Goal: Information Seeking & Learning: Learn about a topic

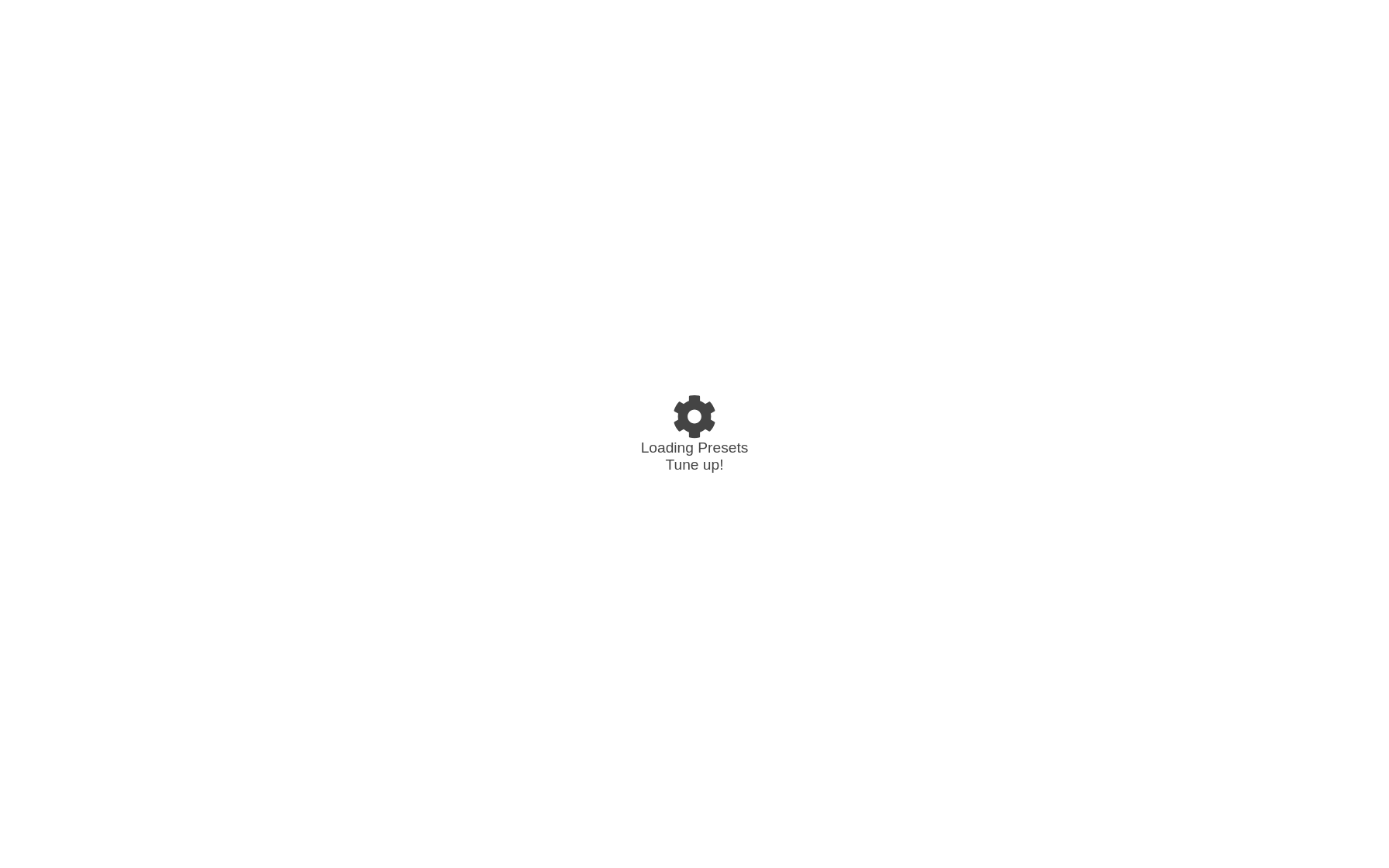
select select "/022A1JKW3"
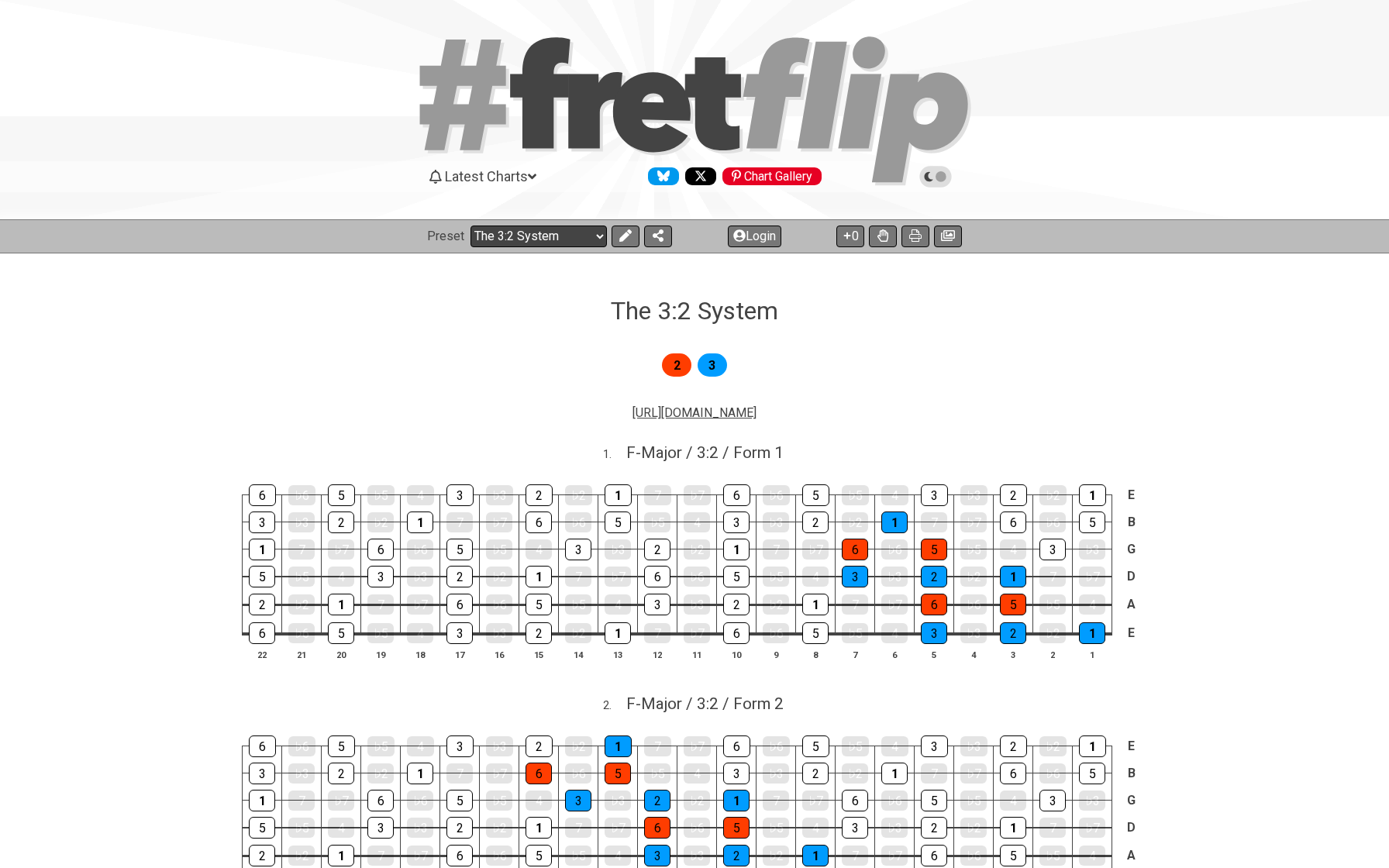
click at [508, 236] on select "Welcome to #fretflip! The 3:2 System Custom Preset Minor Pentatonic Major Penta…" at bounding box center [539, 237] width 136 height 22
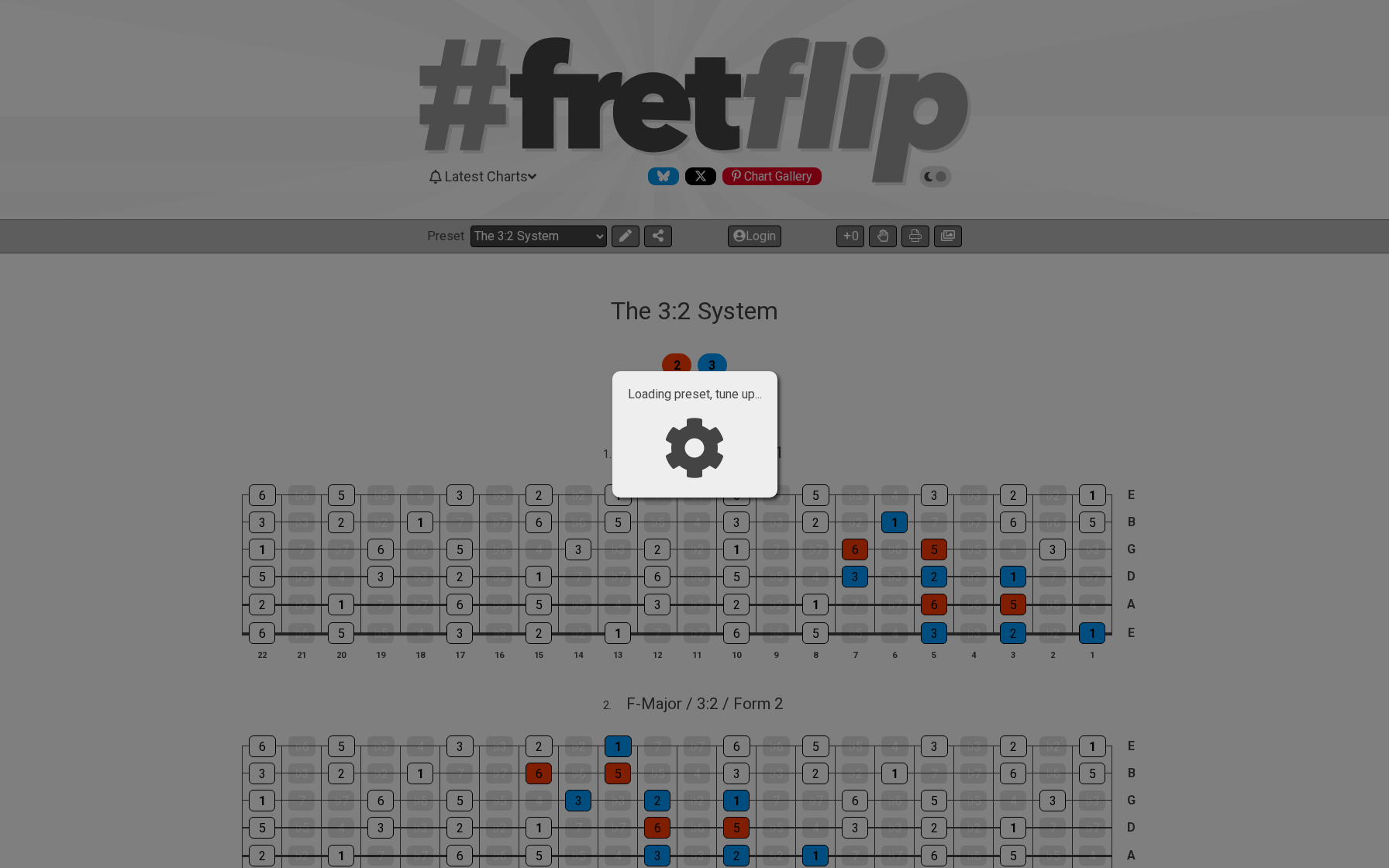
select select "/connect-pentatonic-boxes"
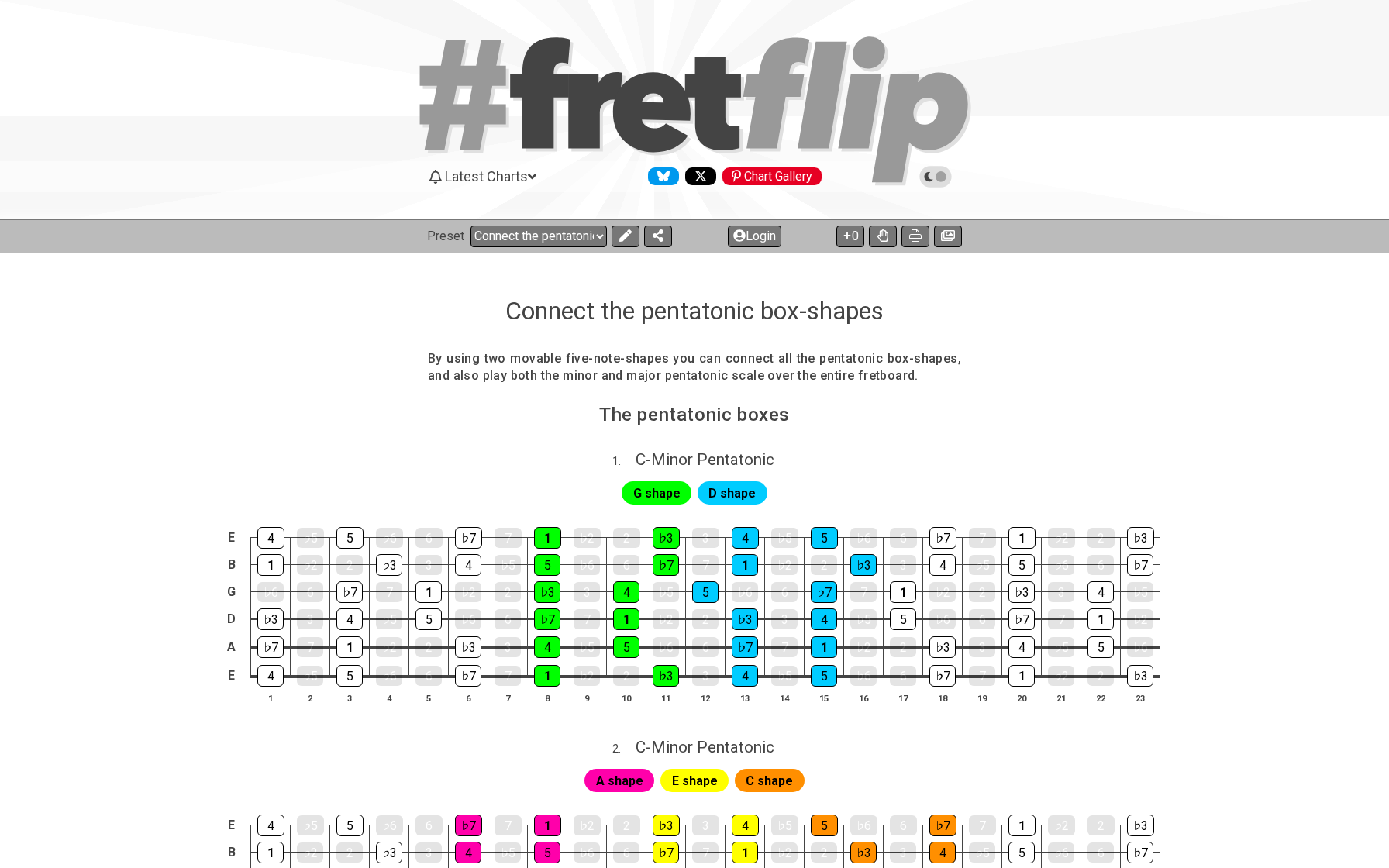
scroll to position [67, 0]
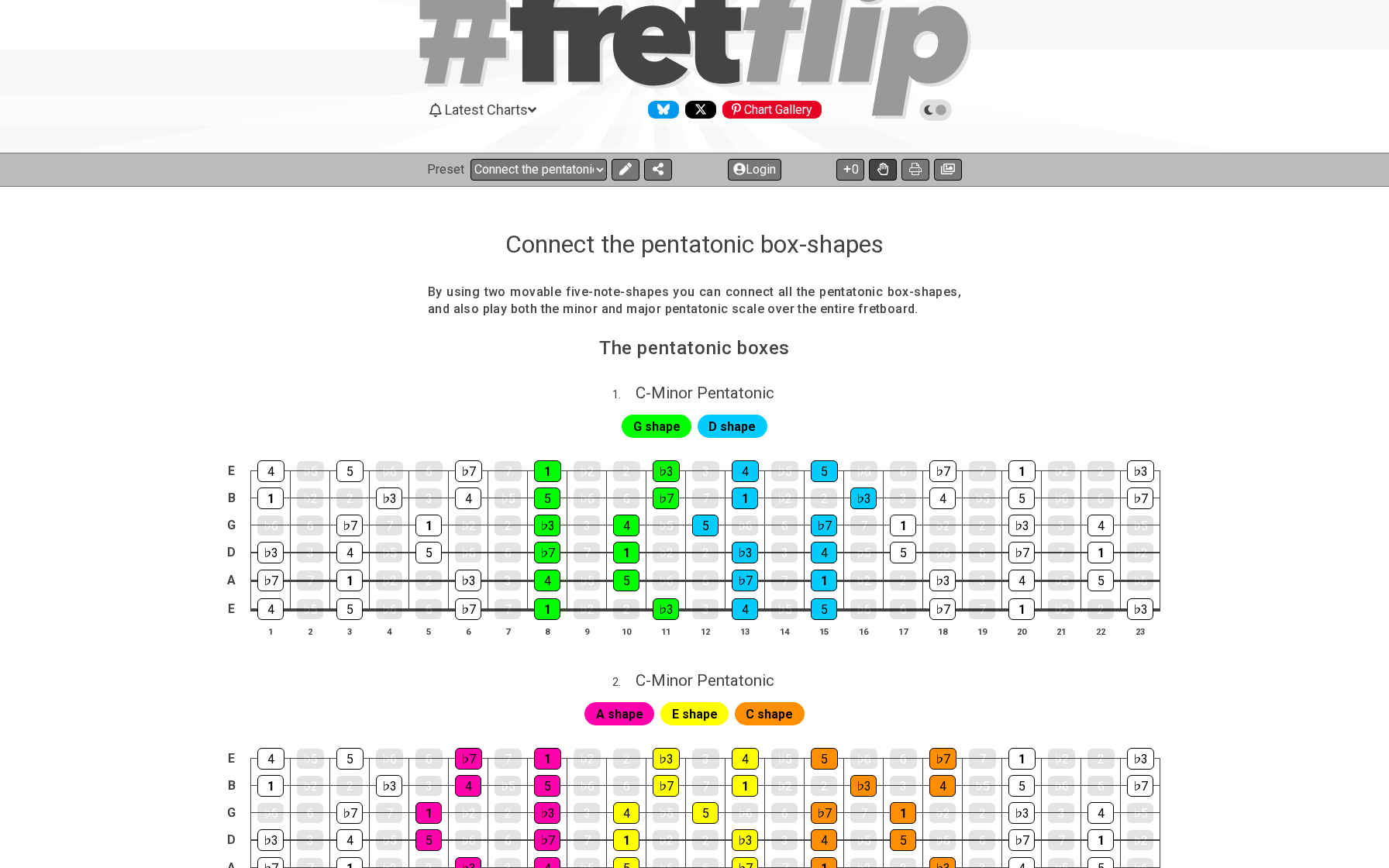
click at [882, 166] on icon at bounding box center [882, 169] width 11 height 12
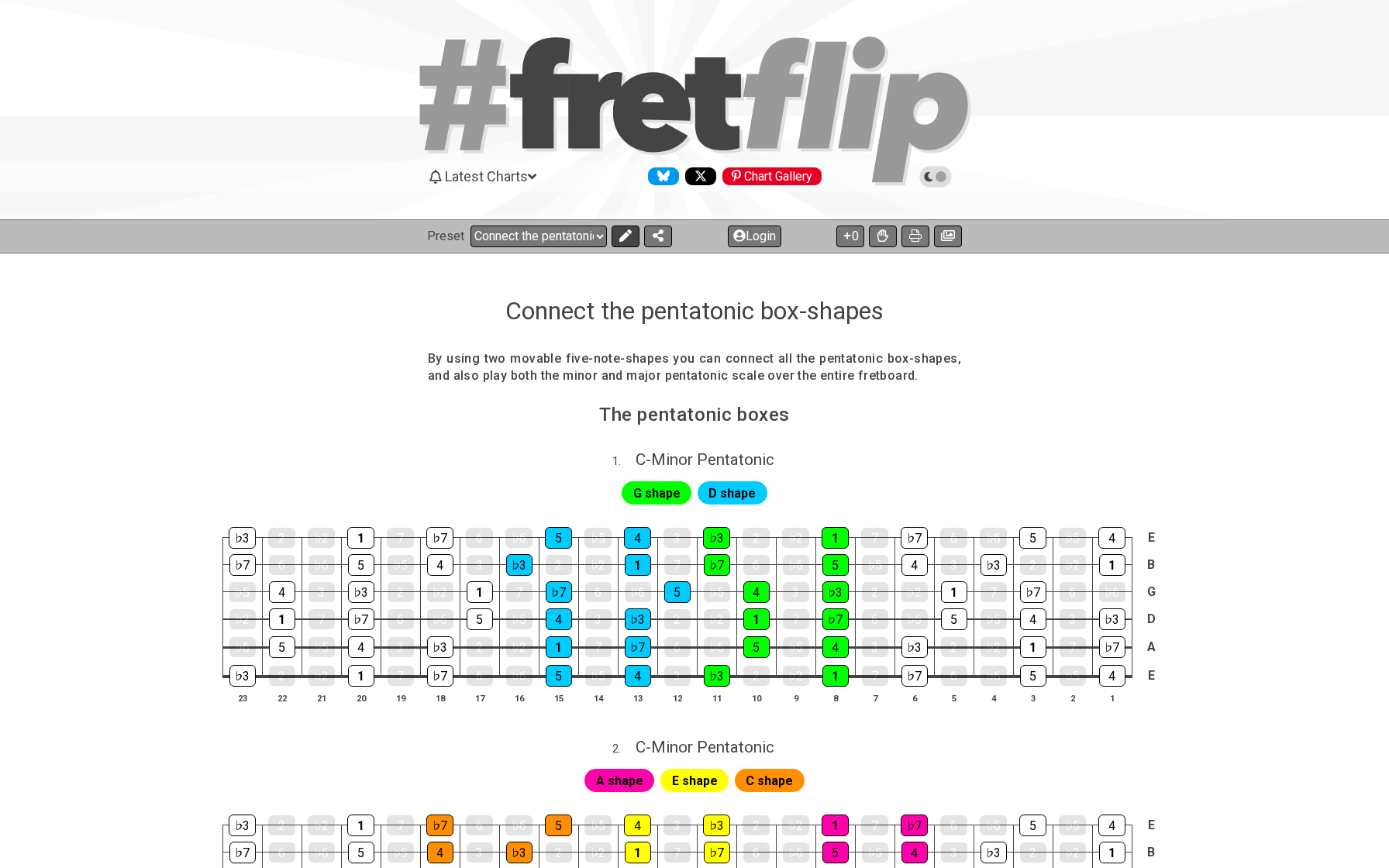
click at [615, 239] on button at bounding box center [626, 237] width 28 height 22
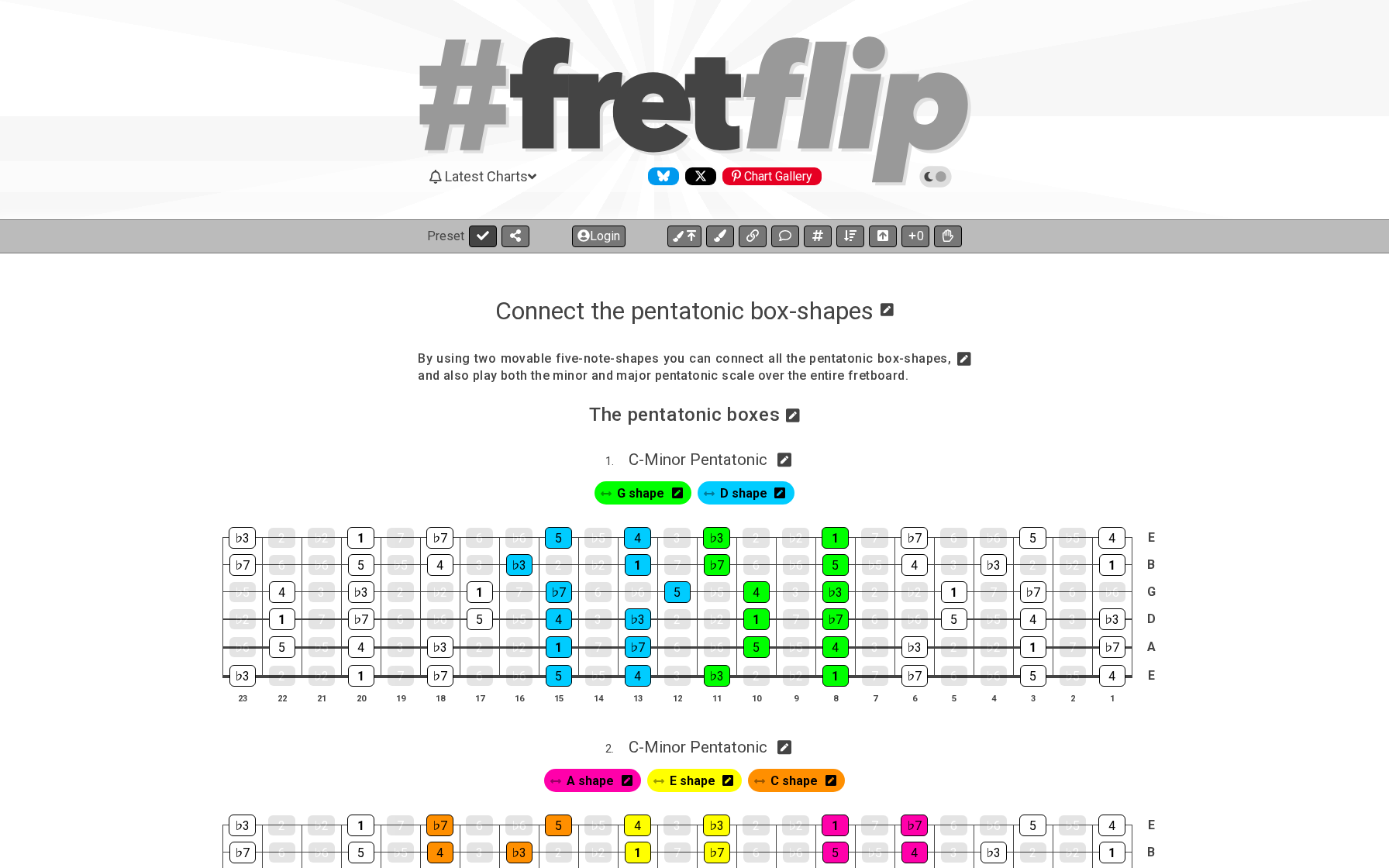
click at [477, 240] on icon at bounding box center [483, 235] width 12 height 12
select select "/connect-pentatonic-boxes"
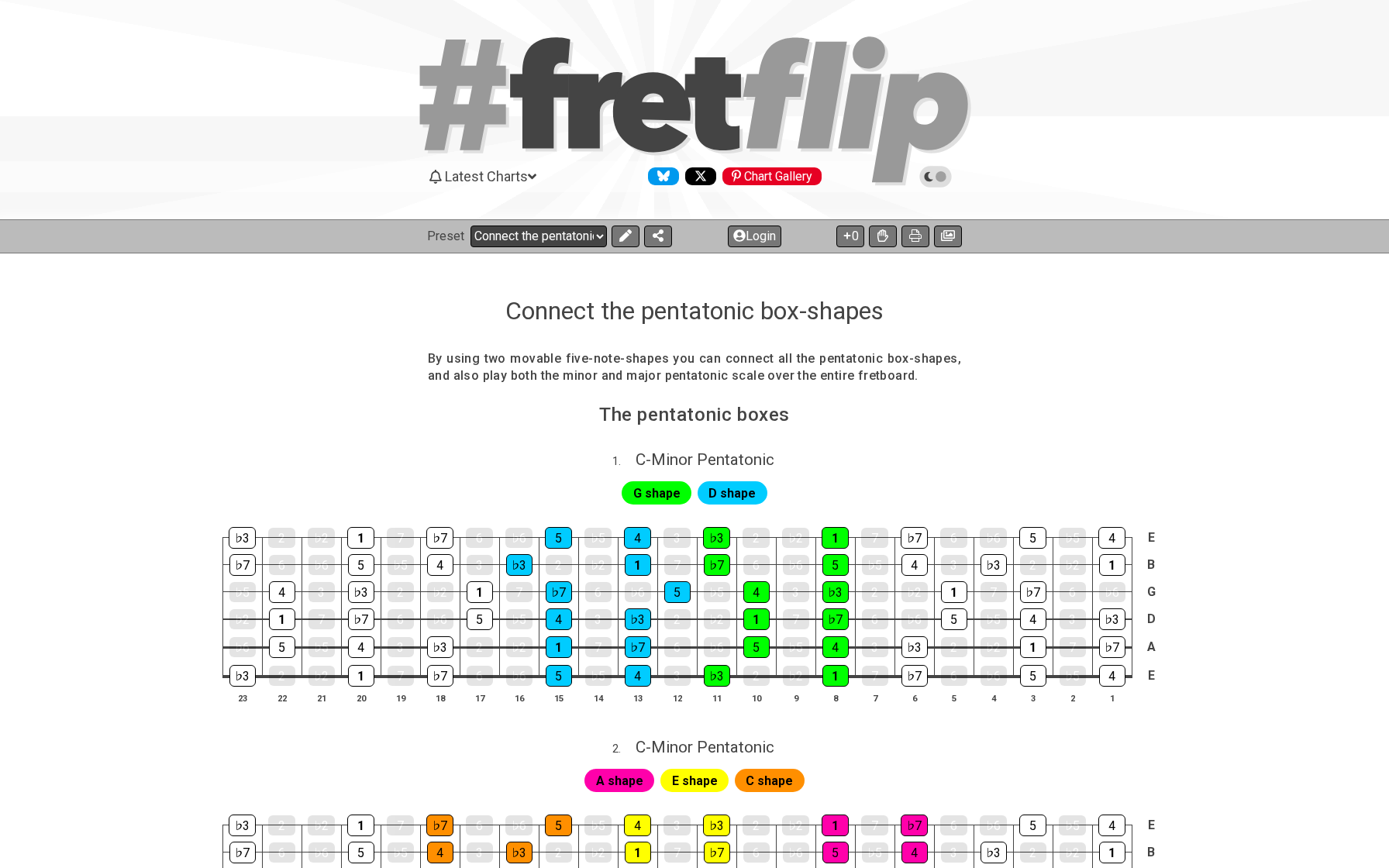
click at [588, 234] on select "Welcome to #fretflip! The 3:2 System Custom Preset Minor Pentatonic Major Penta…" at bounding box center [539, 237] width 136 height 22
click at [753, 233] on button "Login" at bounding box center [754, 237] width 53 height 22
click at [573, 239] on select "Welcome to #fretflip! The 3:2 System Custom Preset Chromatic Scales Infinite Gu…" at bounding box center [539, 237] width 136 height 22
select select "/connect-pentatonic-boxes"
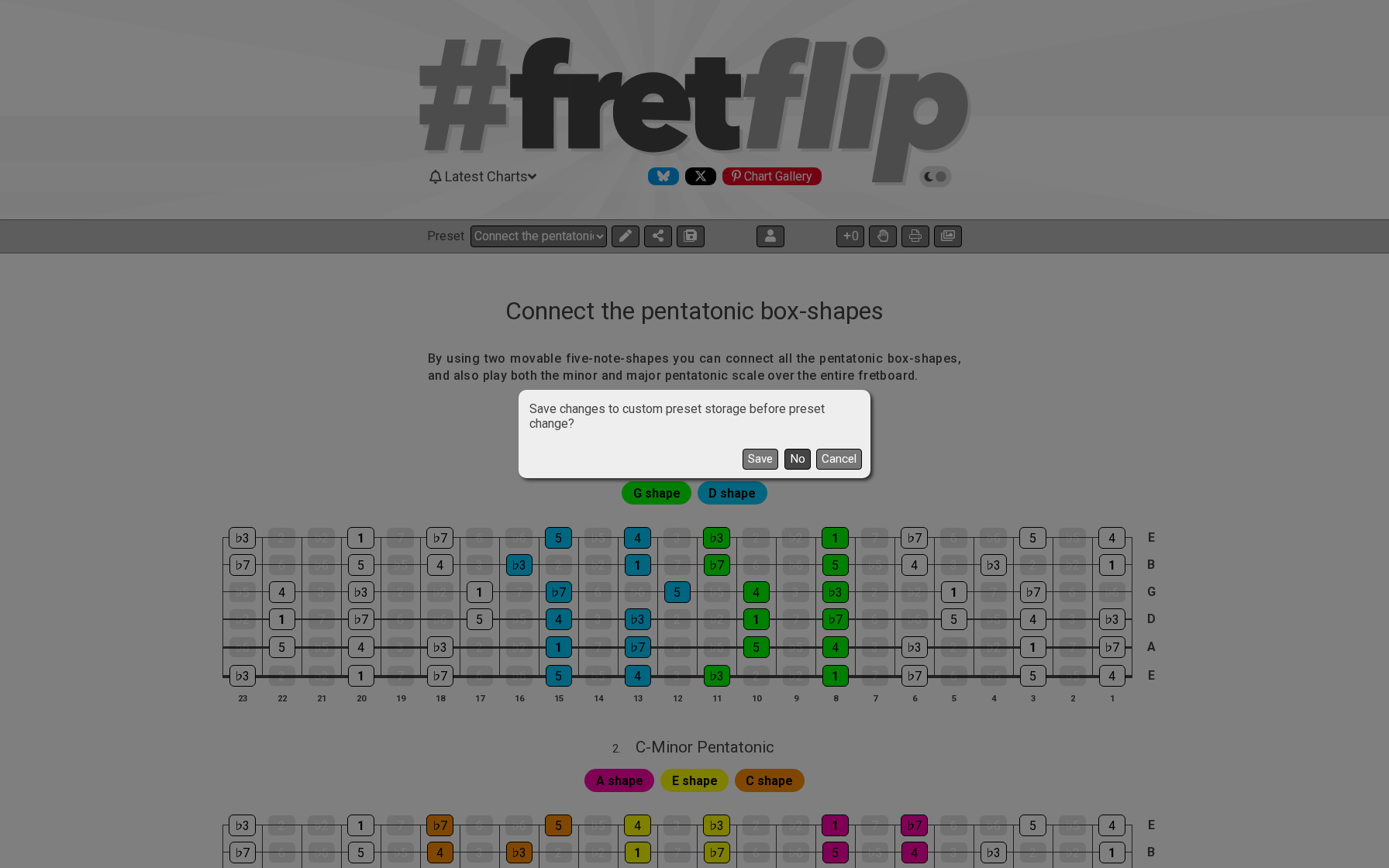
click at [794, 461] on button "No" at bounding box center [797, 459] width 26 height 21
select select "A"
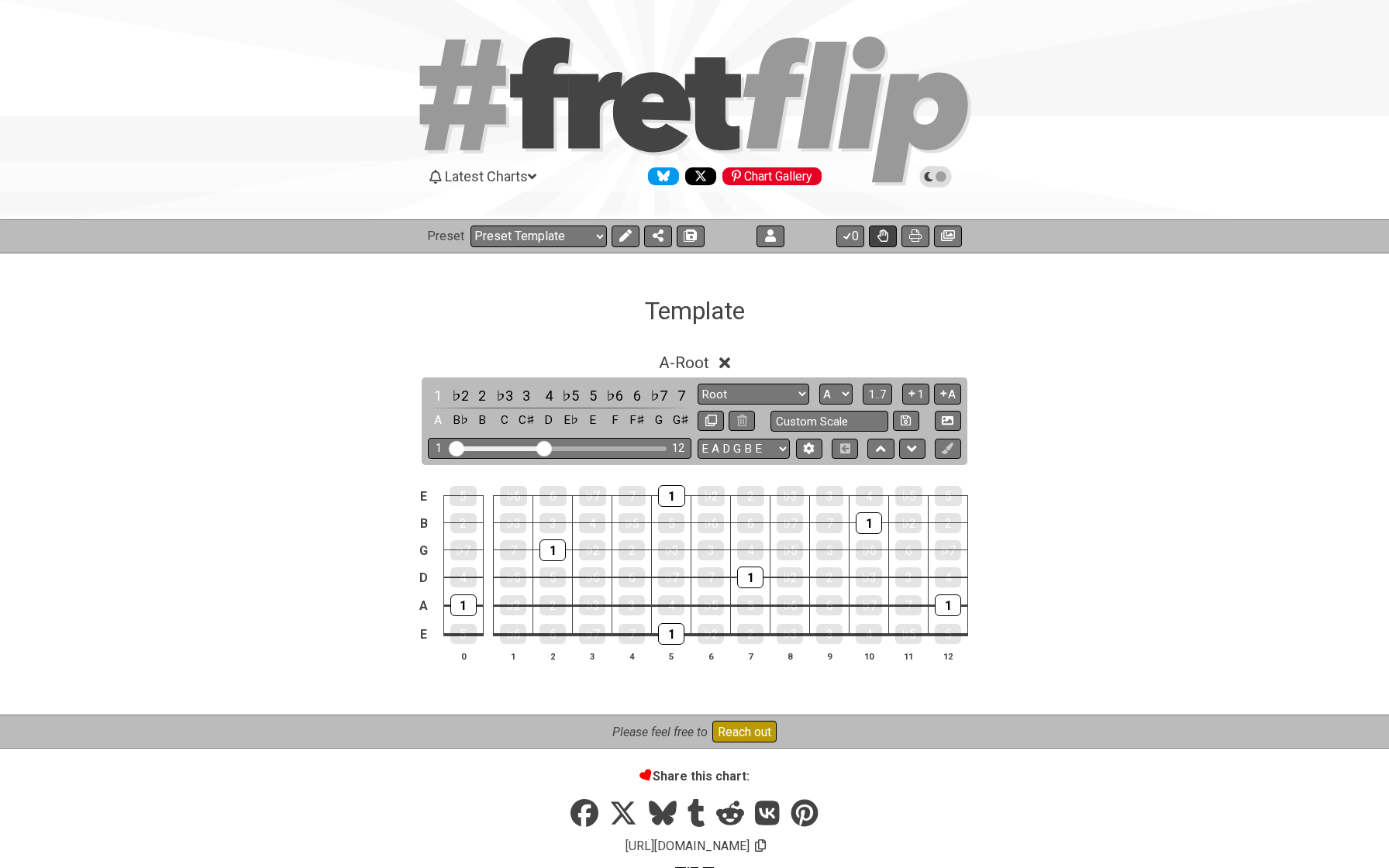
click at [888, 233] on button at bounding box center [883, 237] width 28 height 22
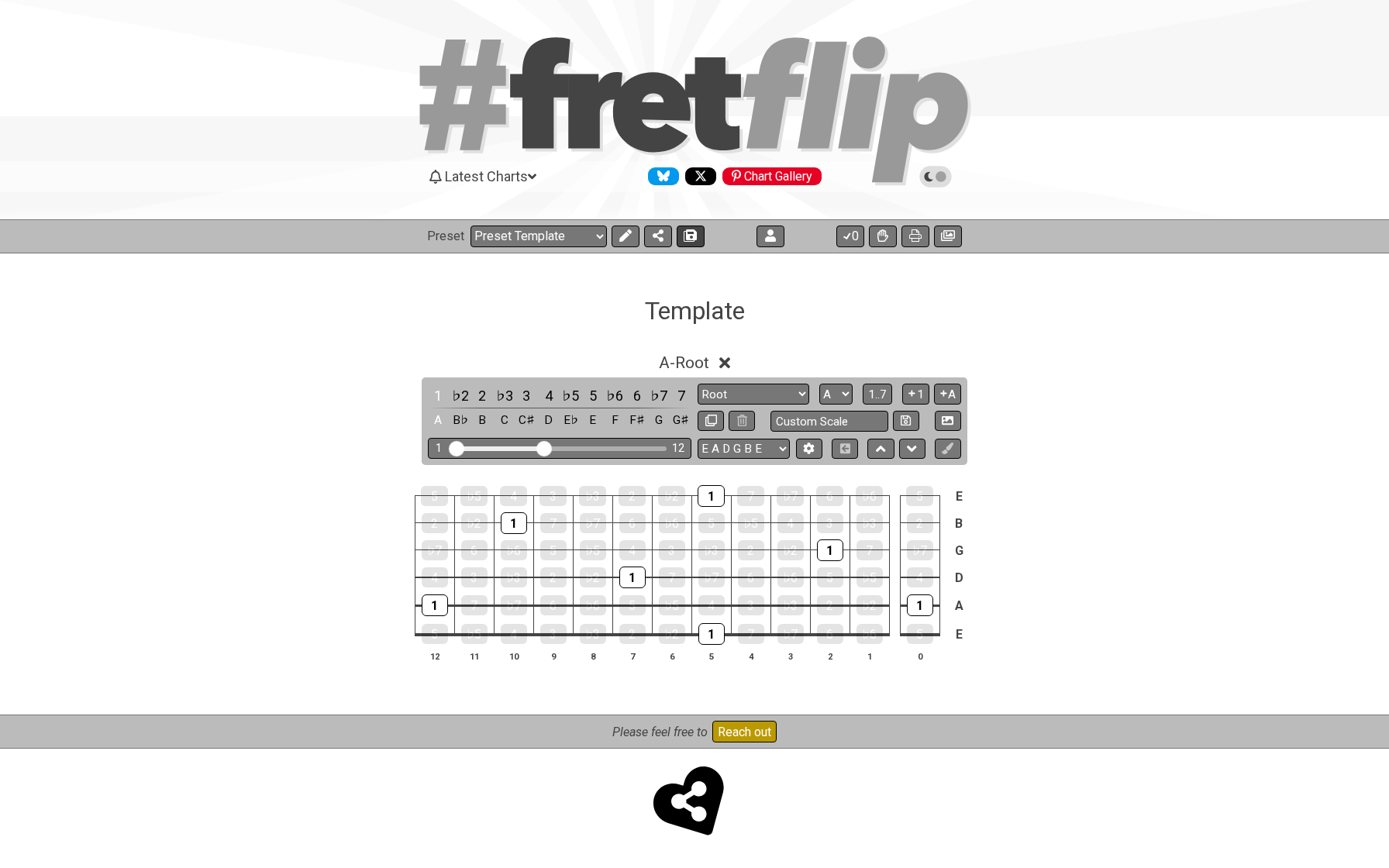
click at [685, 235] on icon at bounding box center [690, 235] width 11 height 12
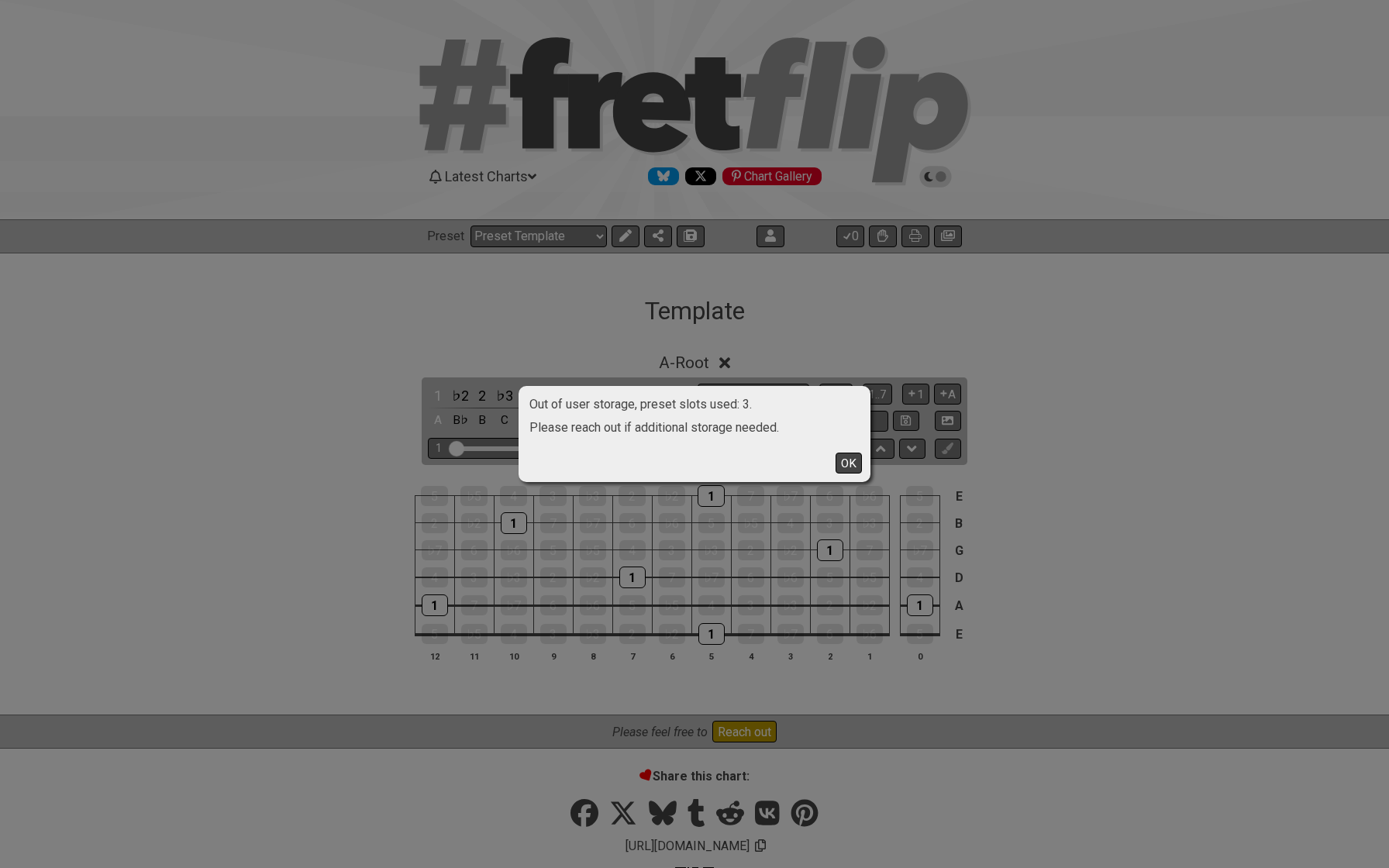
click at [840, 462] on button "OK" at bounding box center [849, 463] width 26 height 21
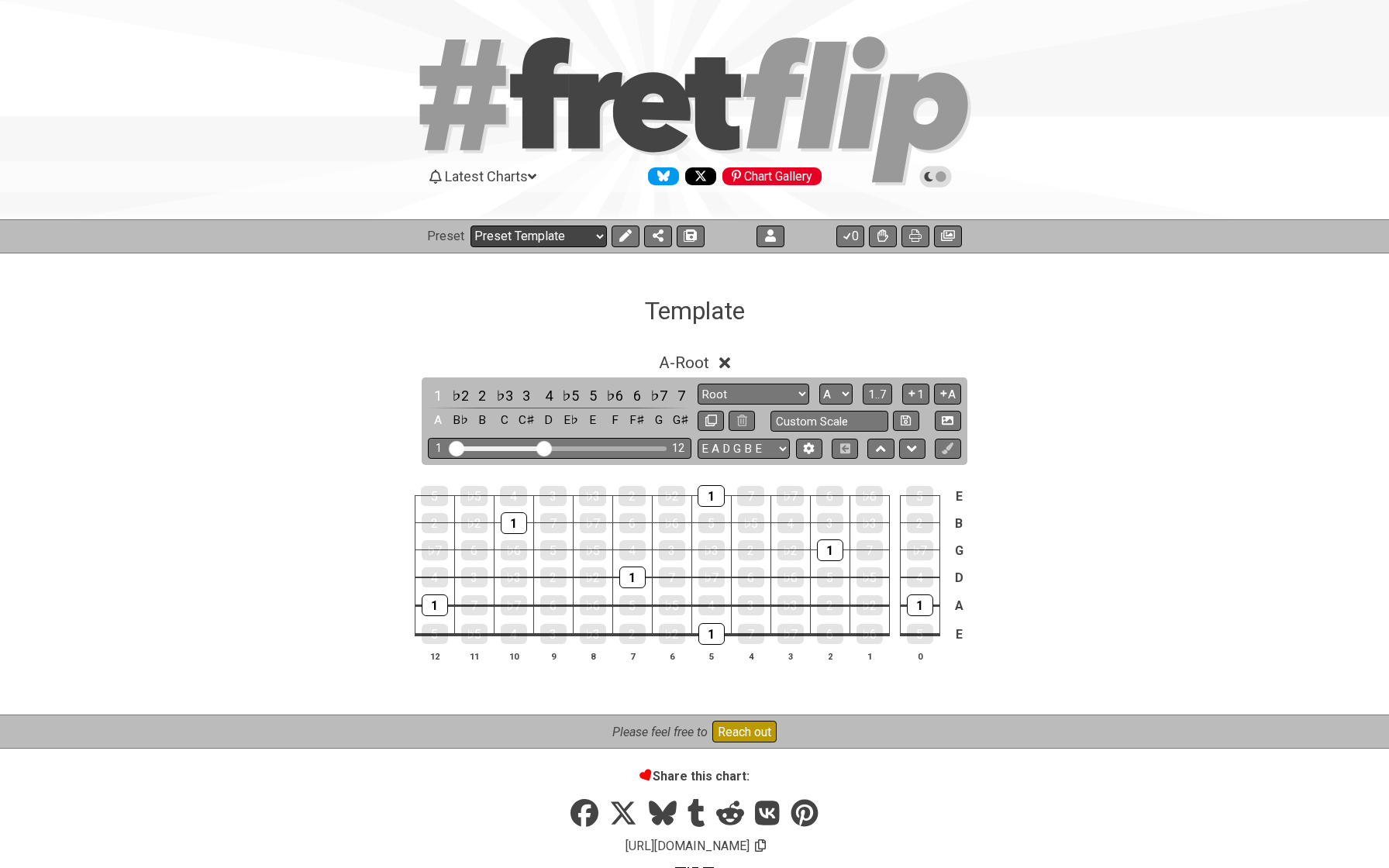
click at [550, 239] on select "Welcome to #fretflip! The 3:2 System Custom Preset Chromatic Scales Infinite Gu…" at bounding box center [539, 237] width 136 height 22
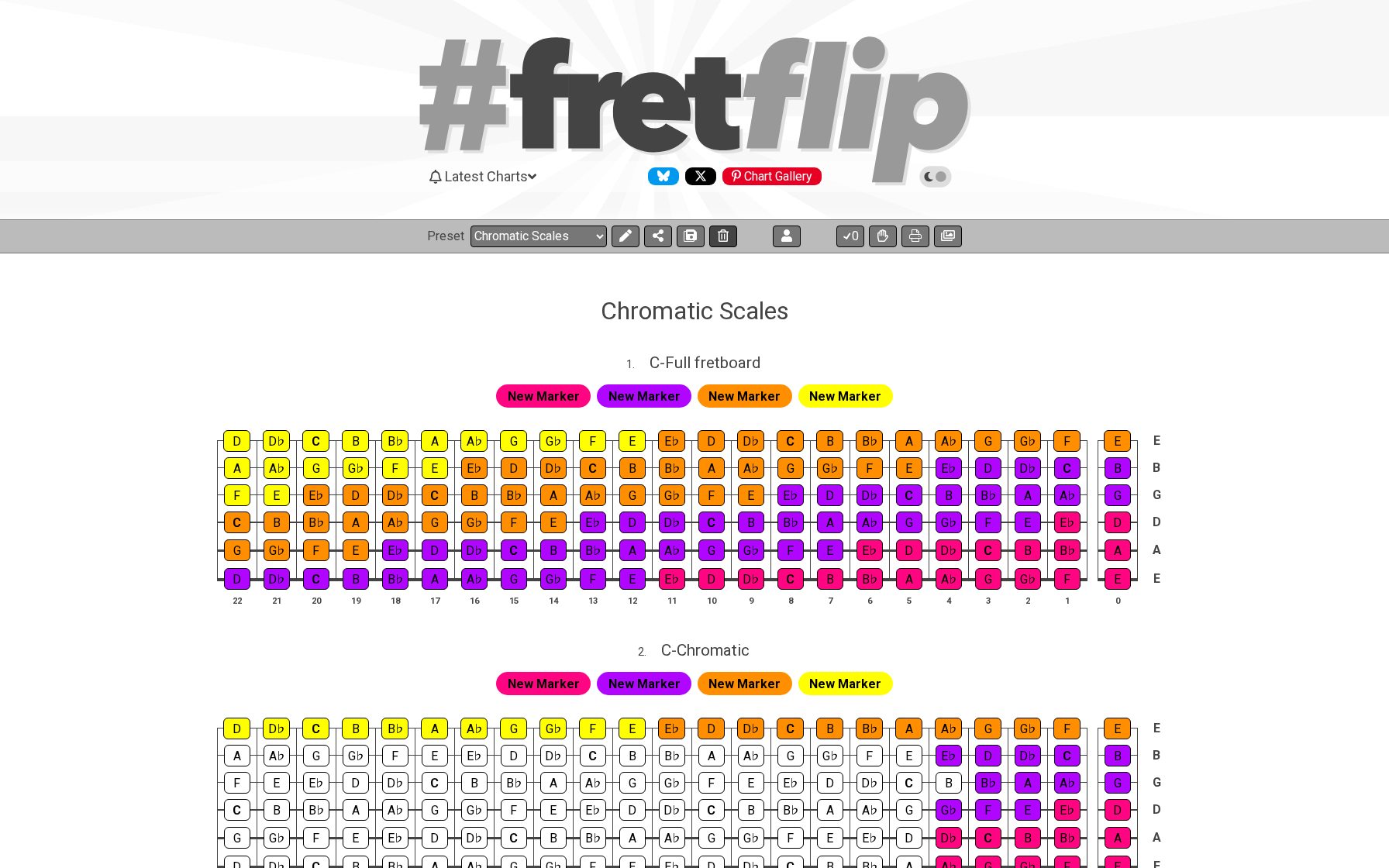
click at [715, 240] on button at bounding box center [723, 237] width 28 height 22
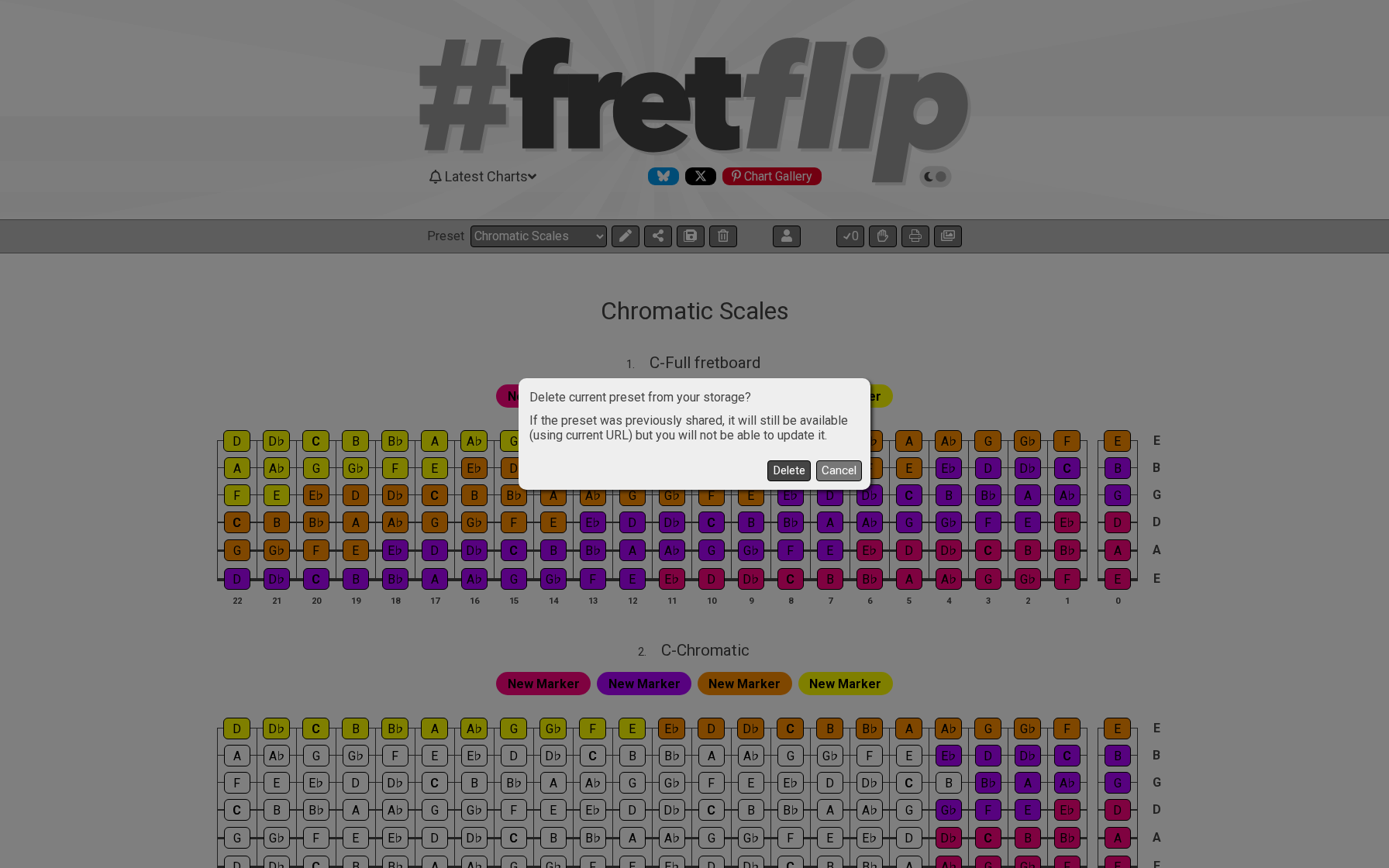
click at [799, 474] on button "Delete" at bounding box center [788, 470] width 43 height 21
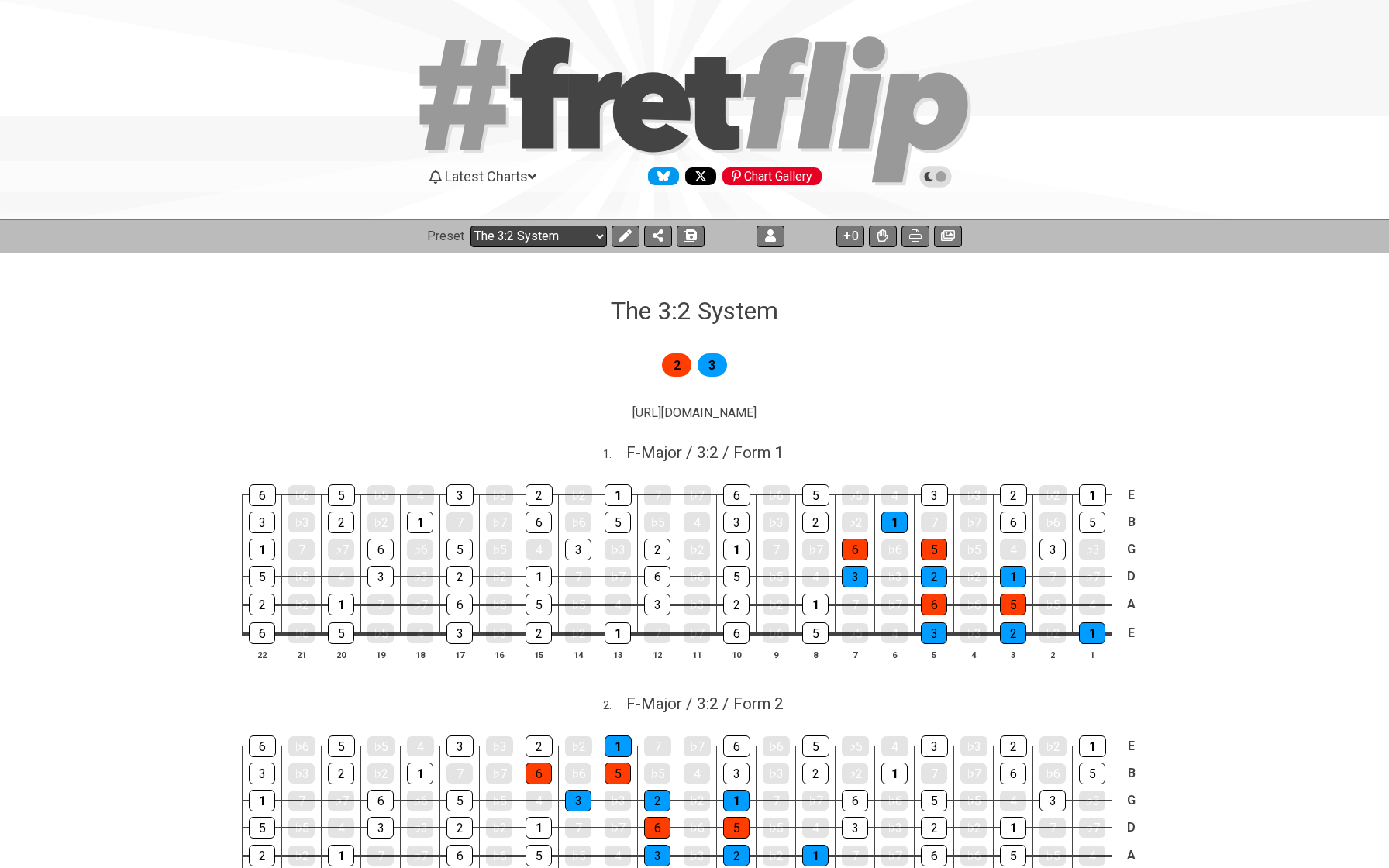
click at [573, 236] on select "Welcome to #fretflip! The 3:2 System Custom Preset Infinite Guitar - A Minor Pe…" at bounding box center [539, 237] width 136 height 22
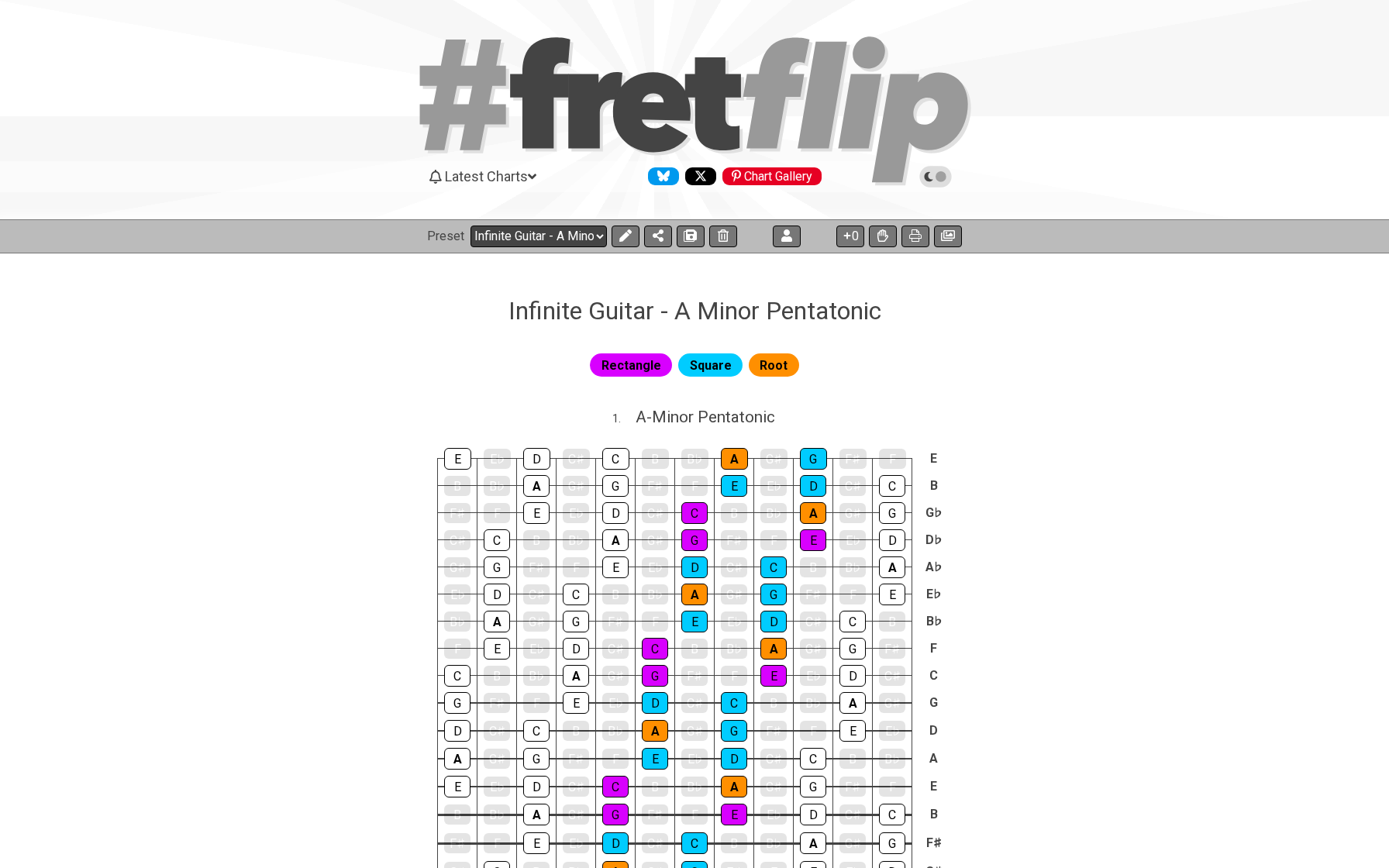
click at [548, 236] on select "Welcome to #fretflip! The 3:2 System Custom Preset Infinite Guitar - A Minor Pe…" at bounding box center [539, 237] width 136 height 22
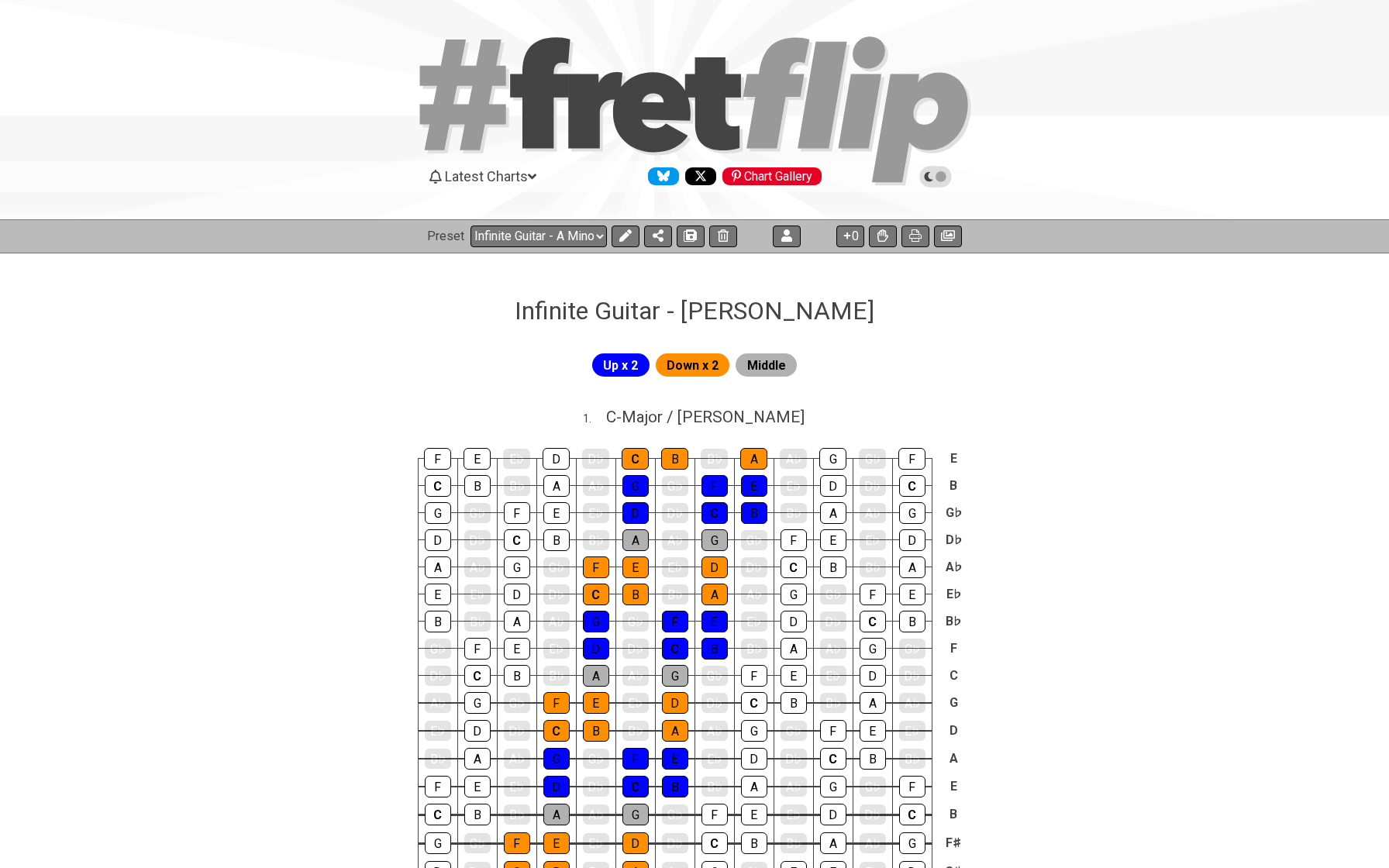
select select "/024H5T7JZ"
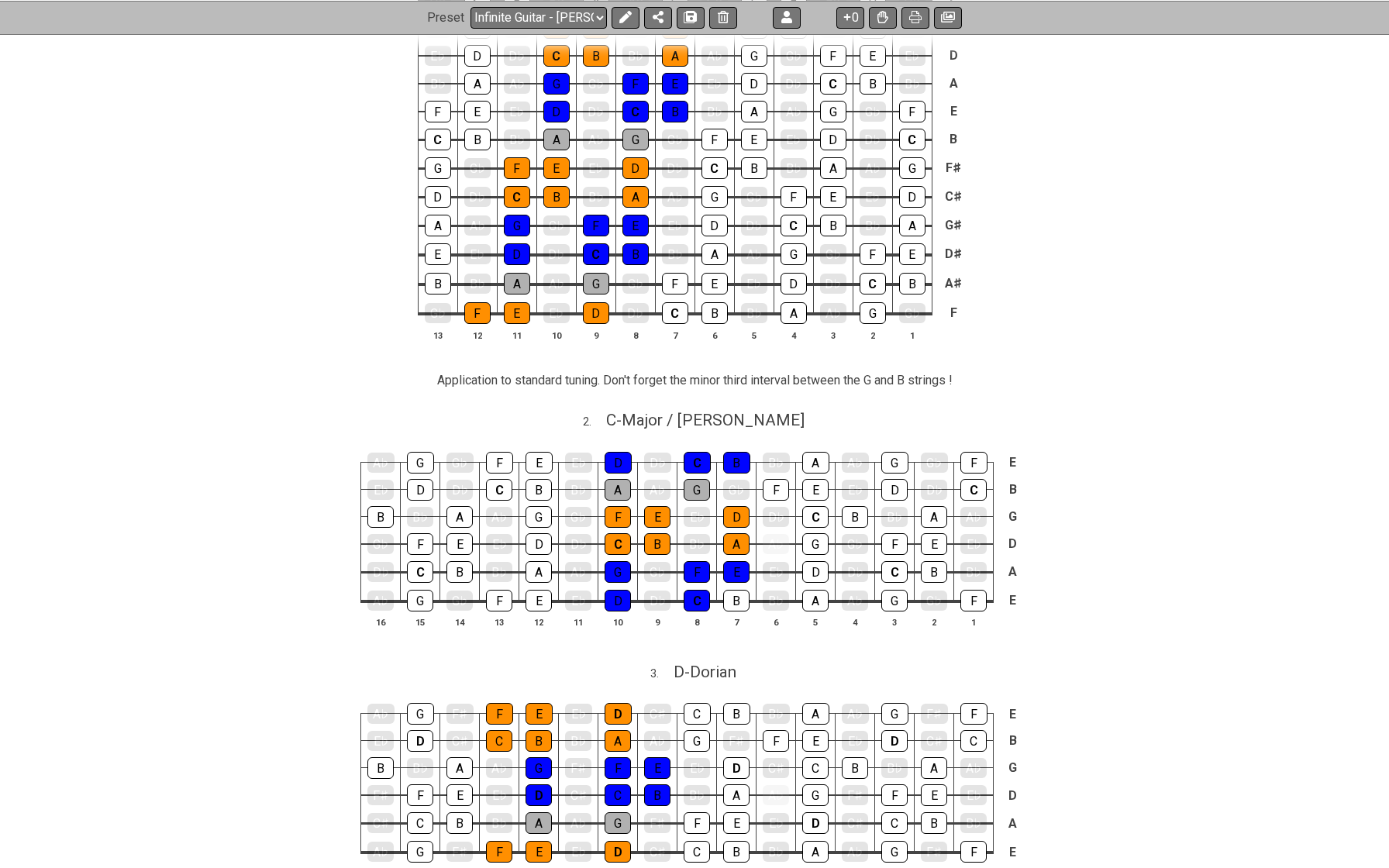
scroll to position [682, 0]
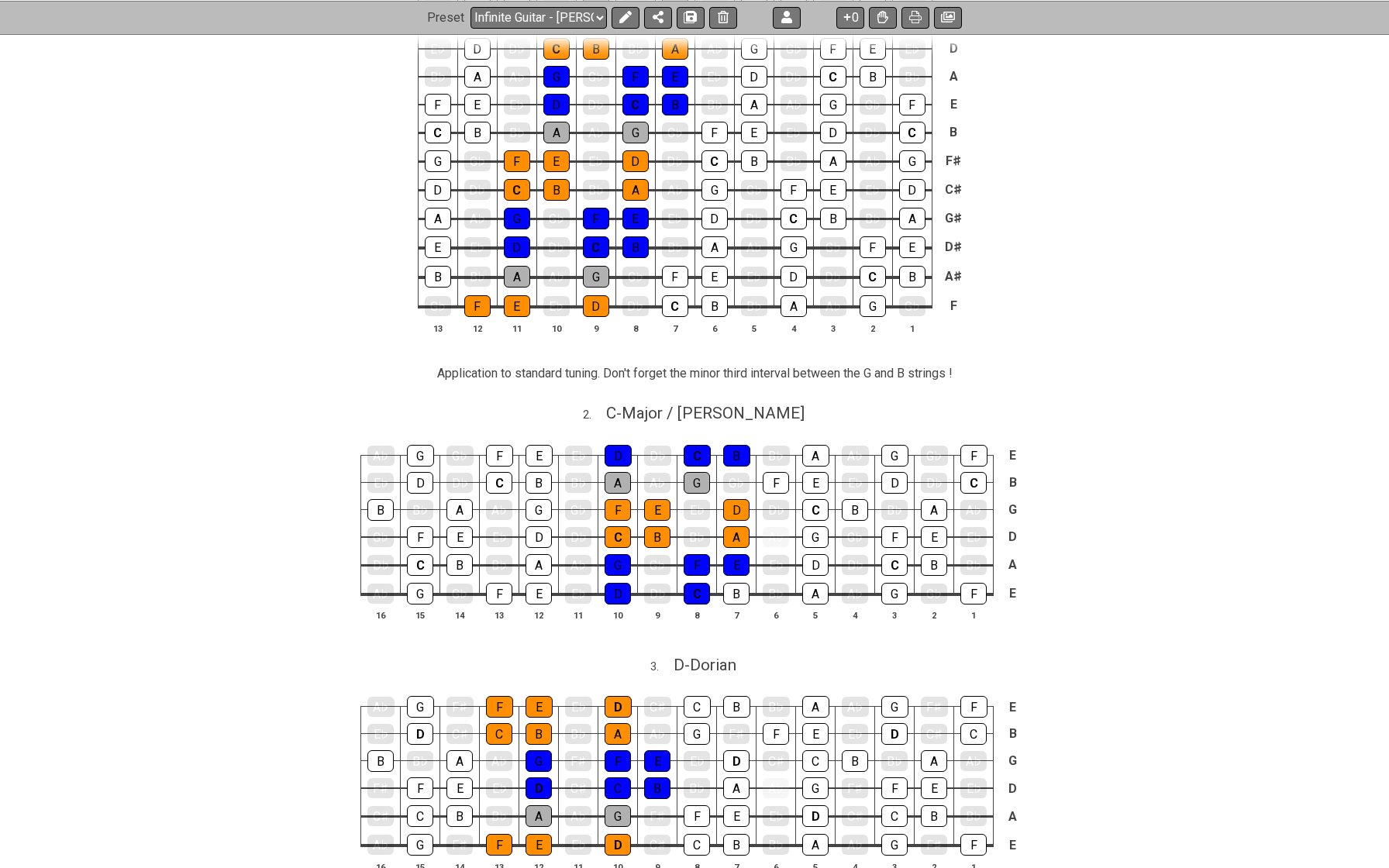
drag, startPoint x: 428, startPoint y: 371, endPoint x: 643, endPoint y: 387, distance: 215.3
click at [640, 387] on section "Application to standard tuning. Don't forget the minor third interval between t…" at bounding box center [694, 377] width 1389 height 36
click at [619, 17] on icon at bounding box center [625, 17] width 12 height 12
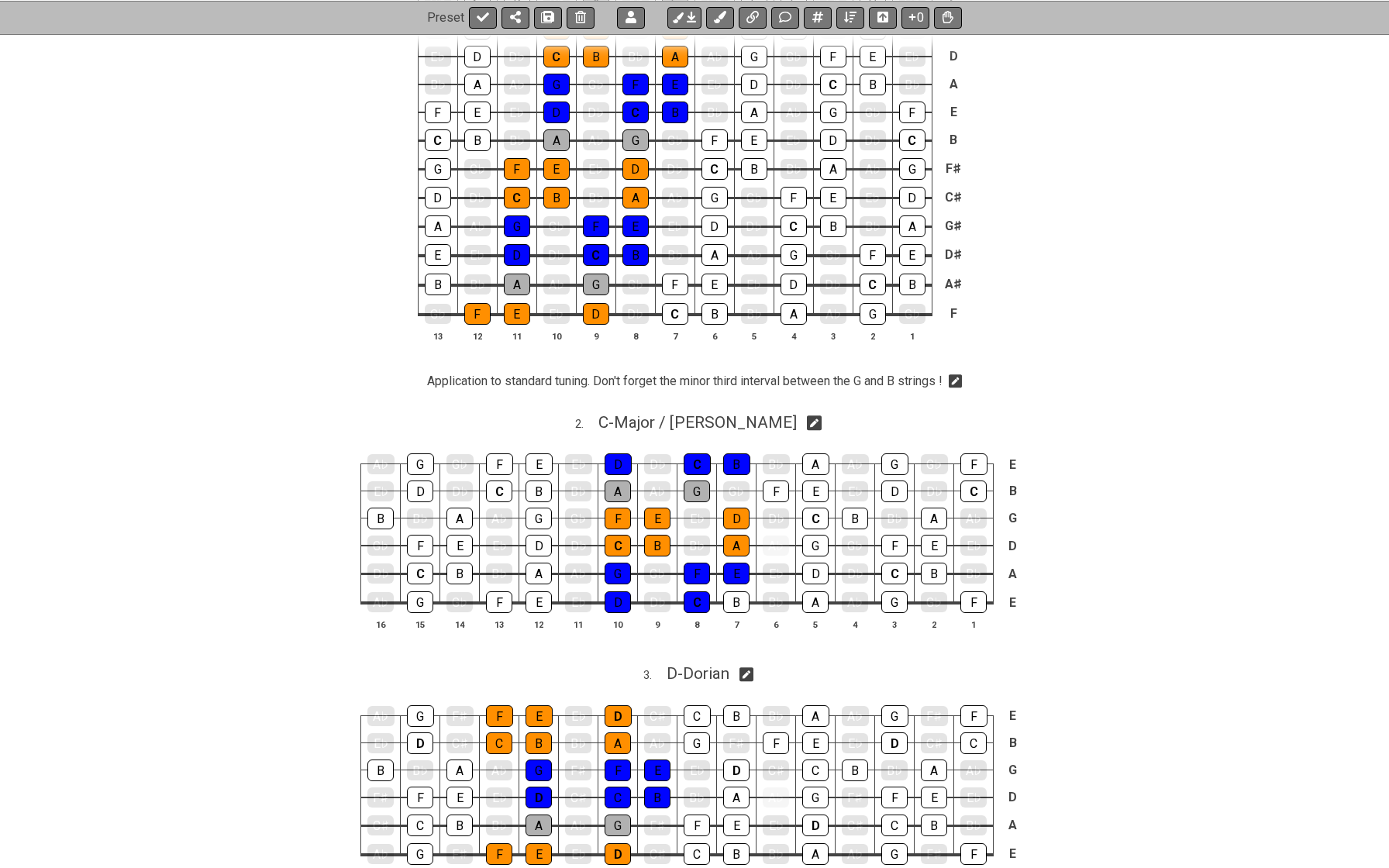
click at [963, 384] on icon at bounding box center [956, 382] width 14 height 14
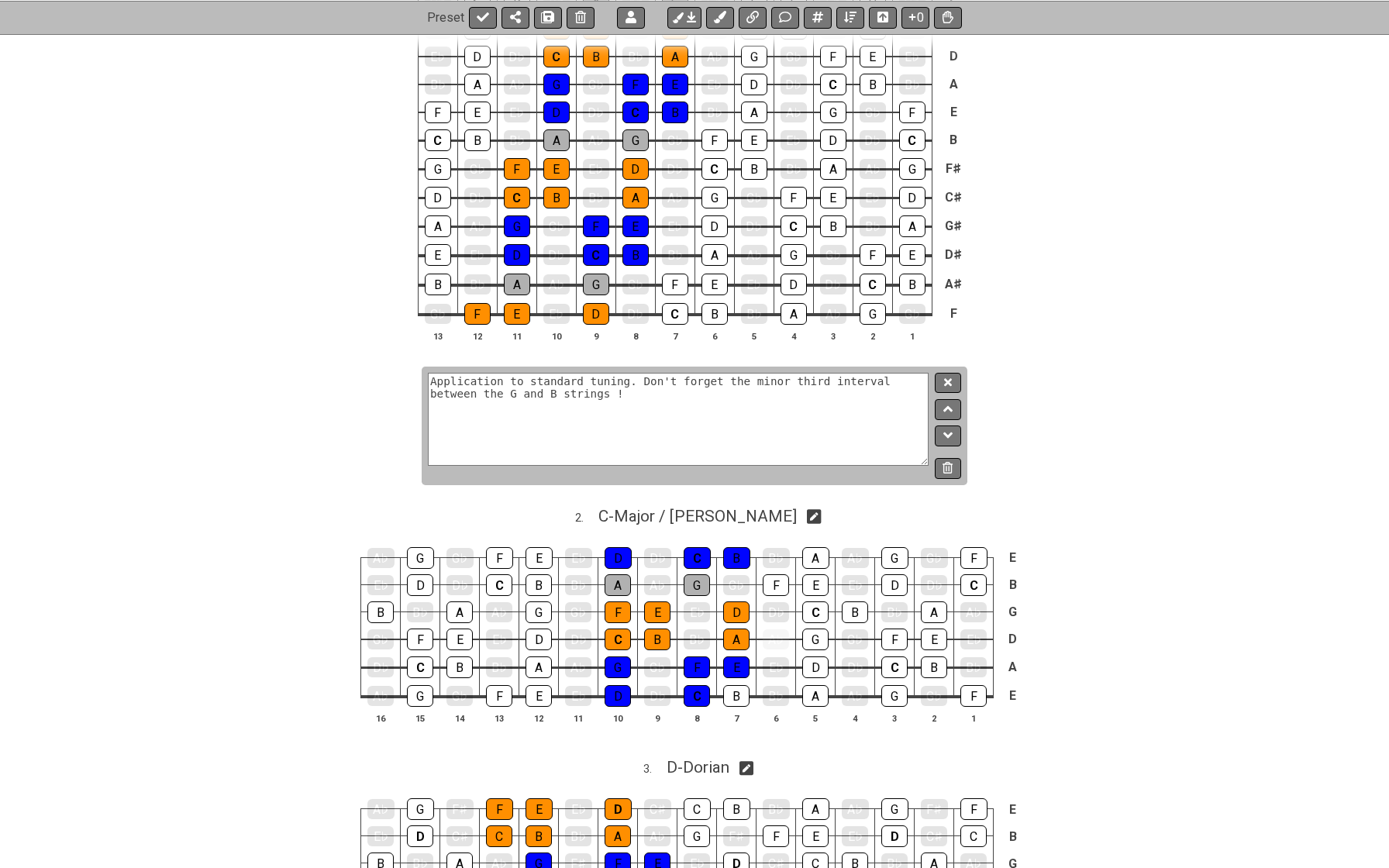
click at [851, 426] on textarea "Application to standard tuning. Don't forget the minor third interval between t…" at bounding box center [678, 419] width 501 height 93
click at [949, 382] on icon at bounding box center [948, 383] width 8 height 12
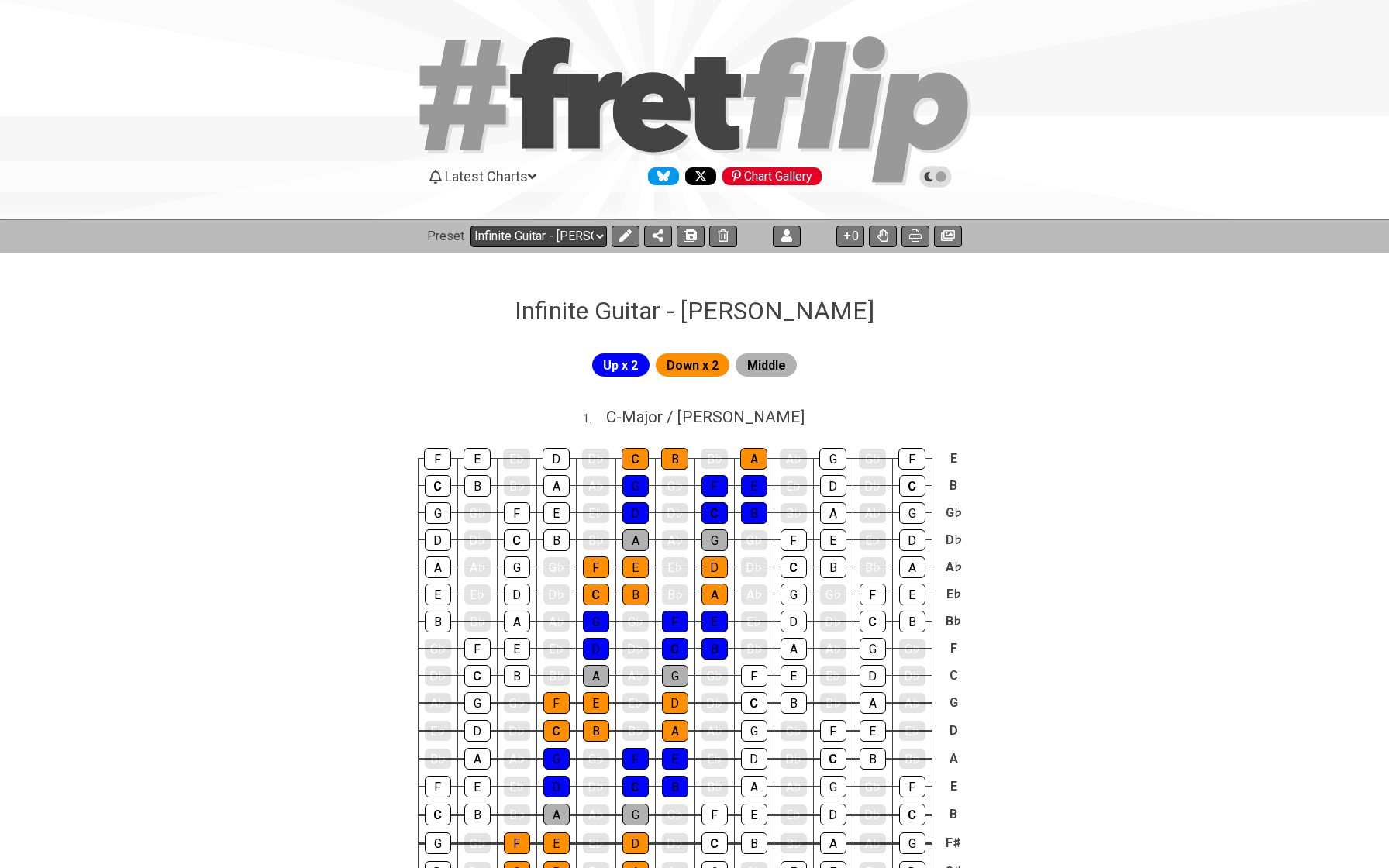
click at [516, 233] on select "Welcome to #fretflip! Infinite Guitar - C Major Custom Preset Infinite Guitar -…" at bounding box center [539, 237] width 136 height 22
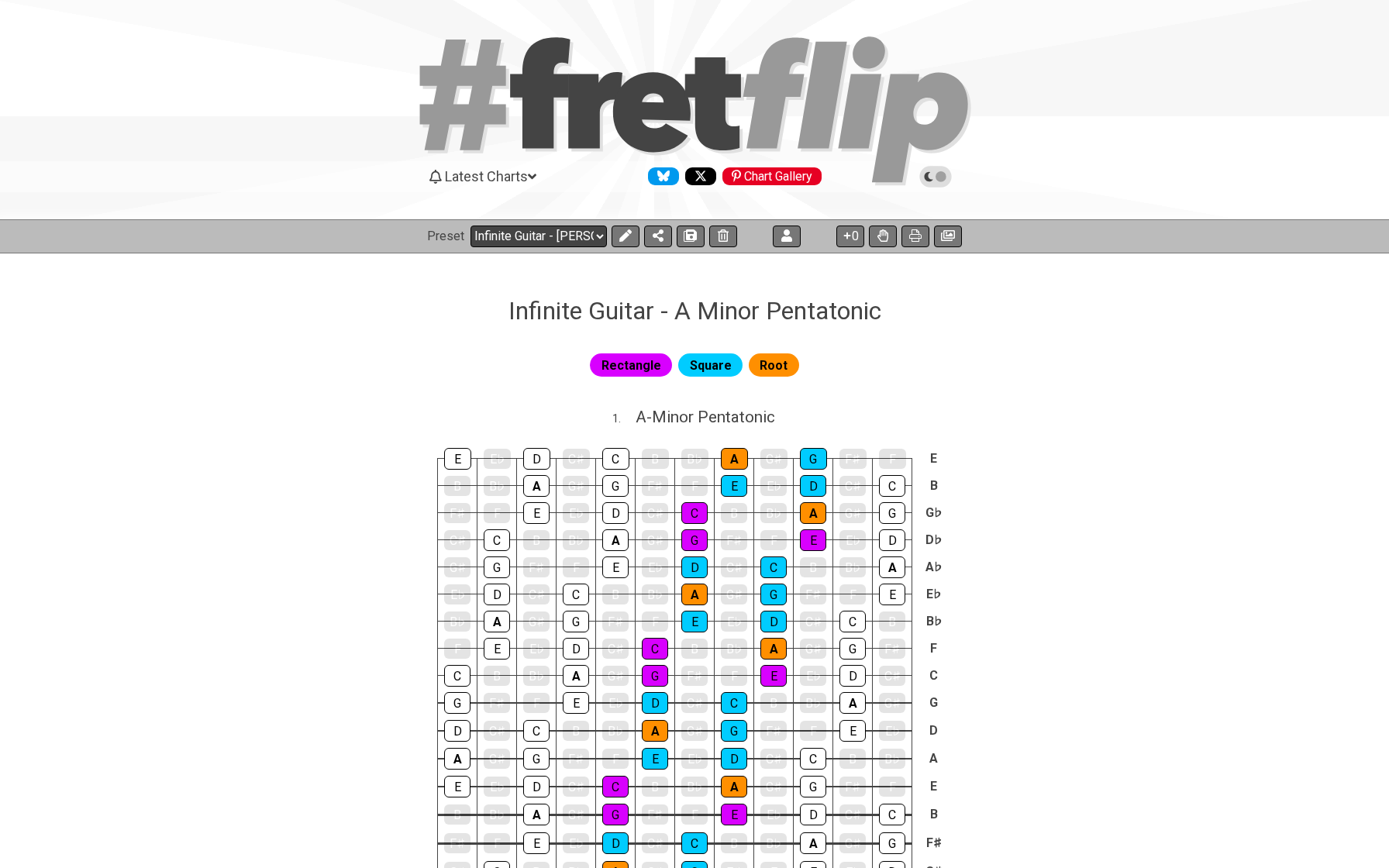
select select "/024L6TBWN"
click at [623, 240] on icon at bounding box center [625, 235] width 12 height 12
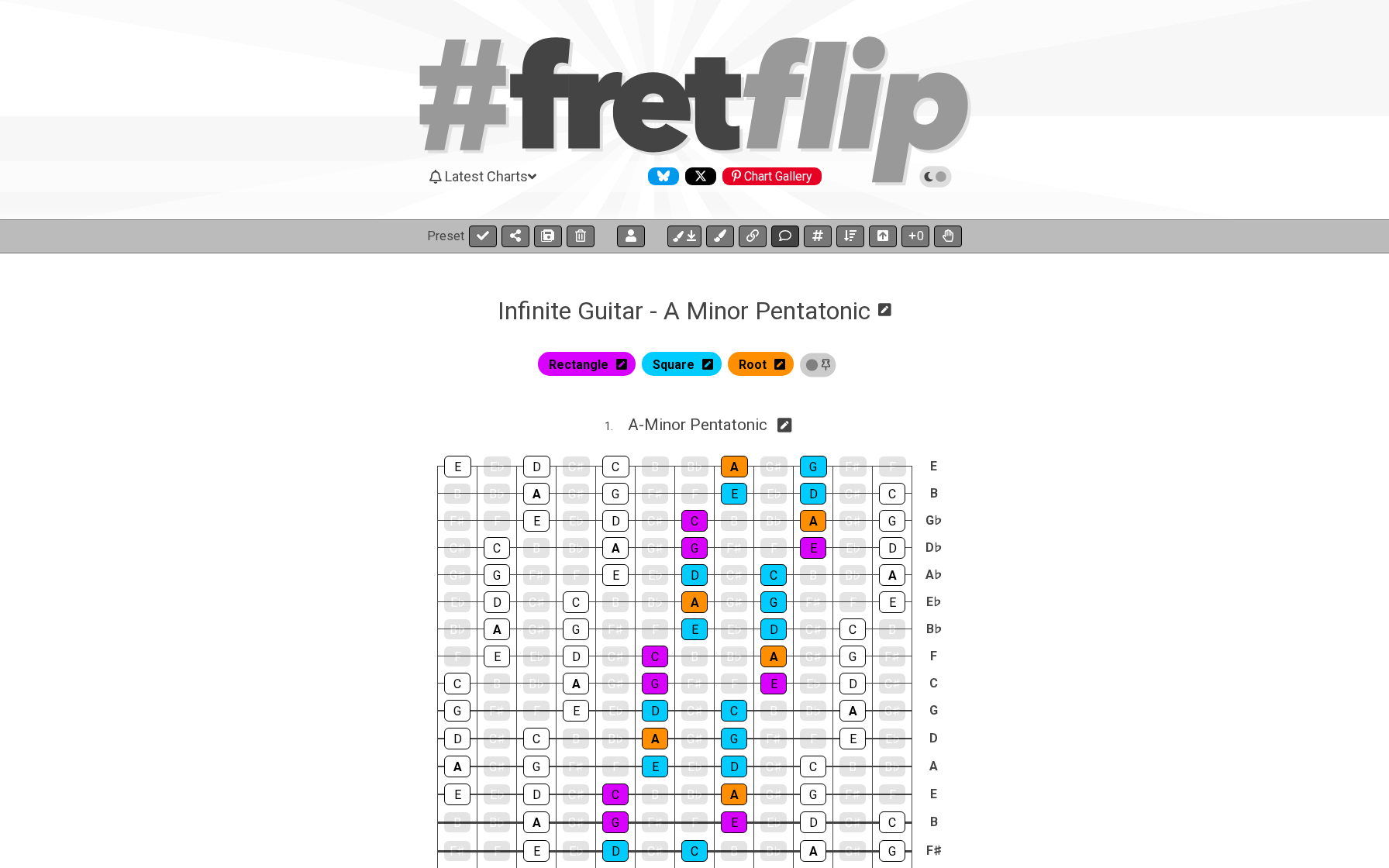
click at [782, 241] on icon at bounding box center [785, 235] width 12 height 12
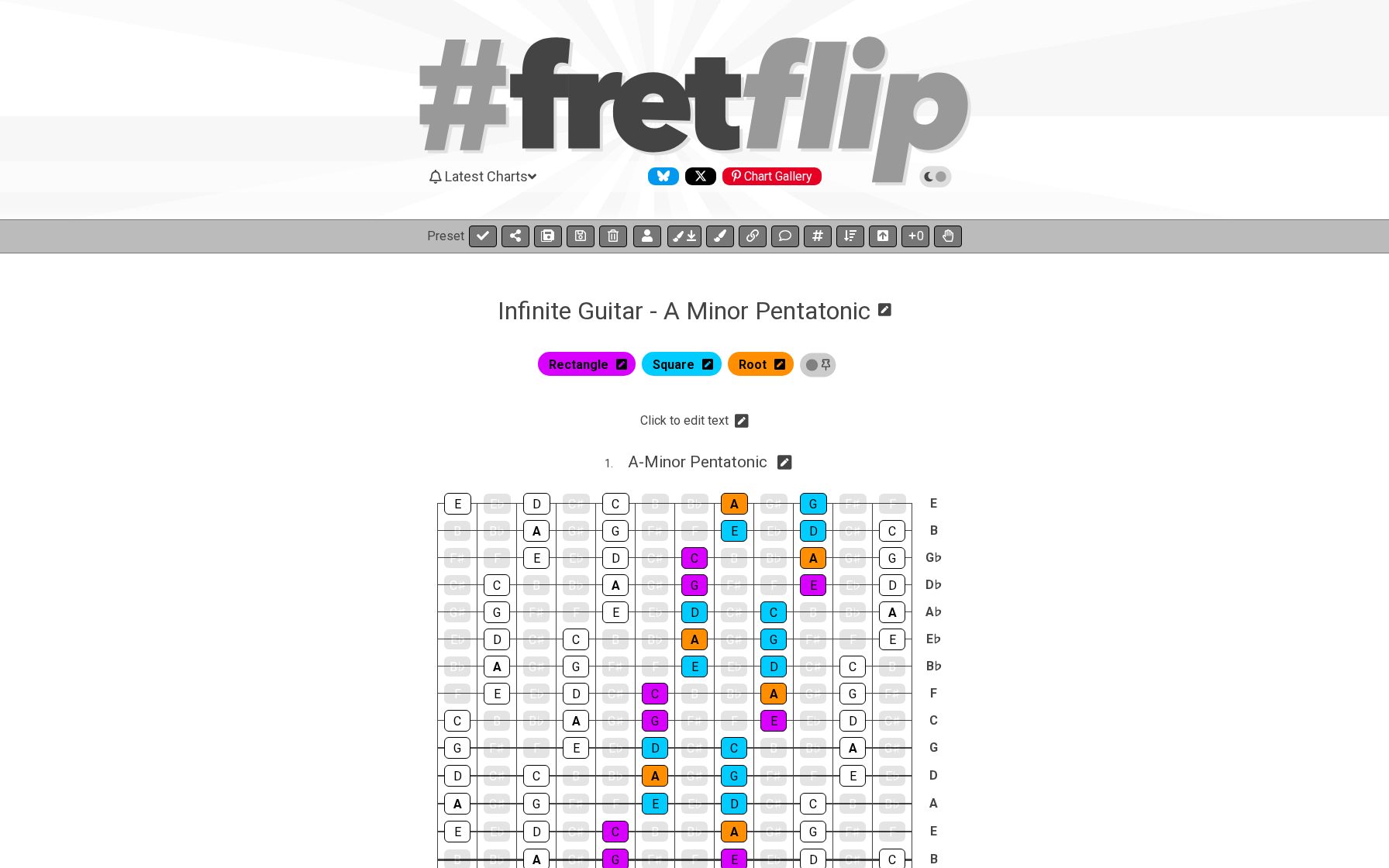
scroll to position [219, 0]
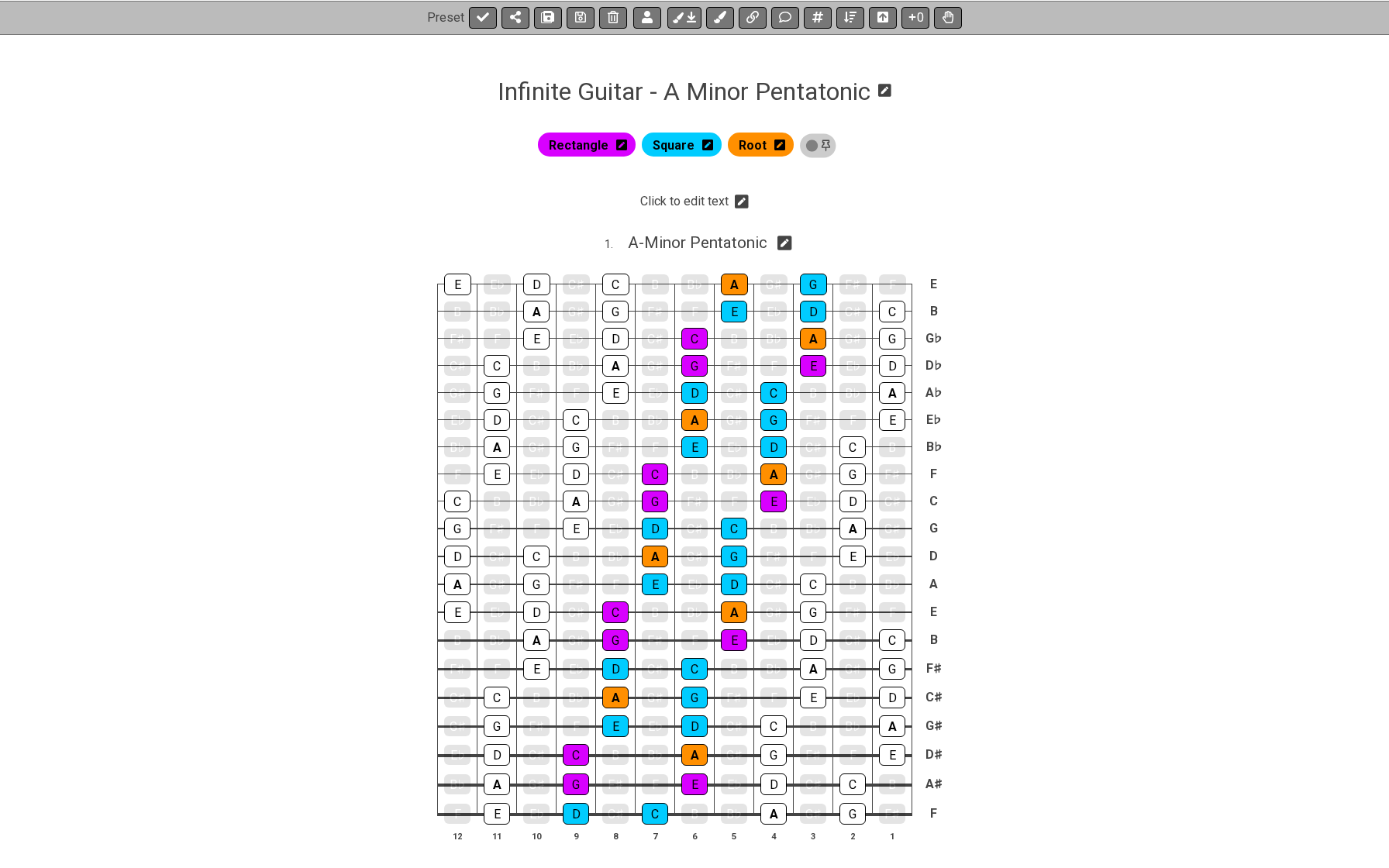
click at [743, 201] on icon at bounding box center [742, 202] width 14 height 16
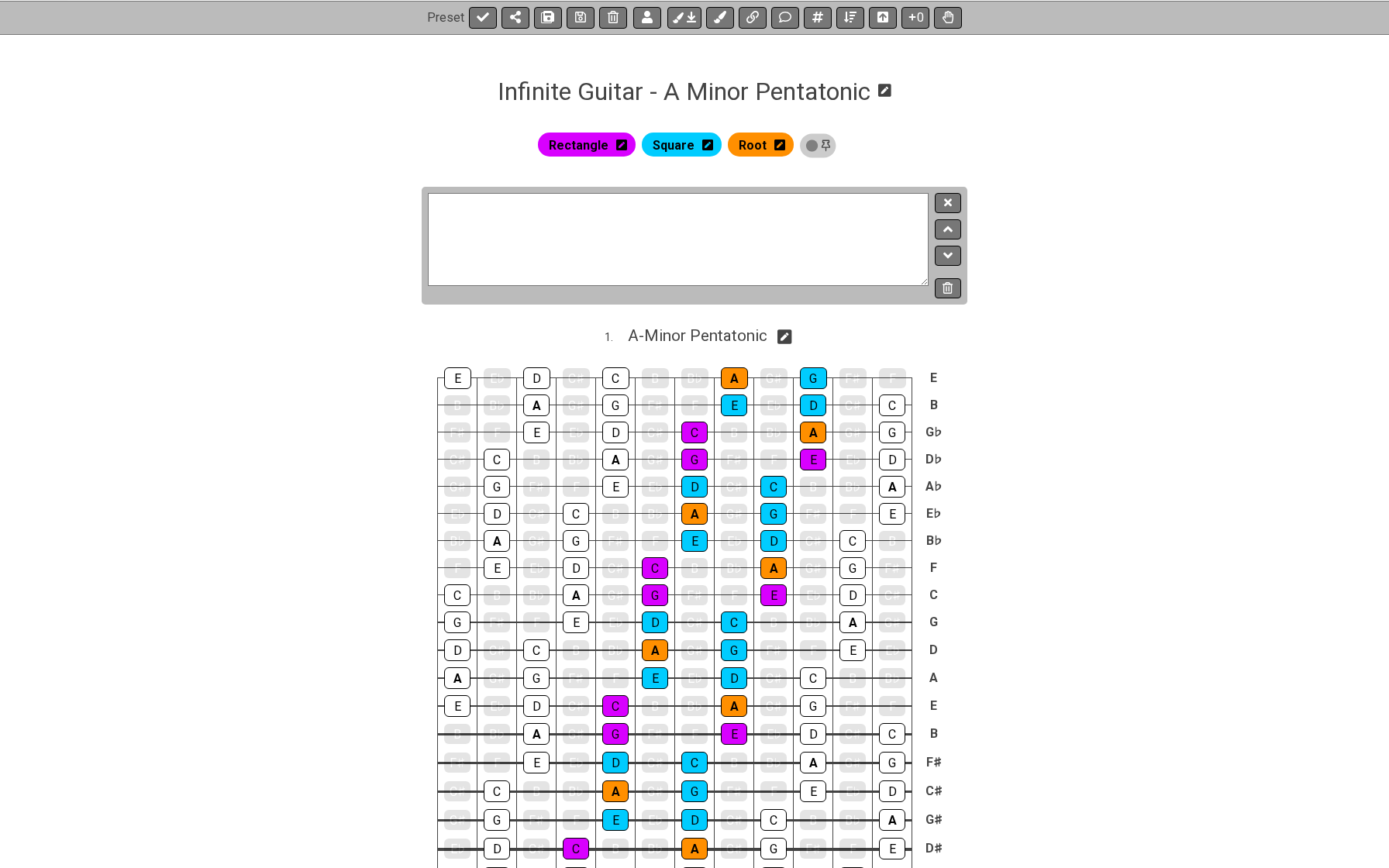
click at [743, 201] on textarea "Click to edit text" at bounding box center [678, 239] width 501 height 93
paste textarea "Application to standard tuning. Don't forget the minor third interval between t…"
type textarea "Application to standard tuning. Don't forget the minor third interval between t…"
click at [946, 253] on icon at bounding box center [948, 256] width 10 height 6
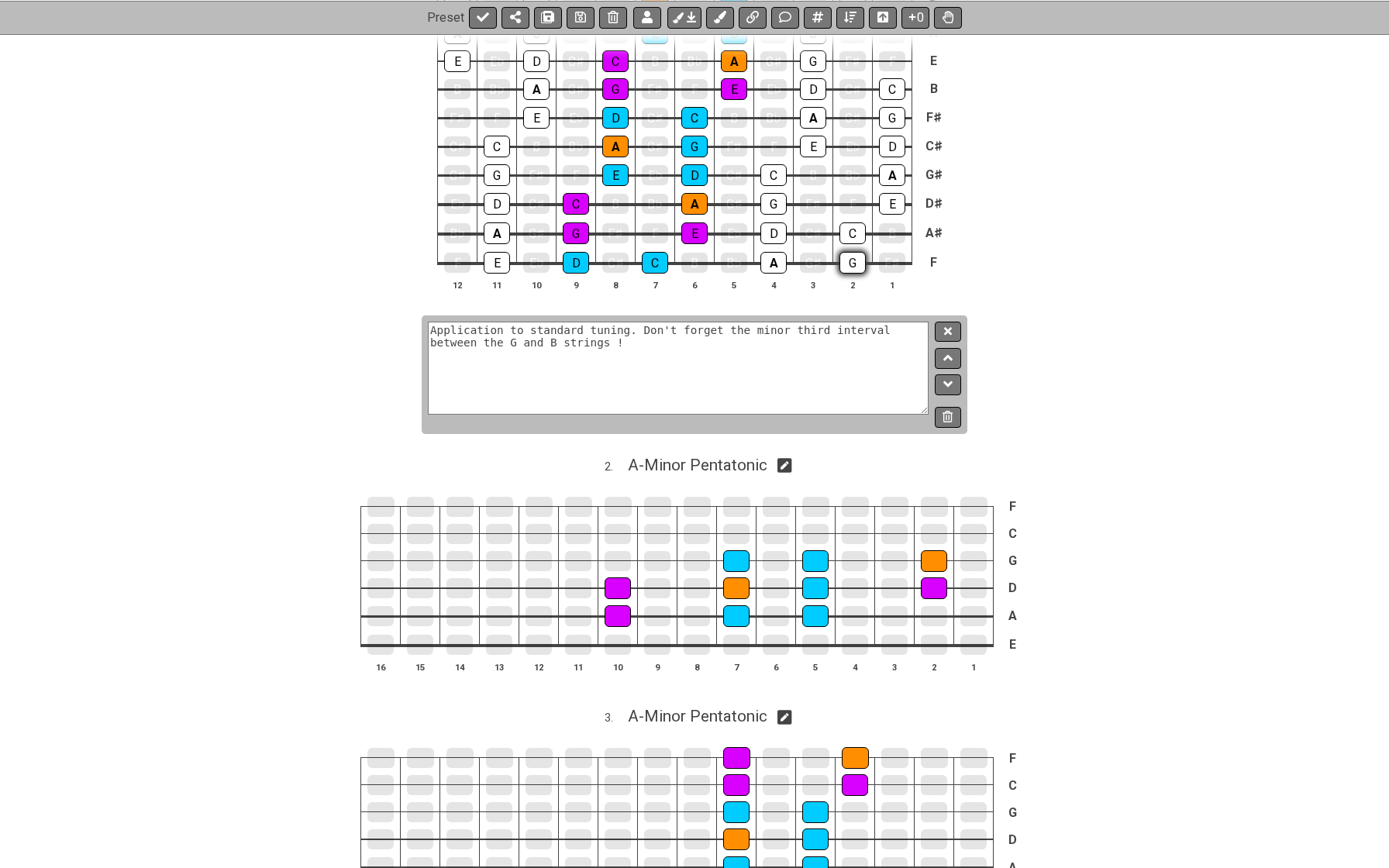
scroll to position [733, 0]
click at [608, 20] on icon at bounding box center [613, 17] width 11 height 12
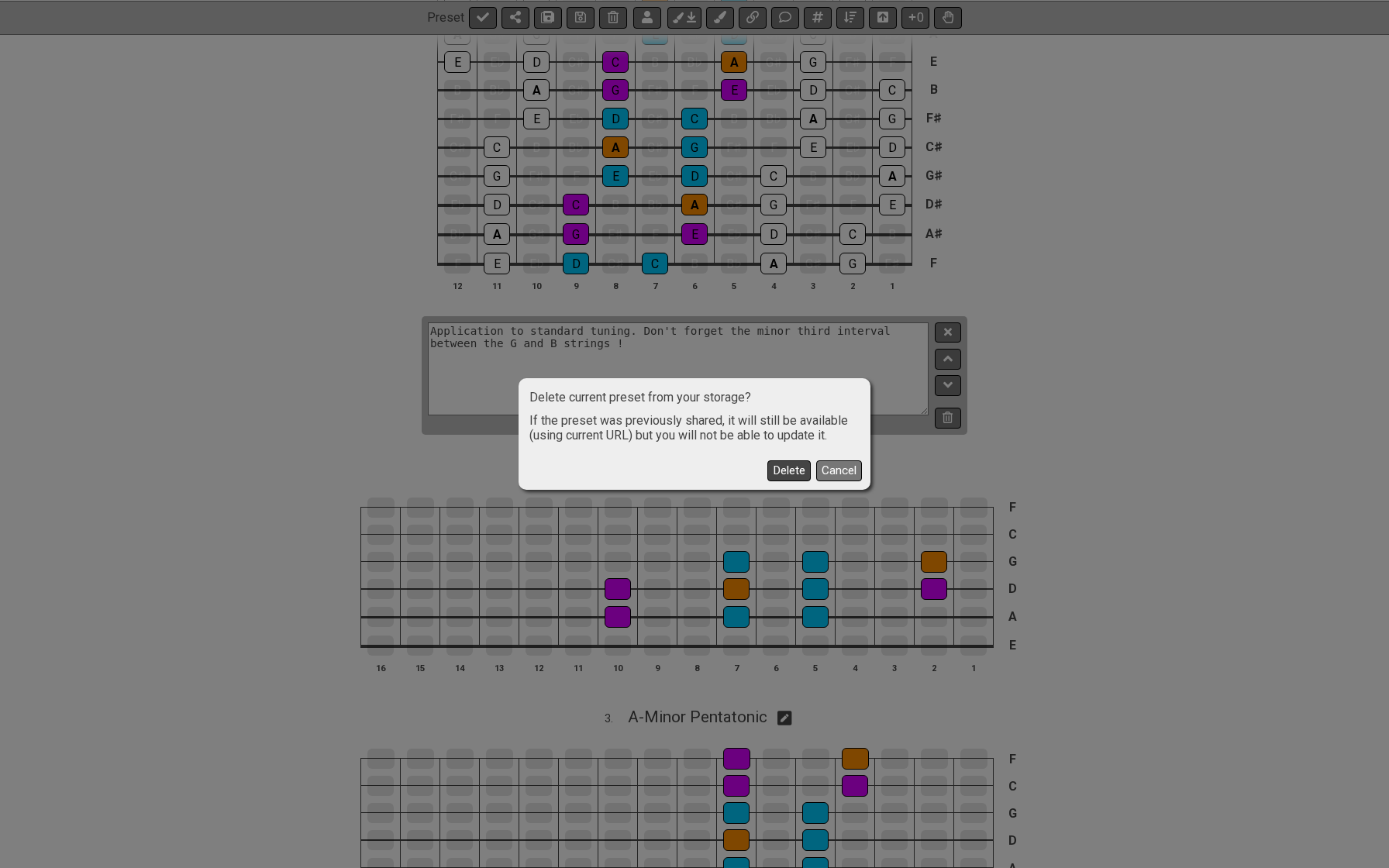
click at [777, 474] on button "Delete" at bounding box center [788, 470] width 43 height 21
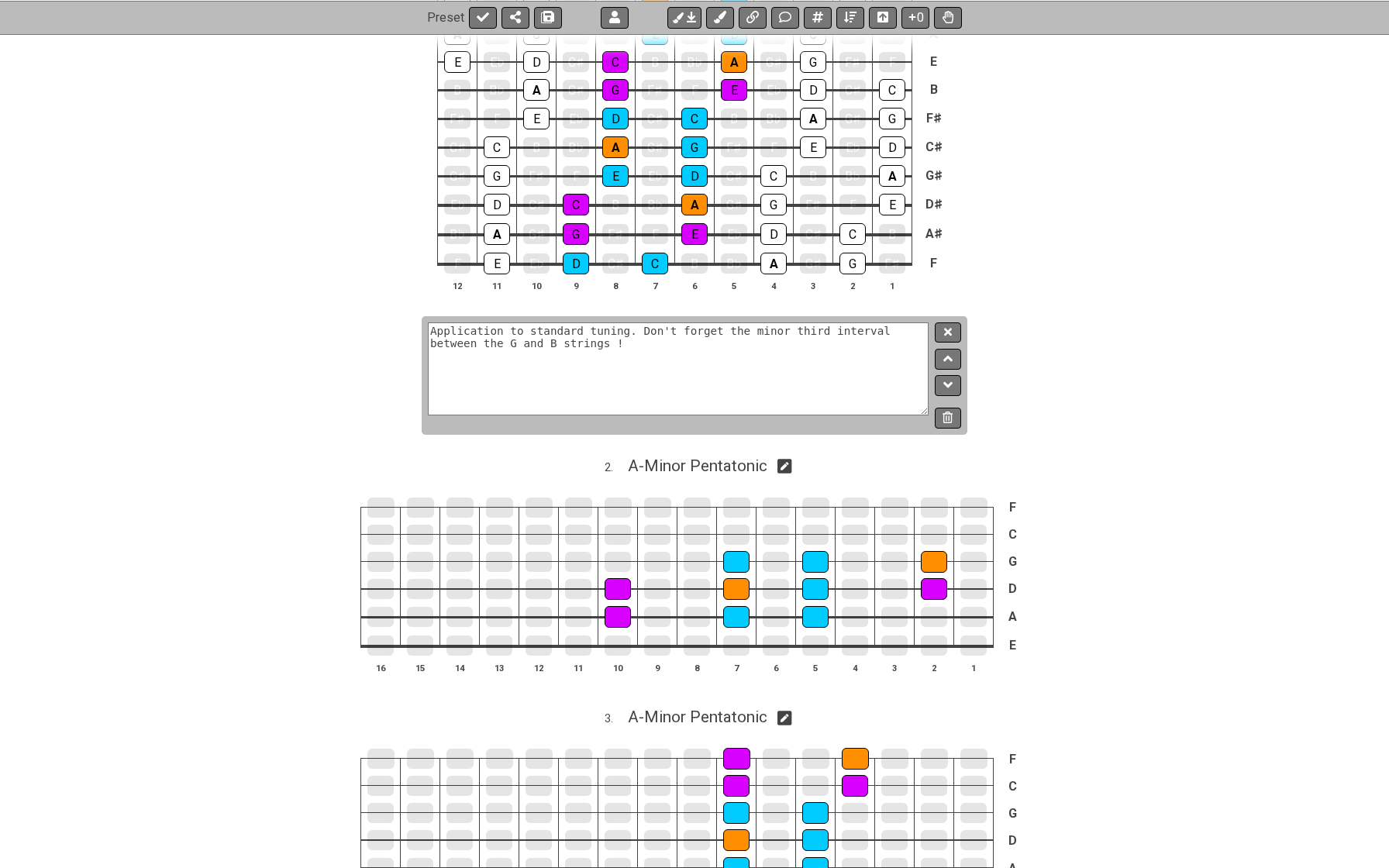
scroll to position [0, 0]
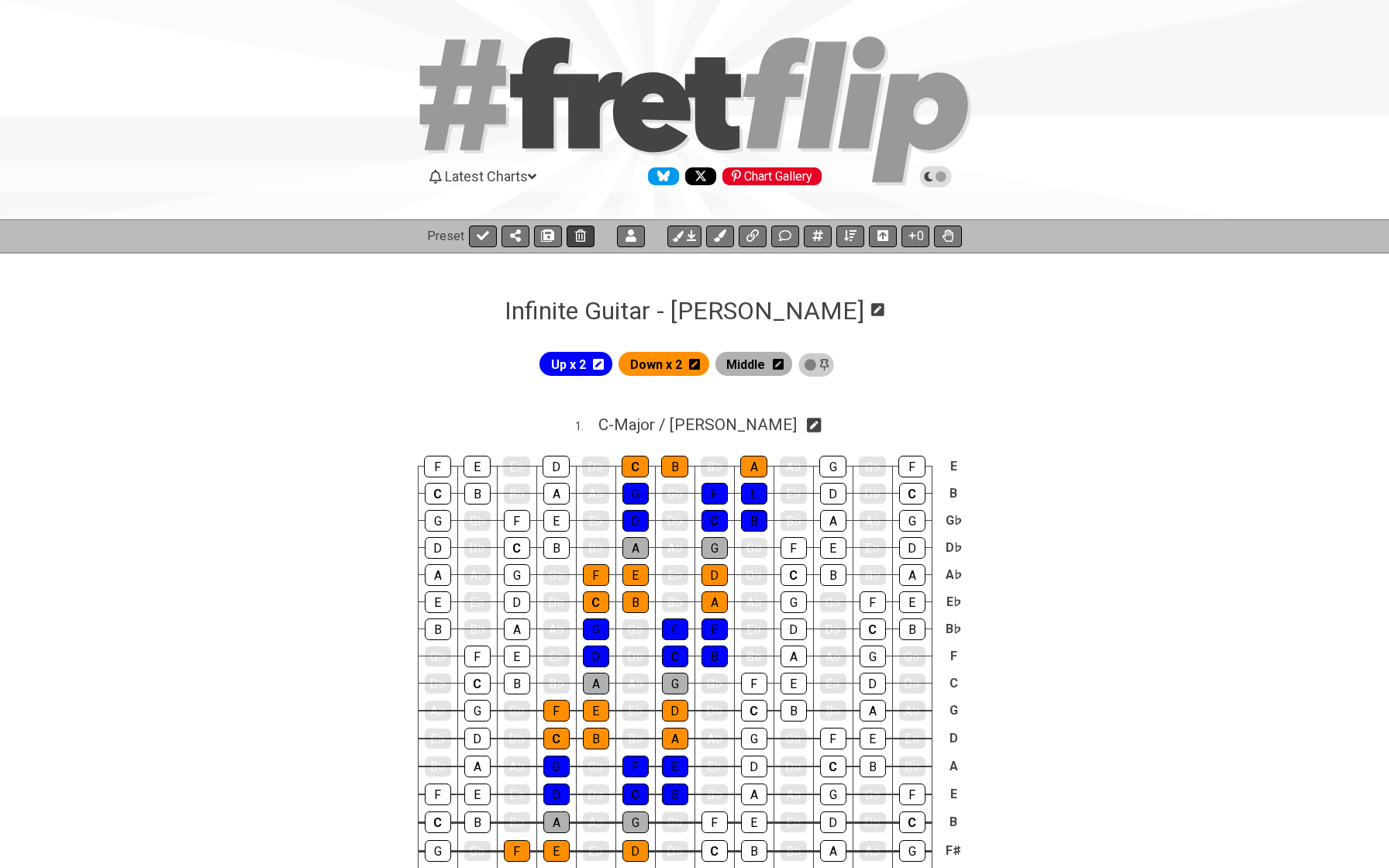
click at [583, 238] on icon at bounding box center [580, 235] width 11 height 12
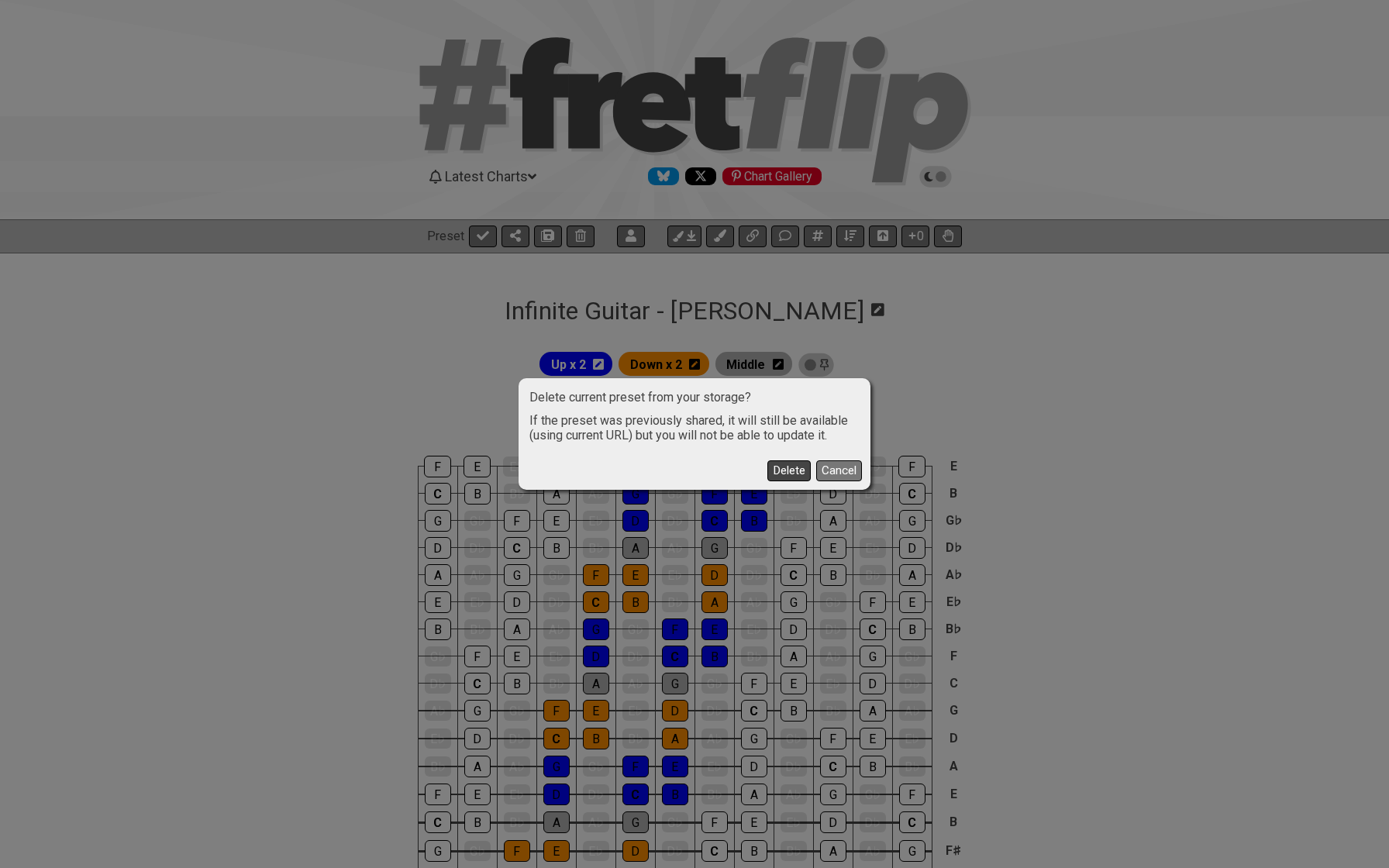
click at [780, 470] on button "Delete" at bounding box center [788, 470] width 43 height 21
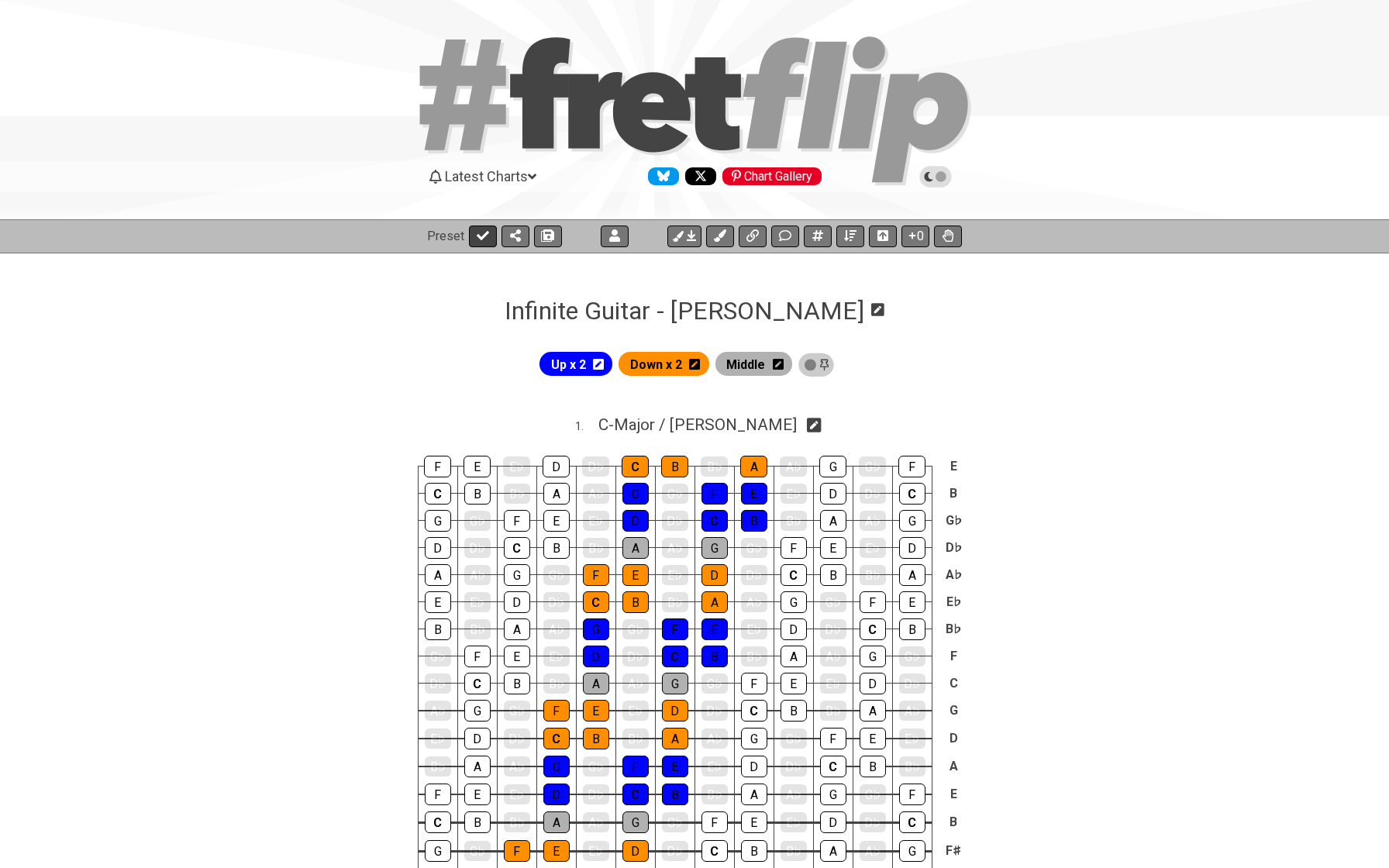
click at [479, 243] on button at bounding box center [483, 237] width 28 height 22
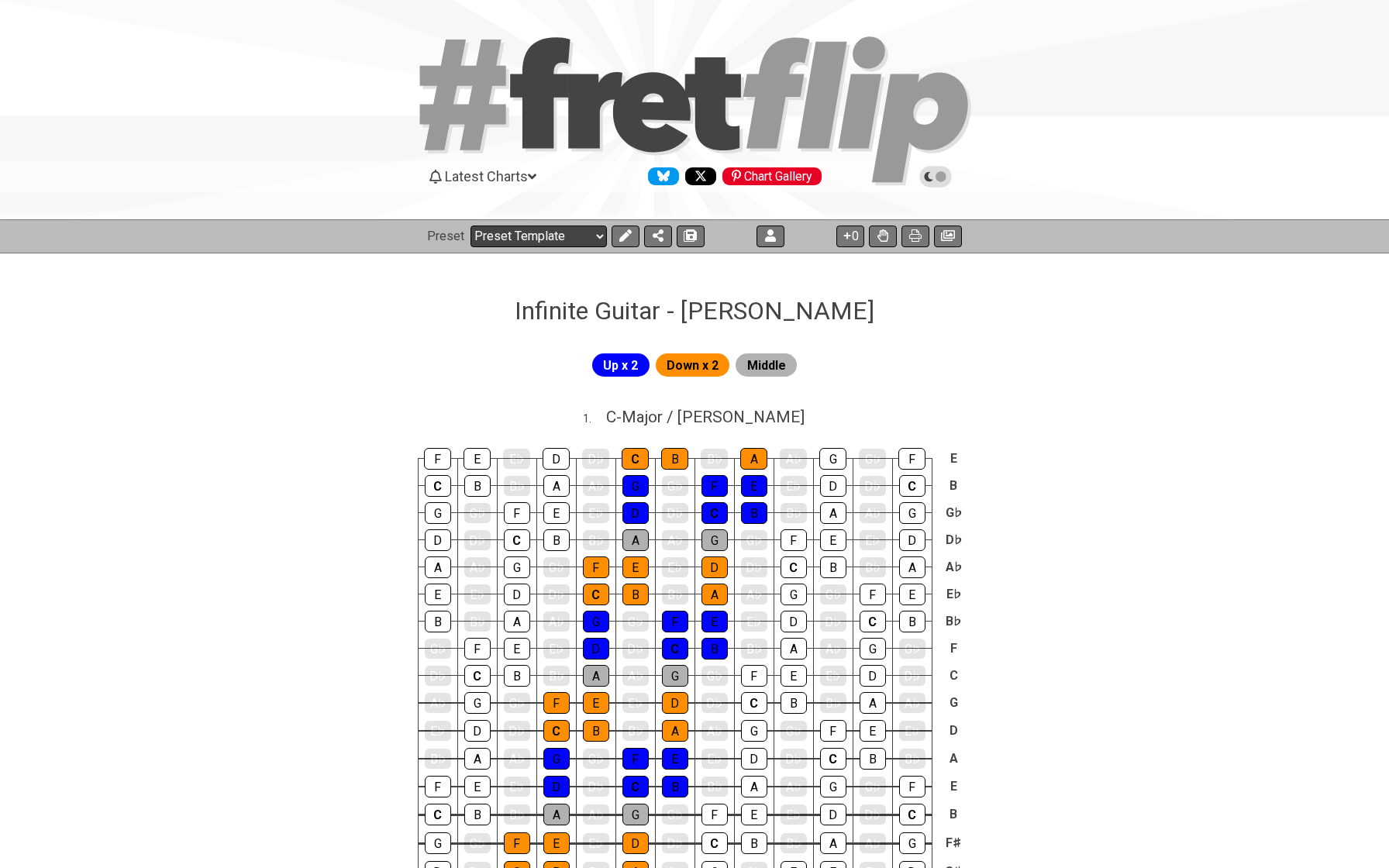
select select "/024H5T7JZ"
select select "A"
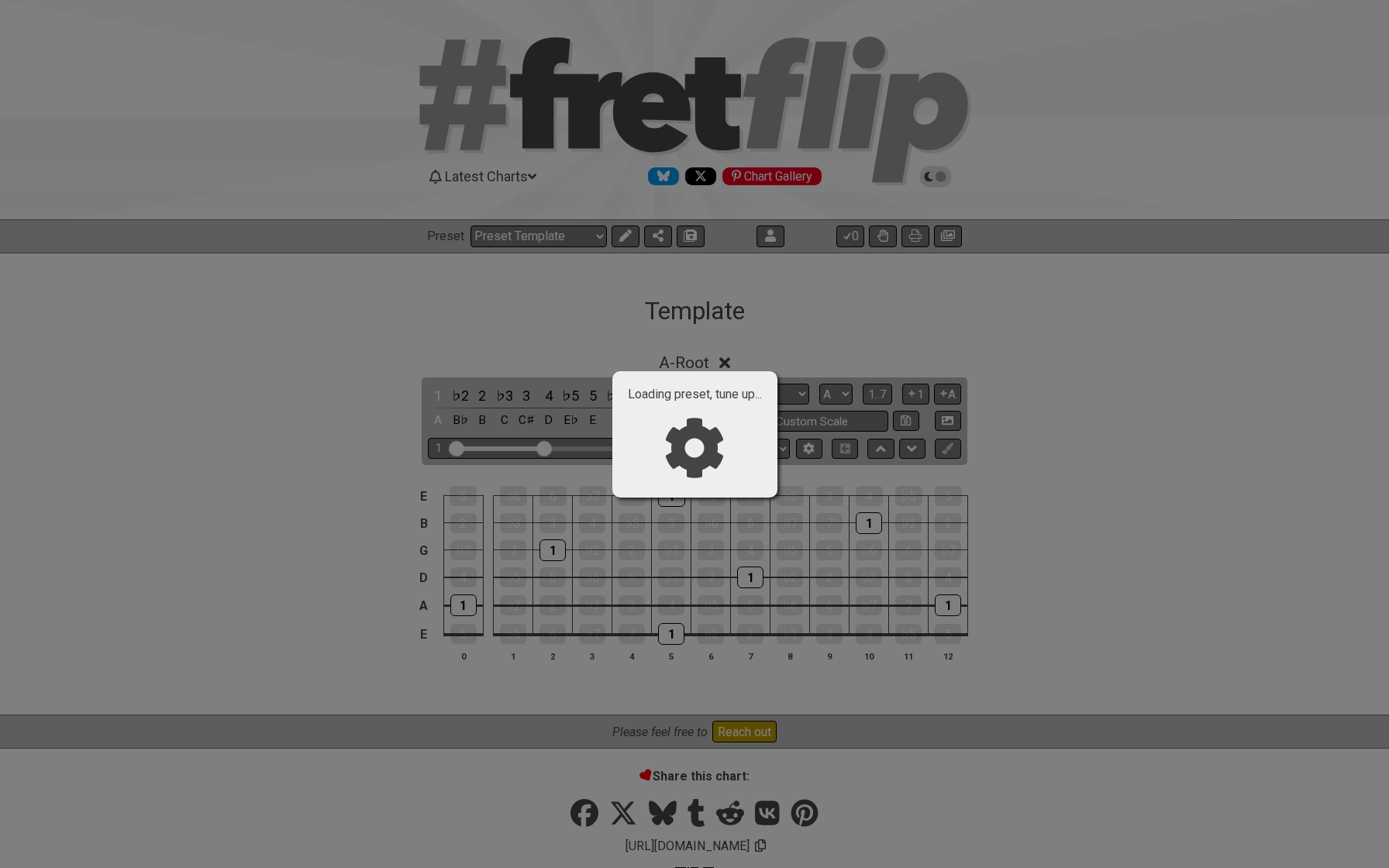
select select "/guitar-scales-generator"
select select "Minor Pentatonic"
select select "A"
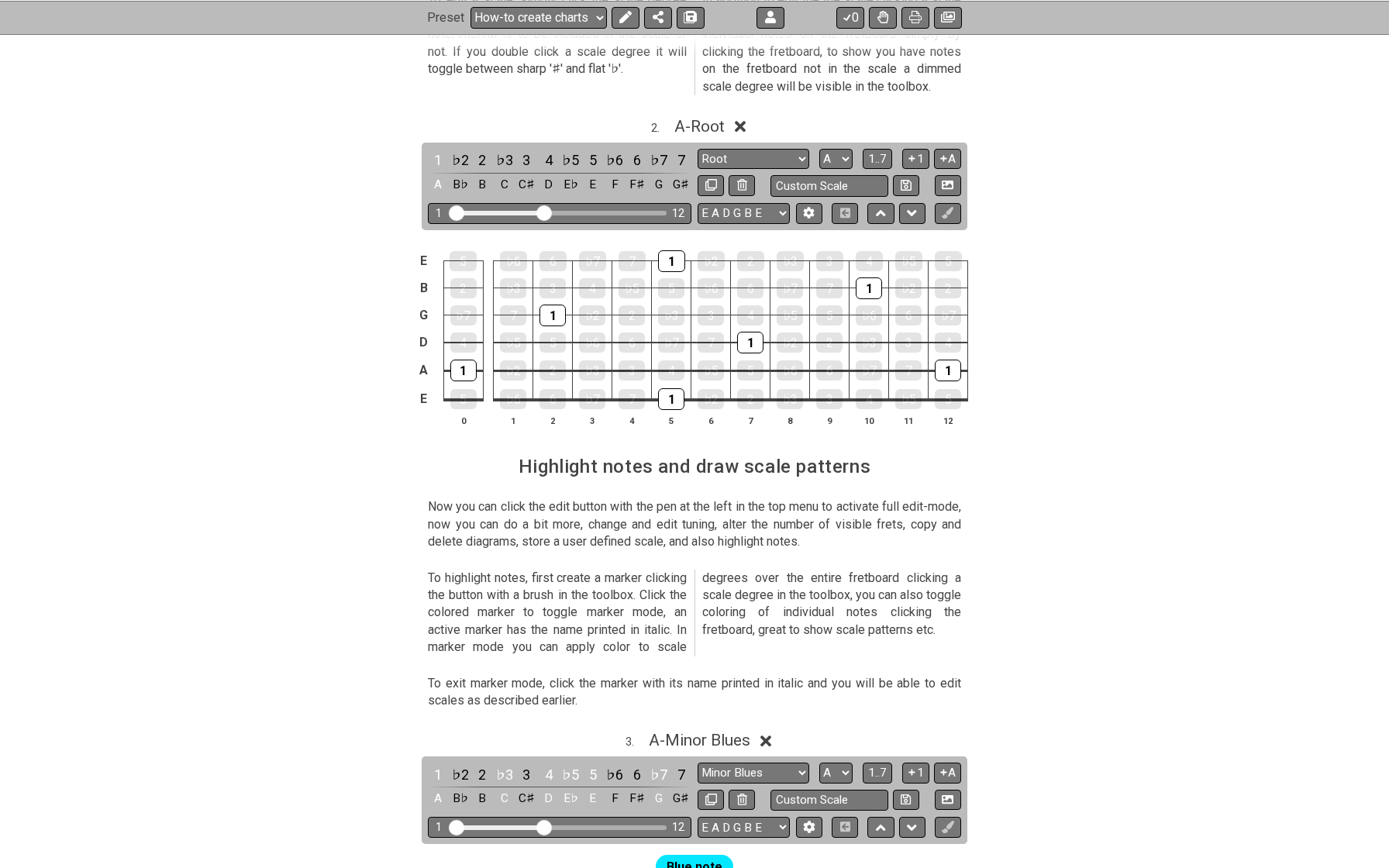
scroll to position [944, 0]
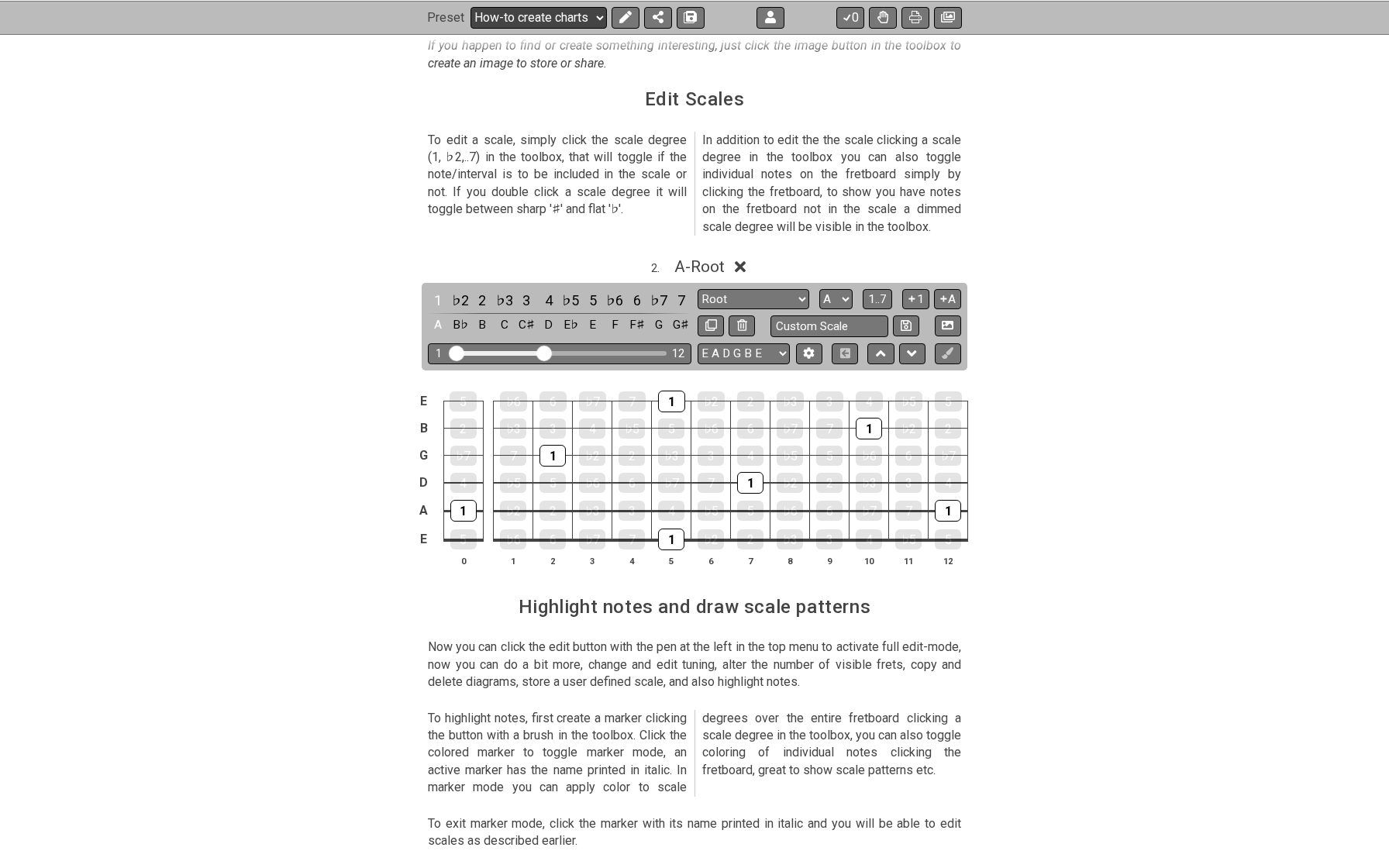
click at [529, 22] on select "Welcome to #fretflip! Infinite Guitar - C Major Custom Preset Minor Pentatonic …" at bounding box center [539, 17] width 136 height 22
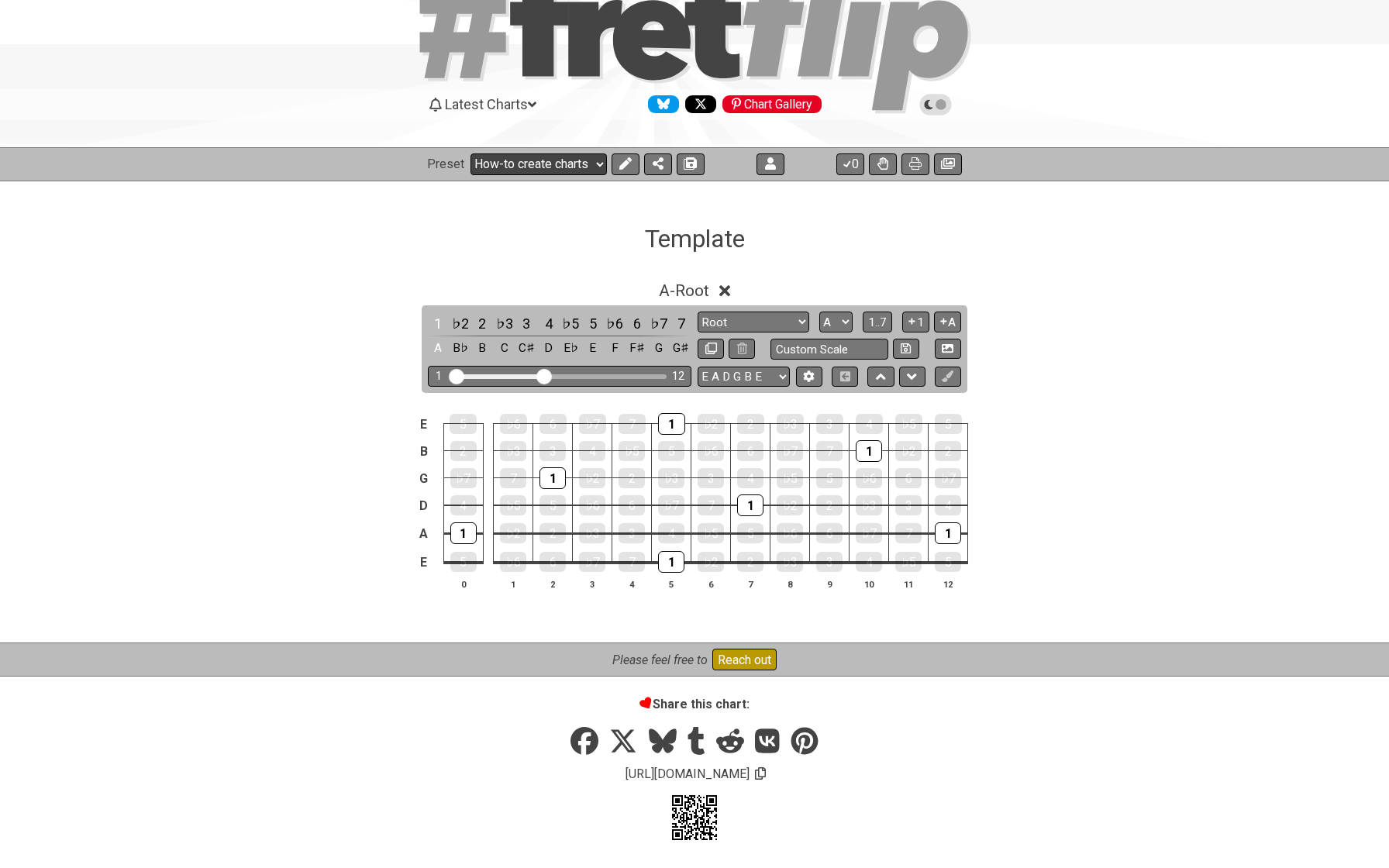
select select "/template"
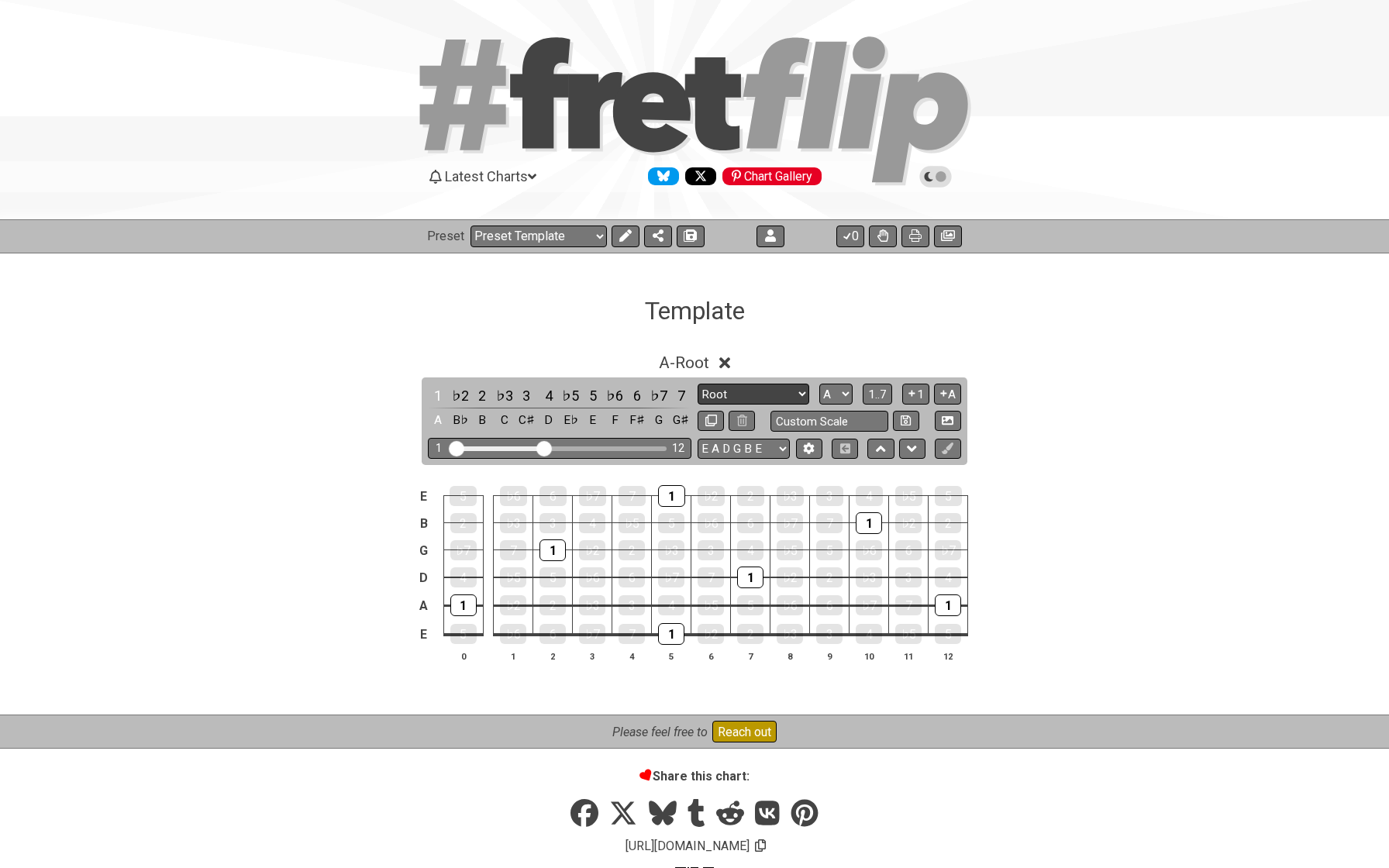
click at [752, 391] on select "Root Root Minor Pentatonic Major Pentatonic Minor Blues Major Blues Major / Ion…" at bounding box center [754, 394] width 112 height 21
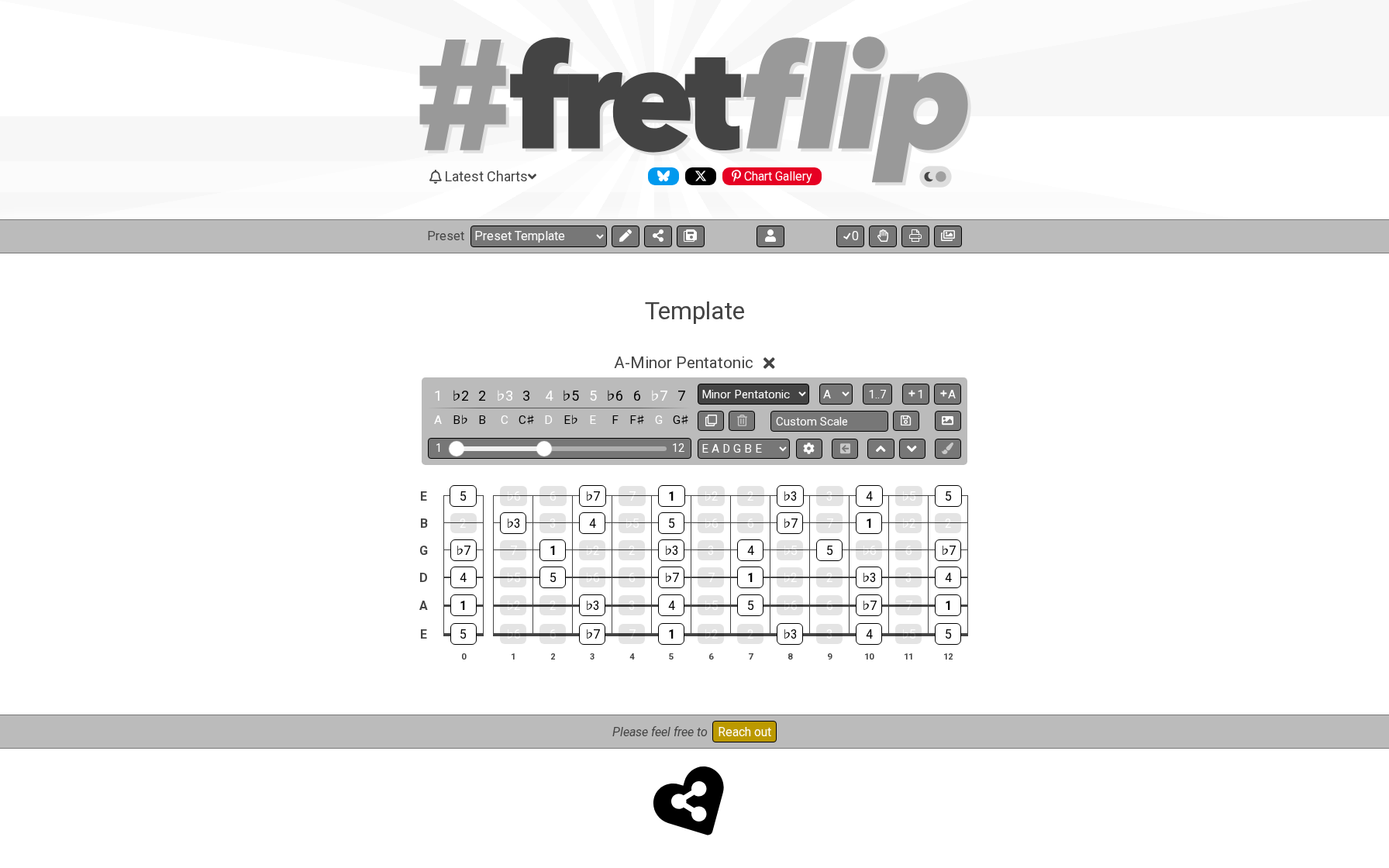
click at [734, 390] on select "Root Root Minor Pentatonic Major Pentatonic Minor Blues Major Blues Major / Ion…" at bounding box center [754, 394] width 112 height 21
click at [722, 387] on select "Root Root Minor Pentatonic Major Pentatonic Minor Blues Major Blues Major / Ion…" at bounding box center [754, 394] width 112 height 21
click at [880, 235] on icon at bounding box center [882, 235] width 11 height 12
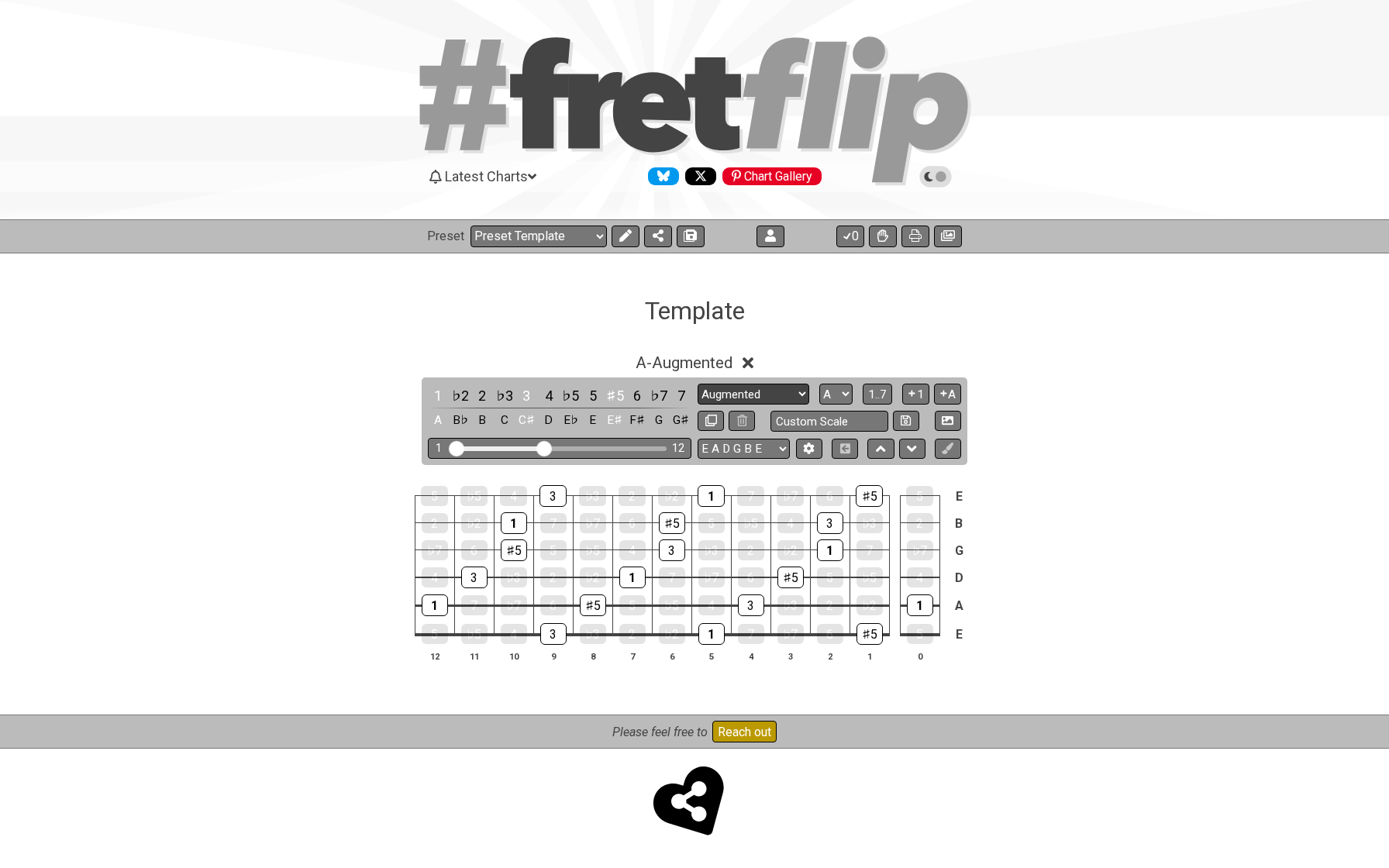
click at [711, 394] on select "Root Root Minor Pentatonic Major Pentatonic Minor Blues Major Blues Major / Ion…" at bounding box center [754, 394] width 112 height 21
select select "Major"
click at [768, 397] on select "Root Root Minor Pentatonic Major Pentatonic Minor Blues Major Blues Major / Ion…" at bounding box center [754, 394] width 112 height 21
click at [438, 391] on div "1" at bounding box center [438, 395] width 20 height 21
click at [521, 397] on div "3" at bounding box center [526, 395] width 20 height 21
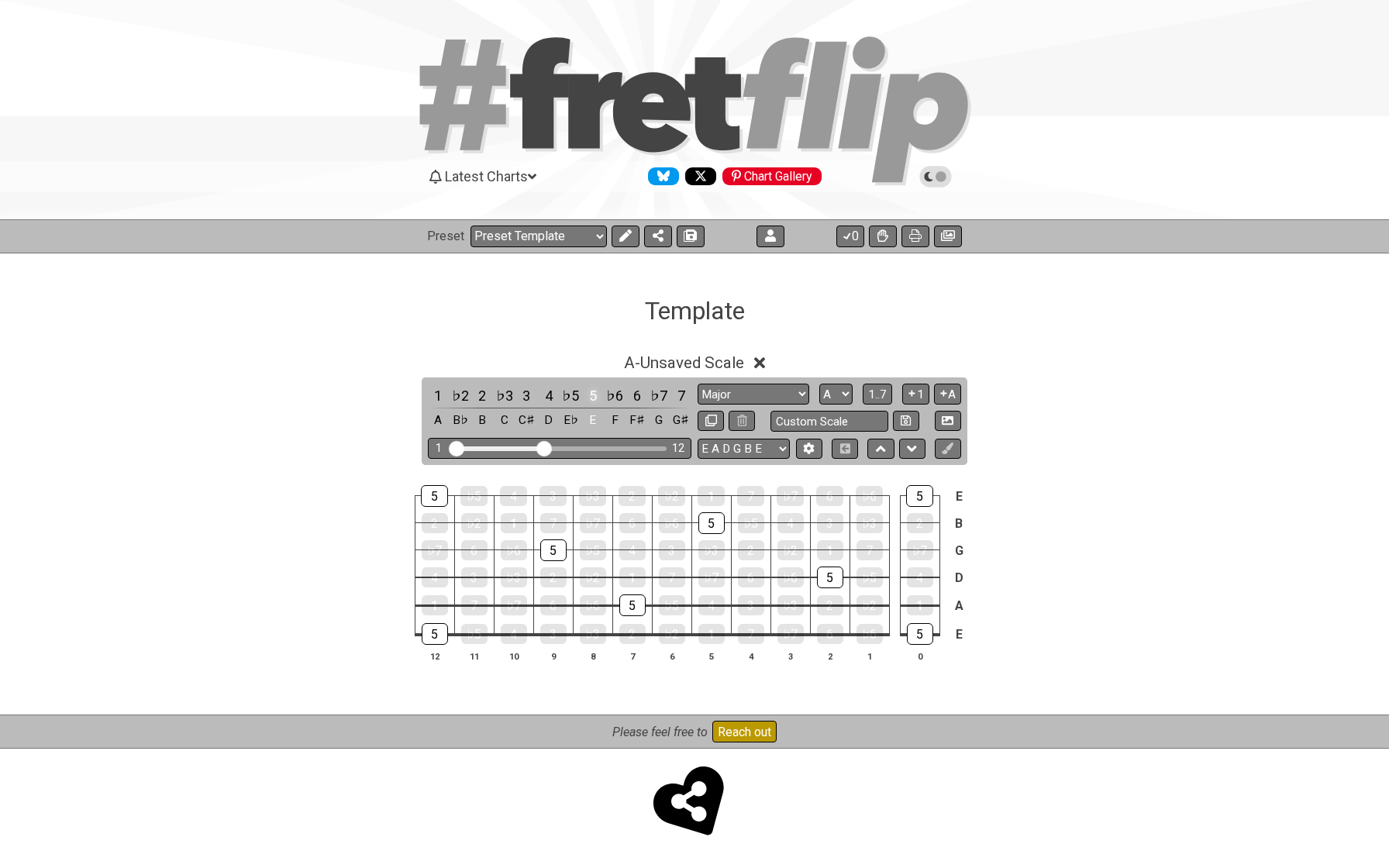
click at [589, 391] on div "5" at bounding box center [593, 395] width 20 height 21
drag, startPoint x: 542, startPoint y: 447, endPoint x: 554, endPoint y: 447, distance: 12.4
click at [554, 447] on input "Visible fret range" at bounding box center [560, 447] width 220 height 0
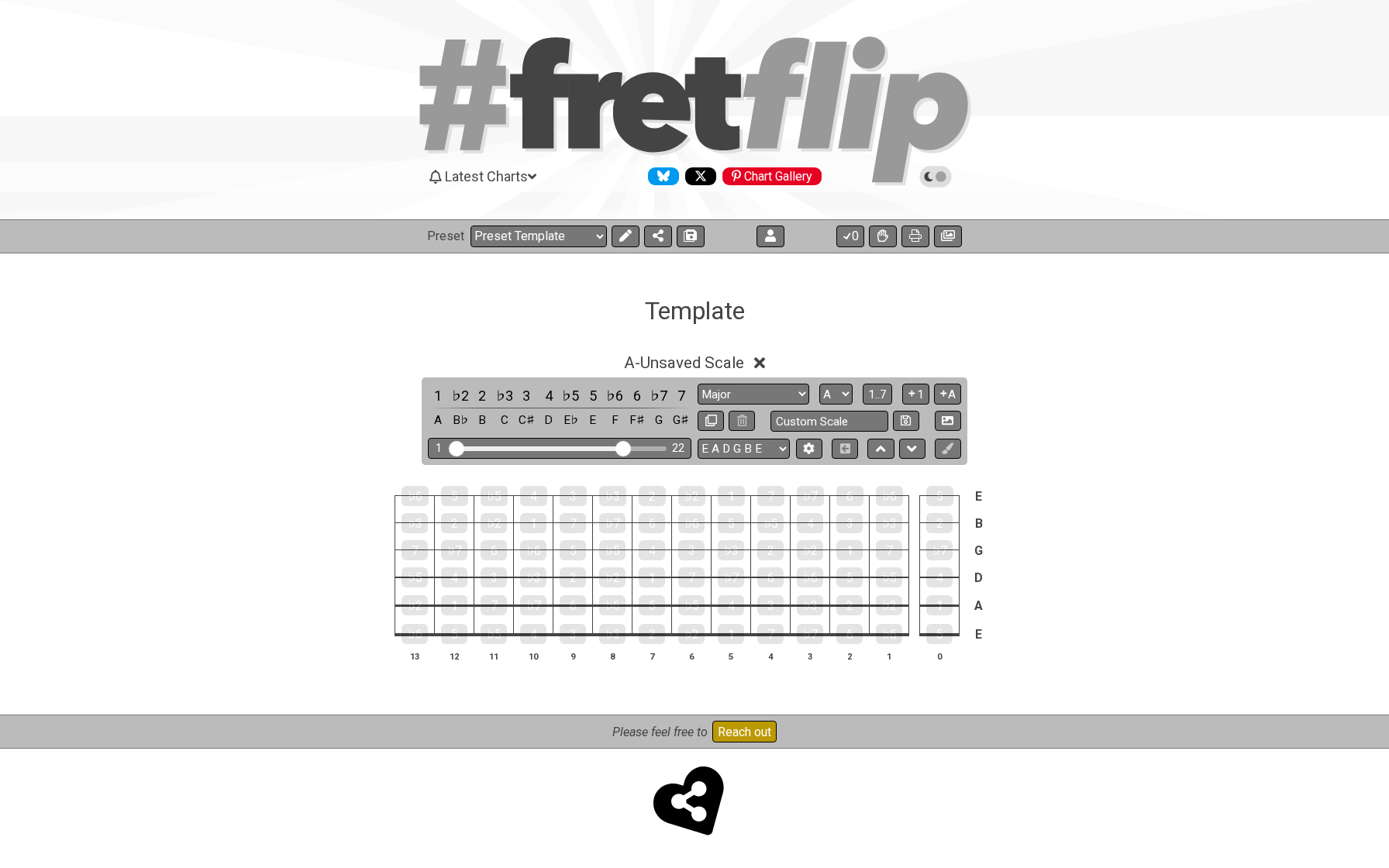
drag, startPoint x: 555, startPoint y: 447, endPoint x: 624, endPoint y: 452, distance: 69.1
click at [624, 447] on input "Visible fret range" at bounding box center [560, 447] width 220 height 0
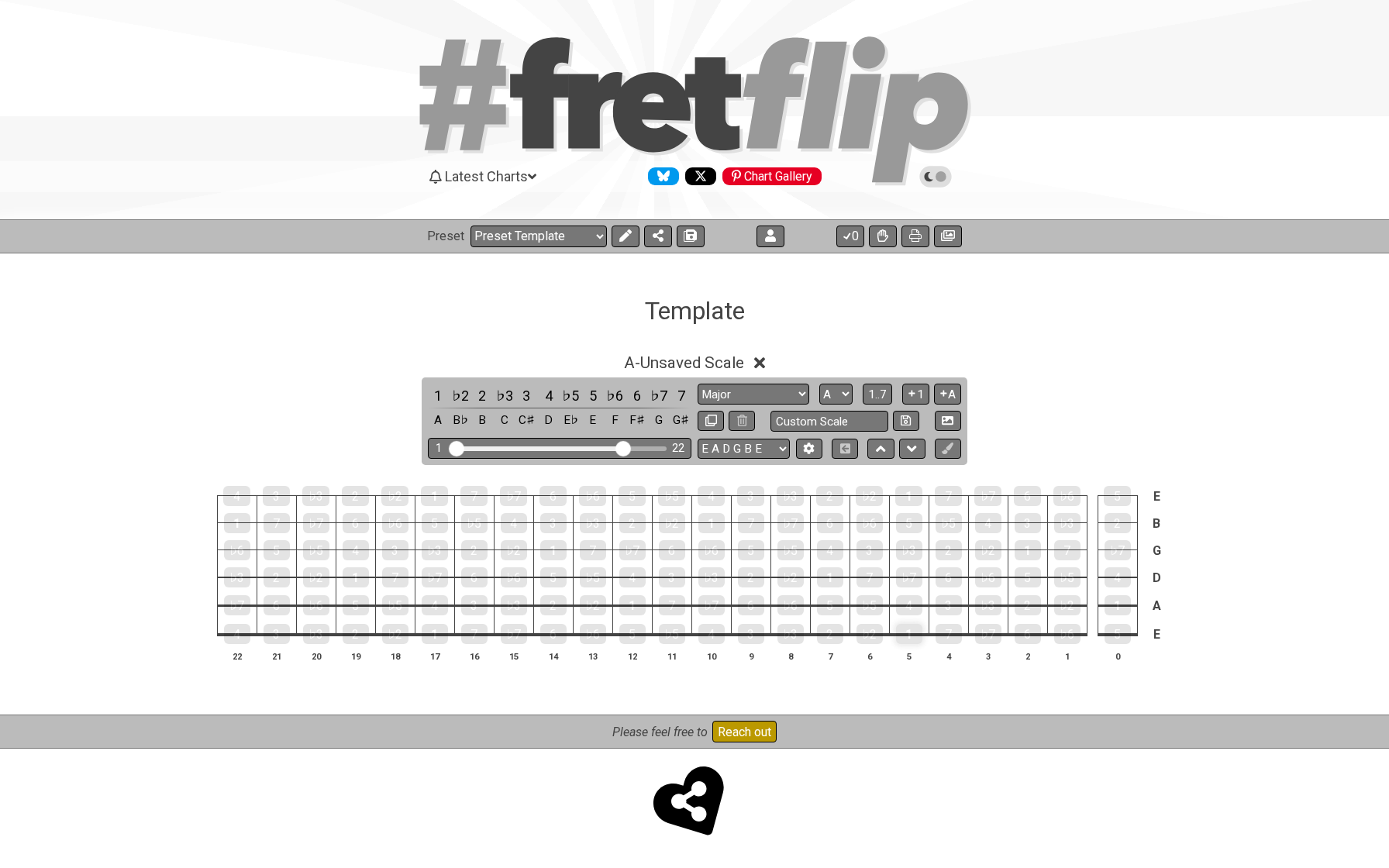
click at [907, 636] on div "1" at bounding box center [909, 634] width 26 height 20
click at [786, 632] on div "♭3" at bounding box center [790, 634] width 26 height 20
click at [910, 605] on div "4" at bounding box center [909, 605] width 26 height 20
click at [836, 600] on div "5" at bounding box center [830, 605] width 26 height 20
click at [831, 578] on div "1" at bounding box center [830, 577] width 26 height 20
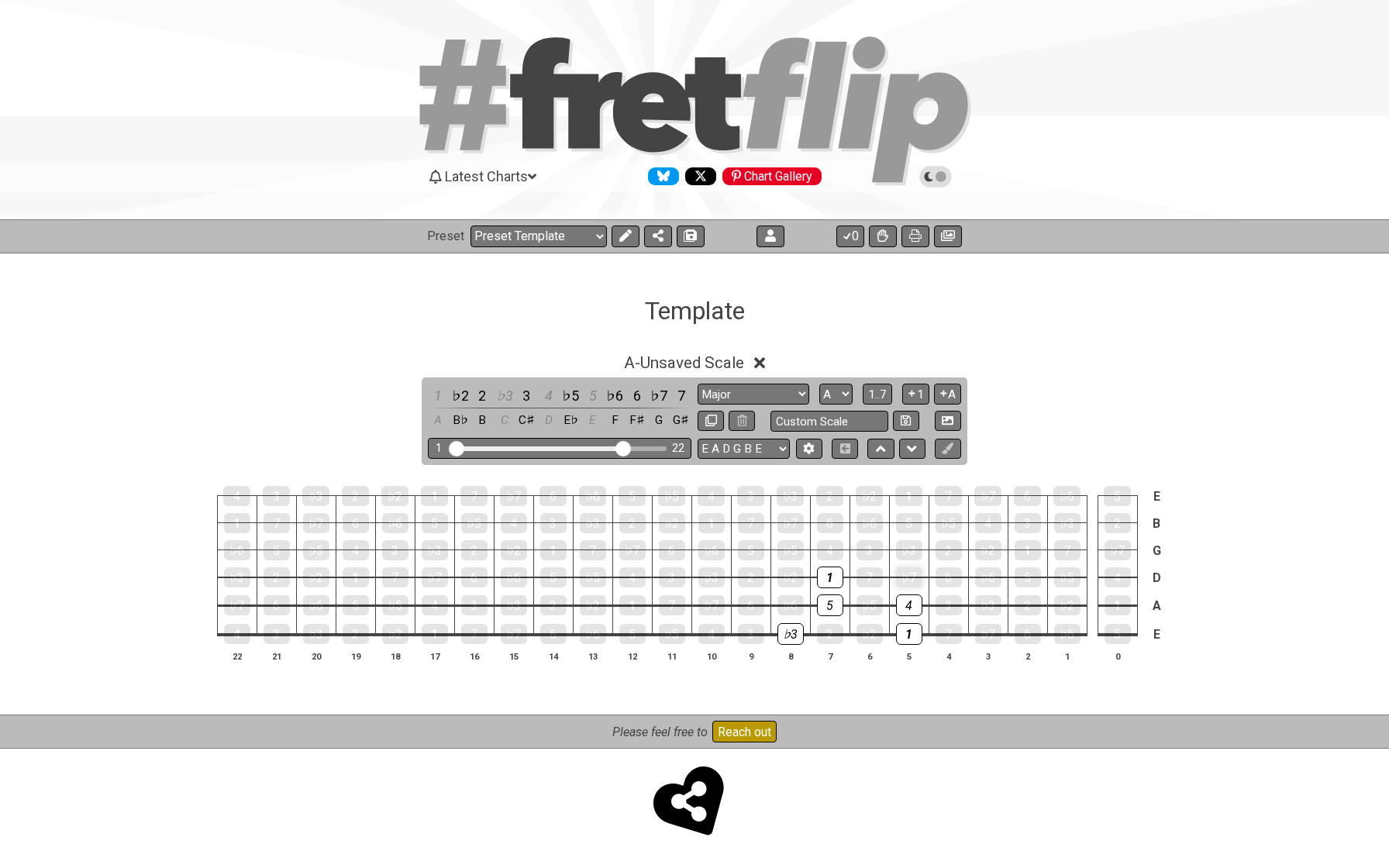
click at [907, 578] on div "♭7" at bounding box center [909, 577] width 26 height 20
click at [909, 553] on div "♭3" at bounding box center [909, 550] width 26 height 20
click at [836, 551] on div "4" at bounding box center [830, 550] width 26 height 20
click at [919, 522] on div "5" at bounding box center [909, 523] width 26 height 20
click at [919, 522] on div "5" at bounding box center [909, 523] width 26 height 22
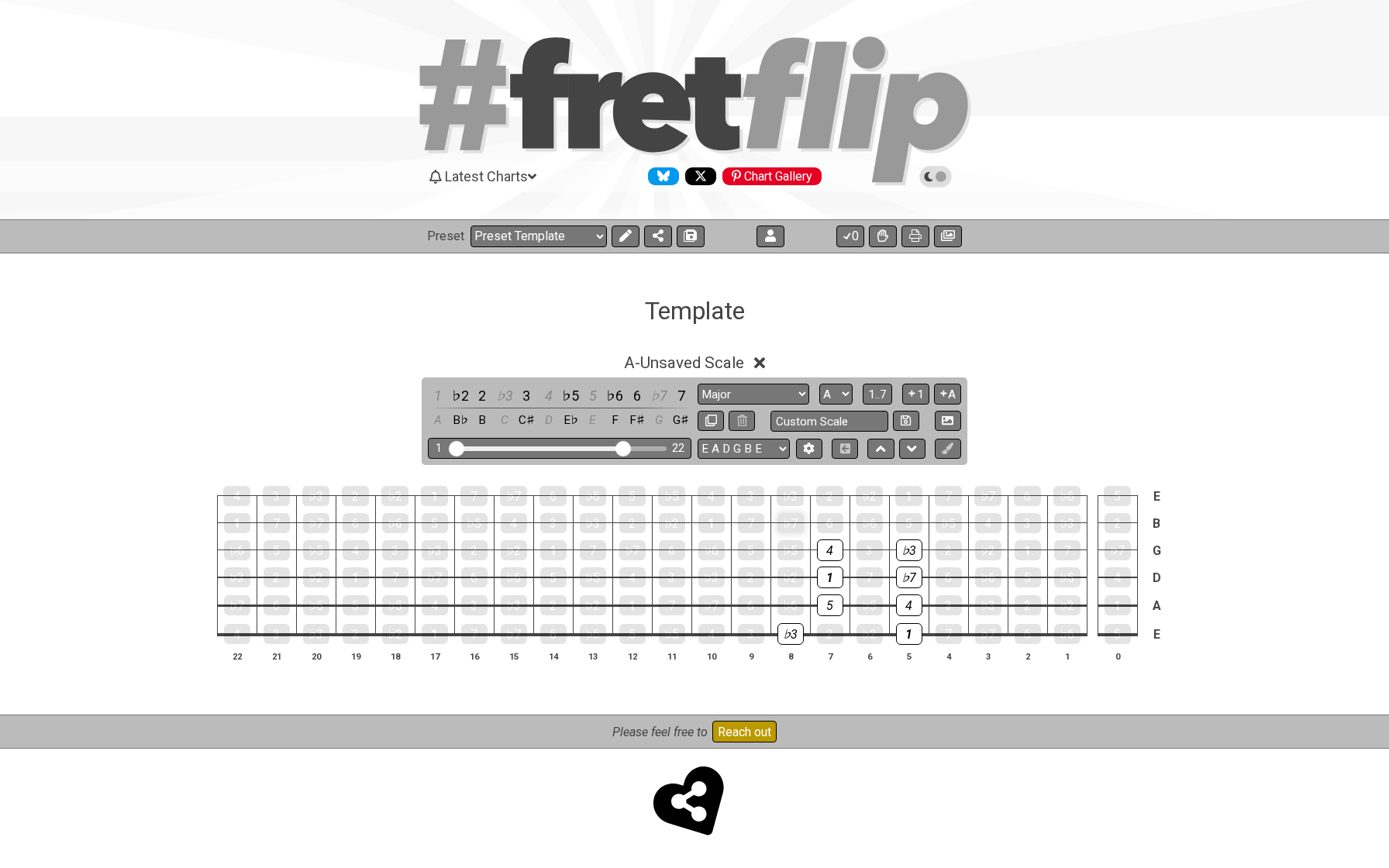
click at [788, 524] on div "♭7" at bounding box center [790, 523] width 26 height 20
click at [905, 519] on div "5" at bounding box center [909, 523] width 26 height 20
click at [908, 489] on div "1" at bounding box center [908, 496] width 27 height 20
click at [788, 492] on div "♭3" at bounding box center [790, 496] width 27 height 20
click at [705, 640] on div "4" at bounding box center [711, 634] width 26 height 20
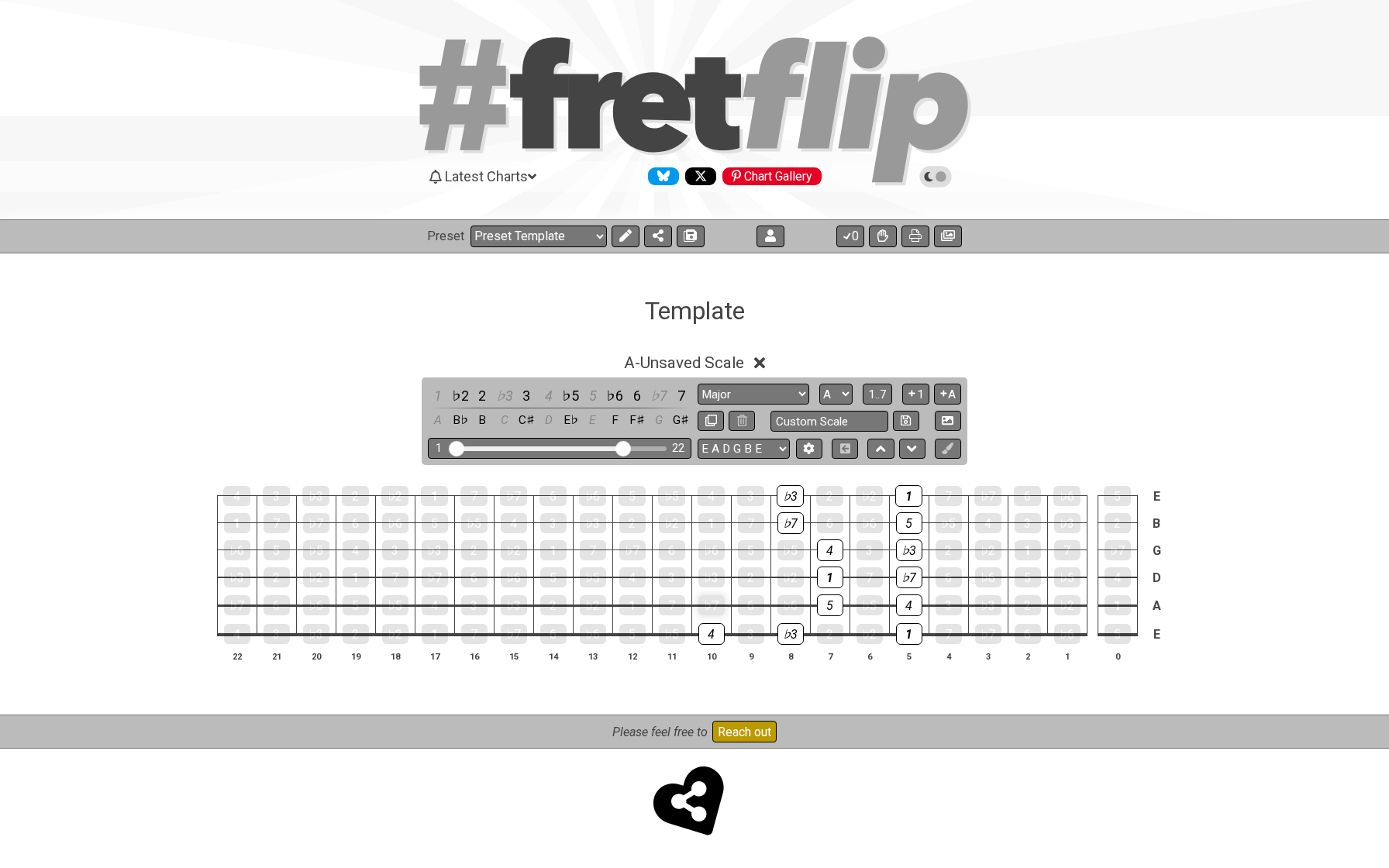
click at [712, 606] on div "♭7" at bounding box center [711, 605] width 26 height 20
click at [711, 572] on div "♭3" at bounding box center [711, 577] width 26 height 20
click at [752, 547] on div "5" at bounding box center [751, 550] width 26 height 20
click at [715, 522] on div "1" at bounding box center [711, 523] width 26 height 20
click at [705, 496] on div "4" at bounding box center [711, 496] width 27 height 20
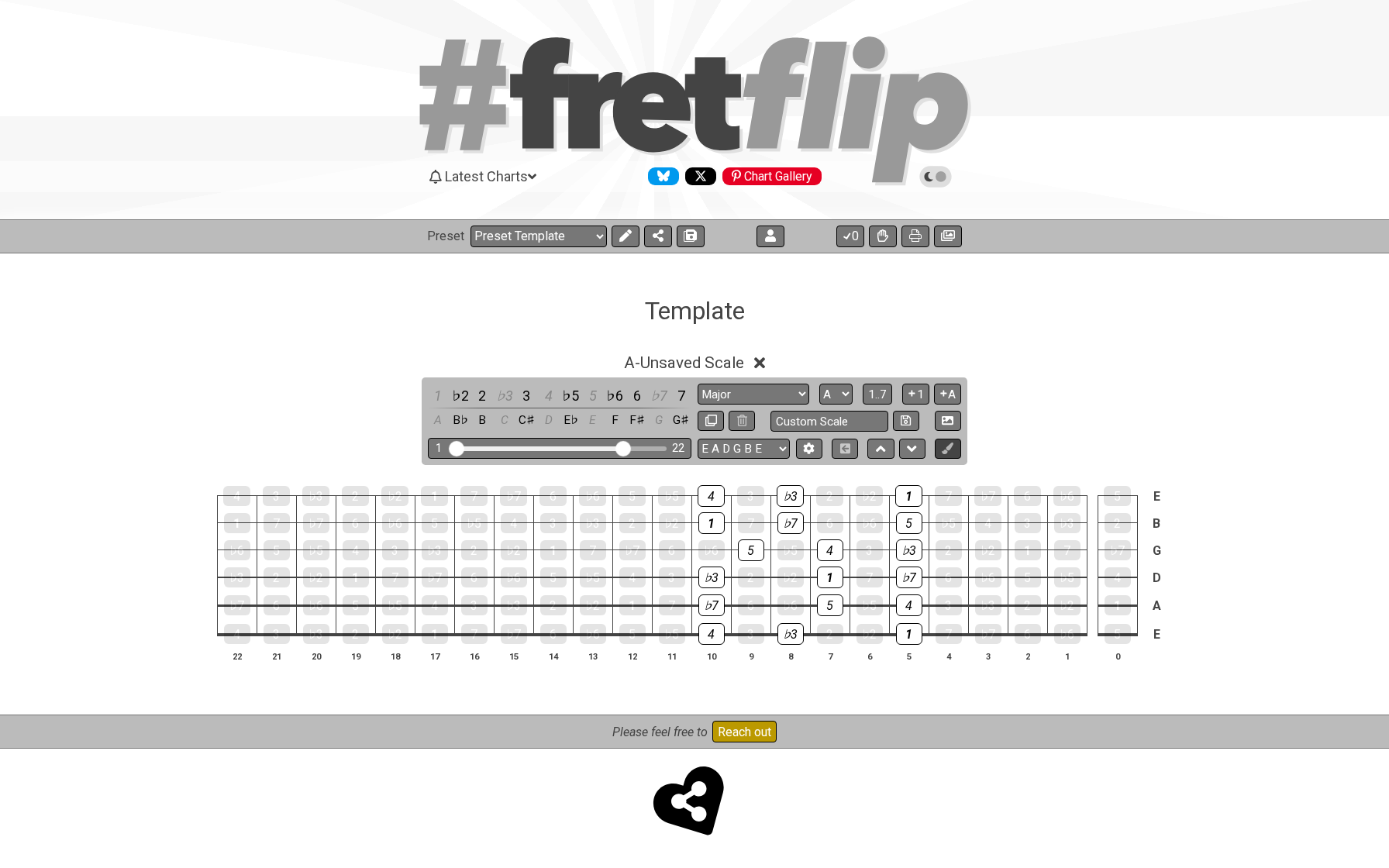
click at [946, 448] on icon at bounding box center [948, 449] width 12 height 12
click at [626, 237] on icon at bounding box center [625, 235] width 12 height 12
click at [750, 309] on icon at bounding box center [748, 309] width 13 height 15
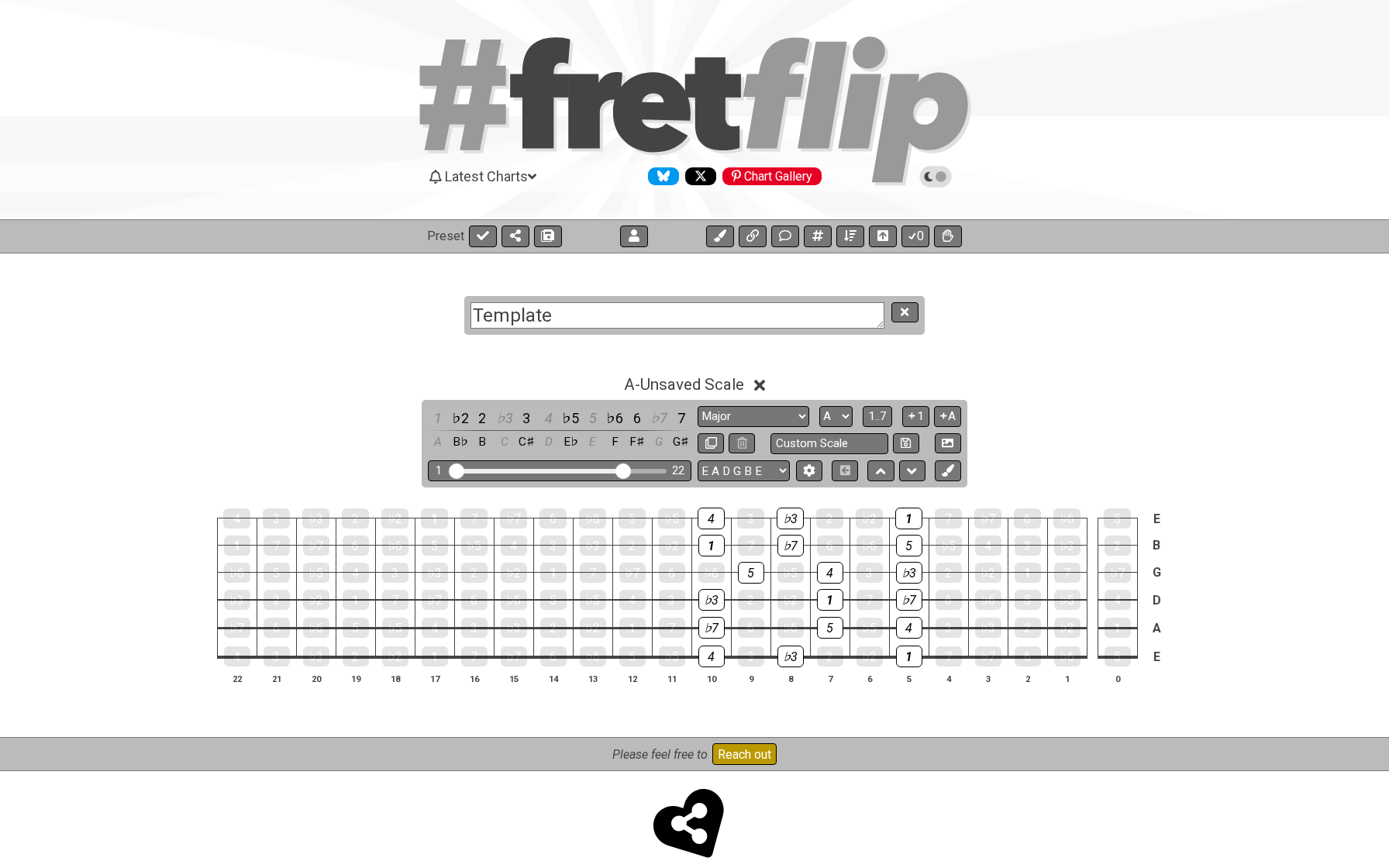
click at [750, 309] on textarea "Template" at bounding box center [678, 315] width 414 height 27
type textarea "T"
type textarea "P"
type textarea "Combined Pentatonic Patterns"
click at [902, 314] on icon at bounding box center [905, 312] width 8 height 8
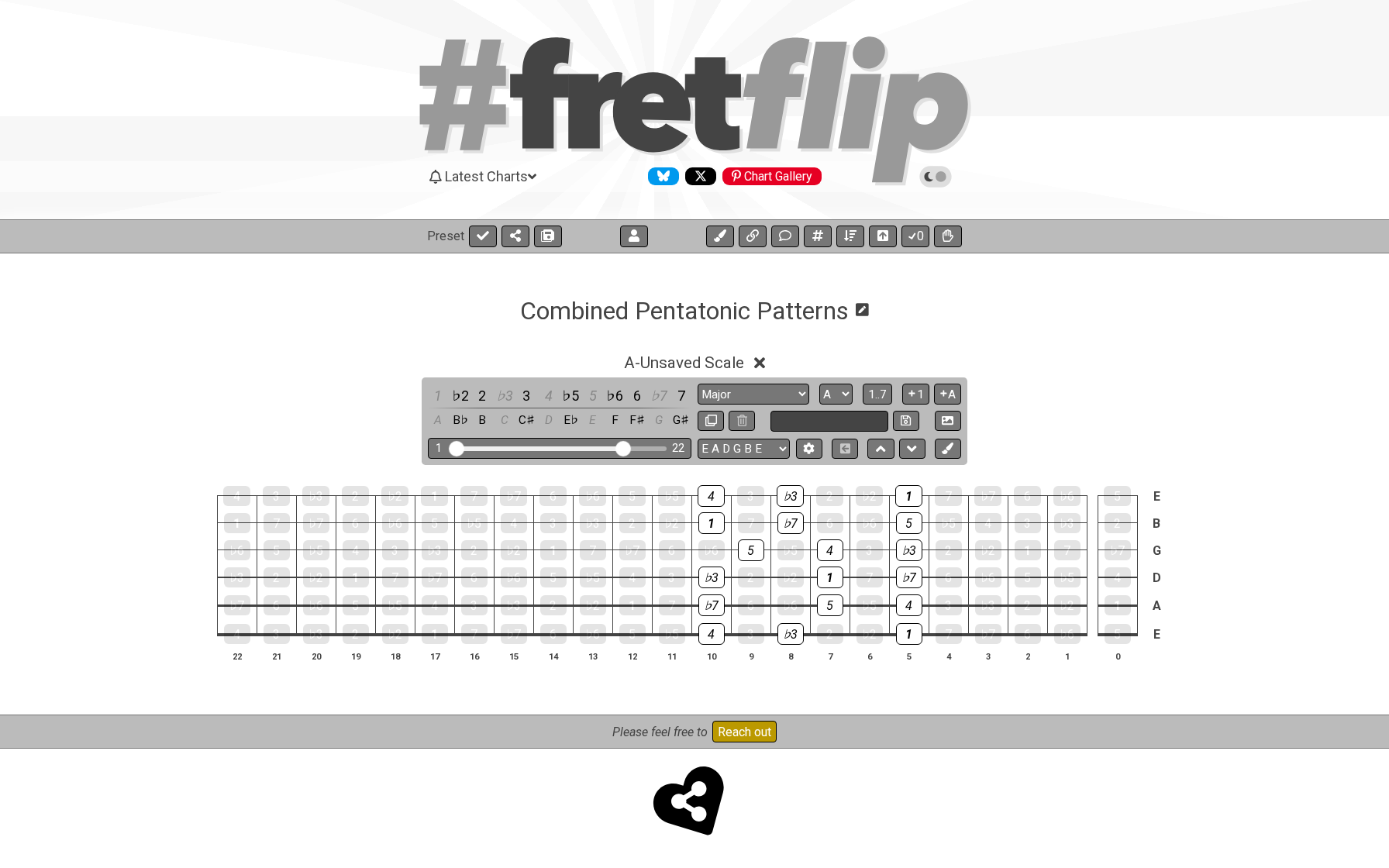
click at [794, 423] on input "text" at bounding box center [829, 421] width 118 height 21
click at [839, 422] on input "A Minor" at bounding box center [829, 421] width 118 height 21
type input "A Minor Pentatonic"
click at [440, 391] on div "1" at bounding box center [438, 395] width 20 height 21
click at [502, 391] on div "♭3" at bounding box center [505, 395] width 20 height 21
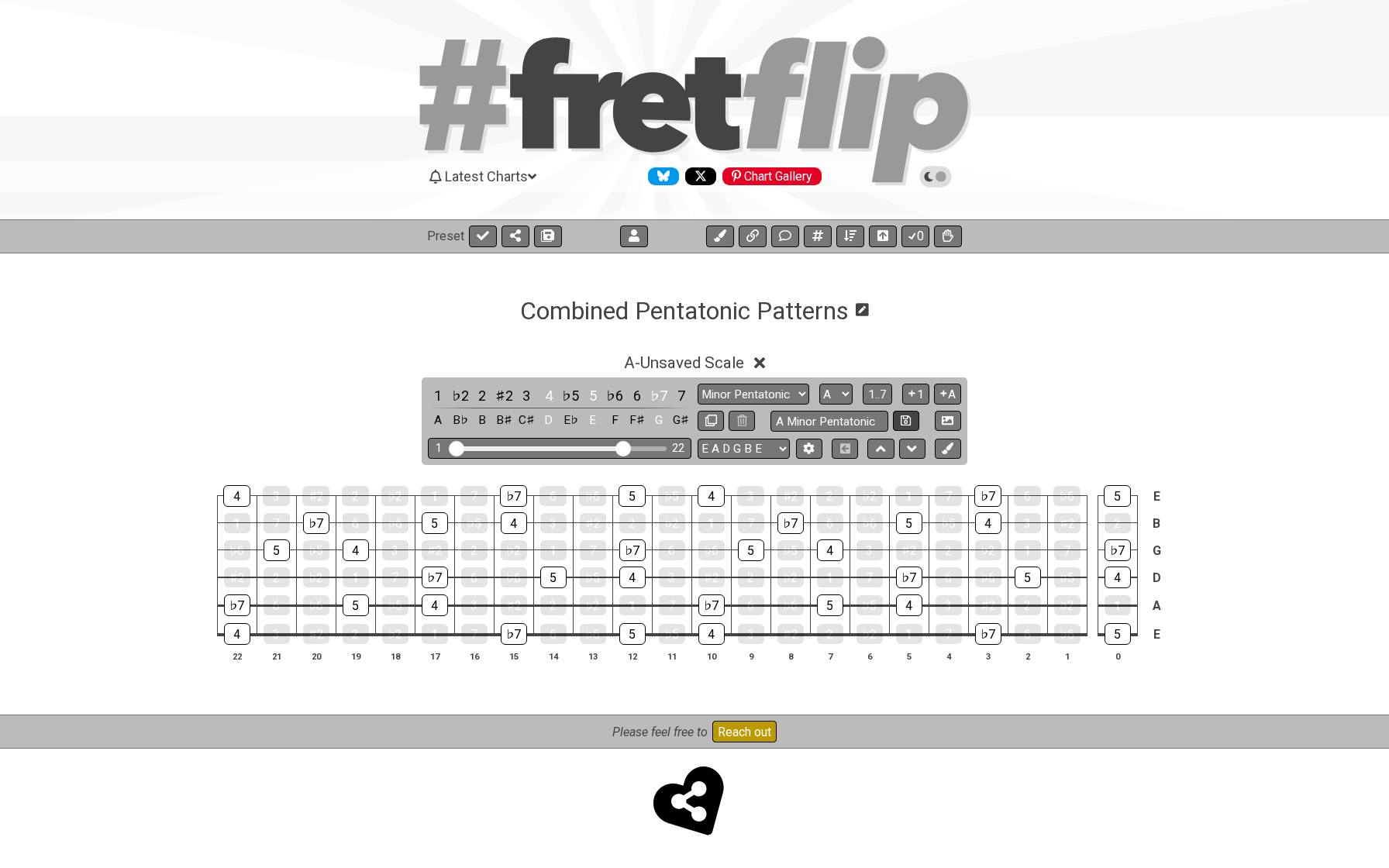
click at [902, 420] on icon at bounding box center [906, 420] width 10 height 10
select select "A Minor Pentatonic"
click at [552, 391] on div "4" at bounding box center [549, 395] width 20 height 21
click at [588, 394] on div "5" at bounding box center [593, 395] width 20 height 21
click at [657, 395] on div "♭7" at bounding box center [659, 395] width 20 height 21
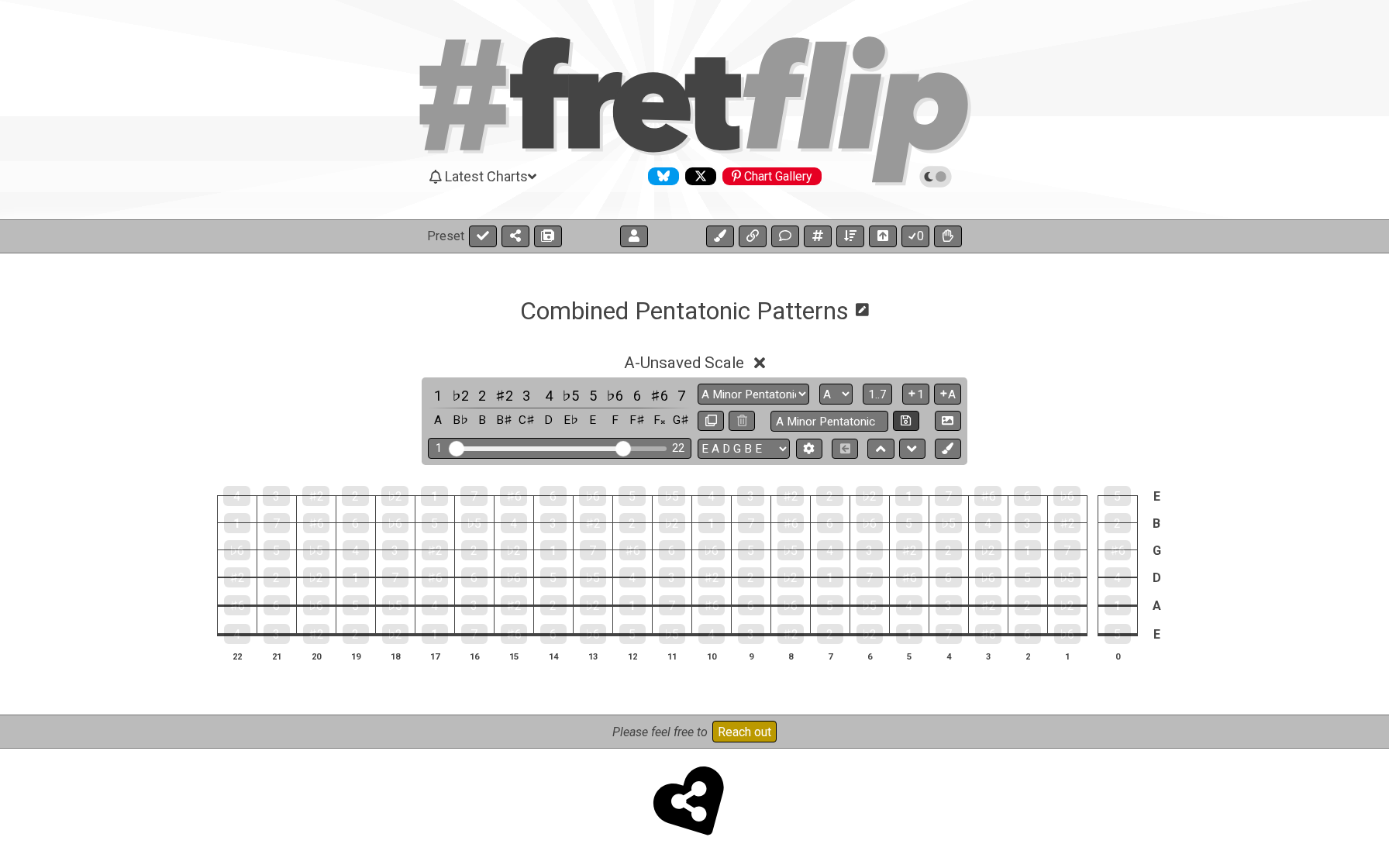
click at [901, 422] on icon at bounding box center [906, 421] width 10 height 12
click at [818, 423] on input "A Minor Pentatonic" at bounding box center [829, 421] width 118 height 21
click at [905, 639] on div "1" at bounding box center [909, 634] width 26 height 20
click at [788, 634] on div "♯2" at bounding box center [790, 634] width 26 height 20
click at [712, 629] on div "4" at bounding box center [711, 634] width 26 height 22
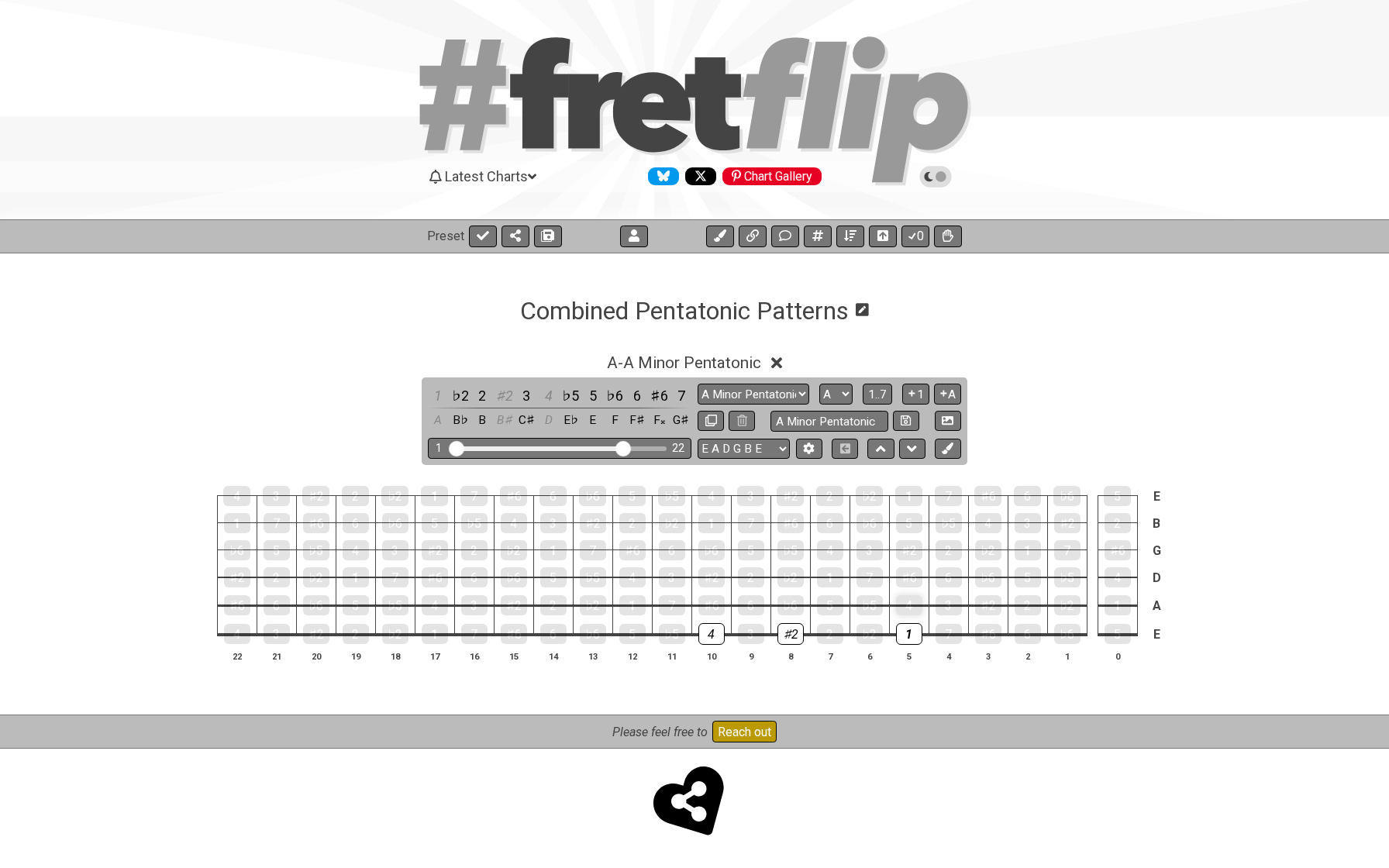
click at [911, 606] on div "4" at bounding box center [909, 605] width 26 height 20
click at [826, 608] on div "5" at bounding box center [830, 605] width 26 height 20
click at [717, 605] on div "♯6" at bounding box center [711, 605] width 26 height 20
click at [905, 584] on div "♯6" at bounding box center [909, 577] width 26 height 20
click at [834, 577] on div "1" at bounding box center [830, 577] width 26 height 20
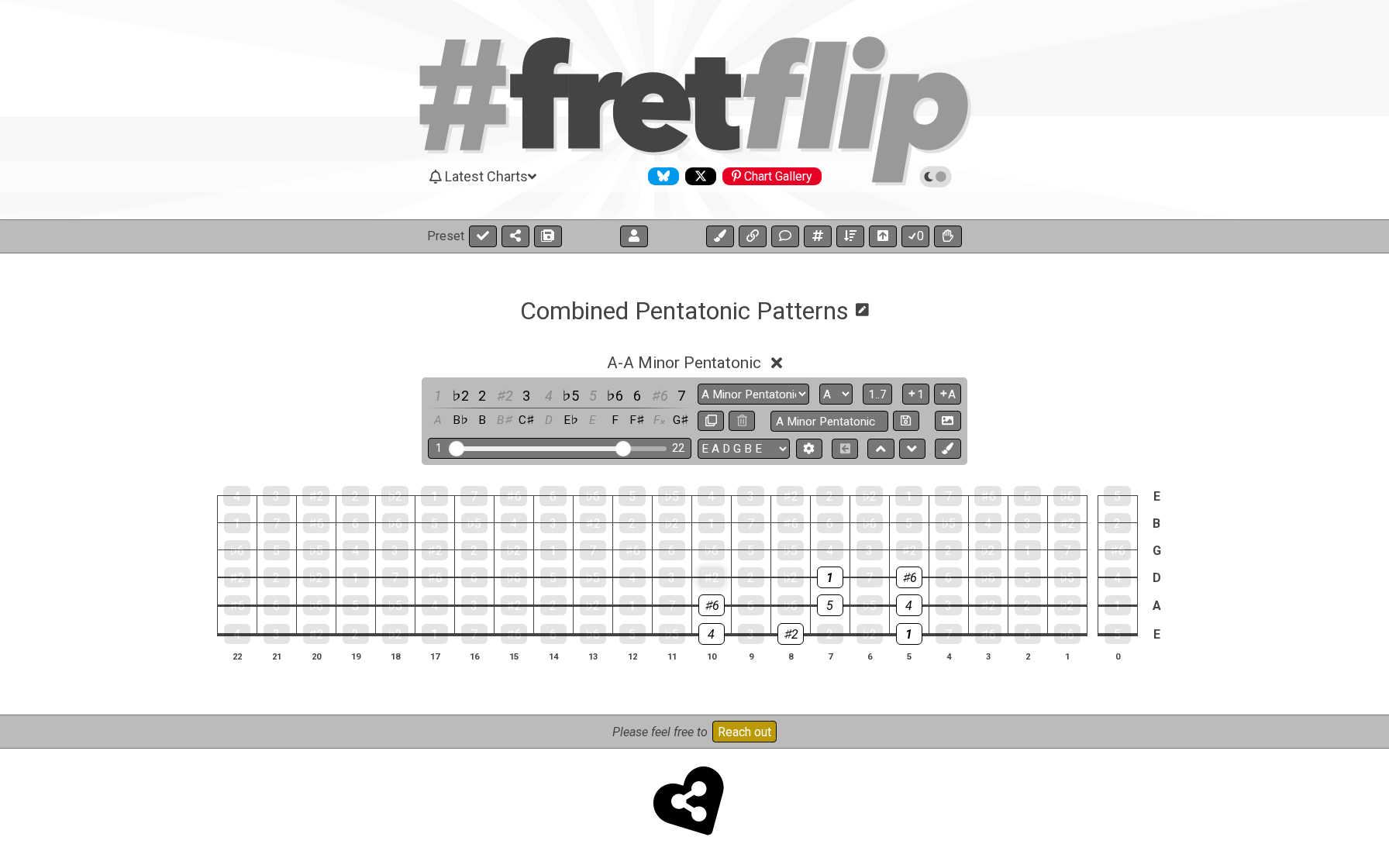
click at [705, 575] on div "♯2" at bounding box center [711, 577] width 26 height 20
click at [912, 552] on div "♯2" at bounding box center [909, 551] width 26 height 22
click at [824, 553] on div "4" at bounding box center [830, 550] width 26 height 20
click at [708, 550] on div "♭6" at bounding box center [711, 550] width 26 height 20
click at [910, 526] on div "5" at bounding box center [909, 523] width 26 height 22
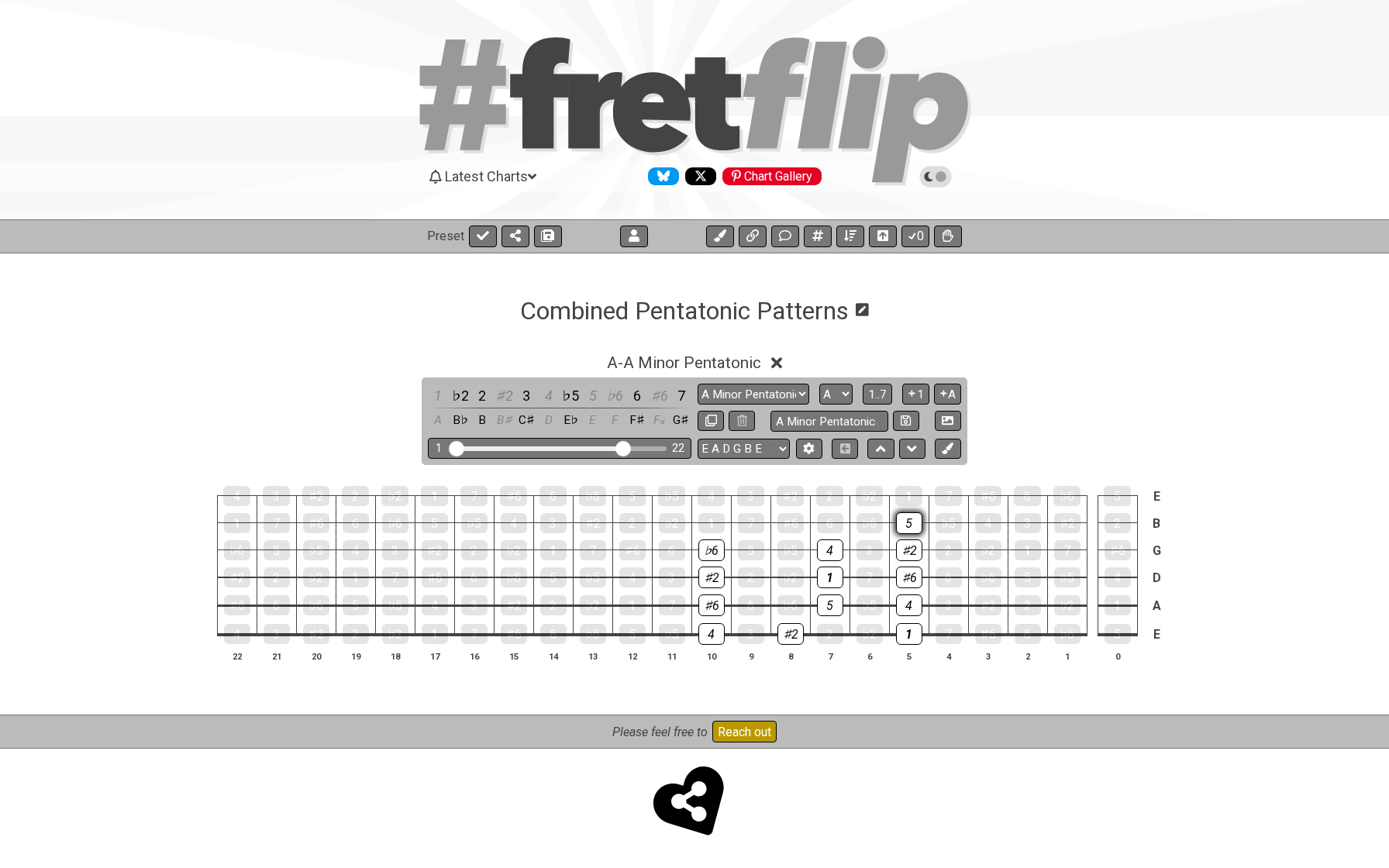
click at [907, 521] on div "5" at bounding box center [909, 523] width 26 height 22
click at [870, 523] on div "♭6" at bounding box center [870, 523] width 26 height 20
click at [870, 521] on div "♭6" at bounding box center [870, 523] width 26 height 20
click at [912, 522] on div "5" at bounding box center [909, 523] width 26 height 22
click at [791, 522] on div "♯6" at bounding box center [790, 523] width 26 height 22
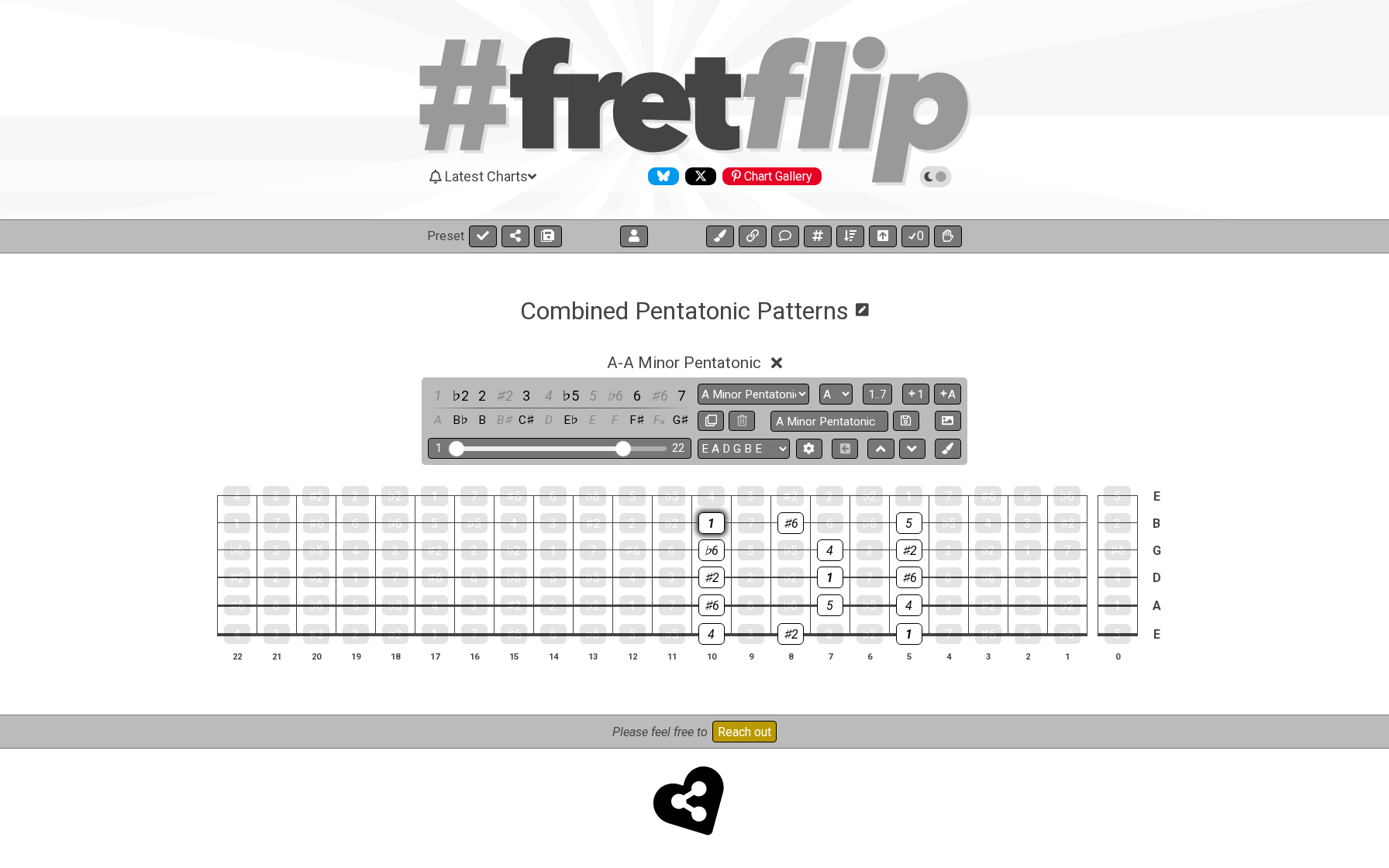
click at [712, 525] on div "1" at bounding box center [711, 523] width 26 height 22
click at [678, 525] on div "♭2" at bounding box center [672, 523] width 26 height 20
click at [750, 556] on div "5" at bounding box center [751, 550] width 26 height 20
click at [715, 551] on div "♭6" at bounding box center [711, 550] width 26 height 20
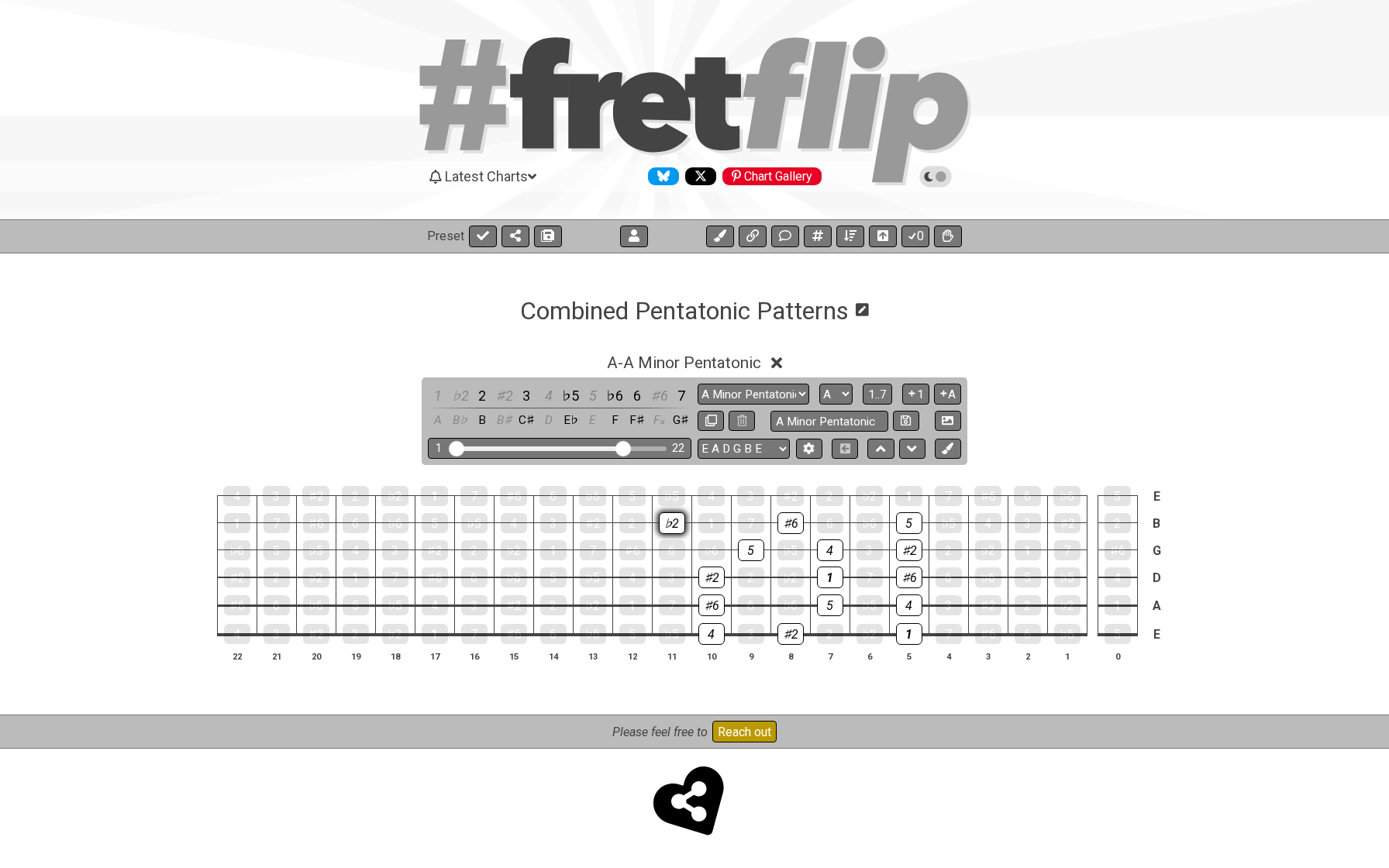
click at [674, 527] on div "♭2" at bounding box center [672, 523] width 26 height 22
click at [788, 520] on div "♯6" at bounding box center [790, 523] width 26 height 20
click at [788, 527] on div "♯6" at bounding box center [790, 523] width 26 height 22
click at [709, 526] on div "1" at bounding box center [711, 523] width 26 height 20
click at [719, 498] on div "4" at bounding box center [711, 496] width 27 height 20
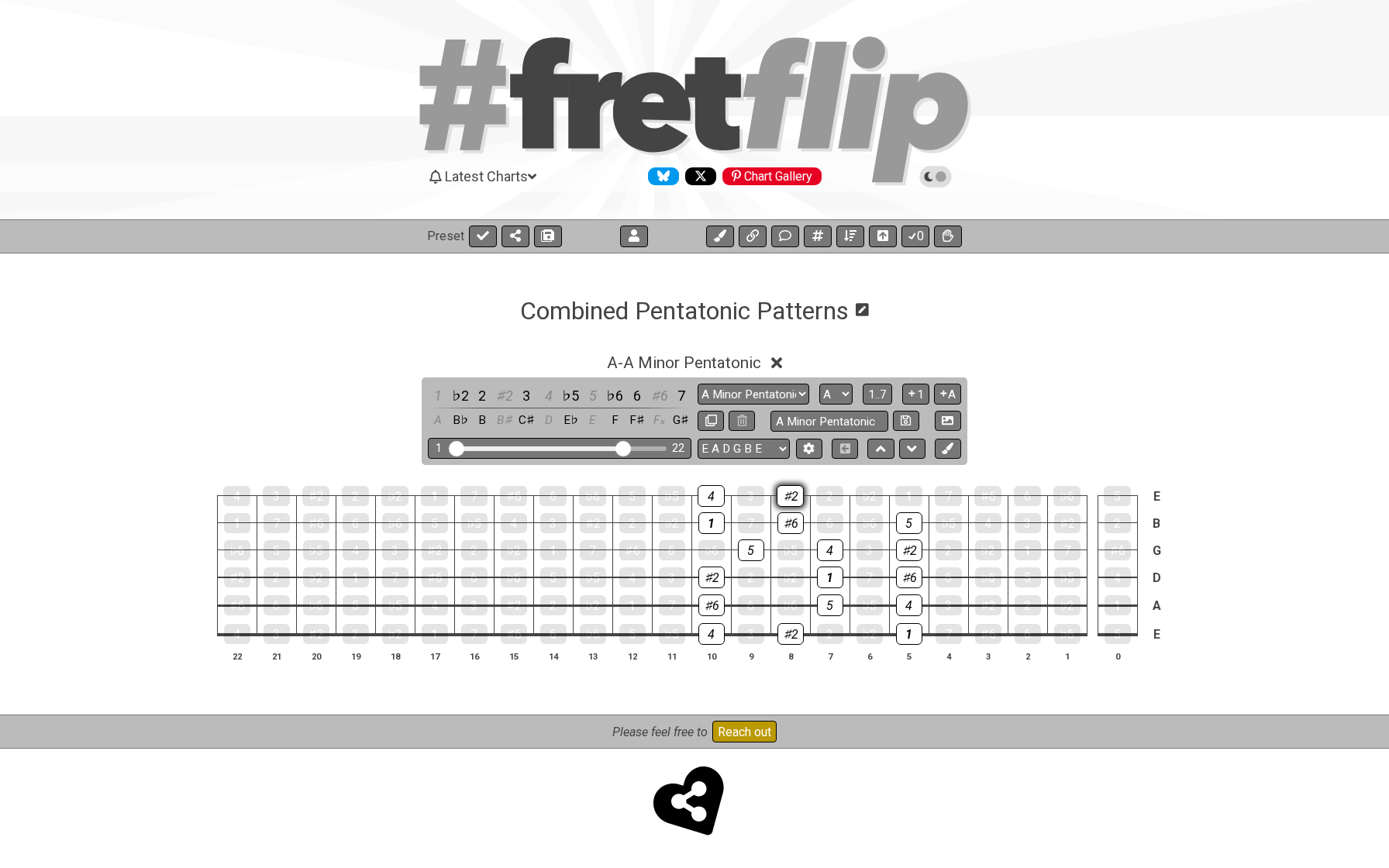
click at [793, 497] on div "♯2" at bounding box center [790, 496] width 27 height 22
click at [903, 496] on div "1" at bounding box center [908, 496] width 27 height 20
click at [944, 446] on icon at bounding box center [948, 449] width 12 height 12
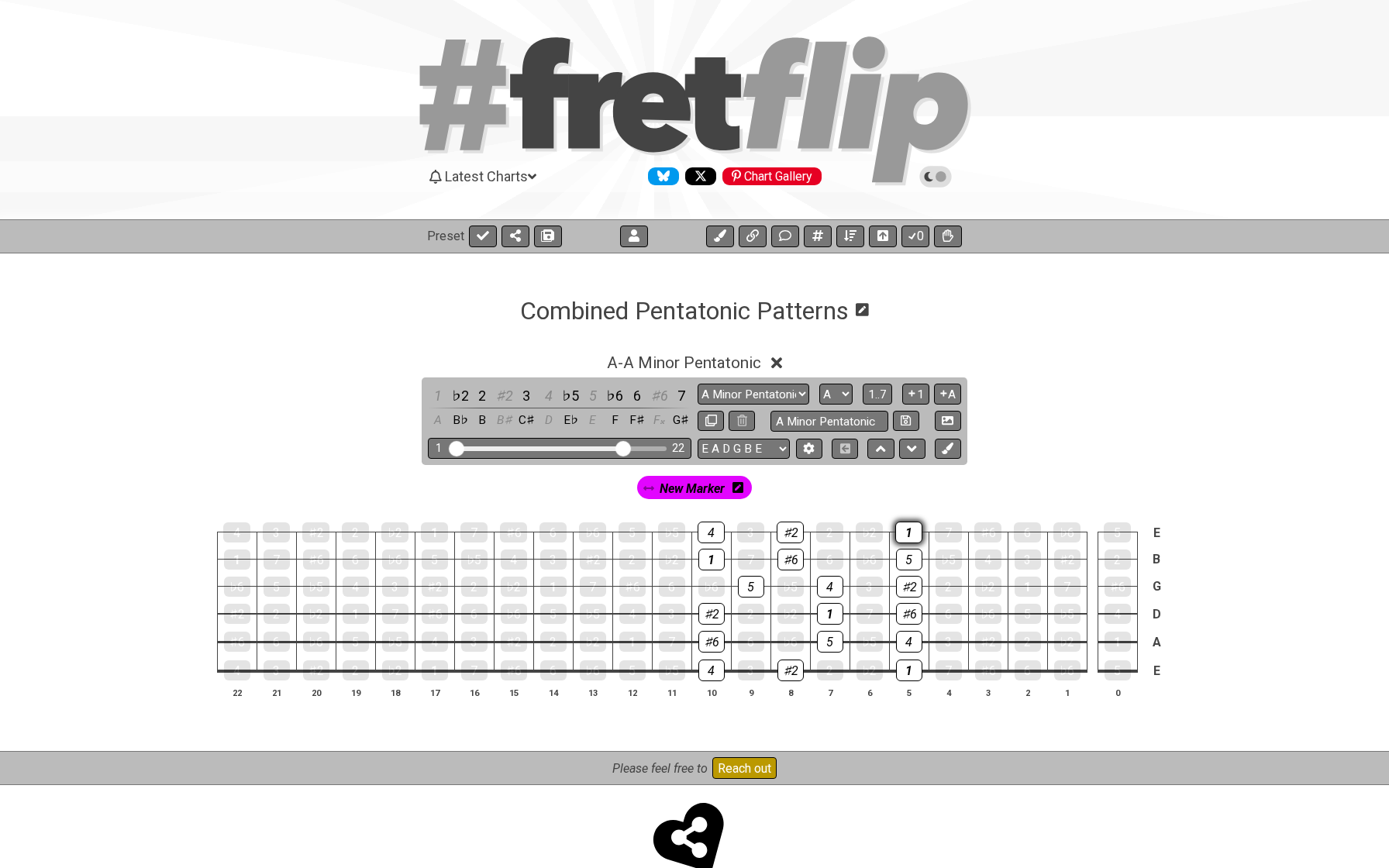
click at [905, 528] on div "1" at bounding box center [908, 533] width 27 height 22
click at [901, 664] on div "1" at bounding box center [909, 671] width 26 height 22
click at [830, 612] on div "1" at bounding box center [830, 614] width 26 height 22
click at [715, 563] on div "1" at bounding box center [711, 560] width 26 height 22
click at [684, 492] on span "New Marker" at bounding box center [692, 488] width 65 height 22
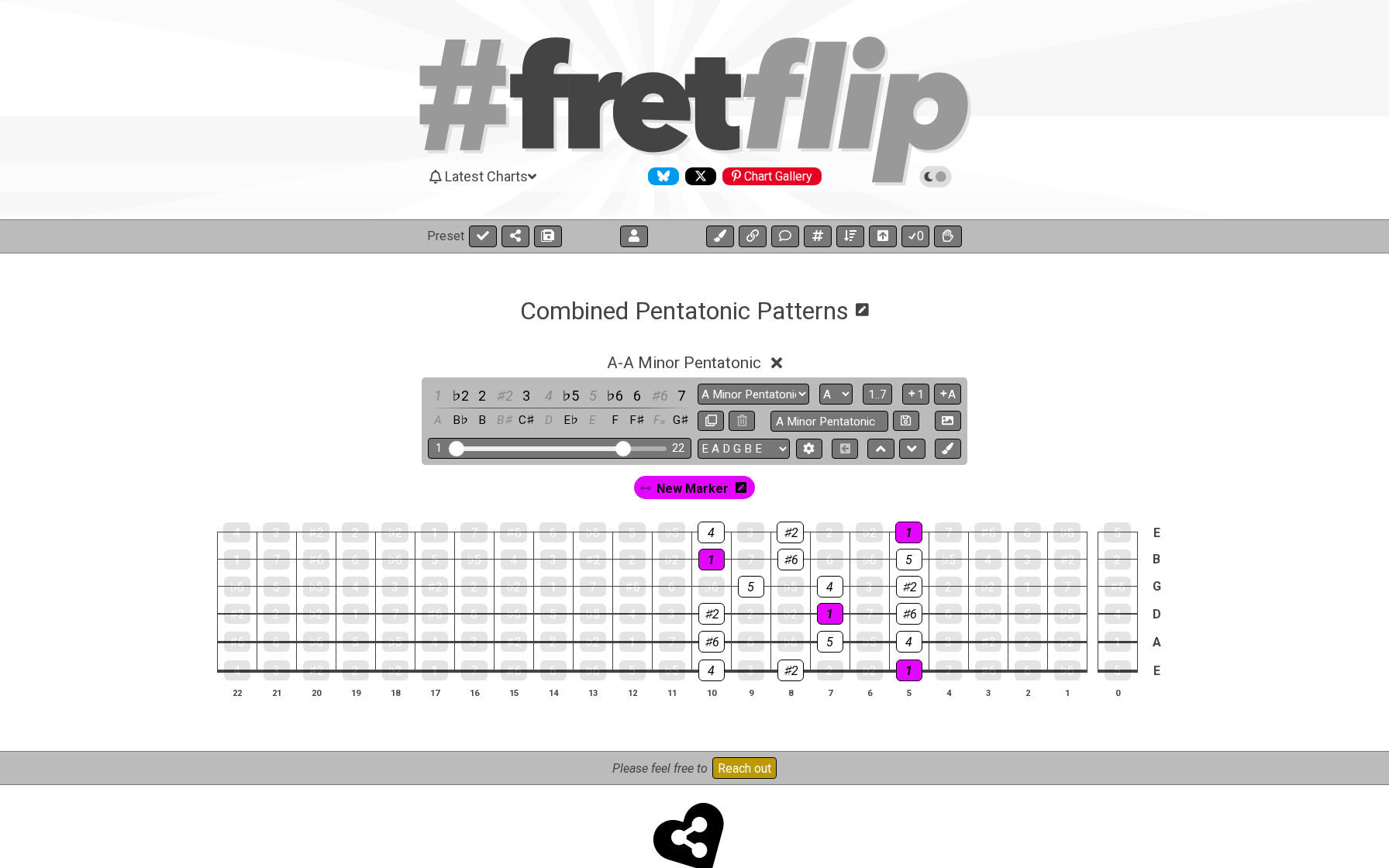
click at [680, 489] on span "New Marker" at bounding box center [693, 488] width 72 height 22
click at [680, 489] on span "New Marker" at bounding box center [692, 488] width 65 height 22
click at [736, 488] on icon at bounding box center [741, 487] width 11 height 11
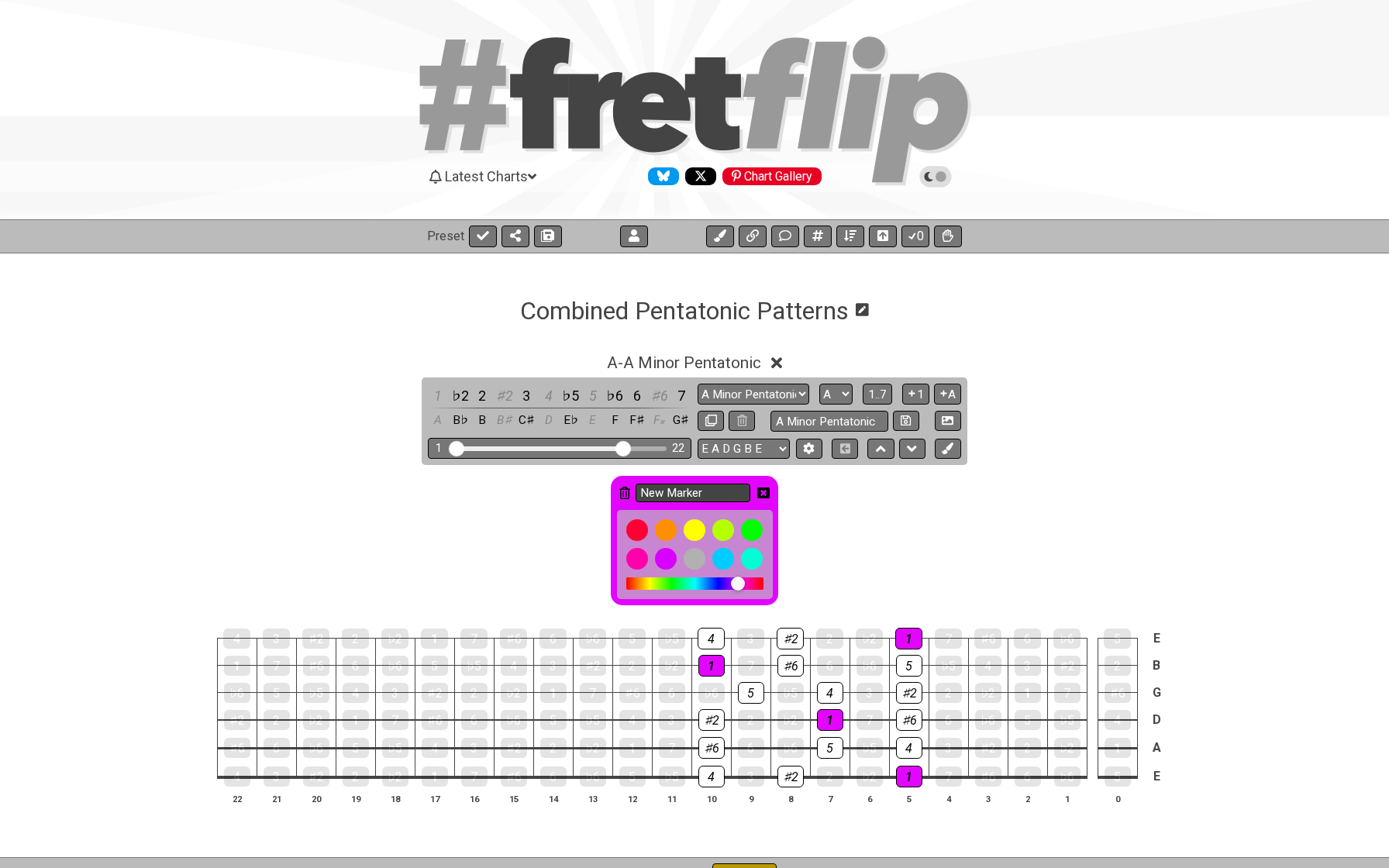
click at [724, 495] on input "New Marker" at bounding box center [693, 493] width 115 height 19
type input "Root"
click at [764, 488] on icon at bounding box center [763, 493] width 12 height 11
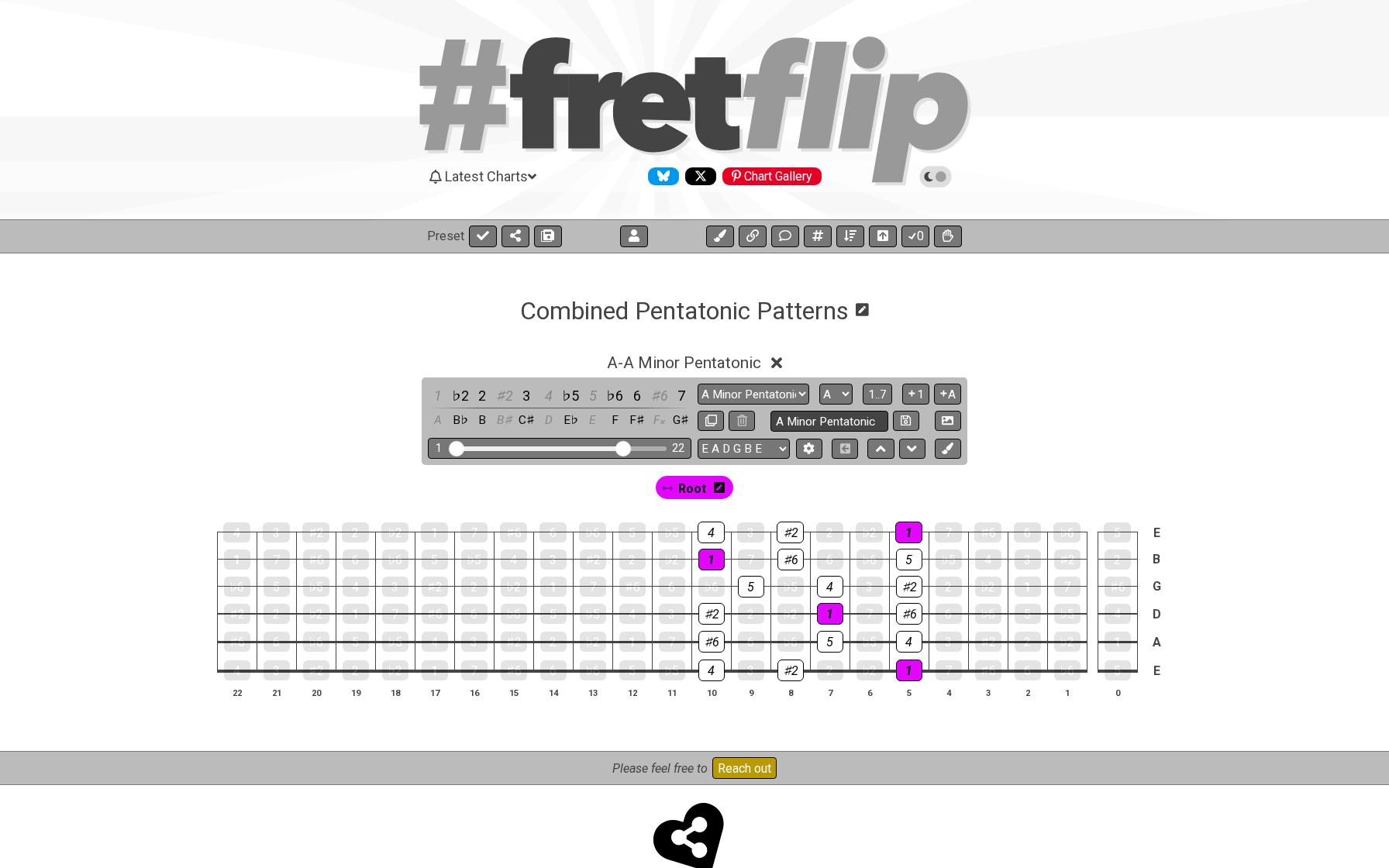
click at [832, 422] on input "A Minor Pentatonic" at bounding box center [829, 421] width 118 height 21
click at [921, 342] on div "A - A Minor Pentatonic 1 ♭2 2 ♯2 3 4 ♭5 5 ♭6 6 ♯6 7 A B♭ B B♯ C♯ D E♭ E F F♯ F𝄪…" at bounding box center [694, 539] width 1389 height 427
click at [782, 360] on icon at bounding box center [777, 363] width 12 height 12
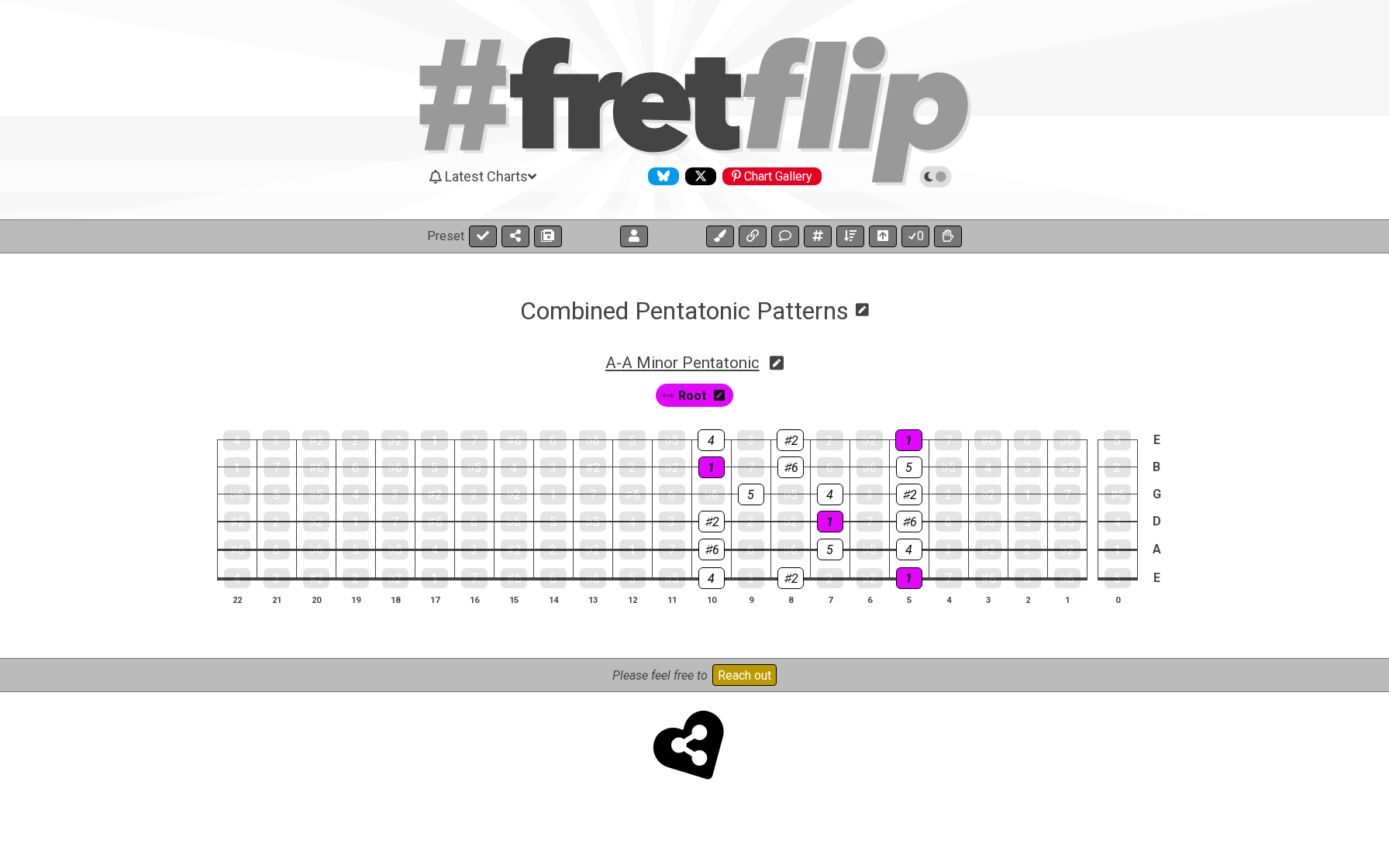
click at [702, 364] on span "A - A Minor Pentatonic" at bounding box center [682, 362] width 154 height 19
select select "A Minor Pentatonic"
select select "A"
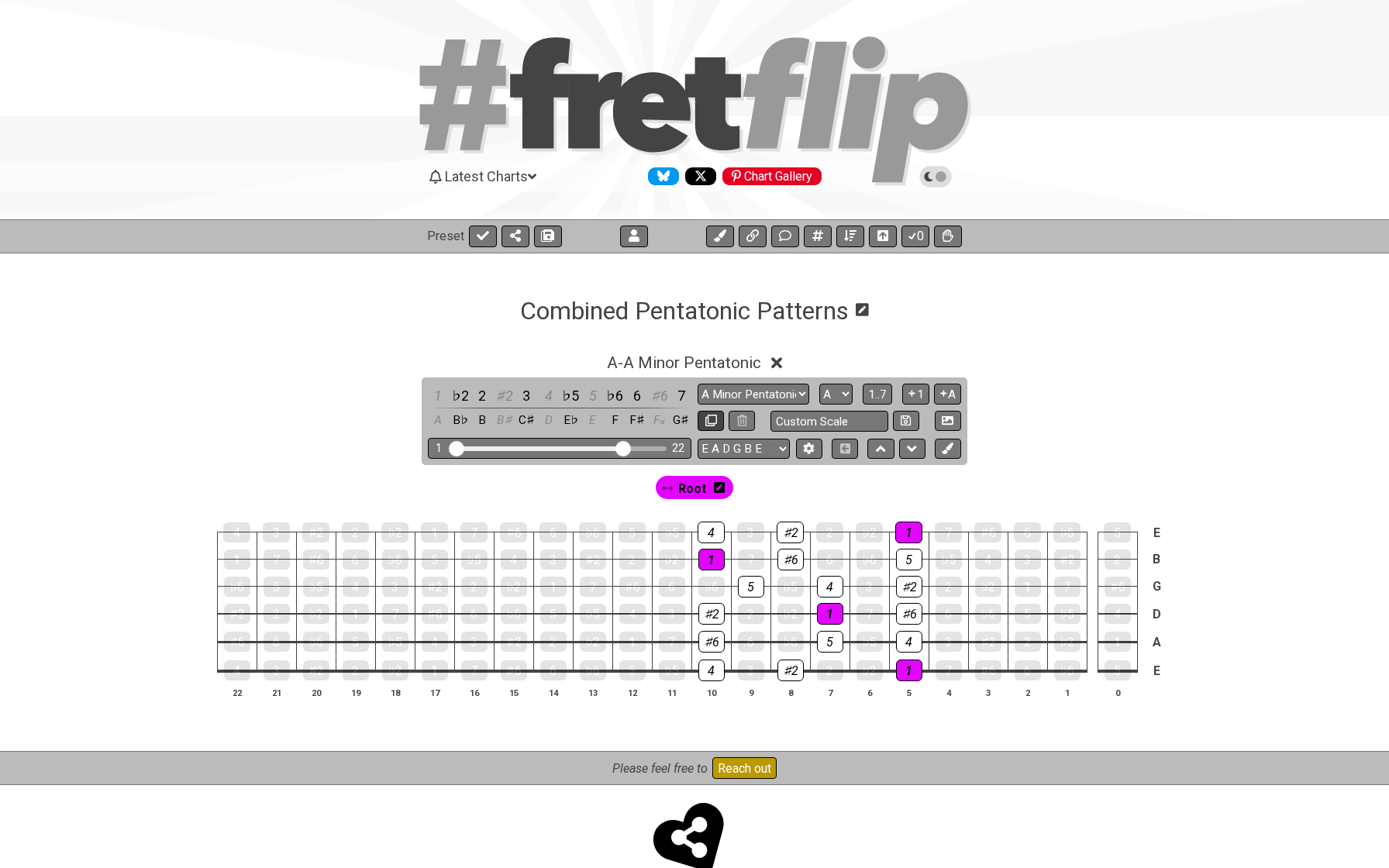
click at [705, 419] on icon at bounding box center [711, 421] width 12 height 12
select select "A Minor Pentatonic"
select select "A"
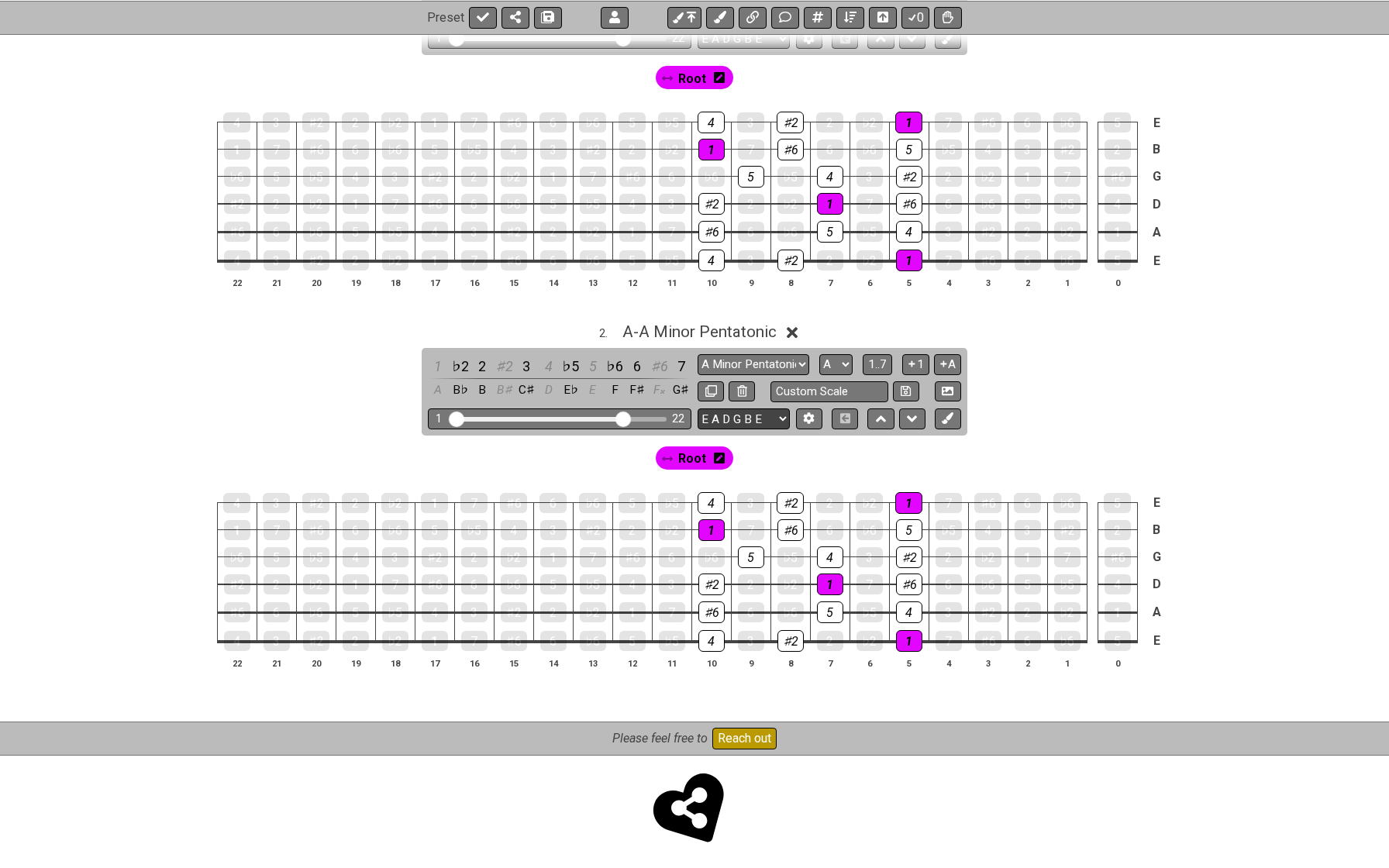
scroll to position [410, 0]
click at [906, 501] on div "1" at bounding box center [908, 504] width 27 height 22
click at [906, 523] on div "5" at bounding box center [909, 531] width 26 height 22
click at [906, 494] on div "1" at bounding box center [908, 504] width 27 height 20
click at [909, 527] on div "5" at bounding box center [909, 531] width 26 height 22
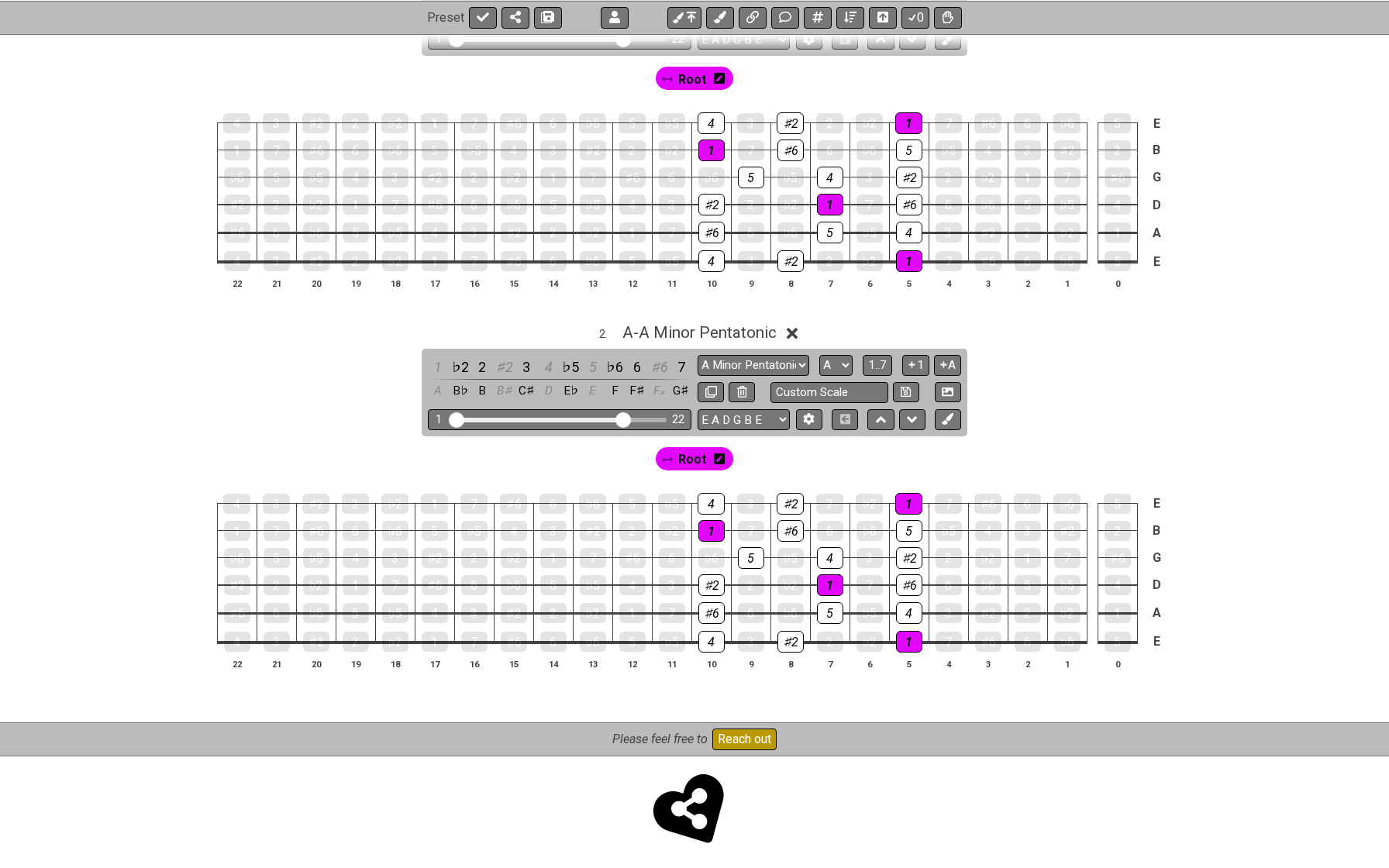
click at [695, 456] on span "Root" at bounding box center [692, 459] width 28 height 22
click at [906, 505] on div "1" at bounding box center [908, 504] width 27 height 22
click at [912, 536] on div "5" at bounding box center [909, 531] width 26 height 22
click at [911, 552] on div "♯2" at bounding box center [909, 558] width 26 height 22
click at [907, 529] on div "5" at bounding box center [909, 531] width 26 height 22
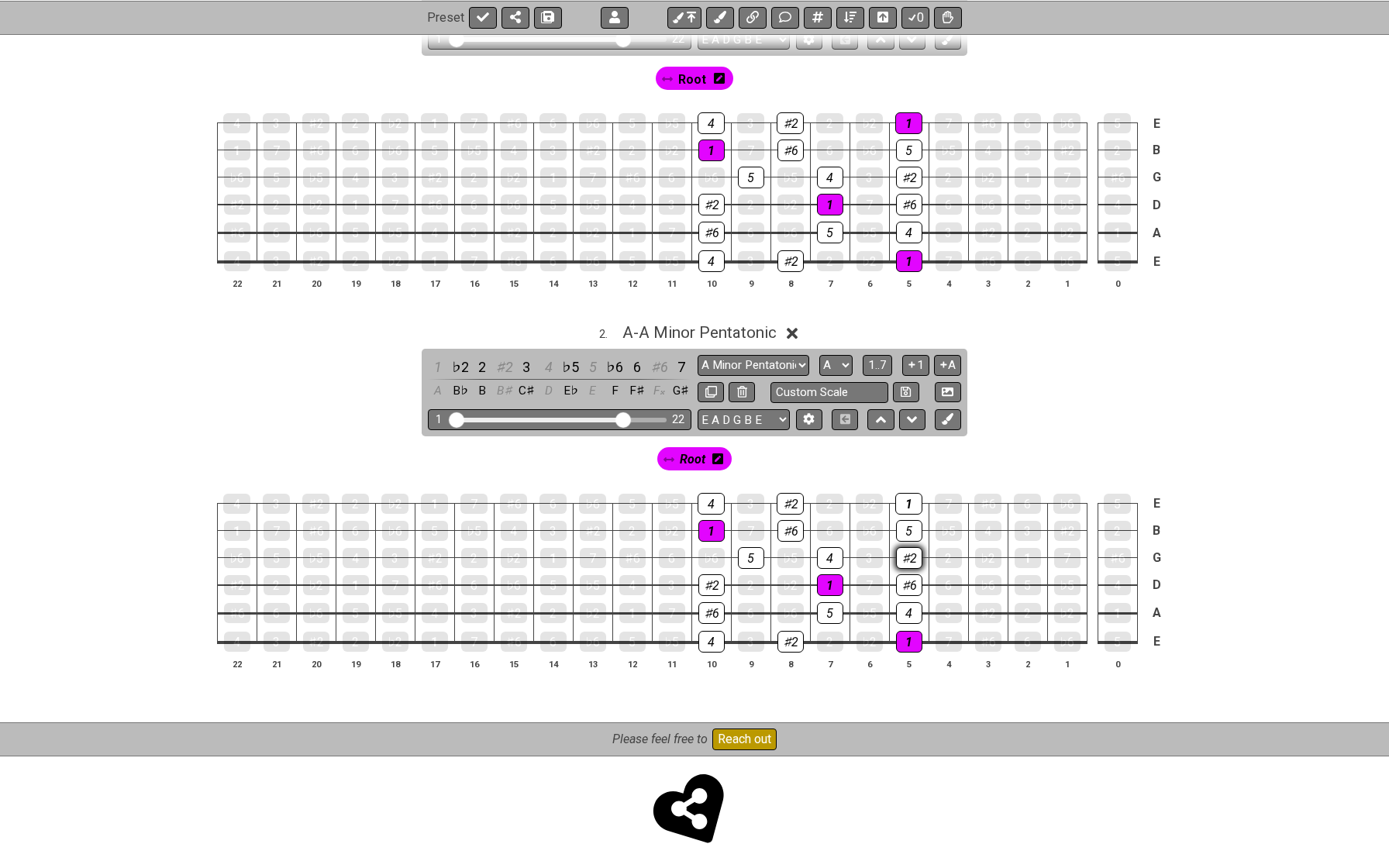
click at [907, 548] on div "♯2" at bounding box center [909, 558] width 26 height 22
click at [910, 638] on div "1" at bounding box center [909, 642] width 26 height 22
click at [684, 456] on span "Root" at bounding box center [693, 459] width 26 height 22
click at [905, 499] on div "1" at bounding box center [908, 504] width 27 height 22
click at [908, 521] on div "5" at bounding box center [909, 531] width 26 height 22
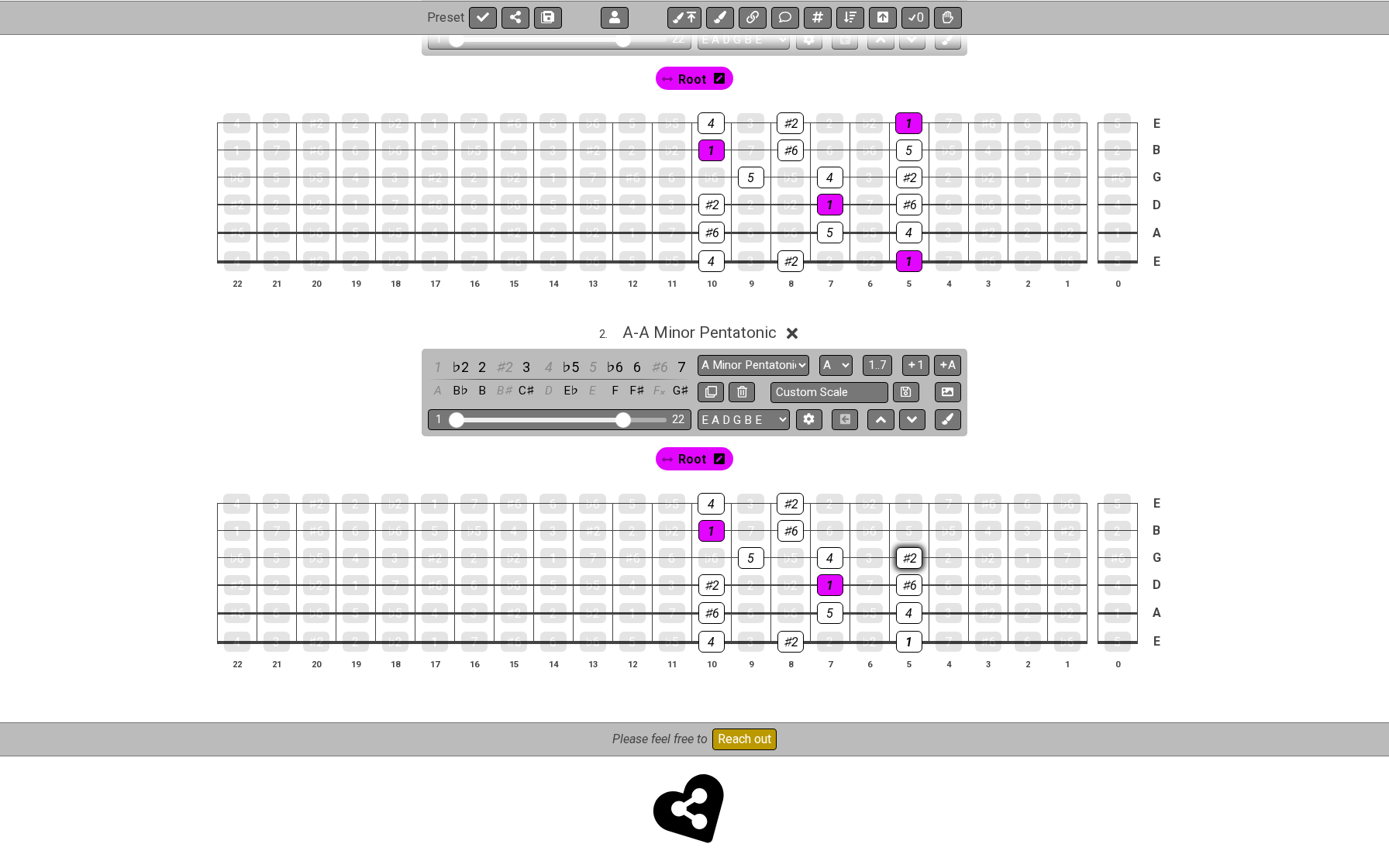
click at [911, 563] on div "♯2" at bounding box center [909, 558] width 26 height 22
click at [911, 581] on div "♯6" at bounding box center [909, 585] width 26 height 22
click at [912, 608] on div "4" at bounding box center [909, 613] width 26 height 22
click at [910, 639] on div "1" at bounding box center [909, 642] width 26 height 22
click at [785, 643] on div "♯2" at bounding box center [790, 642] width 26 height 22
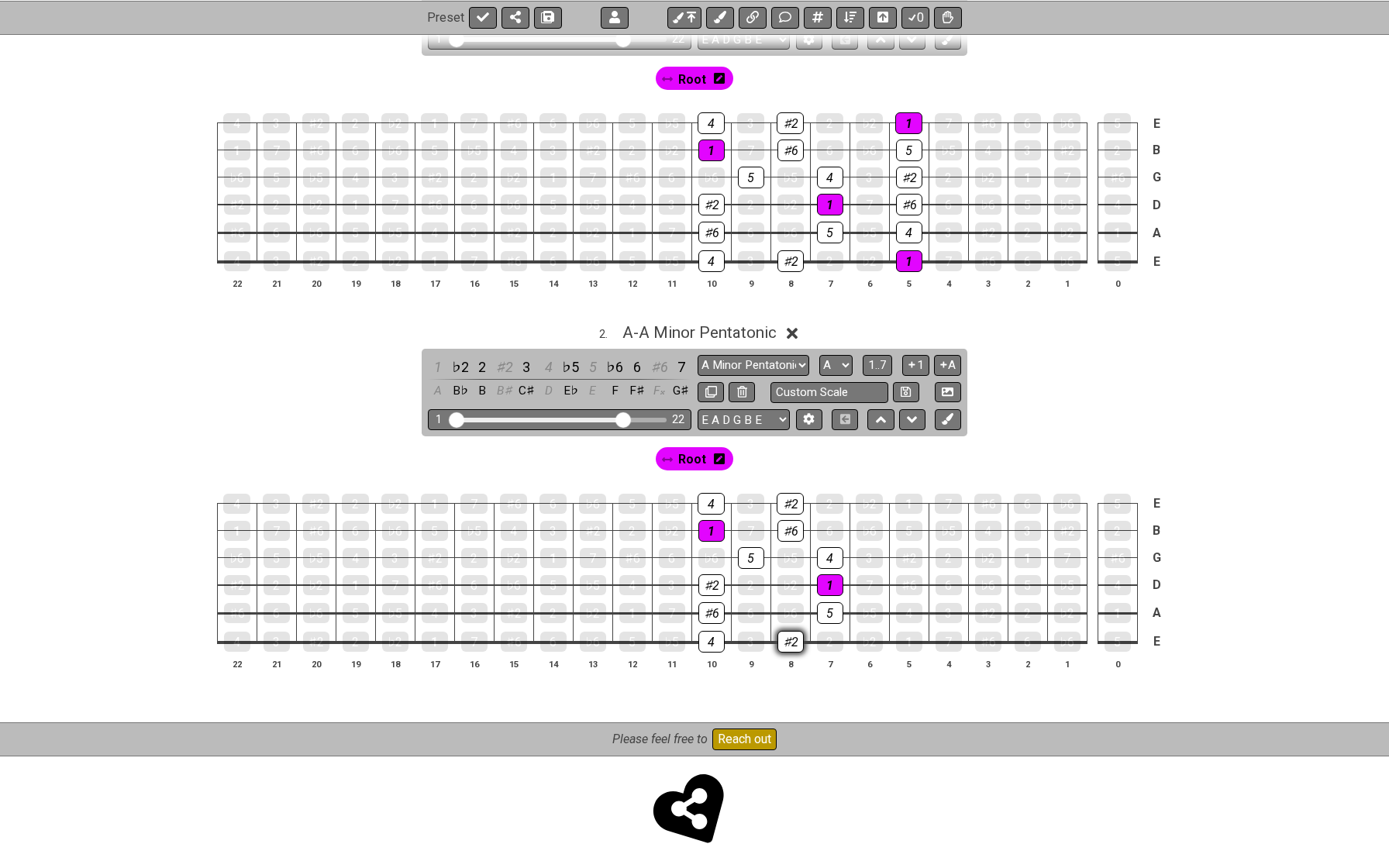
click at [785, 643] on div "♯2" at bounding box center [790, 642] width 26 height 22
click at [785, 643] on div "♯2" at bounding box center [790, 642] width 26 height 20
click at [794, 633] on div "♯2" at bounding box center [790, 642] width 26 height 20
click at [794, 633] on div "♯2" at bounding box center [790, 642] width 26 height 22
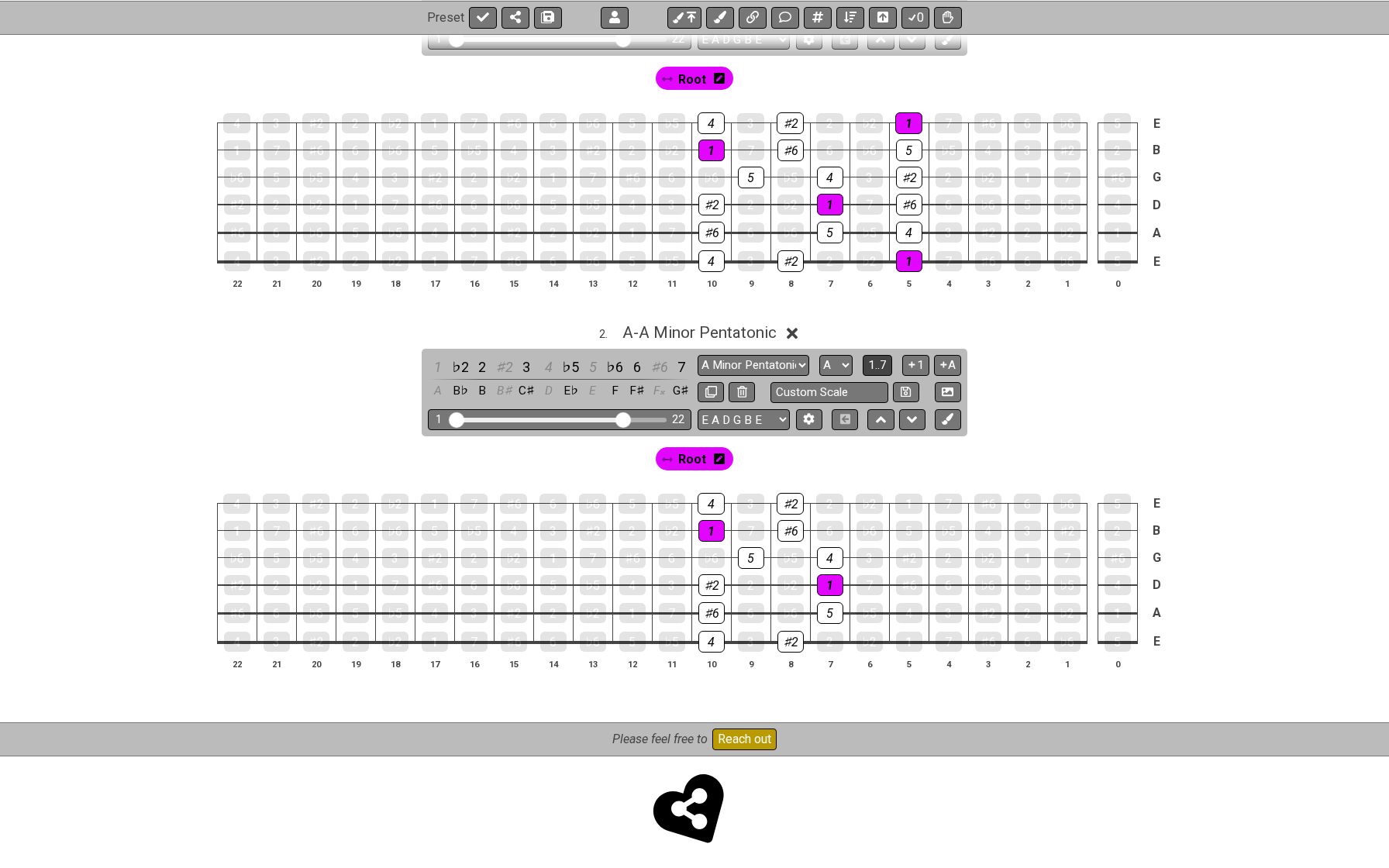
click at [881, 359] on span "1..7" at bounding box center [877, 365] width 19 height 14
click at [881, 359] on span "..." at bounding box center [877, 365] width 7 height 14
click at [881, 359] on span "A.." at bounding box center [878, 365] width 12 height 14
click at [881, 359] on span "1..7" at bounding box center [877, 365] width 19 height 14
click at [881, 359] on span "..." at bounding box center [877, 365] width 7 height 14
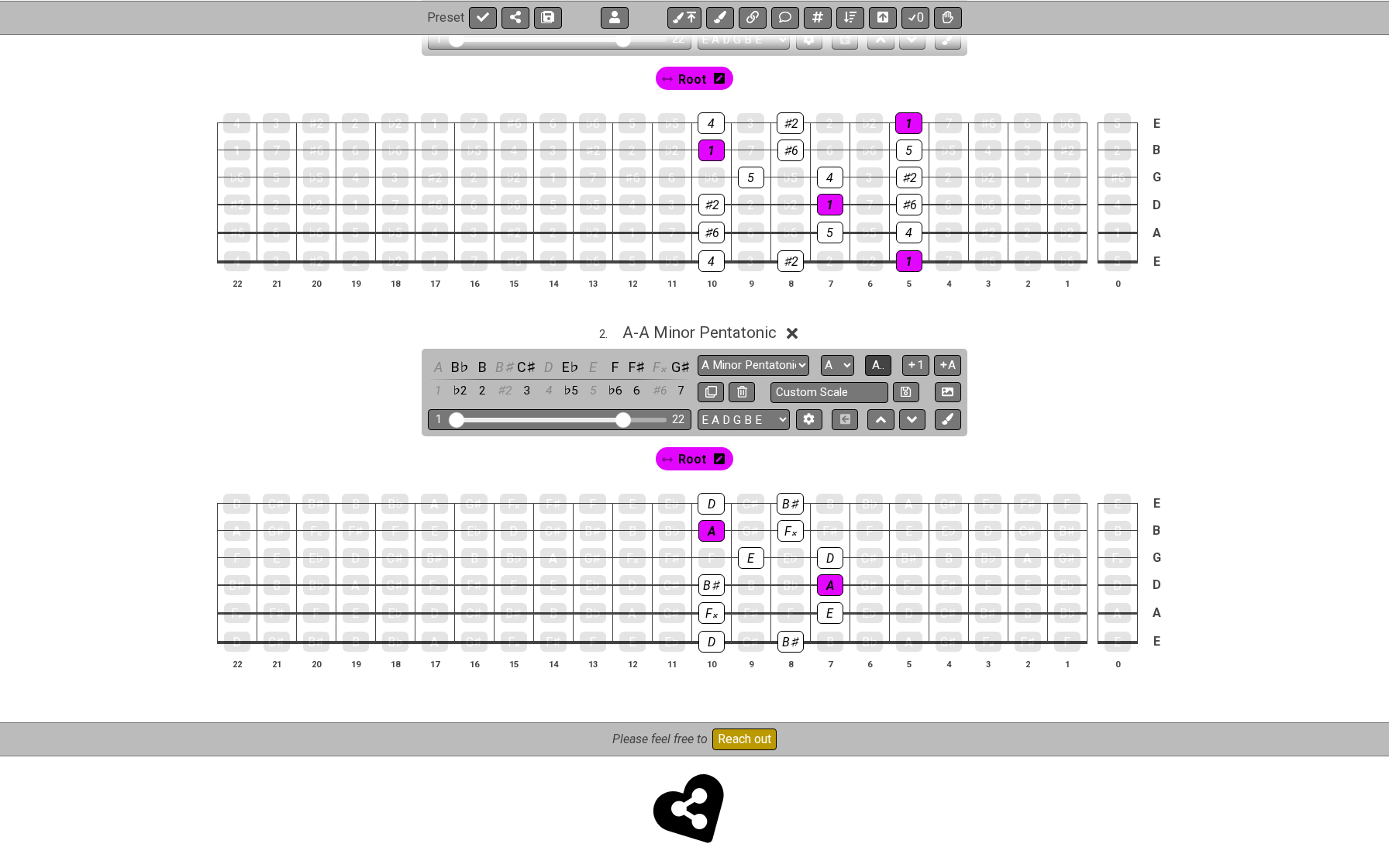
click at [881, 359] on span "A.." at bounding box center [878, 365] width 12 height 14
click at [881, 359] on span "1..7" at bounding box center [877, 365] width 19 height 14
click at [881, 359] on span "..." at bounding box center [877, 365] width 7 height 14
click at [881, 359] on span "A.." at bounding box center [878, 365] width 12 height 14
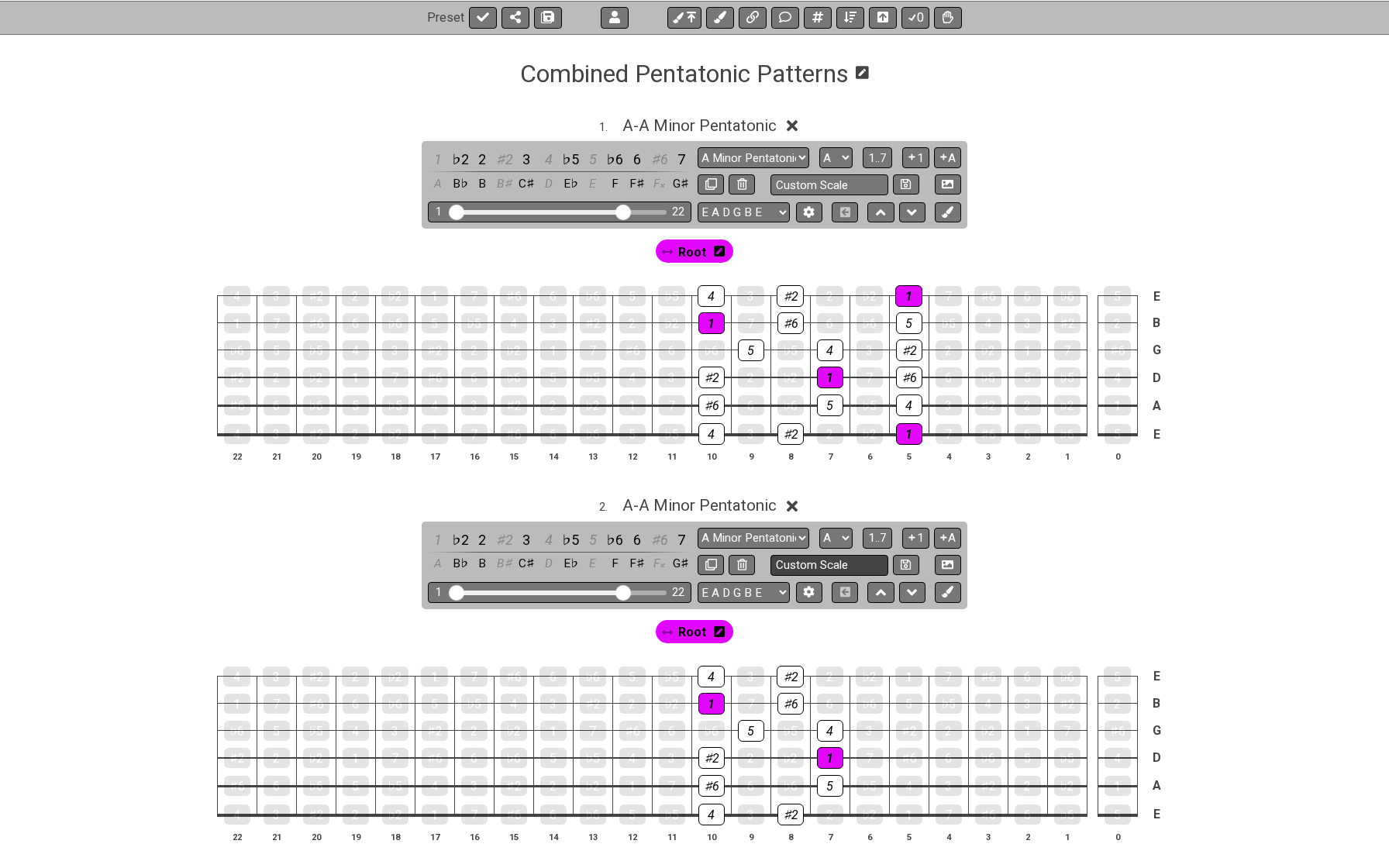
scroll to position [191, 0]
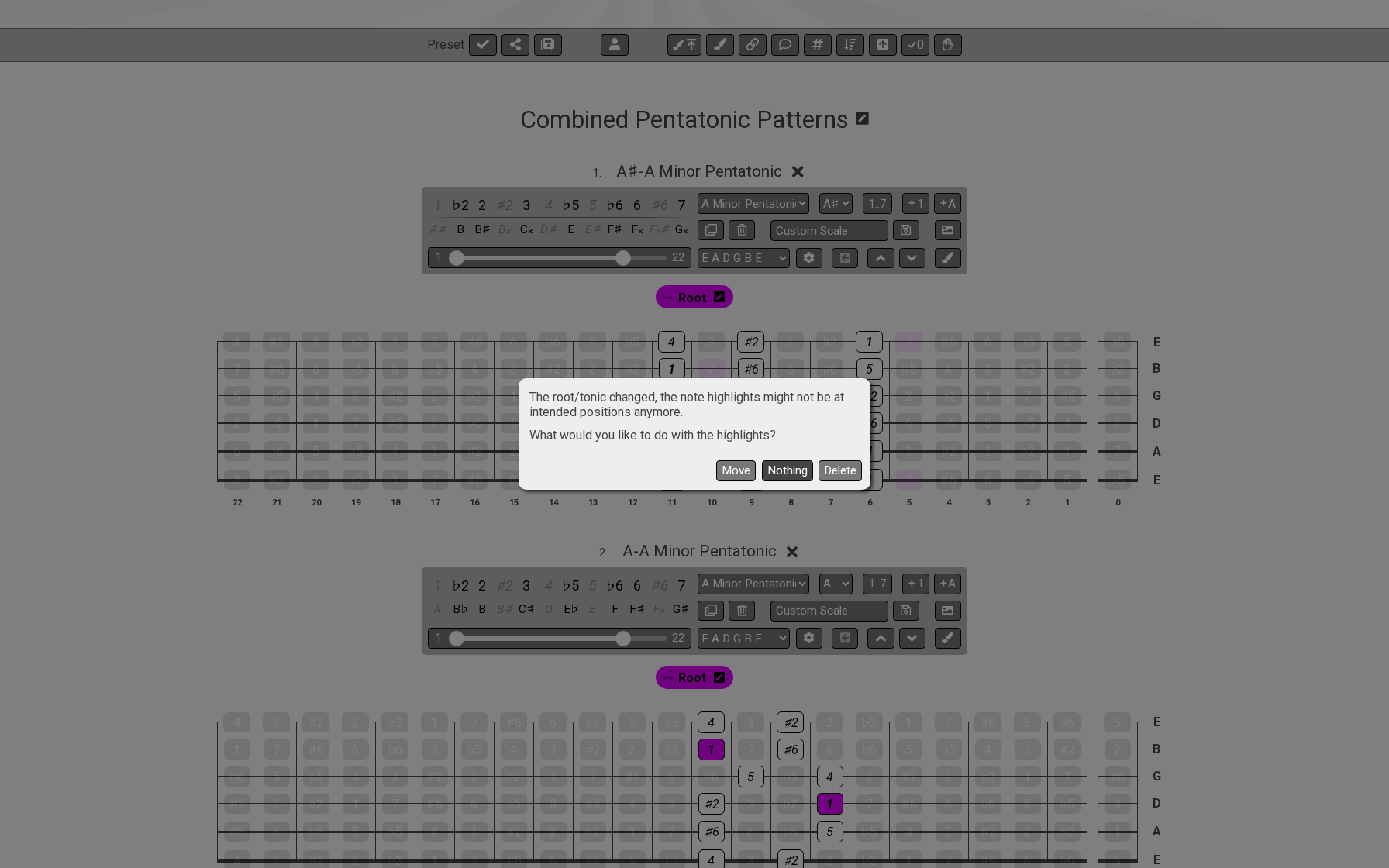
click at [803, 468] on button "Nothing" at bounding box center [787, 470] width 51 height 21
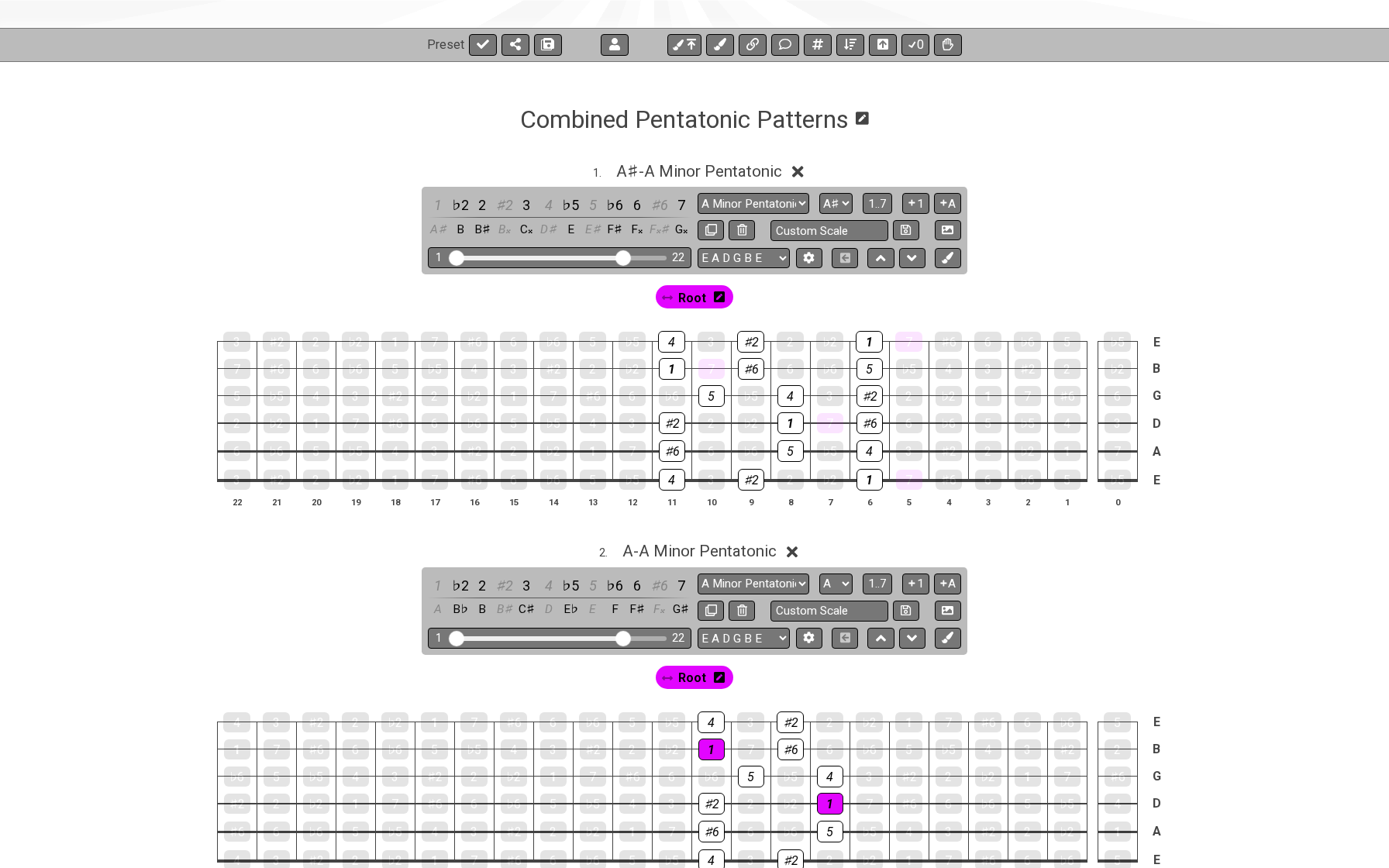
scroll to position [218, 0]
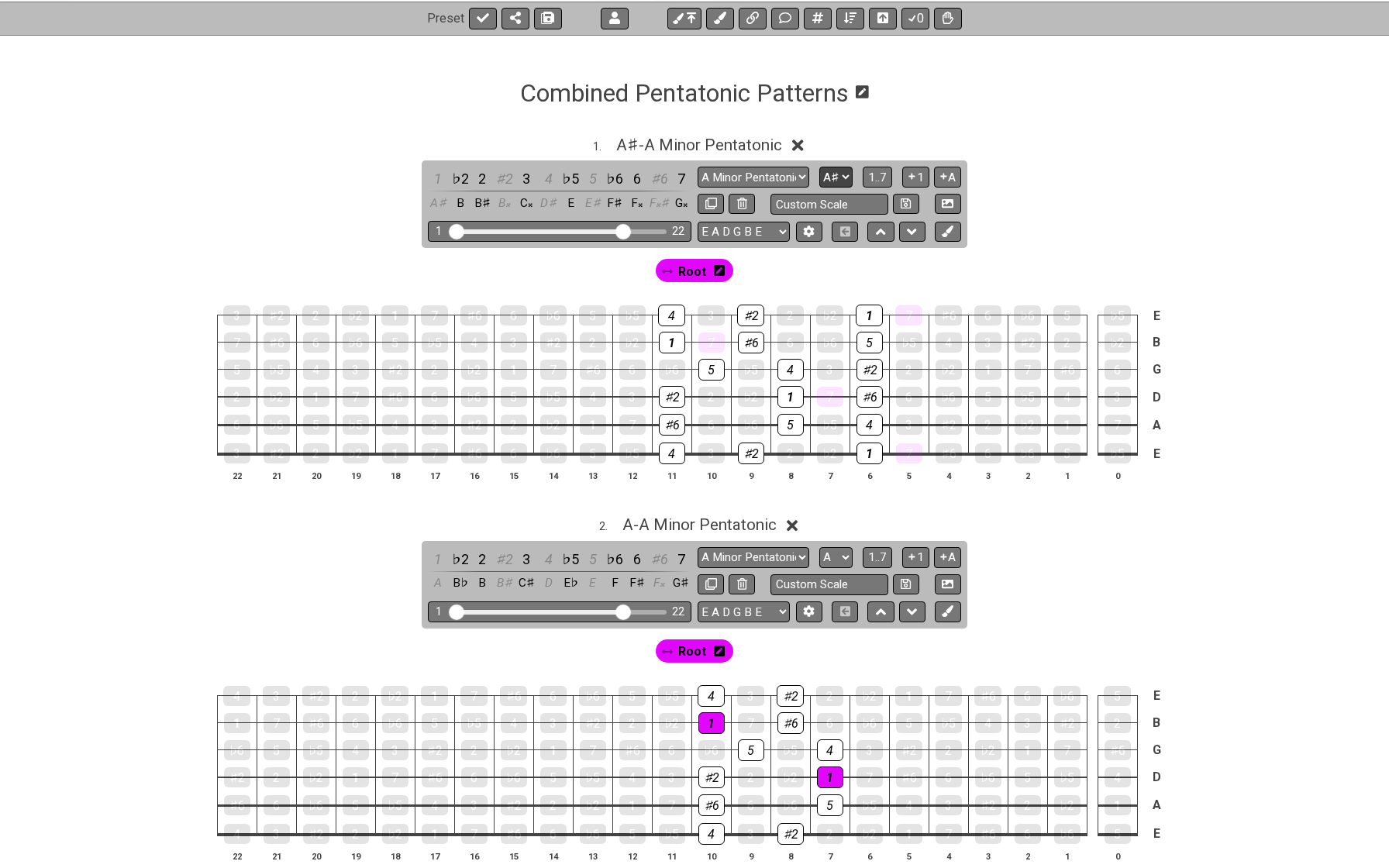
select select "A"
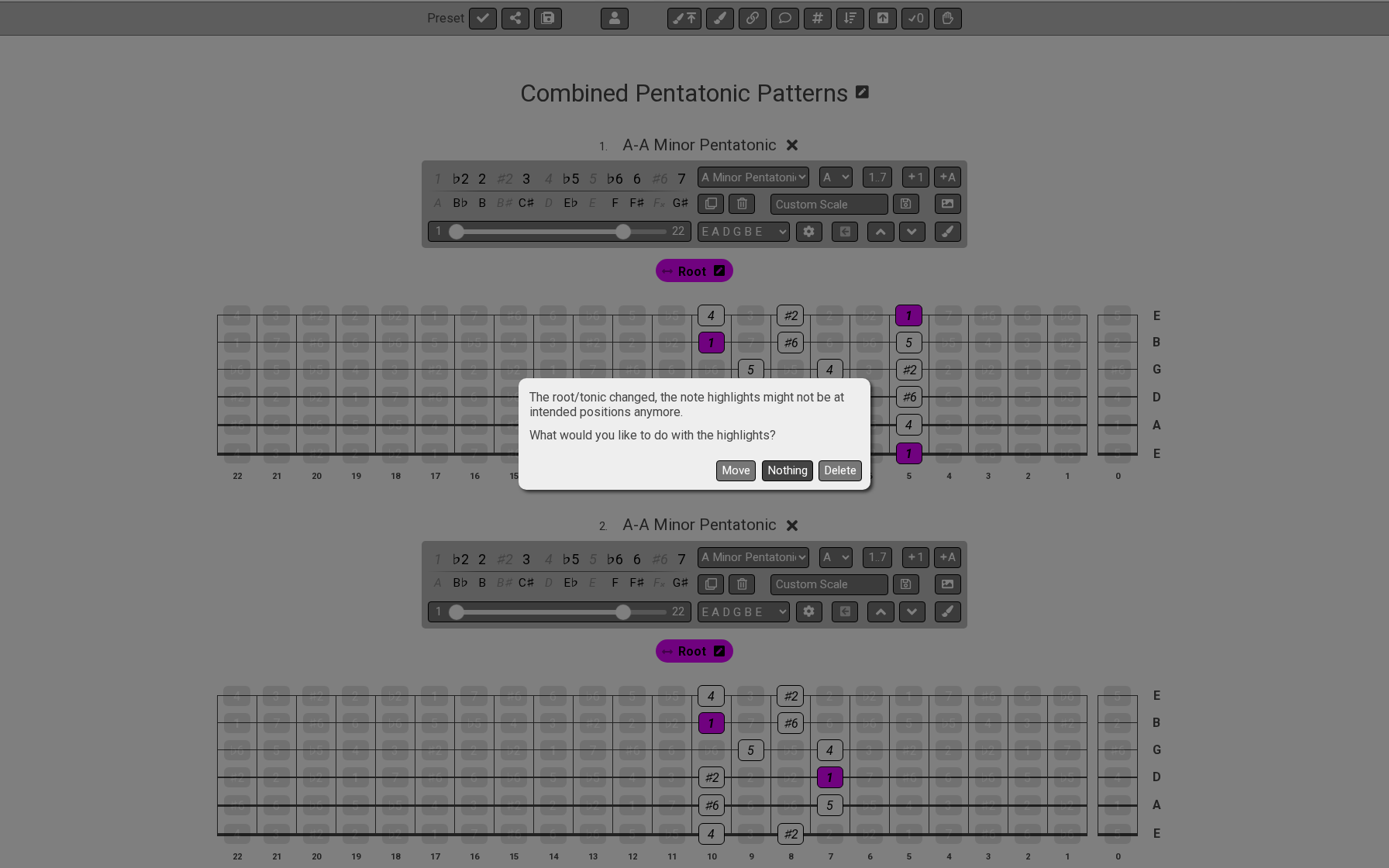
click at [788, 474] on button "Nothing" at bounding box center [787, 470] width 51 height 21
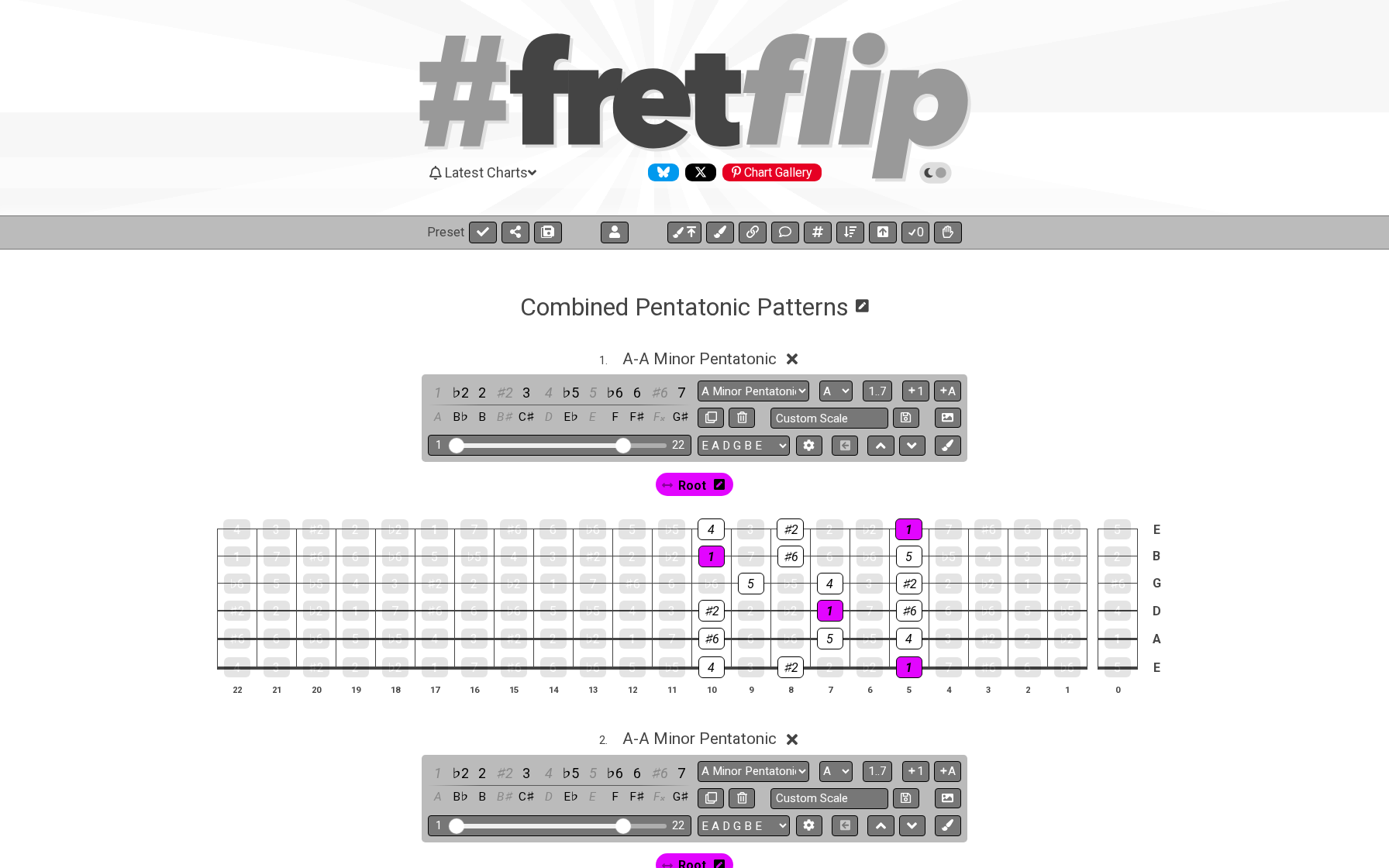
scroll to position [0, 0]
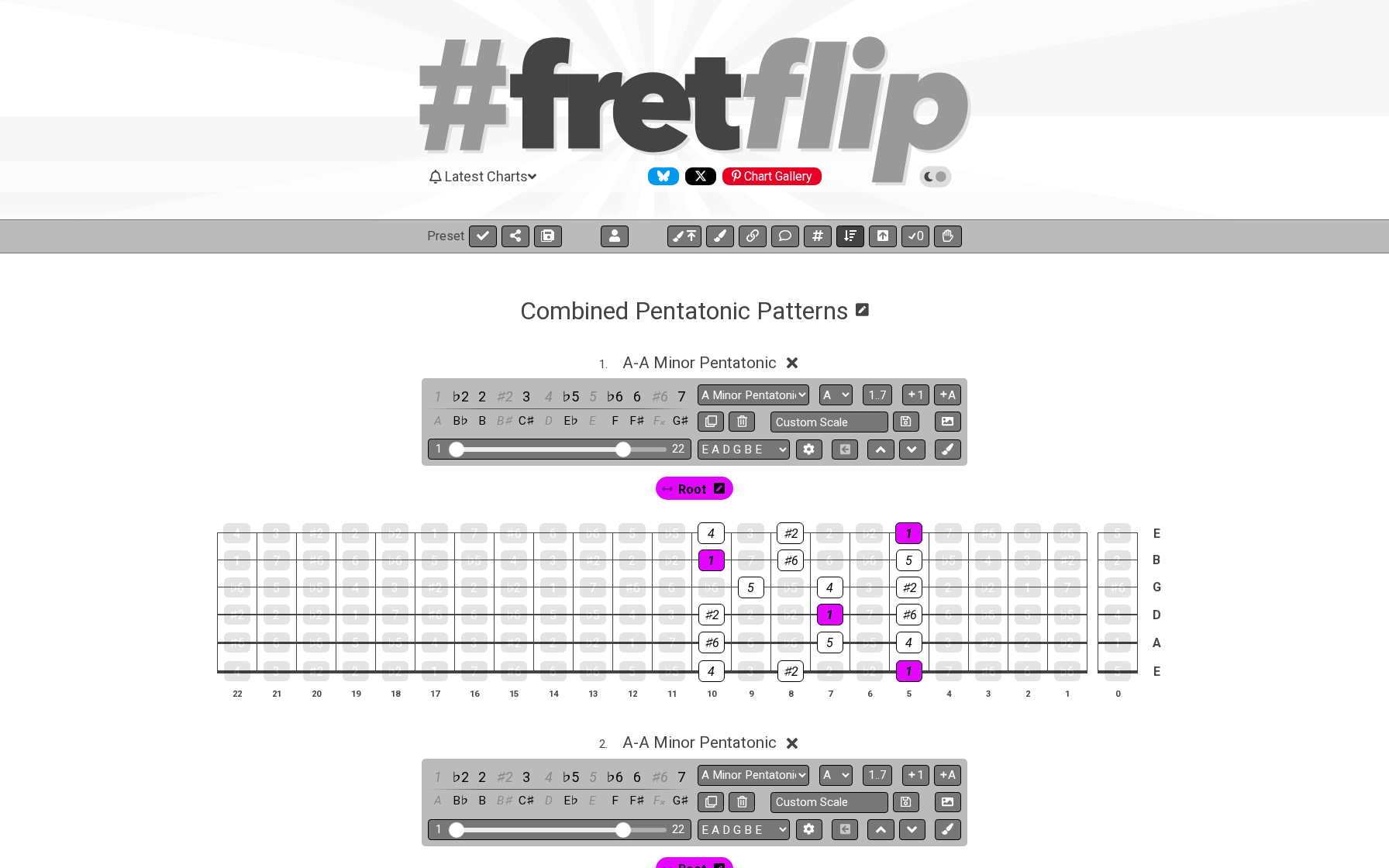
click at [840, 238] on button at bounding box center [850, 237] width 28 height 22
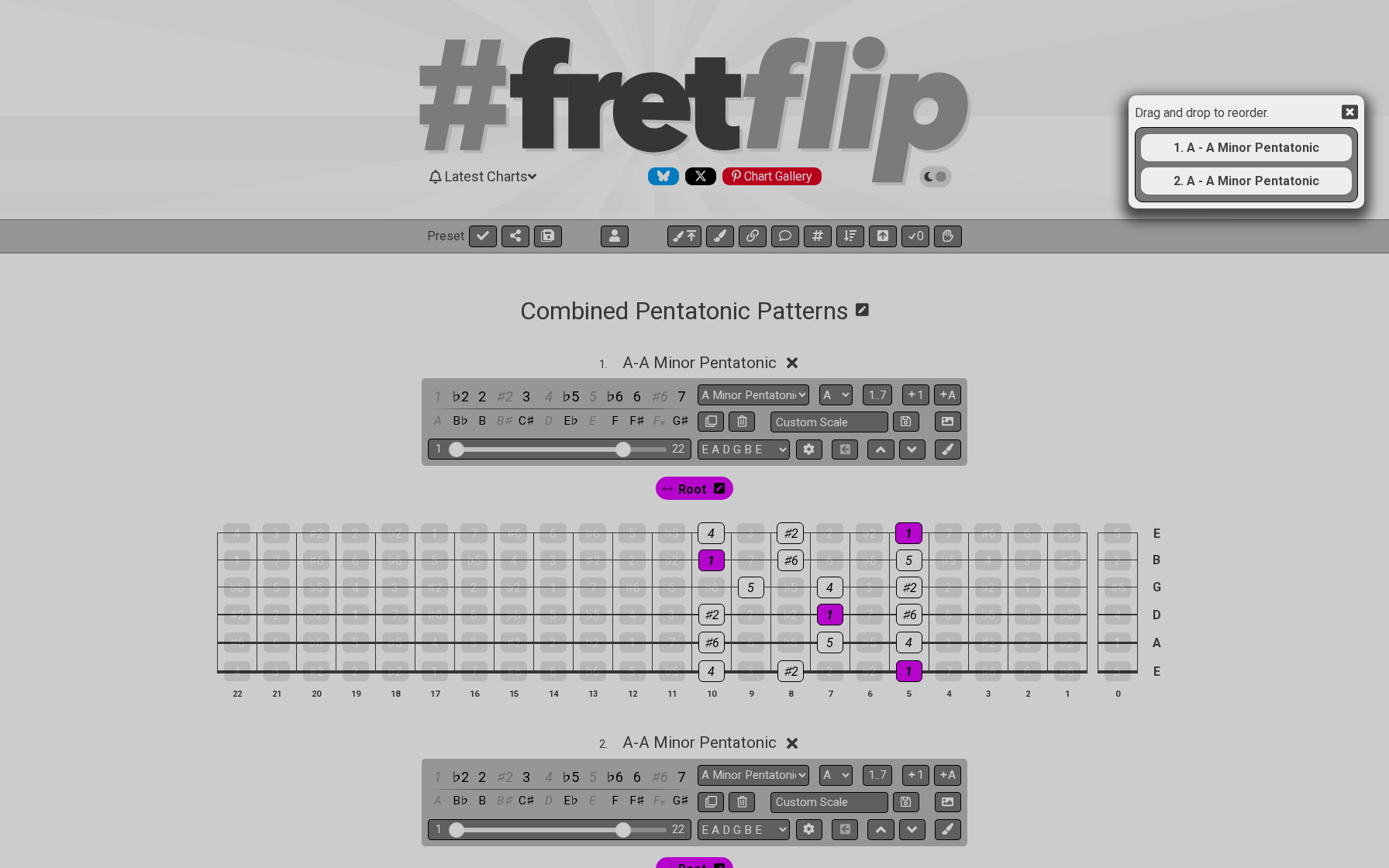
click at [1349, 109] on icon at bounding box center [1350, 112] width 16 height 16
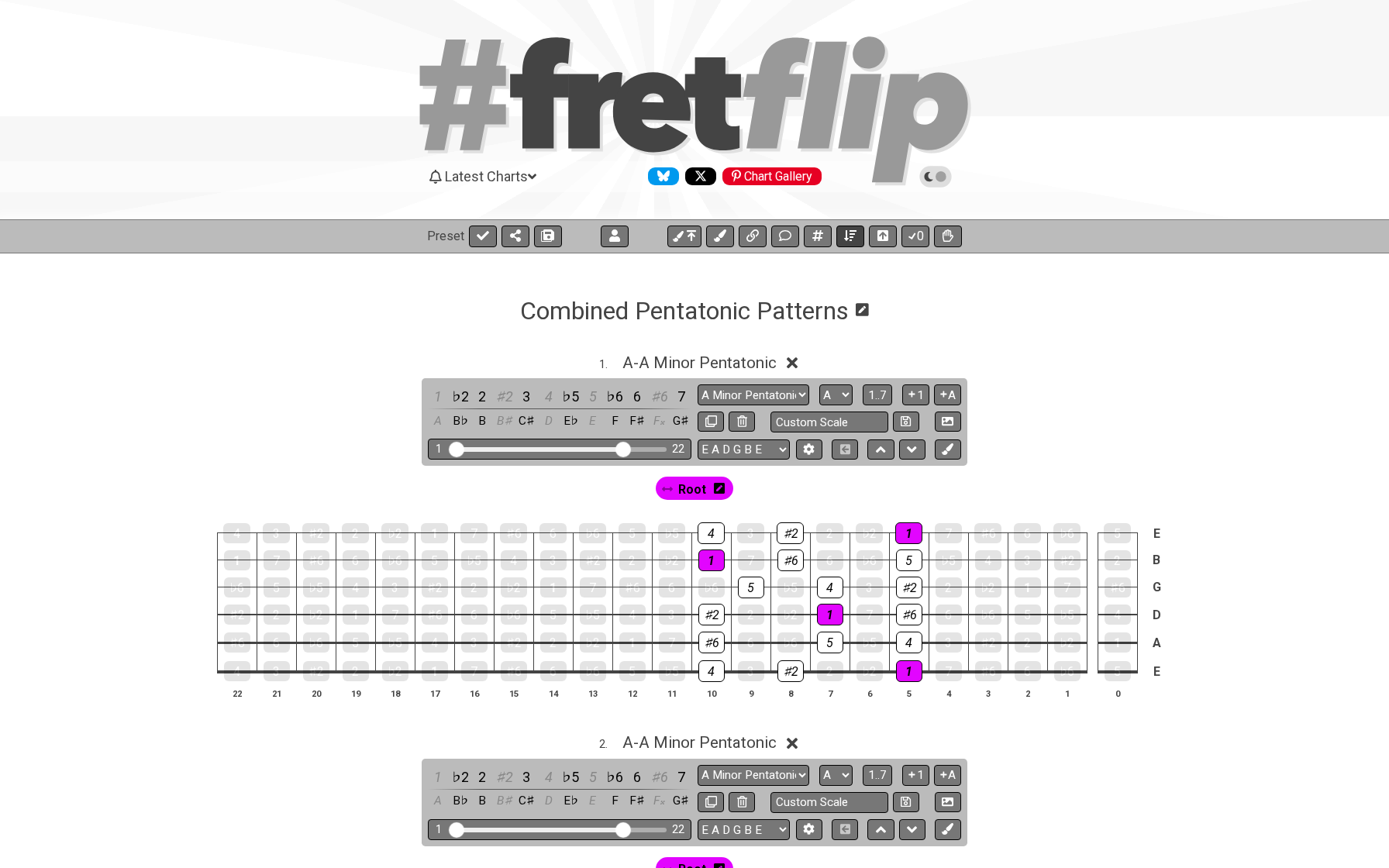
click at [850, 239] on icon at bounding box center [850, 235] width 12 height 12
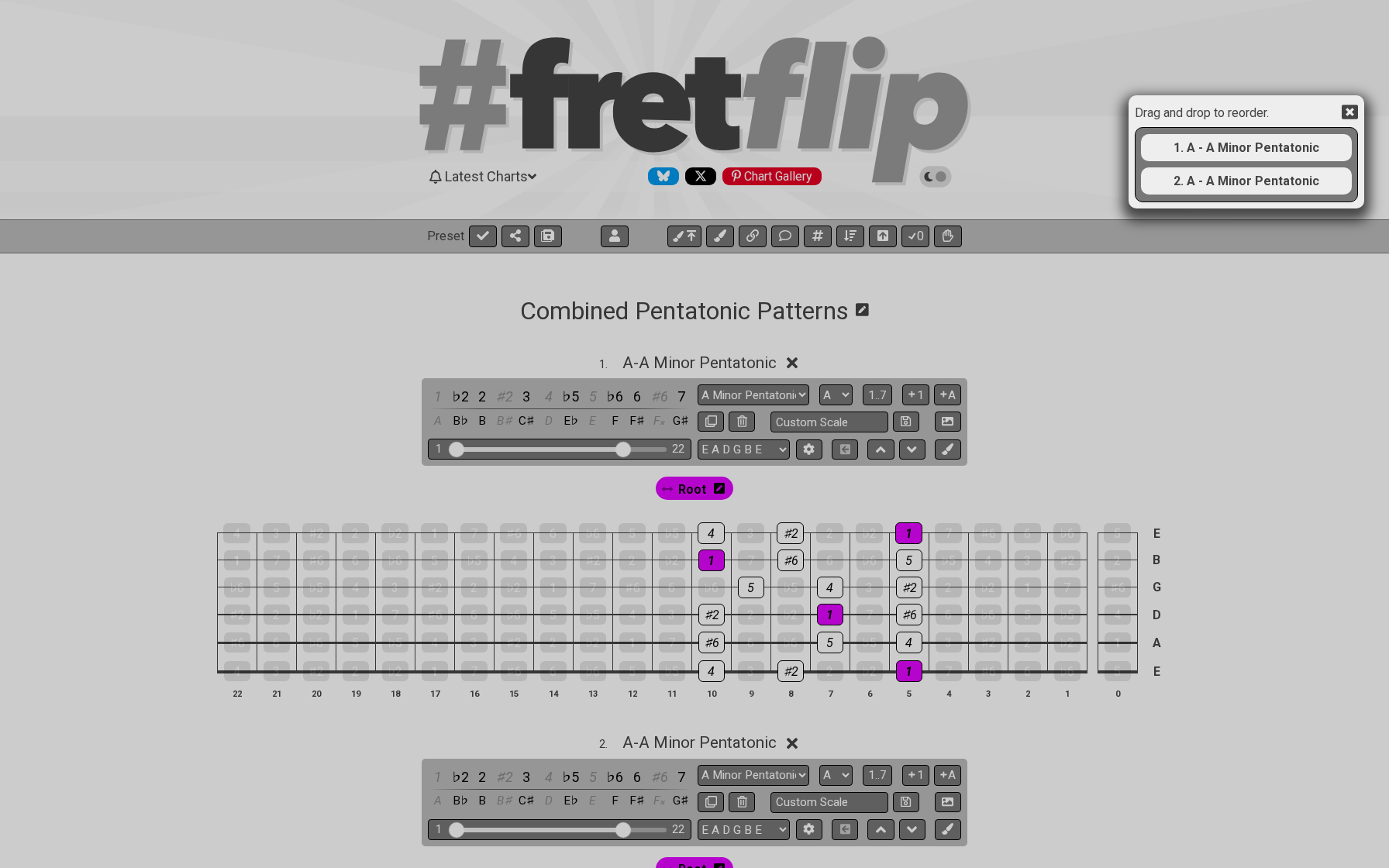
click at [1342, 112] on icon at bounding box center [1350, 112] width 16 height 15
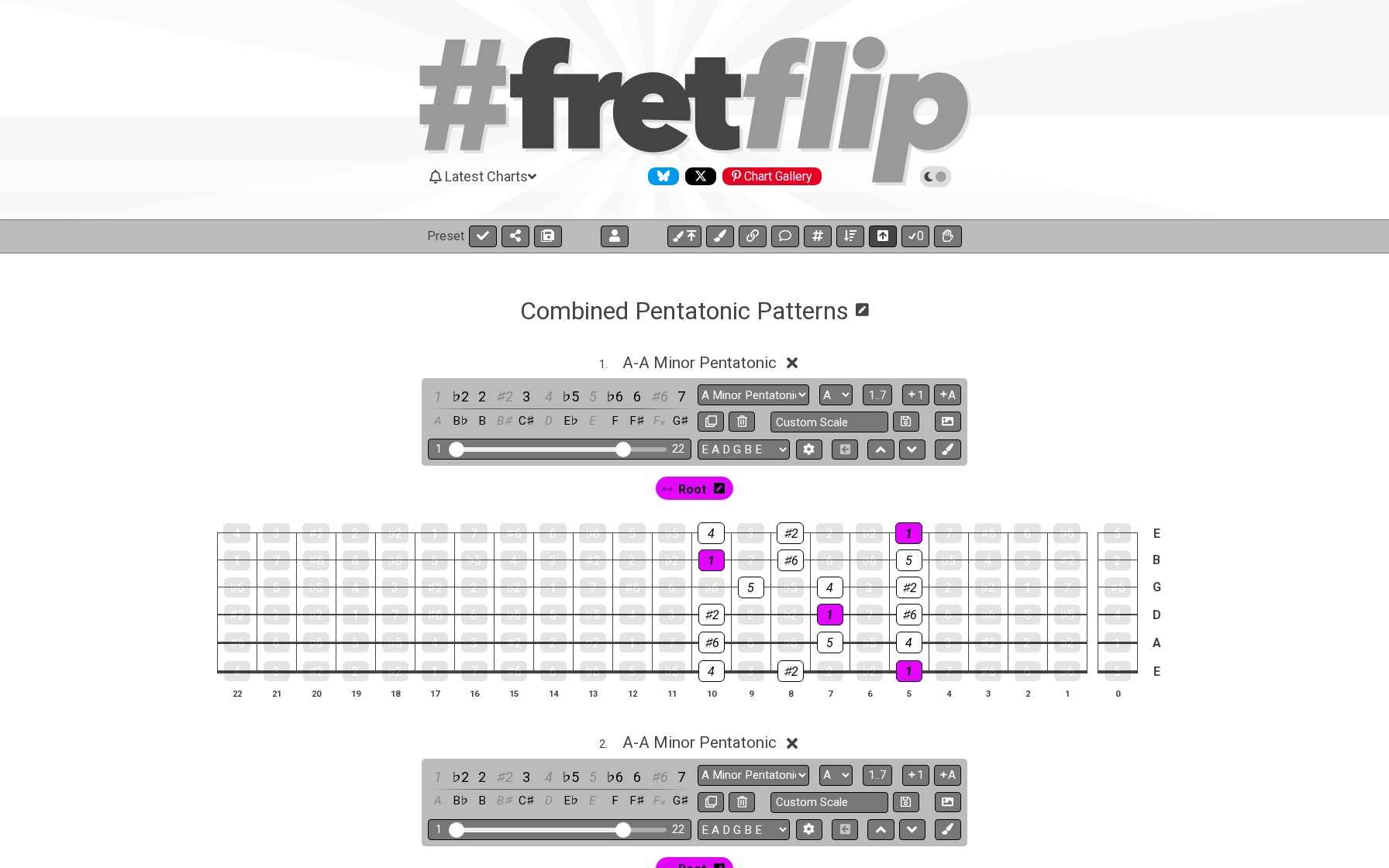
click at [883, 233] on icon at bounding box center [882, 235] width 11 height 12
click at [883, 233] on icon at bounding box center [883, 235] width 12 height 11
click at [913, 238] on icon at bounding box center [913, 235] width 16 height 12
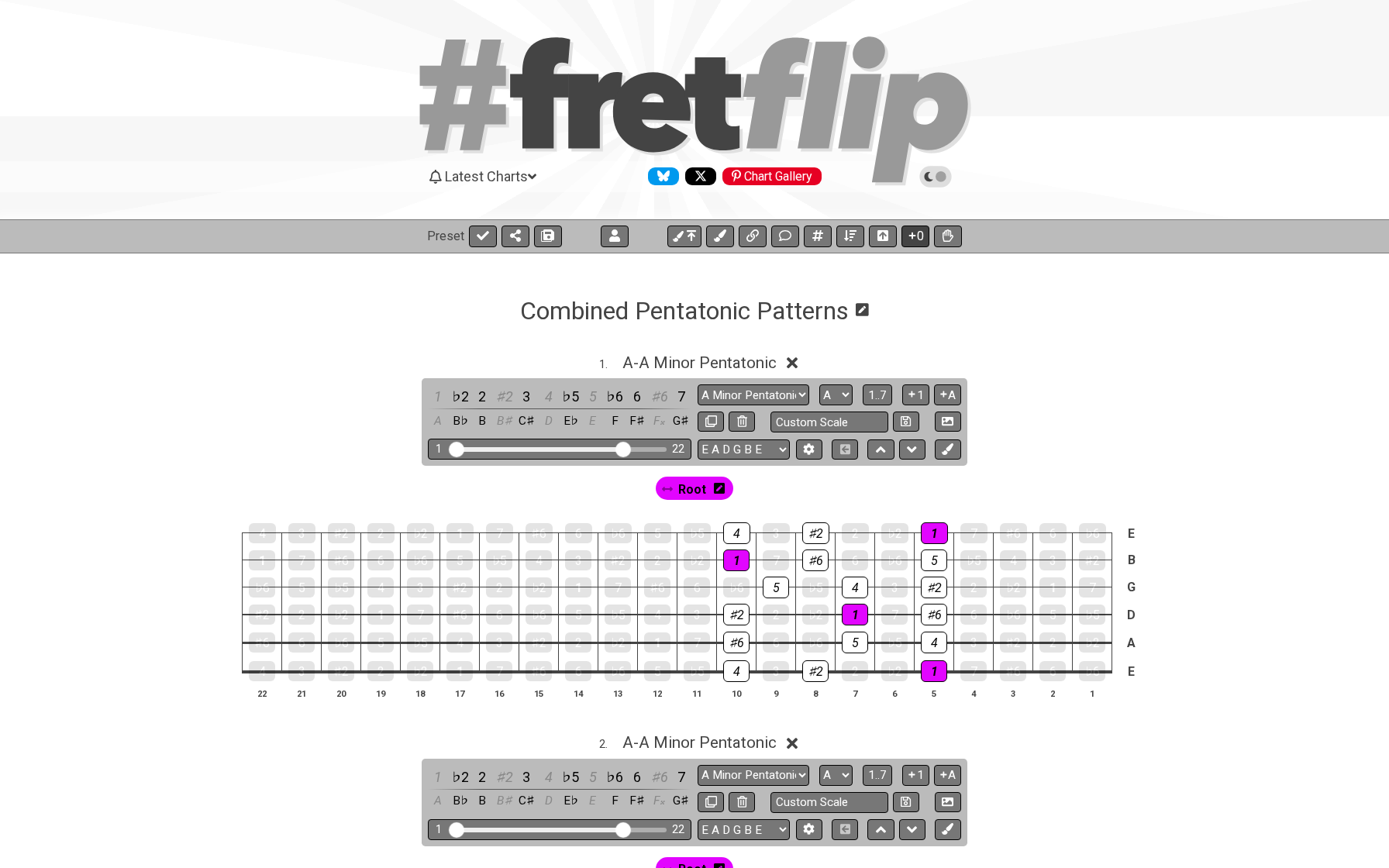
click at [913, 238] on icon at bounding box center [913, 235] width 16 height 12
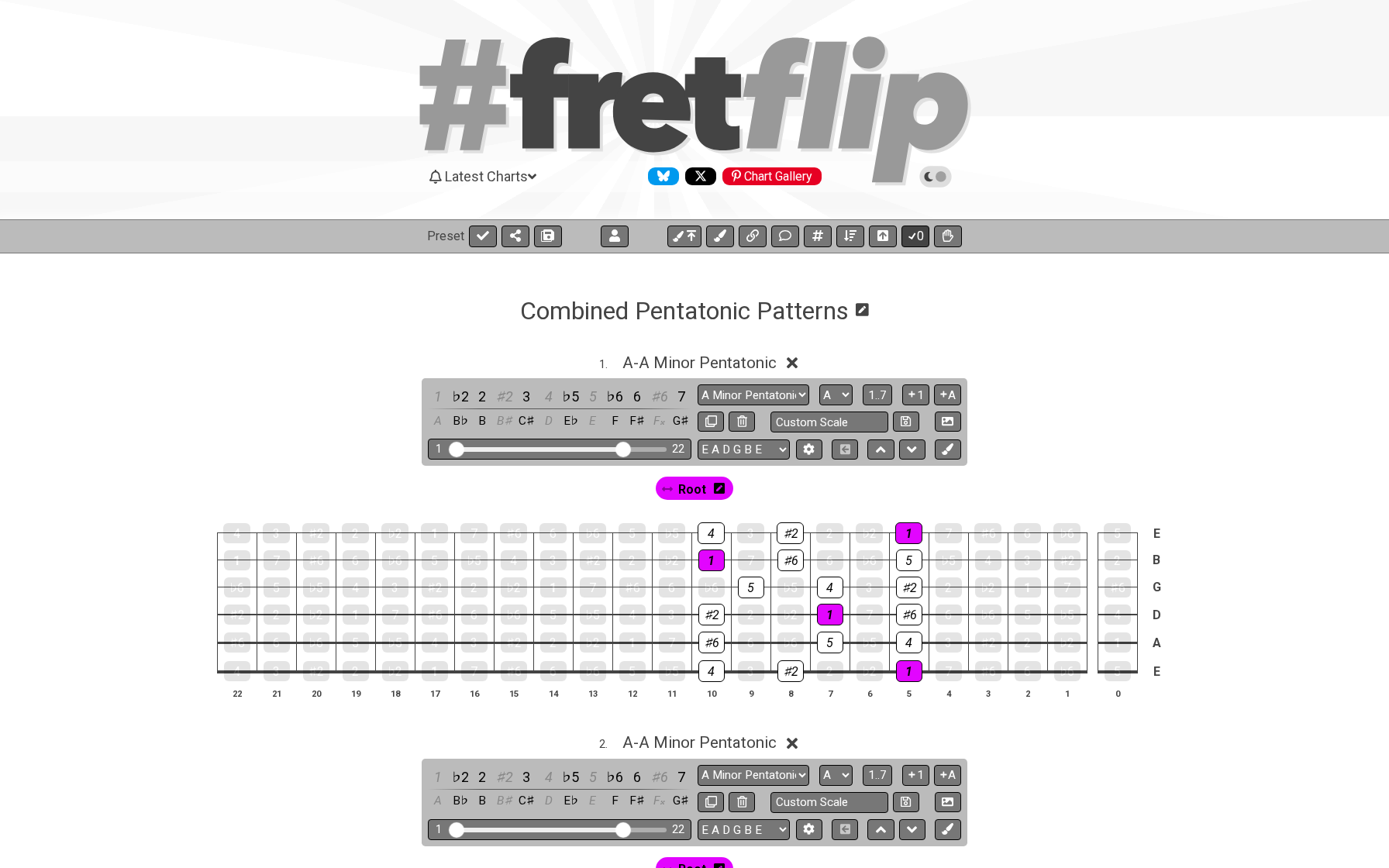
click at [913, 238] on icon at bounding box center [913, 235] width 16 height 12
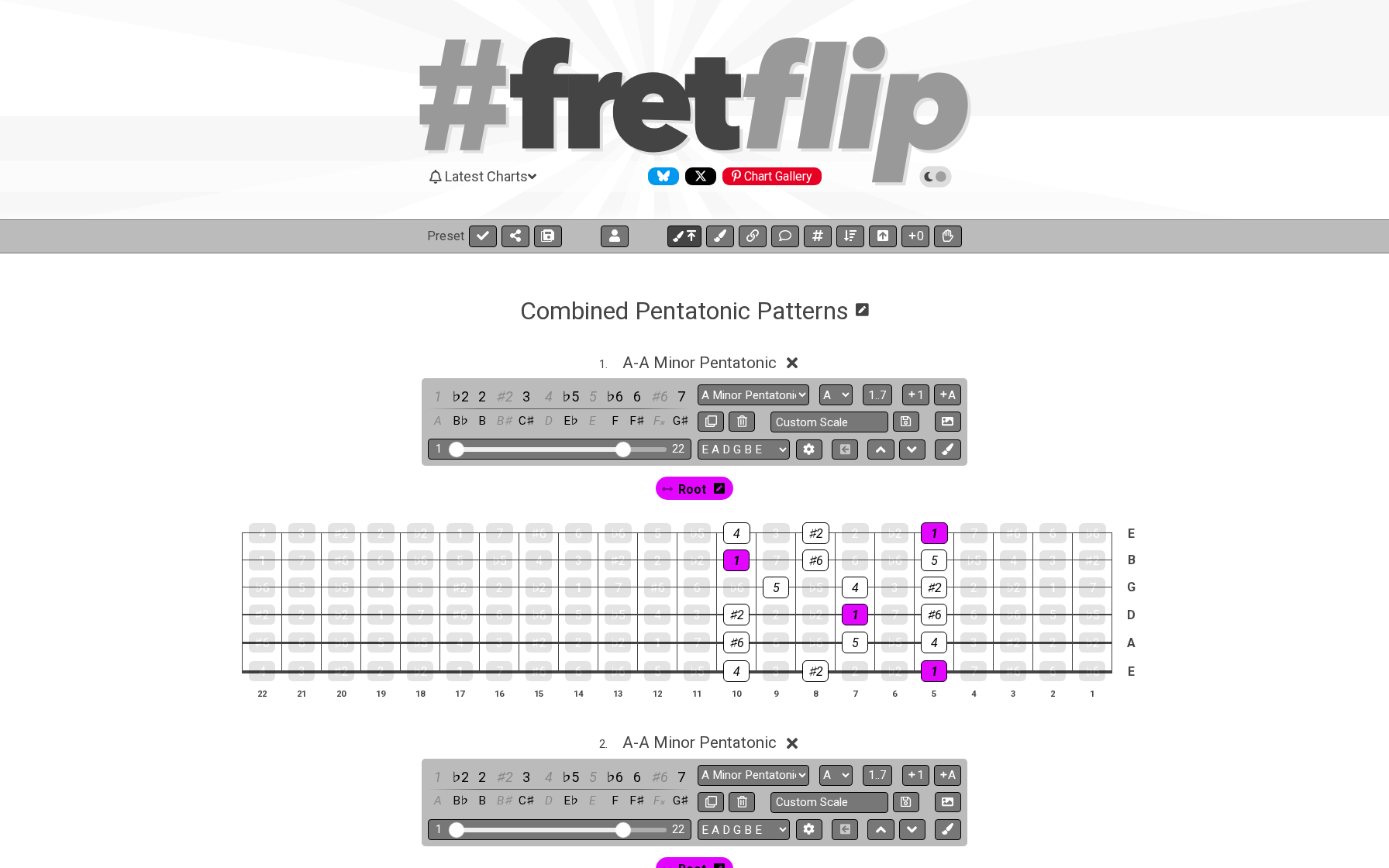
click at [698, 231] on button at bounding box center [684, 237] width 34 height 22
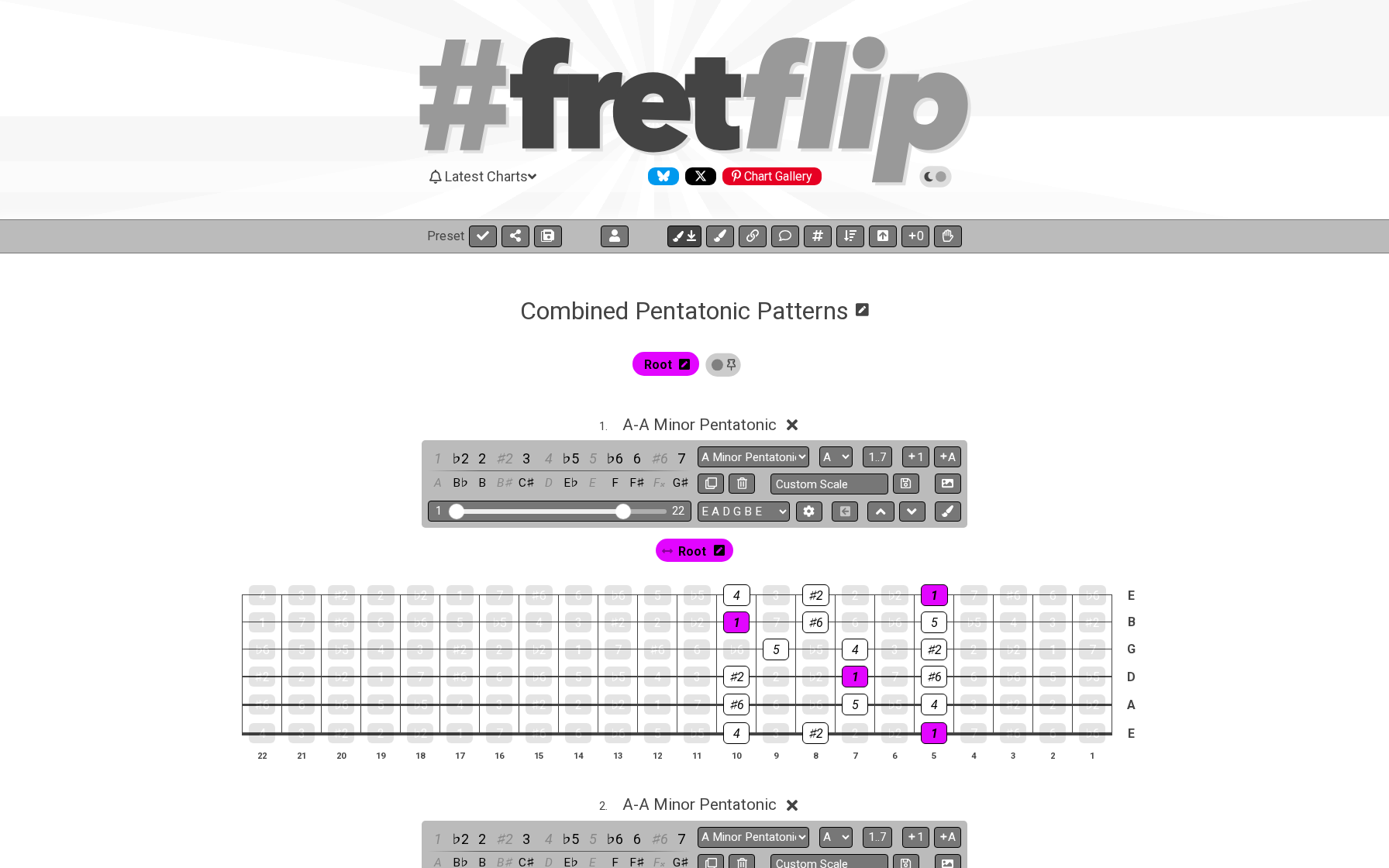
click at [698, 232] on button at bounding box center [684, 237] width 34 height 22
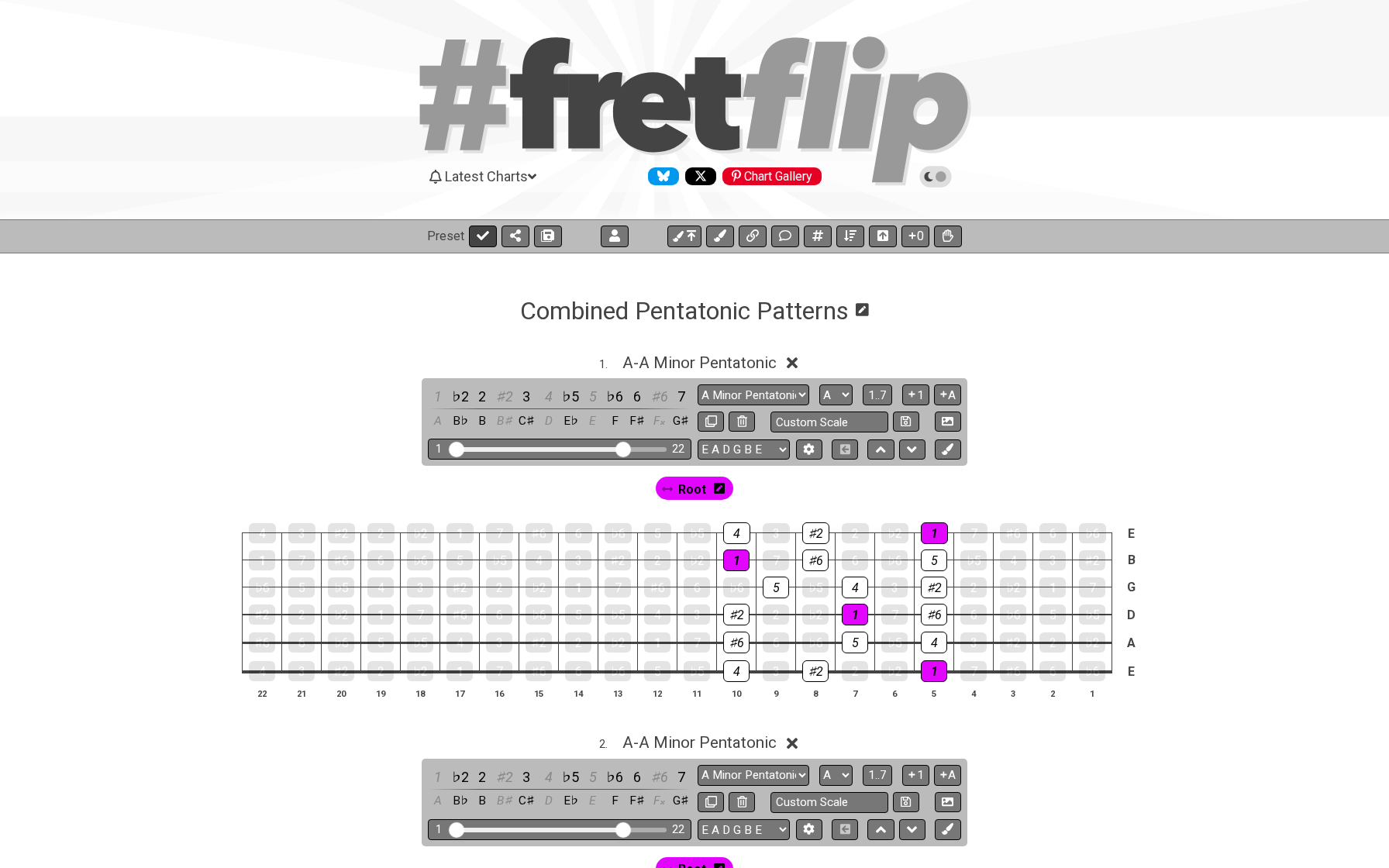
click at [478, 240] on icon at bounding box center [483, 235] width 12 height 12
select select "/template"
click at [721, 353] on span "A - A Minor Pentatonic" at bounding box center [699, 362] width 154 height 19
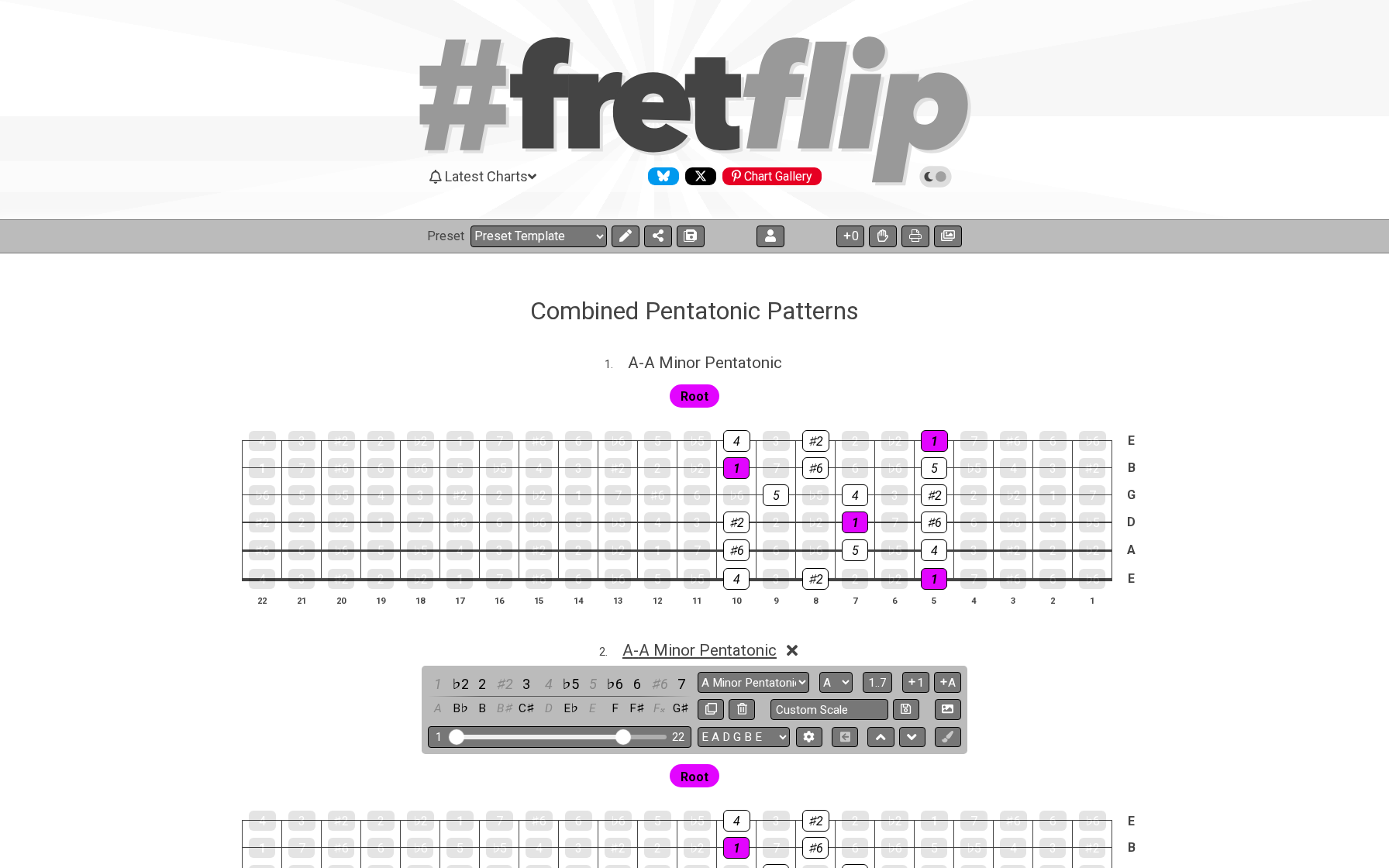
click at [684, 641] on span "A - A Minor Pentatonic" at bounding box center [699, 650] width 154 height 19
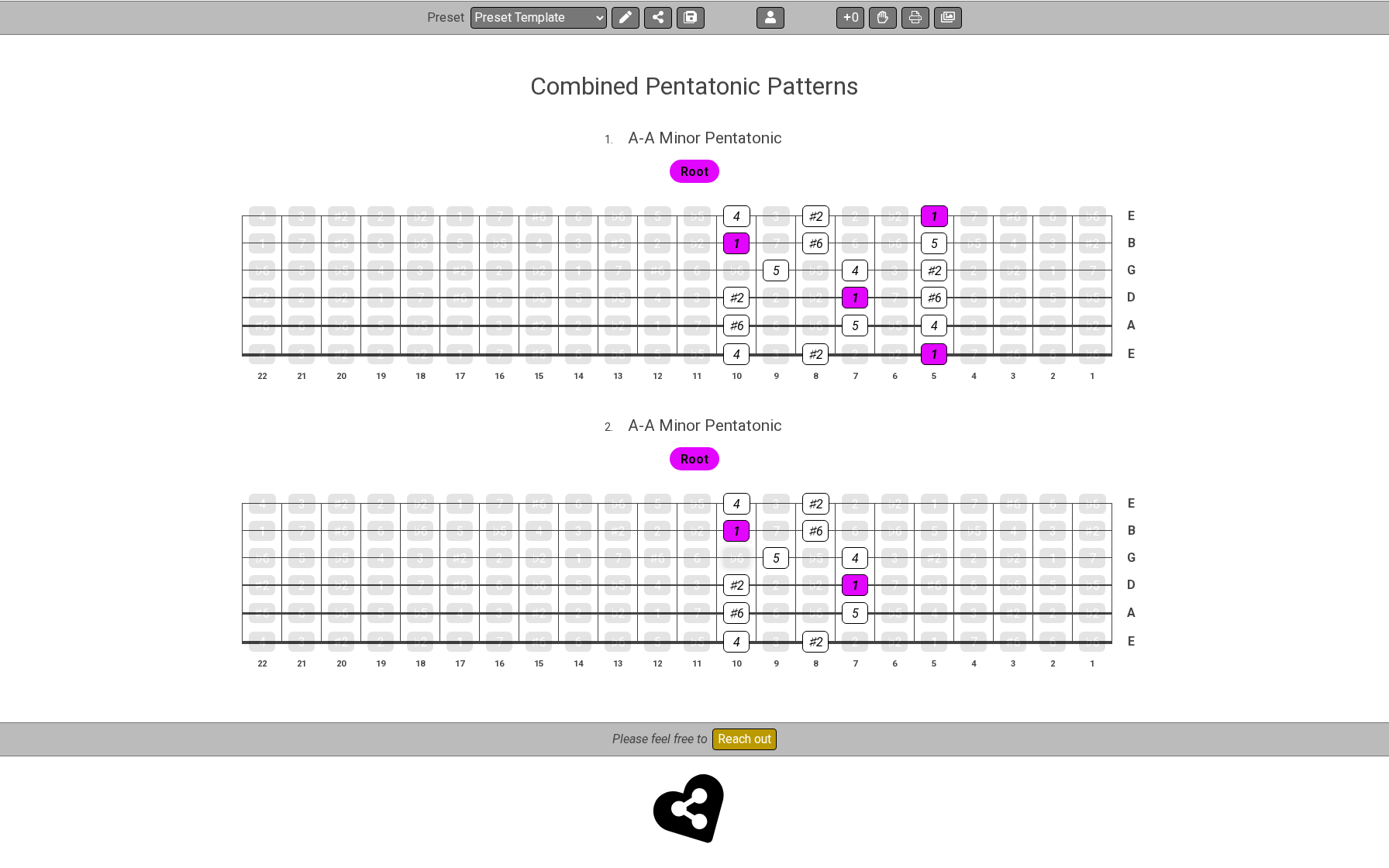
scroll to position [224, 0]
click at [815, 641] on div "♯2" at bounding box center [815, 643] width 26 height 22
click at [625, 19] on icon at bounding box center [625, 17] width 12 height 12
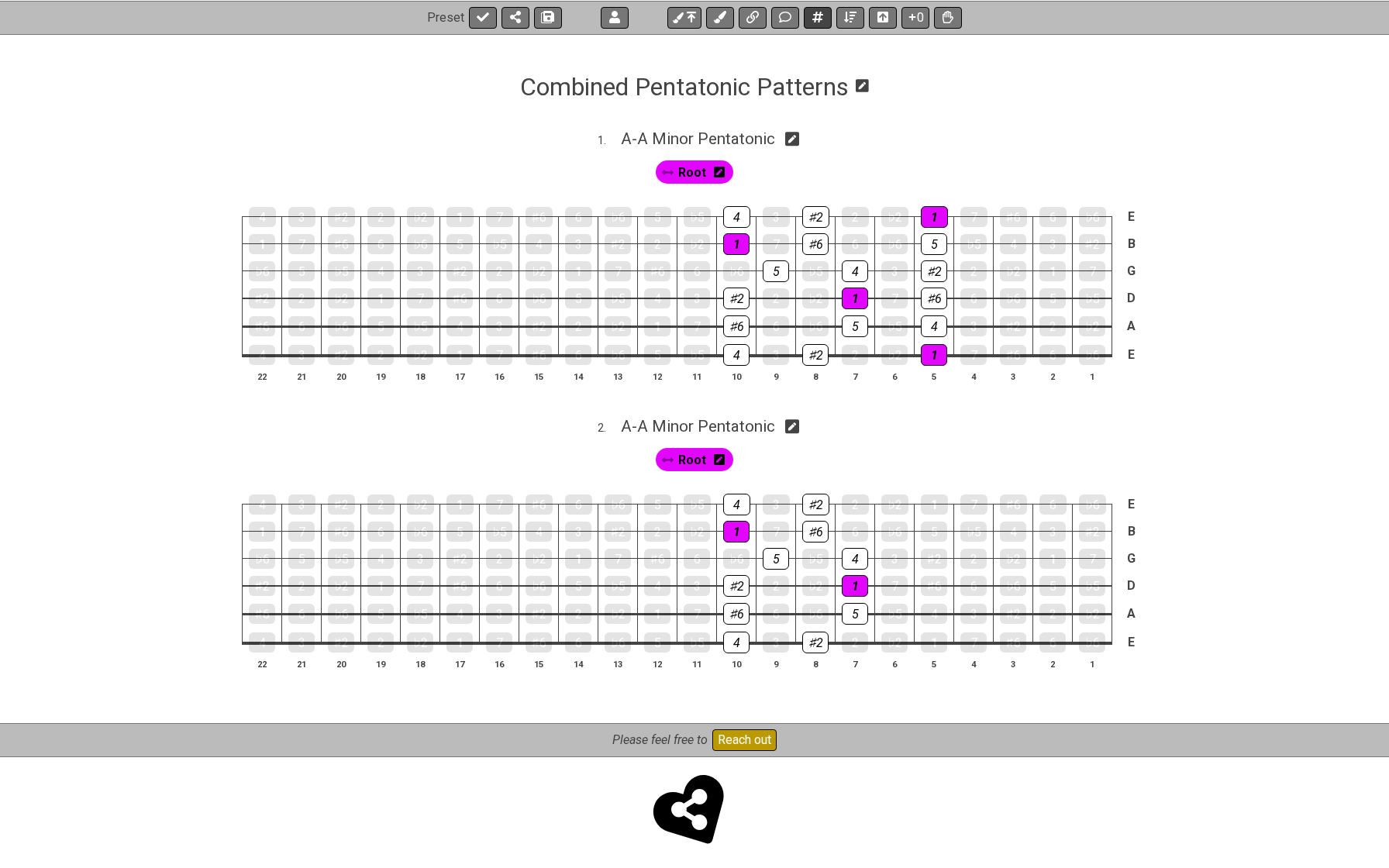
click at [819, 14] on icon at bounding box center [817, 17] width 11 height 11
select select "A"
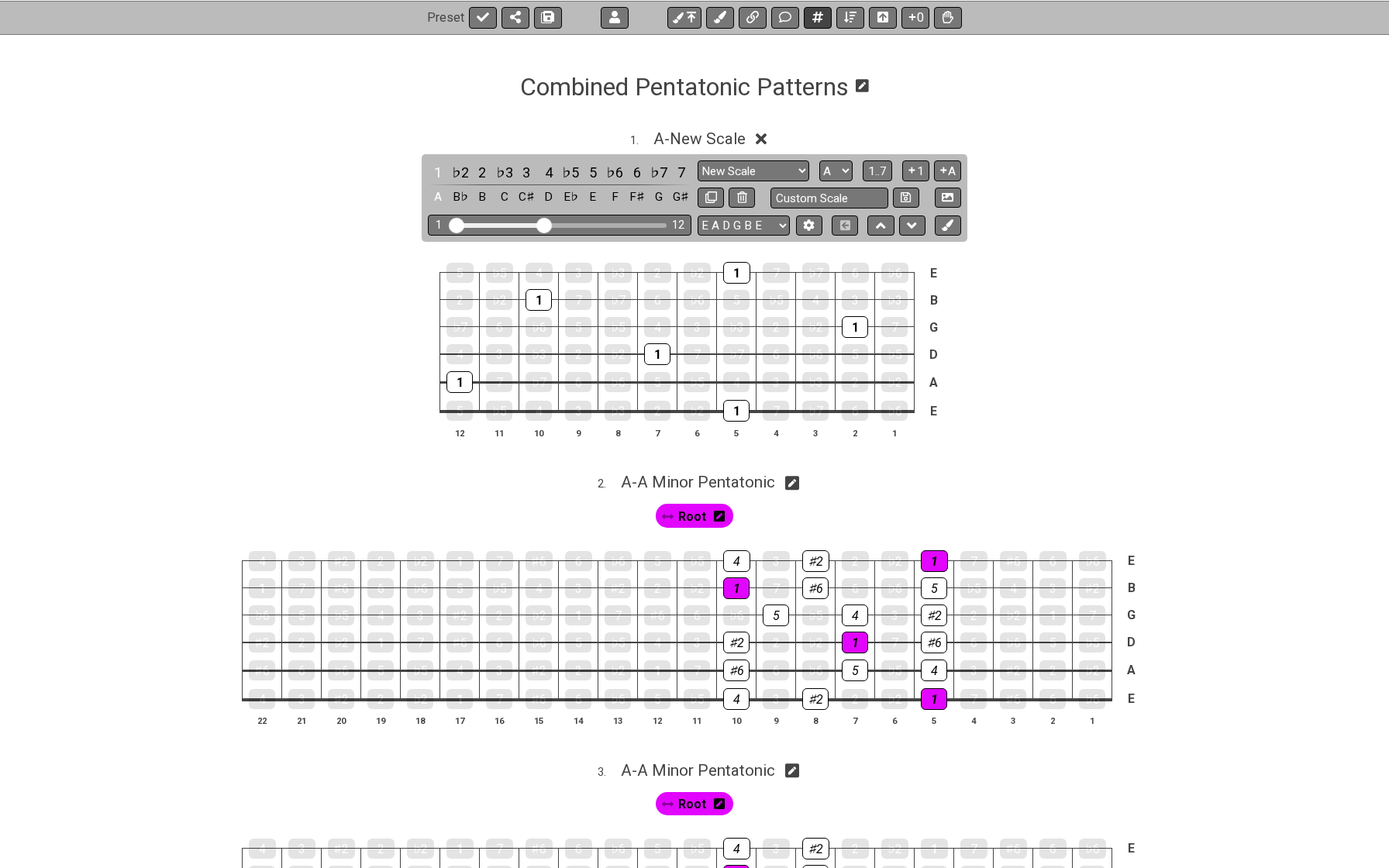
scroll to position [219, 0]
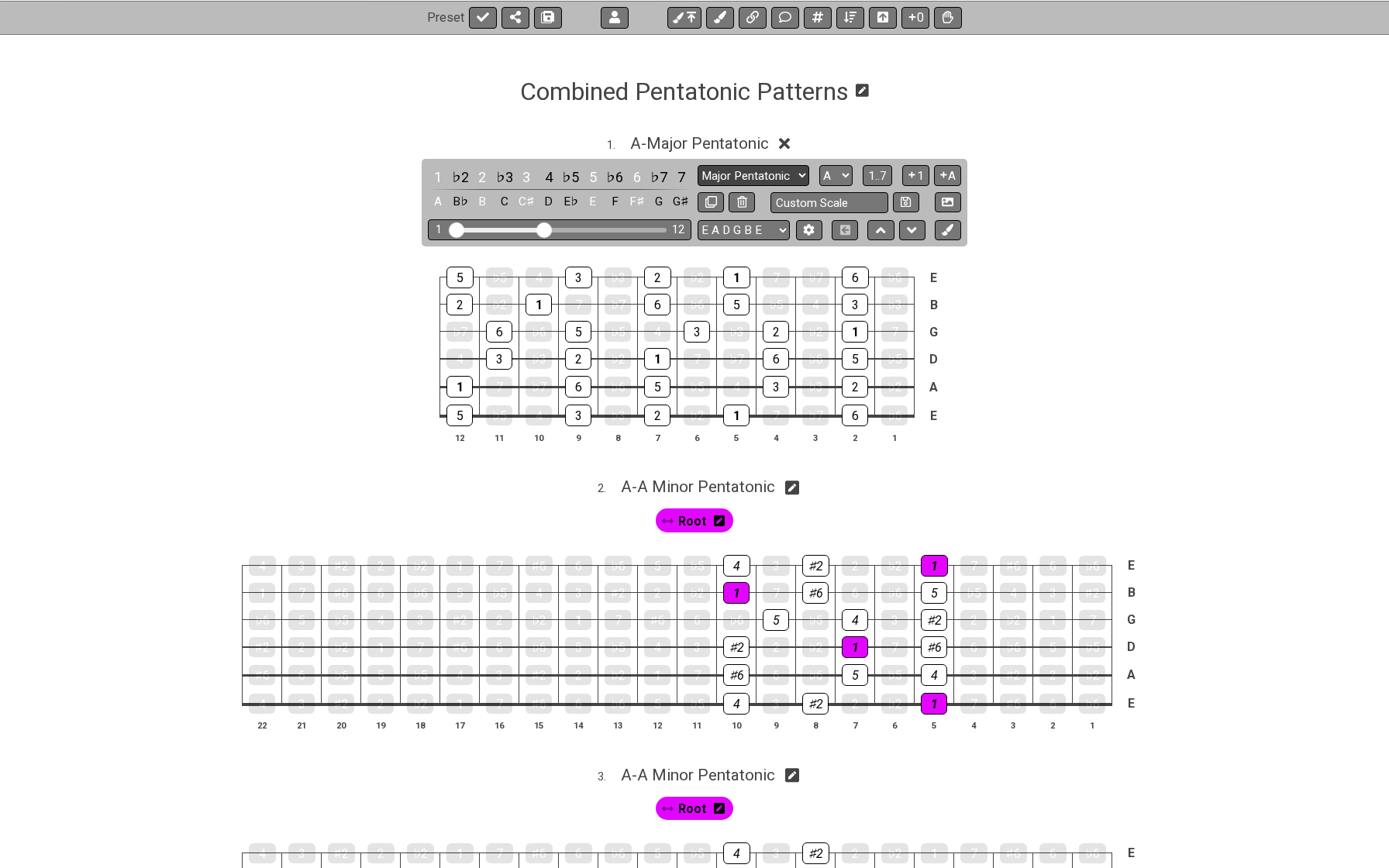
select select "Minor Pentatonic"
click at [794, 488] on icon at bounding box center [792, 488] width 15 height 16
select select "A Minor Pentatonic"
select select "A"
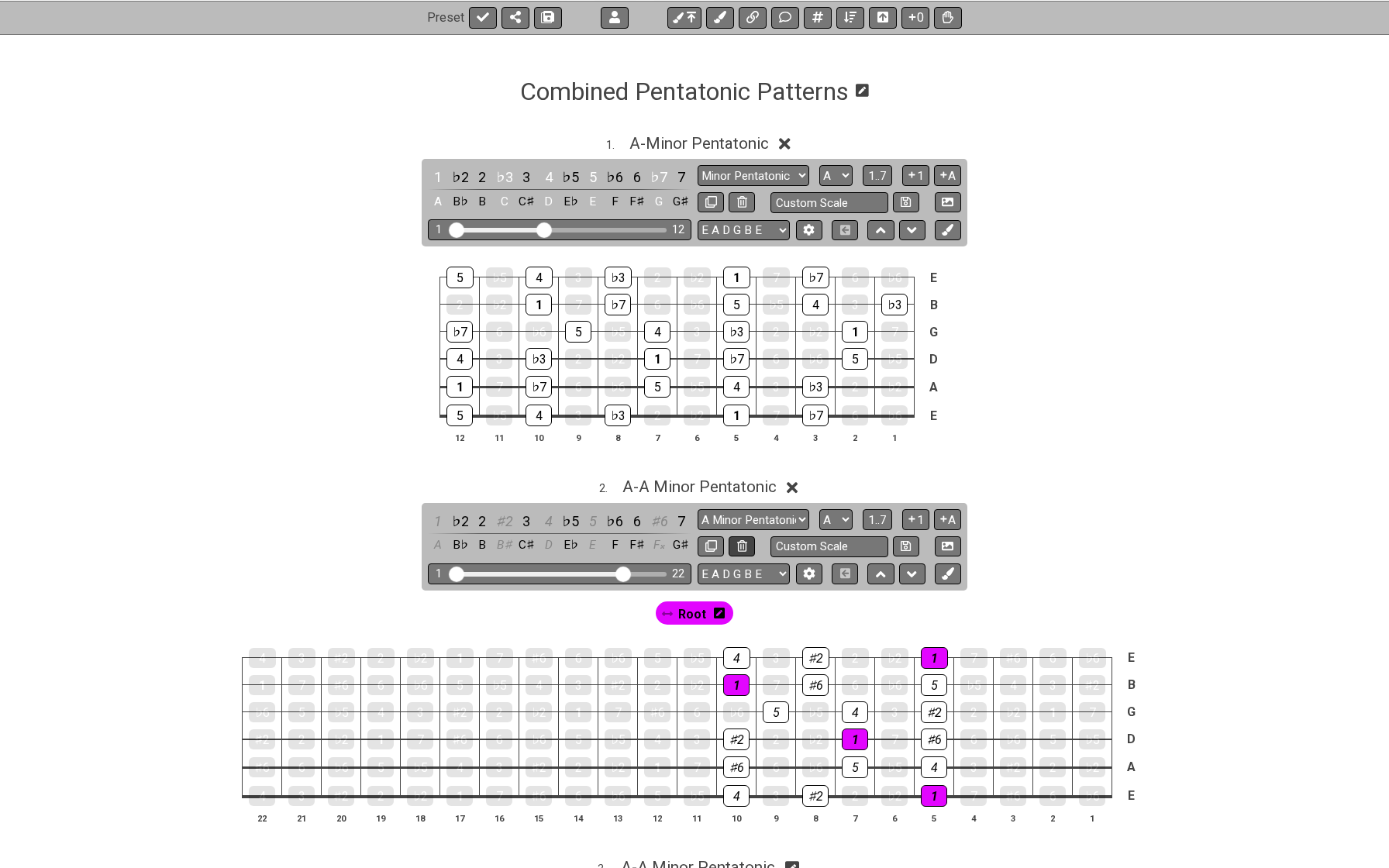
click at [740, 543] on icon at bounding box center [742, 546] width 10 height 12
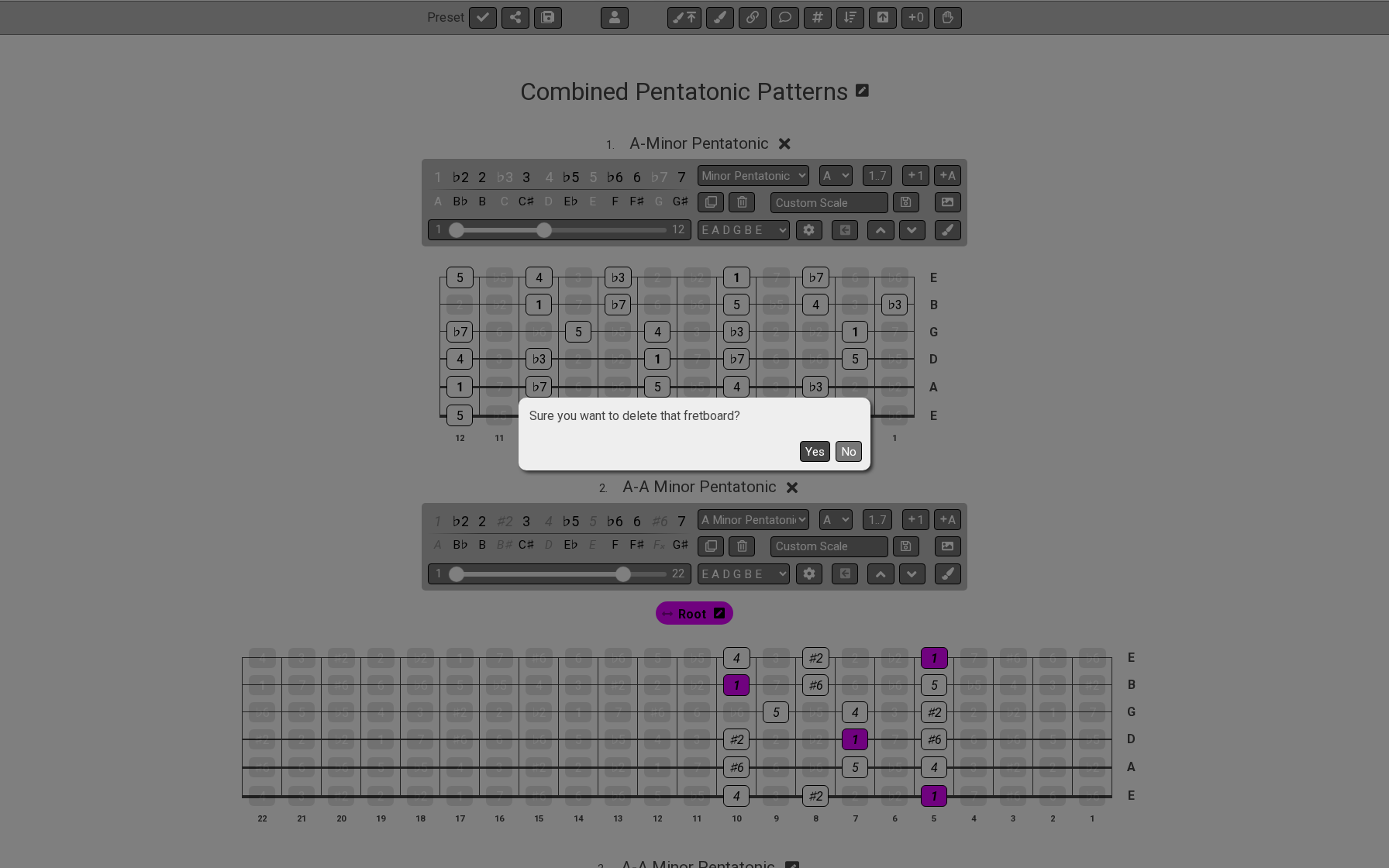
click at [809, 457] on button "Yes" at bounding box center [815, 451] width 30 height 21
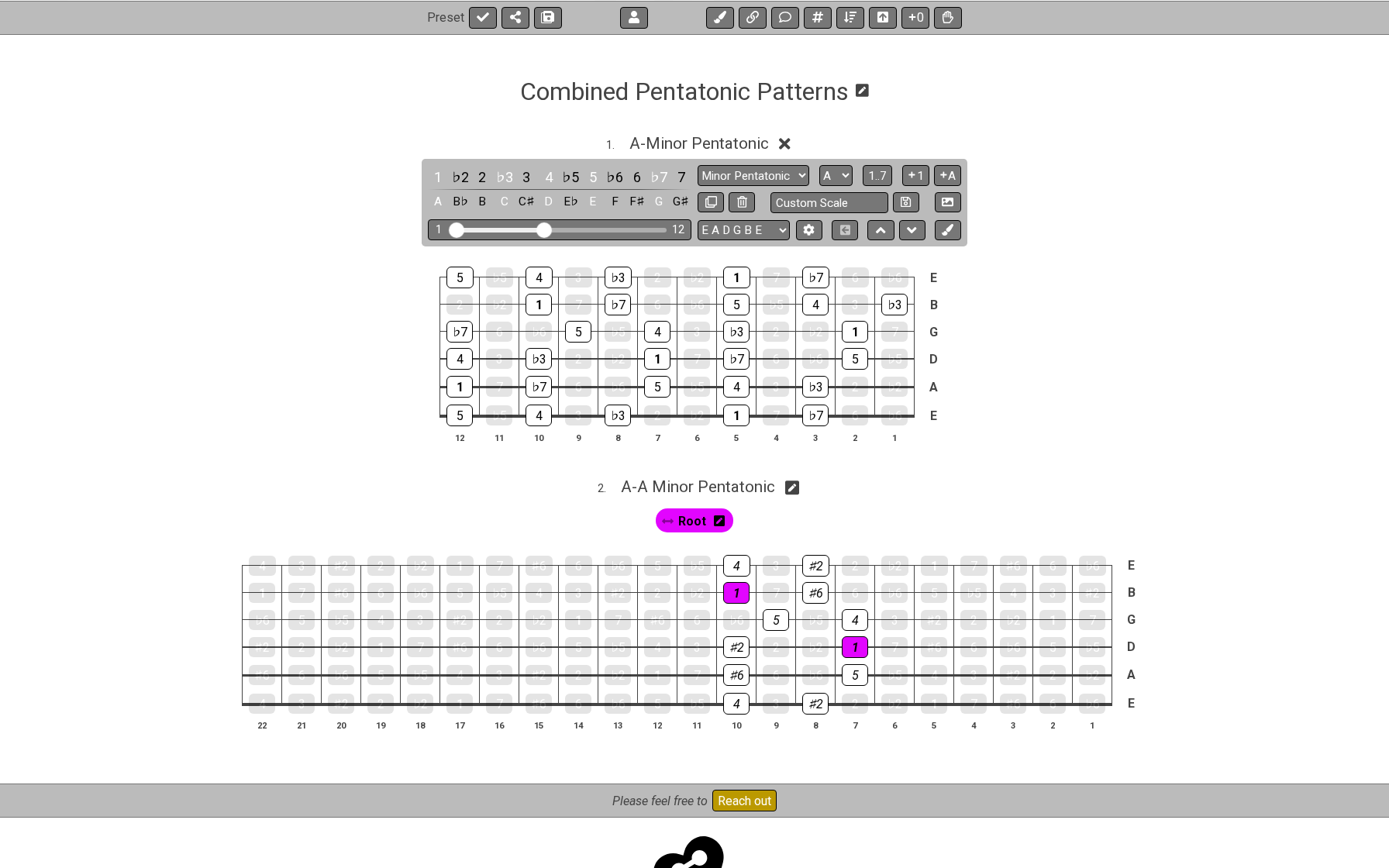
click at [795, 492] on div at bounding box center [792, 489] width 15 height 18
select select "A Minor Pentatonic"
select select "A"
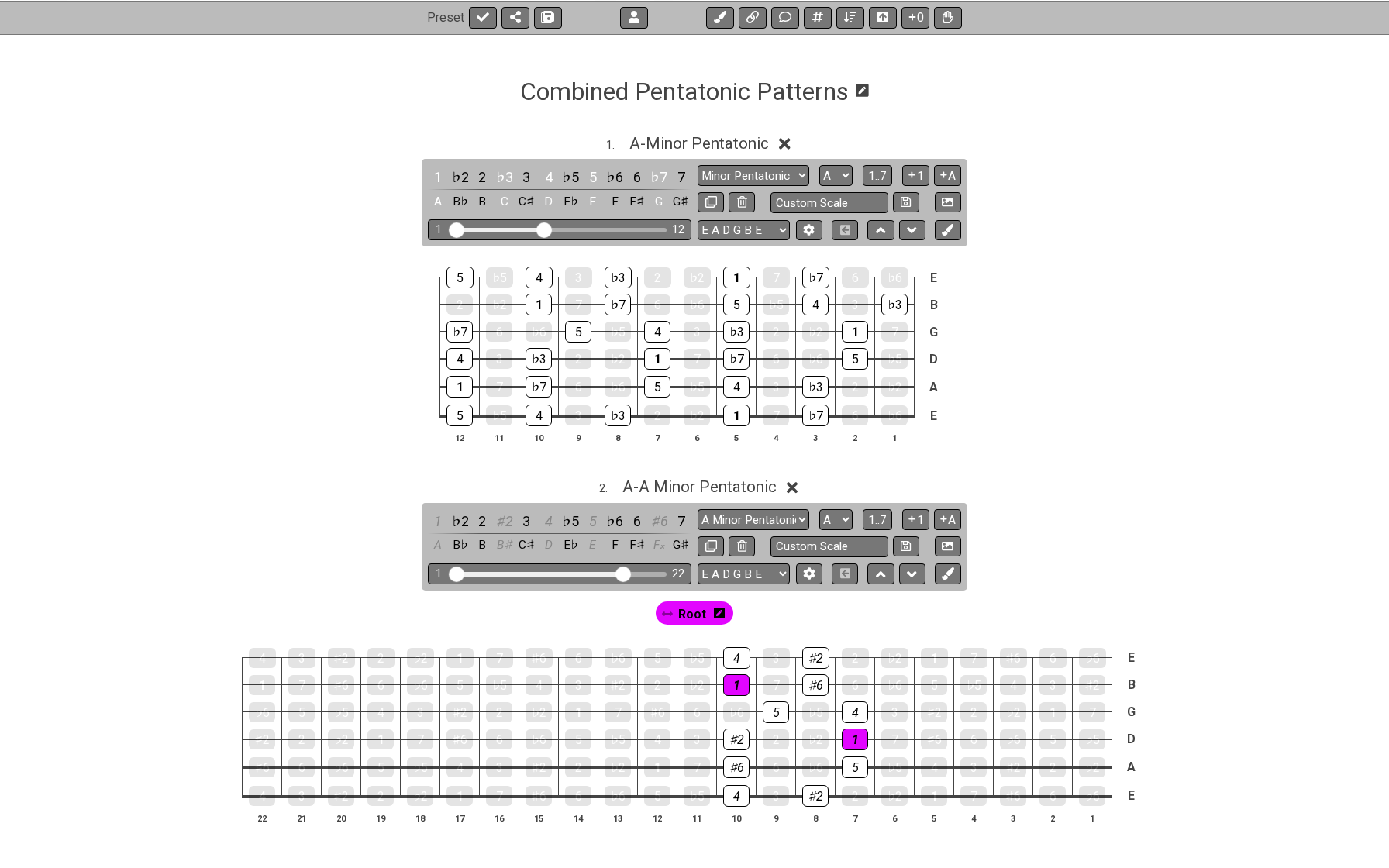
click at [795, 487] on icon at bounding box center [793, 488] width 12 height 12
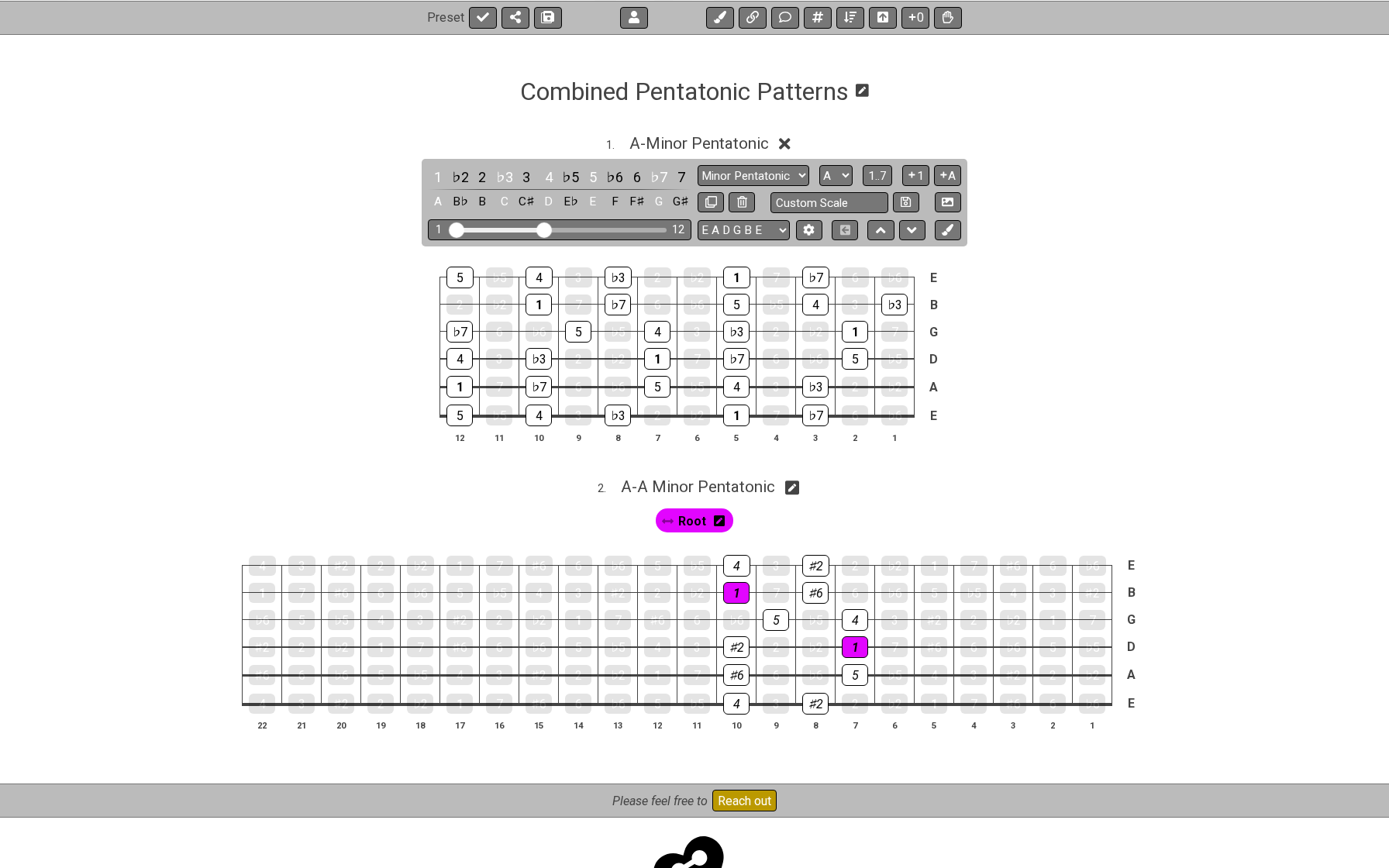
click at [795, 487] on icon at bounding box center [792, 488] width 15 height 16
select select "A Minor Pentatonic"
select select "A"
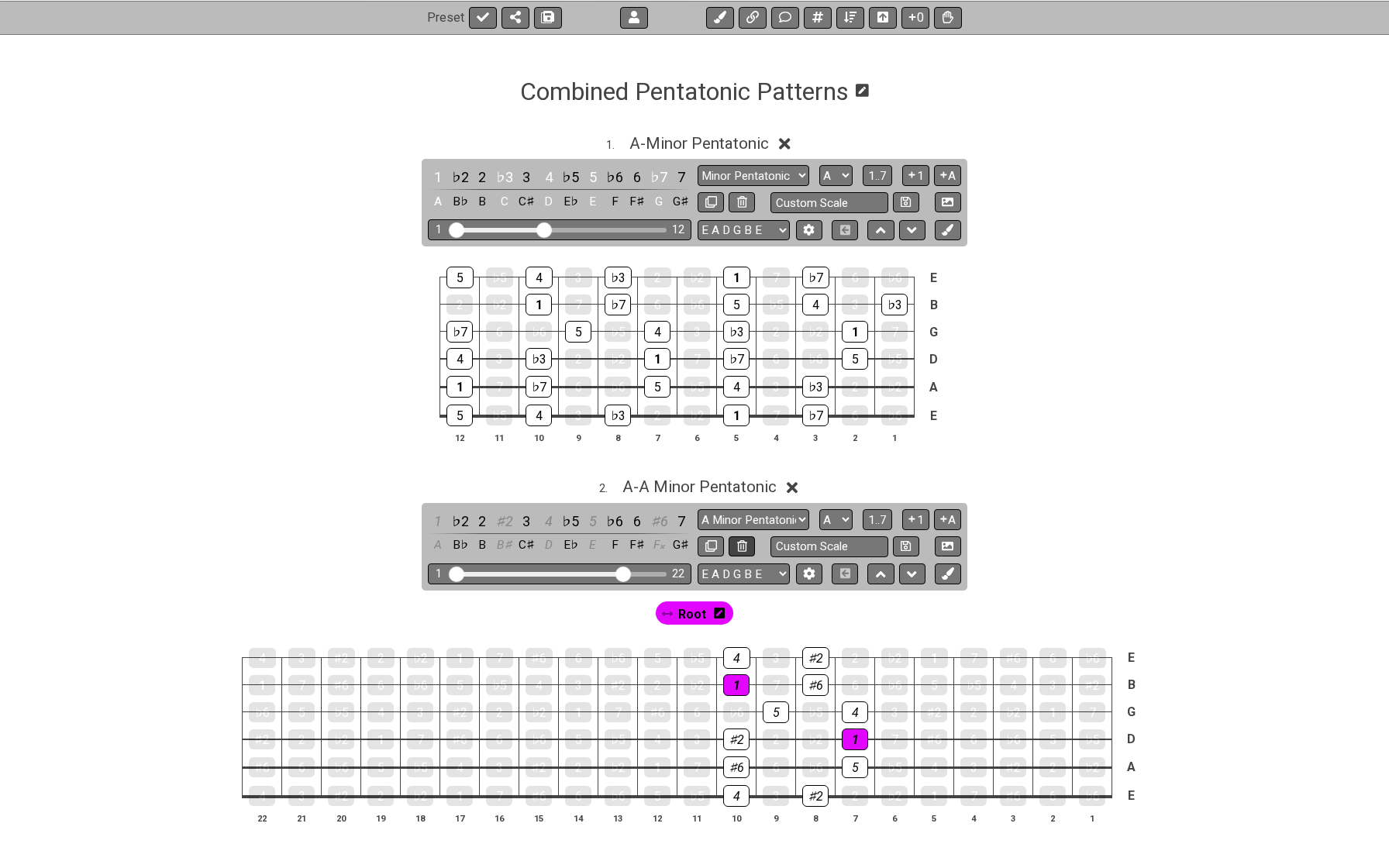
click at [737, 542] on icon at bounding box center [742, 546] width 10 height 12
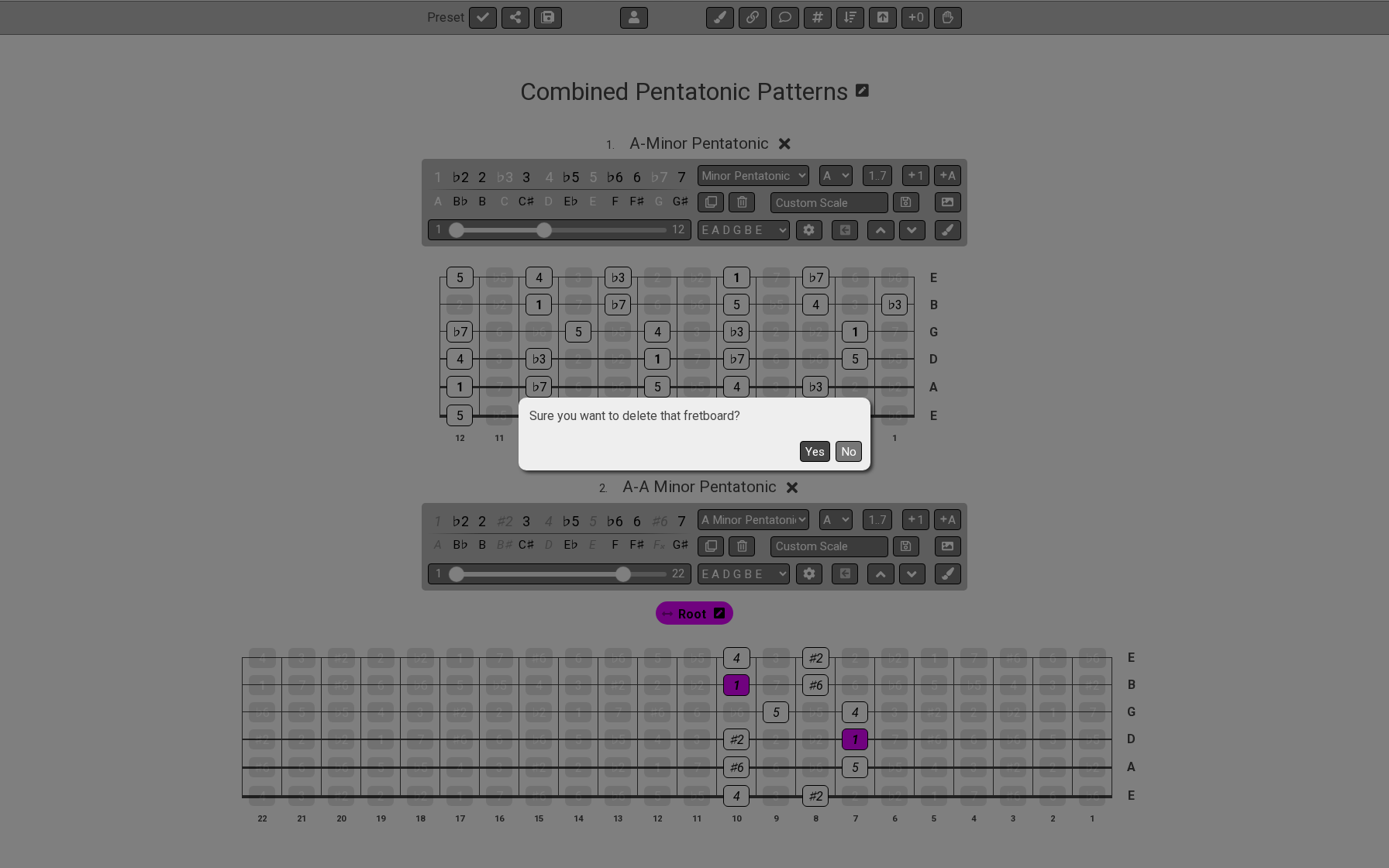
click at [811, 446] on button "Yes" at bounding box center [815, 451] width 30 height 21
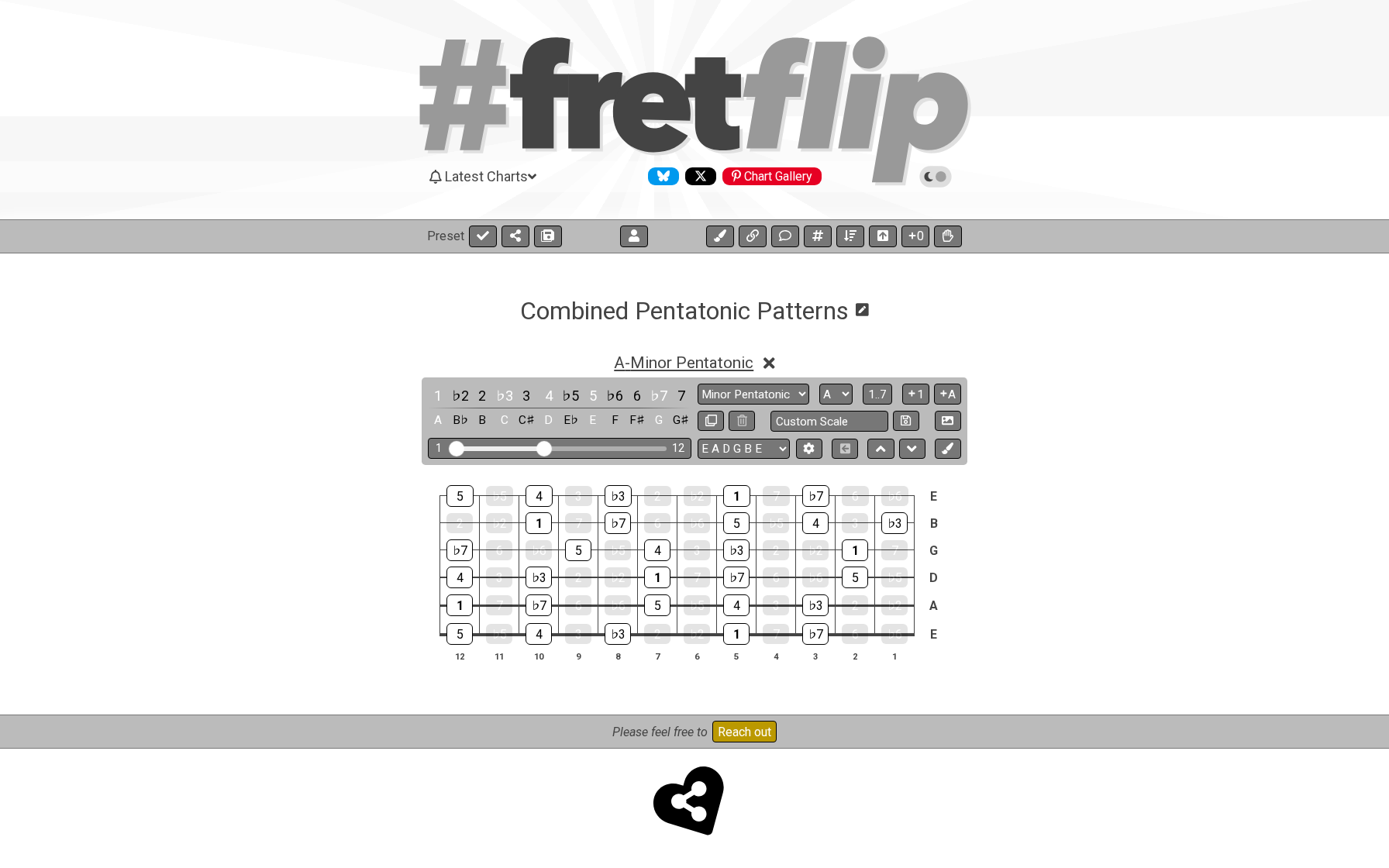
click at [677, 360] on span "A - Minor Pentatonic" at bounding box center [684, 362] width 140 height 19
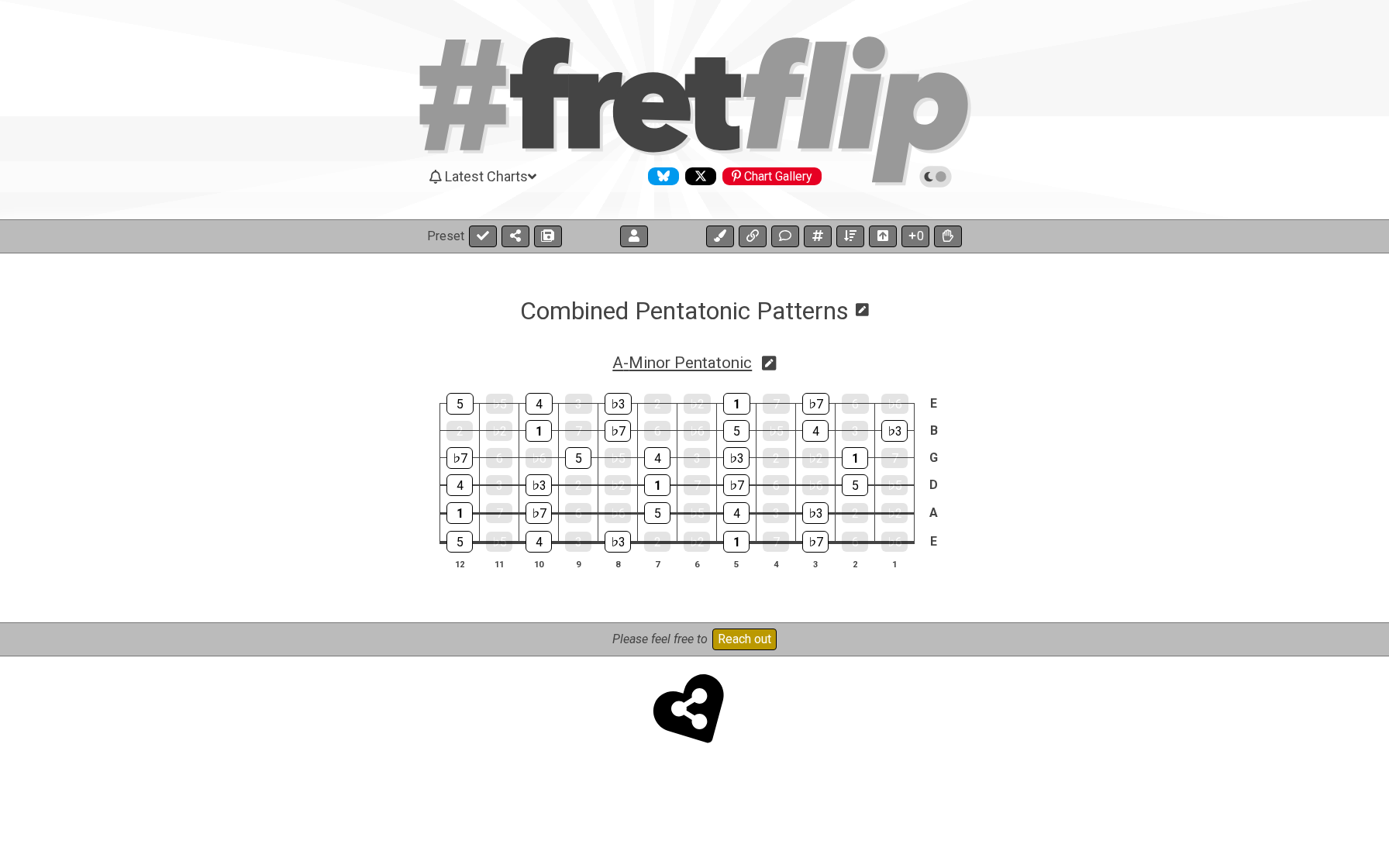
click at [702, 360] on span "A - Minor Pentatonic" at bounding box center [682, 362] width 140 height 19
select select "Minor Pentatonic"
select select "A"
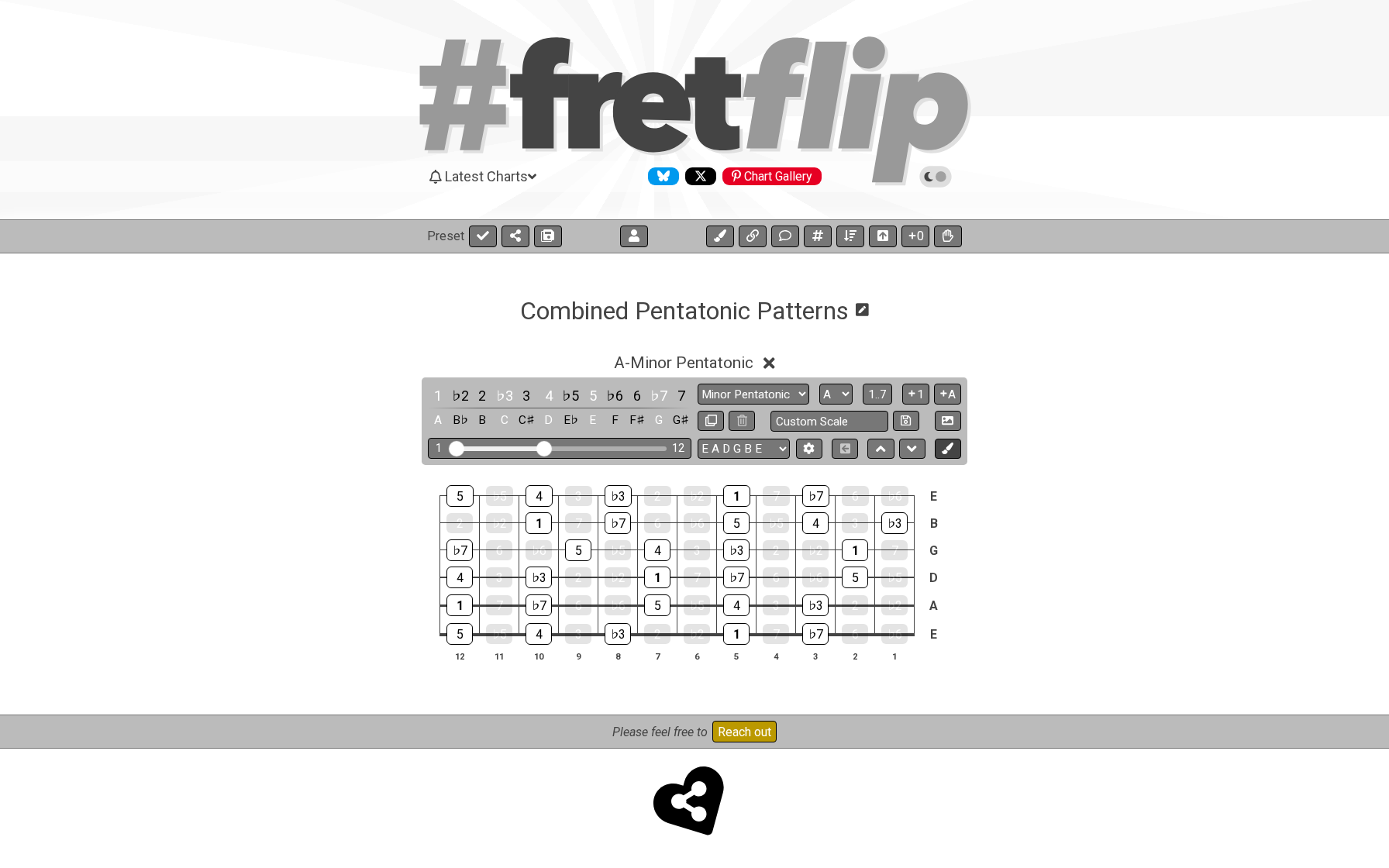
click at [936, 446] on button at bounding box center [948, 449] width 26 height 21
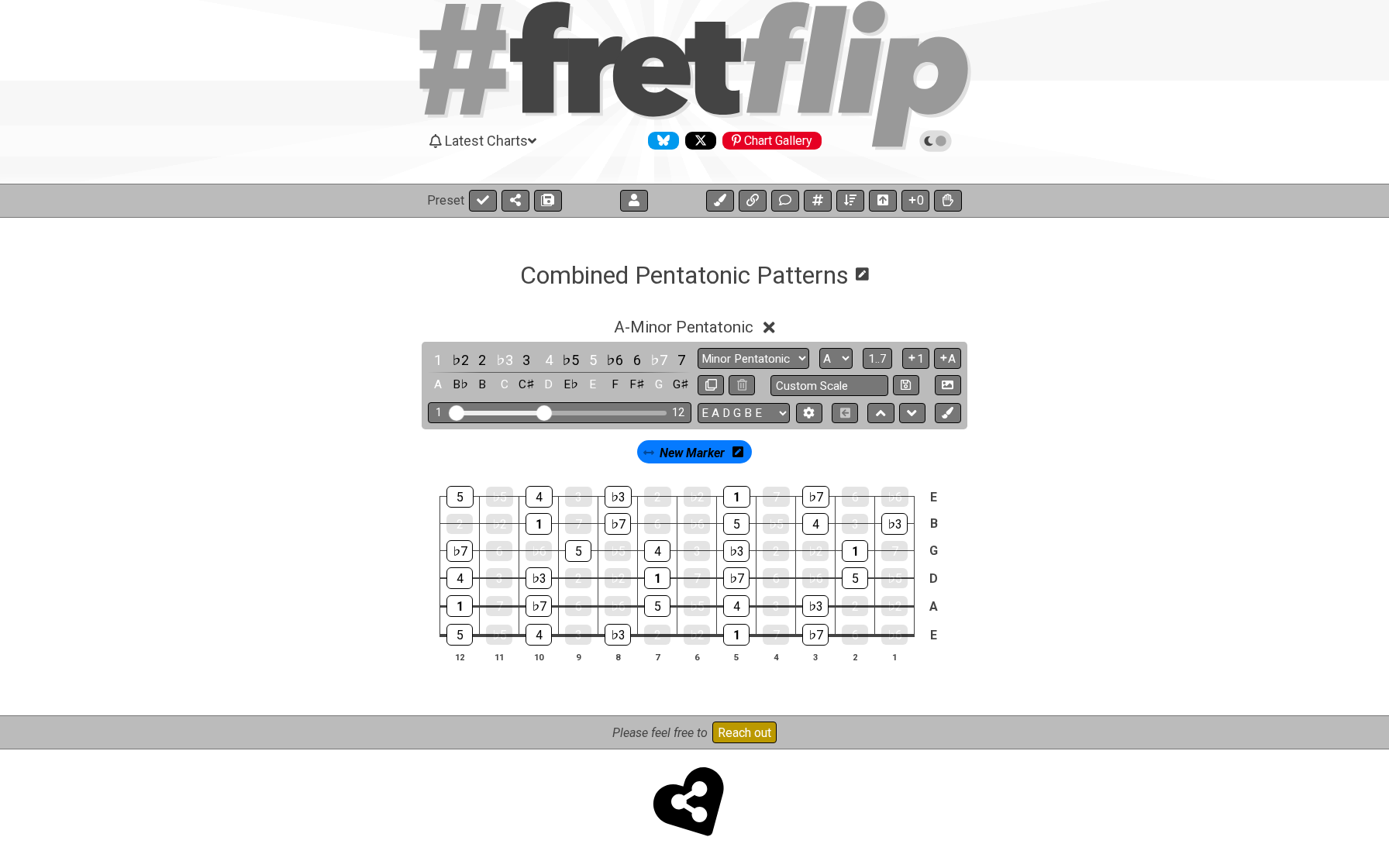
scroll to position [33, 0]
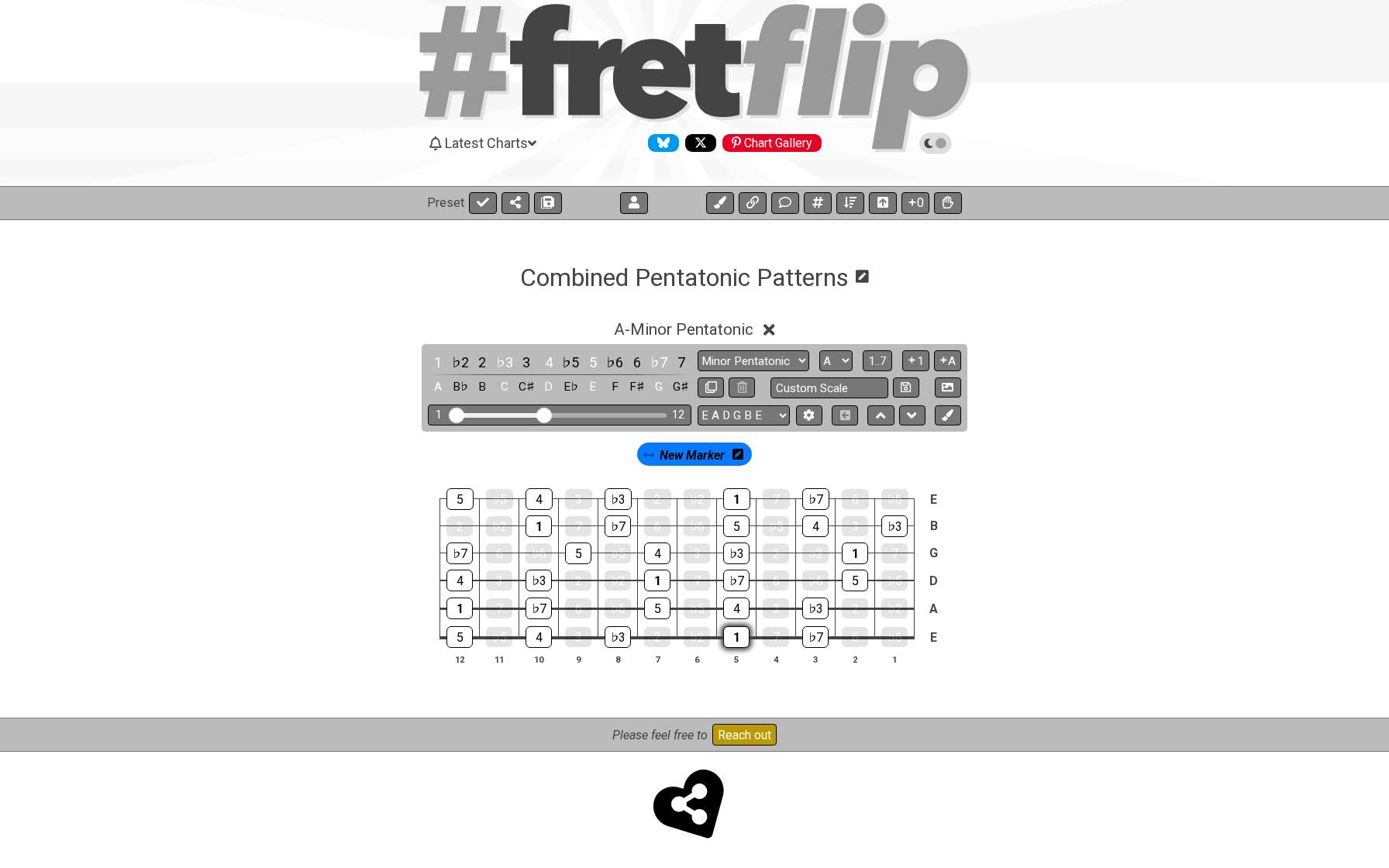
click at [735, 635] on div "1" at bounding box center [736, 637] width 26 height 22
click at [653, 584] on div "1" at bounding box center [657, 581] width 26 height 22
click at [730, 508] on div "1" at bounding box center [736, 499] width 27 height 22
click at [434, 364] on div "1" at bounding box center [438, 362] width 20 height 21
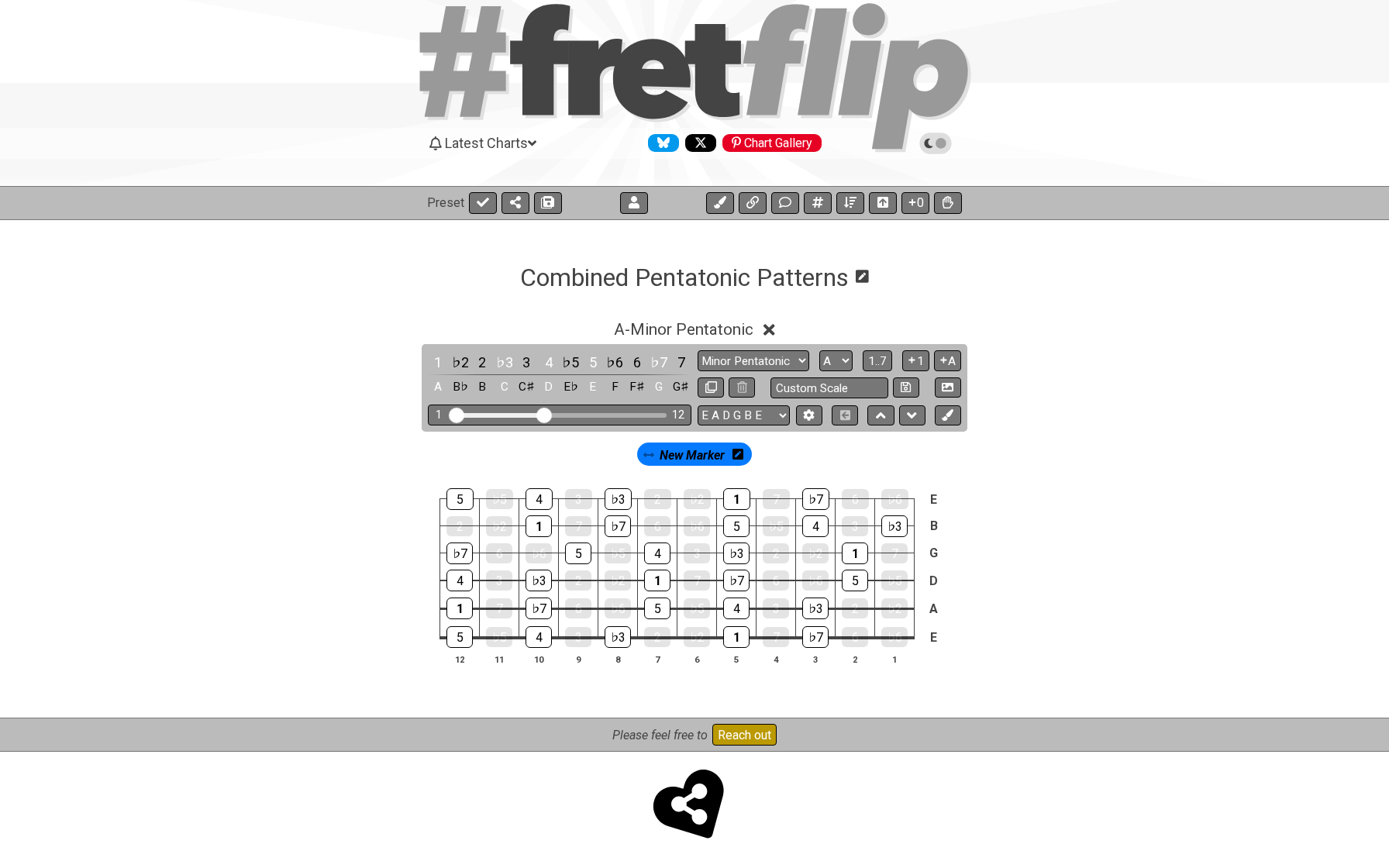
click at [671, 456] on span "New Marker" at bounding box center [692, 455] width 65 height 22
click at [440, 365] on div "1" at bounding box center [438, 362] width 20 height 21
click at [503, 359] on div "♭3" at bounding box center [505, 362] width 20 height 21
click at [502, 366] on div "♯2" at bounding box center [505, 362] width 20 height 21
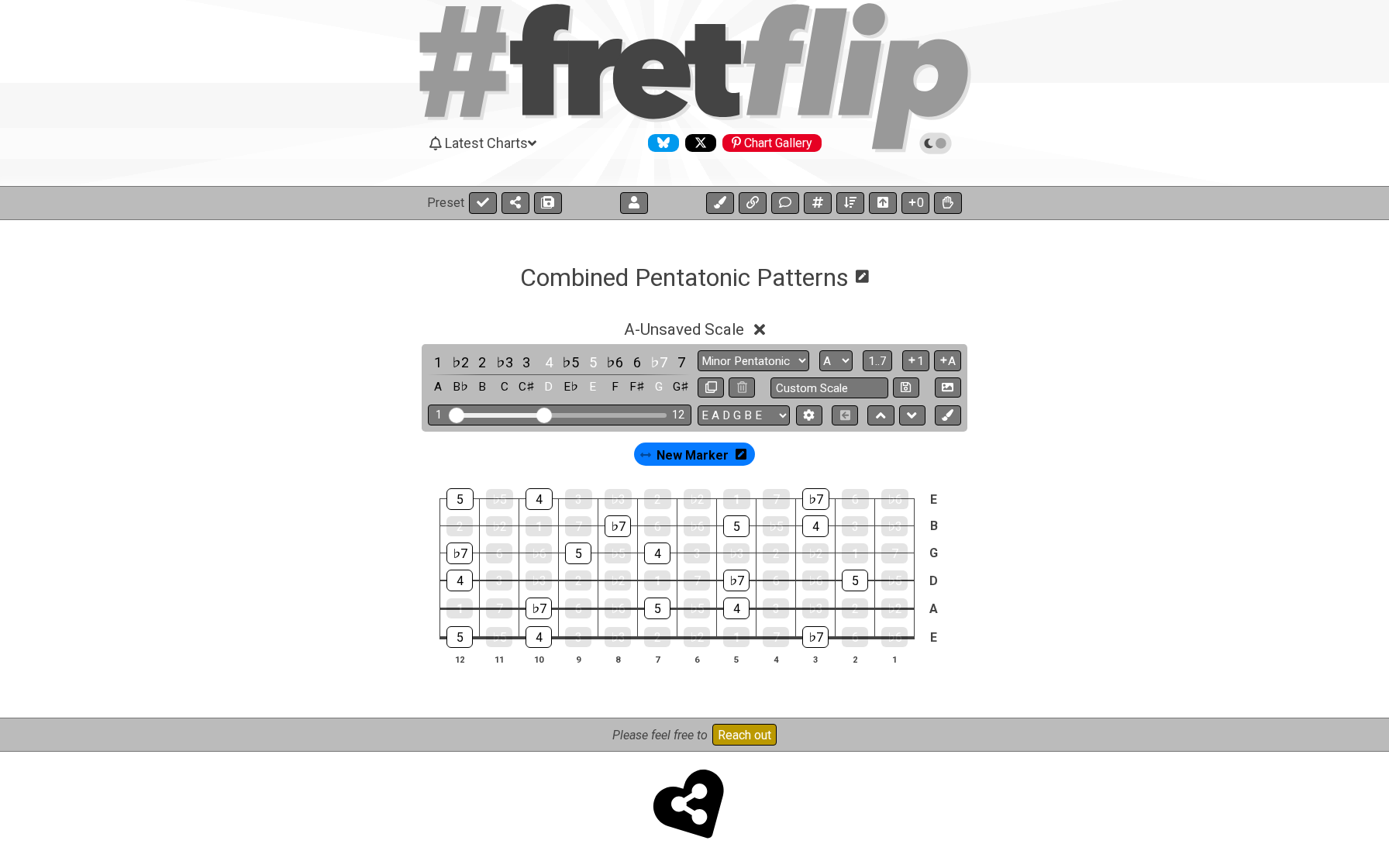
click at [502, 366] on div "♭3" at bounding box center [505, 362] width 20 height 21
click at [502, 366] on div "♯2" at bounding box center [505, 362] width 20 height 21
click at [548, 360] on div "4" at bounding box center [549, 362] width 20 height 21
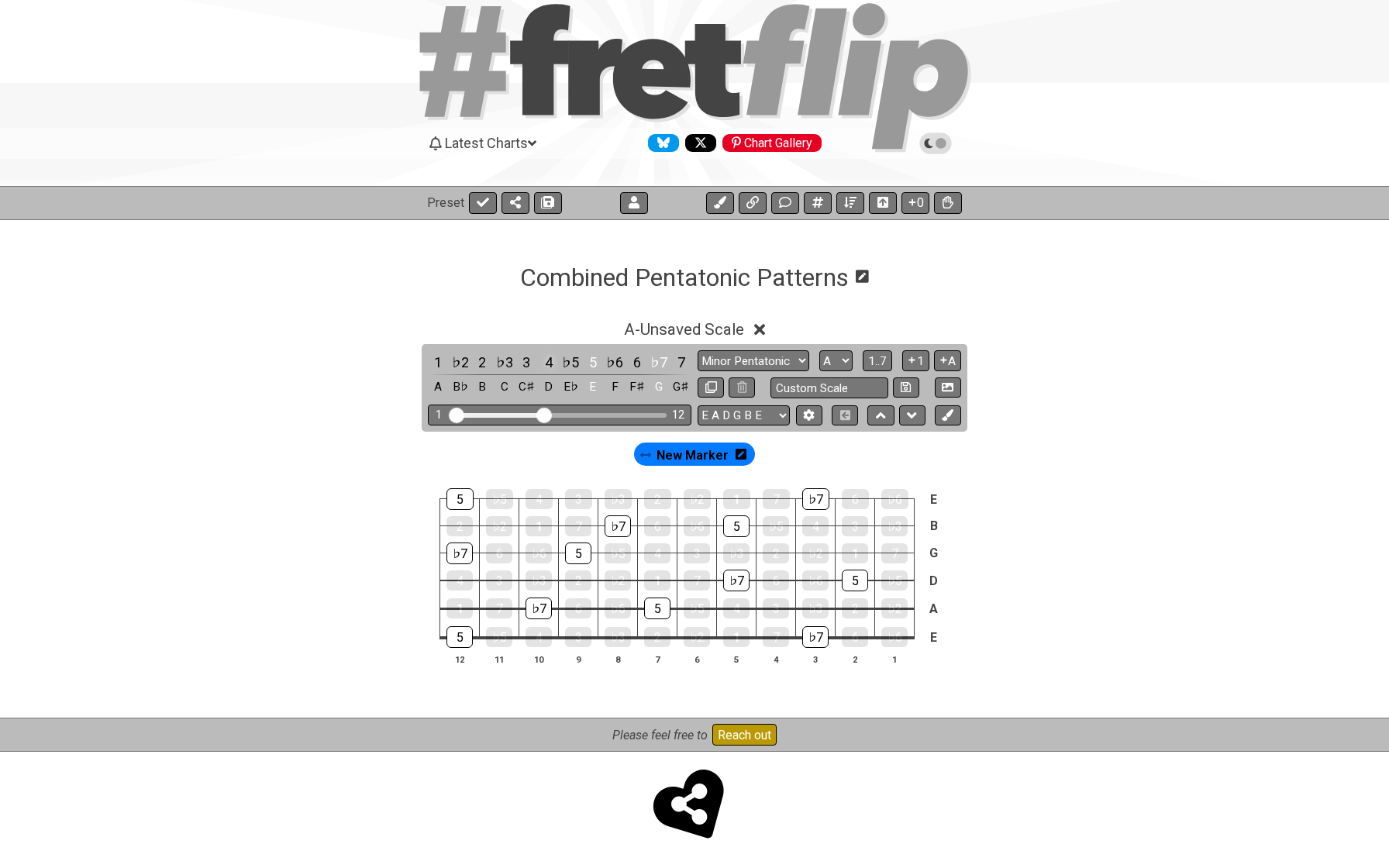
click at [548, 361] on div "4" at bounding box center [549, 362] width 20 height 21
click at [588, 363] on div "5" at bounding box center [593, 362] width 20 height 21
click at [653, 362] on div "♭7" at bounding box center [659, 362] width 20 height 21
click at [653, 362] on div "♯6" at bounding box center [659, 362] width 20 height 21
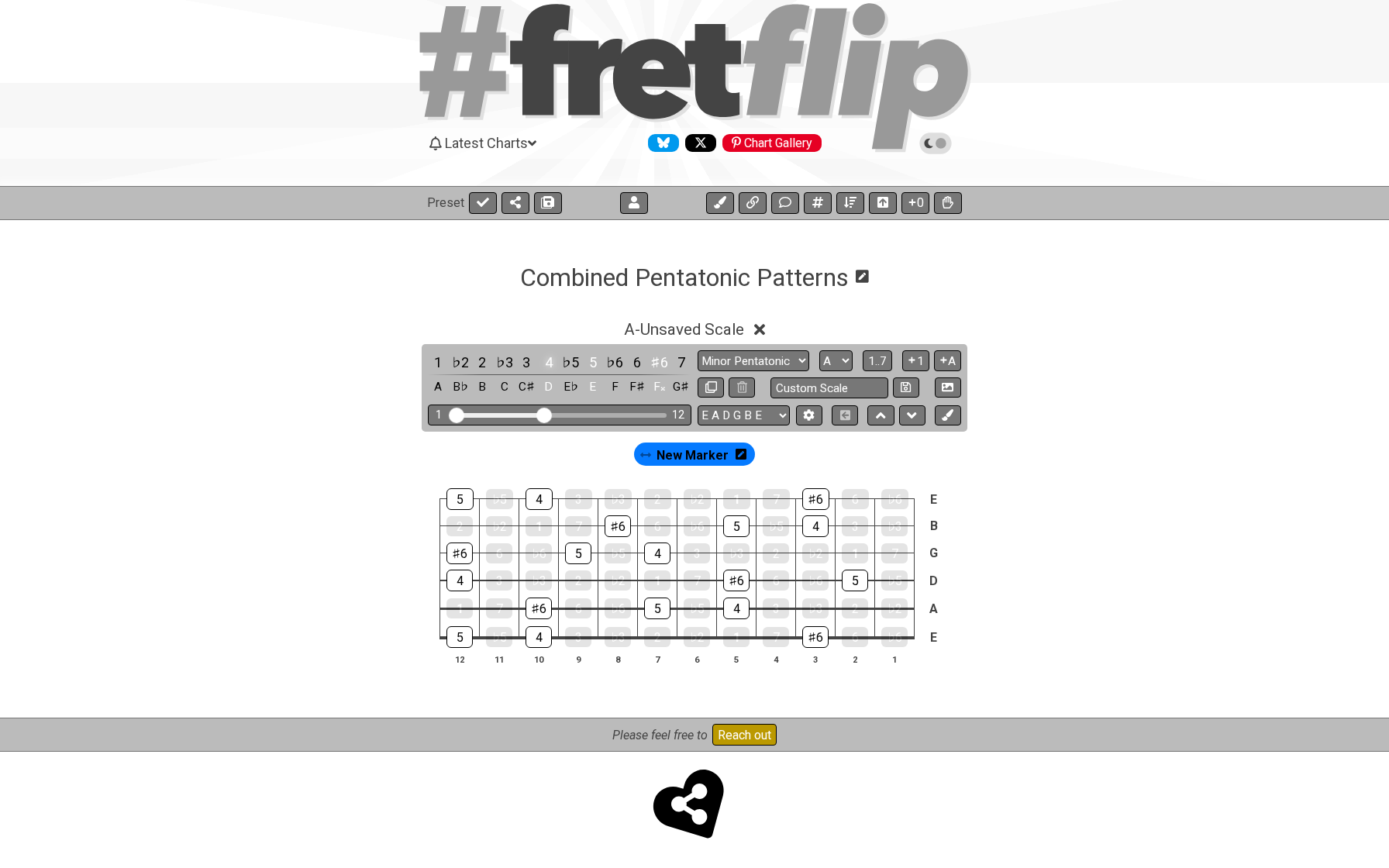
click at [548, 359] on div "4" at bounding box center [549, 362] width 20 height 21
click at [595, 361] on div "5" at bounding box center [593, 362] width 20 height 21
click at [650, 359] on div "♯6" at bounding box center [659, 362] width 20 height 21
click at [440, 358] on div "1" at bounding box center [438, 362] width 20 height 21
click at [502, 360] on div "♭3" at bounding box center [505, 362] width 20 height 21
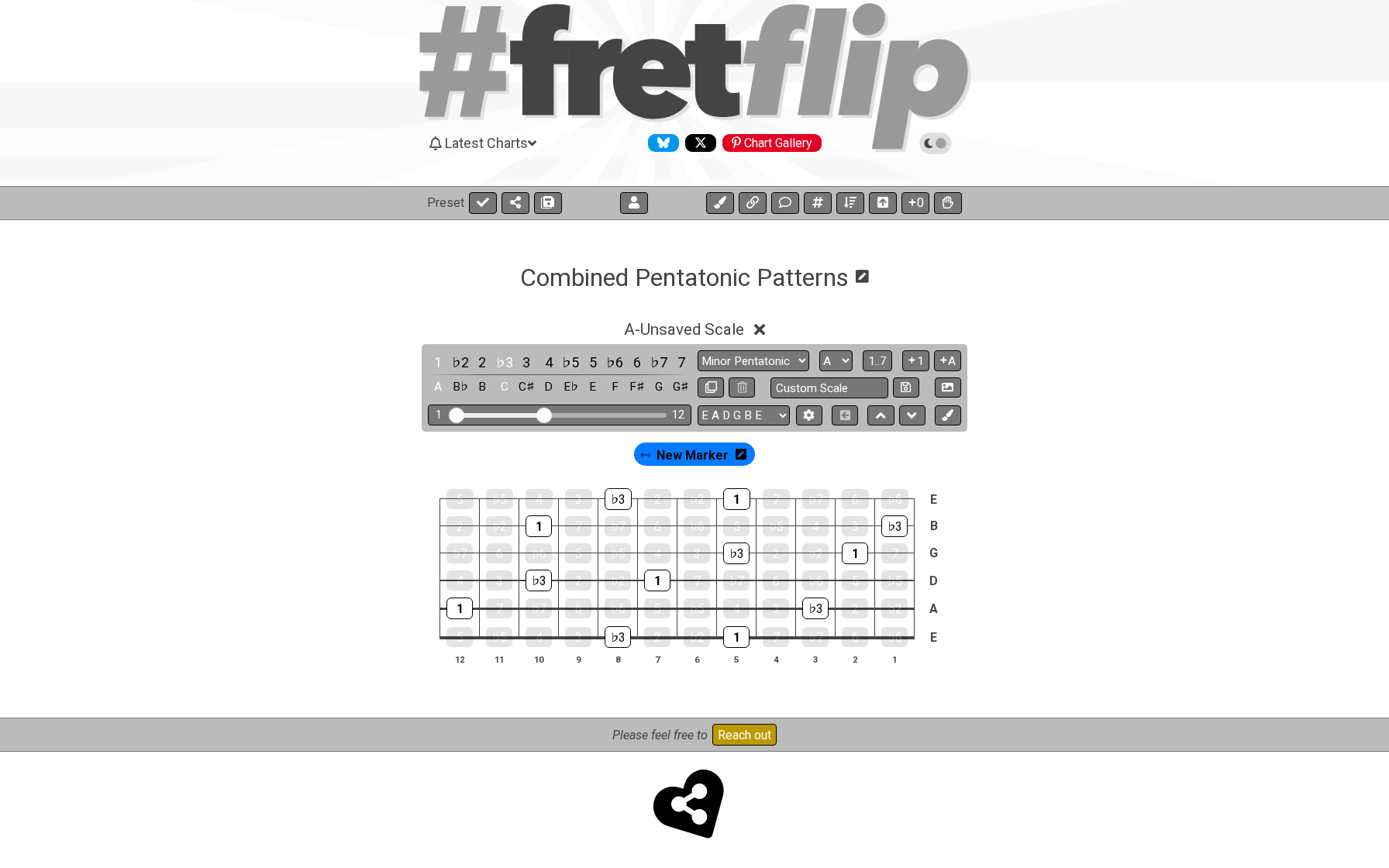
click at [567, 357] on div "♭5" at bounding box center [570, 362] width 20 height 21
click at [439, 360] on div "1" at bounding box center [438, 362] width 20 height 21
click at [499, 361] on div "♭3" at bounding box center [505, 362] width 20 height 21
click at [569, 363] on div "♭5" at bounding box center [570, 362] width 20 height 21
click at [736, 643] on div "1" at bounding box center [736, 637] width 26 height 20
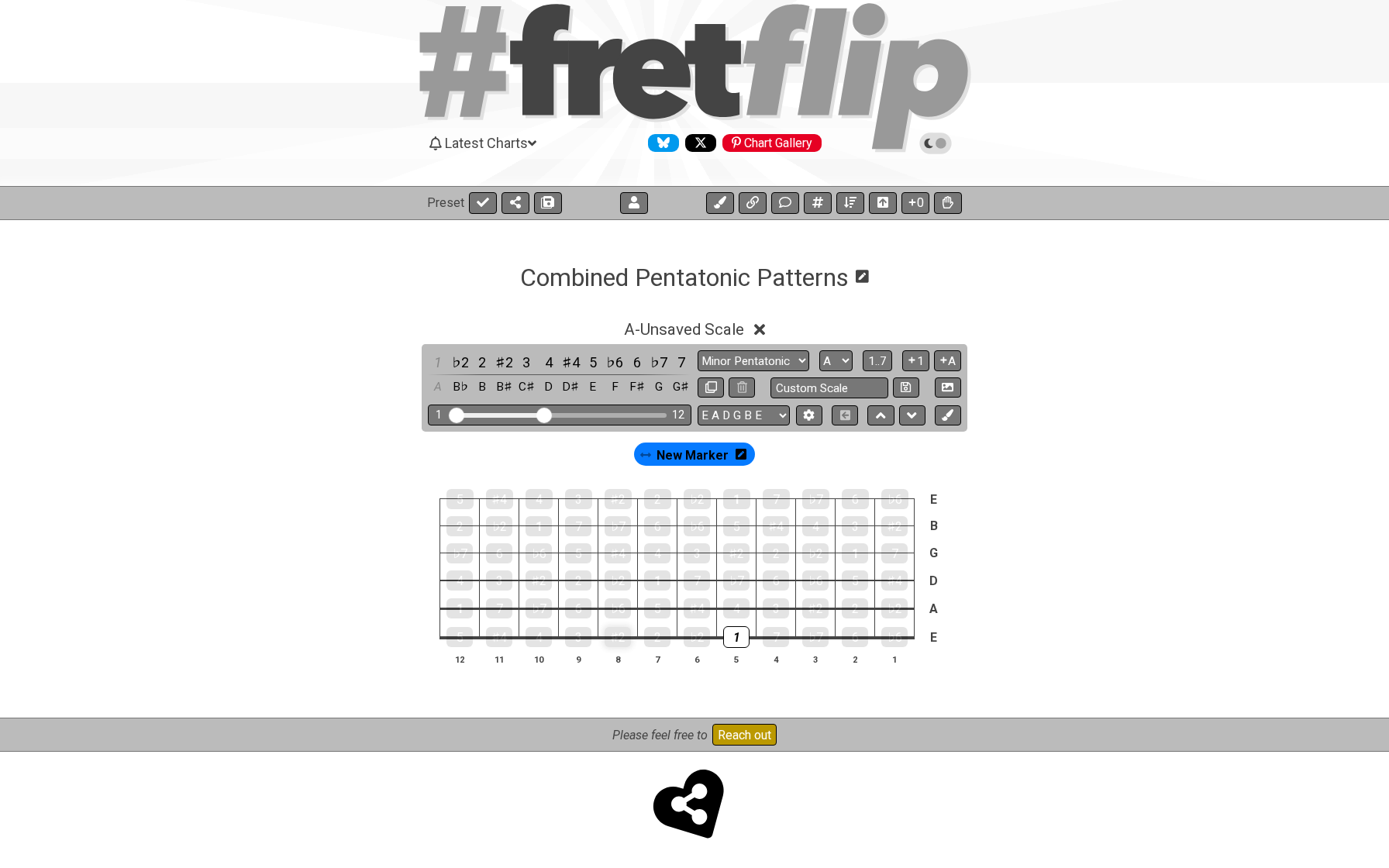
click at [618, 641] on div "♯2" at bounding box center [618, 637] width 26 height 20
click at [618, 641] on div "♯2" at bounding box center [618, 637] width 26 height 22
click at [618, 641] on div "♯2" at bounding box center [618, 637] width 26 height 20
click at [505, 362] on div "♯2" at bounding box center [505, 362] width 20 height 21
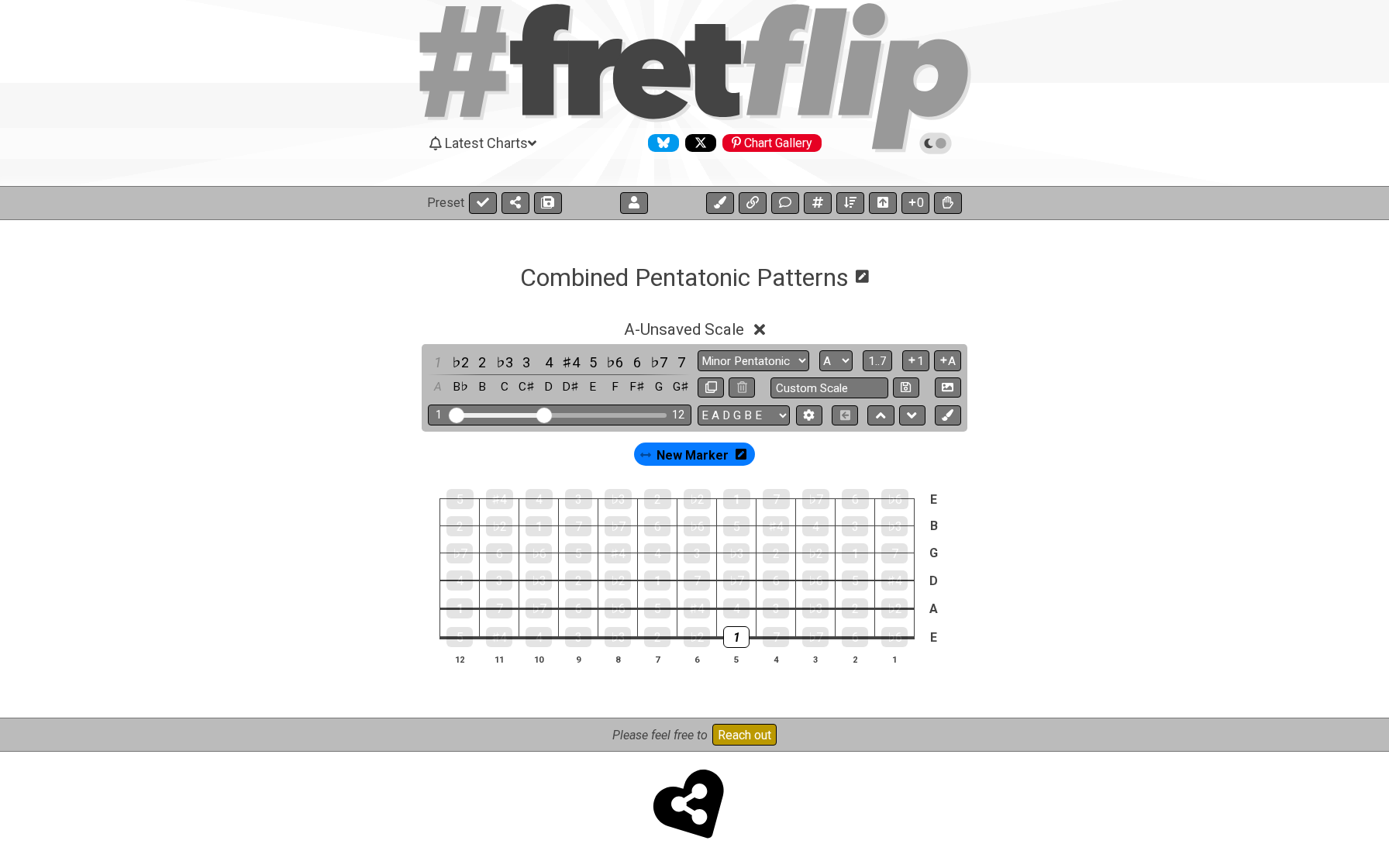
click at [505, 362] on div "♭3" at bounding box center [505, 362] width 20 height 21
click at [503, 364] on div "♭3" at bounding box center [505, 362] width 20 height 21
click at [503, 364] on div "♯2" at bounding box center [505, 362] width 20 height 21
click at [542, 585] on div "♯2" at bounding box center [539, 581] width 26 height 22
click at [612, 500] on div "♯2" at bounding box center [618, 499] width 27 height 22
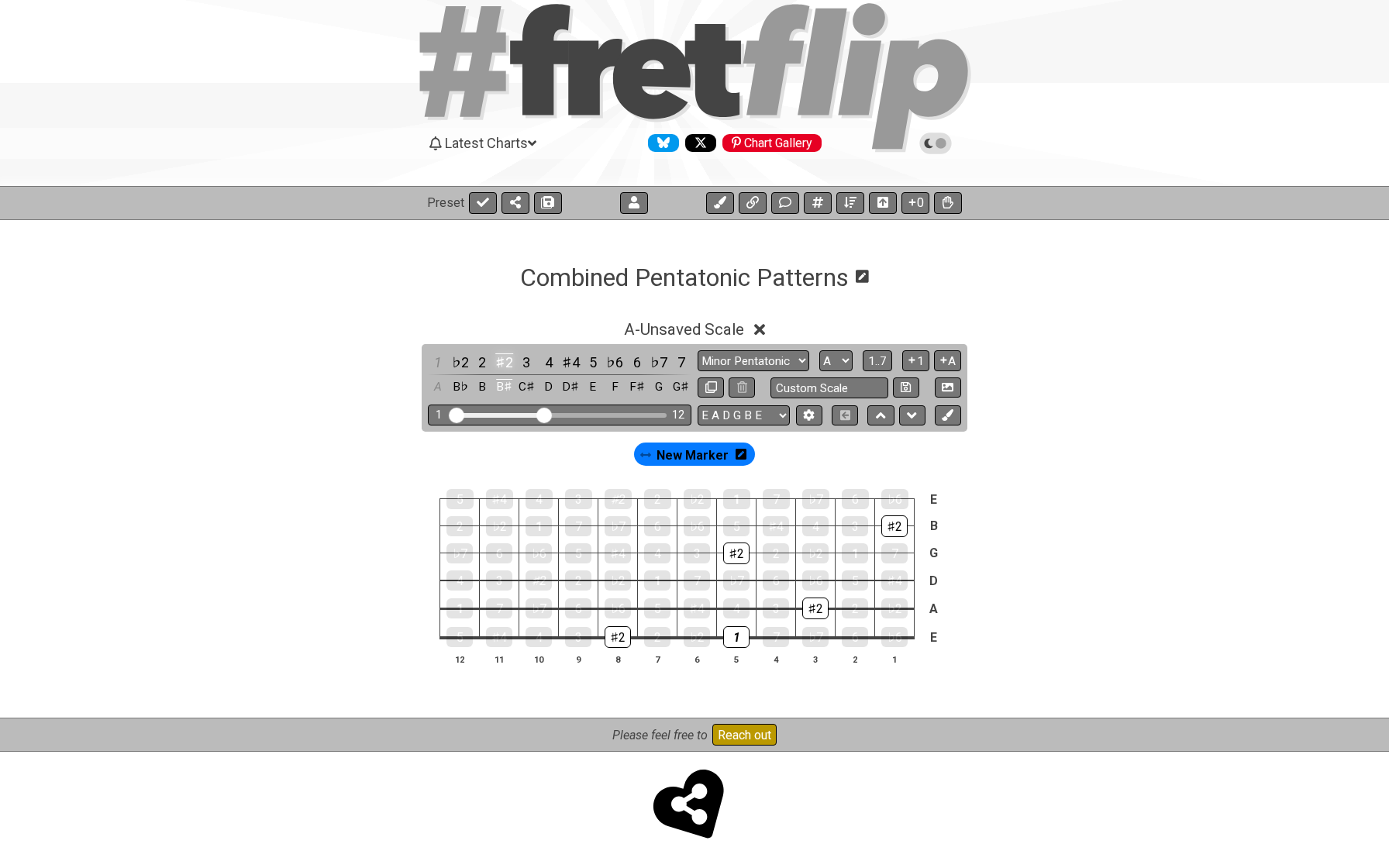
click at [505, 360] on div "♯2" at bounding box center [505, 362] width 20 height 21
click at [502, 360] on div "♯2" at bounding box center [505, 362] width 20 height 21
click at [502, 360] on div "♭3" at bounding box center [505, 362] width 20 height 21
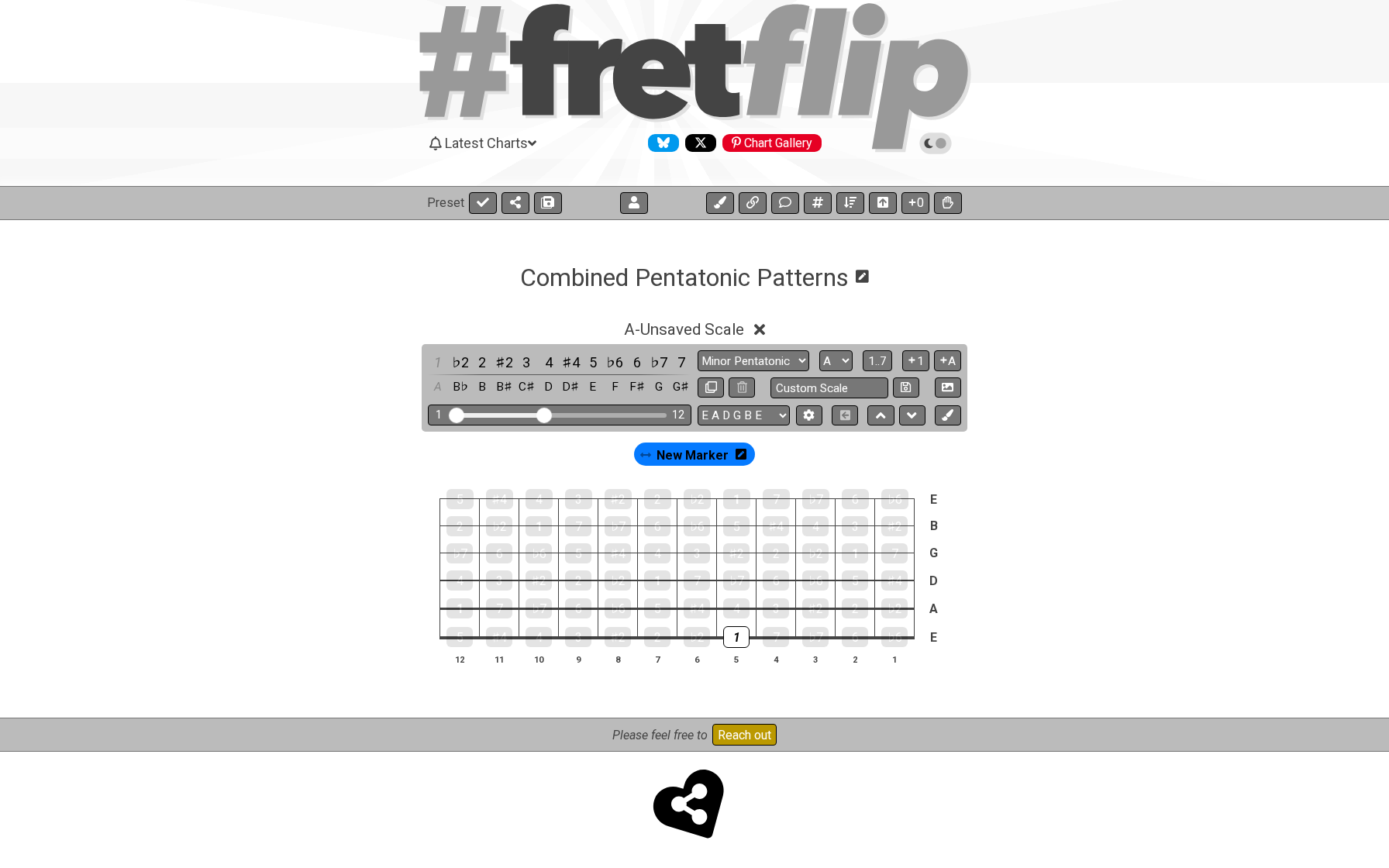
click at [502, 360] on div "♯2" at bounding box center [505, 362] width 20 height 21
click at [619, 636] on div "♭3" at bounding box center [618, 637] width 26 height 22
click at [734, 613] on div "4" at bounding box center [736, 609] width 26 height 22
click at [659, 604] on div "5" at bounding box center [657, 609] width 26 height 22
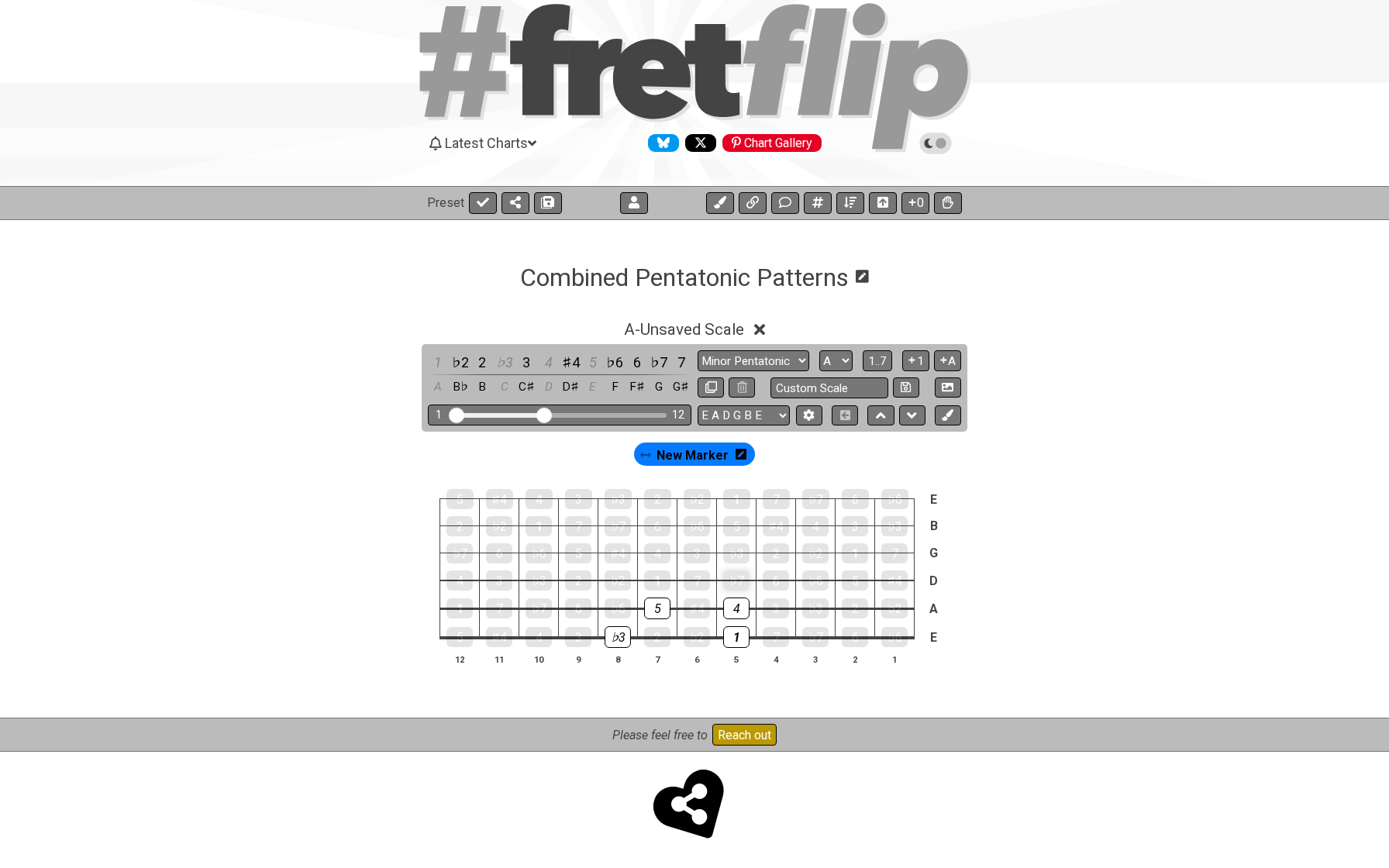
click at [730, 588] on div "♭7" at bounding box center [736, 581] width 26 height 20
click at [659, 579] on div "1" at bounding box center [657, 581] width 26 height 22
click at [739, 565] on td "♭7" at bounding box center [737, 567] width 40 height 28
click at [738, 560] on div "♭3" at bounding box center [736, 554] width 26 height 22
click at [658, 561] on div "4" at bounding box center [657, 554] width 26 height 22
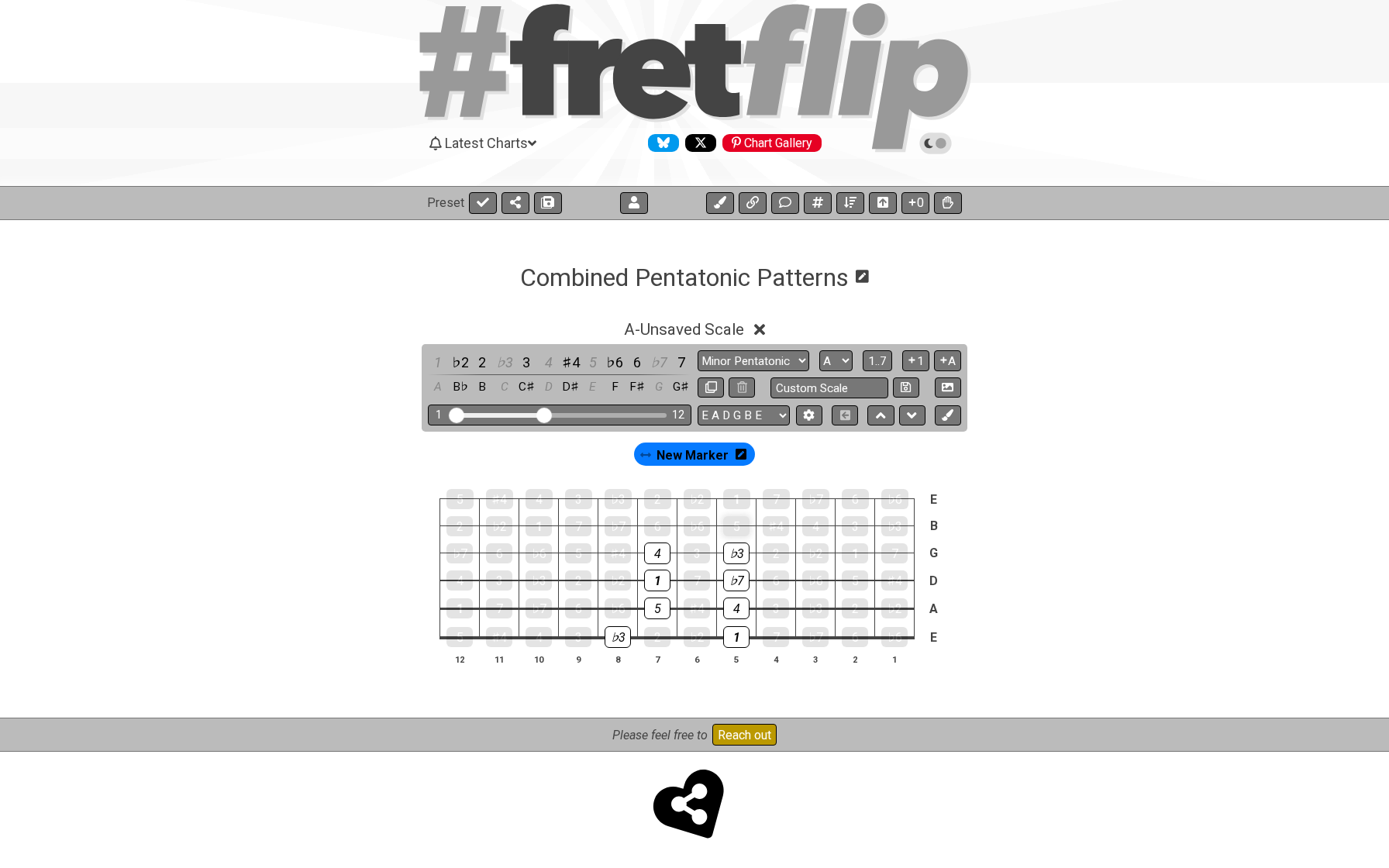
click at [732, 531] on div "5" at bounding box center [736, 526] width 26 height 20
click at [626, 526] on div "♭7" at bounding box center [618, 526] width 26 height 20
click at [736, 503] on div "1" at bounding box center [736, 499] width 27 height 20
click at [618, 491] on div "♭3" at bounding box center [618, 499] width 27 height 20
click at [543, 628] on div "4" at bounding box center [539, 637] width 26 height 22
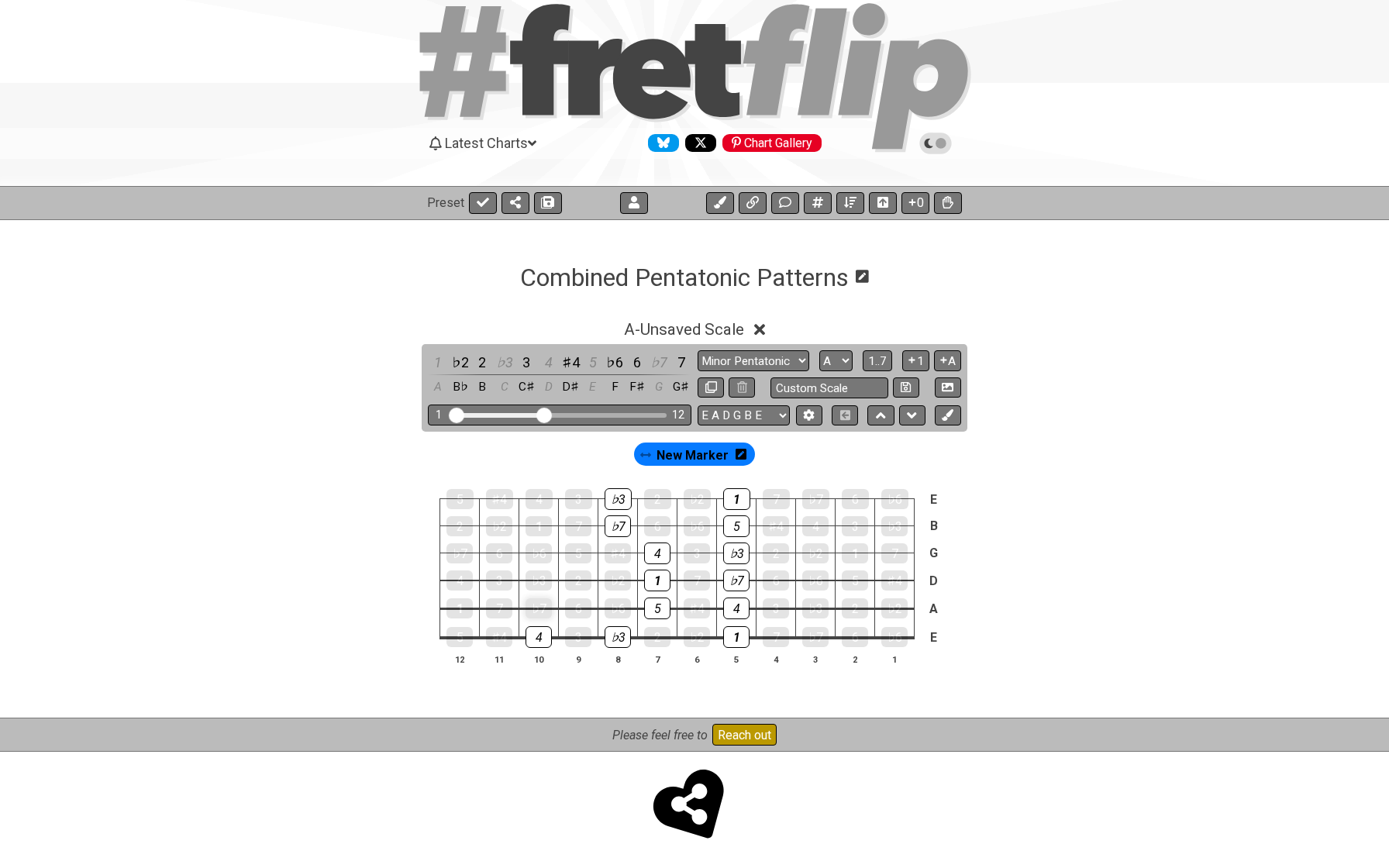
click at [542, 613] on div "♭7" at bounding box center [539, 608] width 26 height 20
click at [543, 586] on div "♭3" at bounding box center [539, 581] width 26 height 20
click at [572, 555] on div "5" at bounding box center [578, 553] width 26 height 20
click at [544, 524] on div "1" at bounding box center [539, 526] width 26 height 20
click at [544, 504] on div "4" at bounding box center [539, 499] width 27 height 22
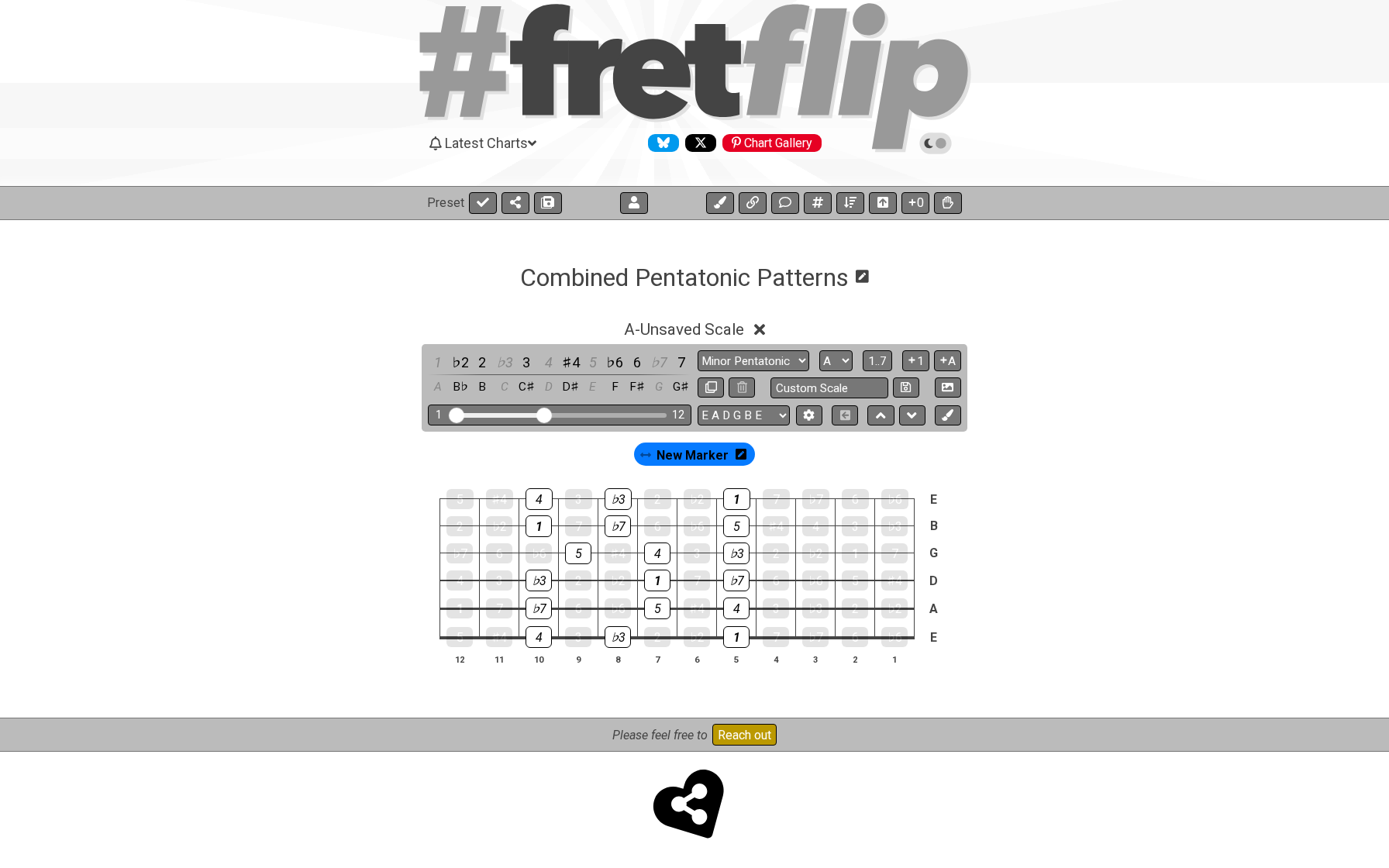
click at [685, 459] on span "New Marker" at bounding box center [693, 455] width 72 height 22
click at [729, 639] on div "1" at bounding box center [736, 637] width 26 height 22
click at [733, 508] on div "1" at bounding box center [736, 499] width 27 height 22
click at [662, 578] on div "1" at bounding box center [657, 581] width 26 height 22
click at [943, 410] on icon at bounding box center [948, 415] width 12 height 12
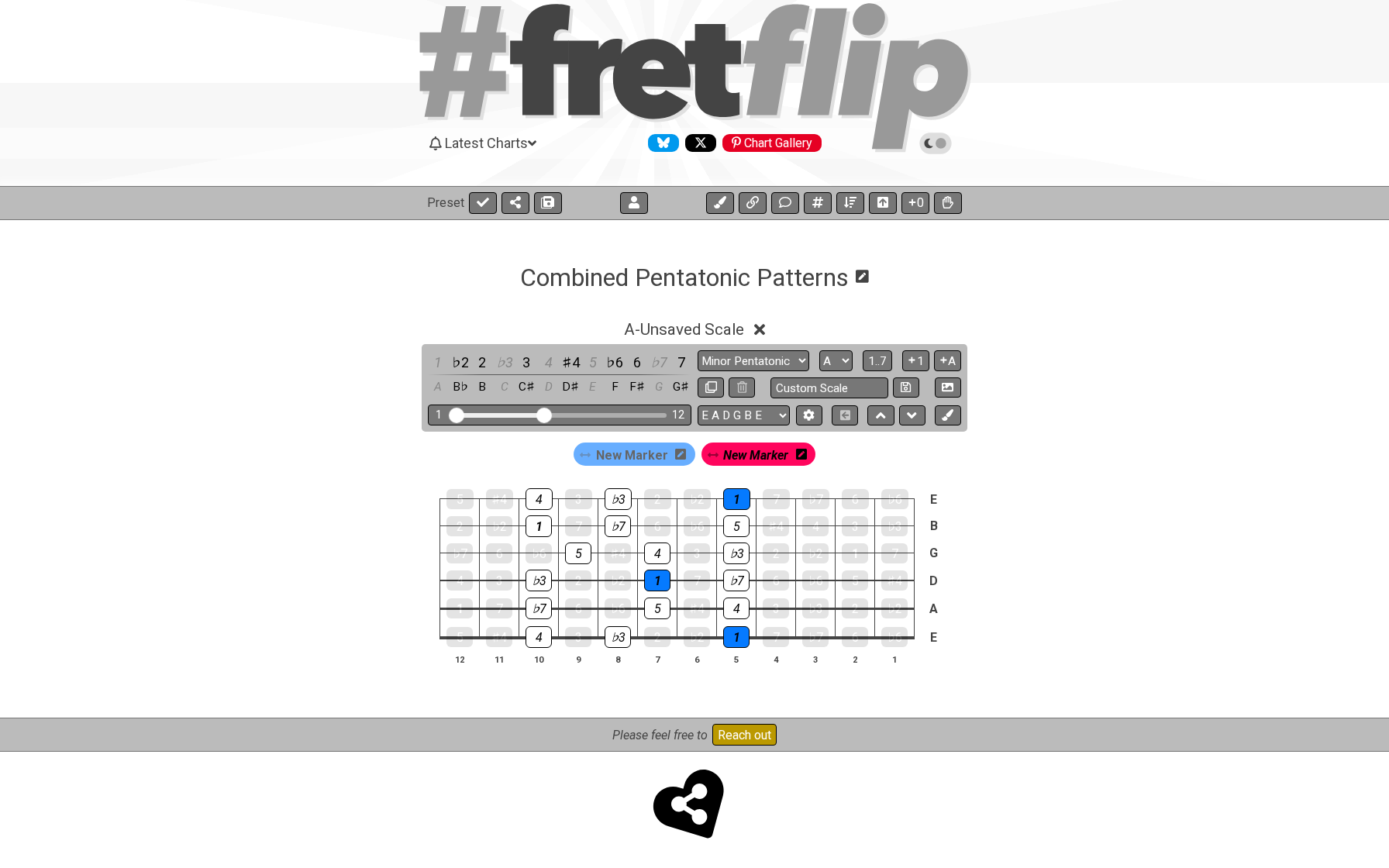
click at [797, 458] on icon at bounding box center [801, 454] width 11 height 11
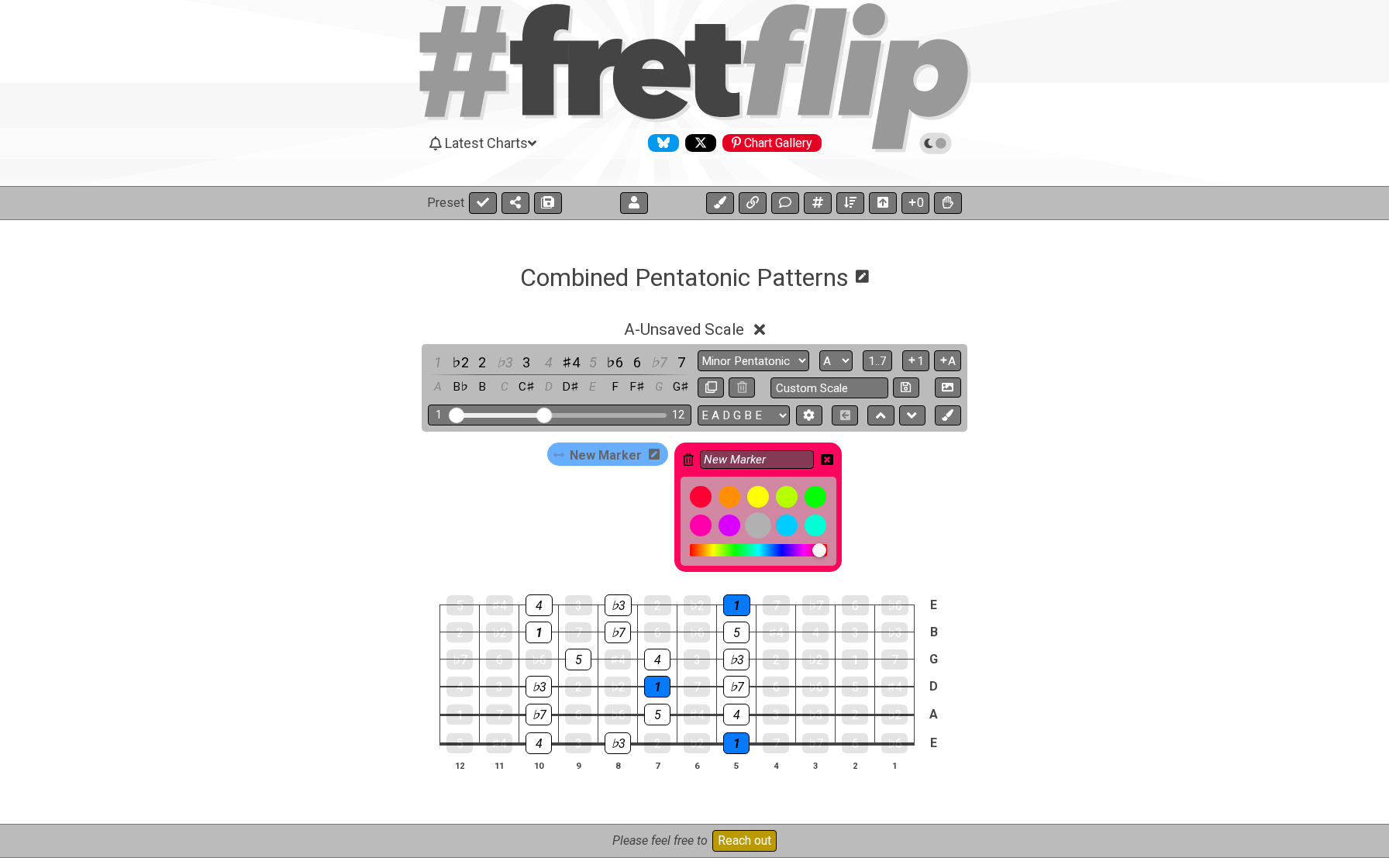
click at [756, 527] on div at bounding box center [758, 525] width 26 height 26
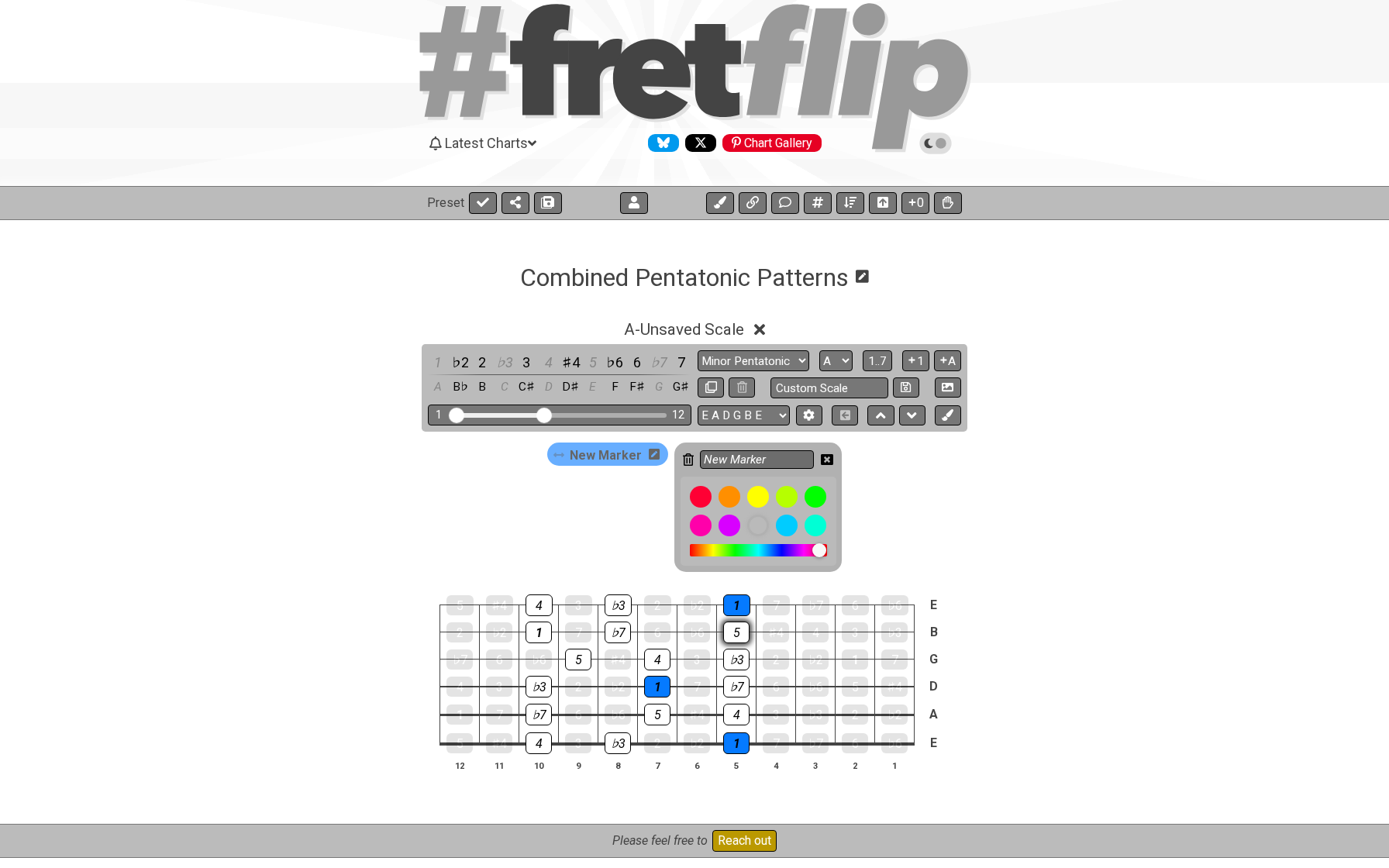
click at [729, 628] on div "5" at bounding box center [736, 633] width 26 height 22
click at [732, 653] on div "♭3" at bounding box center [736, 660] width 26 height 22
click at [730, 693] on div "♭7" at bounding box center [736, 687] width 26 height 22
click at [731, 716] on div "4" at bounding box center [736, 715] width 26 height 22
click at [660, 710] on div "5" at bounding box center [657, 715] width 26 height 22
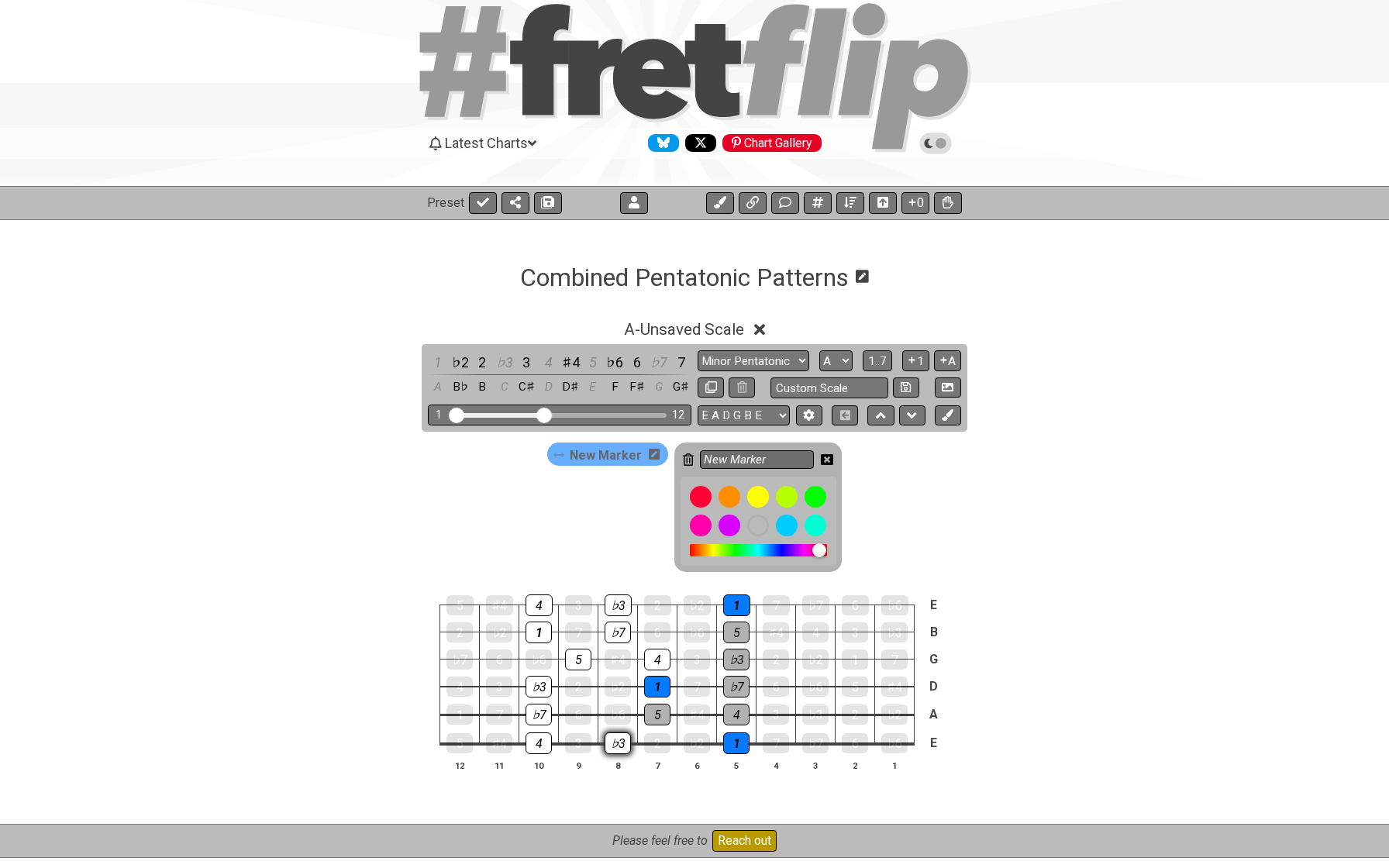
click at [613, 742] on div "♭3" at bounding box center [618, 744] width 26 height 22
click at [546, 739] on div "4" at bounding box center [539, 744] width 26 height 22
click at [544, 713] on div "♭7" at bounding box center [539, 715] width 26 height 22
click at [543, 690] on div "♭3" at bounding box center [539, 687] width 26 height 22
click at [581, 662] on div "5" at bounding box center [578, 660] width 26 height 22
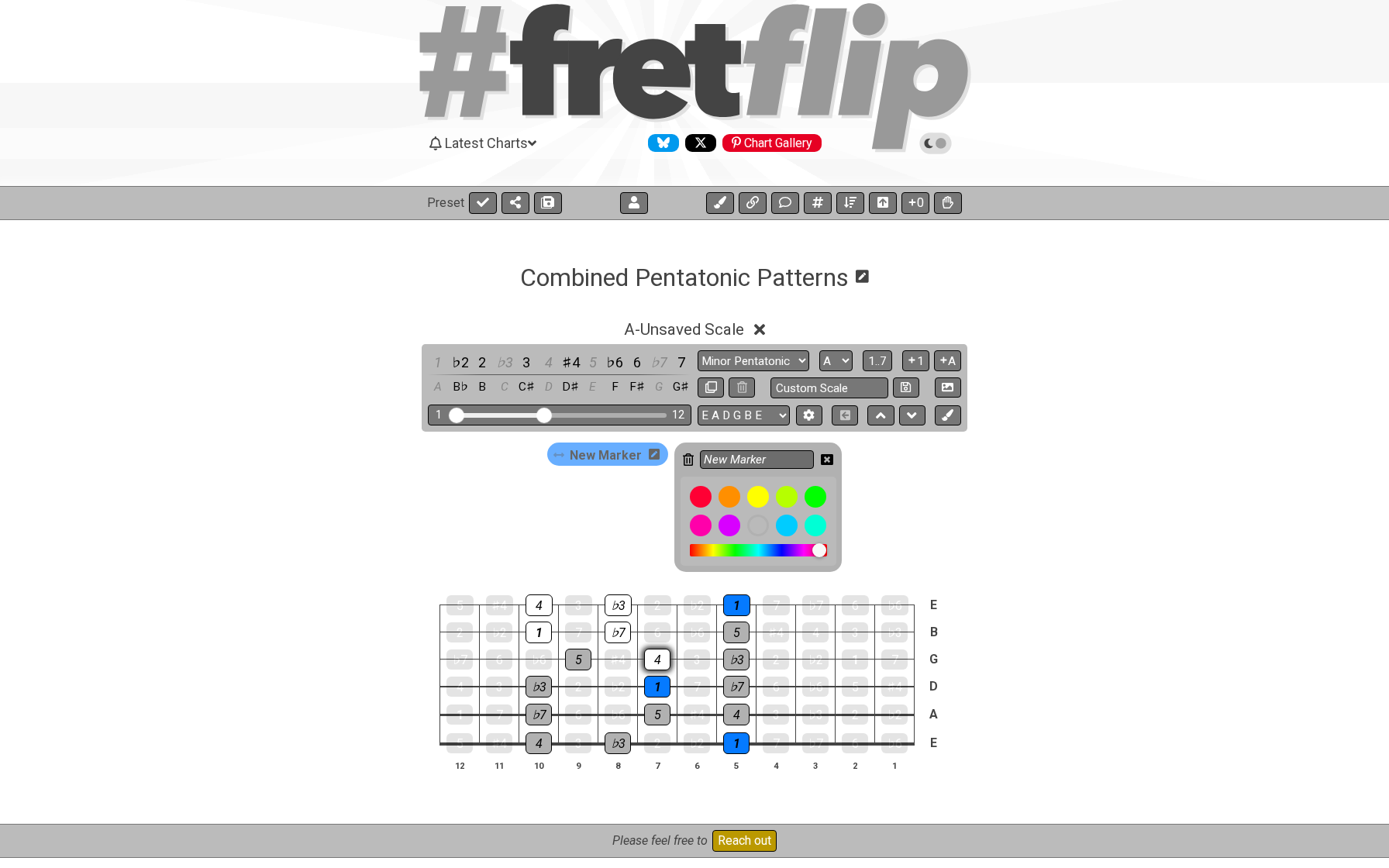
click at [646, 663] on div "4" at bounding box center [657, 660] width 26 height 22
click at [617, 640] on div "♭7" at bounding box center [618, 633] width 26 height 22
click at [618, 605] on div "♭3" at bounding box center [618, 606] width 27 height 22
click at [550, 607] on div "4" at bounding box center [539, 606] width 27 height 22
click at [610, 458] on span "New Marker" at bounding box center [606, 455] width 72 height 22
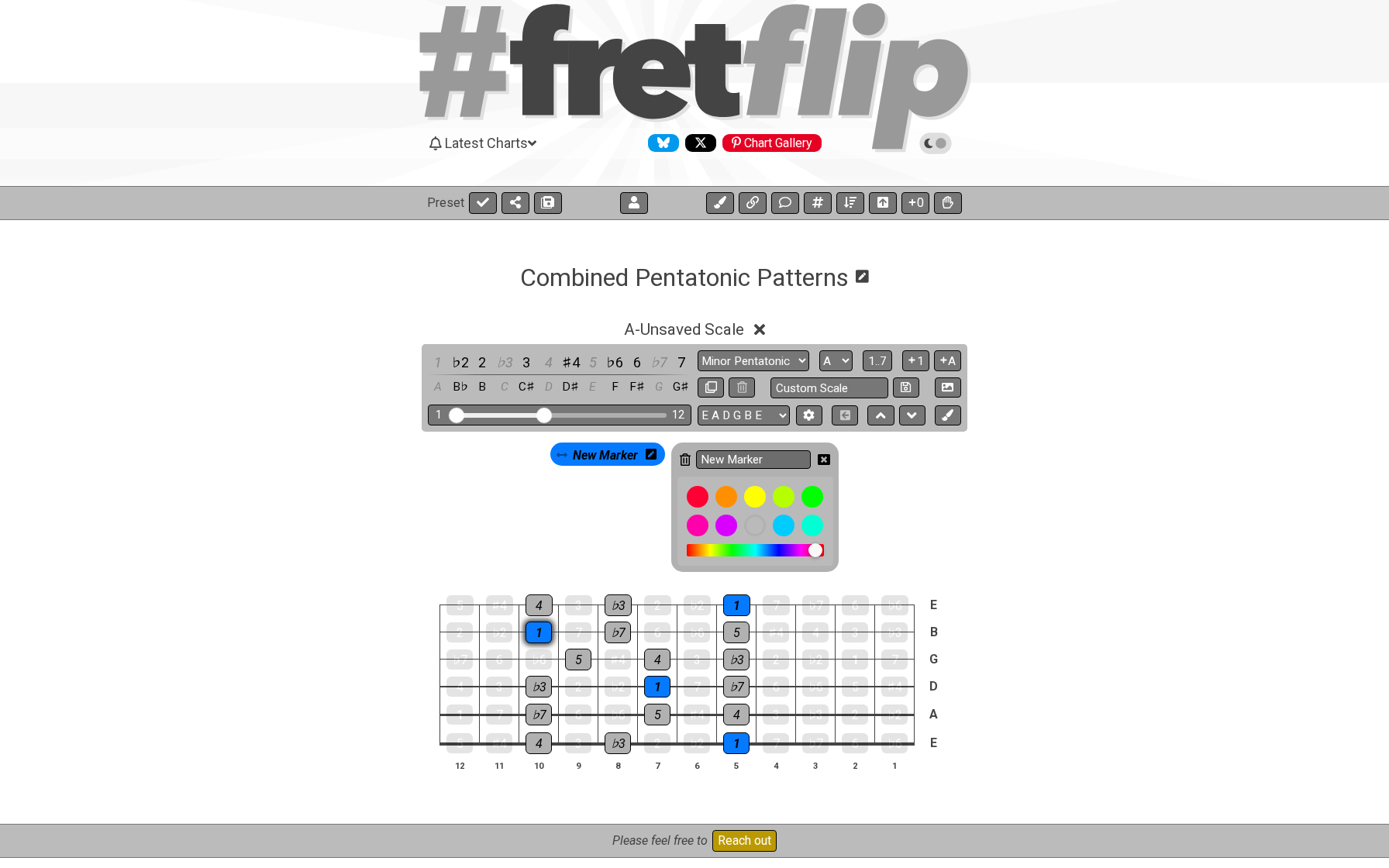
click at [540, 632] on div "1" at bounding box center [539, 633] width 26 height 22
click at [825, 459] on icon at bounding box center [824, 459] width 12 height 12
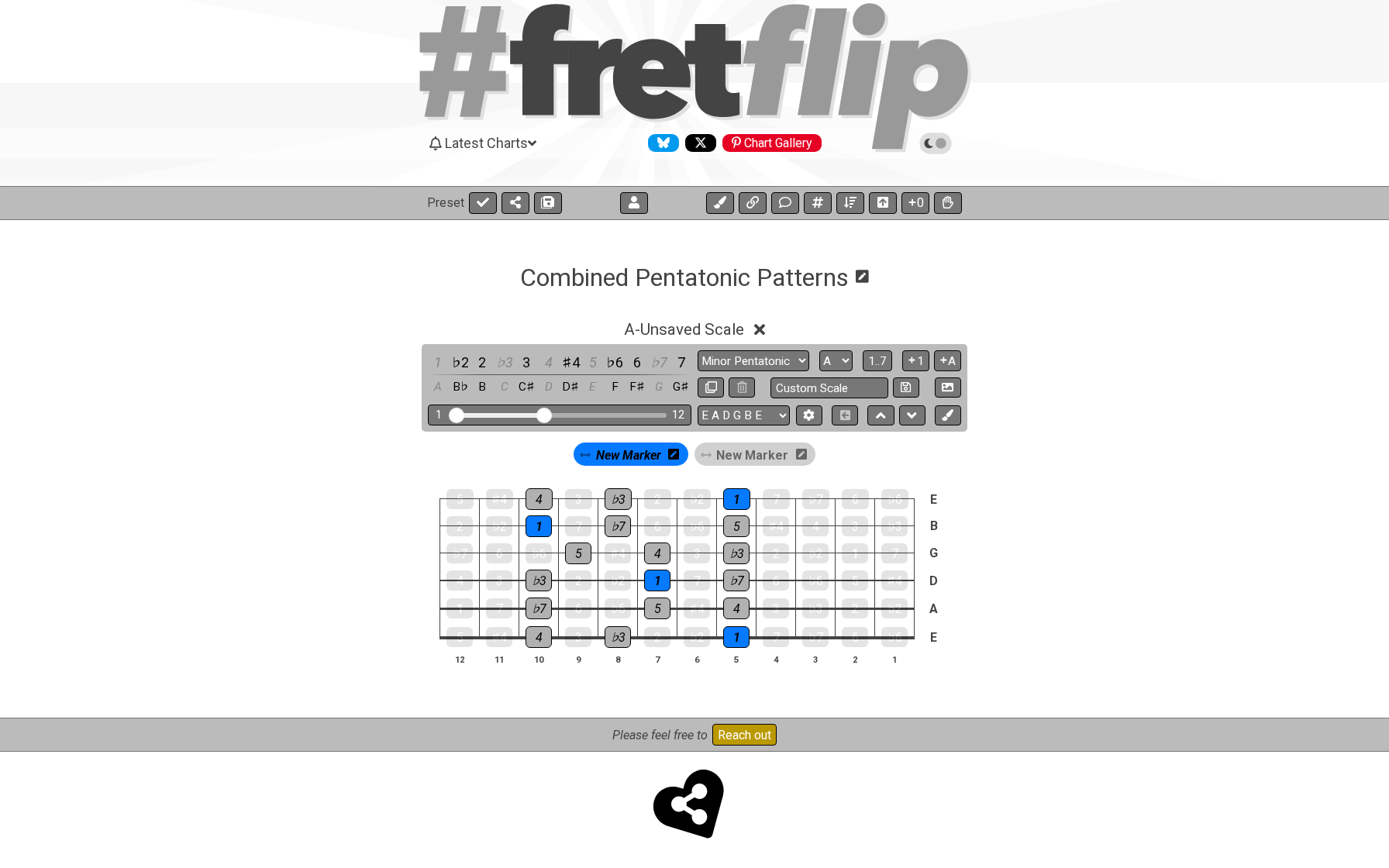
click at [612, 446] on span "New Marker" at bounding box center [628, 455] width 65 height 22
click at [622, 450] on span "New Marker" at bounding box center [628, 455] width 72 height 22
click at [675, 453] on icon at bounding box center [673, 454] width 11 height 11
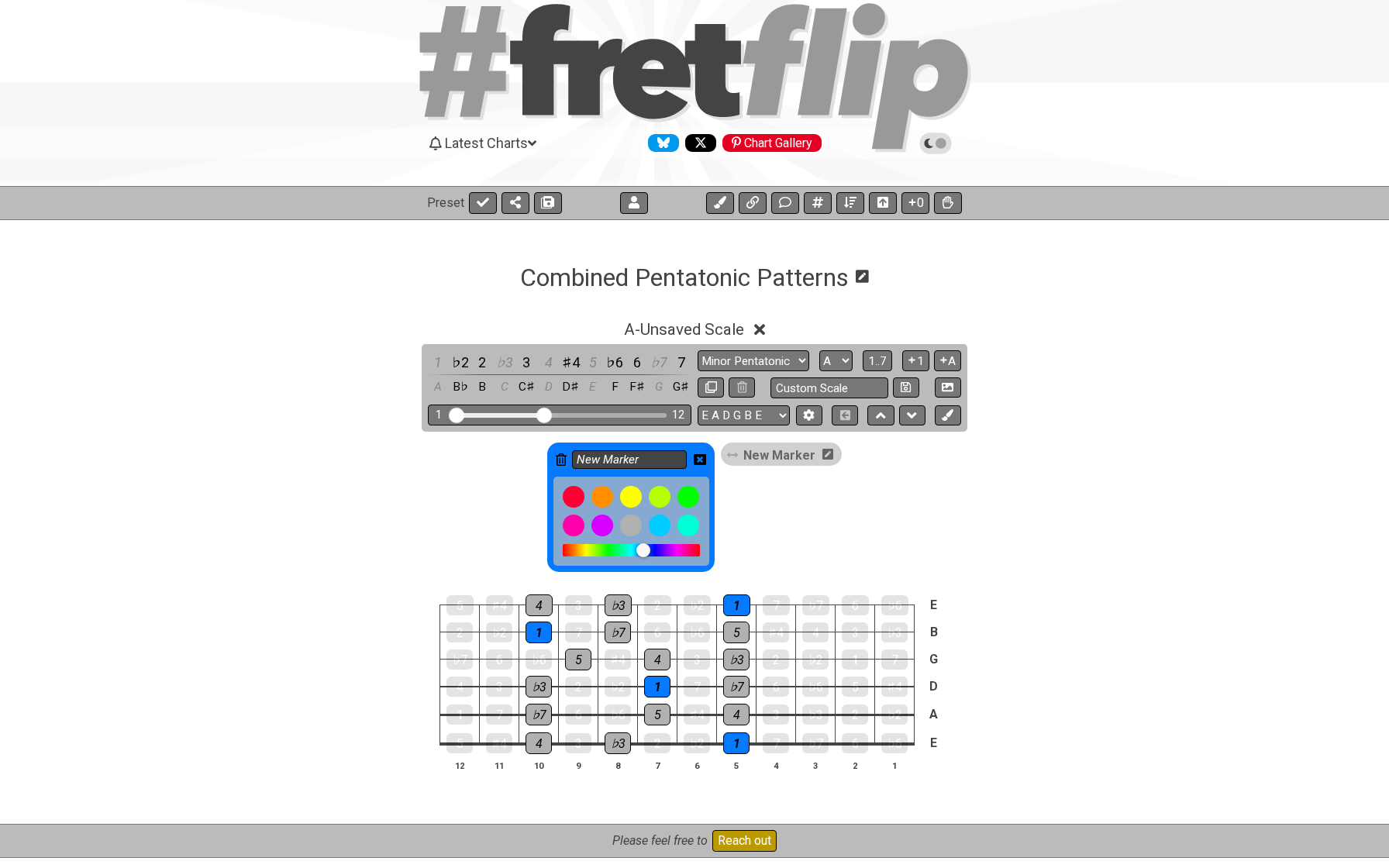
click at [665, 457] on input "New Marker" at bounding box center [629, 459] width 115 height 19
click at [777, 449] on span "New Marker" at bounding box center [779, 455] width 72 height 22
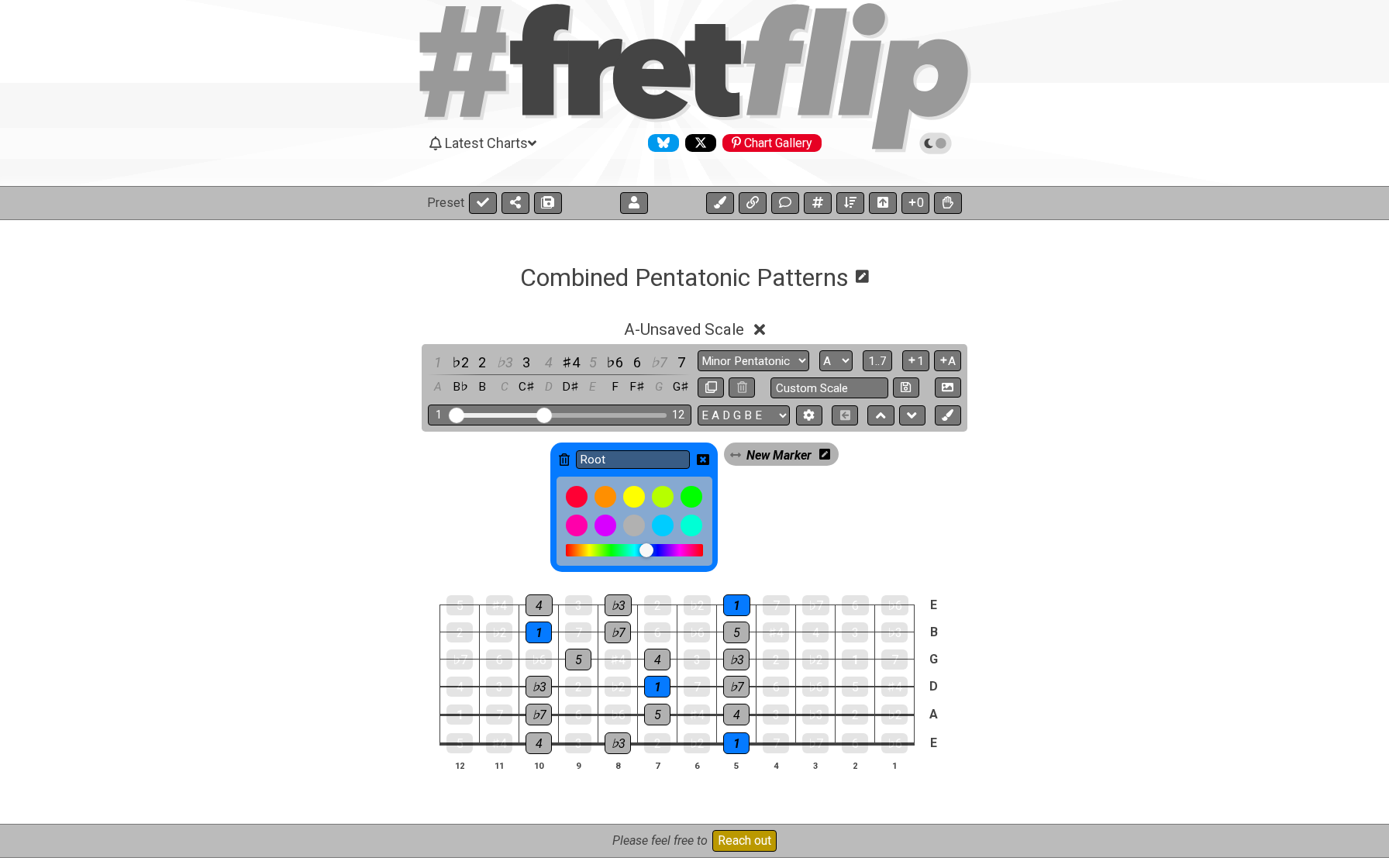
click at [826, 457] on icon at bounding box center [824, 454] width 11 height 11
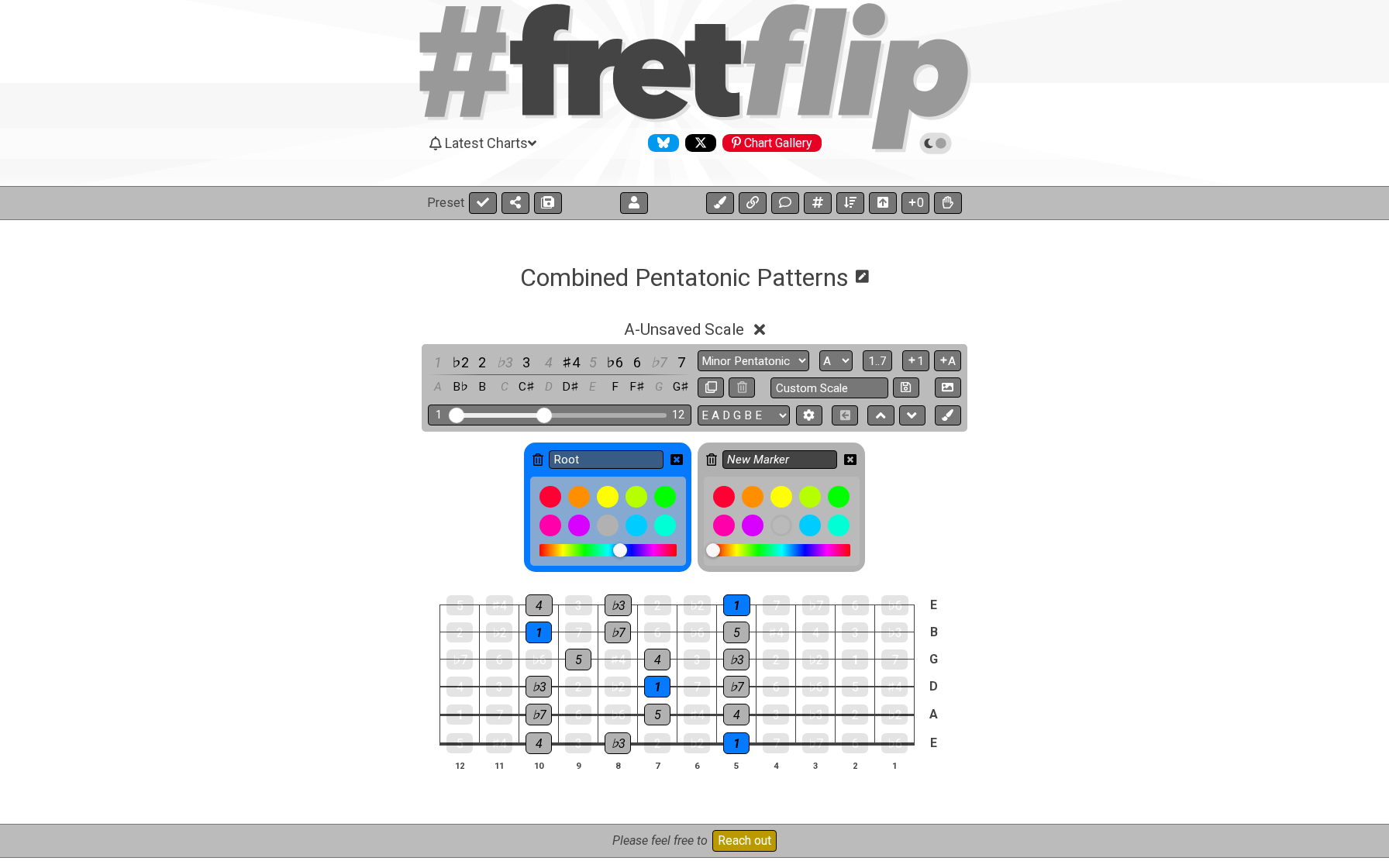
type input "Root"
click at [813, 463] on input "New Marker" at bounding box center [779, 459] width 115 height 19
type input "1 &2"
click at [848, 459] on icon at bounding box center [850, 459] width 12 height 11
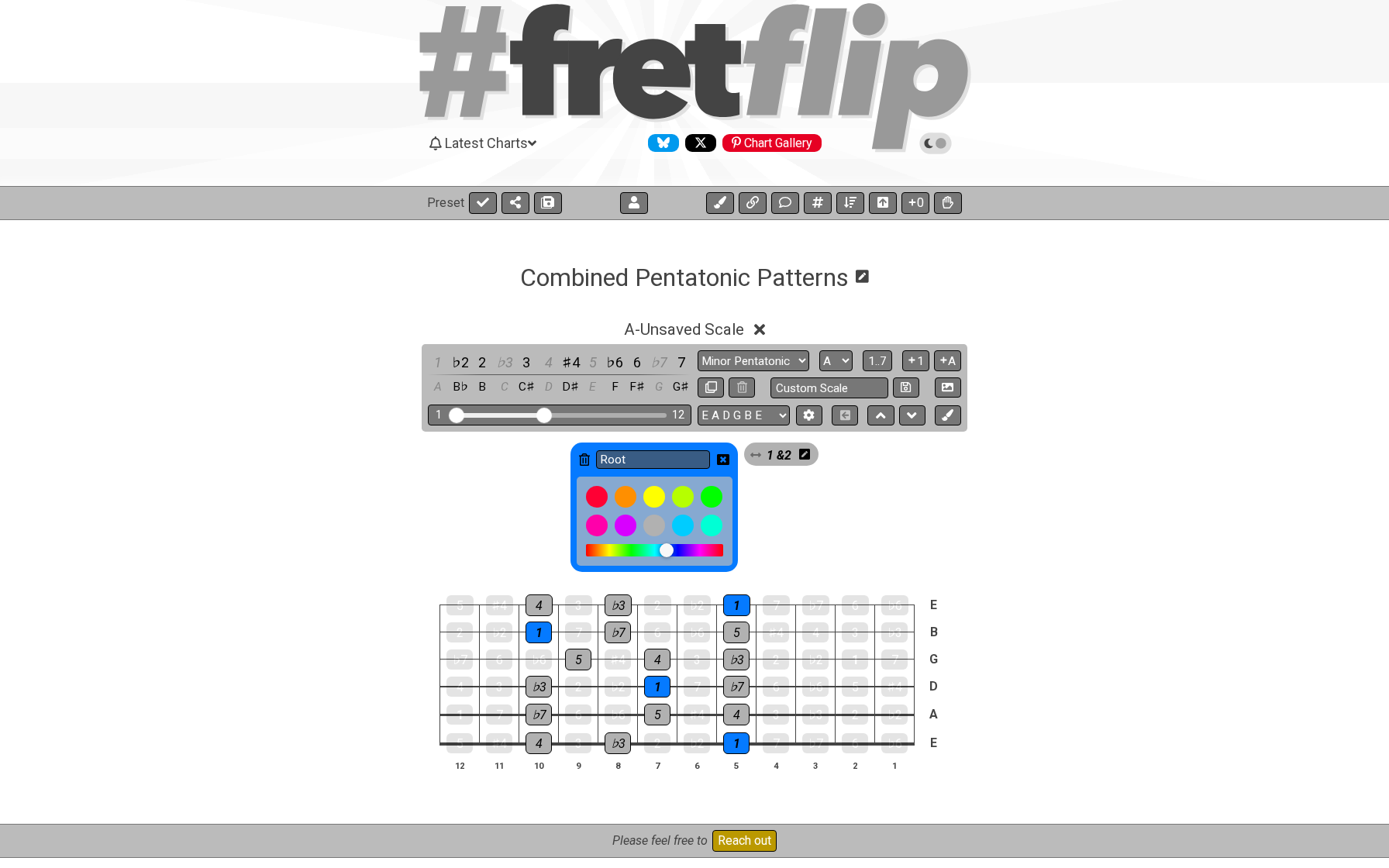
click at [719, 460] on icon at bounding box center [723, 459] width 12 height 11
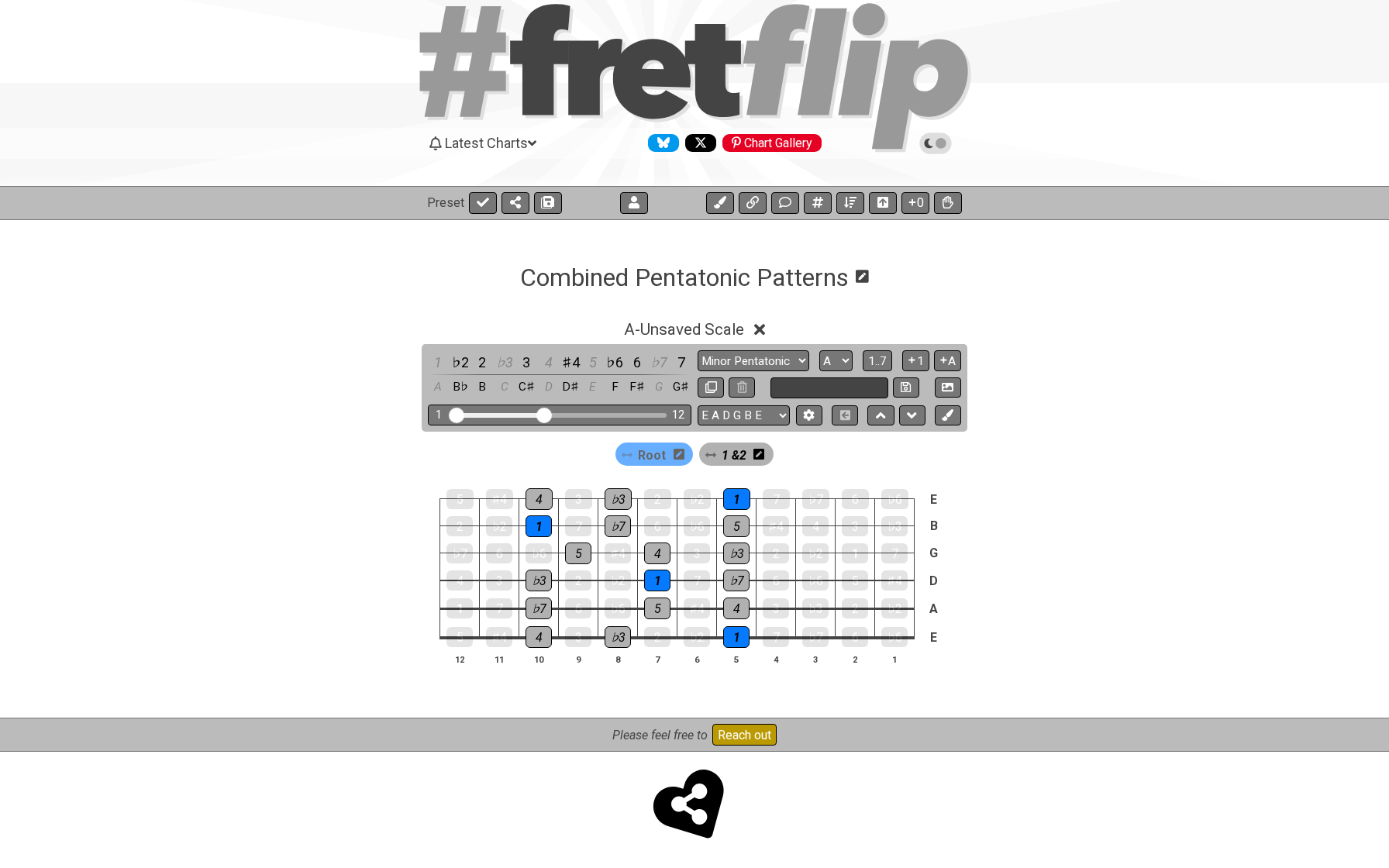
click at [795, 388] on input "text" at bounding box center [829, 387] width 118 height 21
type input "A Minor Pentatocic"
click at [895, 384] on button at bounding box center [906, 387] width 26 height 21
select select "A Minor Pentatocic"
click at [650, 325] on span "A - A Minor Pentatocic" at bounding box center [684, 329] width 154 height 19
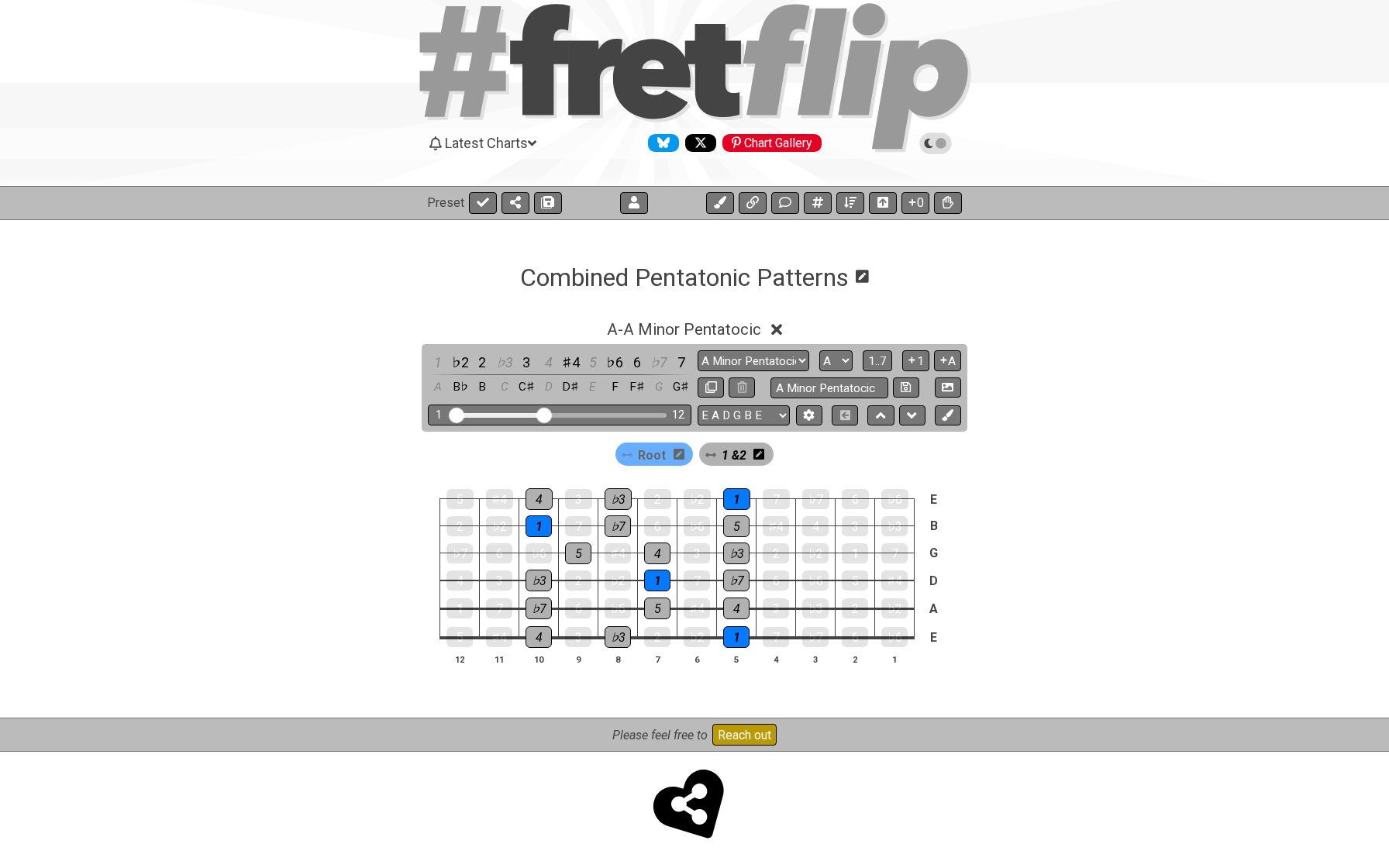
scroll to position [0, 0]
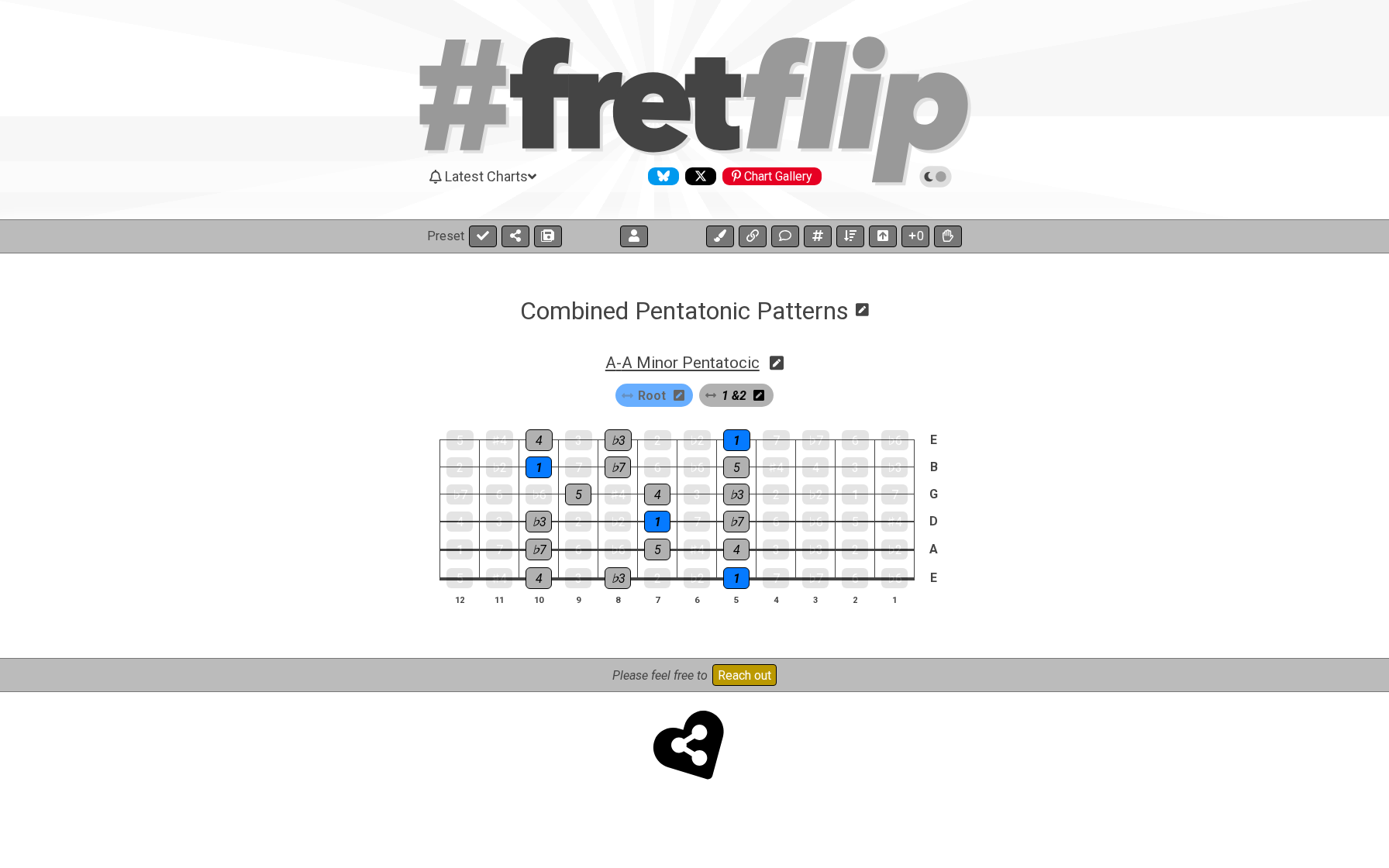
click at [733, 364] on span "A - A Minor Pentatocic" at bounding box center [682, 362] width 154 height 19
select select "A Minor Pentatocic"
select select "A"
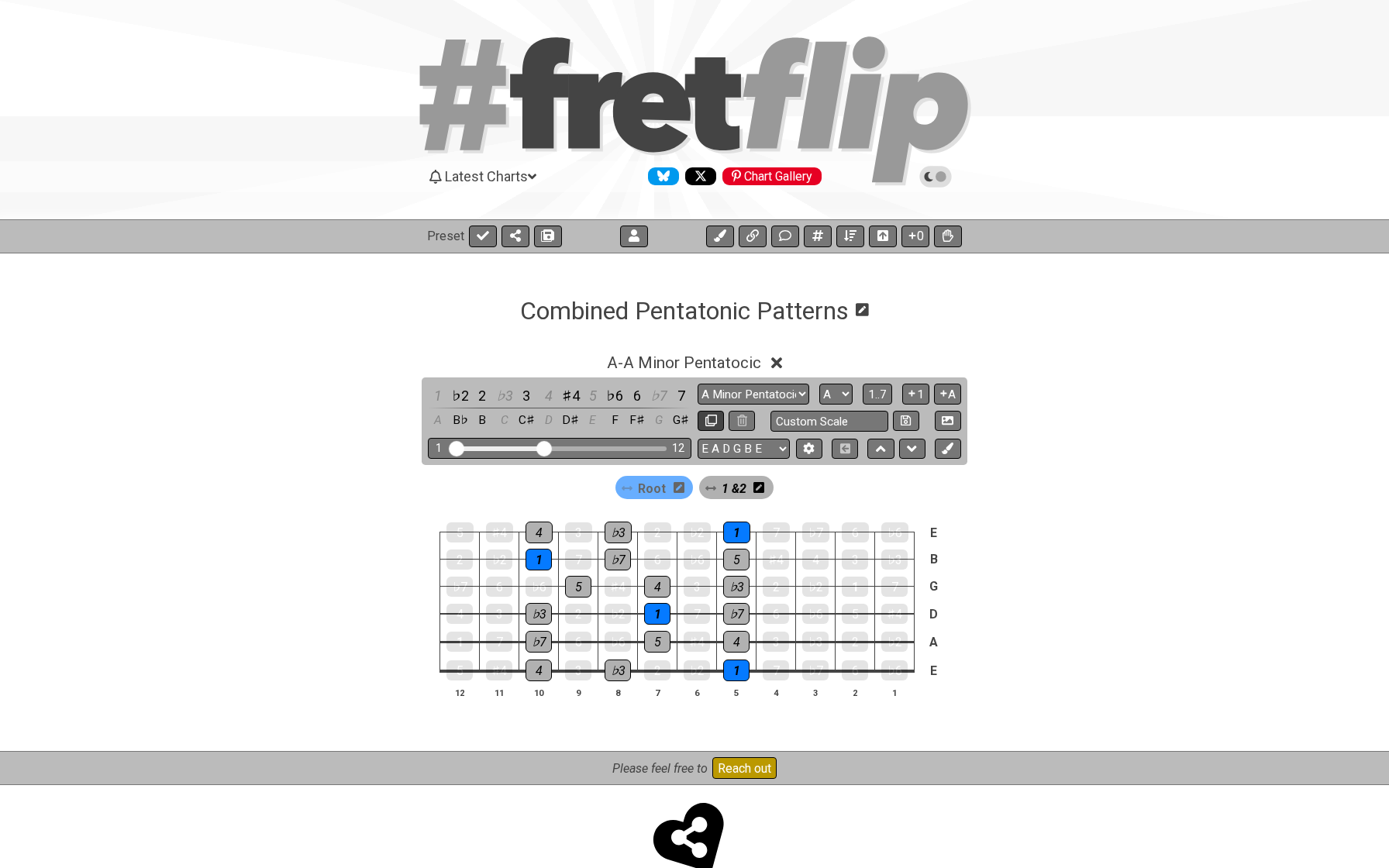
click at [709, 418] on icon at bounding box center [711, 421] width 12 height 12
select select "A Minor Pentatocic"
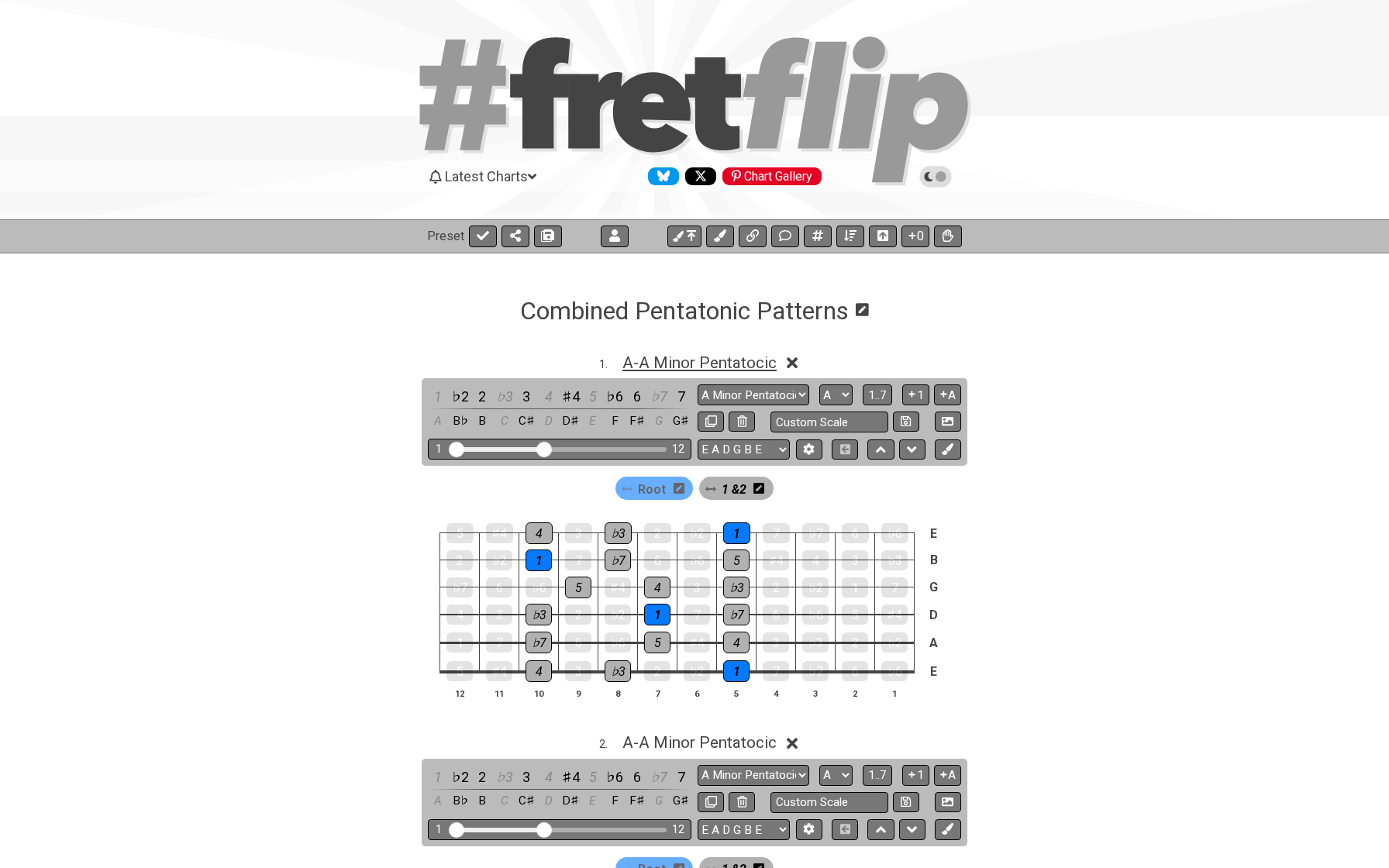
click at [701, 371] on span "A - A Minor Pentatocic" at bounding box center [699, 362] width 154 height 19
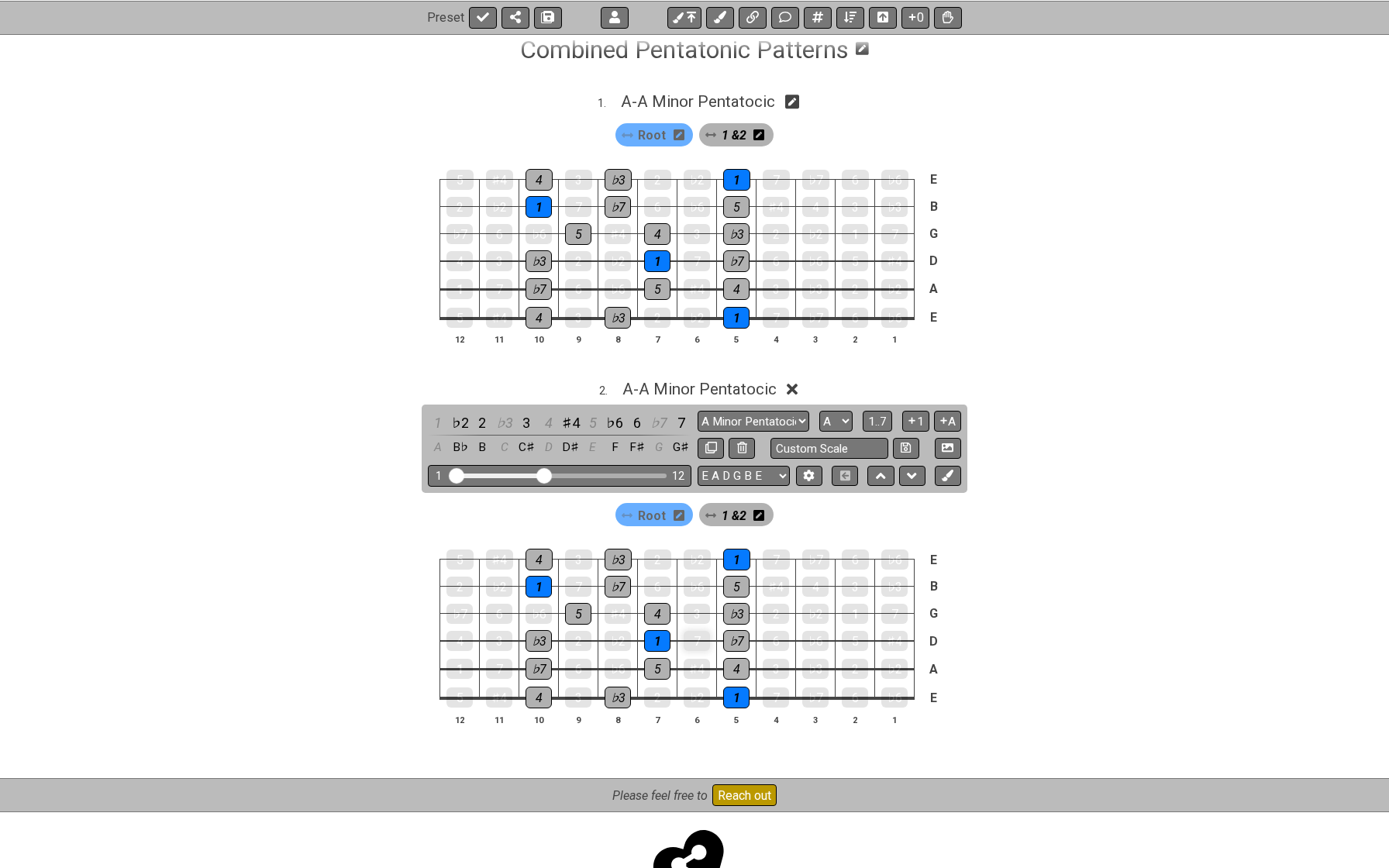
scroll to position [278, 0]
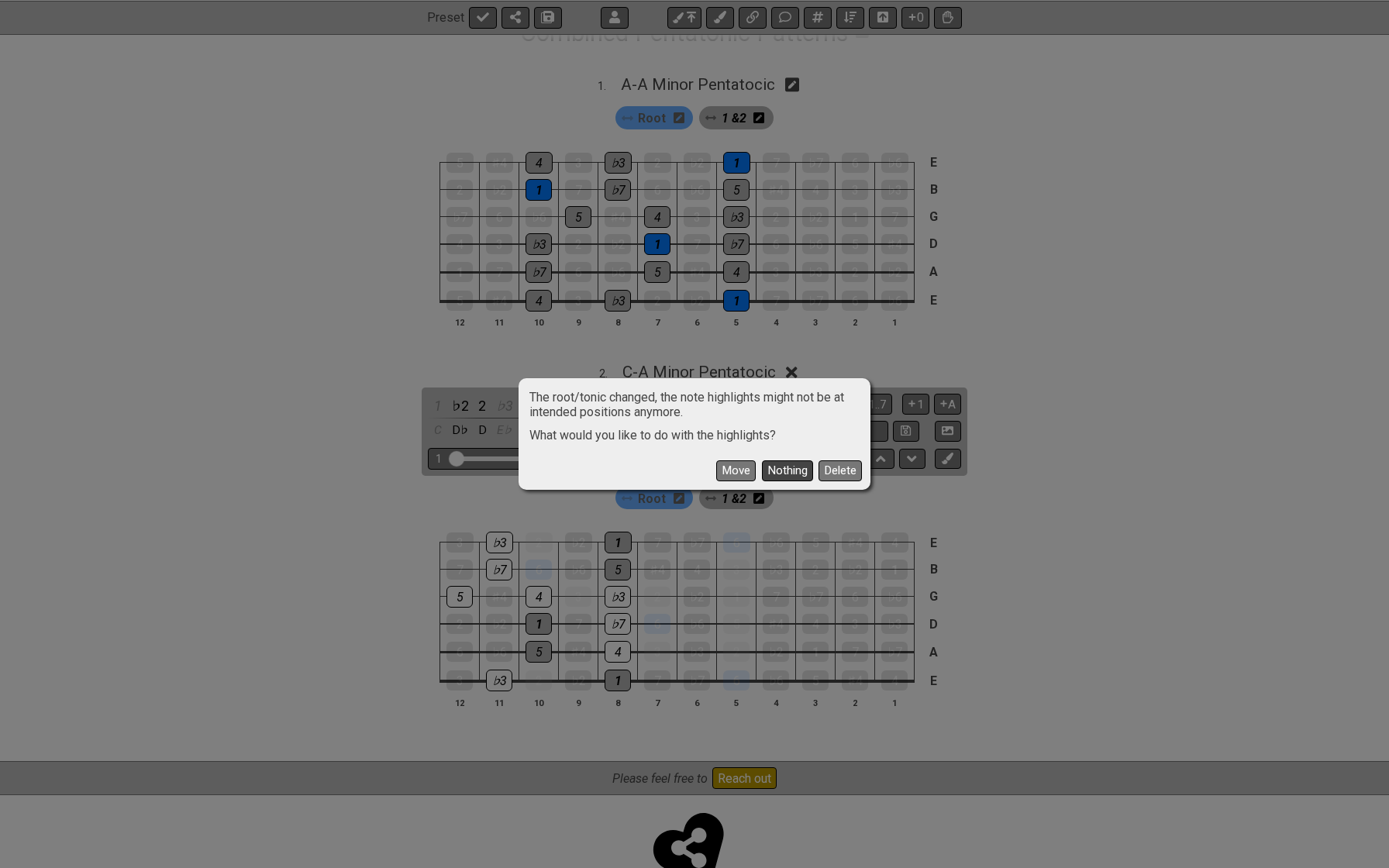
click at [788, 473] on button "Nothing" at bounding box center [787, 470] width 51 height 21
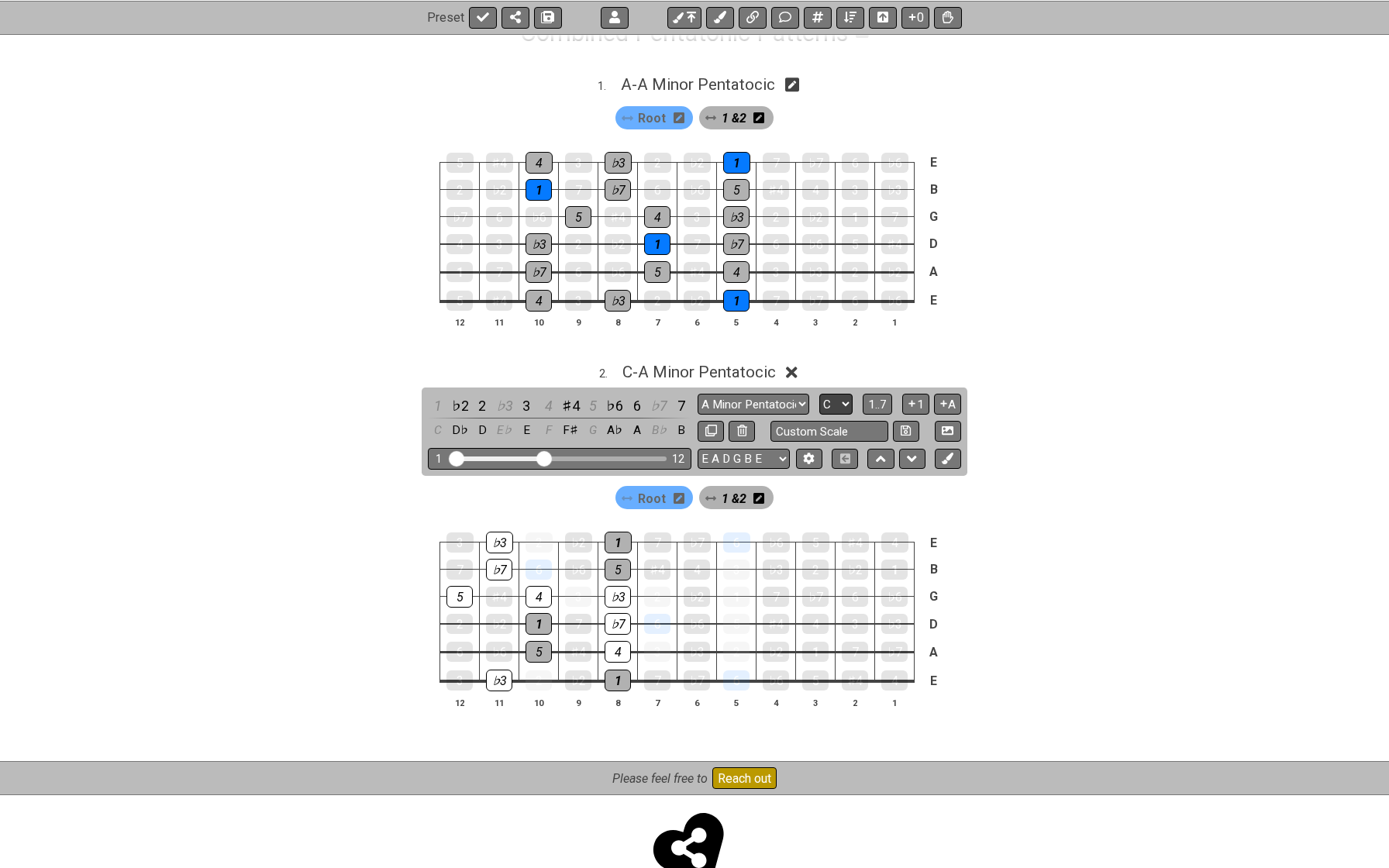
select select "A"
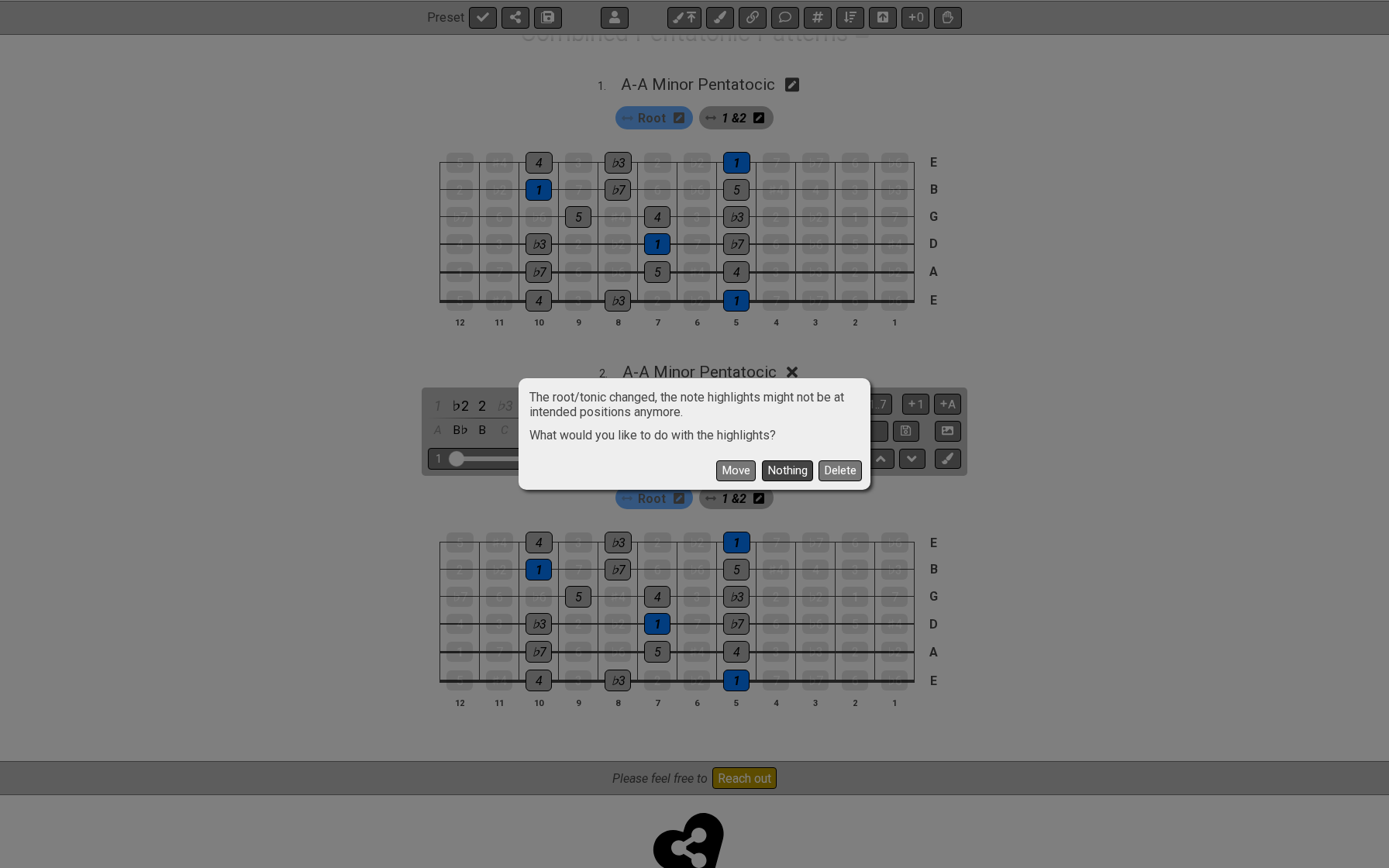
click at [779, 470] on button "Nothing" at bounding box center [787, 470] width 51 height 21
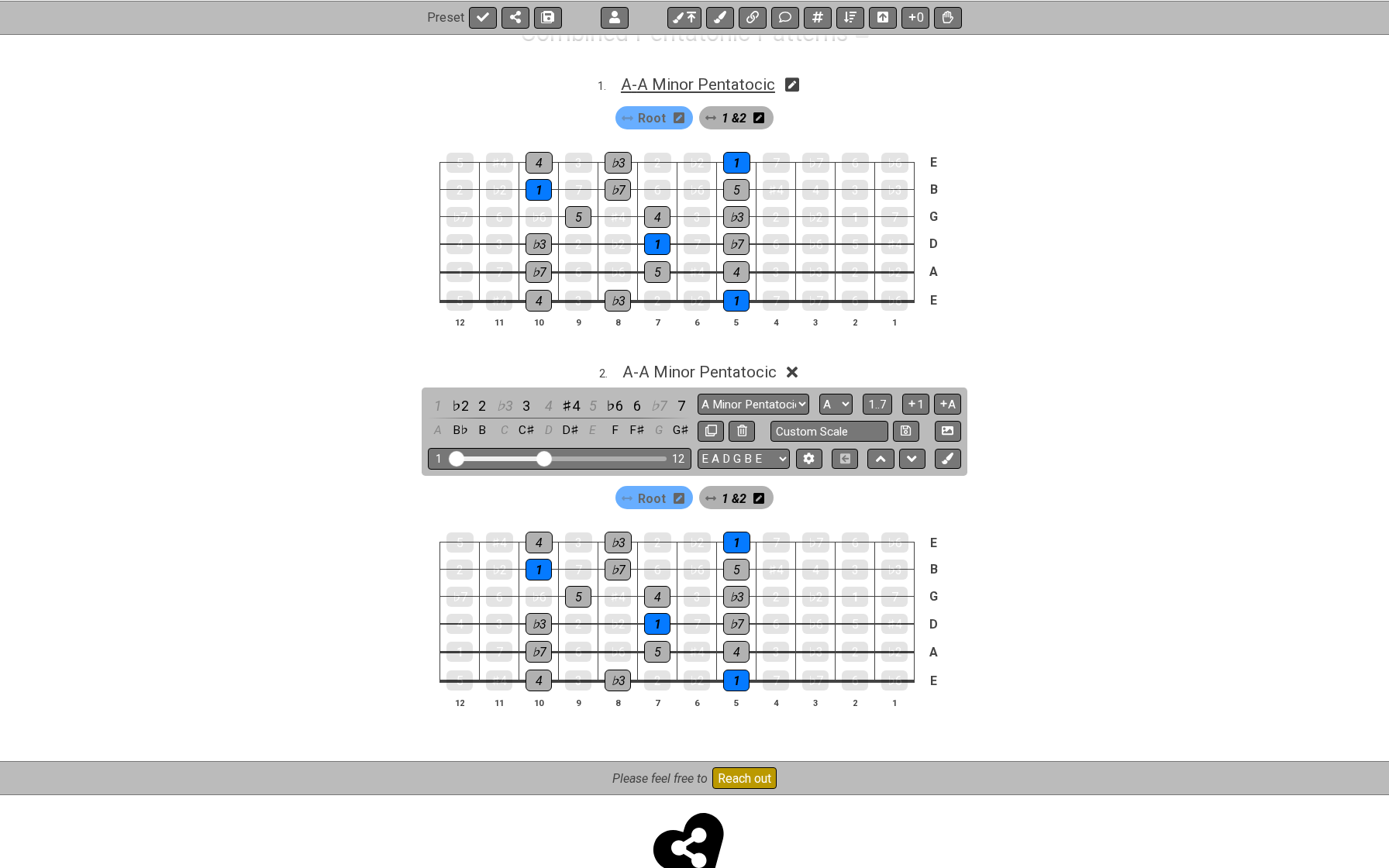
click at [652, 90] on span "A - A Minor Pentatocic" at bounding box center [698, 84] width 154 height 19
select select "A Minor Pentatocic"
select select "A"
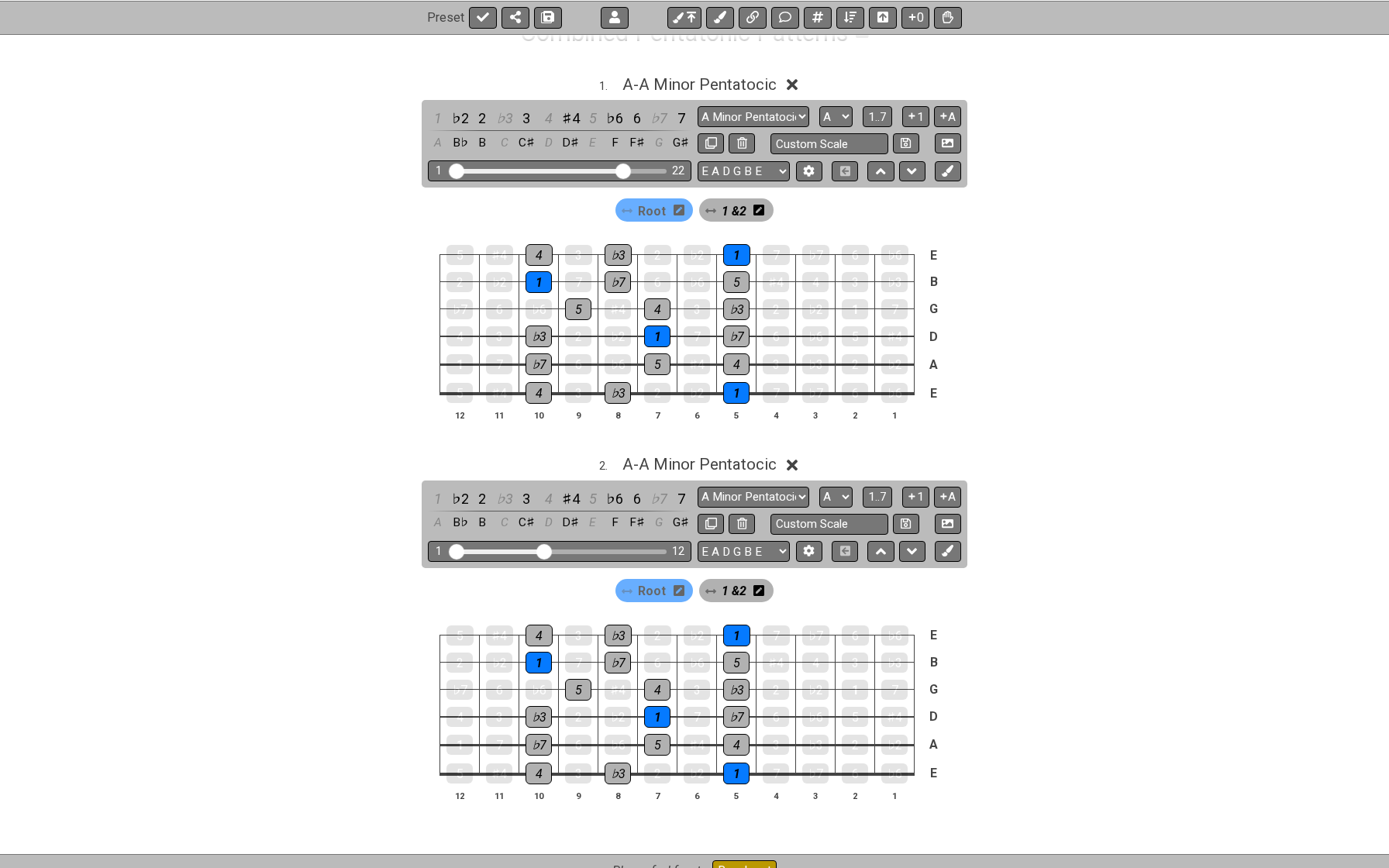
drag, startPoint x: 543, startPoint y: 173, endPoint x: 620, endPoint y: 176, distance: 76.8
click at [620, 170] on input "Visible fret range" at bounding box center [560, 170] width 220 height 0
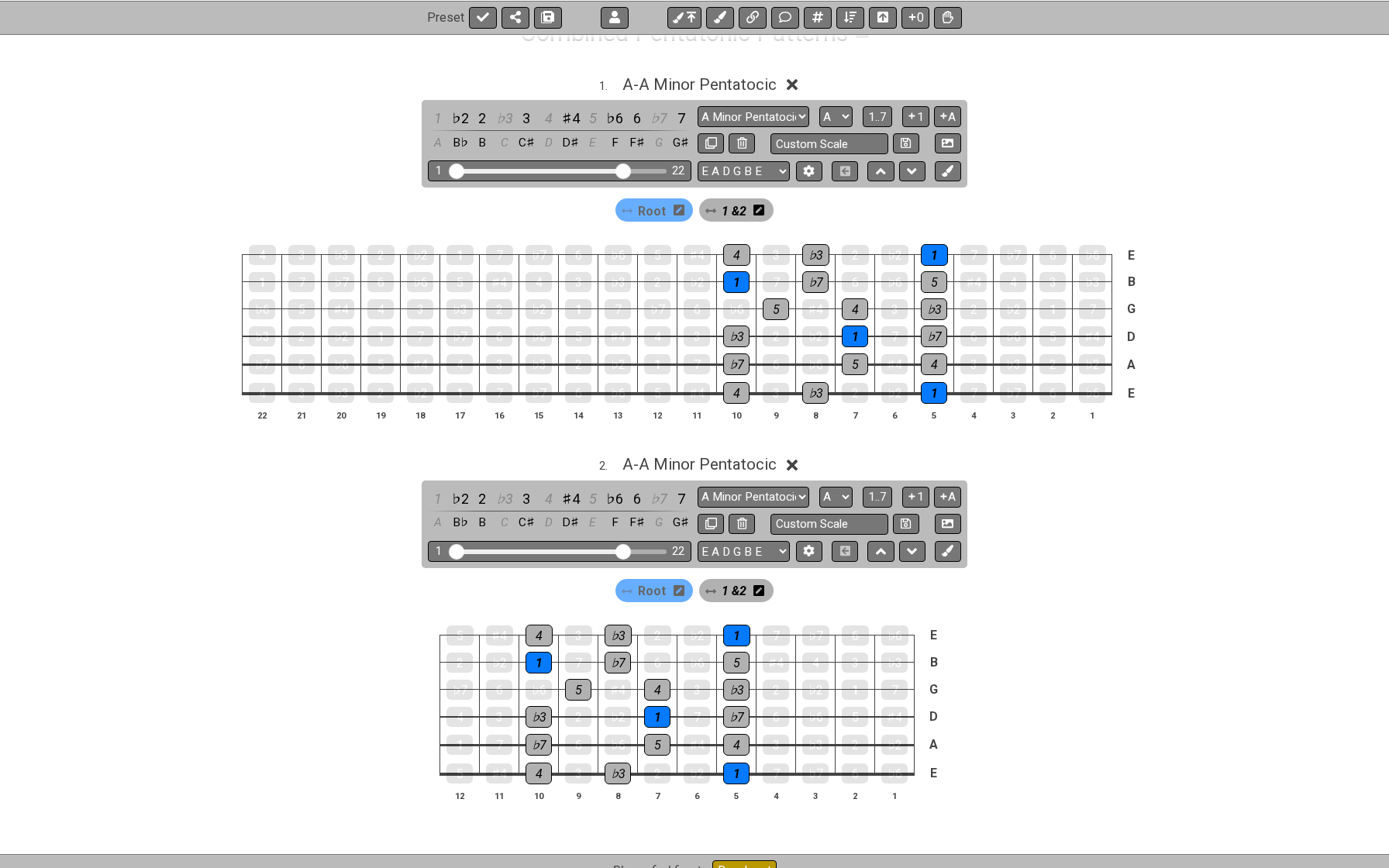
drag, startPoint x: 543, startPoint y: 547, endPoint x: 619, endPoint y: 542, distance: 76.2
click at [619, 550] on input "Visible fret range" at bounding box center [560, 550] width 220 height 0
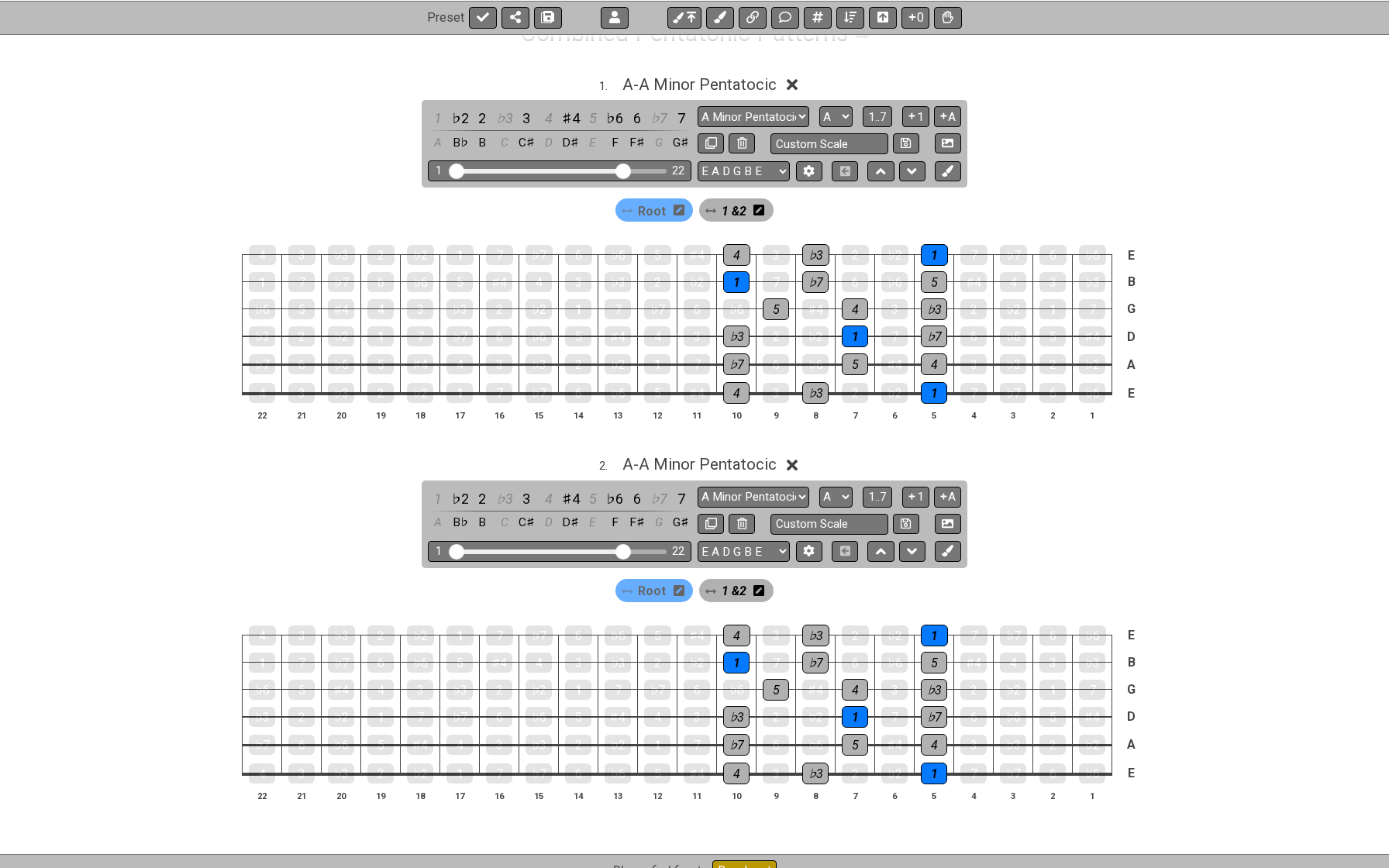
click at [369, 571] on div "Root 1 &2" at bounding box center [694, 586] width 1389 height 37
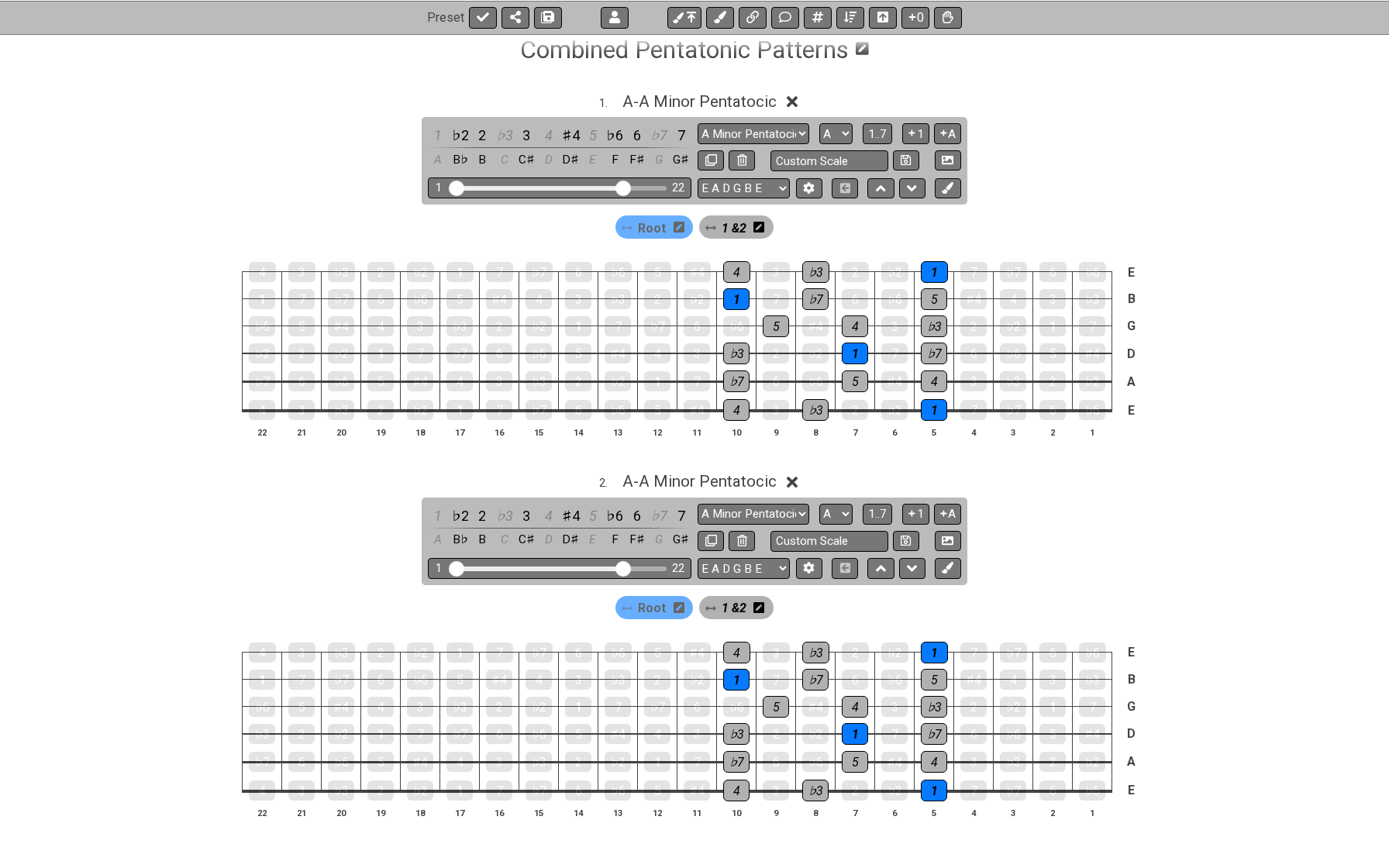
scroll to position [260, 0]
click at [664, 95] on span "A - A Minor Pentatocic" at bounding box center [699, 102] width 154 height 19
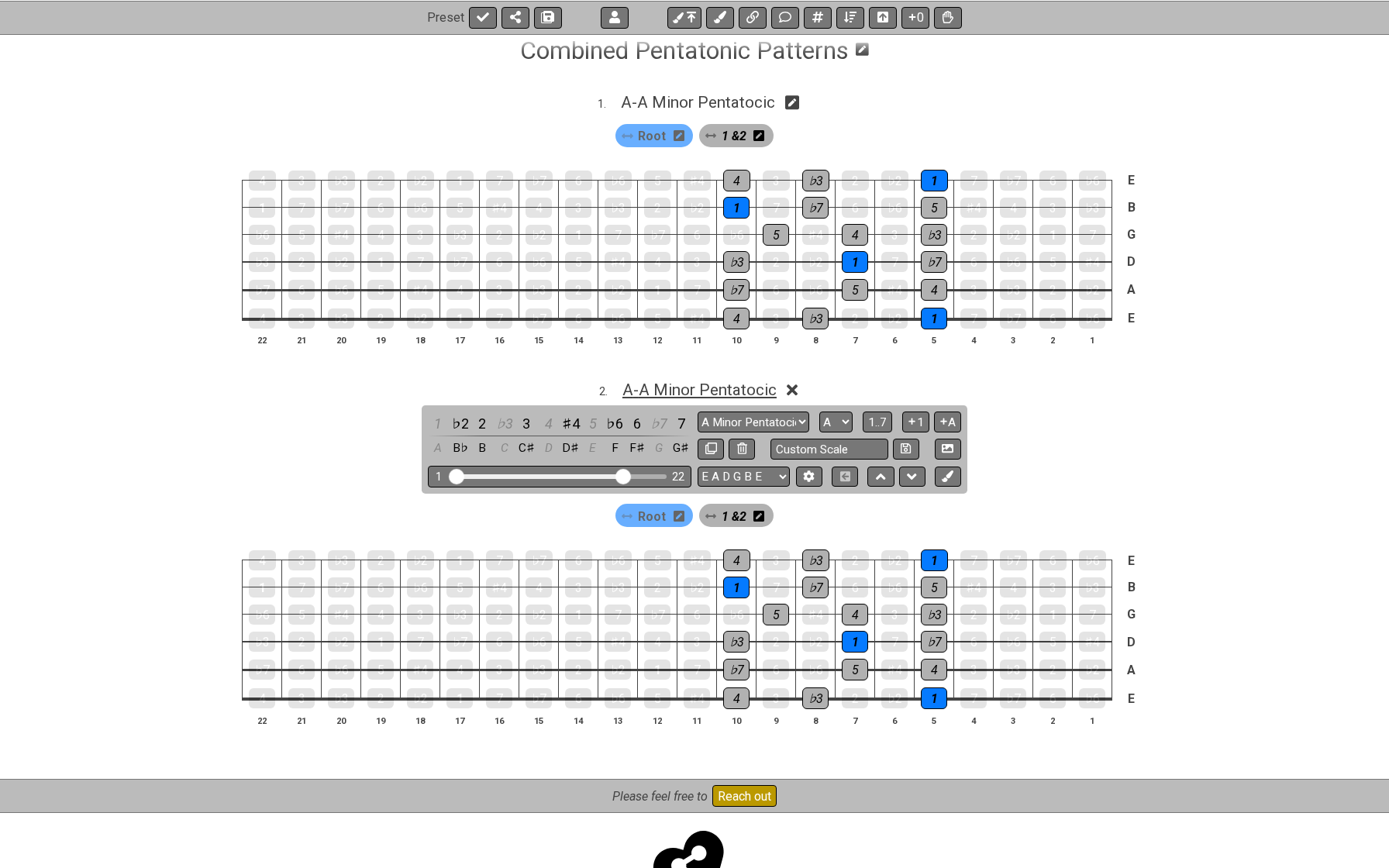
click at [655, 381] on span "A - A Minor Pentatocic" at bounding box center [699, 390] width 154 height 19
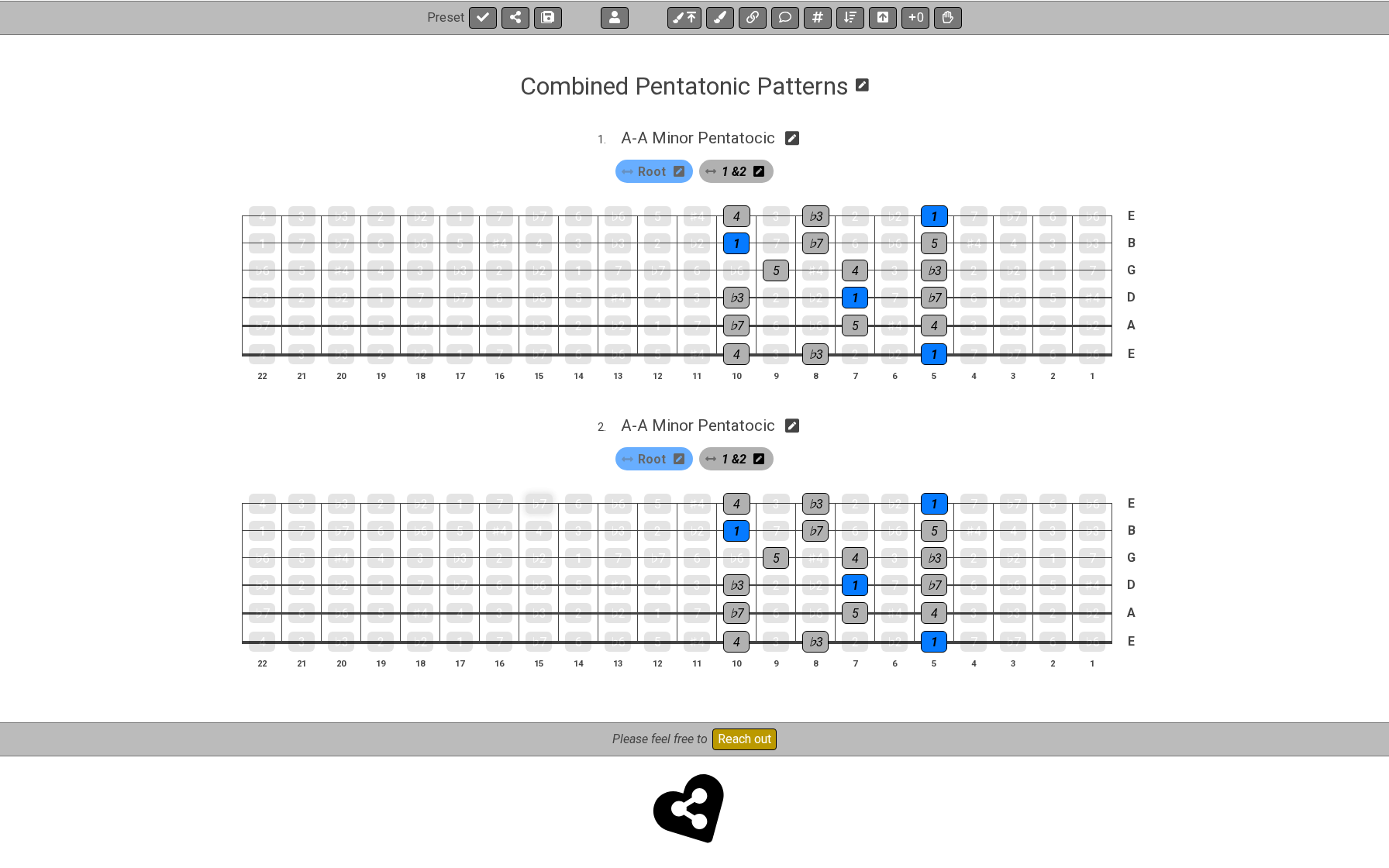
scroll to position [224, 0]
click at [481, 19] on icon at bounding box center [483, 16] width 12 height 9
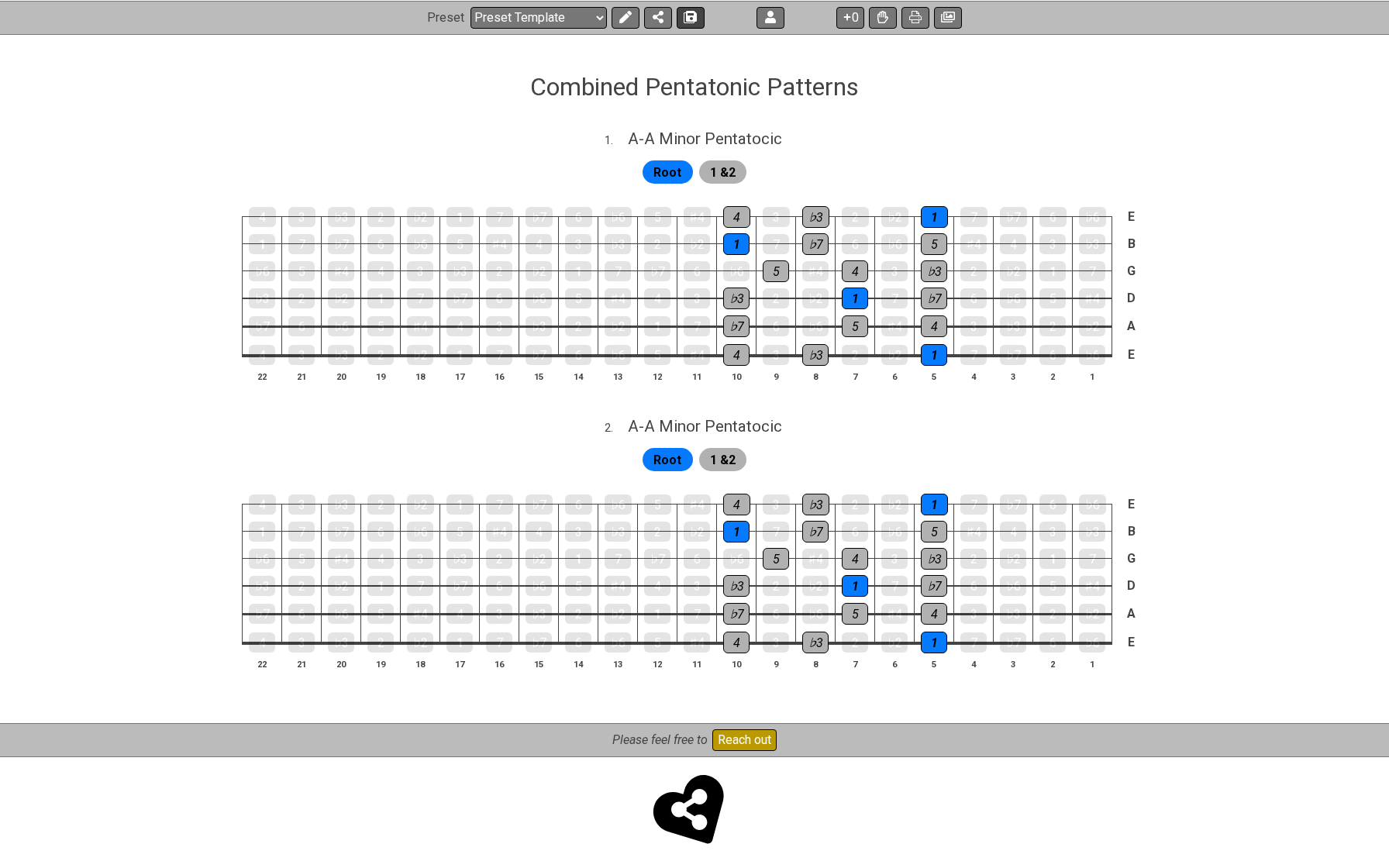
click at [691, 18] on icon at bounding box center [690, 17] width 11 height 12
select select "/022B3E3LD"
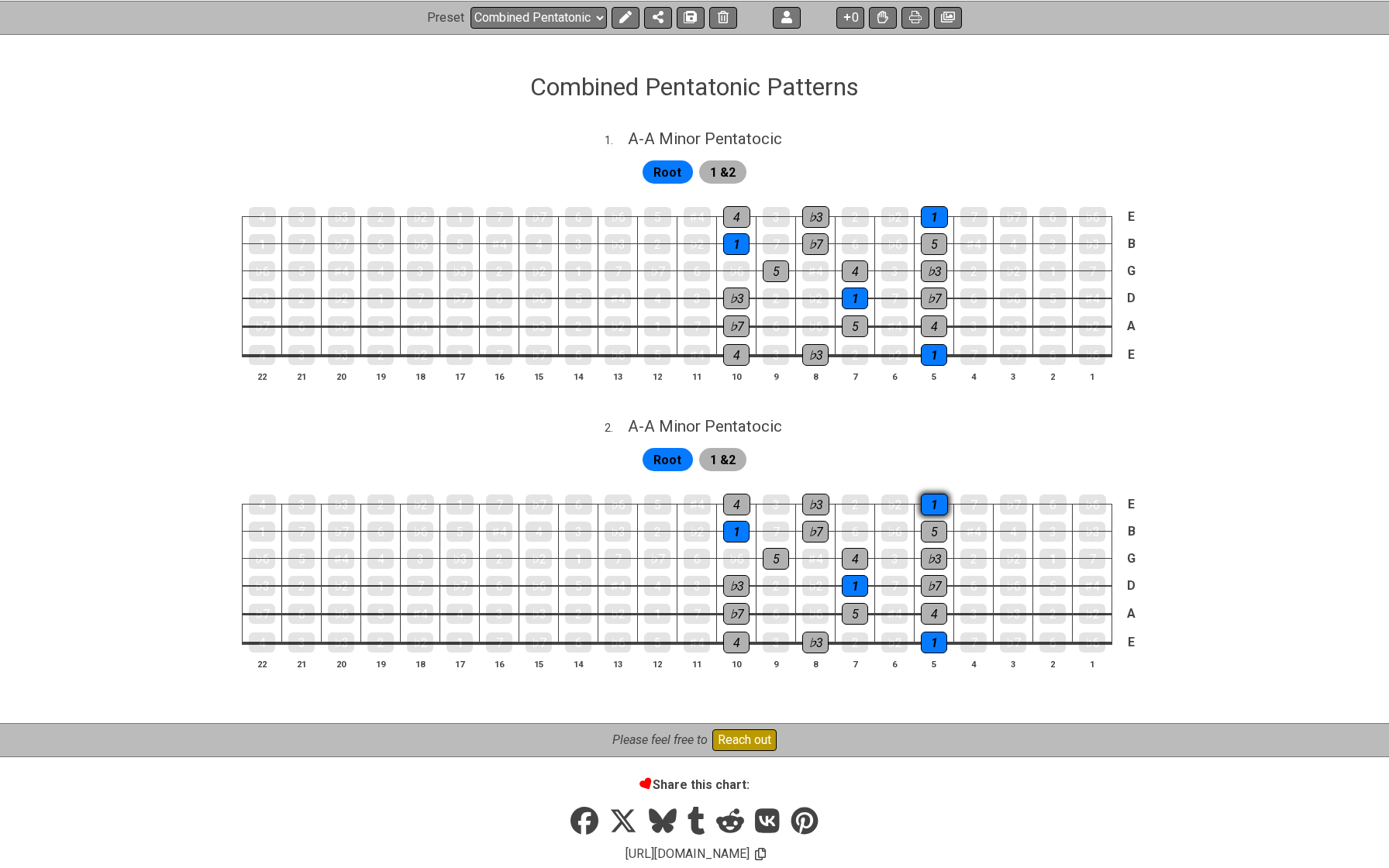
click at [929, 495] on div "1" at bounding box center [934, 505] width 27 height 22
click at [687, 422] on span "A - A Minor Pentatocic" at bounding box center [705, 426] width 154 height 19
select select "A Minor Pentatocic"
select select "A"
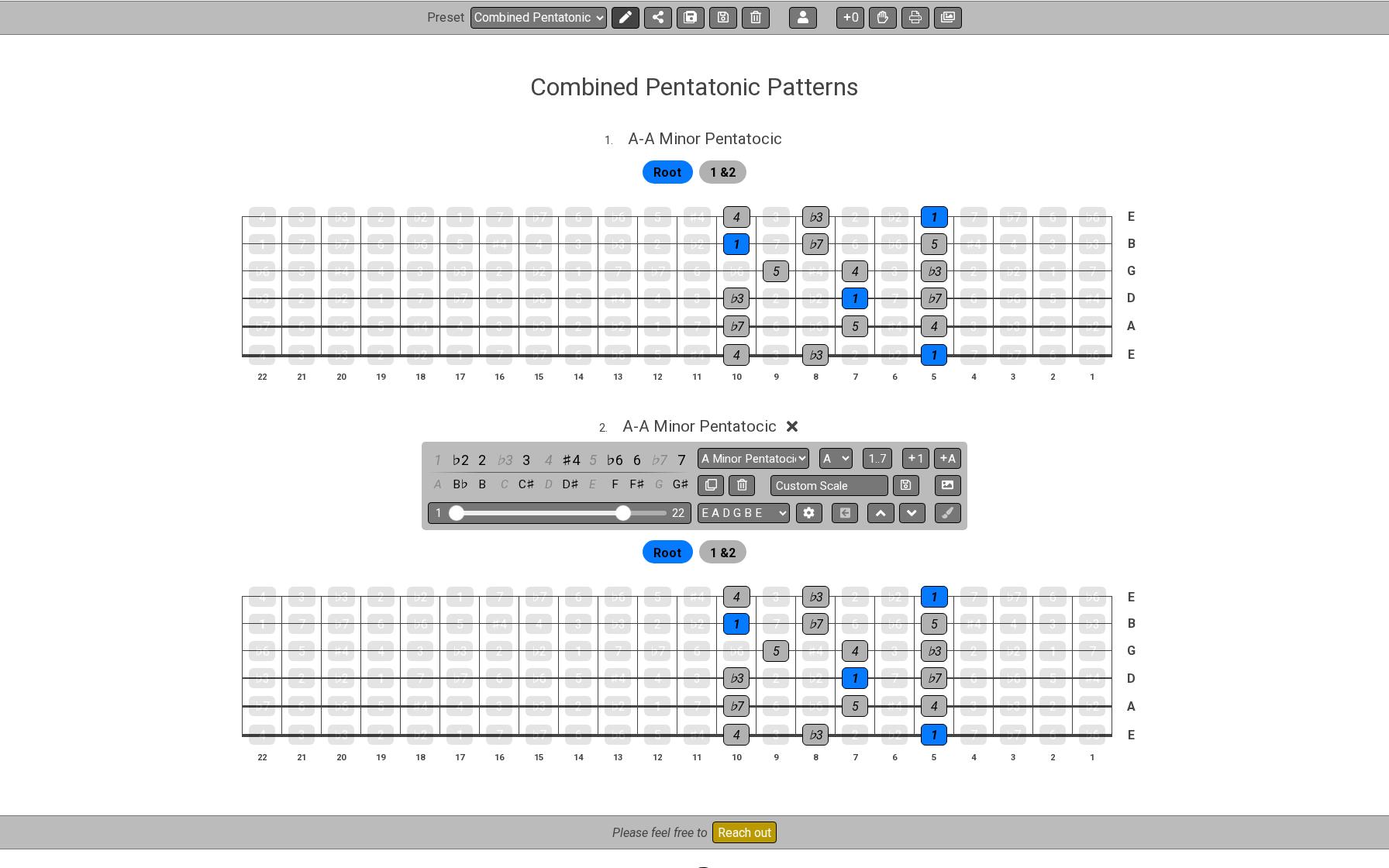
click at [622, 22] on icon at bounding box center [625, 17] width 12 height 12
click at [648, 542] on span "Root" at bounding box center [652, 553] width 28 height 22
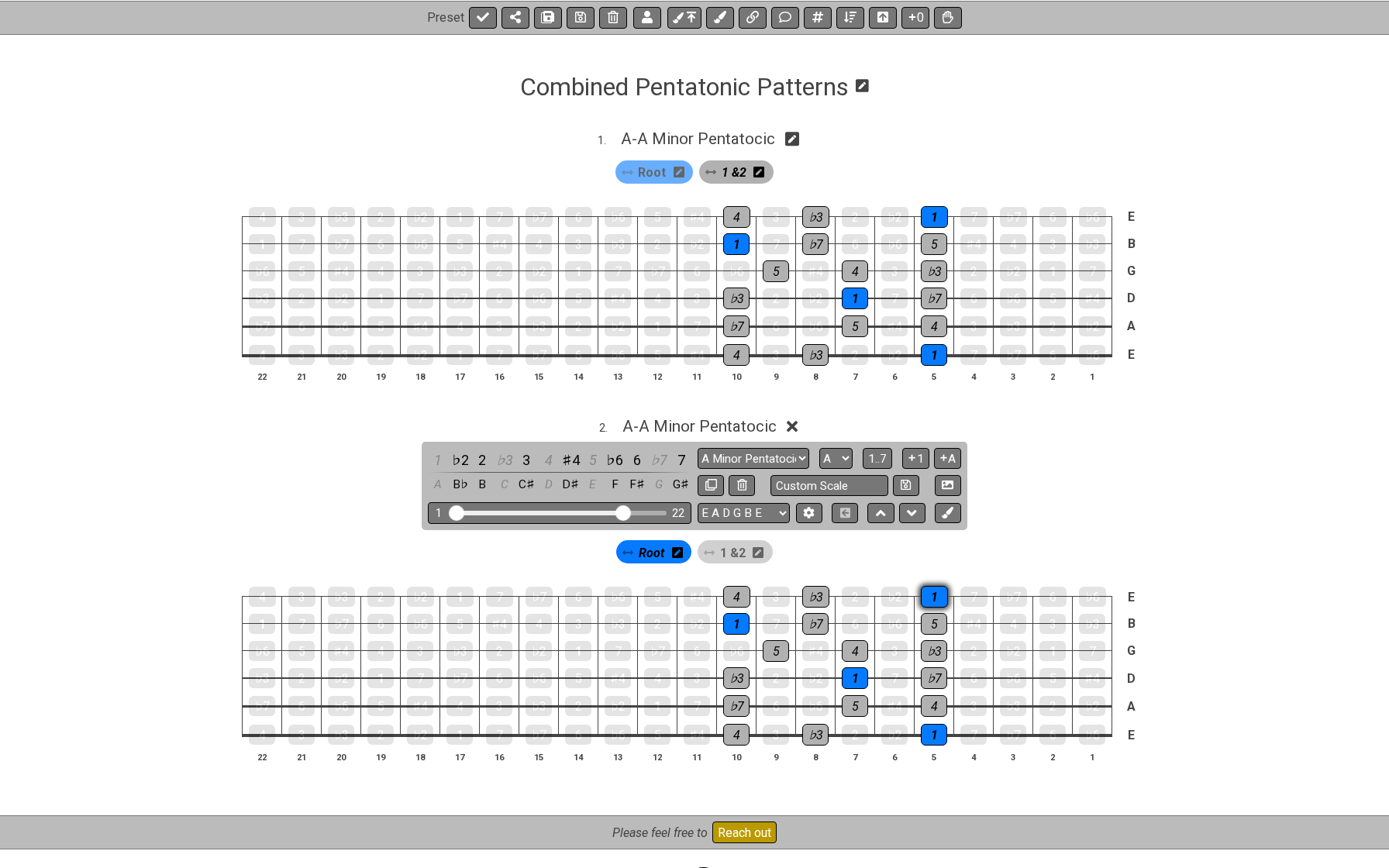
click at [934, 592] on div "1" at bounding box center [934, 597] width 27 height 22
click at [935, 617] on div "5" at bounding box center [934, 624] width 26 height 22
click at [935, 646] on div "♭3" at bounding box center [934, 651] width 26 height 22
click at [934, 618] on div "5" at bounding box center [934, 624] width 26 height 22
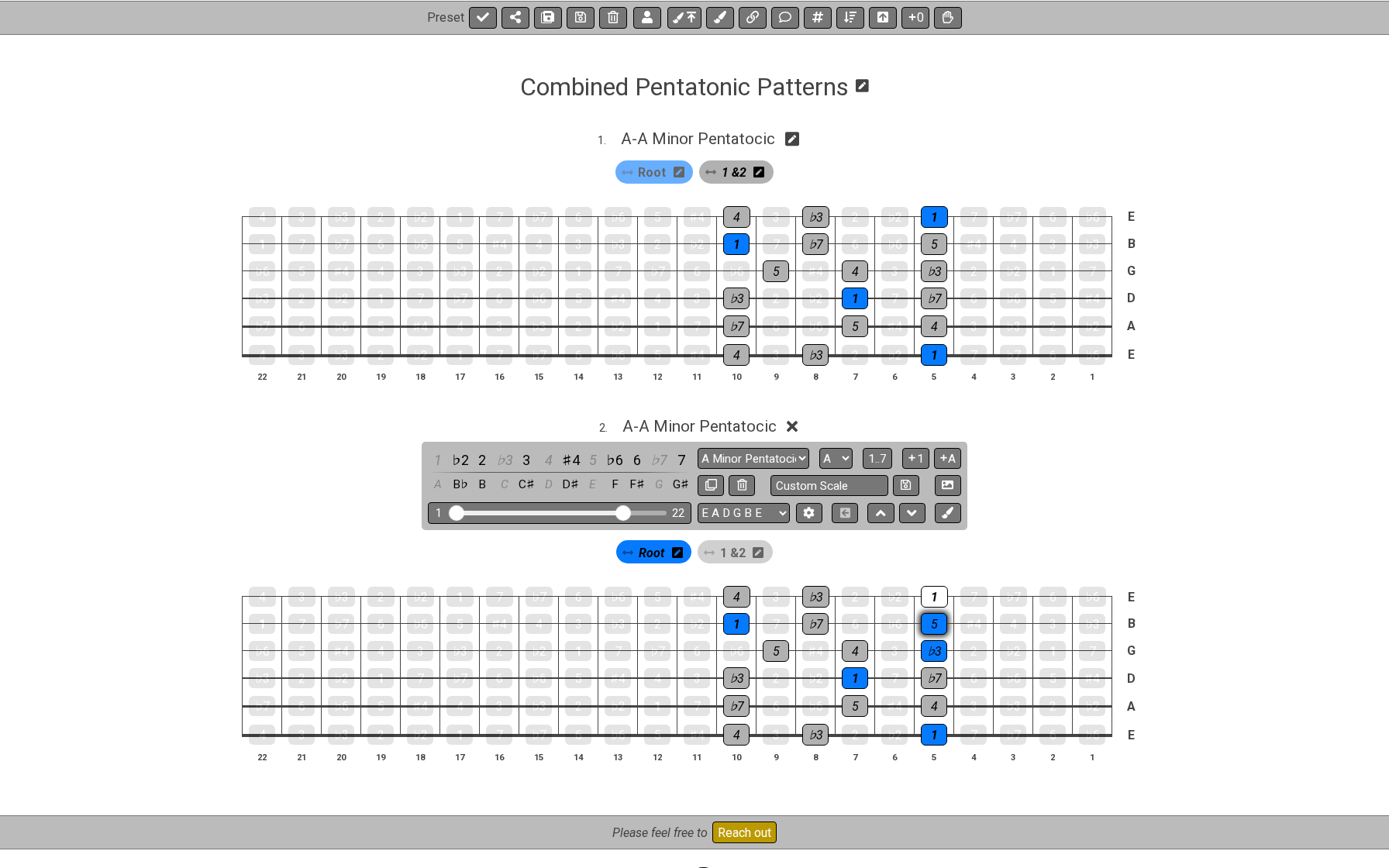
click at [934, 618] on div "5" at bounding box center [934, 624] width 26 height 22
click at [930, 651] on div "♭3" at bounding box center [934, 651] width 26 height 22
click at [934, 673] on div "♭7" at bounding box center [934, 678] width 26 height 22
click at [935, 695] on div "4" at bounding box center [934, 706] width 26 height 22
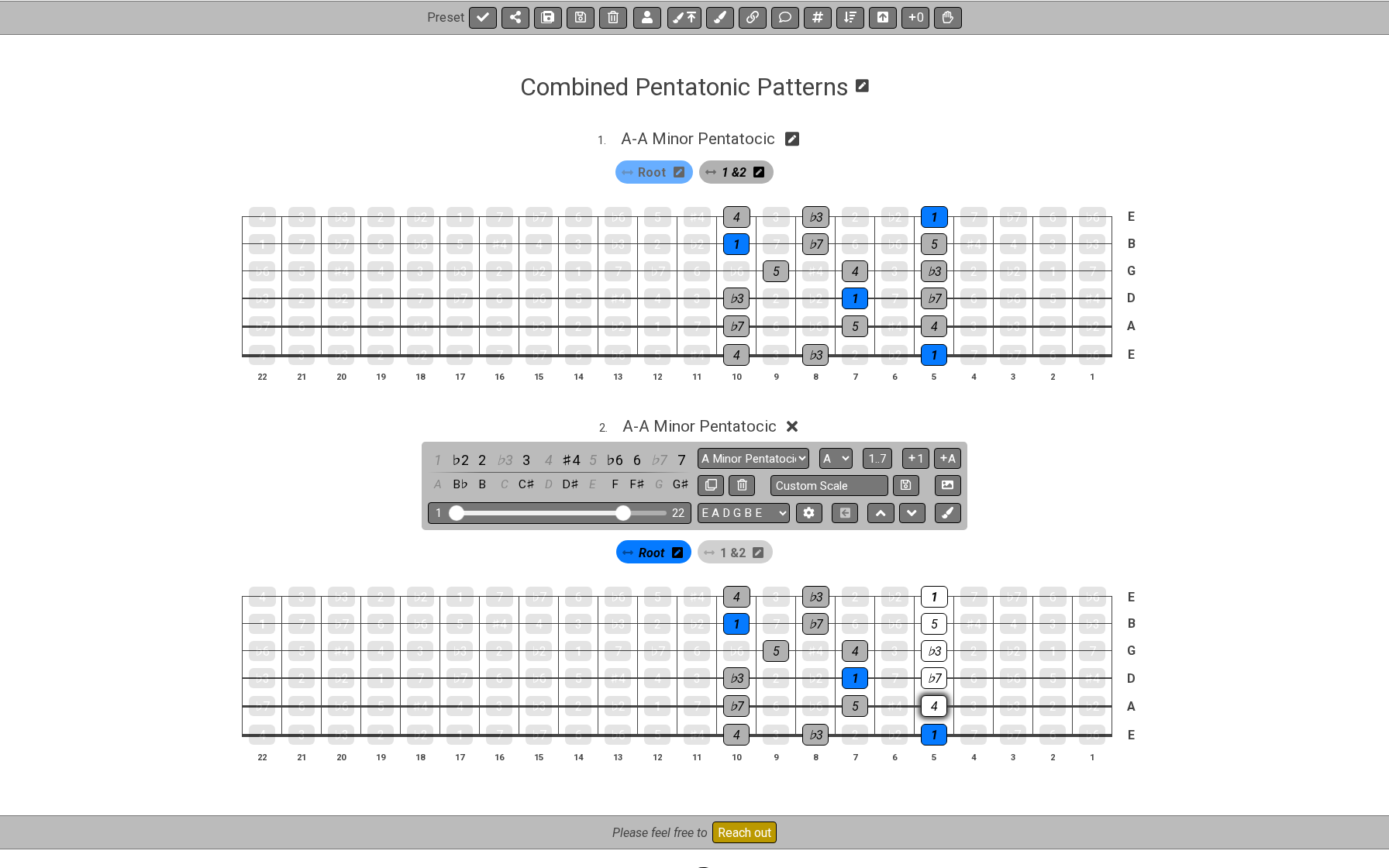
click at [935, 695] on div "4" at bounding box center [934, 706] width 26 height 22
click at [935, 726] on div "1" at bounding box center [934, 735] width 26 height 22
click at [926, 724] on div "1" at bounding box center [934, 735] width 26 height 22
click at [662, 552] on span "Root" at bounding box center [652, 553] width 26 height 22
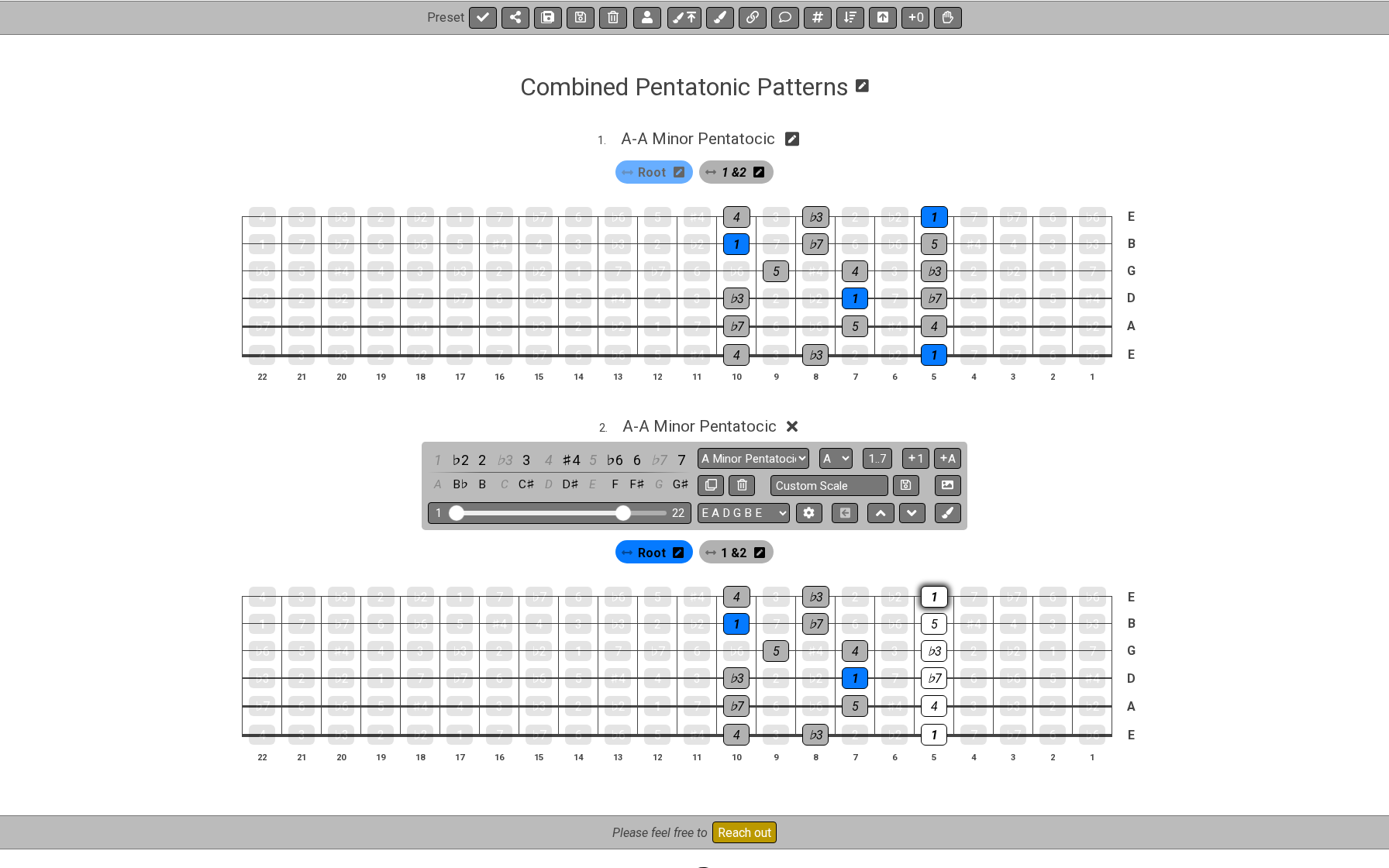
click at [933, 591] on div "1" at bounding box center [934, 597] width 27 height 22
click at [936, 617] on div "5" at bounding box center [934, 624] width 26 height 22
click at [936, 646] on div "♭3" at bounding box center [934, 651] width 26 height 22
click at [936, 676] on div "♭7" at bounding box center [934, 678] width 26 height 20
click at [936, 689] on td "4" at bounding box center [935, 692] width 40 height 29
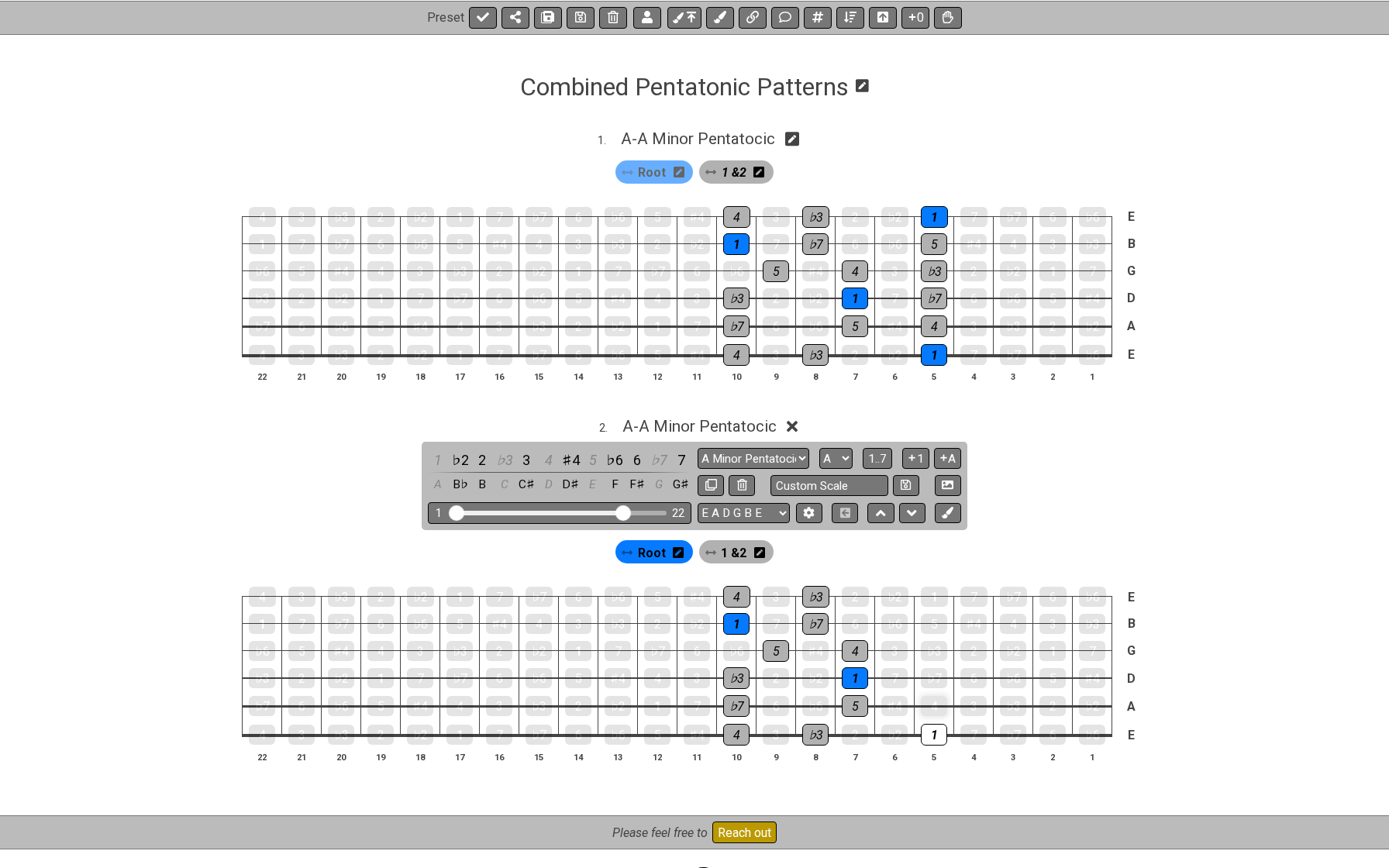
click at [943, 707] on div "4" at bounding box center [934, 706] width 26 height 20
click at [939, 729] on div "1" at bounding box center [934, 735] width 26 height 22
click at [763, 550] on icon at bounding box center [759, 552] width 11 height 11
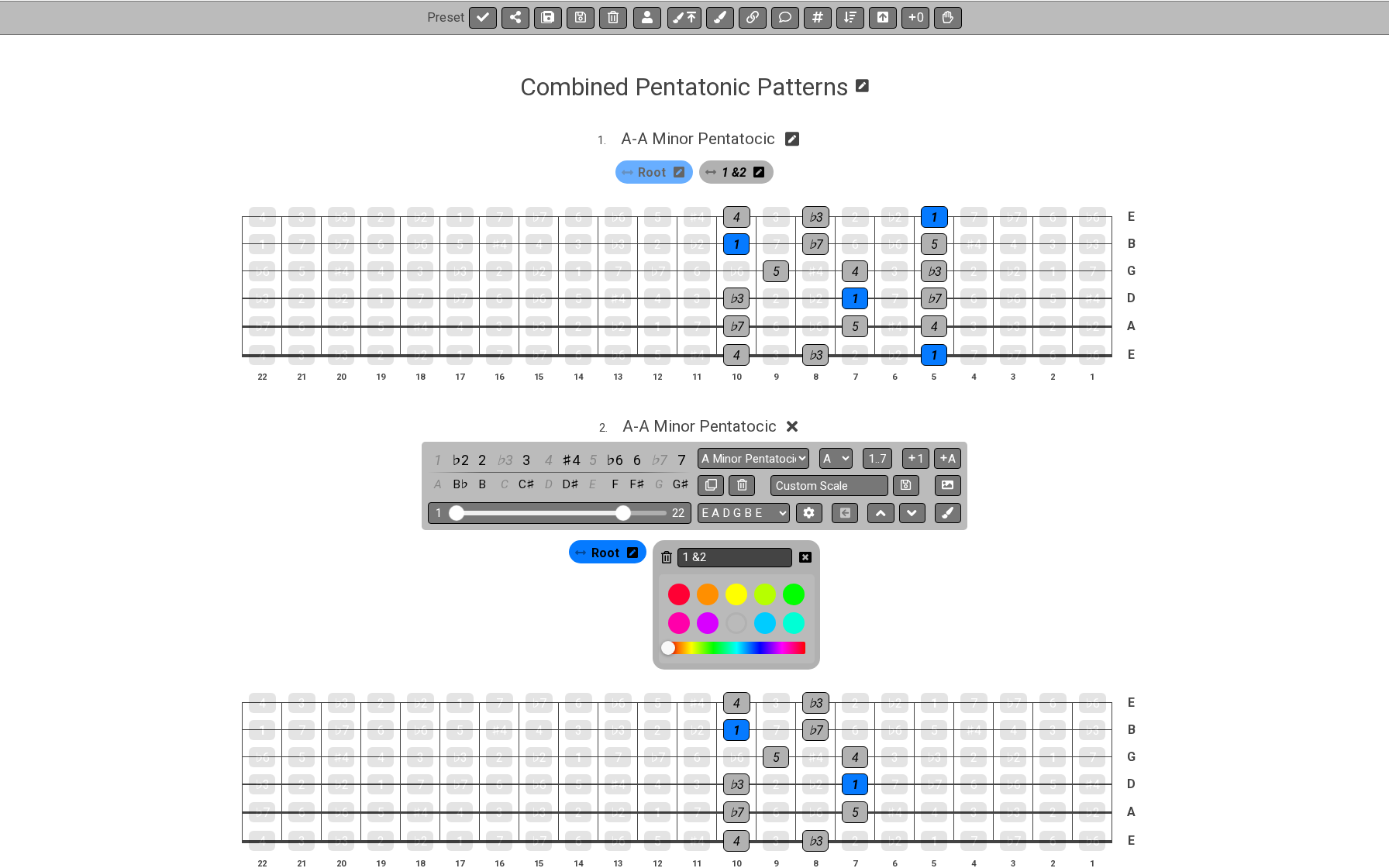
click at [746, 548] on input "1 &2" at bounding box center [734, 557] width 115 height 19
type input "2 & 3"
click at [805, 552] on icon at bounding box center [805, 557] width 12 height 12
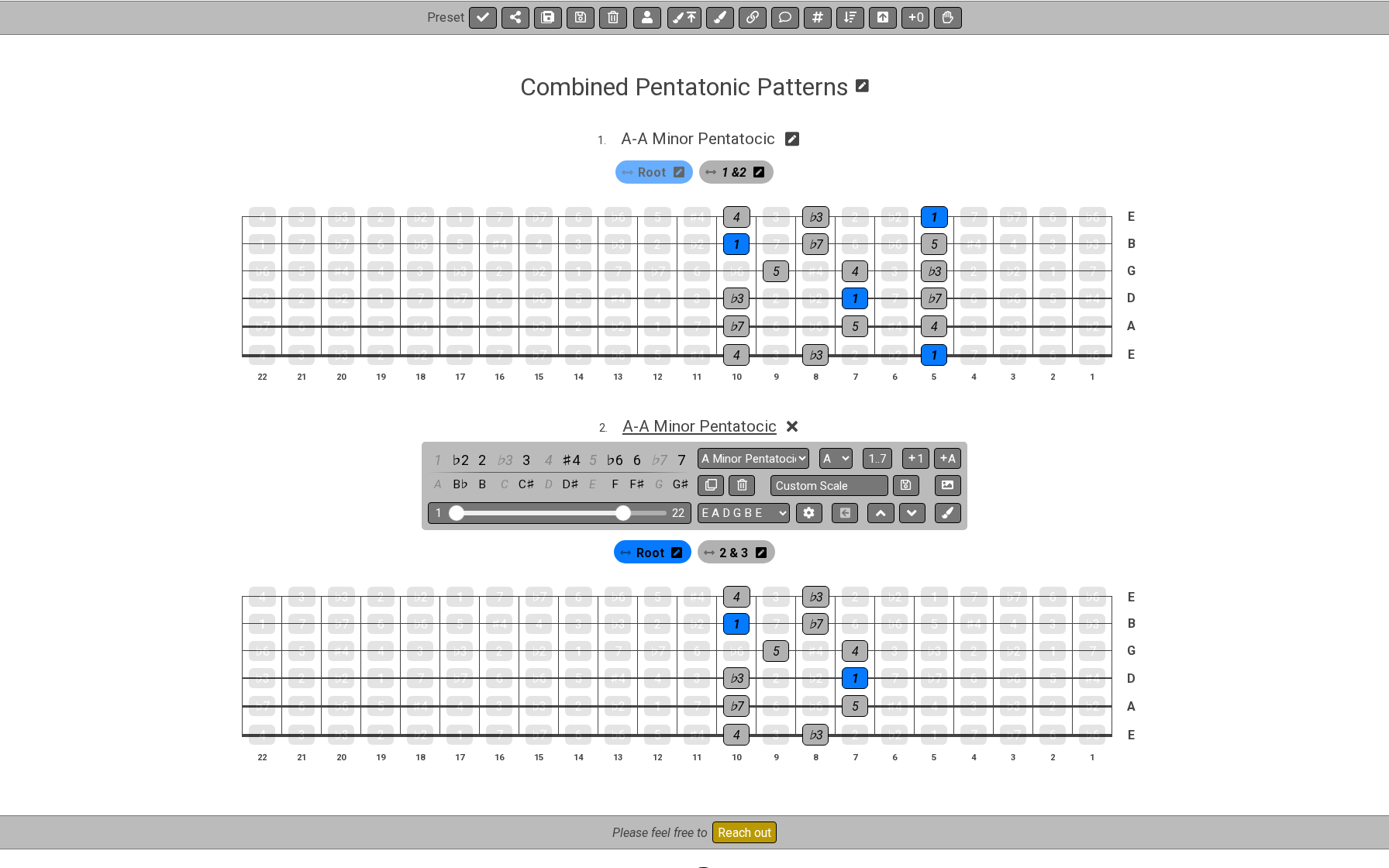
click at [661, 430] on span "A - A Minor Pentatocic" at bounding box center [699, 426] width 154 height 19
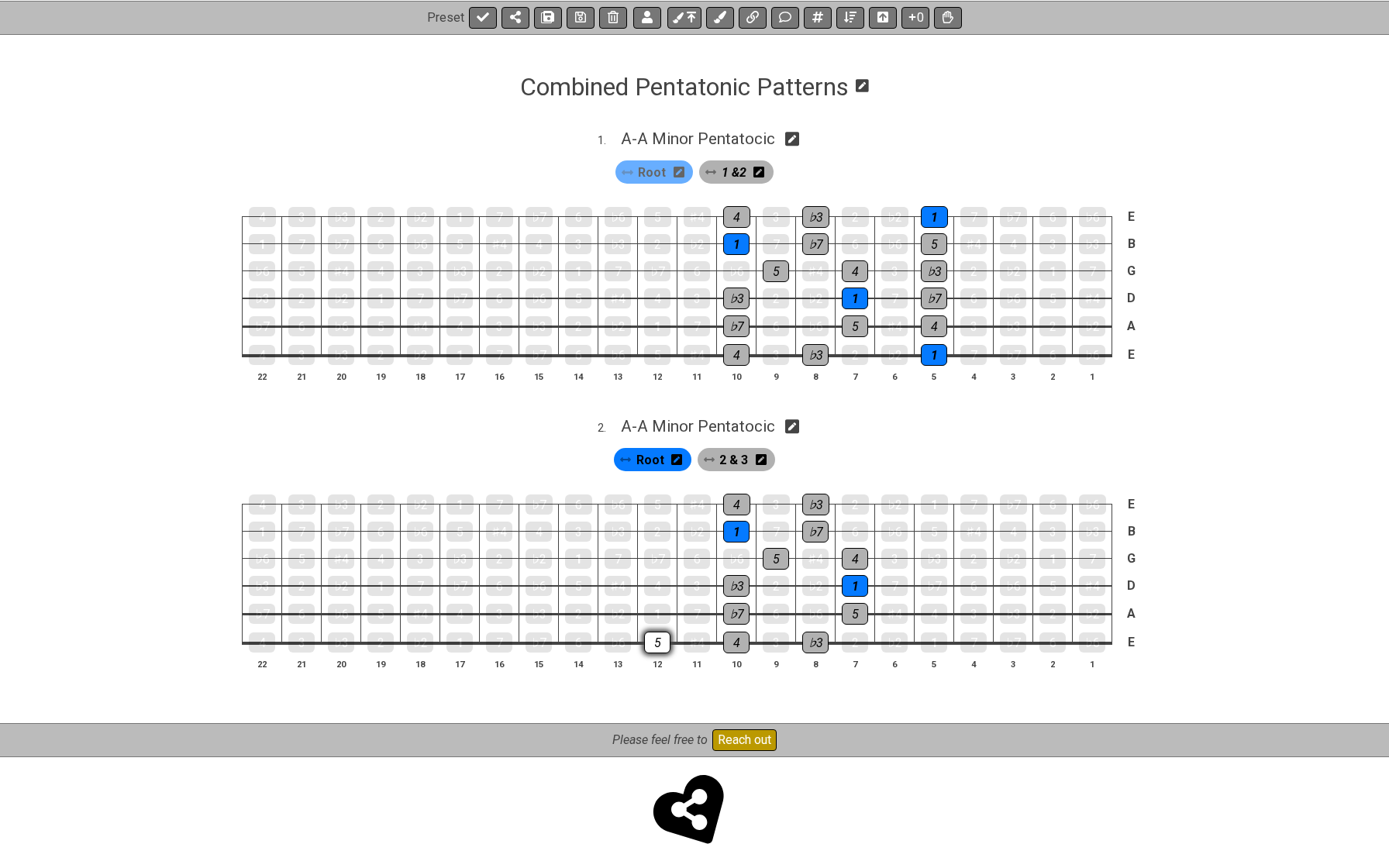
click at [661, 635] on div "5" at bounding box center [657, 643] width 26 height 22
click at [665, 608] on div "1" at bounding box center [657, 614] width 26 height 20
click at [660, 579] on div "4" at bounding box center [657, 586] width 26 height 20
click at [736, 454] on span "2 & 3" at bounding box center [733, 460] width 29 height 22
click at [656, 636] on div "5" at bounding box center [657, 643] width 26 height 22
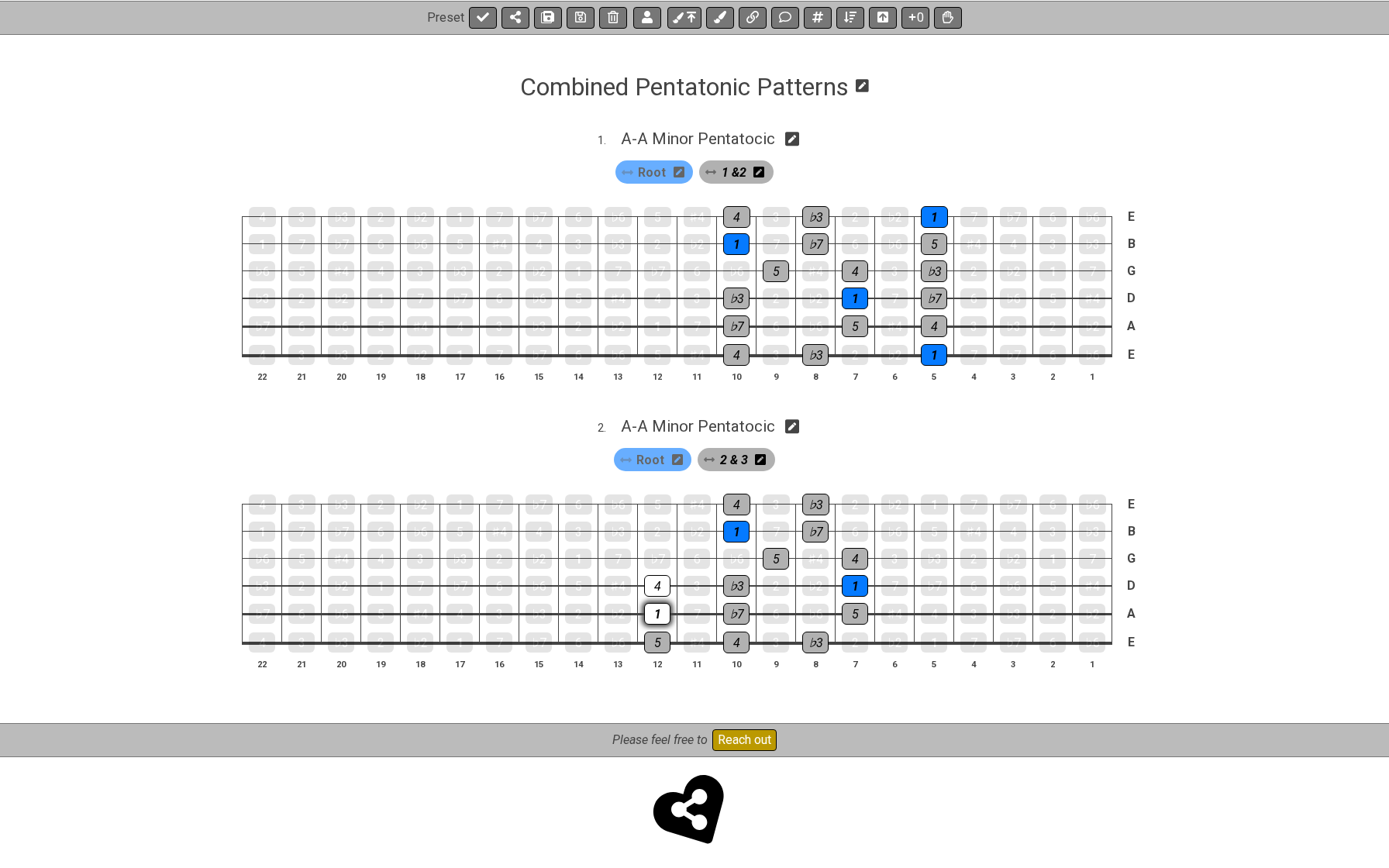
click at [657, 608] on div "1" at bounding box center [657, 614] width 26 height 22
click at [660, 584] on div "4" at bounding box center [657, 586] width 26 height 22
click at [653, 452] on span "Root" at bounding box center [650, 460] width 28 height 22
click at [655, 605] on div "1" at bounding box center [657, 614] width 26 height 22
click at [659, 557] on div "♭7" at bounding box center [657, 559] width 26 height 20
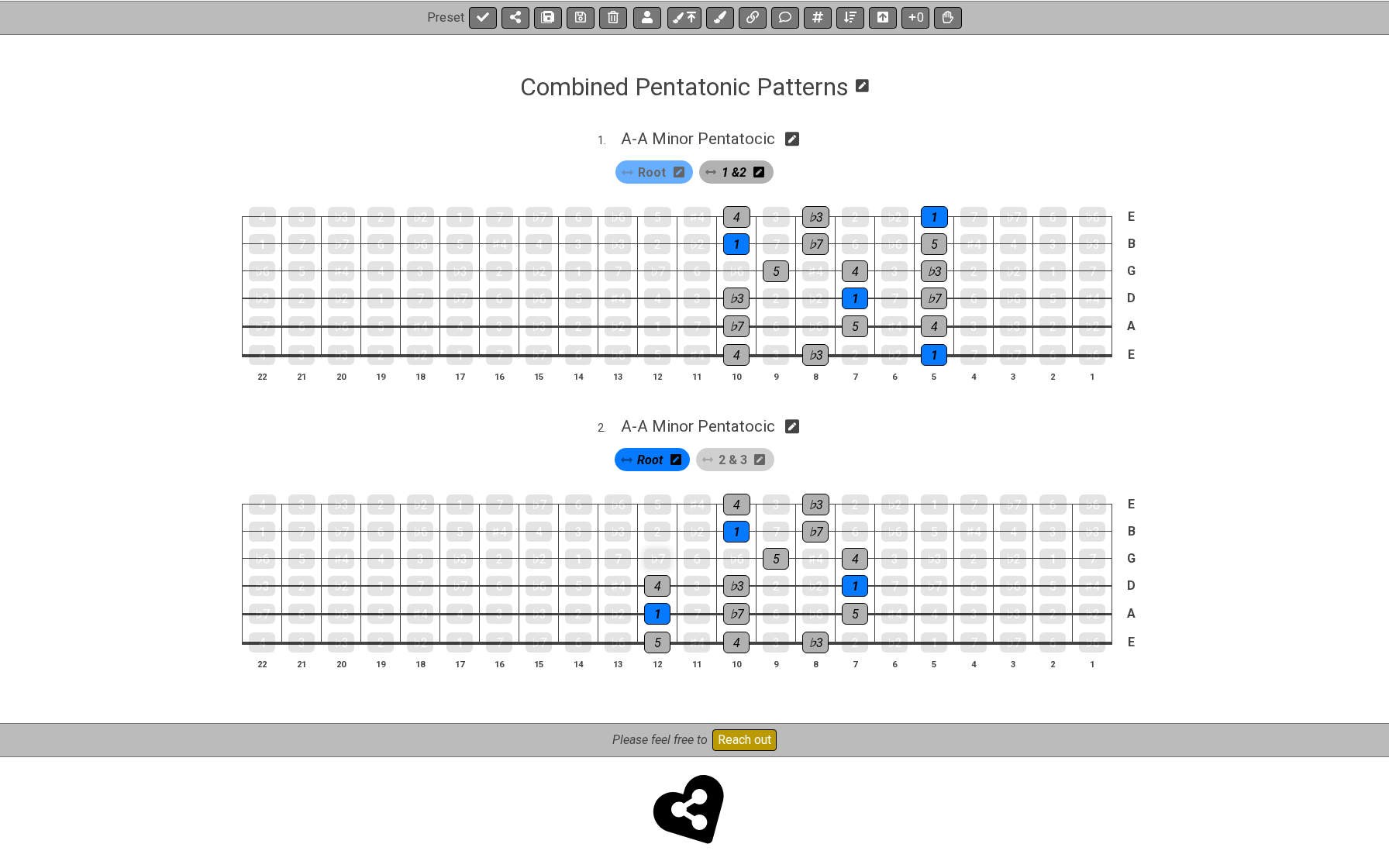
click at [659, 557] on div "♭7" at bounding box center [657, 559] width 26 height 20
click at [653, 449] on span "Root" at bounding box center [650, 460] width 26 height 22
click at [657, 553] on div "♭7" at bounding box center [657, 559] width 26 height 20
click at [623, 526] on div "♭3" at bounding box center [618, 532] width 26 height 20
click at [621, 503] on div "♭6" at bounding box center [618, 505] width 27 height 20
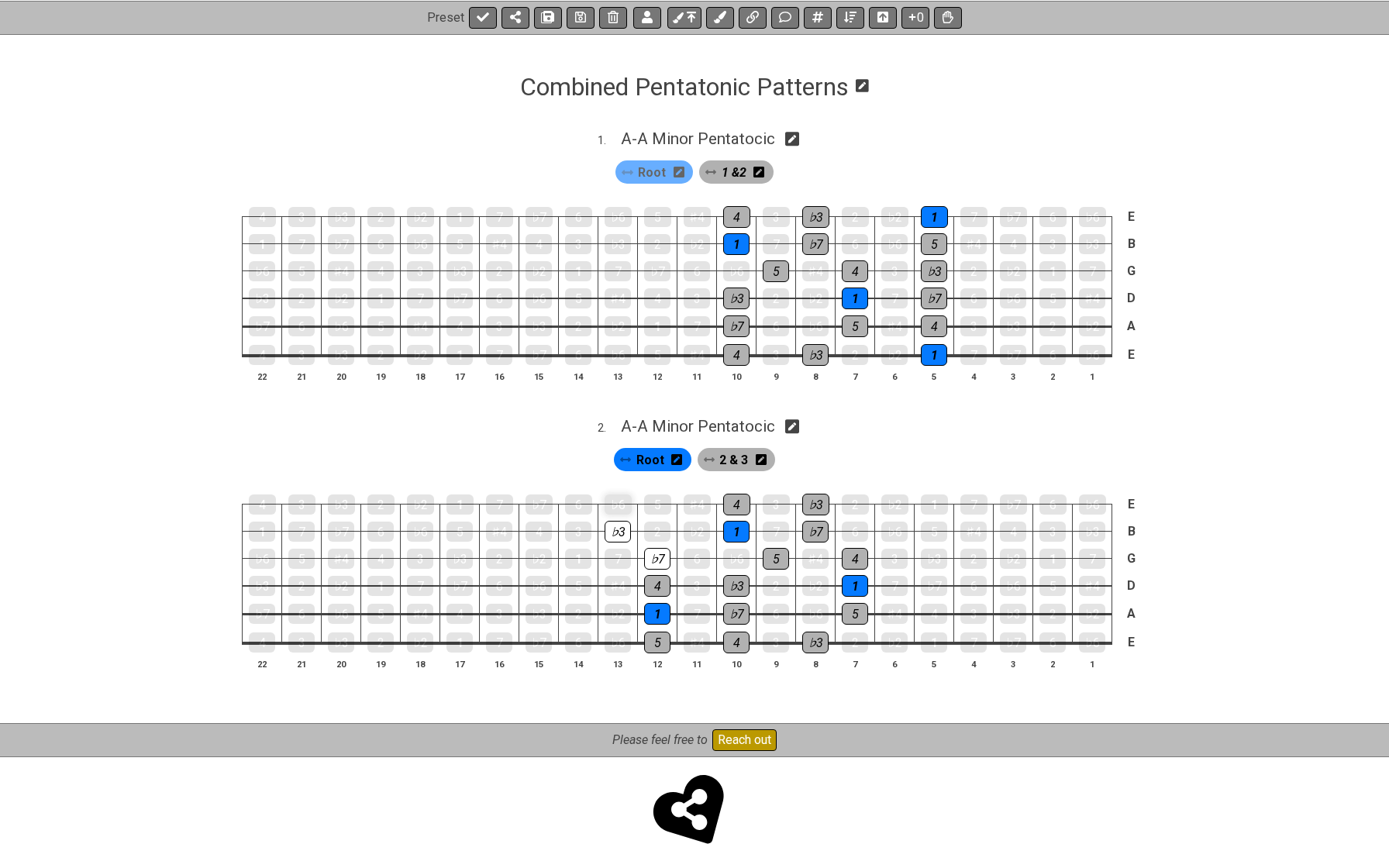
click at [621, 503] on div "♭6" at bounding box center [618, 505] width 27 height 20
click at [664, 501] on div "5" at bounding box center [657, 505] width 27 height 22
click at [734, 456] on span "2 & 3" at bounding box center [733, 460] width 29 height 22
click at [660, 495] on div "5" at bounding box center [657, 505] width 27 height 22
click at [655, 555] on div "♭7" at bounding box center [657, 559] width 26 height 22
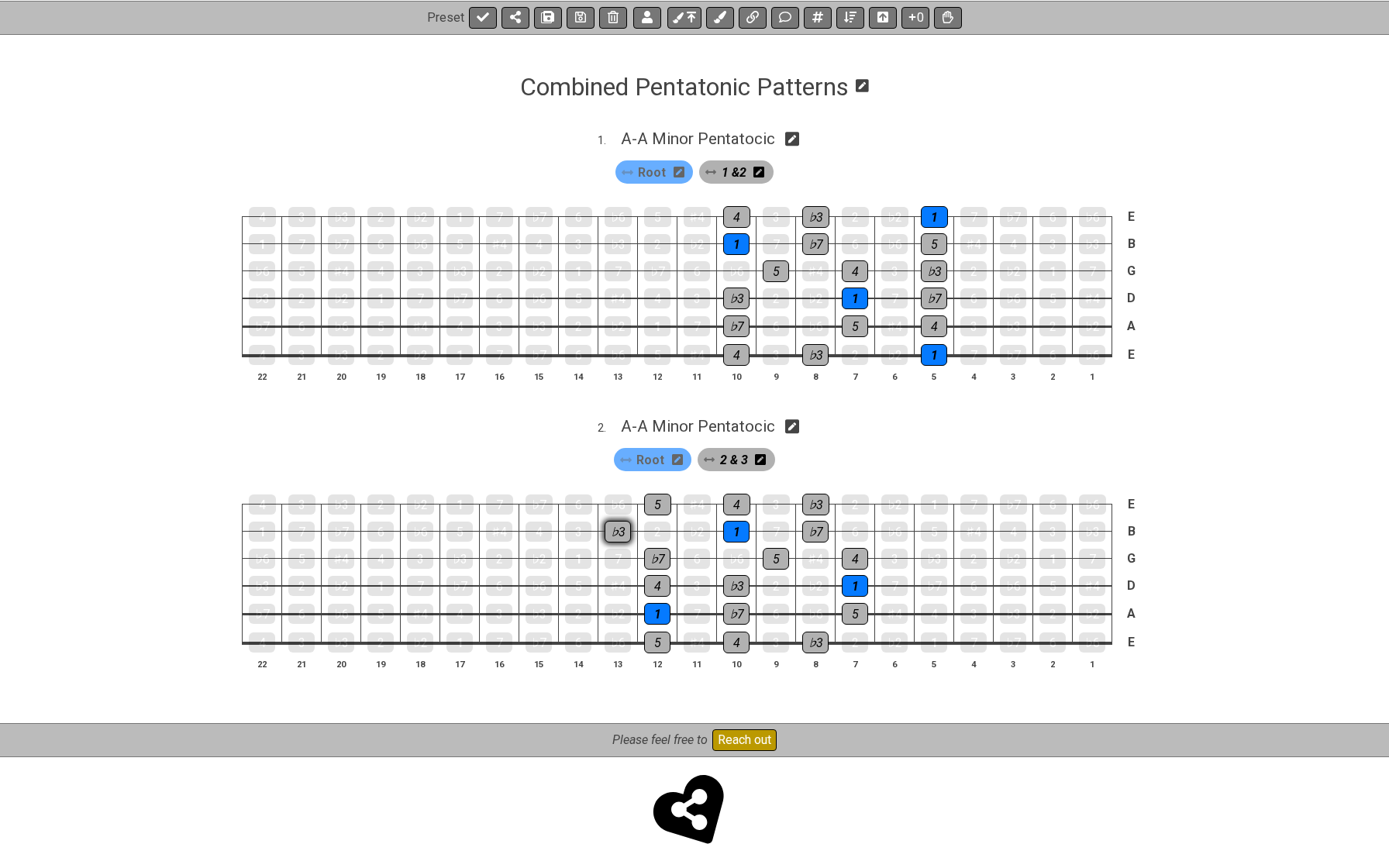
click at [619, 522] on div "♭3" at bounding box center [618, 532] width 26 height 22
click at [696, 417] on span "A - A Minor Pentatocic" at bounding box center [698, 426] width 154 height 19
select select "A Minor Pentatocic"
select select "A"
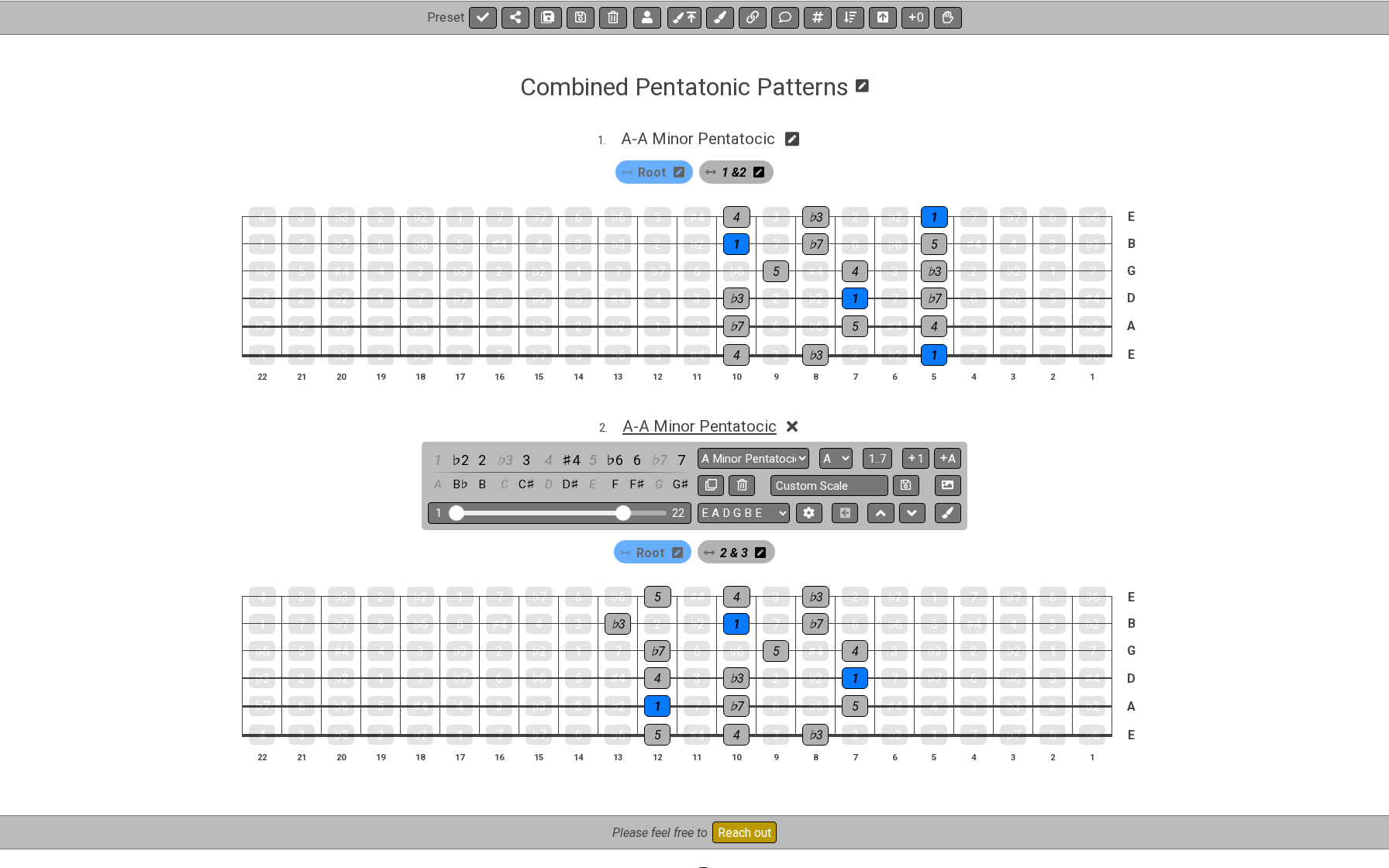
click at [696, 417] on span "A - A Minor Pentatocic" at bounding box center [699, 426] width 154 height 19
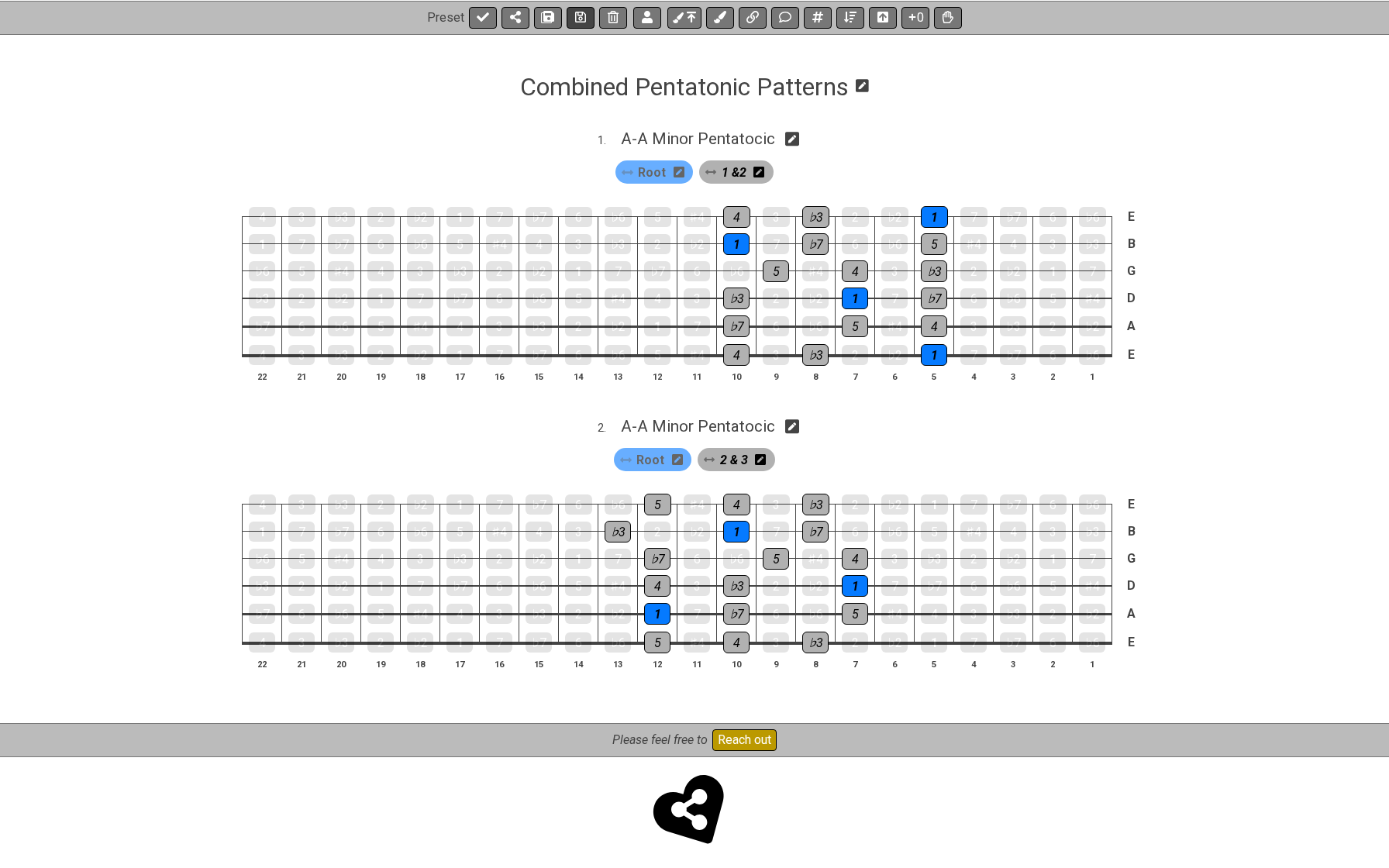
click at [582, 12] on icon at bounding box center [580, 17] width 11 height 11
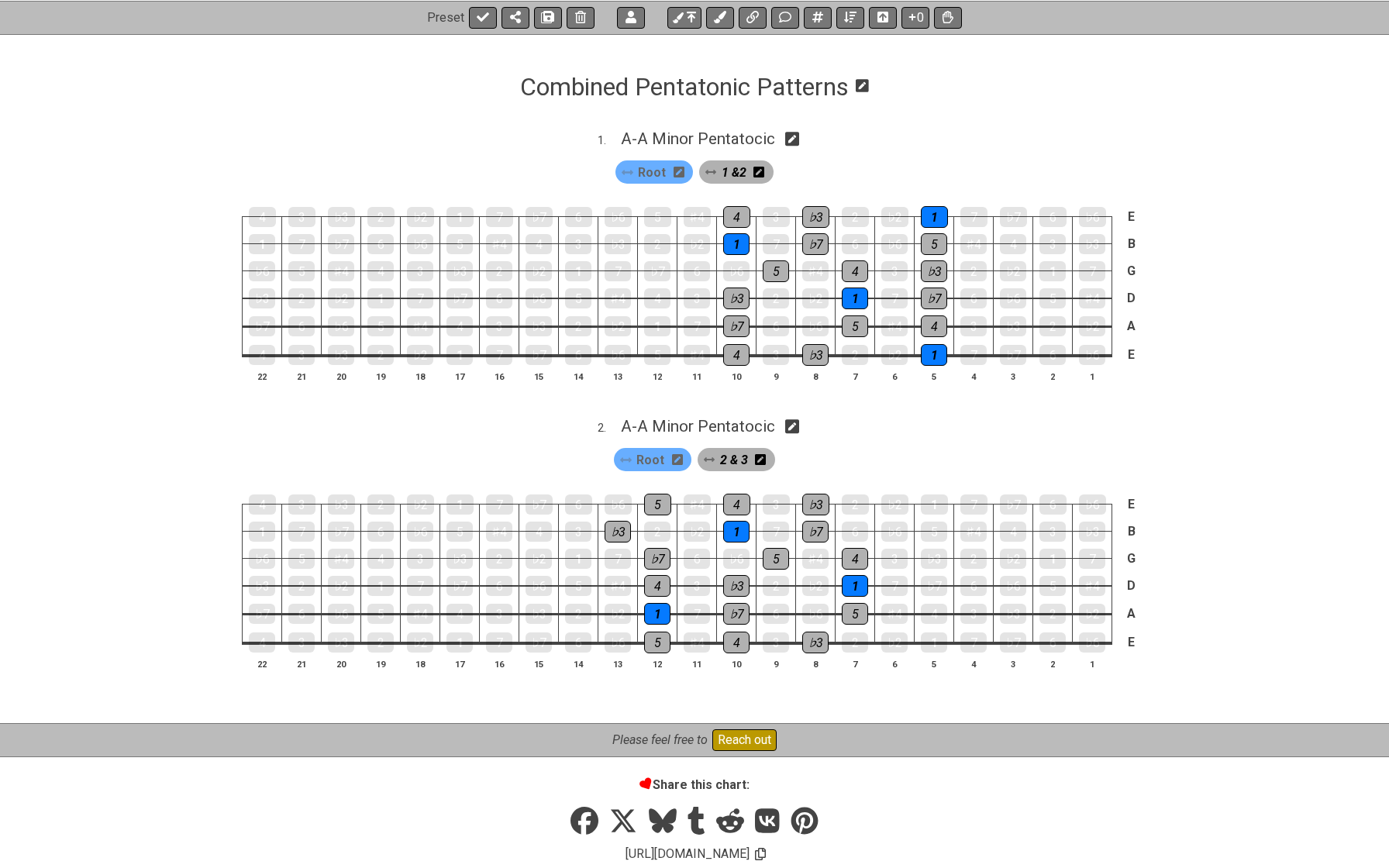
click at [582, 12] on icon at bounding box center [580, 17] width 11 height 12
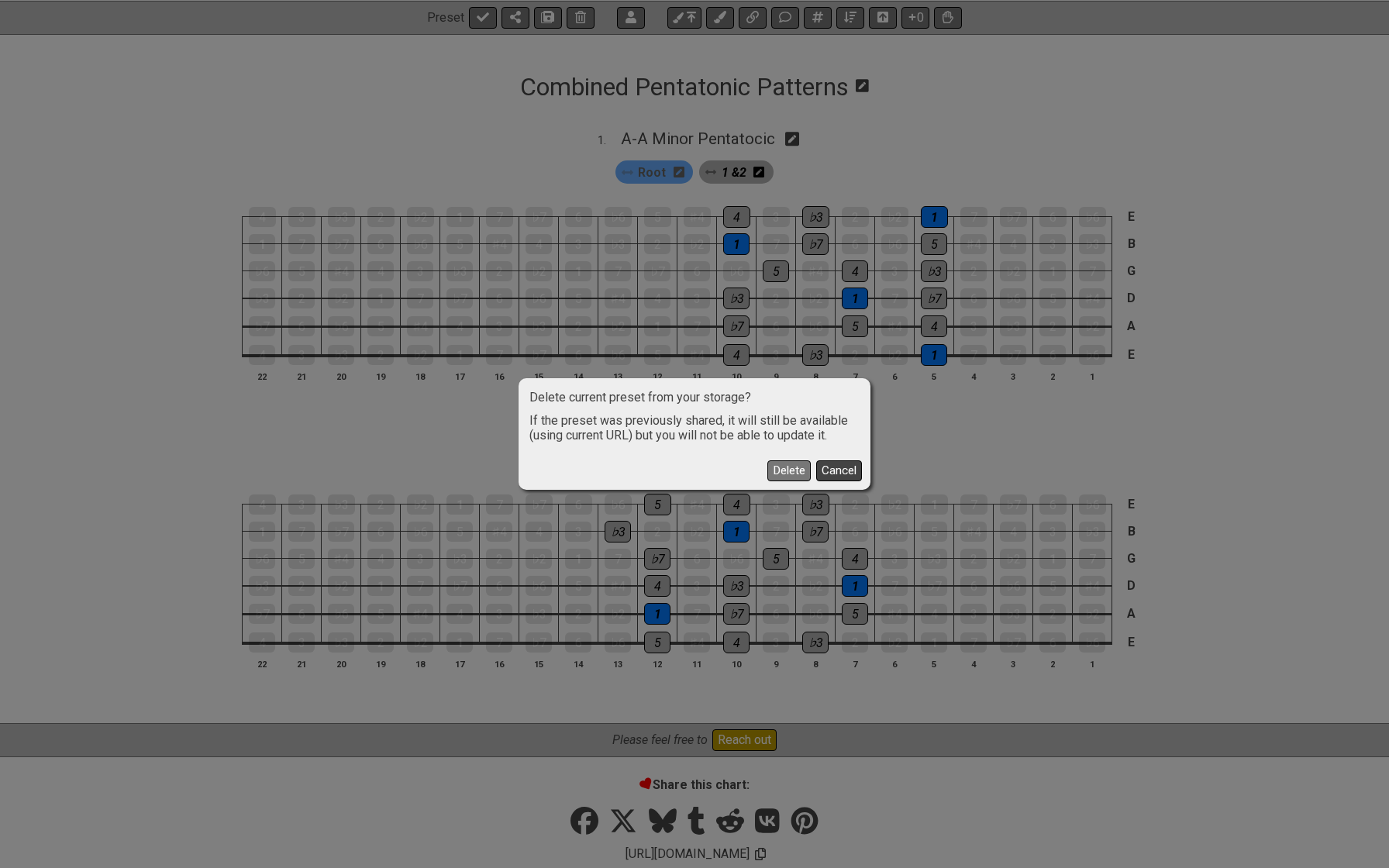
click at [848, 470] on button "Cancel" at bounding box center [839, 470] width 46 height 21
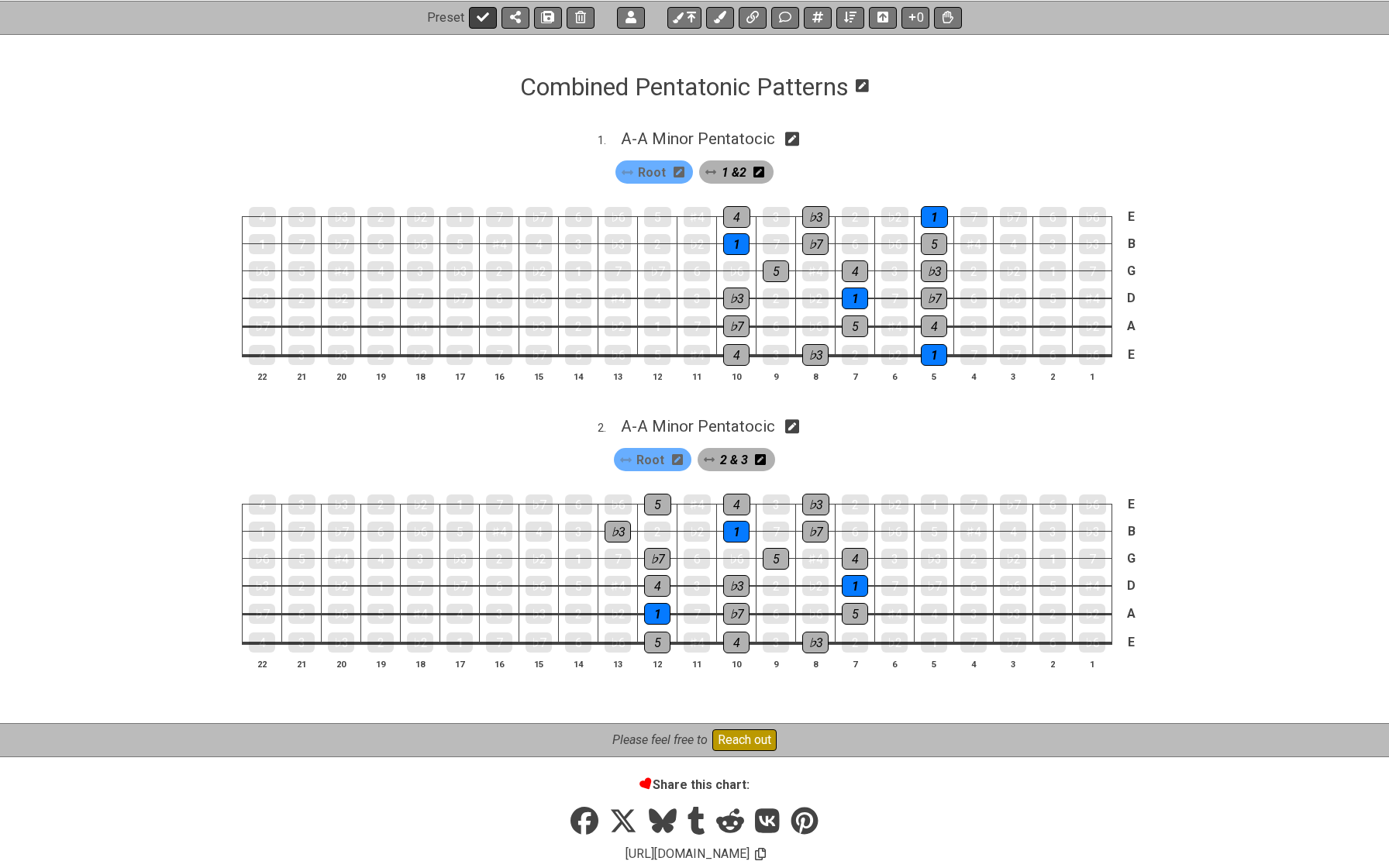
click at [484, 14] on icon at bounding box center [483, 16] width 12 height 9
select select "/022B3E3LD"
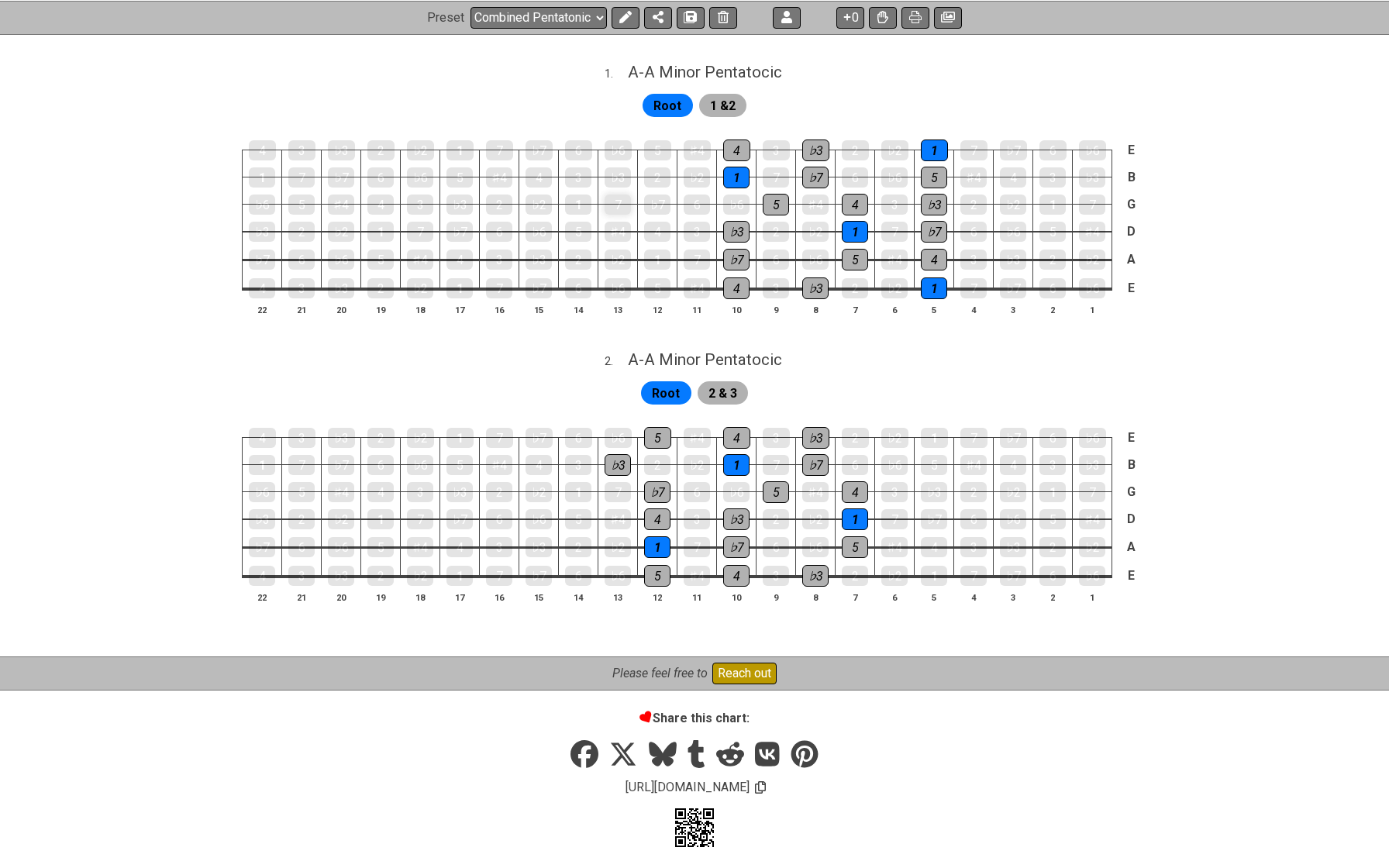
scroll to position [290, 0]
click at [700, 69] on span "A - A Minor Pentatocic" at bounding box center [705, 73] width 154 height 19
select select "A Minor Pentatocic"
select select "A"
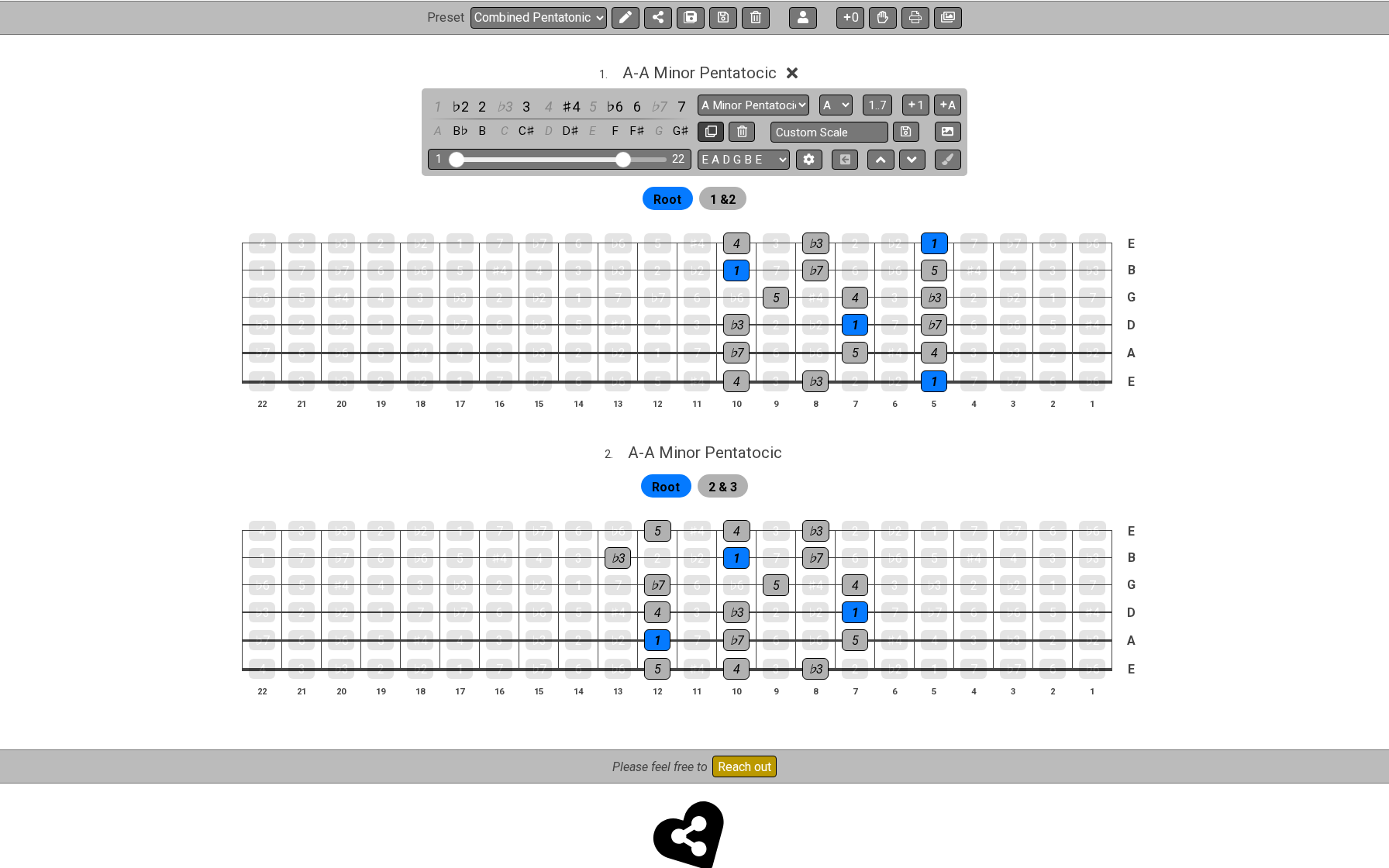
click at [708, 129] on icon at bounding box center [711, 132] width 12 height 12
select select "A Minor Pentatocic"
select select "A"
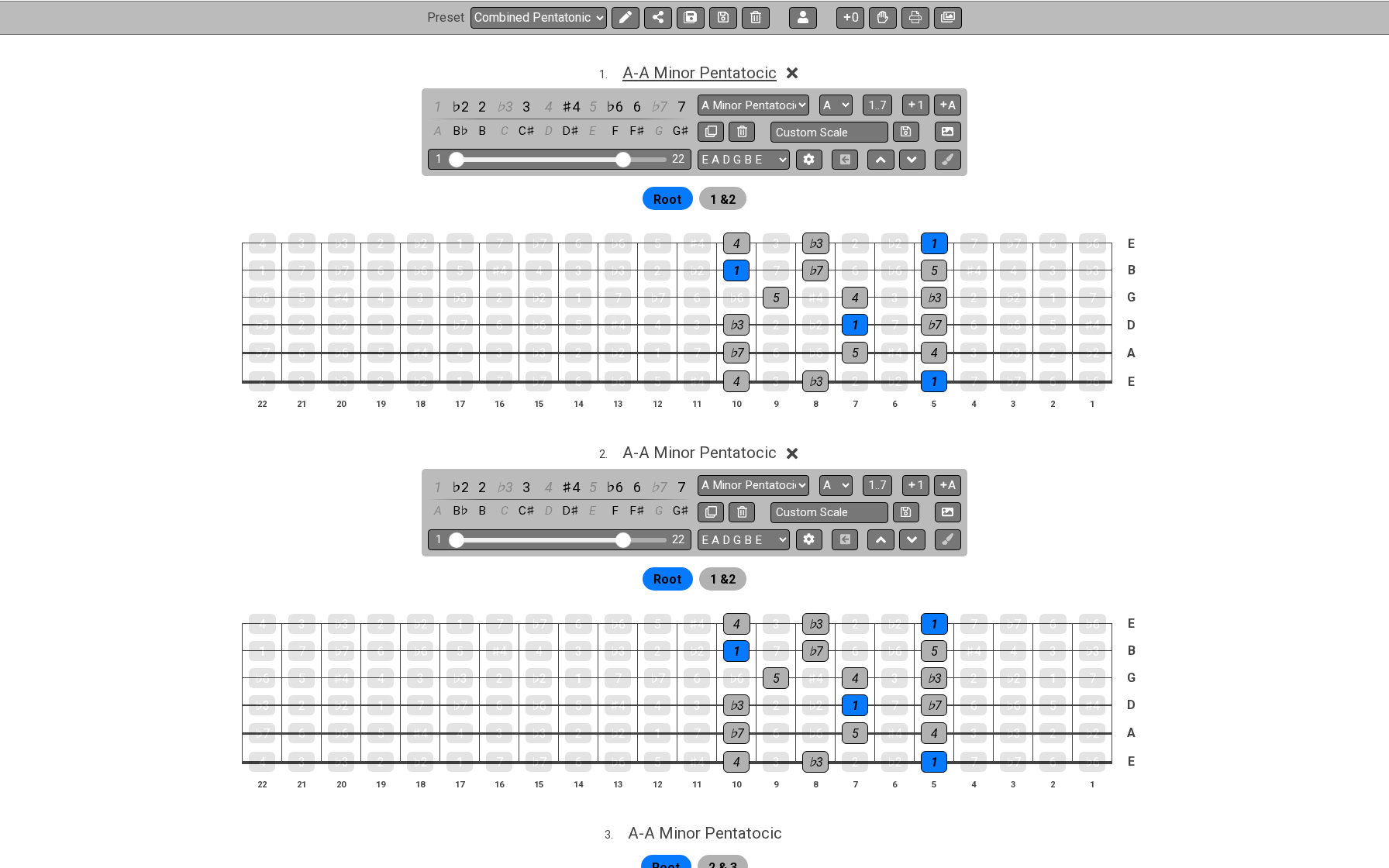
click at [702, 70] on span "A - A Minor Pentatocic" at bounding box center [699, 73] width 154 height 19
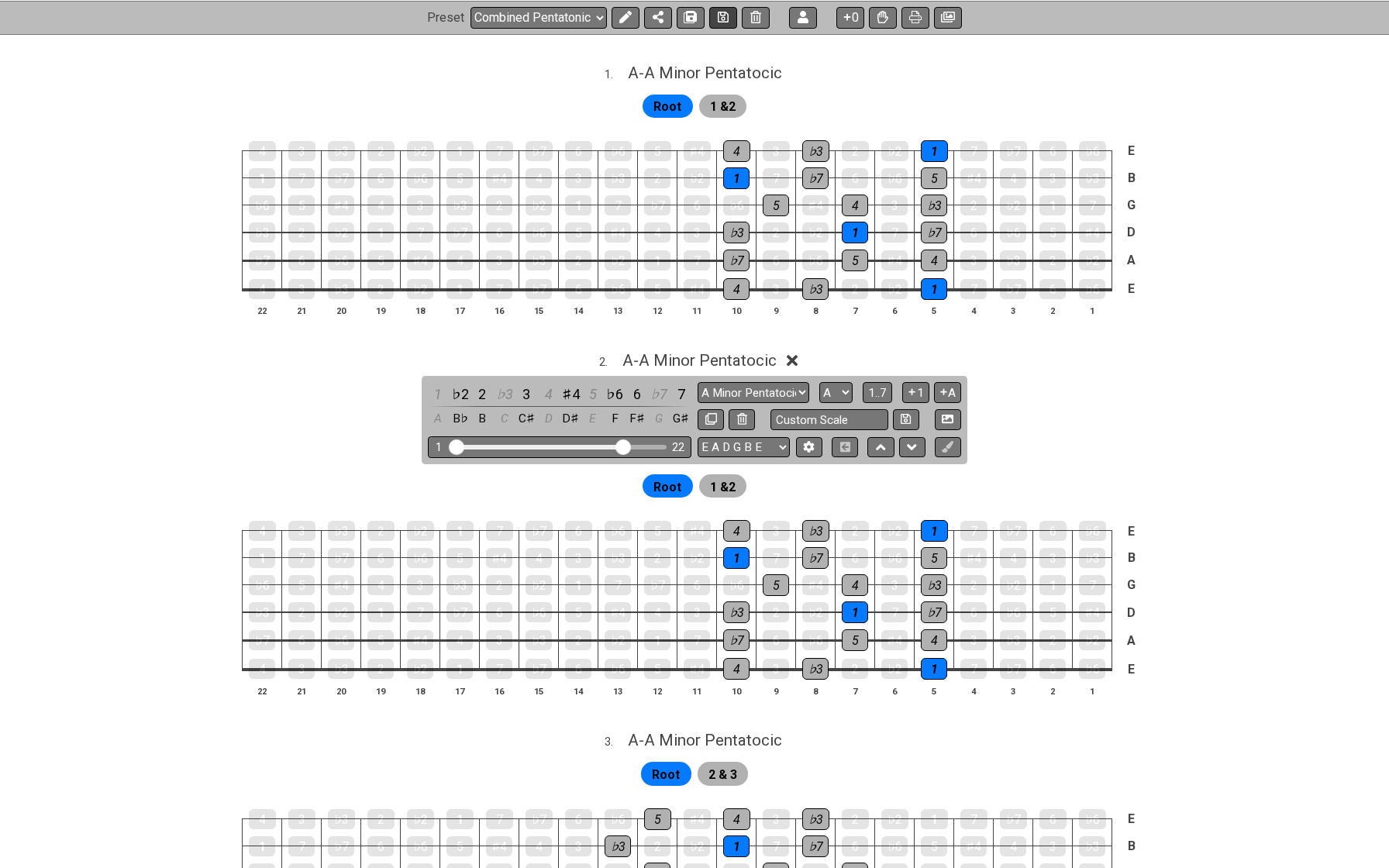
click at [720, 19] on icon at bounding box center [723, 17] width 11 height 11
click at [636, 9] on button at bounding box center [626, 17] width 28 height 22
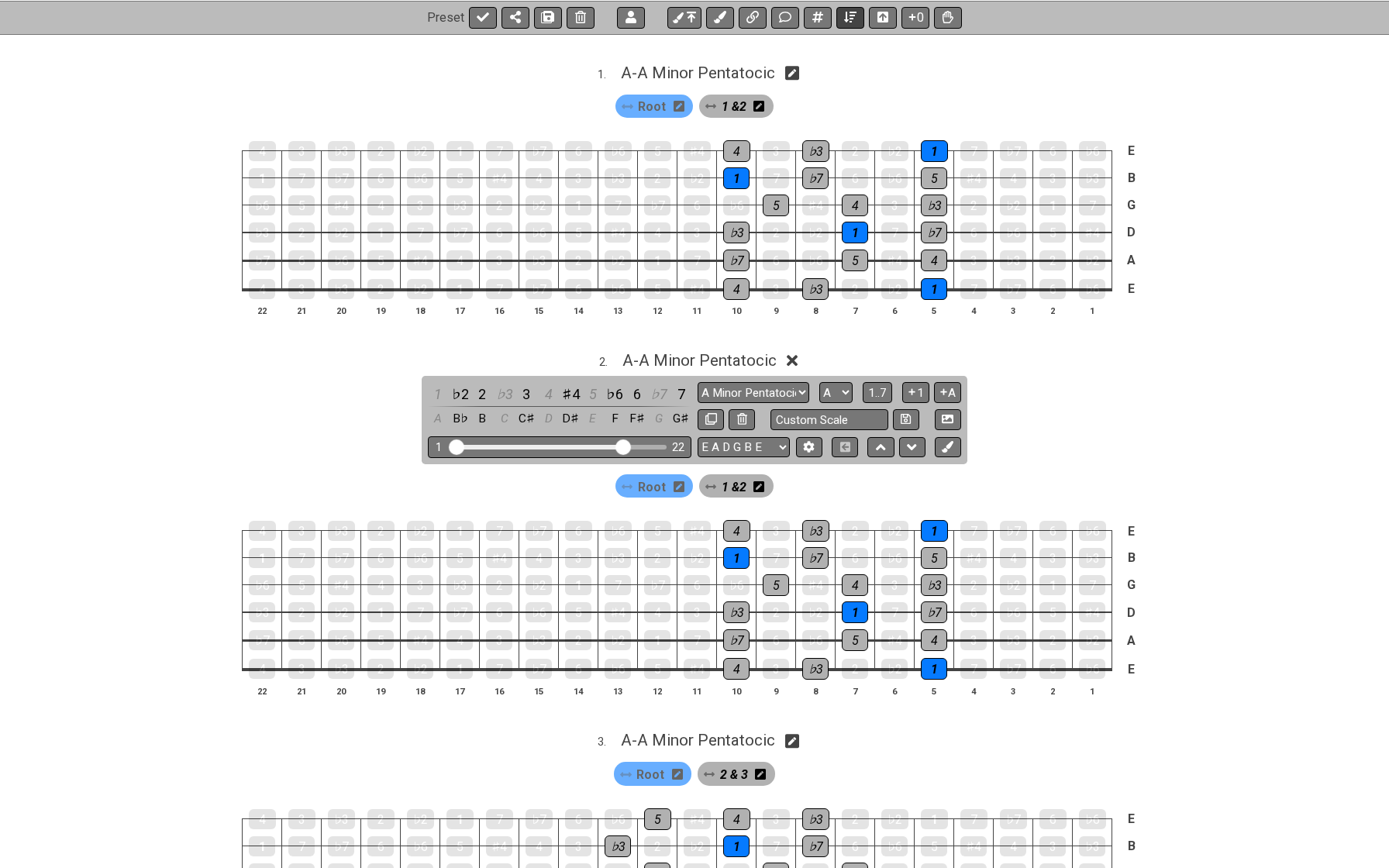
click at [850, 12] on icon at bounding box center [850, 17] width 12 height 12
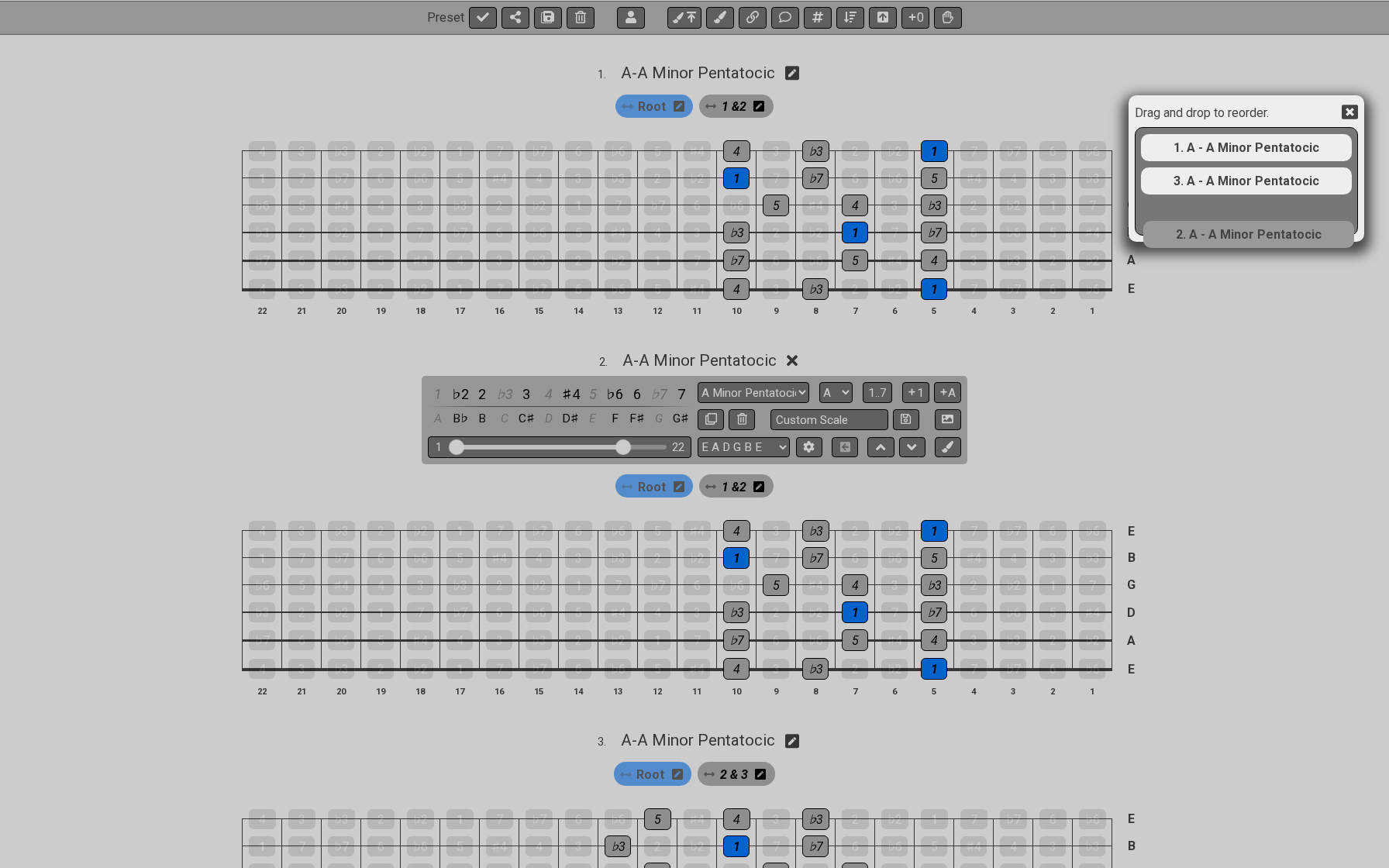
drag, startPoint x: 1226, startPoint y: 177, endPoint x: 1228, endPoint y: 235, distance: 58.2
click at [1228, 235] on div "1. A - A Minor Pentatocic 2. A - A Minor Pentatocic 3. A - A Minor Pentatocic" at bounding box center [1246, 181] width 223 height 109
select select "A Minor Pentatocic"
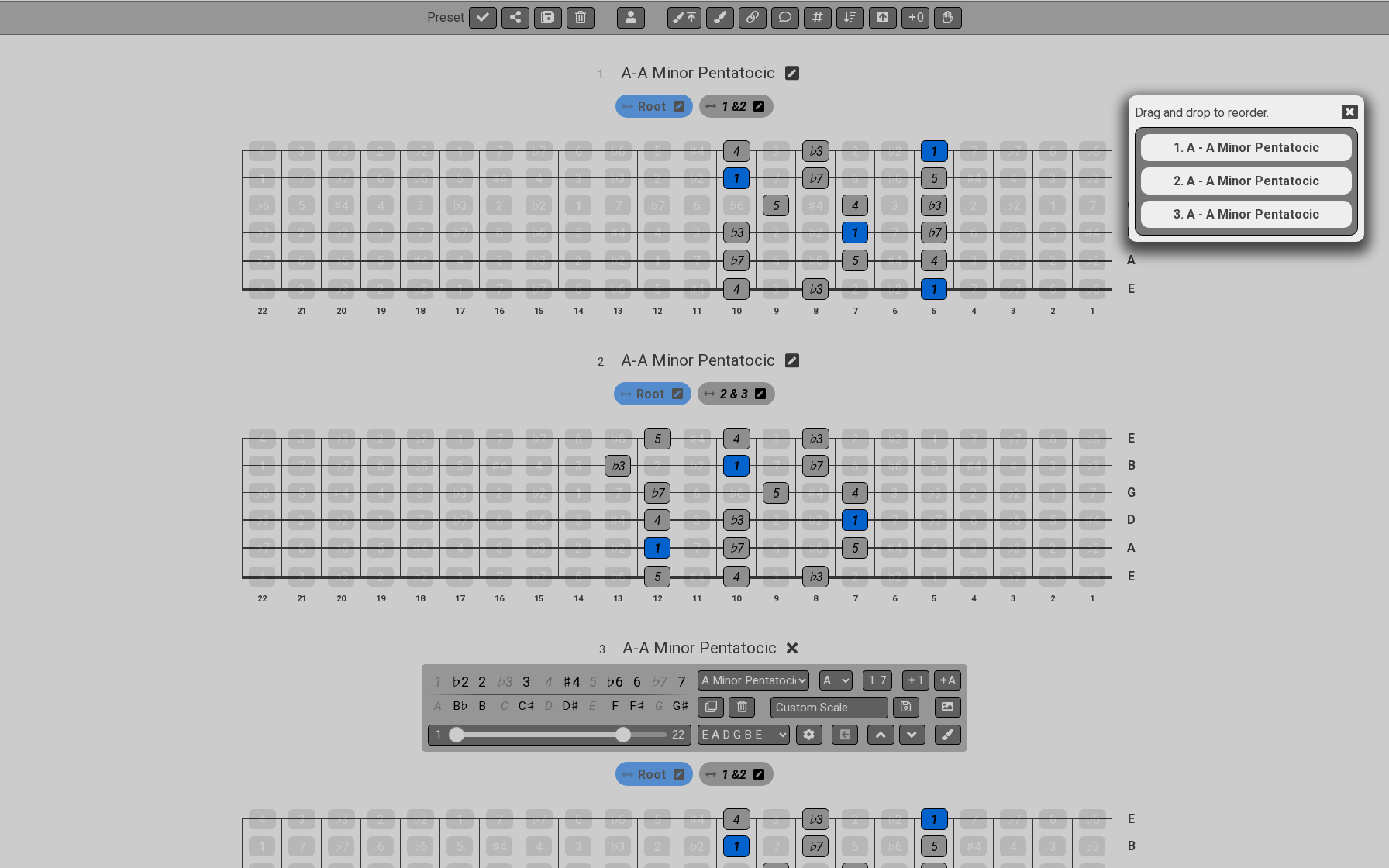
click at [1351, 117] on icon at bounding box center [1350, 112] width 16 height 15
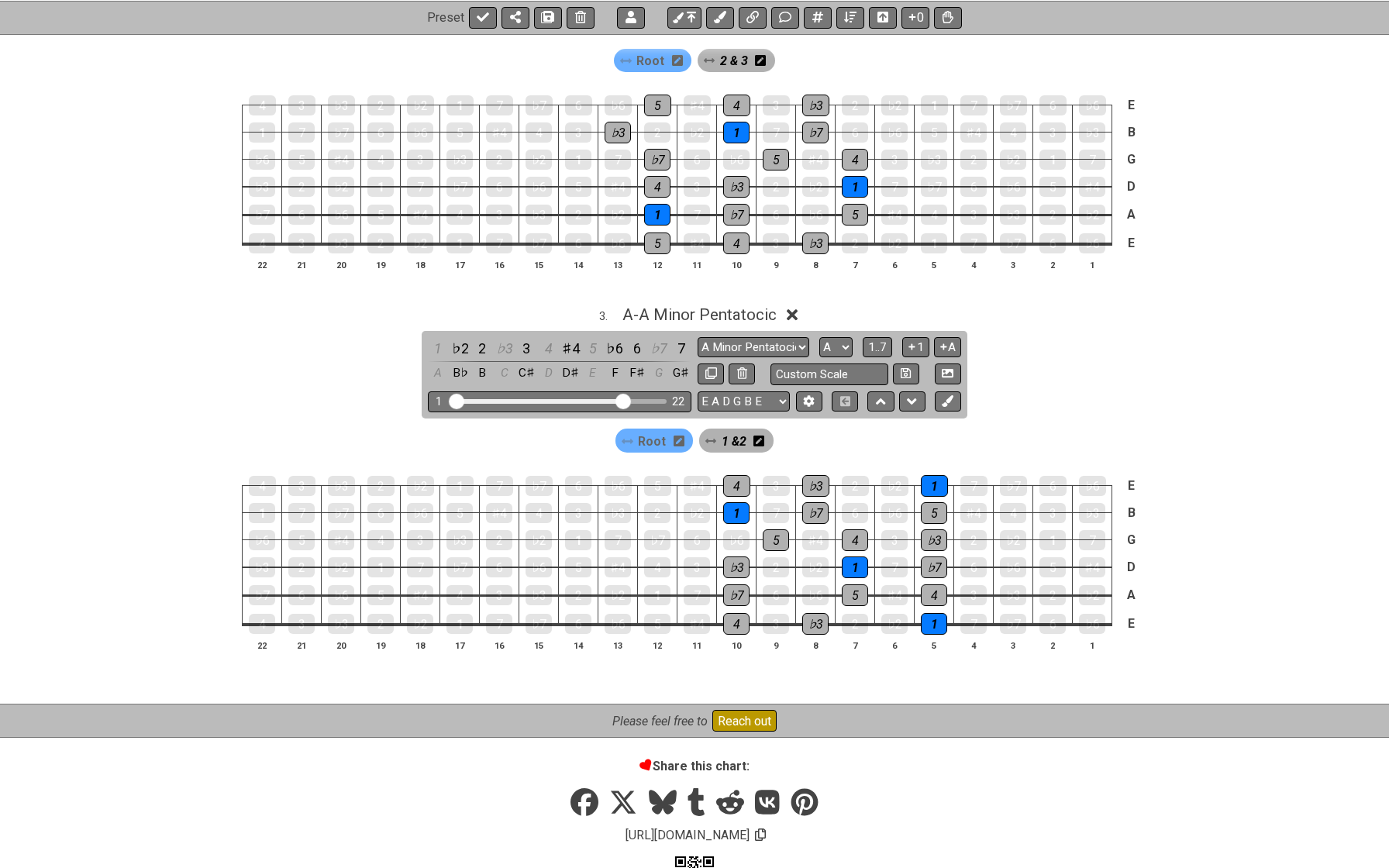
scroll to position [634, 0]
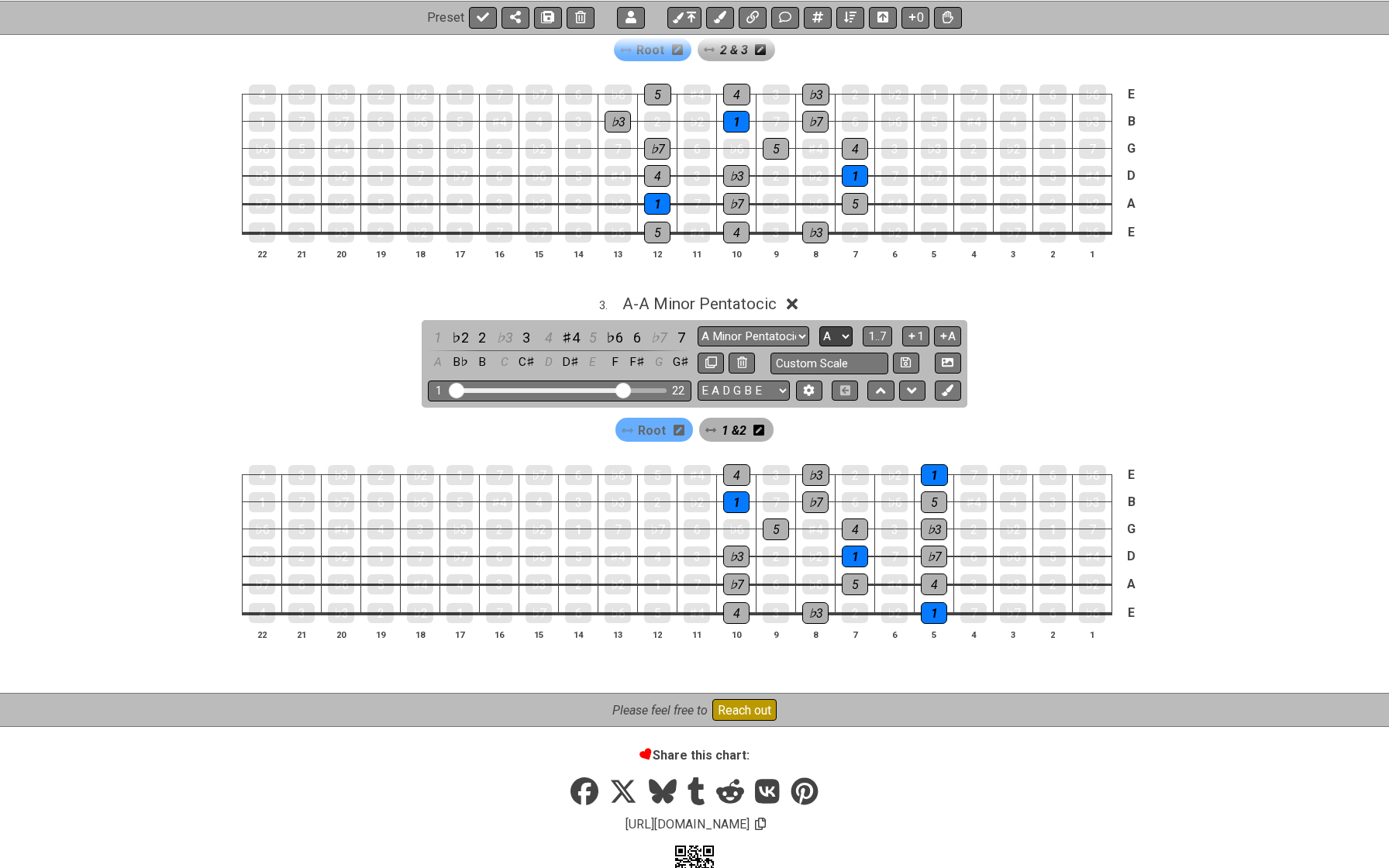
select select "C"
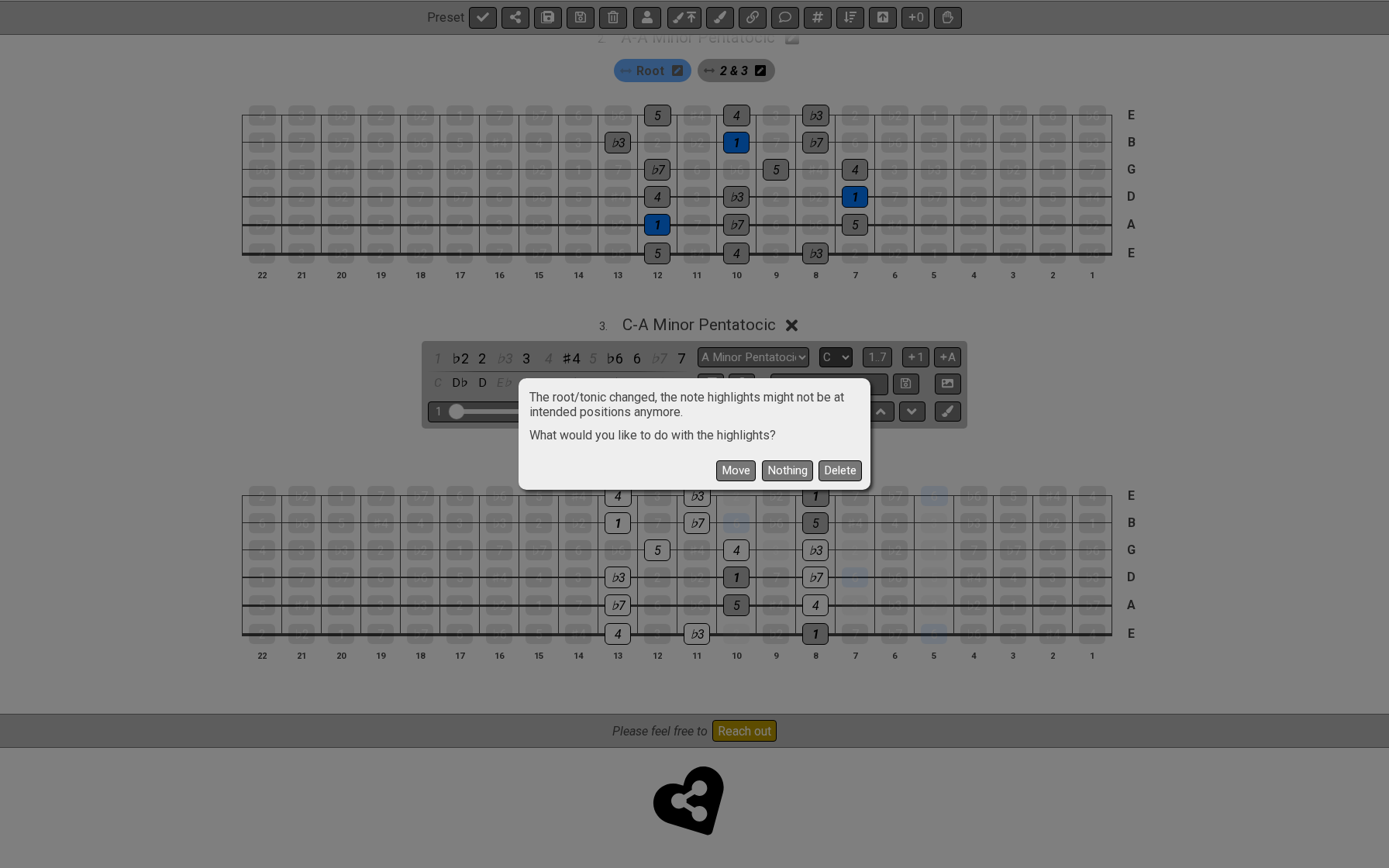
scroll to position [601, 0]
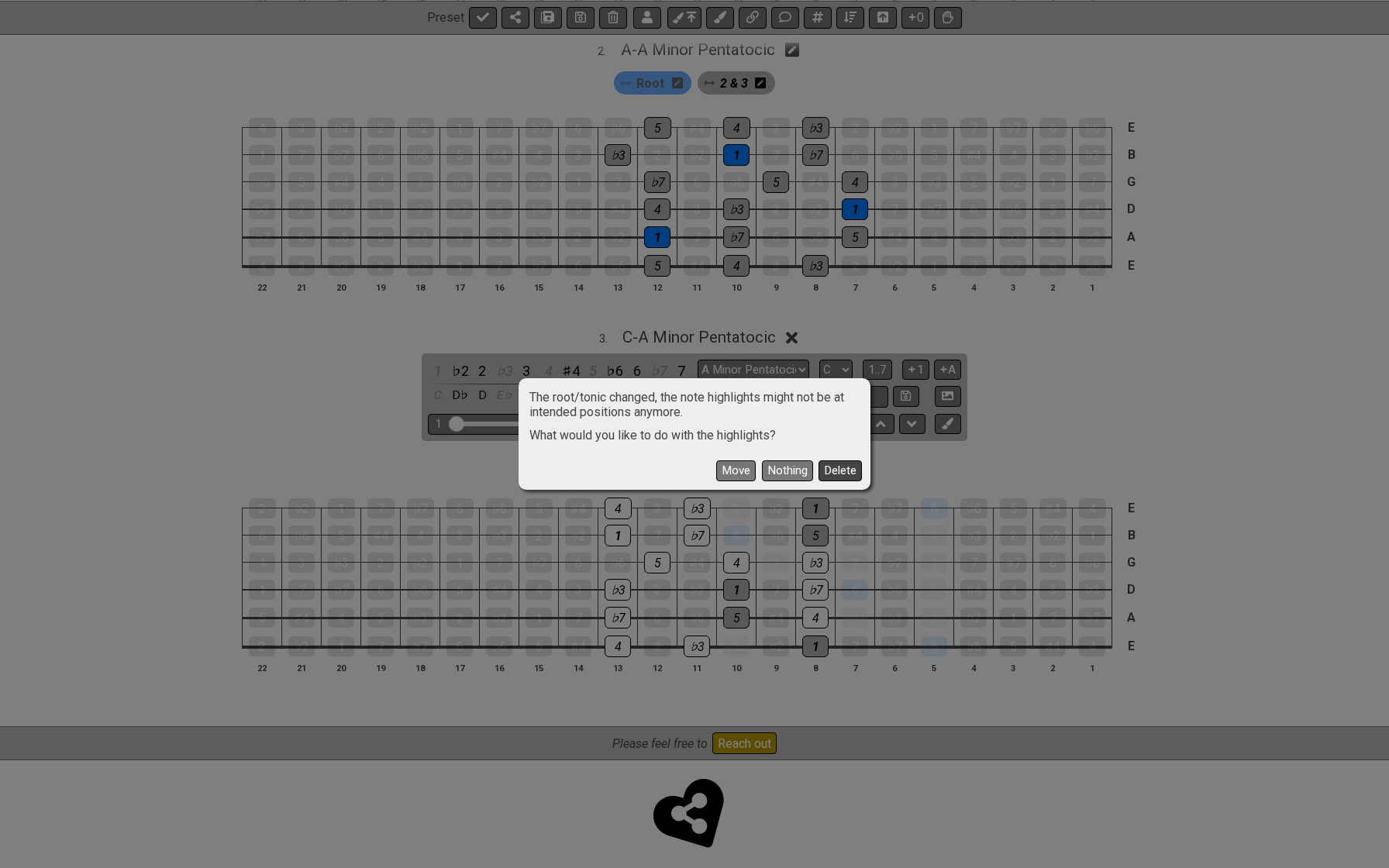
click at [829, 469] on button "Delete" at bounding box center [840, 470] width 43 height 21
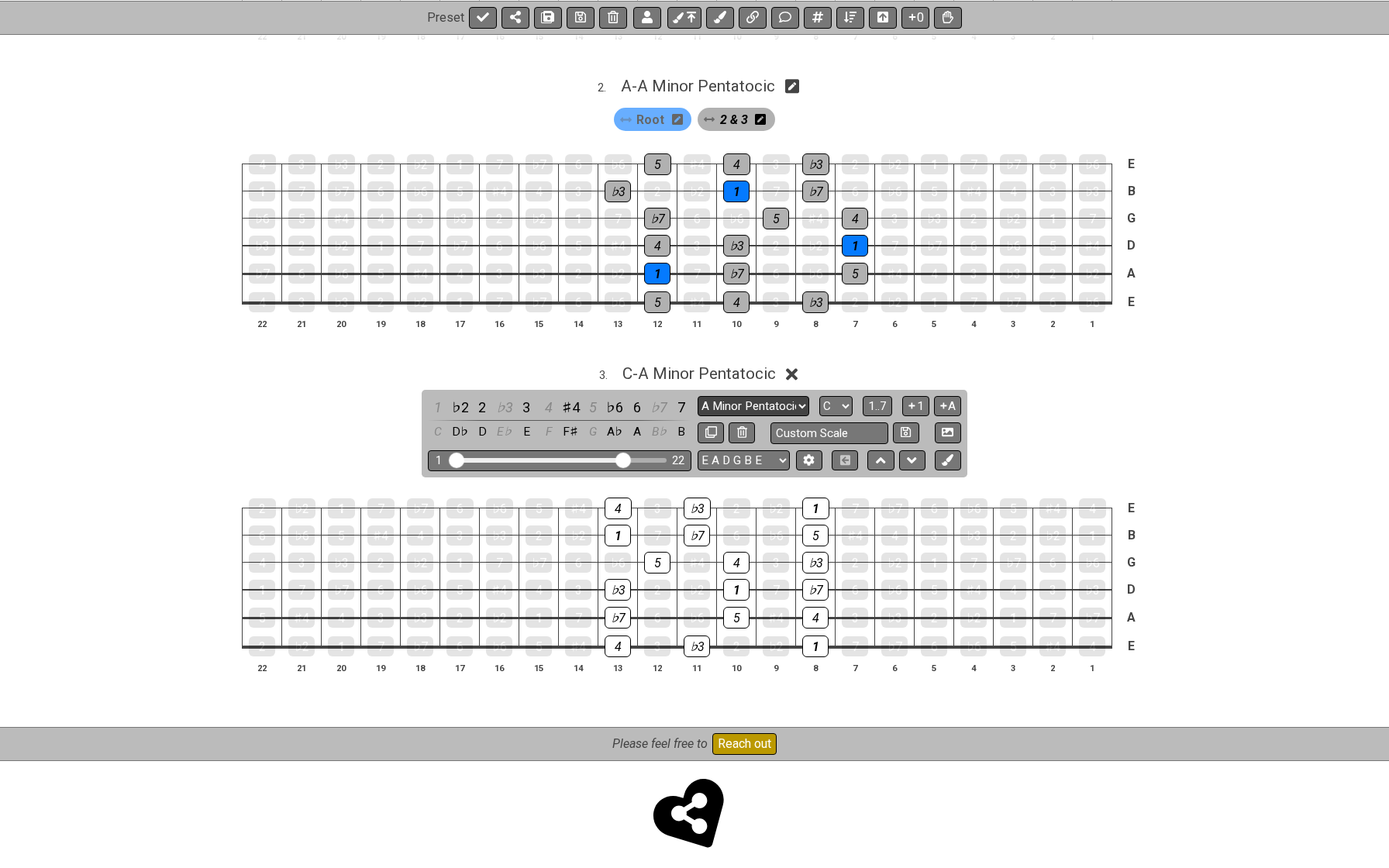
select select "Major Pentatonic"
click at [436, 400] on div "1" at bounding box center [438, 407] width 20 height 21
click at [482, 397] on div "2" at bounding box center [482, 407] width 20 height 21
click at [520, 397] on div "3" at bounding box center [526, 407] width 20 height 21
click at [592, 397] on div "5" at bounding box center [593, 407] width 20 height 21
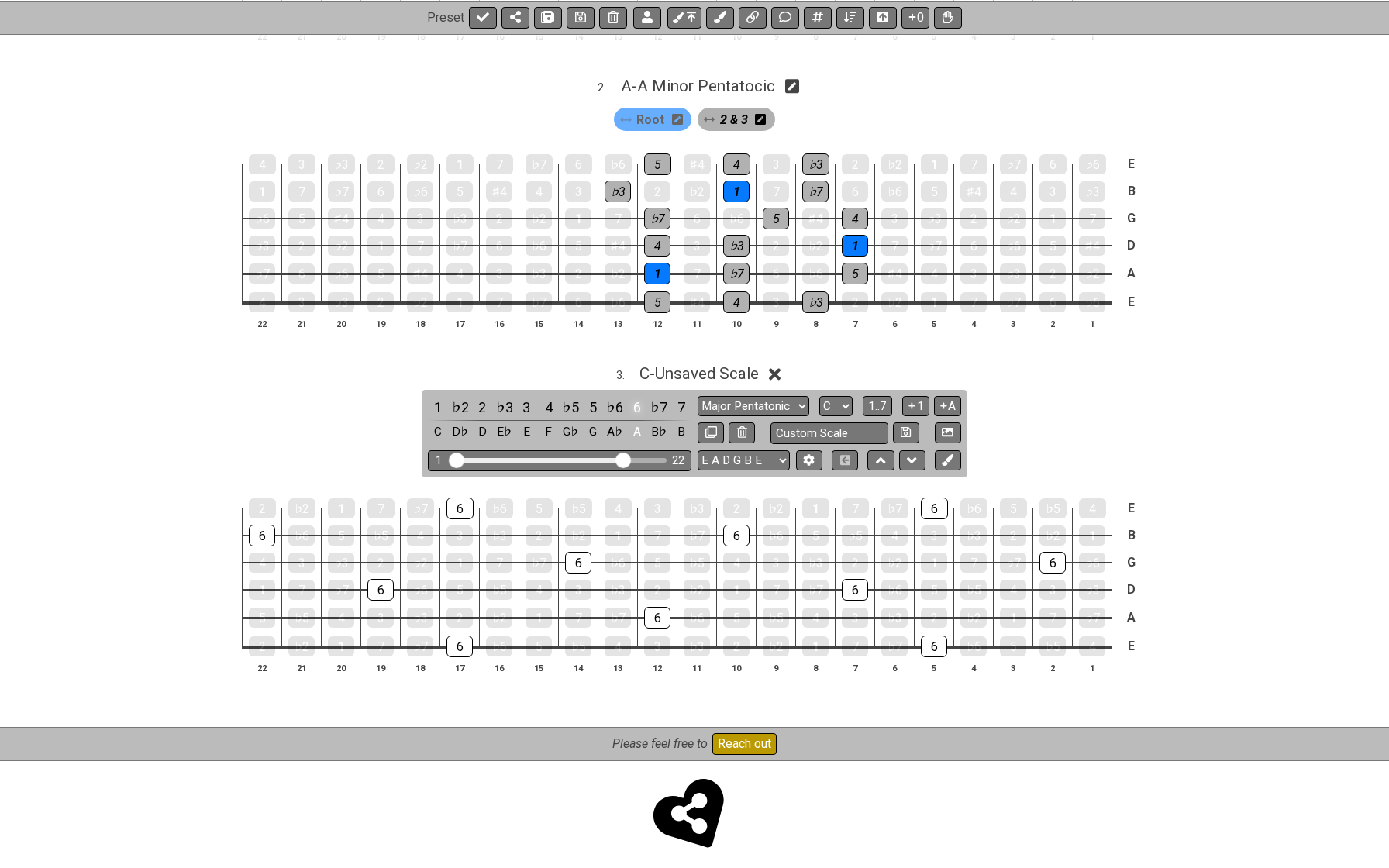
click at [637, 397] on div "6" at bounding box center [637, 407] width 20 height 21
click at [946, 455] on icon at bounding box center [948, 460] width 12 height 12
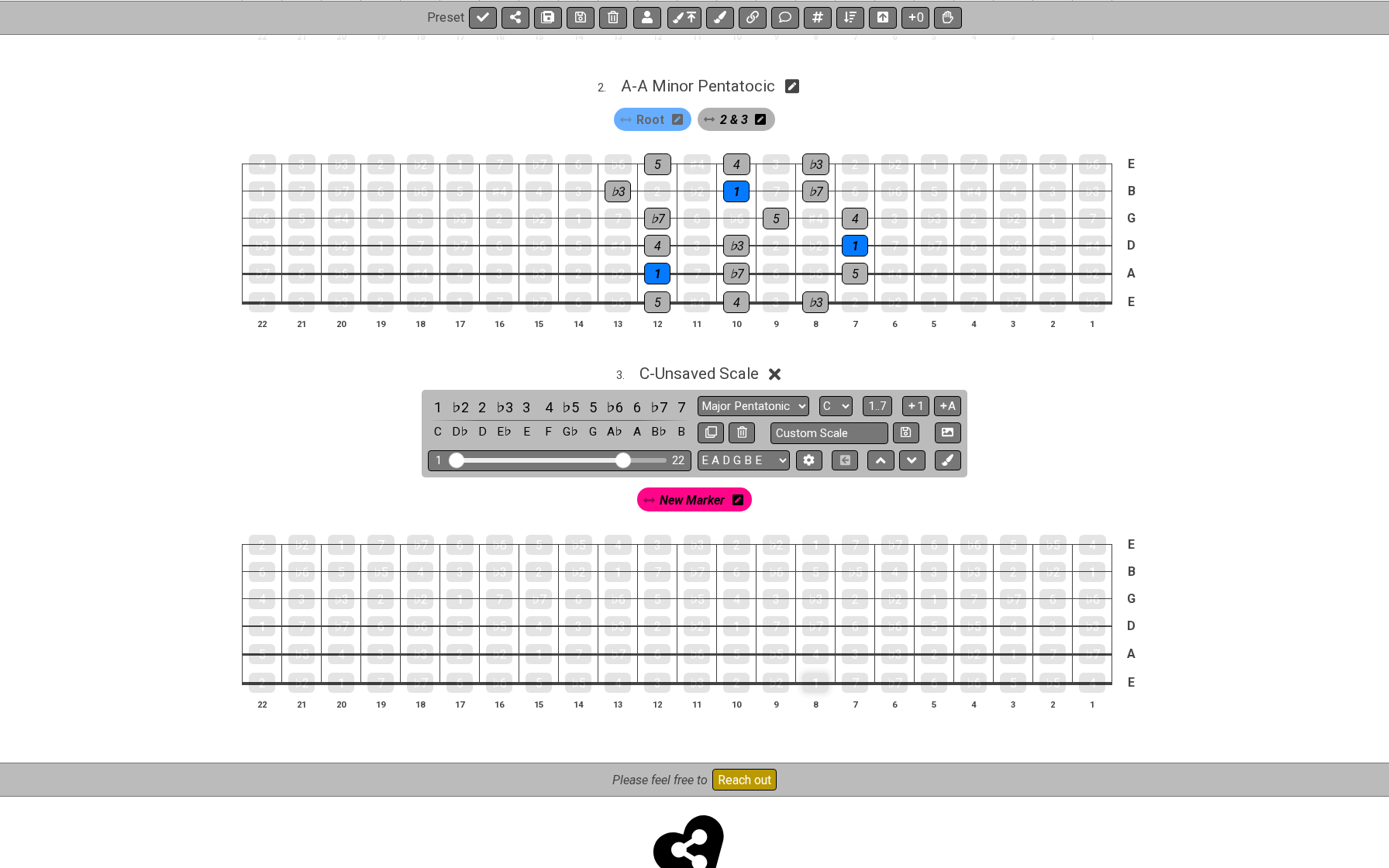
click at [813, 673] on div "1" at bounding box center [815, 683] width 26 height 20
click at [707, 494] on span "New Marker" at bounding box center [692, 500] width 65 height 22
click at [817, 673] on div "1" at bounding box center [815, 683] width 26 height 20
click at [731, 674] on div "2" at bounding box center [736, 683] width 26 height 22
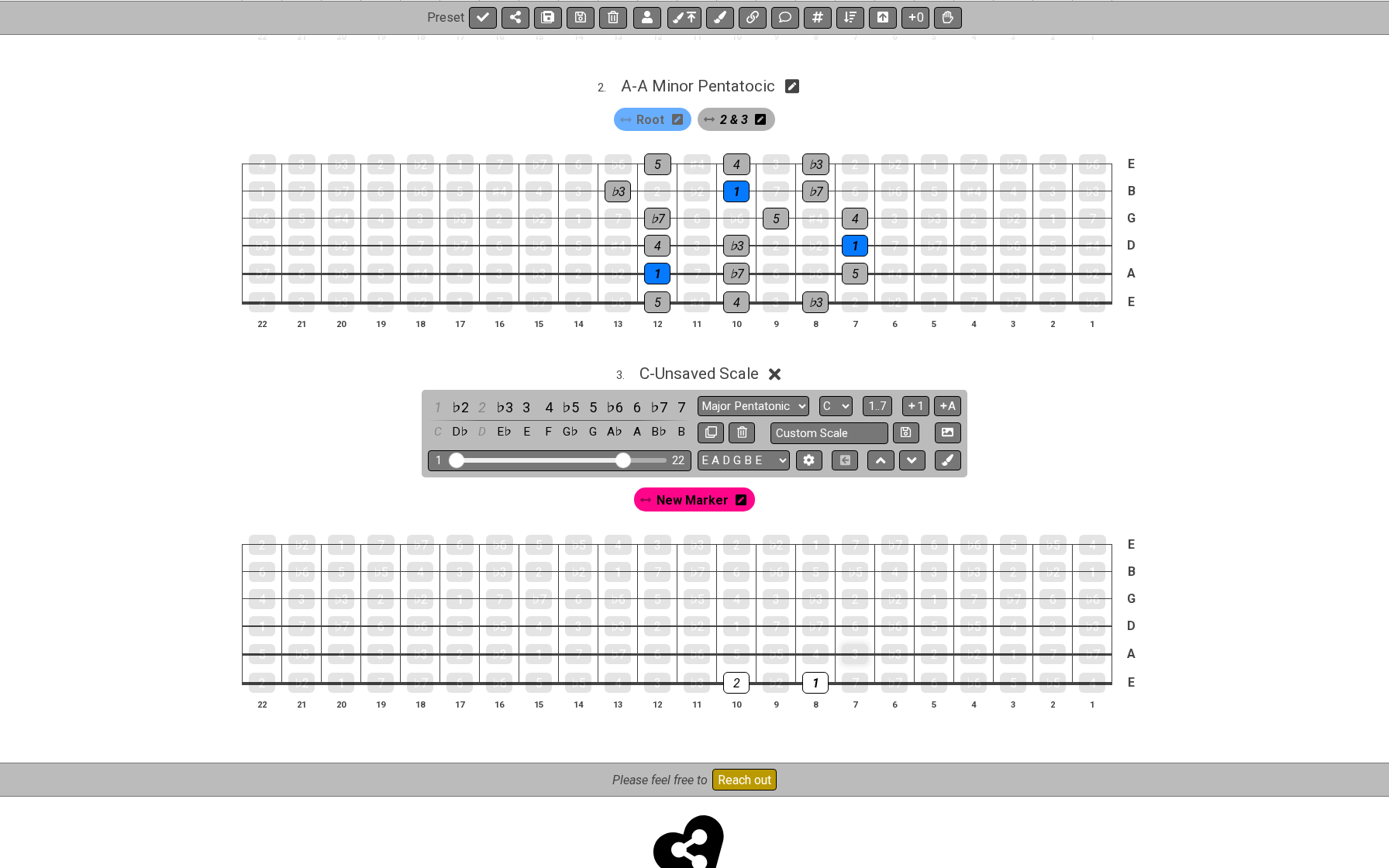
click at [853, 647] on div "3" at bounding box center [855, 654] width 26 height 20
click at [732, 650] on div "5" at bounding box center [736, 654] width 26 height 20
click at [855, 616] on div "6" at bounding box center [855, 626] width 26 height 20
click at [733, 615] on div "1" at bounding box center [736, 626] width 26 height 22
click at [853, 594] on div "2" at bounding box center [855, 599] width 26 height 20
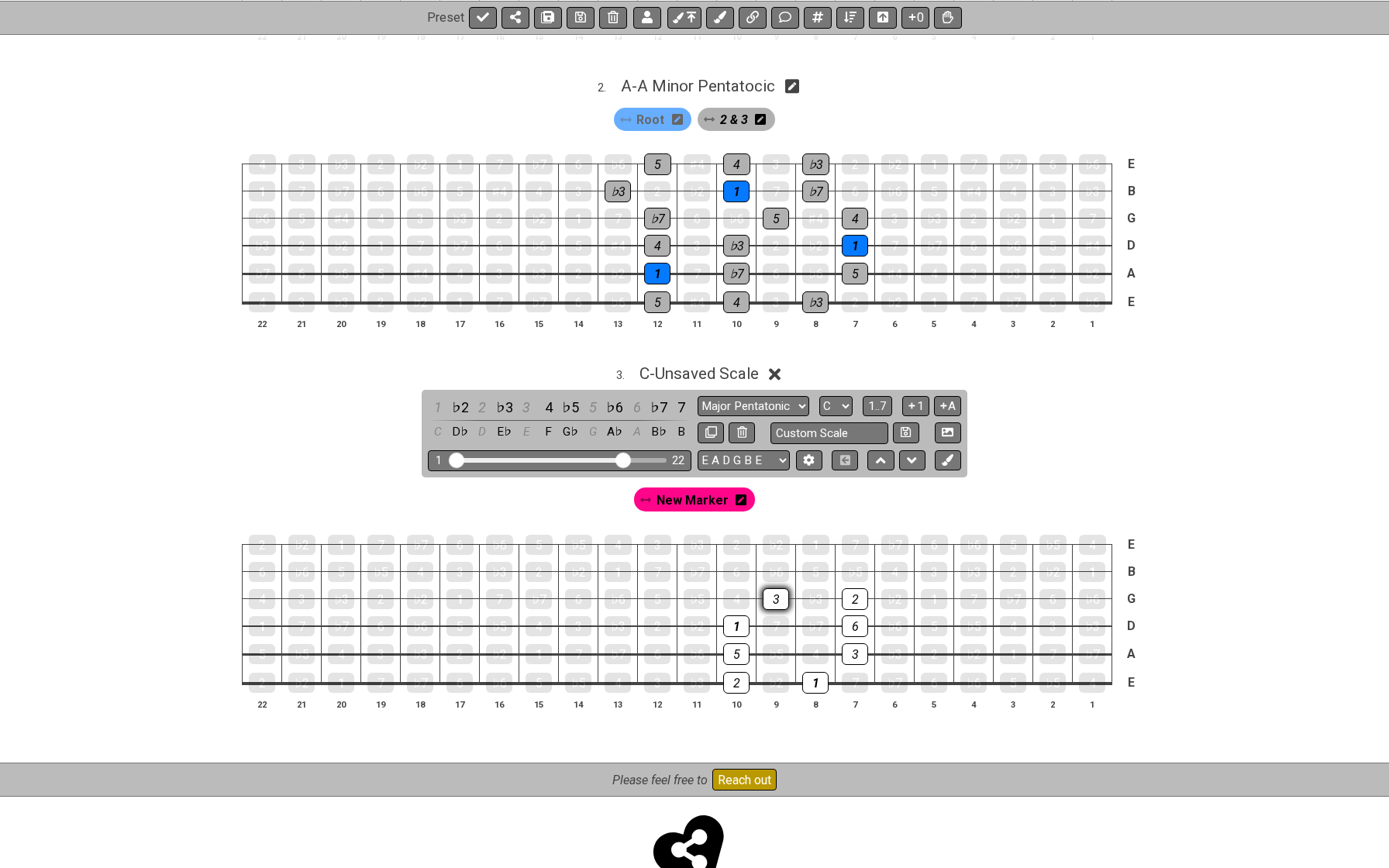
click at [777, 592] on div "3" at bounding box center [776, 599] width 26 height 22
click at [812, 567] on div "5" at bounding box center [815, 572] width 26 height 20
click at [736, 565] on div "6" at bounding box center [736, 572] width 26 height 20
click at [819, 534] on div "1" at bounding box center [815, 545] width 27 height 22
click at [740, 535] on div "2" at bounding box center [736, 545] width 27 height 20
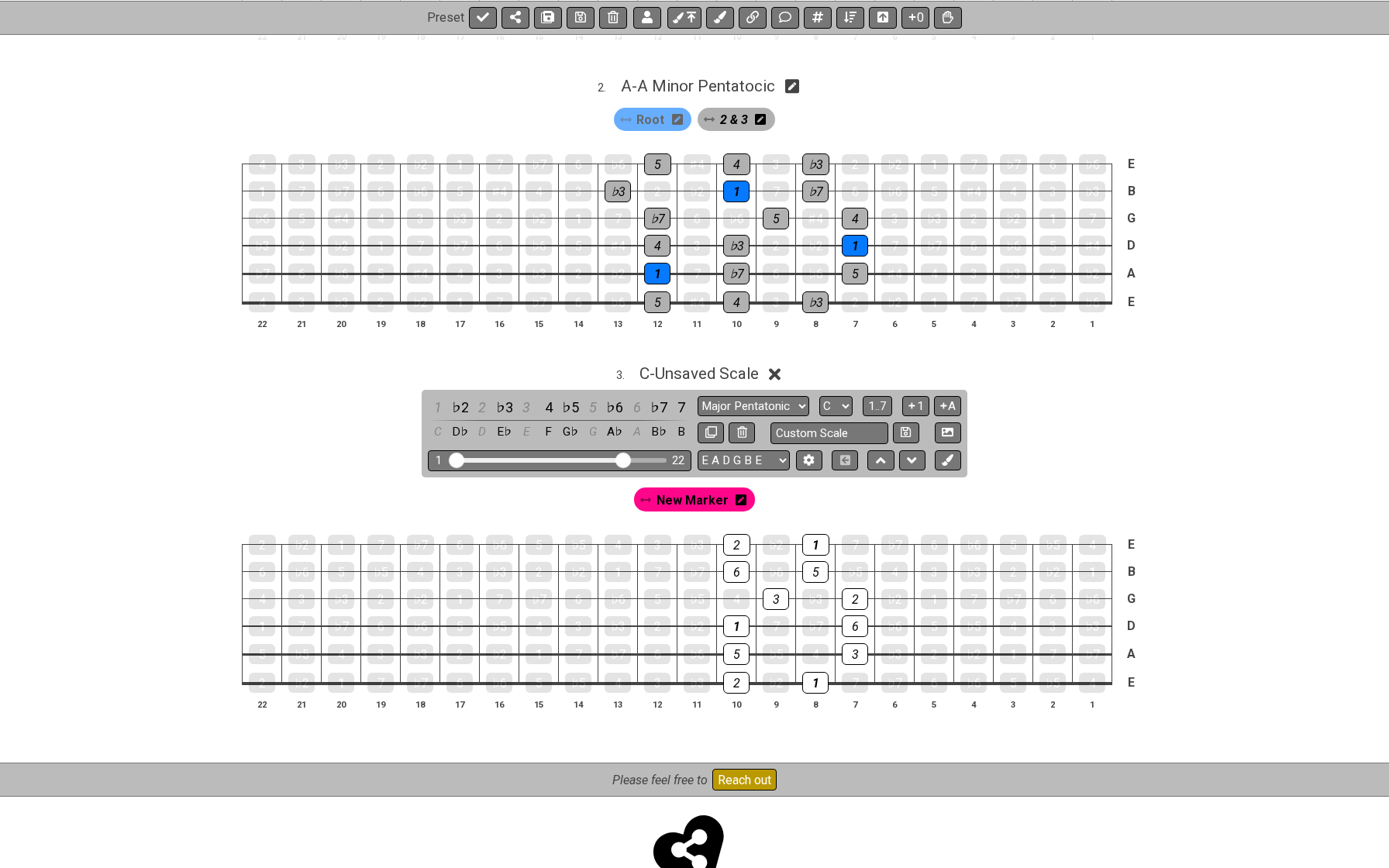
click at [714, 489] on span "New Marker" at bounding box center [693, 500] width 72 height 22
click at [816, 672] on div "1" at bounding box center [815, 683] width 26 height 22
click at [815, 543] on div "1" at bounding box center [815, 545] width 27 height 22
click at [740, 615] on div "1" at bounding box center [736, 626] width 26 height 22
click at [702, 495] on span "New Marker" at bounding box center [692, 500] width 65 height 22
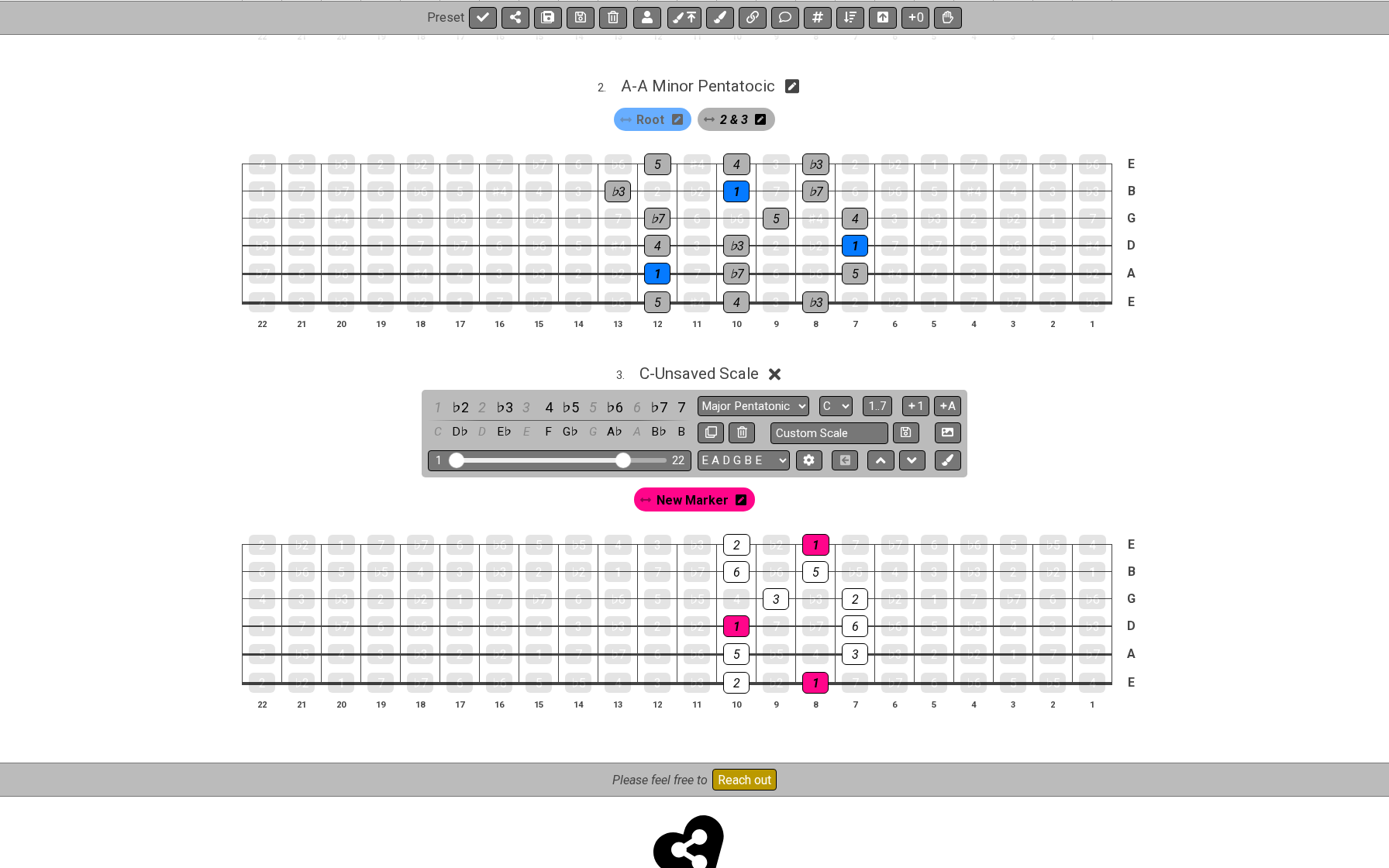
click at [702, 494] on span "New Marker" at bounding box center [693, 500] width 72 height 22
click at [741, 495] on icon at bounding box center [738, 500] width 11 height 11
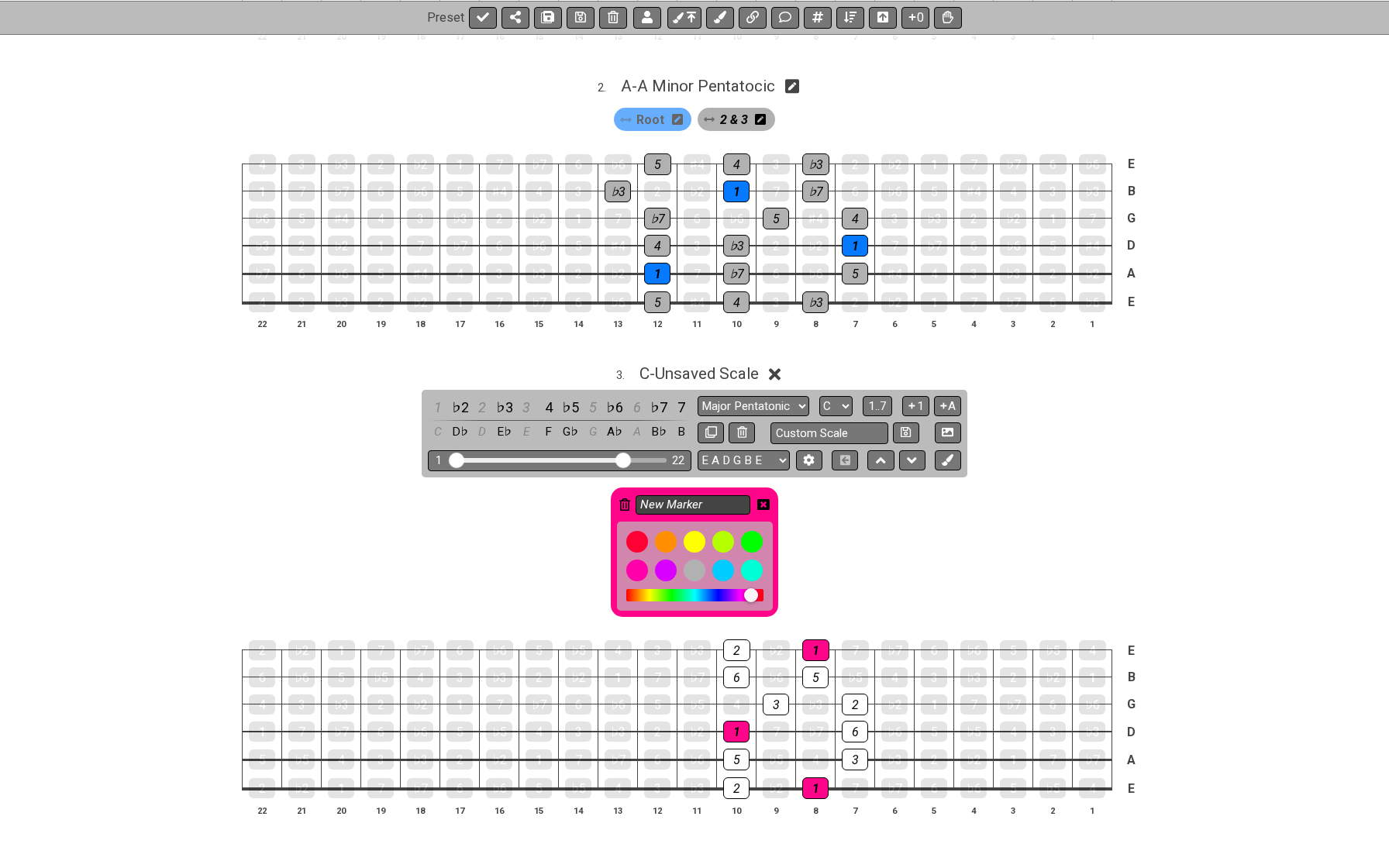
click at [741, 495] on input "New Marker" at bounding box center [693, 504] width 115 height 19
type input "Root"
click at [765, 498] on icon at bounding box center [763, 504] width 12 height 12
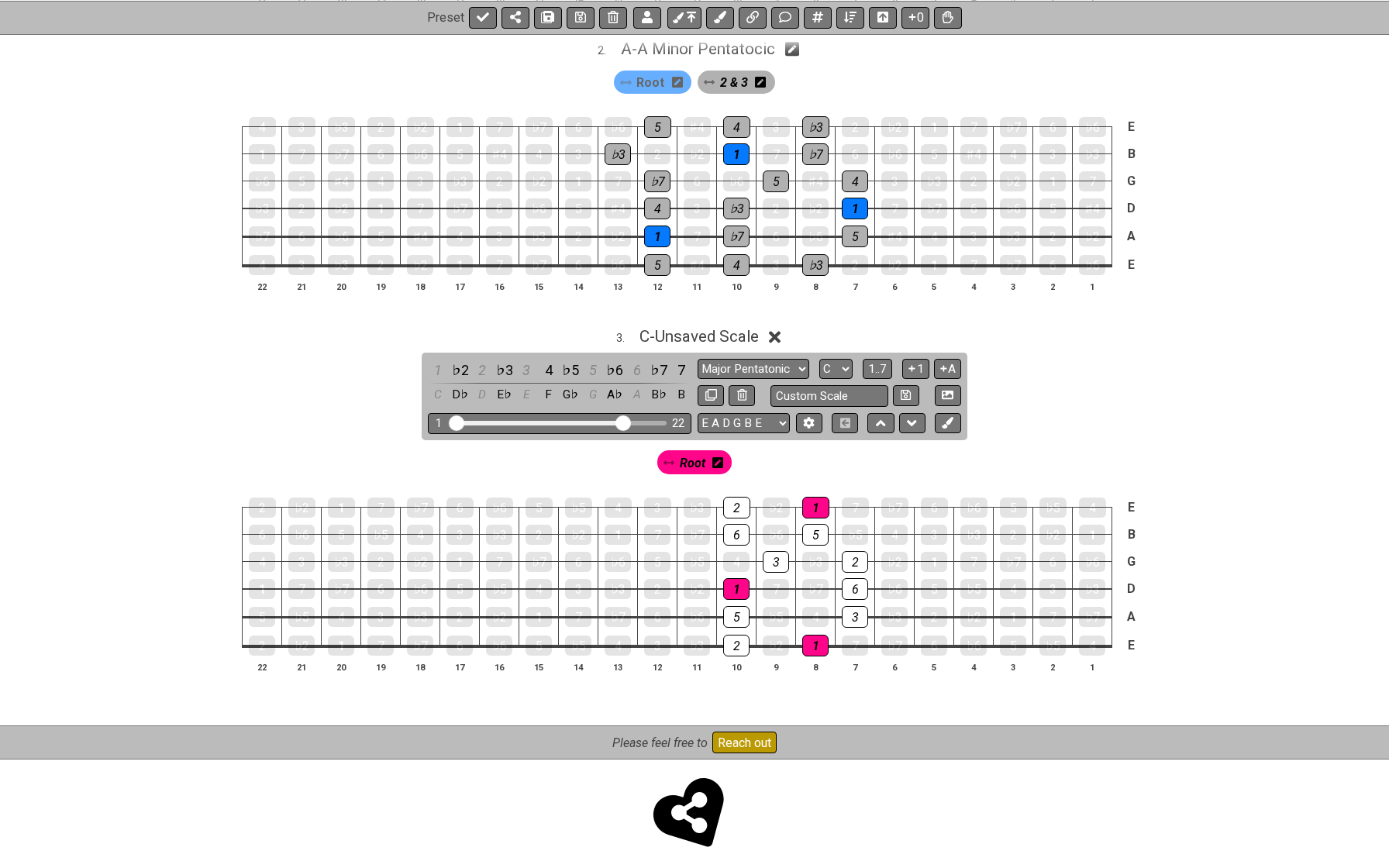
scroll to position [601, 0]
click at [715, 340] on div "3 . C - Unsaved Scale 1 ♭2 2 ♭3 3 4 ♭5 5 ♭6 6 ♭7 7 C D♭ D E♭ E F G♭ G A♭ A B♭ B…" at bounding box center [694, 507] width 1389 height 377
click at [702, 333] on span "C - Unsaved Scale" at bounding box center [698, 337] width 119 height 19
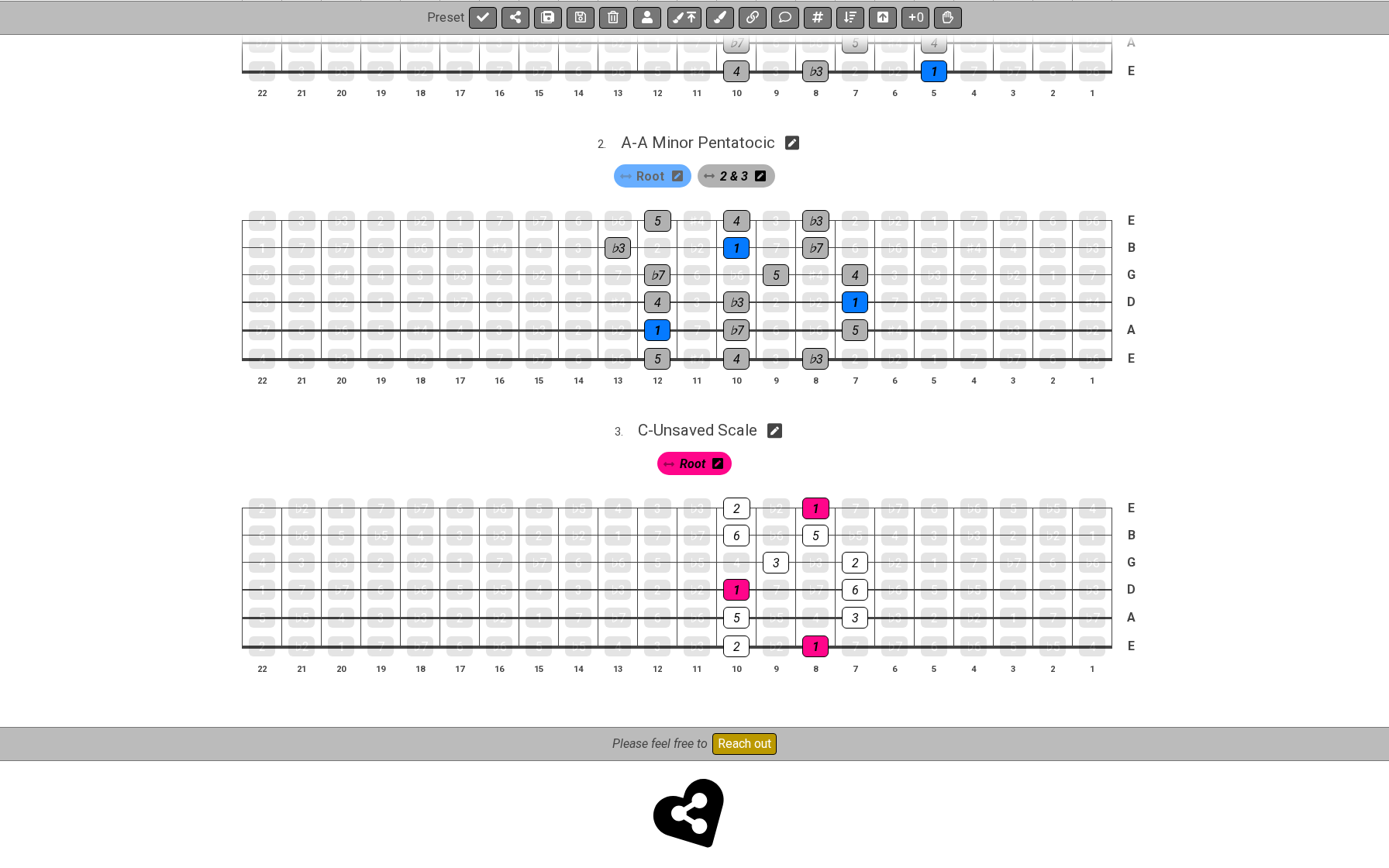
scroll to position [495, 0]
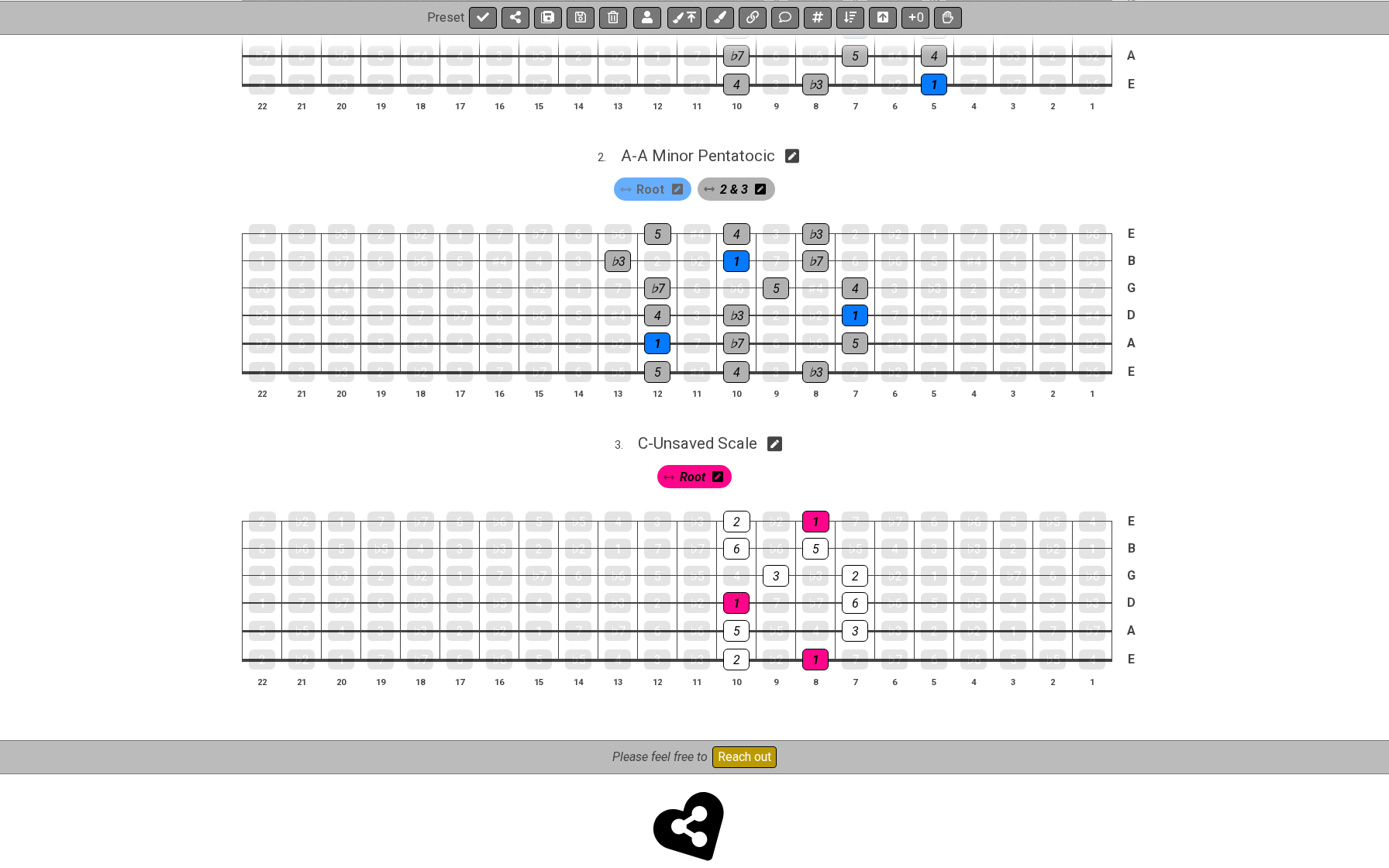
click at [781, 436] on icon at bounding box center [774, 444] width 15 height 16
select select "Major Pentatonic"
select select "C"
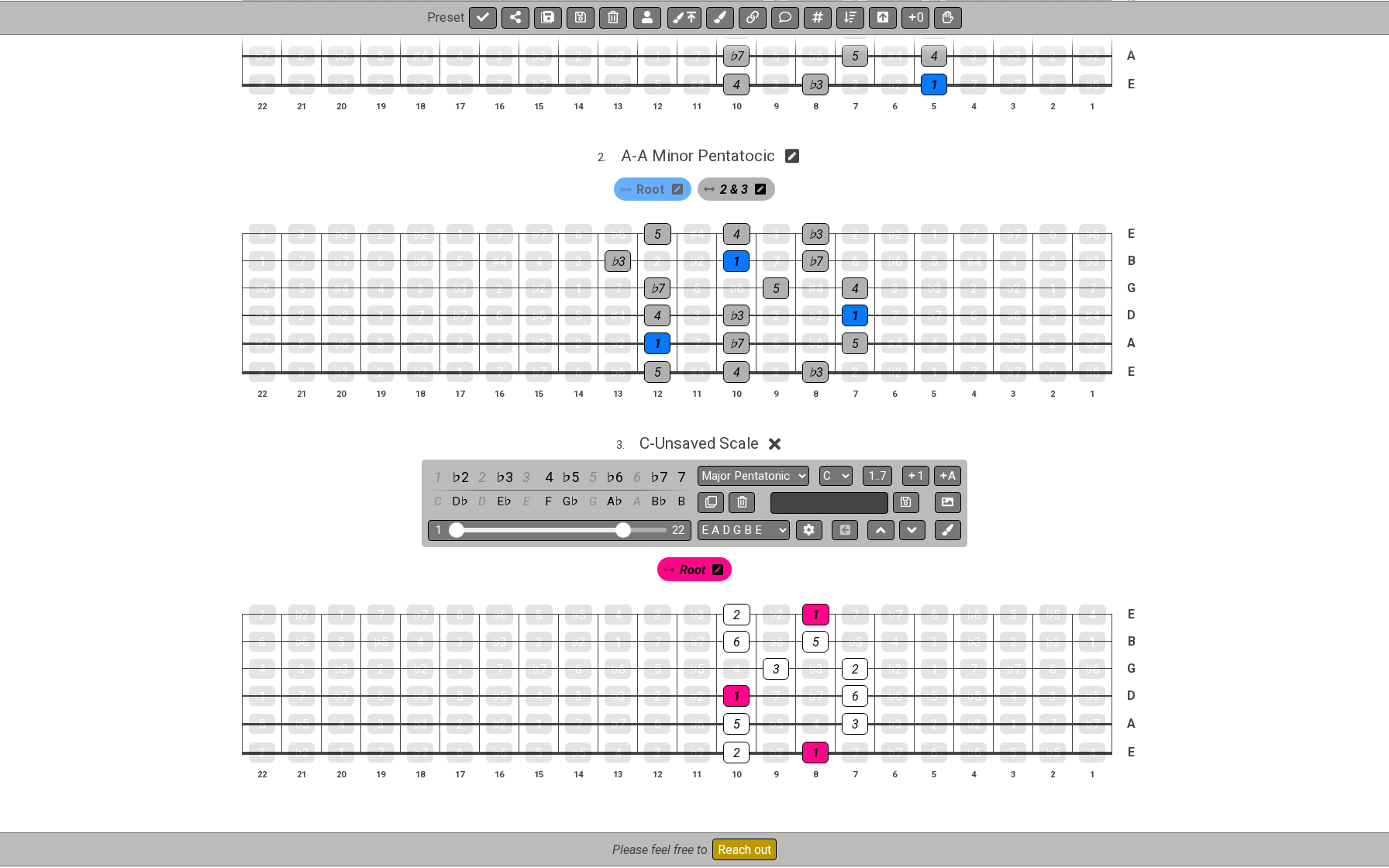
click at [792, 492] on input "text" at bounding box center [829, 502] width 118 height 21
click at [791, 492] on input "MAjor Pentatonic" at bounding box center [829, 502] width 118 height 21
type input "Major Pentatonic"
click at [901, 497] on icon at bounding box center [906, 502] width 10 height 10
click at [718, 434] on span "C - Major Pentatonic" at bounding box center [699, 443] width 138 height 19
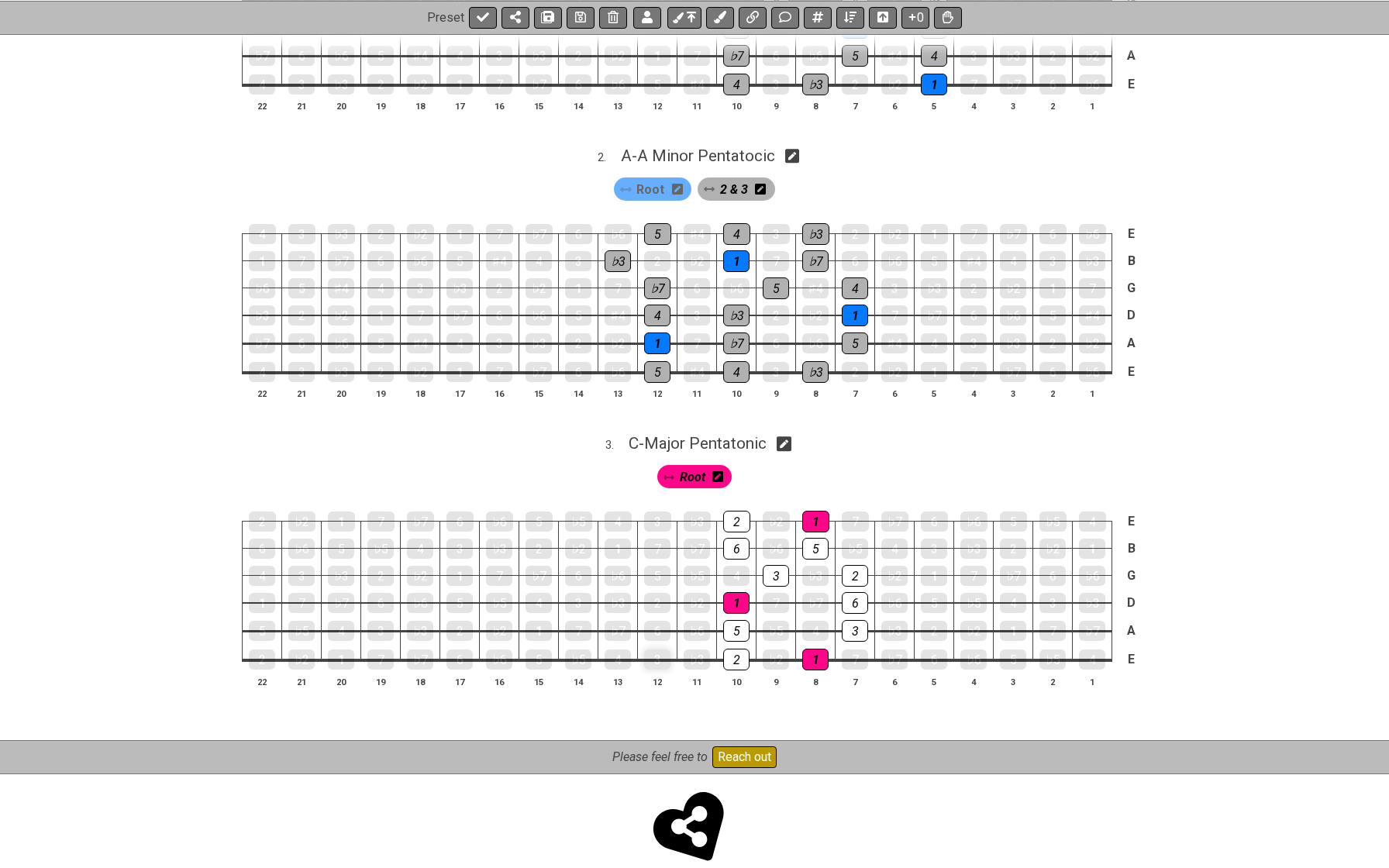
click at [661, 653] on div "3" at bounding box center [657, 660] width 26 height 20
click at [690, 466] on span "Root" at bounding box center [693, 477] width 26 height 22
click at [653, 653] on div "3" at bounding box center [657, 660] width 26 height 22
click at [655, 626] on div "6" at bounding box center [657, 631] width 26 height 20
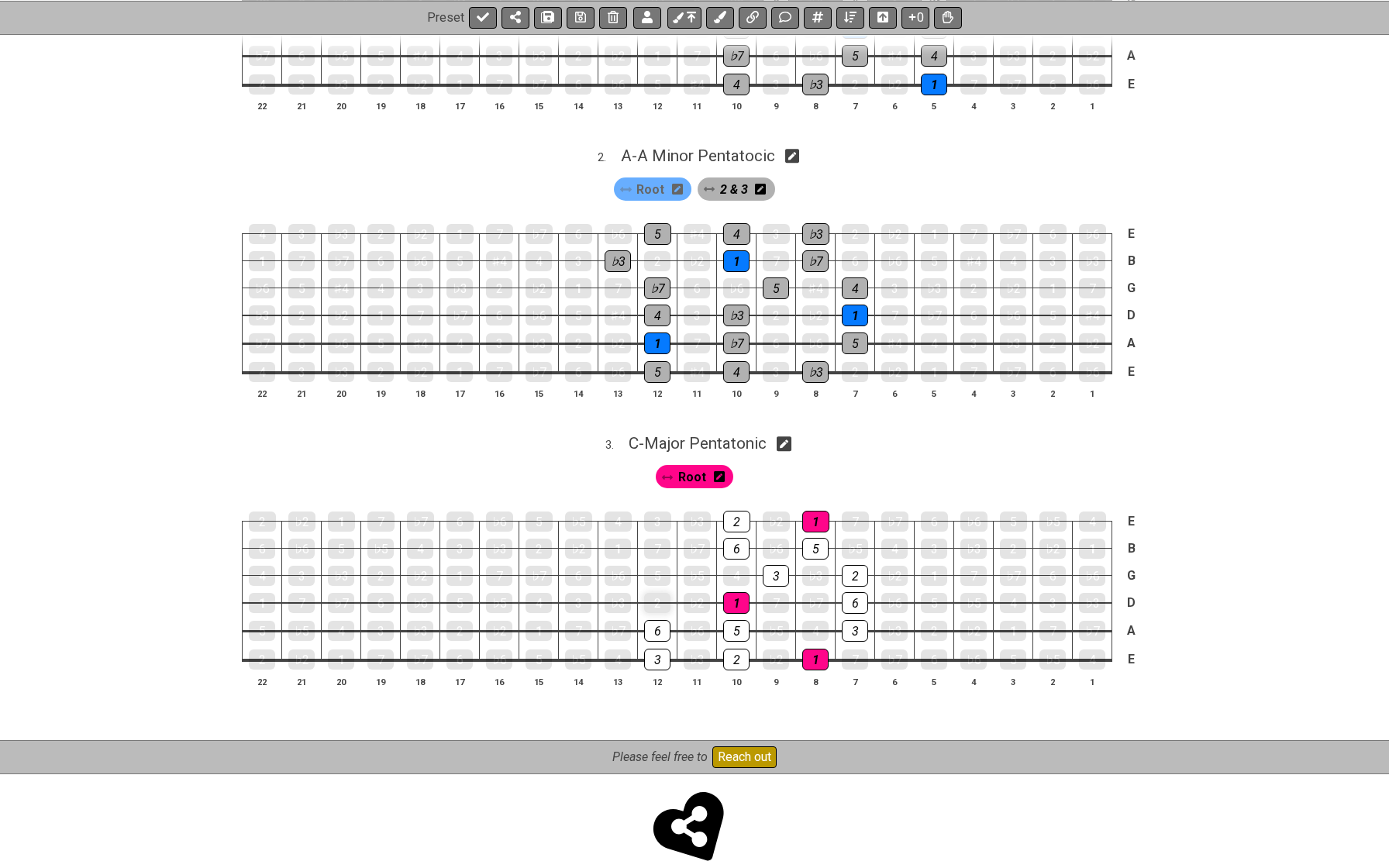
click at [655, 593] on div "2" at bounding box center [657, 603] width 26 height 20
click at [622, 565] on div "♭6" at bounding box center [618, 576] width 26 height 22
click at [649, 543] on div "7" at bounding box center [657, 549] width 26 height 22
click at [649, 543] on div "7" at bounding box center [657, 549] width 26 height 20
click at [619, 565] on div "♭6" at bounding box center [618, 576] width 26 height 22
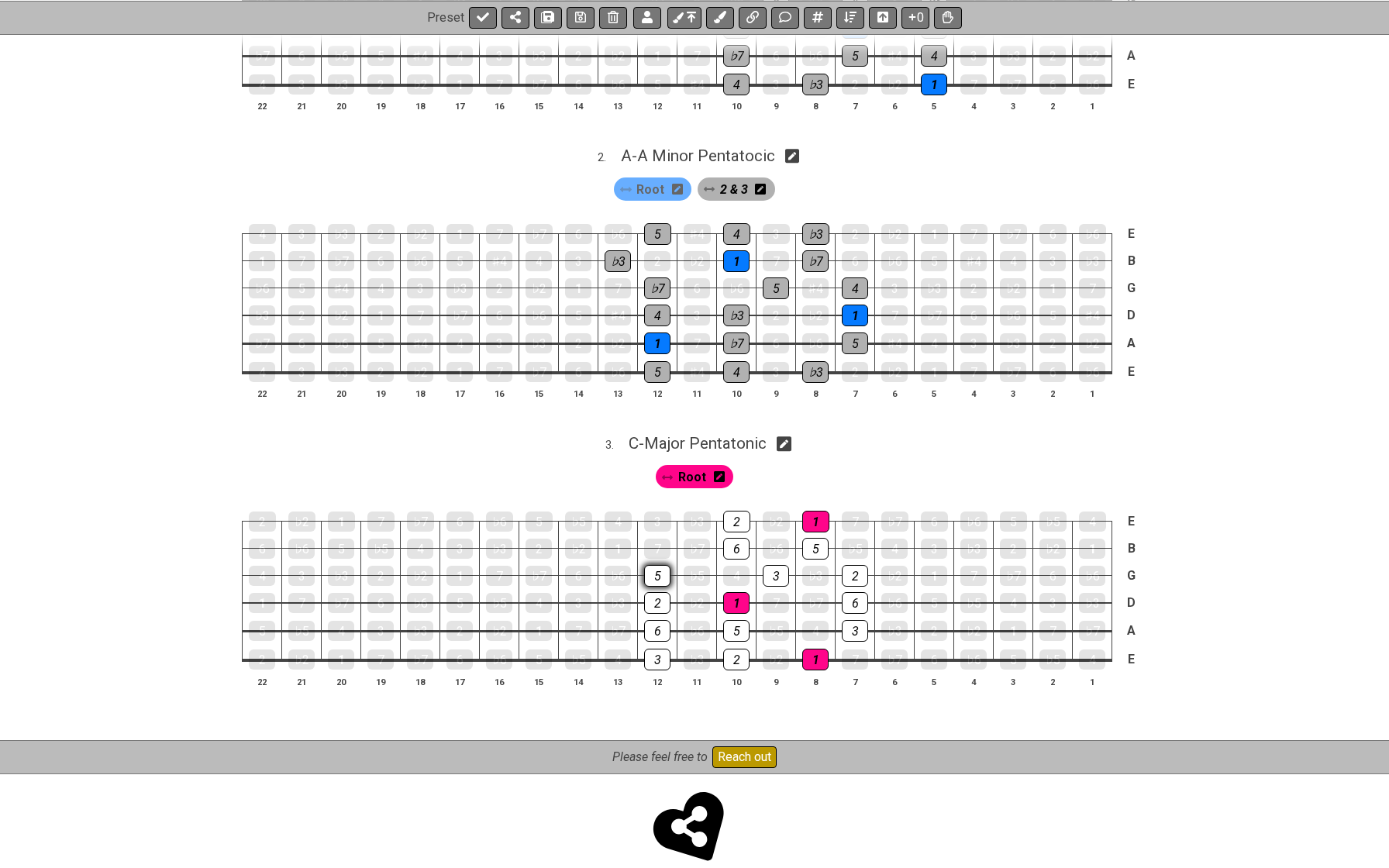
click at [657, 570] on div "5" at bounding box center [657, 576] width 26 height 22
click at [622, 539] on div "1" at bounding box center [618, 549] width 26 height 20
click at [660, 519] on div "3" at bounding box center [657, 522] width 27 height 22
click at [688, 470] on span "Root" at bounding box center [692, 477] width 28 height 22
click at [619, 544] on div "1" at bounding box center [618, 549] width 26 height 22
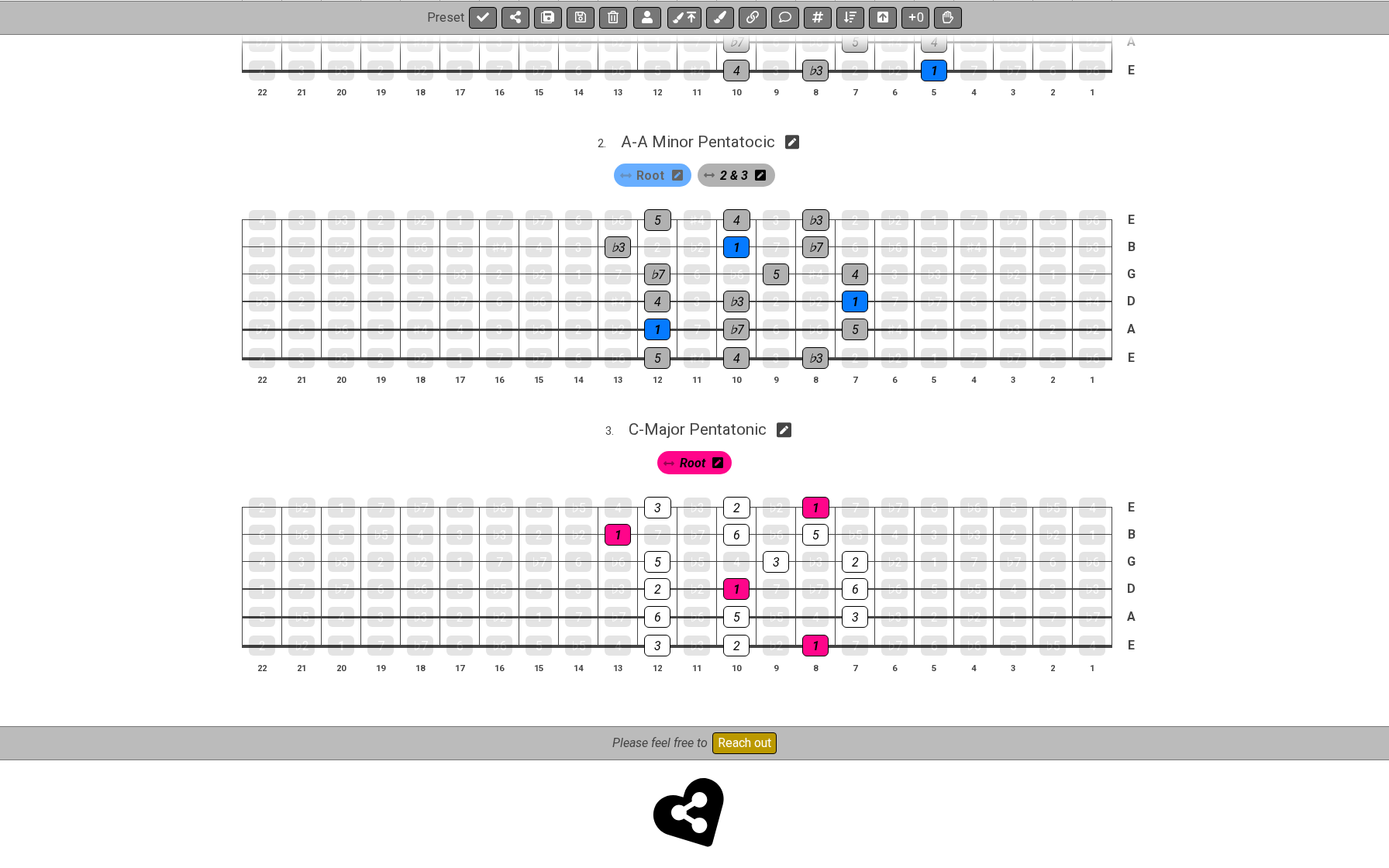
scroll to position [508, 0]
click at [786, 426] on icon at bounding box center [784, 430] width 15 height 16
select select "Major Pentatonic"
select select "C"
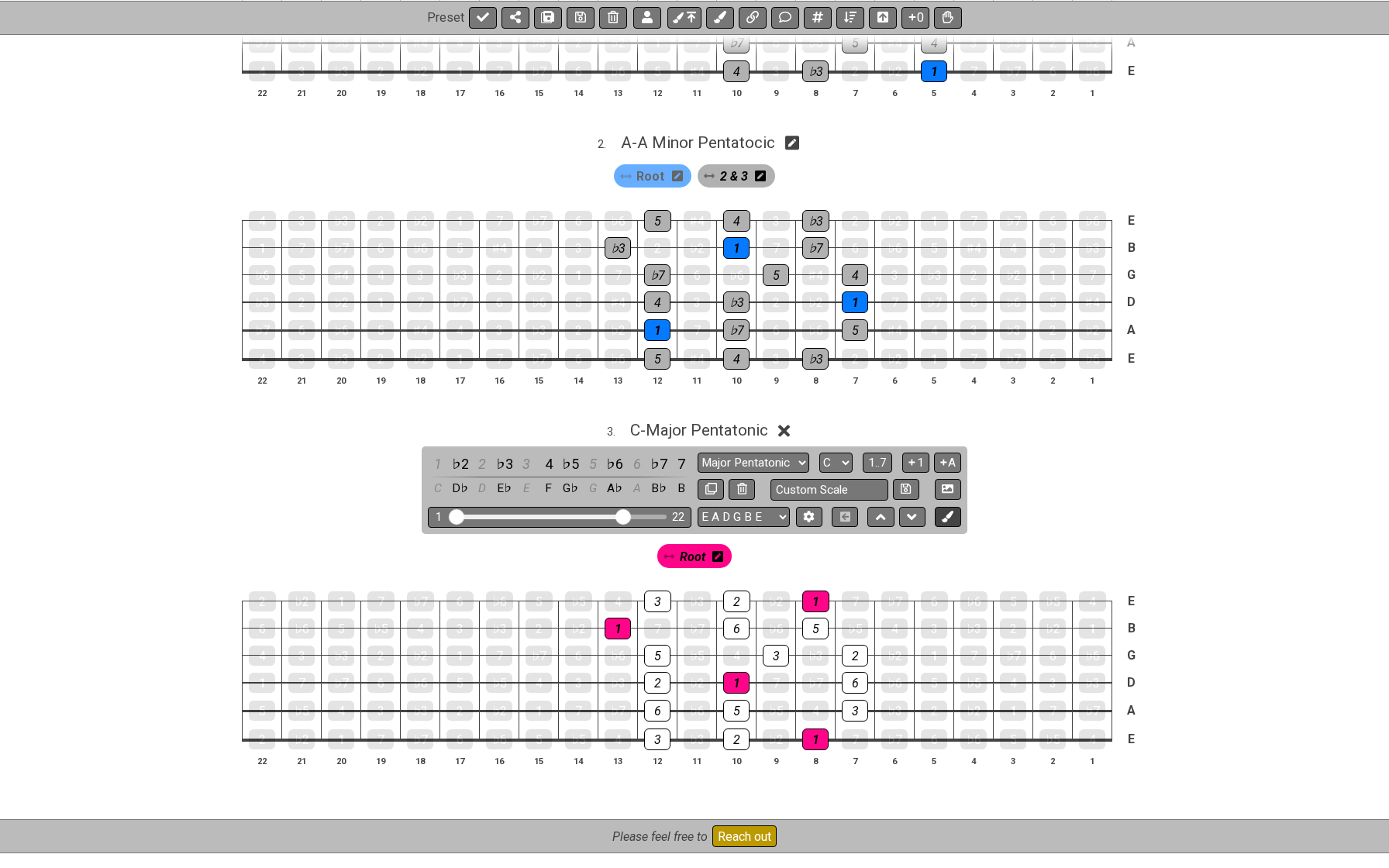
click at [944, 511] on icon at bounding box center [948, 517] width 12 height 12
click at [782, 551] on icon at bounding box center [779, 556] width 11 height 11
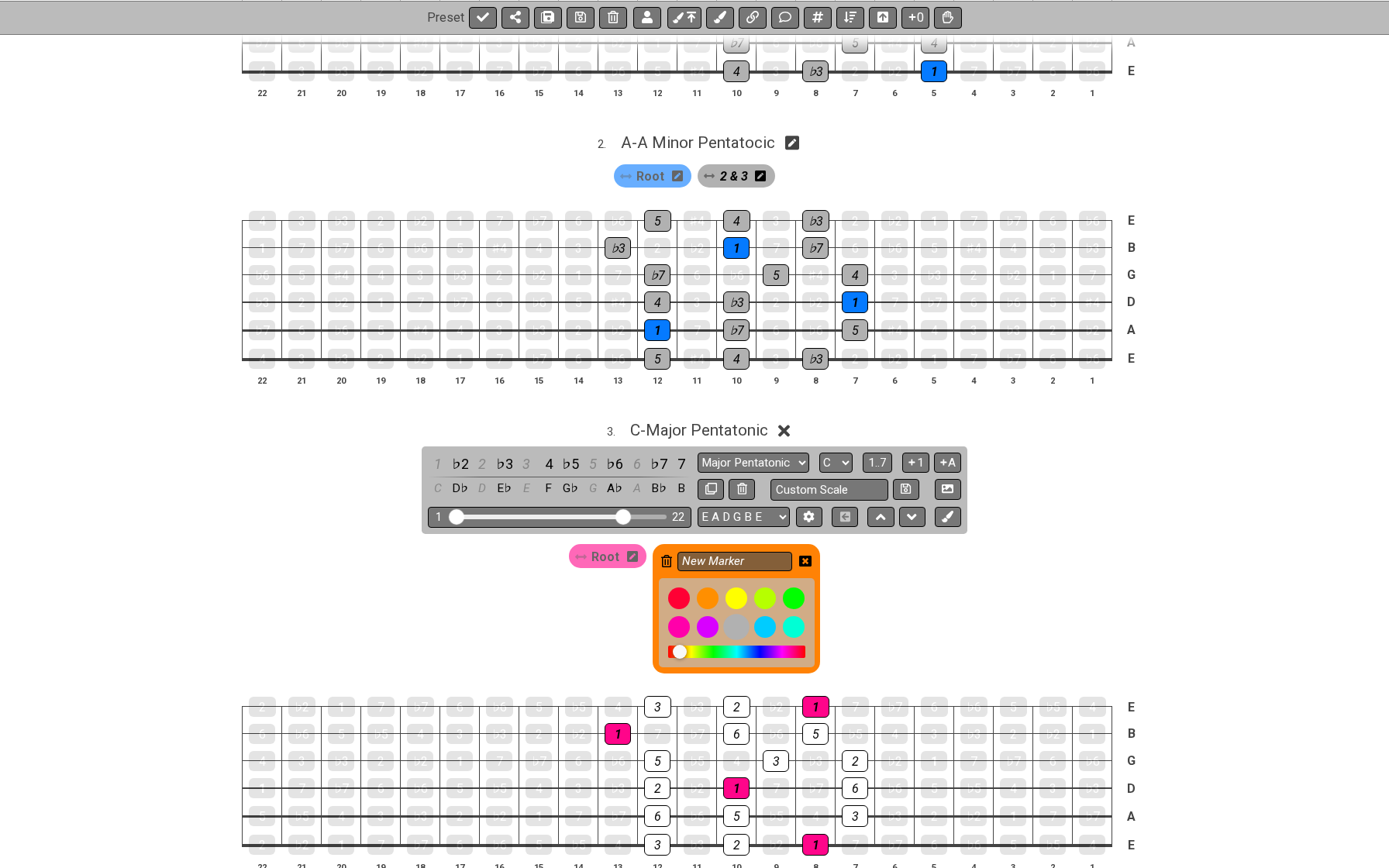
click at [737, 615] on div at bounding box center [736, 628] width 26 height 26
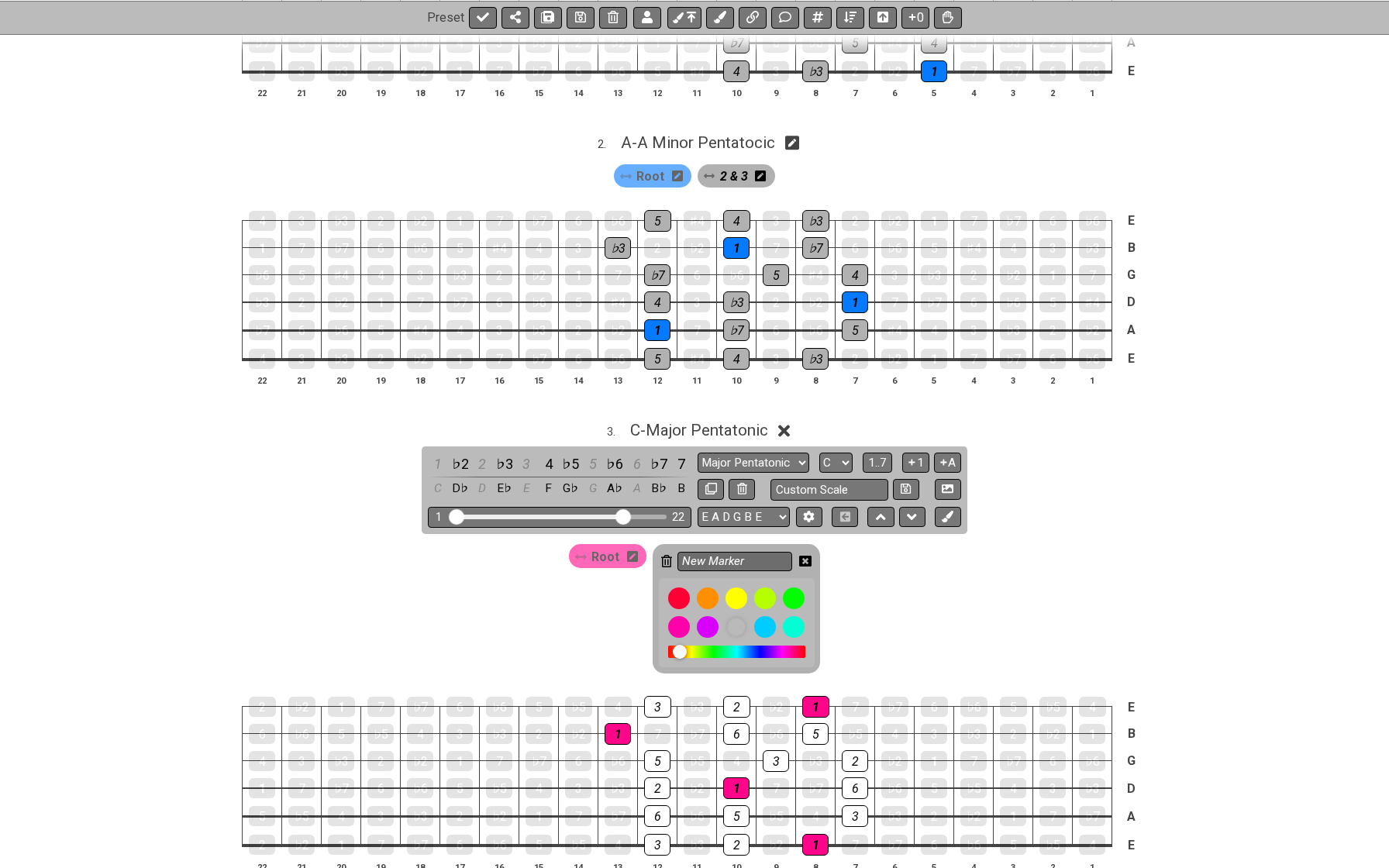
click at [800, 556] on icon at bounding box center [805, 561] width 12 height 11
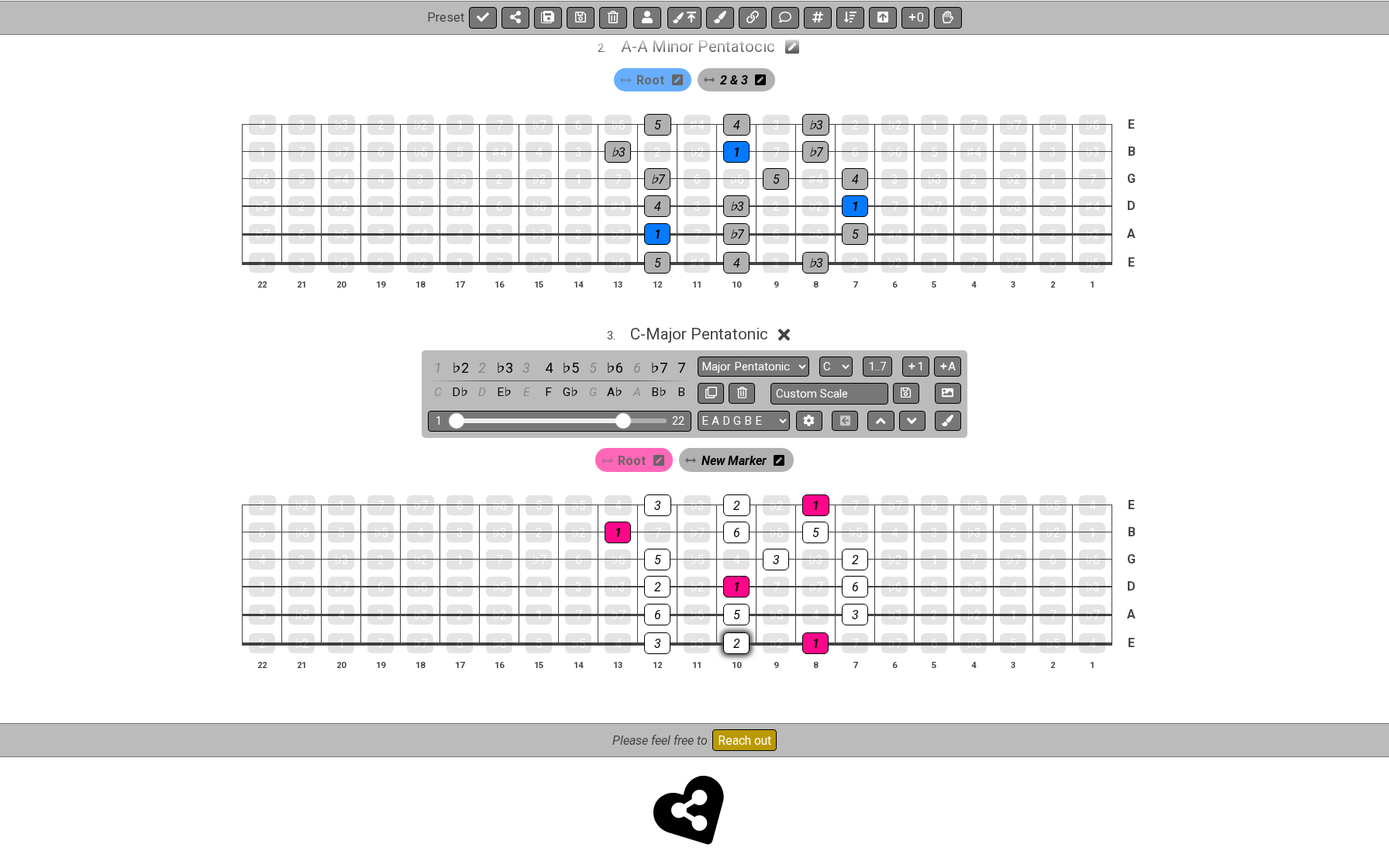
scroll to position [601, 0]
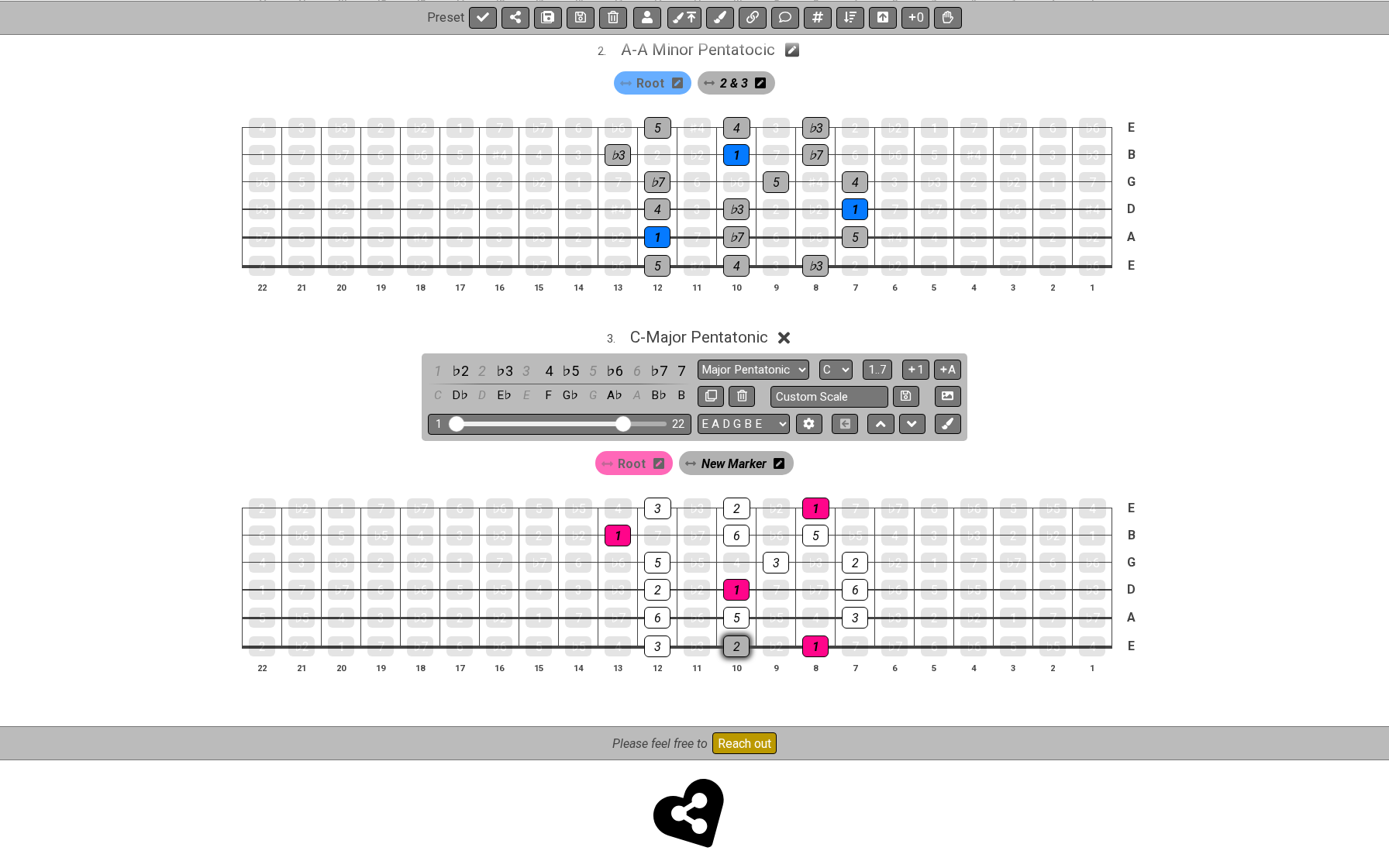
click at [734, 640] on div "2" at bounding box center [736, 647] width 26 height 22
click at [650, 636] on div "3" at bounding box center [657, 647] width 26 height 22
click at [653, 607] on div "6" at bounding box center [657, 618] width 26 height 22
click at [729, 609] on div "5" at bounding box center [736, 618] width 26 height 22
click at [660, 585] on div "2" at bounding box center [657, 590] width 26 height 22
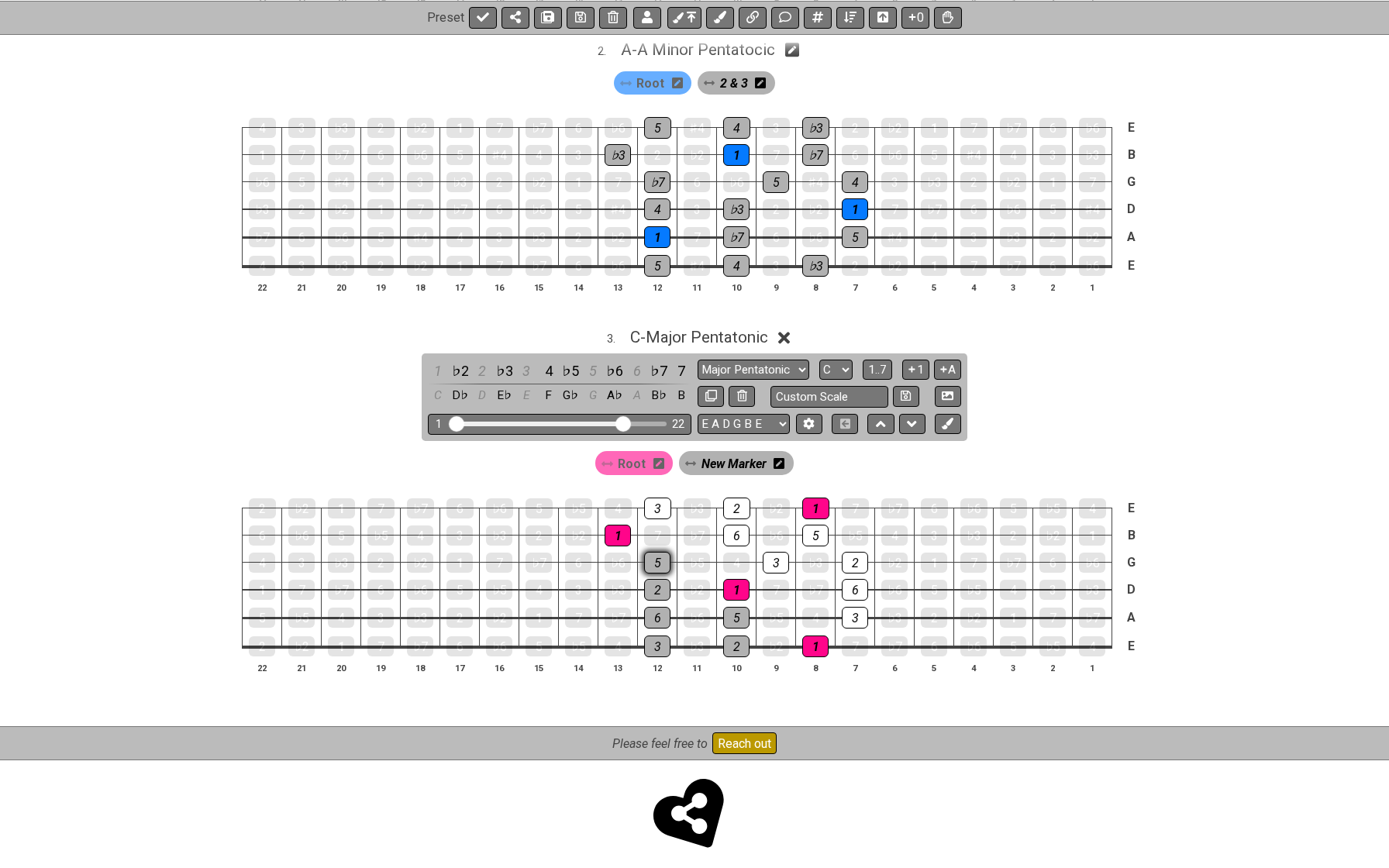
click at [659, 556] on div "5" at bounding box center [657, 563] width 26 height 22
click at [655, 498] on div "3" at bounding box center [657, 509] width 27 height 22
click at [723, 498] on div "2" at bounding box center [736, 509] width 27 height 22
click at [727, 525] on div "6" at bounding box center [736, 536] width 26 height 22
click at [775, 553] on div "3" at bounding box center [776, 563] width 26 height 22
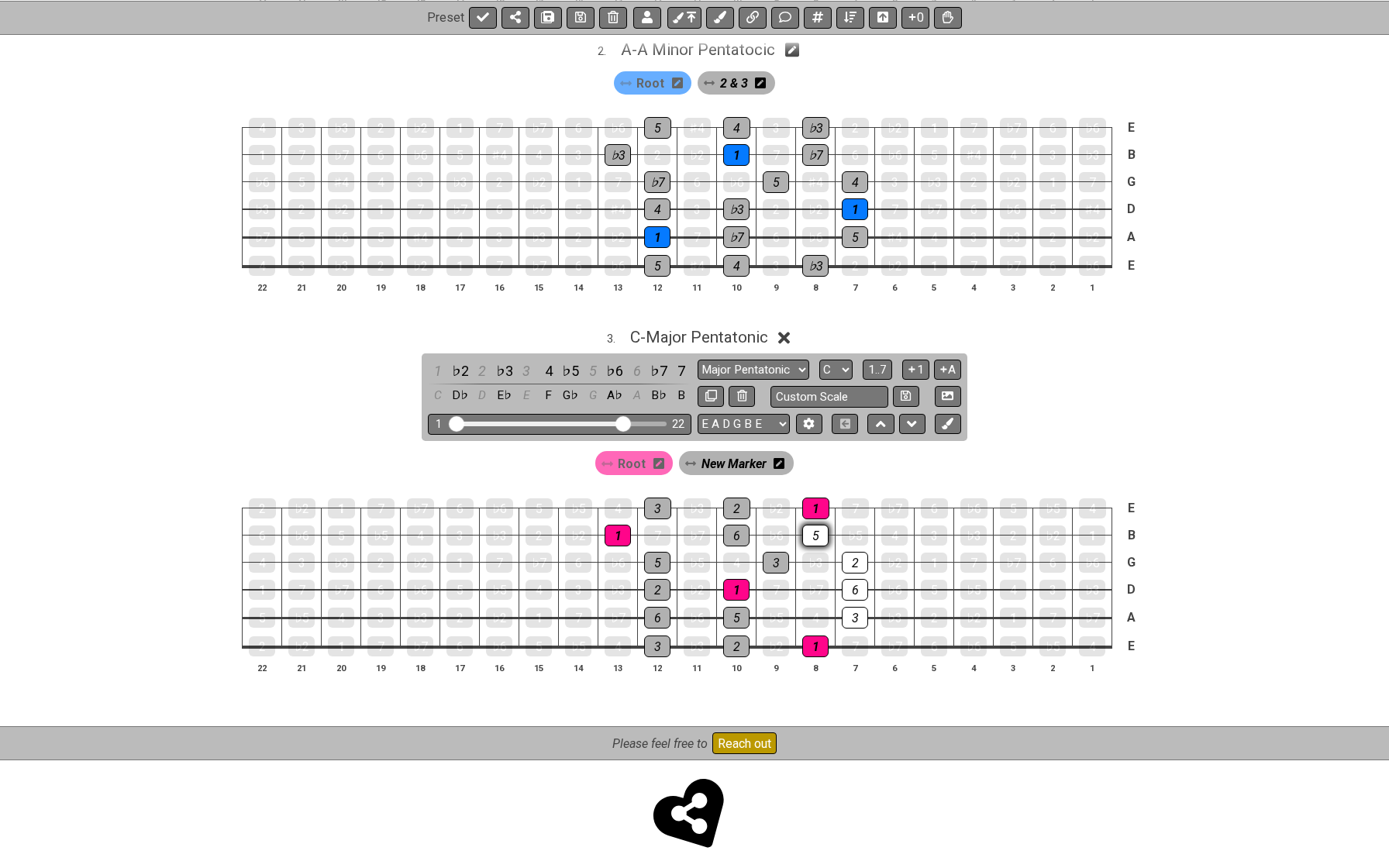
click at [809, 530] on div "5" at bounding box center [815, 536] width 26 height 22
click at [853, 552] on div "2" at bounding box center [855, 563] width 26 height 22
click at [852, 579] on div "6" at bounding box center [855, 590] width 26 height 22
click at [853, 607] on div "3" at bounding box center [855, 618] width 26 height 22
click at [725, 453] on span "New Marker" at bounding box center [734, 464] width 65 height 22
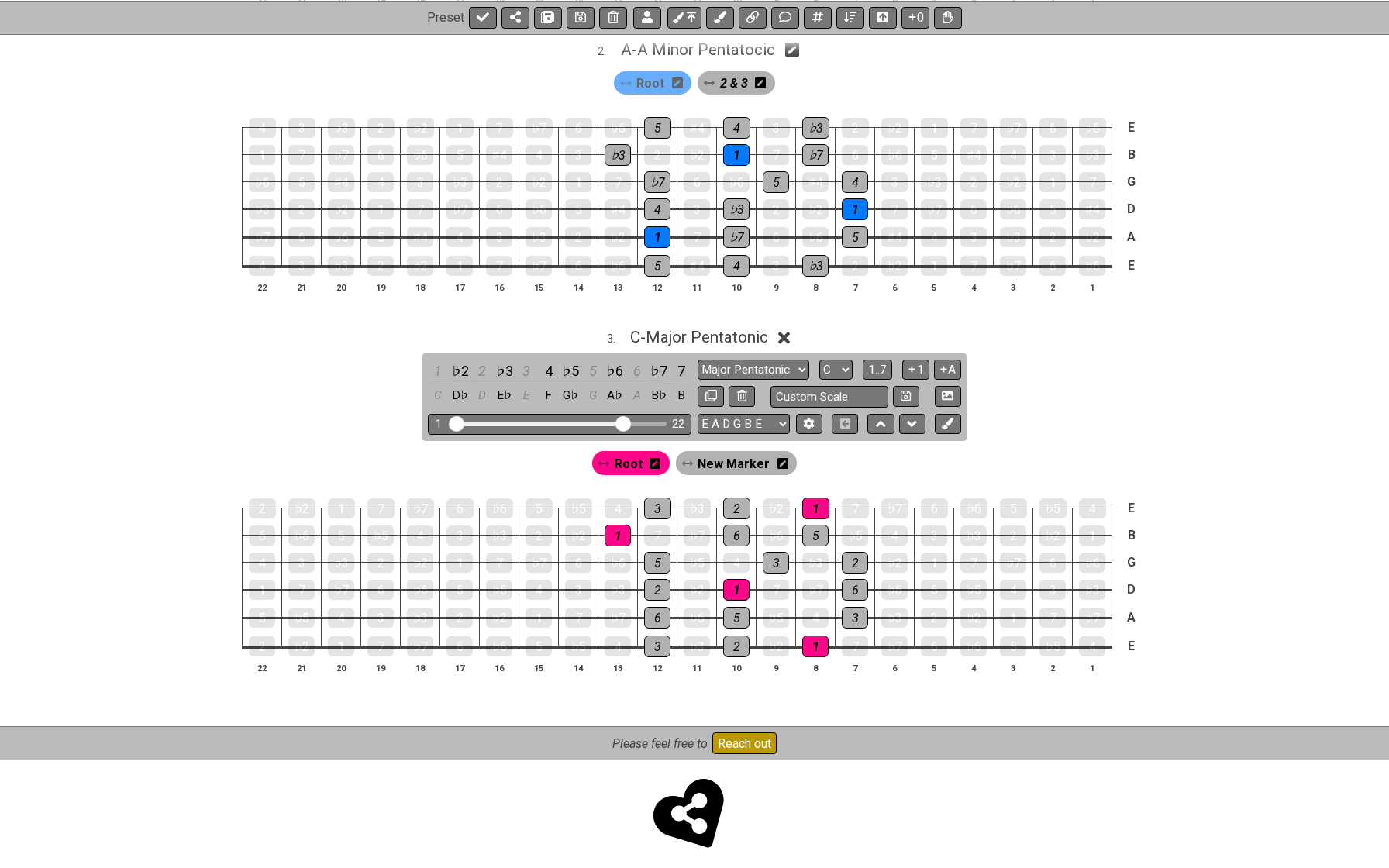
click at [784, 458] on icon at bounding box center [782, 463] width 11 height 11
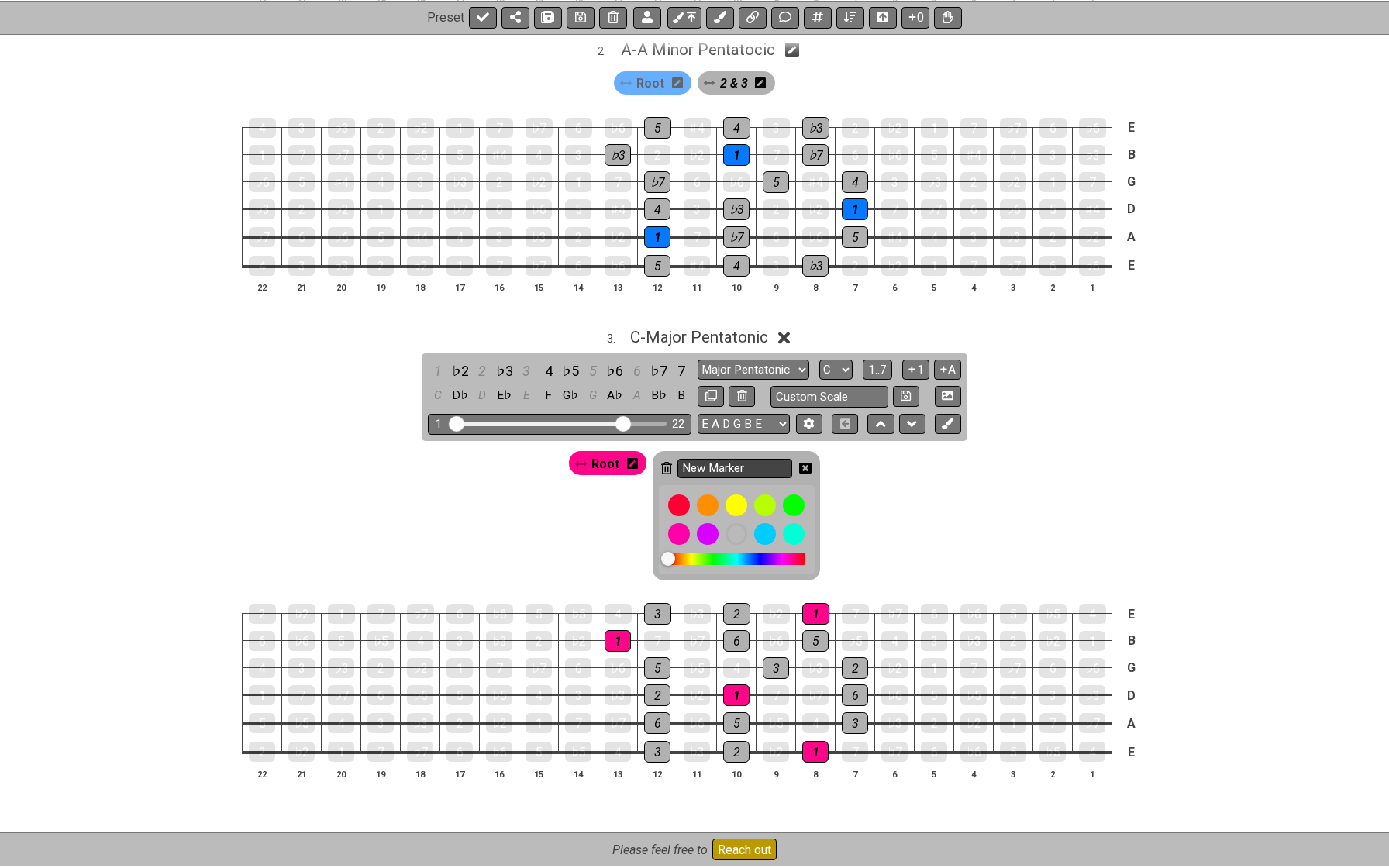
click at [783, 459] on input "New Marker" at bounding box center [734, 468] width 115 height 19
type input "1 & 2"
click at [807, 463] on icon at bounding box center [805, 468] width 12 height 11
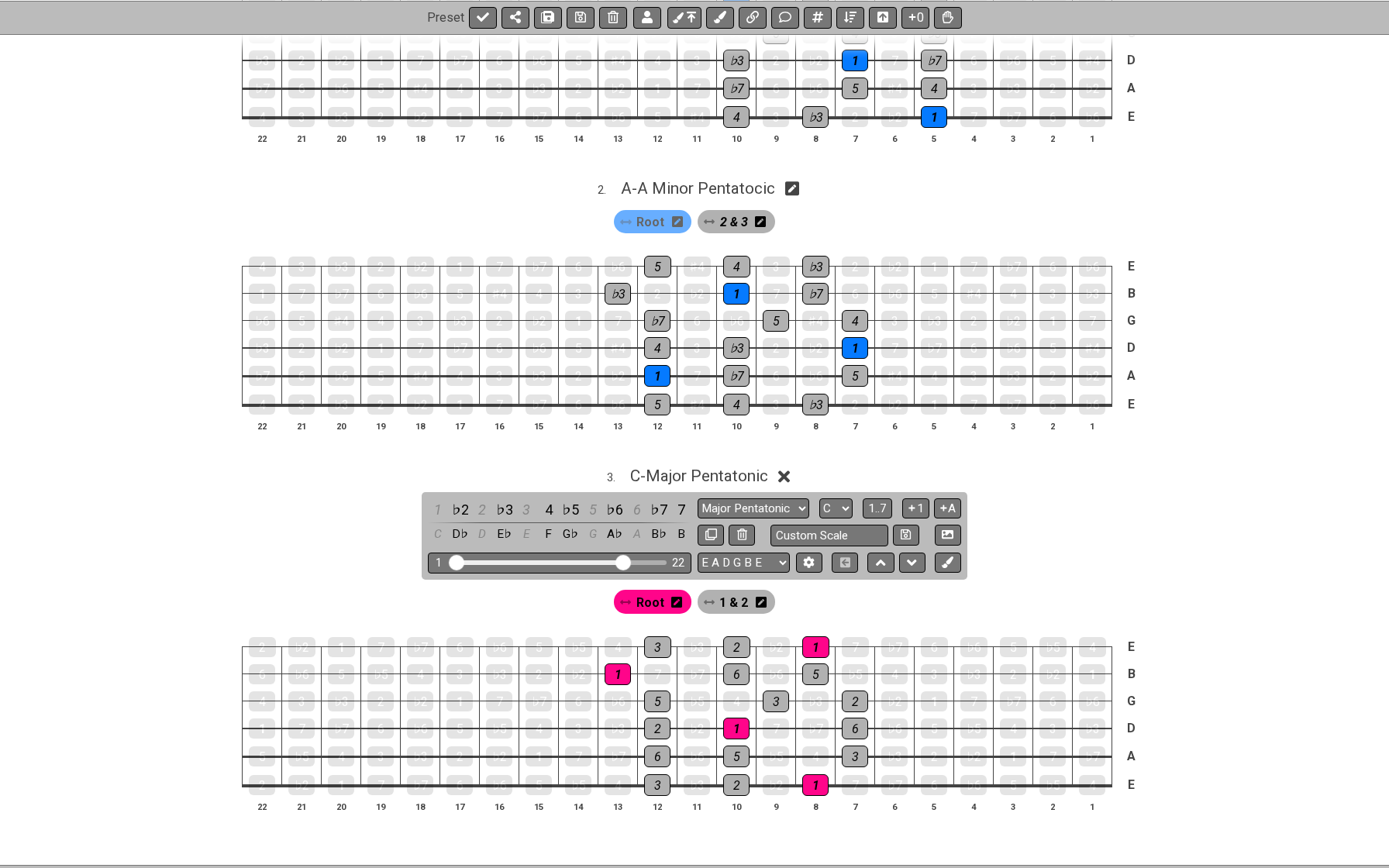
scroll to position [463, 0]
click at [695, 466] on span "C - Major Pentatonic" at bounding box center [699, 475] width 138 height 19
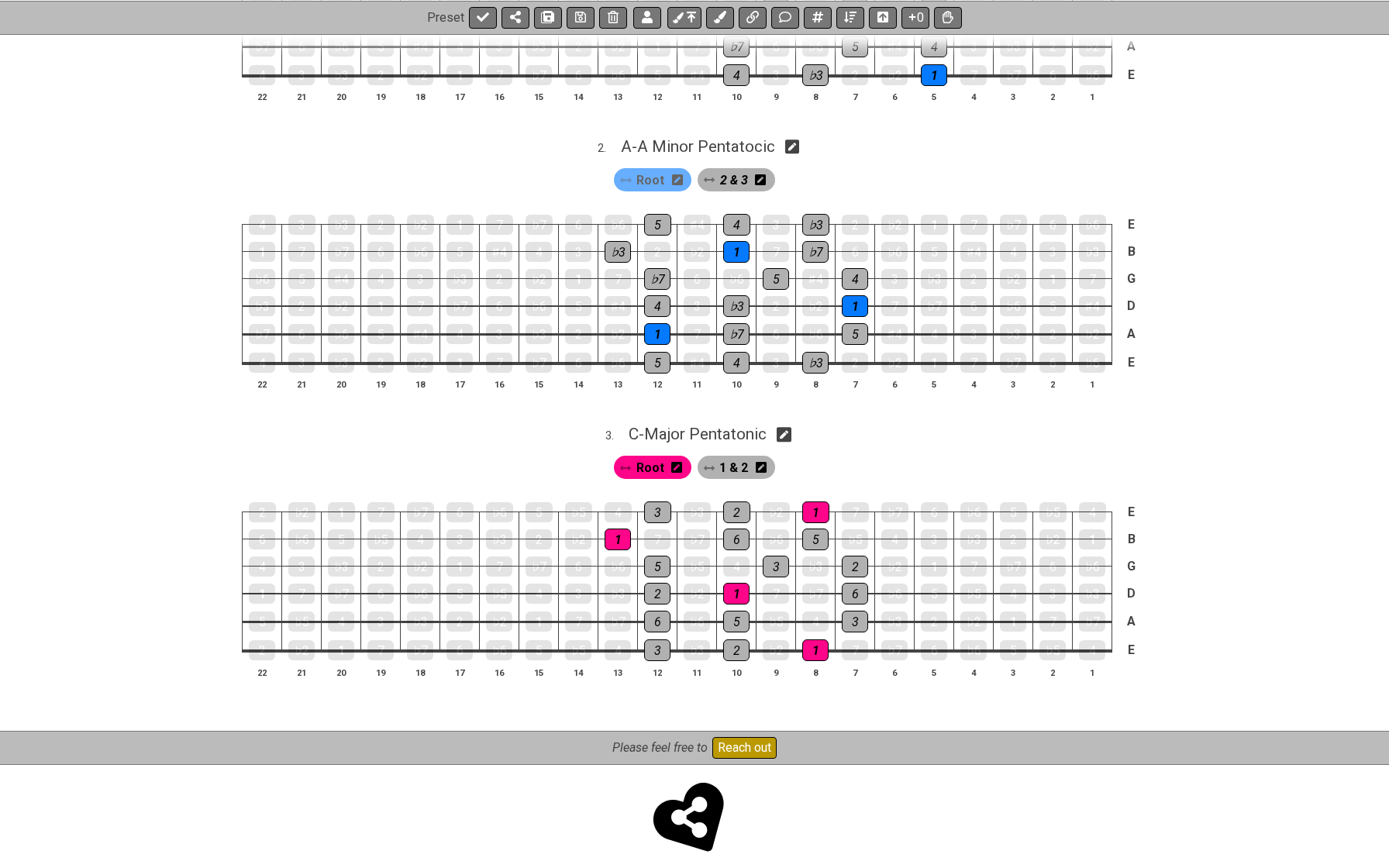
scroll to position [505, 0]
click at [473, 15] on button at bounding box center [483, 17] width 28 height 22
select select "/022B3E3LD"
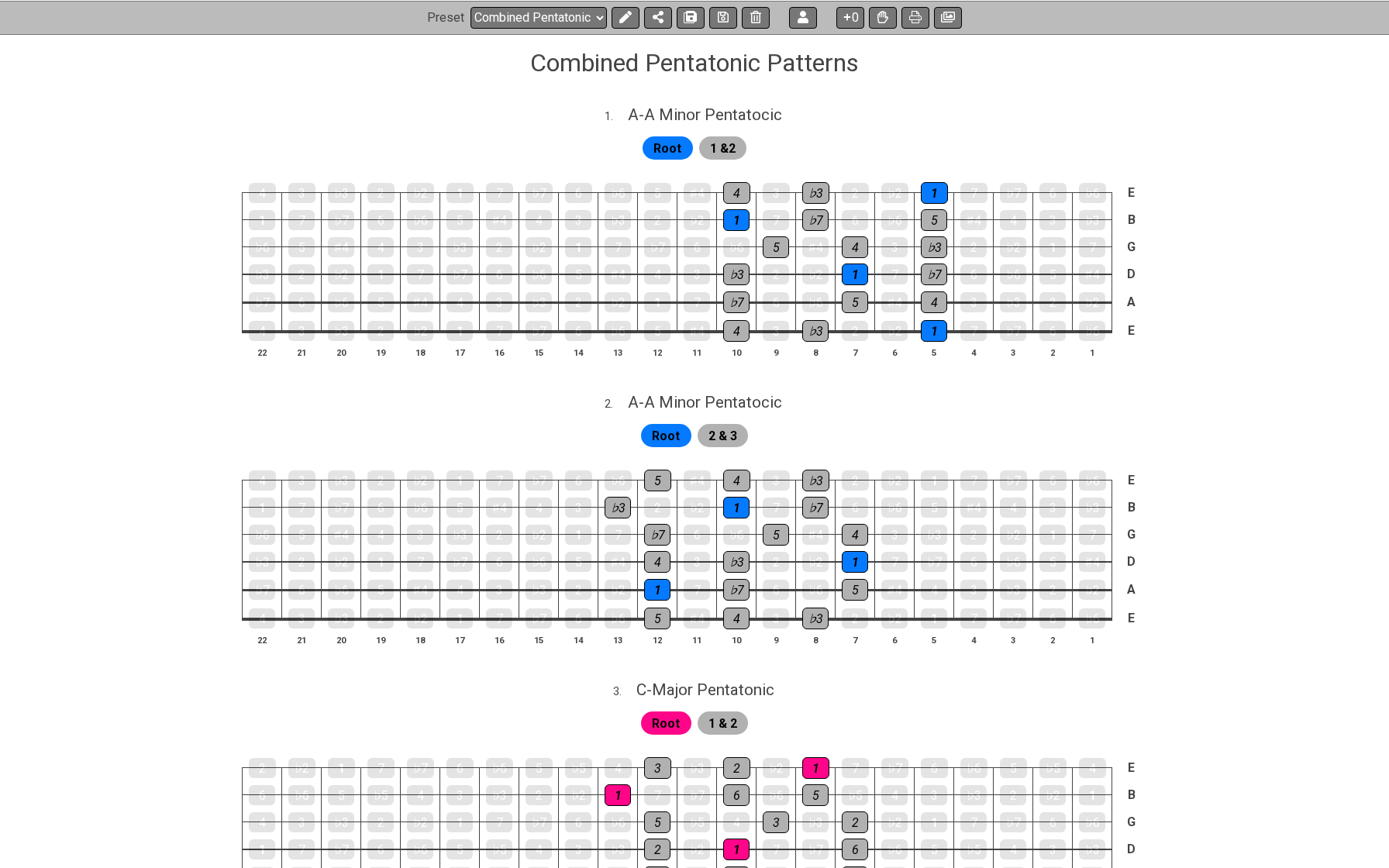
scroll to position [249, 0]
click at [703, 402] on span "A - A Minor Pentatocic" at bounding box center [705, 401] width 154 height 19
select select "A Minor Pentatocic"
select select "A"
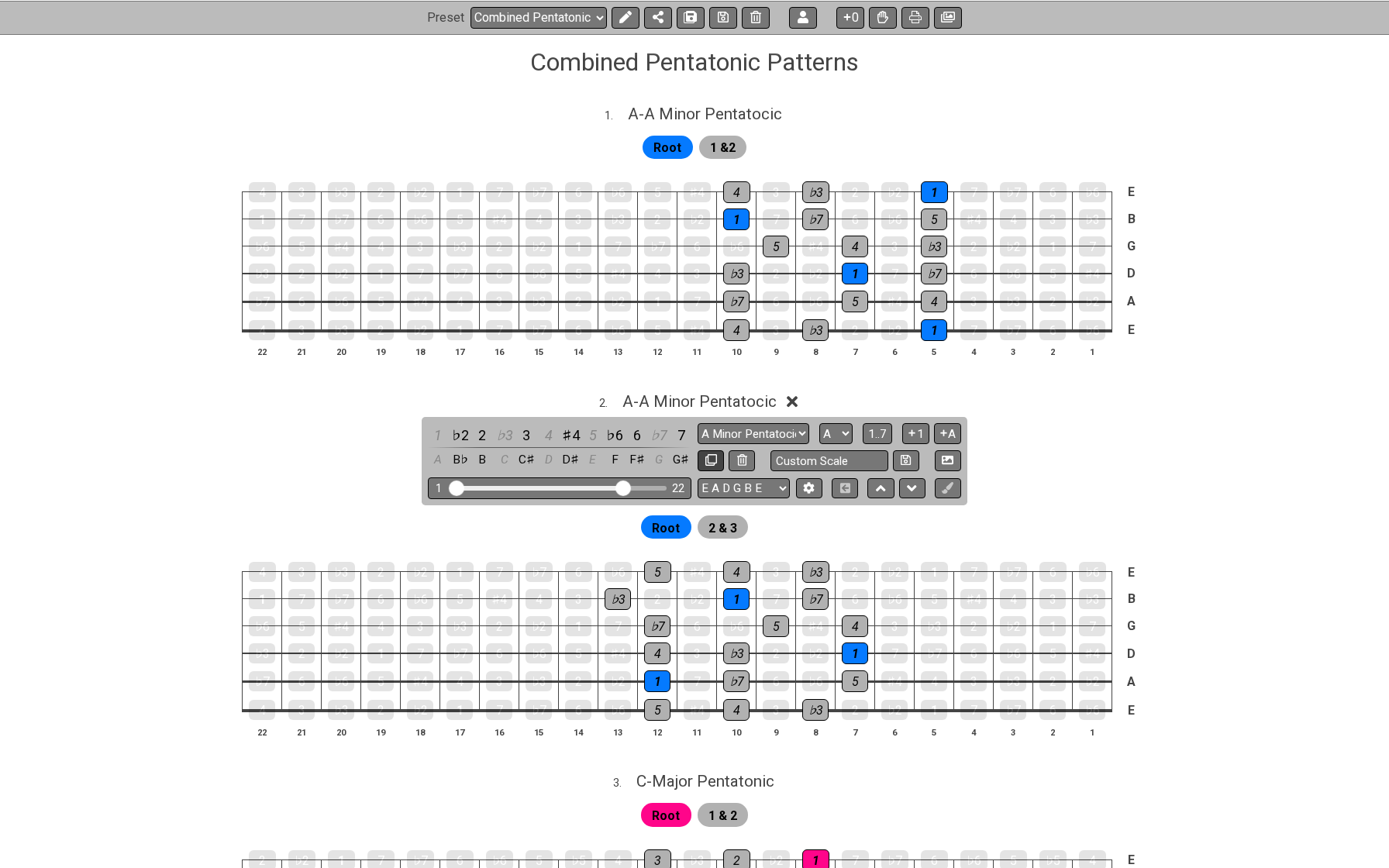
click at [707, 457] on icon at bounding box center [711, 460] width 12 height 12
select select "A Minor Pentatocic"
select select "A"
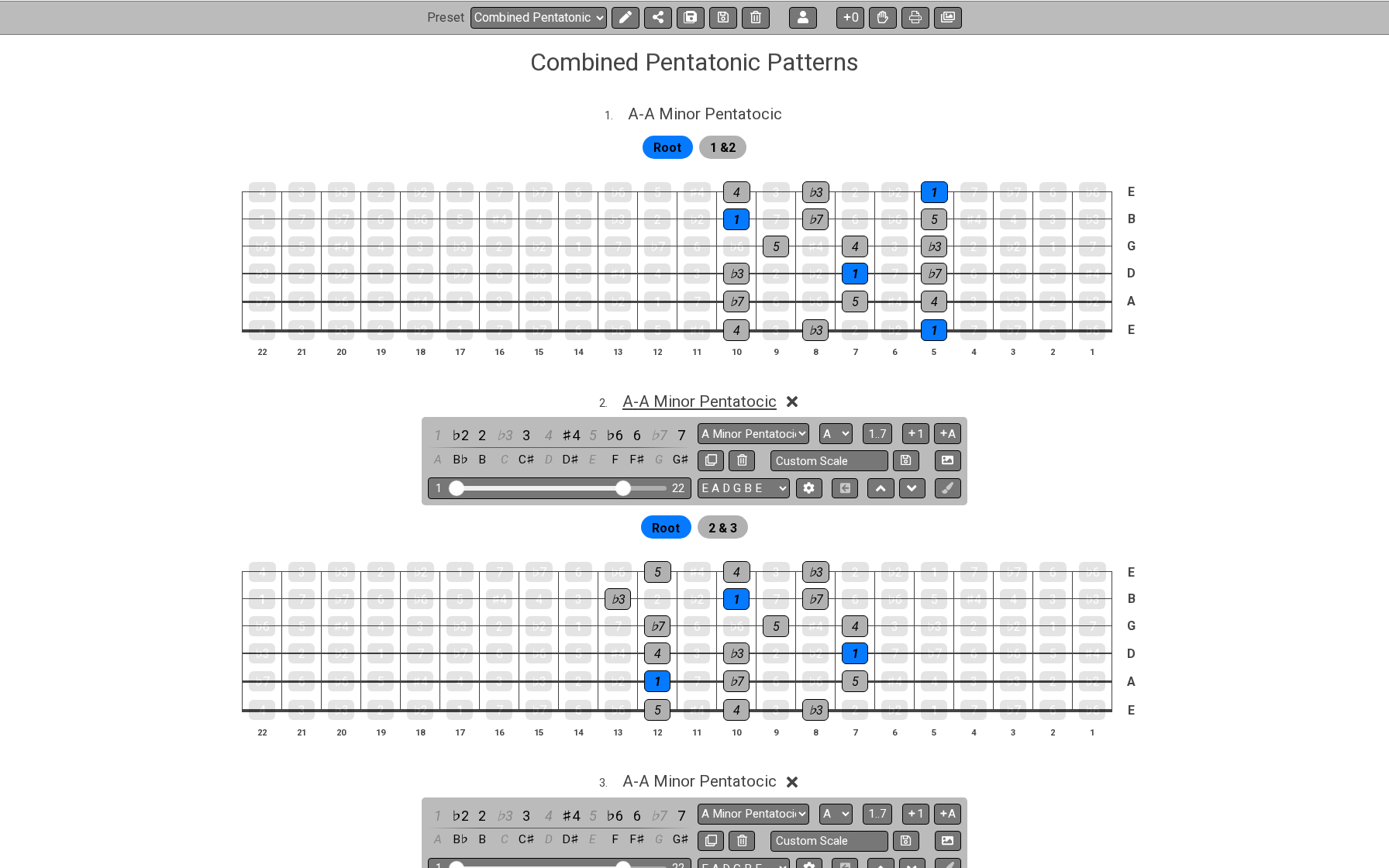
click at [701, 397] on span "A - A Minor Pentatocic" at bounding box center [699, 401] width 154 height 19
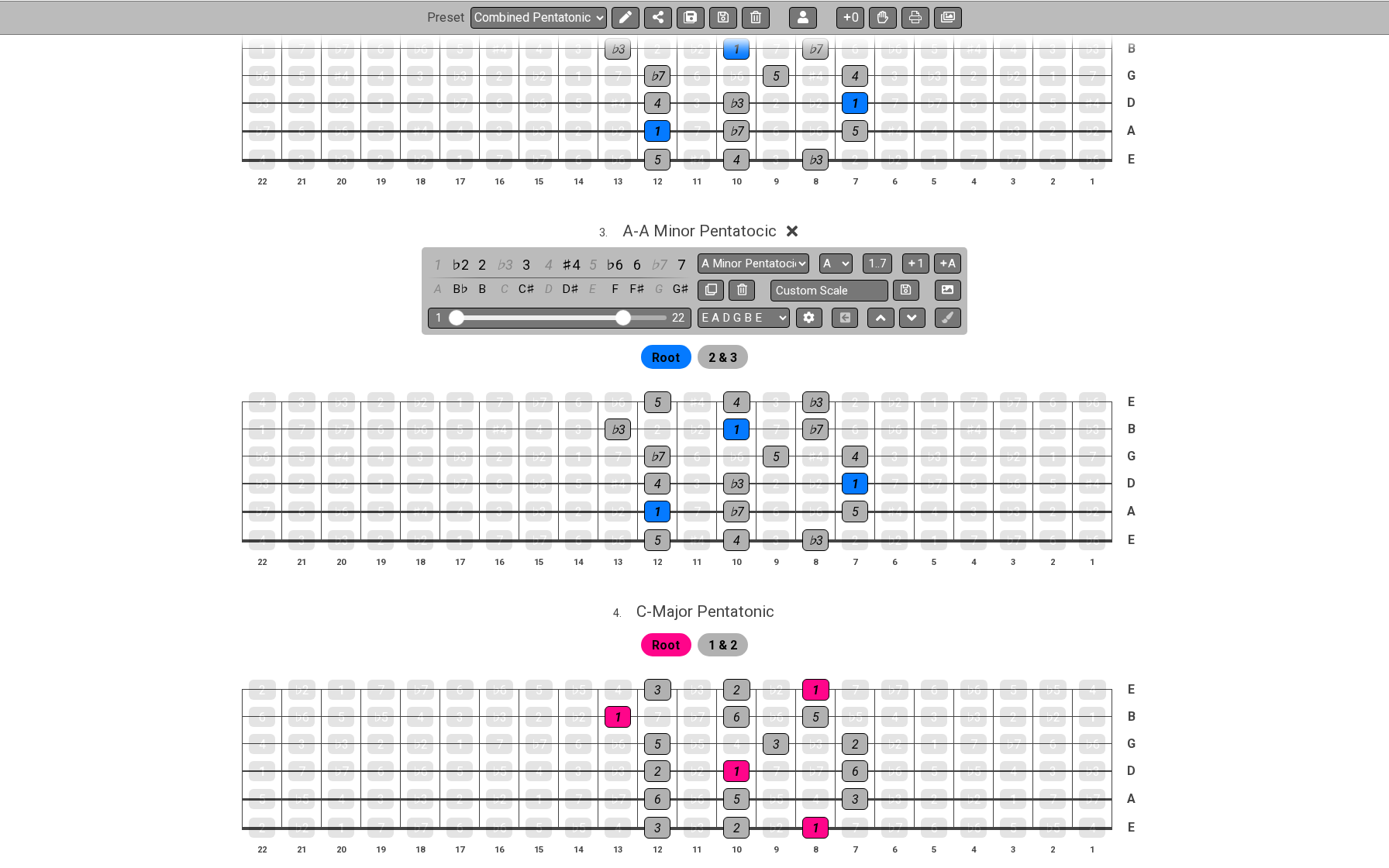
scroll to position [725, 0]
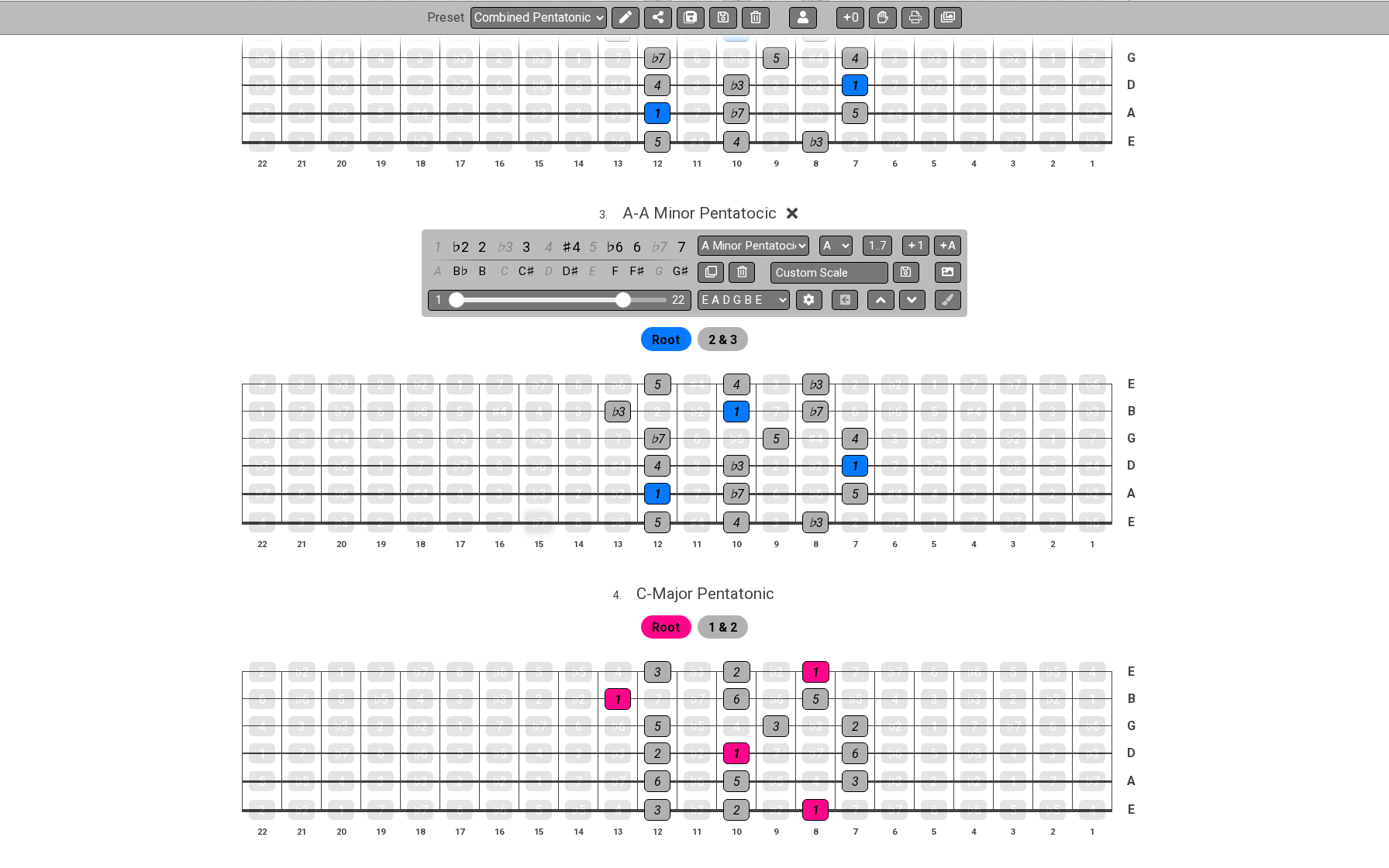
click at [544, 512] on div "♭7" at bounding box center [539, 522] width 26 height 20
click at [578, 486] on div "2" at bounding box center [578, 494] width 26 height 20
click at [577, 484] on div "2" at bounding box center [578, 494] width 26 height 22
click at [538, 484] on div "♭3" at bounding box center [539, 494] width 26 height 20
click at [580, 456] on div "5" at bounding box center [578, 466] width 26 height 20
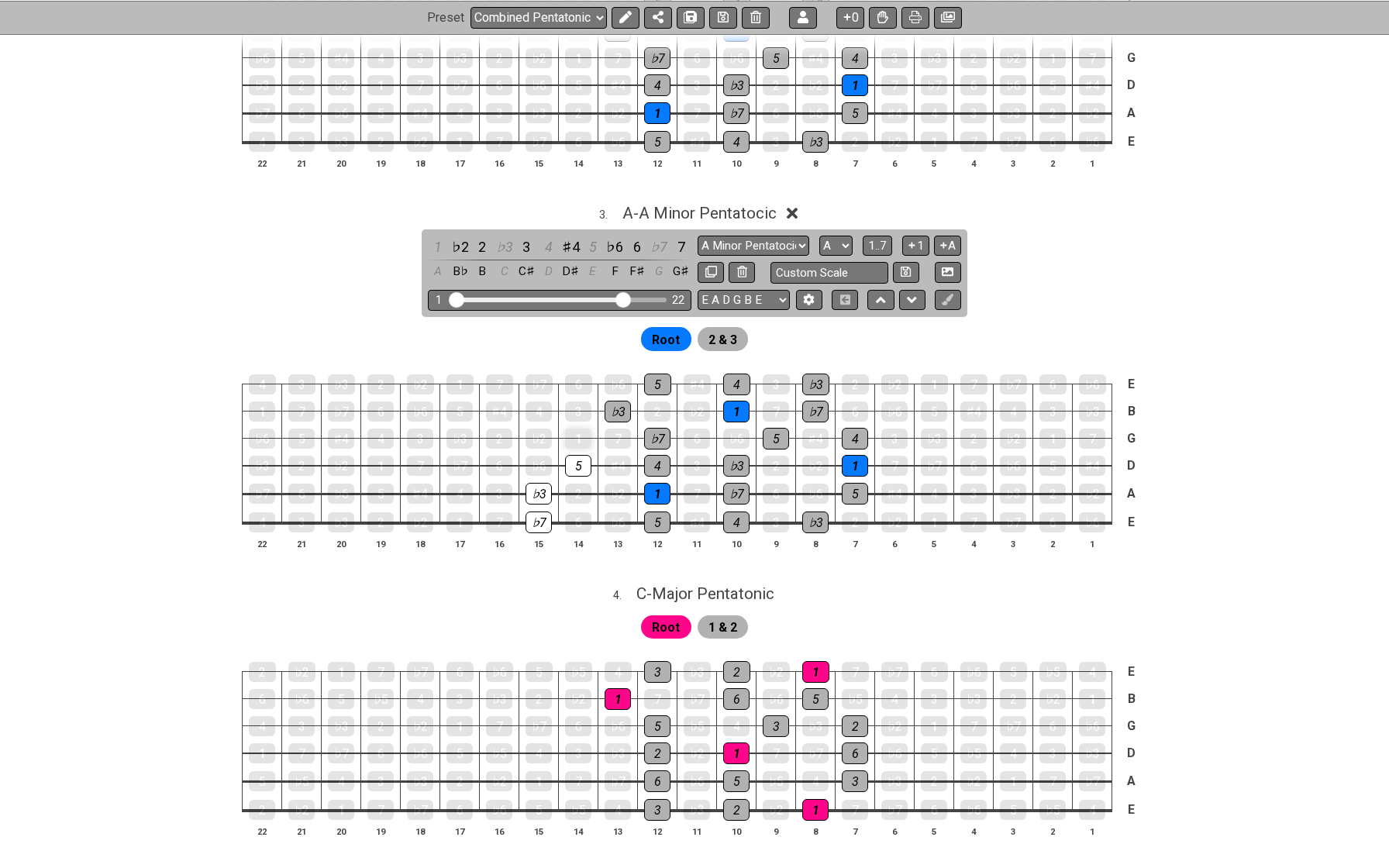
click at [581, 430] on div "1" at bounding box center [578, 439] width 26 height 20
click at [540, 402] on div "4" at bounding box center [539, 412] width 26 height 20
click at [540, 384] on div "♭7" at bounding box center [539, 384] width 27 height 20
click at [715, 333] on span "2 & 3" at bounding box center [722, 340] width 29 height 22
click at [627, 25] on button at bounding box center [626, 17] width 28 height 22
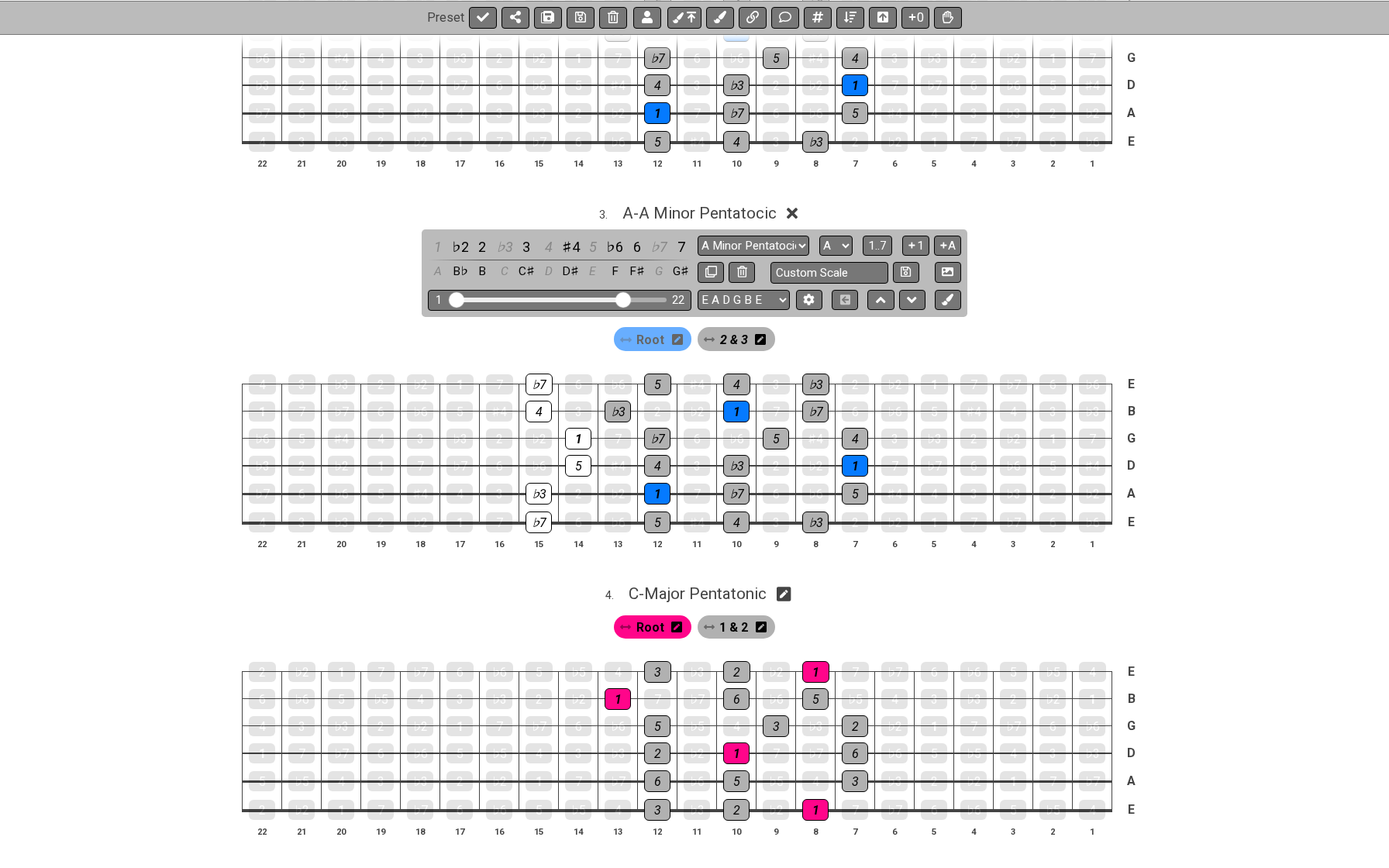
click at [728, 329] on span "2 & 3" at bounding box center [734, 340] width 28 height 22
click at [543, 512] on div "♭7" at bounding box center [539, 523] width 26 height 22
click at [540, 512] on div "♭7" at bounding box center [539, 522] width 26 height 20
click at [650, 333] on span "Root" at bounding box center [650, 340] width 28 height 22
click at [578, 429] on div "1" at bounding box center [578, 439] width 26 height 22
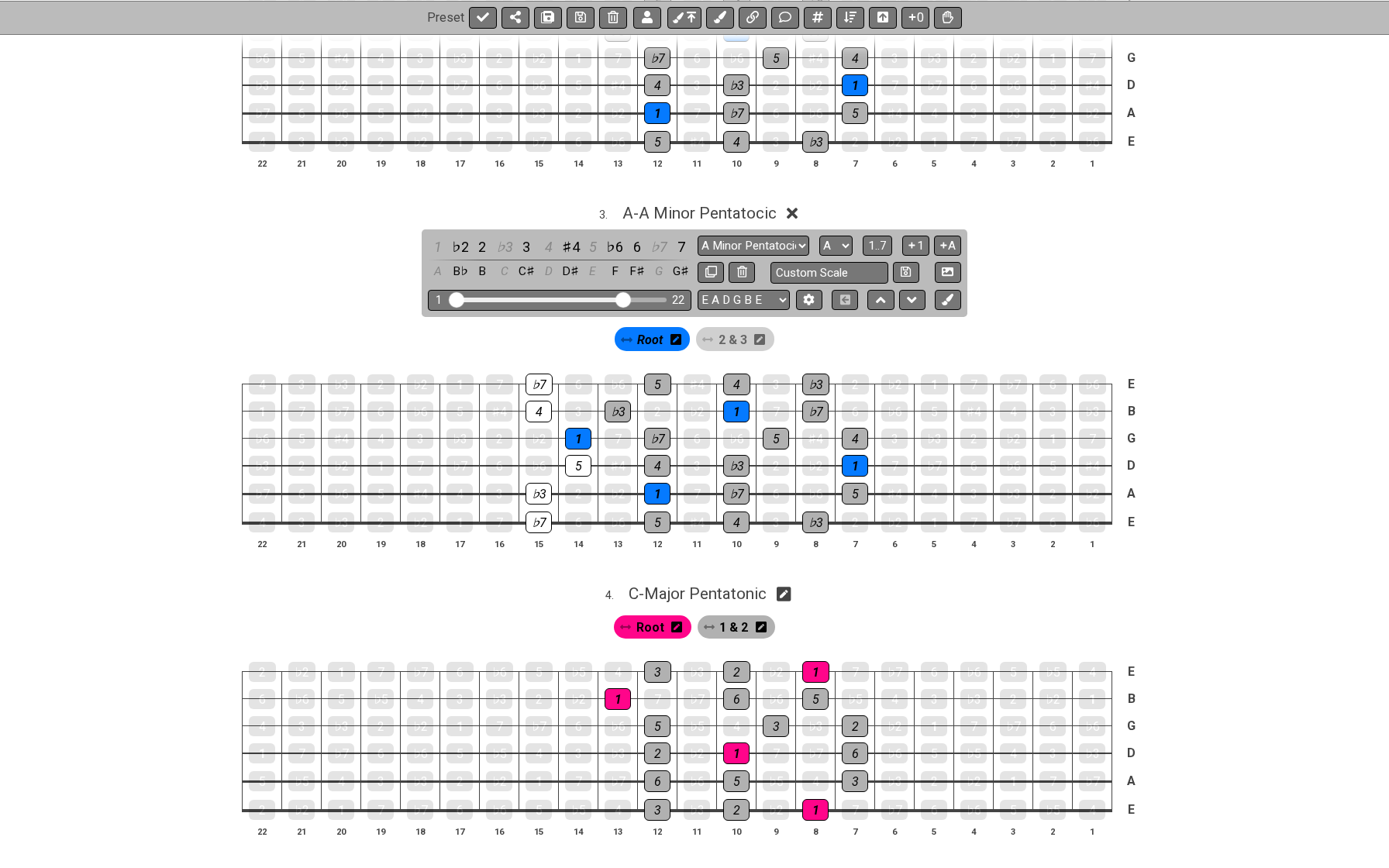
click at [736, 334] on span "2 & 3" at bounding box center [733, 340] width 29 height 22
click at [544, 512] on div "♭7" at bounding box center [539, 523] width 26 height 22
click at [540, 490] on div "♭3" at bounding box center [539, 494] width 26 height 22
click at [579, 455] on div "5" at bounding box center [578, 466] width 26 height 22
click at [542, 403] on div "4" at bounding box center [539, 412] width 26 height 22
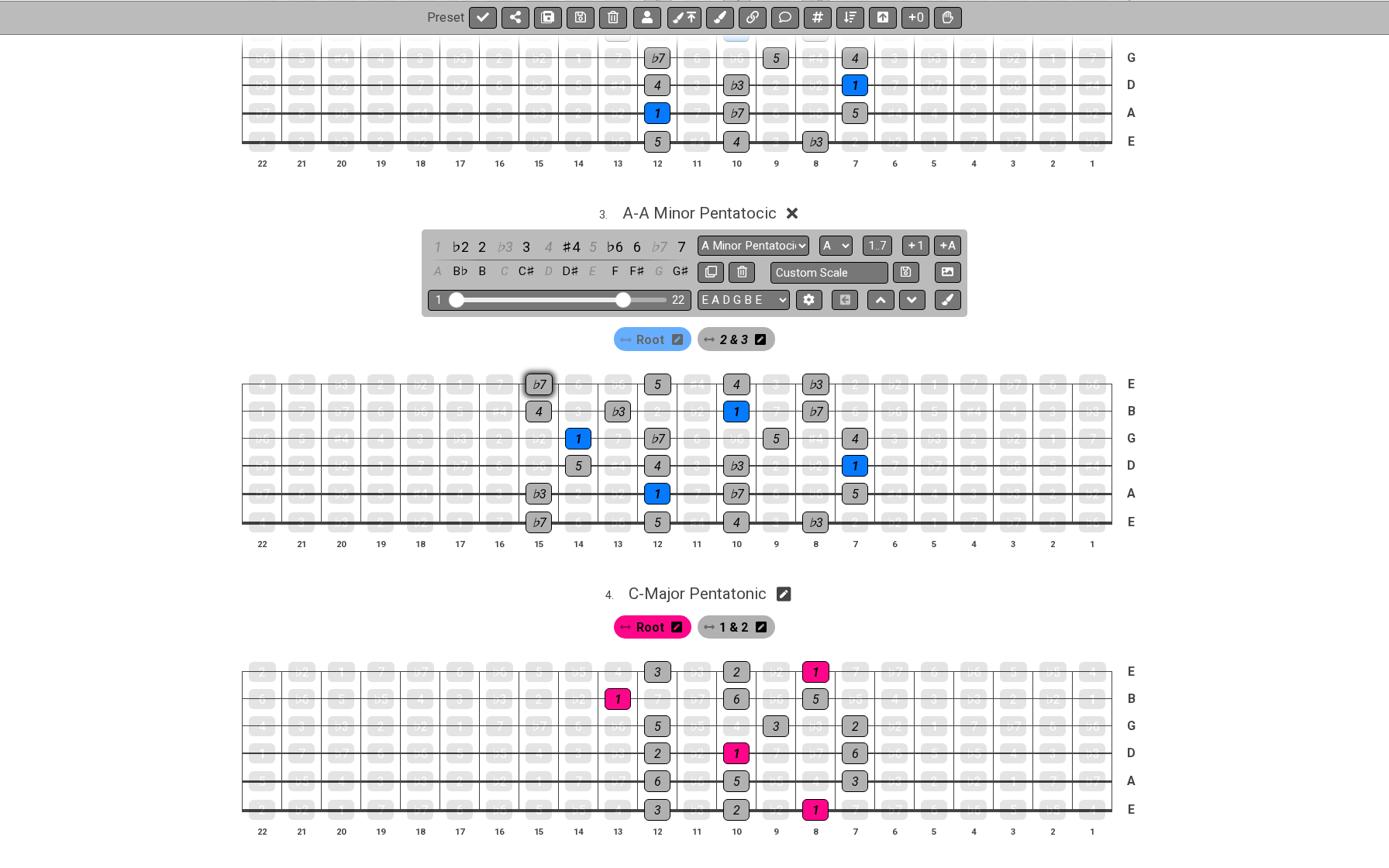
click at [542, 382] on div "♭7" at bounding box center [539, 385] width 27 height 22
click at [813, 374] on div "♭3" at bounding box center [815, 385] width 27 height 22
click at [813, 404] on div "♭7" at bounding box center [815, 412] width 26 height 22
click at [849, 428] on div "4" at bounding box center [855, 439] width 26 height 22
click at [853, 483] on div "5" at bounding box center [855, 494] width 26 height 22
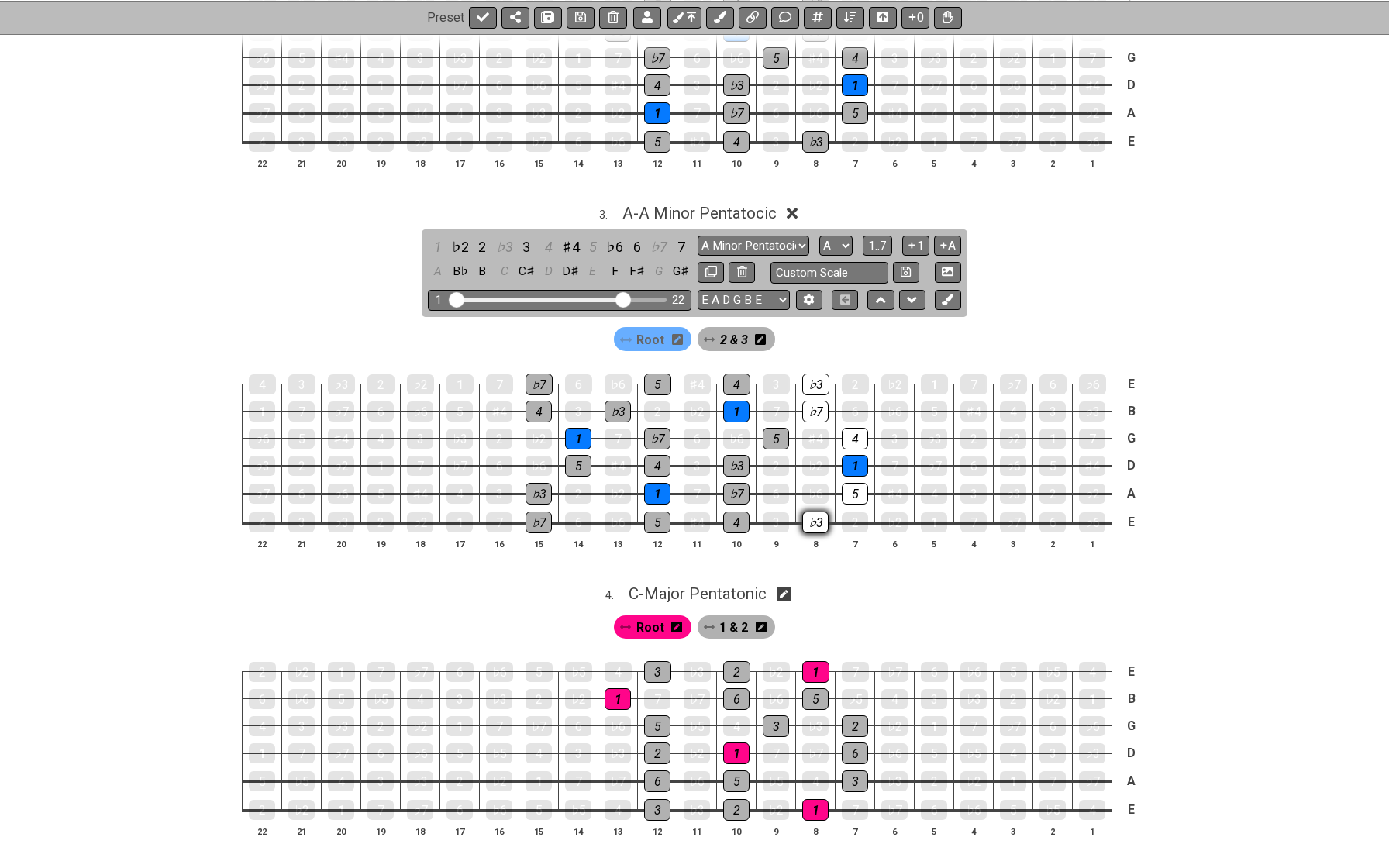
click at [822, 513] on div "♭3" at bounding box center [815, 523] width 26 height 22
click at [665, 334] on div "Root" at bounding box center [653, 338] width 78 height 23
click at [847, 462] on div "1" at bounding box center [855, 466] width 26 height 22
click at [670, 336] on div "Root" at bounding box center [653, 338] width 78 height 23
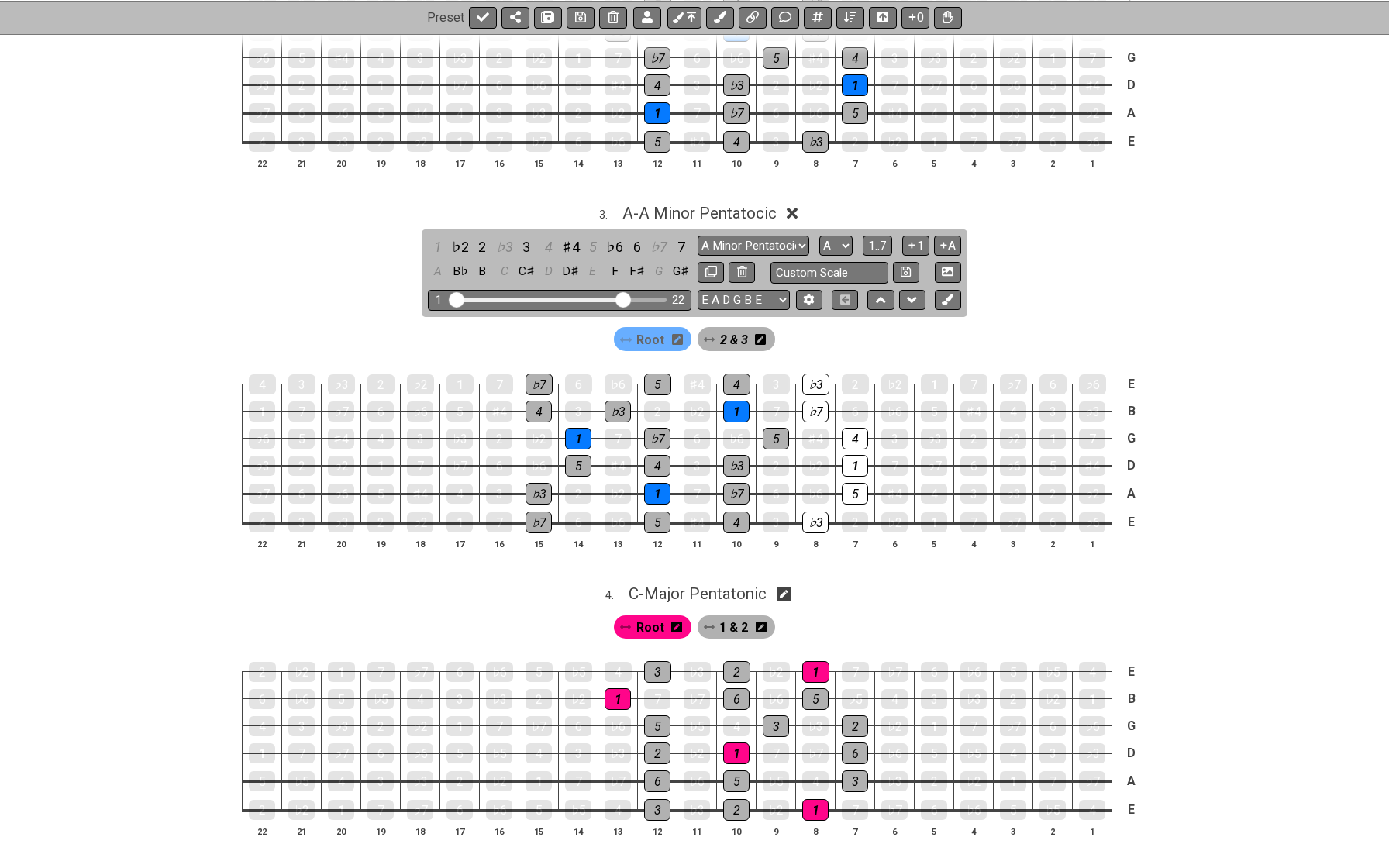
click at [653, 332] on span "Root" at bounding box center [650, 340] width 28 height 22
click at [805, 376] on div "♭3" at bounding box center [815, 385] width 27 height 22
click at [808, 374] on div "♭3" at bounding box center [815, 385] width 27 height 22
click at [653, 336] on span "Root" at bounding box center [650, 340] width 26 height 22
click at [820, 380] on div "♭3" at bounding box center [815, 384] width 27 height 20
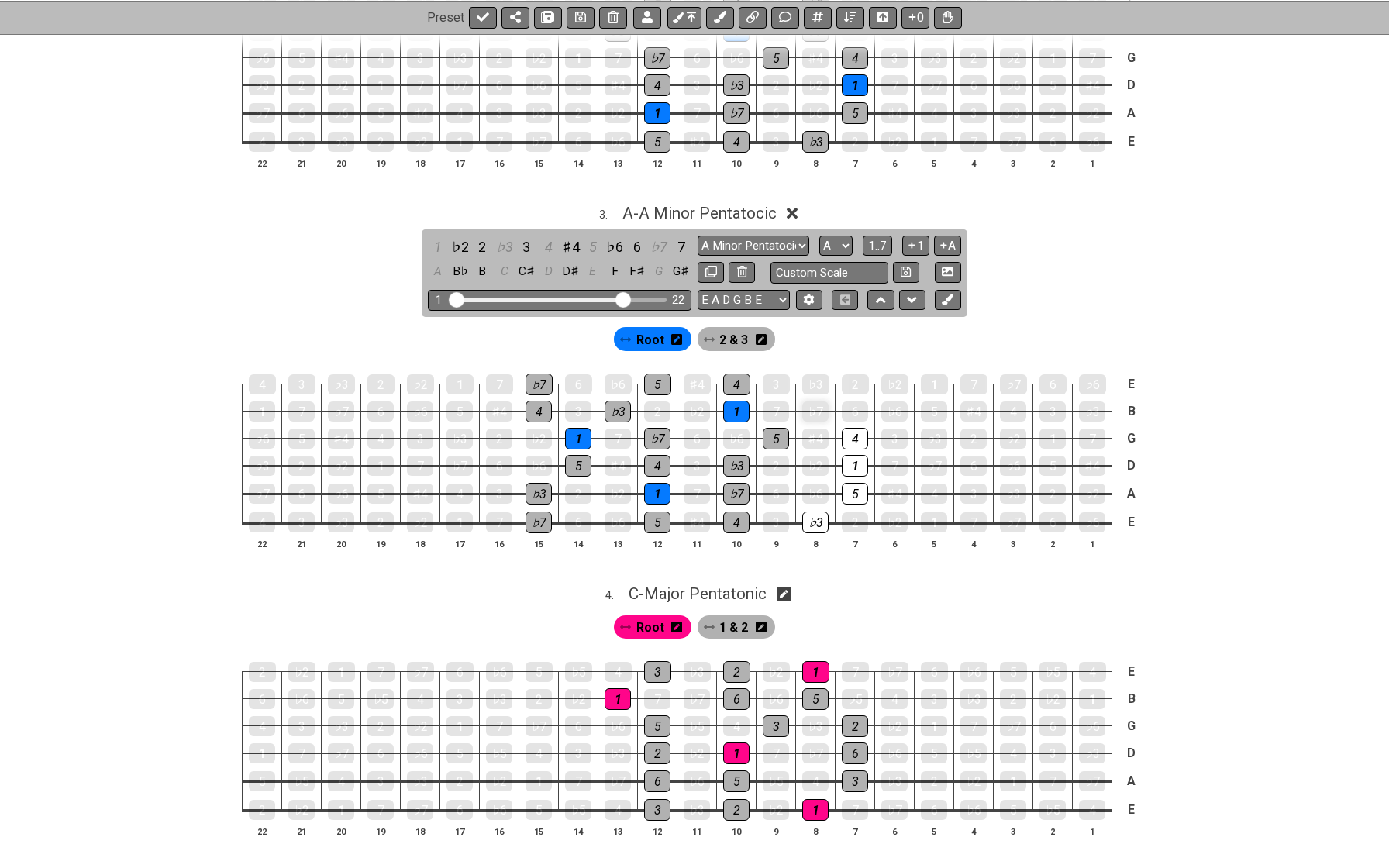
click at [820, 402] on div "♭7" at bounding box center [815, 412] width 26 height 20
click at [857, 433] on div "4" at bounding box center [855, 439] width 26 height 22
click at [857, 457] on div "1" at bounding box center [855, 466] width 26 height 20
click at [857, 484] on div "5" at bounding box center [855, 494] width 26 height 20
click at [820, 512] on div "♭3" at bounding box center [815, 523] width 26 height 22
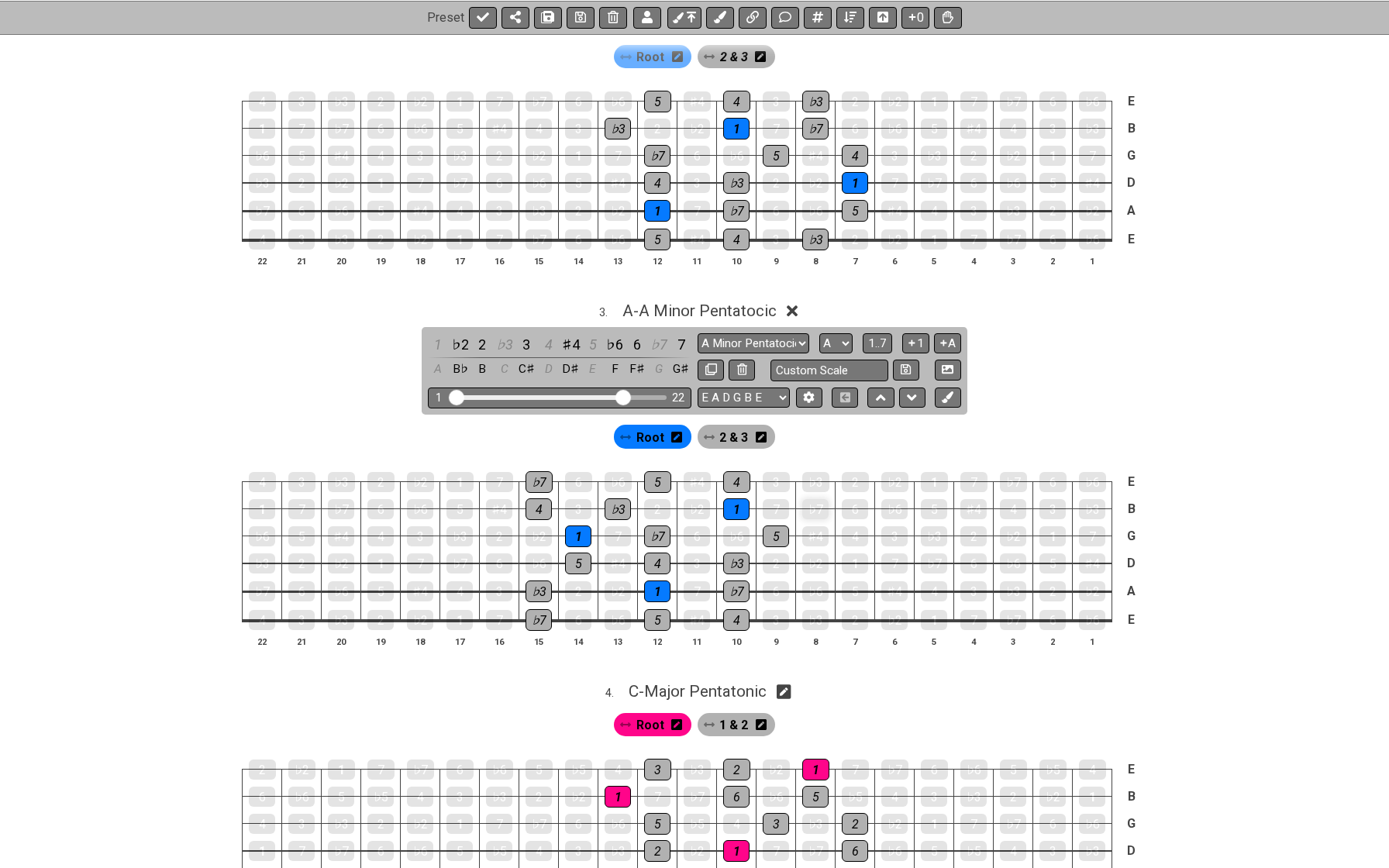
scroll to position [629, 0]
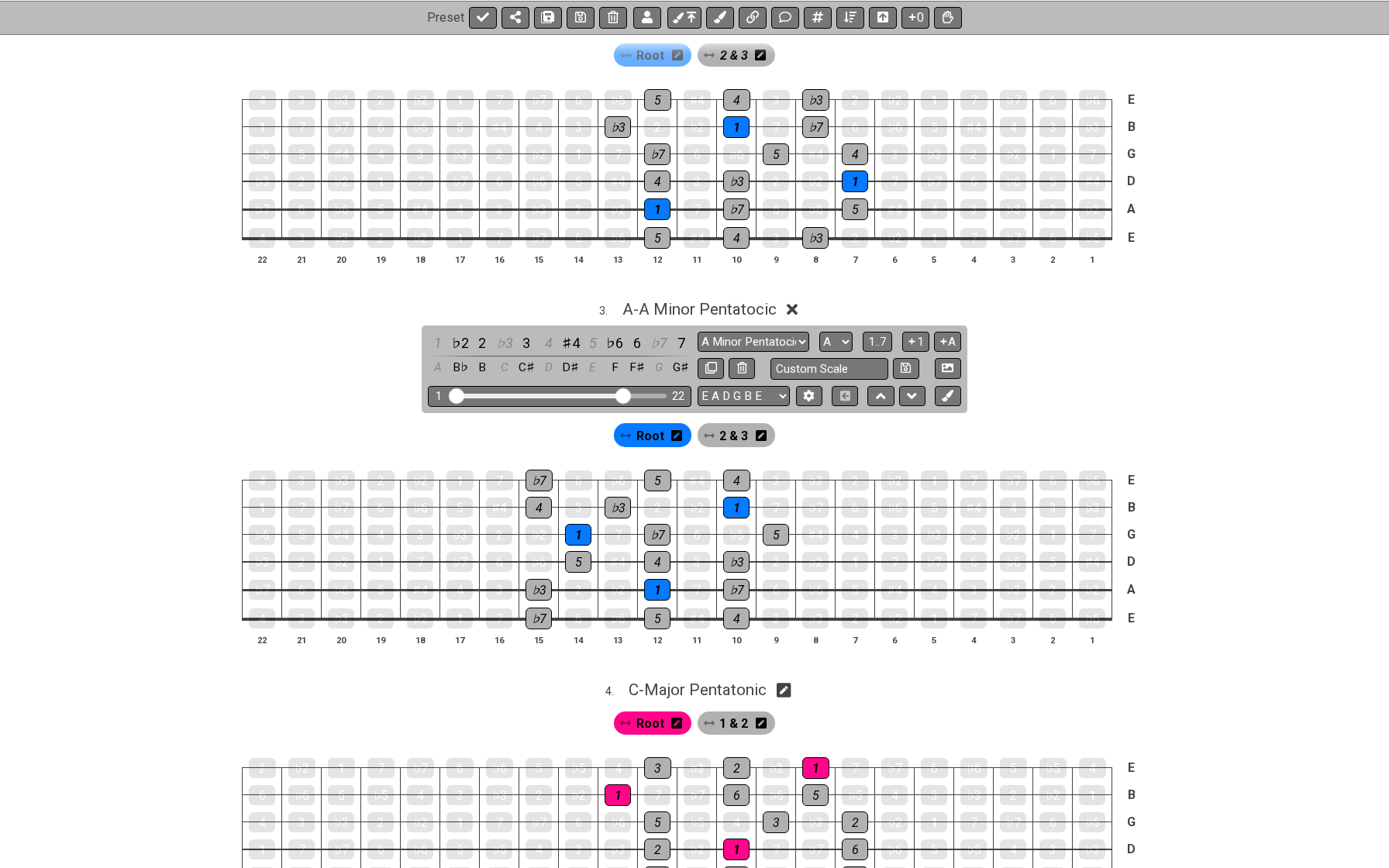
click at [738, 427] on span "2 & 3" at bounding box center [733, 436] width 29 height 22
click at [760, 429] on icon at bounding box center [760, 435] width 11 height 12
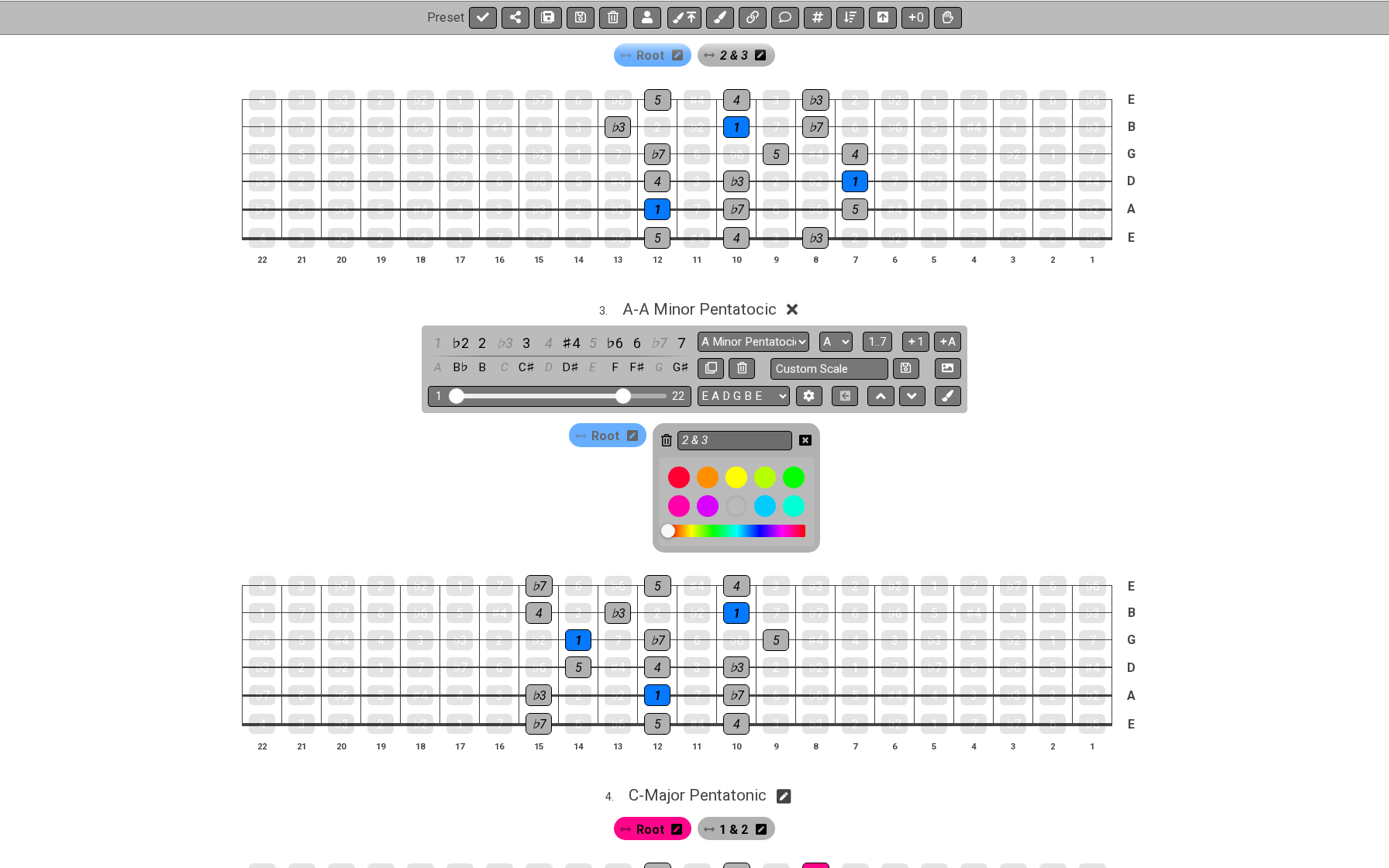
click at [760, 431] on input "2 & 3" at bounding box center [734, 440] width 115 height 19
type input "3 & 4"
click at [807, 434] on icon at bounding box center [805, 440] width 12 height 12
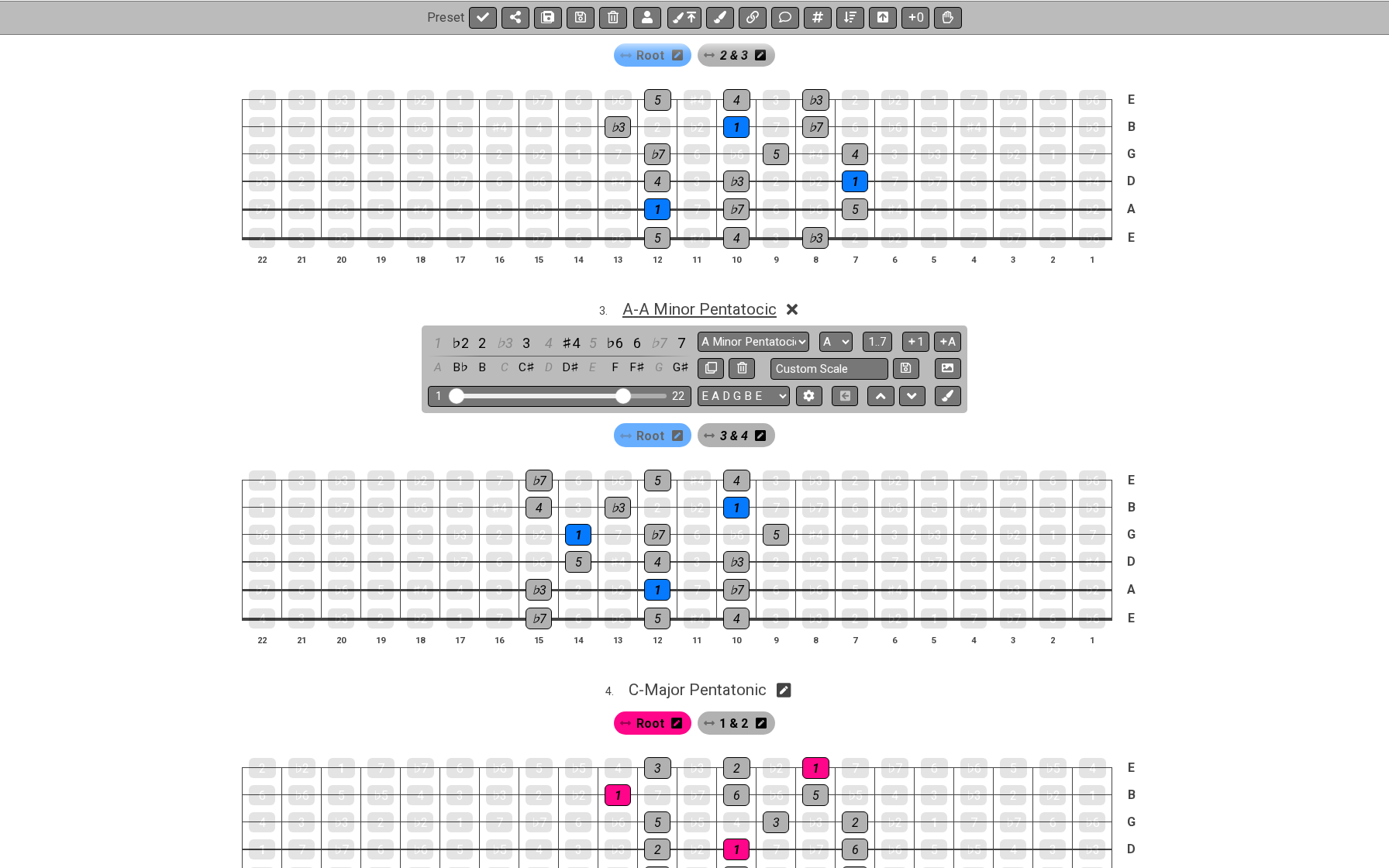
click at [678, 300] on span "A - A Minor Pentatocic" at bounding box center [699, 309] width 154 height 19
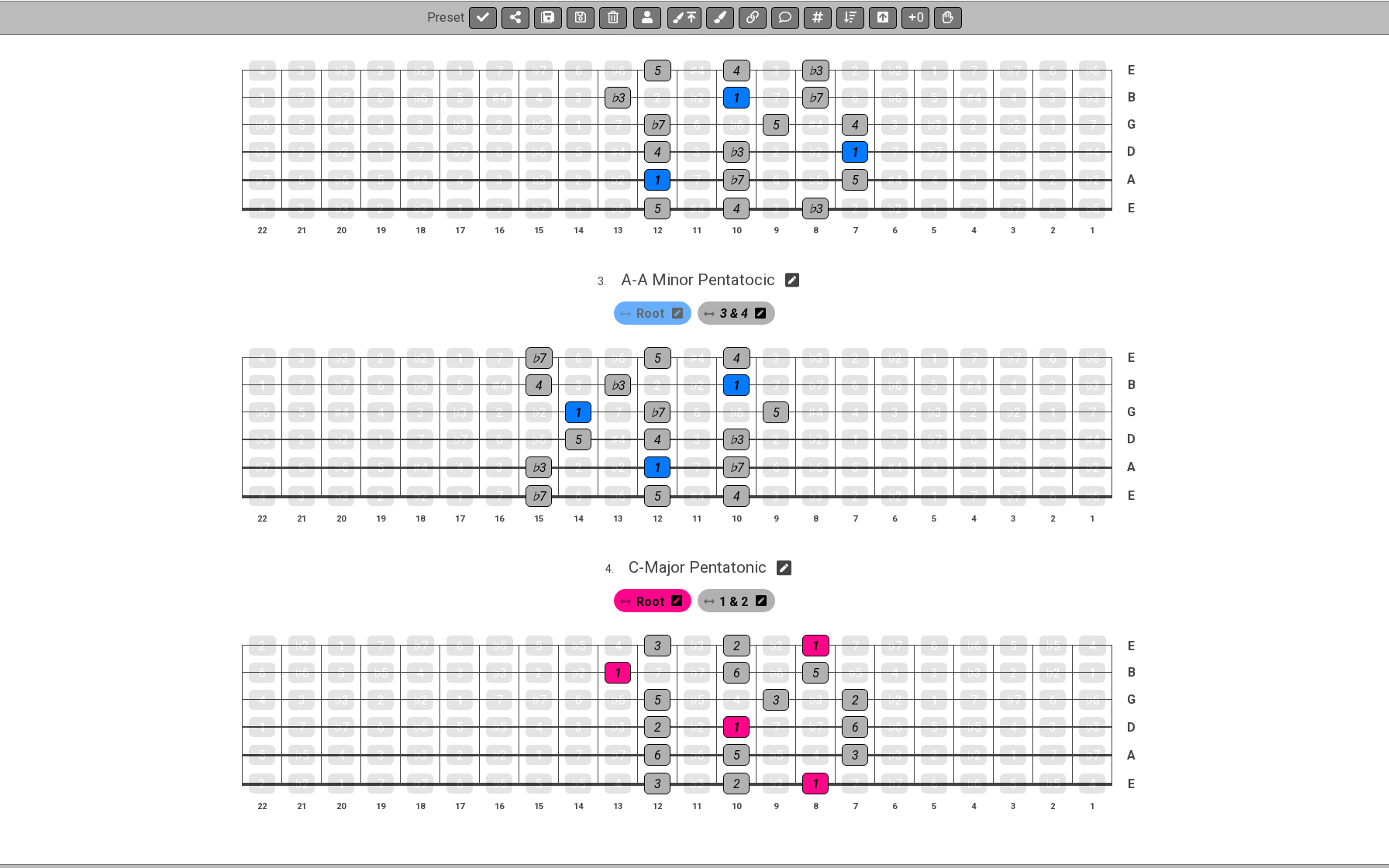
scroll to position [662, 0]
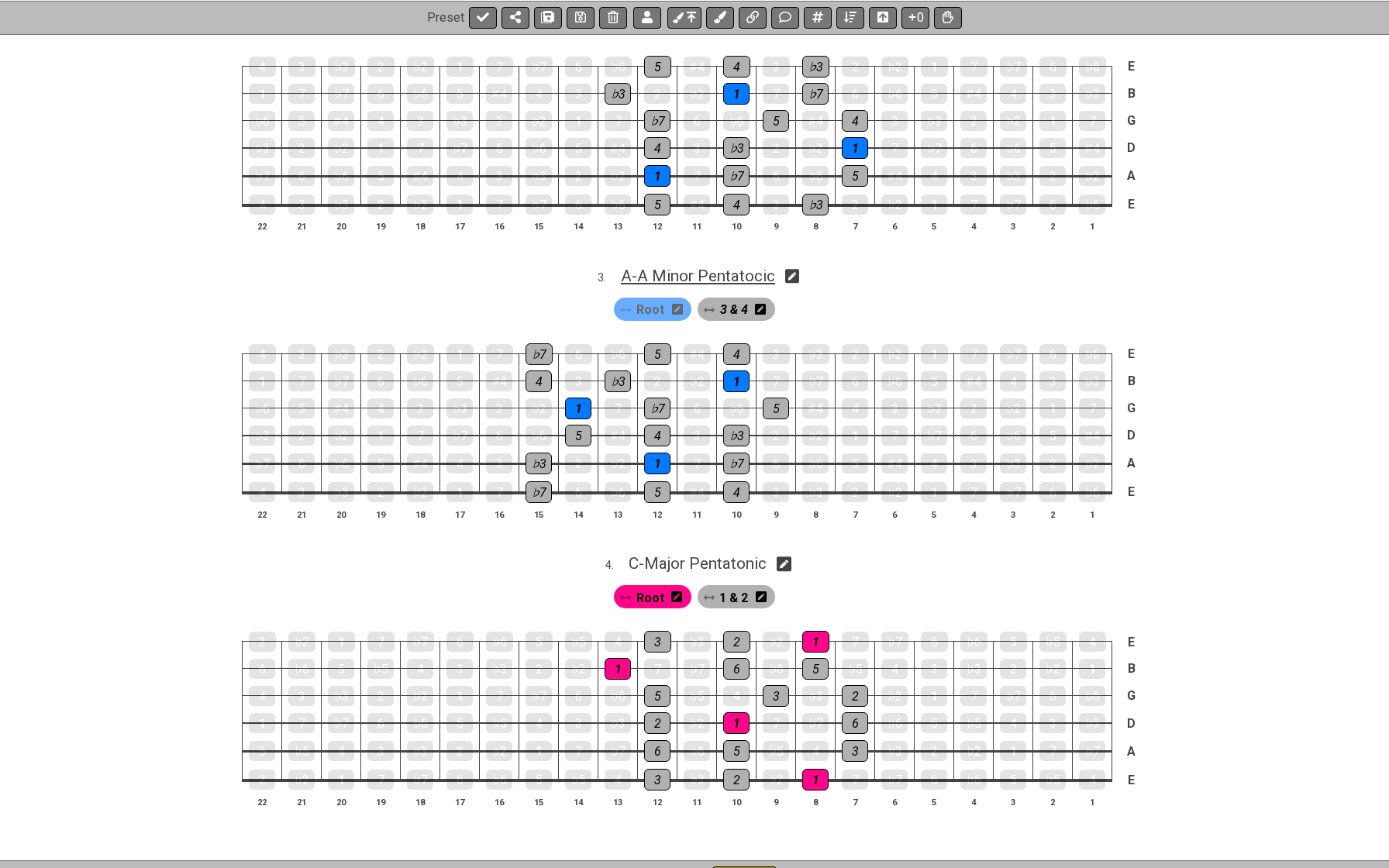
click at [699, 267] on span "A - A Minor Pentatocic" at bounding box center [698, 276] width 154 height 19
select select "A Minor Pentatocic"
select select "A"
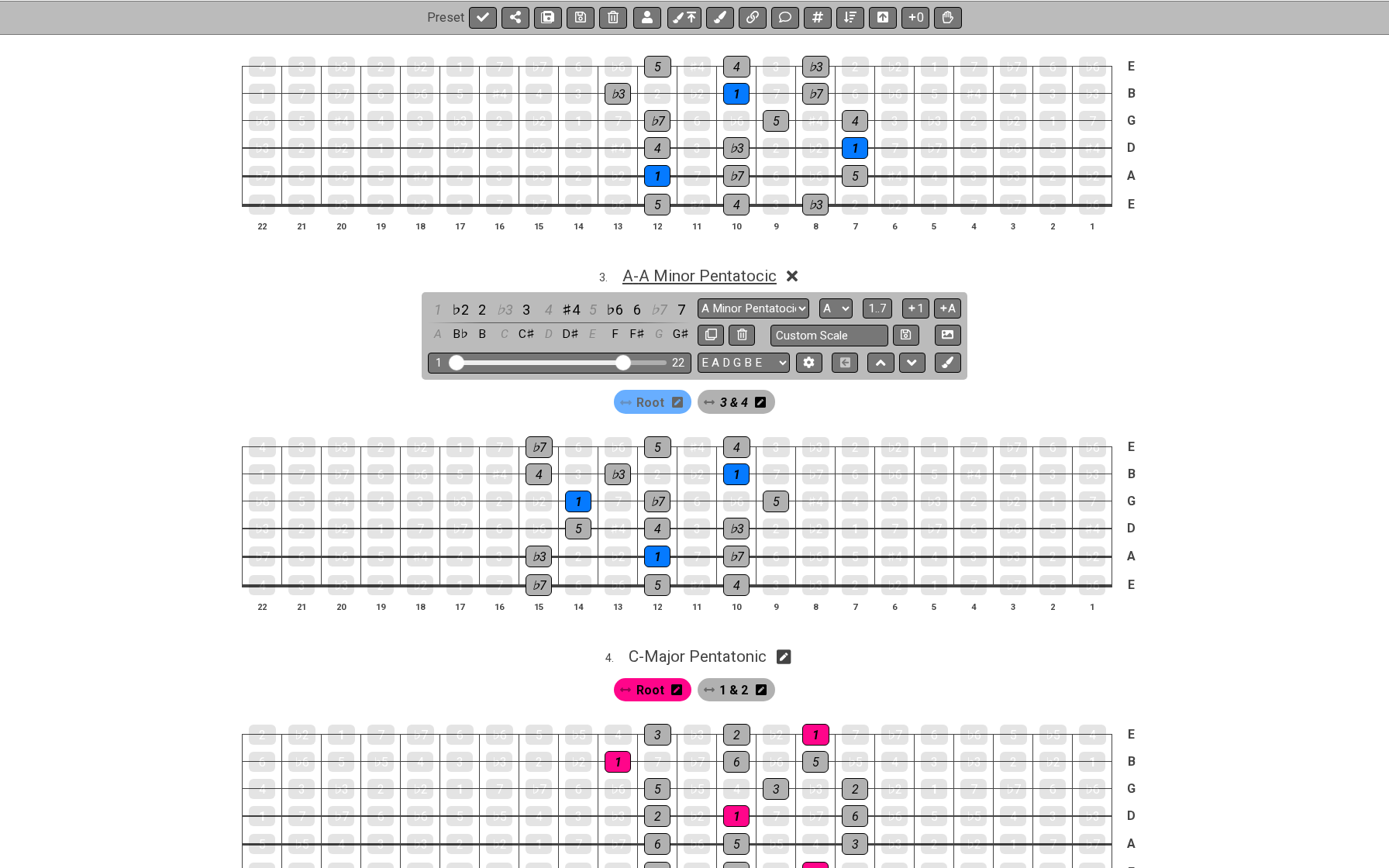
click at [699, 267] on span "A - A Minor Pentatocic" at bounding box center [699, 276] width 154 height 19
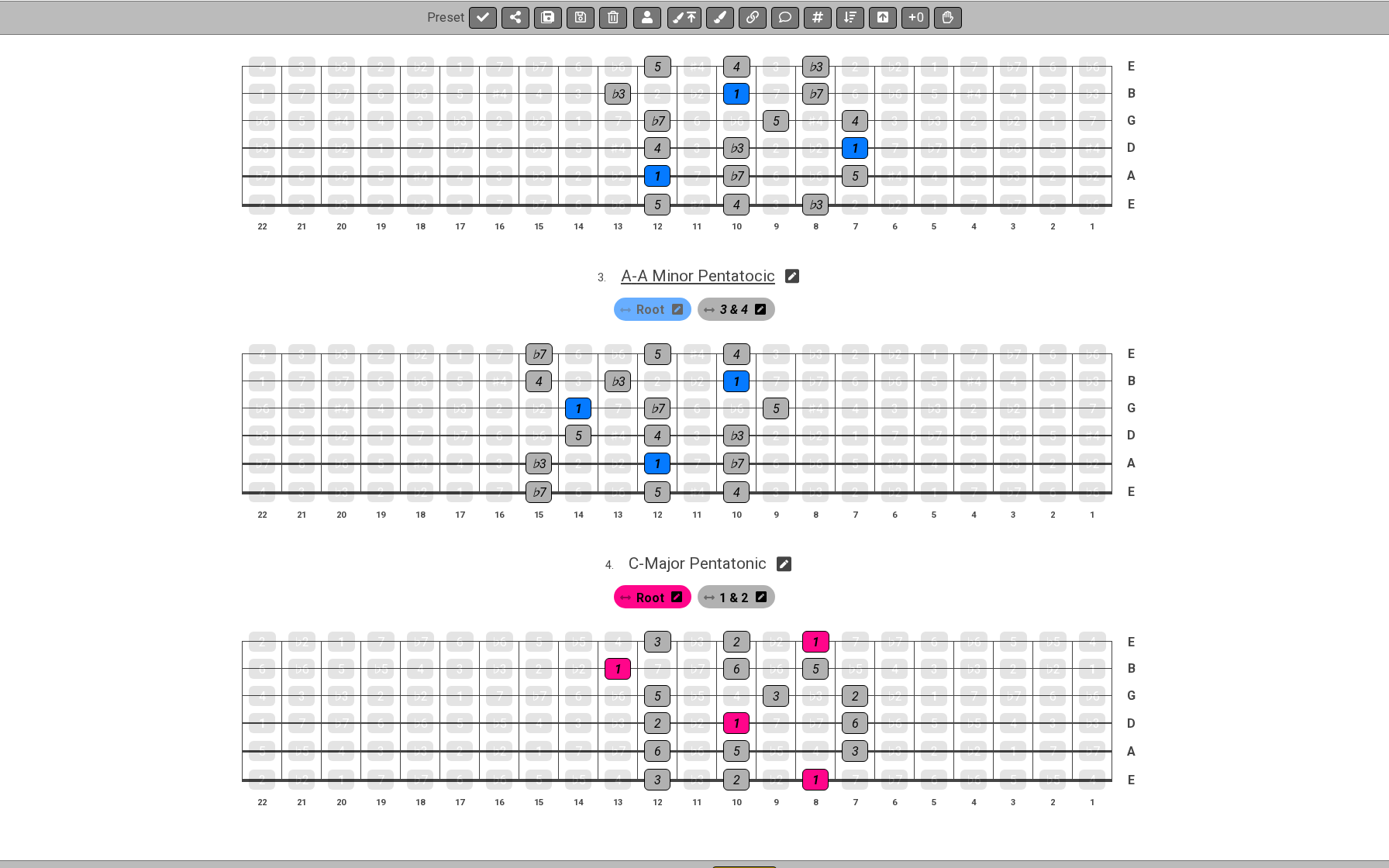
click at [699, 267] on span "A - A Minor Pentatocic" at bounding box center [698, 276] width 154 height 19
select select "A Minor Pentatocic"
select select "A"
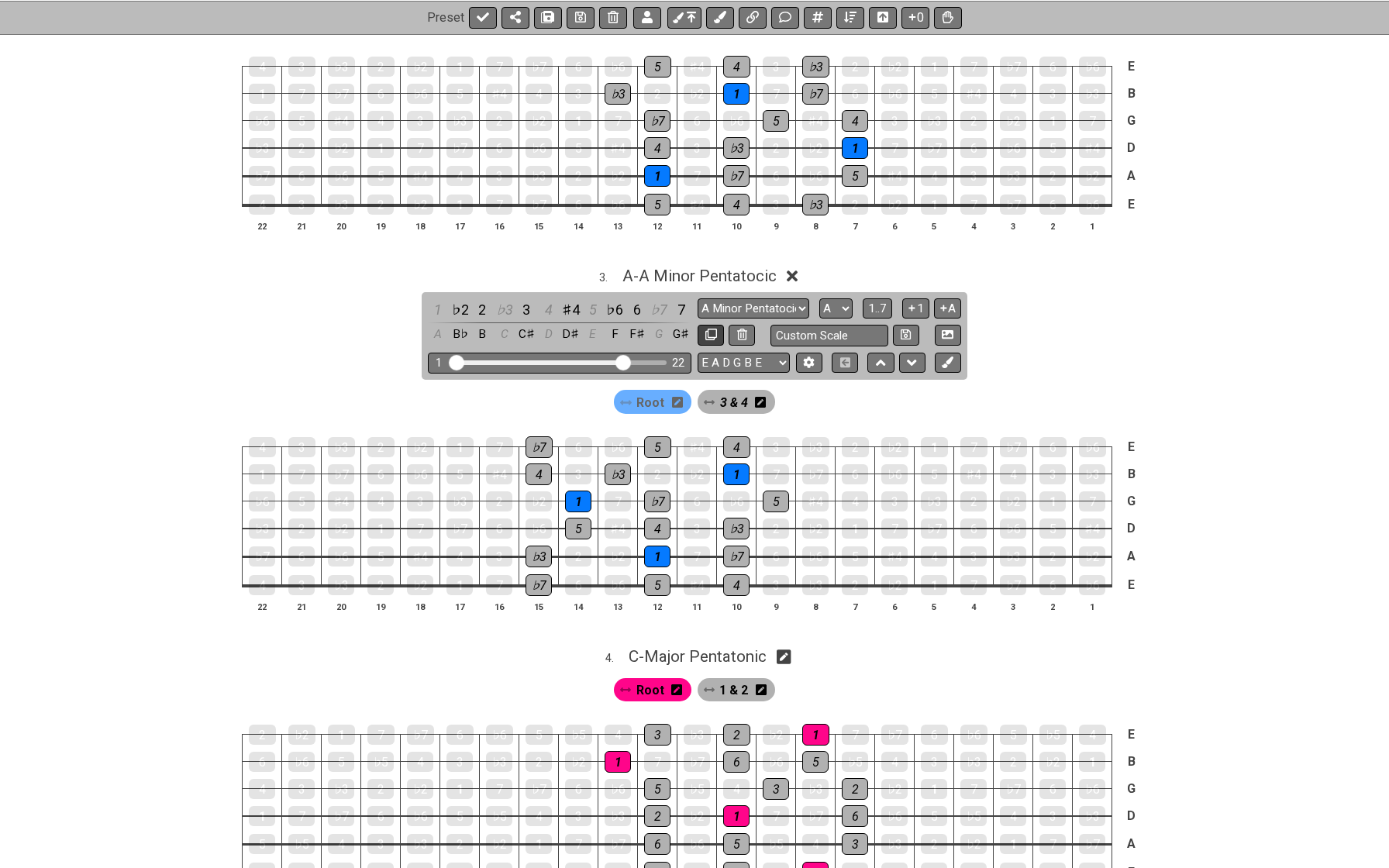
click at [705, 331] on button at bounding box center [711, 335] width 26 height 21
select select "A Minor Pentatocic"
select select "A"
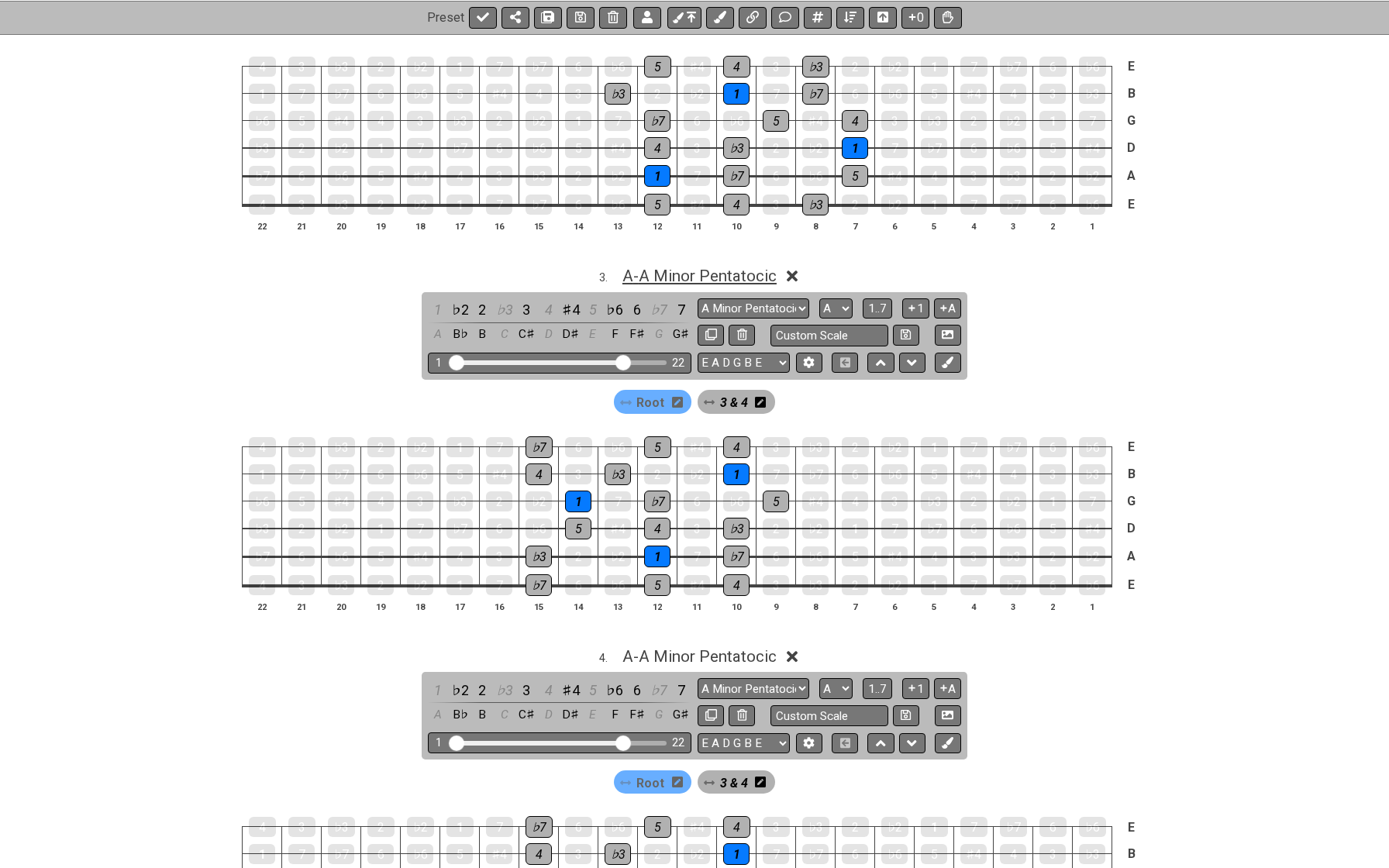
click at [687, 271] on span "A - A Minor Pentatocic" at bounding box center [699, 276] width 154 height 19
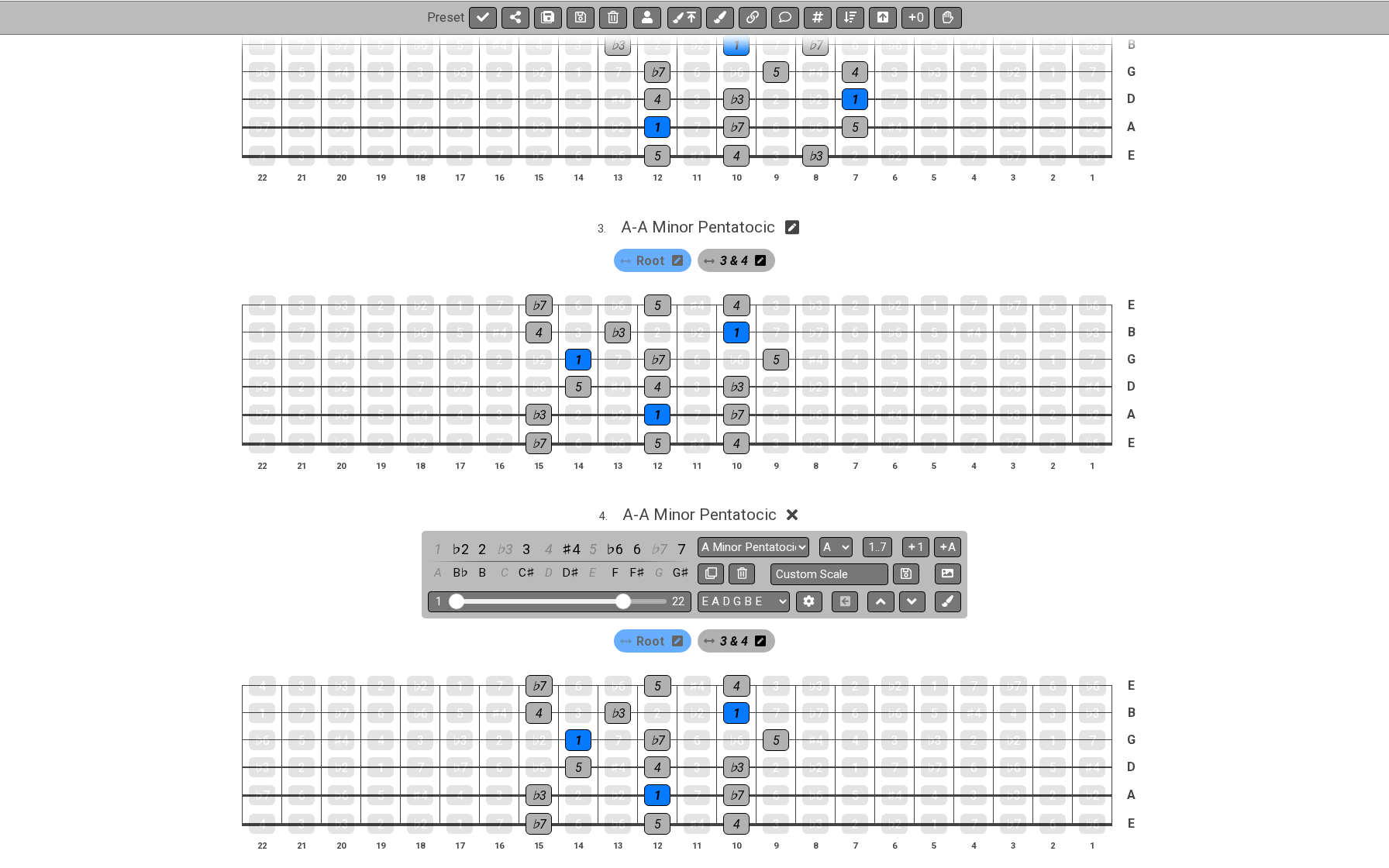
scroll to position [730, 0]
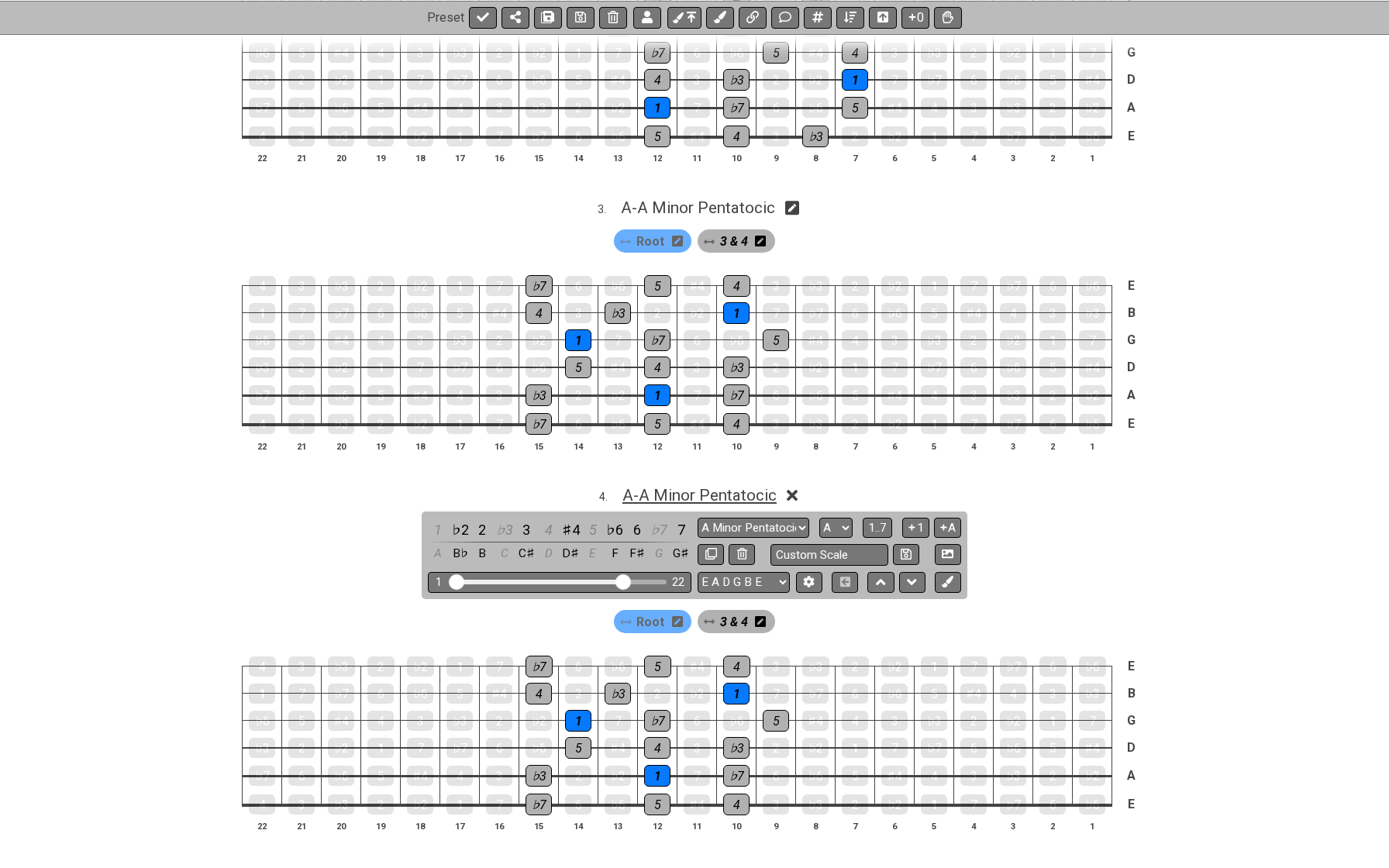
click at [736, 486] on span "A - A Minor Pentatocic" at bounding box center [699, 495] width 154 height 19
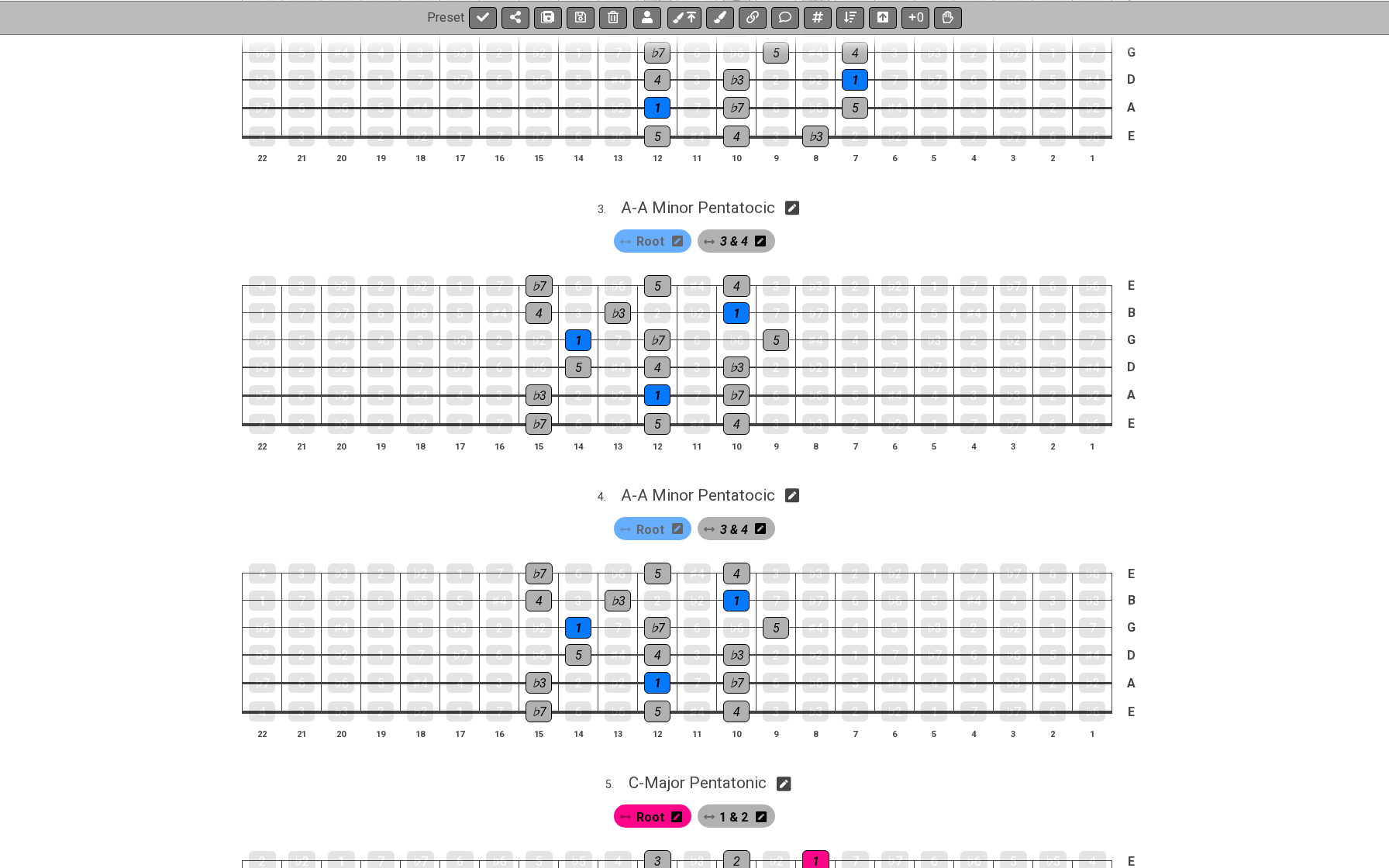
click at [762, 522] on icon at bounding box center [760, 528] width 11 height 12
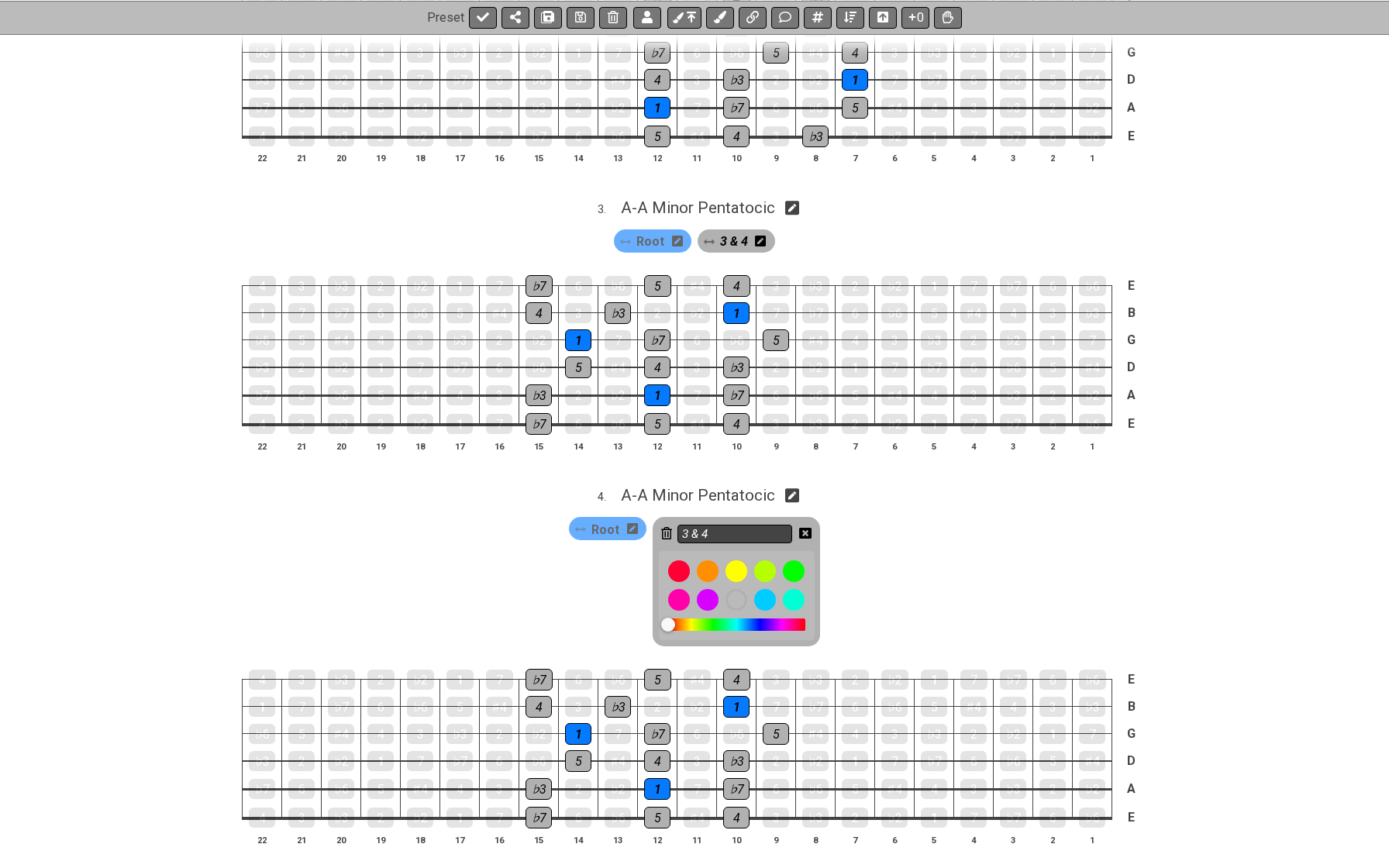
click at [741, 525] on input "3 & 4" at bounding box center [734, 534] width 115 height 19
type input "4 & 5"
click at [802, 528] on icon at bounding box center [805, 533] width 12 height 11
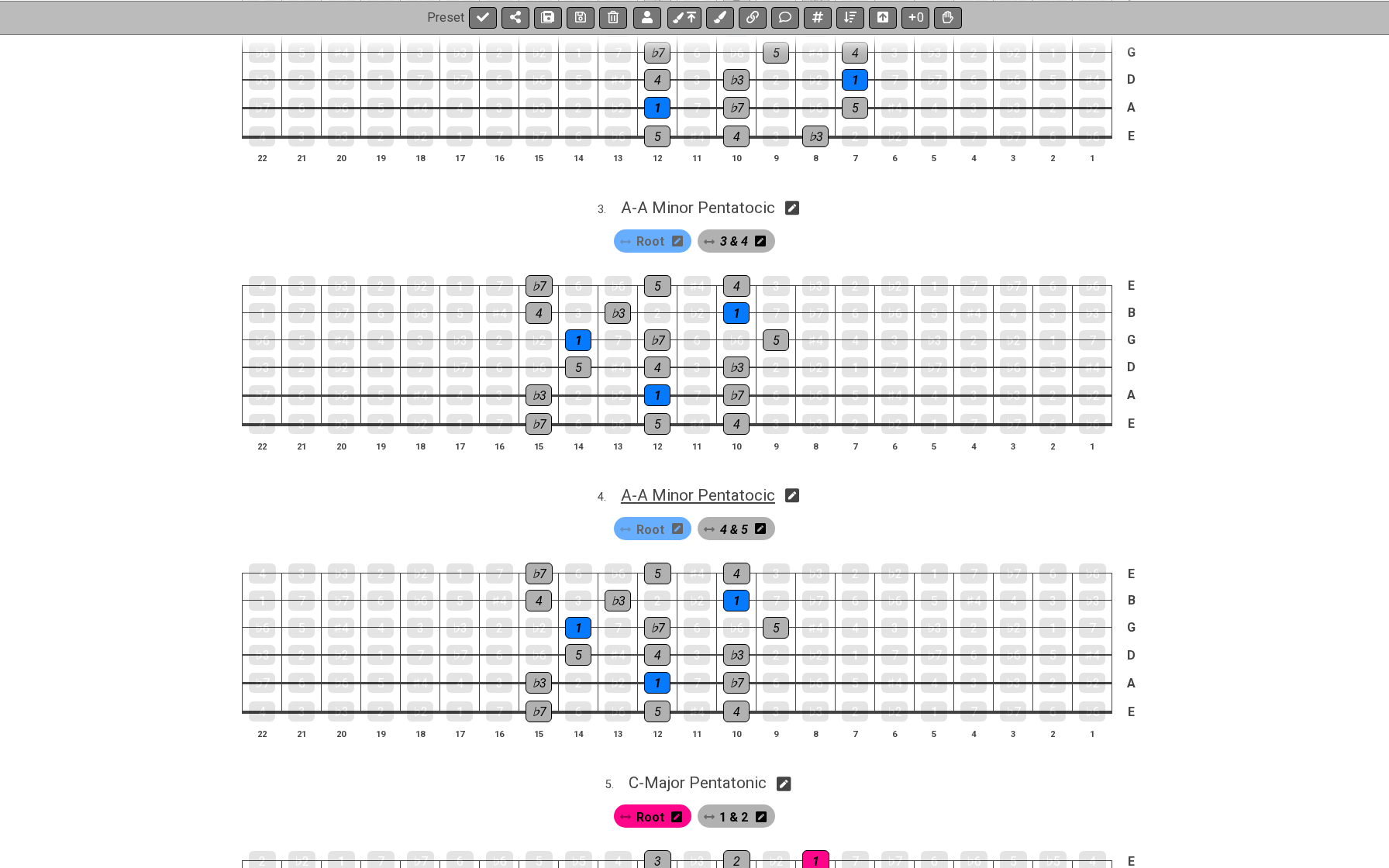
click at [693, 486] on span "A - A Minor Pentatocic" at bounding box center [698, 495] width 154 height 19
select select "A Minor Pentatocic"
select select "A"
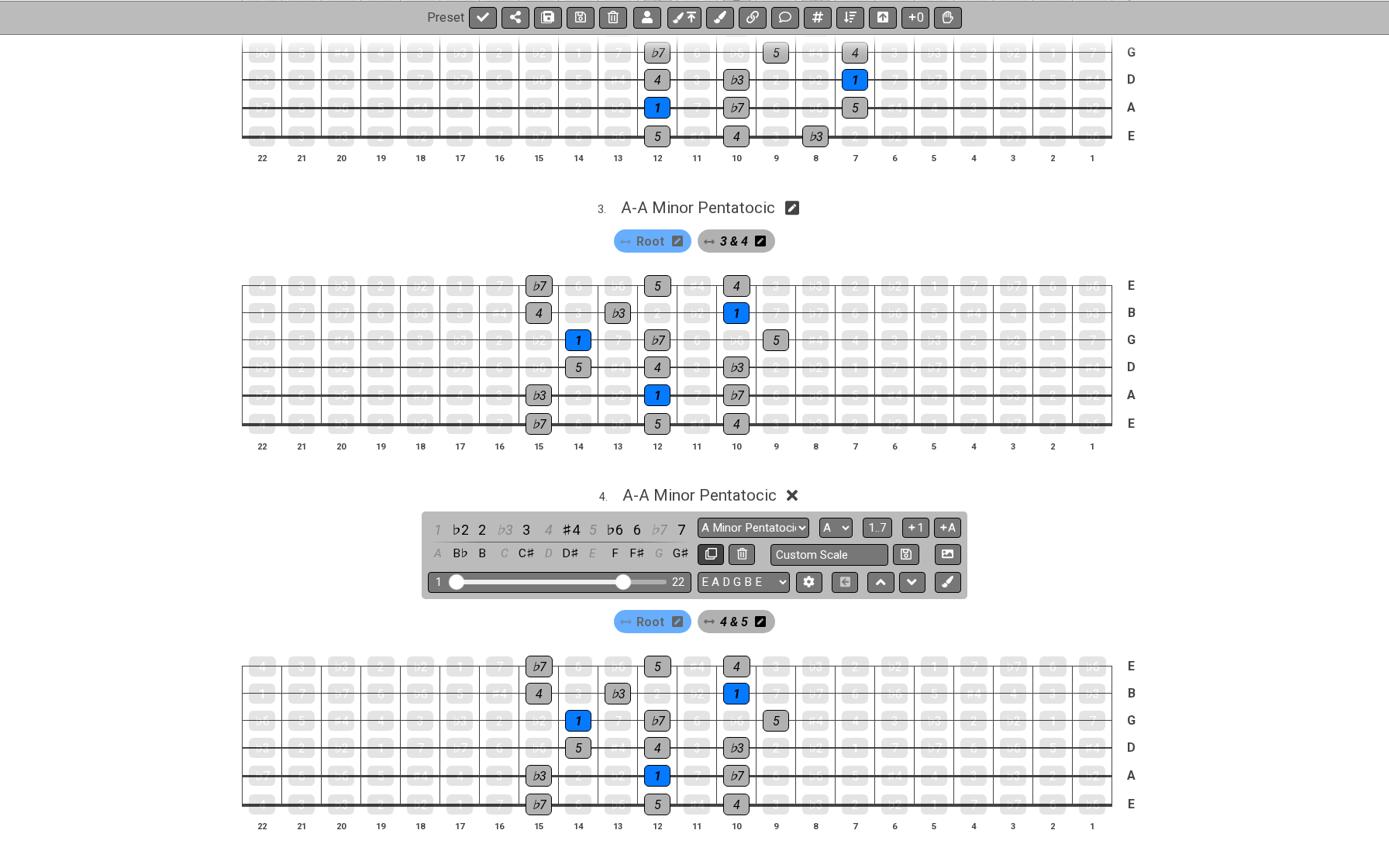
click at [706, 548] on icon at bounding box center [711, 554] width 12 height 12
select select "A Minor Pentatocic"
select select "A"
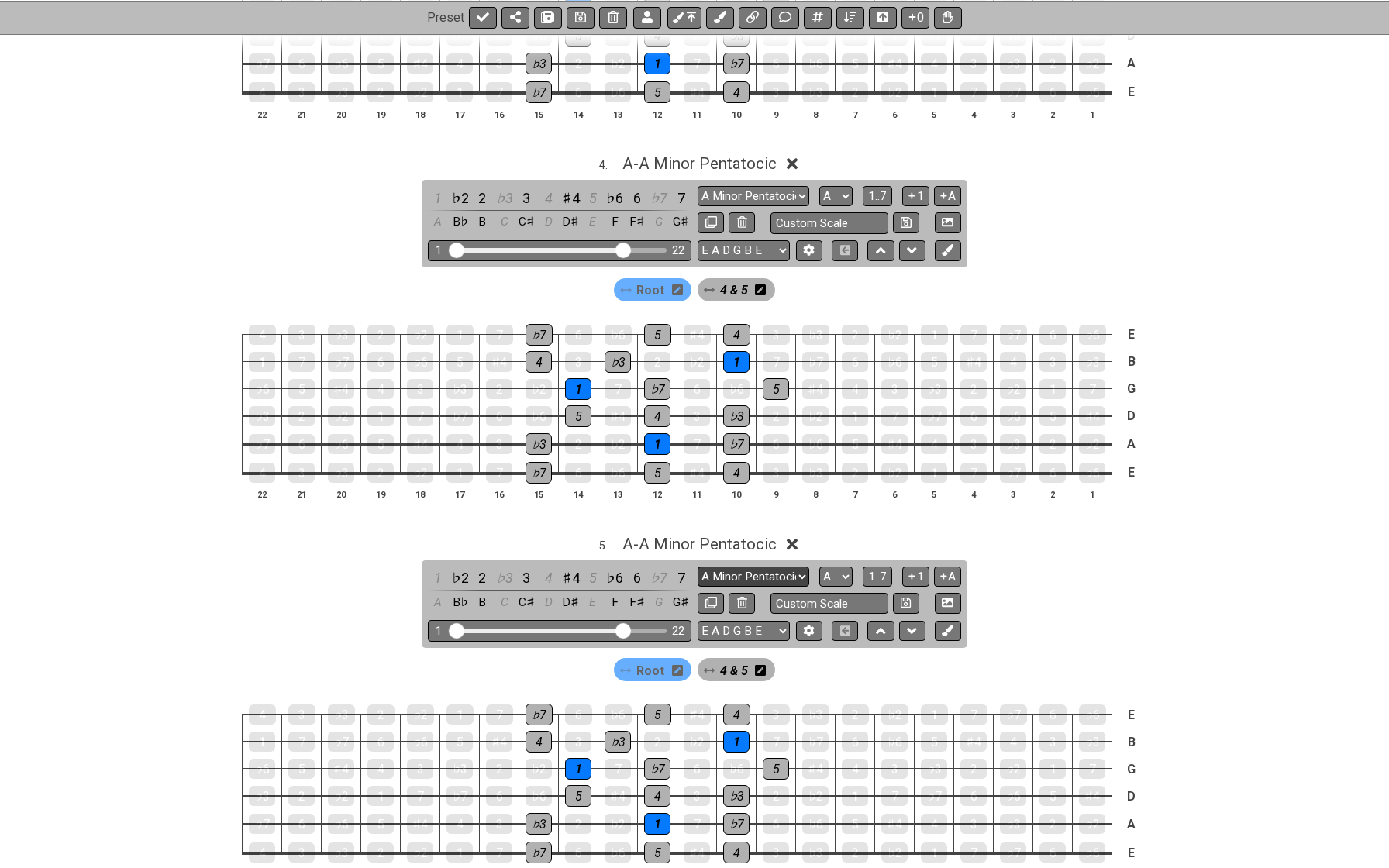
scroll to position [1070, 0]
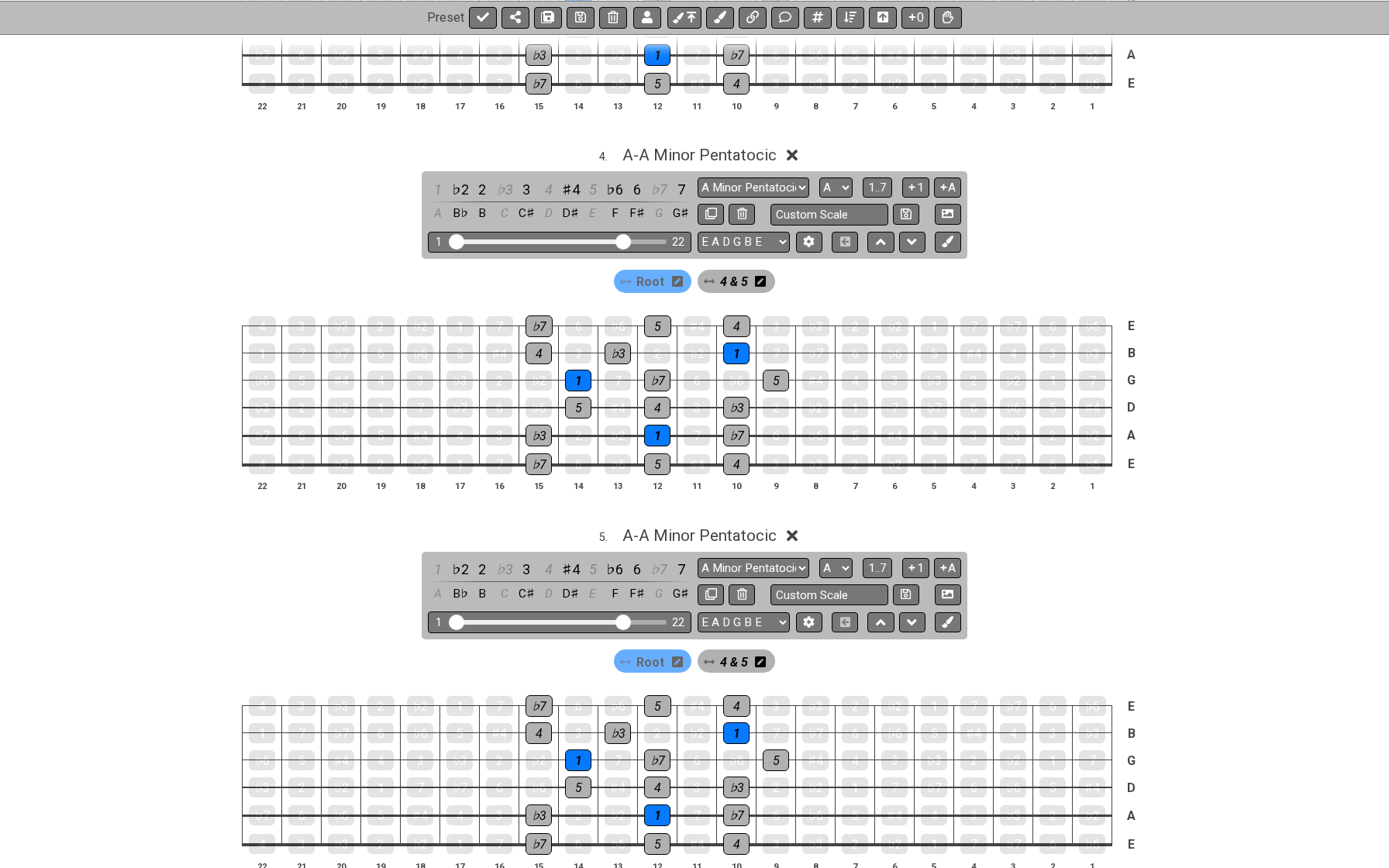
click at [759, 656] on icon at bounding box center [760, 662] width 11 height 12
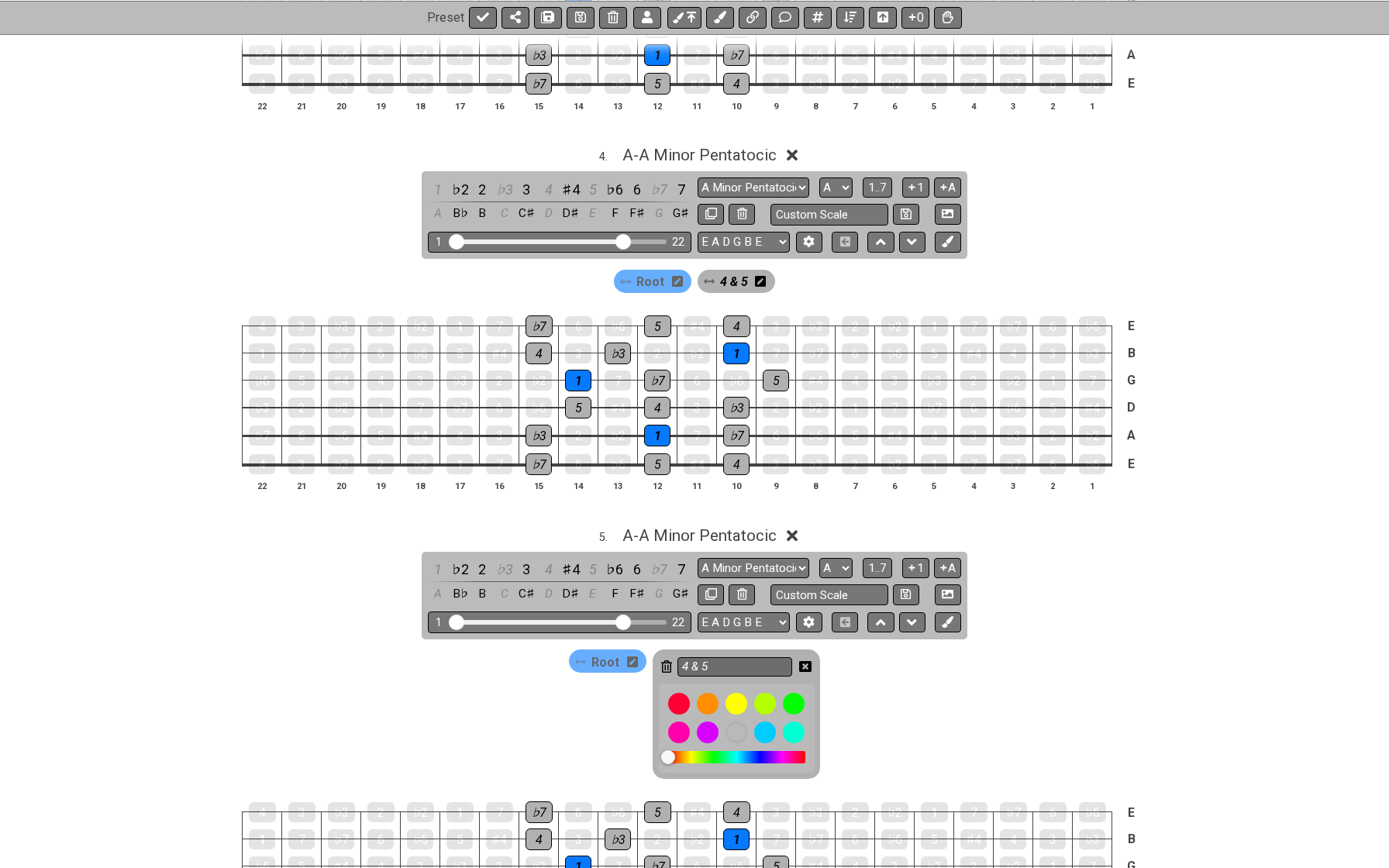
click at [759, 657] on input "4 & 5" at bounding box center [734, 666] width 115 height 19
type input "4"
type input "5 & 1"
click at [802, 661] on icon at bounding box center [805, 666] width 12 height 11
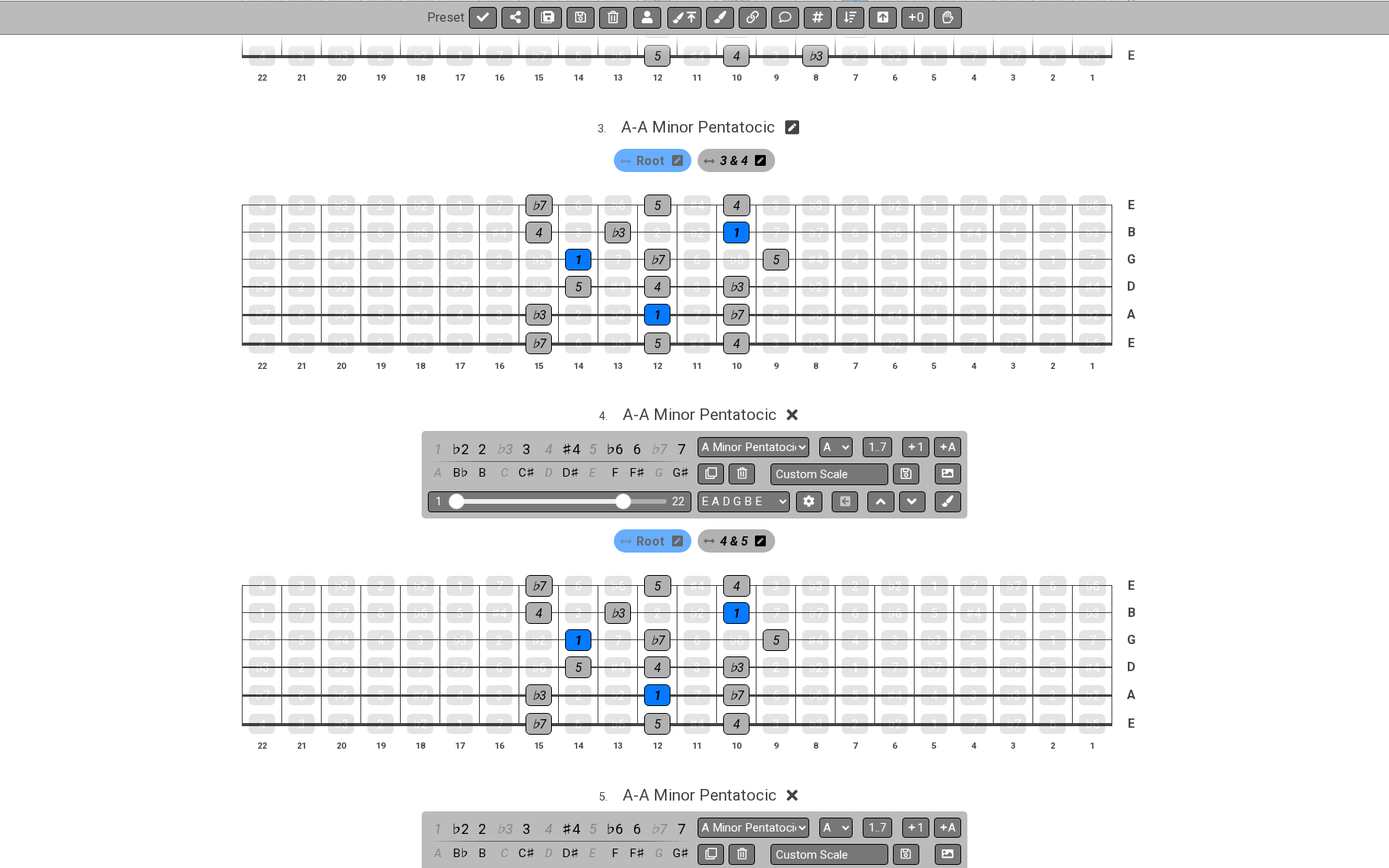
scroll to position [803, 0]
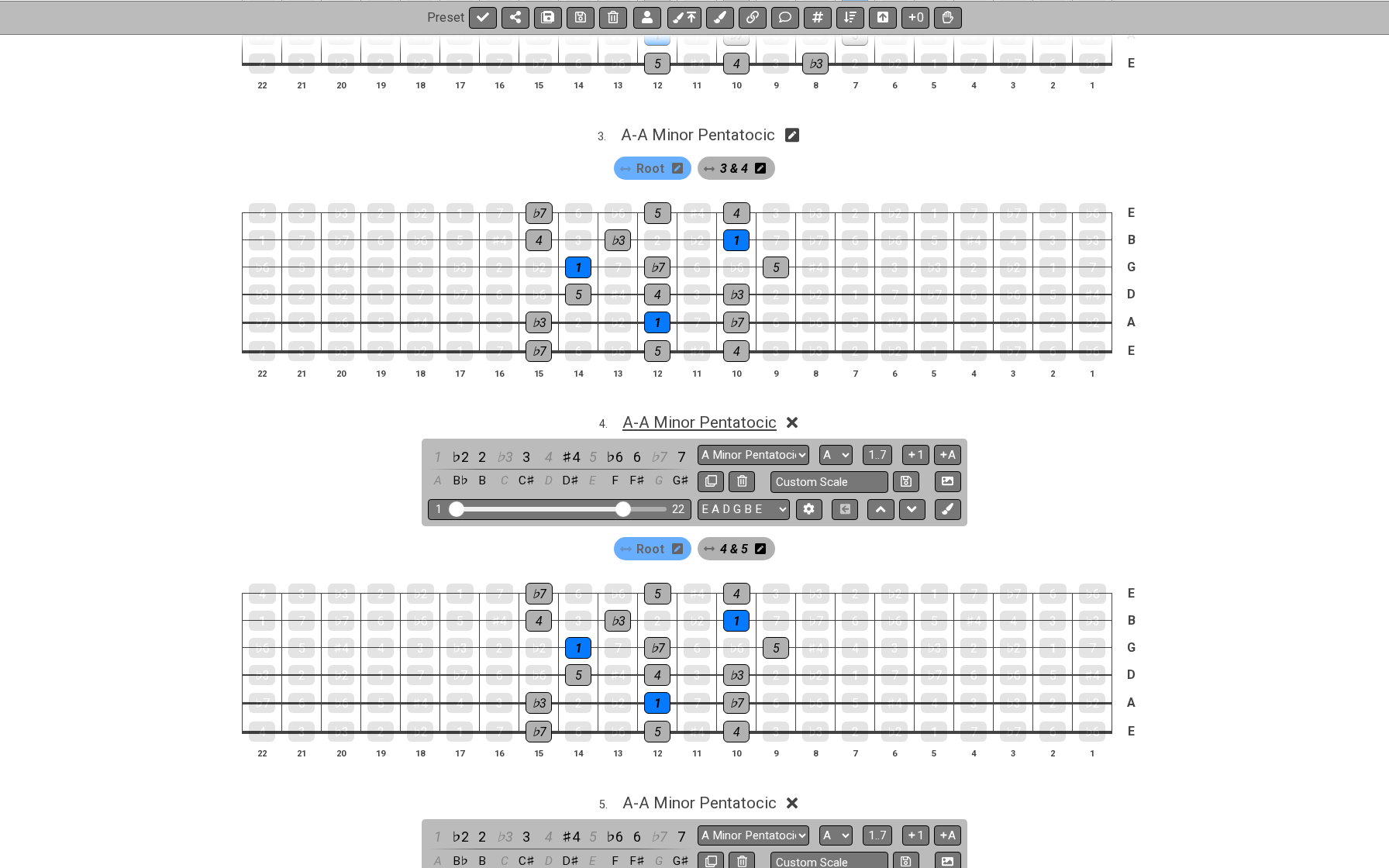
click at [684, 413] on span "A - A Minor Pentatocic" at bounding box center [699, 422] width 154 height 19
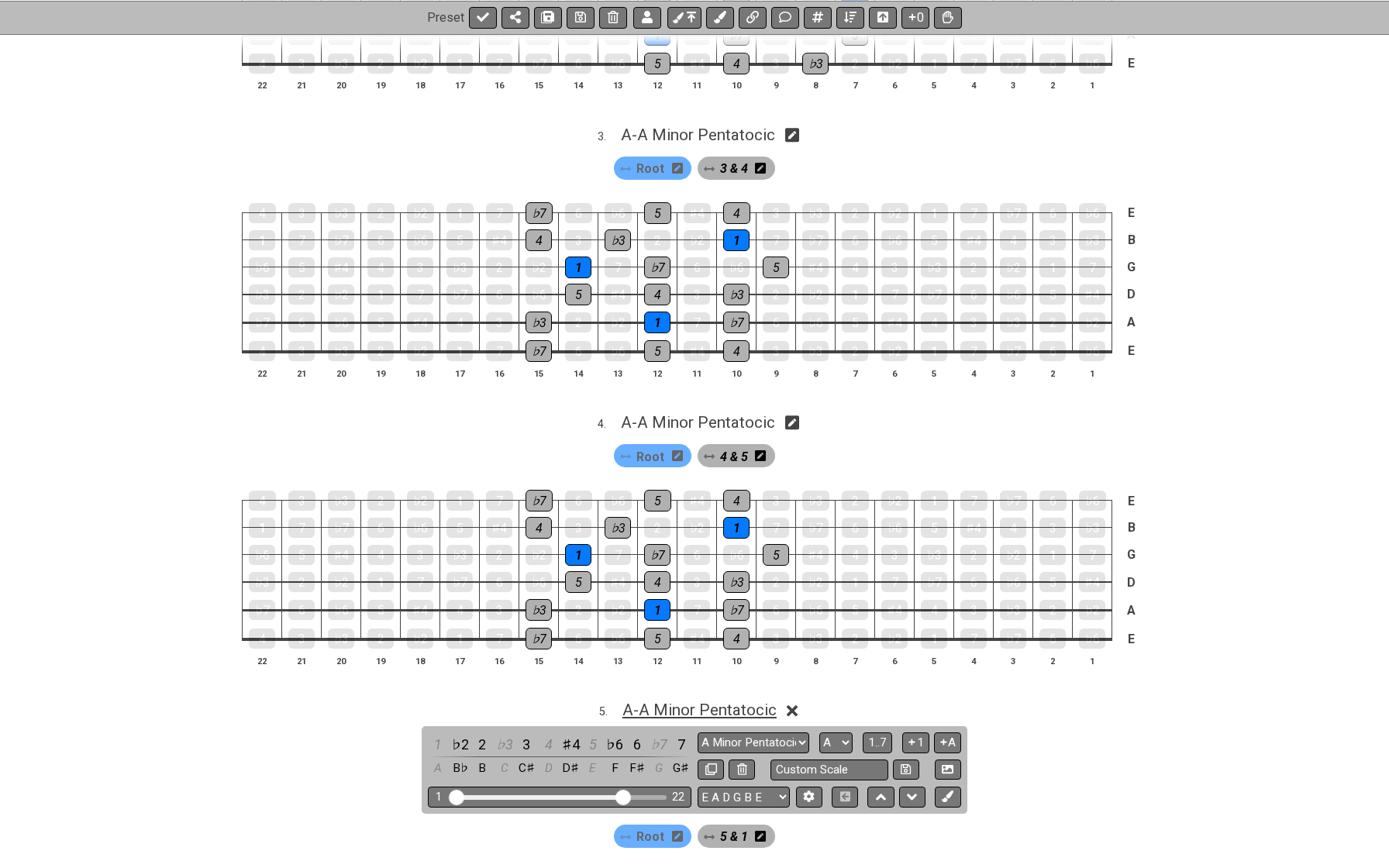
click at [675, 701] on span "A - A Minor Pentatocic" at bounding box center [699, 710] width 154 height 19
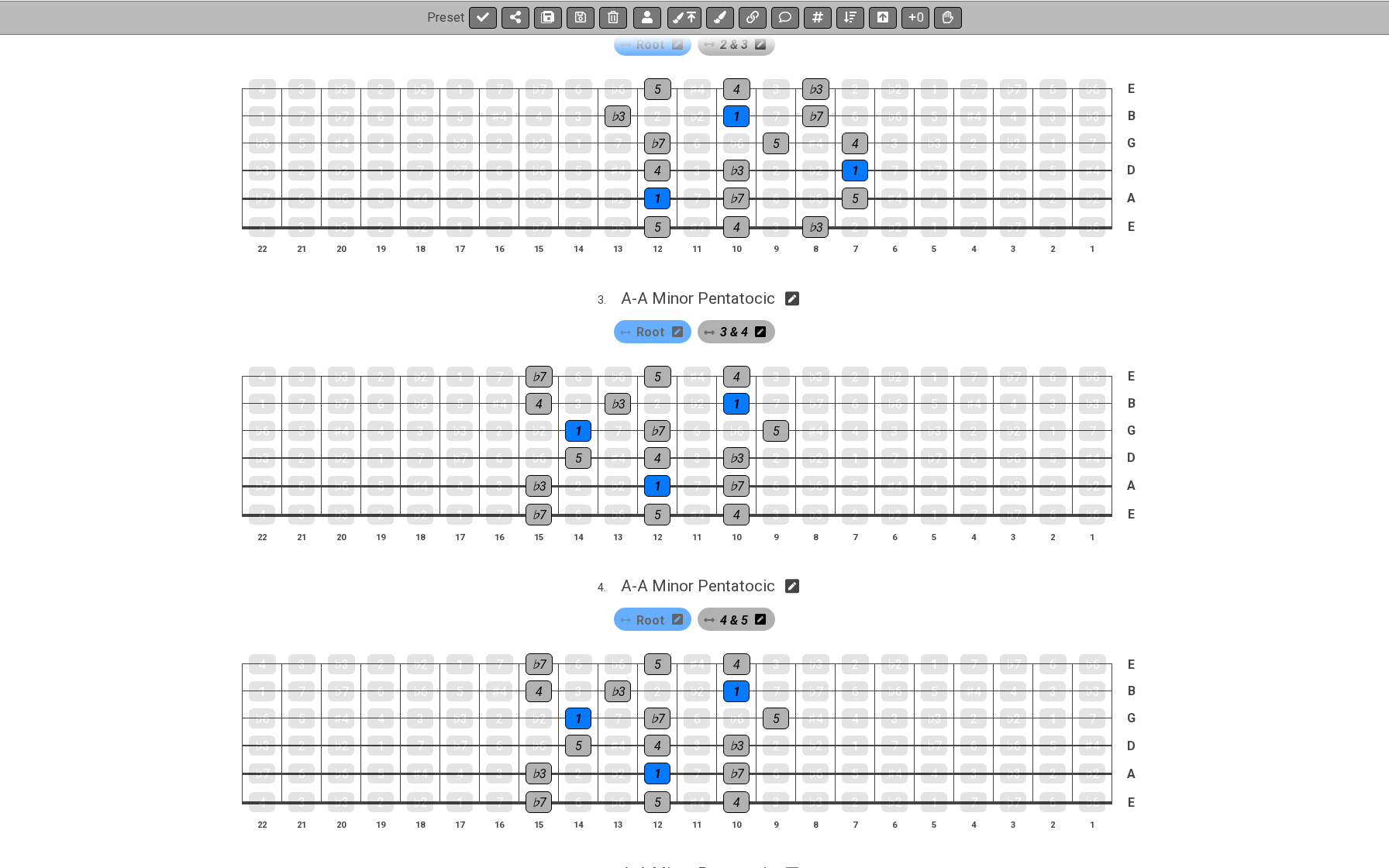
scroll to position [628, 0]
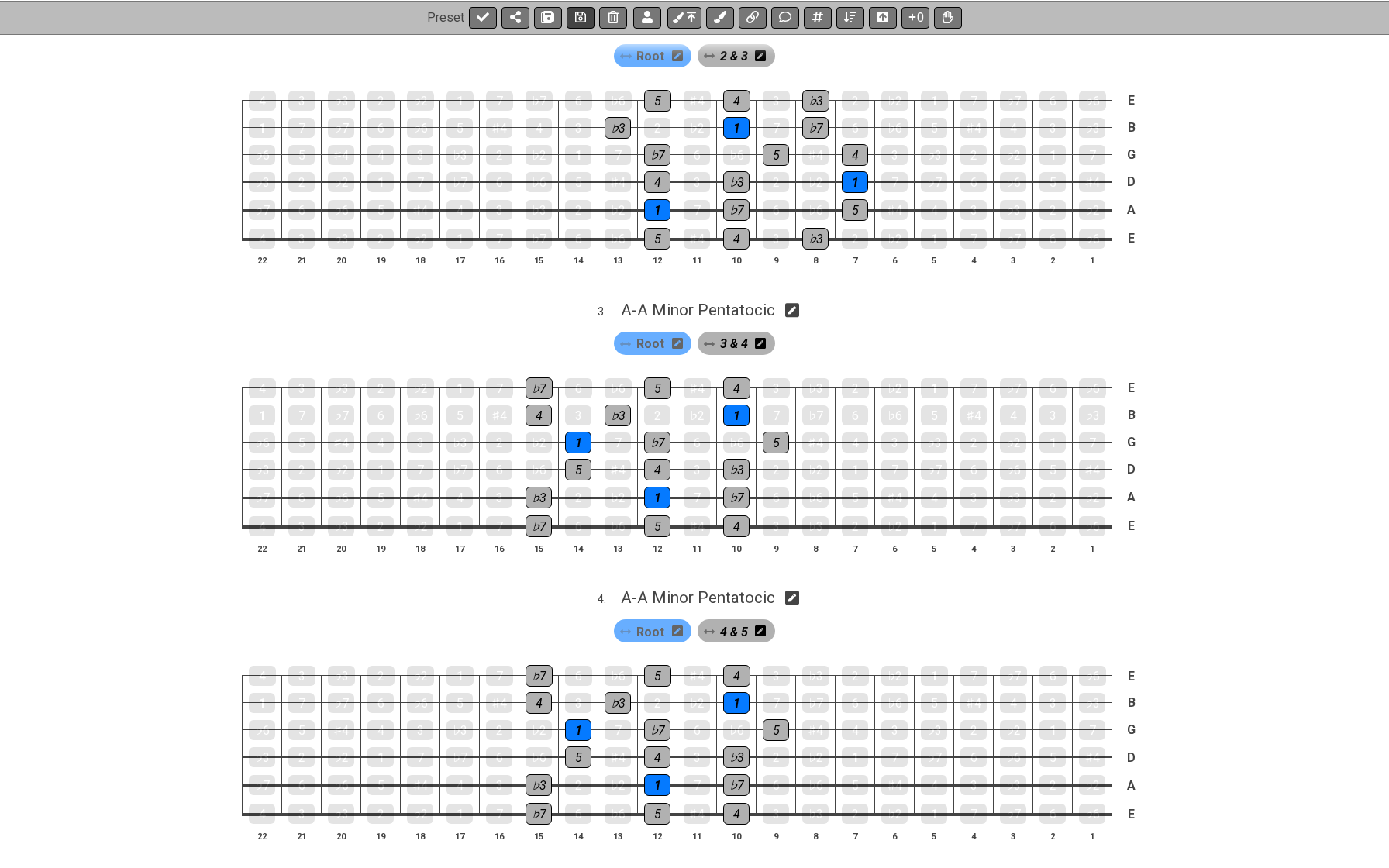
click at [584, 14] on icon at bounding box center [580, 17] width 11 height 11
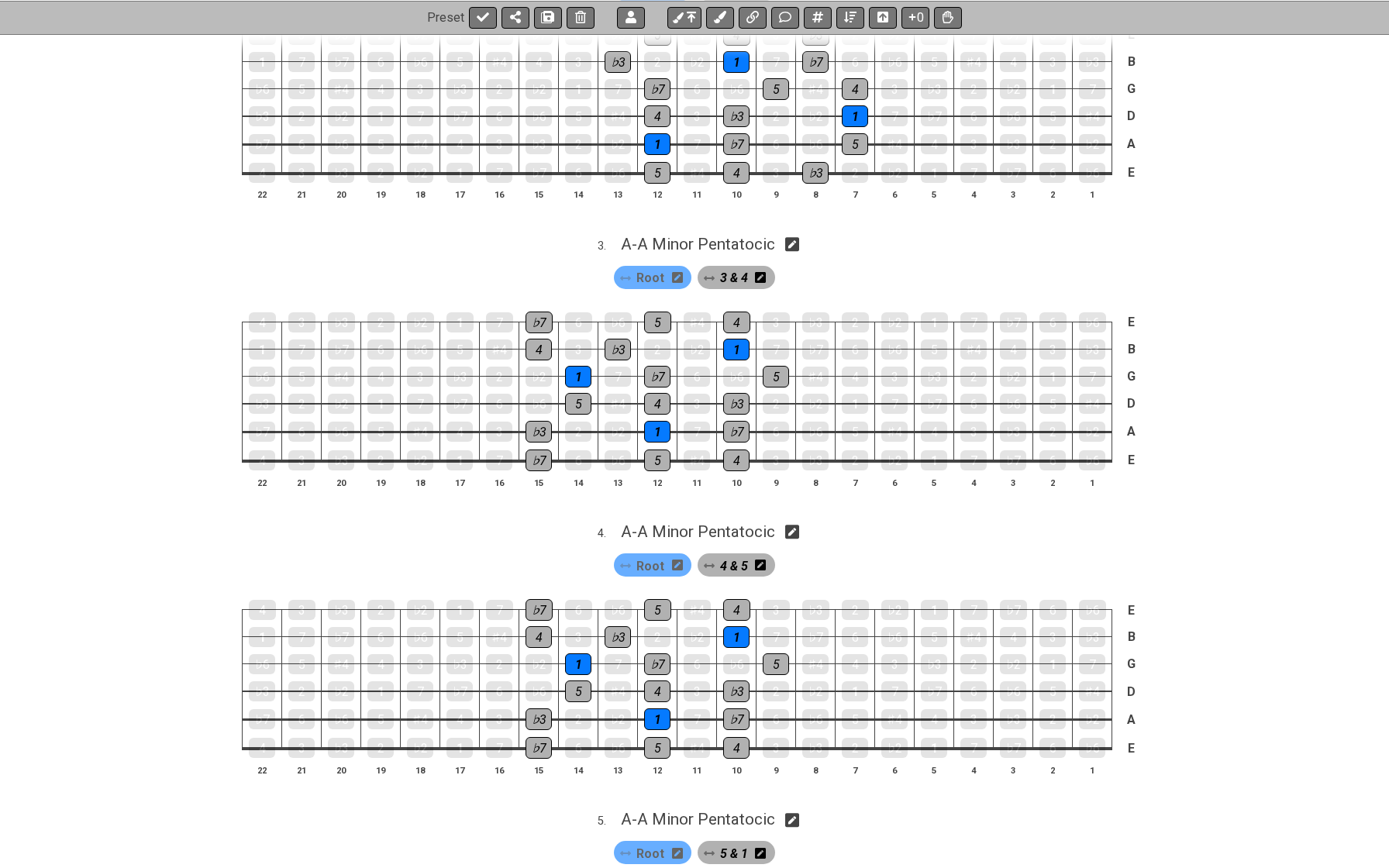
scroll to position [693, 0]
click at [538, 456] on div "♭7" at bounding box center [539, 461] width 26 height 22
click at [535, 422] on div "♭3" at bounding box center [539, 433] width 26 height 22
click at [577, 397] on div "5" at bounding box center [578, 405] width 26 height 22
click at [619, 340] on div "♭3" at bounding box center [618, 351] width 26 height 22
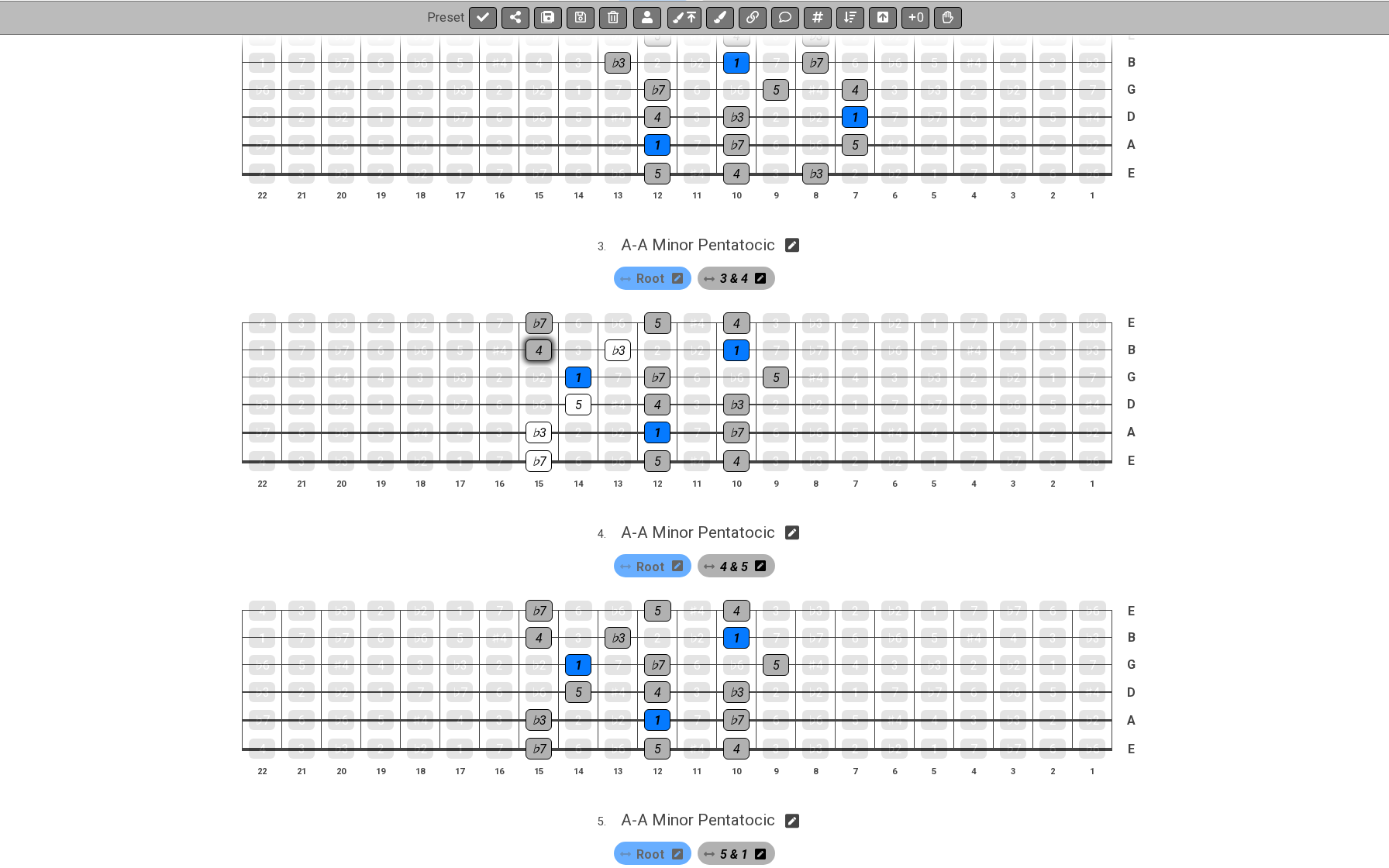
click at [546, 340] on div "4" at bounding box center [539, 351] width 26 height 22
click at [543, 315] on div "♭7" at bounding box center [539, 323] width 27 height 22
click at [615, 340] on div "♭3" at bounding box center [618, 351] width 26 height 22
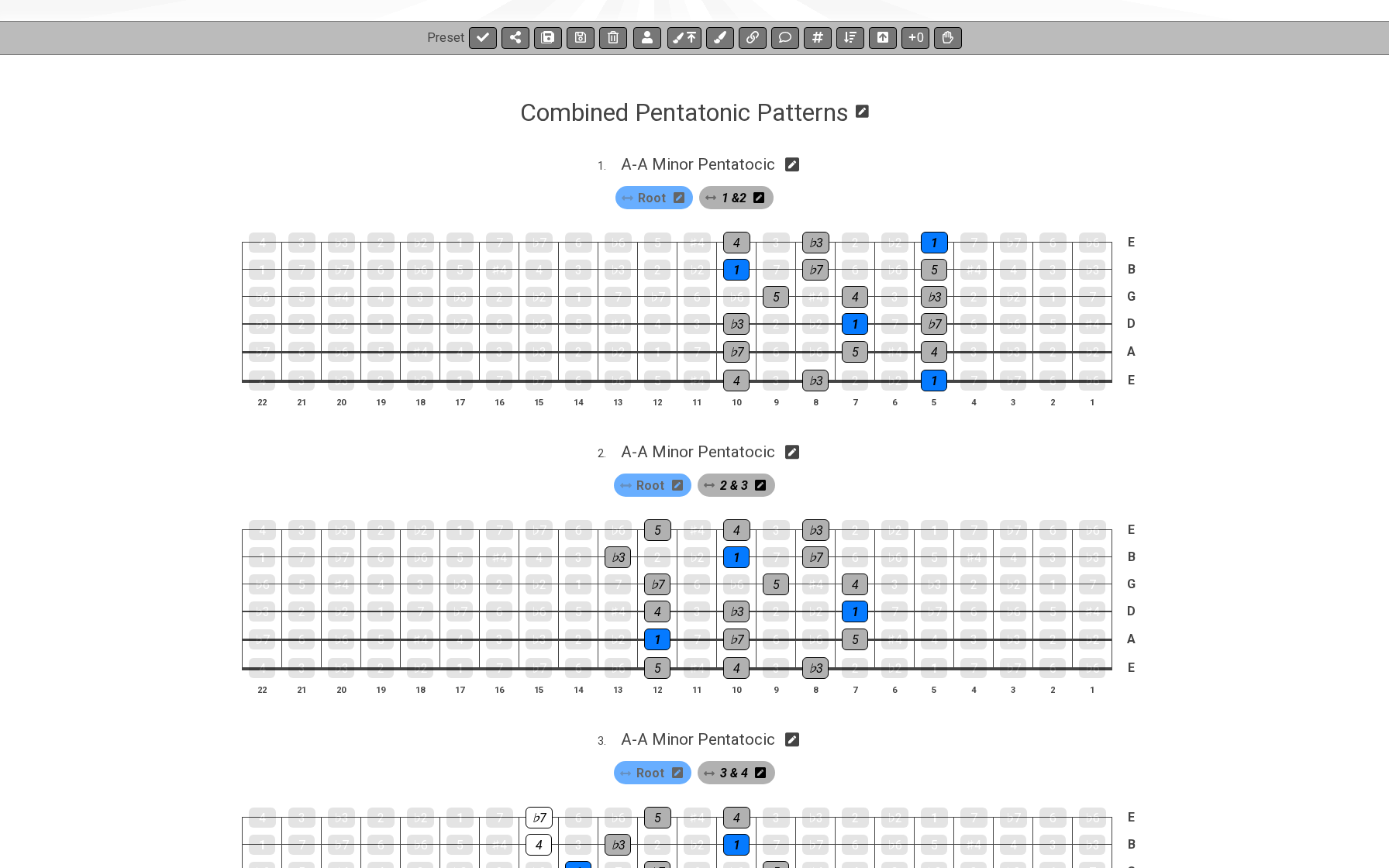
scroll to position [198, 0]
click at [747, 242] on div "4" at bounding box center [736, 244] width 27 height 22
click at [767, 291] on div "5" at bounding box center [776, 298] width 26 height 22
click at [736, 320] on div "♭3" at bounding box center [736, 325] width 26 height 22
click at [733, 349] on div "♭7" at bounding box center [736, 353] width 26 height 22
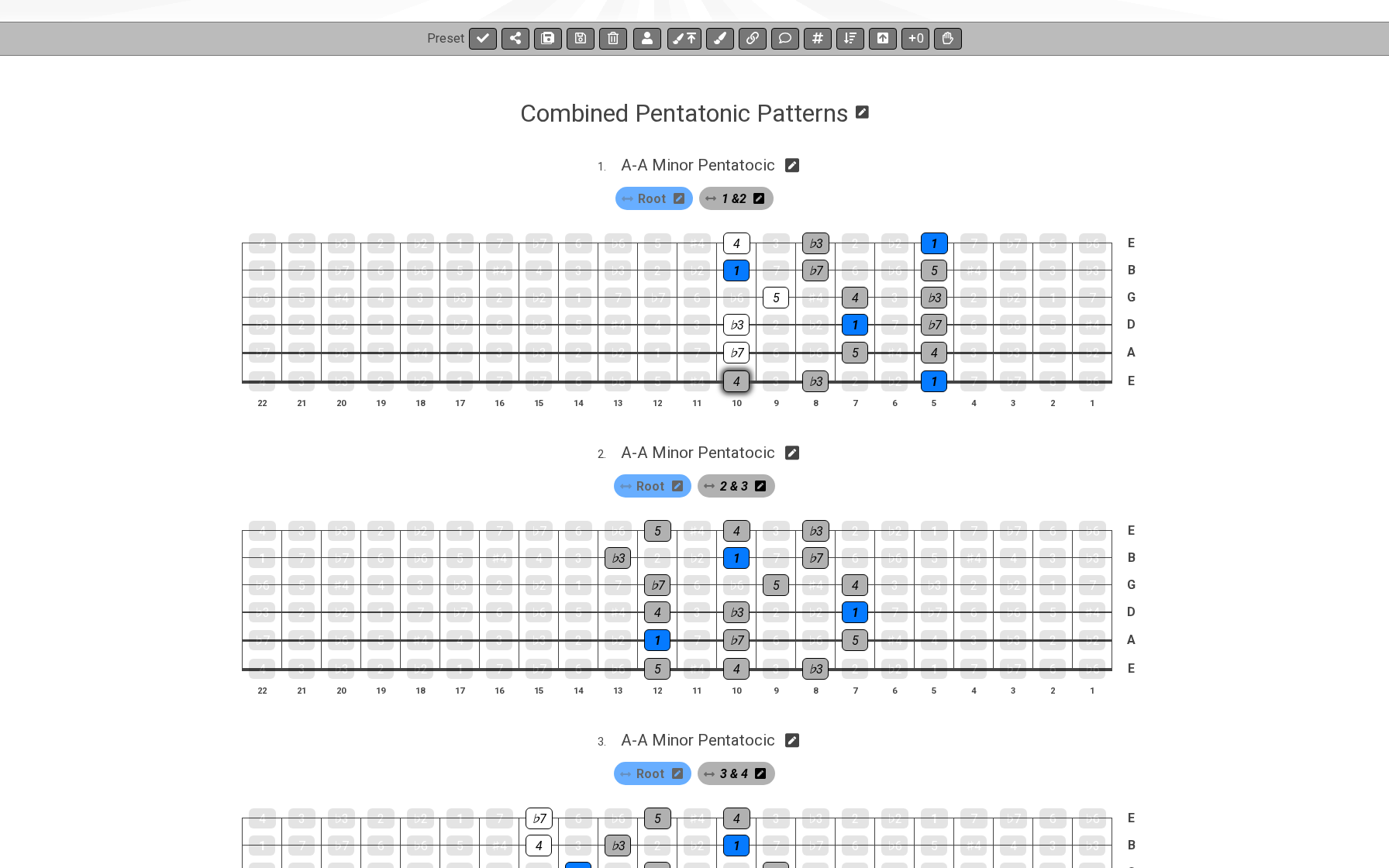
click at [733, 374] on div "4" at bounding box center [736, 382] width 26 height 22
click at [807, 379] on div "♭3" at bounding box center [815, 382] width 26 height 22
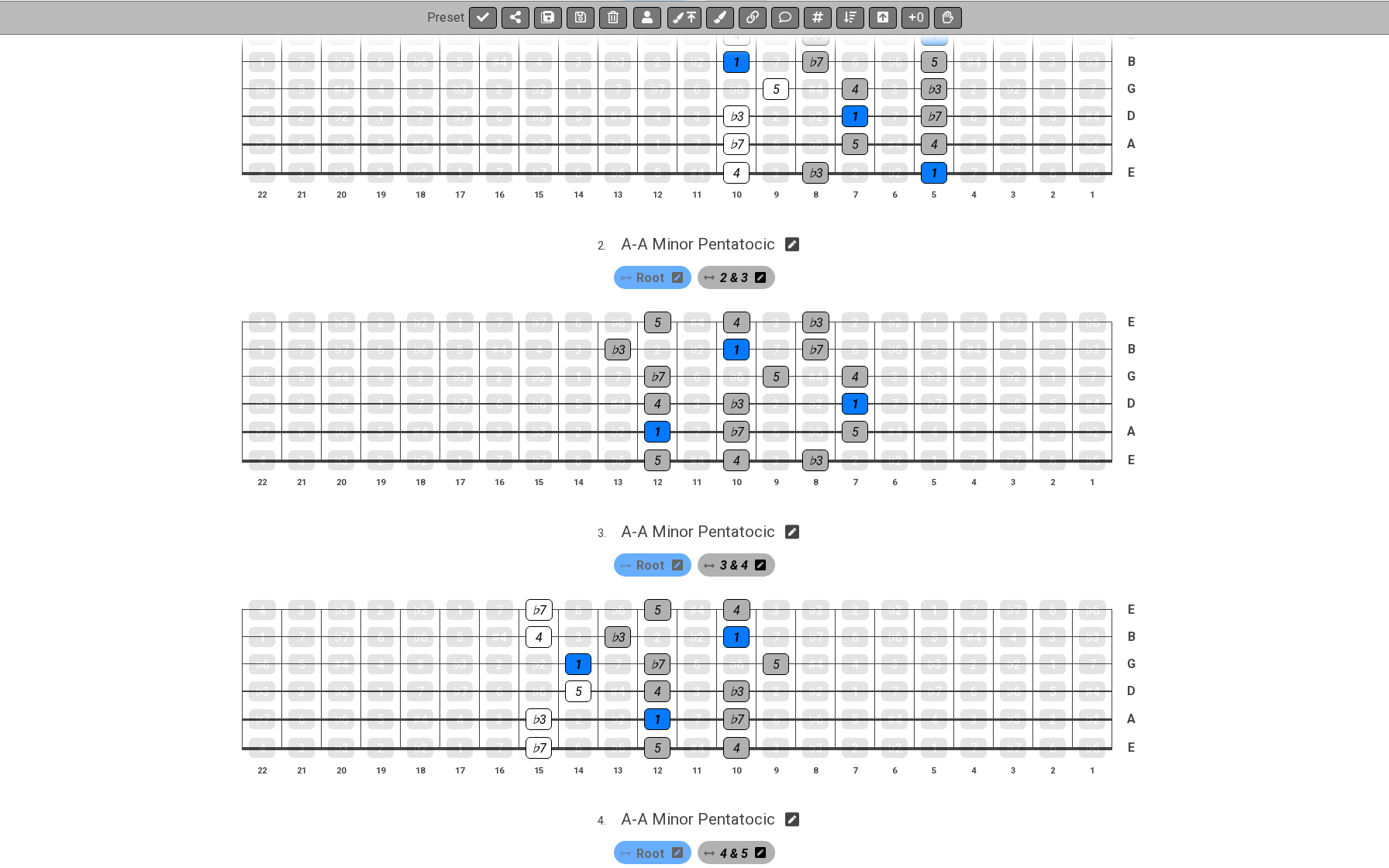
scroll to position [417, 0]
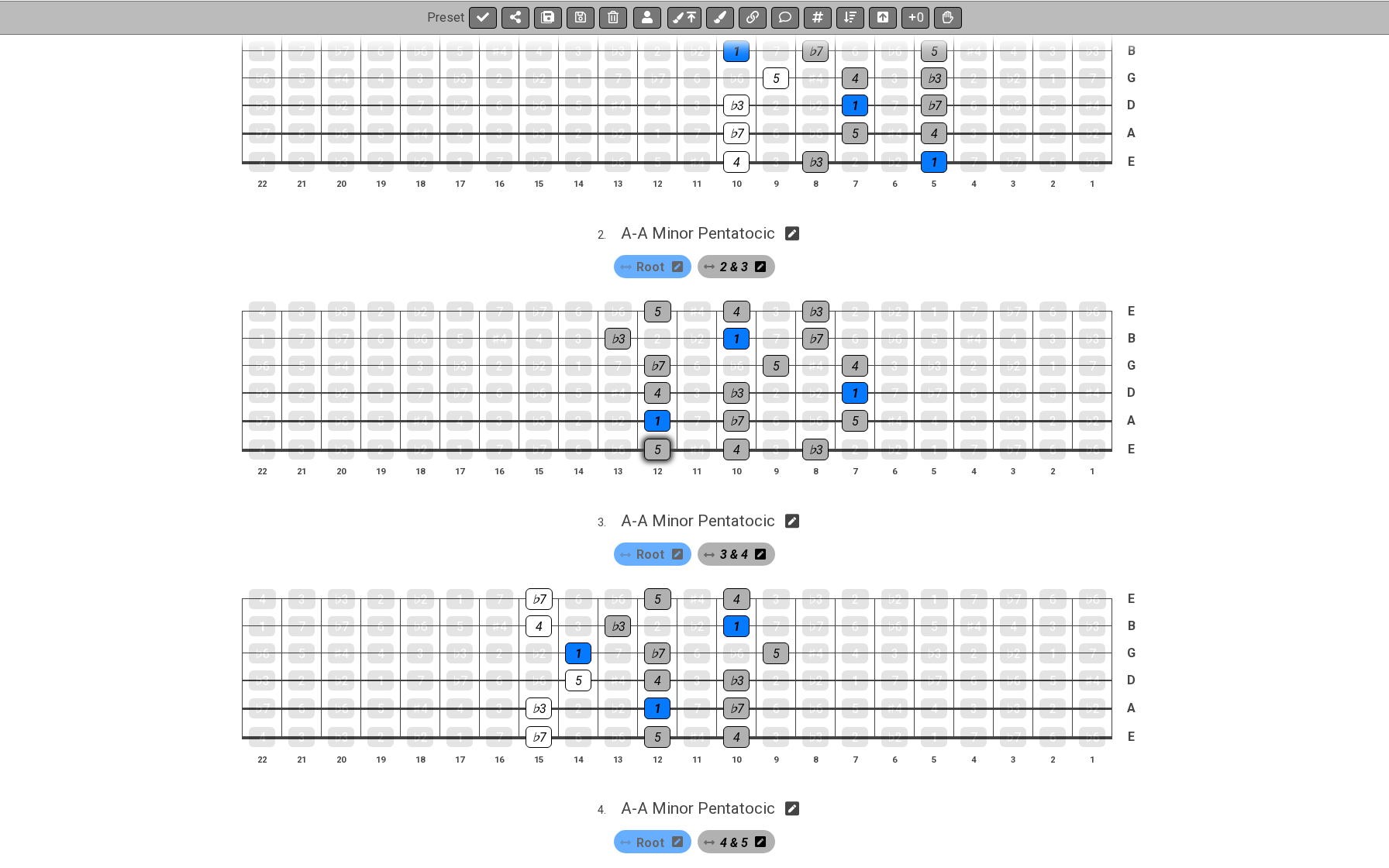
click at [648, 446] on div "5" at bounding box center [657, 450] width 26 height 22
click at [646, 393] on div "4" at bounding box center [657, 393] width 26 height 22
click at [646, 368] on div "♭7" at bounding box center [657, 366] width 26 height 22
click at [610, 329] on div "♭3" at bounding box center [618, 339] width 26 height 22
click at [658, 301] on div "5" at bounding box center [657, 312] width 27 height 22
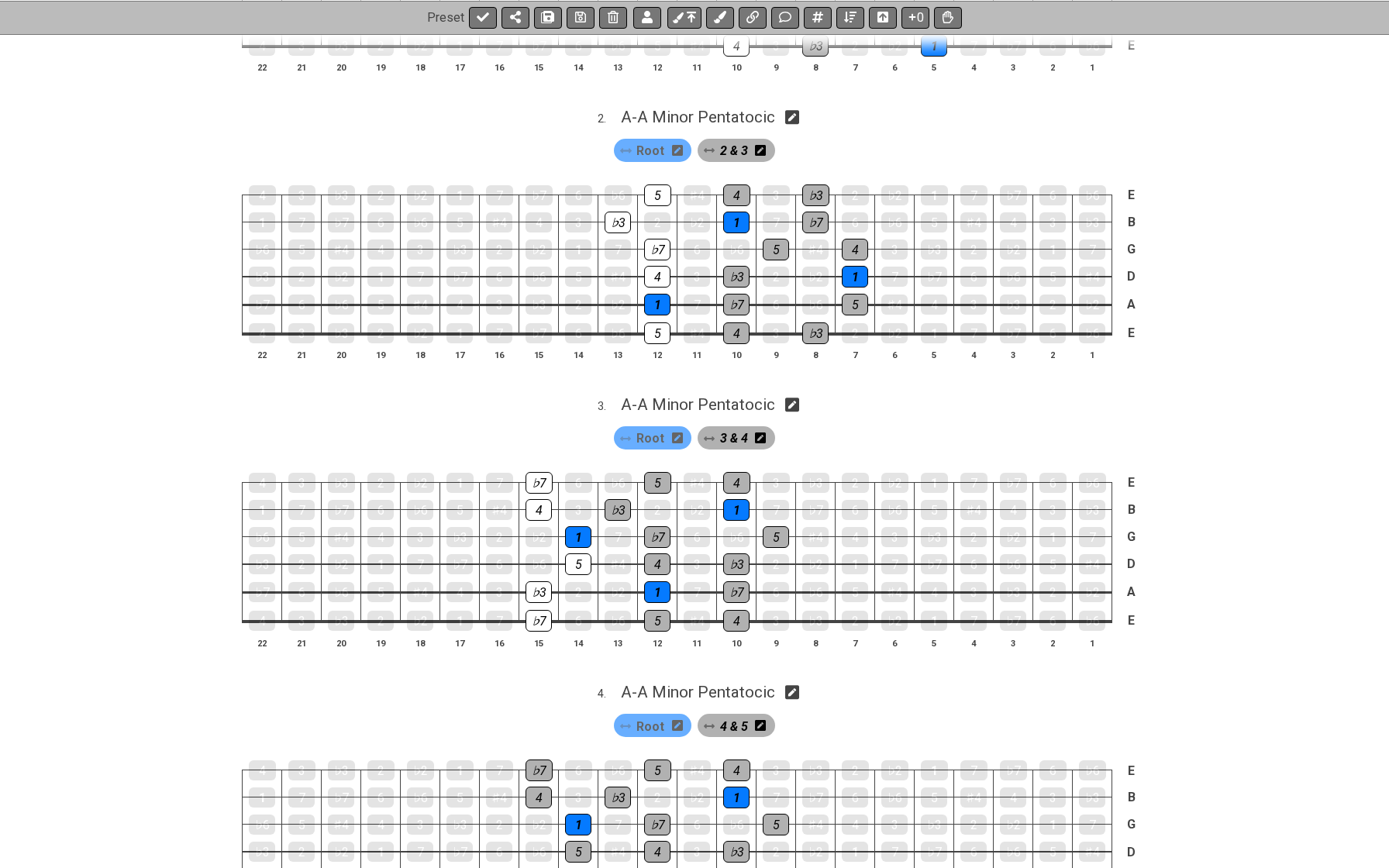
scroll to position [532, 0]
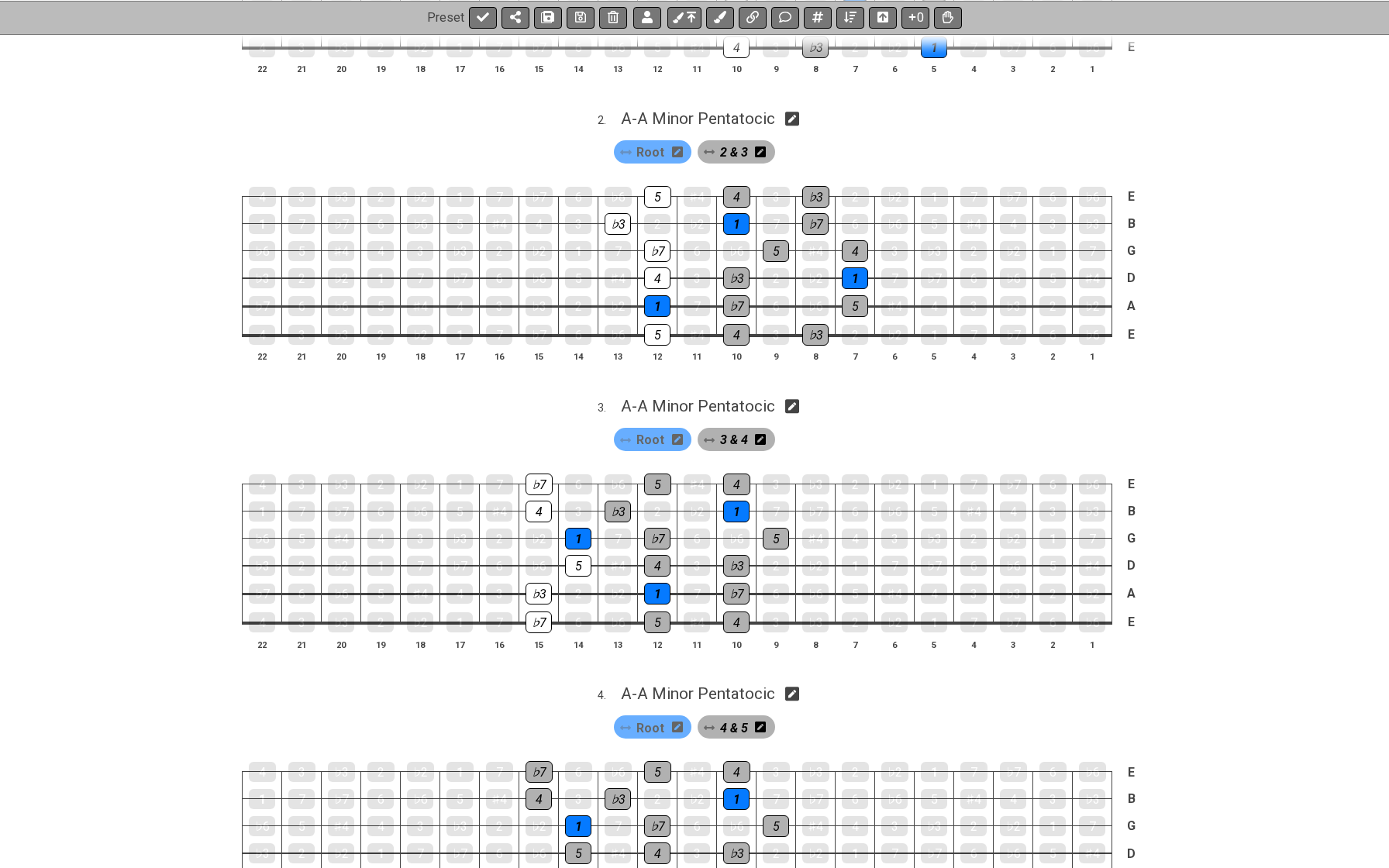
click at [766, 150] on div "2 & 3" at bounding box center [737, 151] width 78 height 23
click at [765, 150] on icon at bounding box center [760, 152] width 11 height 12
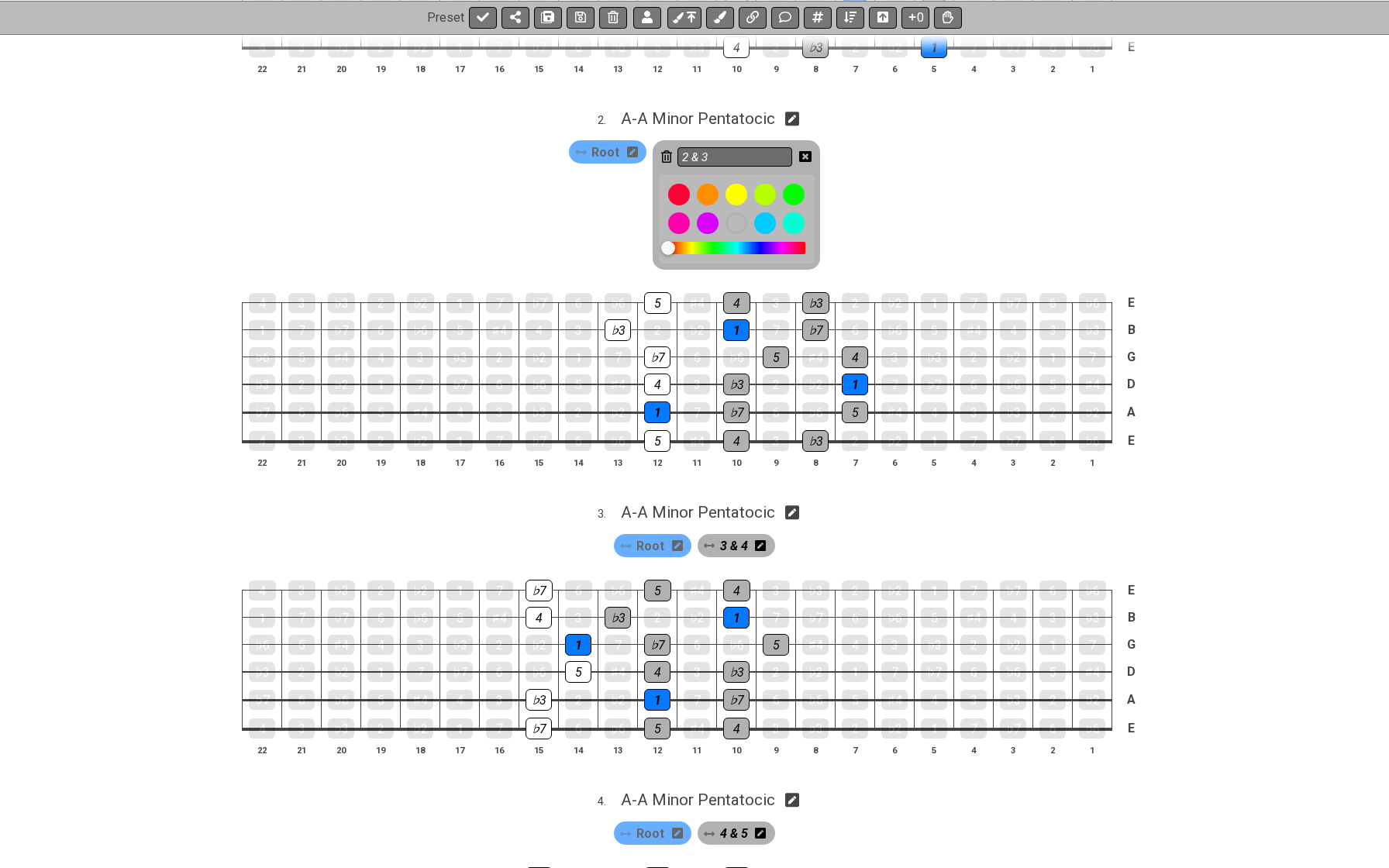
click at [764, 150] on input "2 & 3" at bounding box center [734, 156] width 115 height 19
click at [801, 151] on icon at bounding box center [805, 156] width 12 height 11
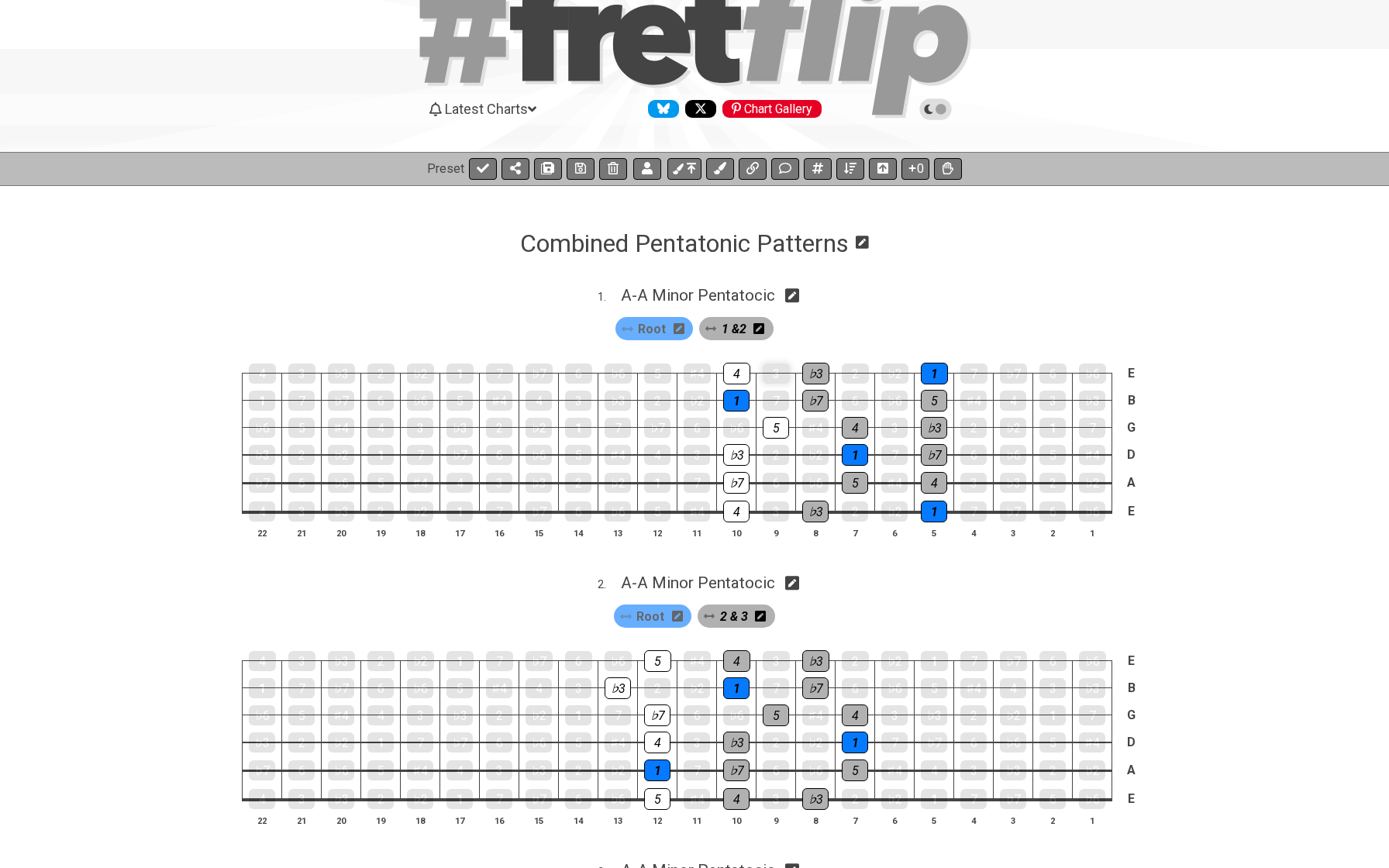
scroll to position [70, 0]
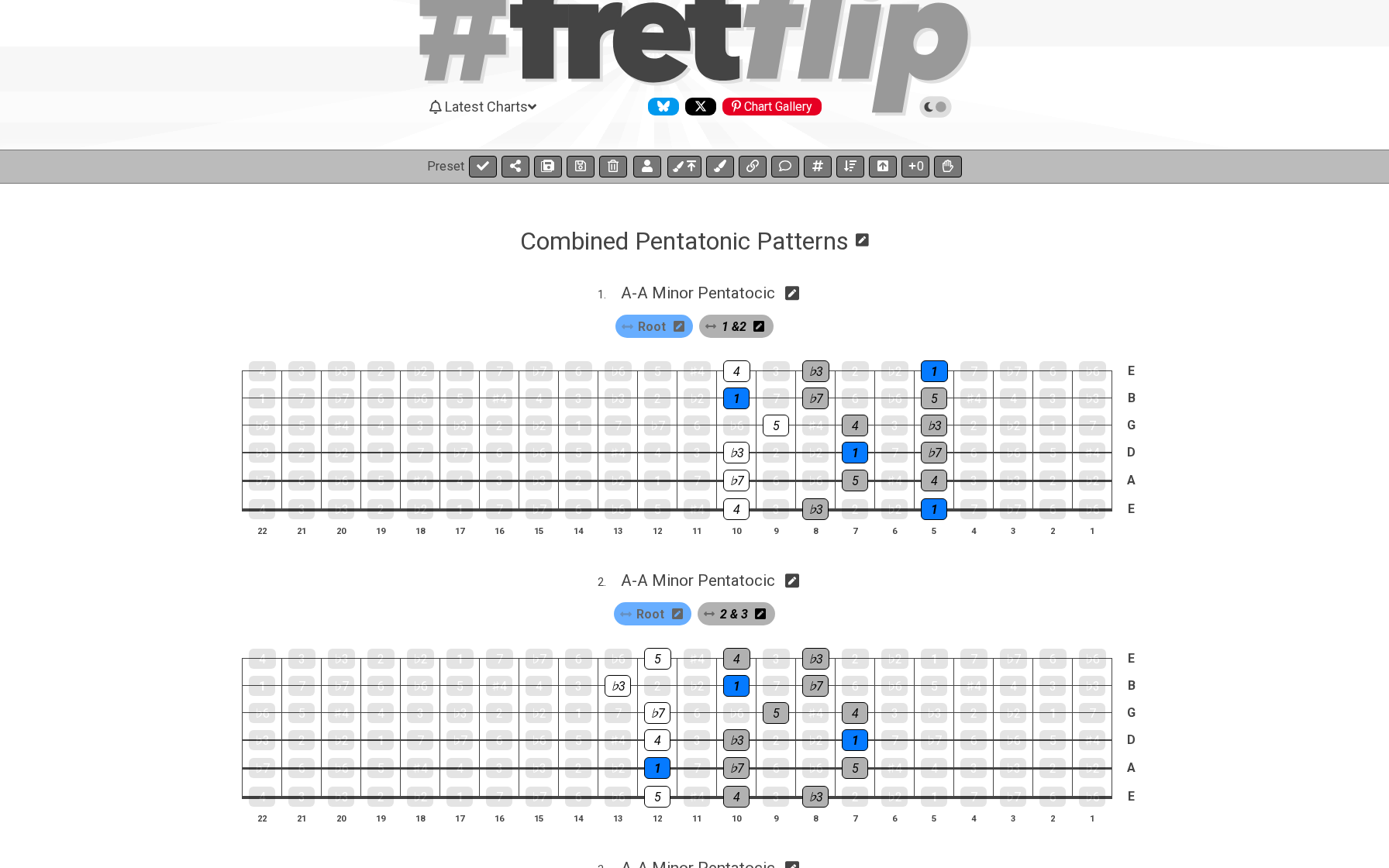
click at [758, 329] on icon at bounding box center [758, 326] width 11 height 11
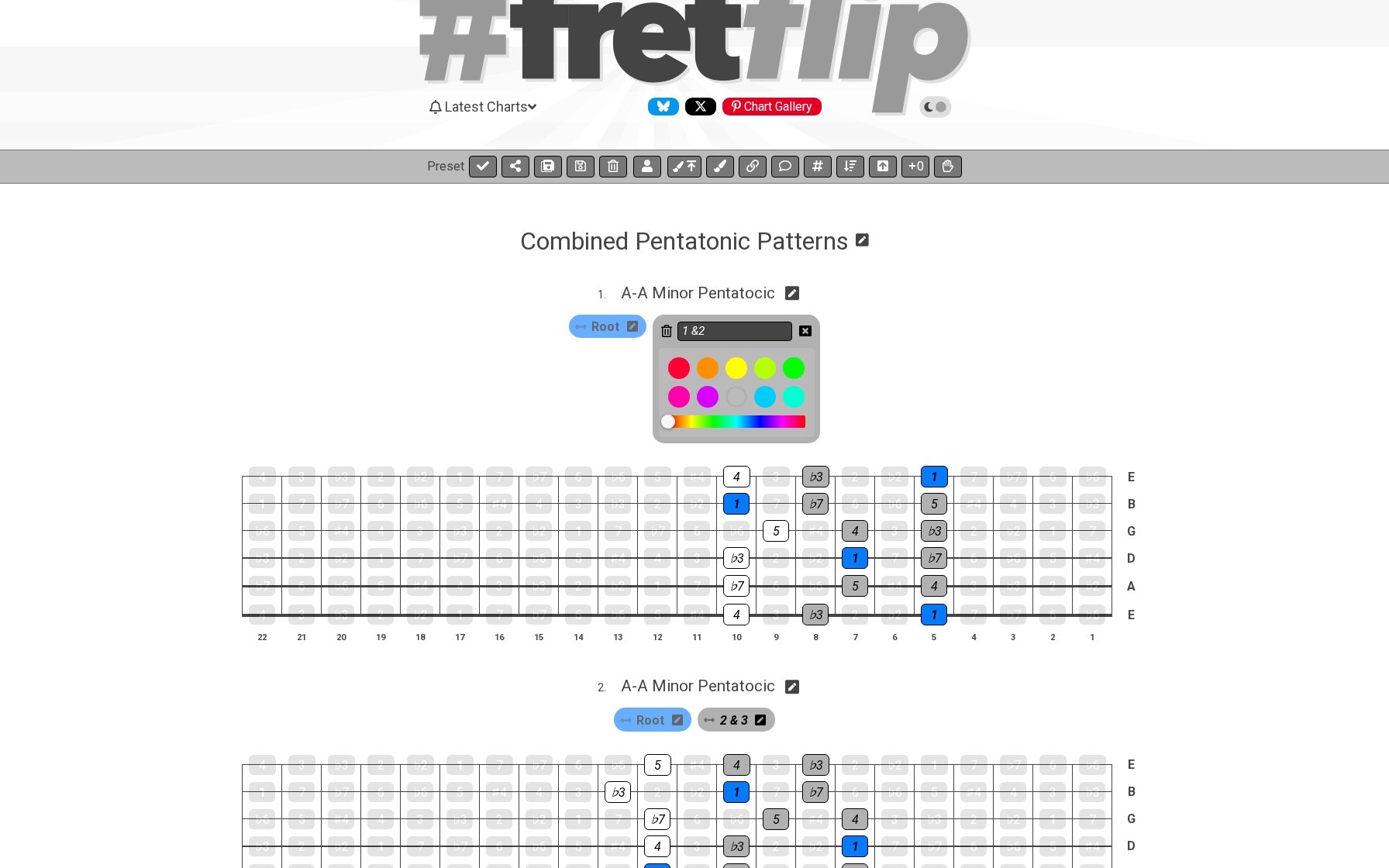
click at [739, 324] on input "1 &2" at bounding box center [734, 331] width 115 height 19
type input "1 & 2"
click at [936, 332] on div "Root 1 & 2" at bounding box center [694, 375] width 1389 height 143
click at [803, 326] on icon at bounding box center [805, 331] width 12 height 11
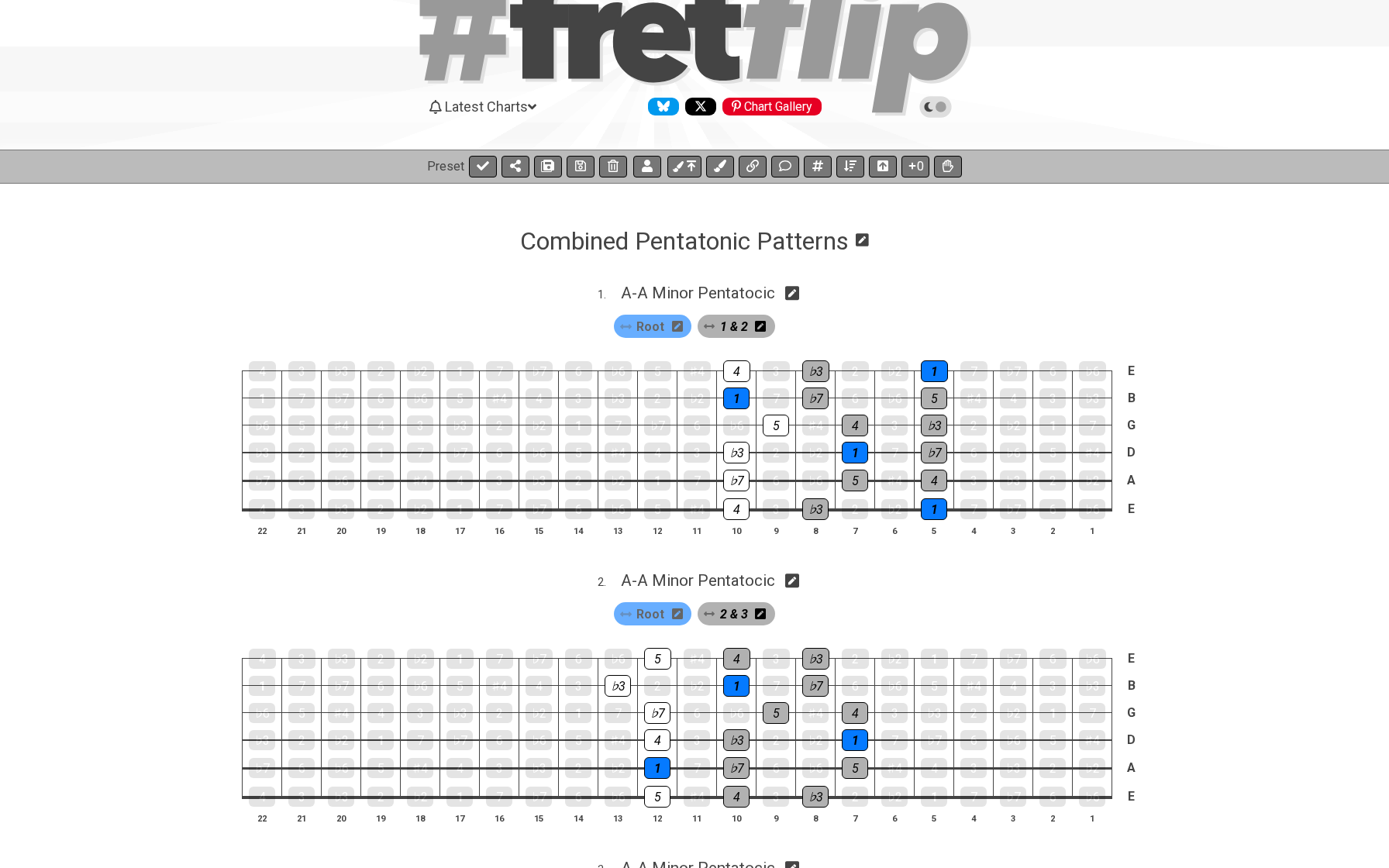
click at [758, 326] on icon at bounding box center [760, 326] width 11 height 12
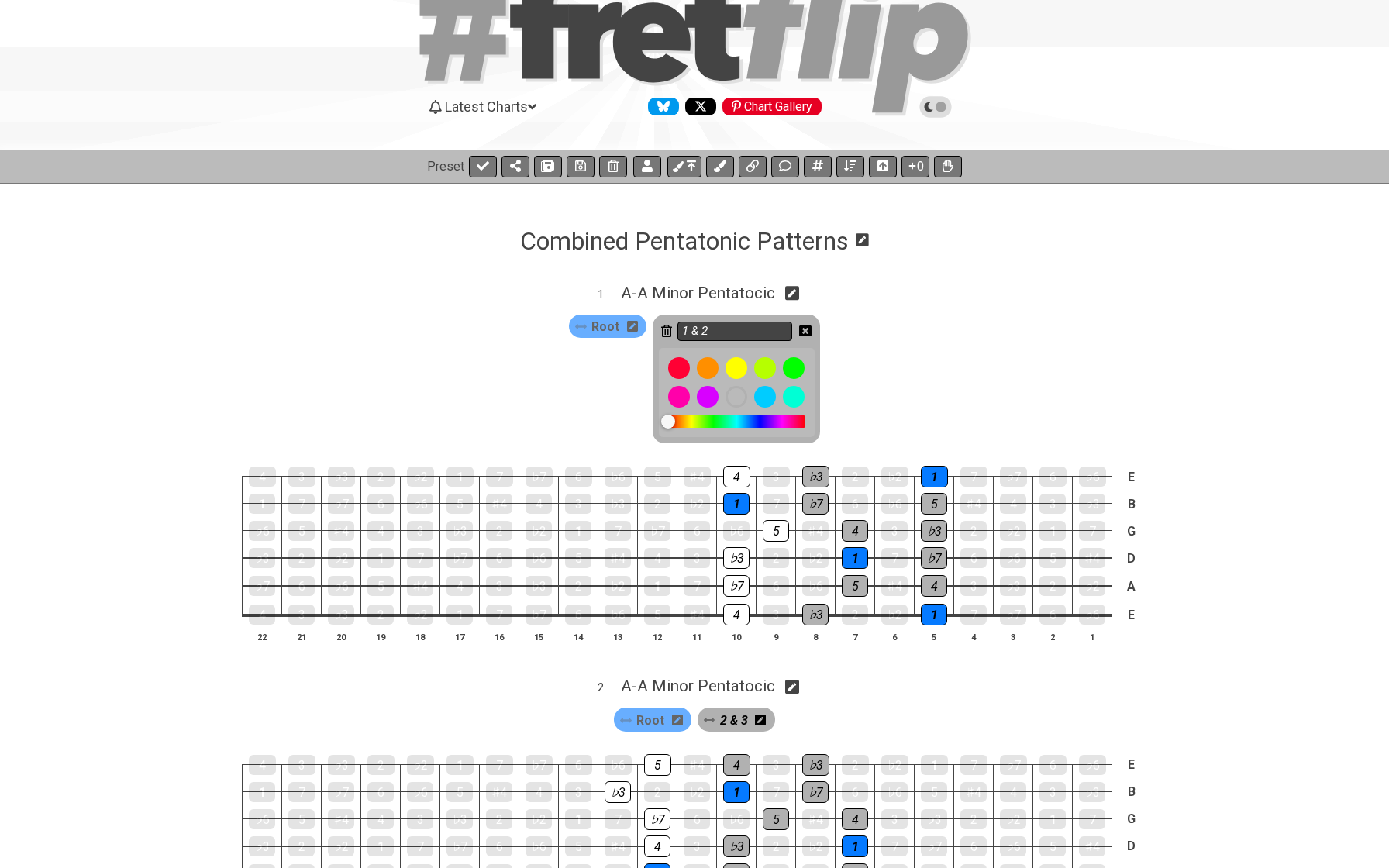
click at [747, 326] on input "1 & 2" at bounding box center [734, 331] width 115 height 19
type input "Position #1"
click at [805, 333] on icon at bounding box center [805, 331] width 12 height 12
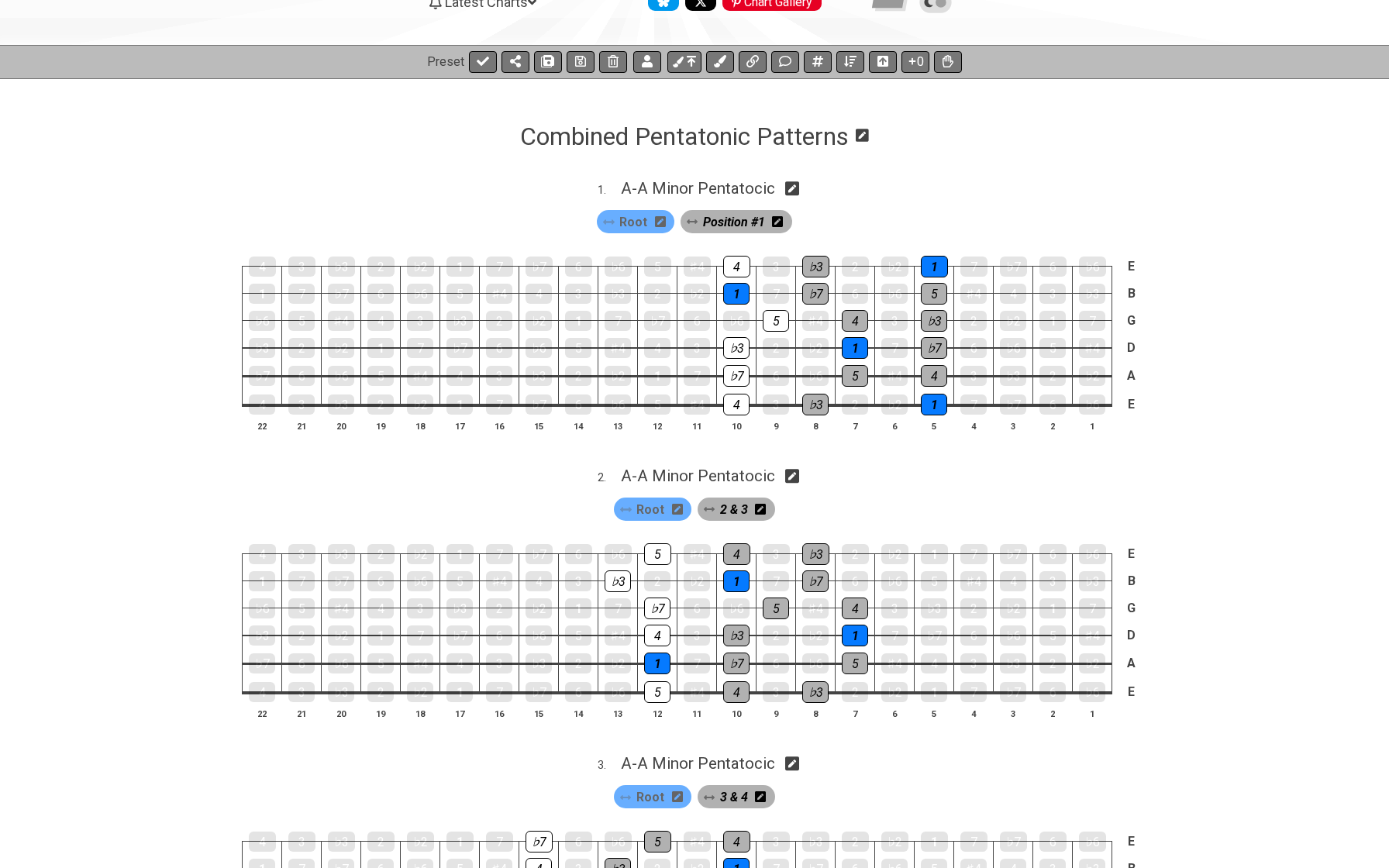
scroll to position [205, 0]
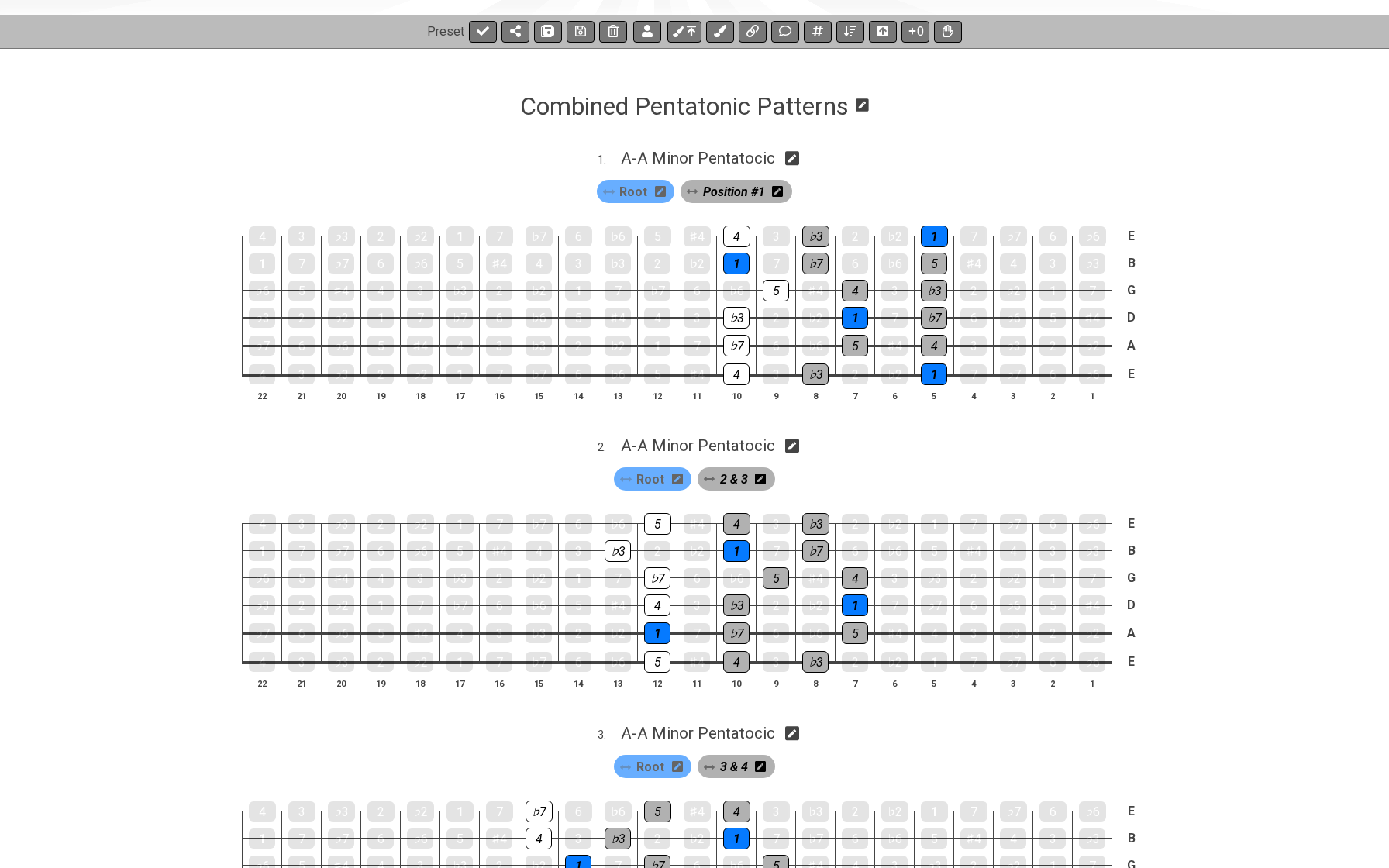
click at [760, 478] on icon at bounding box center [760, 479] width 11 height 11
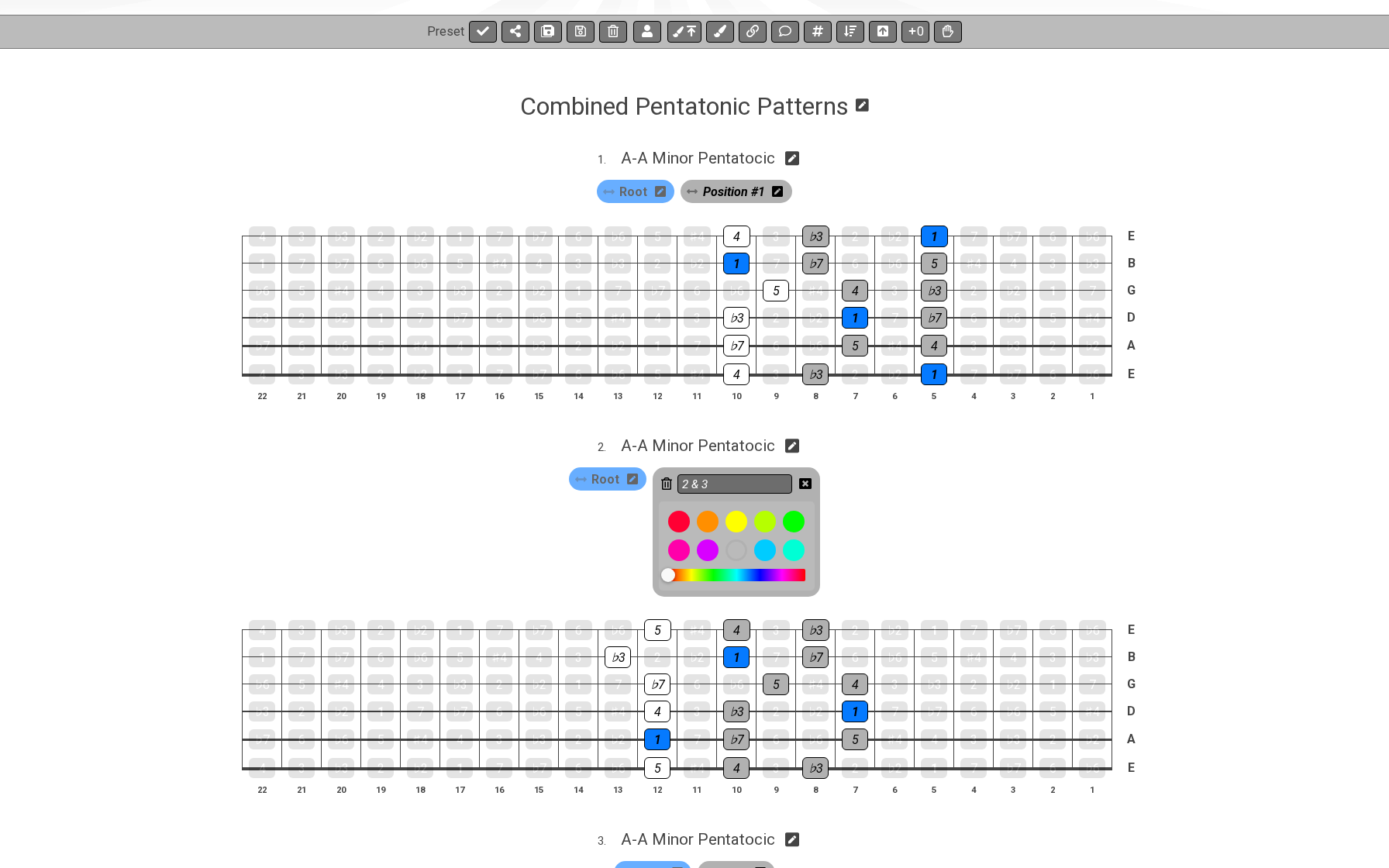
click at [760, 478] on input "2 & 3" at bounding box center [734, 483] width 115 height 19
type input "Position 2"
click at [810, 478] on icon at bounding box center [805, 483] width 12 height 11
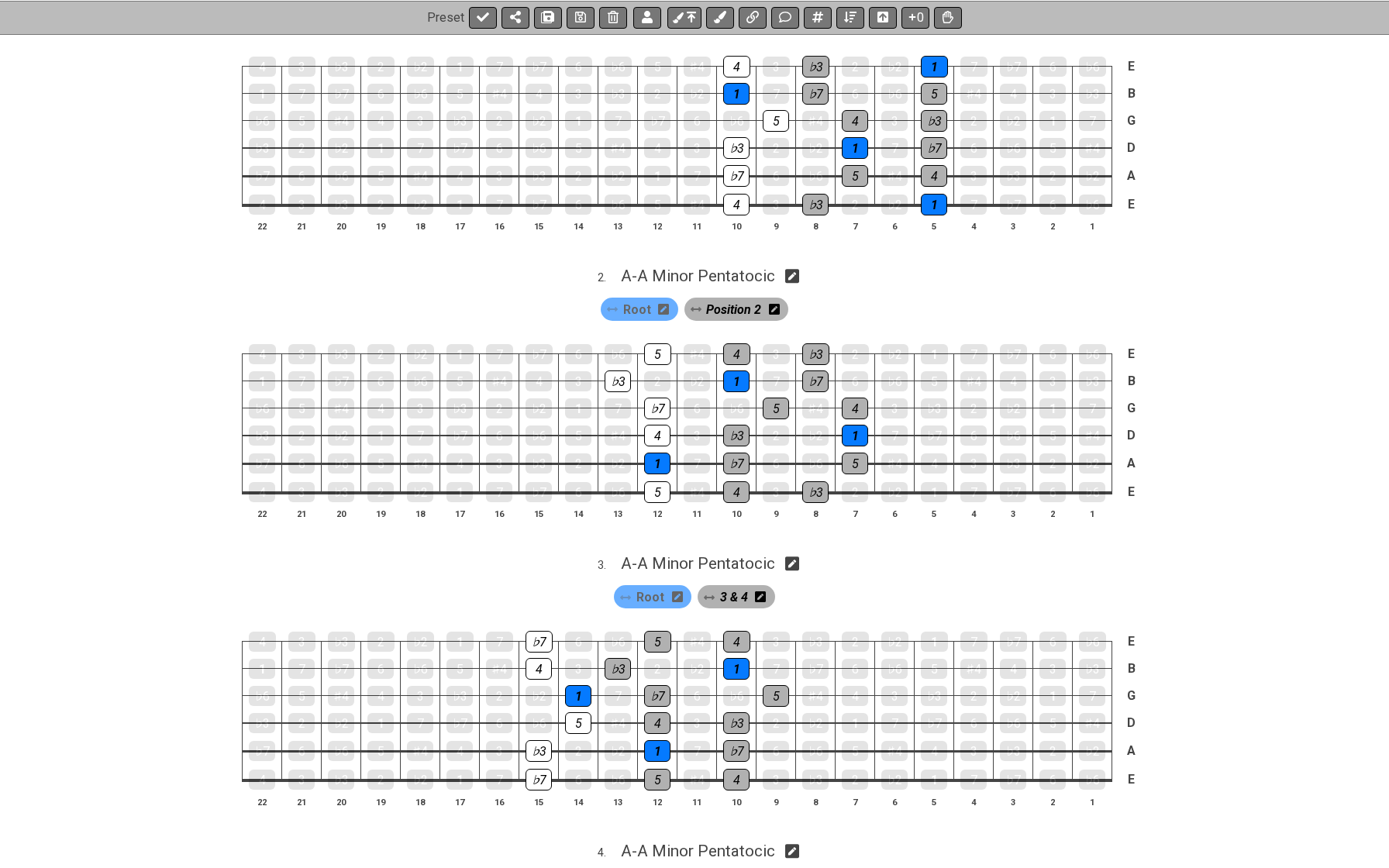
scroll to position [391, 0]
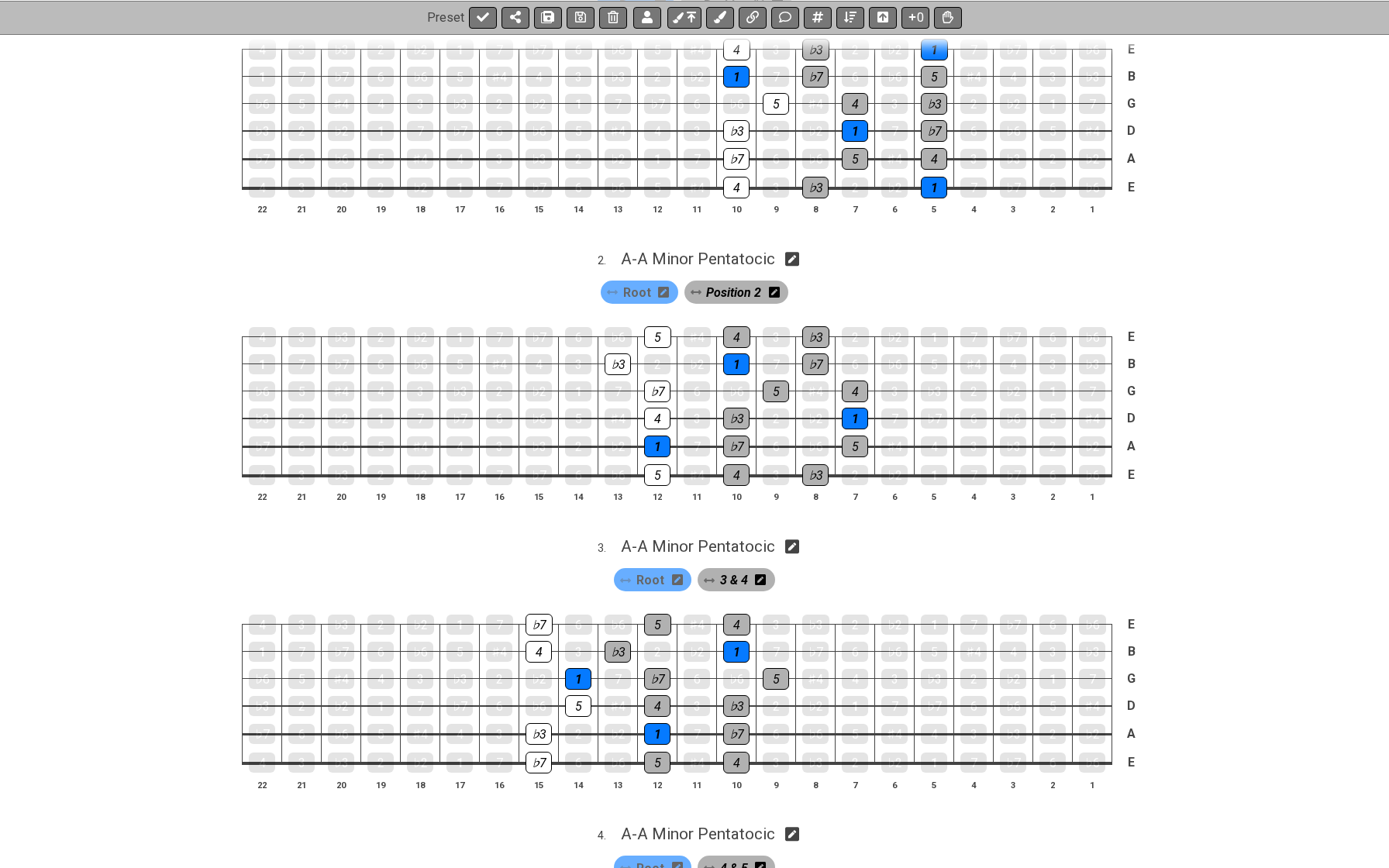
click at [760, 574] on icon at bounding box center [760, 580] width 11 height 12
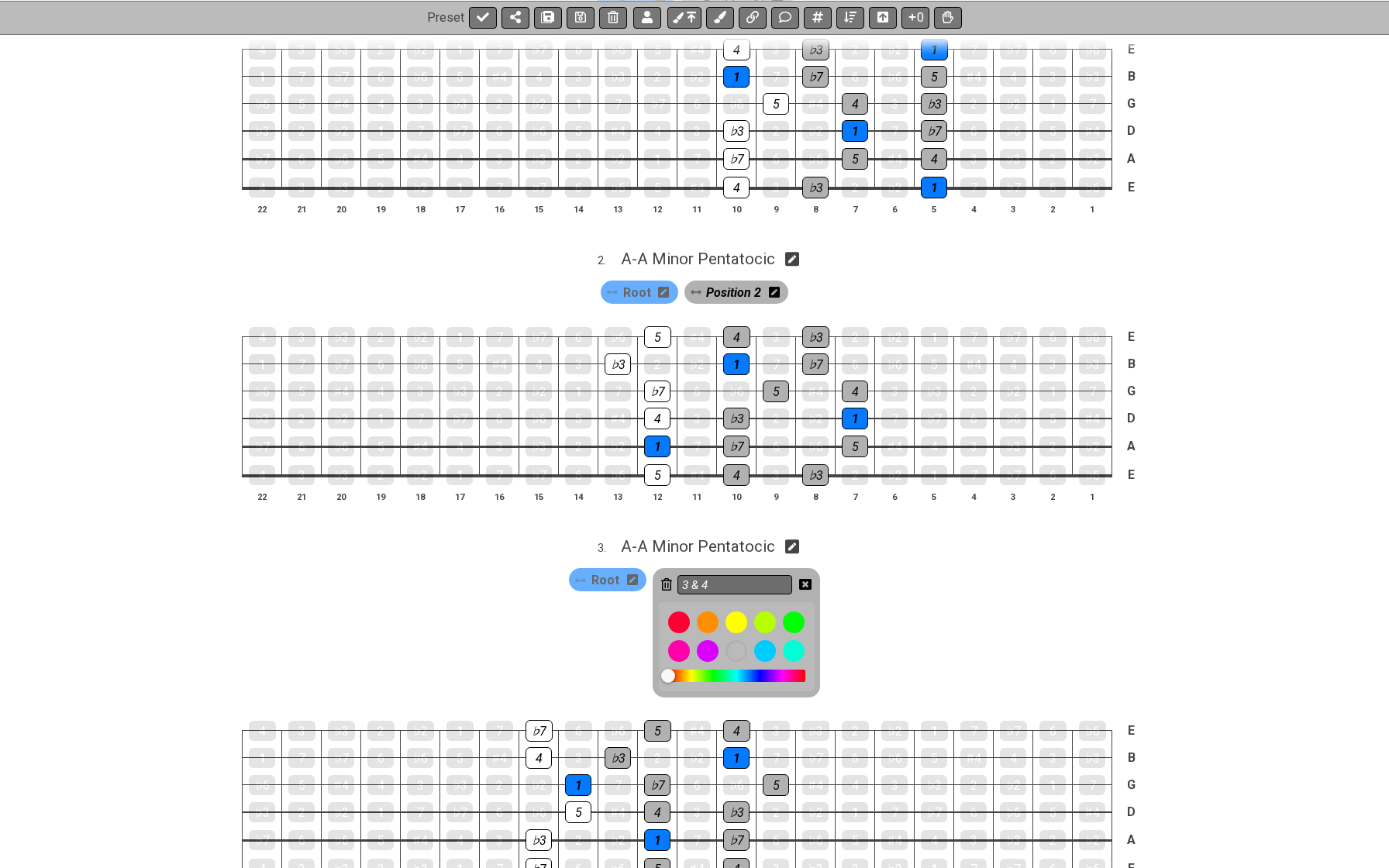
click at [760, 575] on input "3 & 4" at bounding box center [734, 584] width 115 height 19
click at [776, 291] on icon at bounding box center [774, 292] width 11 height 11
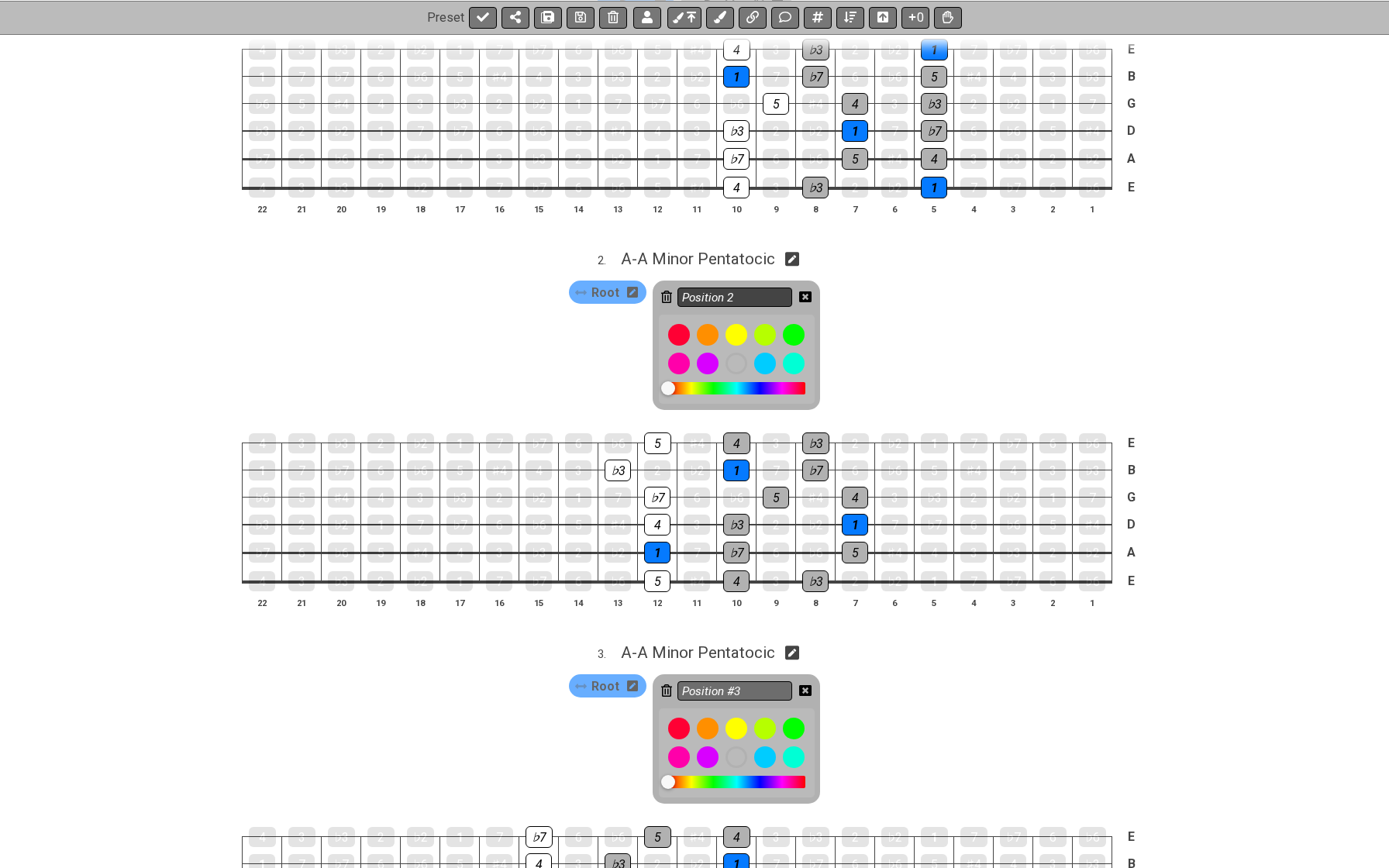
type input "Position #3"
click at [756, 291] on input "Position 2" at bounding box center [734, 297] width 115 height 19
type input "Position #2"
click at [804, 298] on icon at bounding box center [805, 297] width 12 height 12
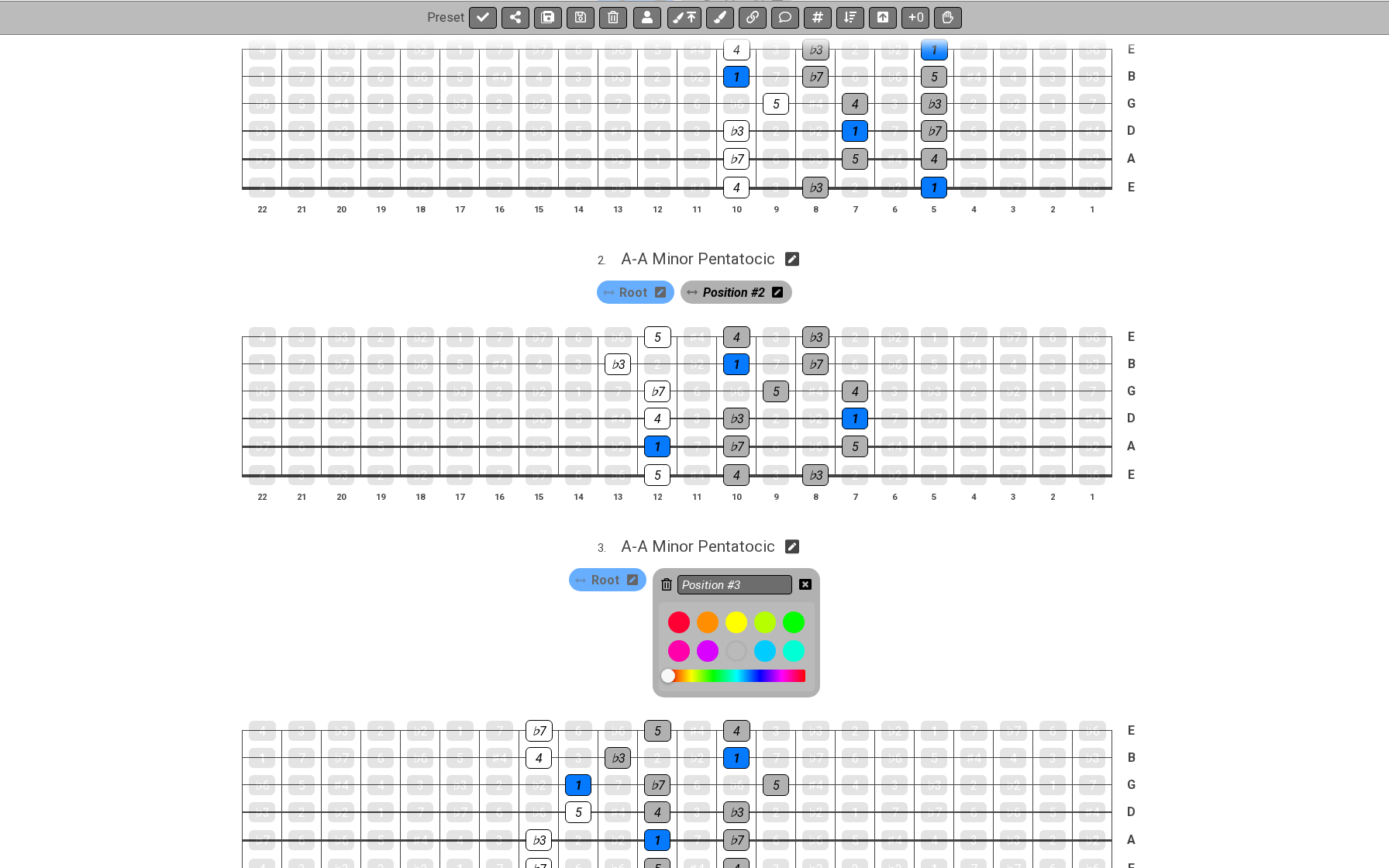
click at [806, 578] on icon at bounding box center [805, 584] width 12 height 12
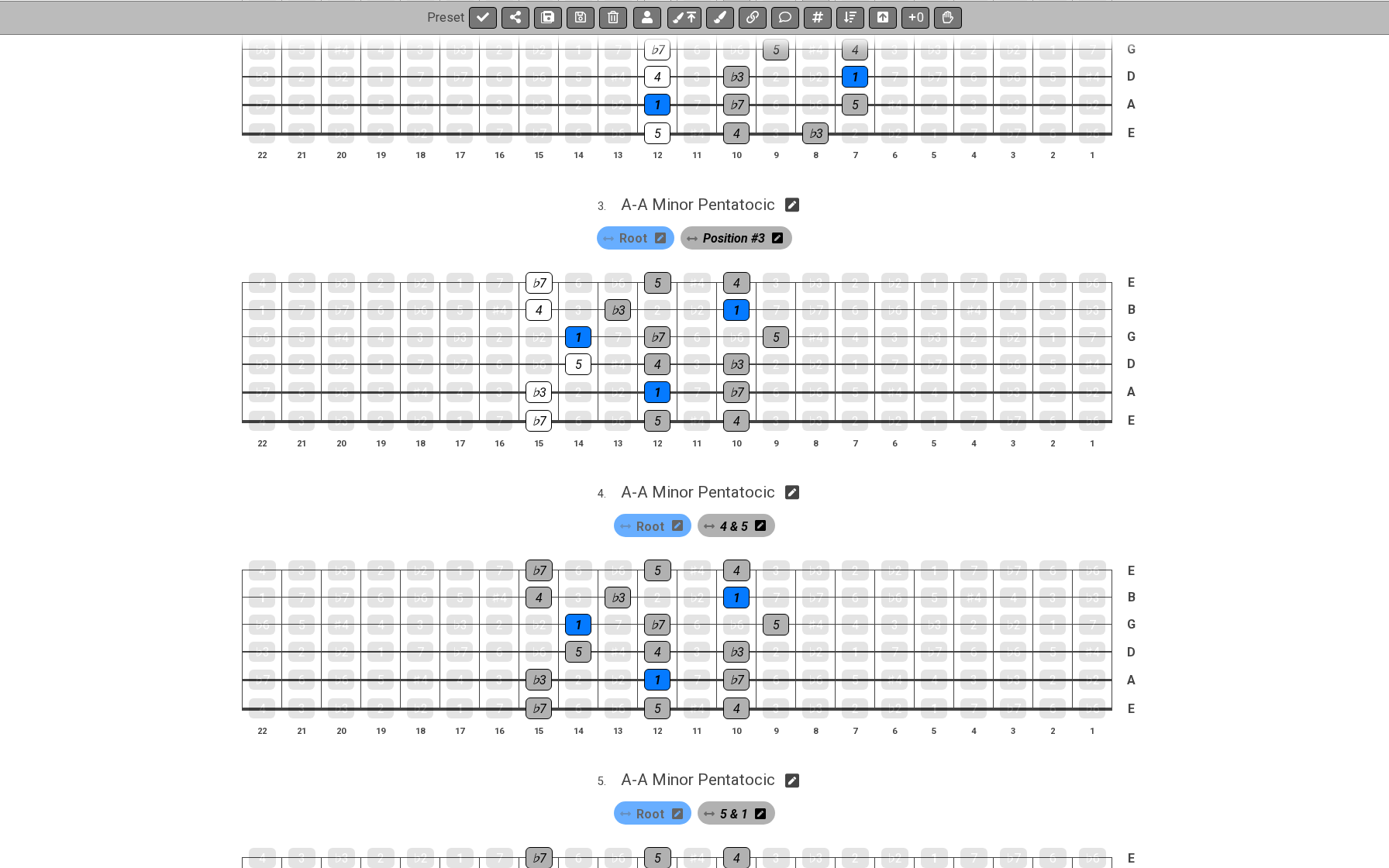
scroll to position [734, 0]
click at [767, 513] on div "4 & 5" at bounding box center [737, 524] width 78 height 23
click at [764, 519] on icon at bounding box center [760, 524] width 11 height 11
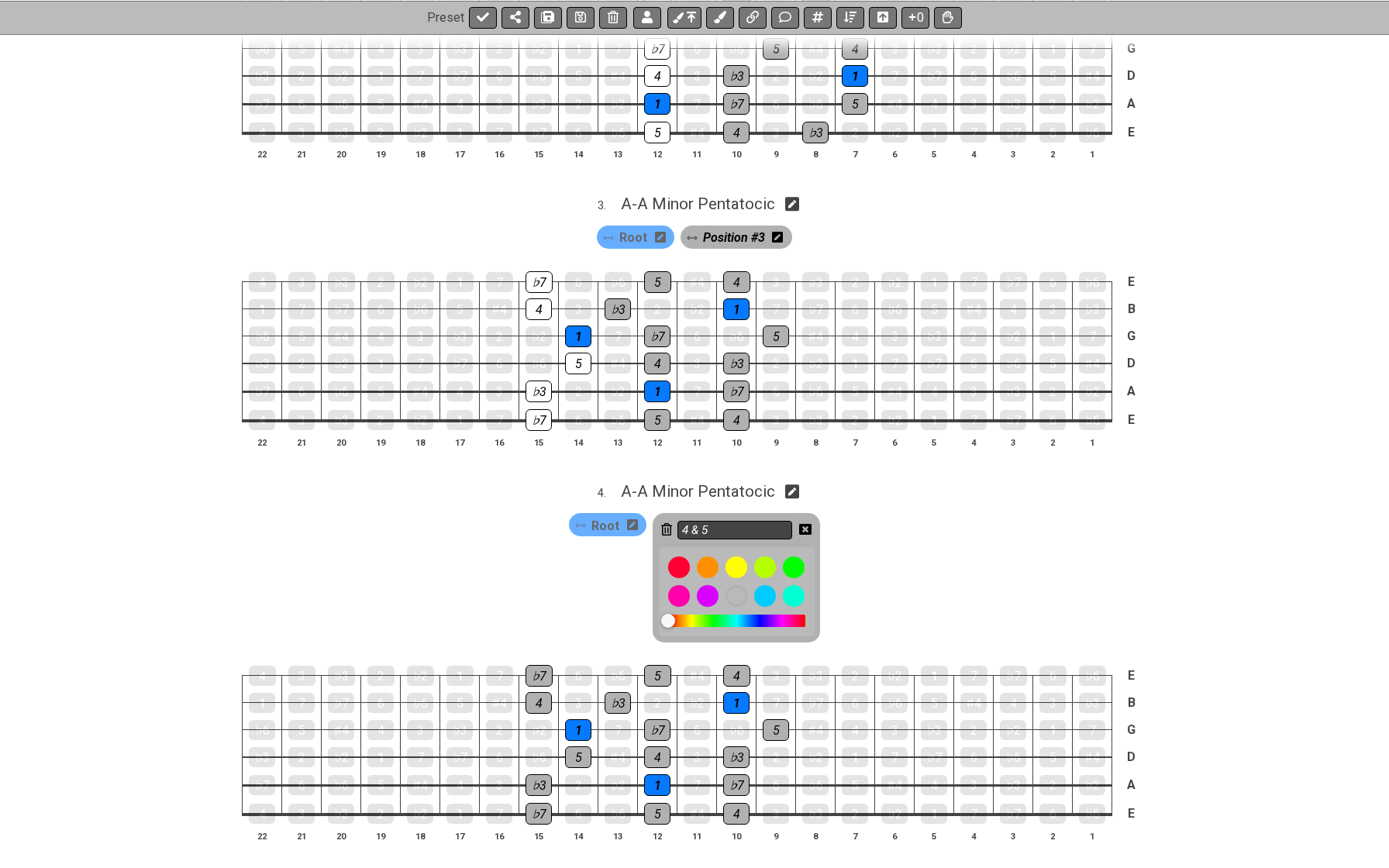
click at [764, 521] on input "4 & 5" at bounding box center [734, 530] width 115 height 19
type input "Posiition #4"
click at [802, 523] on icon at bounding box center [805, 529] width 12 height 12
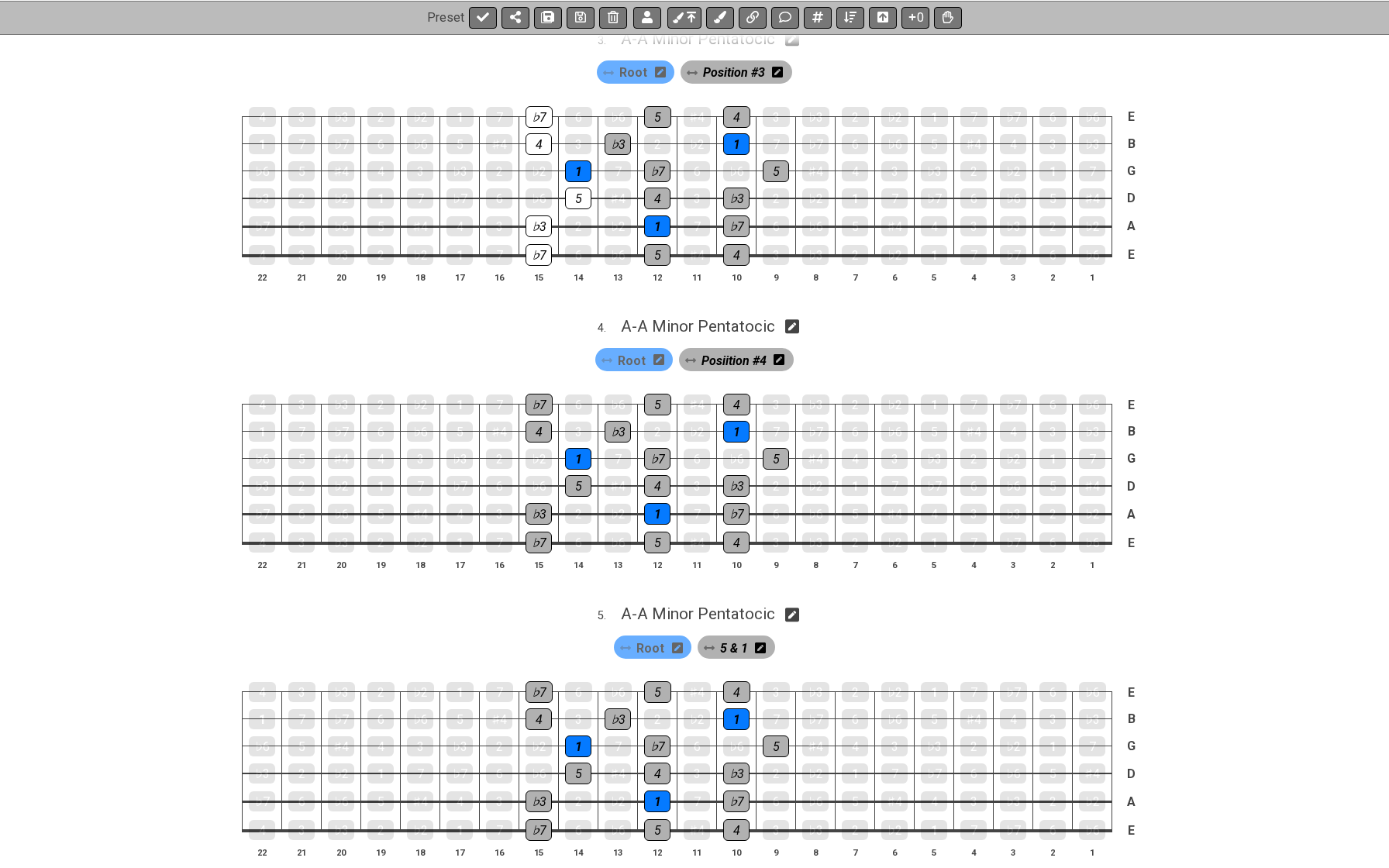
scroll to position [922, 0]
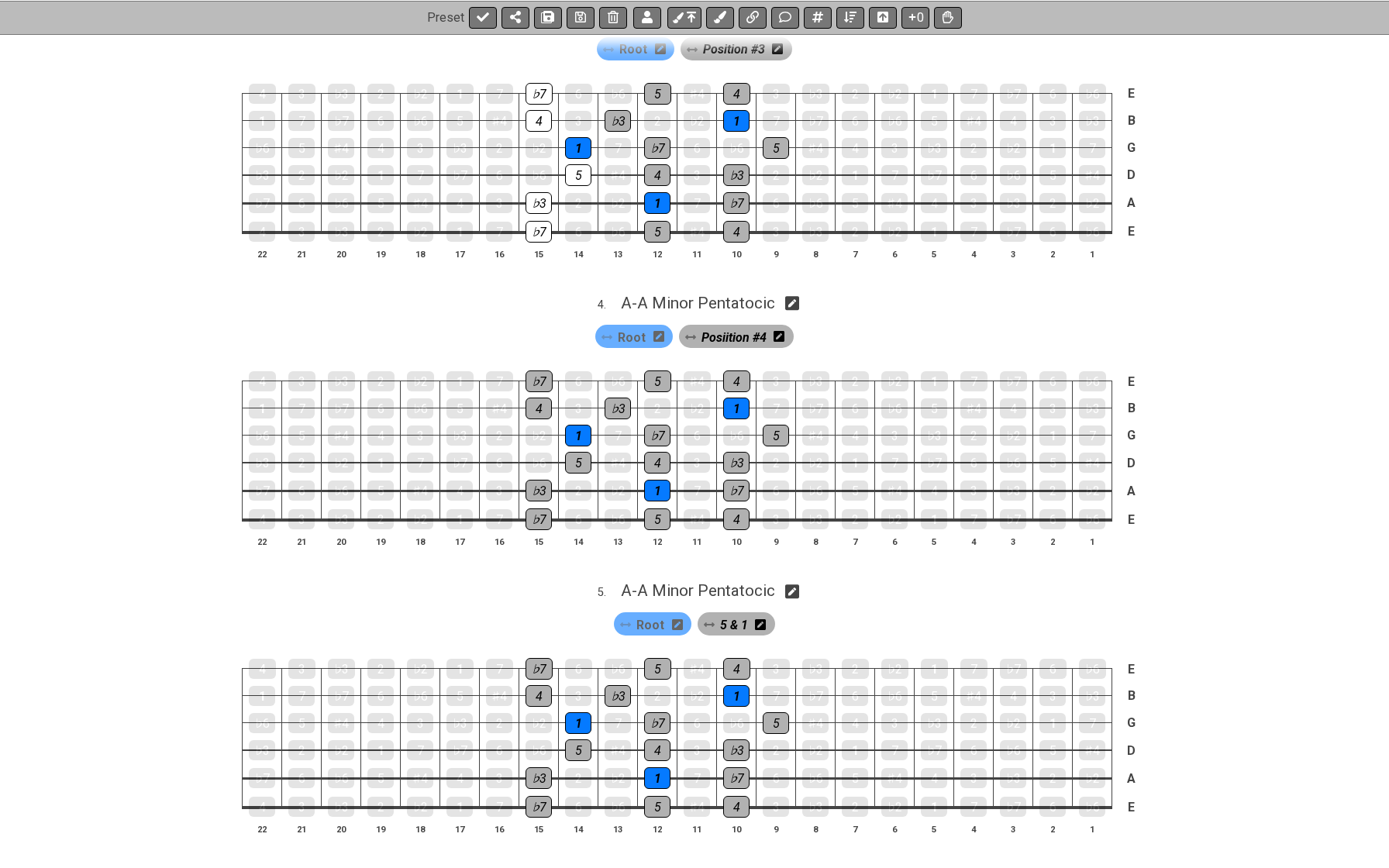
click at [762, 619] on icon at bounding box center [760, 624] width 11 height 11
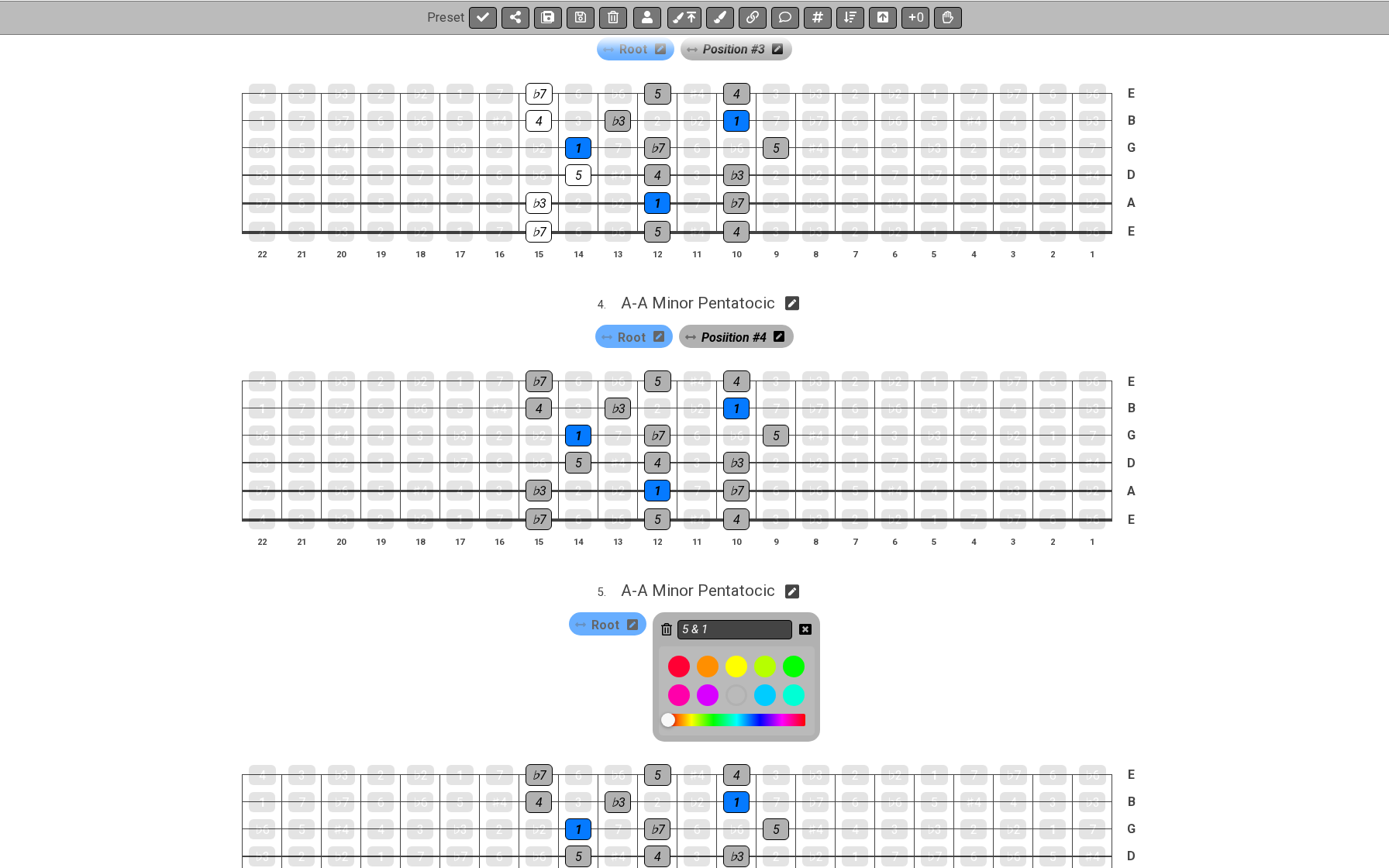
click at [753, 620] on input "5 & 1" at bounding box center [734, 629] width 115 height 19
type input "Position #5"
click at [804, 624] on icon at bounding box center [805, 629] width 12 height 11
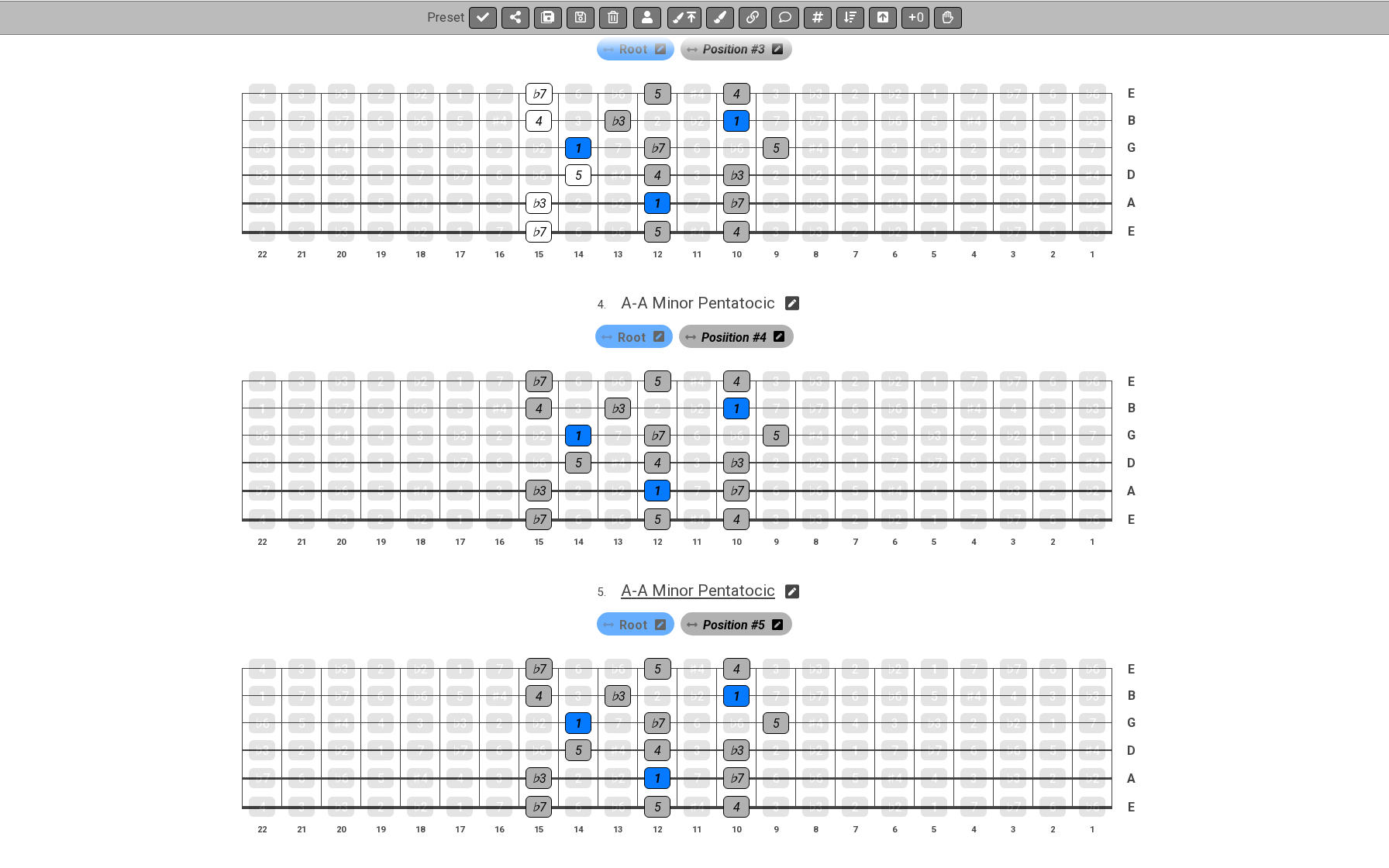
click at [765, 581] on span "A - A Minor Pentatocic" at bounding box center [698, 590] width 154 height 19
select select "A Minor Pentatocic"
select select "A"
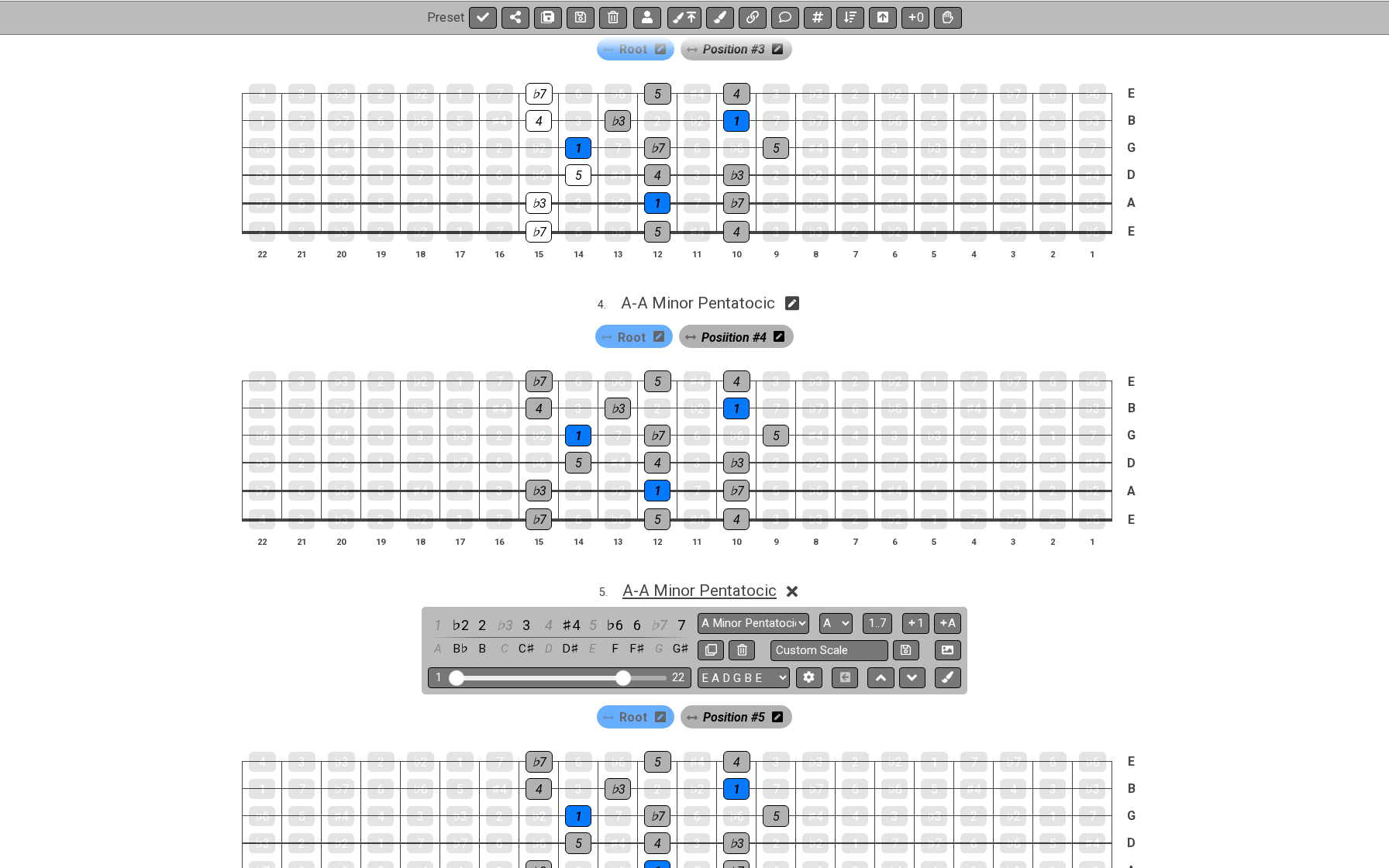
click at [765, 581] on span "A - A Minor Pentatocic" at bounding box center [699, 590] width 154 height 19
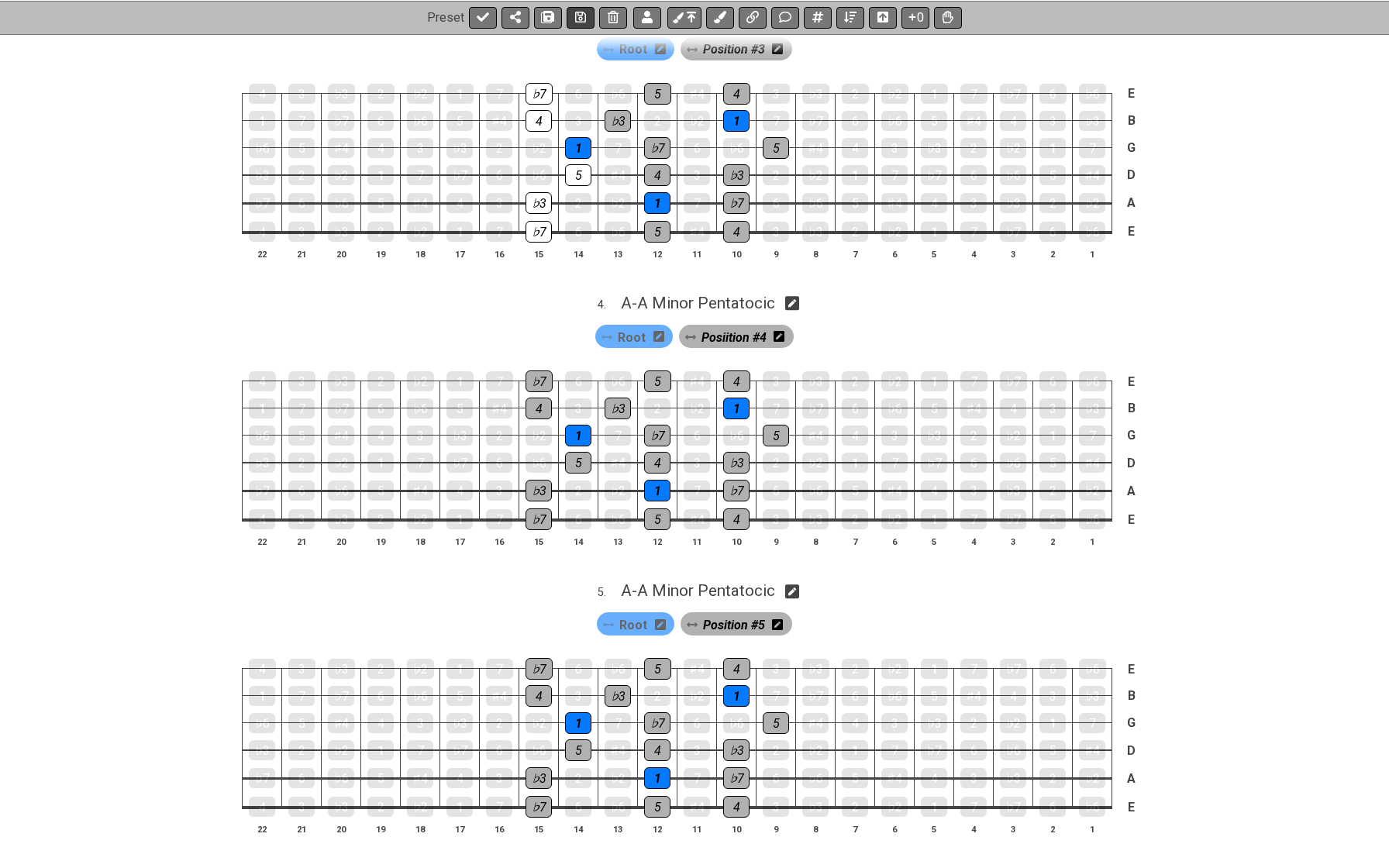
click at [579, 22] on icon at bounding box center [580, 17] width 11 height 11
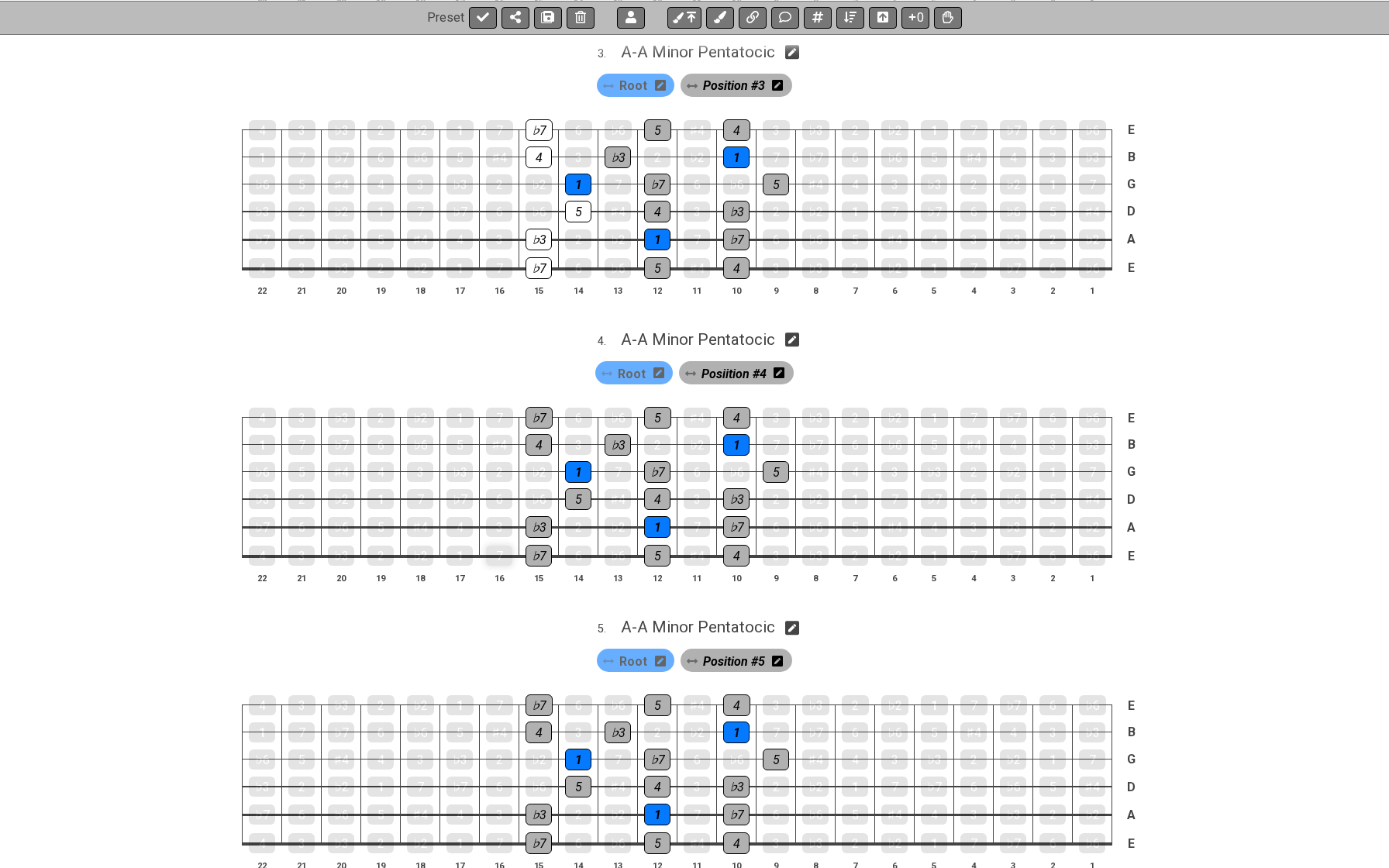
scroll to position [922, 0]
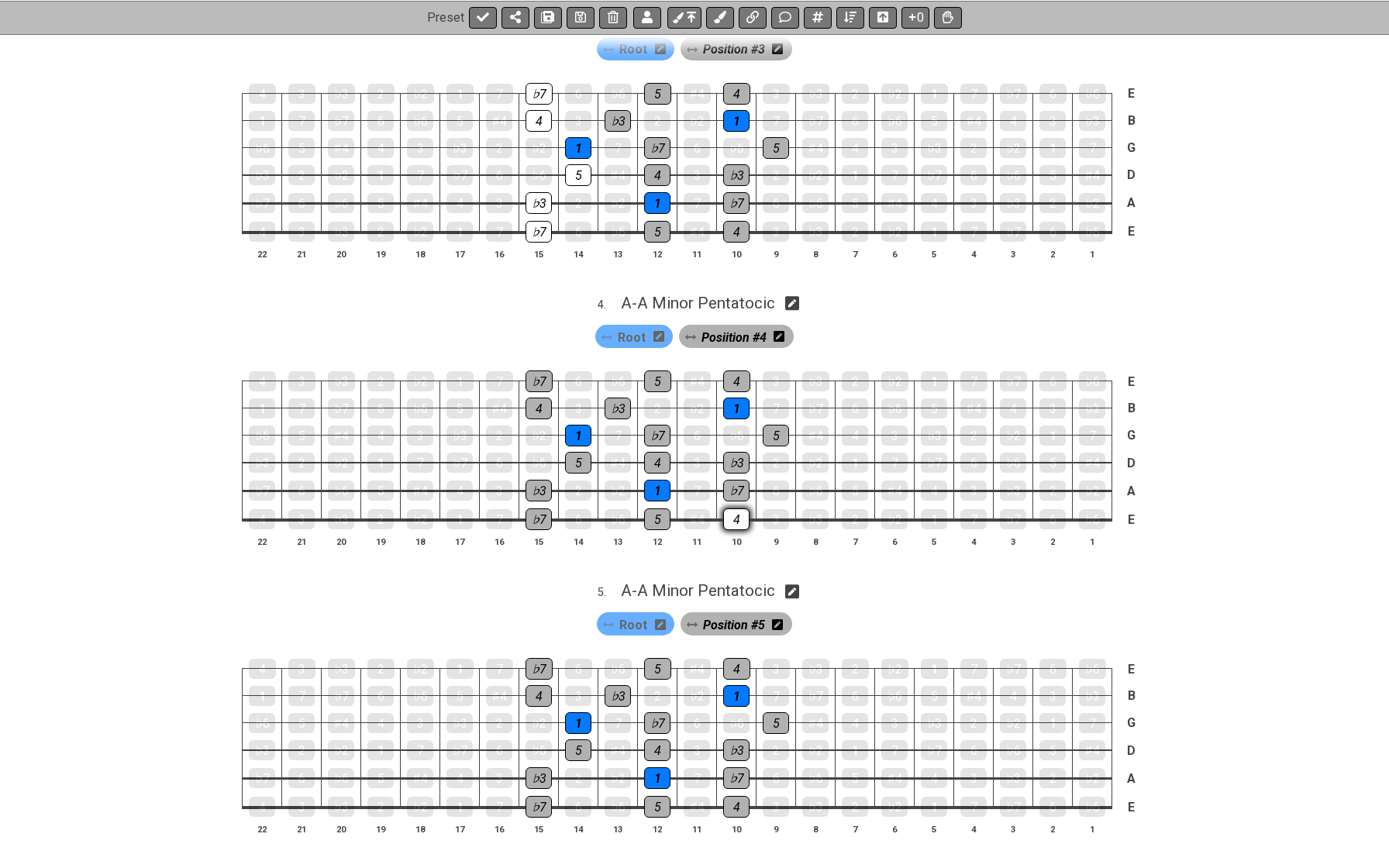
click at [733, 508] on div "4" at bounding box center [736, 519] width 26 height 22
click at [733, 480] on div "♭7" at bounding box center [736, 491] width 26 height 22
click at [733, 452] on div "♭3" at bounding box center [736, 463] width 26 height 22
click at [773, 425] on div "5" at bounding box center [776, 436] width 26 height 22
click at [737, 398] on div "1" at bounding box center [736, 409] width 26 height 22
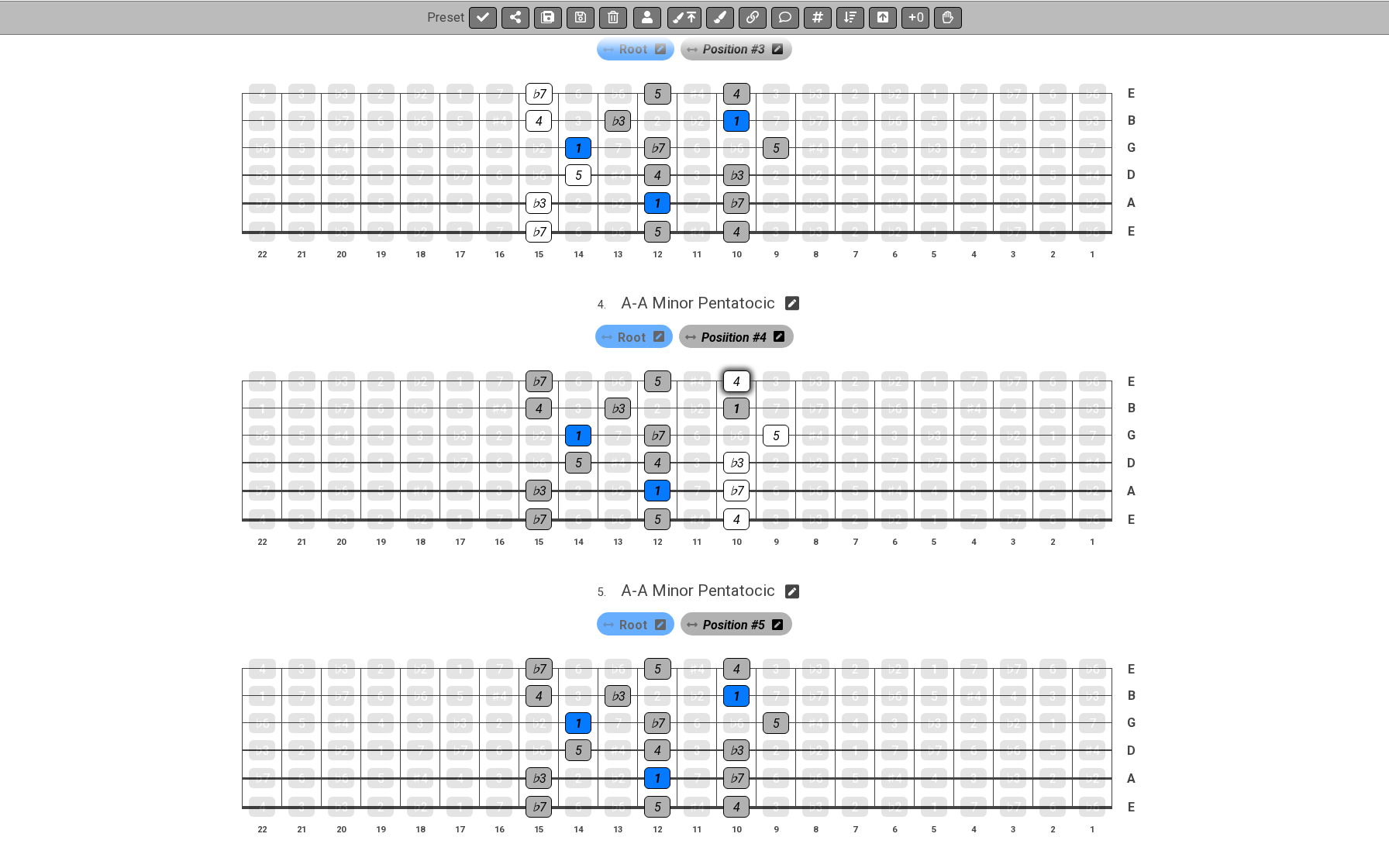
click at [734, 371] on div "4" at bounding box center [736, 382] width 27 height 22
click at [735, 398] on div "1" at bounding box center [736, 409] width 26 height 22
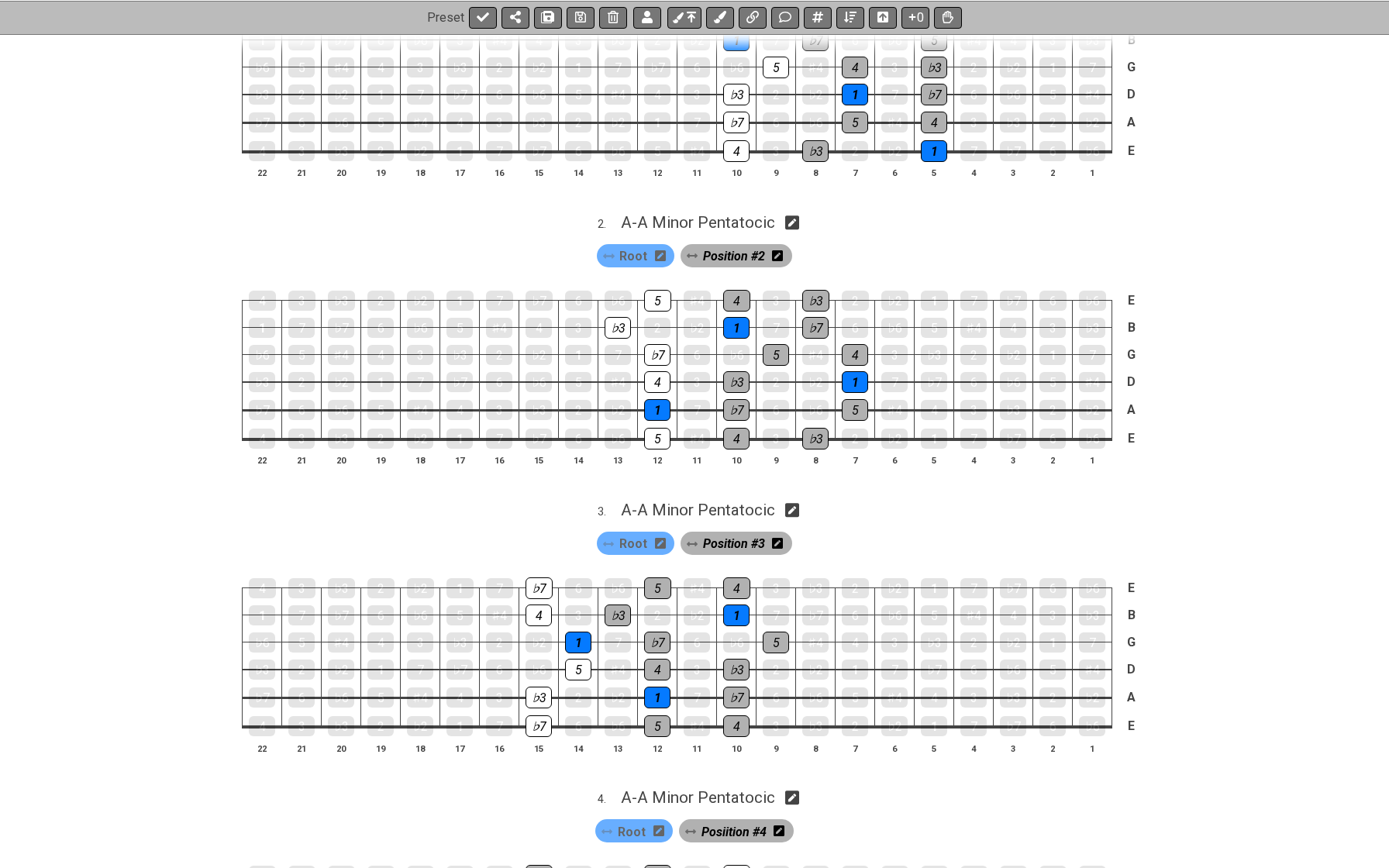
scroll to position [428, 0]
click at [452, 294] on div "1" at bounding box center [459, 301] width 27 height 20
click at [492, 300] on div "7" at bounding box center [499, 301] width 27 height 20
click at [492, 323] on div "♯4" at bounding box center [499, 328] width 26 height 20
click at [463, 319] on div "5" at bounding box center [459, 328] width 26 height 20
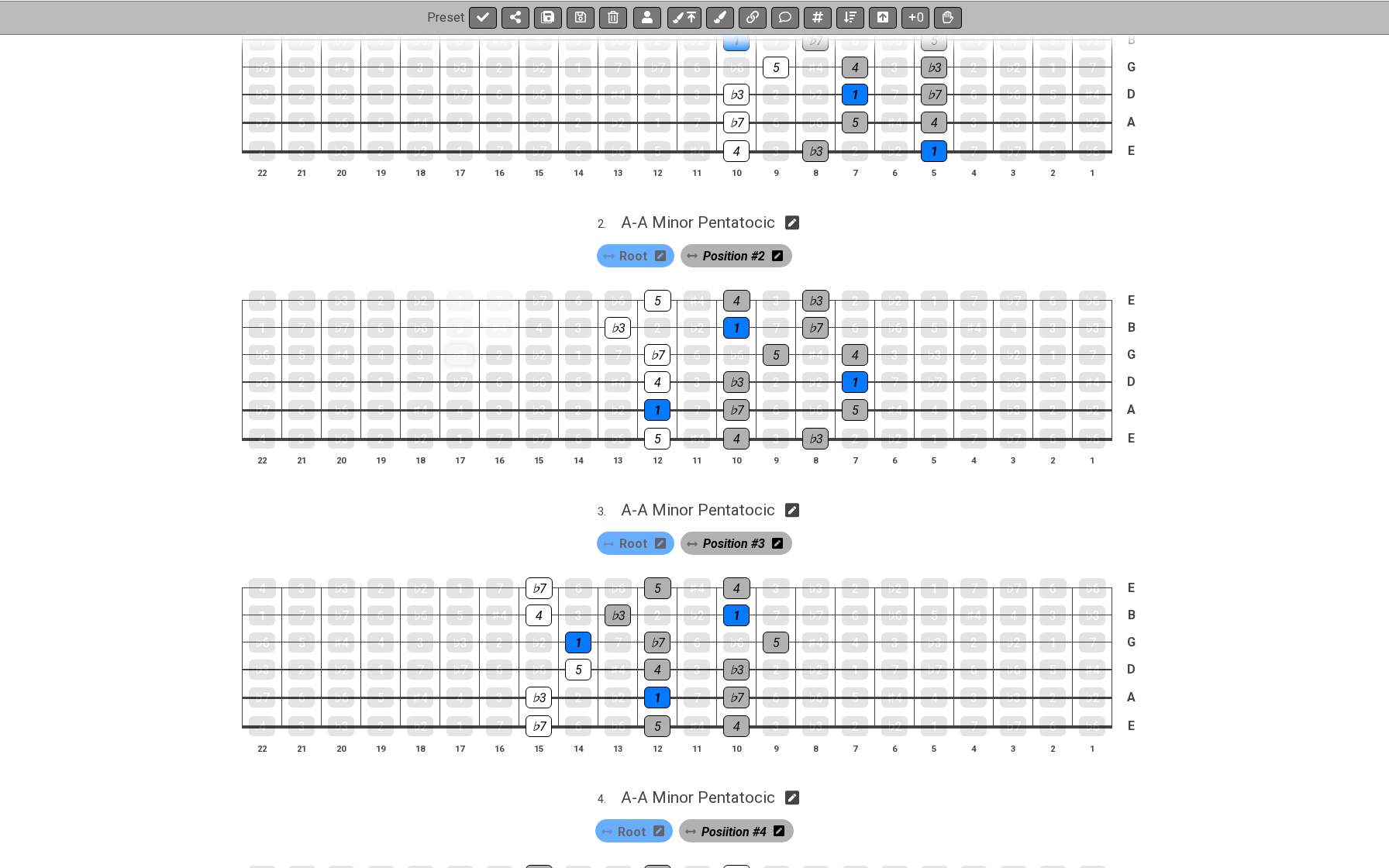
click at [458, 346] on div "♭3" at bounding box center [459, 355] width 26 height 20
click at [486, 348] on div "2" at bounding box center [499, 355] width 26 height 20
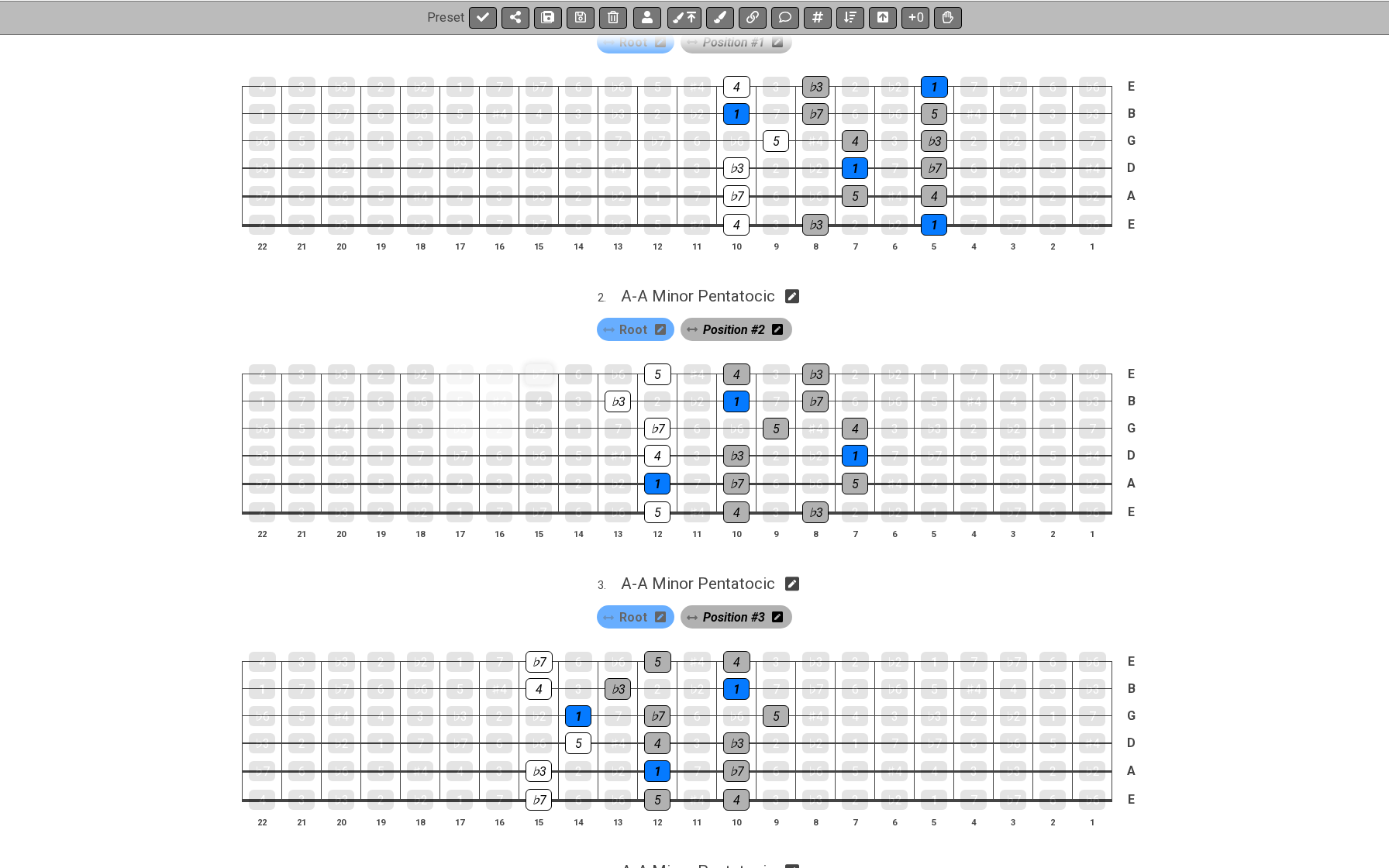
click at [526, 367] on div "♭7" at bounding box center [539, 374] width 27 height 20
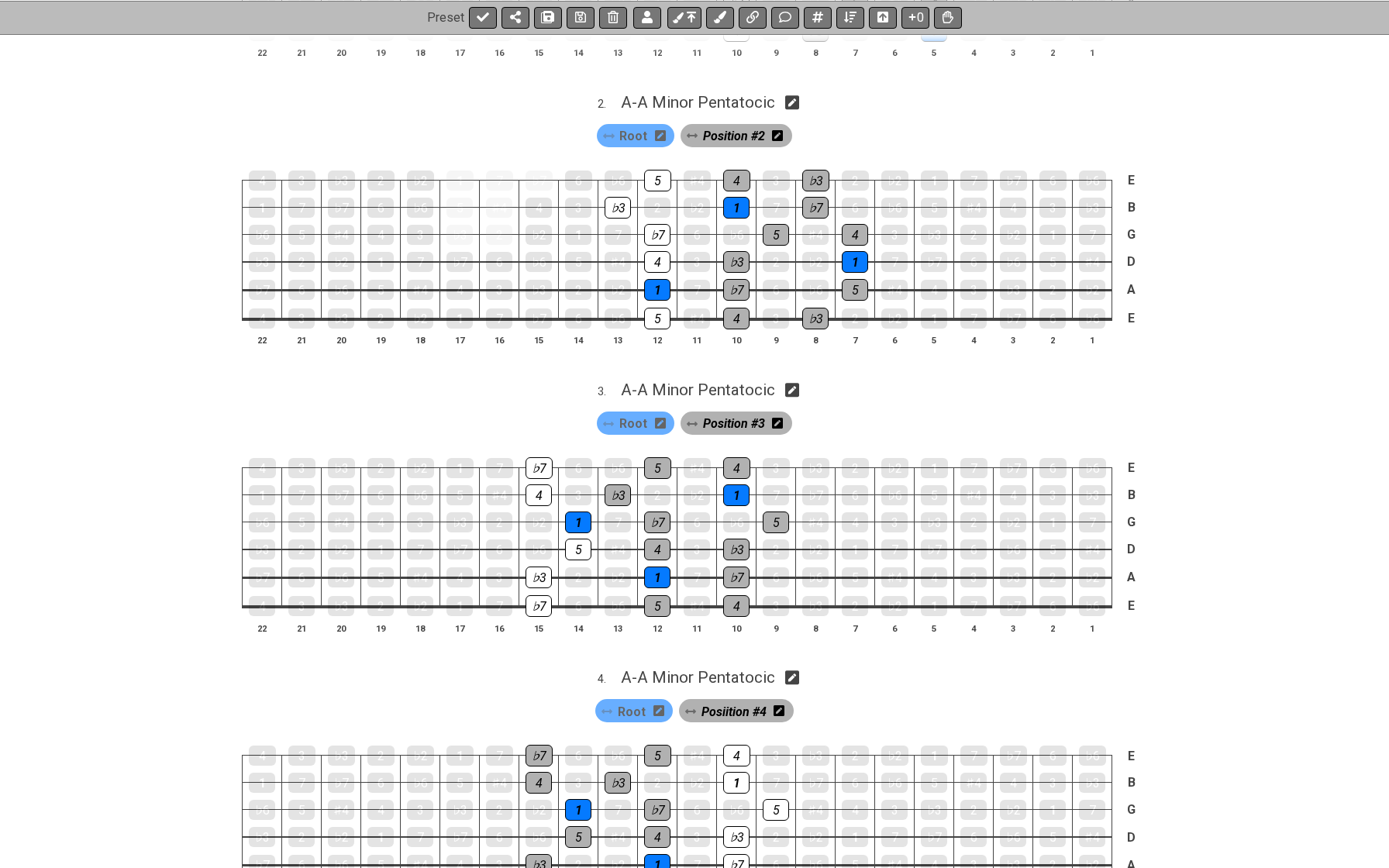
scroll to position [548, 0]
click at [257, 174] on div "4" at bounding box center [262, 181] width 27 height 20
click at [257, 202] on div "1" at bounding box center [262, 208] width 26 height 20
click at [257, 233] on div "♭6" at bounding box center [262, 235] width 26 height 20
click at [257, 255] on div "♭3" at bounding box center [262, 262] width 26 height 20
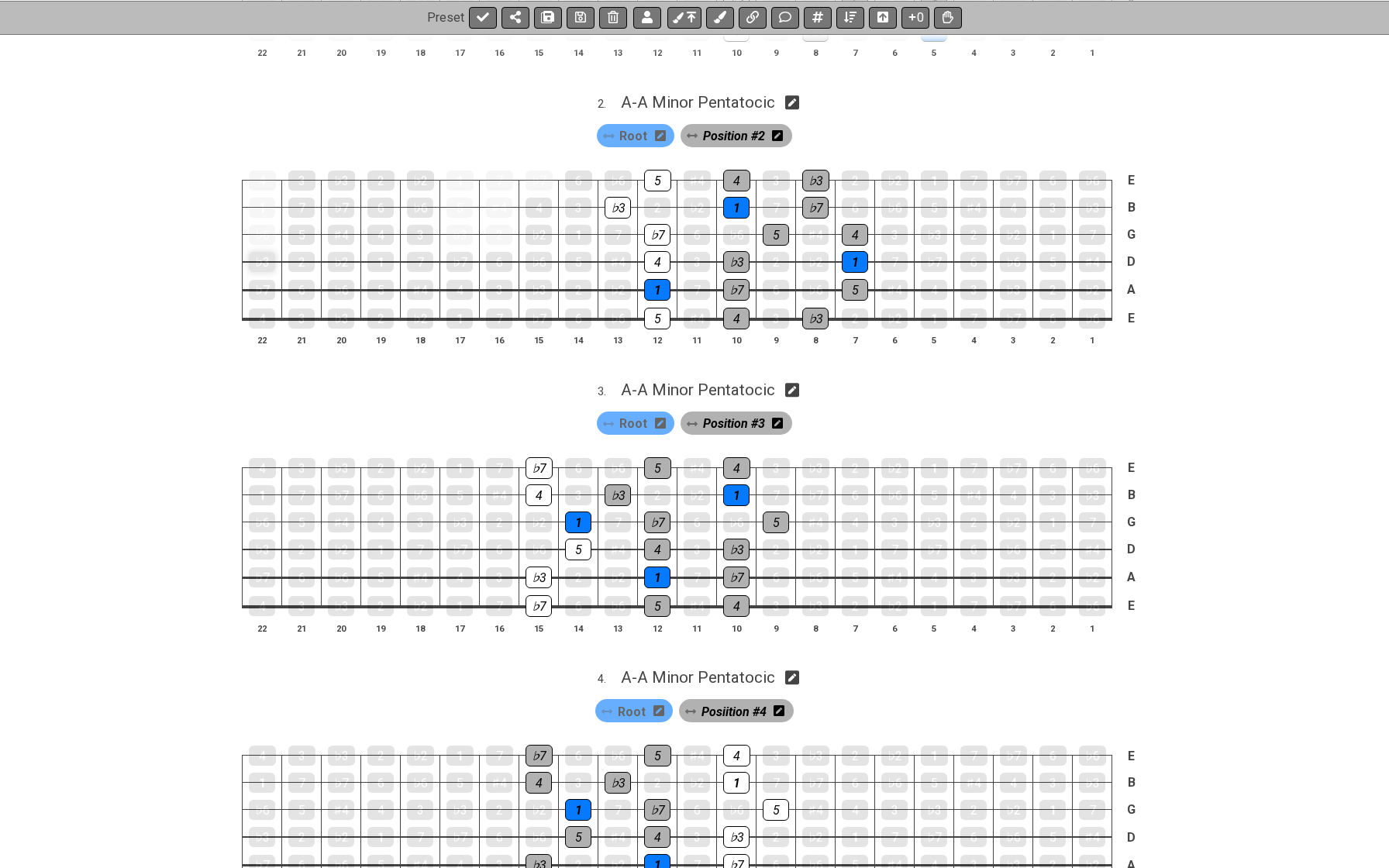
click at [257, 256] on div "♭3" at bounding box center [262, 262] width 26 height 20
click at [260, 233] on div "♭6" at bounding box center [262, 235] width 26 height 20
click at [260, 209] on div "1" at bounding box center [262, 208] width 26 height 20
click at [261, 171] on div "4" at bounding box center [262, 181] width 27 height 20
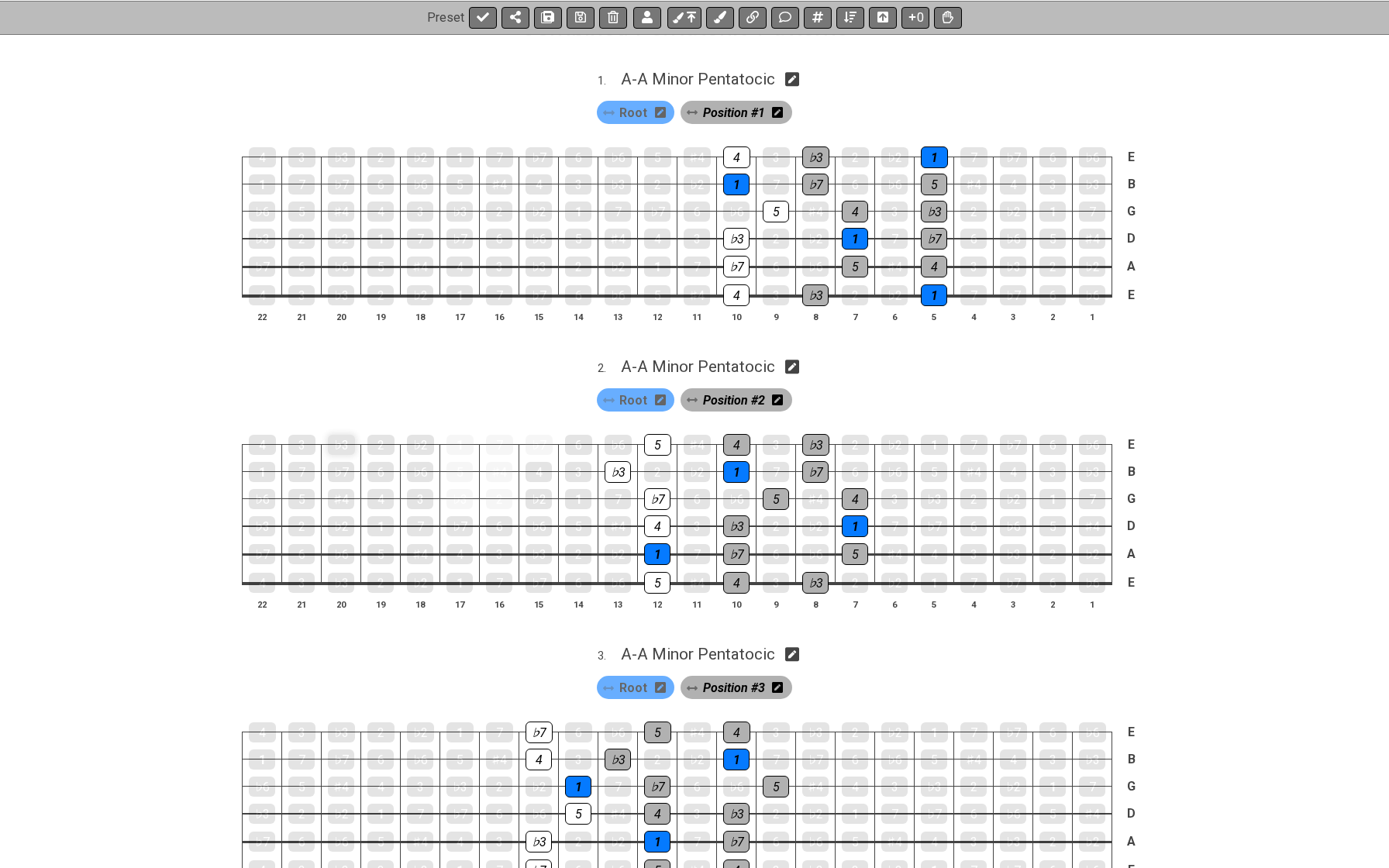
scroll to position [271, 0]
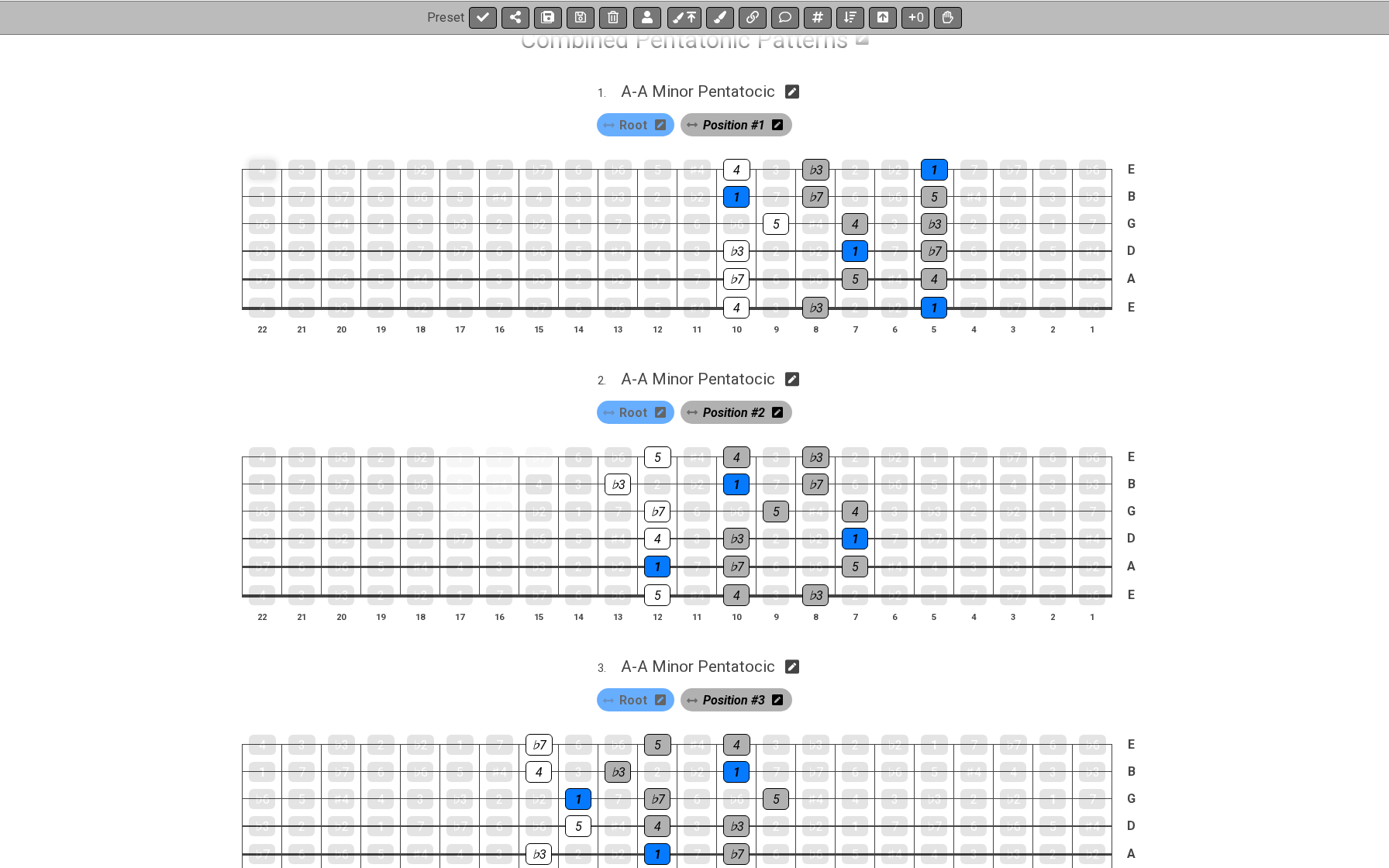
click at [264, 160] on div "4" at bounding box center [262, 170] width 27 height 20
click at [262, 191] on div "1" at bounding box center [262, 197] width 26 height 20
click at [260, 222] on div "♭6" at bounding box center [262, 224] width 26 height 20
click at [260, 245] on div "♭3" at bounding box center [262, 251] width 26 height 20
click at [262, 298] on div "4" at bounding box center [262, 308] width 26 height 20
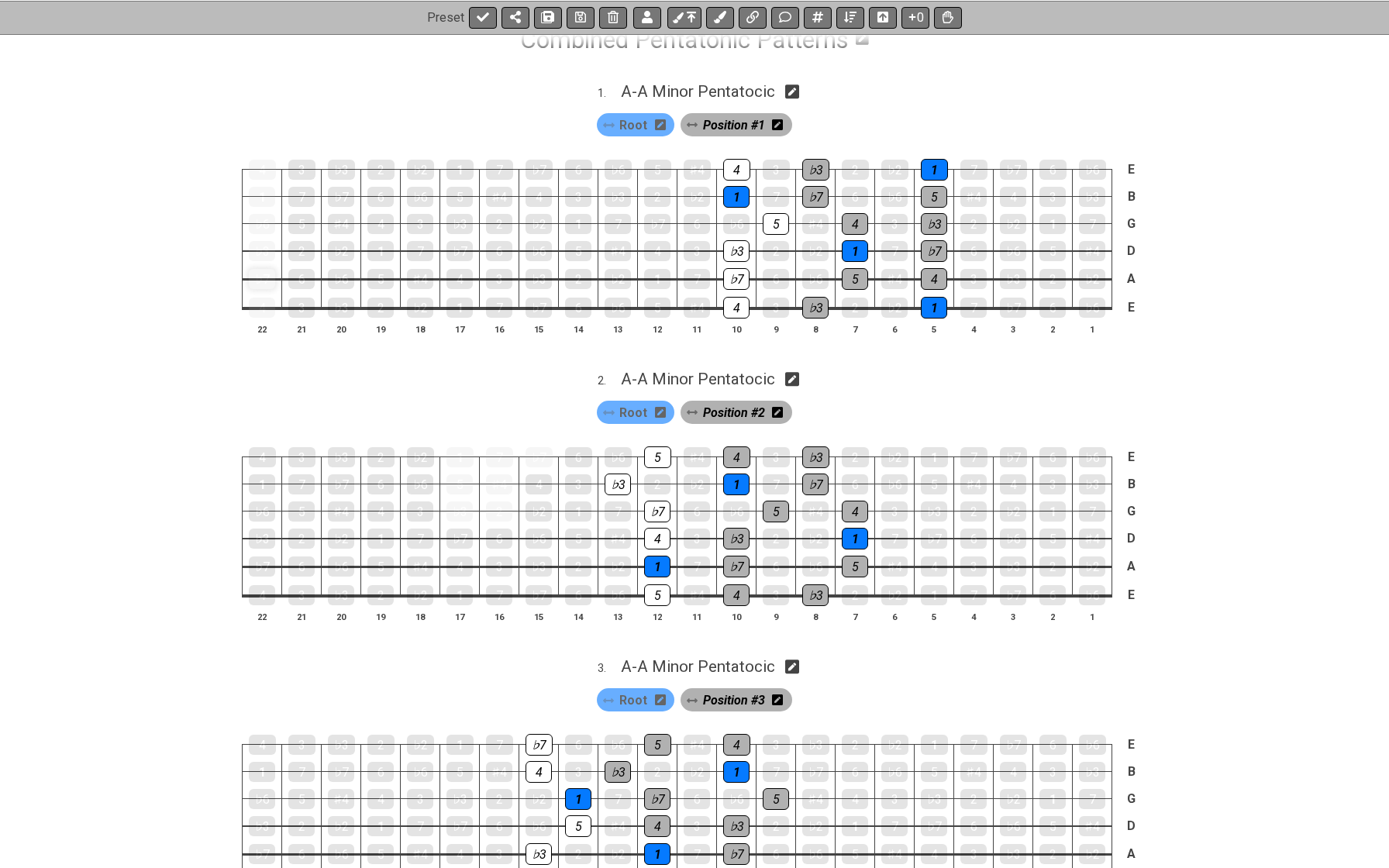
click at [260, 281] on div "♭7" at bounding box center [262, 279] width 26 height 20
click at [306, 167] on div "3" at bounding box center [301, 170] width 27 height 20
click at [305, 202] on div "7" at bounding box center [301, 197] width 26 height 20
click at [302, 230] on div "5" at bounding box center [301, 224] width 26 height 20
click at [302, 250] on div "2" at bounding box center [301, 251] width 26 height 20
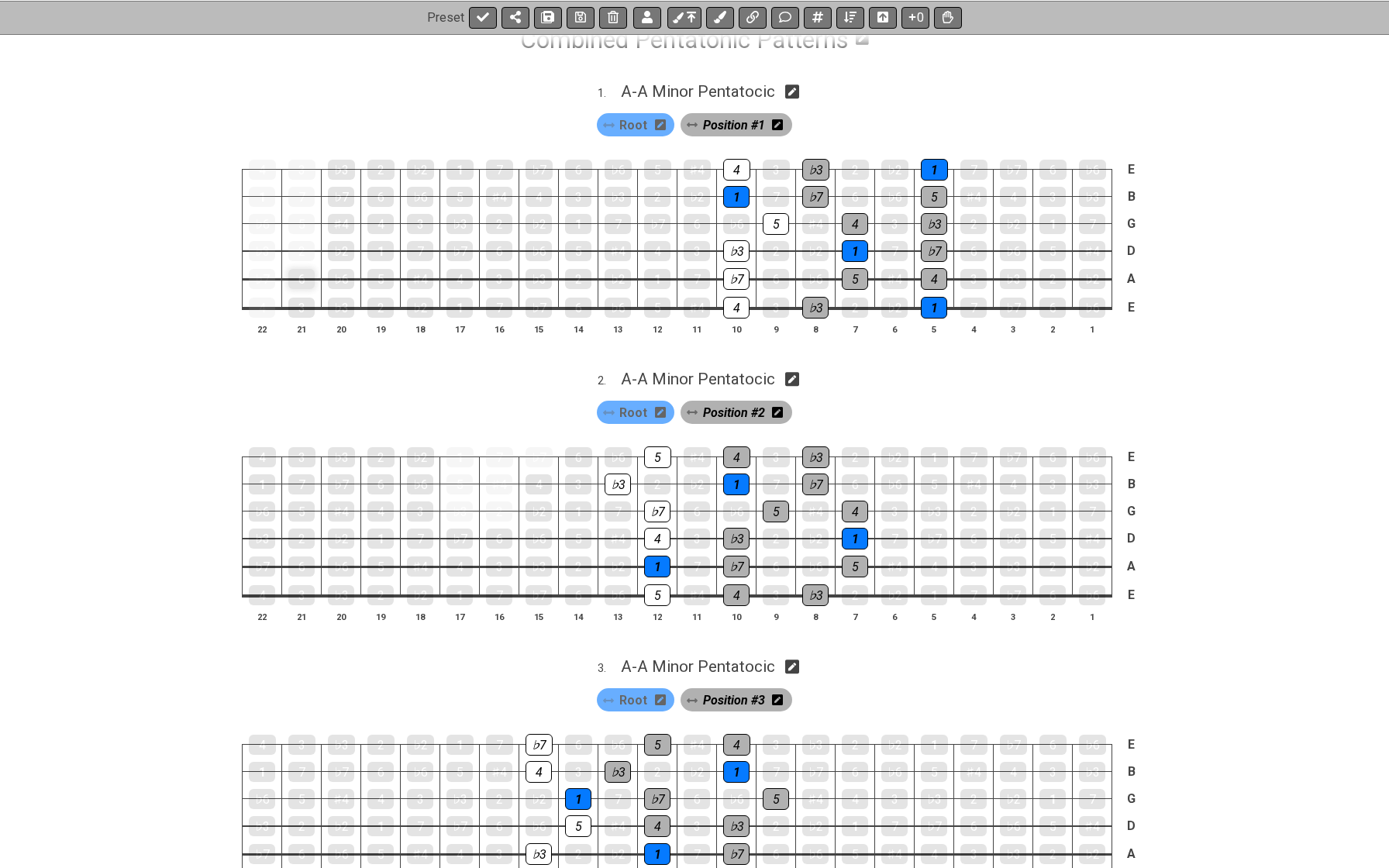
click at [302, 274] on div "6" at bounding box center [301, 279] width 26 height 20
click at [302, 293] on td "3" at bounding box center [302, 293] width 40 height 29
click at [334, 305] on div "♭3" at bounding box center [341, 308] width 26 height 20
click at [301, 304] on div "3" at bounding box center [301, 308] width 26 height 20
click at [712, 122] on span "Position #1" at bounding box center [734, 125] width 62 height 22
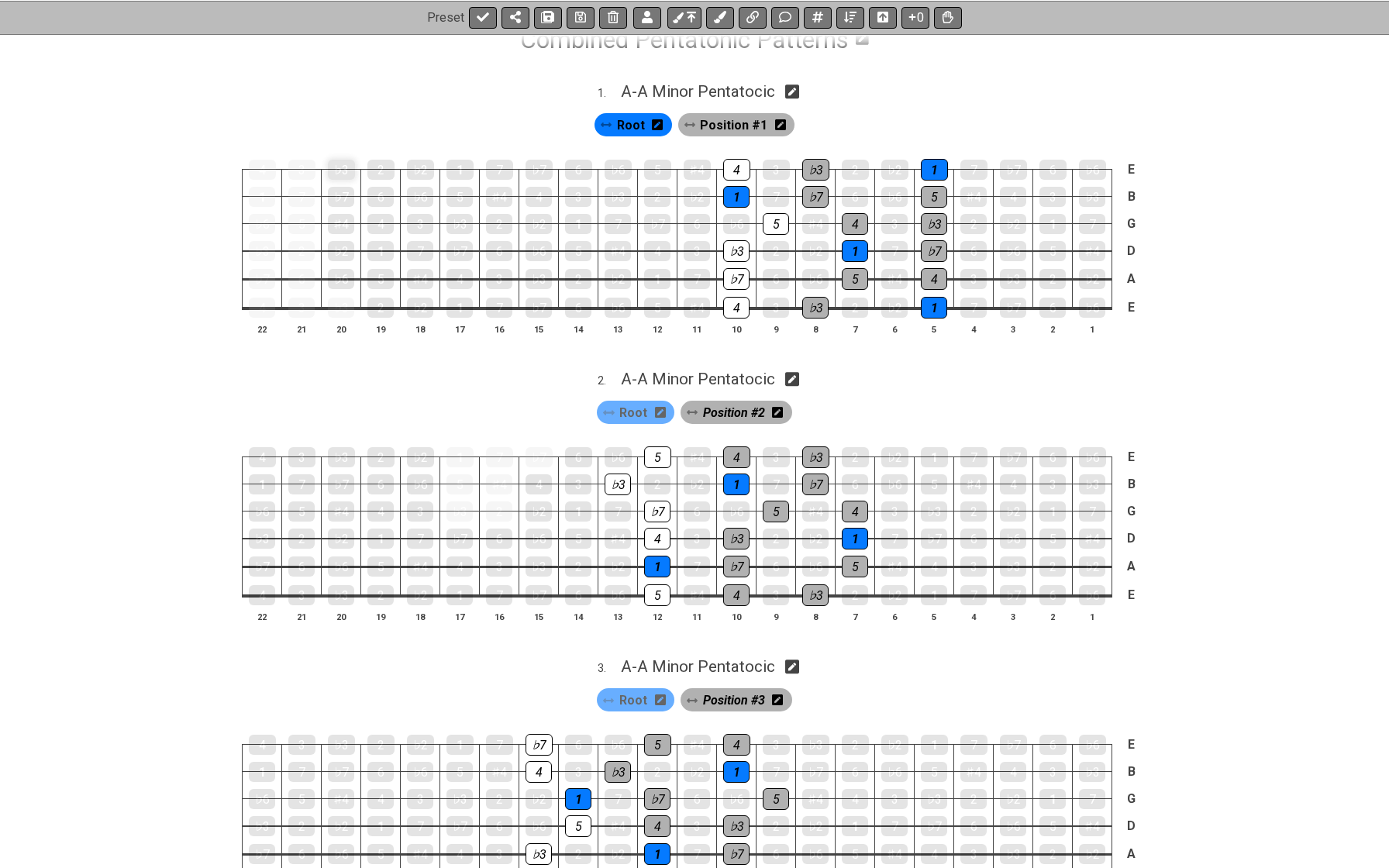
click at [337, 170] on div "♭3" at bounding box center [341, 170] width 27 height 20
click at [337, 170] on div "♭3" at bounding box center [341, 170] width 27 height 22
click at [339, 202] on div "♭7" at bounding box center [341, 197] width 26 height 22
click at [339, 202] on div "♭7" at bounding box center [341, 197] width 26 height 20
click at [294, 190] on div "7" at bounding box center [301, 197] width 26 height 22
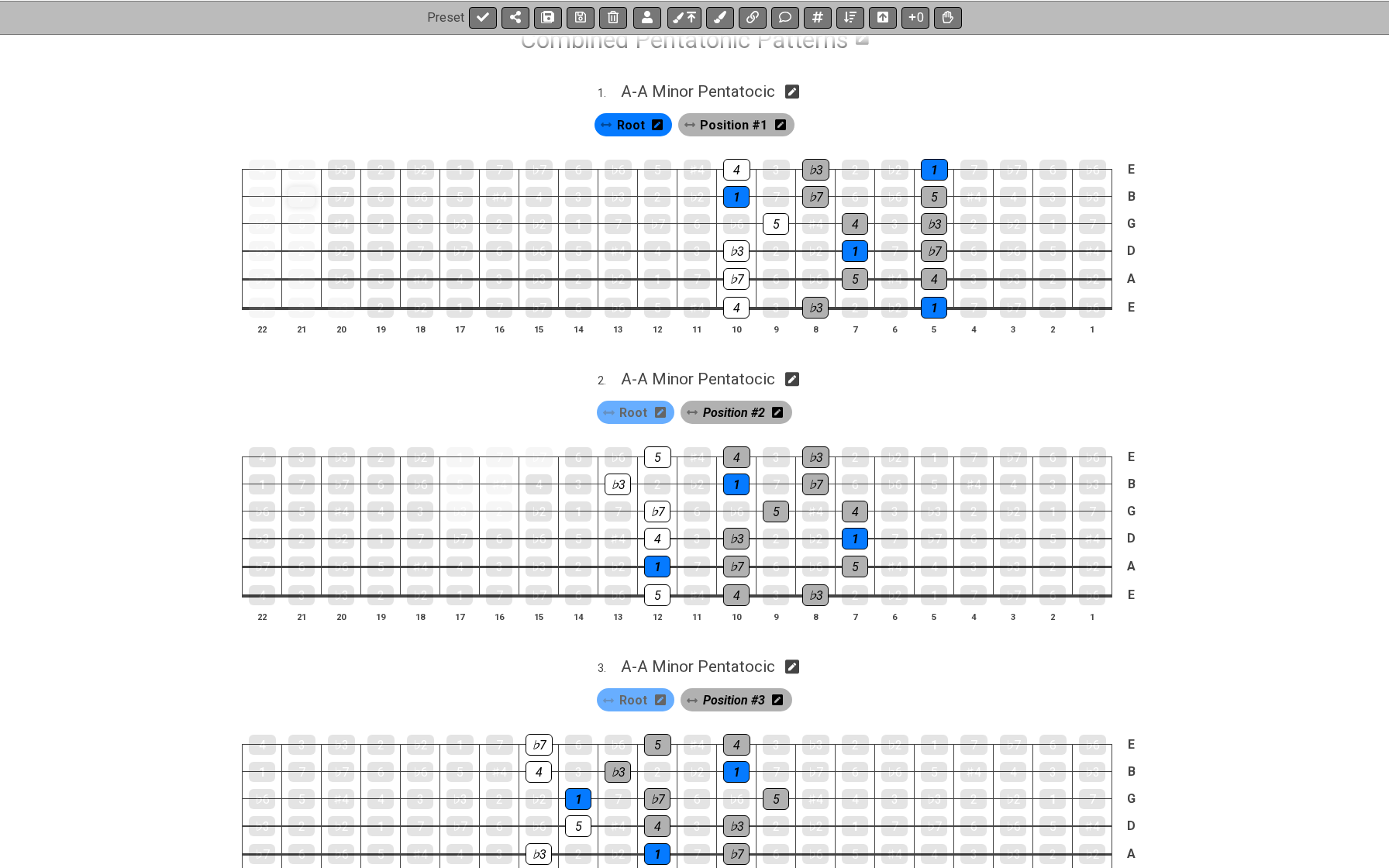
click at [300, 196] on div "7" at bounding box center [301, 197] width 26 height 20
click at [716, 120] on span "Position #1" at bounding box center [733, 125] width 67 height 22
click at [292, 162] on div "3" at bounding box center [301, 170] width 27 height 20
click at [291, 190] on div "7" at bounding box center [301, 197] width 26 height 20
click at [304, 228] on div "5" at bounding box center [301, 224] width 26 height 20
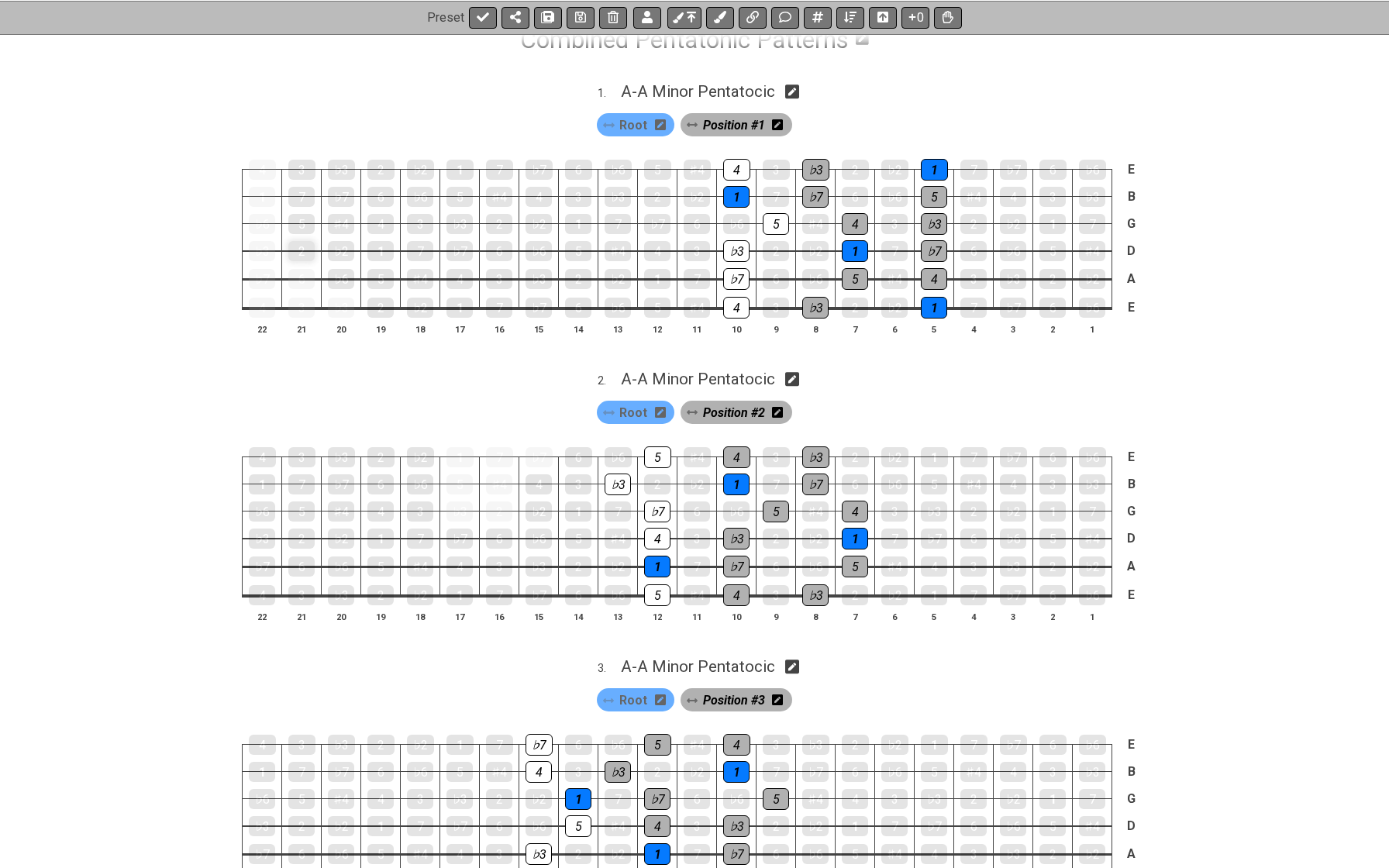
click at [302, 250] on div "2" at bounding box center [301, 251] width 26 height 20
click at [302, 269] on div "6" at bounding box center [301, 279] width 26 height 20
click at [302, 298] on div "3" at bounding box center [301, 308] width 26 height 20
click at [336, 298] on div "♭3" at bounding box center [341, 308] width 26 height 20
click at [253, 298] on div "4" at bounding box center [262, 308] width 26 height 20
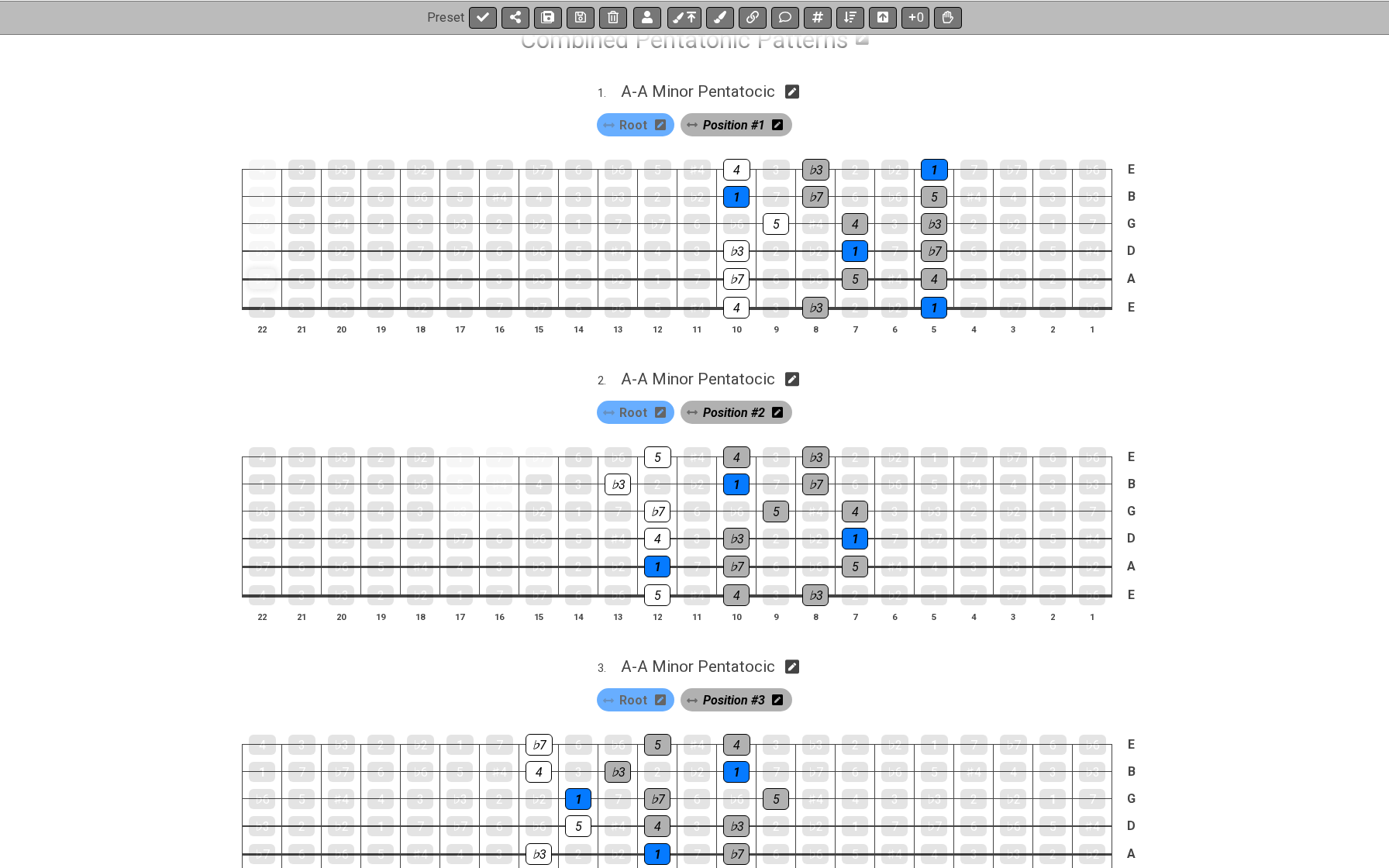
click at [253, 283] on div "♭7" at bounding box center [262, 279] width 26 height 20
click at [257, 251] on div "♭3" at bounding box center [262, 251] width 26 height 20
click at [257, 218] on div "♭6" at bounding box center [262, 224] width 26 height 20
click at [257, 201] on div "1" at bounding box center [262, 197] width 26 height 20
click at [258, 172] on div "4" at bounding box center [262, 170] width 27 height 20
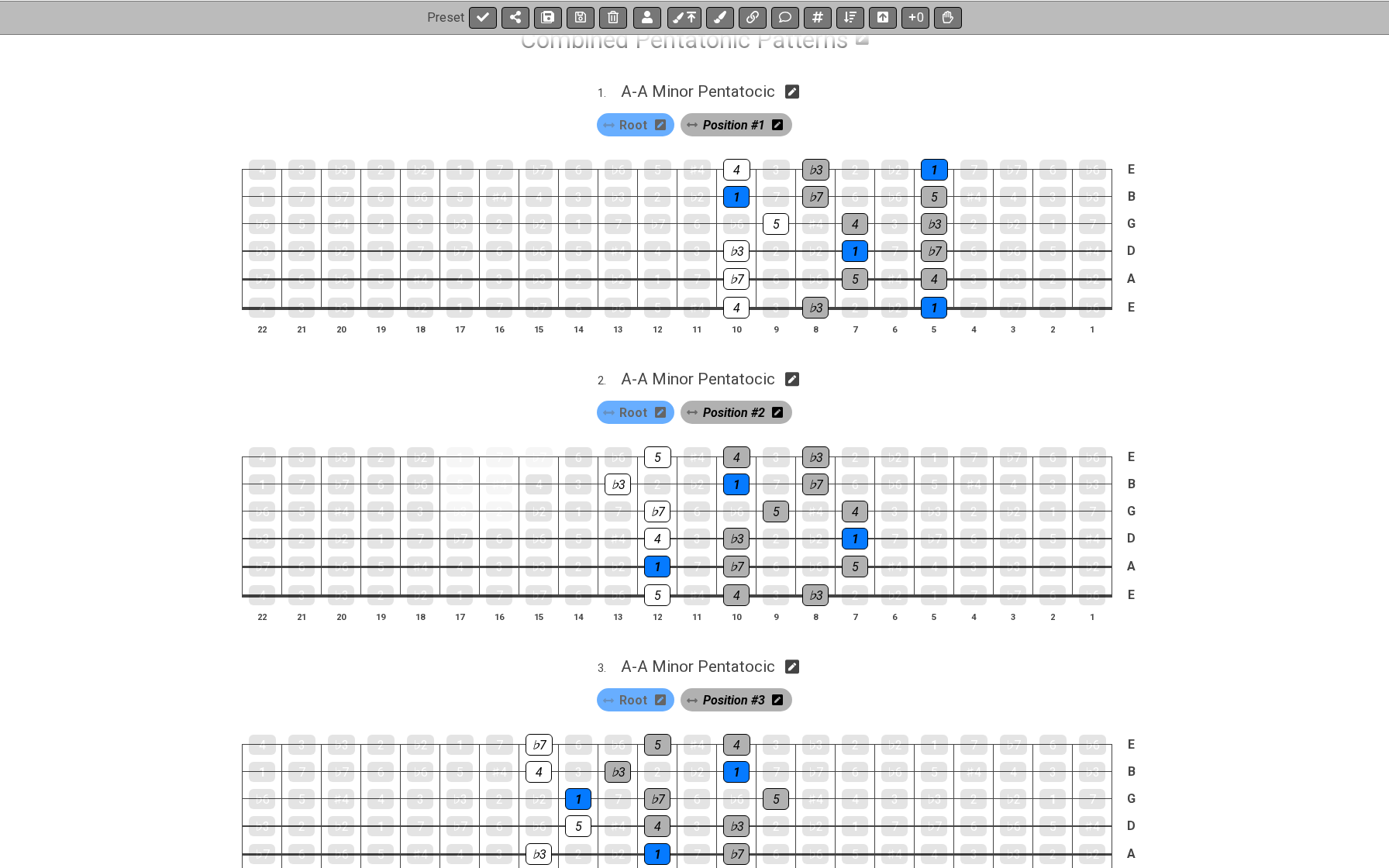
click at [721, 116] on span "Position #1" at bounding box center [734, 125] width 62 height 22
click at [350, 171] on div "♭3" at bounding box center [341, 170] width 27 height 20
click at [458, 457] on div "1" at bounding box center [459, 457] width 27 height 20
click at [459, 486] on div "5" at bounding box center [459, 484] width 26 height 20
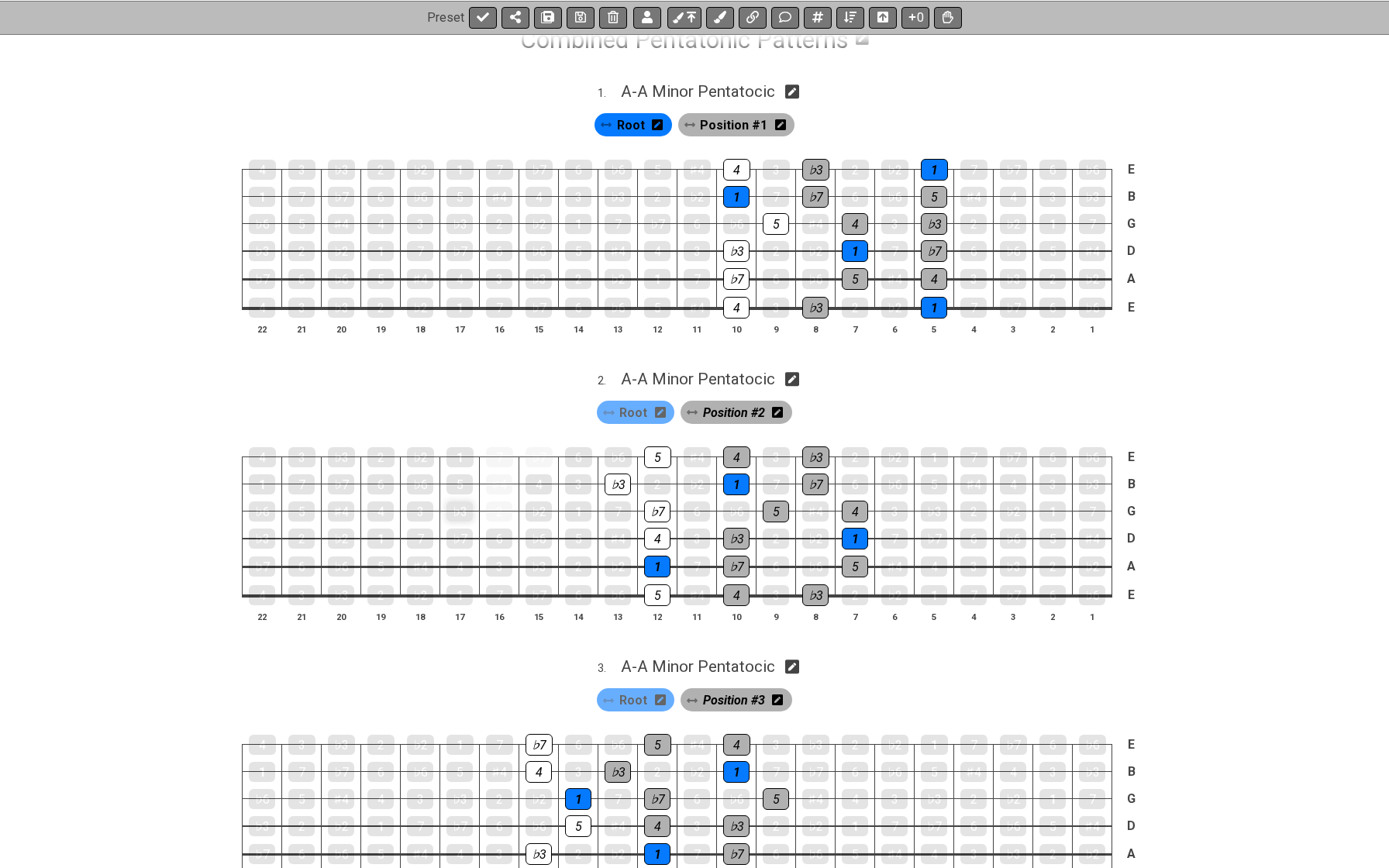
click at [460, 513] on div "♭3" at bounding box center [459, 512] width 26 height 20
click at [502, 512] on div "2" at bounding box center [499, 512] width 26 height 20
click at [501, 481] on div "♯4" at bounding box center [499, 484] width 26 height 20
click at [502, 449] on div "7" at bounding box center [499, 457] width 27 height 20
click at [537, 451] on div "♭7" at bounding box center [539, 457] width 27 height 20
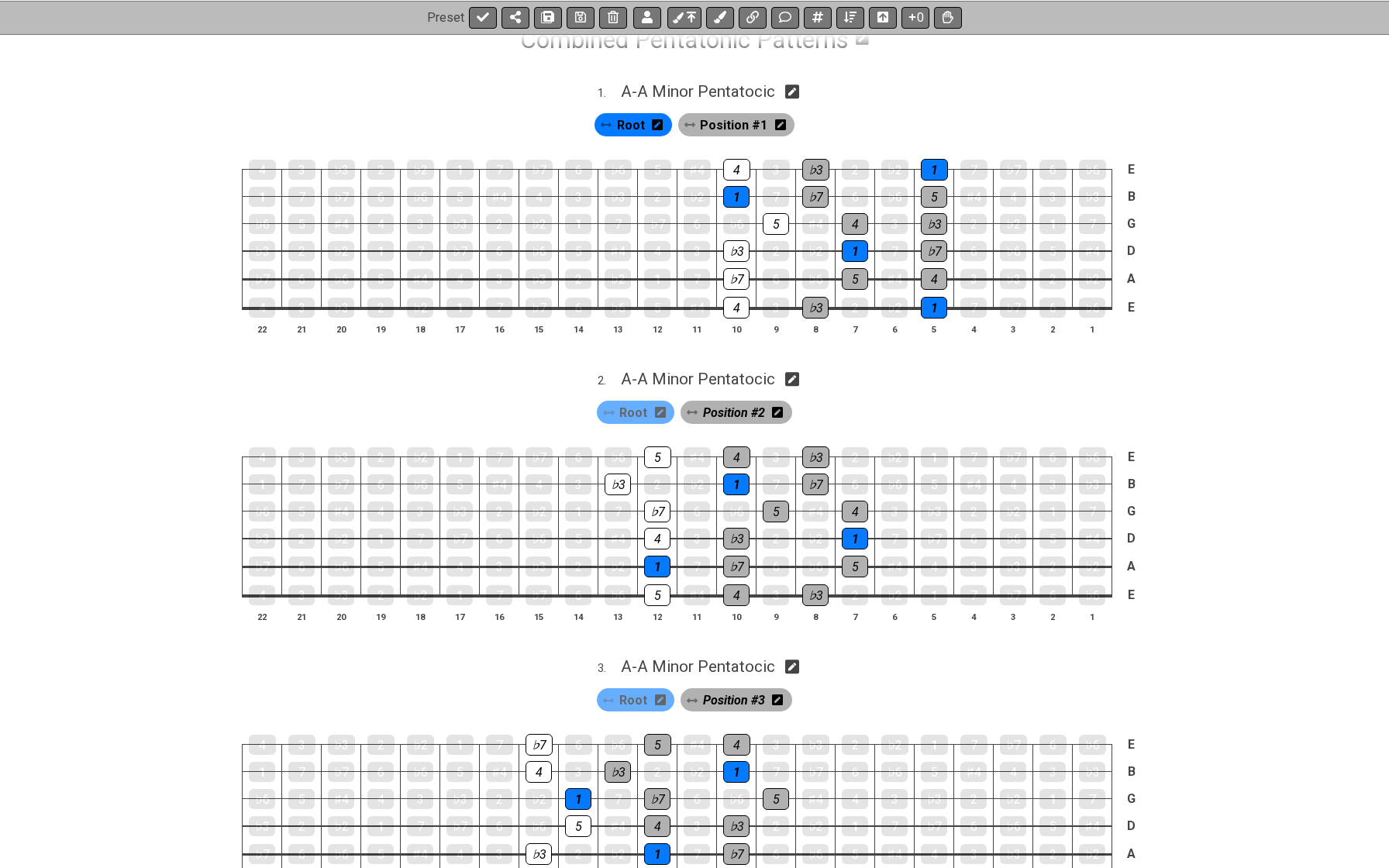
click at [714, 410] on span "Position #2" at bounding box center [734, 413] width 62 height 22
click at [506, 453] on div "7" at bounding box center [499, 457] width 27 height 20
click at [505, 453] on div "7" at bounding box center [499, 457] width 27 height 22
click at [710, 412] on span "Position #2" at bounding box center [733, 413] width 67 height 22
click at [492, 456] on div "7" at bounding box center [499, 457] width 27 height 20
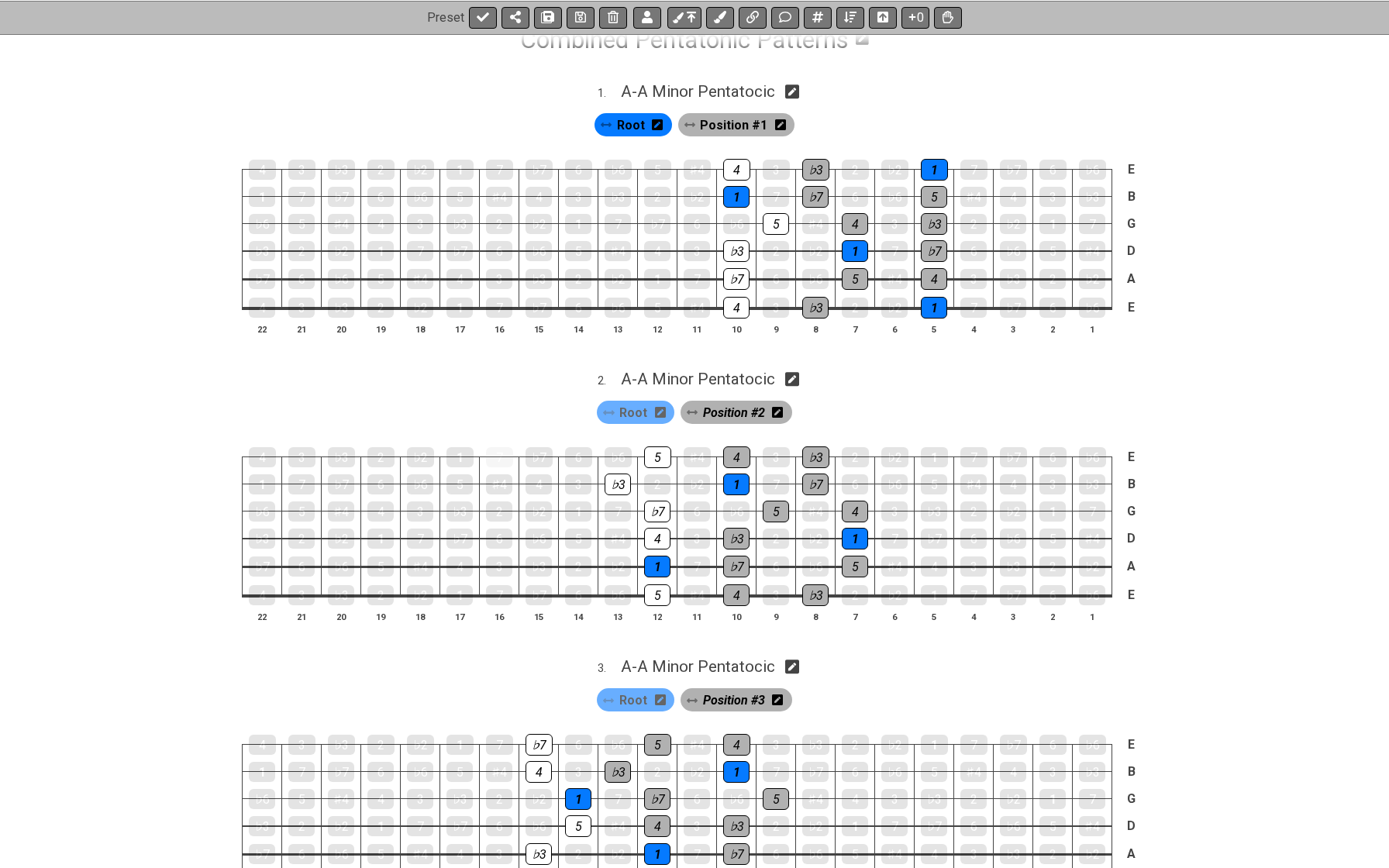
click at [710, 409] on span "Position #2" at bounding box center [734, 413] width 62 height 22
click at [498, 452] on div "7" at bounding box center [499, 457] width 27 height 20
click at [497, 452] on div "7" at bounding box center [499, 457] width 27 height 22
click at [709, 406] on span "Position #2" at bounding box center [733, 413] width 67 height 22
click at [498, 453] on div "7" at bounding box center [499, 457] width 27 height 20
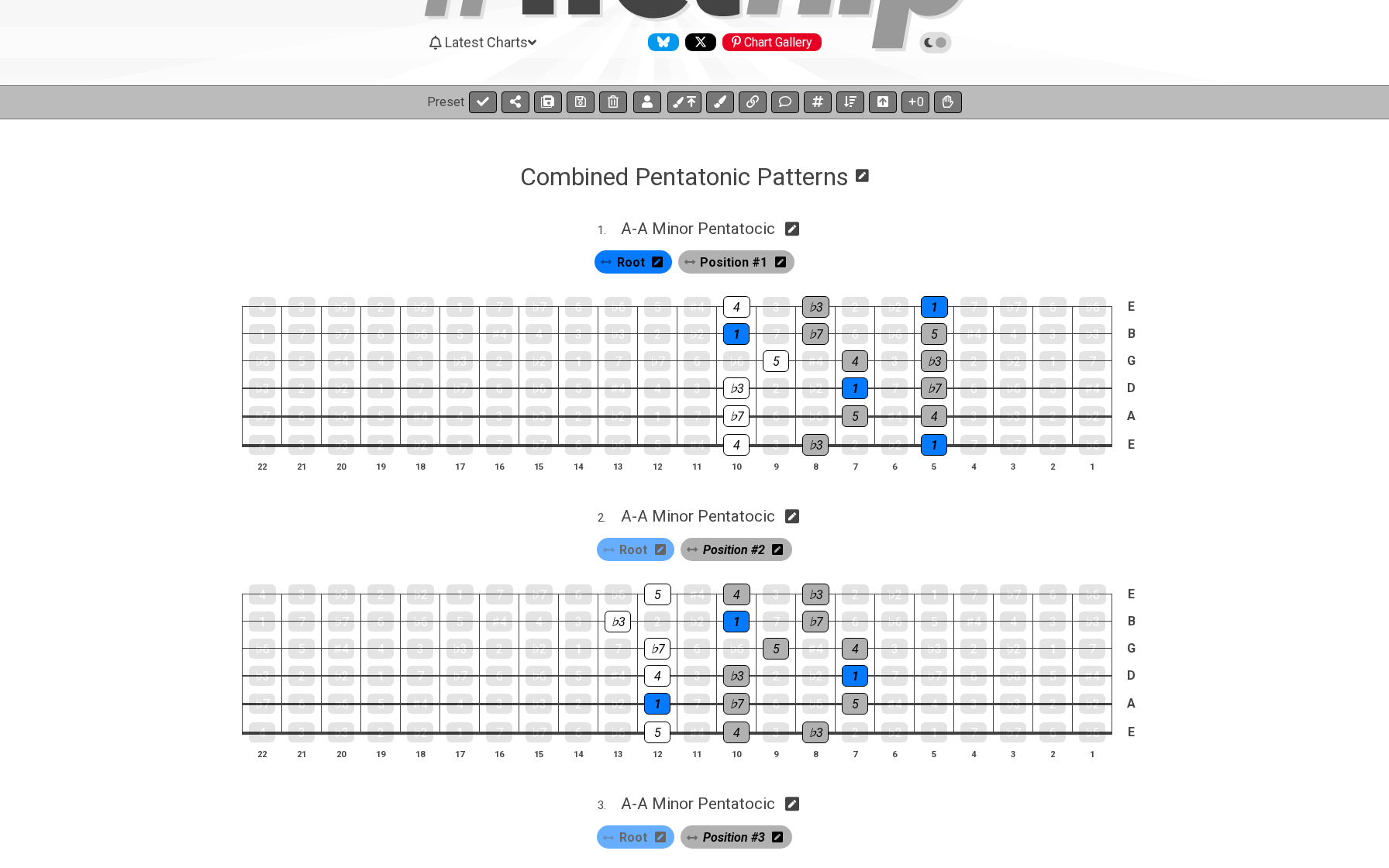
scroll to position [124, 0]
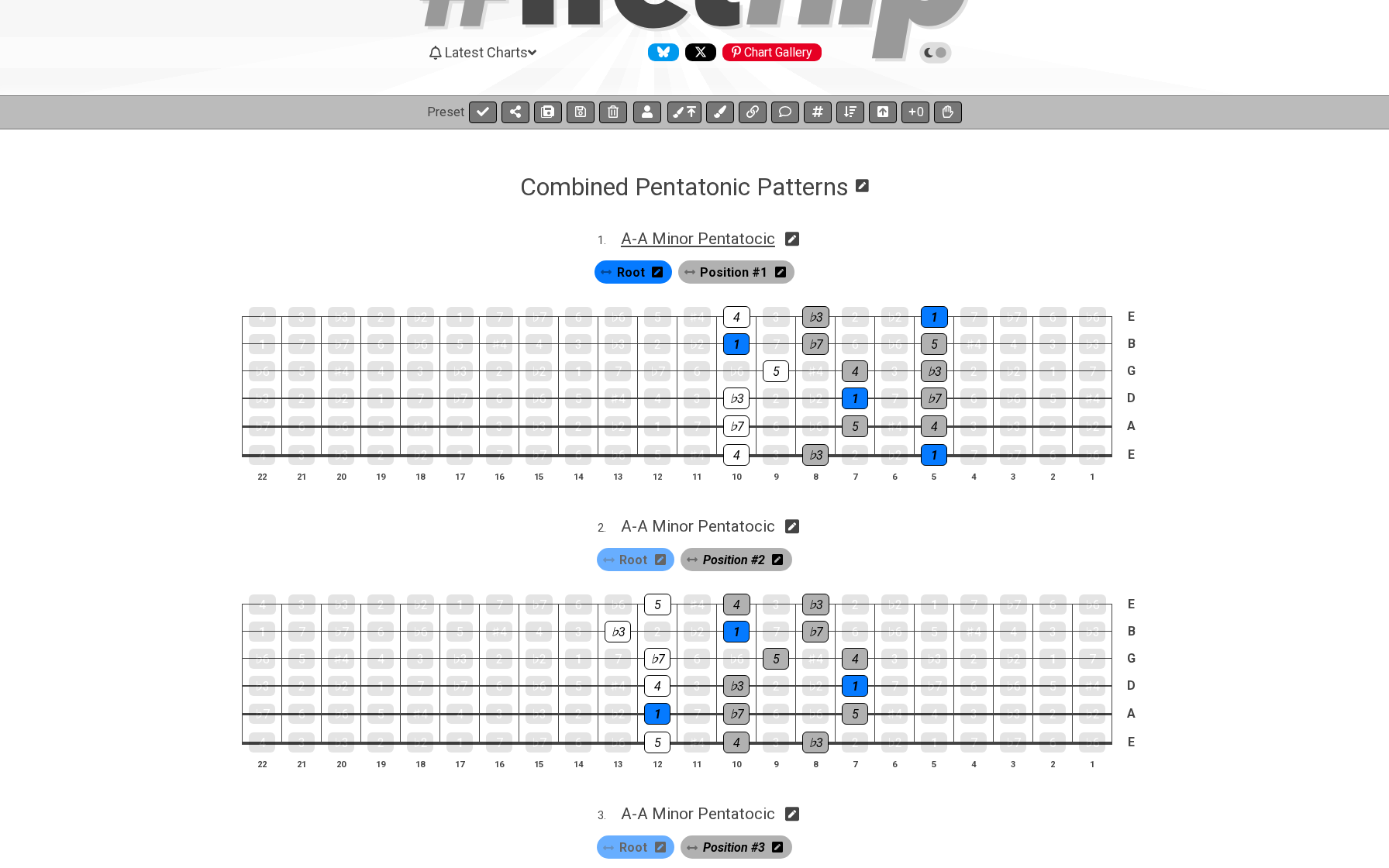
click at [681, 235] on span "A - A Minor Pentatocic" at bounding box center [698, 238] width 154 height 19
select select "A Minor Pentatocic"
select select "A"
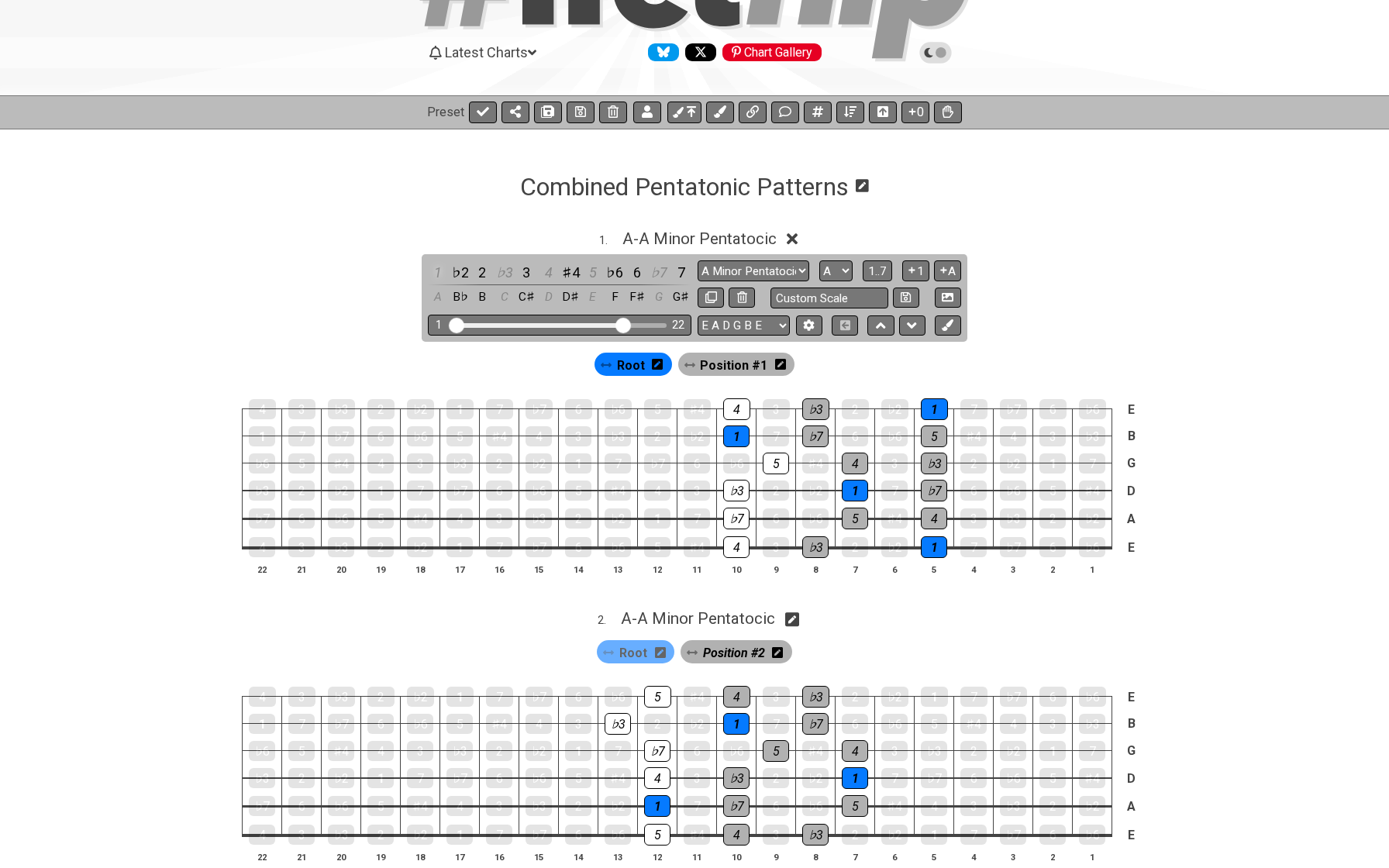
click at [440, 268] on div "1" at bounding box center [438, 272] width 20 height 21
click at [441, 299] on div "A" at bounding box center [438, 297] width 20 height 21
click at [437, 298] on div "A" at bounding box center [438, 297] width 20 height 21
click at [730, 431] on div "1" at bounding box center [736, 436] width 26 height 20
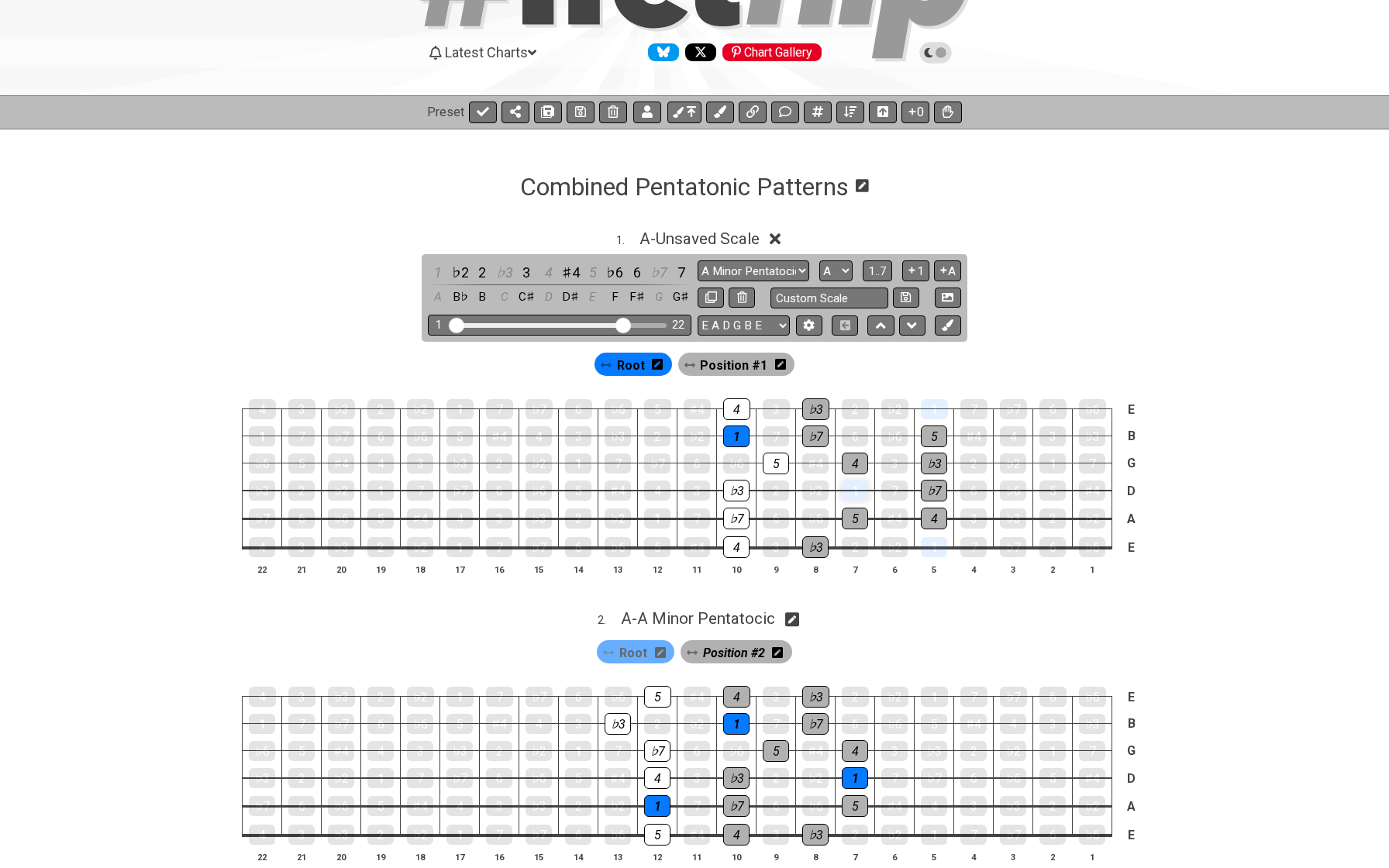
click at [844, 489] on div "1" at bounding box center [855, 491] width 26 height 20
click at [942, 550] on div "1" at bounding box center [934, 547] width 26 height 22
click at [935, 409] on div "1" at bounding box center [934, 409] width 27 height 20
click at [578, 112] on icon at bounding box center [580, 111] width 11 height 11
click at [664, 234] on span "A - Unsaved Scale" at bounding box center [699, 238] width 120 height 19
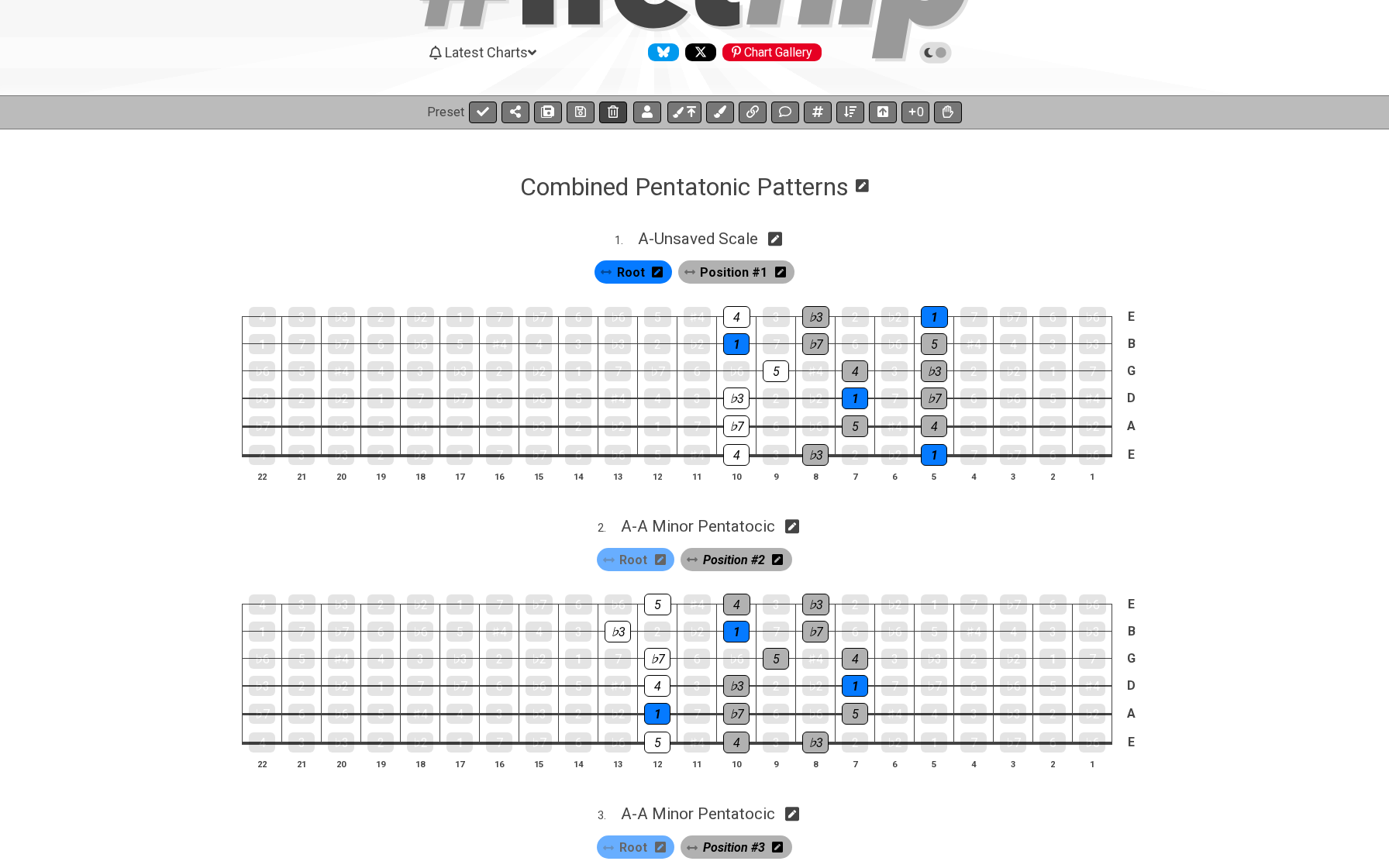
click at [586, 110] on button at bounding box center [581, 113] width 28 height 22
click at [777, 239] on icon at bounding box center [775, 239] width 15 height 15
select select "A Minor Pentatocic"
select select "A"
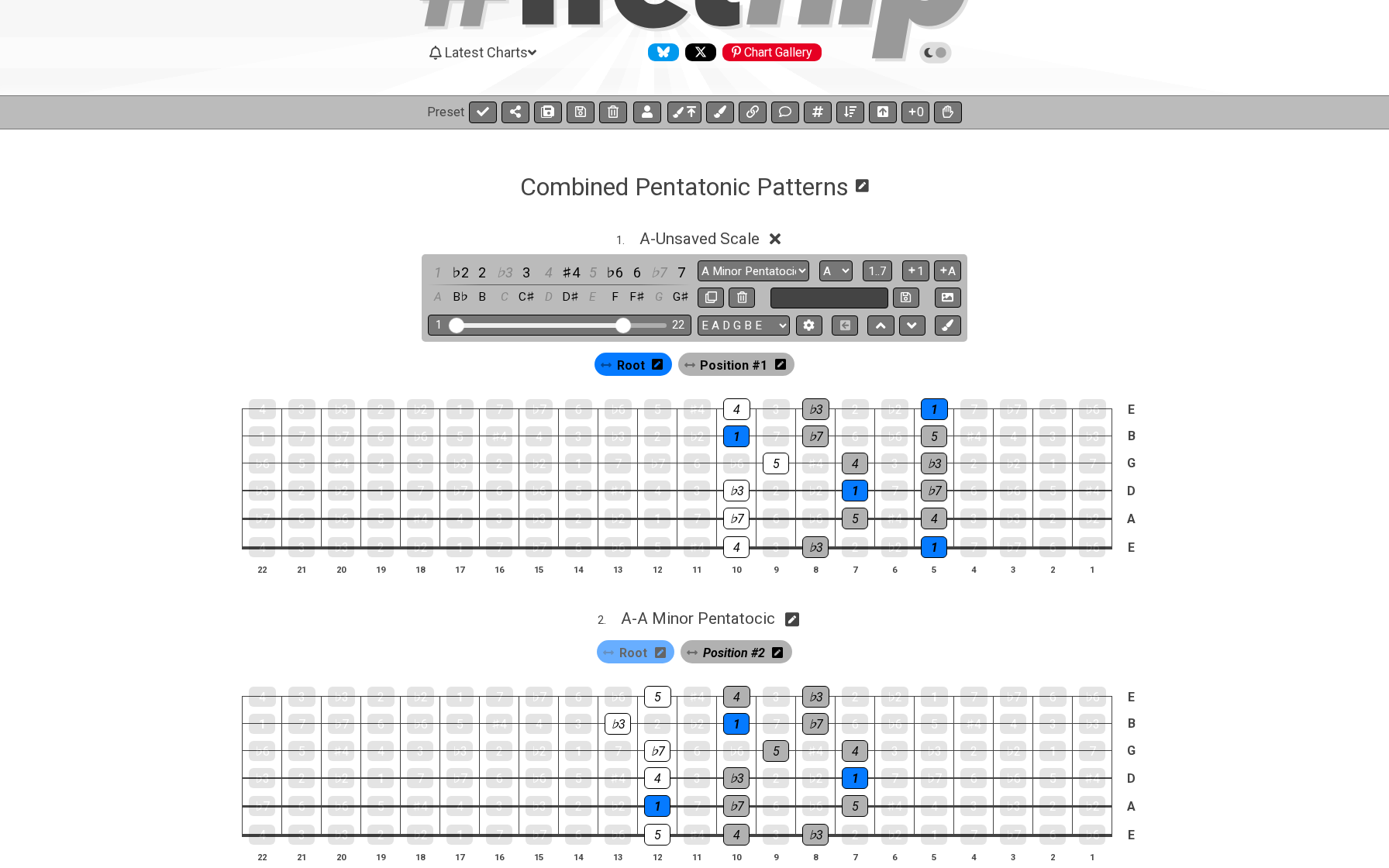
click at [809, 298] on input "text" at bounding box center [829, 298] width 118 height 21
type input "Minor Pentatonic"
click at [895, 294] on button at bounding box center [906, 298] width 26 height 21
select select "Minor Pentatonic"
click at [651, 238] on span "A - Minor Pentatonic" at bounding box center [699, 238] width 140 height 19
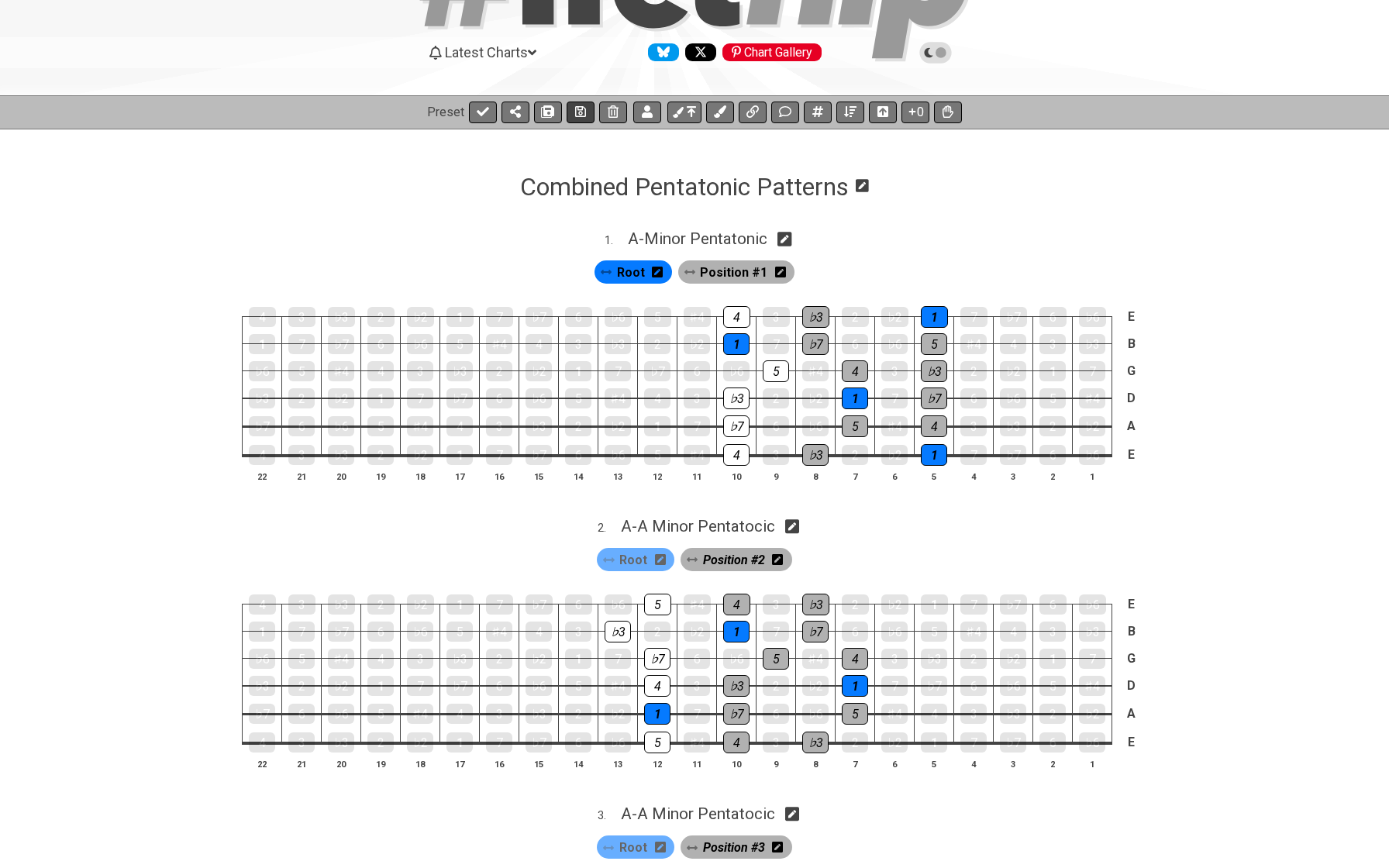
click at [578, 108] on icon at bounding box center [580, 111] width 11 height 12
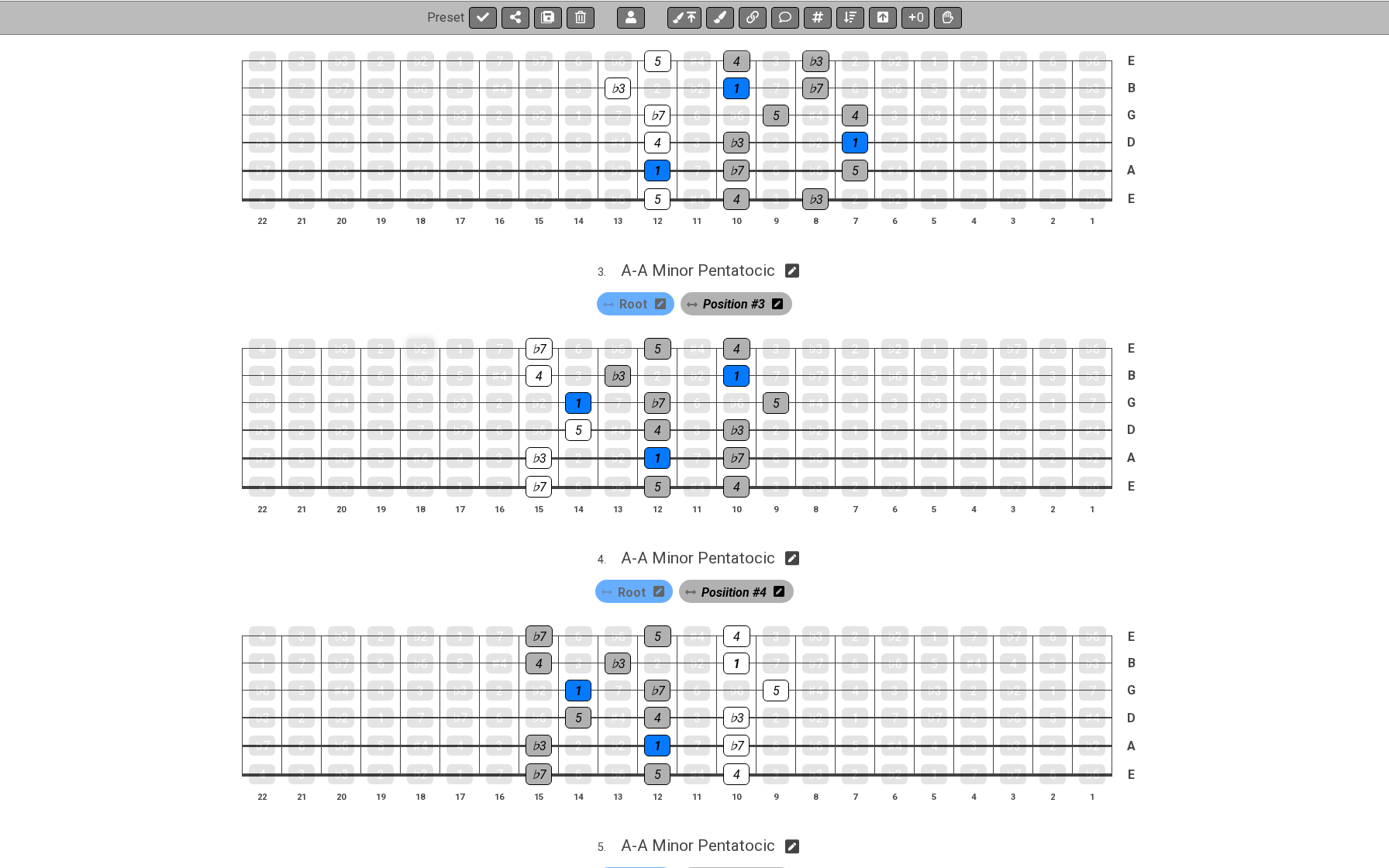
scroll to position [672, 0]
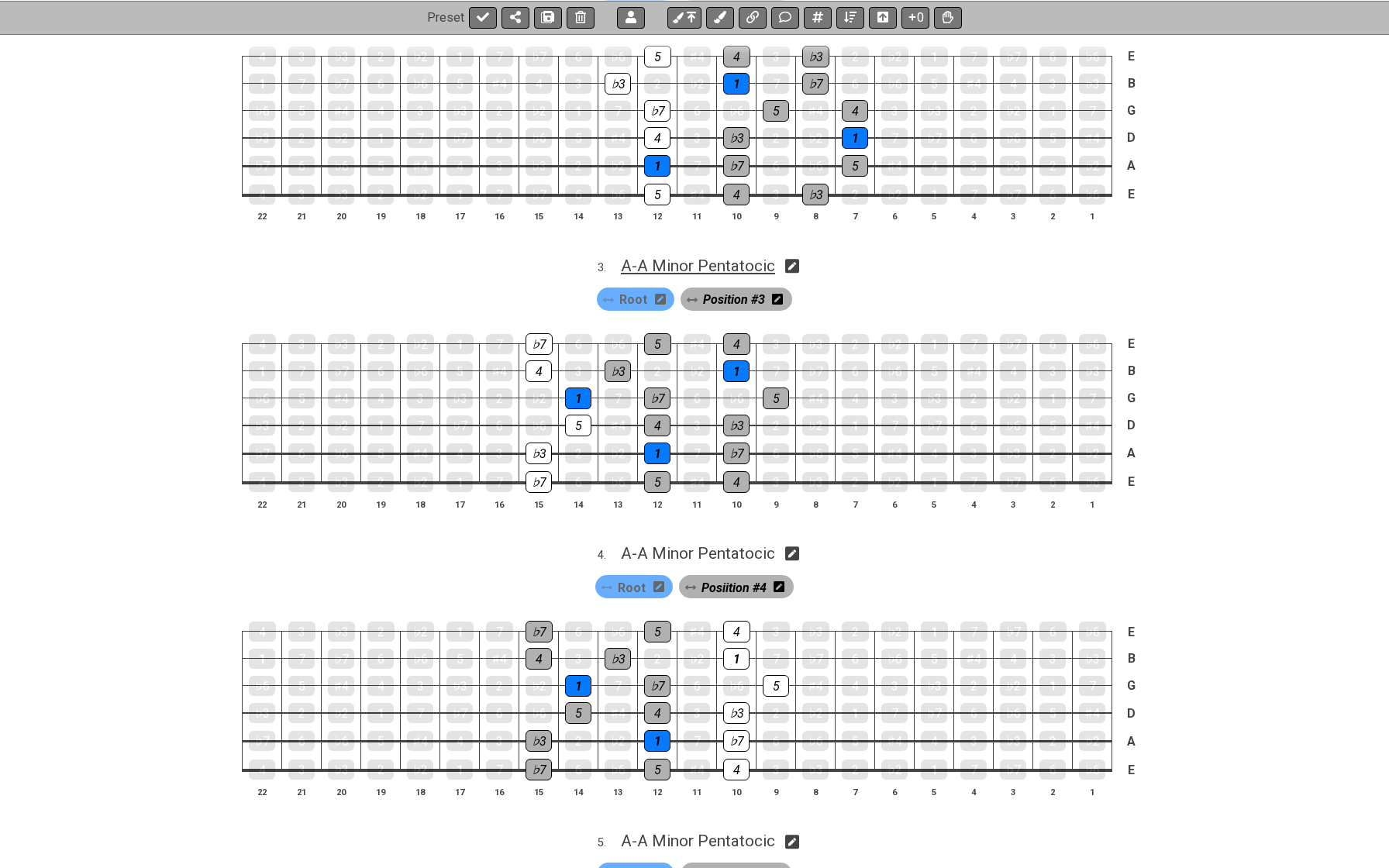
click at [663, 265] on span "A - A Minor Pentatocic" at bounding box center [698, 266] width 154 height 19
select select "A Minor Pentatocic"
select select "A"
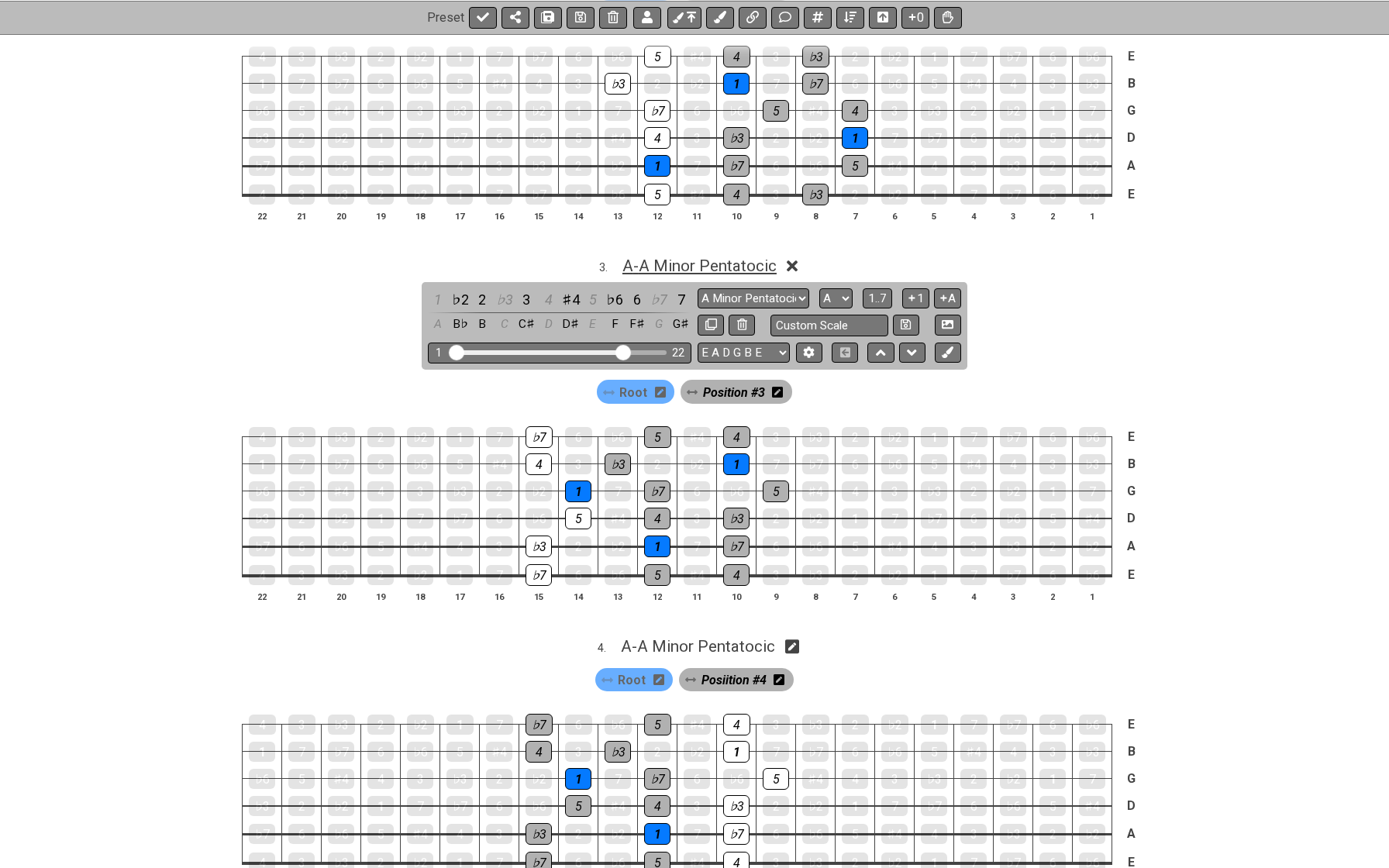
click at [671, 257] on span "A - A Minor Pentatocic" at bounding box center [699, 266] width 154 height 19
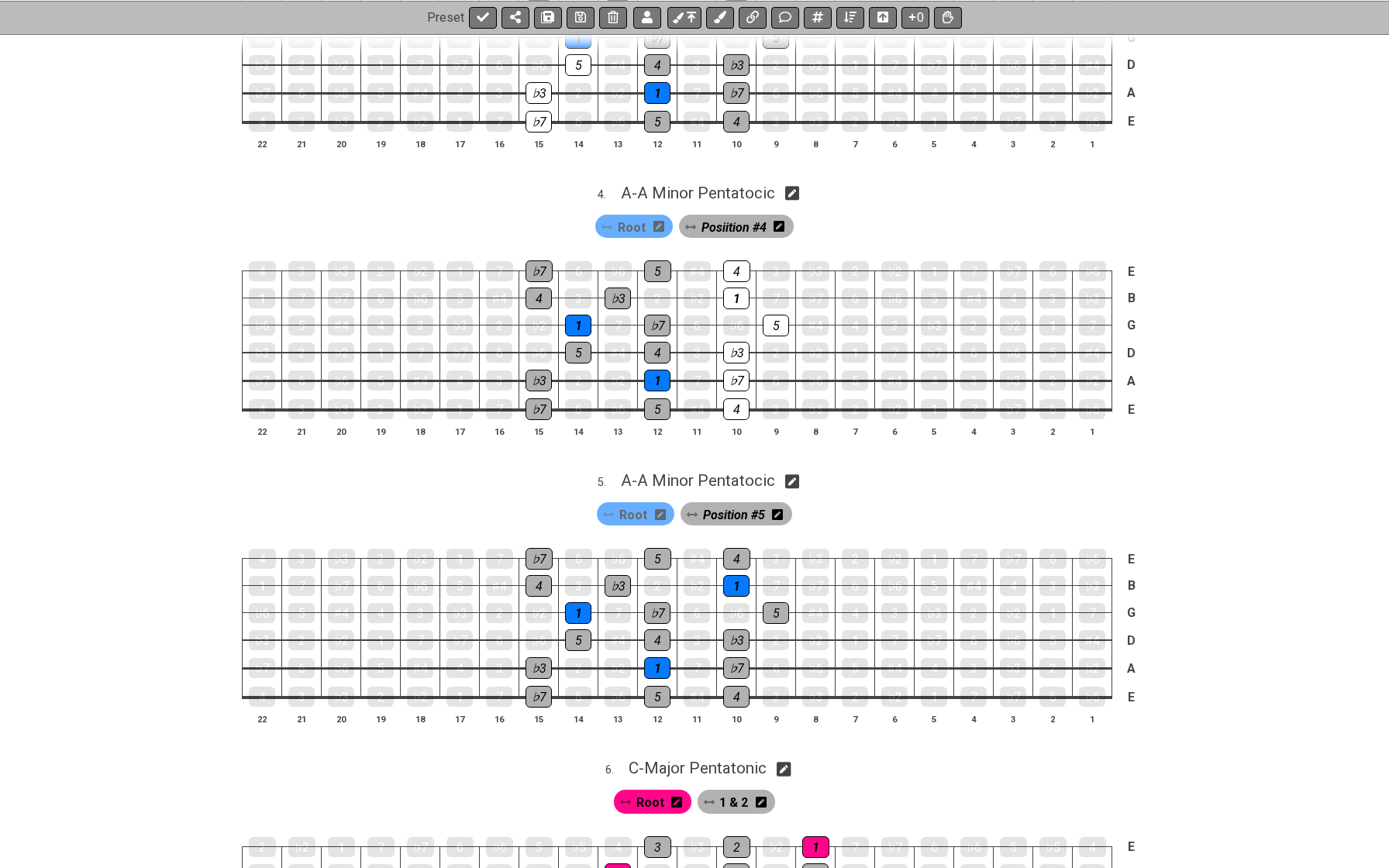
scroll to position [1033, 0]
click at [728, 398] on div "4" at bounding box center [736, 409] width 26 height 22
click at [729, 398] on div "4" at bounding box center [736, 409] width 26 height 22
click at [726, 217] on span "Posiition #4" at bounding box center [734, 226] width 65 height 22
click at [735, 398] on div "4" at bounding box center [736, 409] width 26 height 22
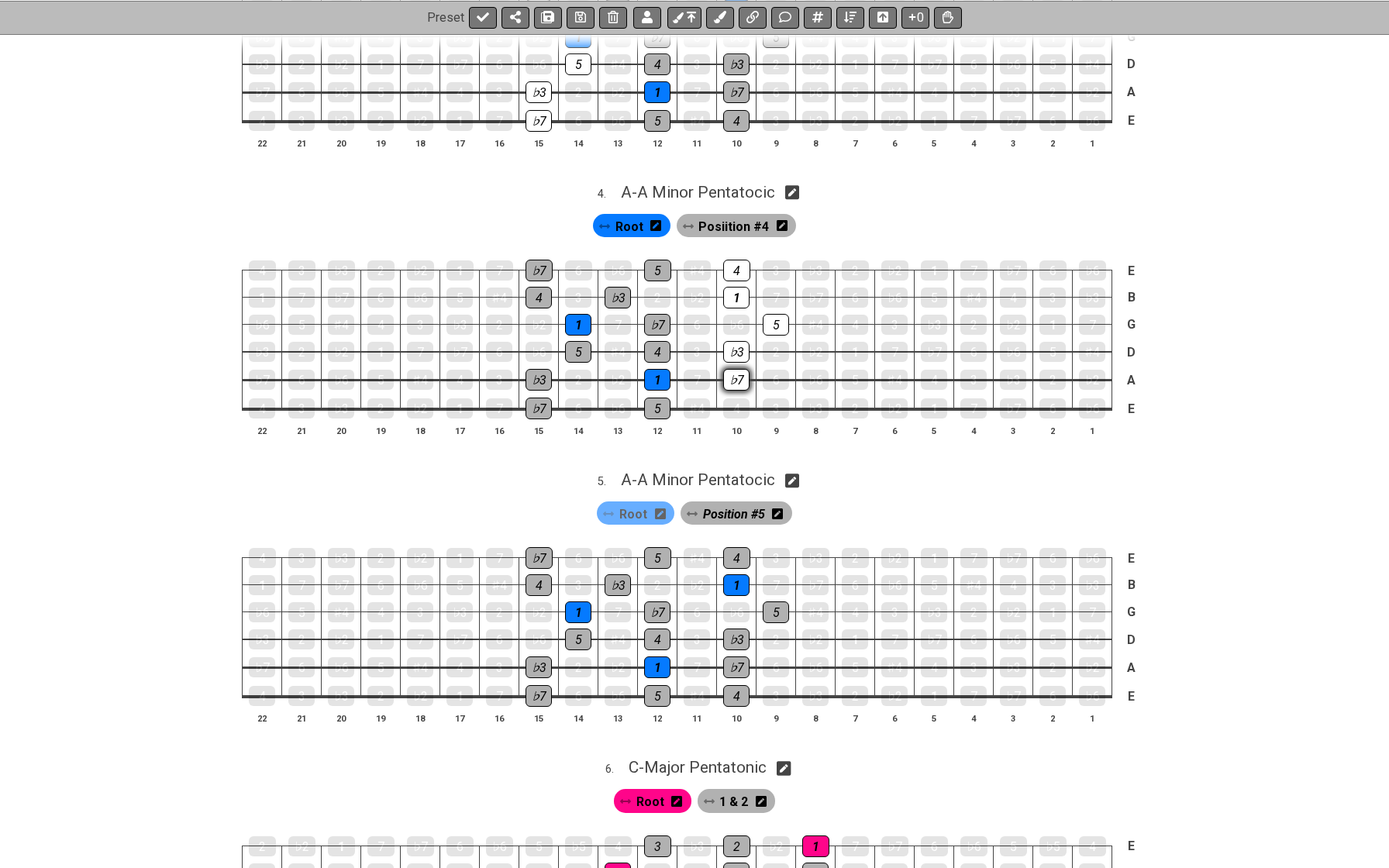
click at [734, 369] on div "♭7" at bounding box center [736, 380] width 26 height 22
click at [736, 346] on div "♭3" at bounding box center [736, 352] width 26 height 22
click at [783, 314] on div "5" at bounding box center [776, 325] width 26 height 22
click at [743, 288] on div "1" at bounding box center [736, 298] width 26 height 20
click at [739, 260] on div "4" at bounding box center [736, 271] width 27 height 22
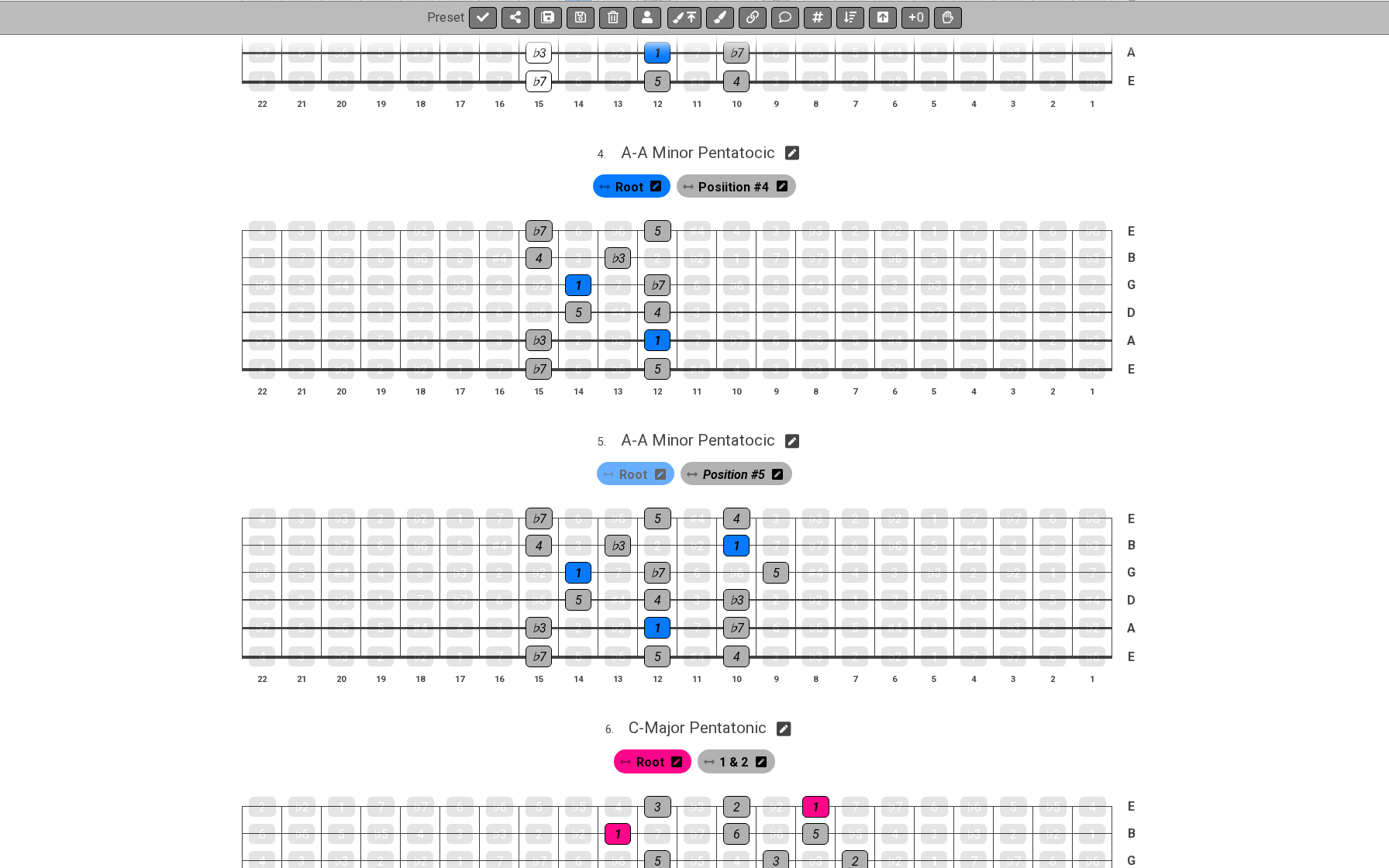
scroll to position [1087, 0]
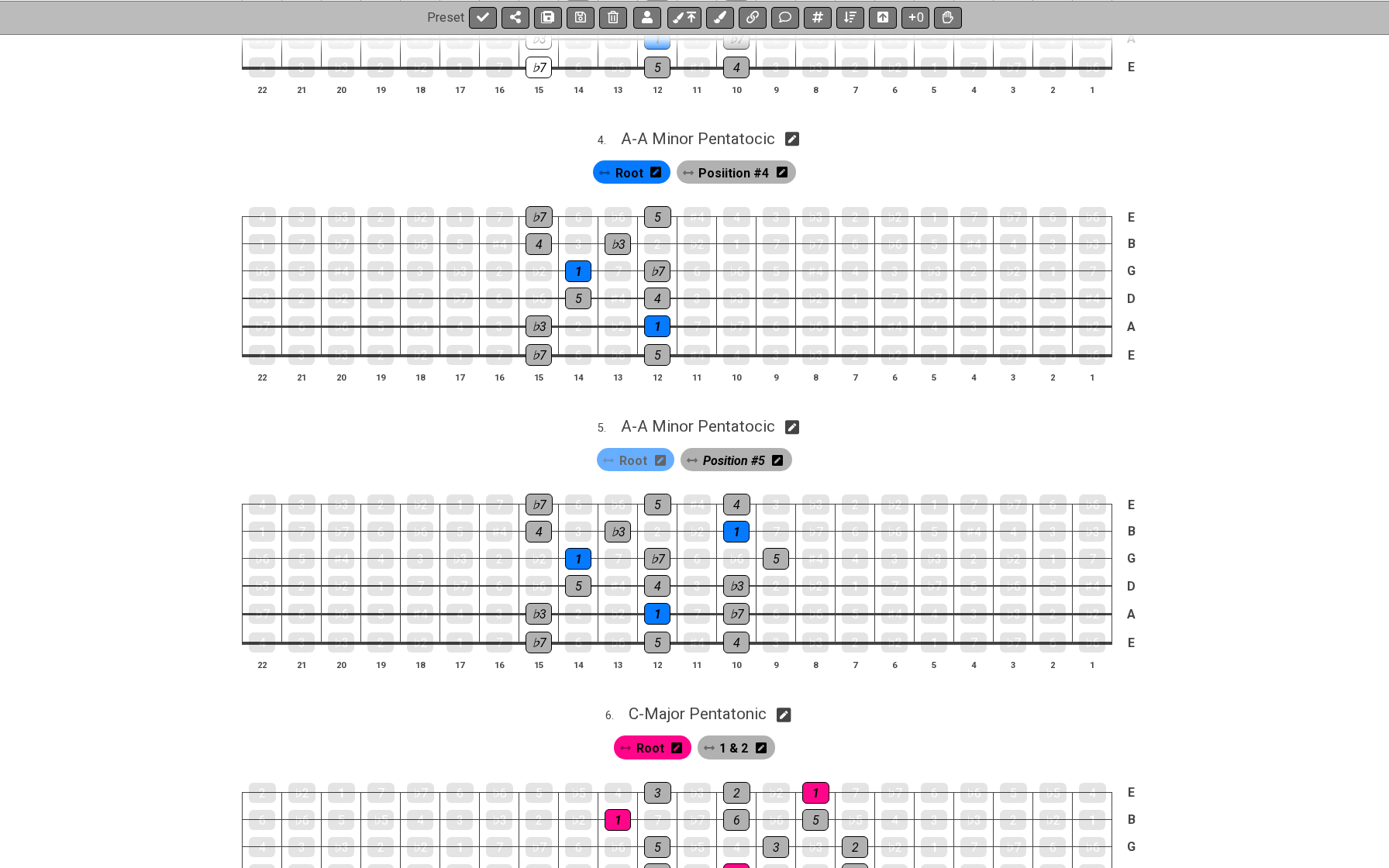
click at [736, 477] on td "4" at bounding box center [737, 490] width 40 height 27
click at [739, 494] on div "4" at bounding box center [736, 505] width 27 height 22
click at [778, 548] on div "5" at bounding box center [776, 559] width 26 height 22
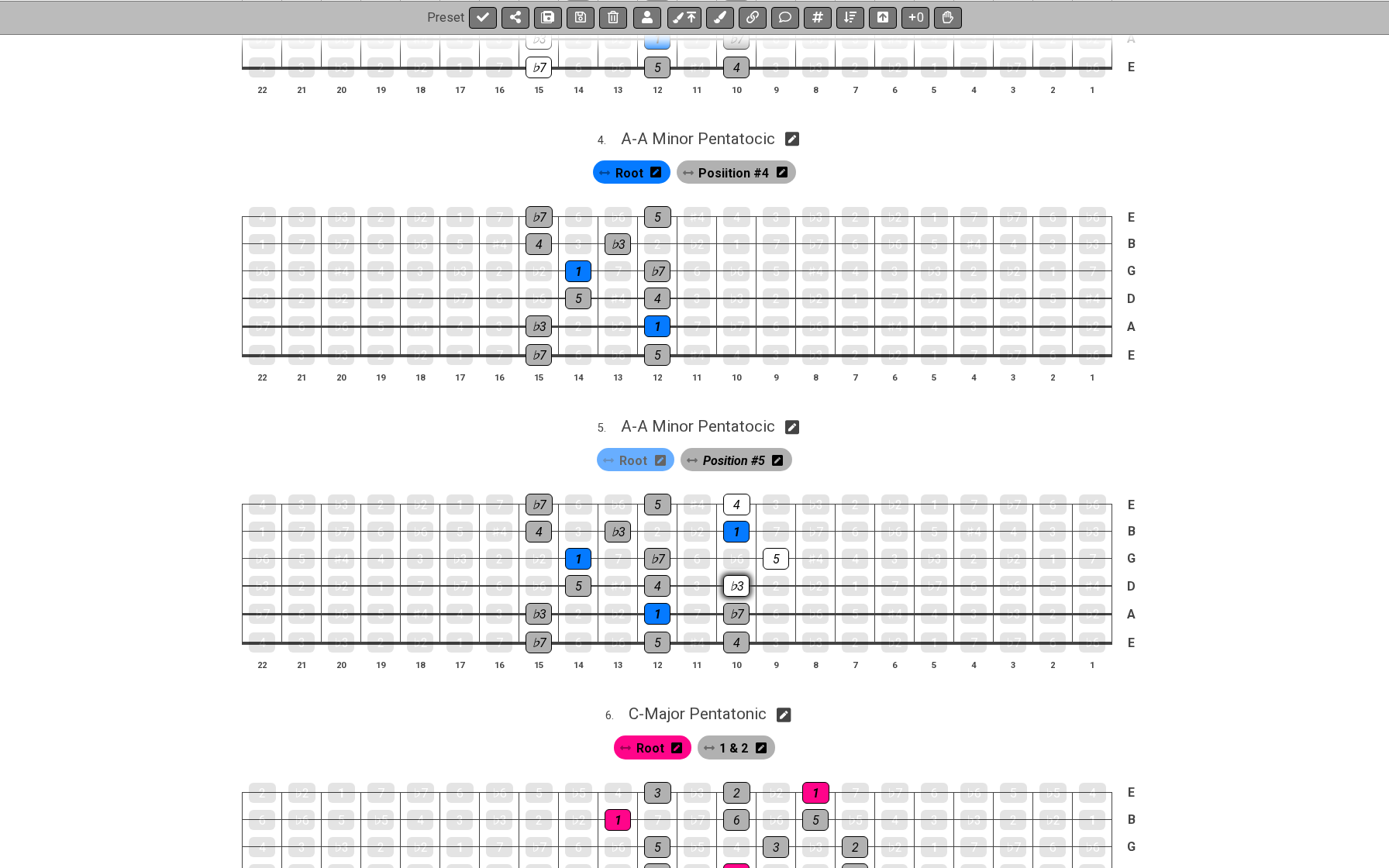
click at [737, 575] on div "♭3" at bounding box center [736, 586] width 26 height 22
click at [737, 603] on div "♭7" at bounding box center [736, 614] width 26 height 22
click at [736, 632] on div "4" at bounding box center [736, 643] width 26 height 22
click at [657, 632] on div "5" at bounding box center [657, 643] width 26 height 22
click at [654, 575] on div "4" at bounding box center [657, 586] width 26 height 22
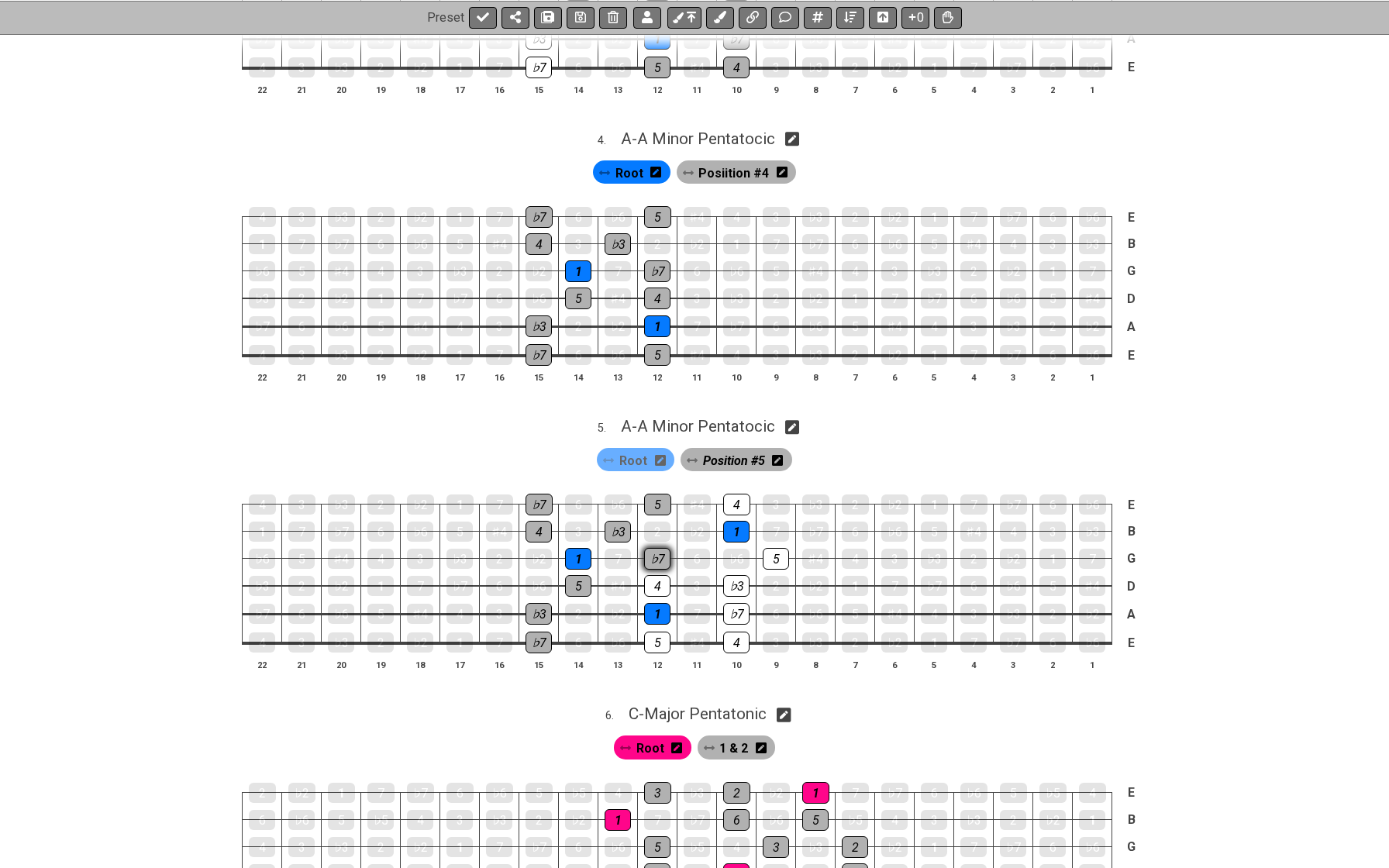
click at [654, 548] on div "♭7" at bounding box center [657, 559] width 26 height 22
click at [654, 494] on div "5" at bounding box center [657, 505] width 27 height 22
click at [616, 521] on div "♭3" at bounding box center [618, 532] width 26 height 22
click at [539, 521] on div "4" at bounding box center [539, 532] width 26 height 22
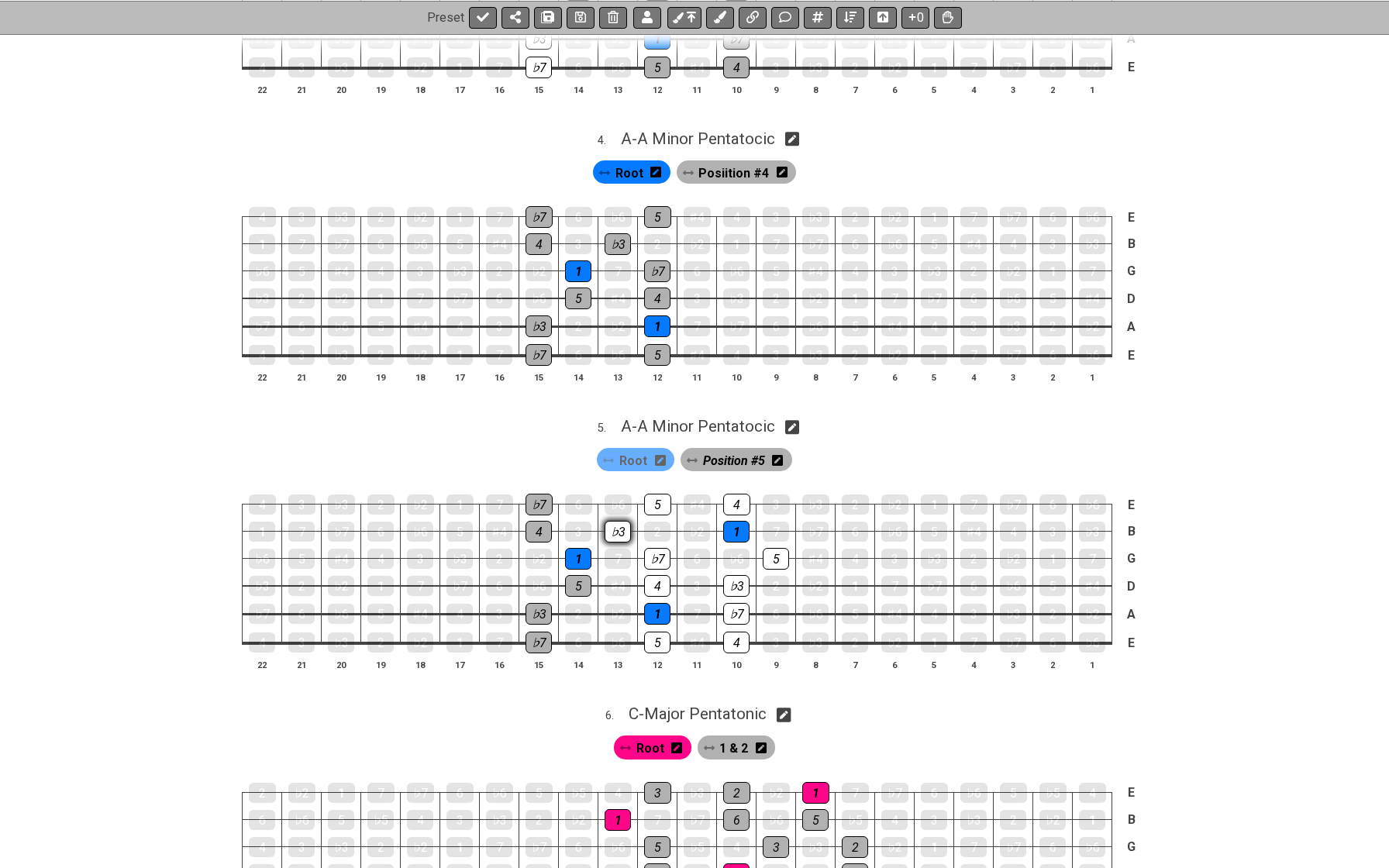
click at [616, 521] on div "♭3" at bounding box center [618, 532] width 26 height 22
click at [719, 450] on span "Position #5" at bounding box center [734, 461] width 62 height 22
click at [619, 521] on div "♭3" at bounding box center [618, 532] width 26 height 22
click at [664, 548] on div "♭7" at bounding box center [657, 559] width 26 height 22
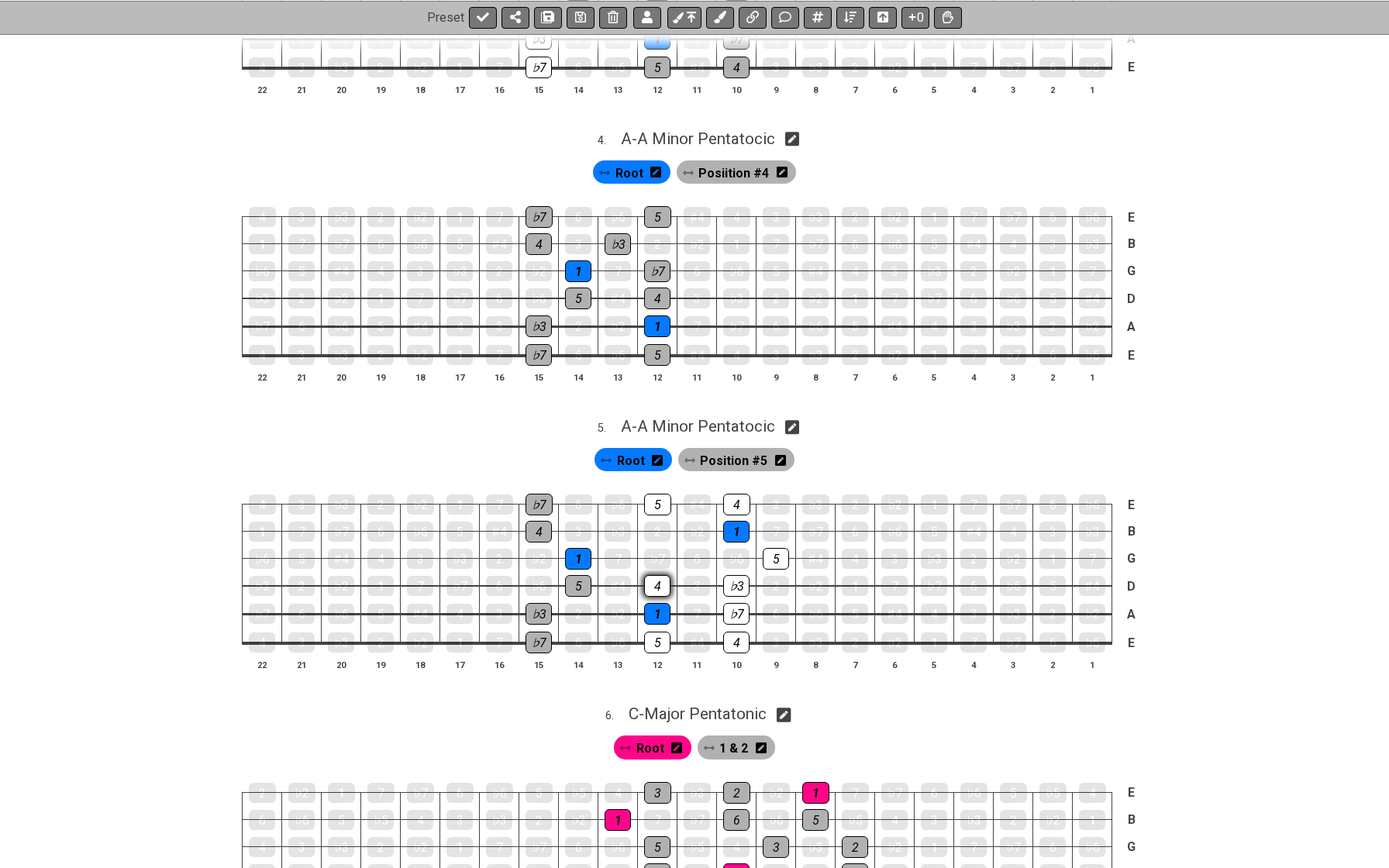
click at [663, 575] on div "4" at bounding box center [657, 586] width 26 height 22
click at [663, 604] on div "1" at bounding box center [657, 614] width 26 height 20
click at [663, 632] on div "5" at bounding box center [657, 643] width 26 height 22
click at [739, 632] on div "4" at bounding box center [736, 643] width 26 height 22
click at [737, 603] on div "♭7" at bounding box center [736, 614] width 26 height 22
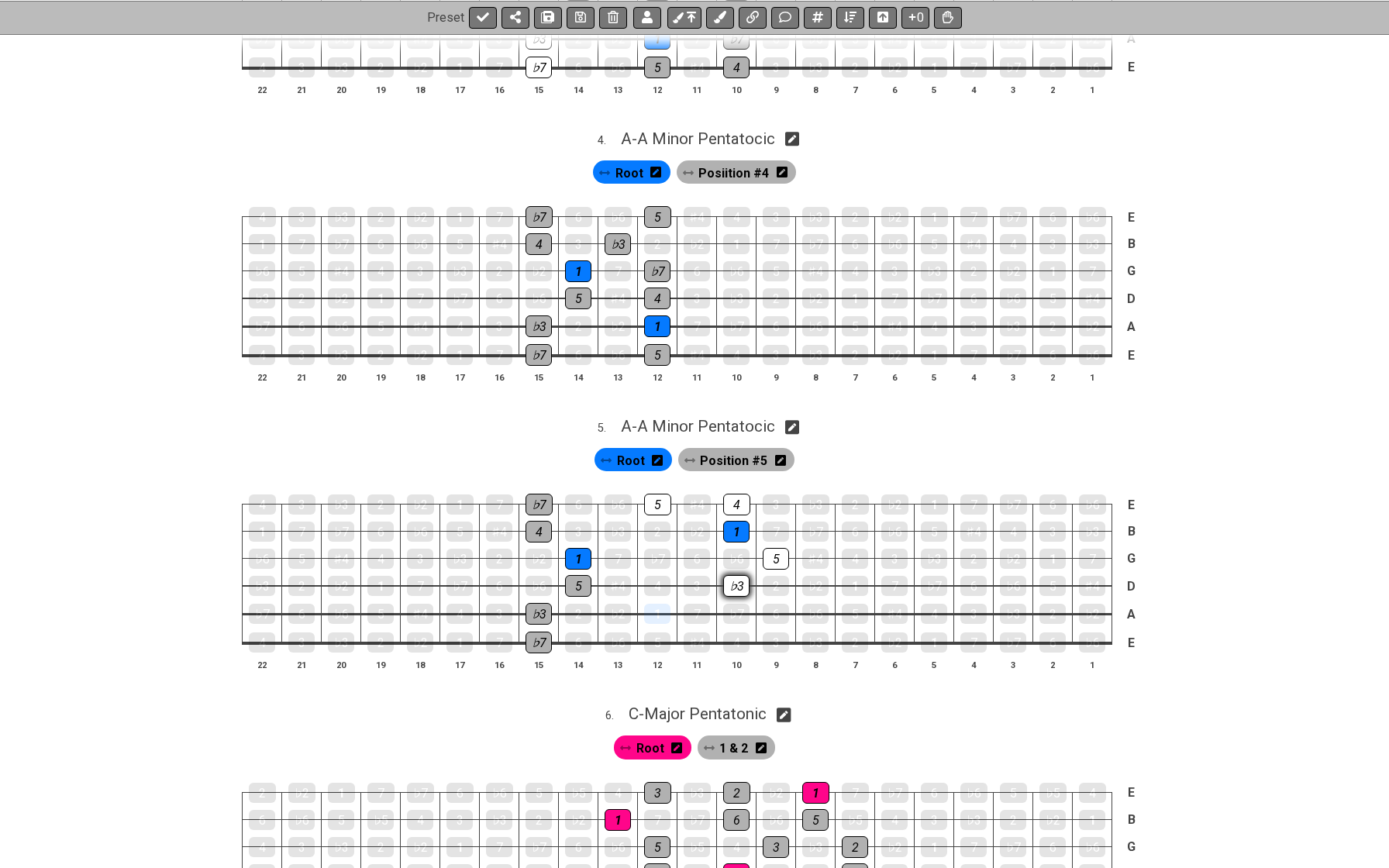
click at [738, 575] on div "♭3" at bounding box center [736, 586] width 26 height 22
click at [782, 548] on div "5" at bounding box center [776, 559] width 26 height 22
click at [739, 522] on div "1" at bounding box center [736, 532] width 26 height 22
click at [739, 522] on div "1" at bounding box center [736, 532] width 26 height 20
click at [741, 495] on div "4" at bounding box center [736, 505] width 27 height 22
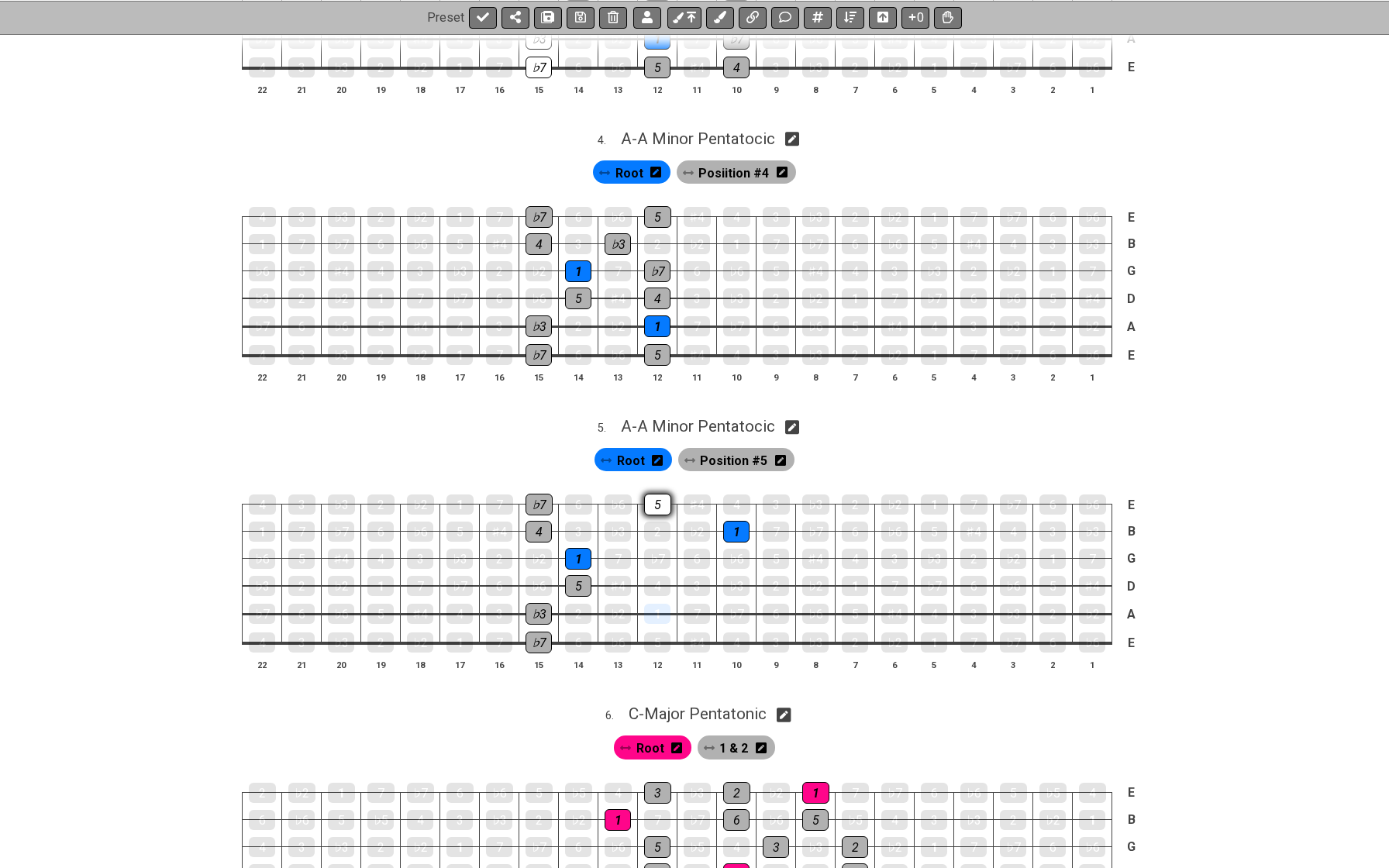
click at [653, 494] on div "5" at bounding box center [657, 505] width 27 height 22
click at [627, 450] on span "Root" at bounding box center [631, 461] width 28 height 22
click at [741, 521] on div "1" at bounding box center [736, 532] width 26 height 22
click at [660, 604] on div "1" at bounding box center [657, 614] width 26 height 20
click at [651, 453] on div "Root" at bounding box center [632, 459] width 75 height 23
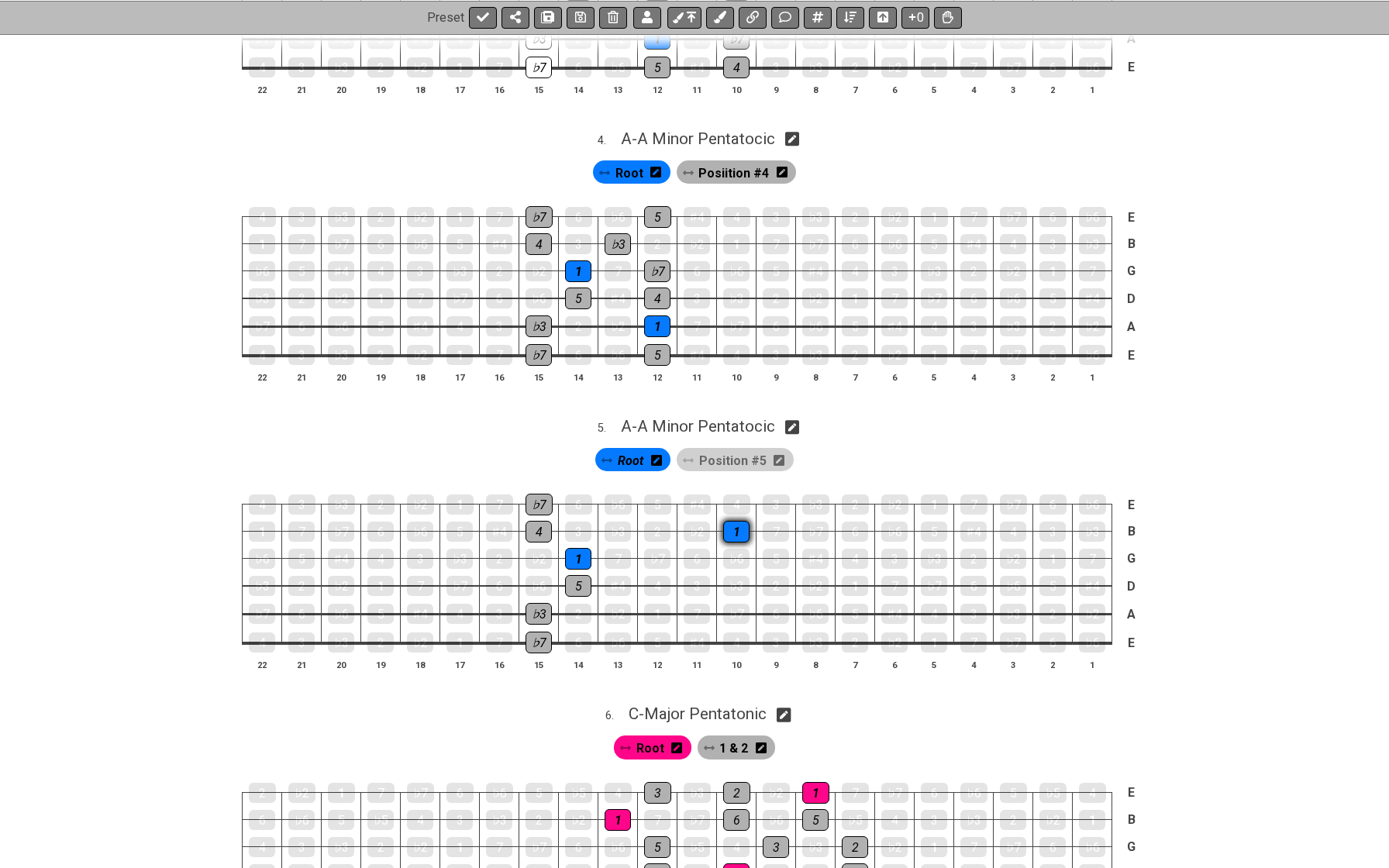
click at [736, 521] on div "1" at bounding box center [736, 532] width 26 height 22
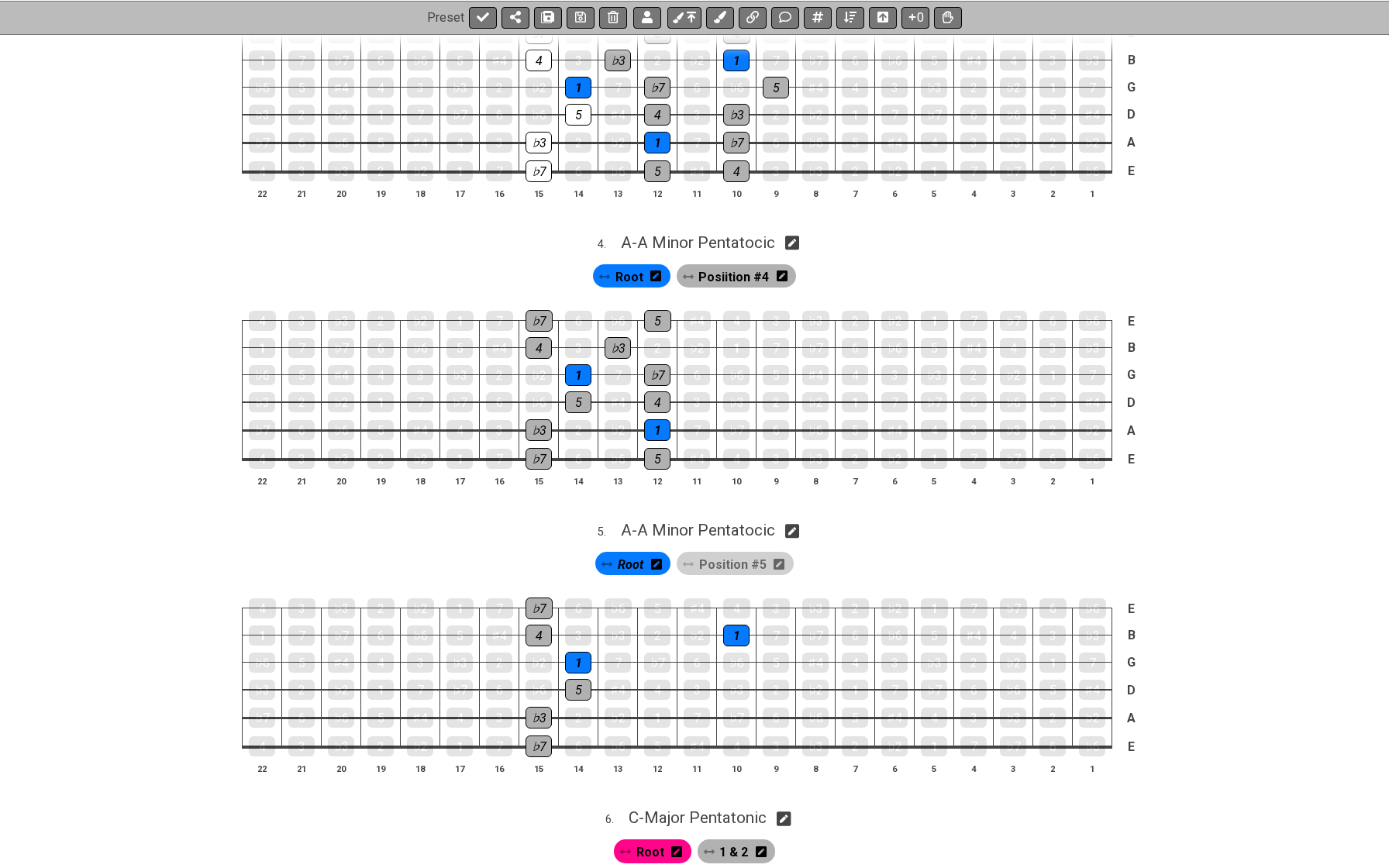
scroll to position [971, 0]
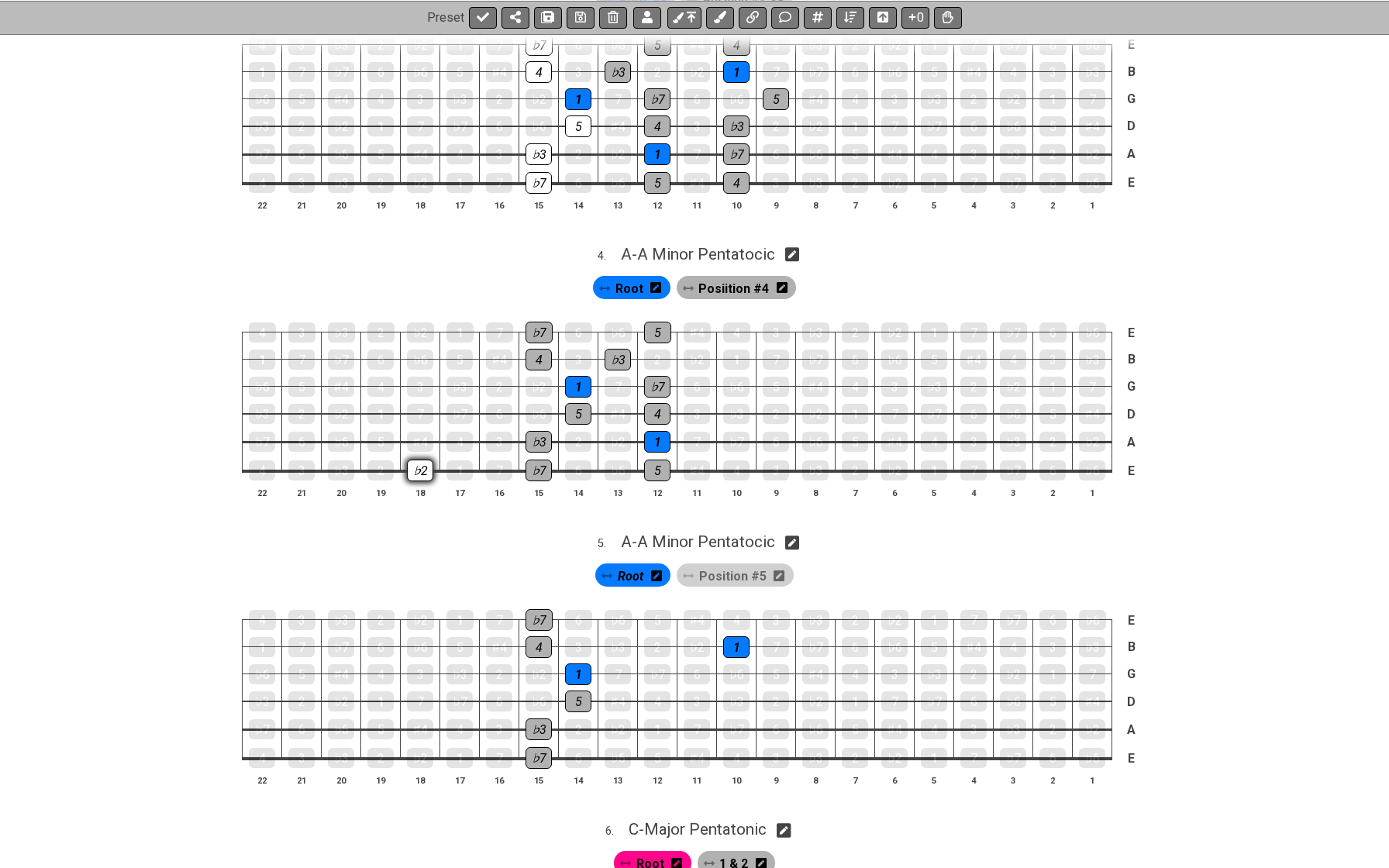
click at [425, 460] on div "♭2" at bounding box center [420, 471] width 26 height 22
click at [424, 460] on div "♭2" at bounding box center [420, 470] width 26 height 20
click at [459, 460] on div "1" at bounding box center [459, 471] width 26 height 22
click at [464, 432] on div "4" at bounding box center [459, 442] width 26 height 20
click at [463, 405] on div "♭7" at bounding box center [459, 414] width 26 height 20
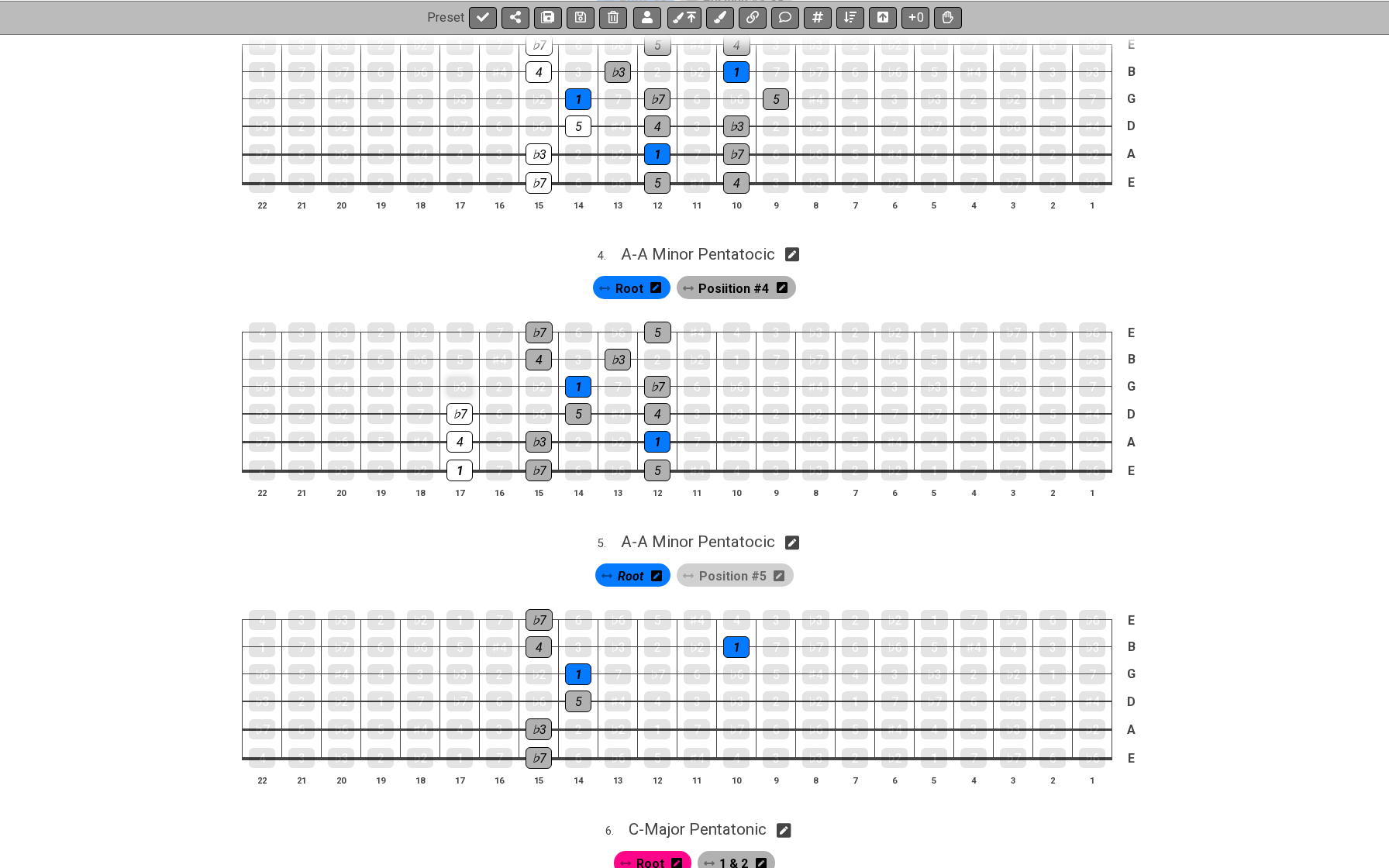
click at [463, 377] on div "♭3" at bounding box center [459, 387] width 26 height 20
click at [462, 350] on div "5" at bounding box center [459, 360] width 26 height 20
click at [460, 322] on div "1" at bounding box center [459, 332] width 27 height 20
click at [639, 278] on span "Root" at bounding box center [629, 289] width 28 height 22
click at [459, 323] on div "1" at bounding box center [459, 333] width 27 height 22
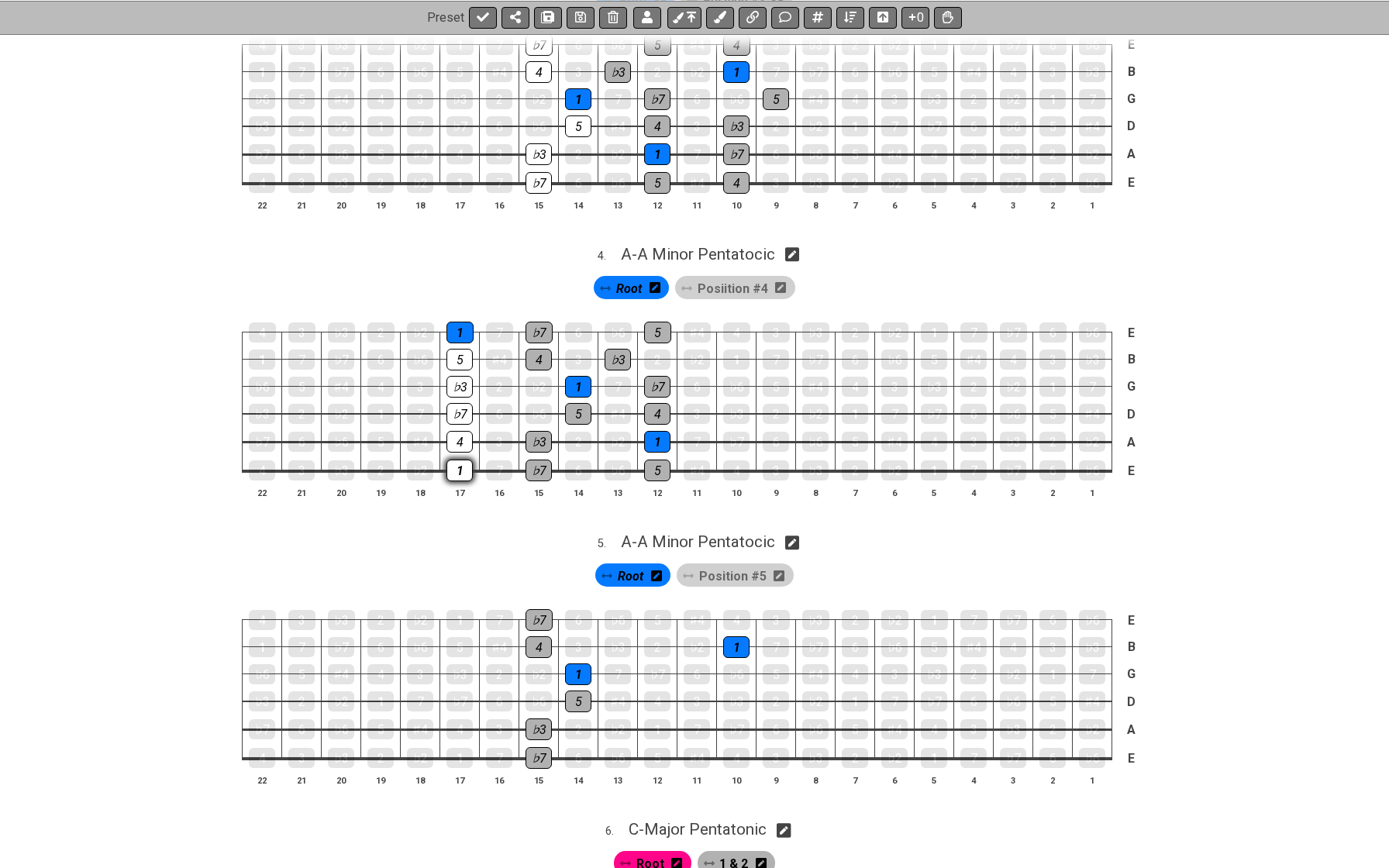
click at [458, 460] on div "1" at bounding box center [459, 471] width 26 height 22
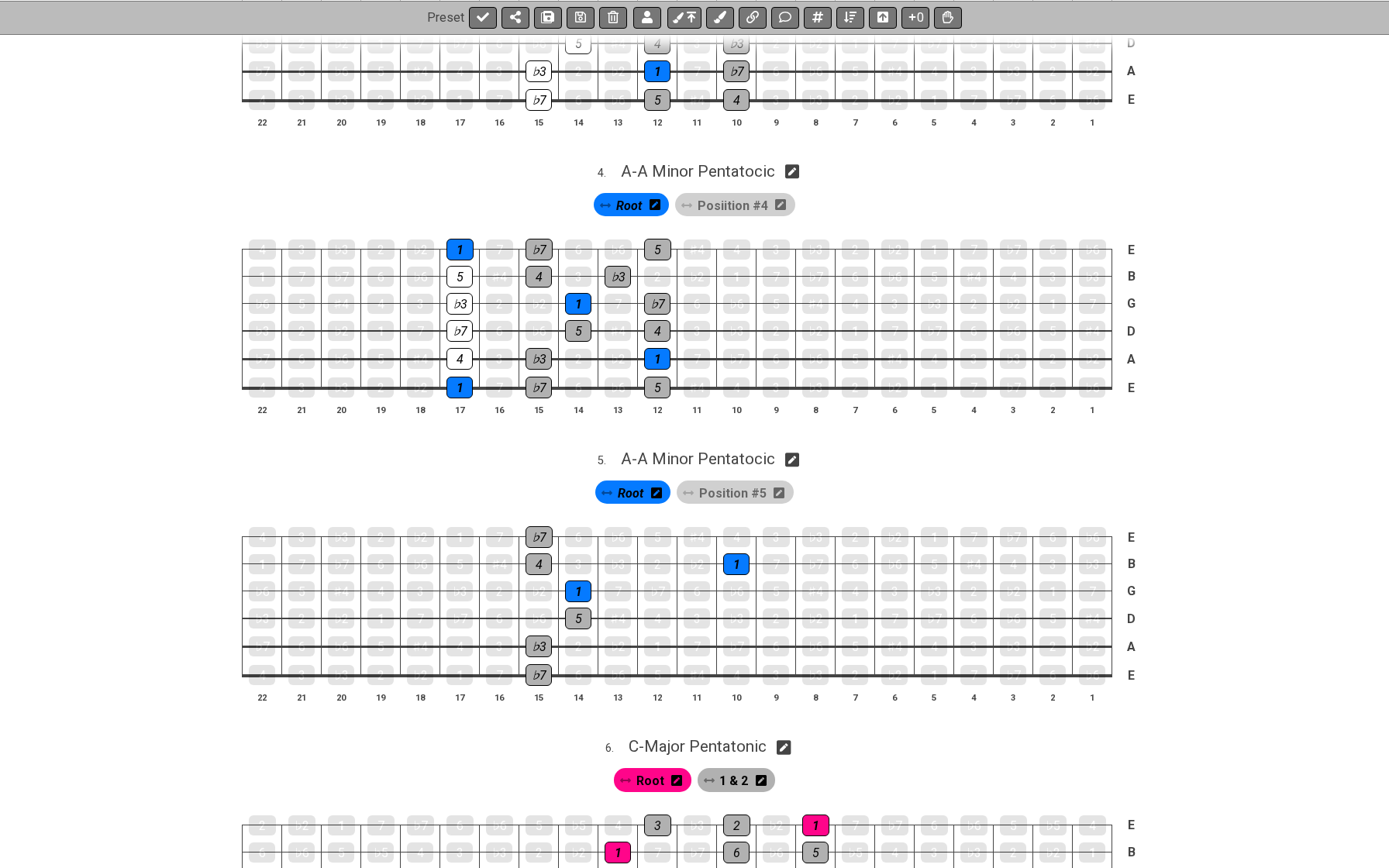
scroll to position [1119, 0]
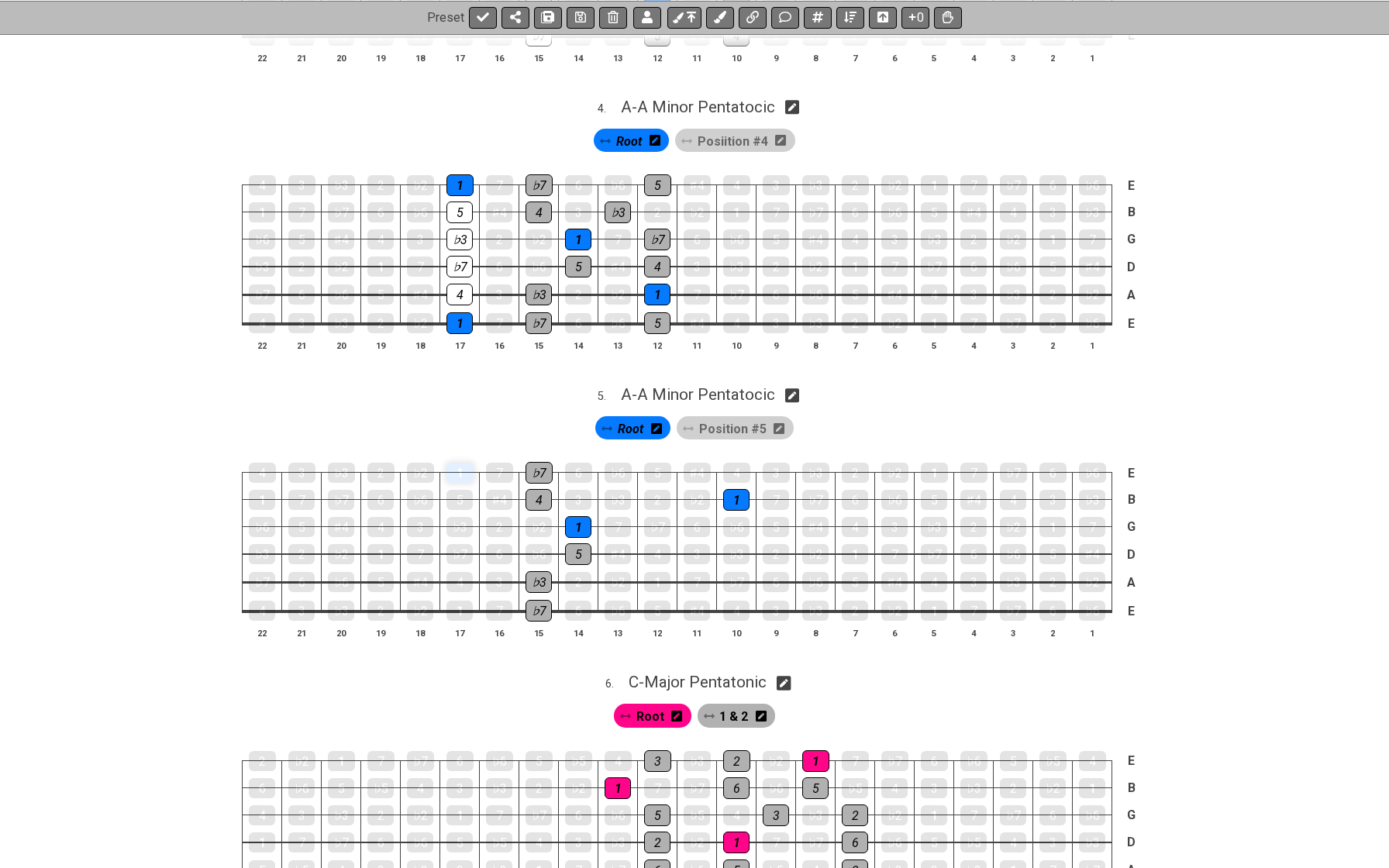
click at [460, 463] on div "1" at bounding box center [459, 473] width 27 height 20
click at [459, 490] on div "5" at bounding box center [459, 500] width 26 height 20
click at [457, 464] on div "1" at bounding box center [459, 473] width 27 height 20
click at [723, 489] on div "1" at bounding box center [736, 500] width 26 height 22
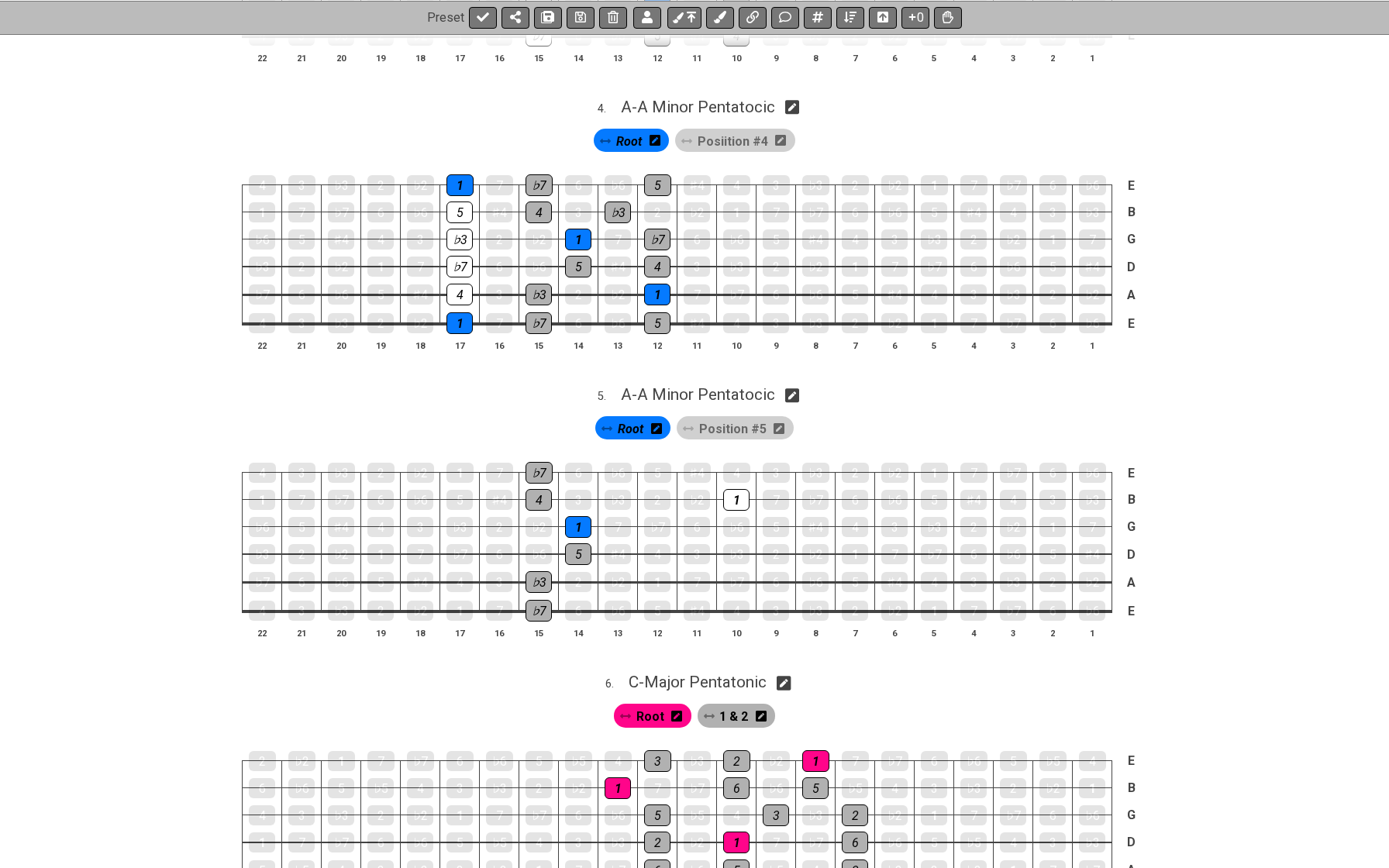
click at [639, 418] on span "Root" at bounding box center [631, 429] width 26 height 22
click at [733, 490] on div "1" at bounding box center [736, 500] width 26 height 20
click at [717, 418] on span "Position #5" at bounding box center [733, 429] width 67 height 22
click at [461, 463] on div "1" at bounding box center [459, 473] width 27 height 20
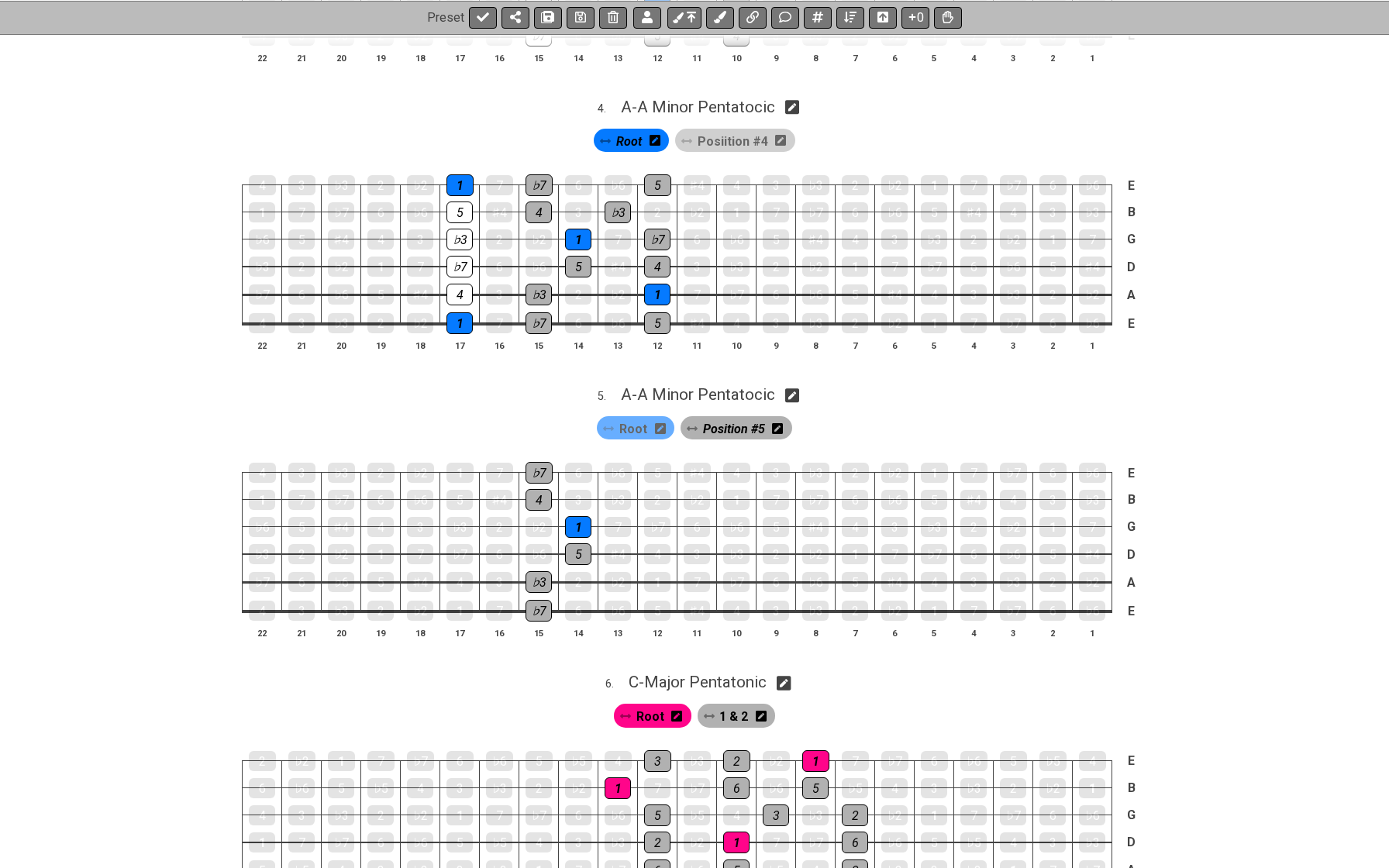
click at [728, 418] on span "Position #5" at bounding box center [734, 429] width 62 height 22
click at [450, 462] on div "1" at bounding box center [459, 473] width 27 height 22
click at [452, 490] on div "5" at bounding box center [459, 500] width 26 height 20
click at [457, 518] on div "♭3" at bounding box center [459, 527] width 26 height 20
click at [459, 543] on div "♭7" at bounding box center [459, 554] width 26 height 22
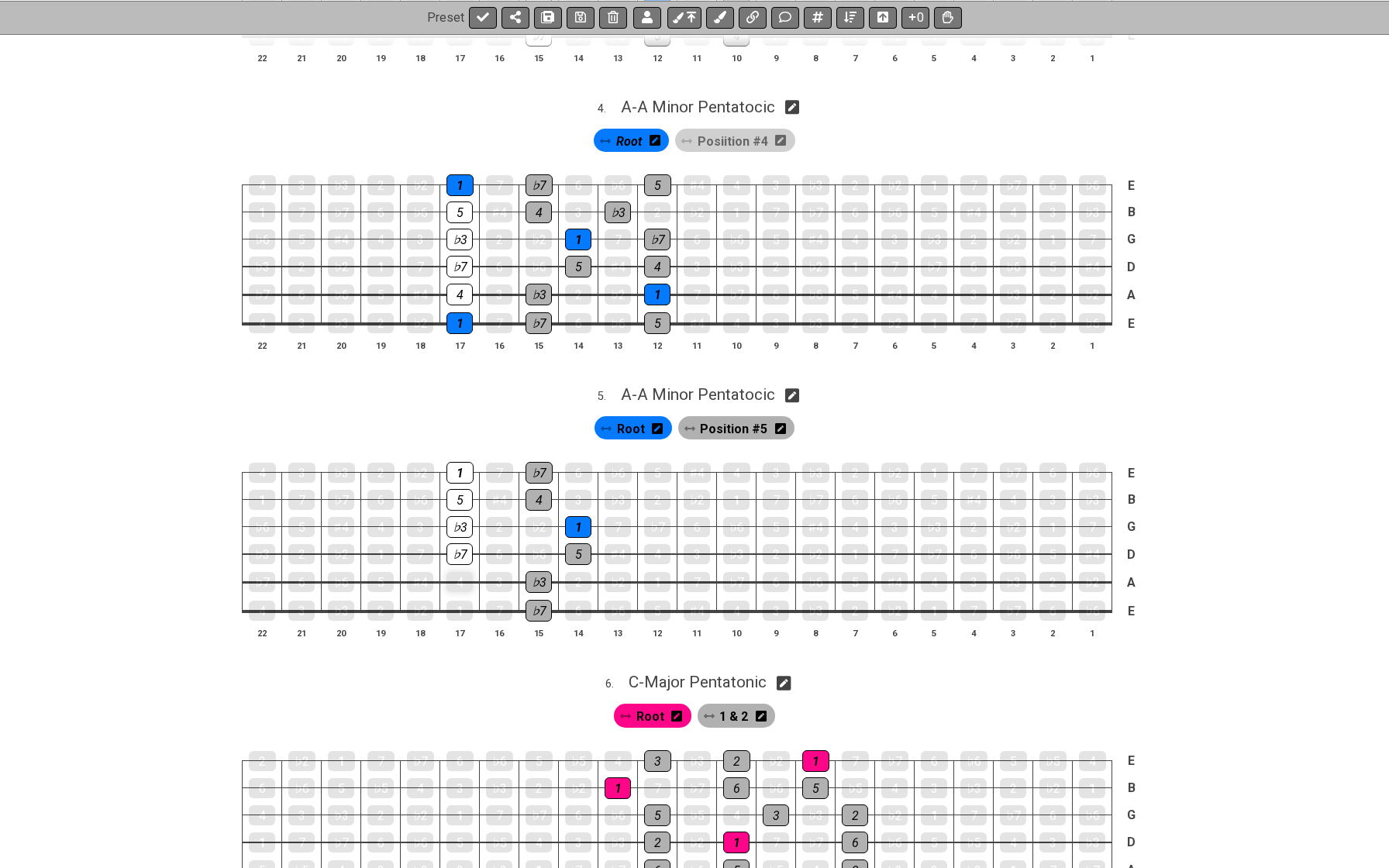
click at [459, 572] on div "4" at bounding box center [459, 582] width 26 height 20
click at [460, 601] on div "1" at bounding box center [459, 611] width 26 height 20
click at [743, 418] on span "Position #5" at bounding box center [733, 429] width 67 height 22
click at [457, 462] on div "1" at bounding box center [459, 473] width 27 height 22
click at [457, 489] on div "5" at bounding box center [459, 500] width 26 height 22
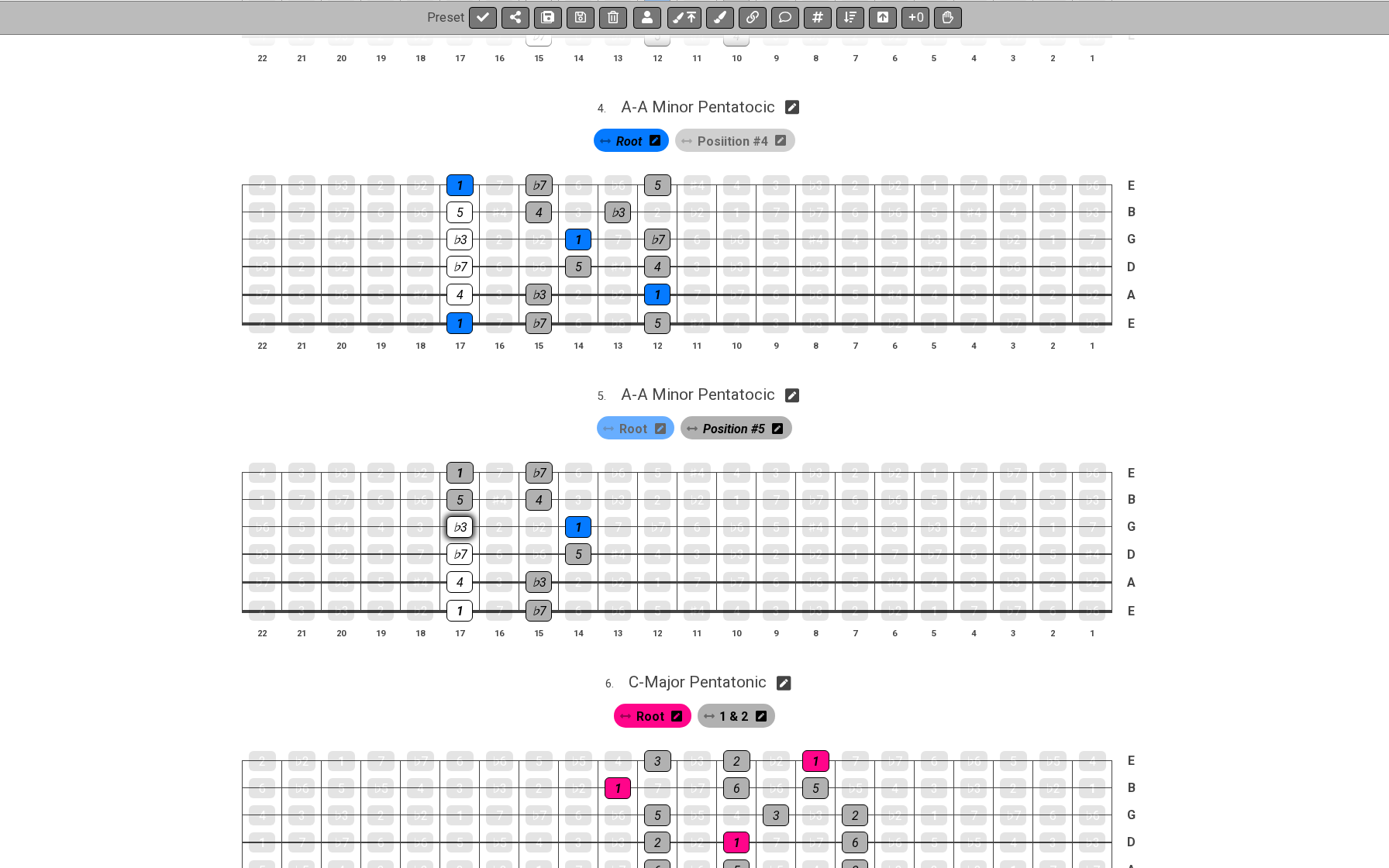
click at [453, 517] on div "♭3" at bounding box center [459, 527] width 26 height 22
click at [453, 543] on div "♭7" at bounding box center [459, 554] width 26 height 22
click at [454, 571] on div "4" at bounding box center [459, 582] width 26 height 22
click at [460, 600] on div "1" at bounding box center [459, 611] width 26 height 22
click at [626, 418] on span "Root" at bounding box center [633, 429] width 28 height 22
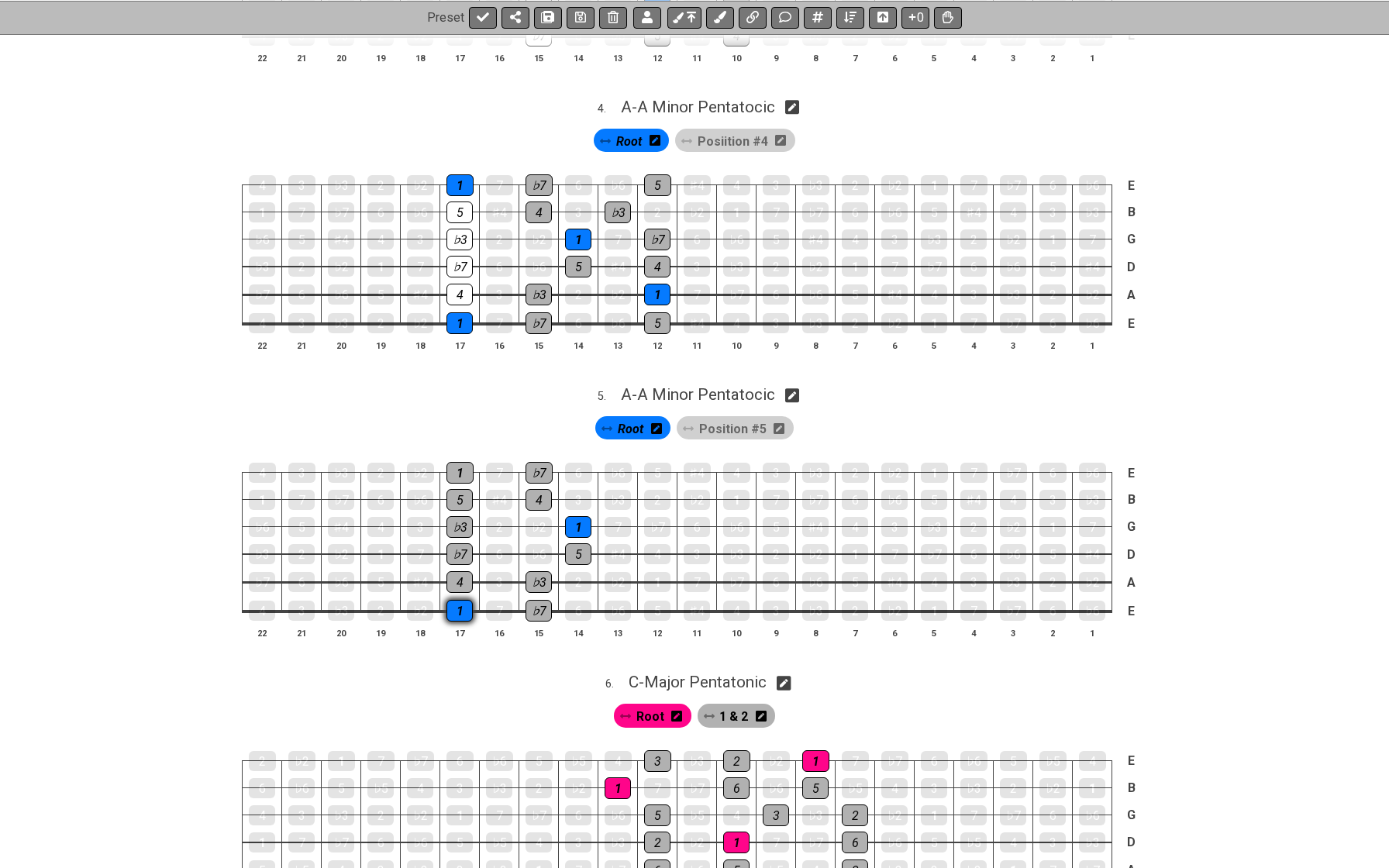
click at [454, 600] on div "1" at bounding box center [459, 611] width 26 height 22
click at [461, 462] on div "1" at bounding box center [459, 473] width 27 height 22
click at [630, 418] on span "Root" at bounding box center [631, 429] width 26 height 22
click at [338, 601] on div "♭3" at bounding box center [341, 611] width 26 height 20
click at [380, 572] on div "5" at bounding box center [380, 582] width 26 height 20
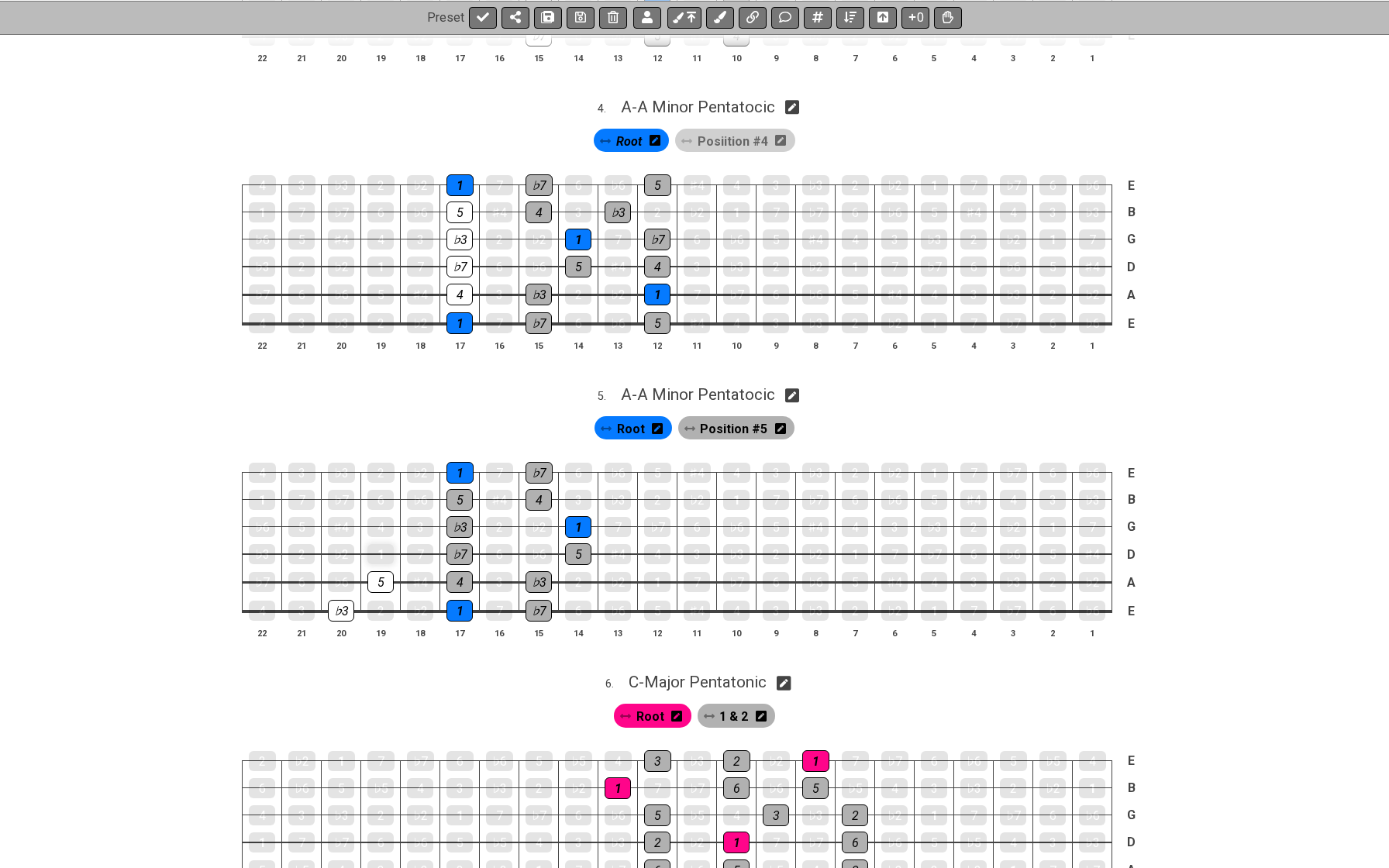
click at [383, 544] on div "1" at bounding box center [380, 554] width 26 height 20
click at [382, 517] on div "4" at bounding box center [380, 527] width 26 height 20
click at [341, 490] on div "♭7" at bounding box center [341, 500] width 26 height 20
click at [347, 462] on div "♭3" at bounding box center [341, 473] width 27 height 22
click at [639, 418] on span "Root" at bounding box center [631, 429] width 28 height 22
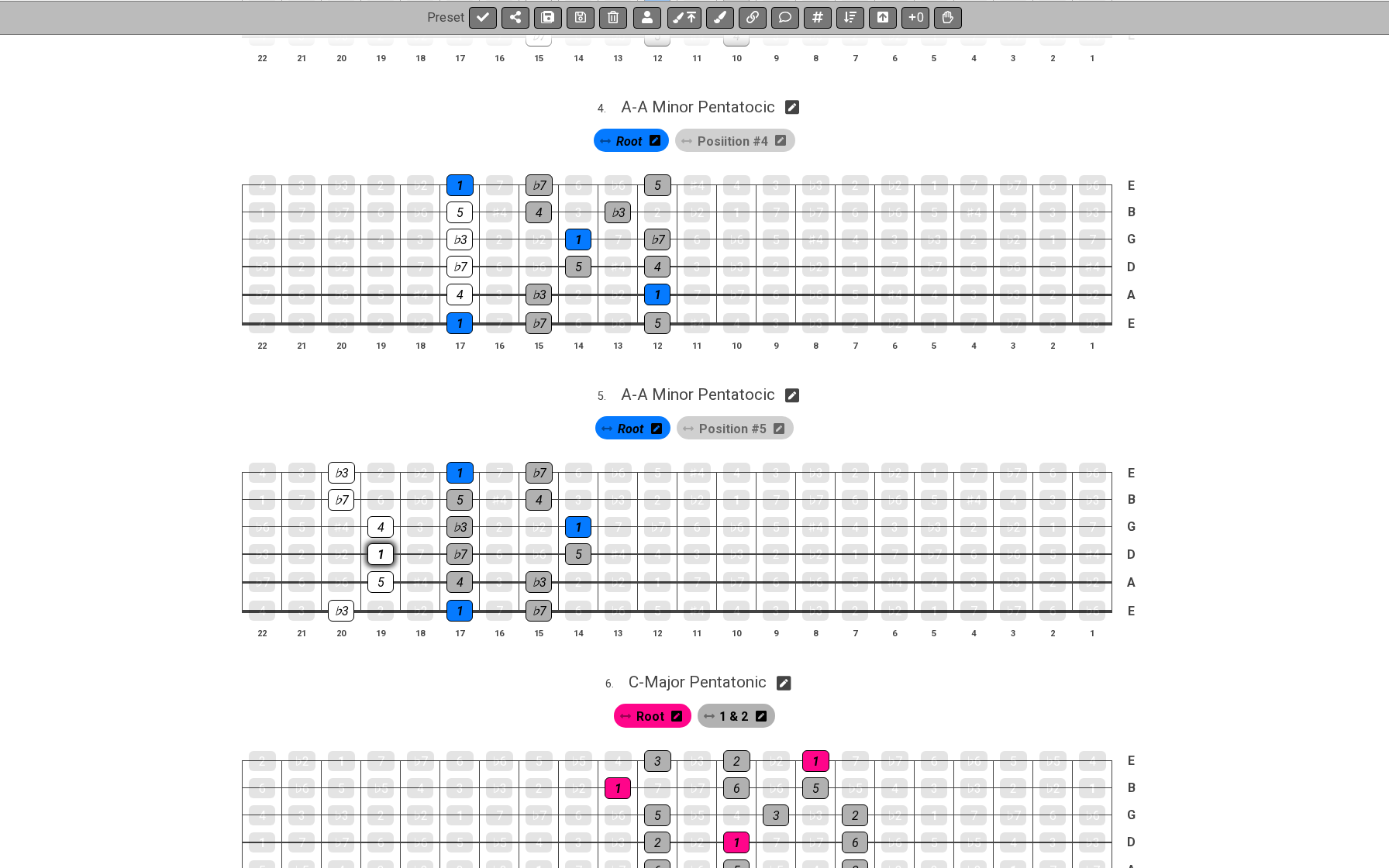
click at [381, 543] on div "1" at bounding box center [380, 554] width 26 height 22
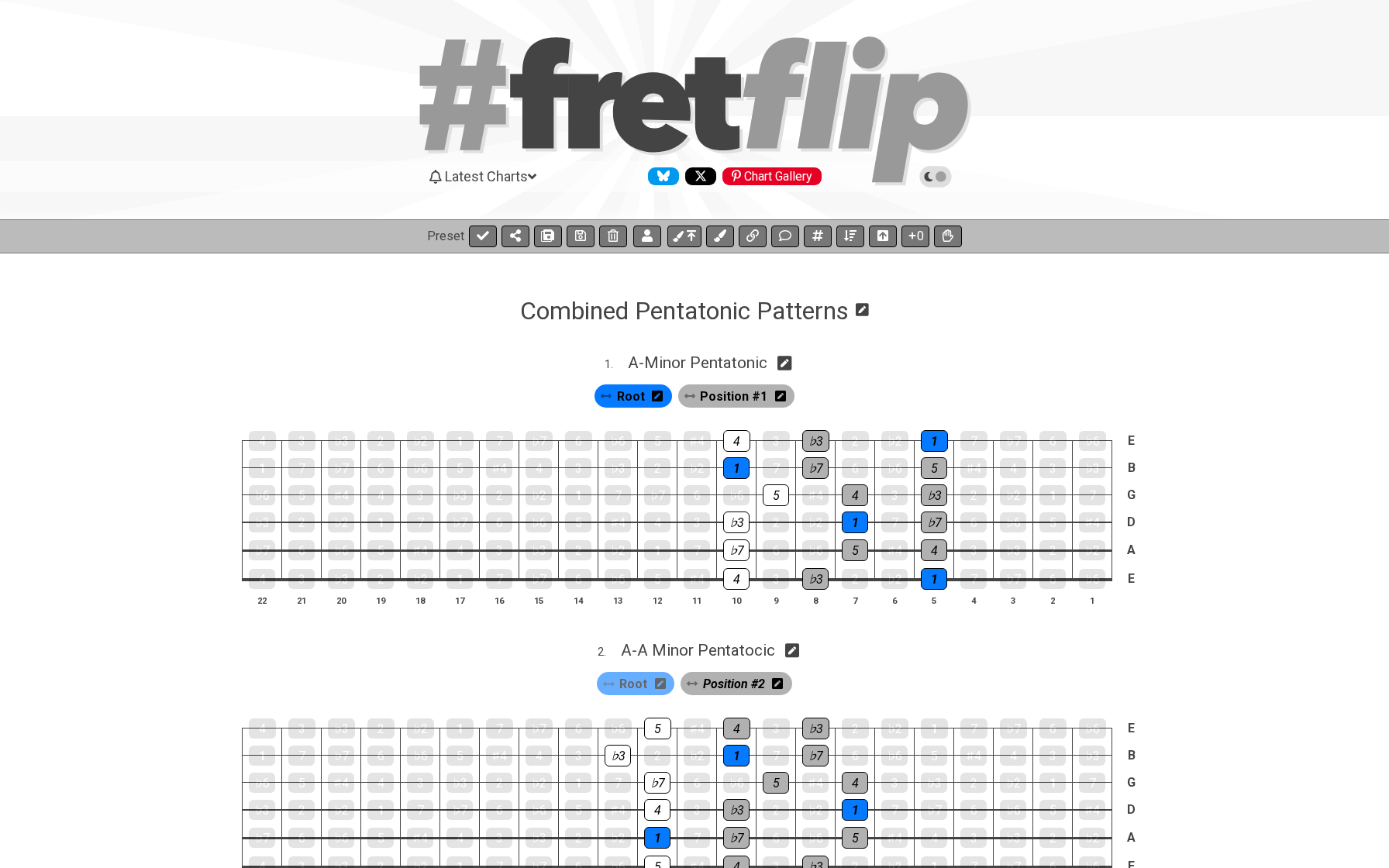
scroll to position [0, 0]
click at [578, 233] on icon at bounding box center [580, 235] width 11 height 12
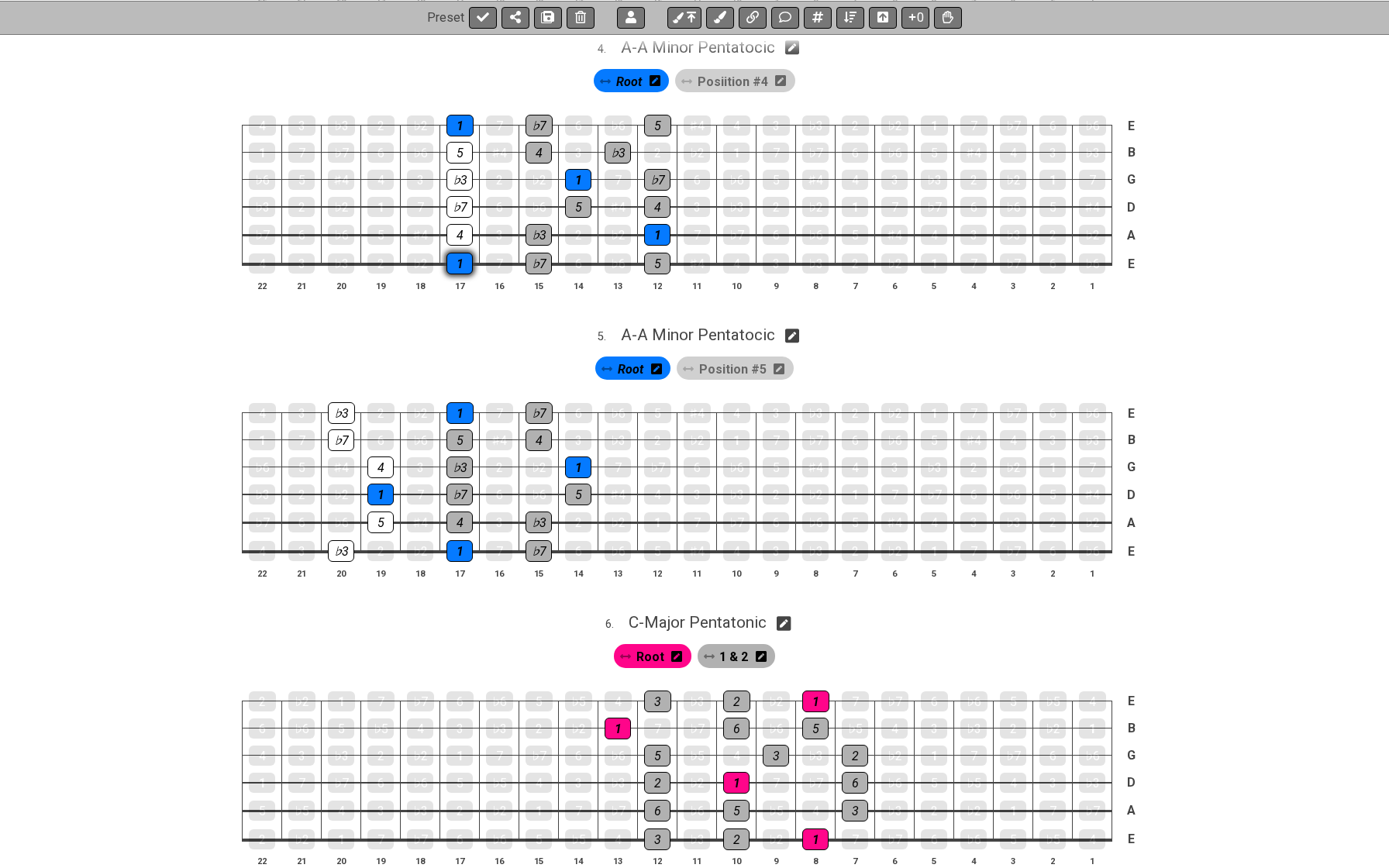
scroll to position [1179, 0]
click at [1011, 540] on div "♭7" at bounding box center [1013, 550] width 26 height 20
click at [750, 357] on span "Position #5" at bounding box center [732, 368] width 67 height 22
click at [1020, 540] on div "♭7" at bounding box center [1013, 550] width 26 height 20
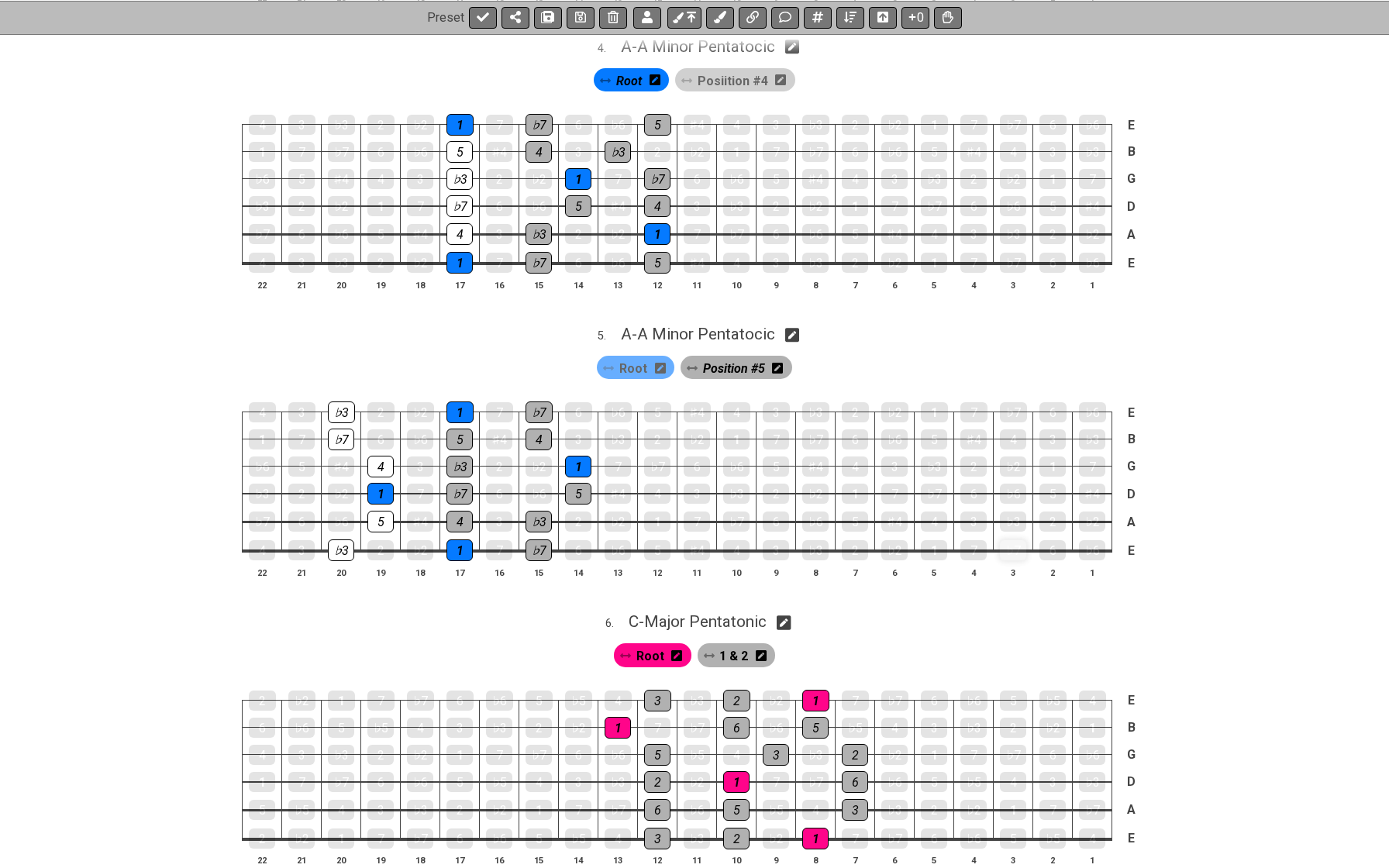
click at [1020, 540] on div "♭7" at bounding box center [1013, 550] width 26 height 20
click at [736, 357] on span "Position #5" at bounding box center [734, 368] width 62 height 22
click at [1008, 540] on div "♭7" at bounding box center [1013, 550] width 26 height 20
click at [1007, 512] on div "♭3" at bounding box center [1013, 522] width 26 height 20
click at [1047, 484] on div "5" at bounding box center [1052, 494] width 26 height 20
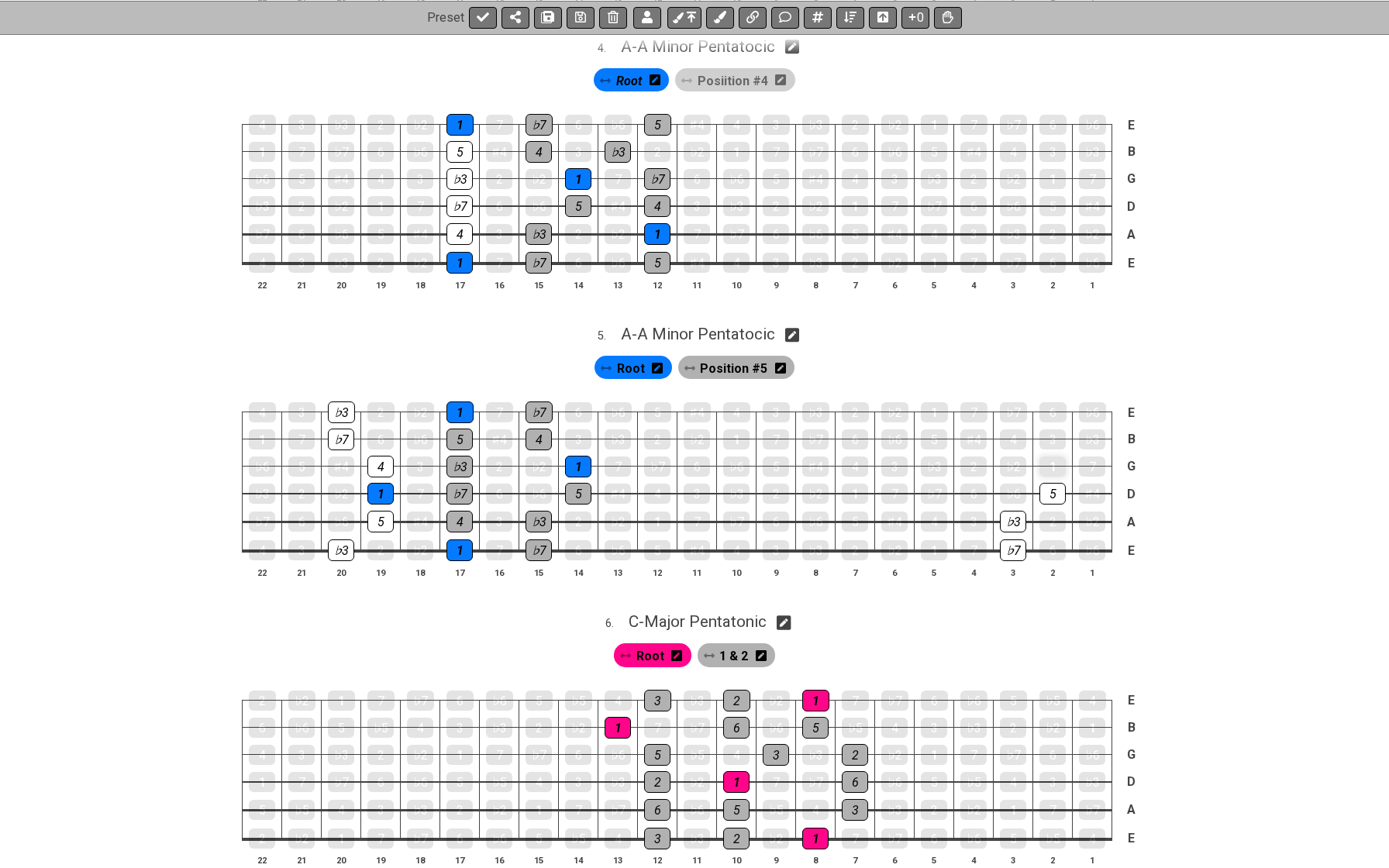
click at [1052, 457] on div "1" at bounding box center [1052, 467] width 26 height 20
click at [1014, 429] on div "4" at bounding box center [1013, 439] width 26 height 20
click at [1009, 402] on div "♭7" at bounding box center [1013, 412] width 27 height 20
click at [933, 402] on div "1" at bounding box center [934, 412] width 27 height 20
click at [936, 429] on div "5" at bounding box center [934, 439] width 26 height 20
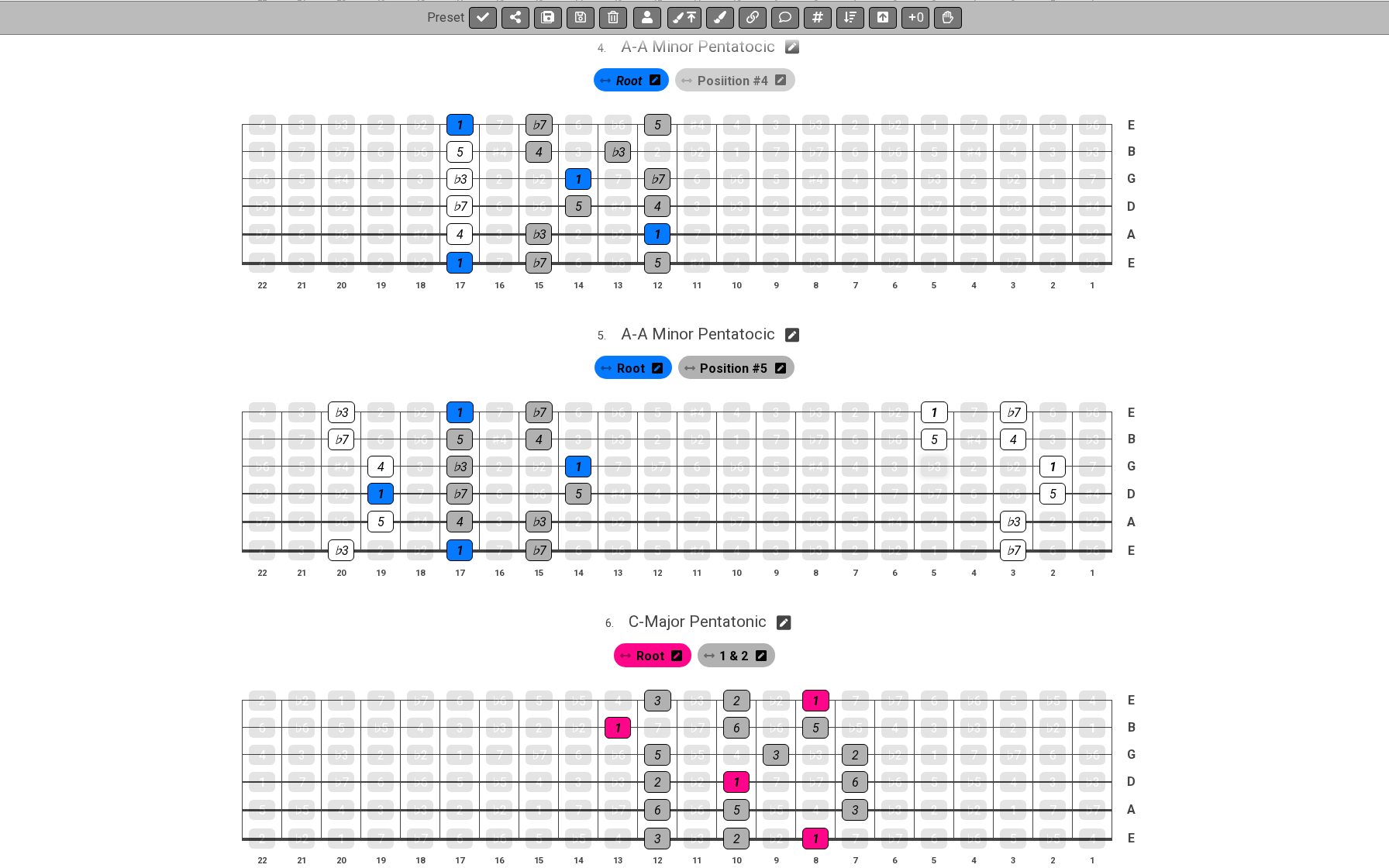
click at [934, 457] on div "♭3" at bounding box center [934, 467] width 26 height 20
click at [934, 484] on div "♭7" at bounding box center [934, 494] width 26 height 20
click at [934, 512] on div "4" at bounding box center [934, 522] width 26 height 20
click at [934, 540] on div "1" at bounding box center [934, 550] width 26 height 20
click at [815, 540] on div "♭3" at bounding box center [815, 550] width 26 height 20
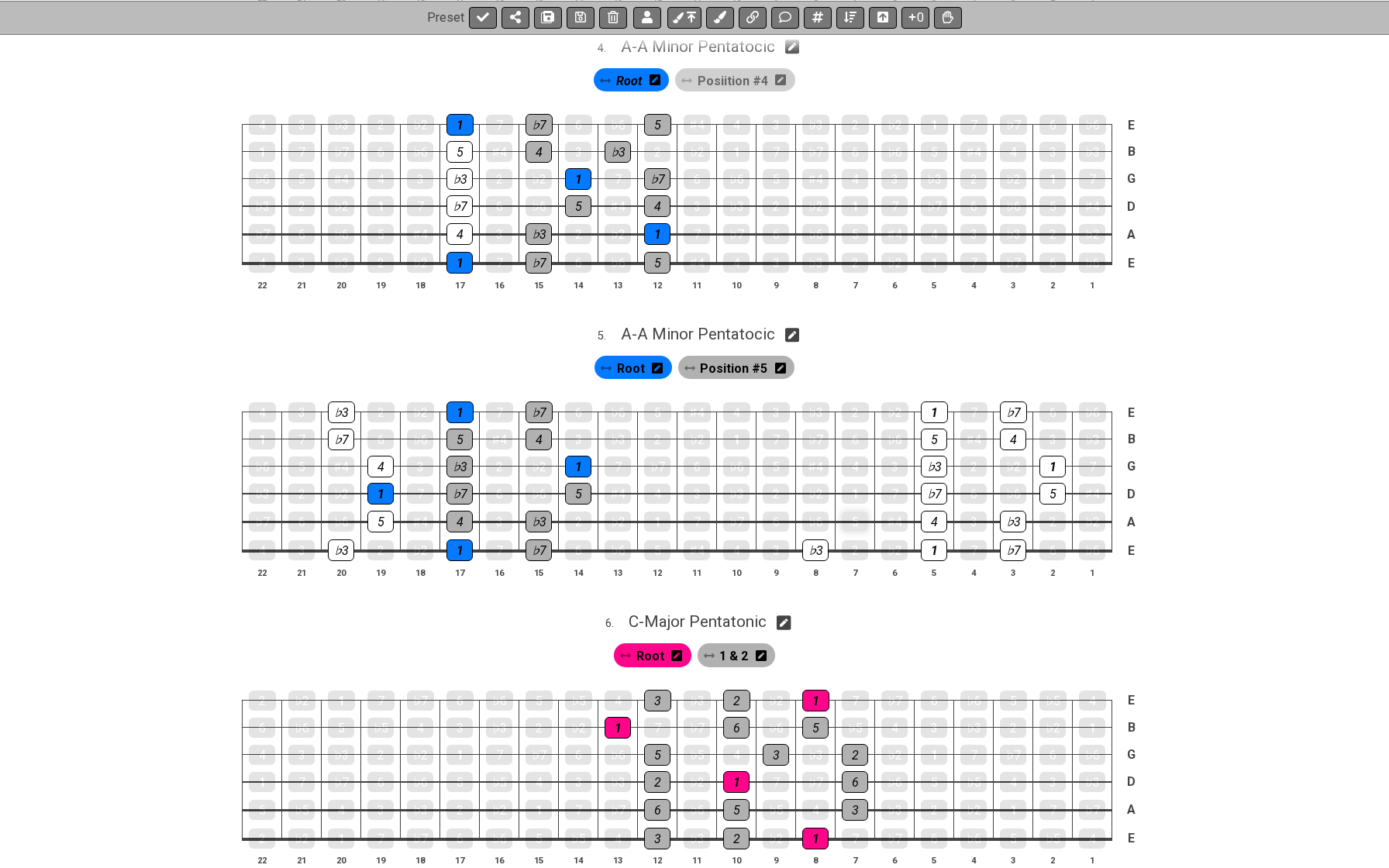
click at [847, 512] on div "5" at bounding box center [855, 522] width 26 height 20
click at [850, 483] on div "1" at bounding box center [855, 494] width 26 height 22
click at [859, 456] on div "4" at bounding box center [855, 467] width 26 height 22
click at [822, 429] on div "♭7" at bounding box center [815, 439] width 26 height 20
click at [818, 402] on div "♭3" at bounding box center [815, 413] width 27 height 22
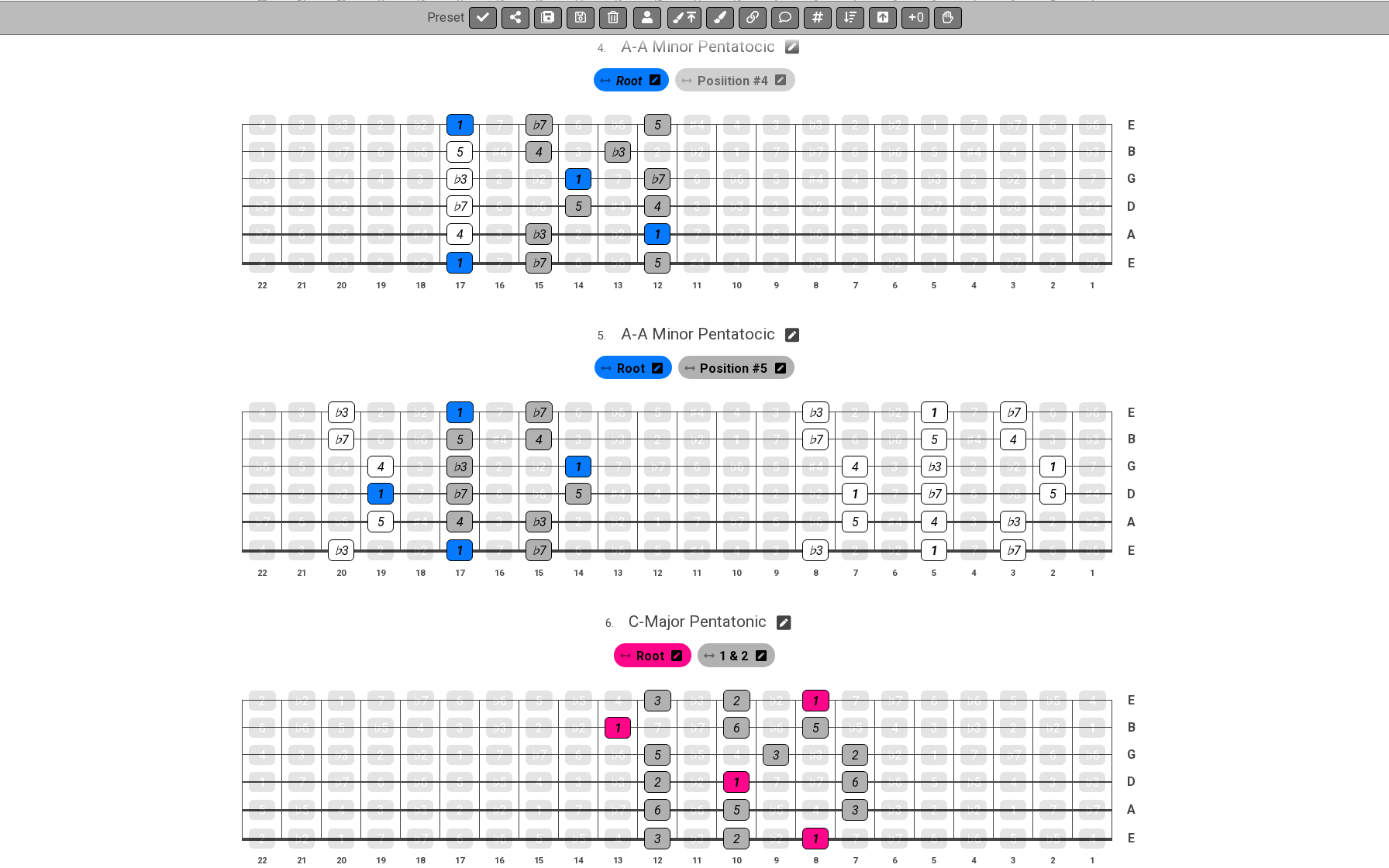
click at [635, 357] on span "Root" at bounding box center [631, 368] width 28 height 22
click at [846, 483] on div "1" at bounding box center [855, 494] width 26 height 22
click at [1051, 456] on div "1" at bounding box center [1052, 467] width 26 height 22
click at [933, 540] on div "1" at bounding box center [934, 551] width 26 height 22
click at [931, 402] on div "1" at bounding box center [934, 413] width 27 height 22
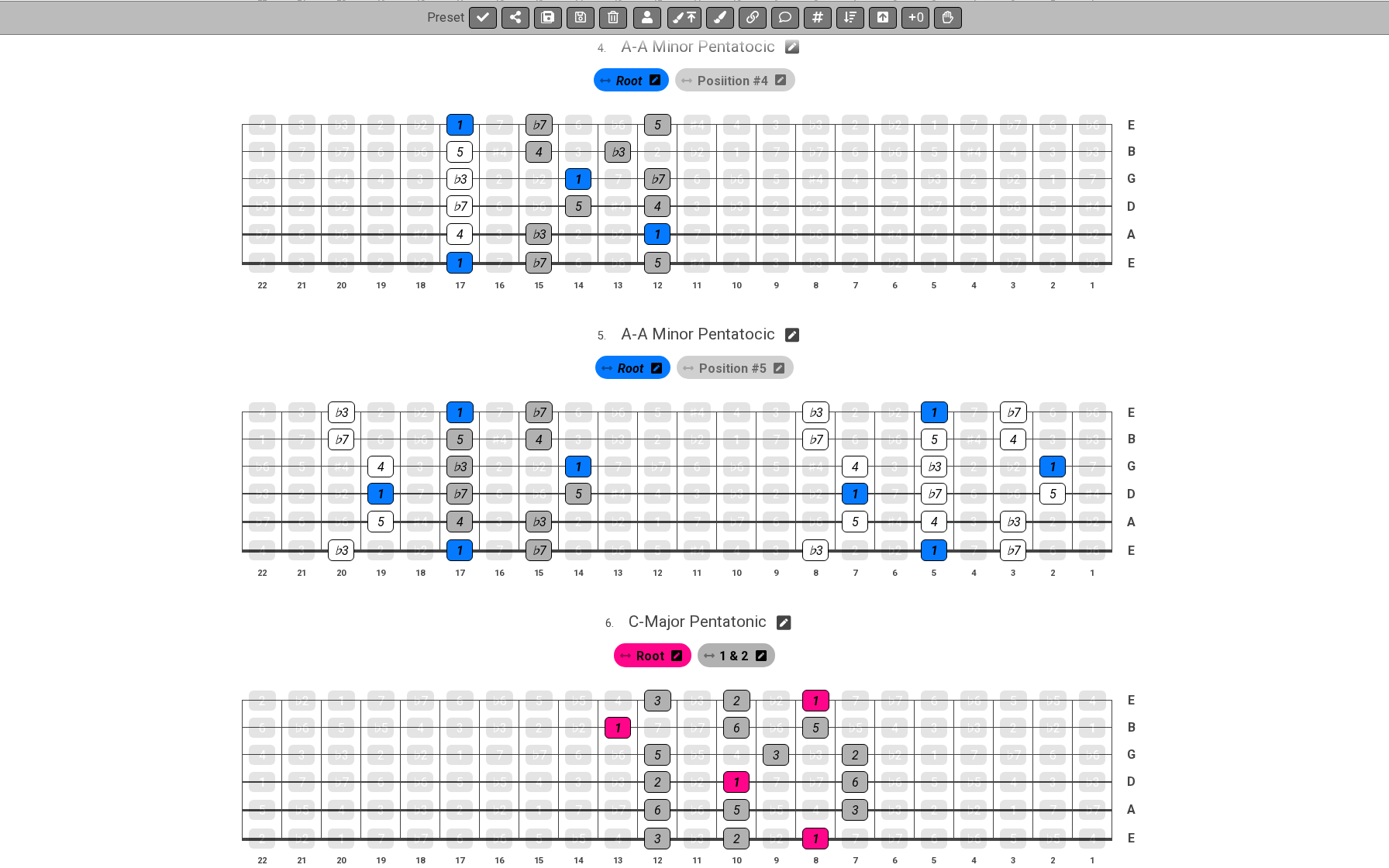
click at [716, 357] on span "Position #5" at bounding box center [732, 368] width 67 height 22
click at [998, 421] on td "4" at bounding box center [1014, 425] width 40 height 27
click at [1010, 429] on div "4" at bounding box center [1013, 440] width 26 height 22
click at [1010, 402] on div "♭7" at bounding box center [1013, 413] width 27 height 22
click at [1046, 483] on div "5" at bounding box center [1052, 494] width 26 height 22
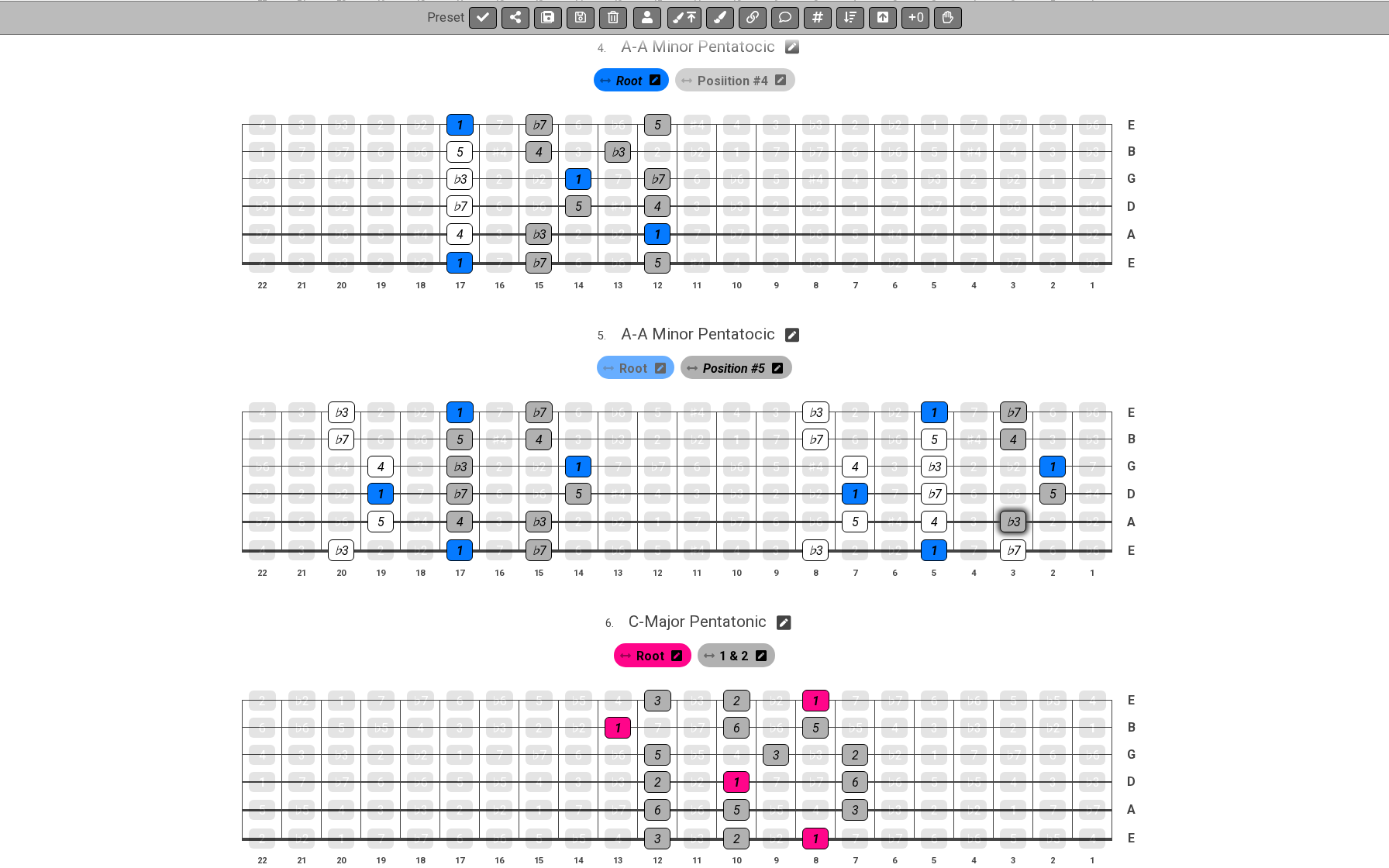
click at [1018, 511] on div "♭3" at bounding box center [1013, 522] width 26 height 22
click at [1013, 540] on div "♭7" at bounding box center [1013, 551] width 26 height 22
click at [928, 511] on div "4" at bounding box center [934, 522] width 26 height 22
click at [932, 483] on div "♭7" at bounding box center [934, 494] width 26 height 22
click at [929, 456] on div "♭3" at bounding box center [934, 467] width 26 height 22
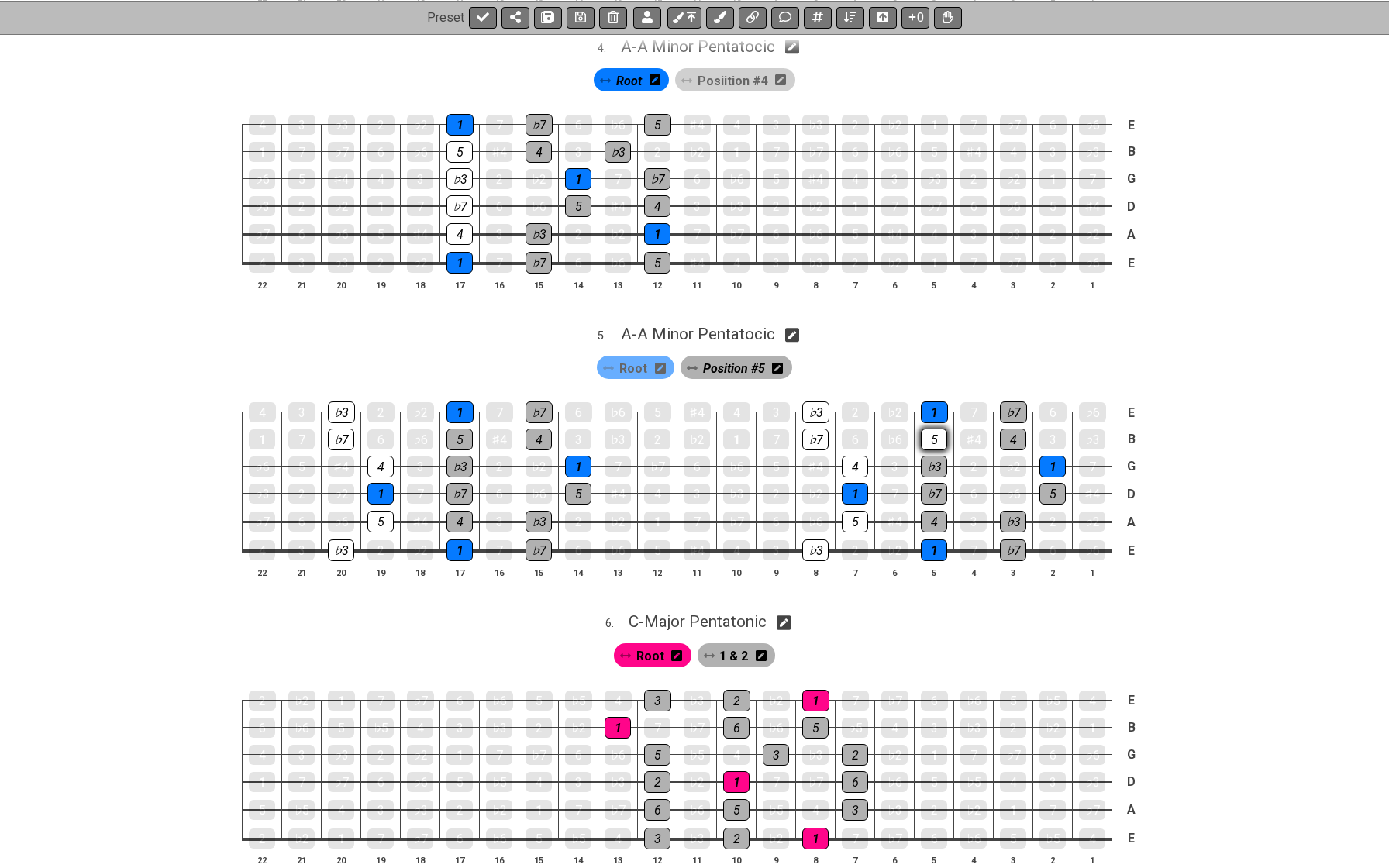
click at [930, 429] on div "5" at bounding box center [934, 440] width 26 height 22
click at [809, 402] on div "♭3" at bounding box center [815, 413] width 27 height 22
click at [813, 429] on div "♭7" at bounding box center [815, 440] width 26 height 22
click at [815, 429] on div "♭7" at bounding box center [815, 440] width 26 height 22
click at [815, 402] on div "♭3" at bounding box center [815, 413] width 27 height 22
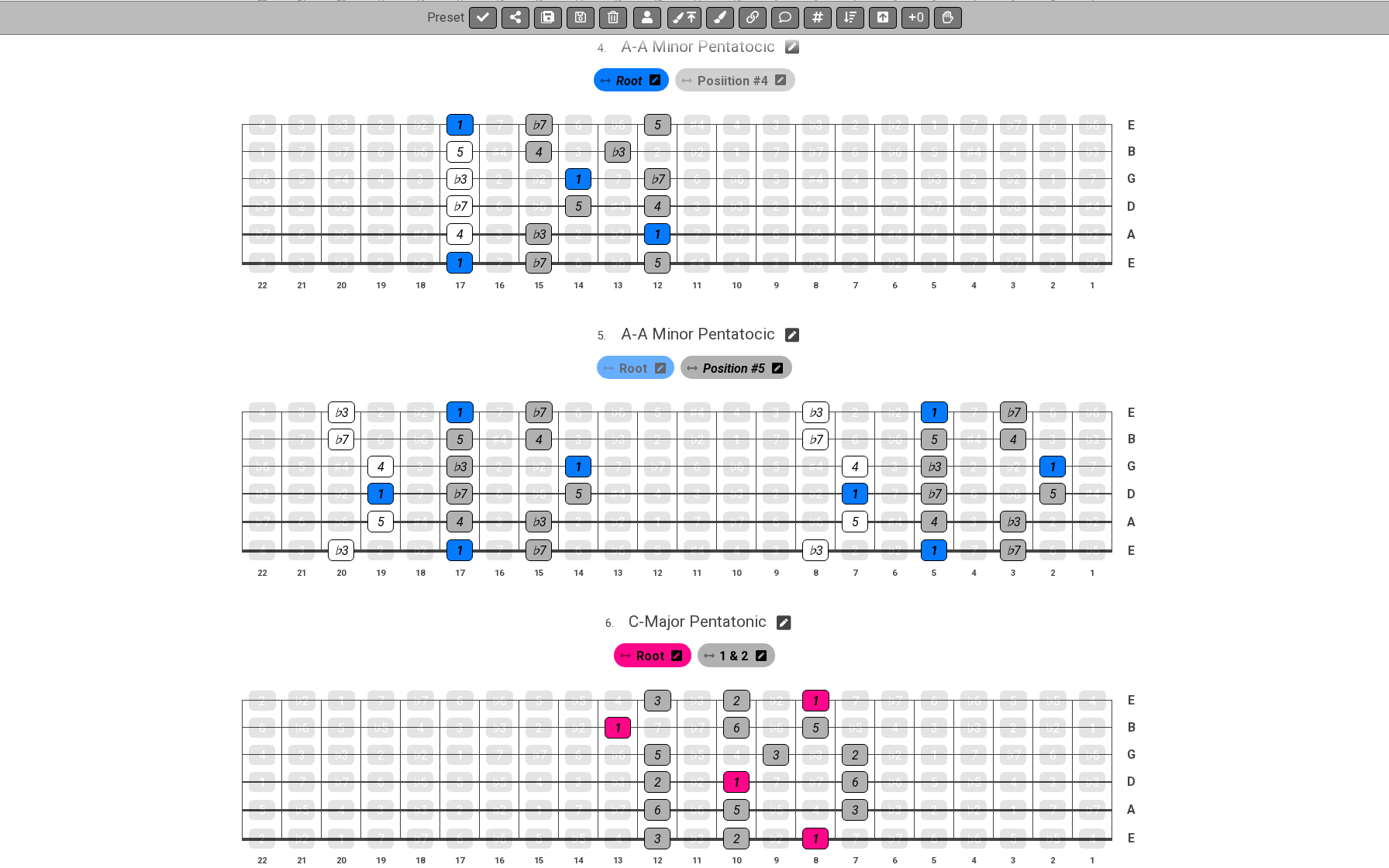
click at [678, 346] on div "Root Position #5" at bounding box center [694, 364] width 1389 height 37
click at [677, 325] on span "A - A Minor Pentatocic" at bounding box center [698, 334] width 154 height 19
select select "A Minor Pentatocic"
select select "A"
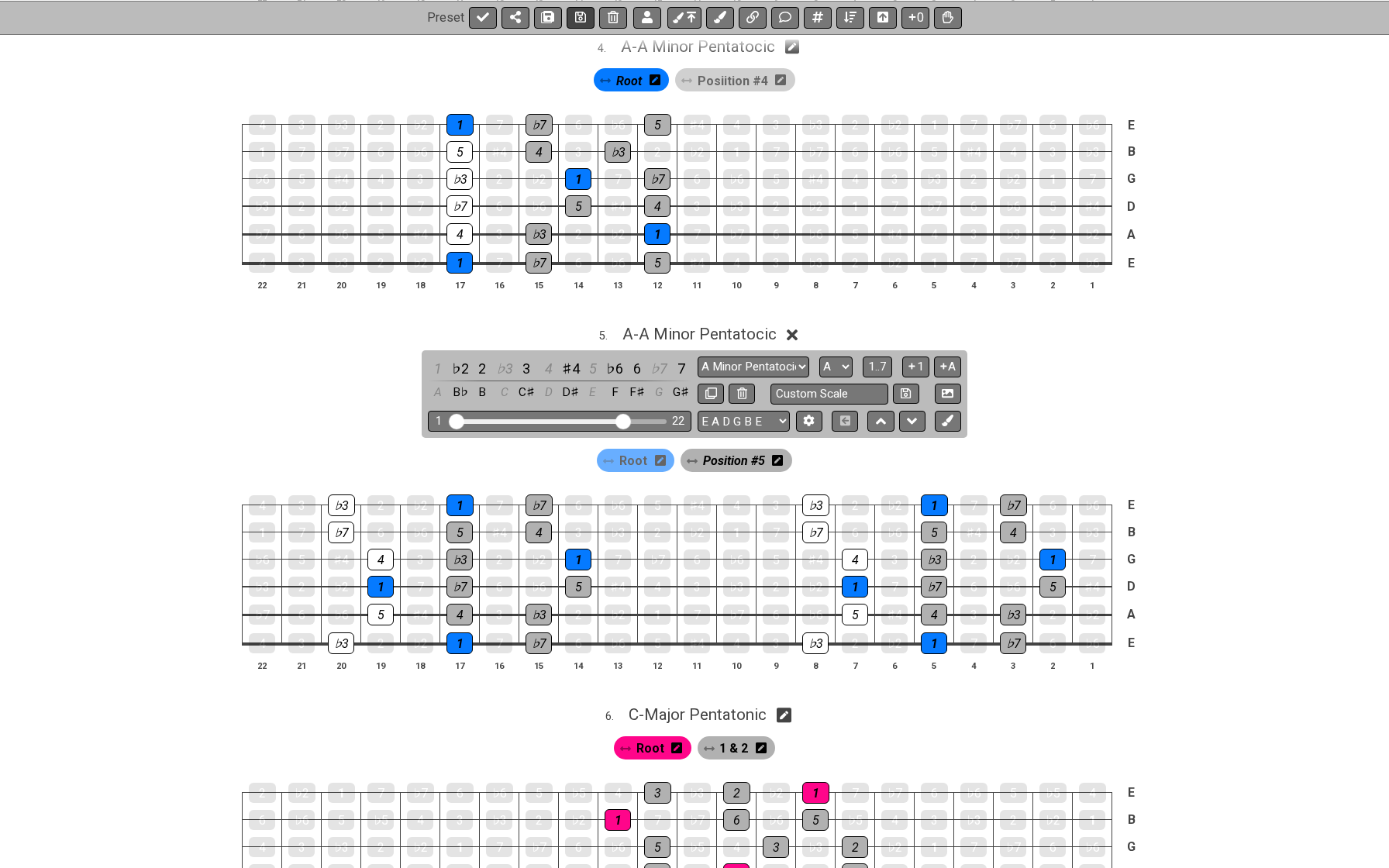
click at [580, 16] on icon at bounding box center [580, 17] width 11 height 11
click at [672, 325] on span "A - A Minor Pentatocic" at bounding box center [699, 334] width 154 height 19
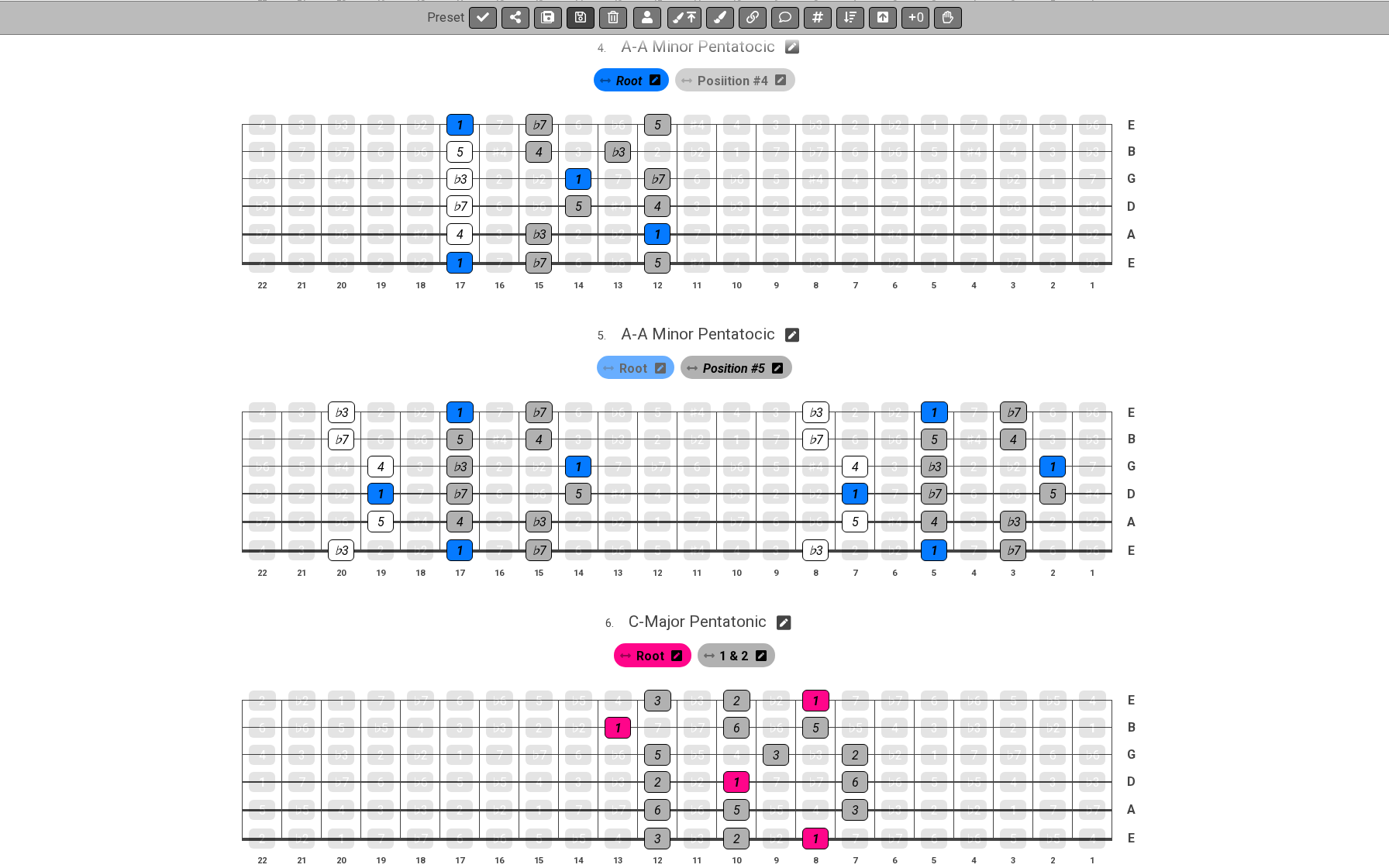
click at [578, 20] on icon at bounding box center [580, 17] width 11 height 12
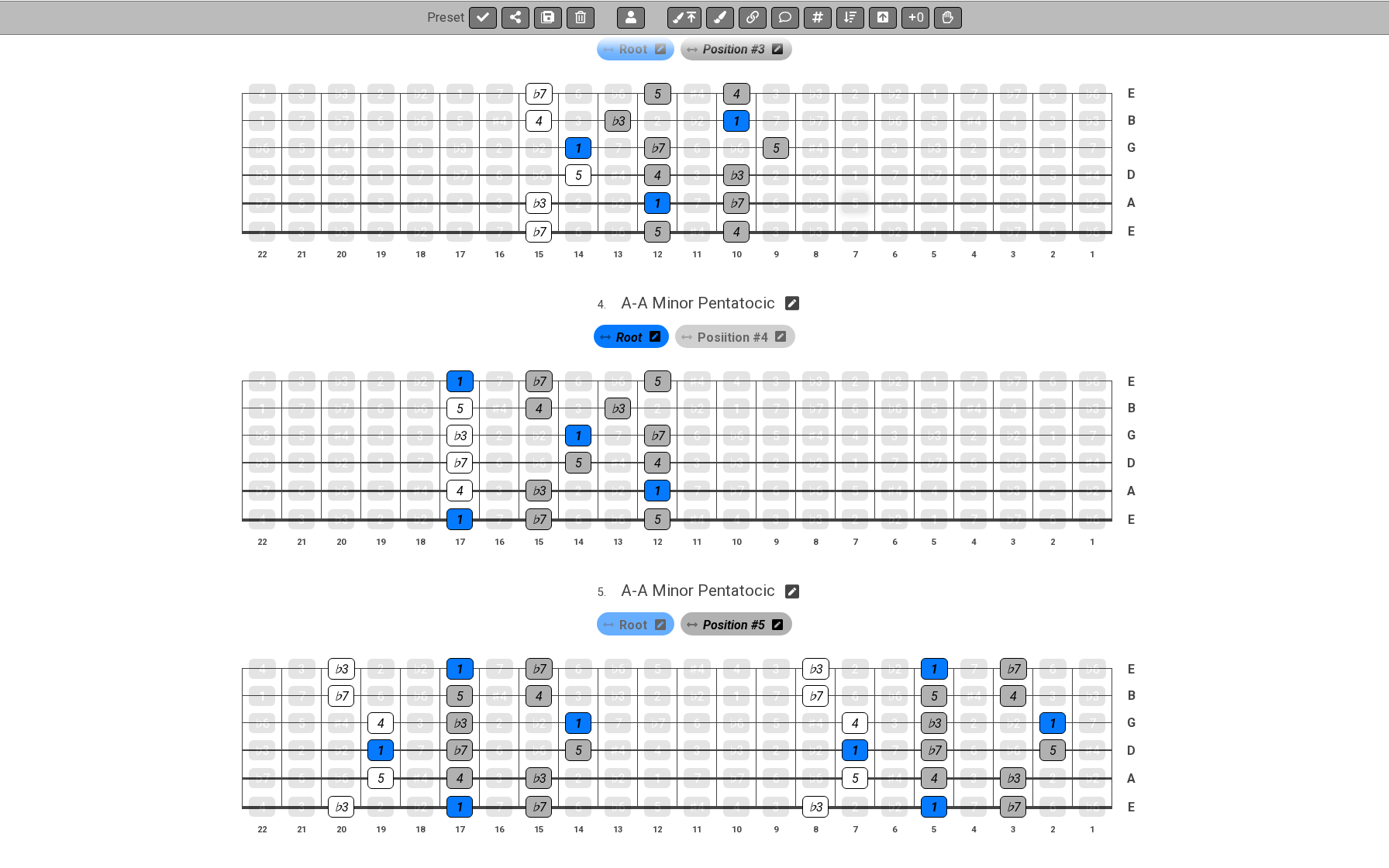
scroll to position [936, 0]
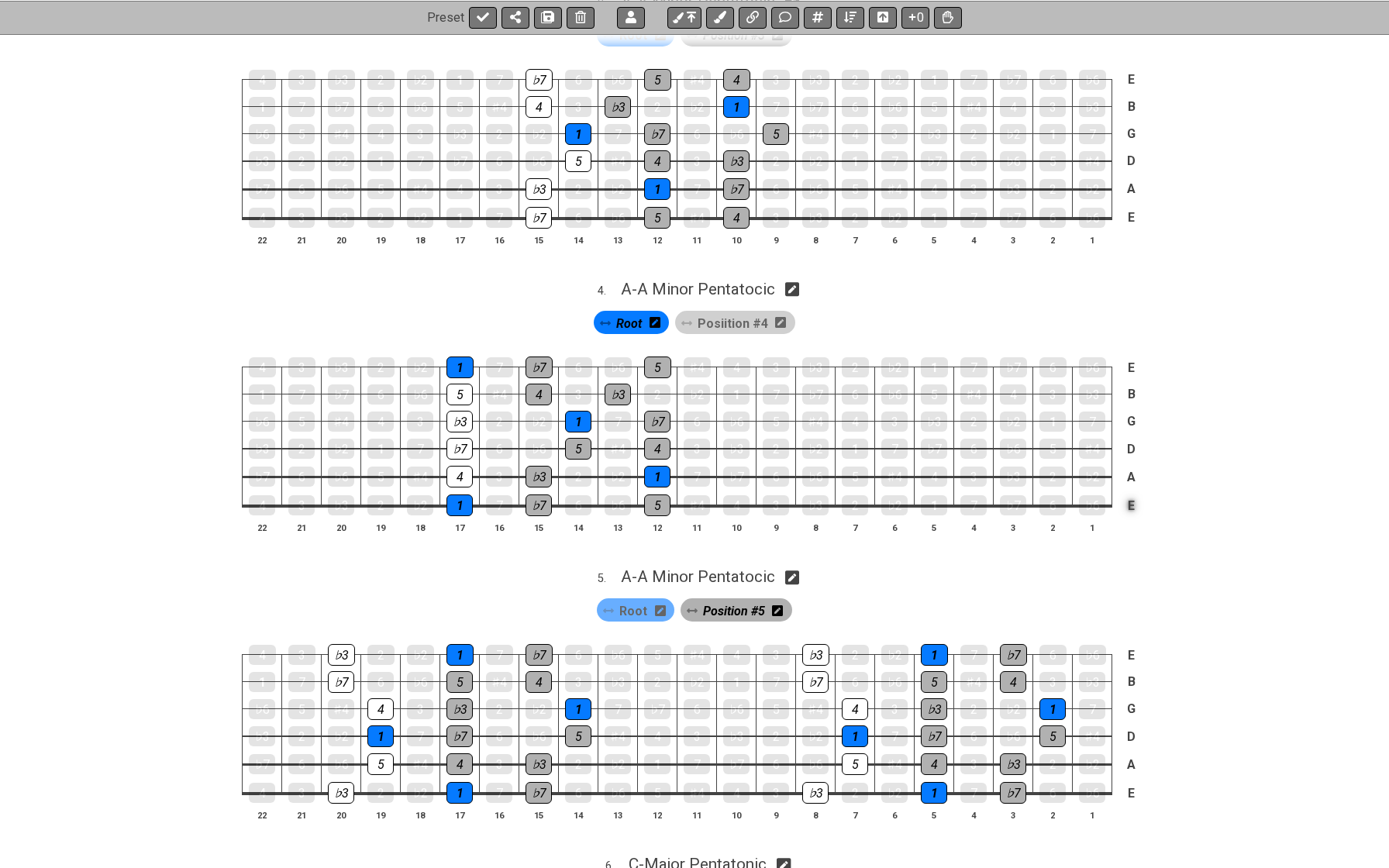
click at [1129, 493] on td "E" at bounding box center [1131, 505] width 19 height 29
click at [1129, 493] on td "x" at bounding box center [1131, 505] width 19 height 29
click at [910, 19] on icon at bounding box center [913, 17] width 16 height 12
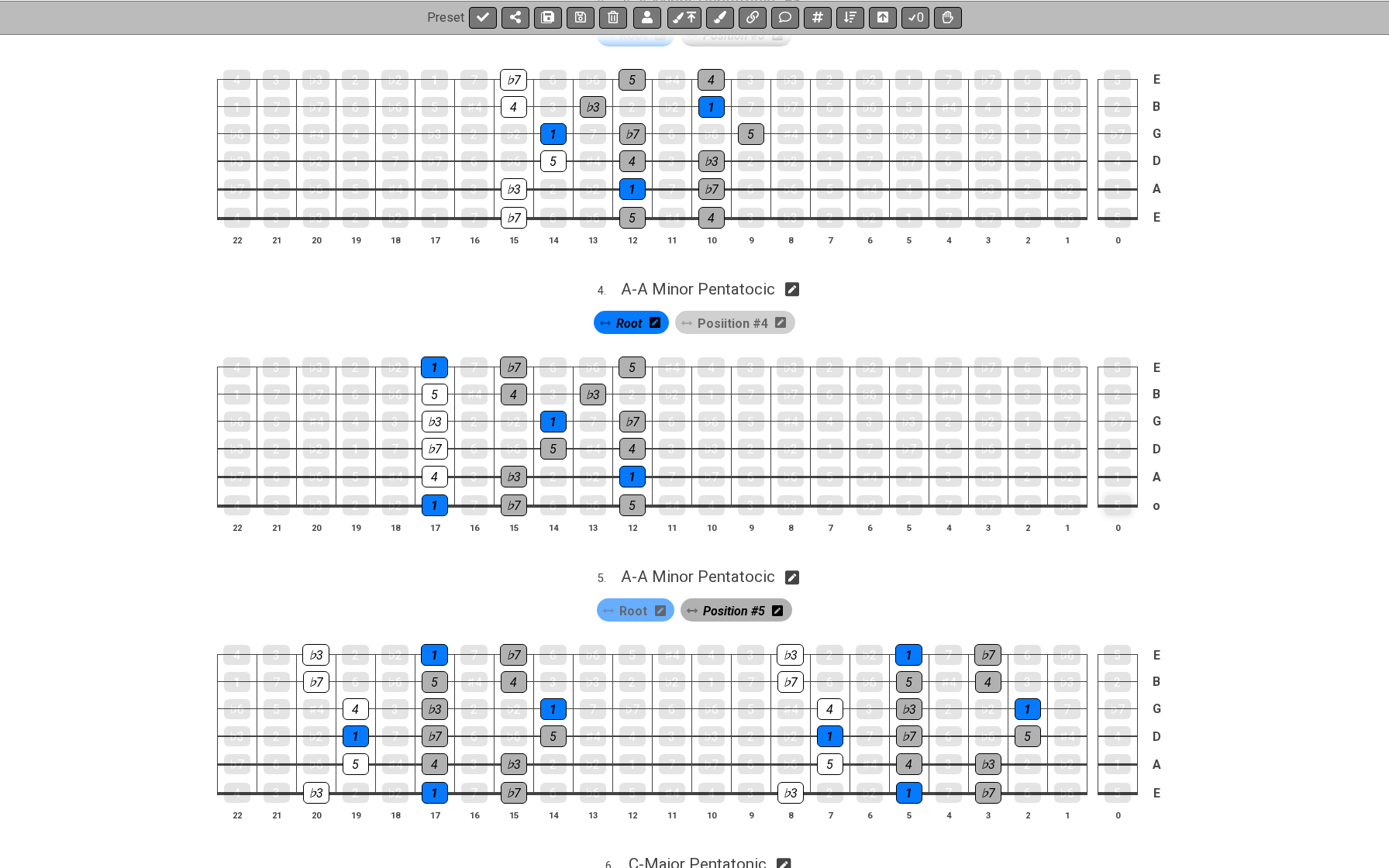
click at [1105, 495] on div "5" at bounding box center [1118, 505] width 26 height 20
click at [639, 312] on span "Root" at bounding box center [629, 323] width 26 height 22
click at [1116, 495] on div "5" at bounding box center [1118, 505] width 26 height 20
click at [1116, 467] on div "1" at bounding box center [1118, 477] width 26 height 20
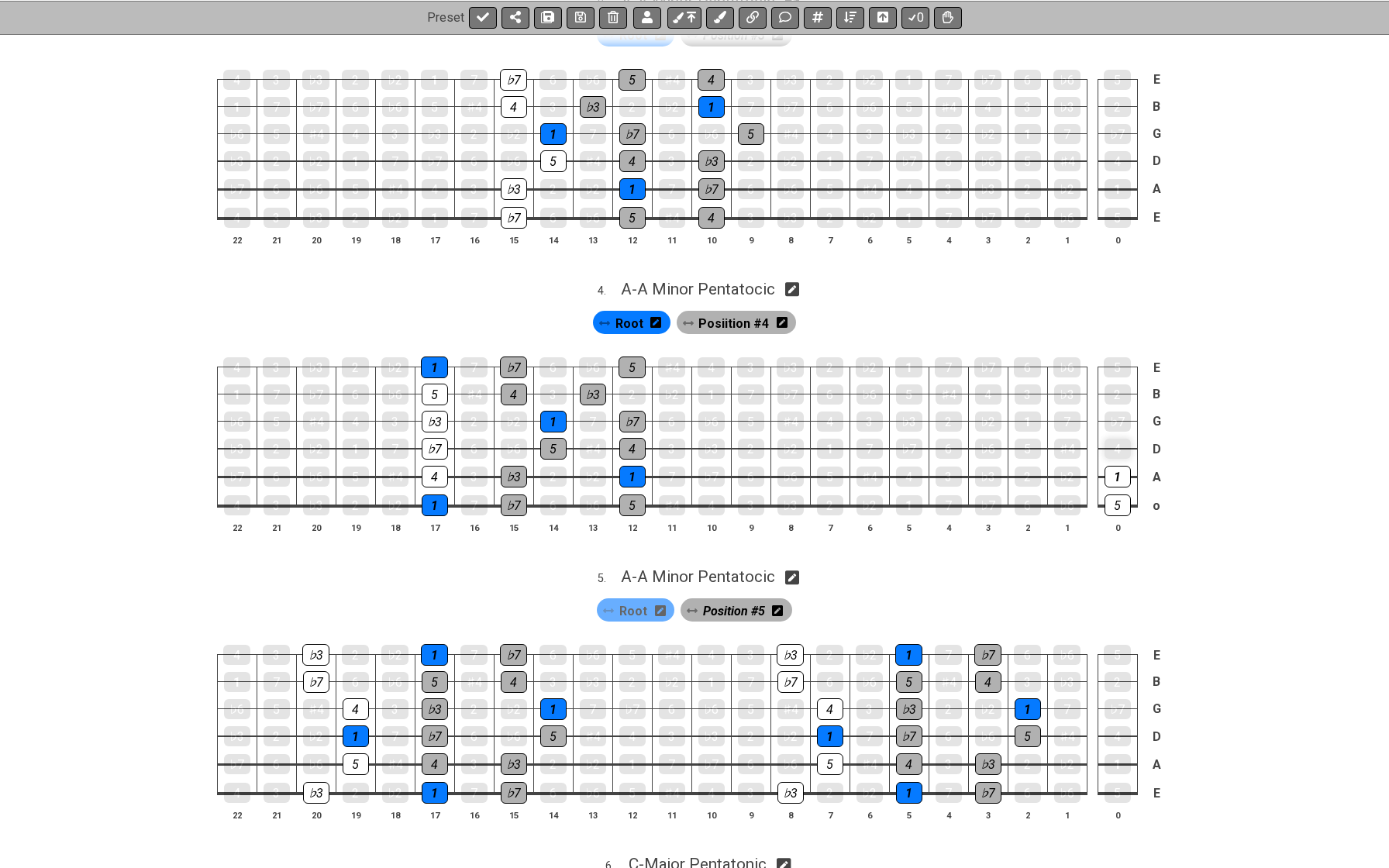
click at [1120, 439] on div "4" at bounding box center [1118, 449] width 26 height 20
click at [1118, 413] on div "♭7" at bounding box center [1118, 422] width 26 height 20
click at [1069, 371] on td "♭3" at bounding box center [1067, 380] width 40 height 27
click at [1067, 384] on div "♭3" at bounding box center [1067, 394] width 26 height 20
click at [1118, 357] on div "5" at bounding box center [1117, 367] width 27 height 20
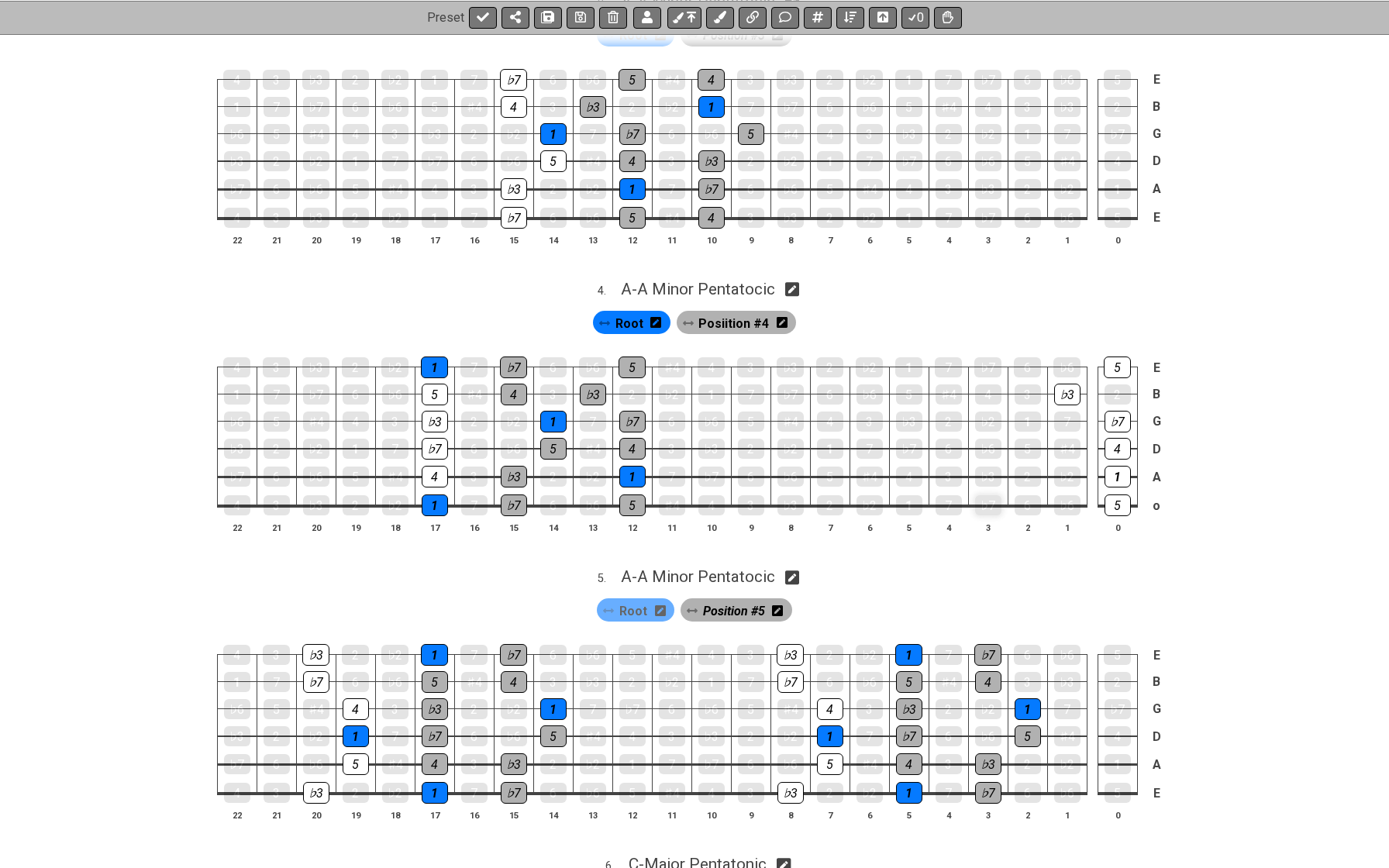
click at [984, 495] on div "♭7" at bounding box center [988, 505] width 26 height 20
click at [989, 467] on div "♭3" at bounding box center [988, 477] width 26 height 20
click at [1035, 439] on div "5" at bounding box center [1028, 449] width 26 height 20
click at [1034, 422] on td "5" at bounding box center [1028, 436] width 40 height 28
click at [1015, 411] on div "1" at bounding box center [1028, 422] width 26 height 22
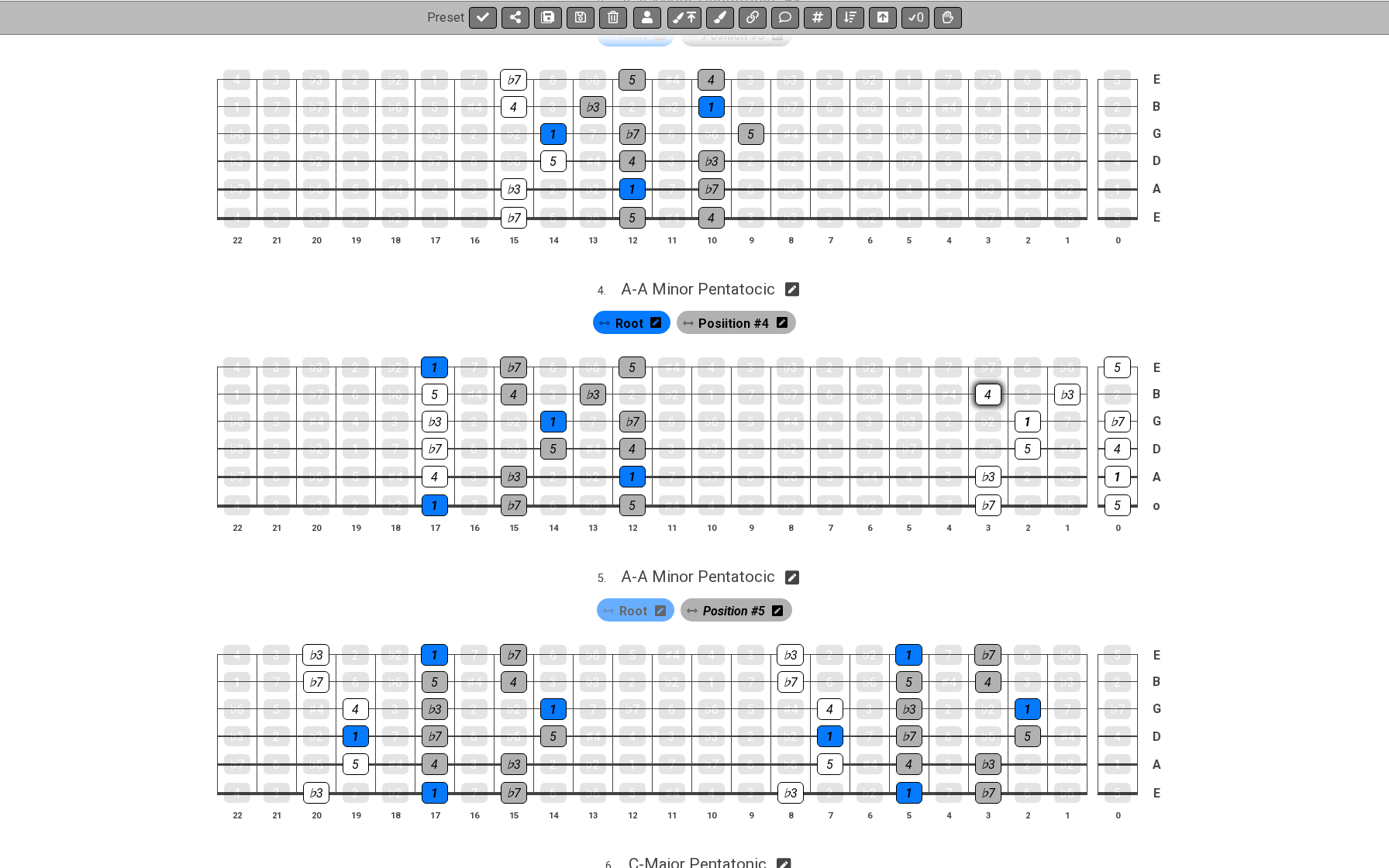
click at [992, 384] on div "4" at bounding box center [988, 395] width 26 height 22
click at [991, 358] on div "♭7" at bounding box center [987, 367] width 27 height 20
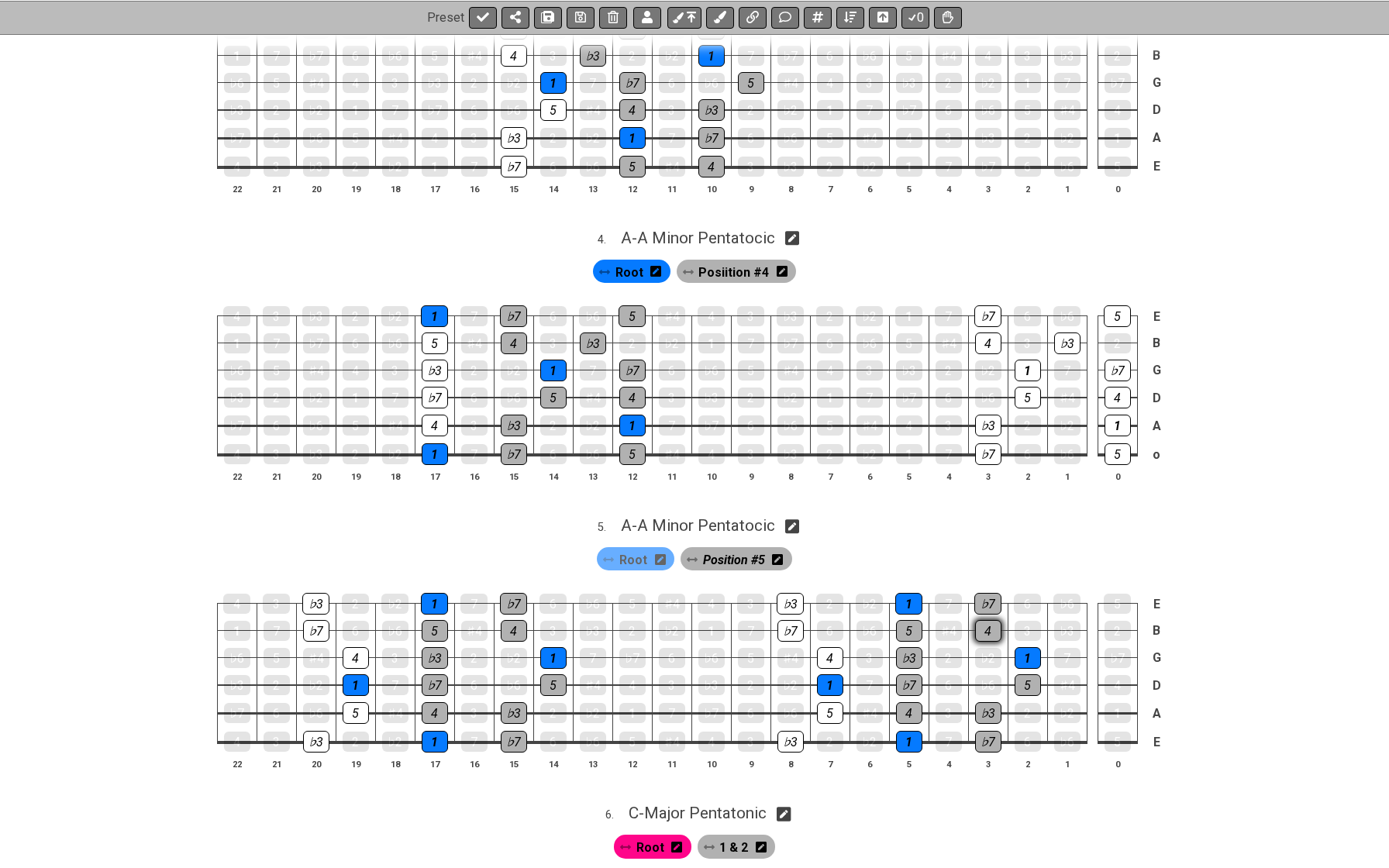
scroll to position [986, 0]
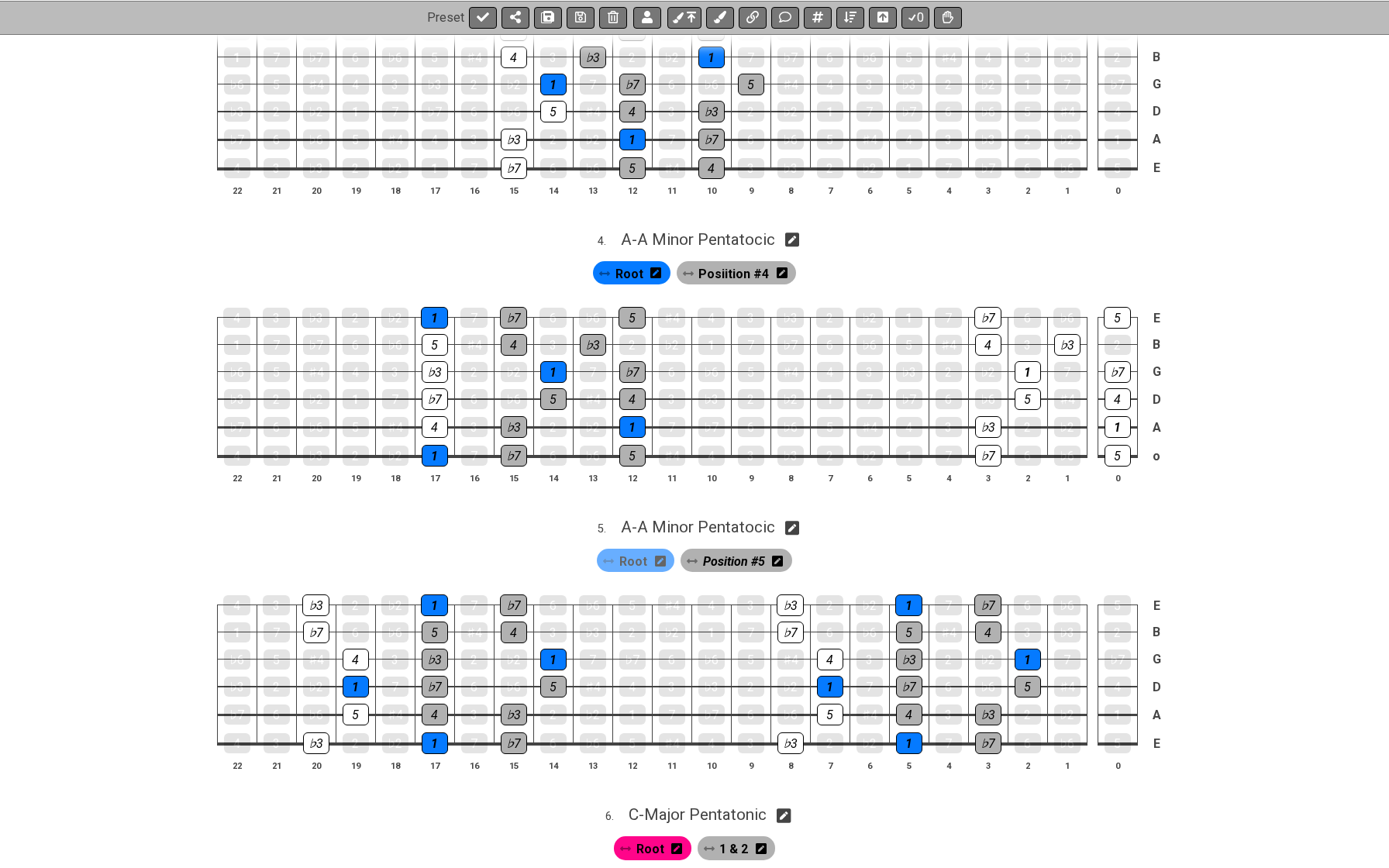
click at [638, 263] on span "Root" at bounding box center [629, 274] width 28 height 22
click at [1112, 416] on div "1" at bounding box center [1118, 427] width 26 height 22
click at [1031, 361] on div "1" at bounding box center [1028, 372] width 26 height 22
click at [912, 446] on div "1" at bounding box center [909, 456] width 26 height 20
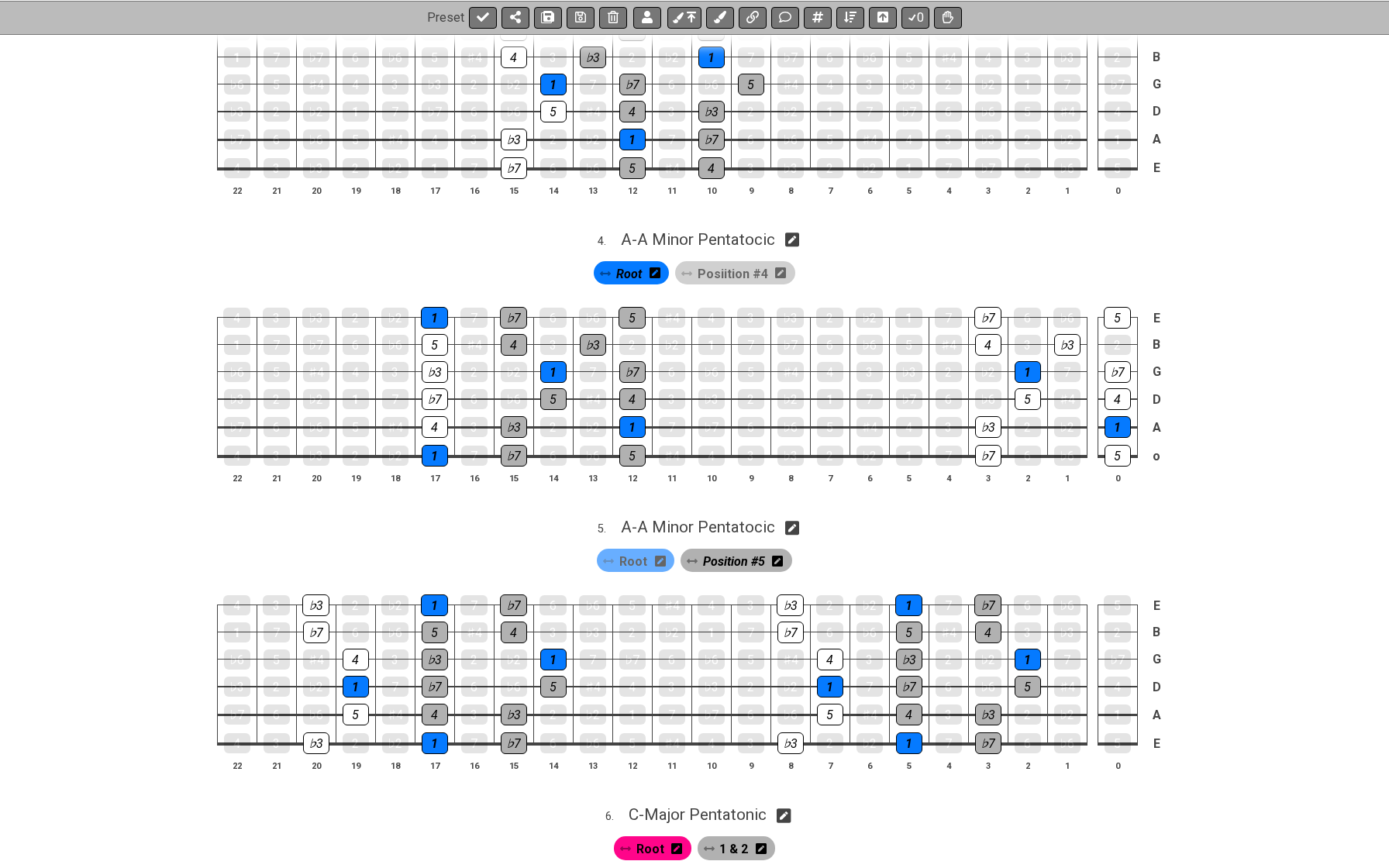
click at [643, 261] on div "Root" at bounding box center [631, 272] width 75 height 23
click at [898, 446] on div "1" at bounding box center [909, 456] width 26 height 20
click at [906, 446] on div "1" at bounding box center [909, 456] width 26 height 20
click at [634, 264] on span "Root" at bounding box center [629, 274] width 26 height 22
click at [915, 449] on div "1" at bounding box center [909, 456] width 26 height 20
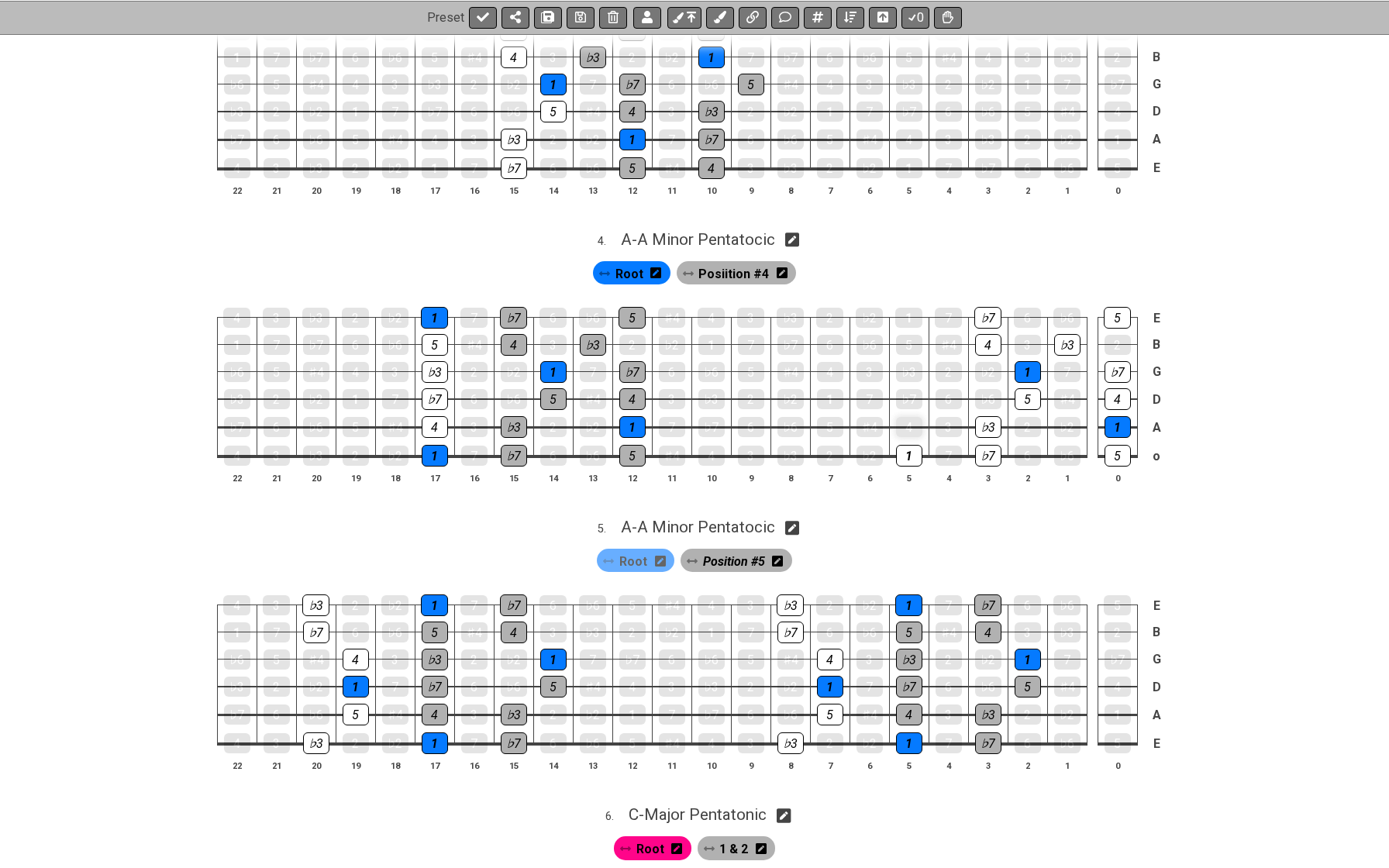
click at [910, 421] on div "4" at bounding box center [909, 427] width 26 height 20
click at [907, 392] on div "♭7" at bounding box center [909, 399] width 26 height 22
click at [909, 362] on div "♭3" at bounding box center [909, 372] width 26 height 20
click at [909, 335] on div "5" at bounding box center [909, 345] width 26 height 20
click at [912, 310] on div "1" at bounding box center [908, 318] width 27 height 20
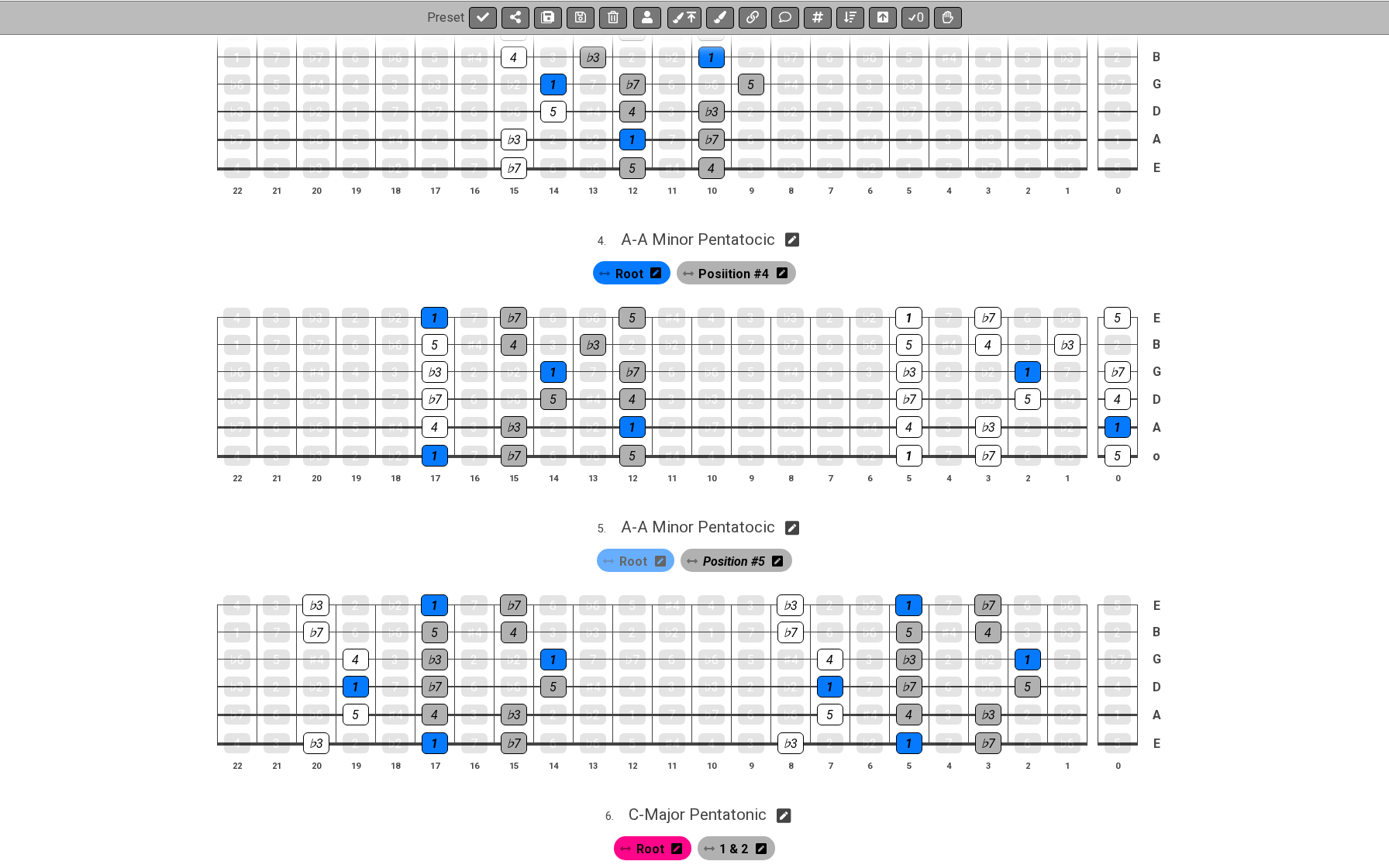
click at [715, 263] on span "Posiition #4" at bounding box center [733, 274] width 71 height 22
click at [1119, 307] on div "5" at bounding box center [1117, 318] width 27 height 22
click at [993, 307] on div "♭7" at bounding box center [987, 318] width 27 height 22
click at [990, 334] on div "4" at bounding box center [988, 345] width 26 height 22
click at [1063, 334] on div "♭3" at bounding box center [1067, 345] width 26 height 22
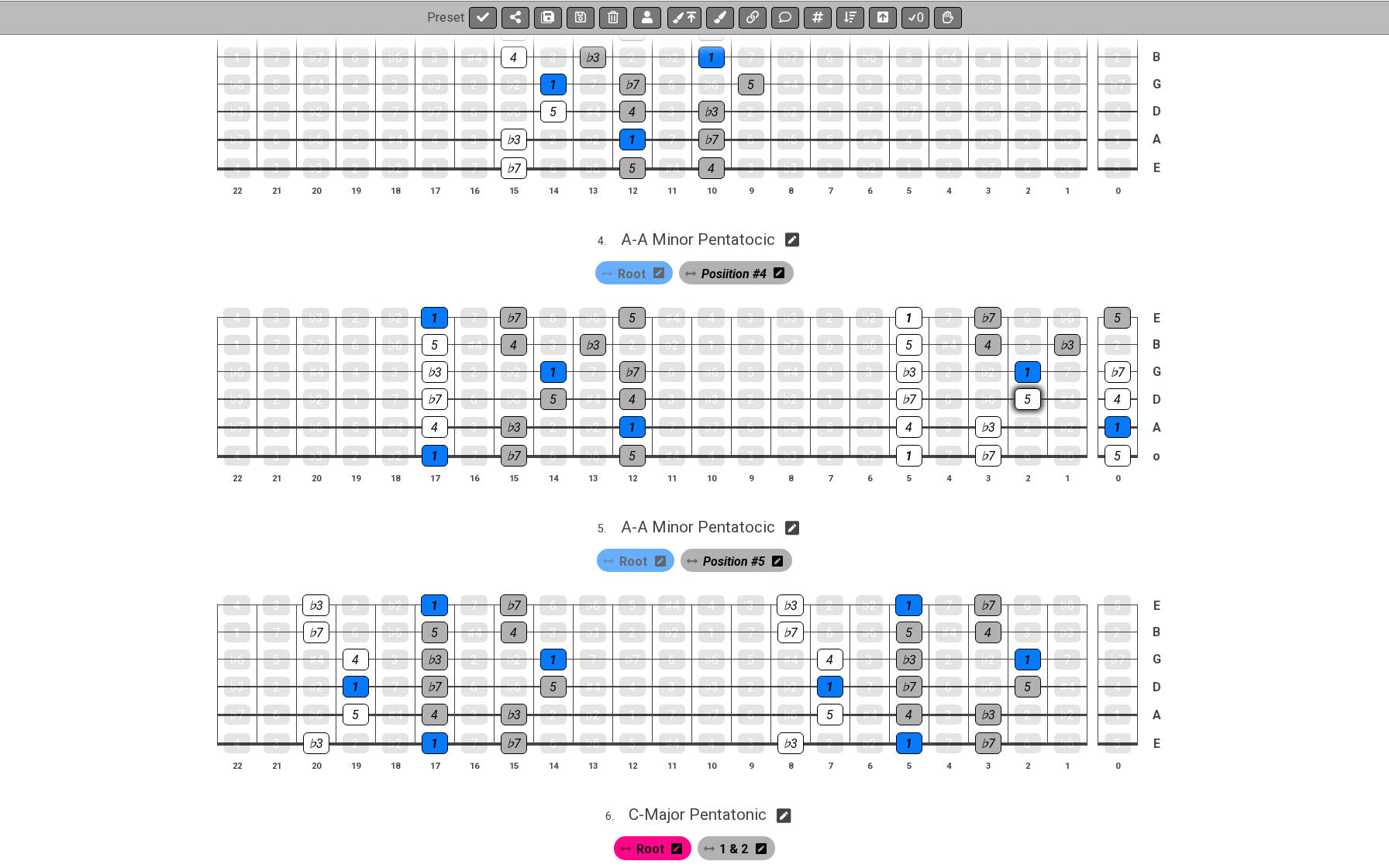
click at [1032, 388] on div "5" at bounding box center [1028, 399] width 26 height 22
click at [994, 418] on div "♭3" at bounding box center [988, 427] width 26 height 22
click at [991, 445] on div "♭7" at bounding box center [988, 456] width 26 height 22
click at [1111, 445] on div "5" at bounding box center [1118, 456] width 26 height 22
click at [1112, 390] on div "4" at bounding box center [1118, 399] width 26 height 22
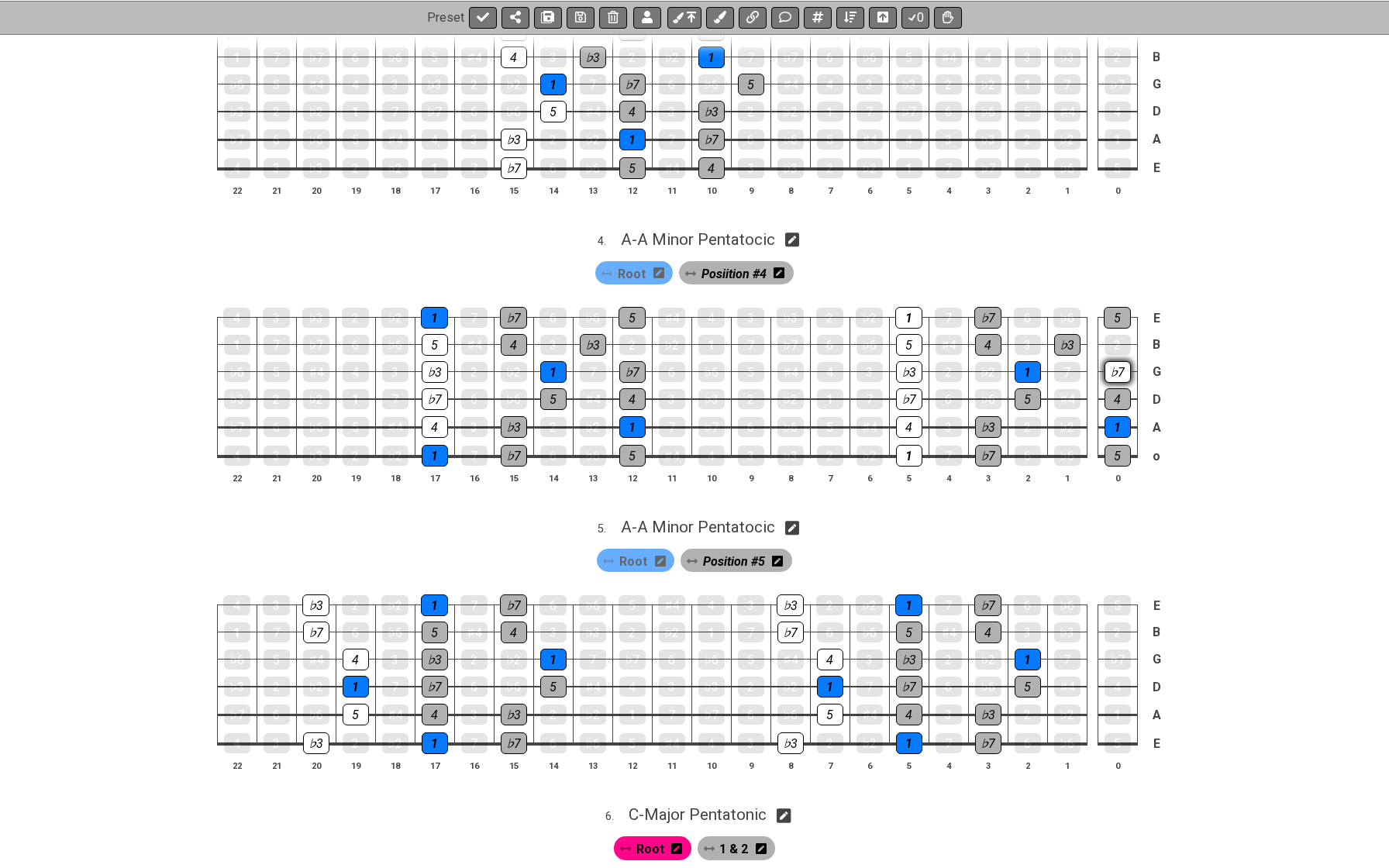
click at [1114, 361] on div "♭7" at bounding box center [1118, 372] width 26 height 22
click at [637, 263] on span "Root" at bounding box center [632, 274] width 28 height 22
click at [902, 445] on div "1" at bounding box center [909, 456] width 26 height 22
click at [902, 312] on div "1" at bounding box center [908, 318] width 27 height 22
click at [581, 13] on icon at bounding box center [580, 17] width 11 height 12
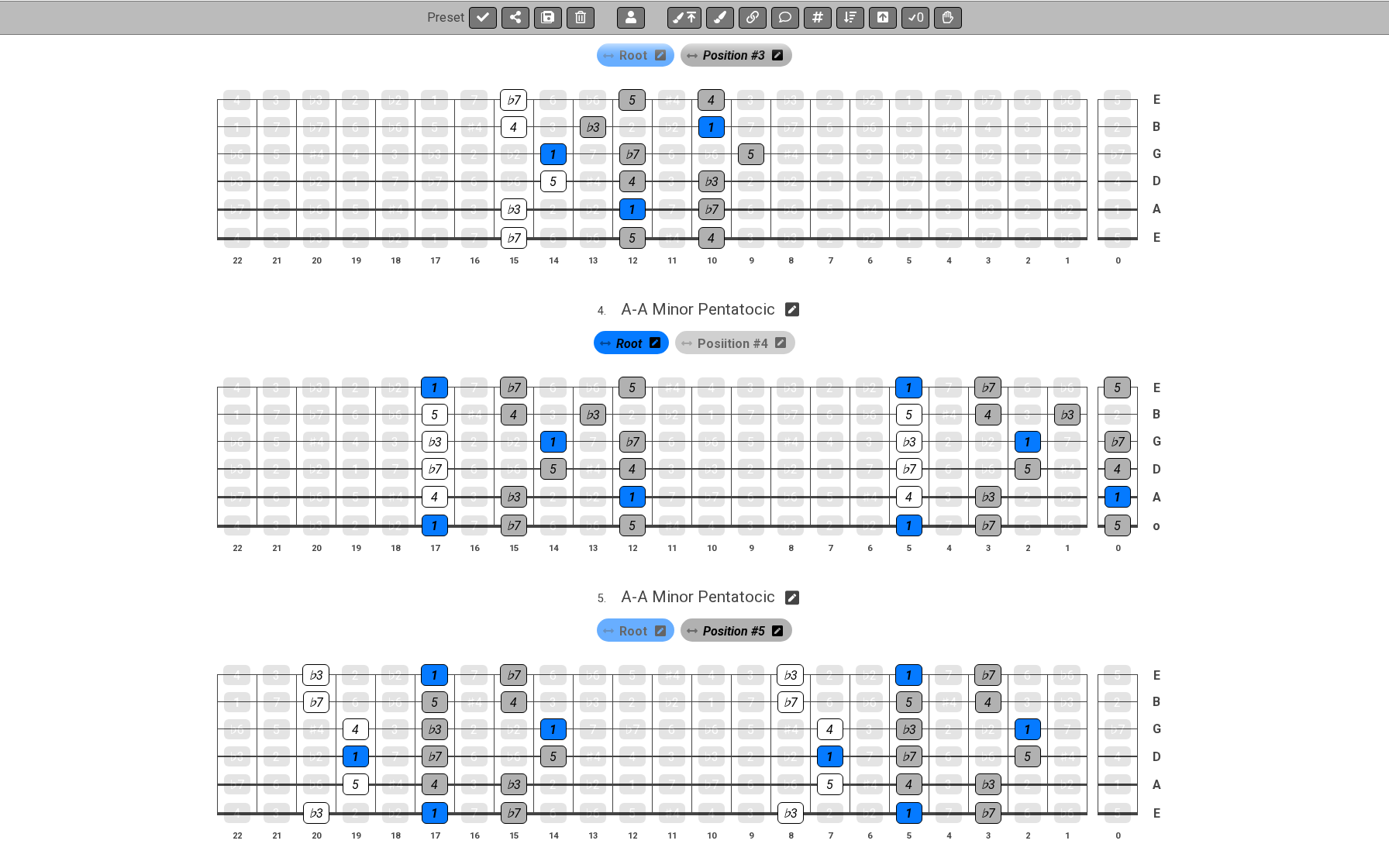
scroll to position [939, 0]
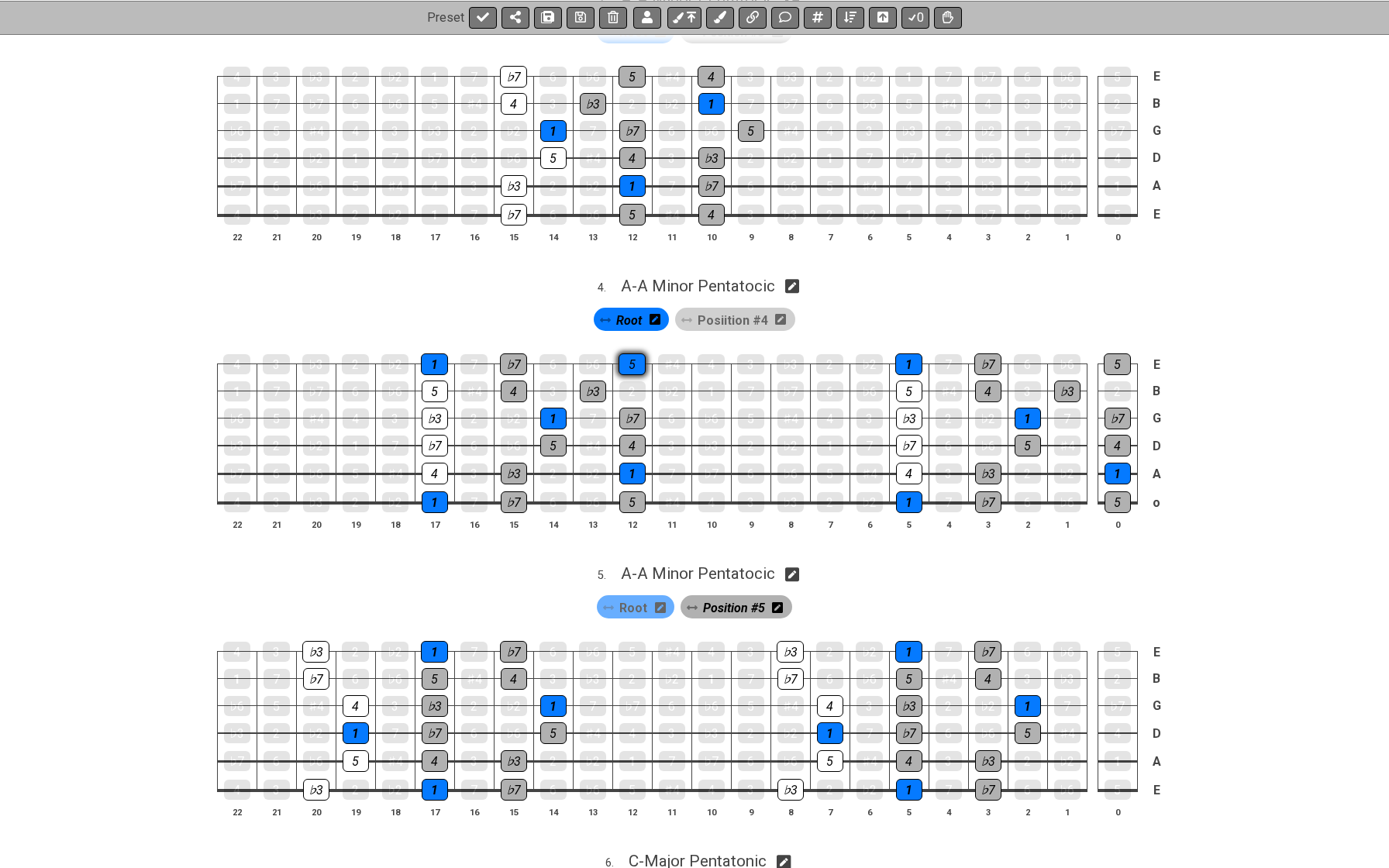
click at [626, 353] on div "5" at bounding box center [632, 364] width 27 height 22
click at [629, 309] on span "Root" at bounding box center [629, 320] width 26 height 22
click at [433, 353] on div "1" at bounding box center [434, 364] width 27 height 22
click at [439, 354] on div "1" at bounding box center [434, 364] width 27 height 20
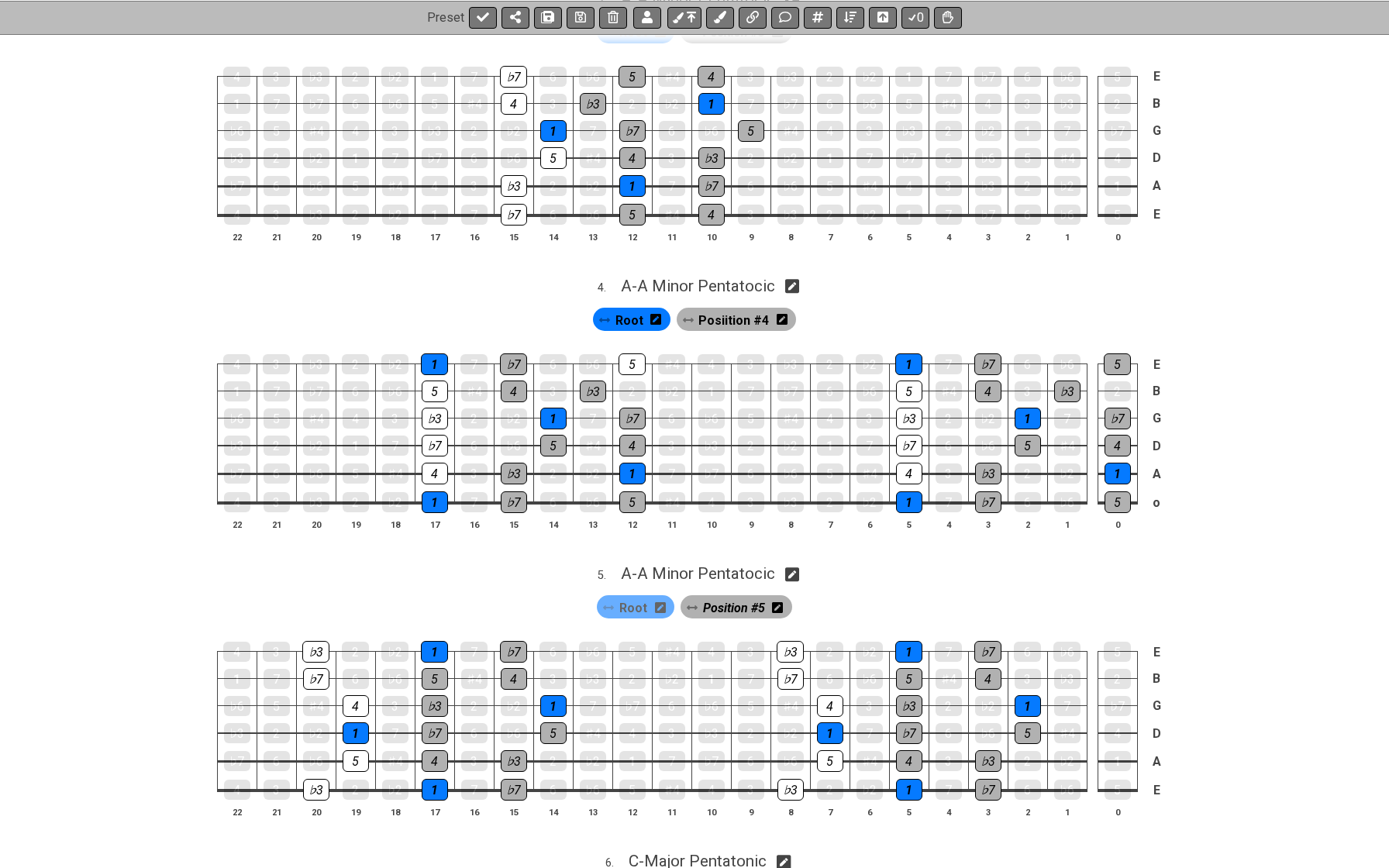
click at [649, 308] on div "Root" at bounding box center [632, 319] width 78 height 23
click at [644, 312] on div "Root" at bounding box center [632, 319] width 78 height 23
click at [629, 309] on span "Root" at bounding box center [629, 320] width 28 height 22
click at [552, 408] on div "1" at bounding box center [553, 419] width 26 height 22
click at [635, 465] on div "1" at bounding box center [632, 474] width 26 height 22
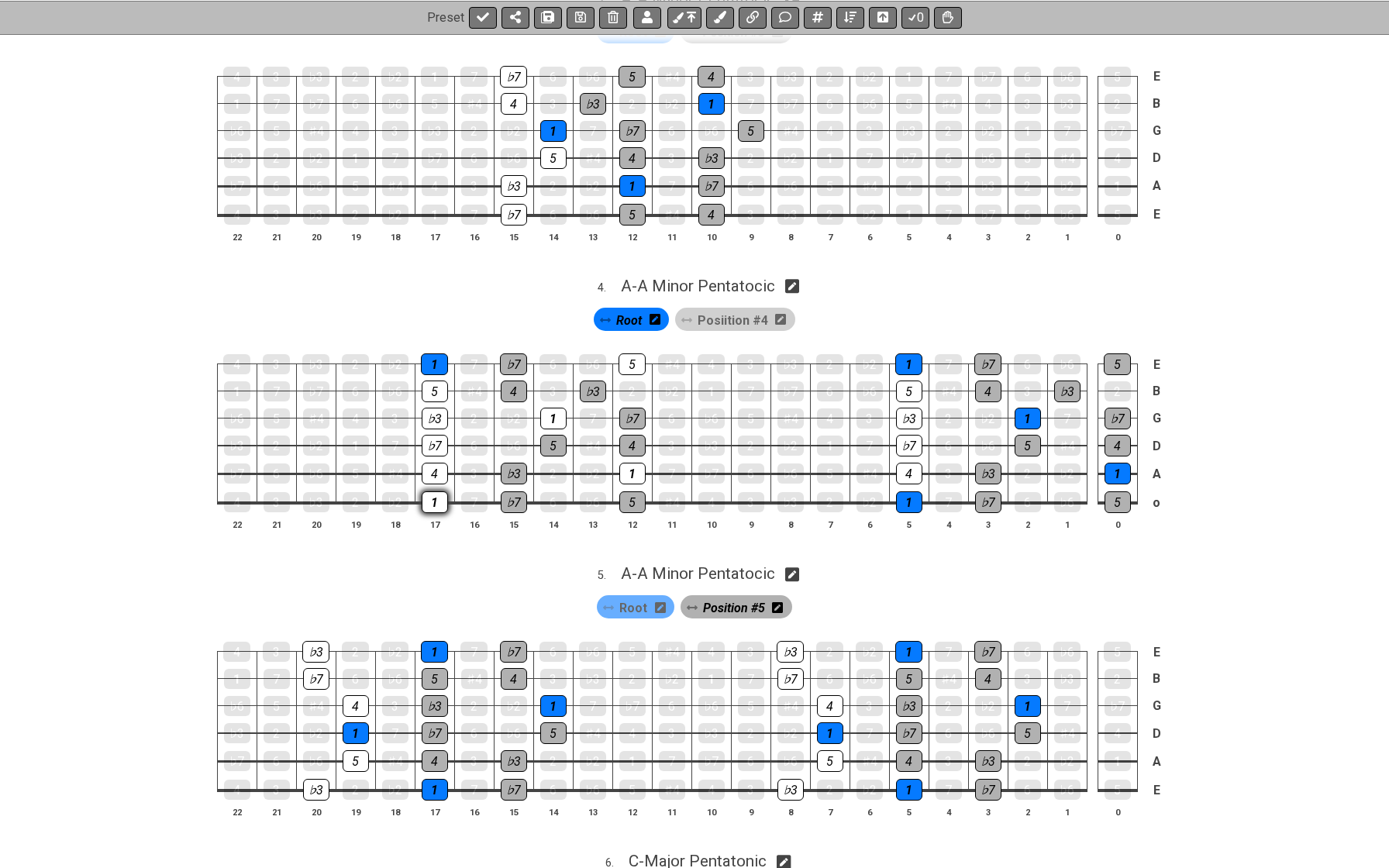
click at [433, 491] on div "1" at bounding box center [435, 502] width 26 height 22
click at [436, 353] on div "1" at bounding box center [434, 364] width 27 height 22
click at [705, 309] on span "Posiition #4" at bounding box center [733, 320] width 71 height 22
click at [723, 309] on span "Posiition #4" at bounding box center [734, 320] width 65 height 22
click at [723, 309] on span "Posiition #4" at bounding box center [733, 320] width 71 height 22
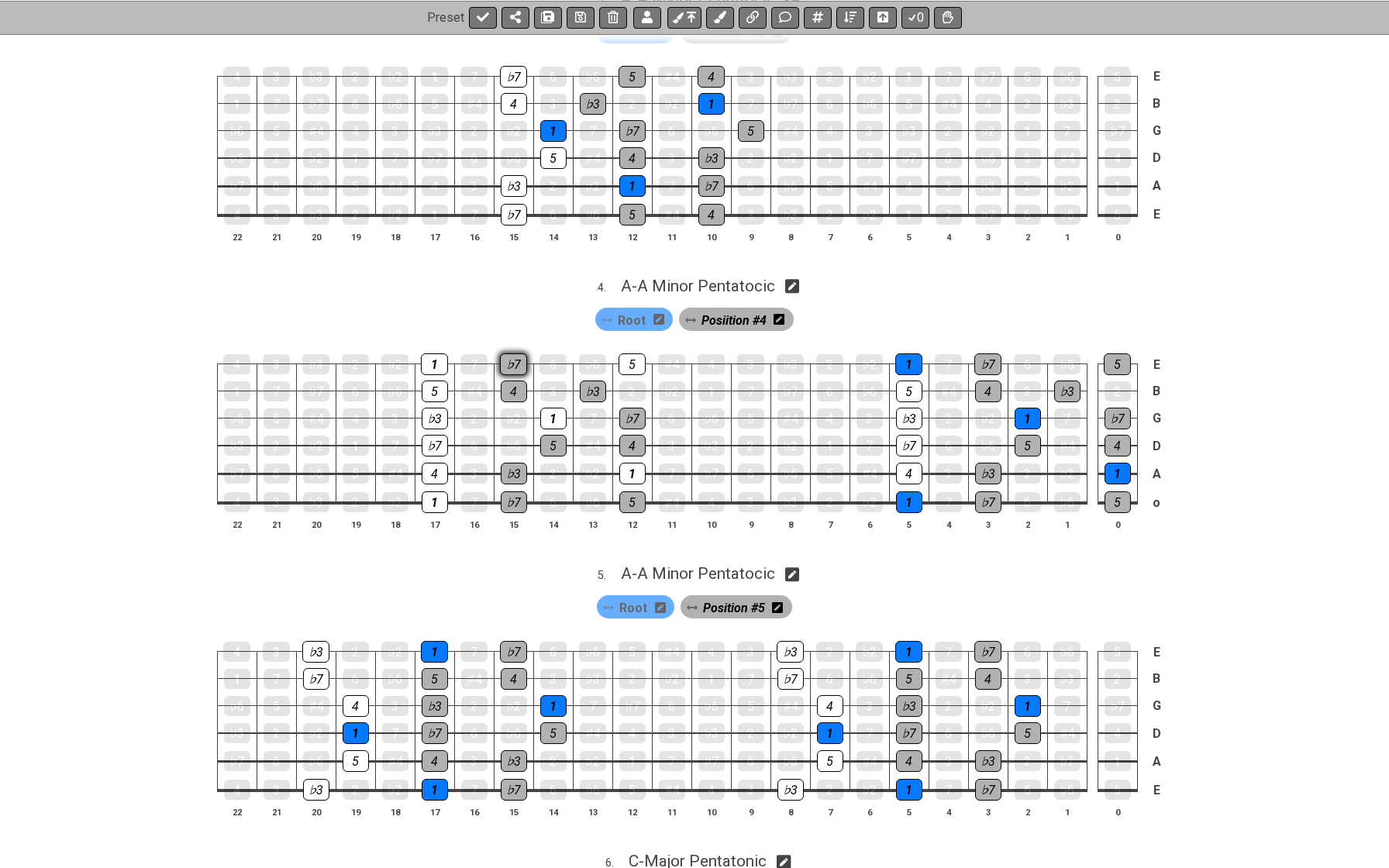
click at [515, 353] on div "♭7" at bounding box center [513, 364] width 27 height 22
click at [515, 381] on div "4" at bounding box center [514, 392] width 26 height 22
click at [595, 381] on div "♭3" at bounding box center [593, 392] width 26 height 22
click at [550, 438] on div "5" at bounding box center [553, 446] width 26 height 22
click at [515, 463] on div "♭3" at bounding box center [514, 474] width 26 height 22
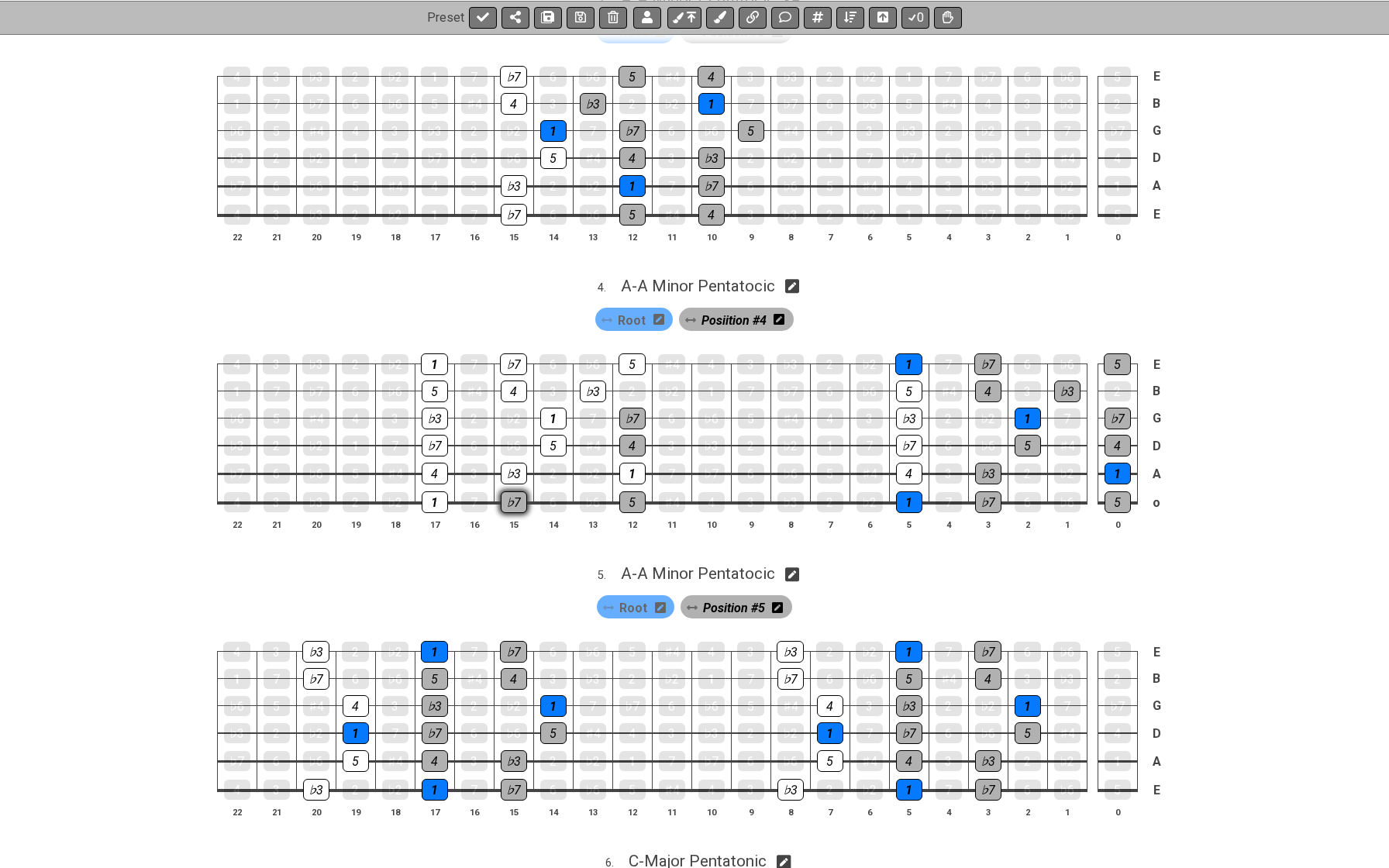
click at [514, 491] on div "♭7" at bounding box center [514, 502] width 26 height 22
click at [631, 491] on div "5" at bounding box center [632, 502] width 26 height 22
click at [635, 440] on div "4" at bounding box center [632, 446] width 26 height 22
click at [634, 412] on div "♭7" at bounding box center [632, 419] width 26 height 22
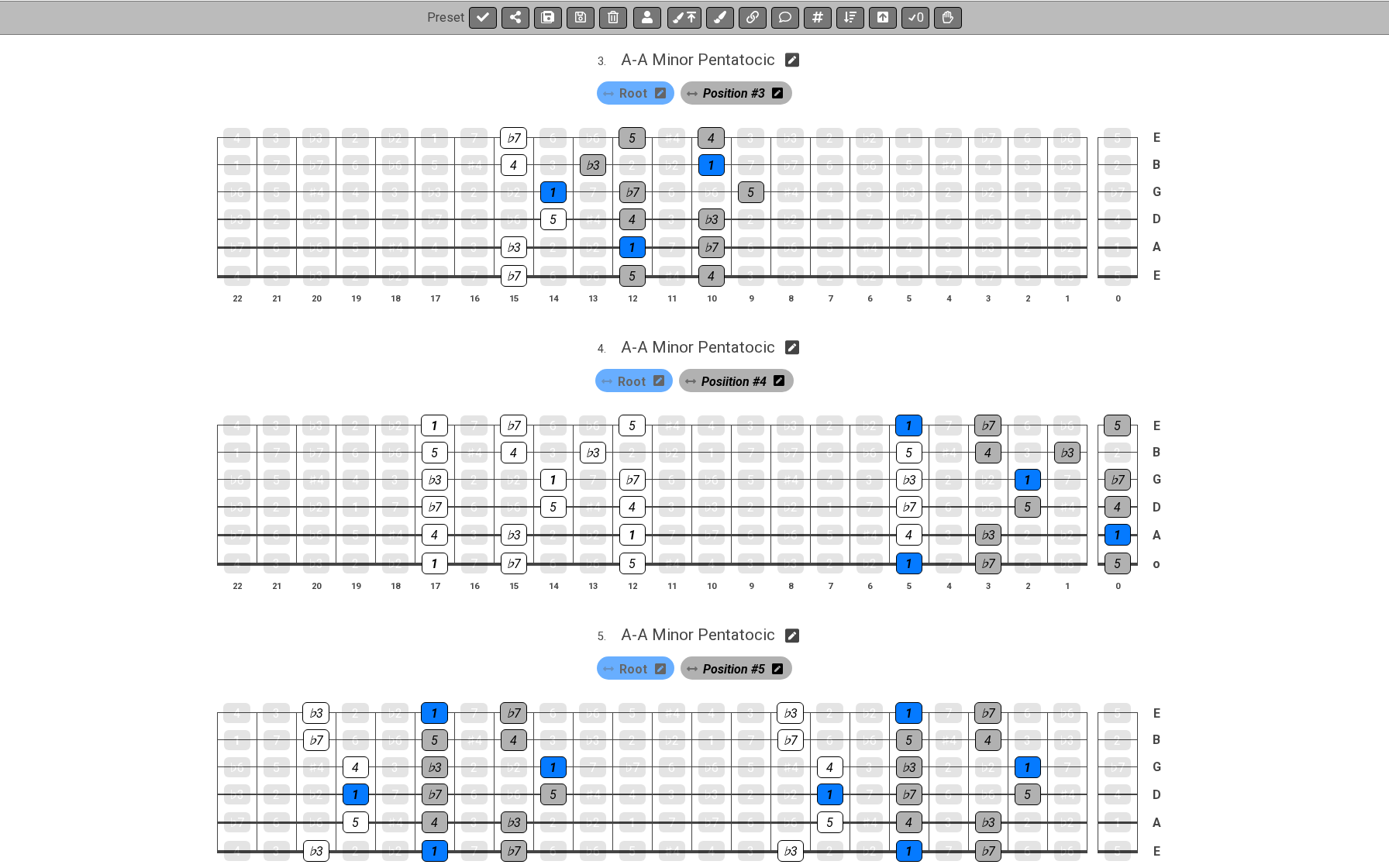
scroll to position [876, 0]
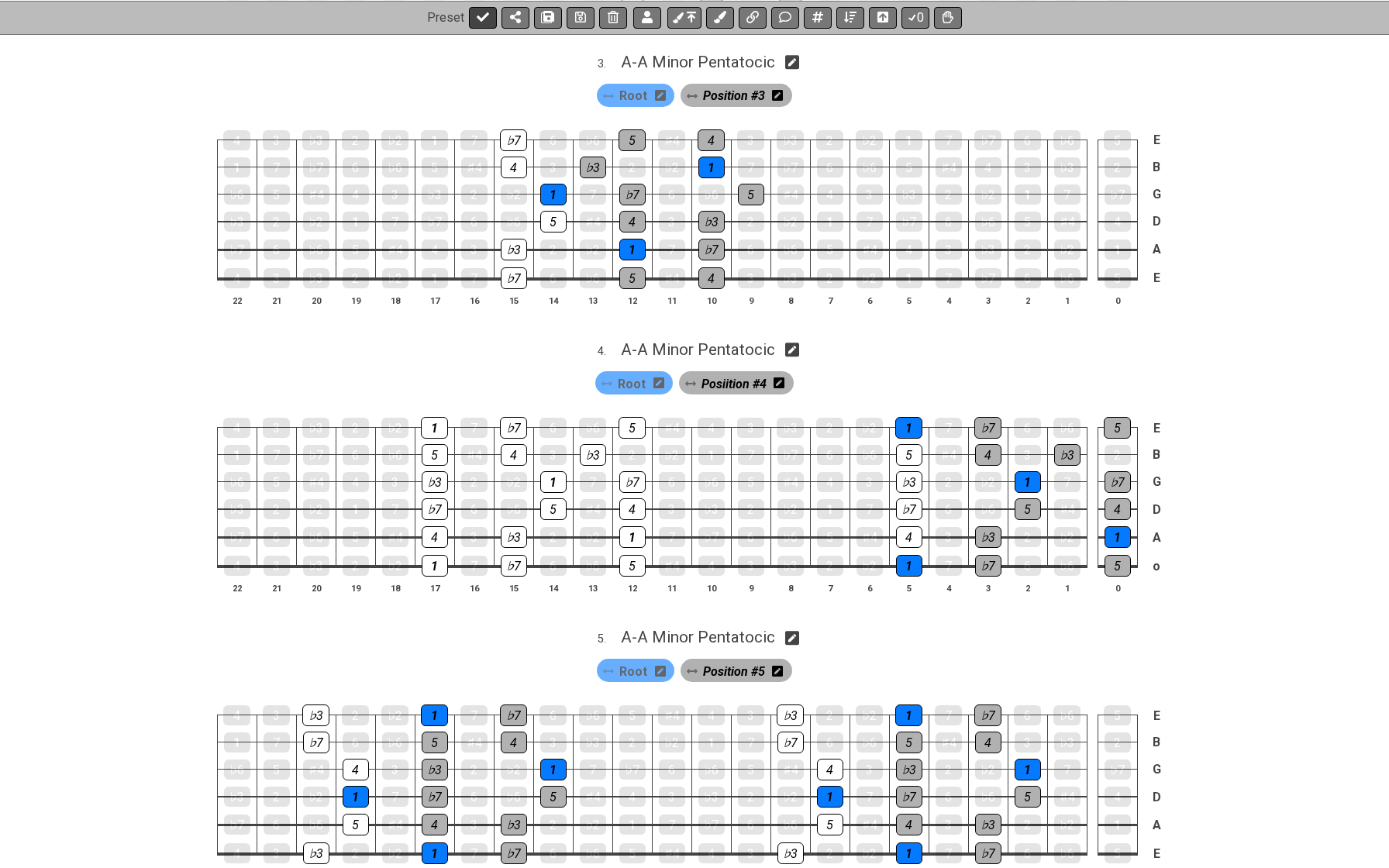
click at [484, 20] on icon at bounding box center [483, 17] width 12 height 12
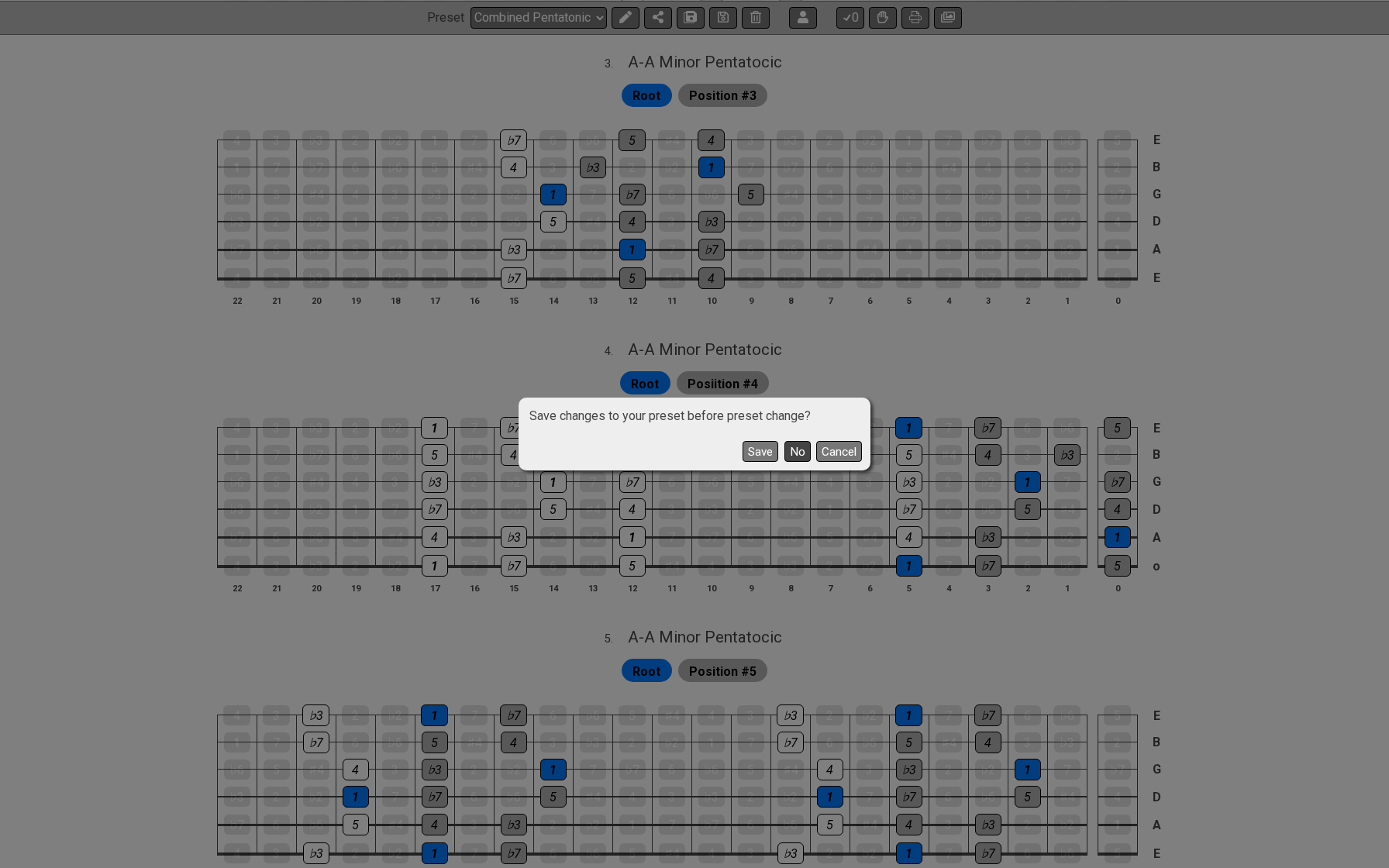
click at [796, 451] on button "No" at bounding box center [797, 451] width 26 height 21
select select "/minor-pentatonic"
select select "C"
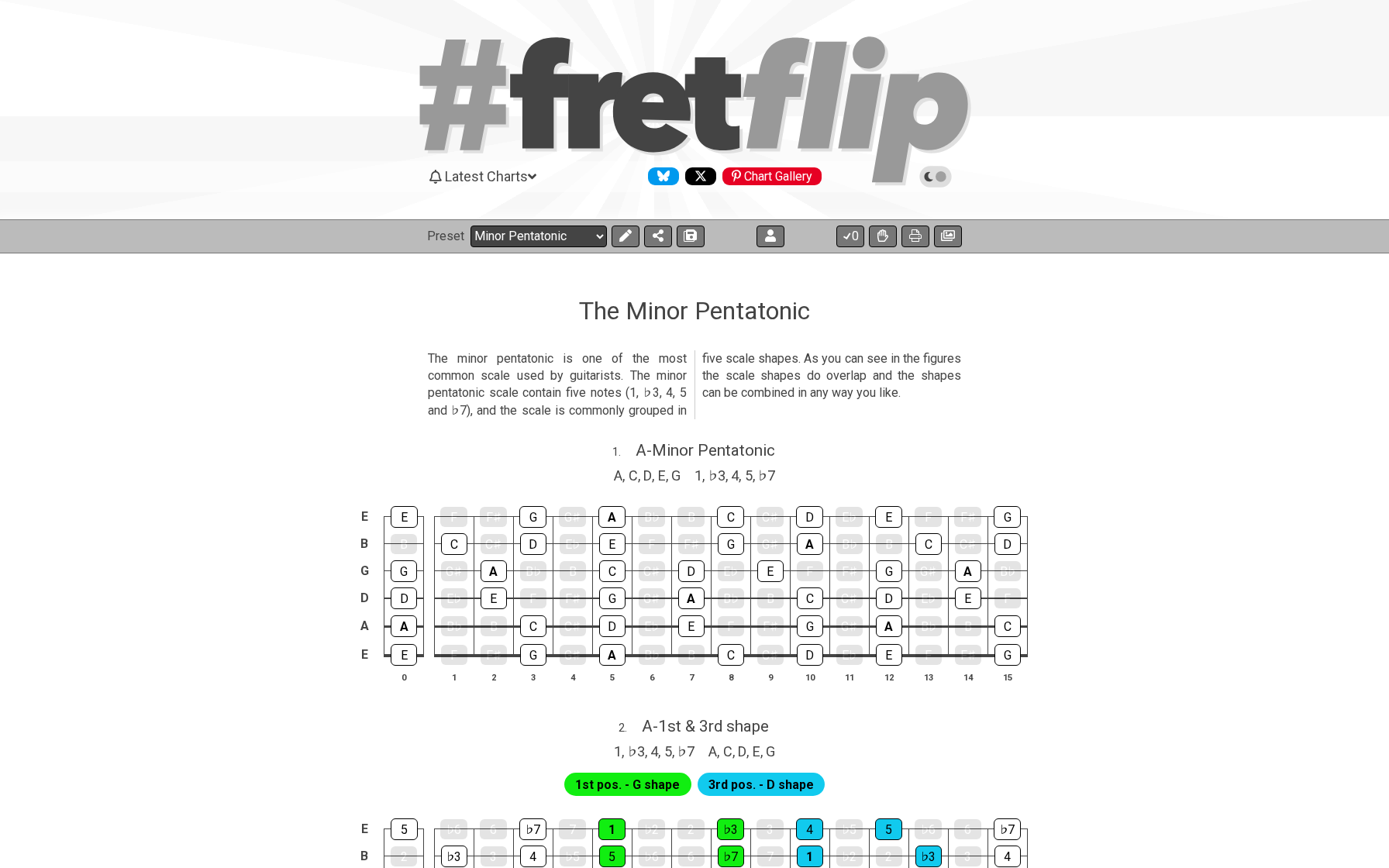
select select "/022B3E3LD"
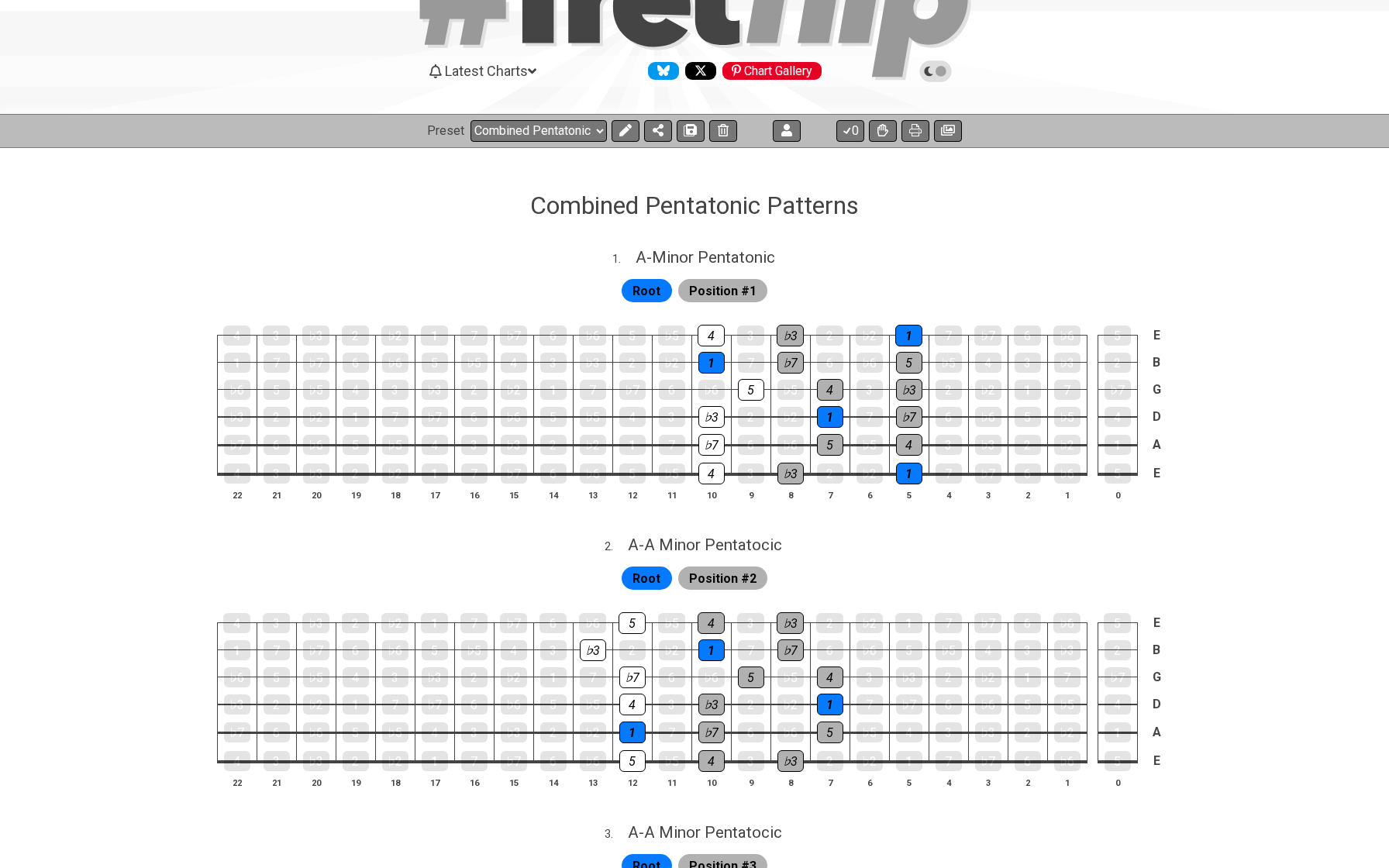
scroll to position [105, 0]
click at [431, 473] on div "1" at bounding box center [435, 474] width 26 height 20
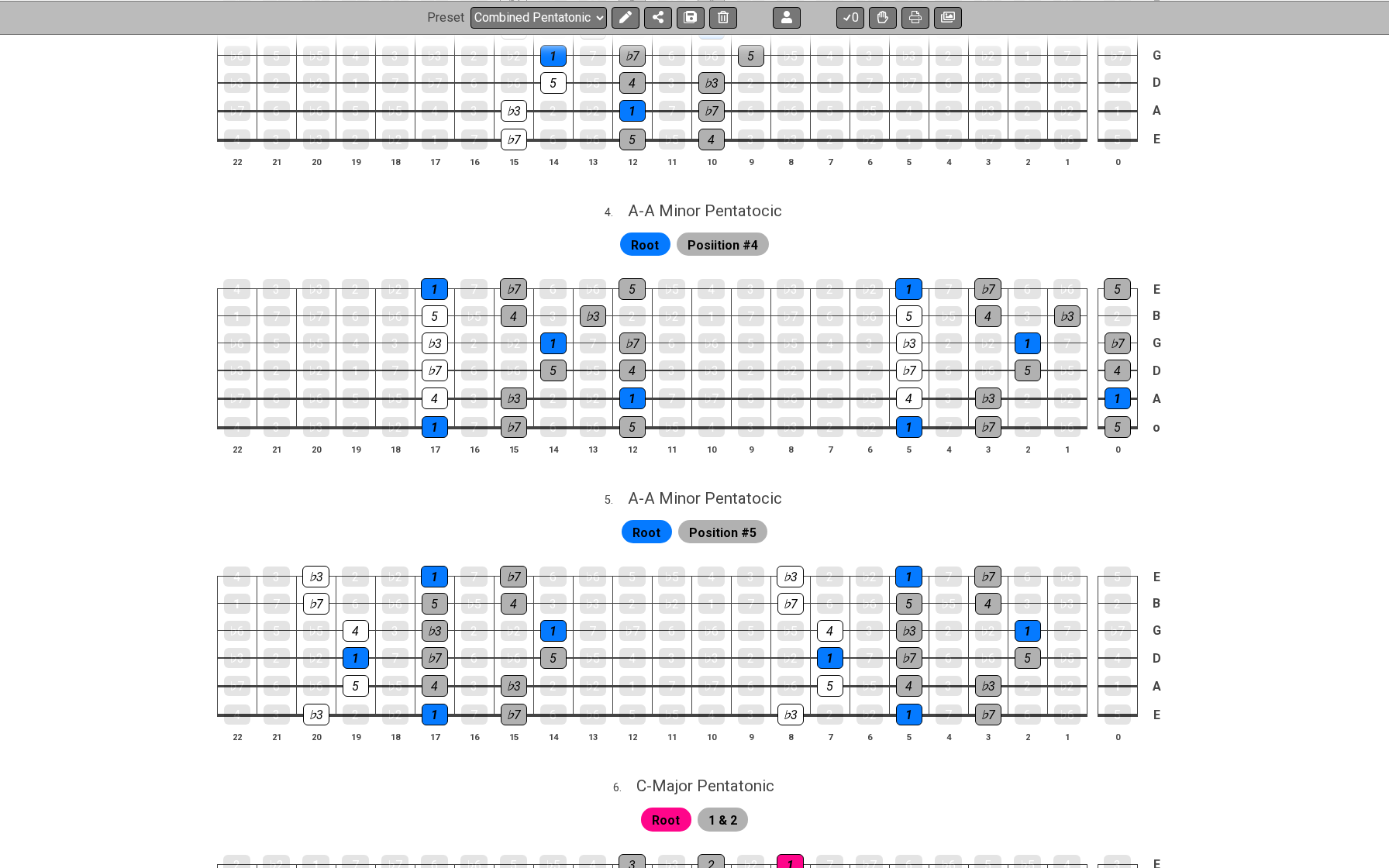
scroll to position [1016, 0]
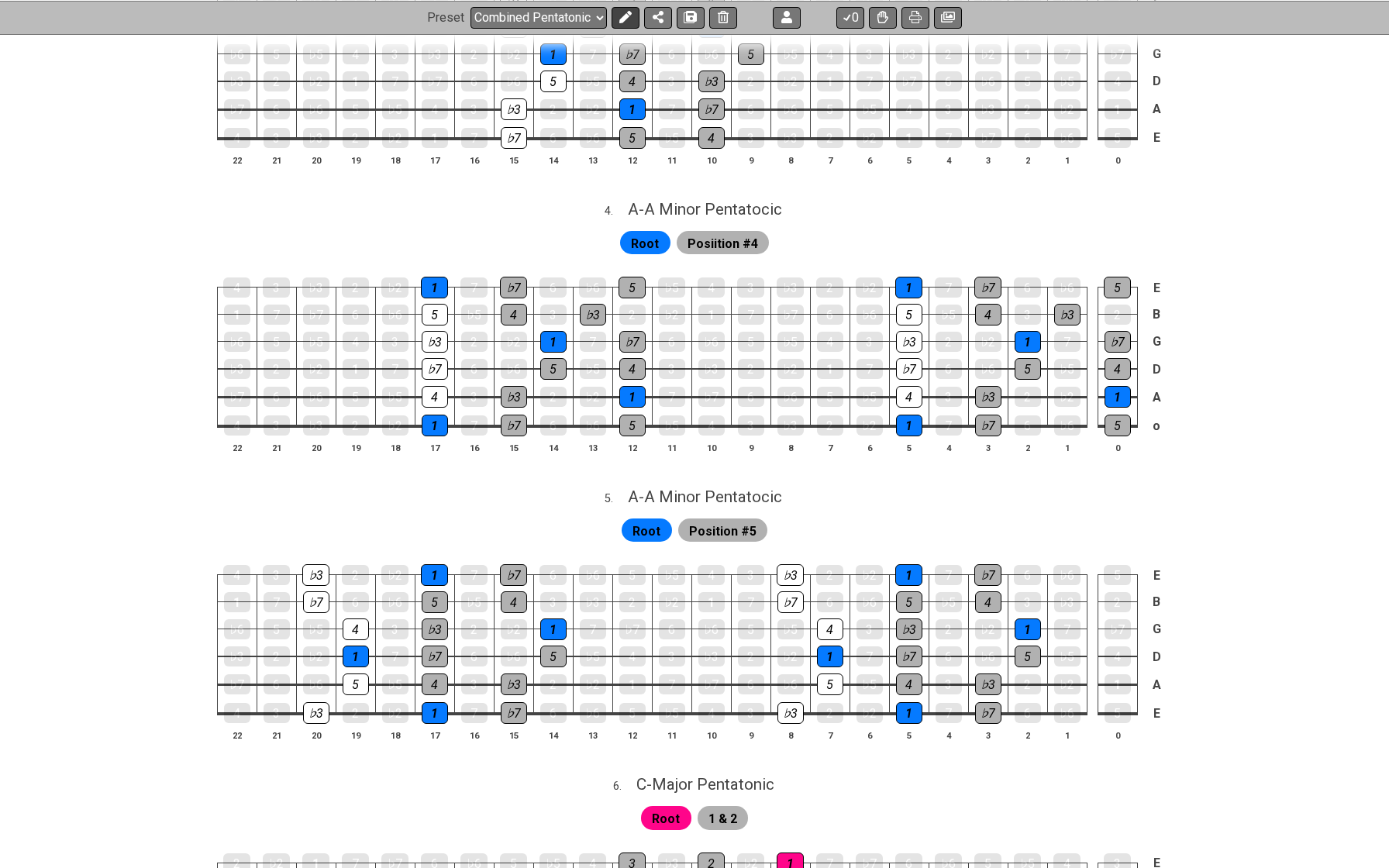
click at [623, 17] on icon at bounding box center [625, 17] width 12 height 12
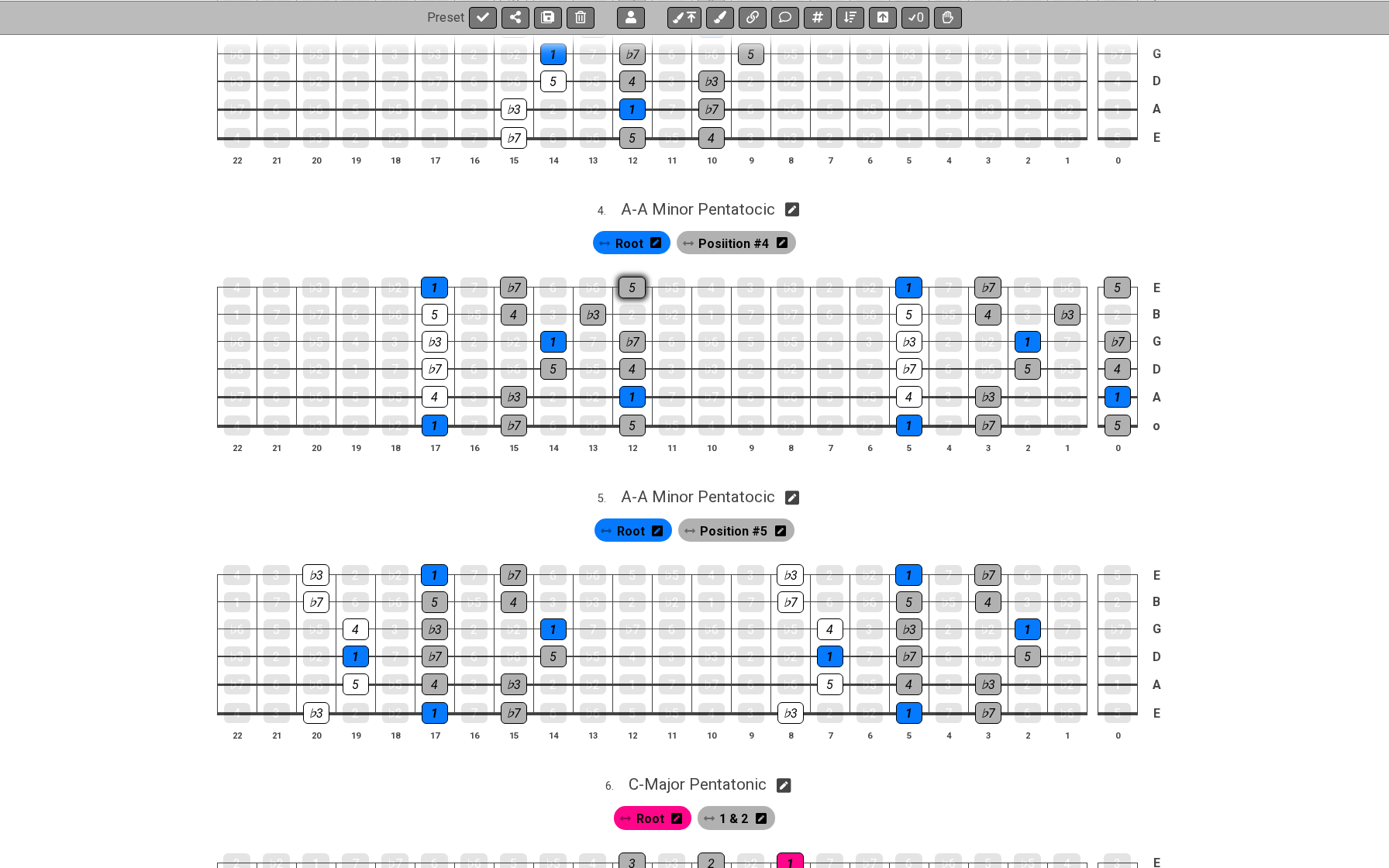
click at [635, 278] on div "5" at bounding box center [632, 288] width 27 height 22
click at [635, 278] on div "5" at bounding box center [632, 288] width 27 height 20
click at [728, 233] on span "Posiition #4" at bounding box center [733, 244] width 71 height 22
click at [626, 278] on div "5" at bounding box center [632, 288] width 27 height 22
click at [626, 335] on div "♭7" at bounding box center [632, 342] width 26 height 22
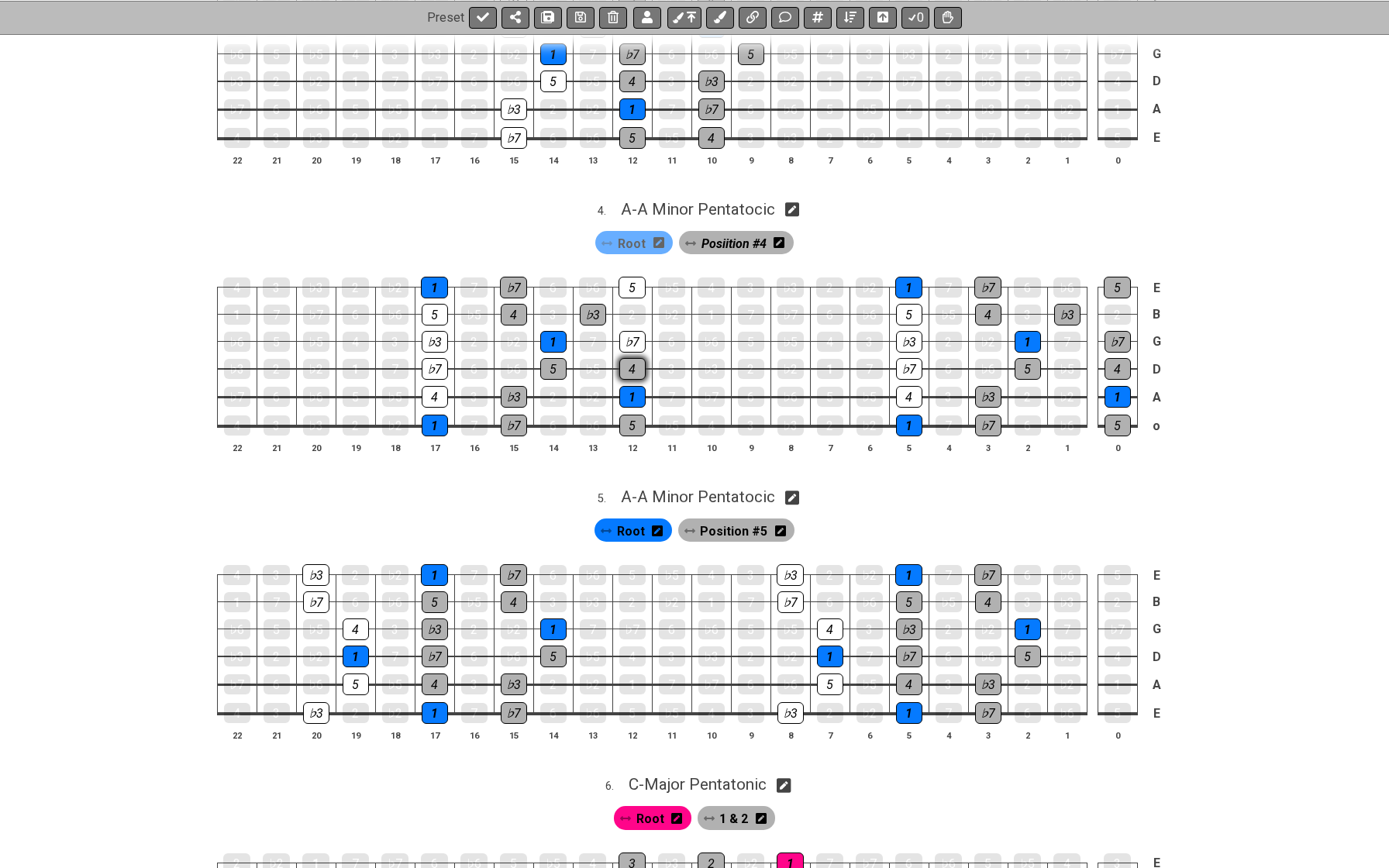
click at [626, 358] on div "4" at bounding box center [632, 369] width 26 height 22
click at [627, 387] on div "1" at bounding box center [632, 397] width 26 height 22
click at [629, 416] on div "5" at bounding box center [632, 426] width 26 height 22
click at [594, 304] on div "♭3" at bounding box center [593, 315] width 26 height 22
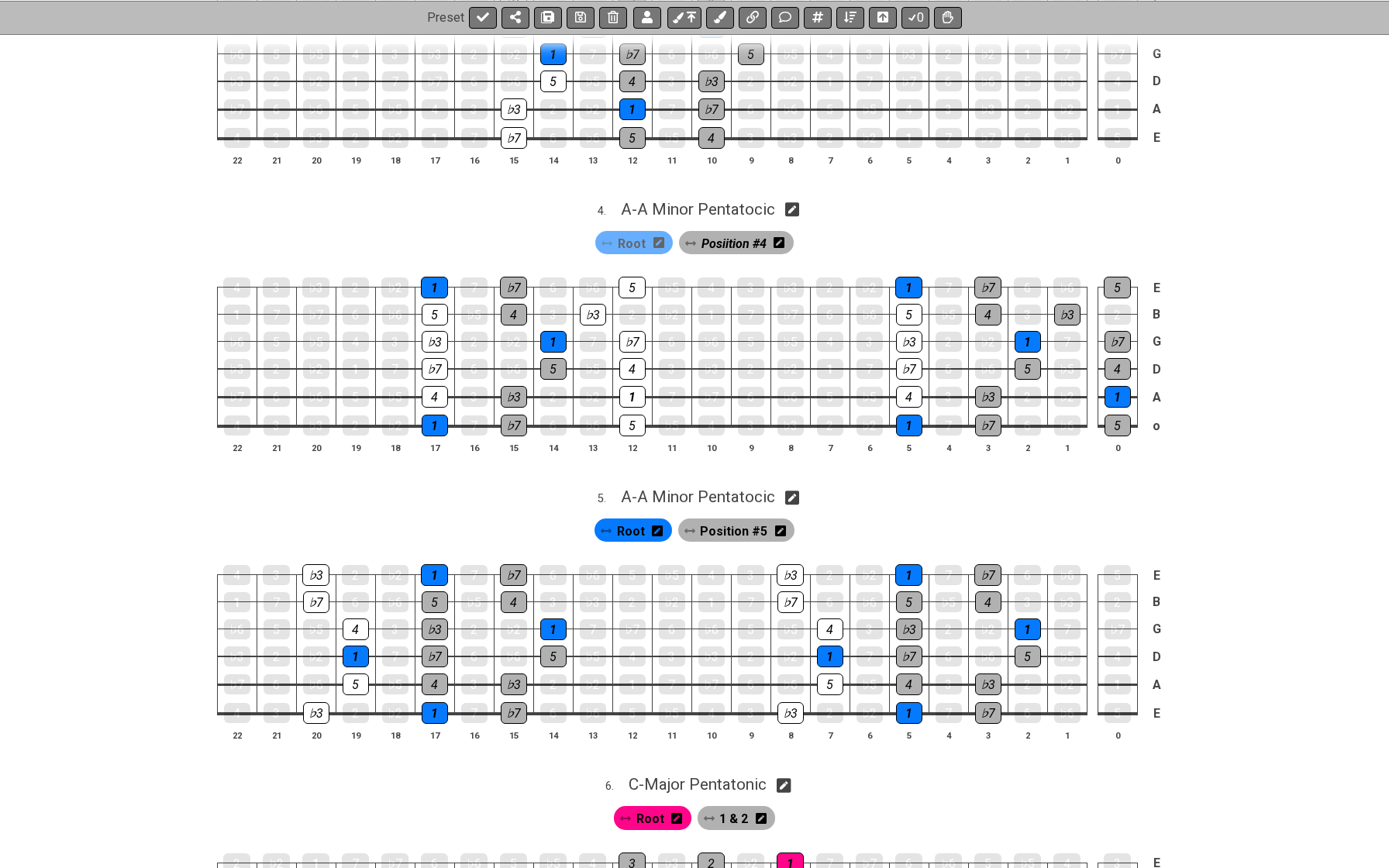
click at [537, 327] on td "1" at bounding box center [553, 328] width 40 height 27
click at [548, 331] on div "1" at bounding box center [553, 342] width 26 height 22
click at [548, 358] on div "5" at bounding box center [553, 369] width 26 height 22
click at [550, 331] on div "1" at bounding box center [553, 342] width 26 height 22
click at [513, 304] on div "4" at bounding box center [514, 315] width 26 height 22
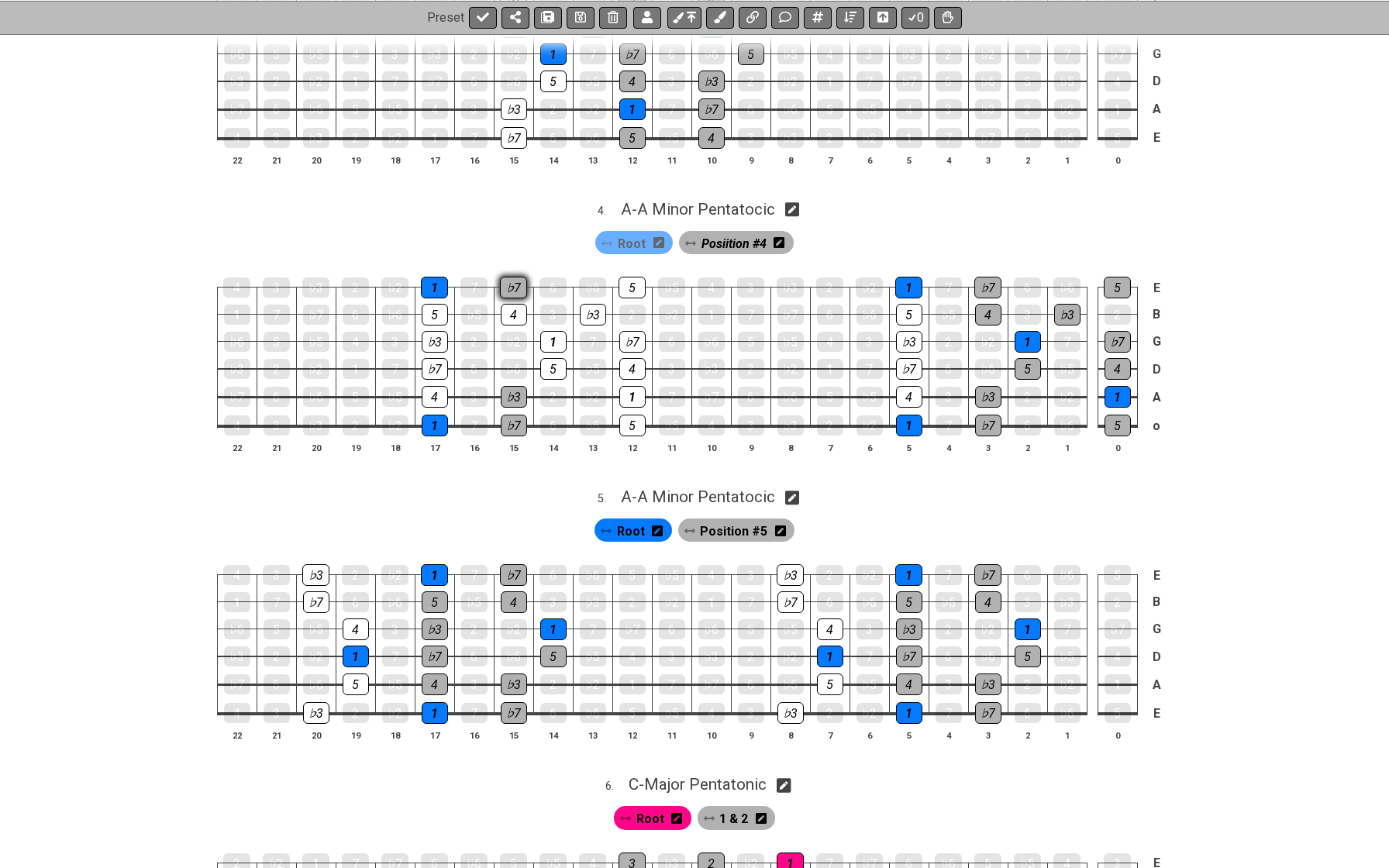
click at [513, 277] on div "♭7" at bounding box center [513, 288] width 27 height 22
click at [439, 277] on div "1" at bounding box center [434, 288] width 27 height 22
click at [440, 415] on div "1" at bounding box center [435, 426] width 26 height 22
click at [437, 277] on div "1" at bounding box center [434, 288] width 27 height 22
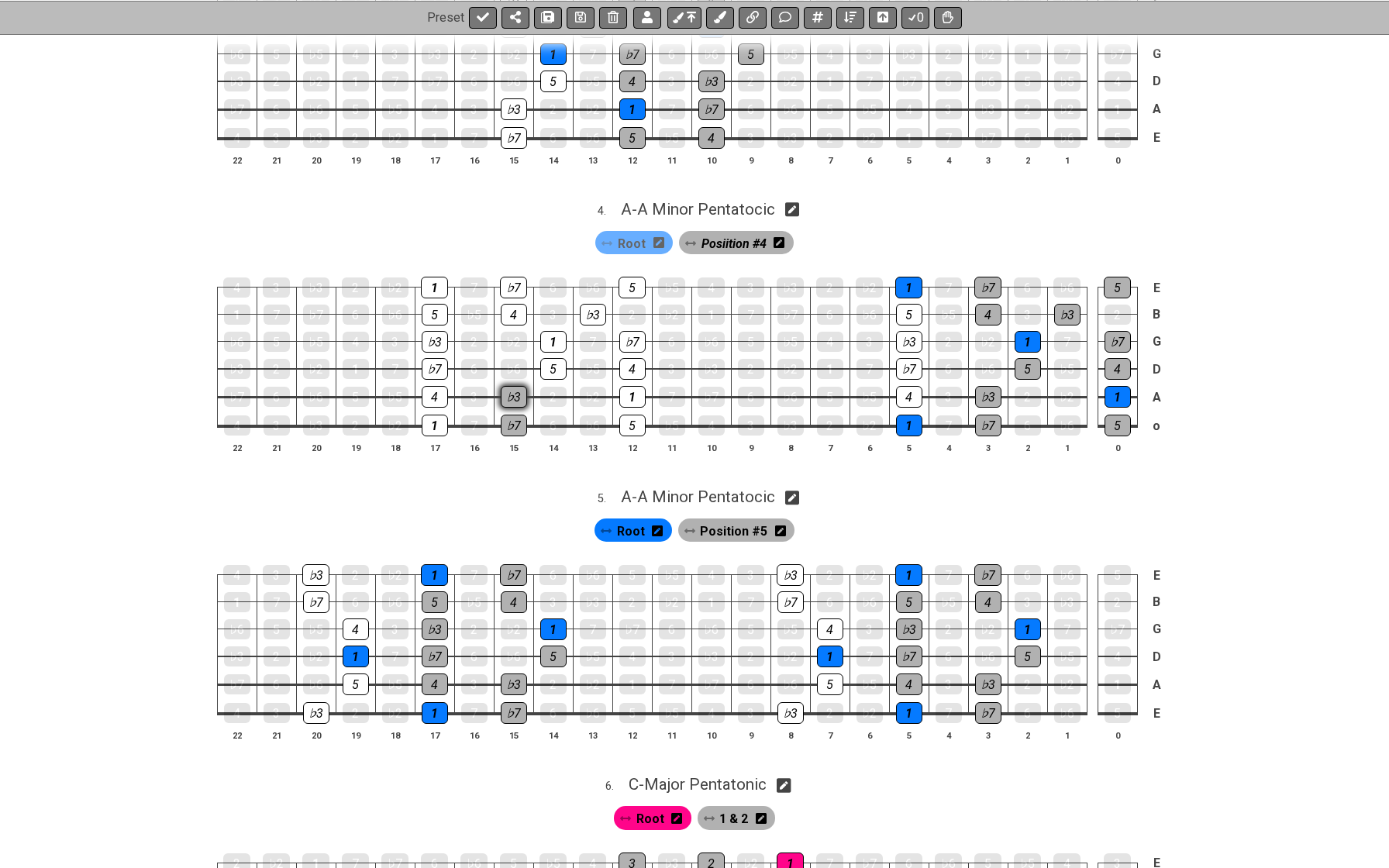
click at [519, 386] on div "♭3" at bounding box center [514, 397] width 26 height 22
click at [518, 415] on div "♭7" at bounding box center [514, 426] width 26 height 22
click at [515, 415] on div "♭7" at bounding box center [514, 426] width 26 height 22
click at [721, 233] on span "Posiition #4" at bounding box center [734, 244] width 65 height 22
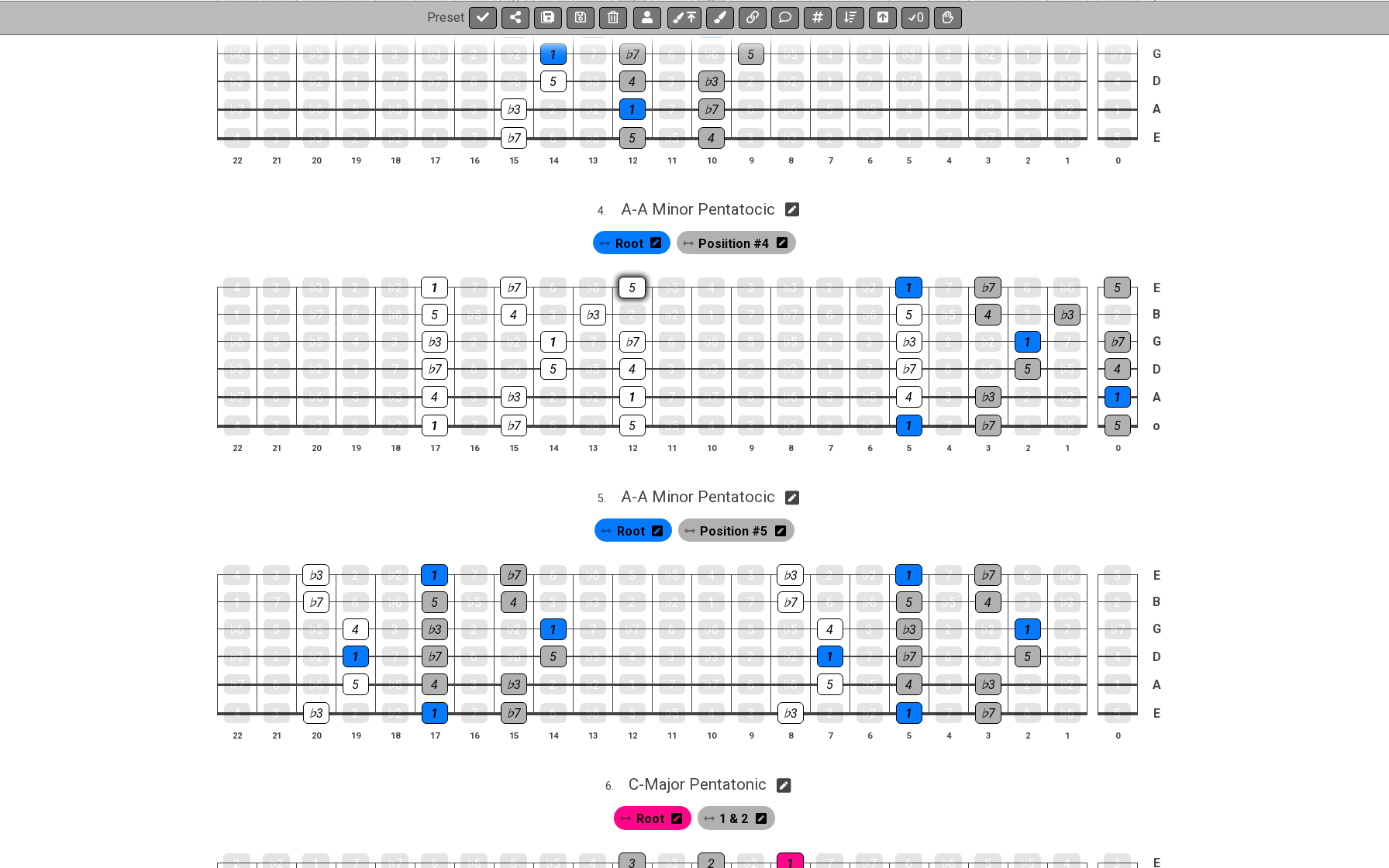
click at [638, 277] on div "5" at bounding box center [632, 288] width 27 height 22
click at [632, 331] on div "♭7" at bounding box center [632, 342] width 26 height 22
click at [477, 14] on icon at bounding box center [483, 17] width 12 height 12
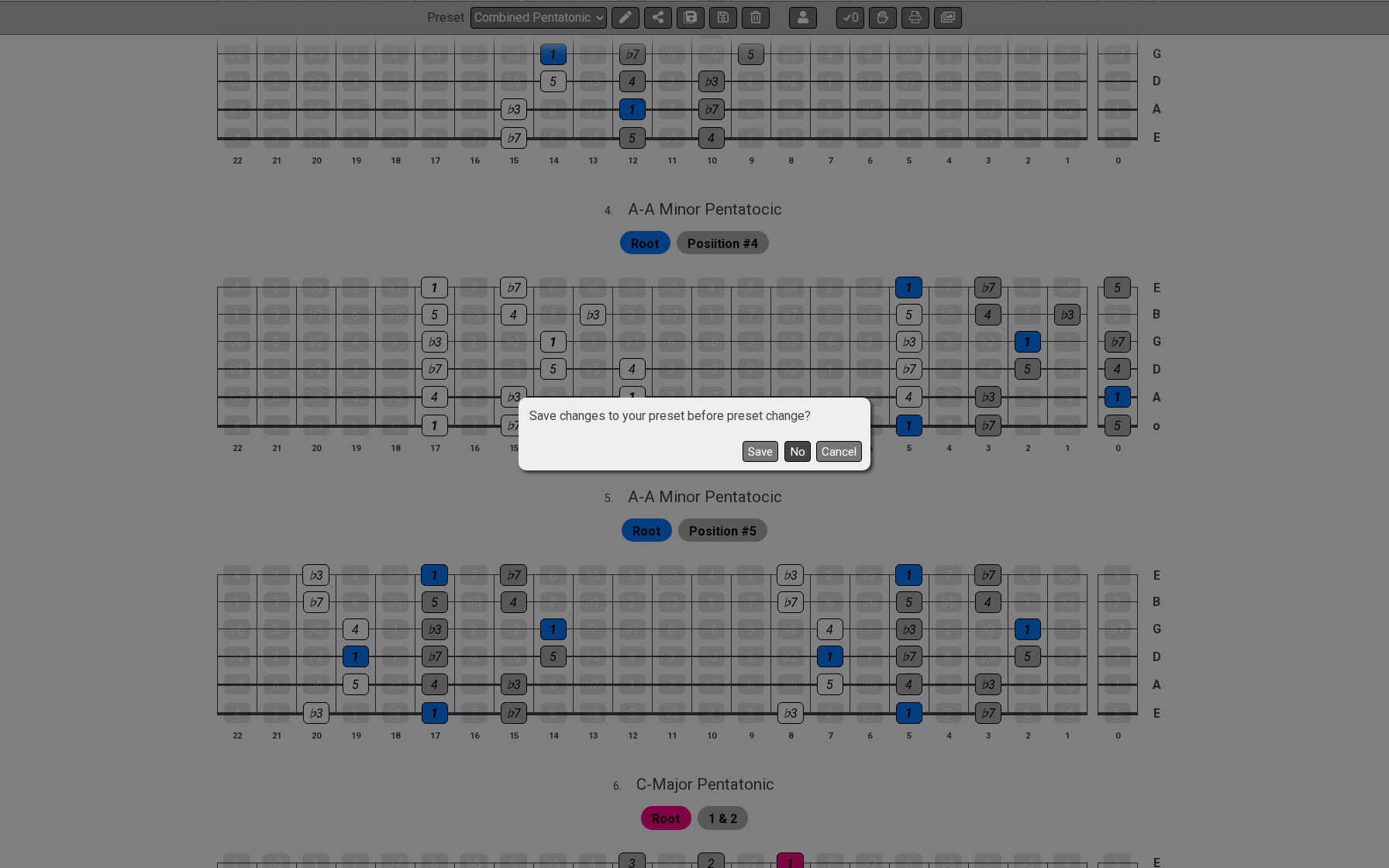
click at [799, 446] on button "No" at bounding box center [797, 451] width 26 height 21
select select "/minor-pentatonic"
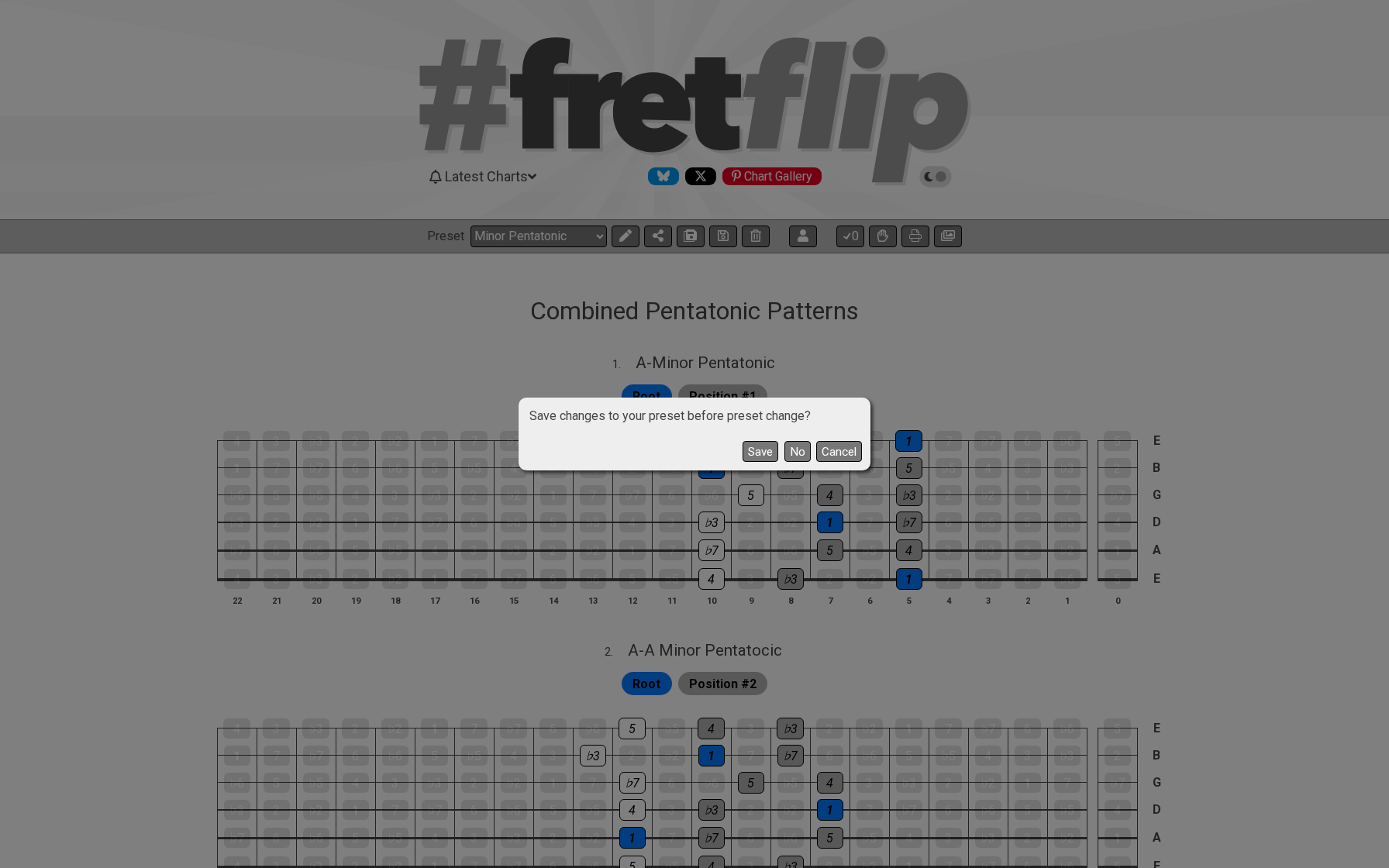
select select "C"
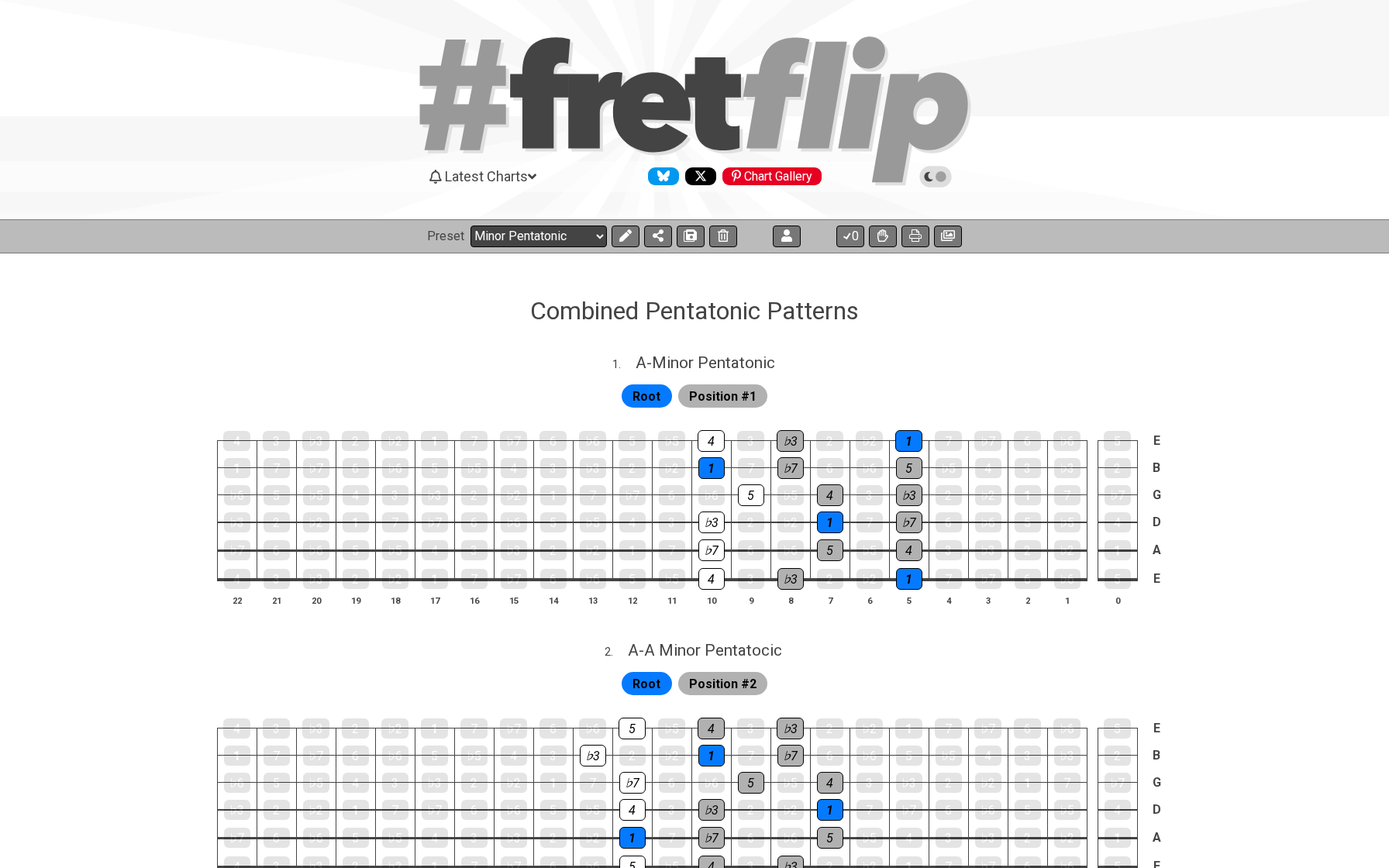
select select "/022B3E3LD"
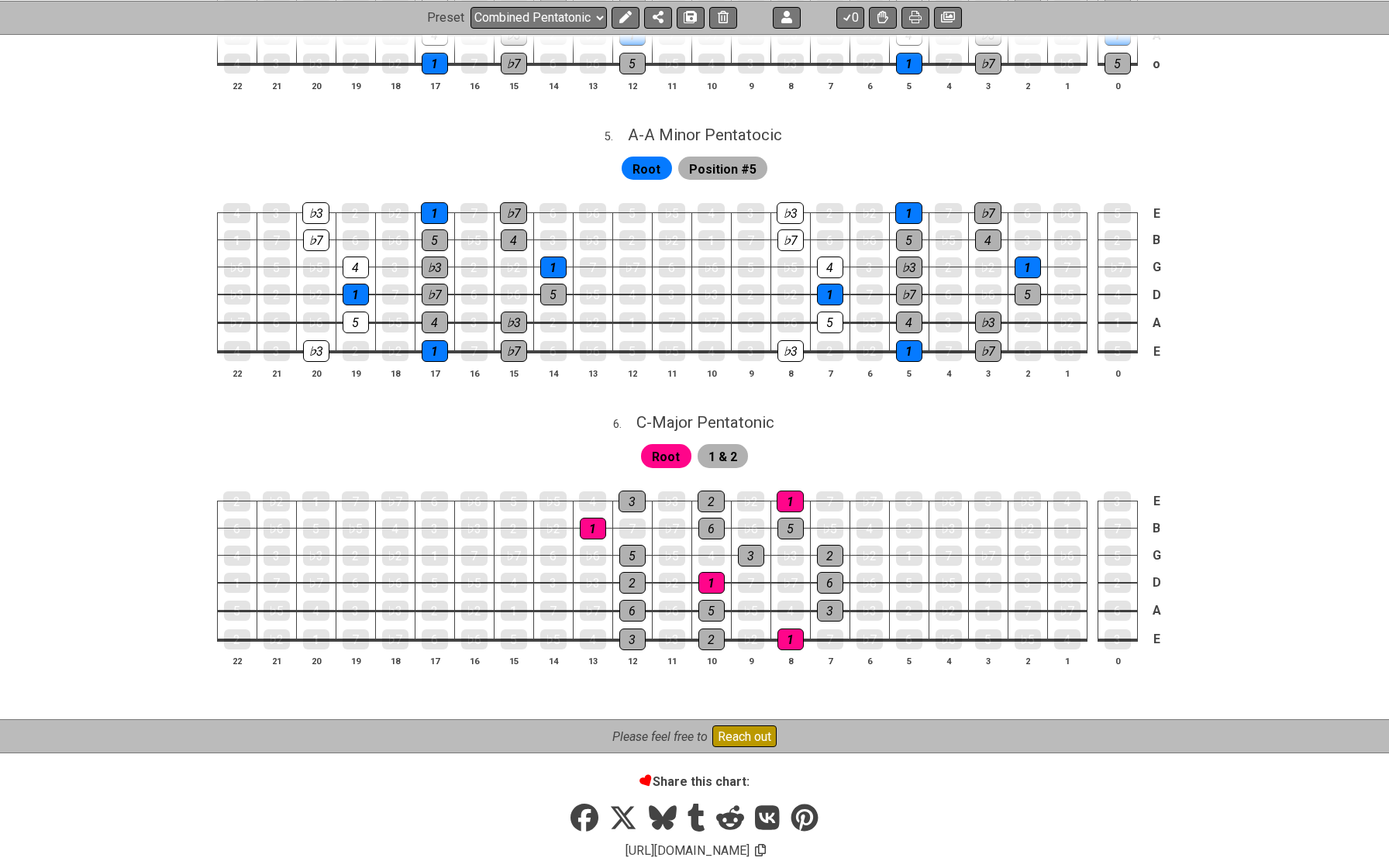
scroll to position [1379, 0]
click at [626, 21] on icon at bounding box center [625, 17] width 12 height 12
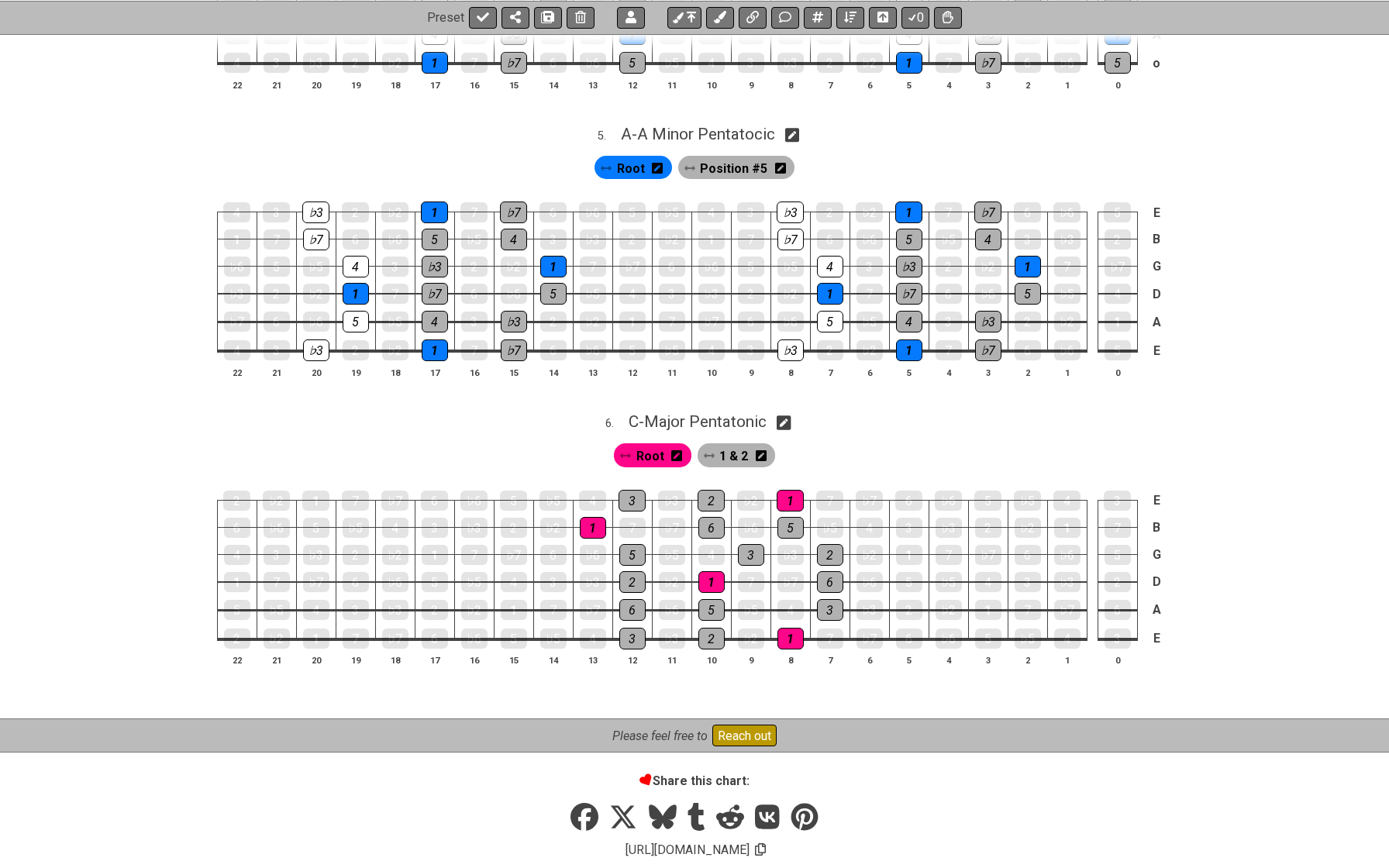
click at [736, 445] on span "1 & 2" at bounding box center [733, 456] width 29 height 22
click at [757, 450] on icon at bounding box center [761, 455] width 11 height 11
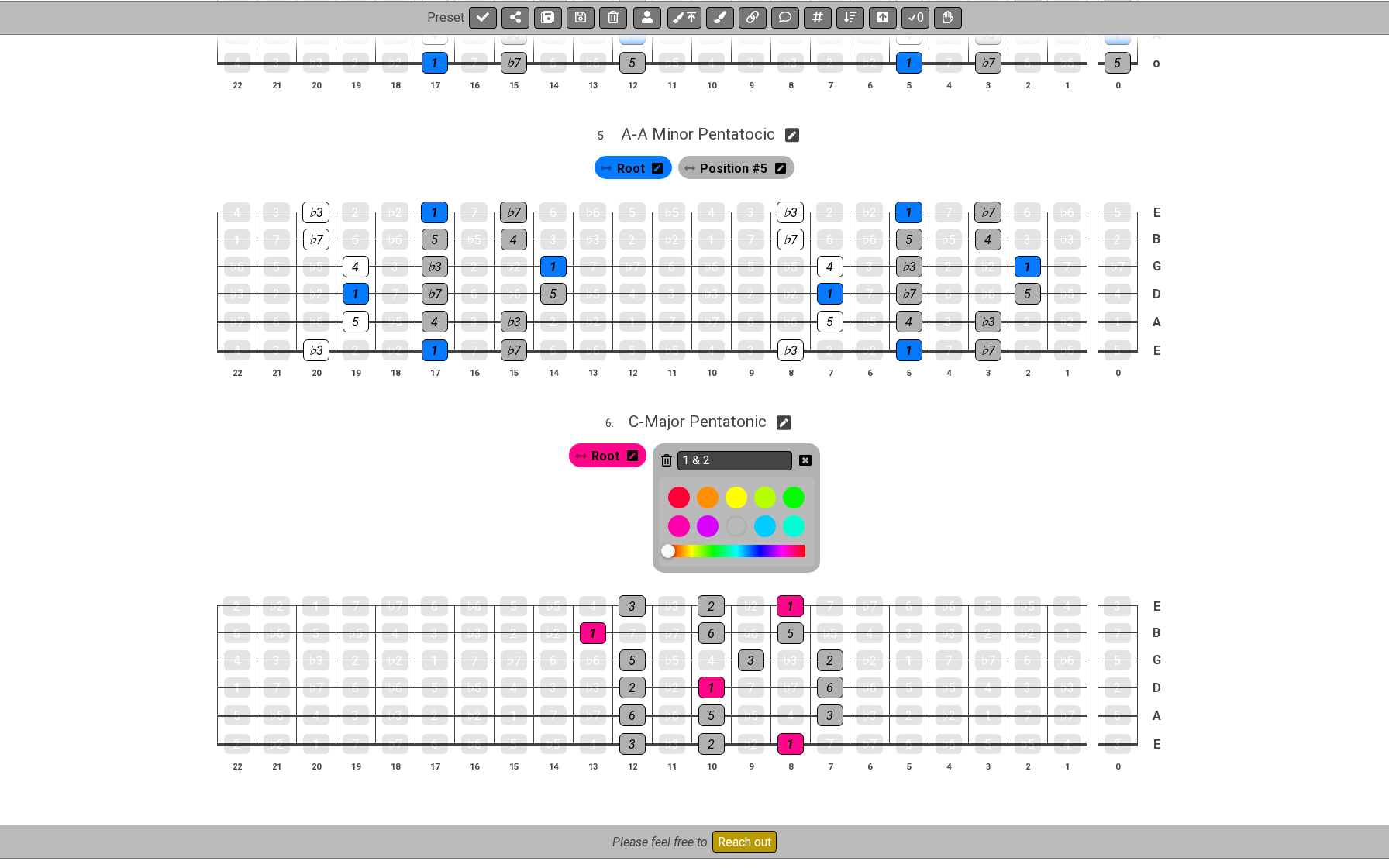
click at [751, 451] on input "1 & 2" at bounding box center [734, 460] width 115 height 19
type input "Position #1"
click at [802, 454] on icon at bounding box center [805, 460] width 12 height 12
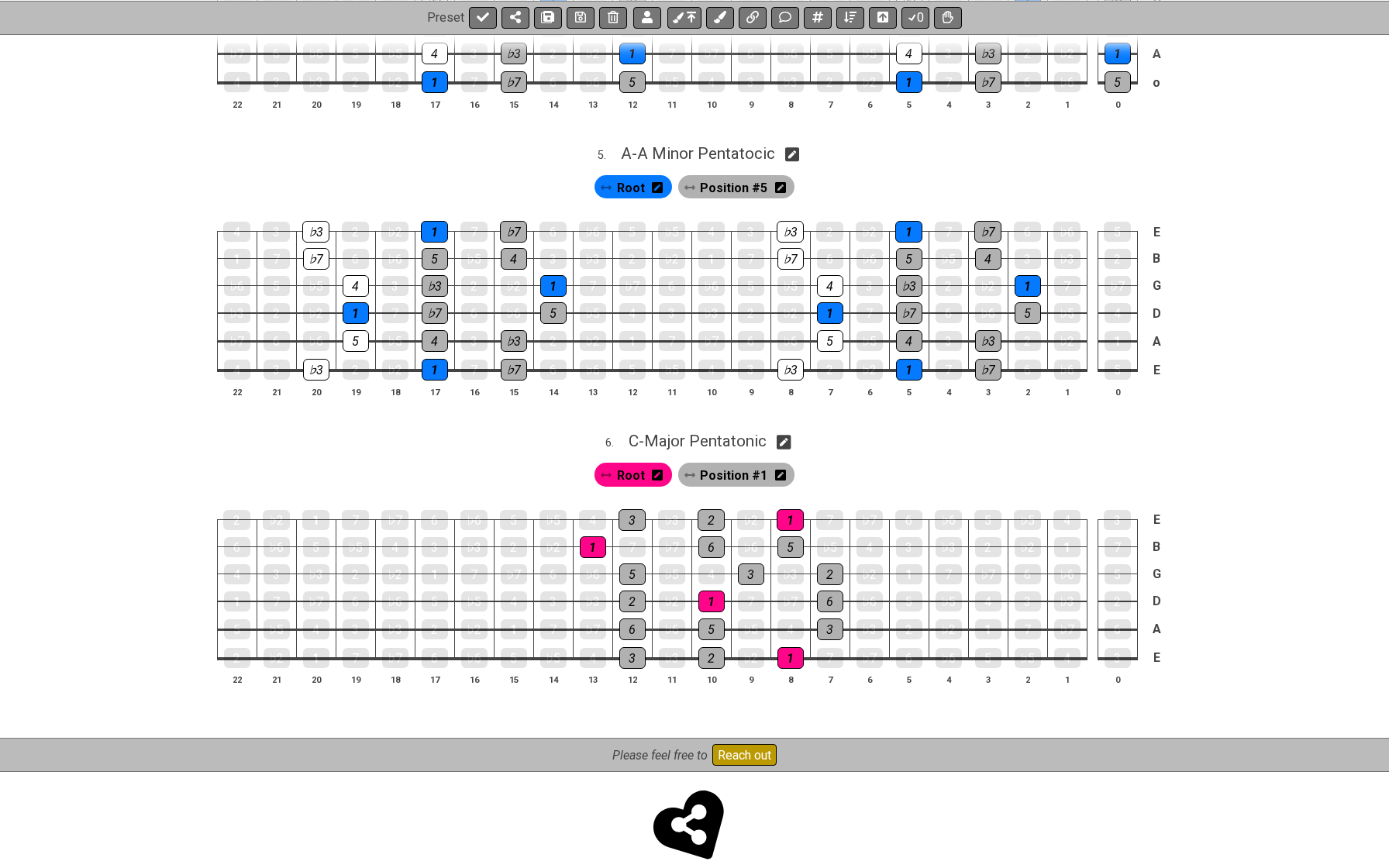
scroll to position [1359, 0]
click at [725, 465] on span "Position #1" at bounding box center [733, 476] width 67 height 22
click at [622, 510] on div "3" at bounding box center [632, 521] width 27 height 22
click at [621, 591] on div "2" at bounding box center [632, 602] width 26 height 22
click at [627, 564] on div "5" at bounding box center [632, 575] width 26 height 22
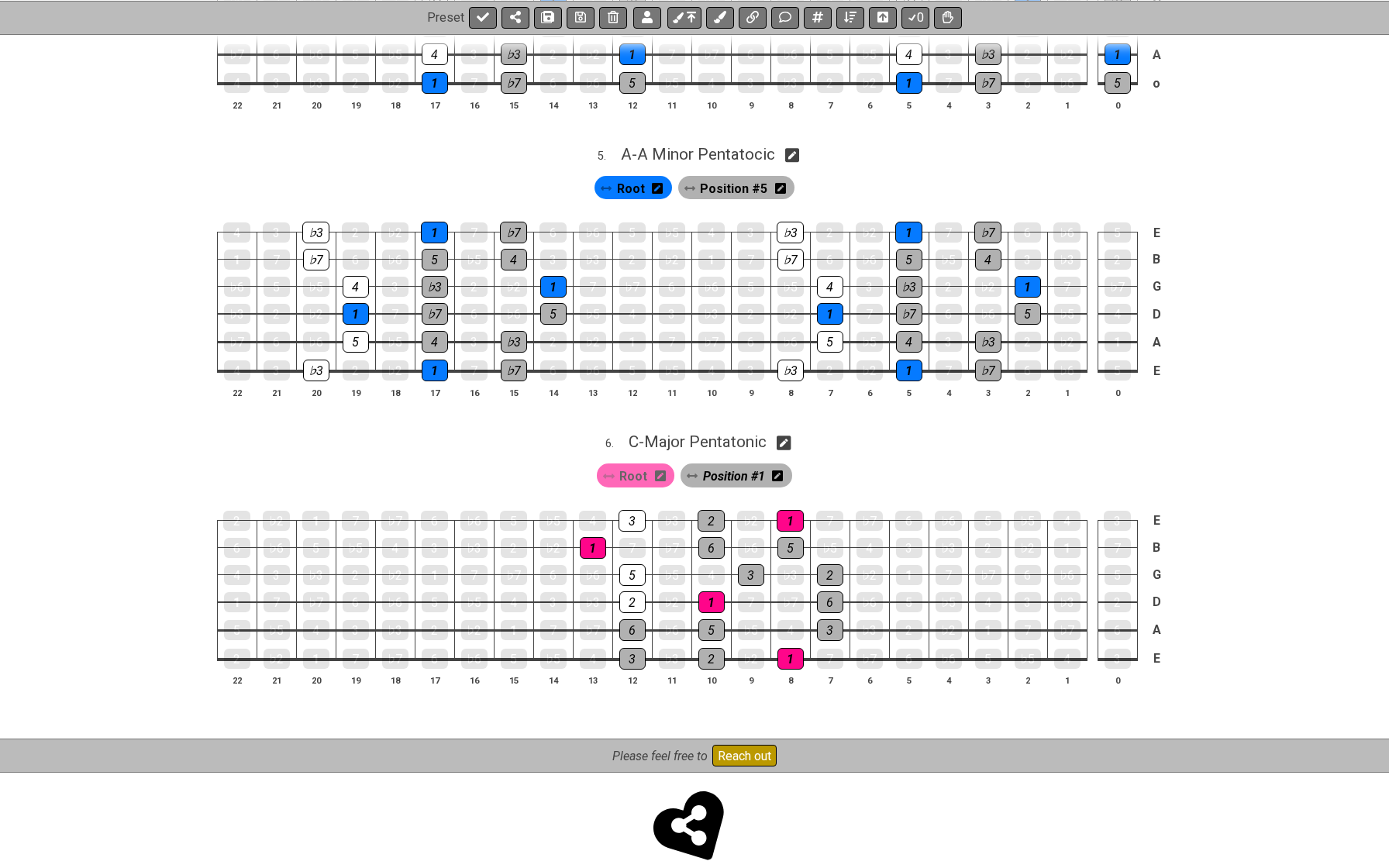
click at [629, 602] on td "6" at bounding box center [632, 616] width 40 height 29
click at [630, 619] on div "6" at bounding box center [632, 630] width 26 height 22
click at [629, 648] on div "3" at bounding box center [632, 659] width 26 height 22
click at [764, 433] on span "C - Major Pentatonic" at bounding box center [698, 442] width 138 height 19
select select "C"
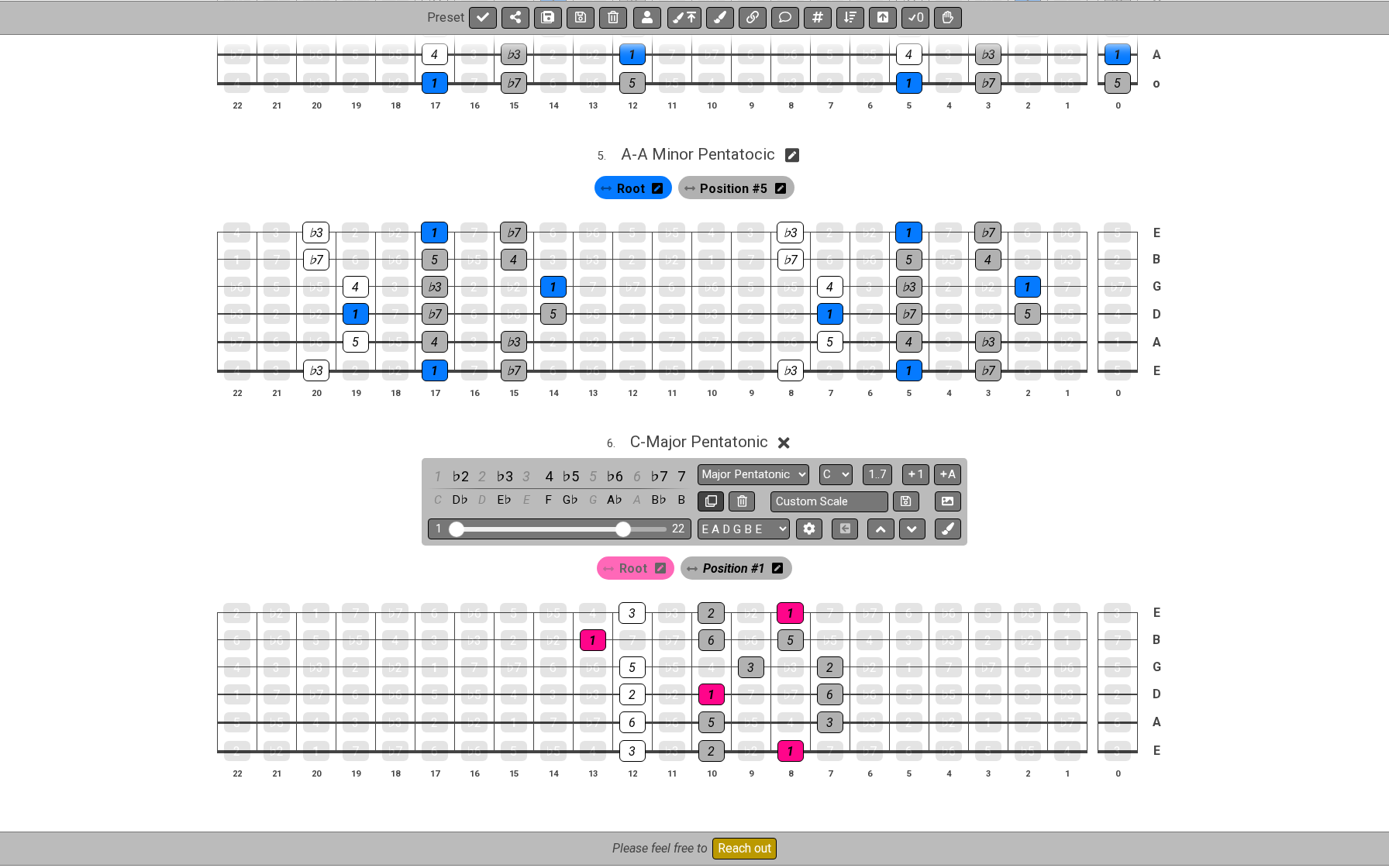
click at [708, 495] on icon at bounding box center [711, 501] width 12 height 12
select select "C"
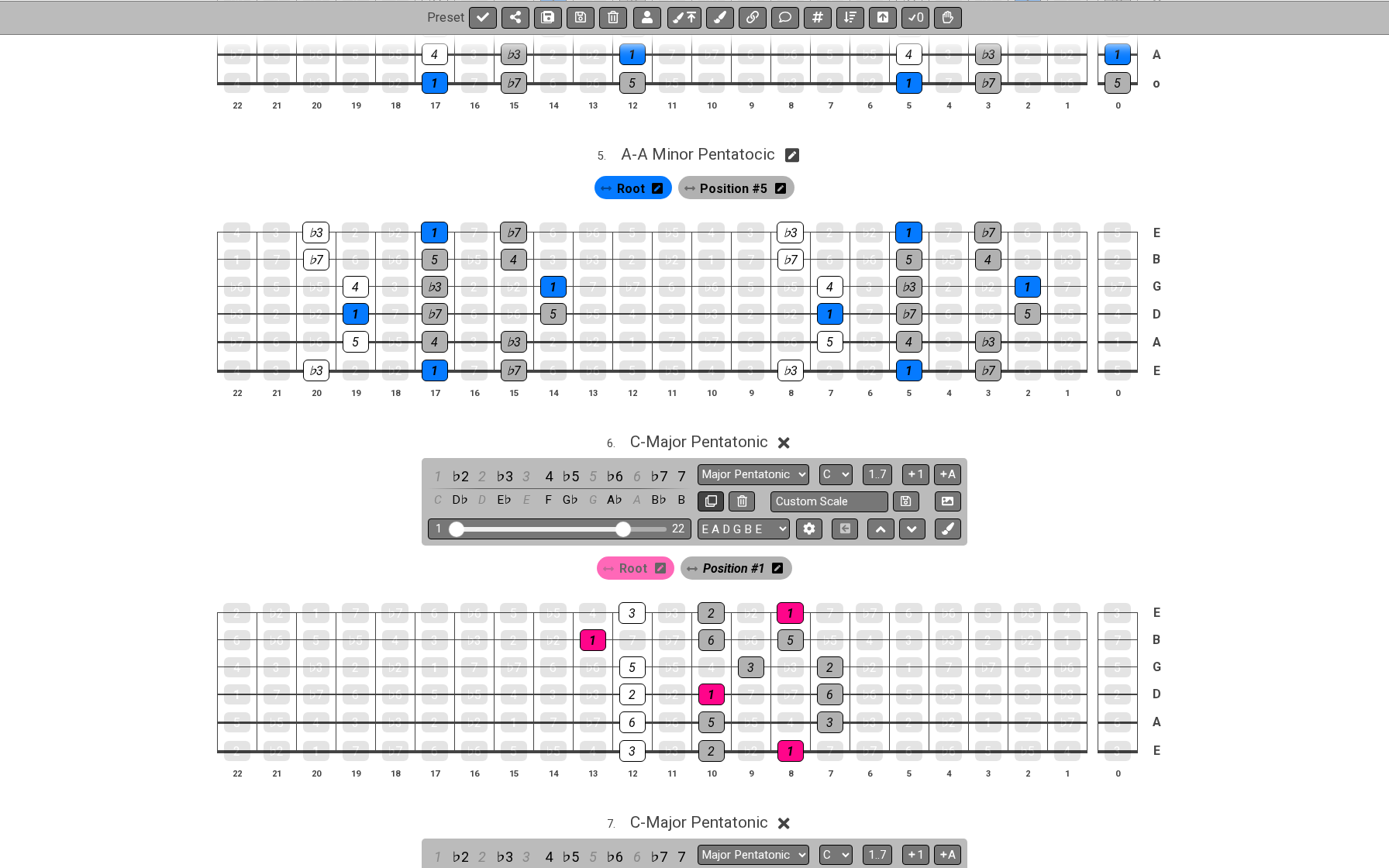
click at [708, 495] on icon at bounding box center [711, 501] width 12 height 12
select select "C"
click at [708, 495] on icon at bounding box center [711, 501] width 12 height 12
select select "C"
click at [708, 495] on icon at bounding box center [711, 501] width 12 height 12
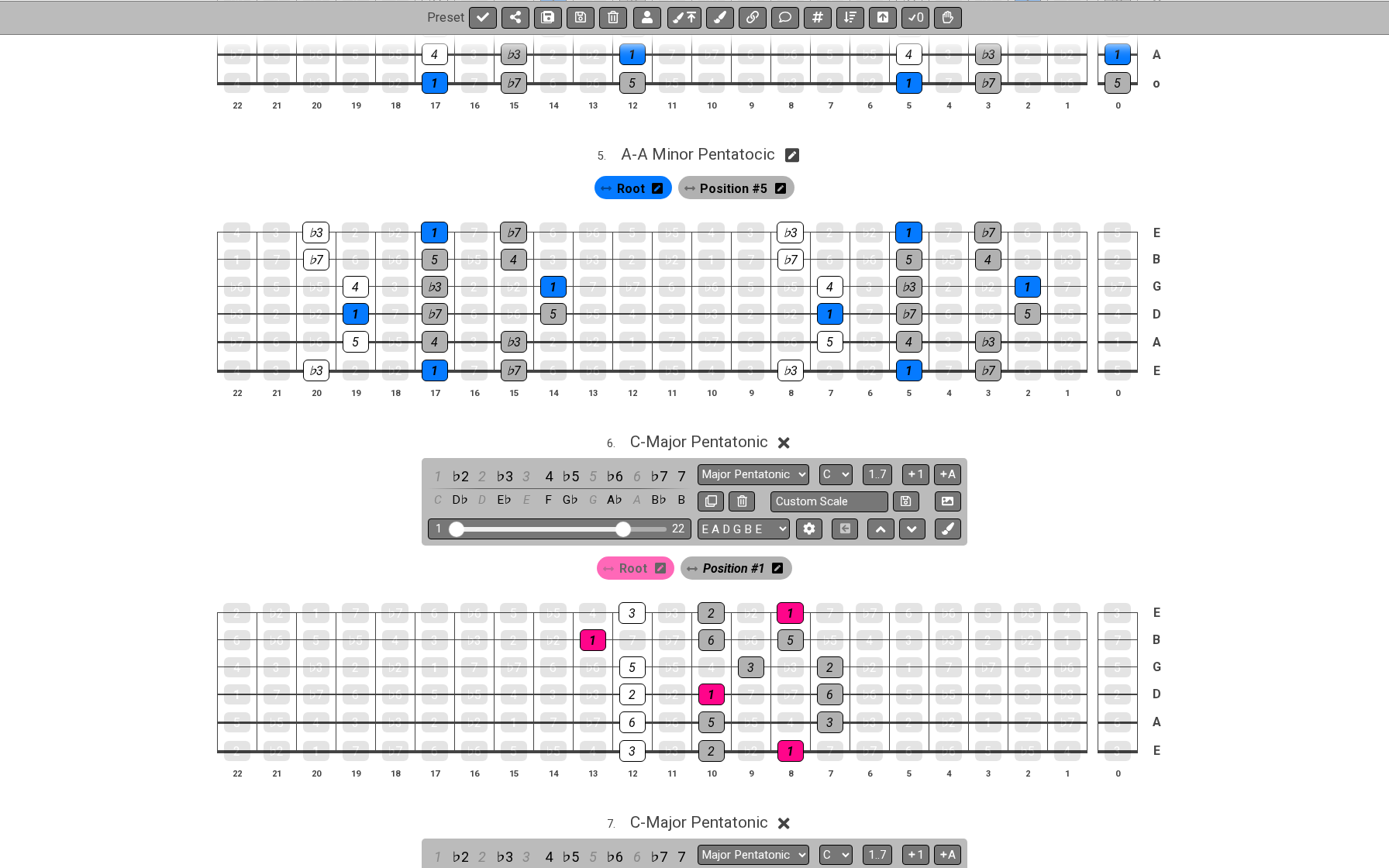
select select "C"
click at [700, 433] on span "C - Major Pentatonic" at bounding box center [699, 442] width 138 height 19
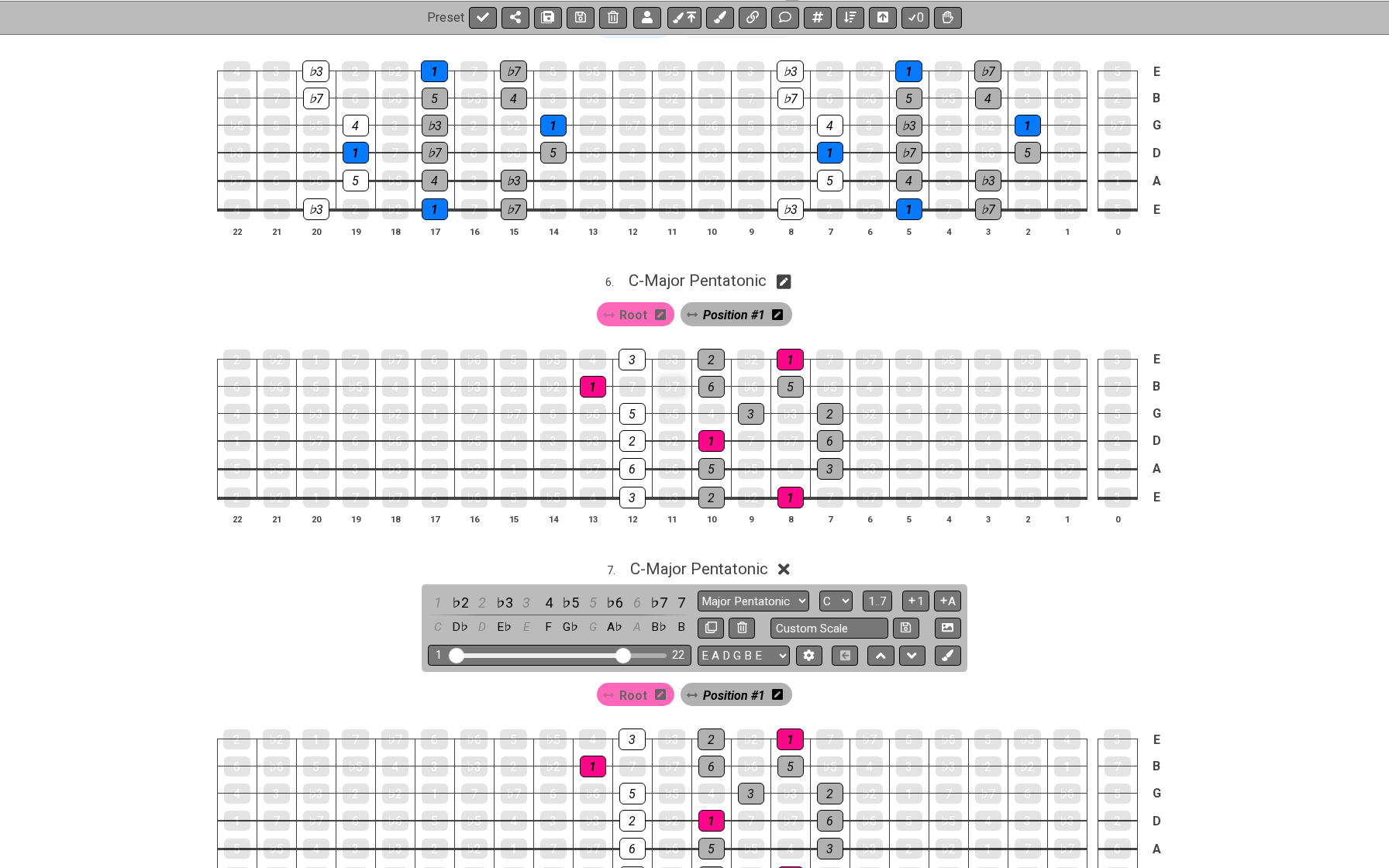
scroll to position [1538, 0]
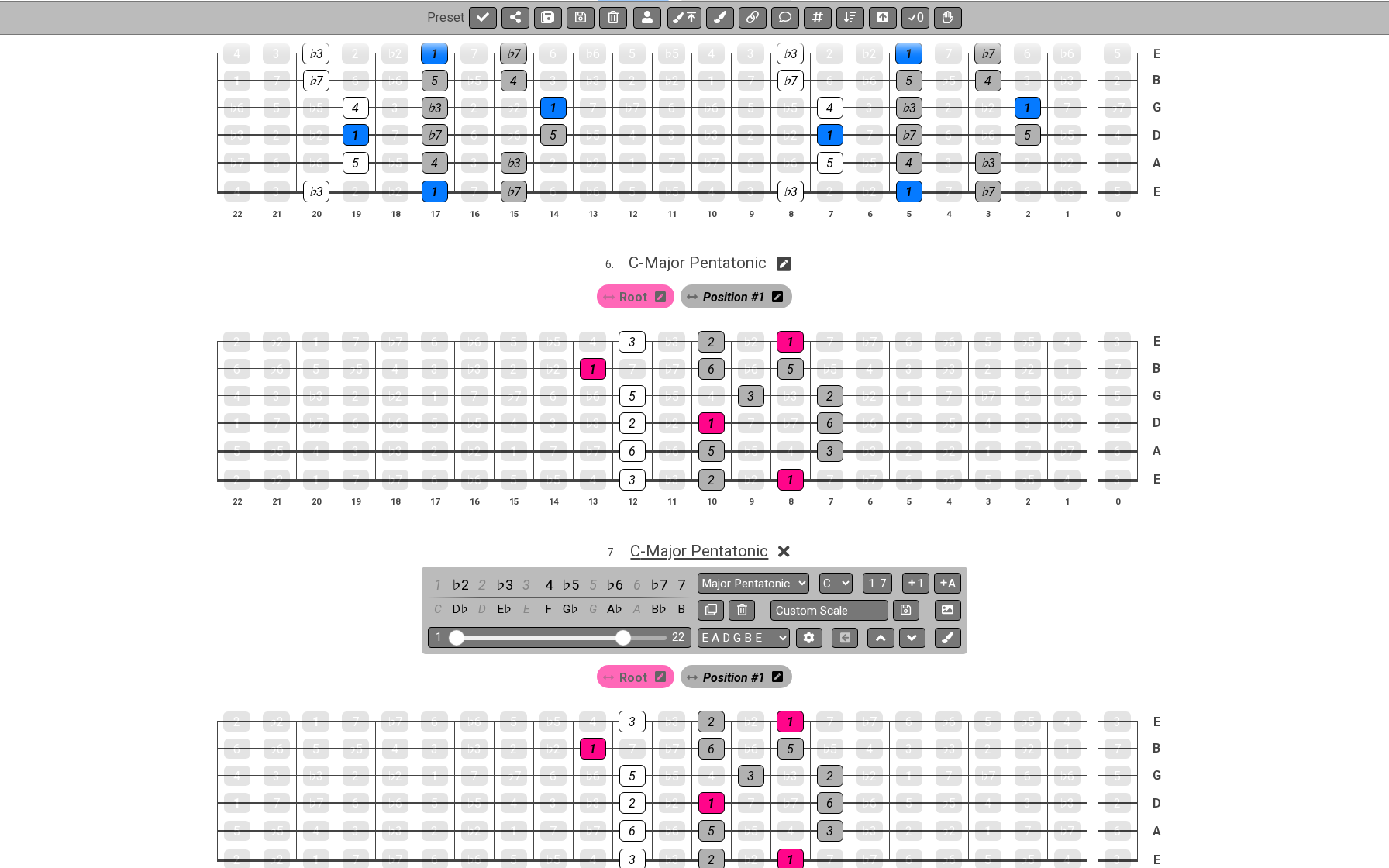
click at [754, 542] on span "C - Major Pentatonic" at bounding box center [699, 551] width 138 height 19
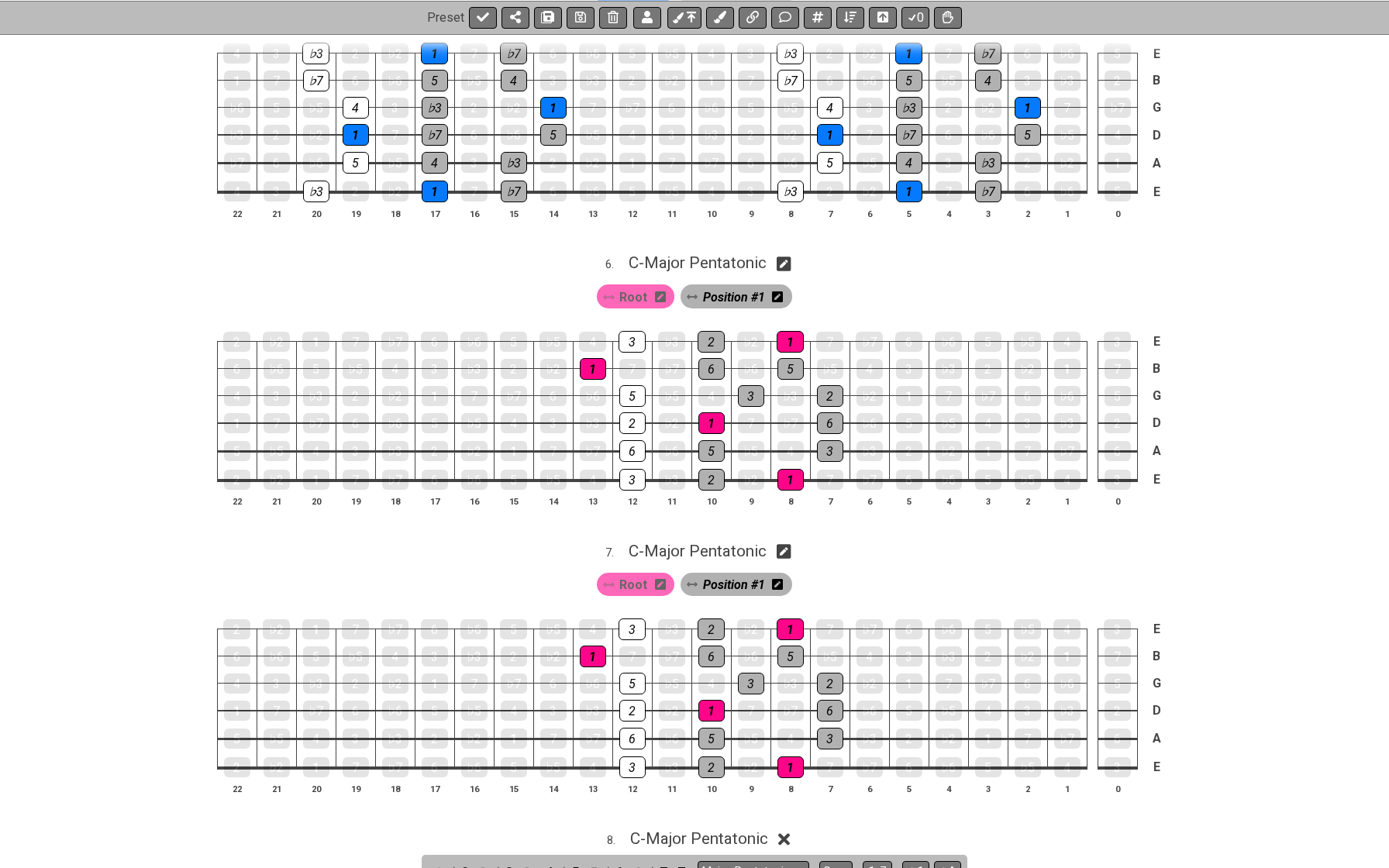
click at [777, 578] on icon at bounding box center [777, 584] width 11 height 12
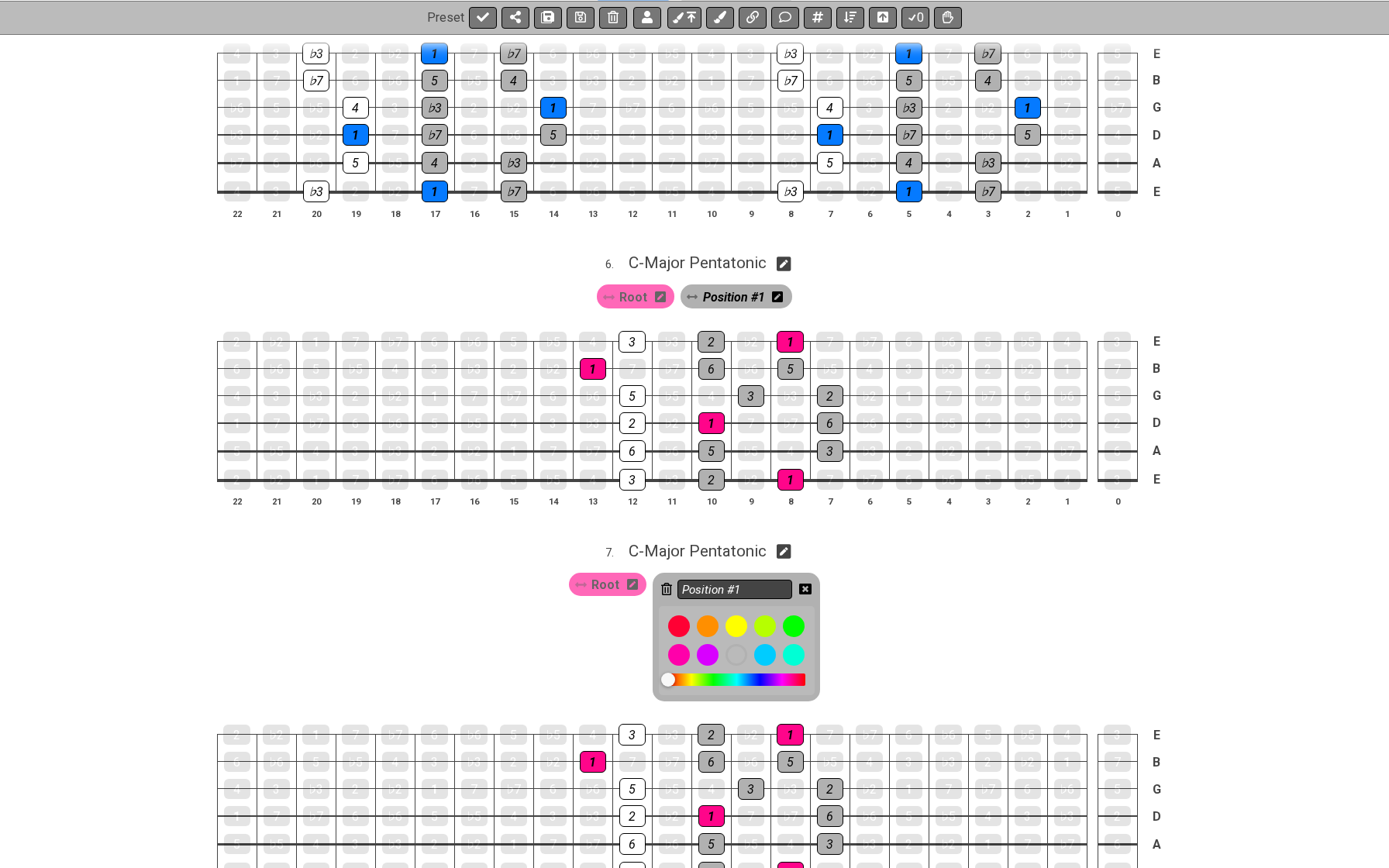
click at [767, 580] on input "Position #1" at bounding box center [734, 589] width 115 height 19
type input "Position #2"
click at [967, 598] on div "Root Position #2" at bounding box center [694, 633] width 1389 height 143
click at [801, 584] on icon at bounding box center [805, 589] width 12 height 11
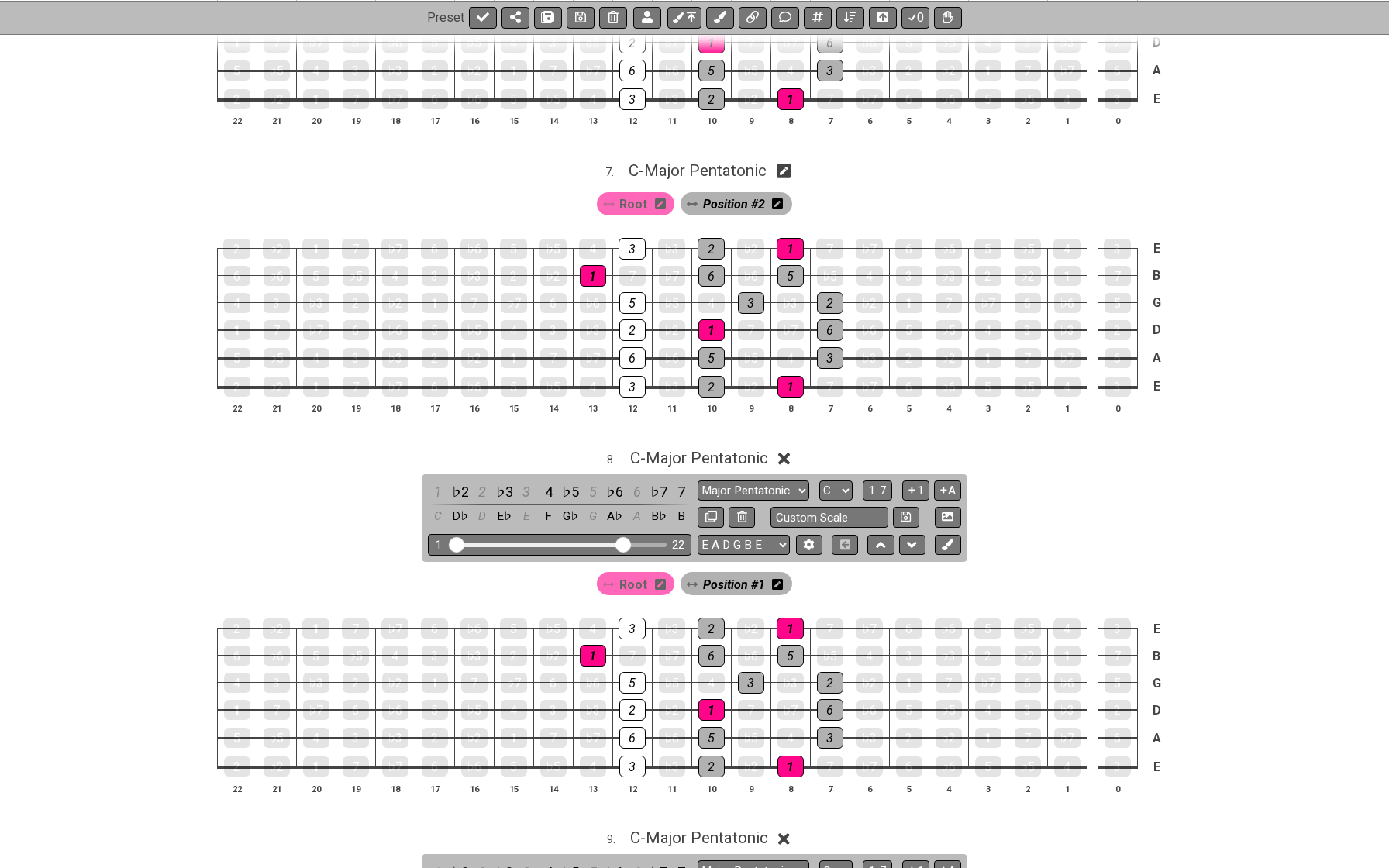
scroll to position [1923, 0]
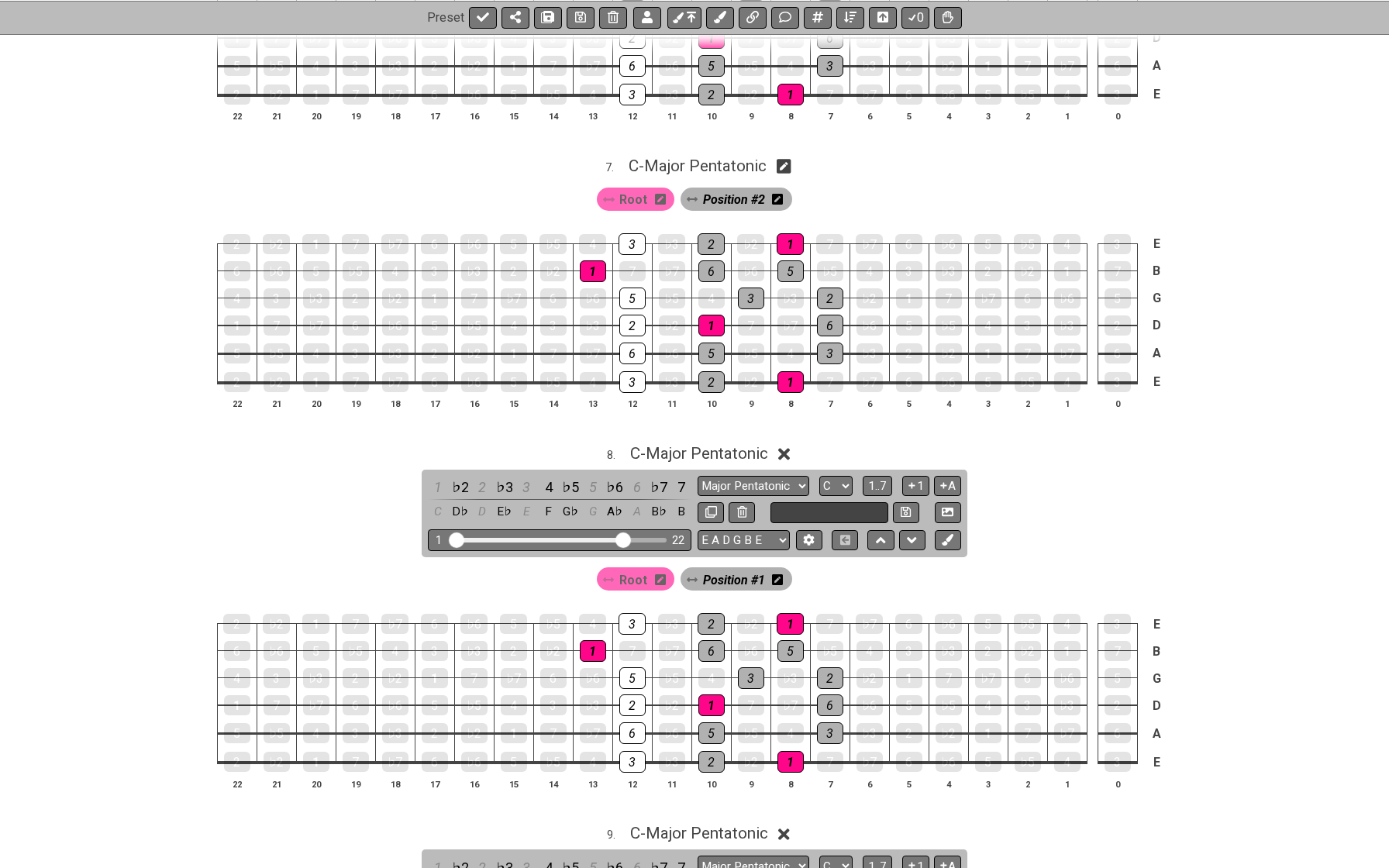
click at [835, 502] on input "text" at bounding box center [829, 512] width 118 height 21
click at [778, 574] on icon at bounding box center [777, 579] width 11 height 11
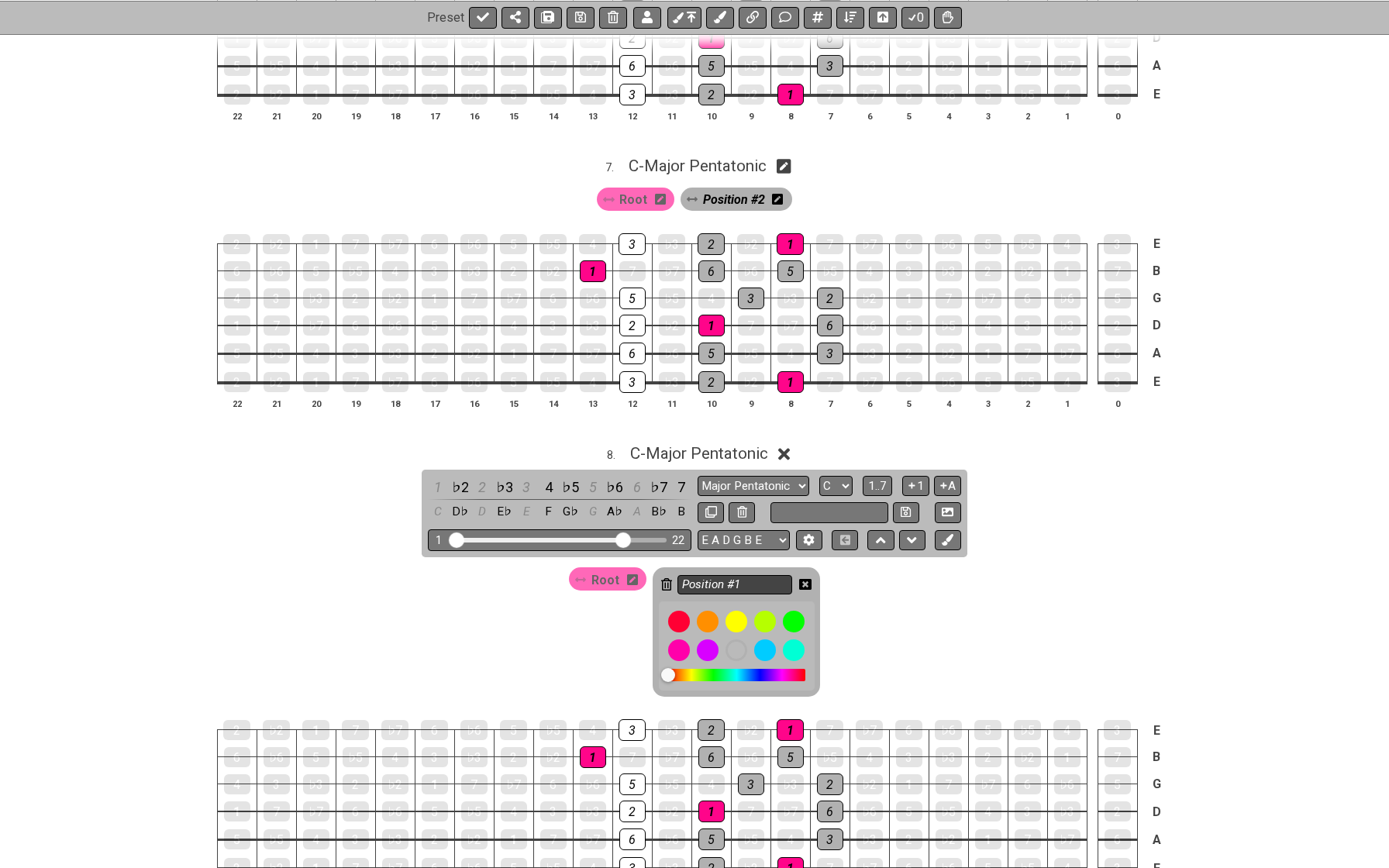
type input "Custom Scale"
click at [764, 575] on input "Position #1" at bounding box center [734, 584] width 115 height 19
type input "Position #3"
click at [802, 574] on icon at bounding box center [805, 585] width 12 height 22
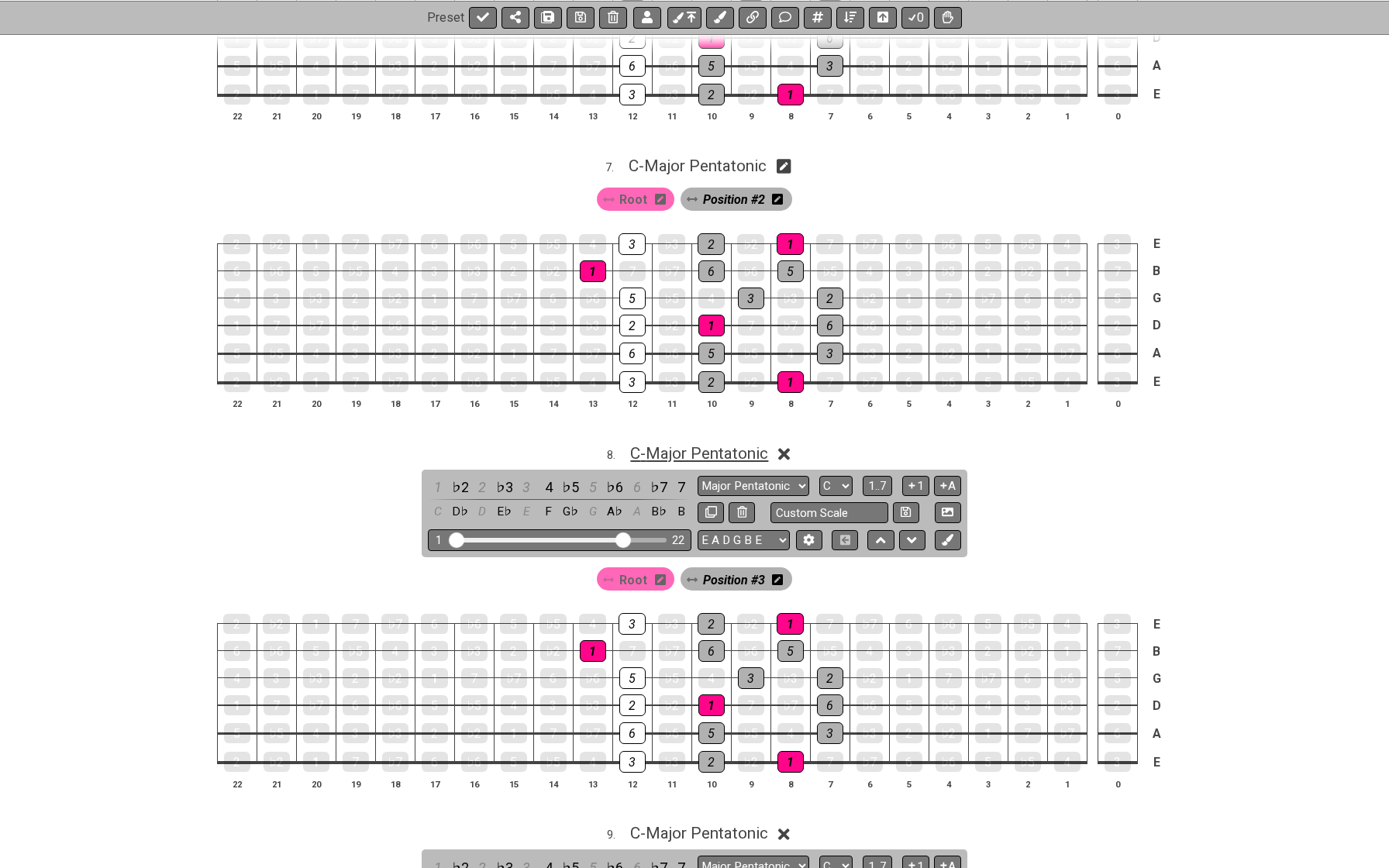
click at [721, 444] on span "C - Major Pentatonic" at bounding box center [699, 453] width 138 height 19
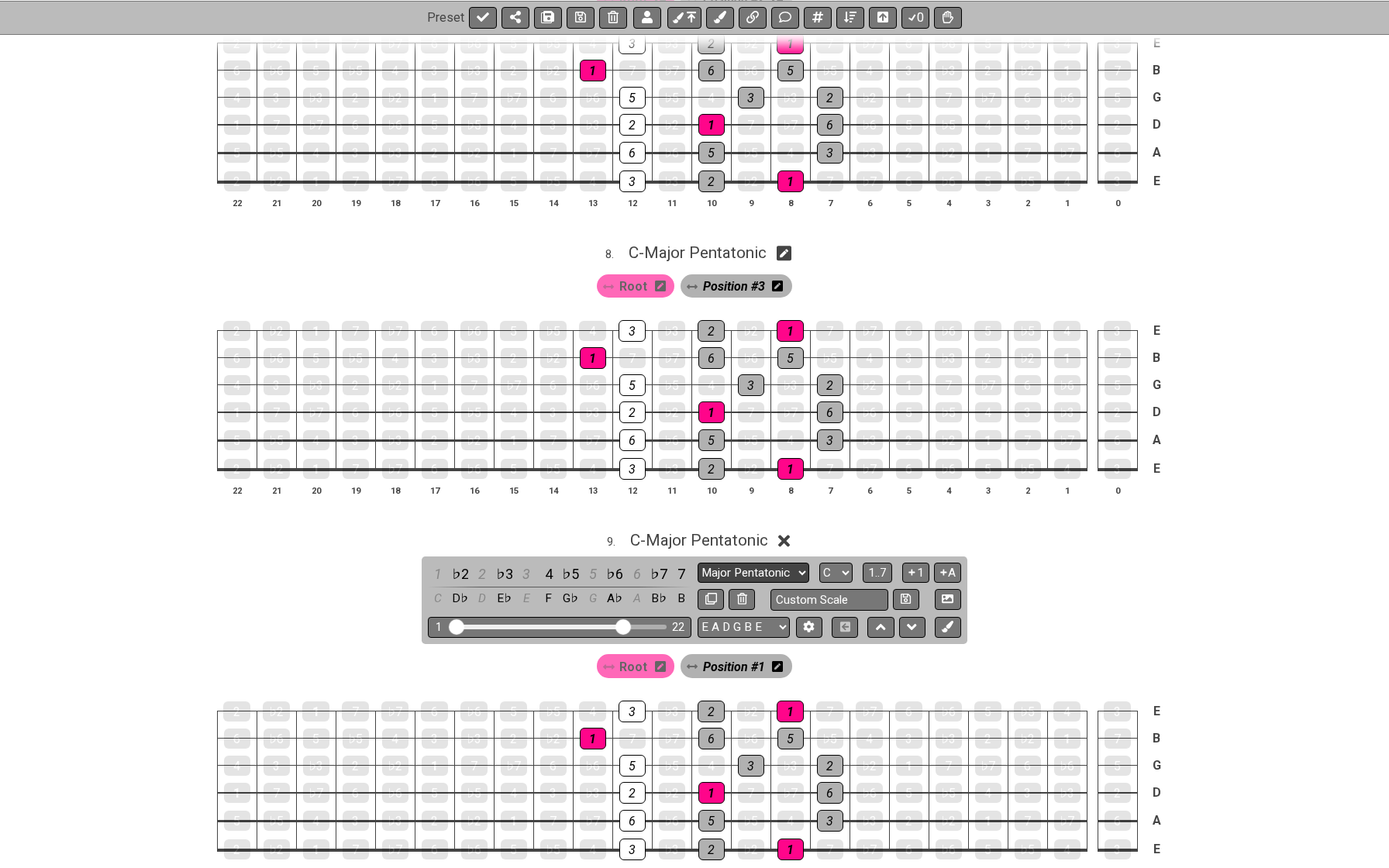
scroll to position [2138, 0]
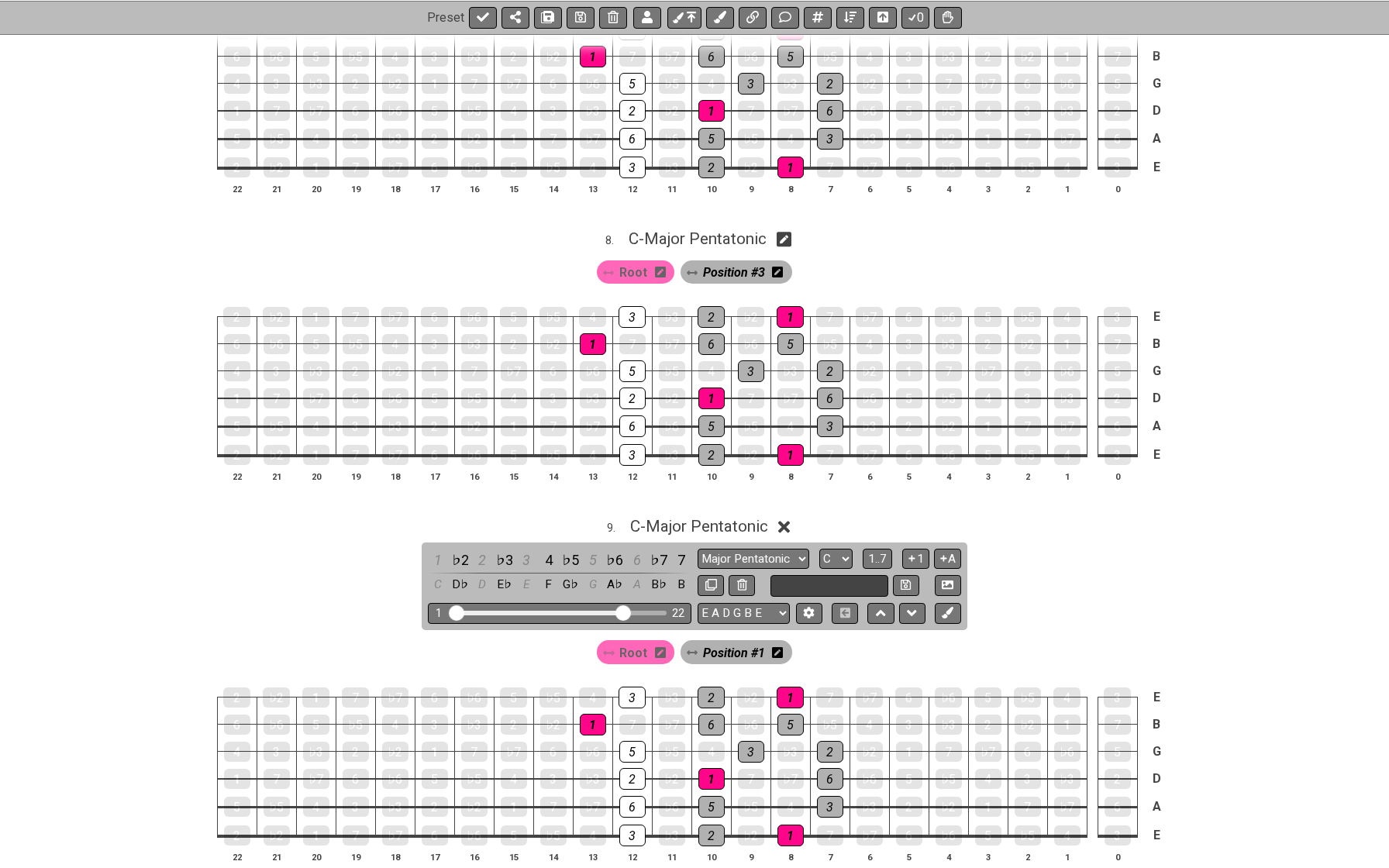
click at [817, 575] on input "text" at bounding box center [829, 585] width 118 height 21
type input "Custom Scale"
click at [754, 517] on span "C - Major Pentatonic" at bounding box center [699, 526] width 138 height 19
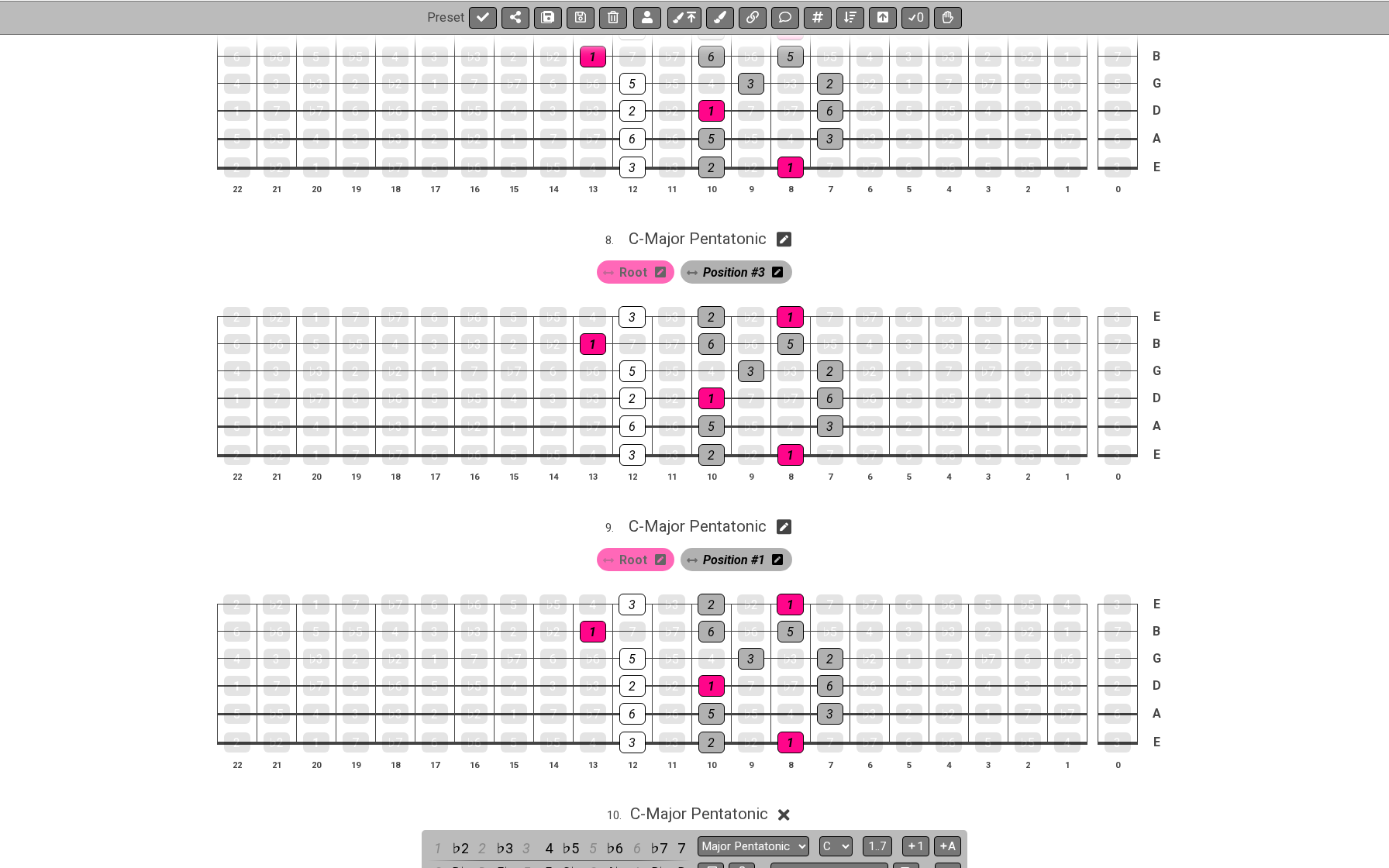
click at [781, 549] on icon at bounding box center [777, 560] width 11 height 22
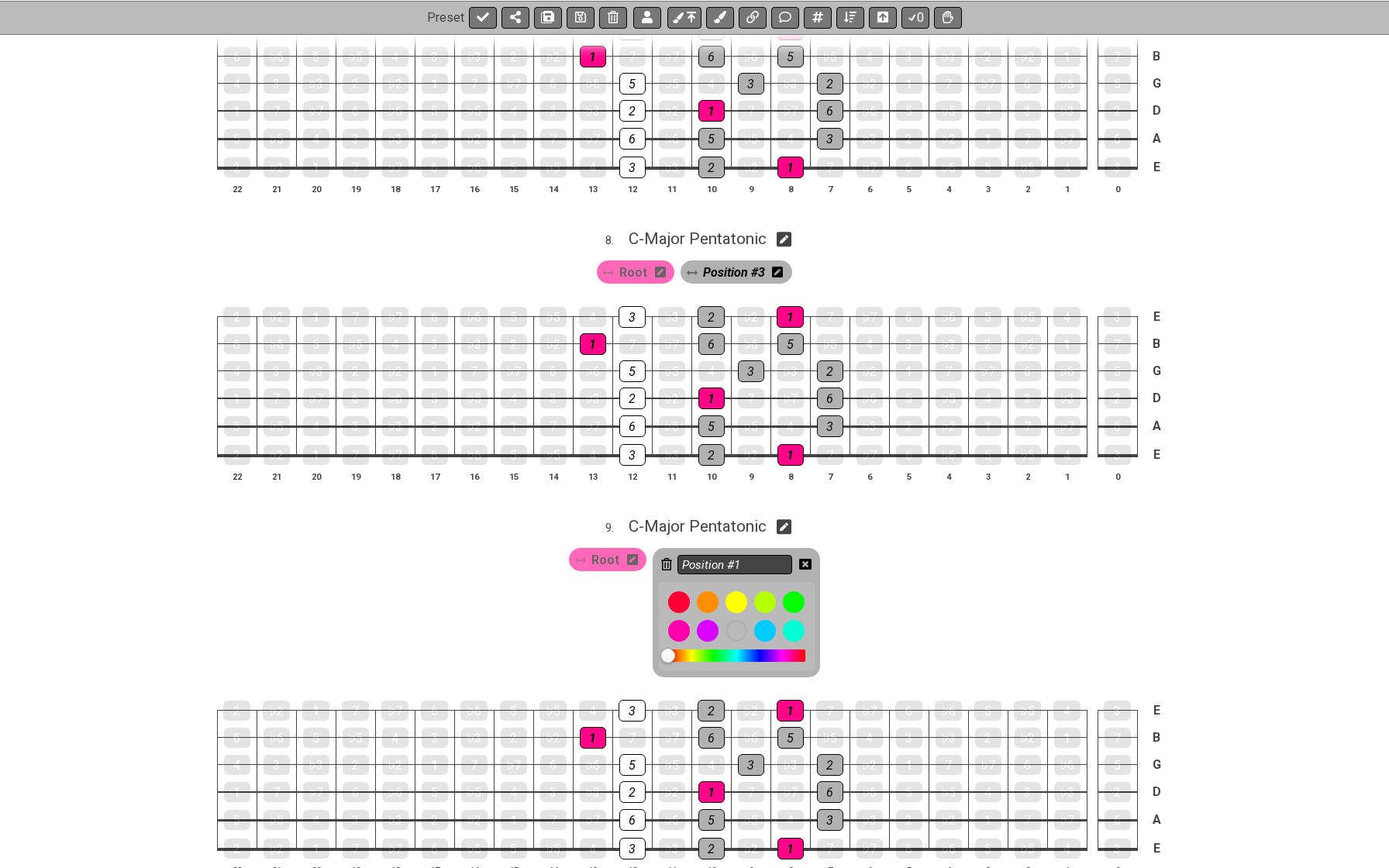
click at [761, 555] on input "Position #1" at bounding box center [734, 564] width 115 height 19
type input "Position #4"
click at [805, 559] on icon at bounding box center [805, 564] width 12 height 11
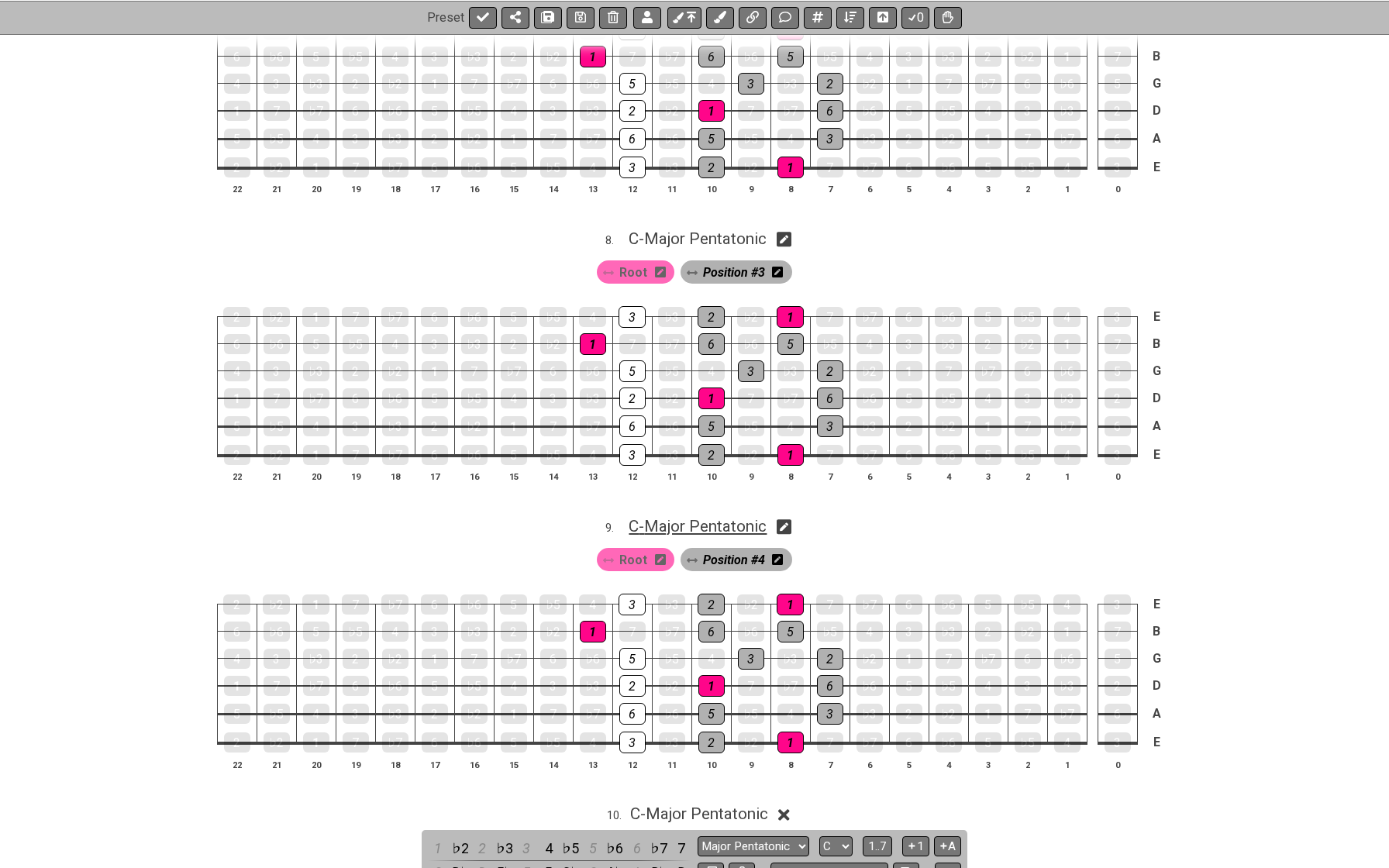
click at [753, 517] on span "C - Major Pentatonic" at bounding box center [698, 526] width 138 height 19
select select "C"
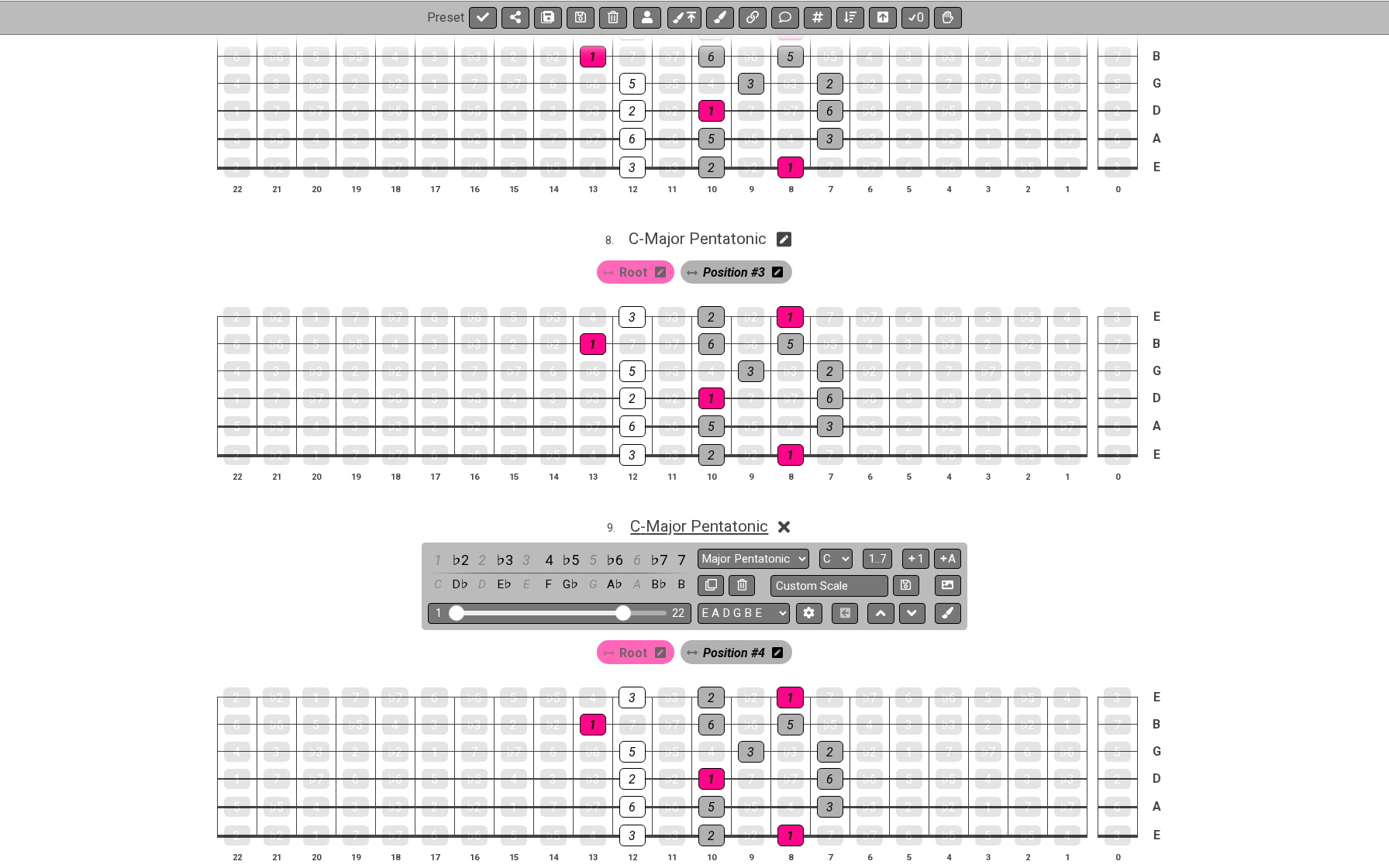
click at [752, 517] on span "C - Major Pentatonic" at bounding box center [699, 526] width 138 height 19
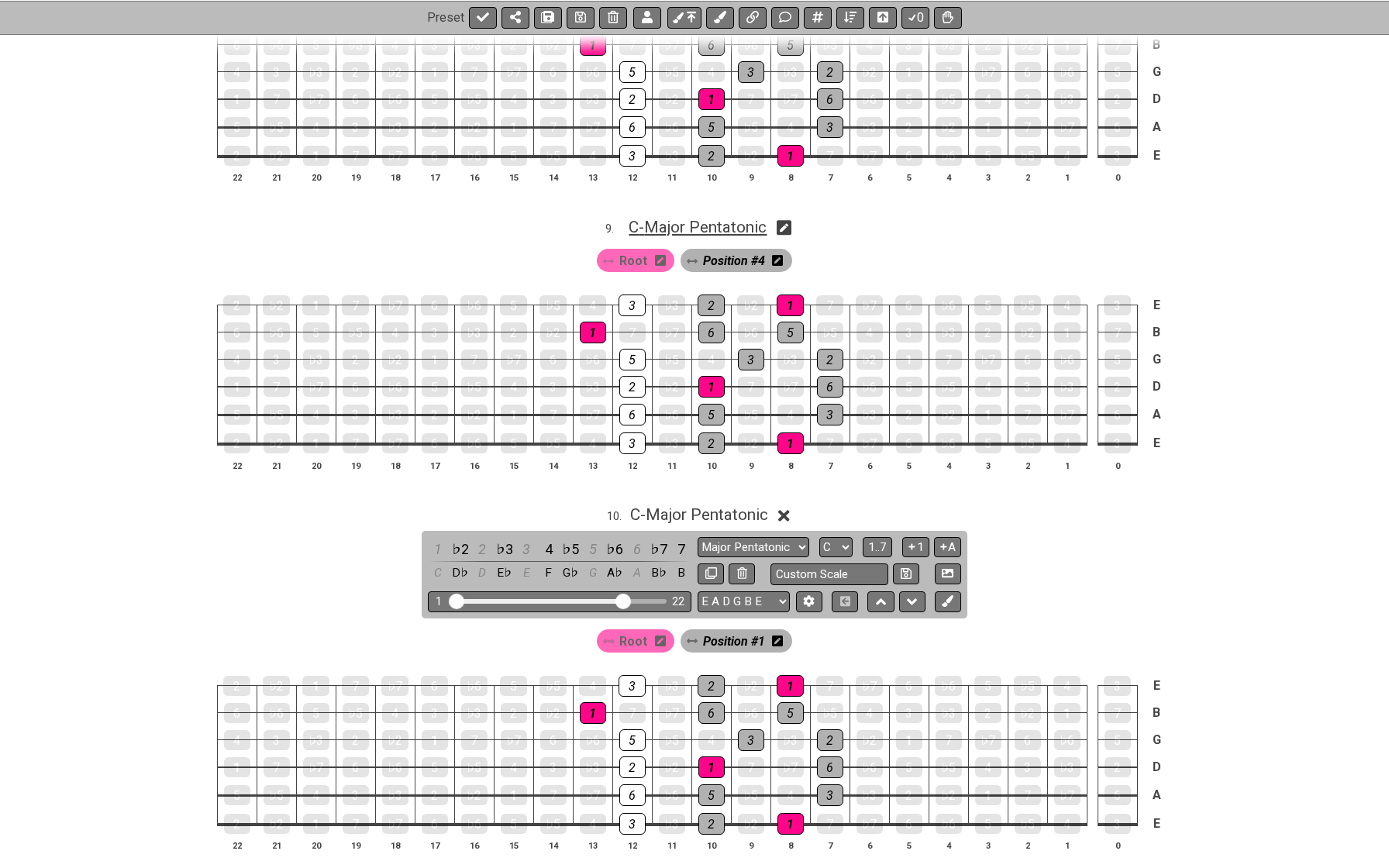
scroll to position [2448, 0]
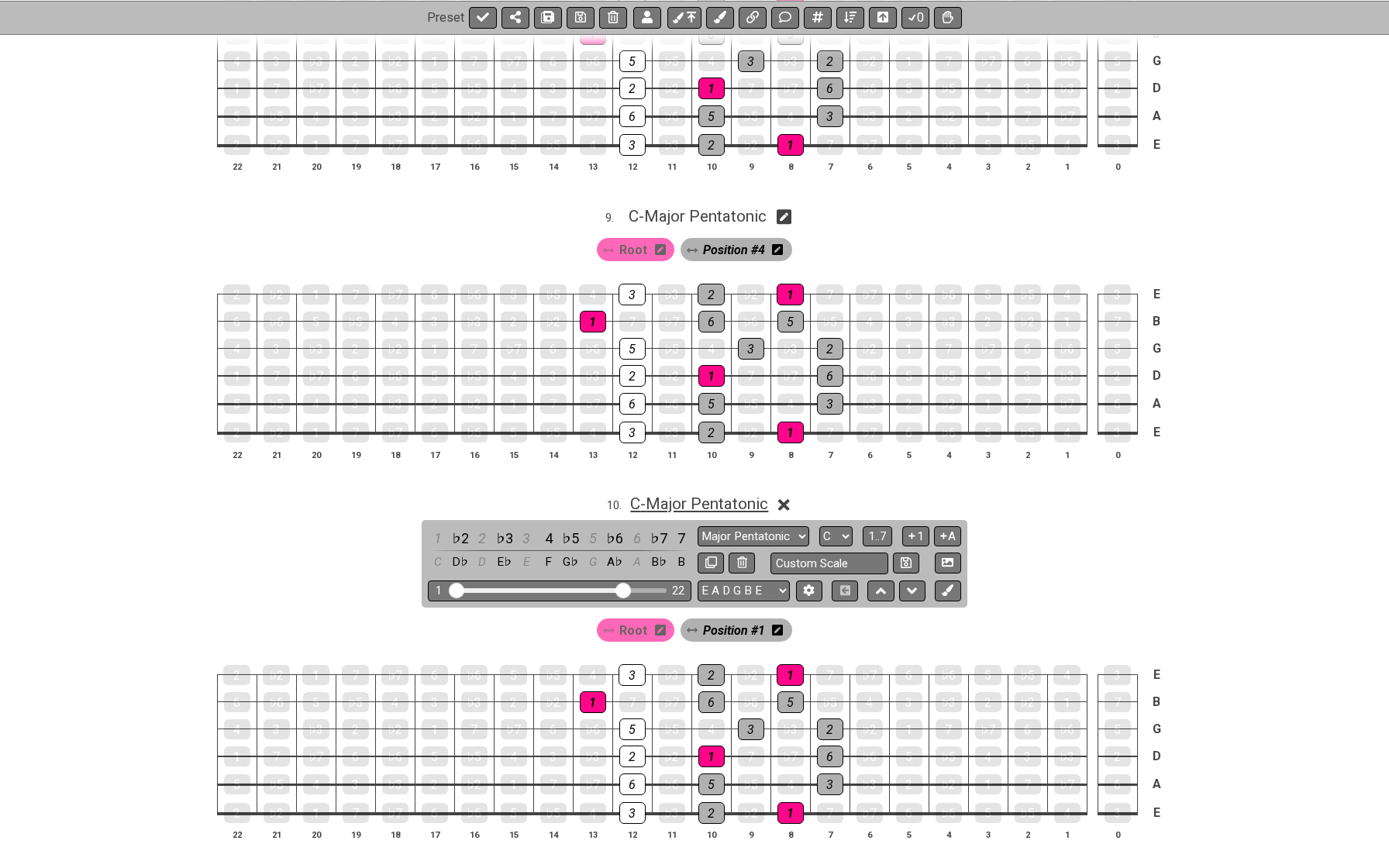
click at [750, 495] on span "C - Major Pentatonic" at bounding box center [699, 504] width 138 height 19
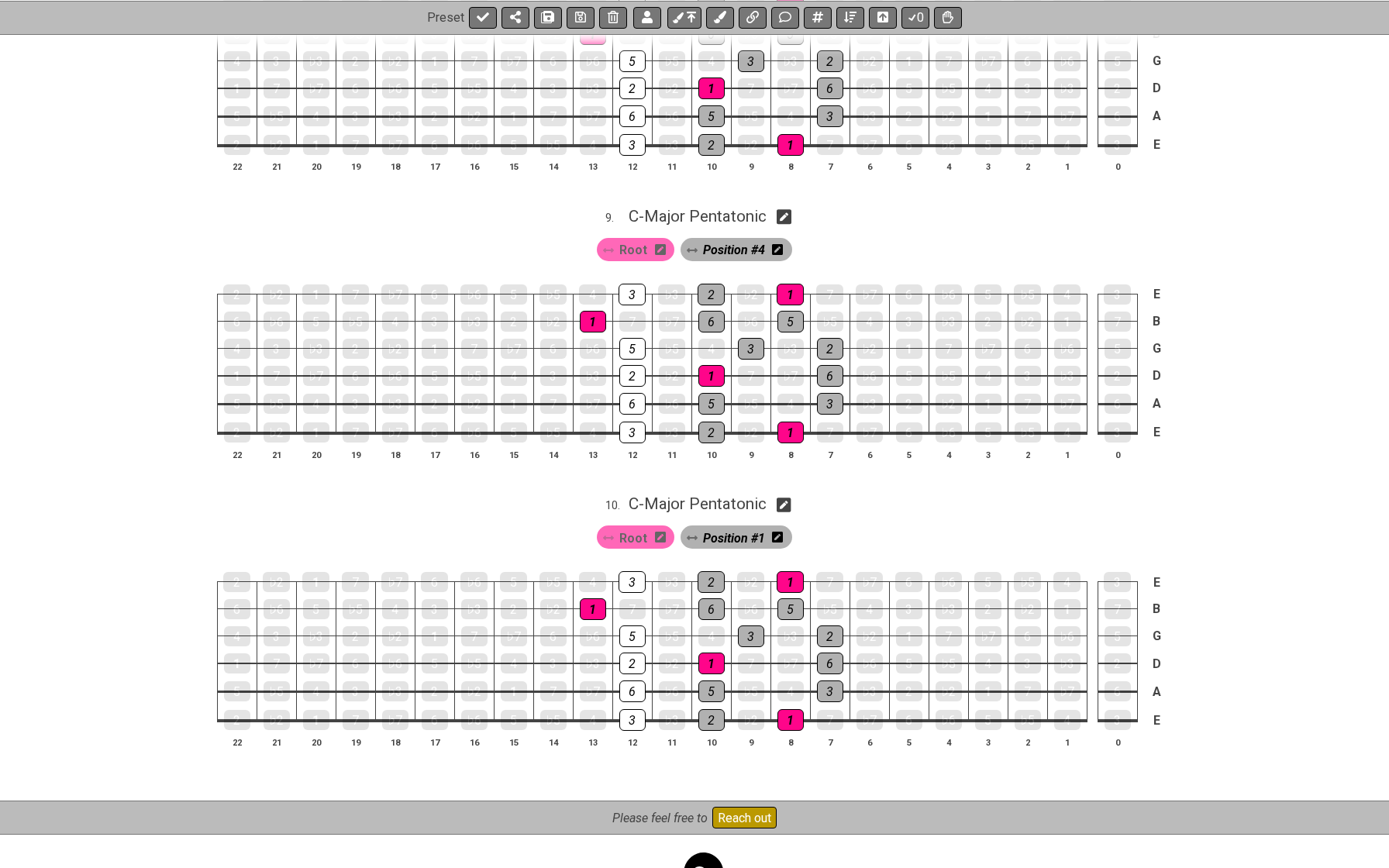
click at [777, 532] on icon at bounding box center [777, 537] width 11 height 11
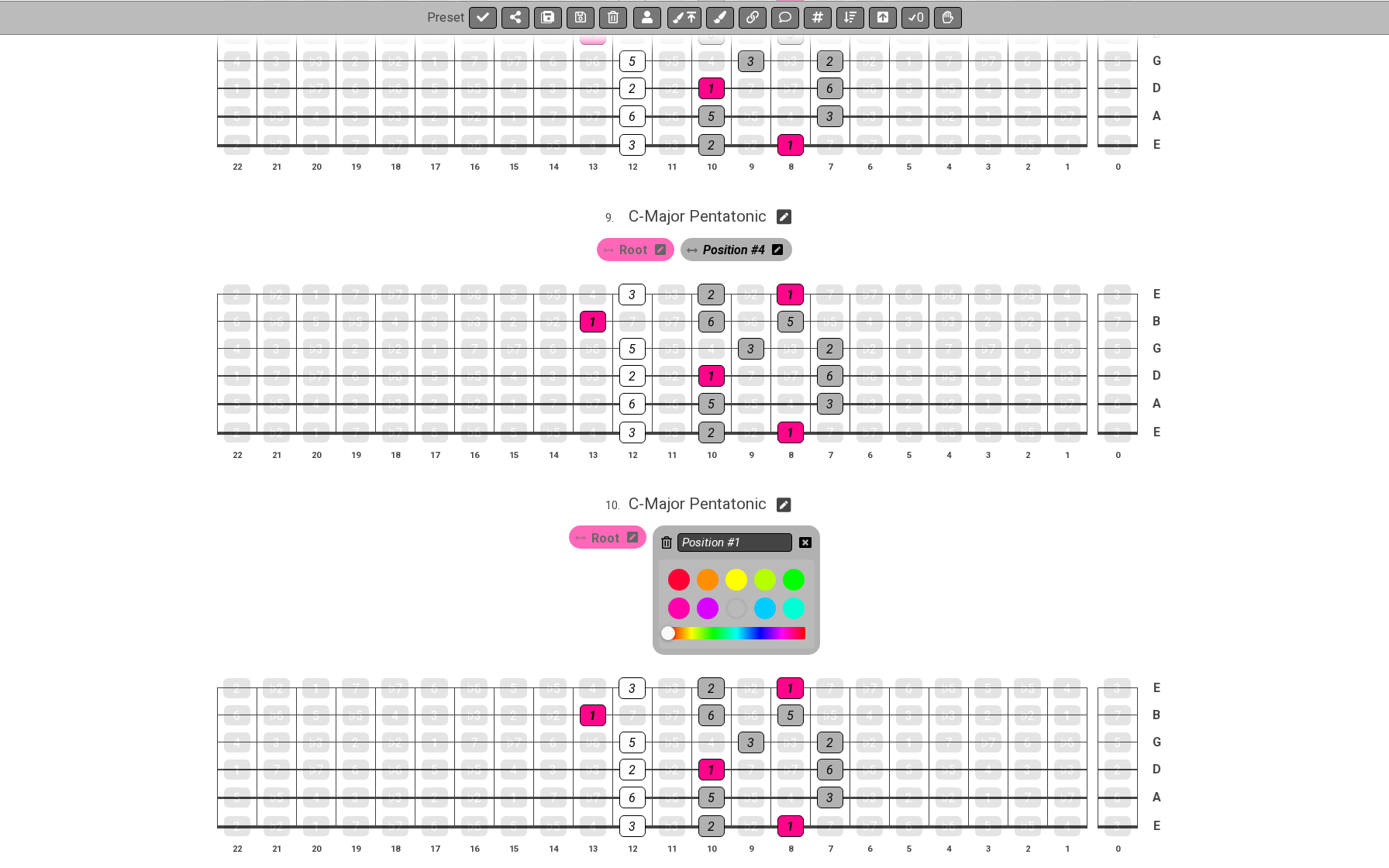
click at [761, 533] on input "Position #1" at bounding box center [734, 542] width 115 height 19
type input "Position #5"
click at [802, 536] on icon at bounding box center [805, 542] width 12 height 12
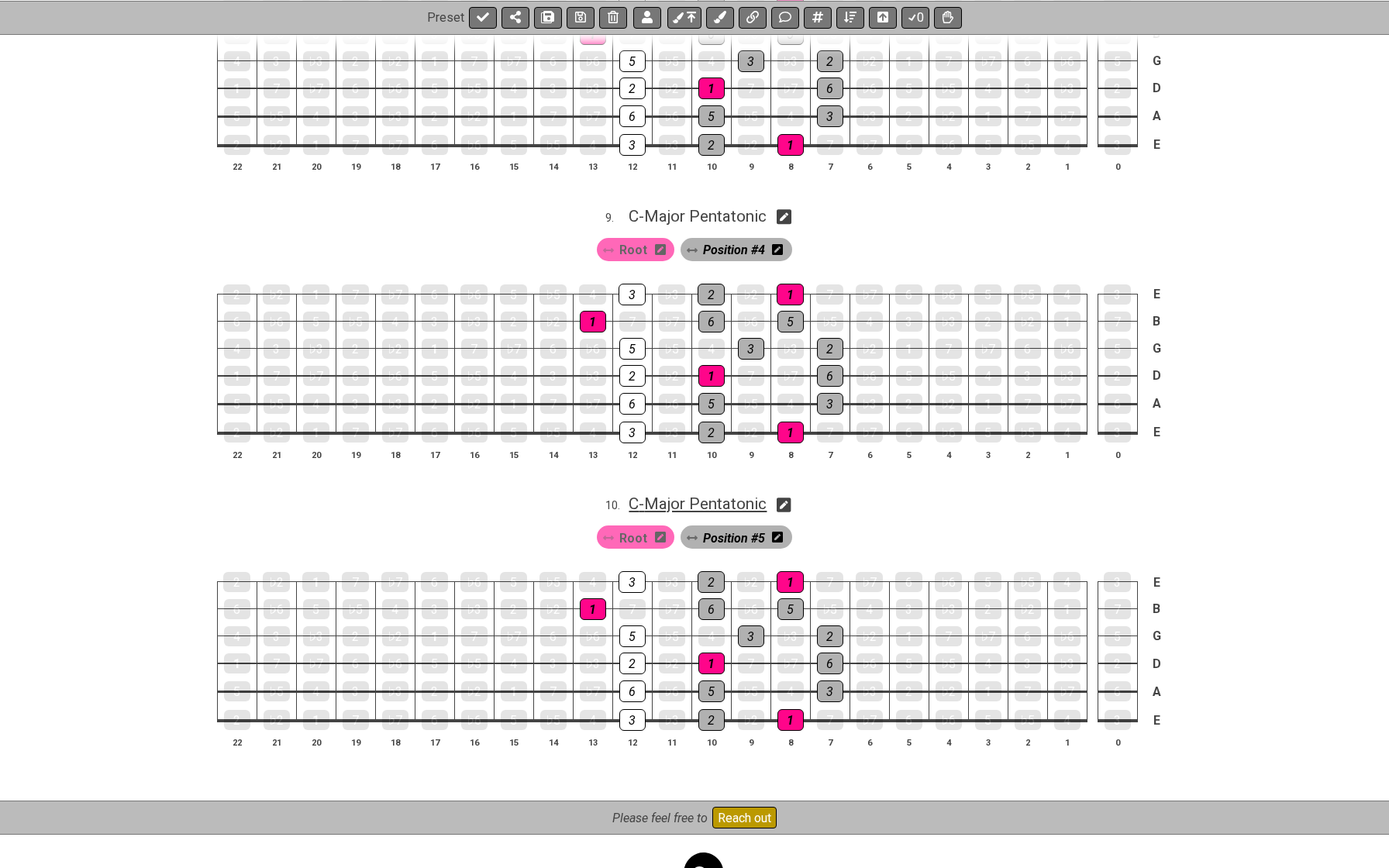
click at [734, 495] on span "C - Major Pentatonic" at bounding box center [698, 504] width 138 height 19
select select "C"
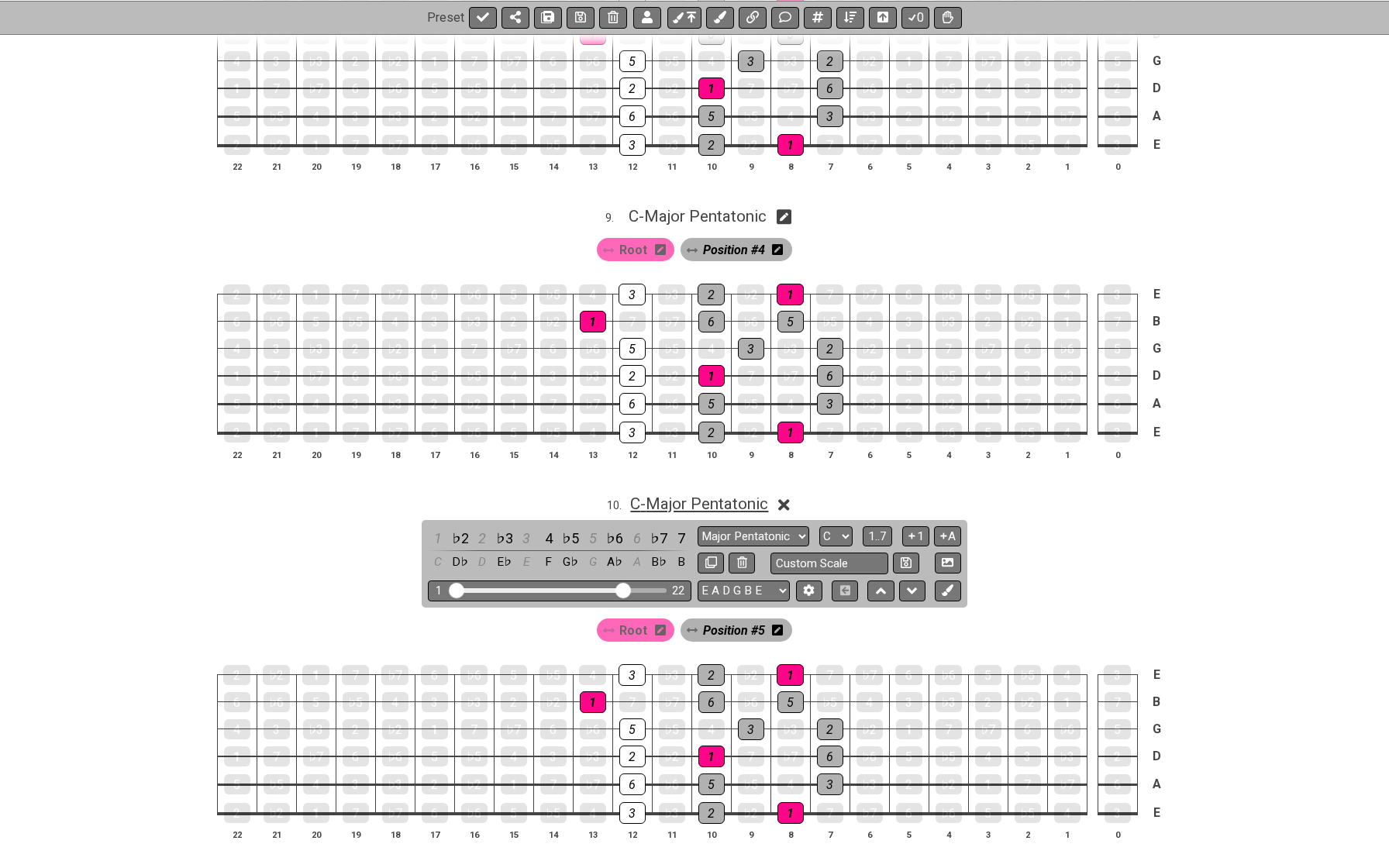
click at [734, 495] on span "C - Major Pentatonic" at bounding box center [699, 504] width 138 height 19
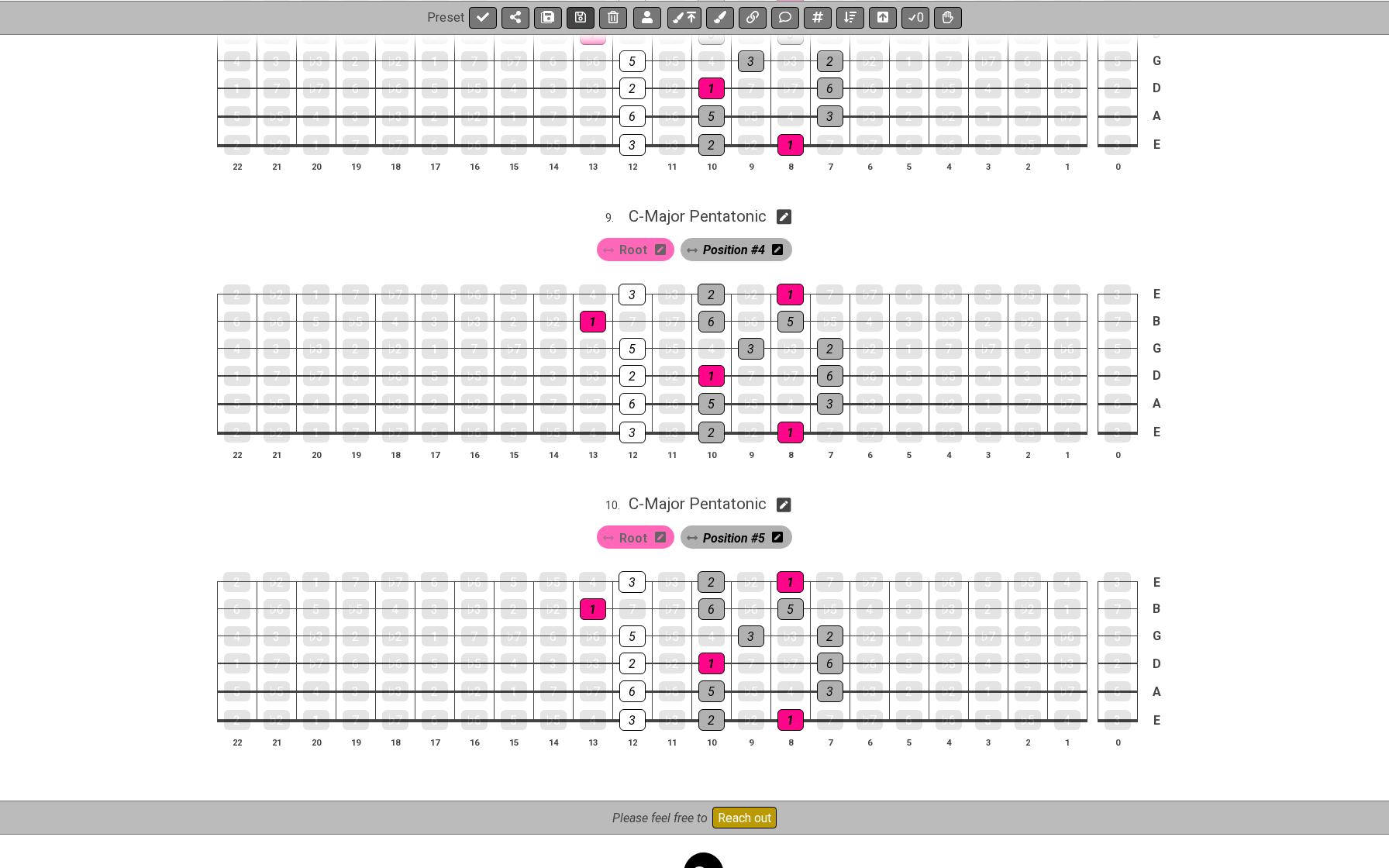
click at [581, 19] on icon at bounding box center [580, 17] width 11 height 11
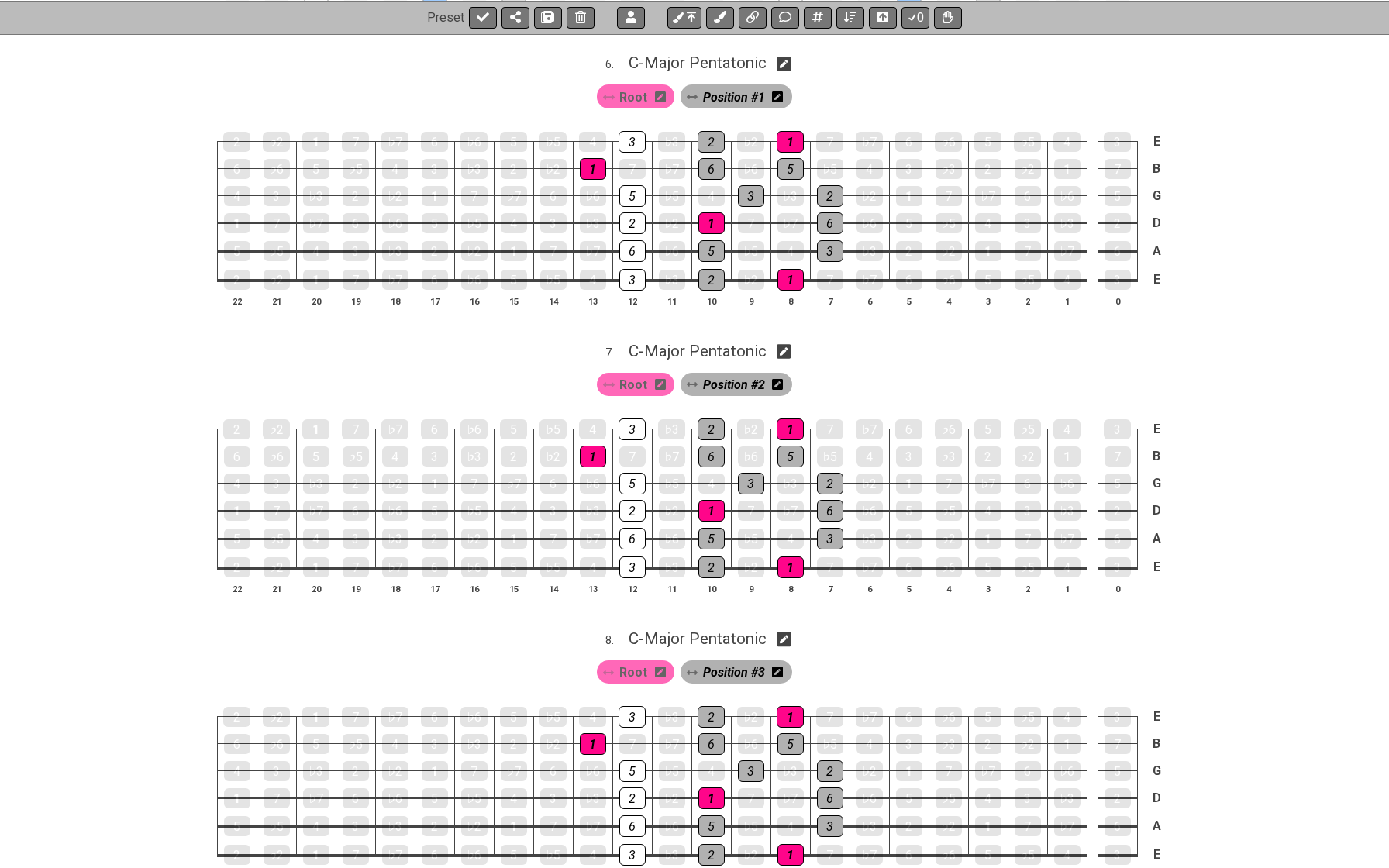
scroll to position [1753, 0]
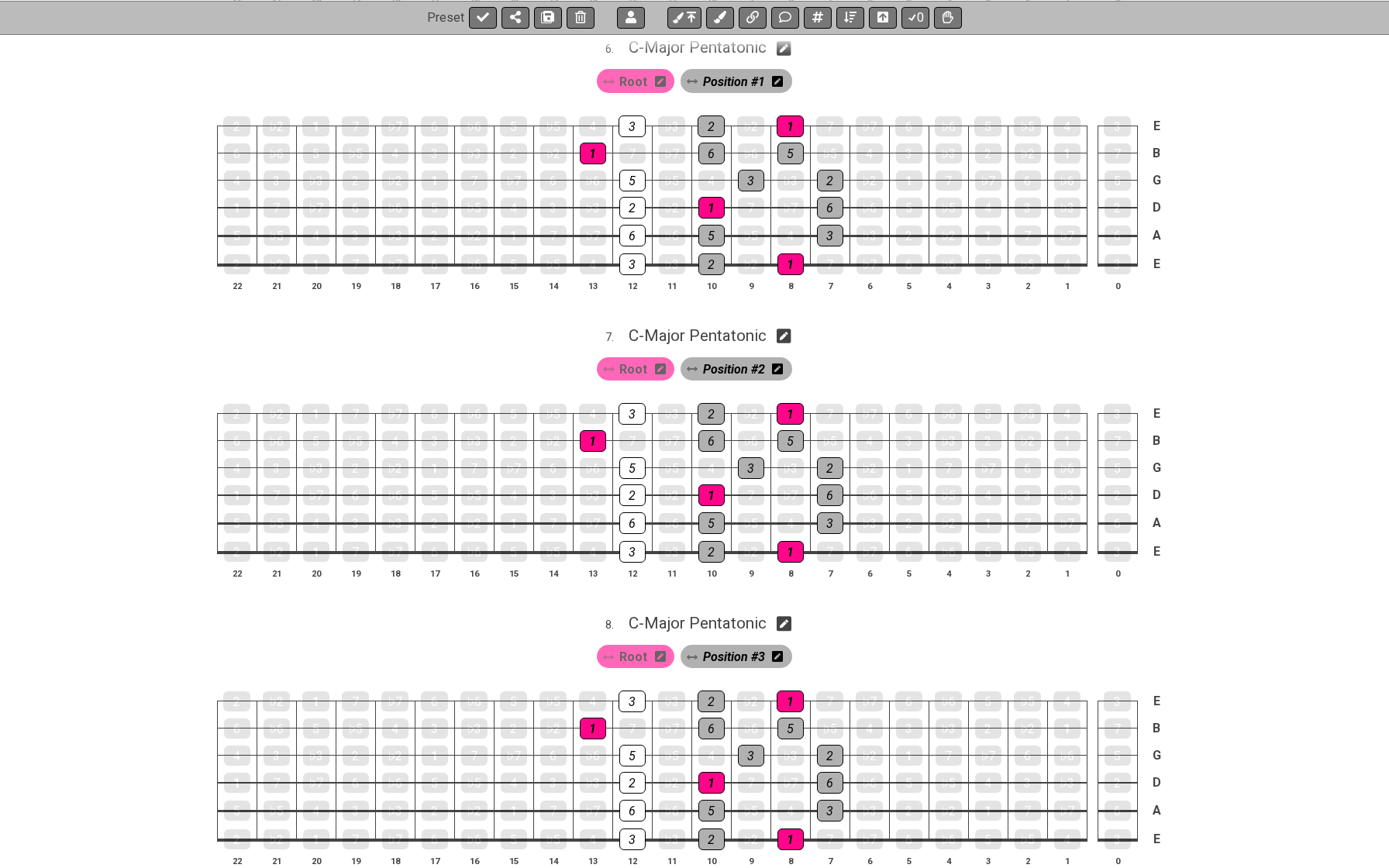
click at [637, 358] on span "Root" at bounding box center [633, 369] width 28 height 22
click at [796, 403] on div "1" at bounding box center [790, 414] width 27 height 22
click at [712, 484] on div "1" at bounding box center [711, 495] width 26 height 22
click at [788, 541] on div "1" at bounding box center [790, 552] width 26 height 22
click at [712, 484] on div "1" at bounding box center [711, 495] width 26 height 22
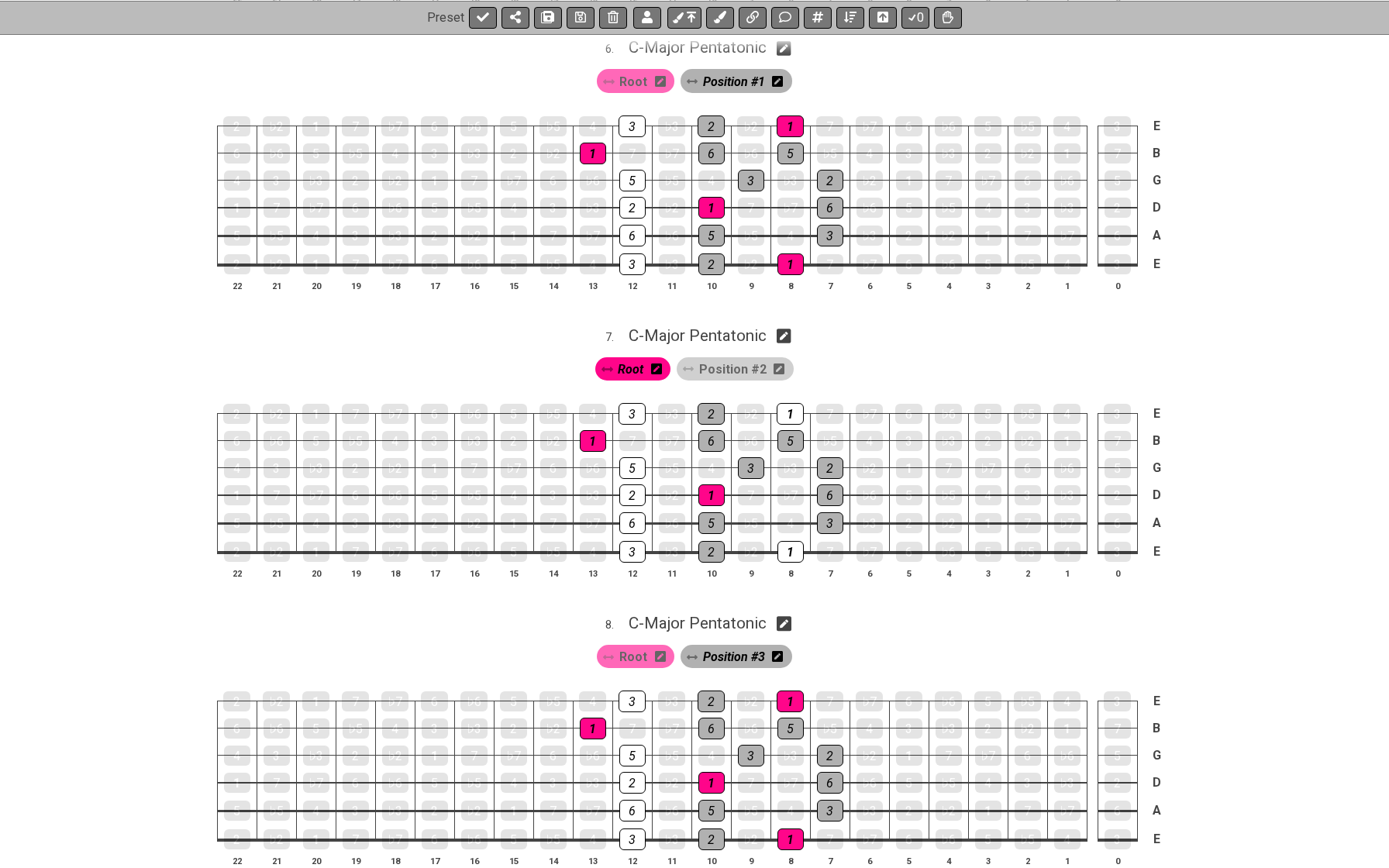
click at [729, 358] on span "Position #2" at bounding box center [732, 369] width 67 height 22
click at [636, 403] on div "3" at bounding box center [632, 414] width 27 height 22
click at [632, 457] on div "5" at bounding box center [632, 468] width 26 height 22
click at [629, 484] on div "2" at bounding box center [632, 495] width 26 height 22
click at [629, 512] on div "6" at bounding box center [632, 523] width 26 height 22
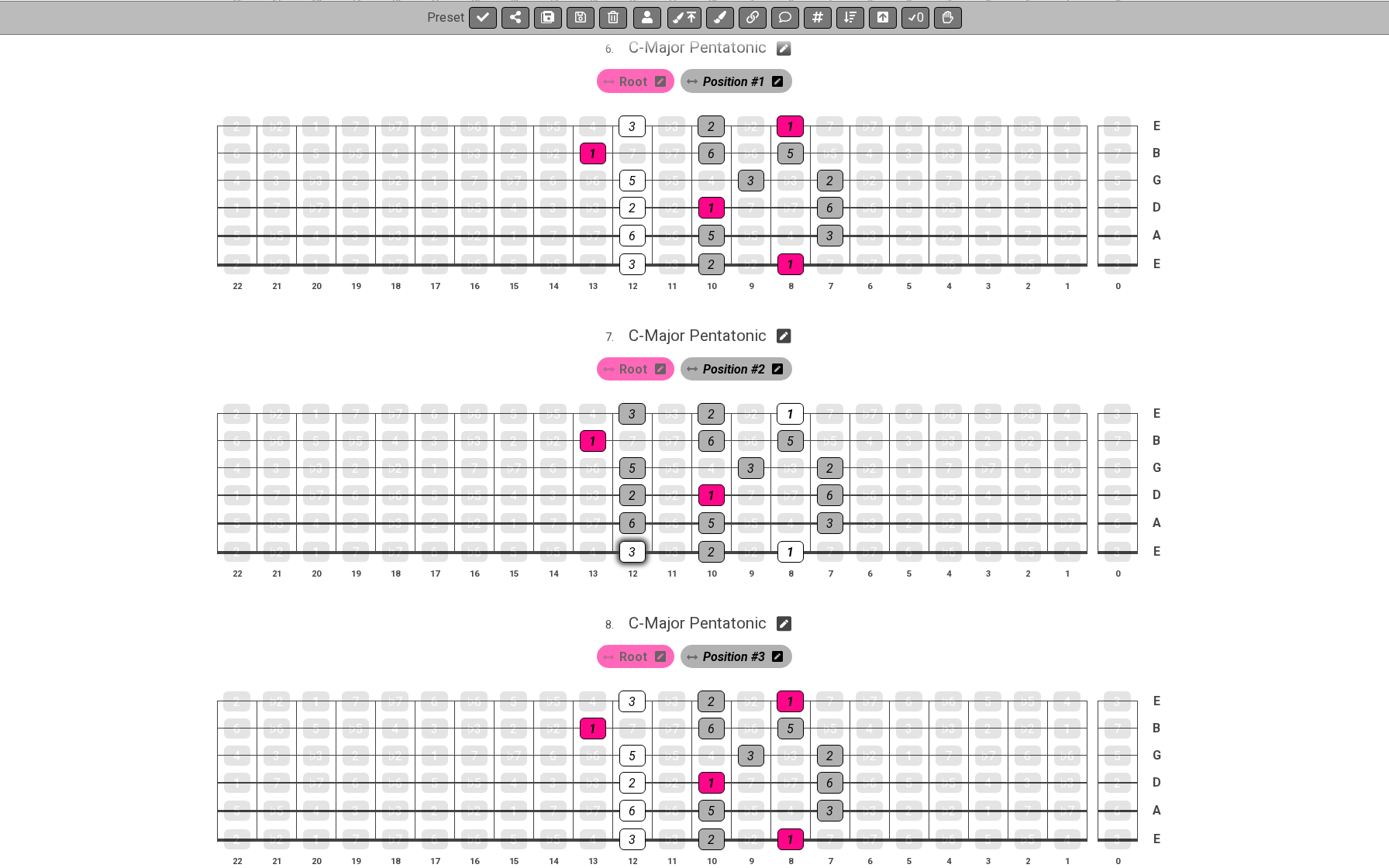
click at [629, 541] on div "3" at bounding box center [632, 552] width 26 height 22
click at [787, 430] on div "5" at bounding box center [790, 441] width 26 height 22
click at [822, 457] on div "2" at bounding box center [830, 468] width 26 height 22
click at [832, 484] on div "6" at bounding box center [830, 495] width 26 height 22
click at [832, 512] on div "3" at bounding box center [830, 523] width 26 height 22
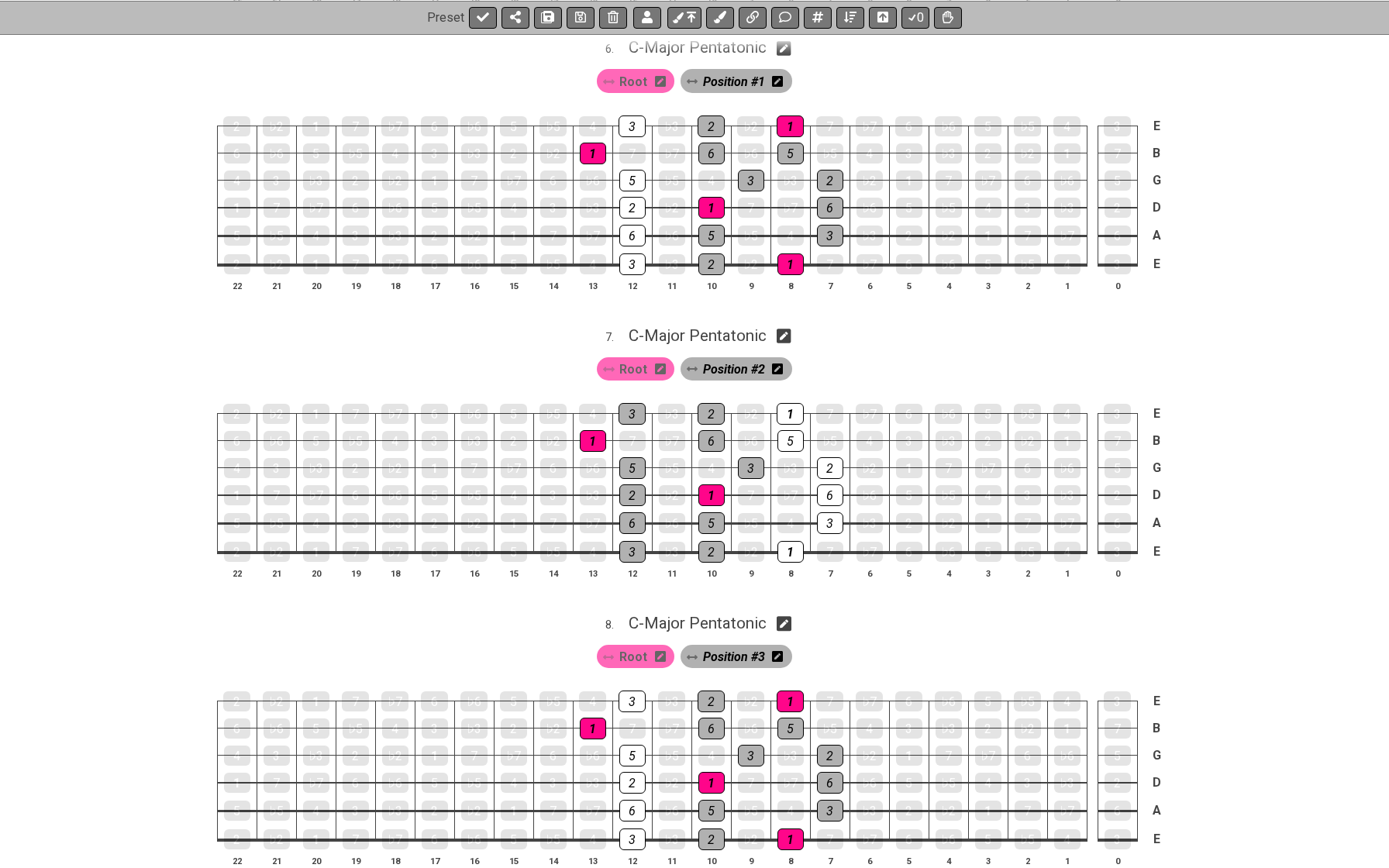
click at [741, 358] on span "Position #2" at bounding box center [734, 369] width 62 height 22
click at [788, 403] on div "1" at bounding box center [790, 414] width 27 height 22
click at [789, 430] on div "5" at bounding box center [790, 441] width 26 height 22
click at [829, 458] on div "2" at bounding box center [830, 468] width 26 height 20
click at [833, 484] on div "6" at bounding box center [830, 495] width 26 height 22
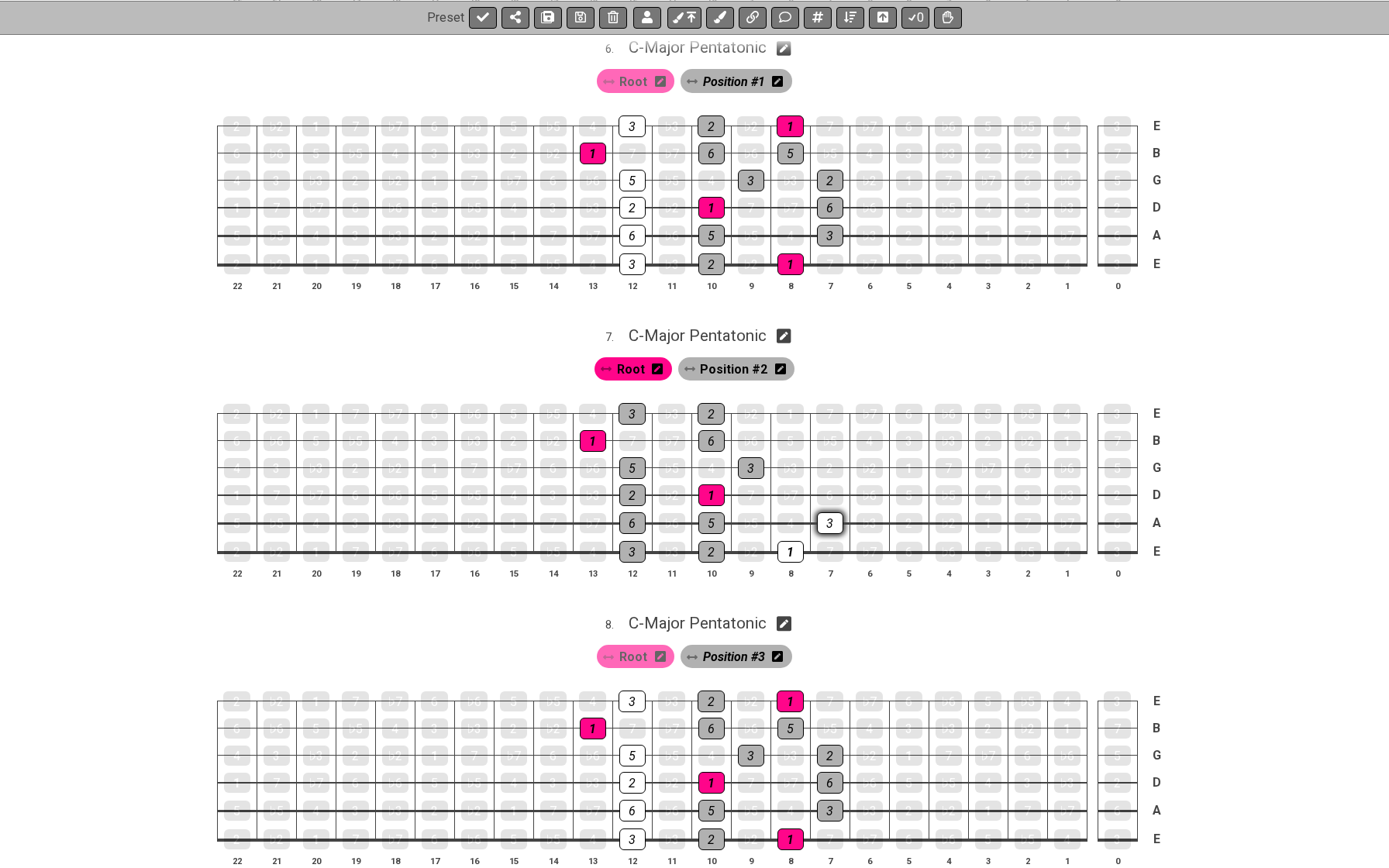
click at [836, 512] on div "3" at bounding box center [830, 523] width 26 height 22
click at [793, 541] on div "1" at bounding box center [790, 552] width 26 height 22
click at [747, 614] on span "C - Major Pentatonic" at bounding box center [698, 623] width 138 height 19
select select "C"
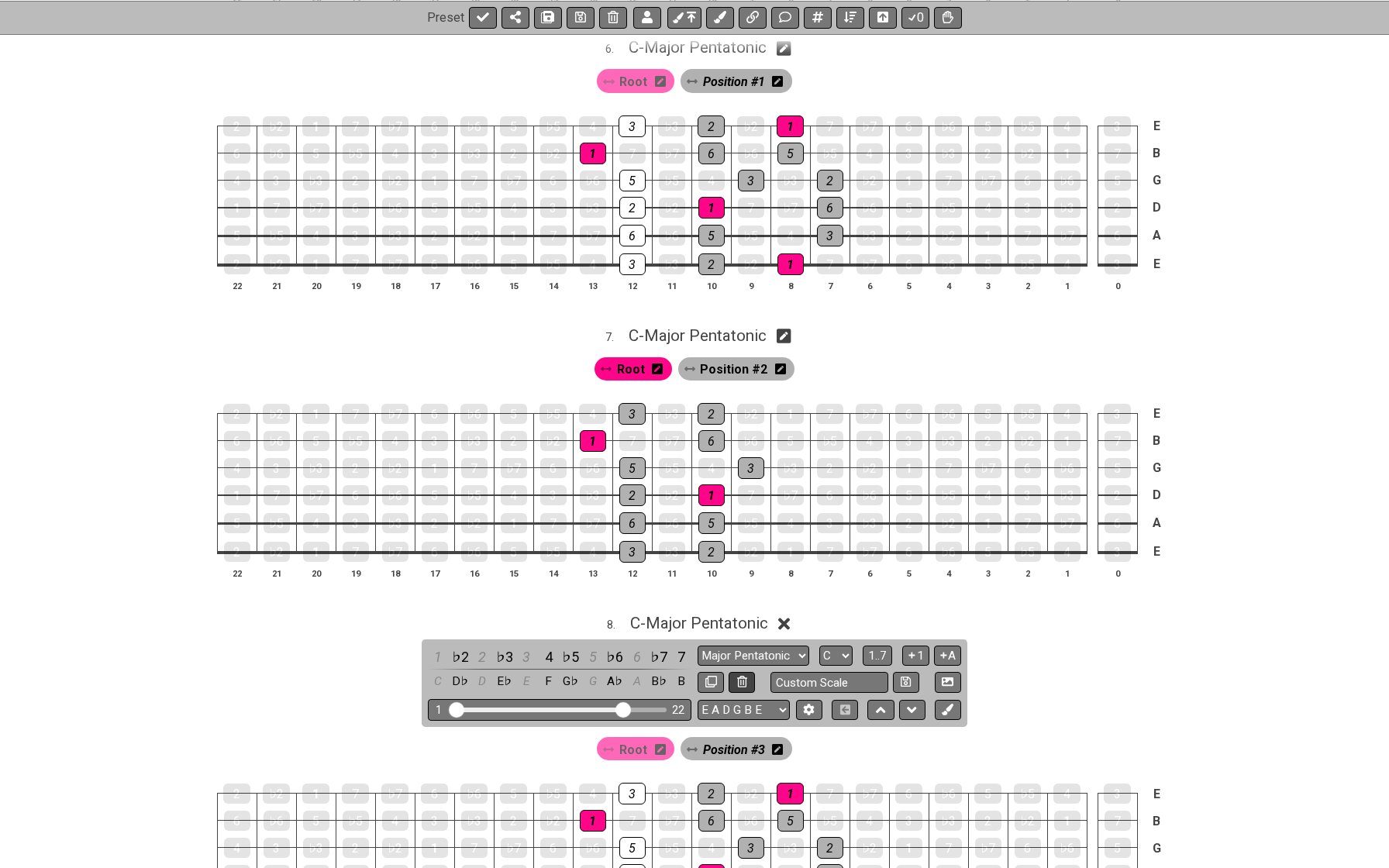
click at [740, 676] on icon at bounding box center [742, 682] width 10 height 12
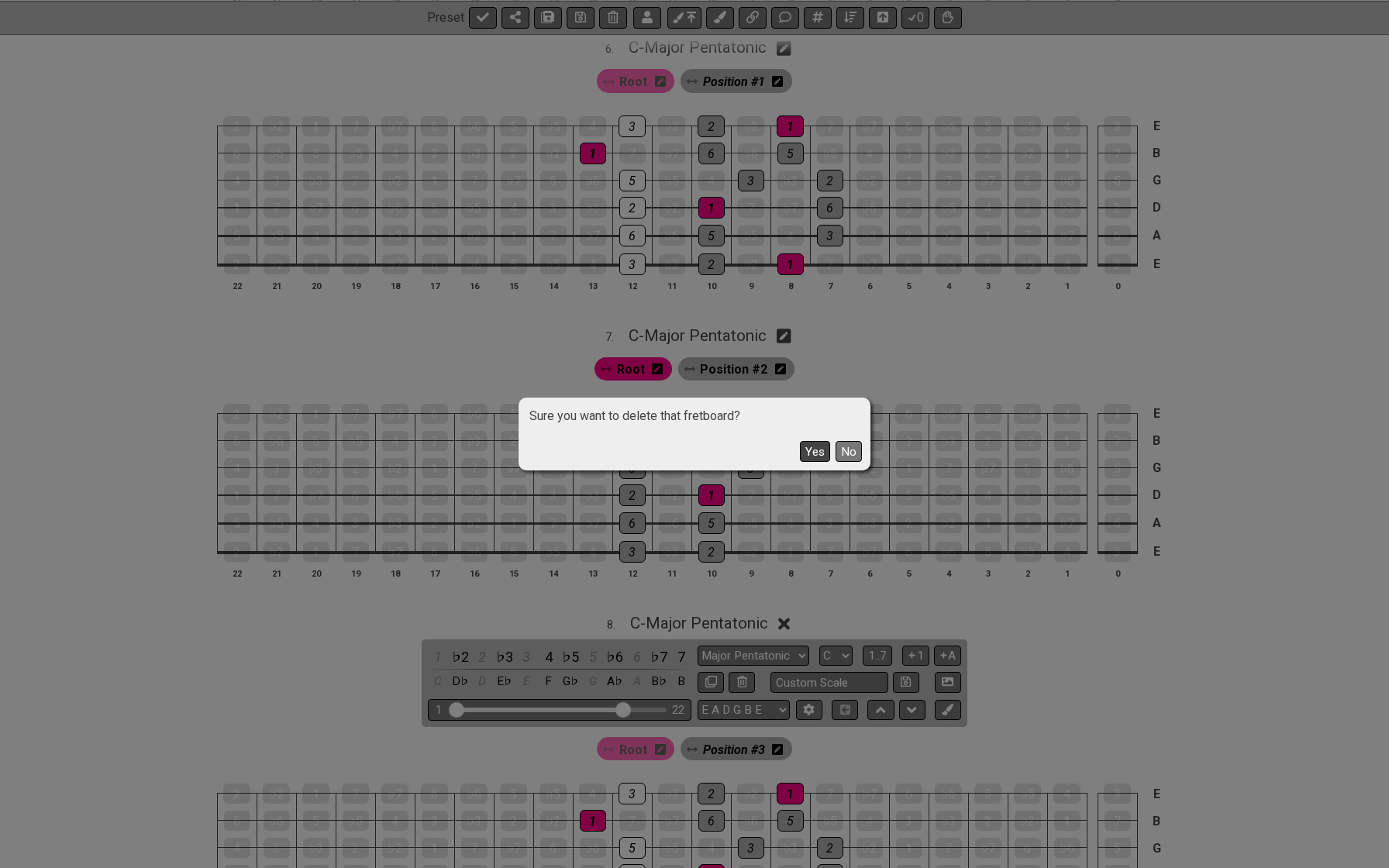
click at [819, 454] on button "Yes" at bounding box center [815, 451] width 30 height 21
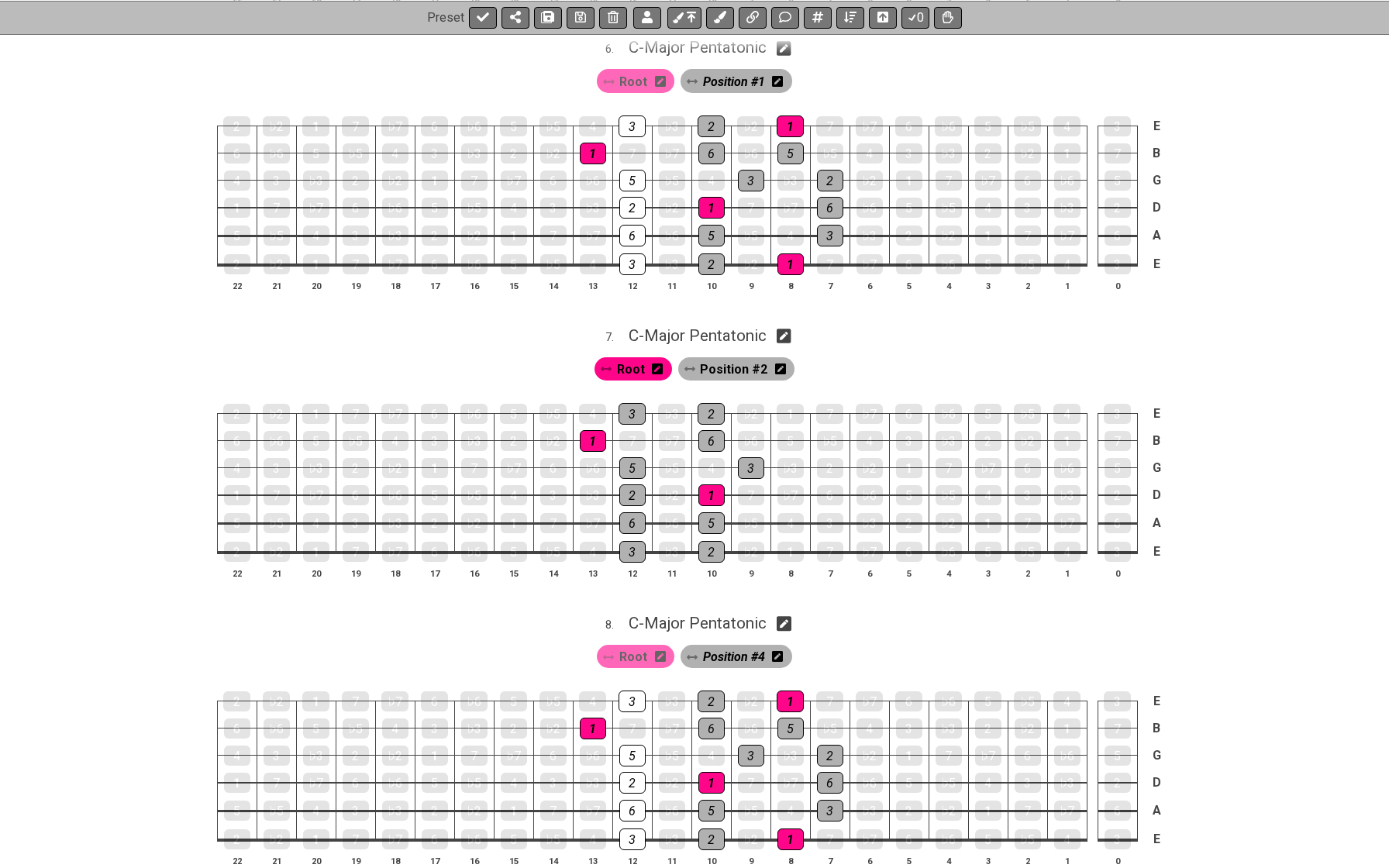
click at [791, 617] on icon at bounding box center [784, 624] width 15 height 15
select select "C"
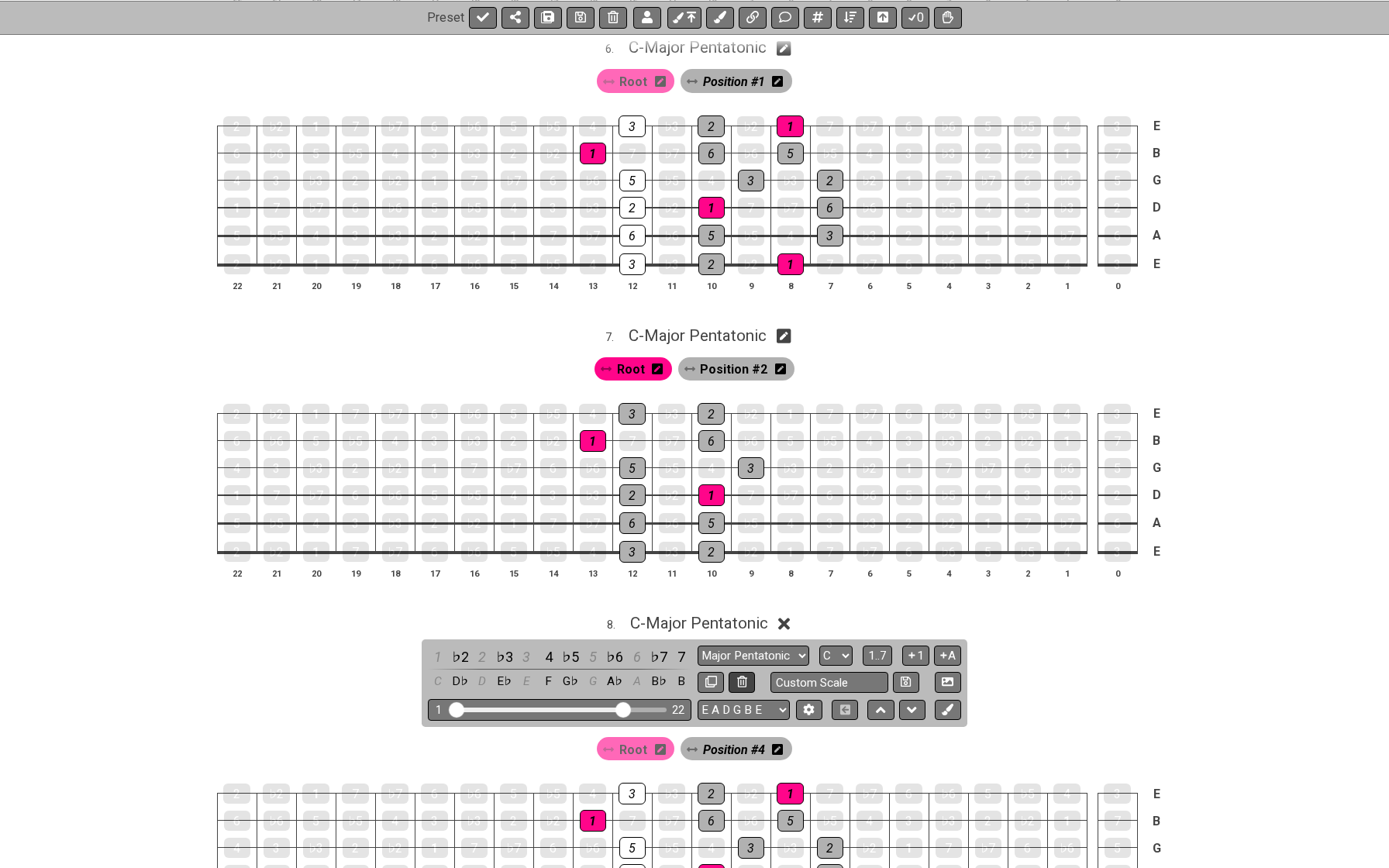
click at [739, 676] on icon at bounding box center [742, 682] width 10 height 12
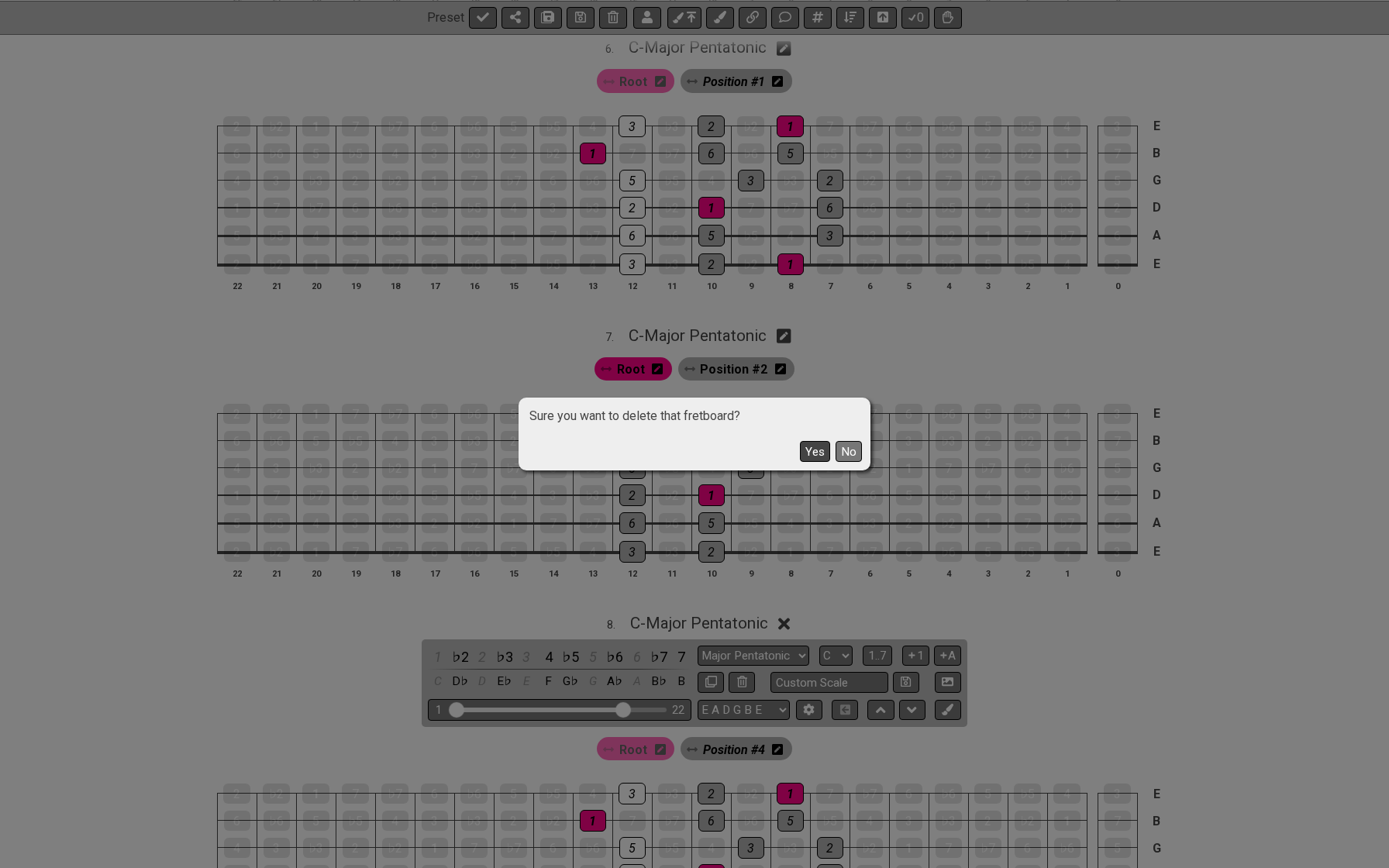
click at [823, 453] on button "Yes" at bounding box center [815, 451] width 30 height 21
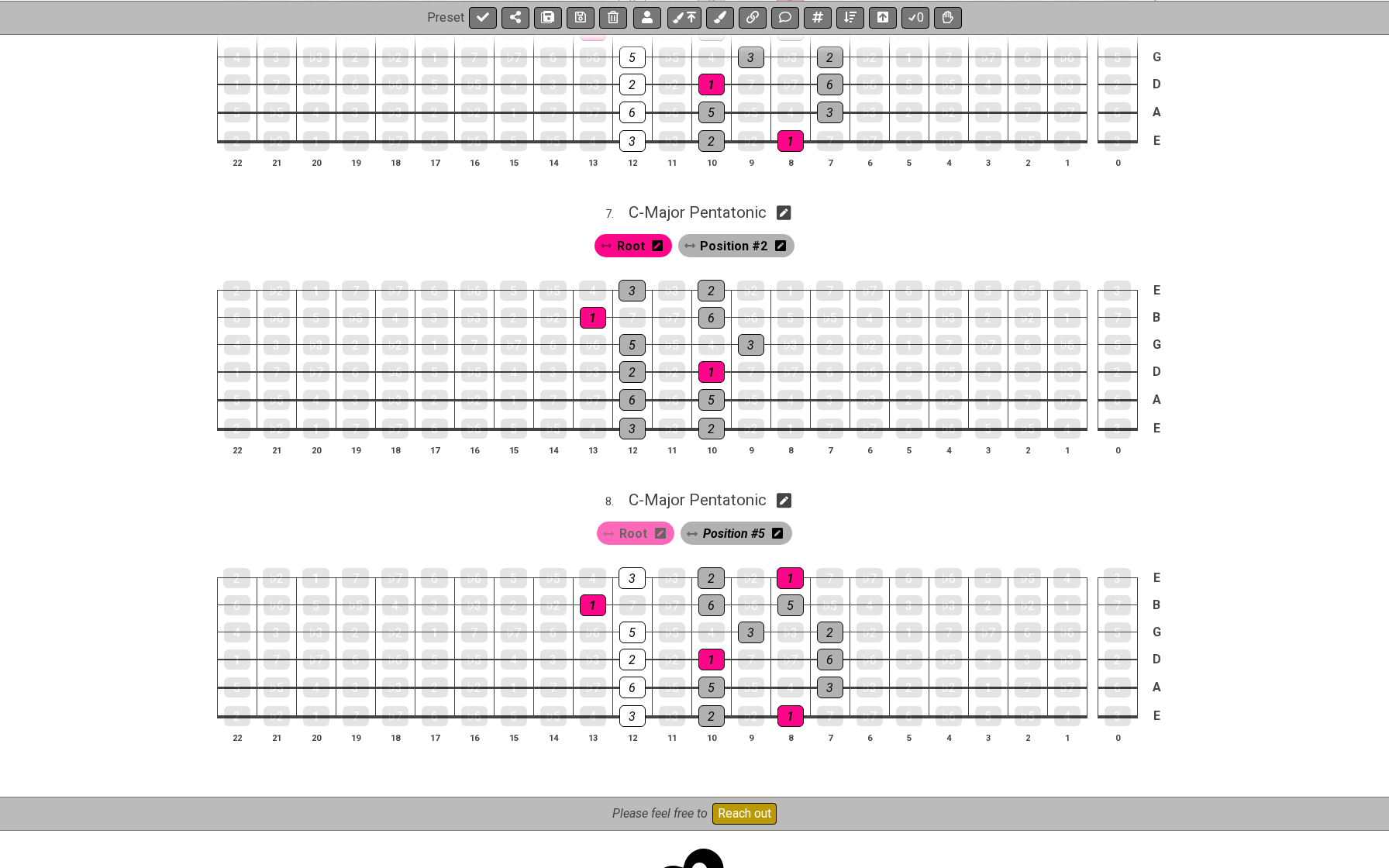
scroll to position [1898, 0]
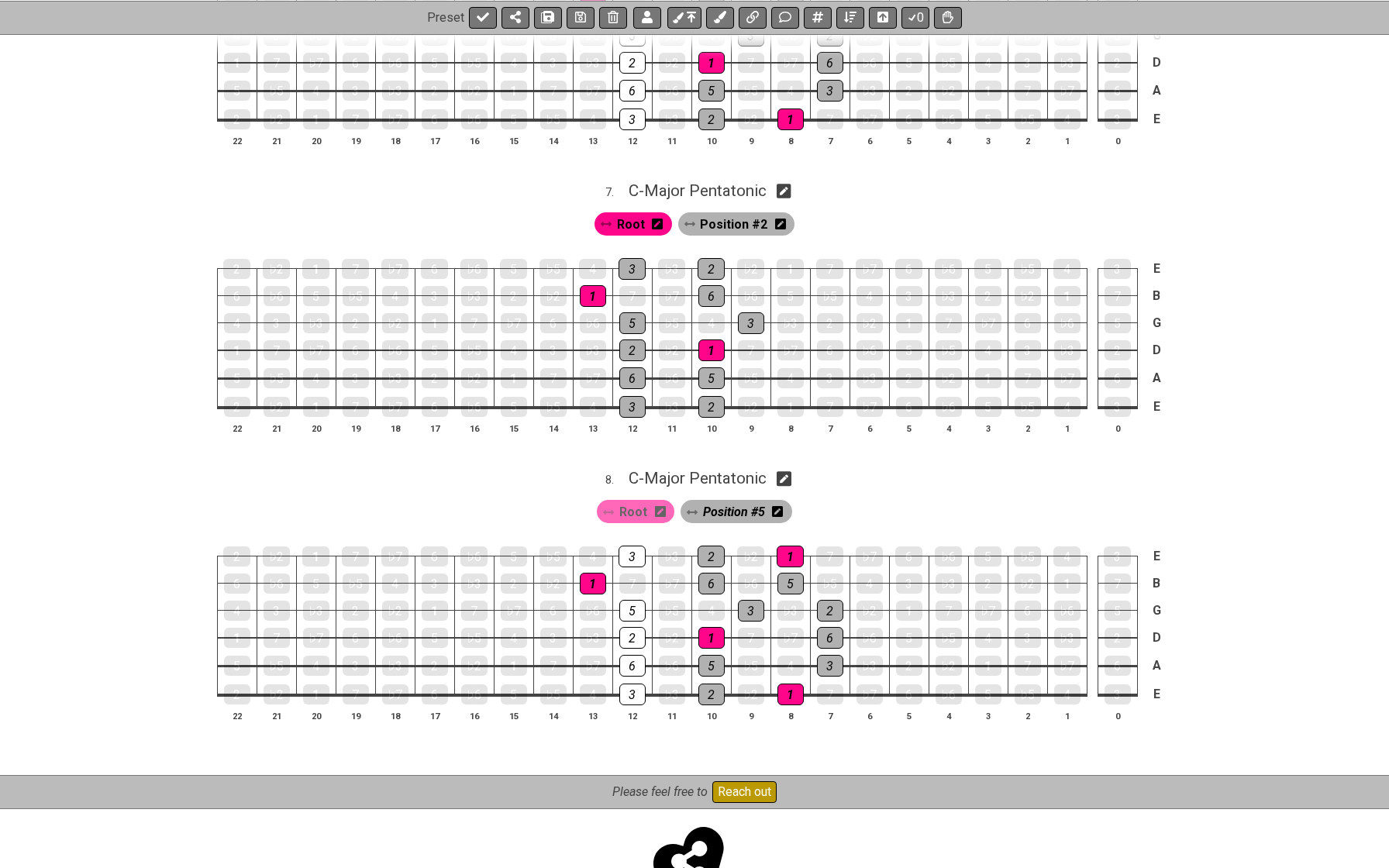
click at [790, 471] on icon at bounding box center [784, 479] width 15 height 16
select select "C"
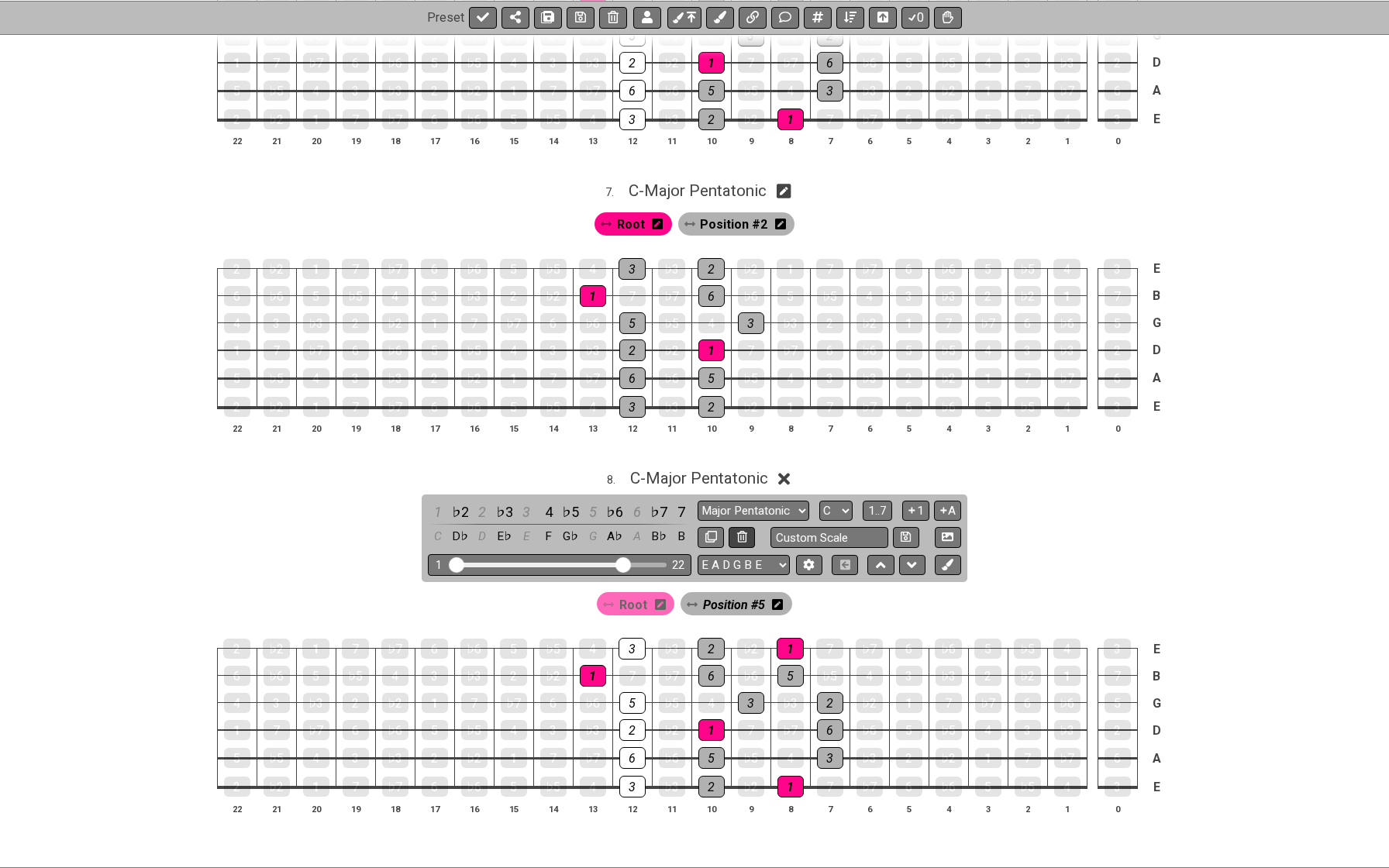
click at [739, 531] on icon at bounding box center [742, 537] width 10 height 12
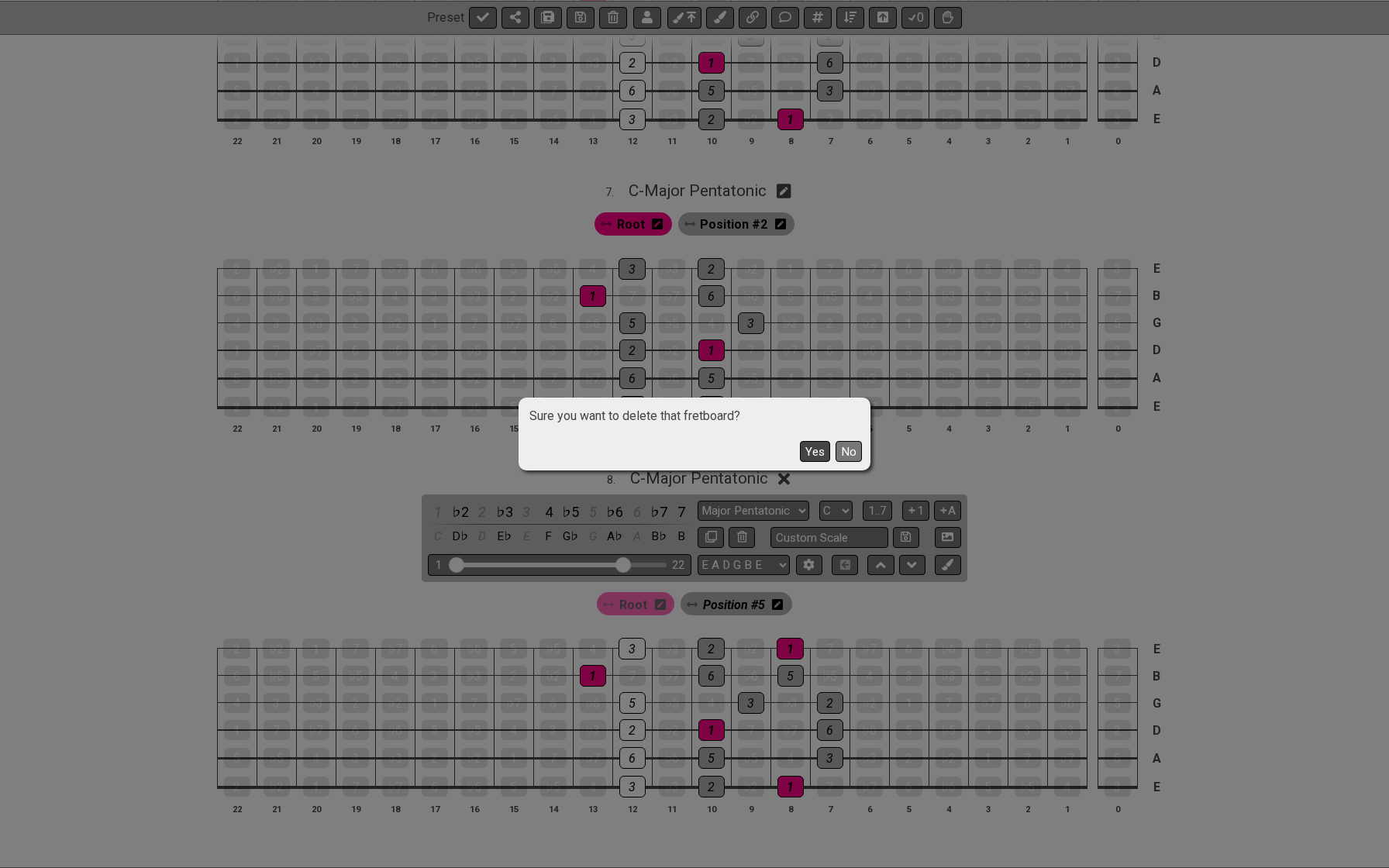
click at [815, 455] on button "Yes" at bounding box center [815, 451] width 30 height 21
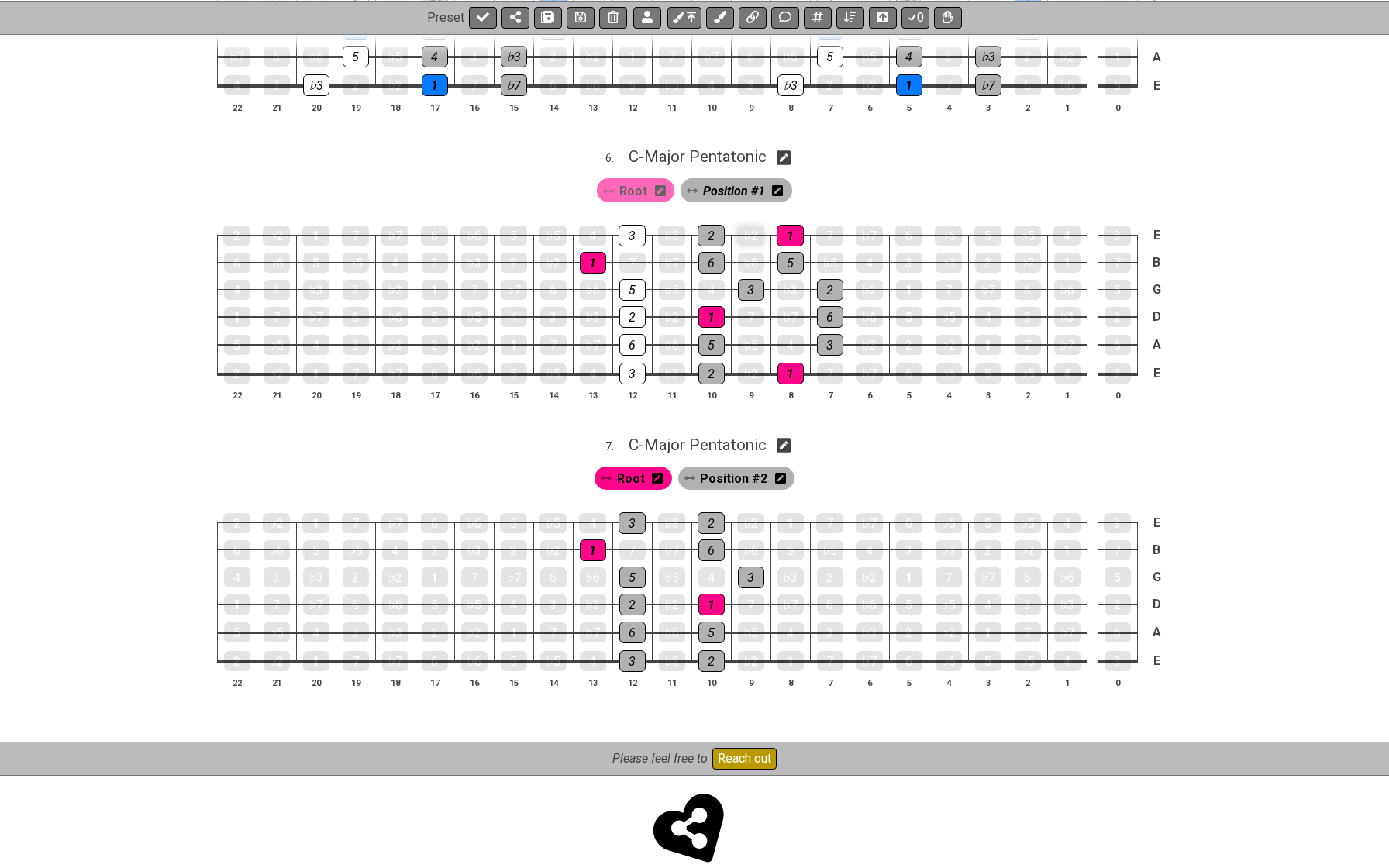
scroll to position [1643, 0]
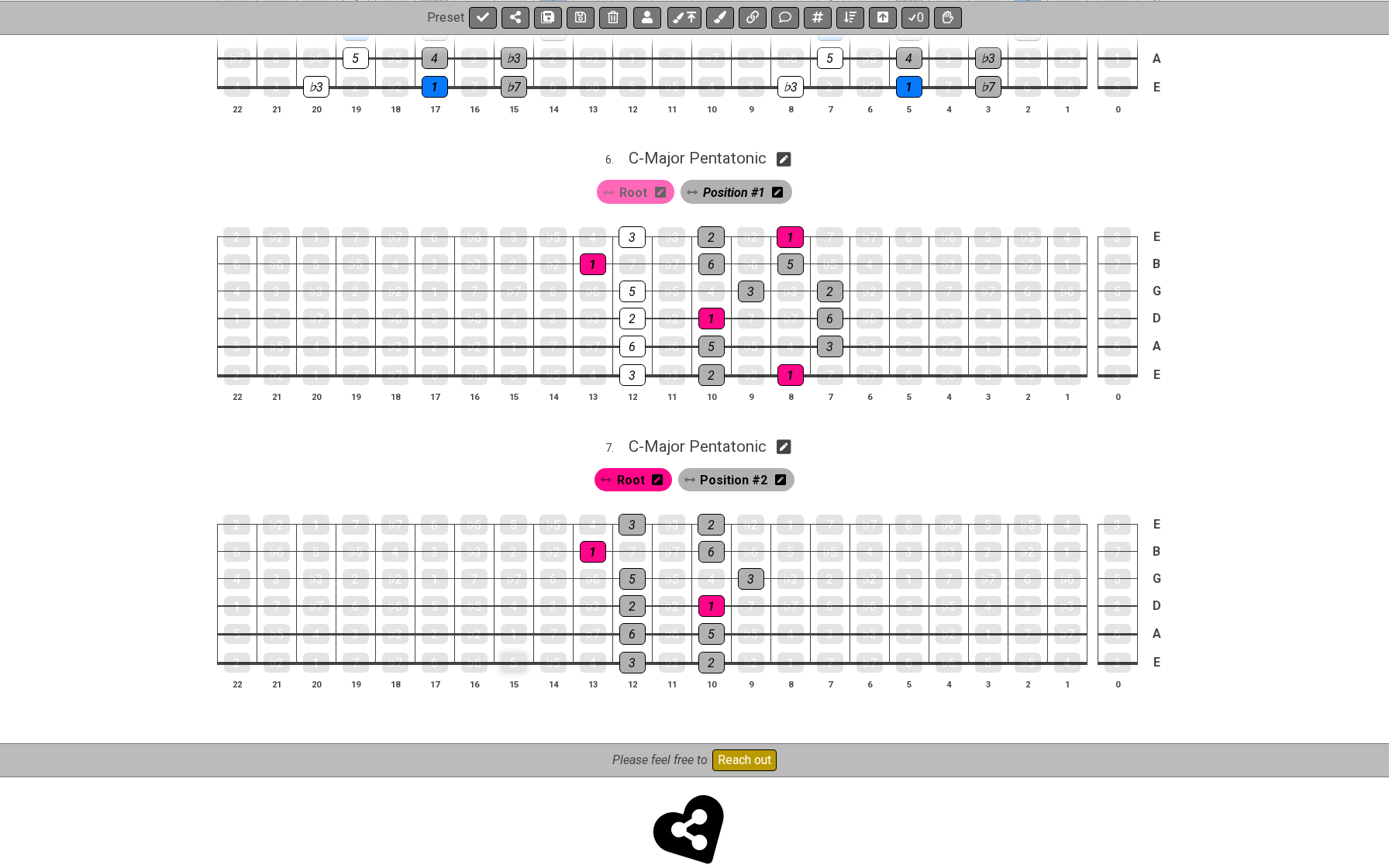
click at [517, 653] on div "5" at bounding box center [514, 663] width 26 height 20
click at [519, 624] on div "1" at bounding box center [514, 634] width 26 height 20
click at [550, 596] on div "3" at bounding box center [553, 606] width 26 height 20
click at [550, 569] on div "6" at bounding box center [553, 579] width 26 height 20
click at [513, 542] on div "2" at bounding box center [514, 552] width 26 height 20
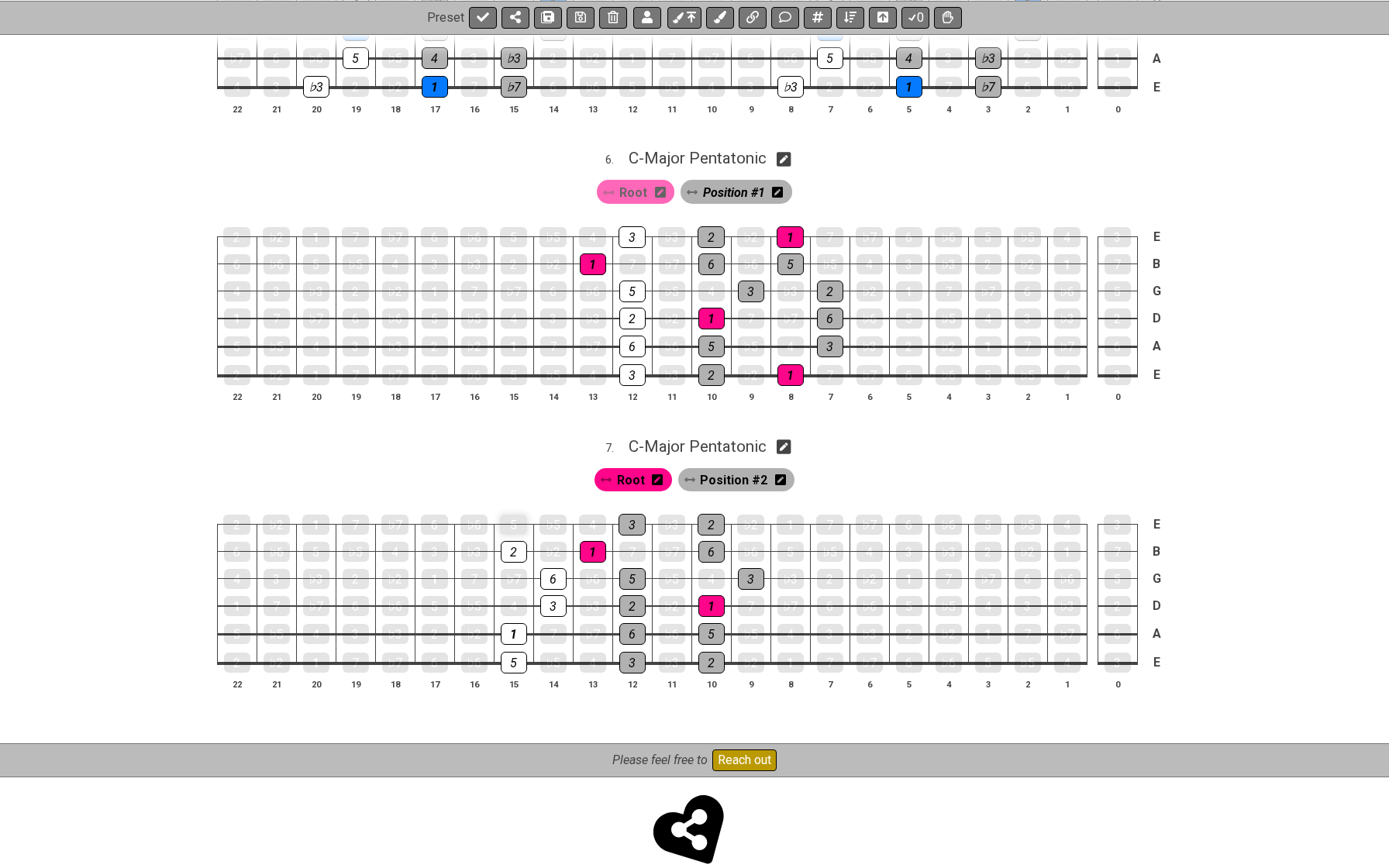
click at [514, 515] on div "5" at bounding box center [513, 525] width 27 height 20
click at [642, 469] on span "Root" at bounding box center [631, 480] width 28 height 22
click at [508, 623] on div "1" at bounding box center [514, 634] width 26 height 22
click at [677, 437] on span "C - Major Pentatonic" at bounding box center [698, 446] width 138 height 19
select select "C"
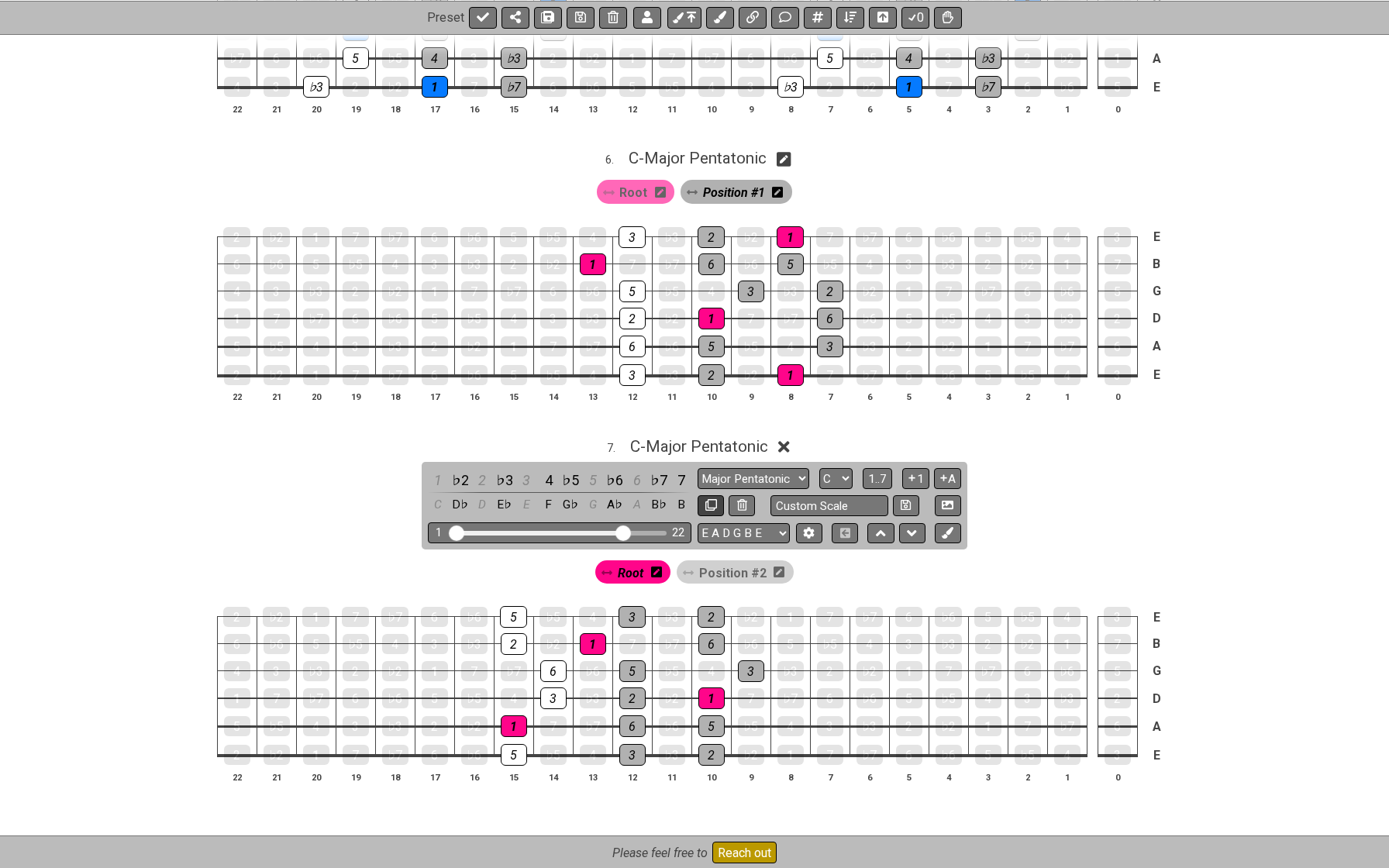
click at [711, 499] on icon at bounding box center [711, 505] width 12 height 12
select select "C"
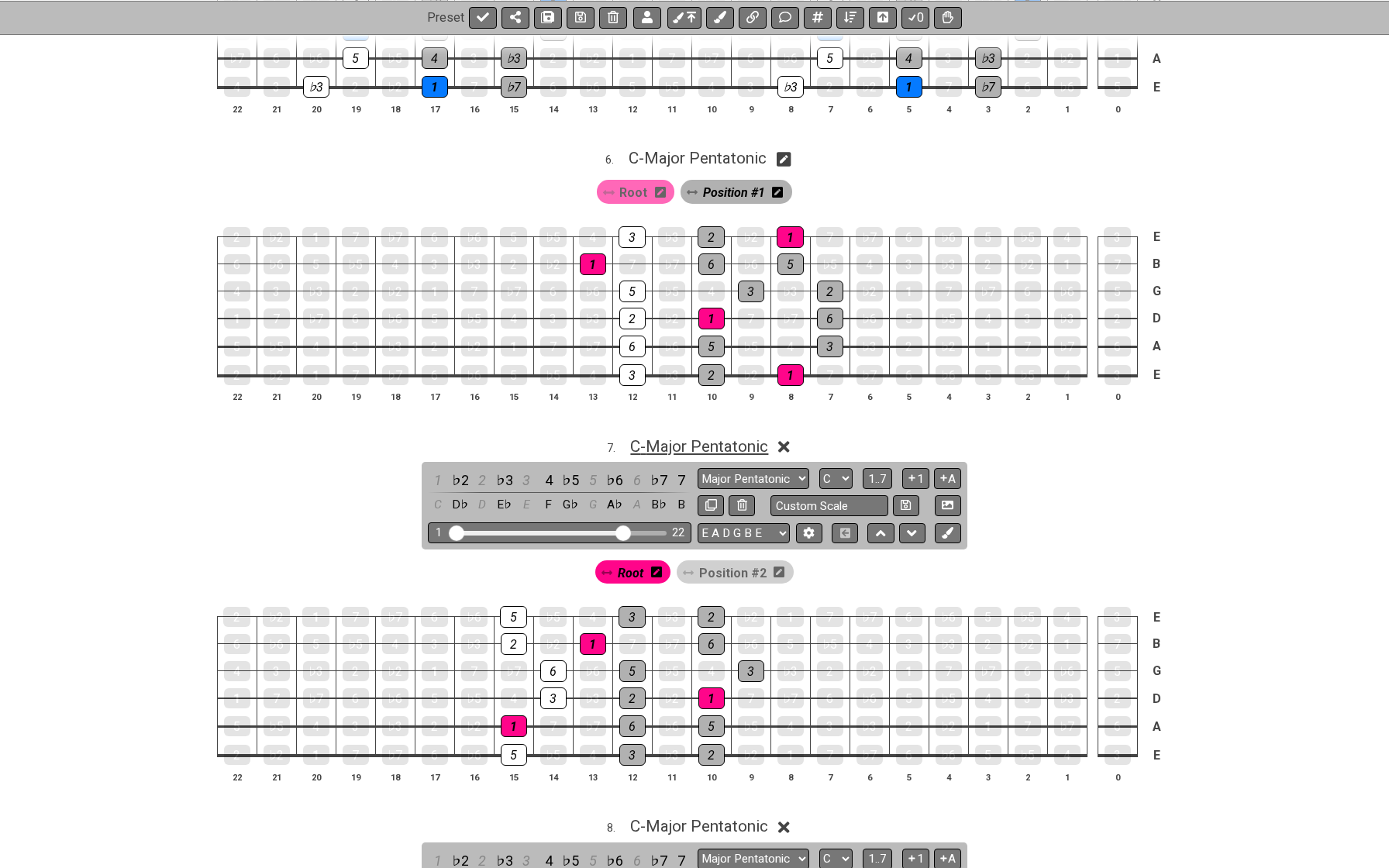
click at [723, 437] on span "C - Major Pentatonic" at bounding box center [699, 446] width 138 height 19
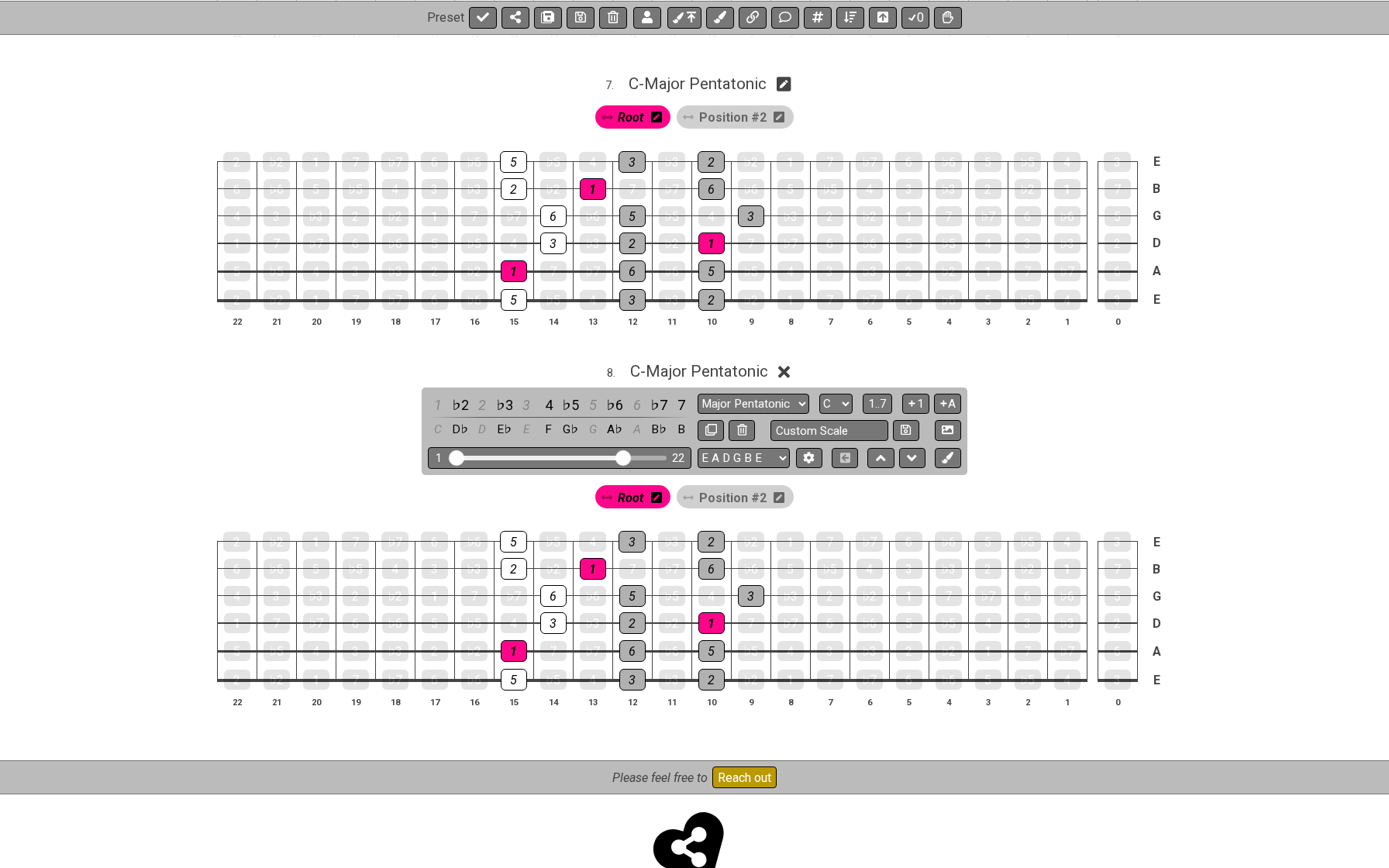
scroll to position [2015, 0]
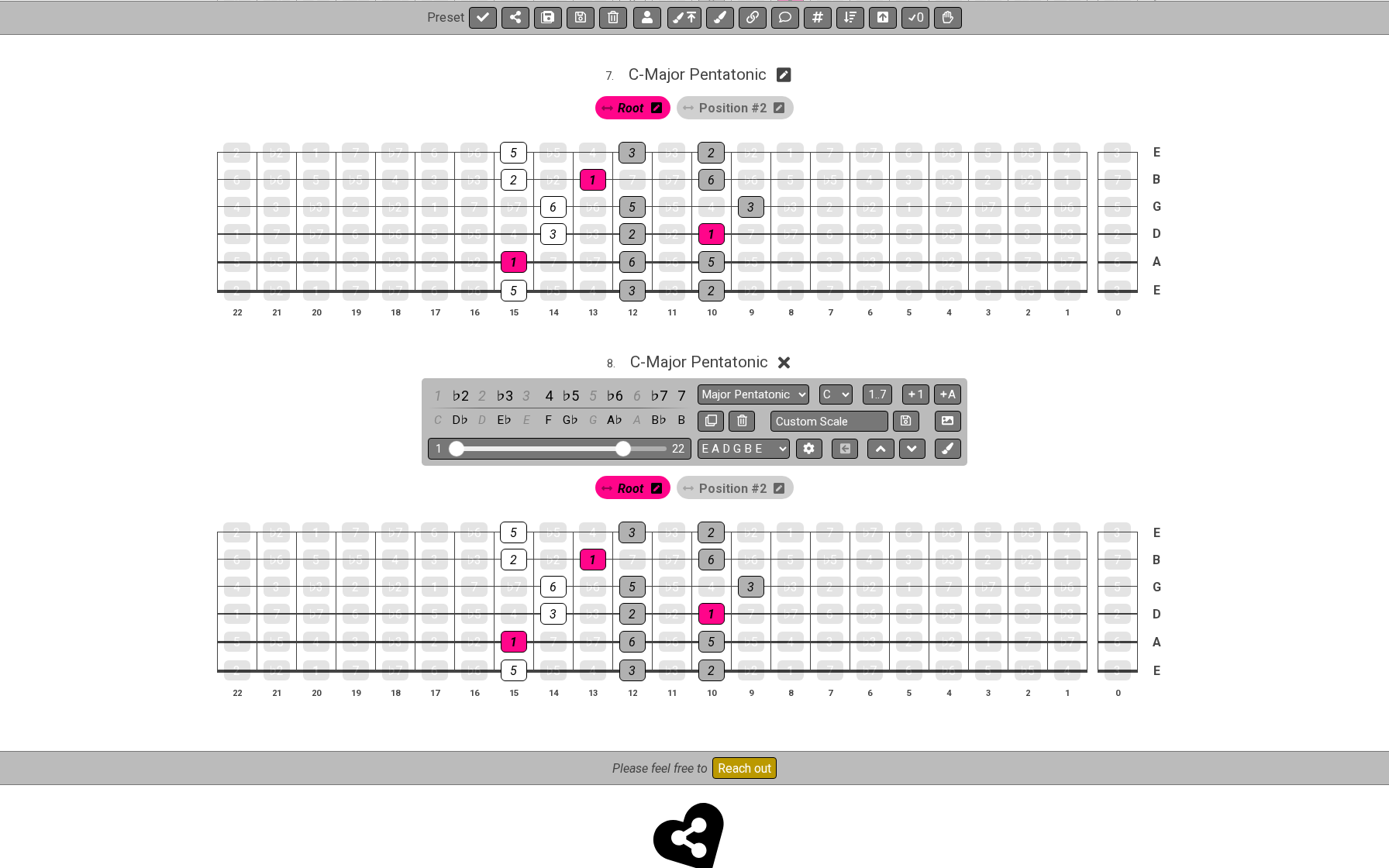
click at [774, 477] on icon at bounding box center [779, 488] width 11 height 22
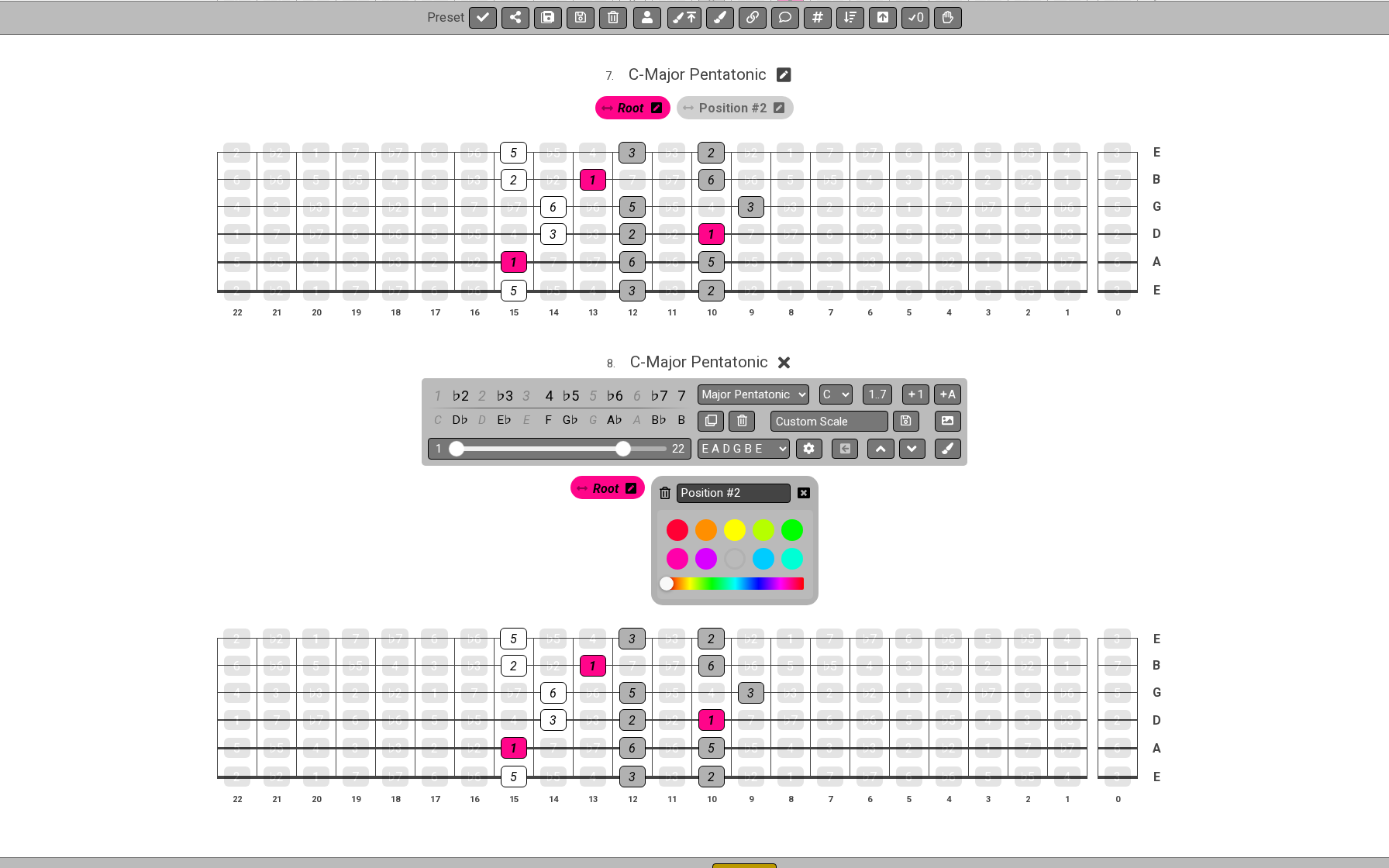
click at [760, 484] on input "Position #2" at bounding box center [734, 493] width 115 height 19
type input "Position #3"
click at [802, 488] on icon at bounding box center [804, 493] width 12 height 11
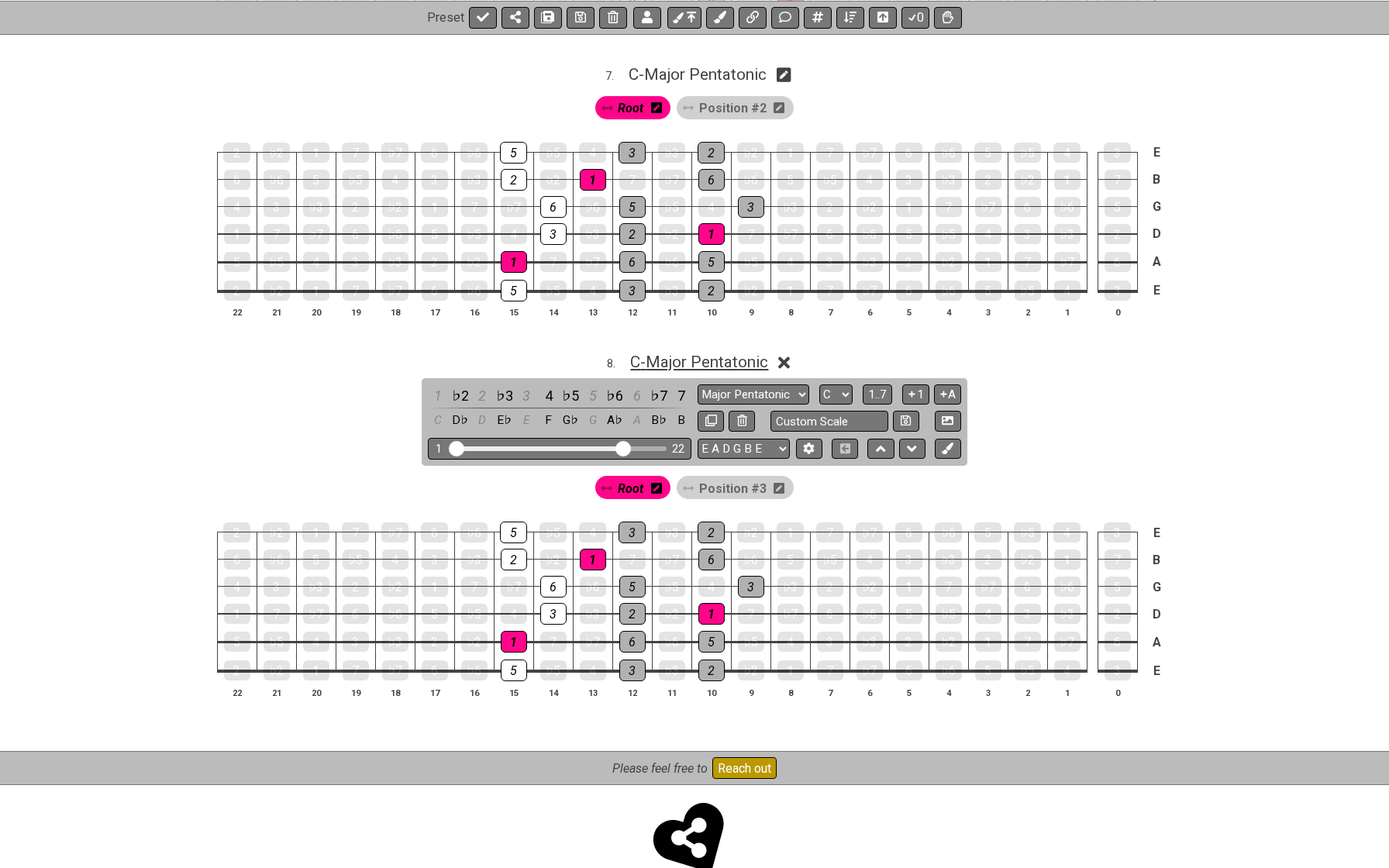
click at [760, 353] on span "C - Major Pentatonic" at bounding box center [699, 362] width 138 height 19
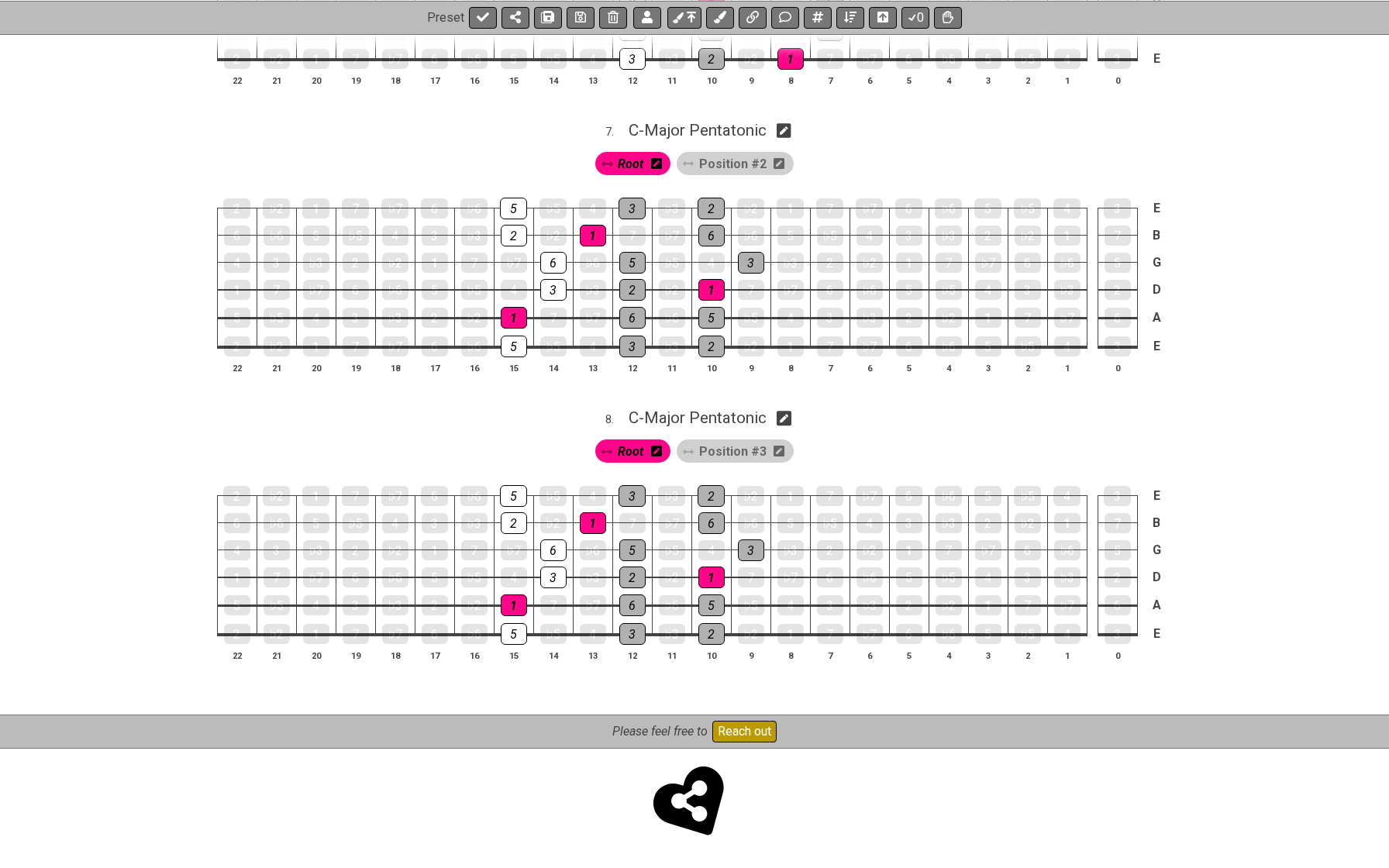
scroll to position [1926, 0]
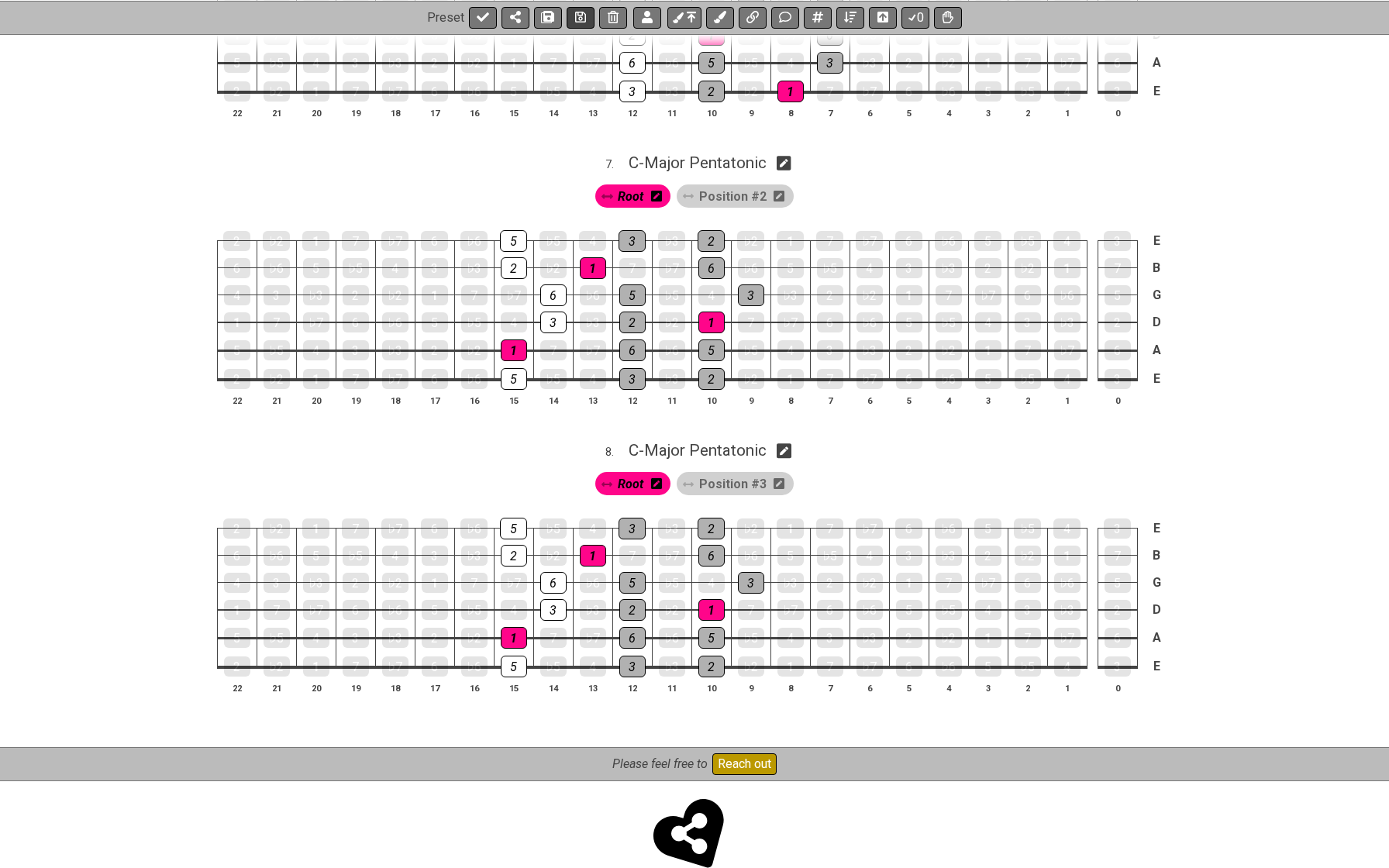
click at [584, 10] on button at bounding box center [581, 17] width 28 height 22
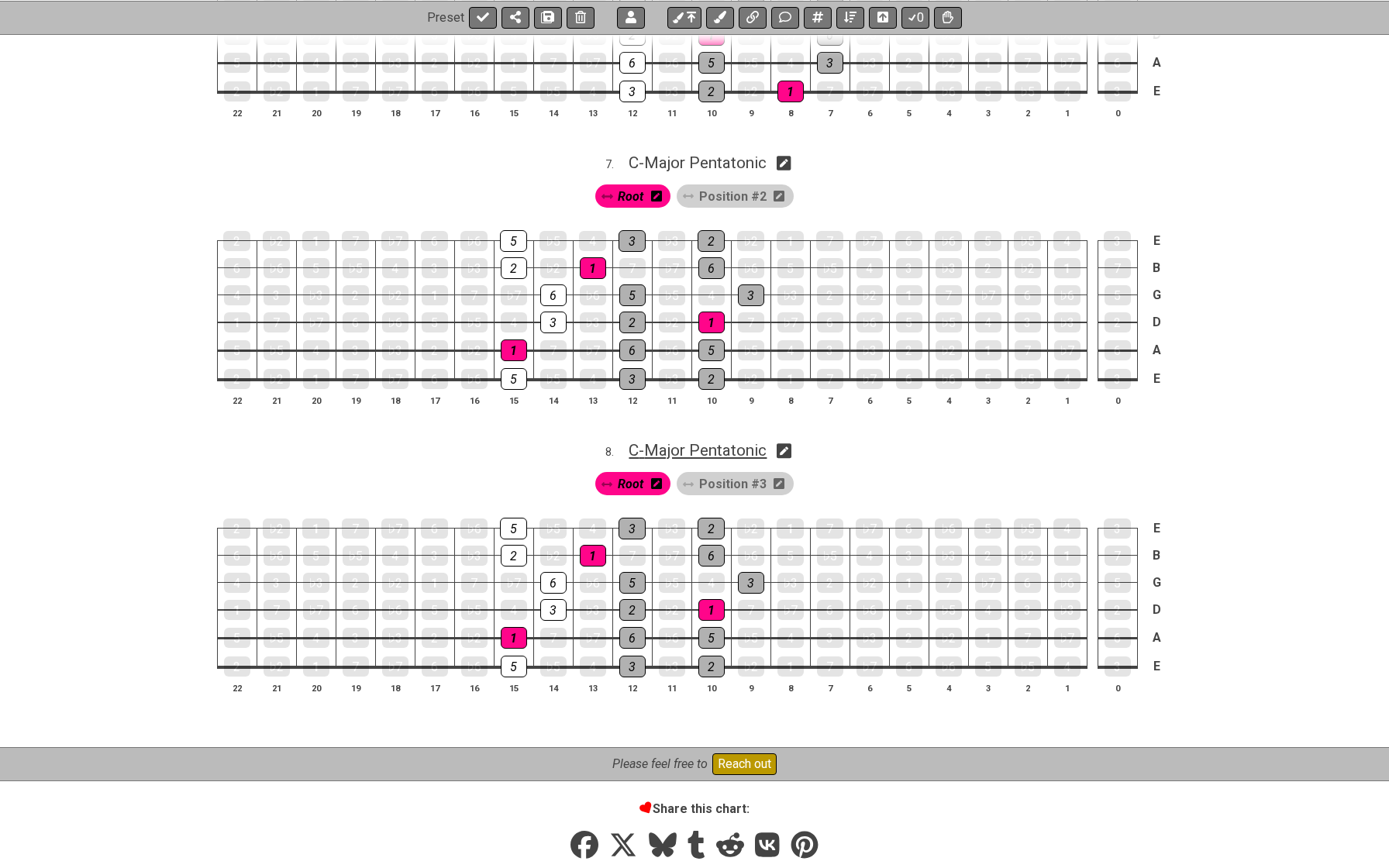
click at [729, 441] on span "C - Major Pentatonic" at bounding box center [698, 450] width 138 height 19
select select "C"
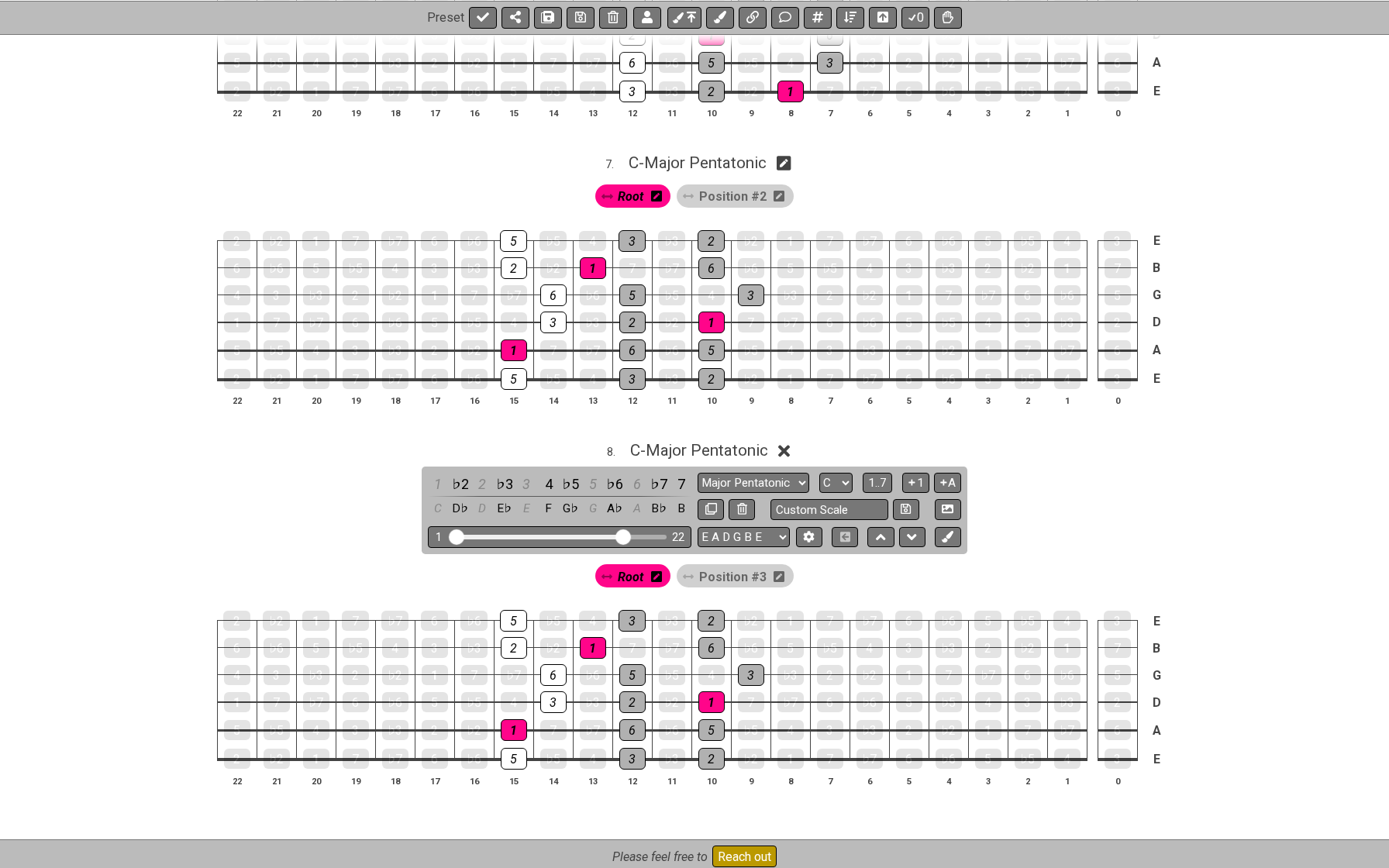
click at [752, 566] on span "Position #3" at bounding box center [732, 577] width 67 height 22
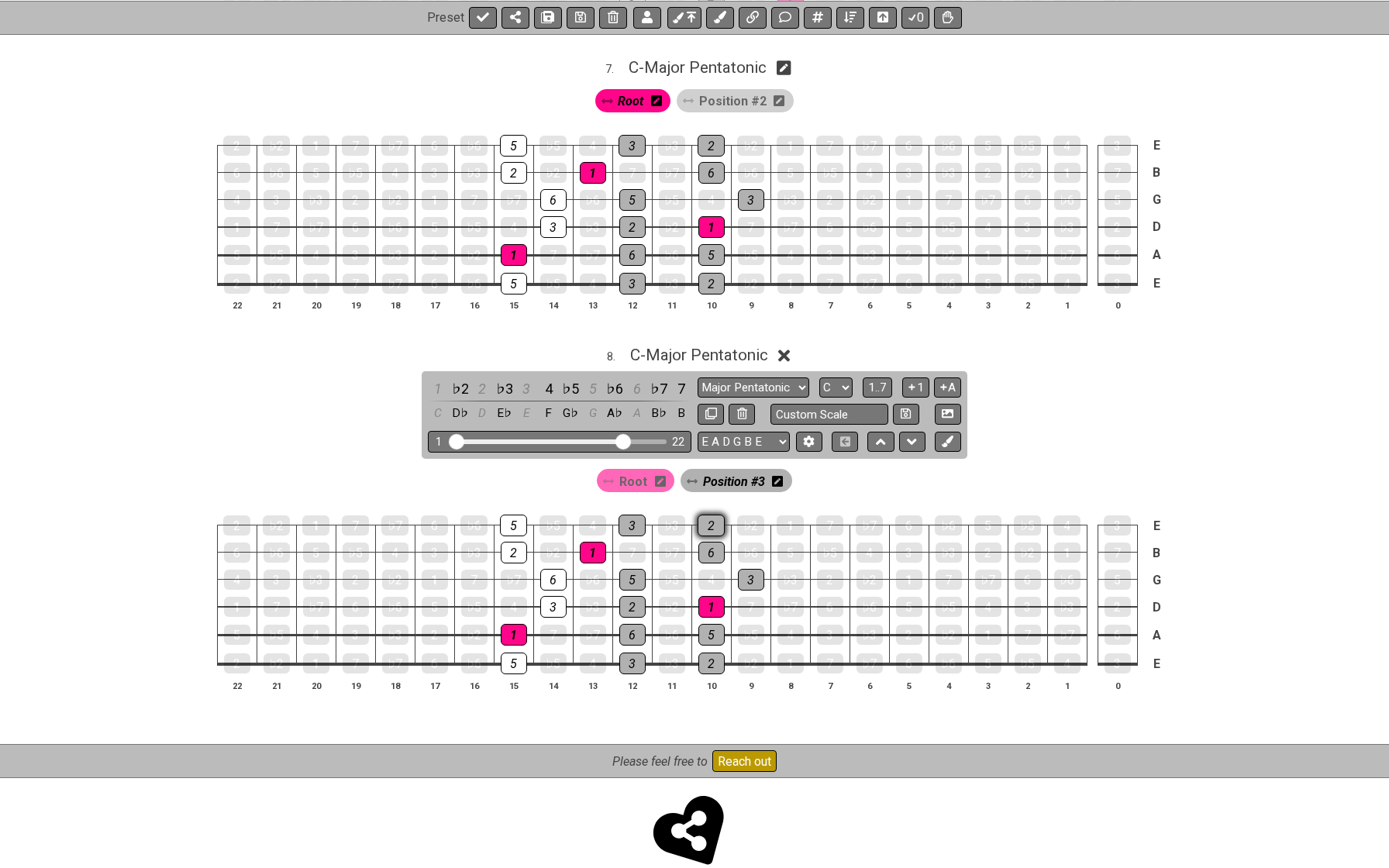
scroll to position [2019, 0]
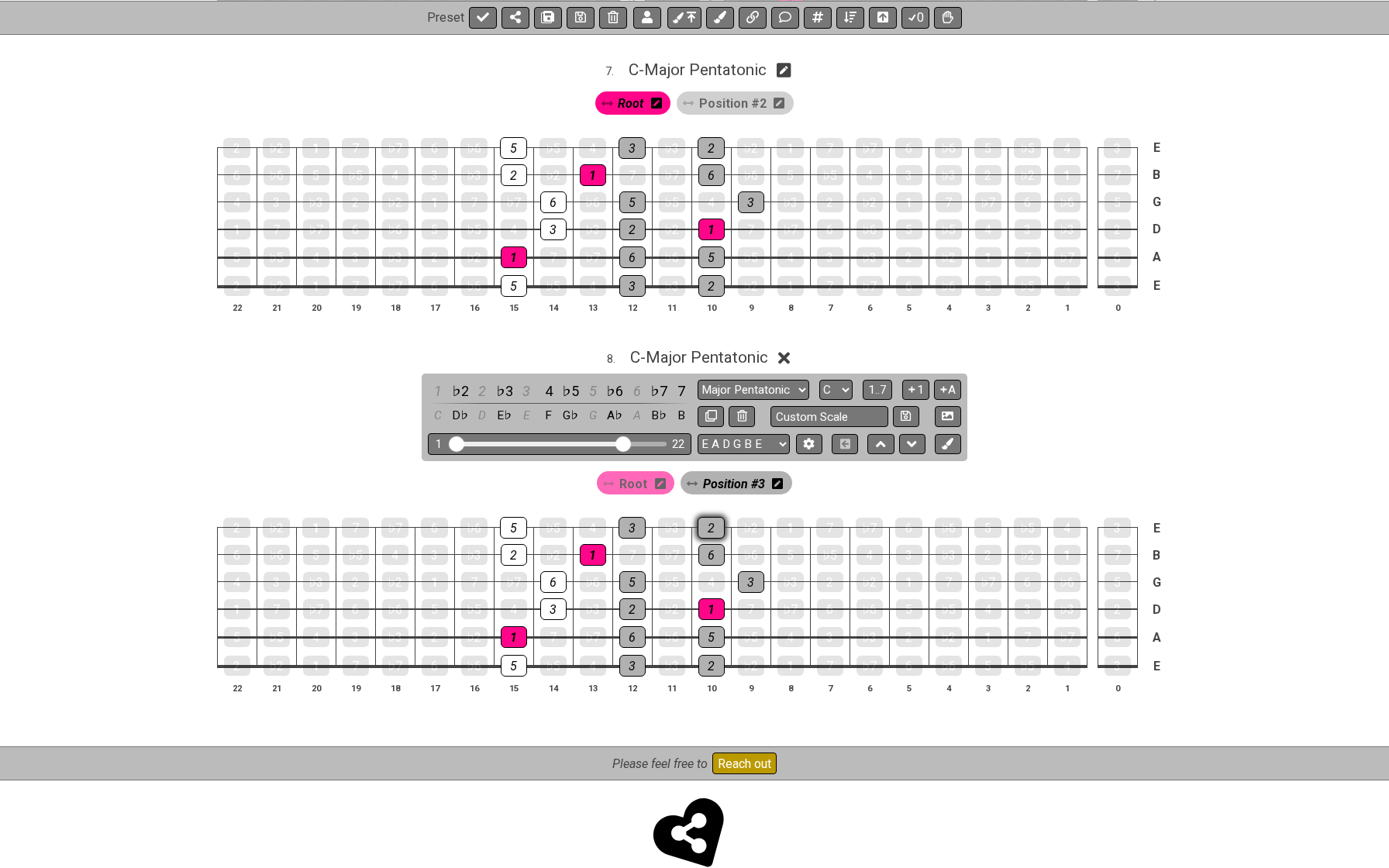
click at [709, 517] on div "2" at bounding box center [711, 528] width 27 height 22
click at [708, 544] on div "6" at bounding box center [711, 555] width 26 height 22
click at [743, 571] on div "3" at bounding box center [751, 582] width 26 height 22
click at [708, 598] on div "1" at bounding box center [711, 609] width 26 height 22
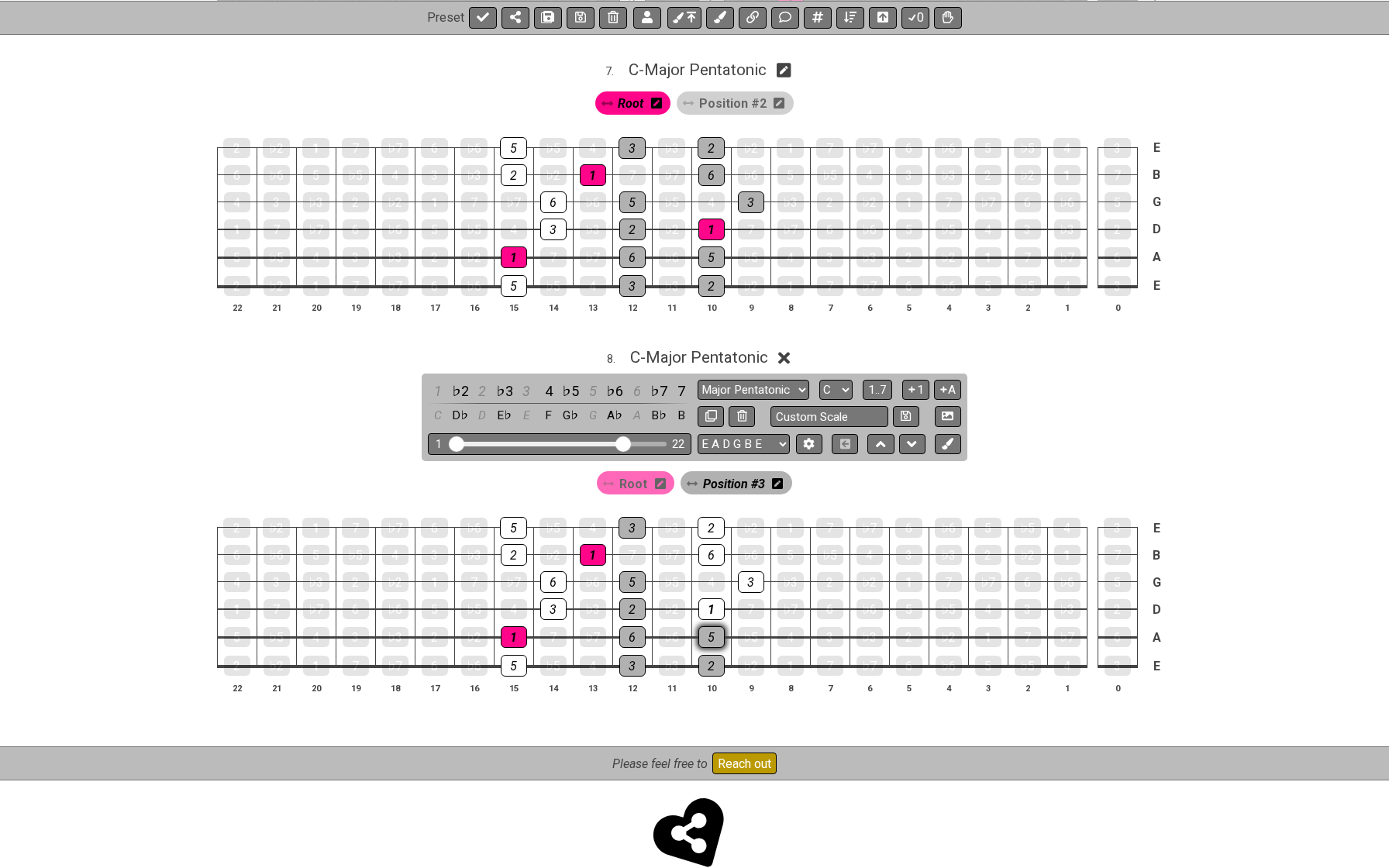
click at [708, 626] on div "5" at bounding box center [711, 637] width 26 height 22
click at [708, 655] on div "2" at bounding box center [711, 666] width 26 height 22
click at [709, 626] on div "5" at bounding box center [711, 637] width 26 height 22
click
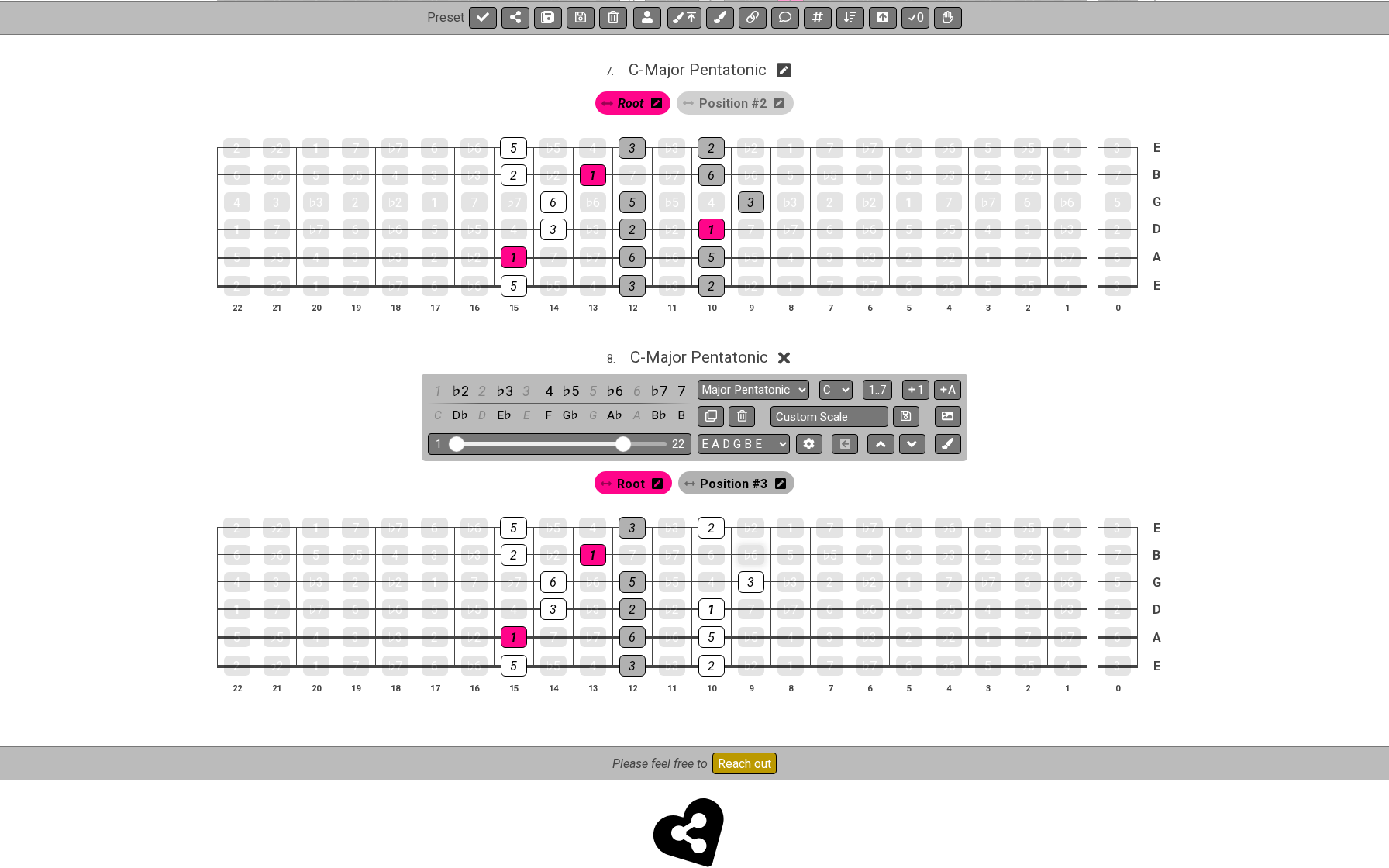
drag, startPoint x: 709, startPoint y: 502, endPoint x: 739, endPoint y: 535, distance: 45.0
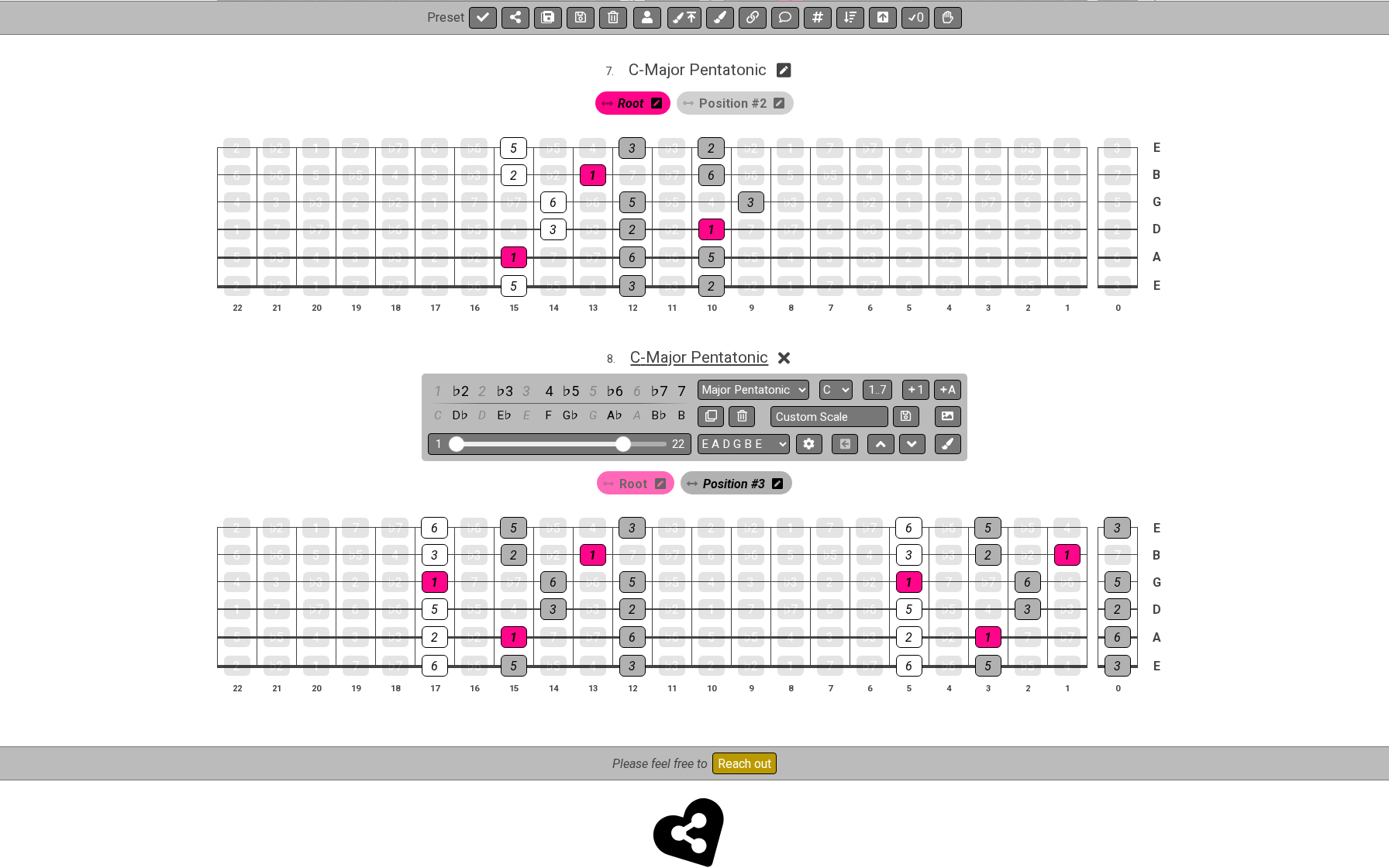
scroll to position [1926, 0]
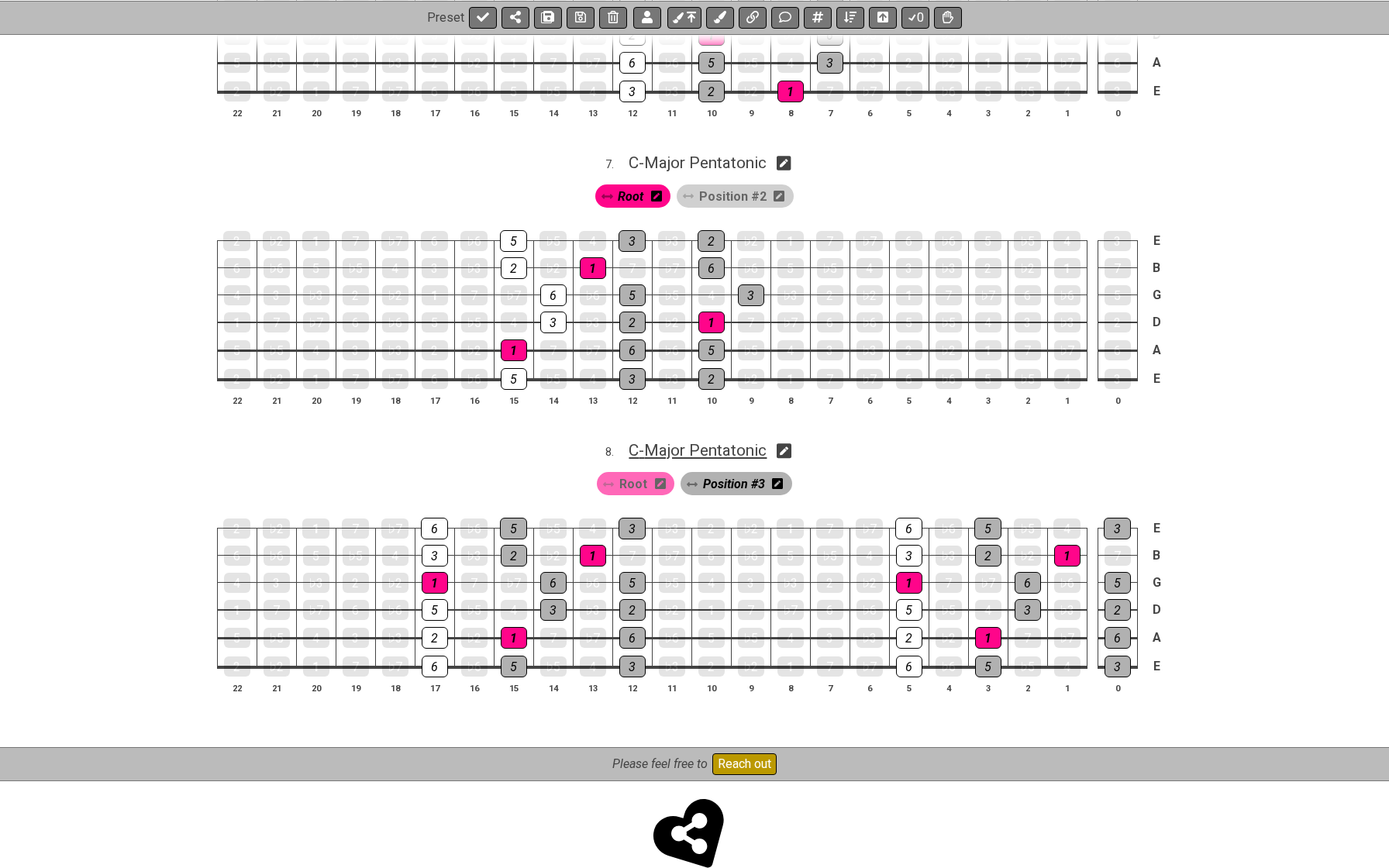
select select "C"
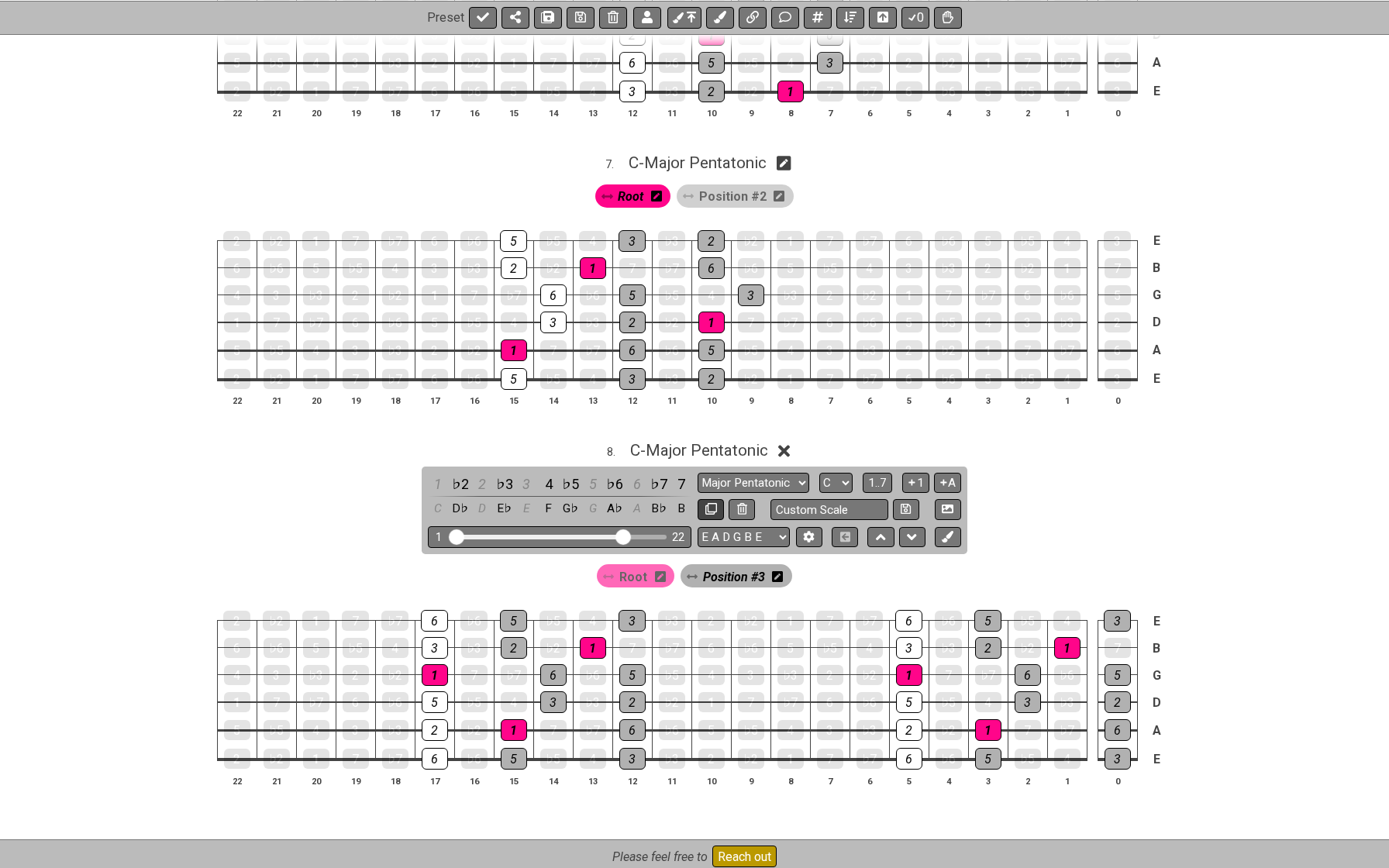
select select "C"
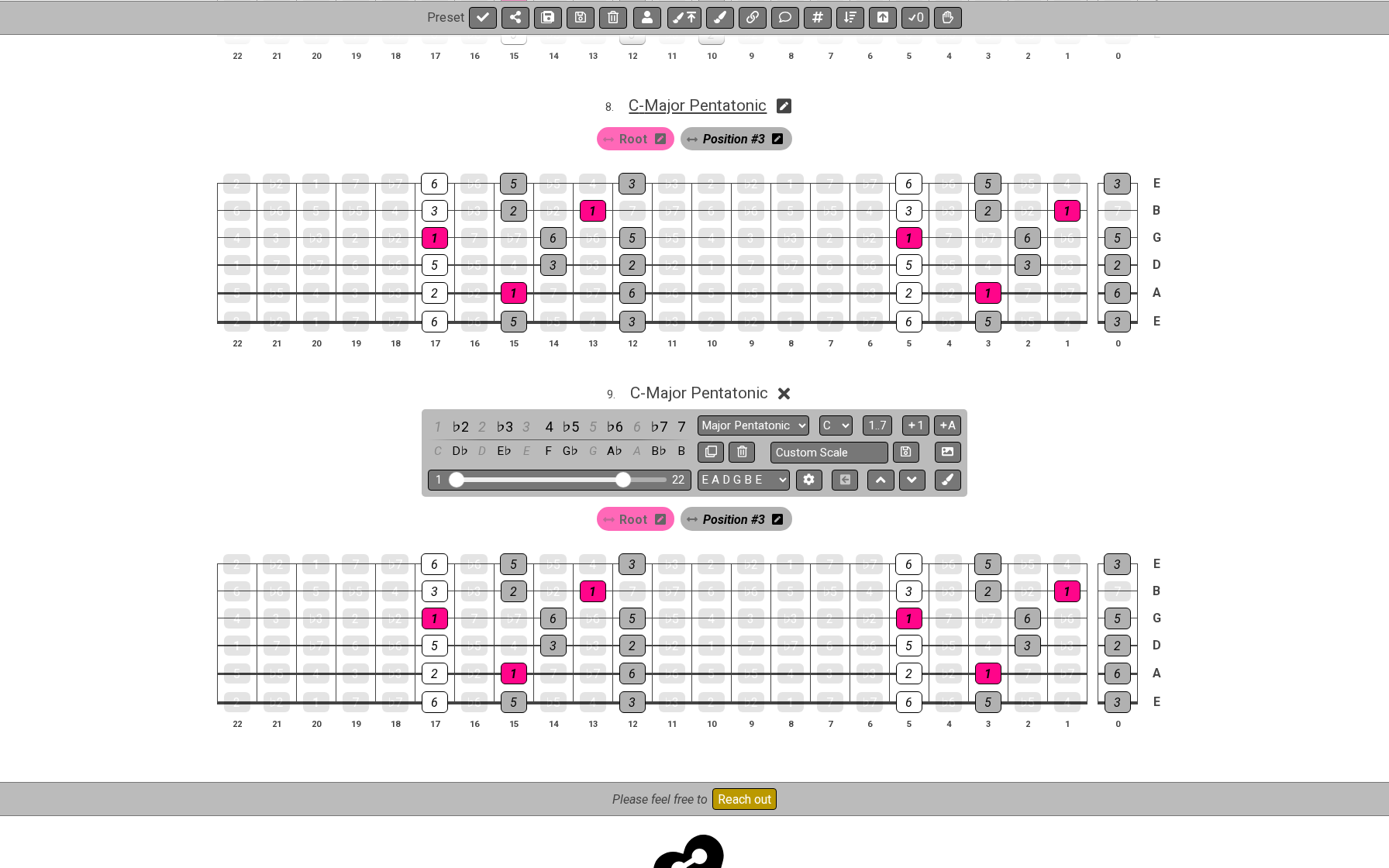
scroll to position [2274, 0]
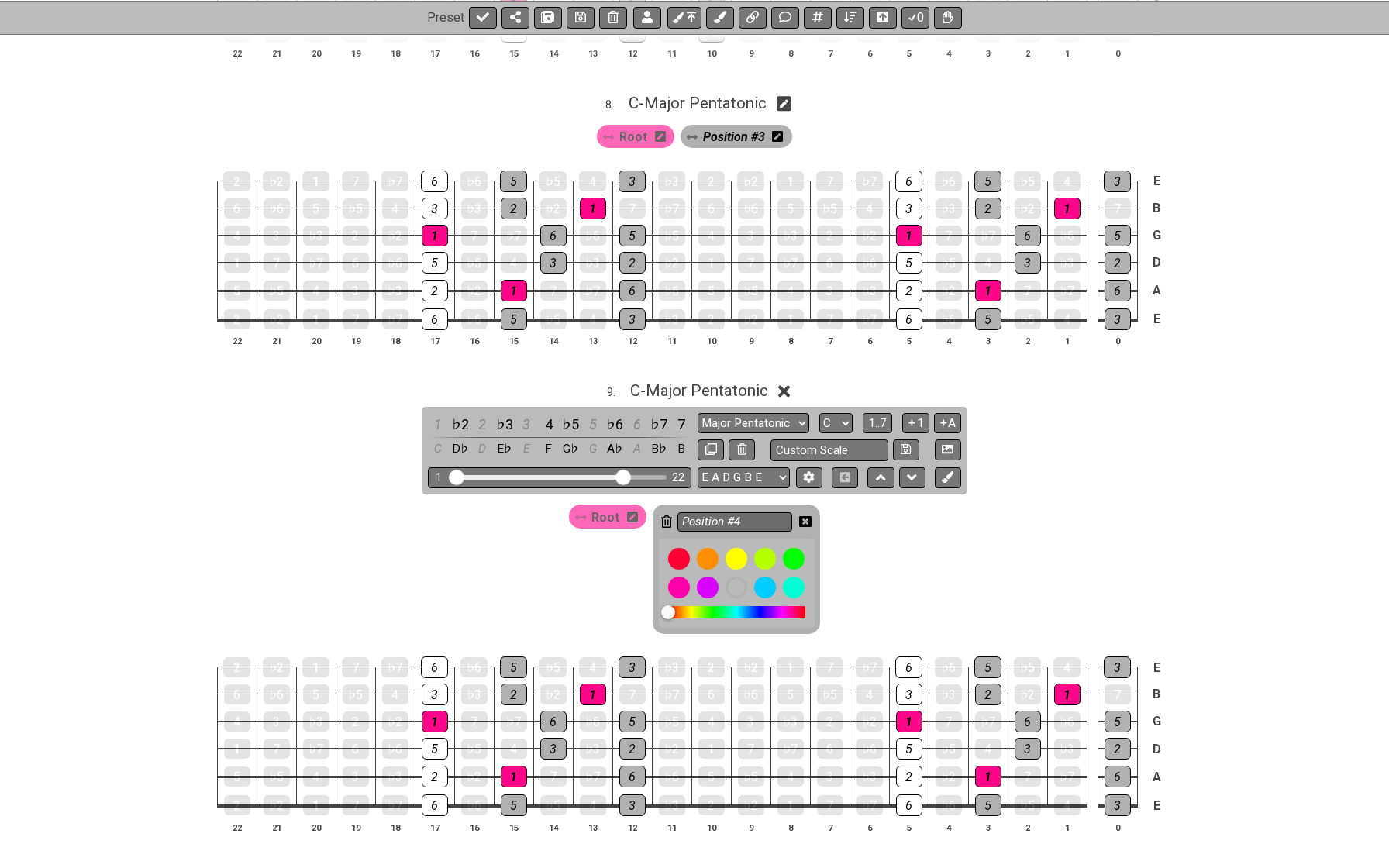
type input "Position #4"
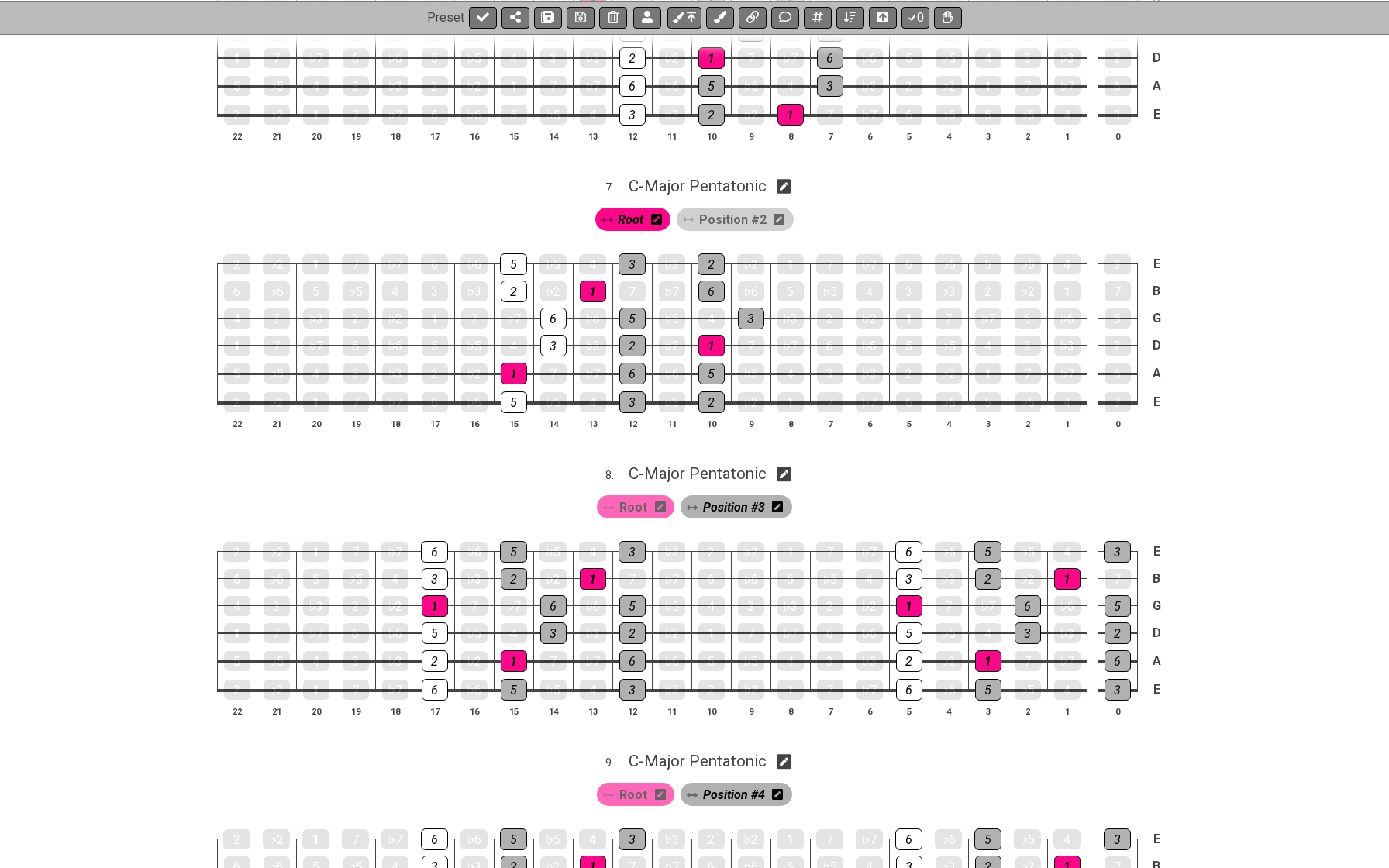
scroll to position [1902, 0]
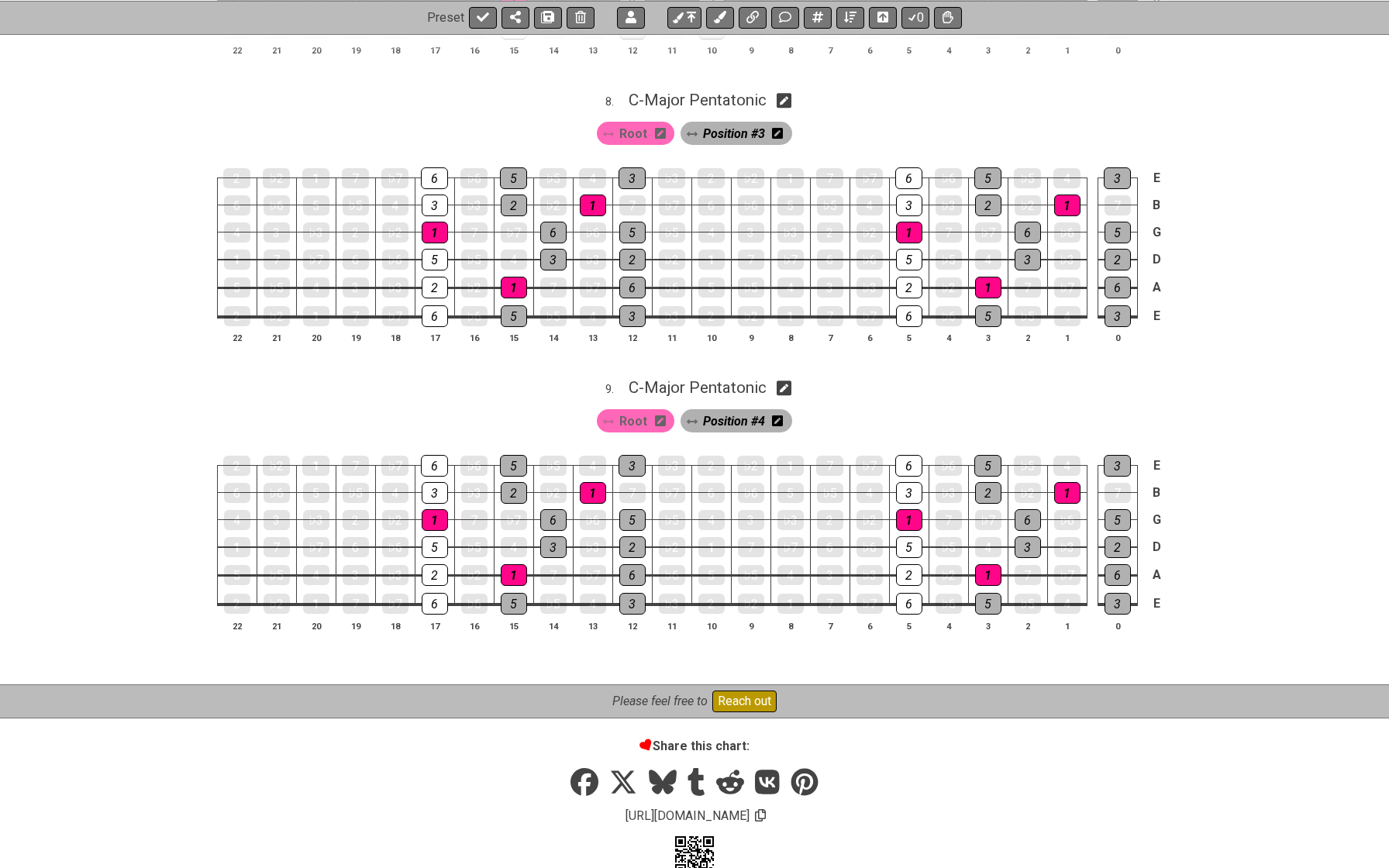
scroll to position [2276, 0]
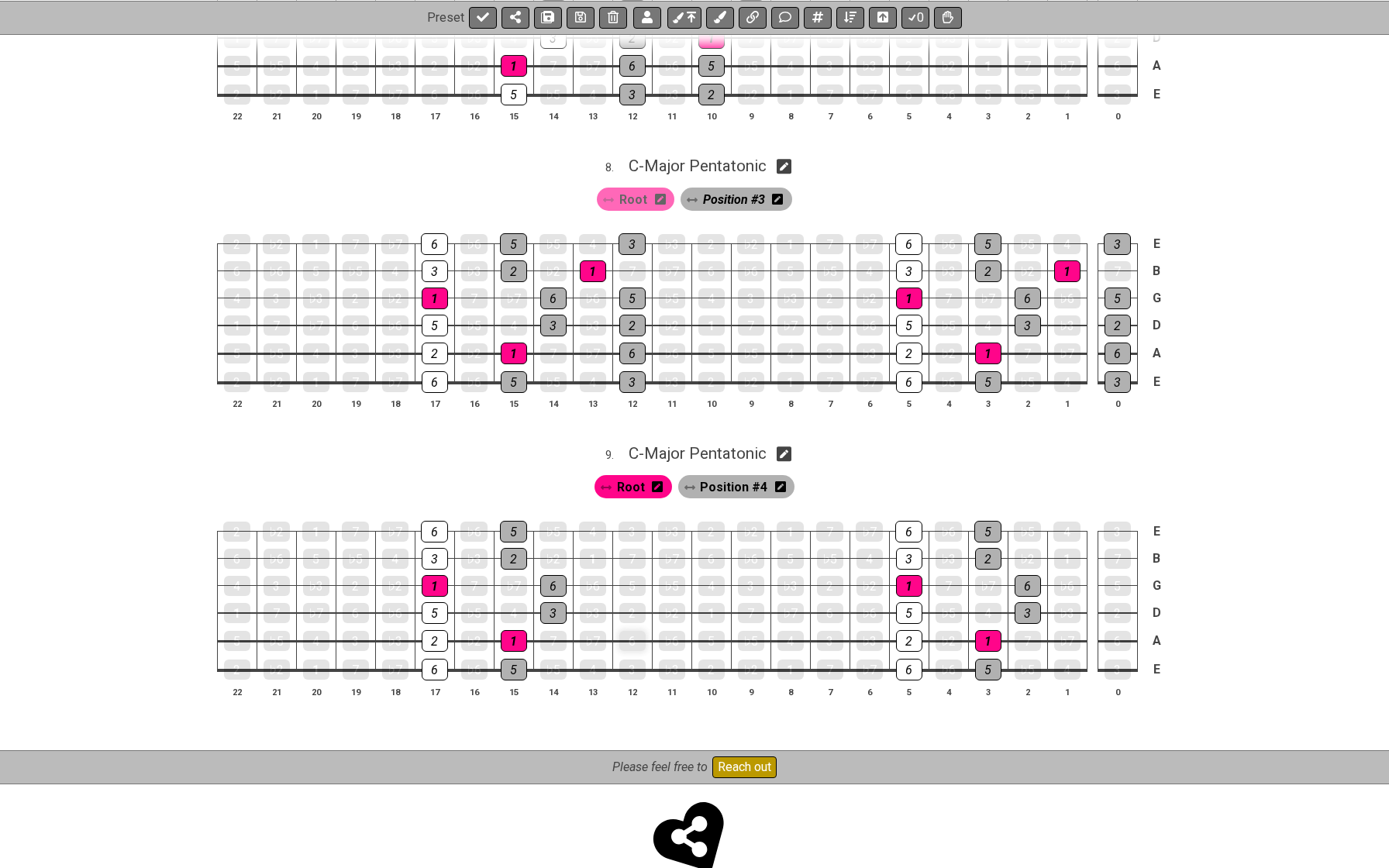
scroll to position [2210, 0]
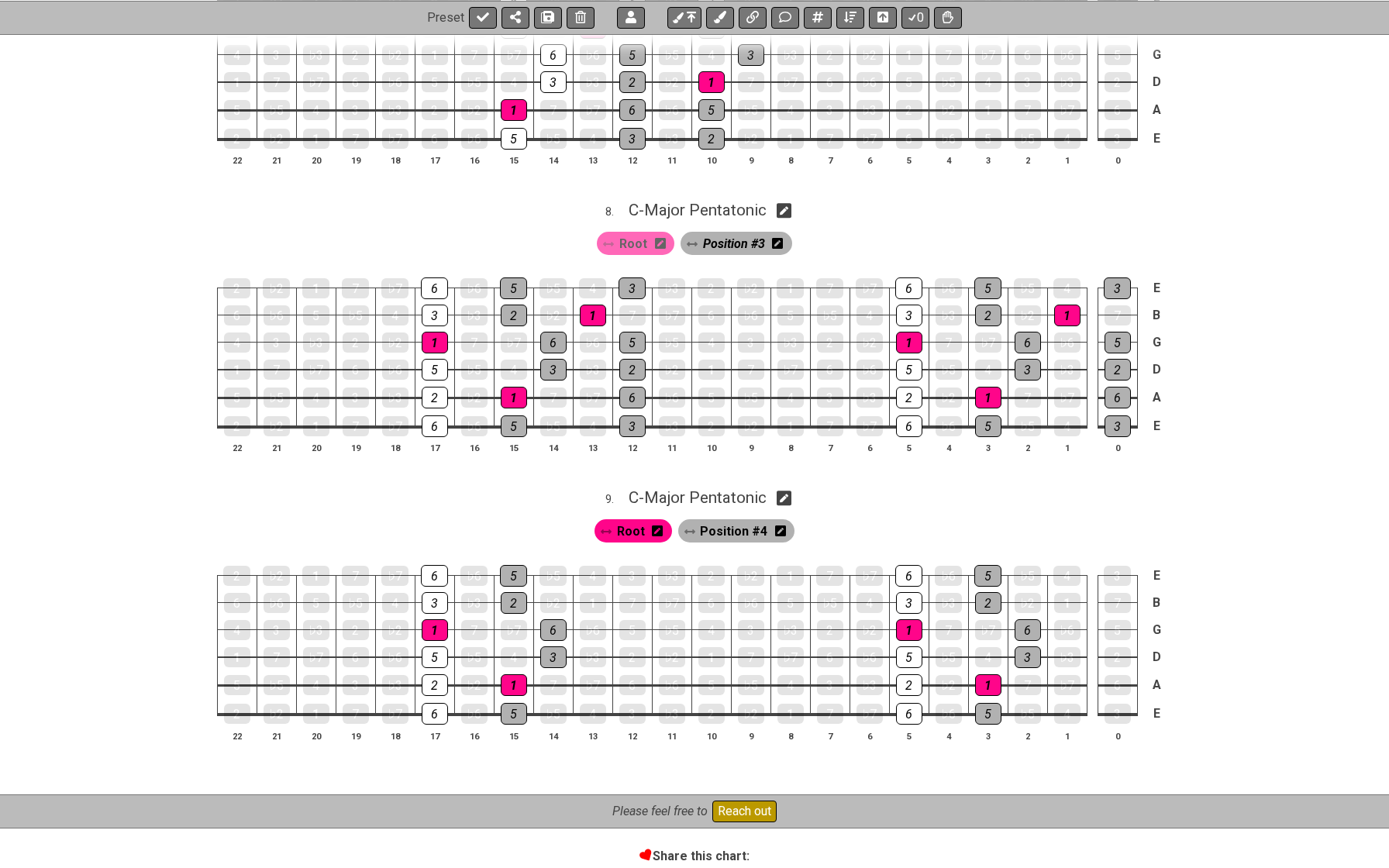
scroll to position [2167, 0]
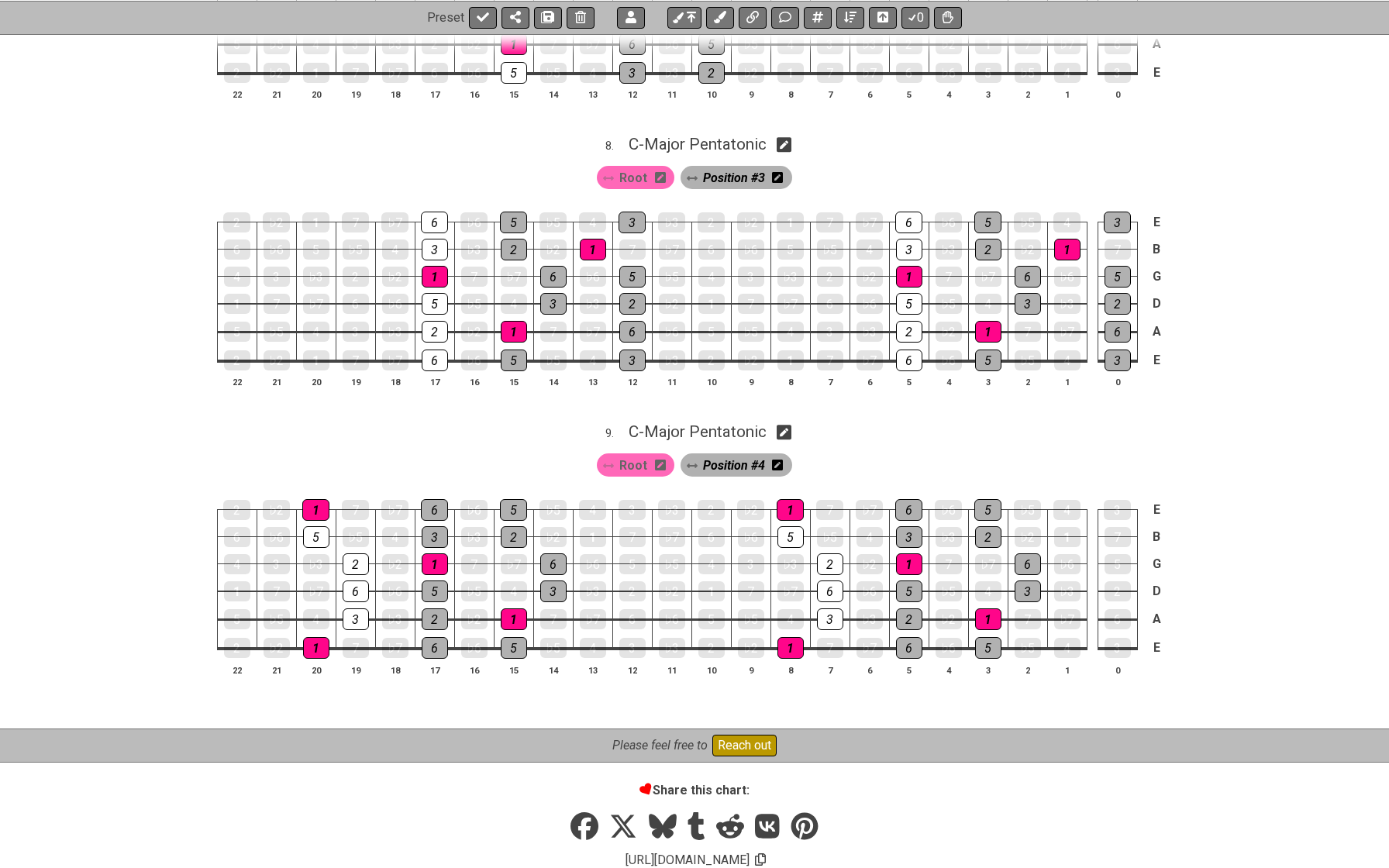
scroll to position [2233, 0]
select select "C"
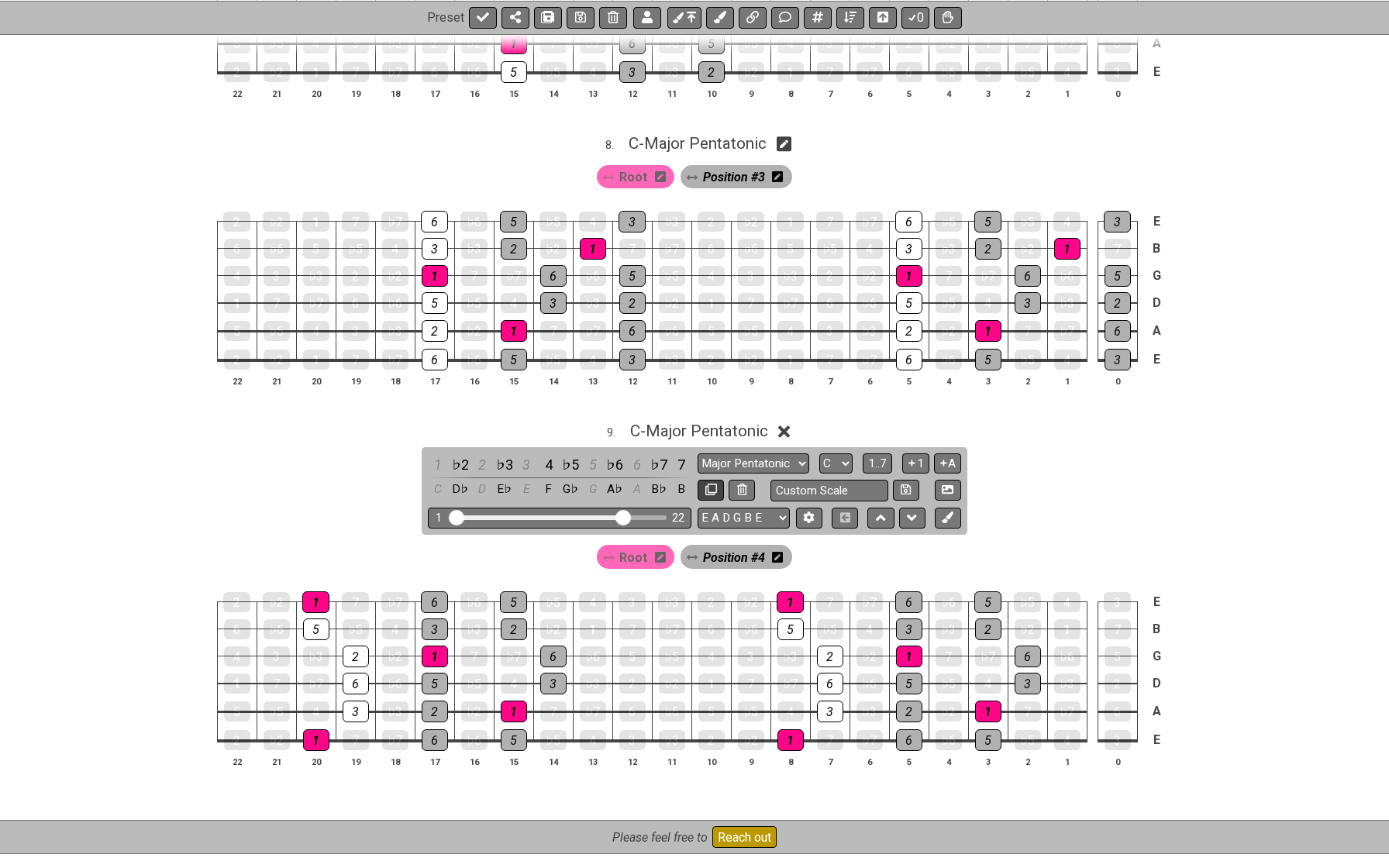
select select "C"
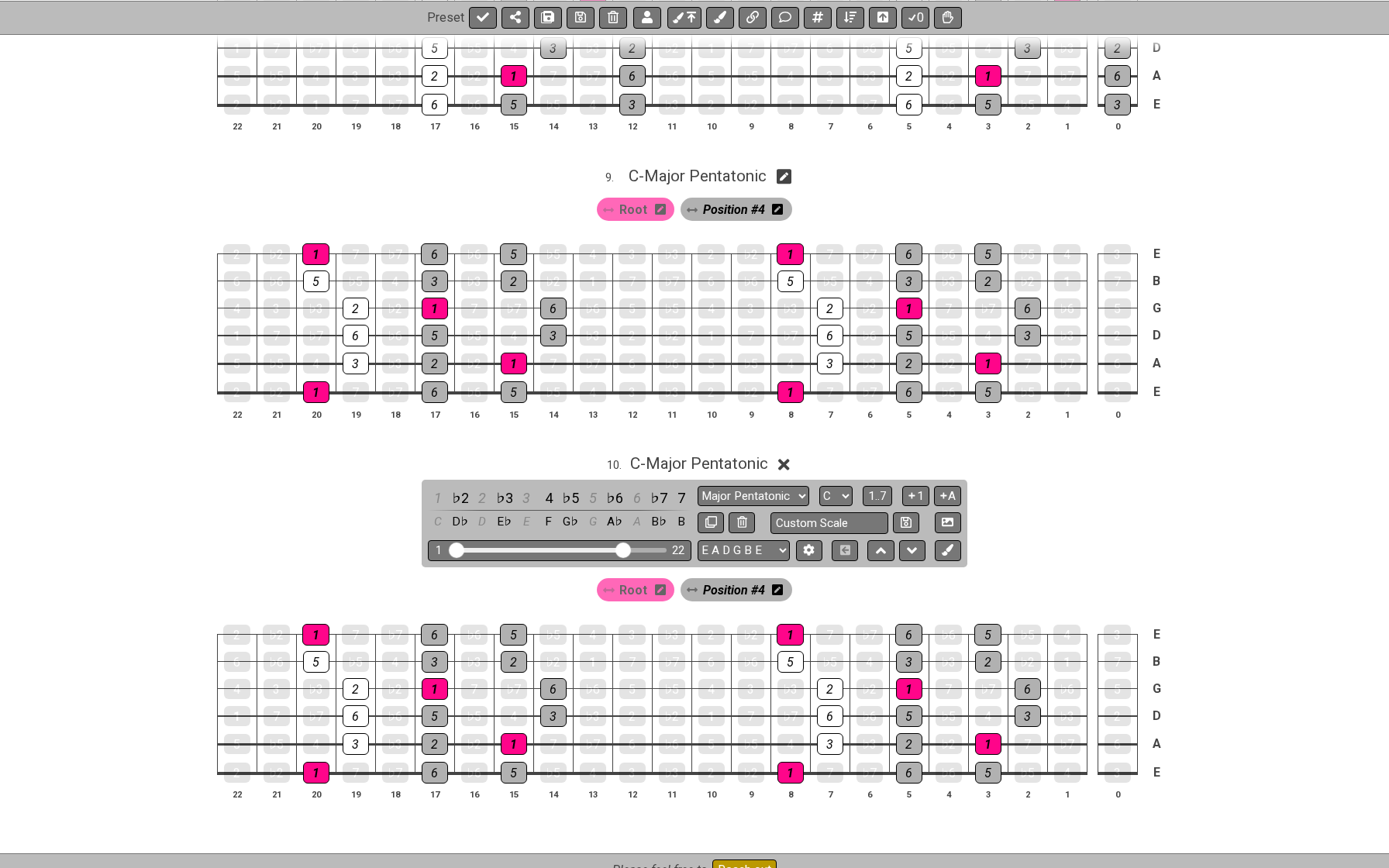
scroll to position [2495, 0]
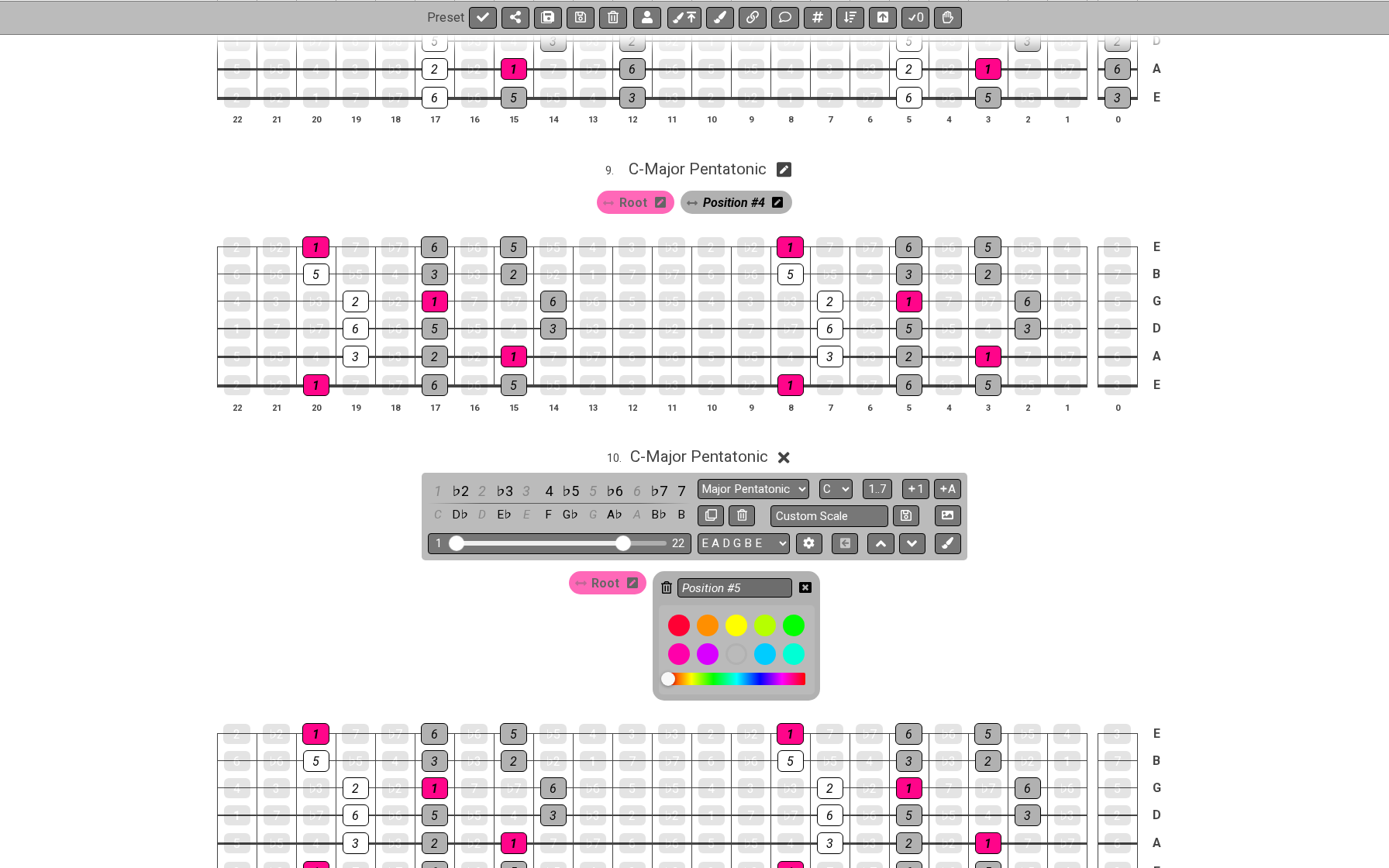
type input "Position #5"
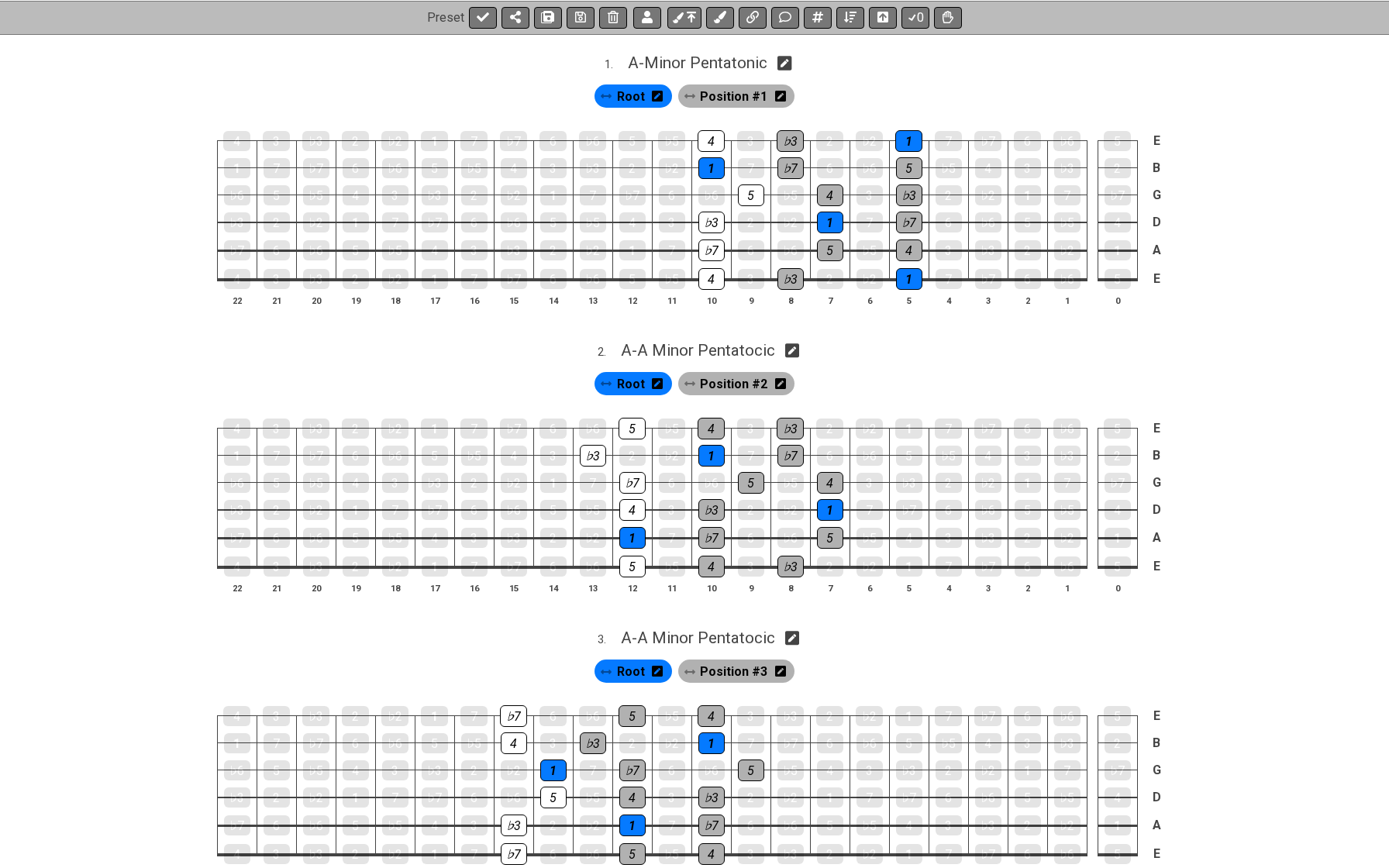
scroll to position [299, 0]
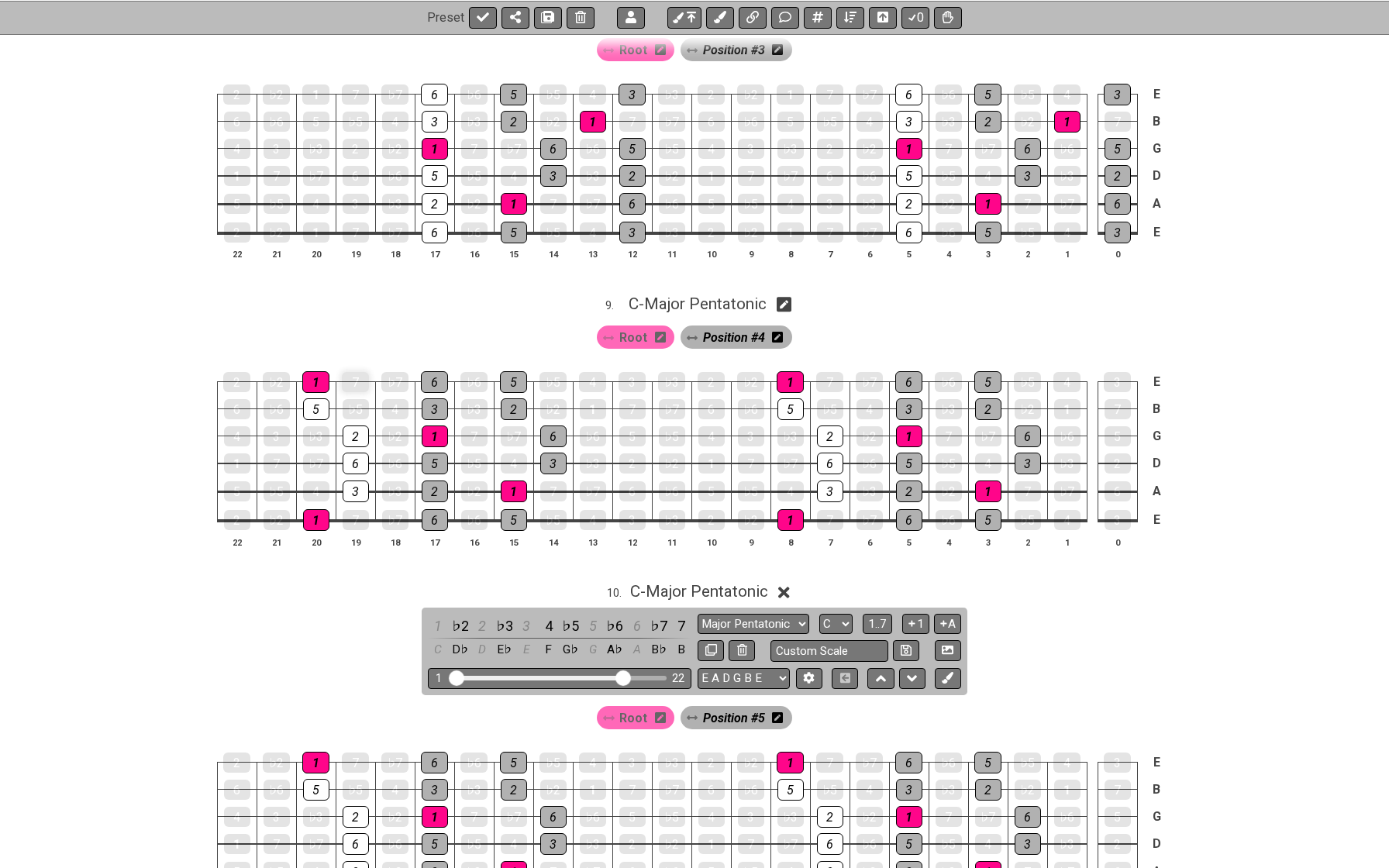
scroll to position [2395, 0]
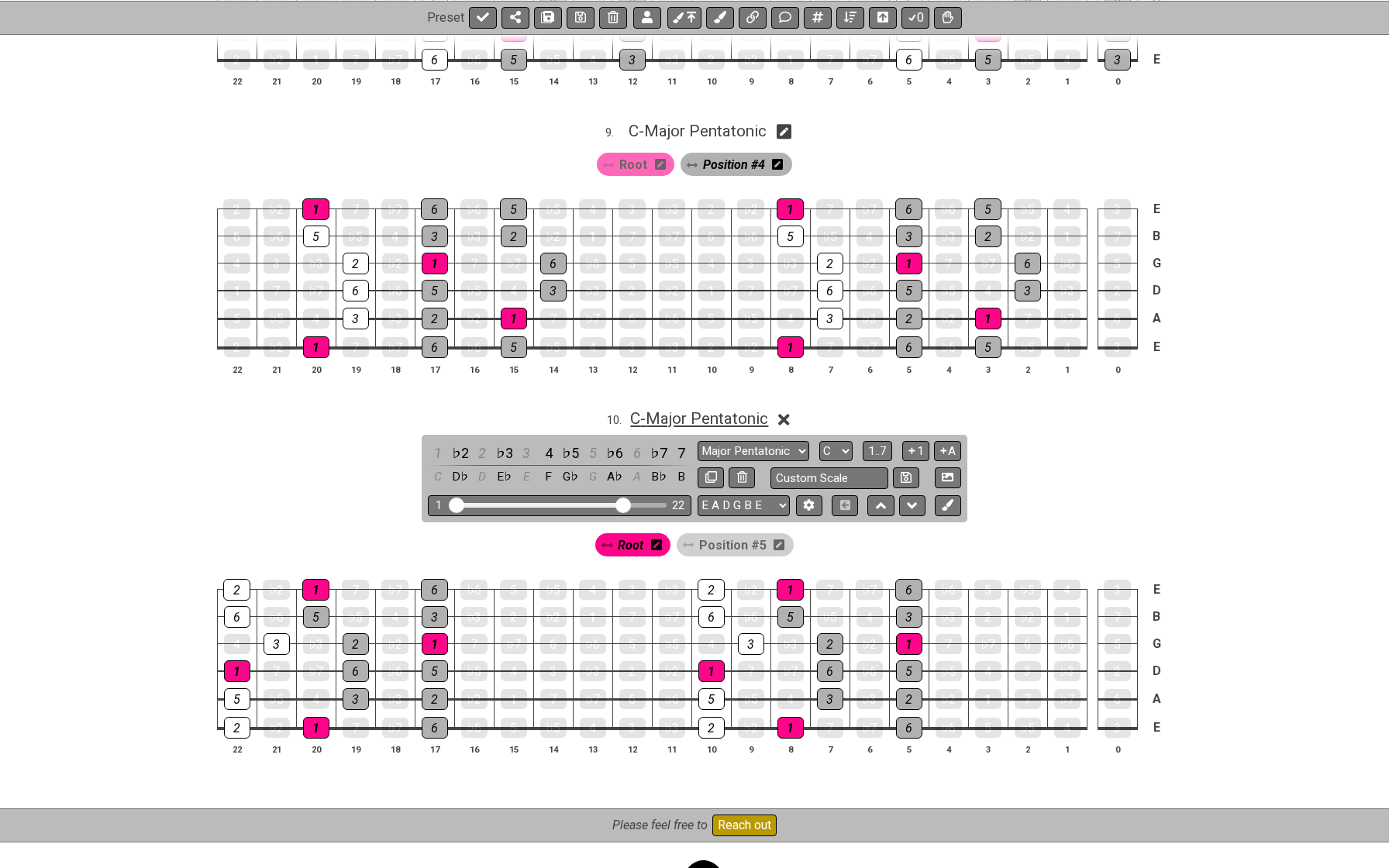
scroll to position [2494, 0]
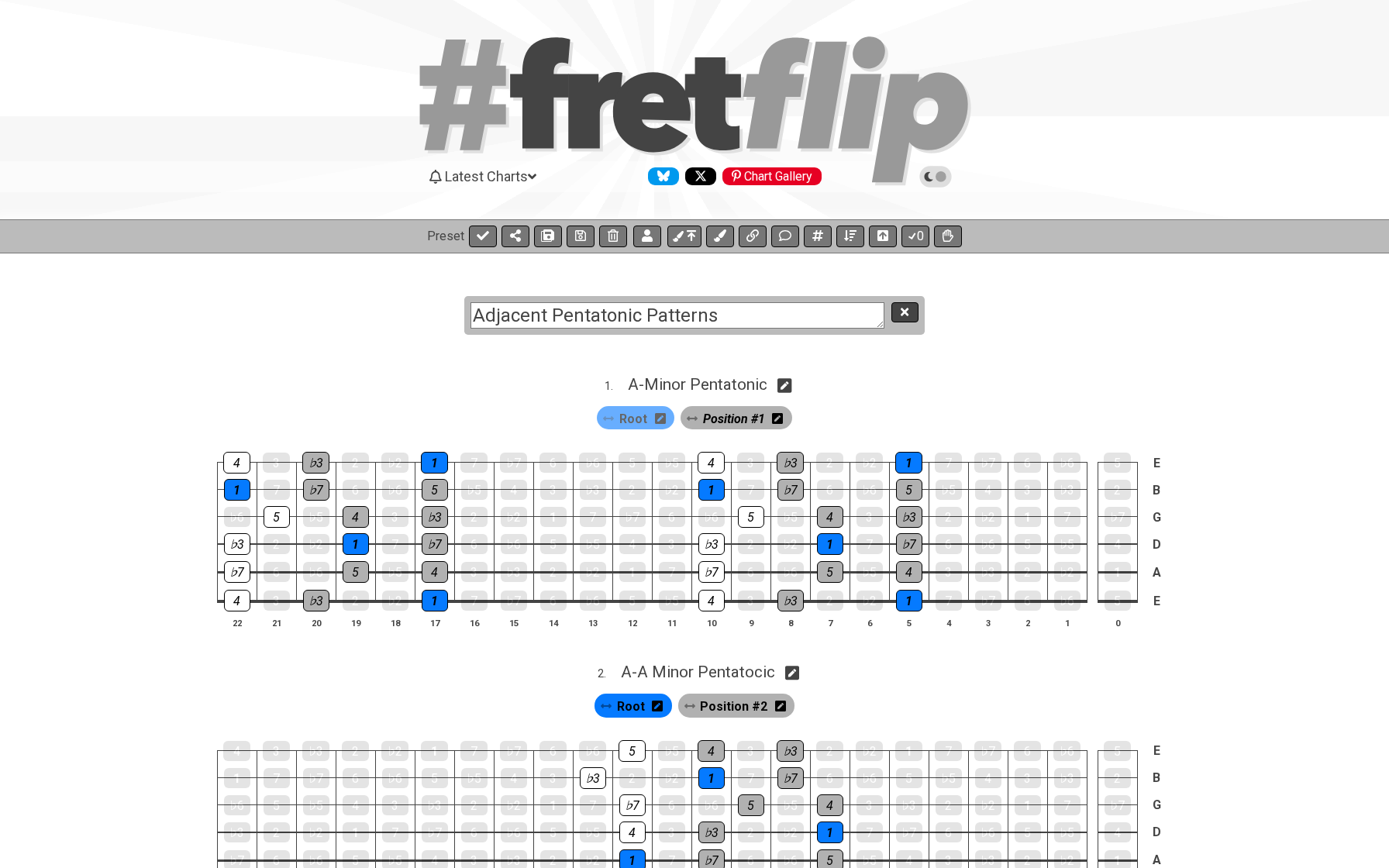
type textarea "Adjacent Pentatonic Patterns"
type textarea "Combined Pentatonic Patterns"
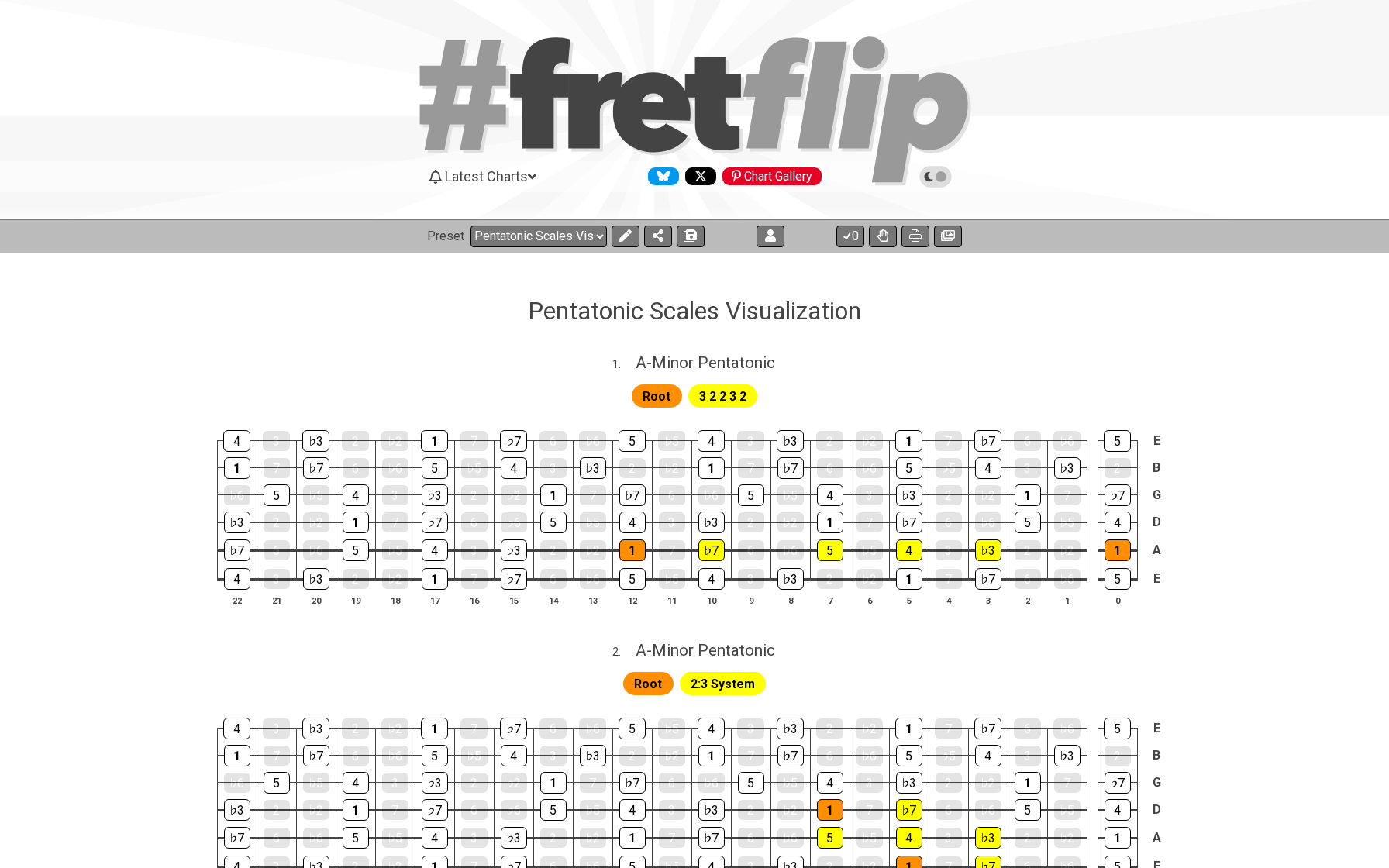
select select "/023FJ2PVN"
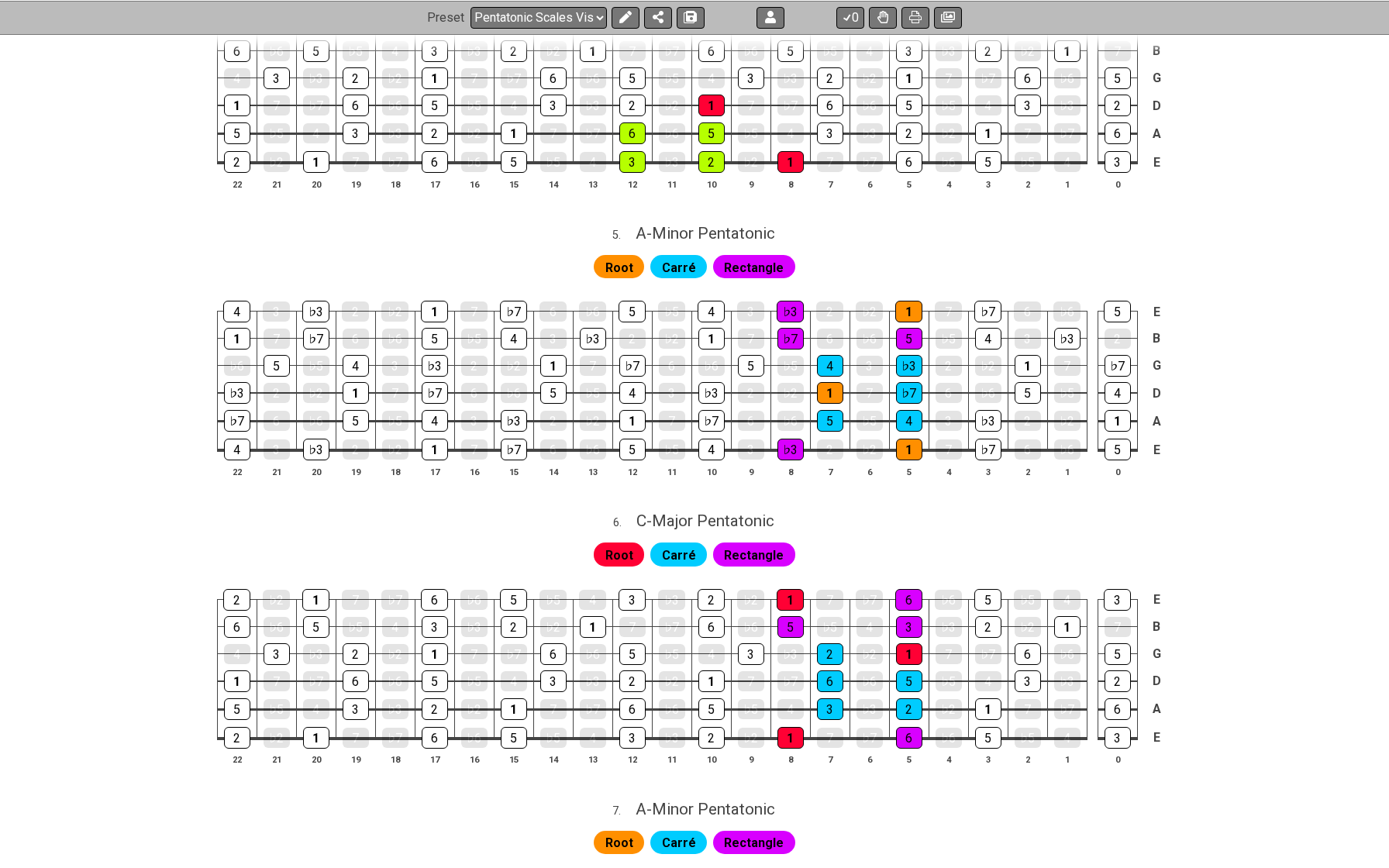
scroll to position [1267, 0]
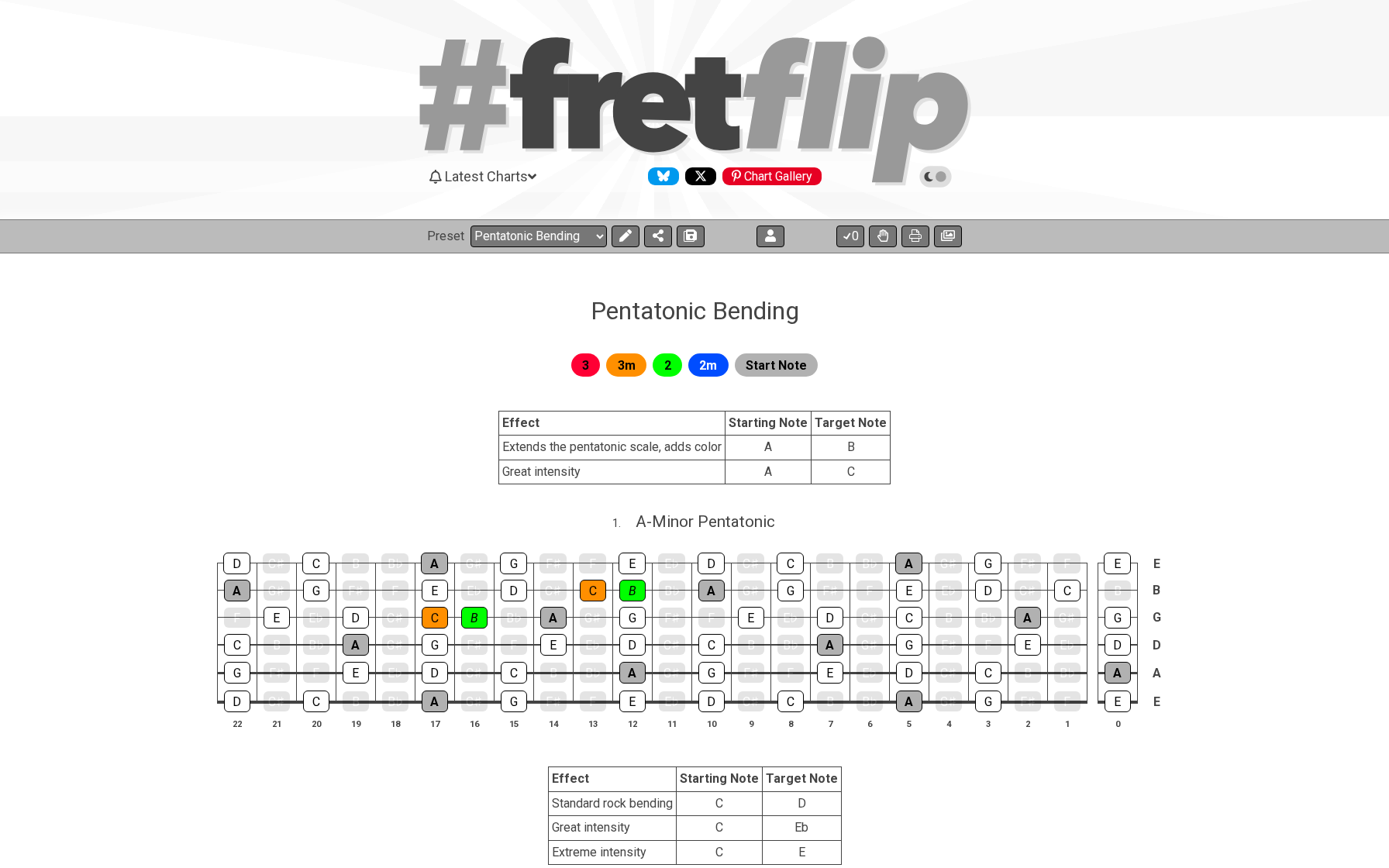
select select "/024XGJQ5L"
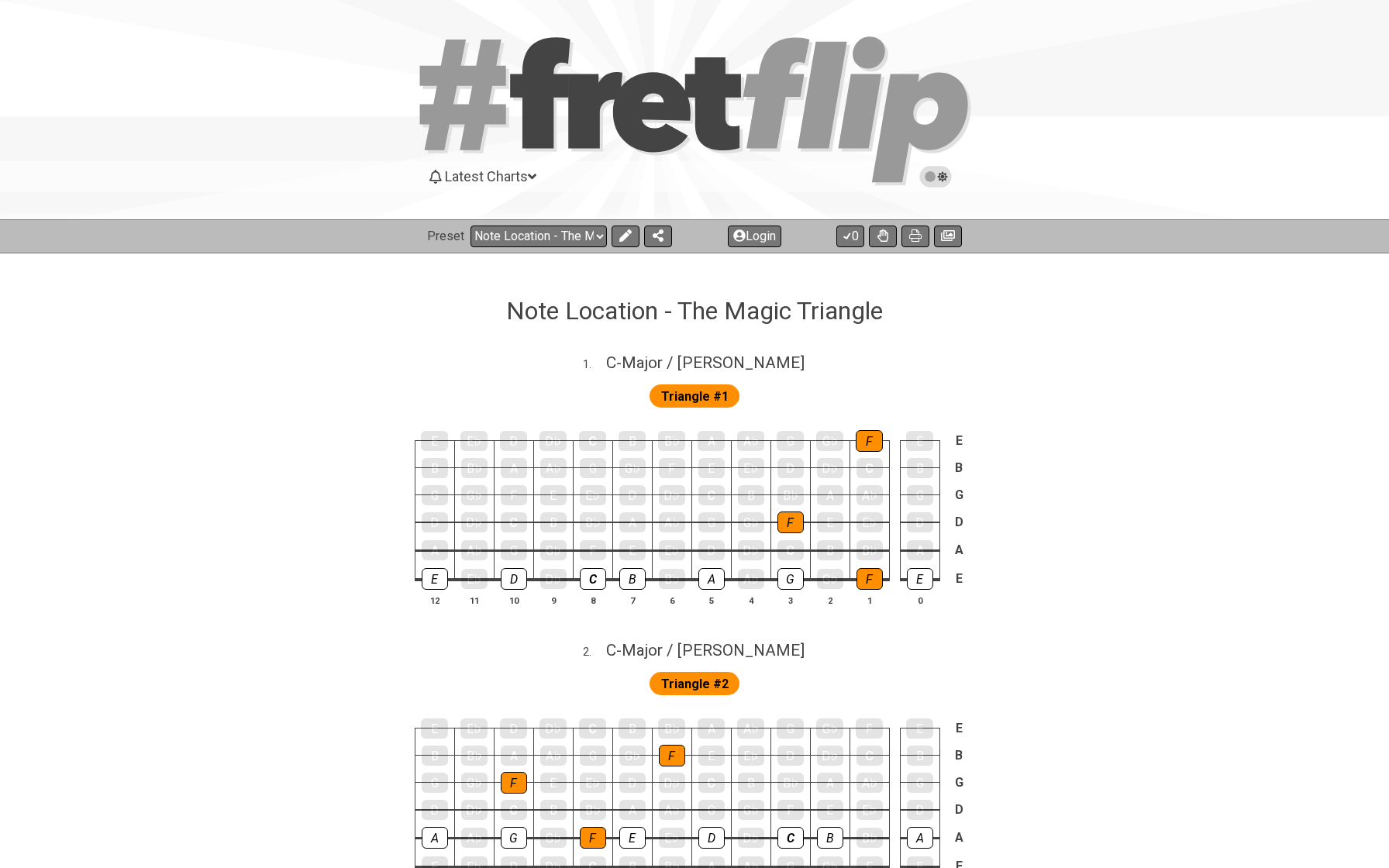
select select "/02E22J3R"
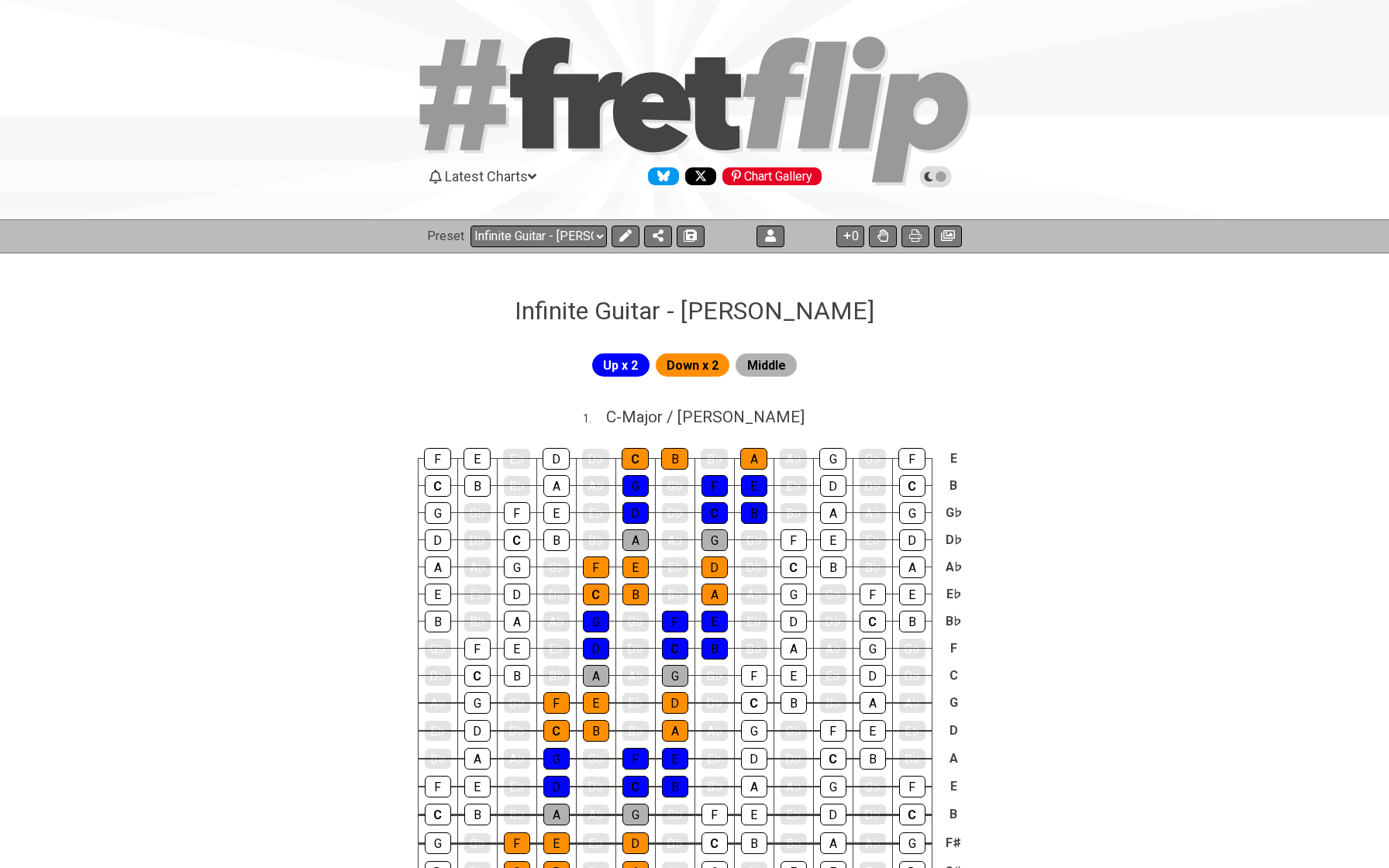
select select "/024H5T7JZ"
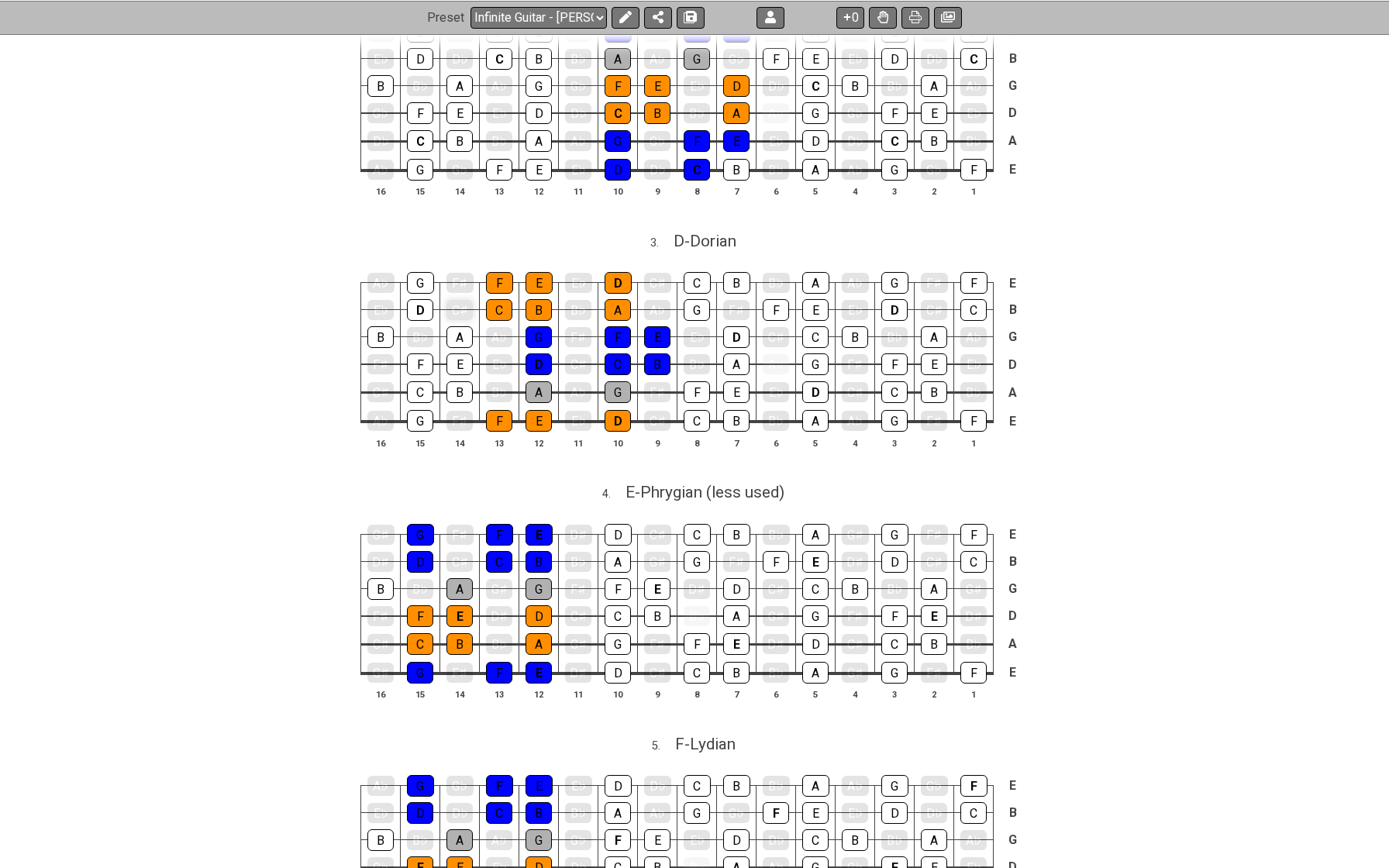
scroll to position [1112, 0]
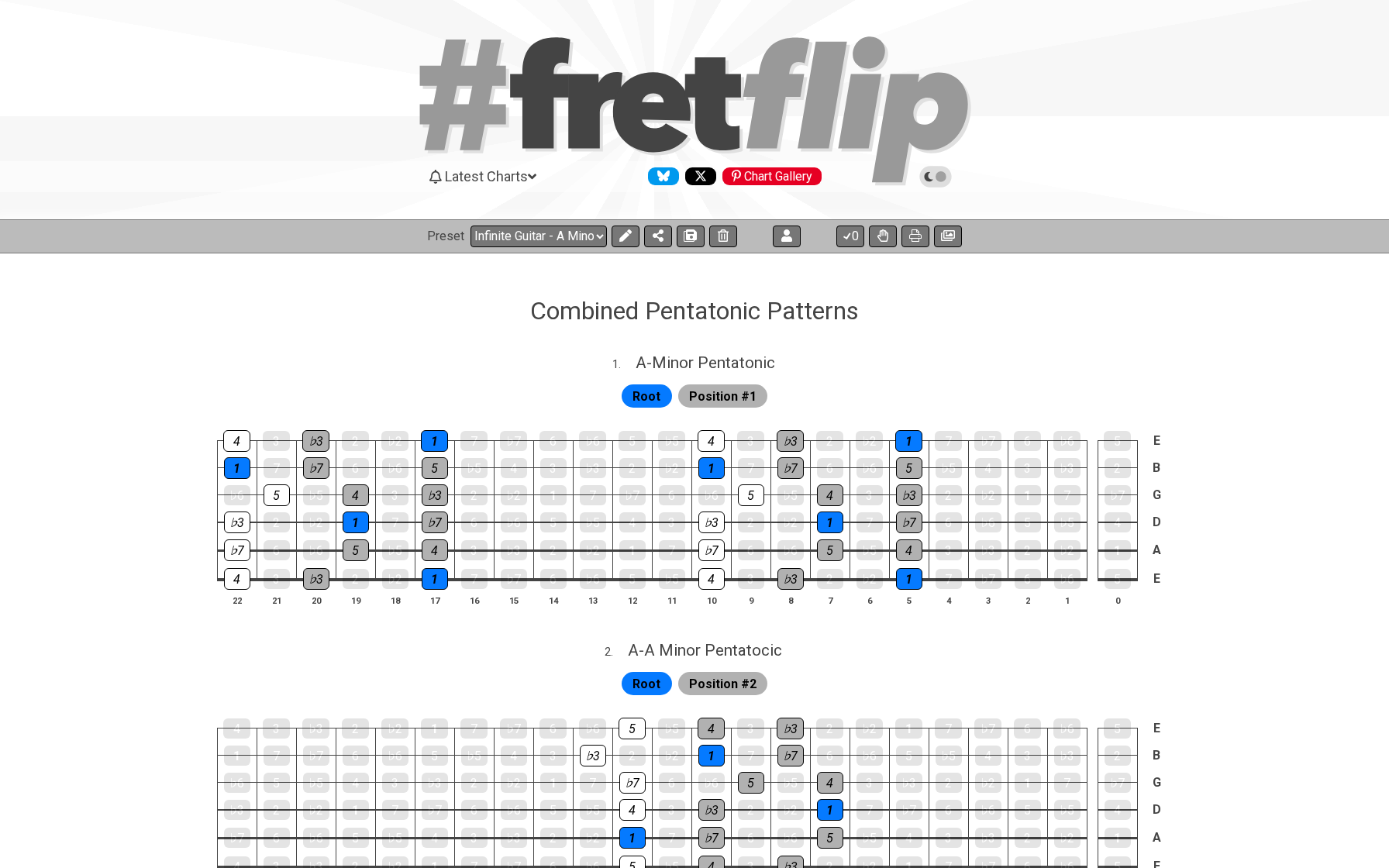
select select "/022B3E3LD"
click at [623, 236] on icon at bounding box center [625, 235] width 12 height 12
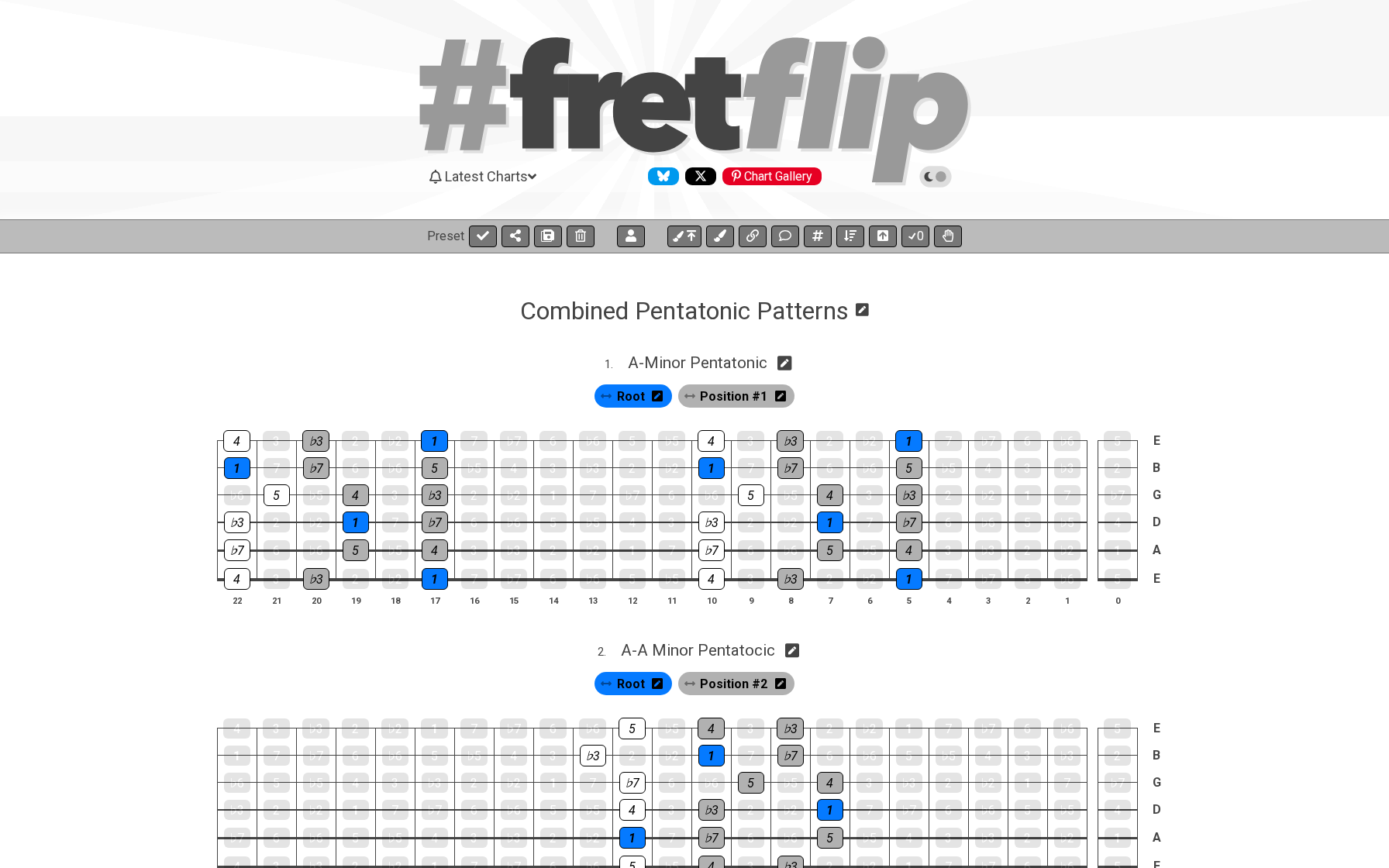
click at [867, 309] on icon at bounding box center [862, 309] width 13 height 15
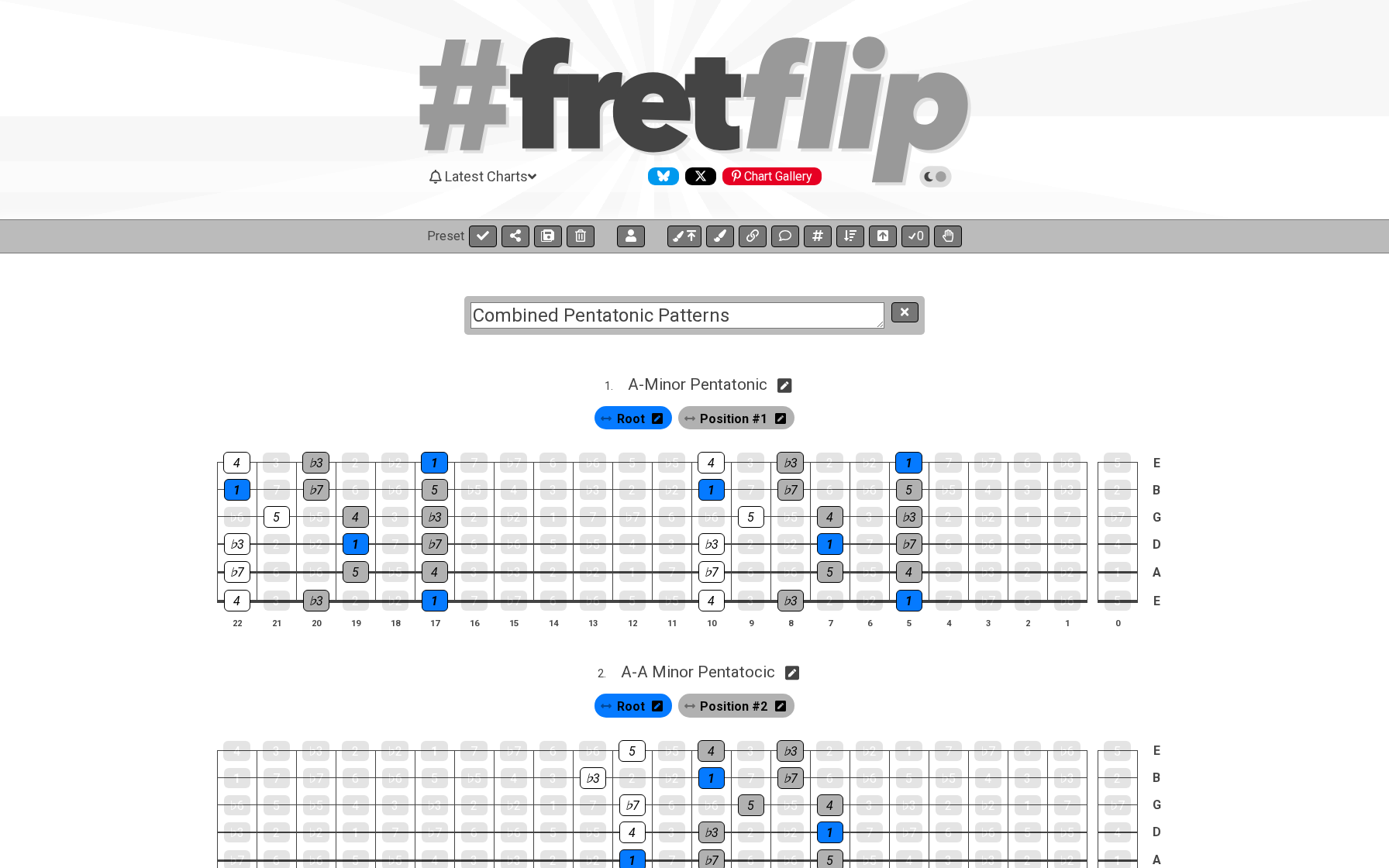
click at [525, 316] on textarea "Combined Pentatonic Patterns" at bounding box center [678, 315] width 414 height 27
type textarea "Stretch Pentatonic"
click at [581, 239] on icon at bounding box center [580, 235] width 11 height 12
click at [486, 237] on icon at bounding box center [483, 235] width 12 height 12
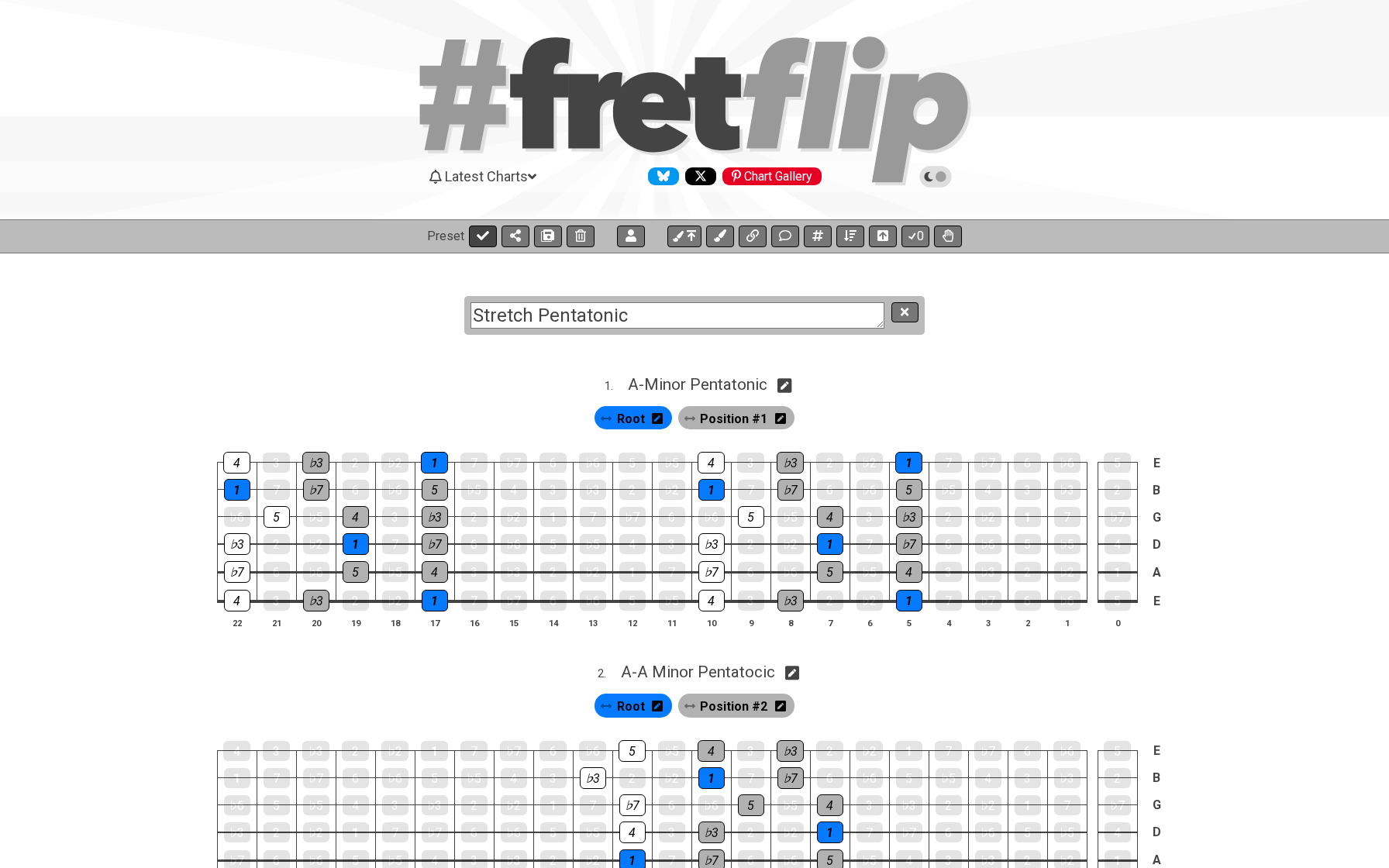
select select "/022B3E3LD"
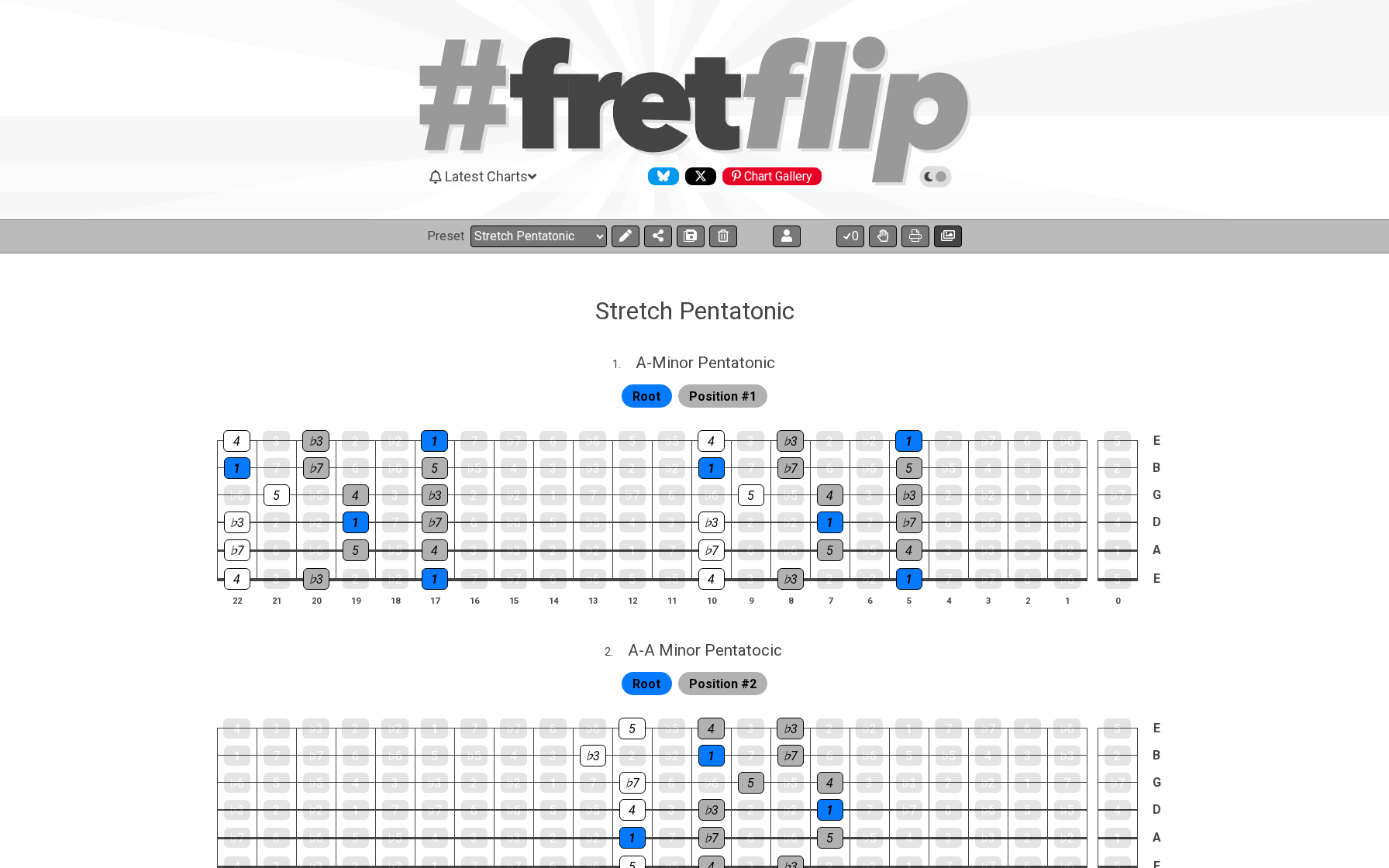
click at [946, 233] on icon at bounding box center [948, 235] width 14 height 11
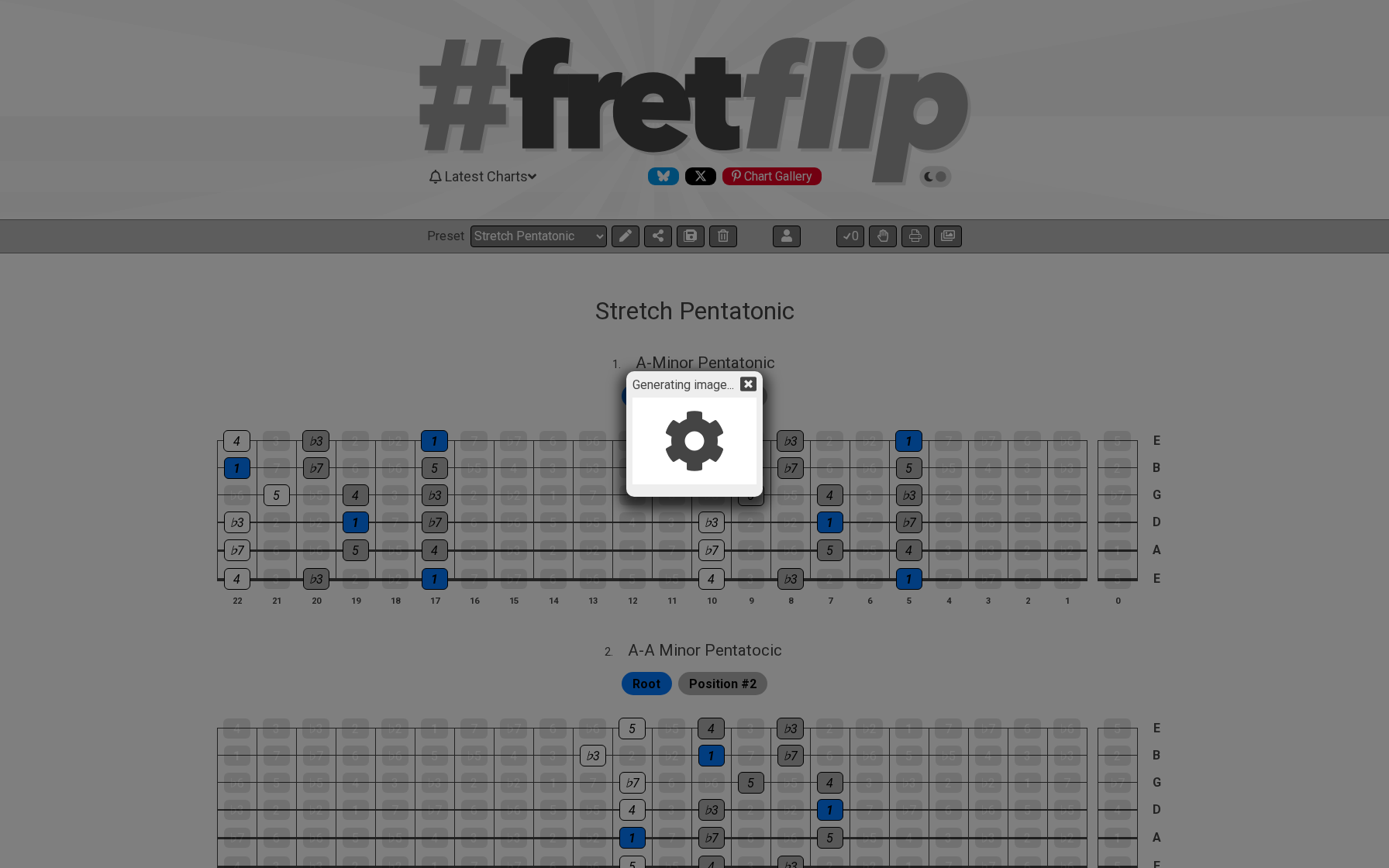
click at [688, 452] on icon at bounding box center [694, 440] width 83 height 82
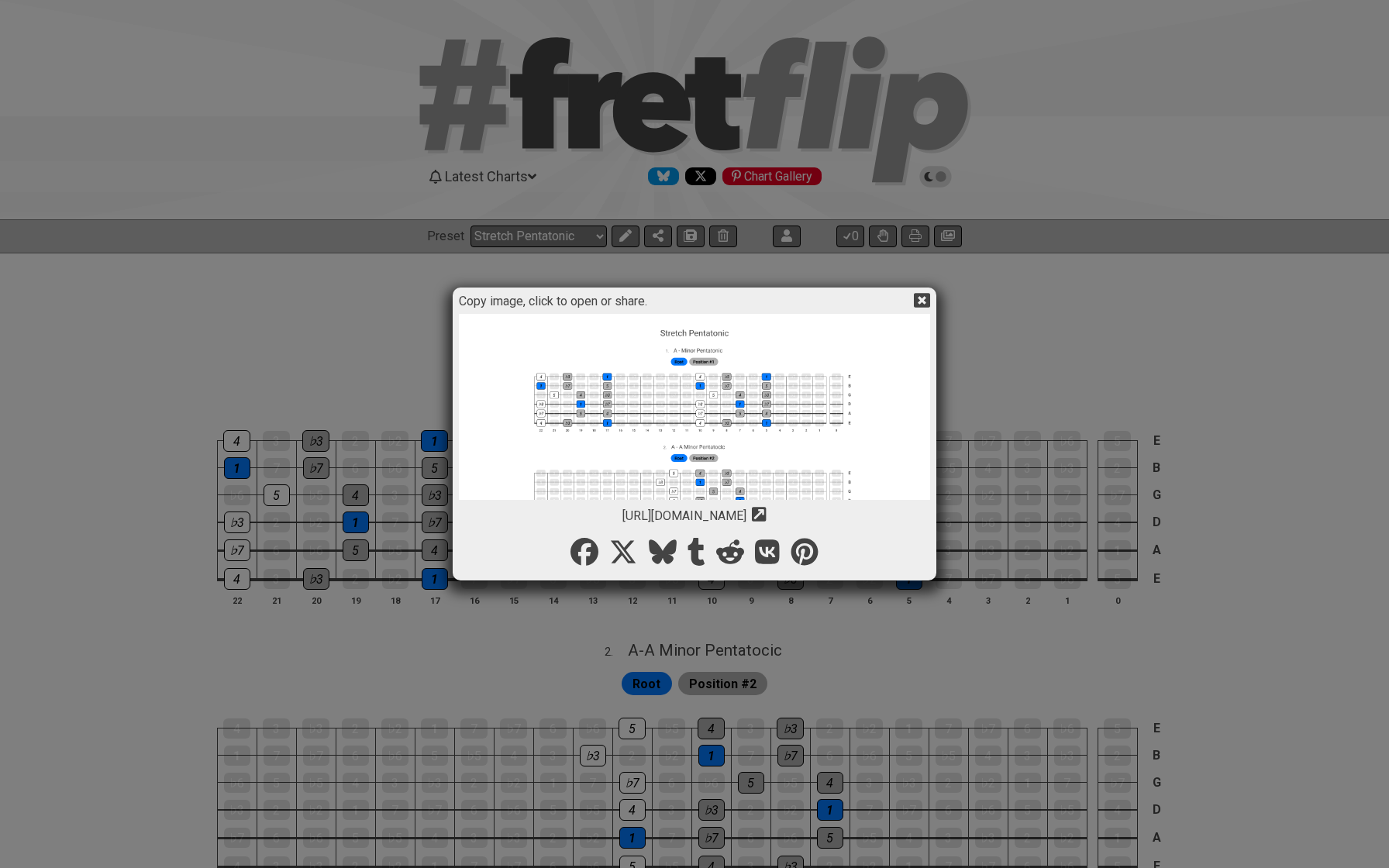
click at [687, 446] on img at bounding box center [694, 816] width 471 height 1005
click at [924, 300] on icon at bounding box center [922, 300] width 16 height 16
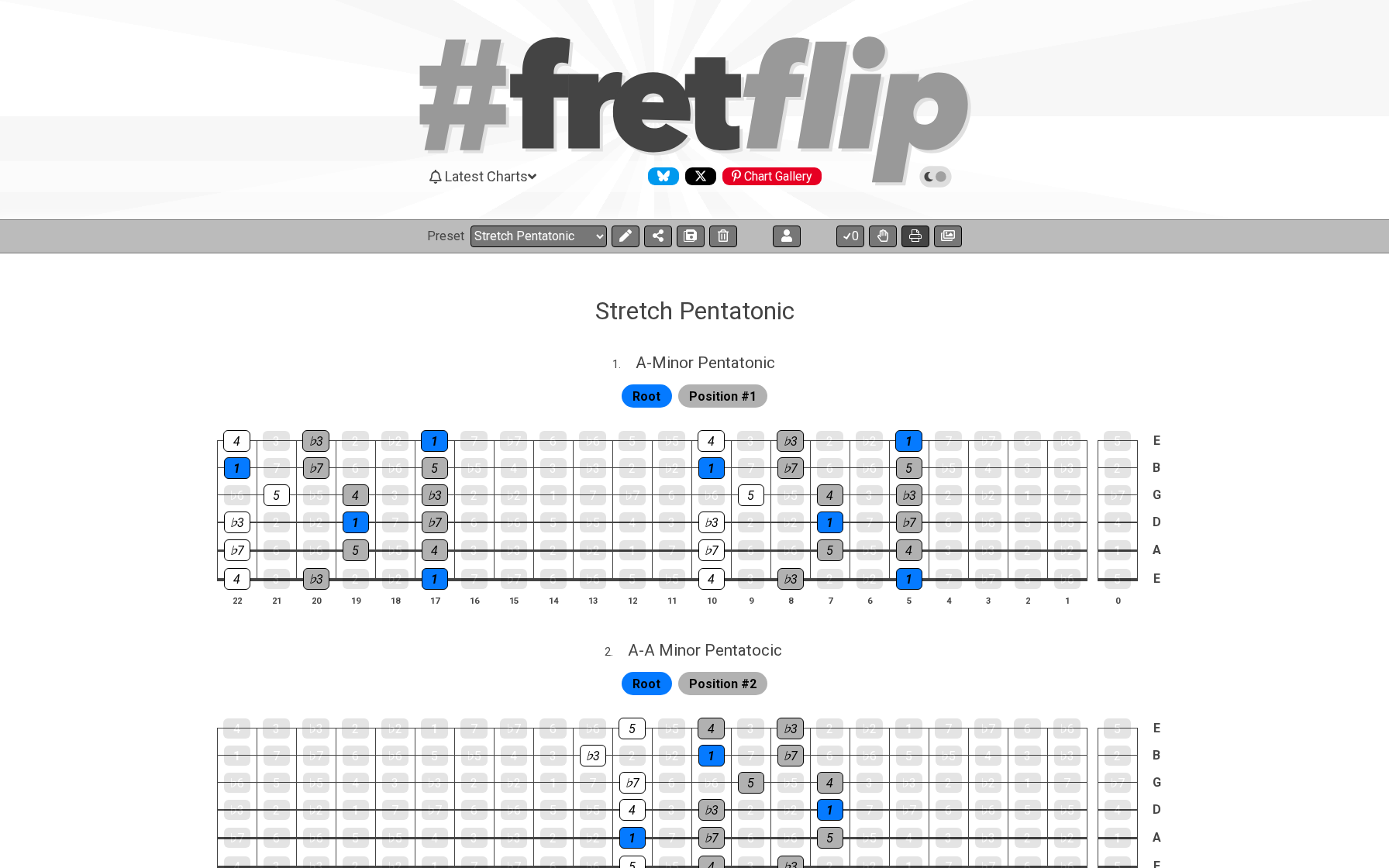
click at [915, 234] on icon at bounding box center [915, 235] width 12 height 12
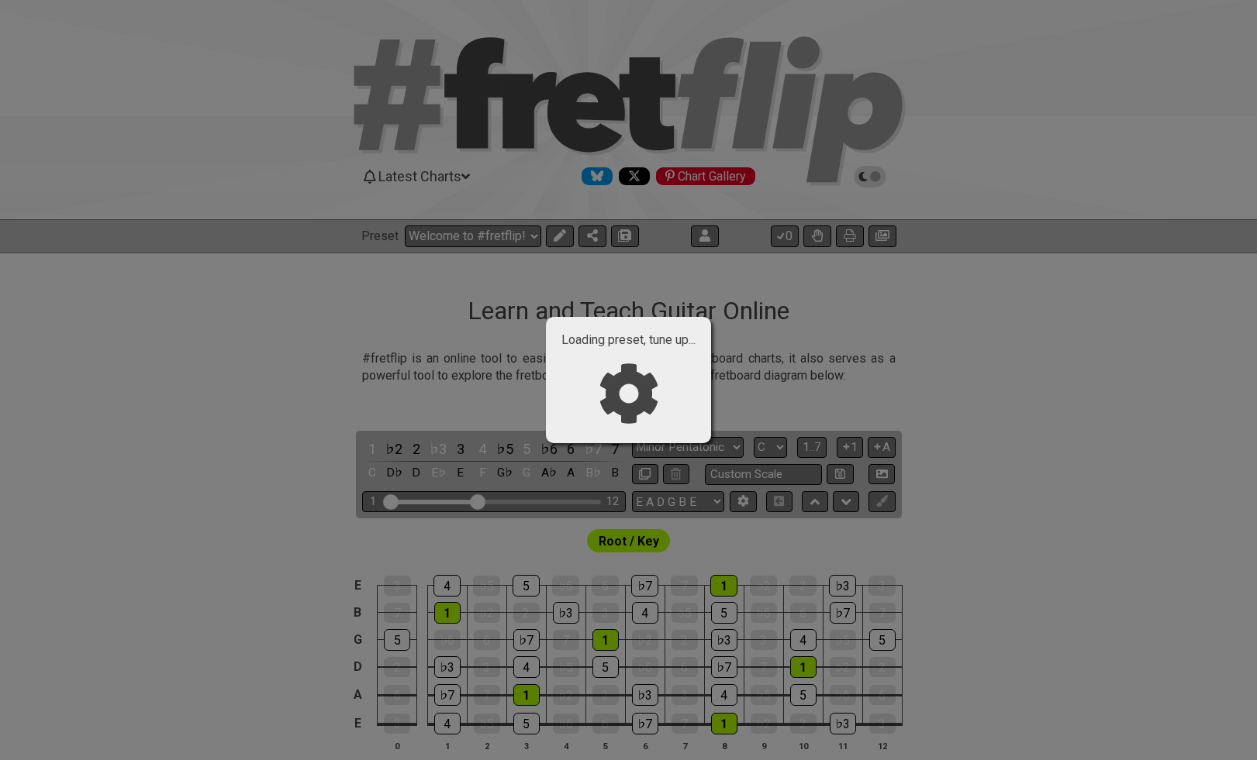
select select "/3nps-caged-shapes"
select select "A"
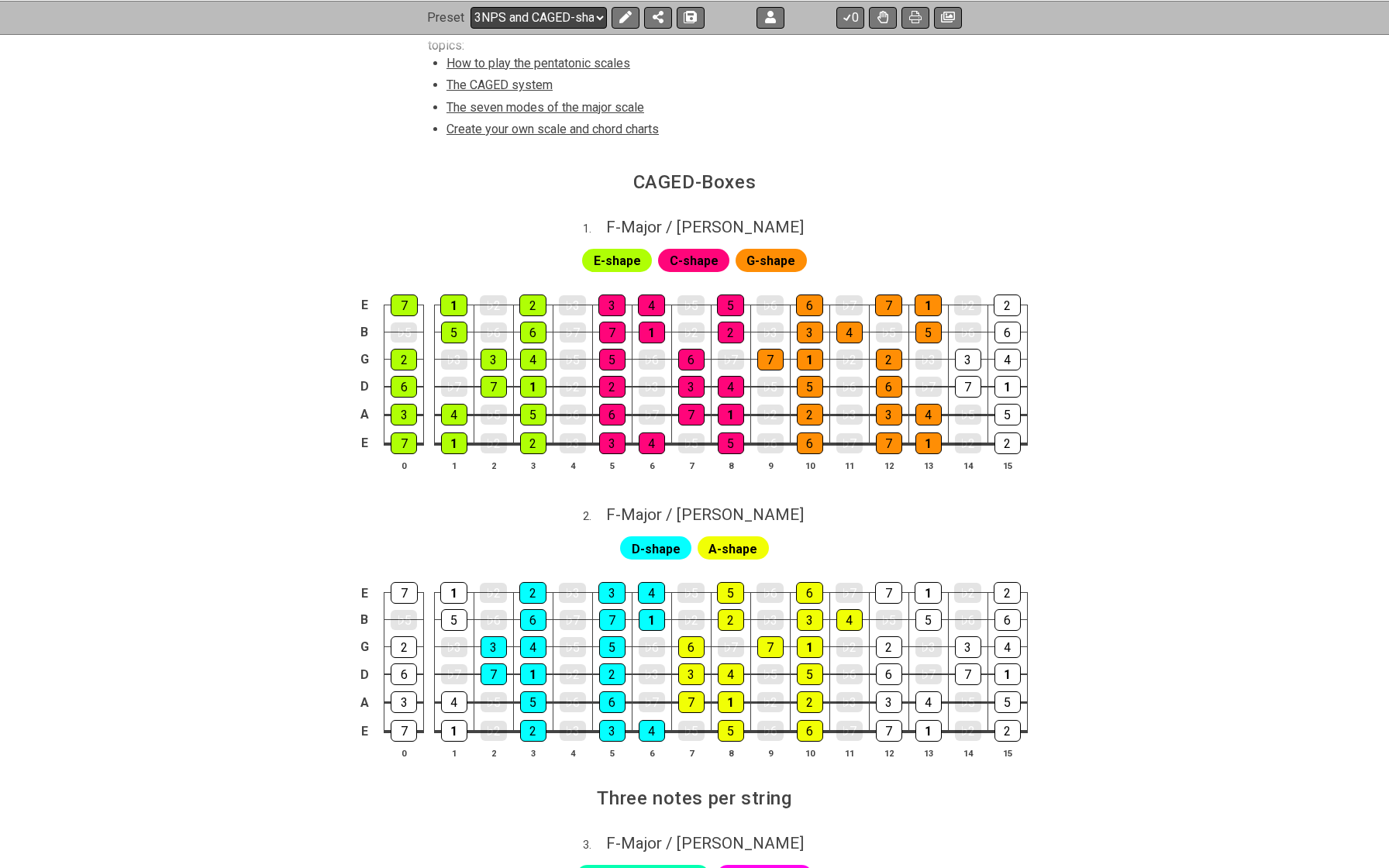
scroll to position [128, 0]
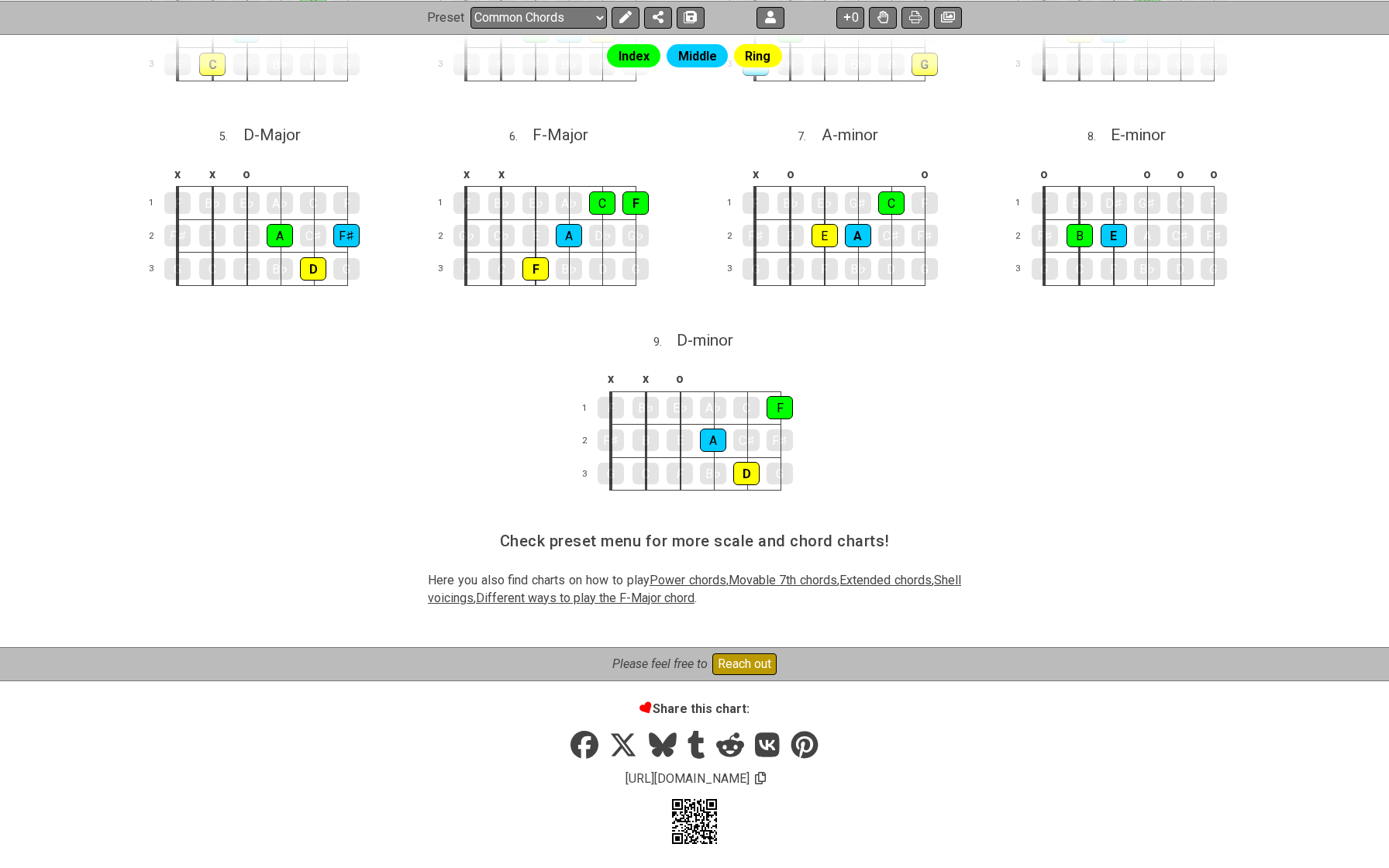
scroll to position [592, 0]
click at [695, 601] on span "Different ways to play the F-Major chord" at bounding box center [585, 598] width 219 height 15
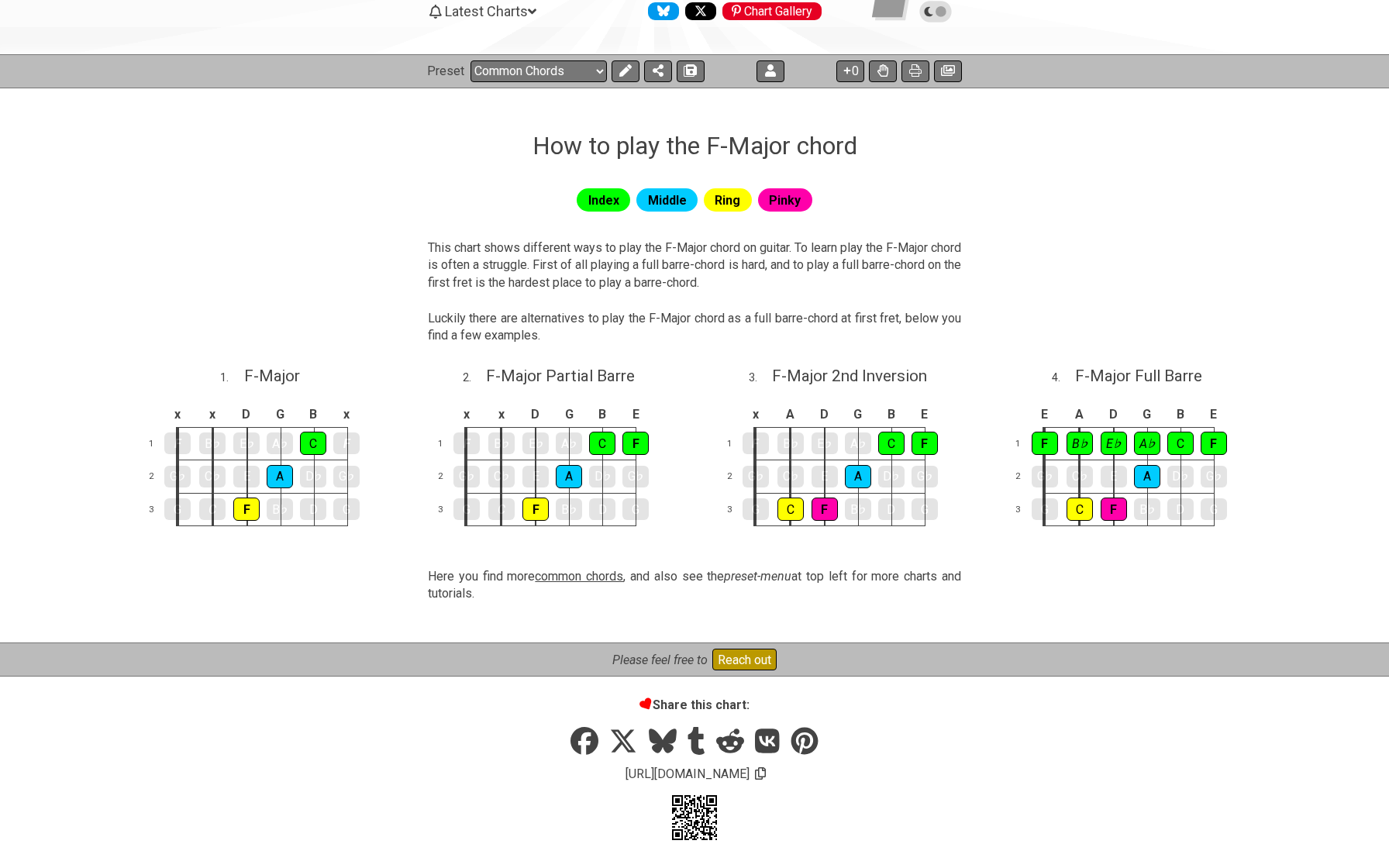
scroll to position [0, 0]
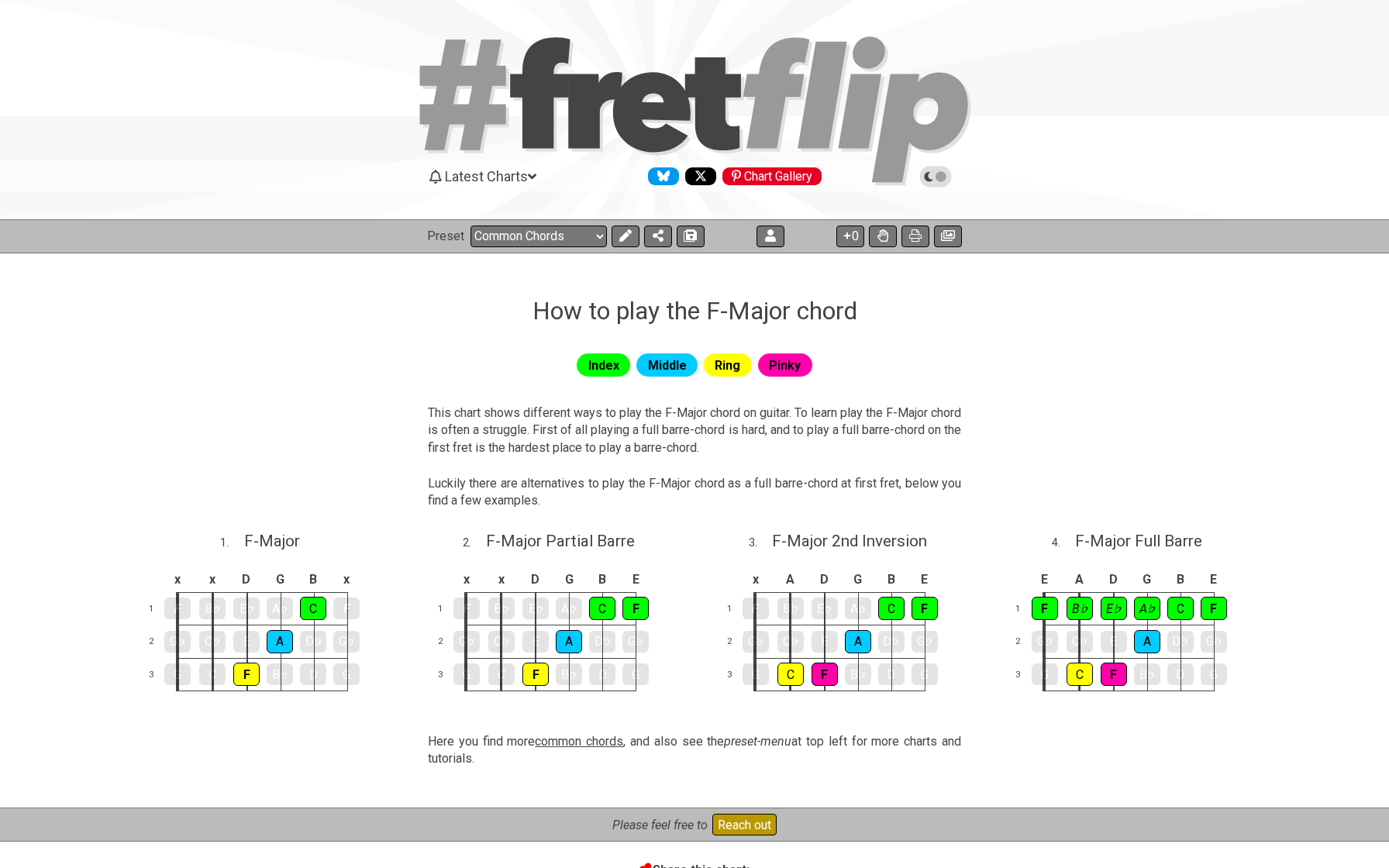
select select "/welcome"
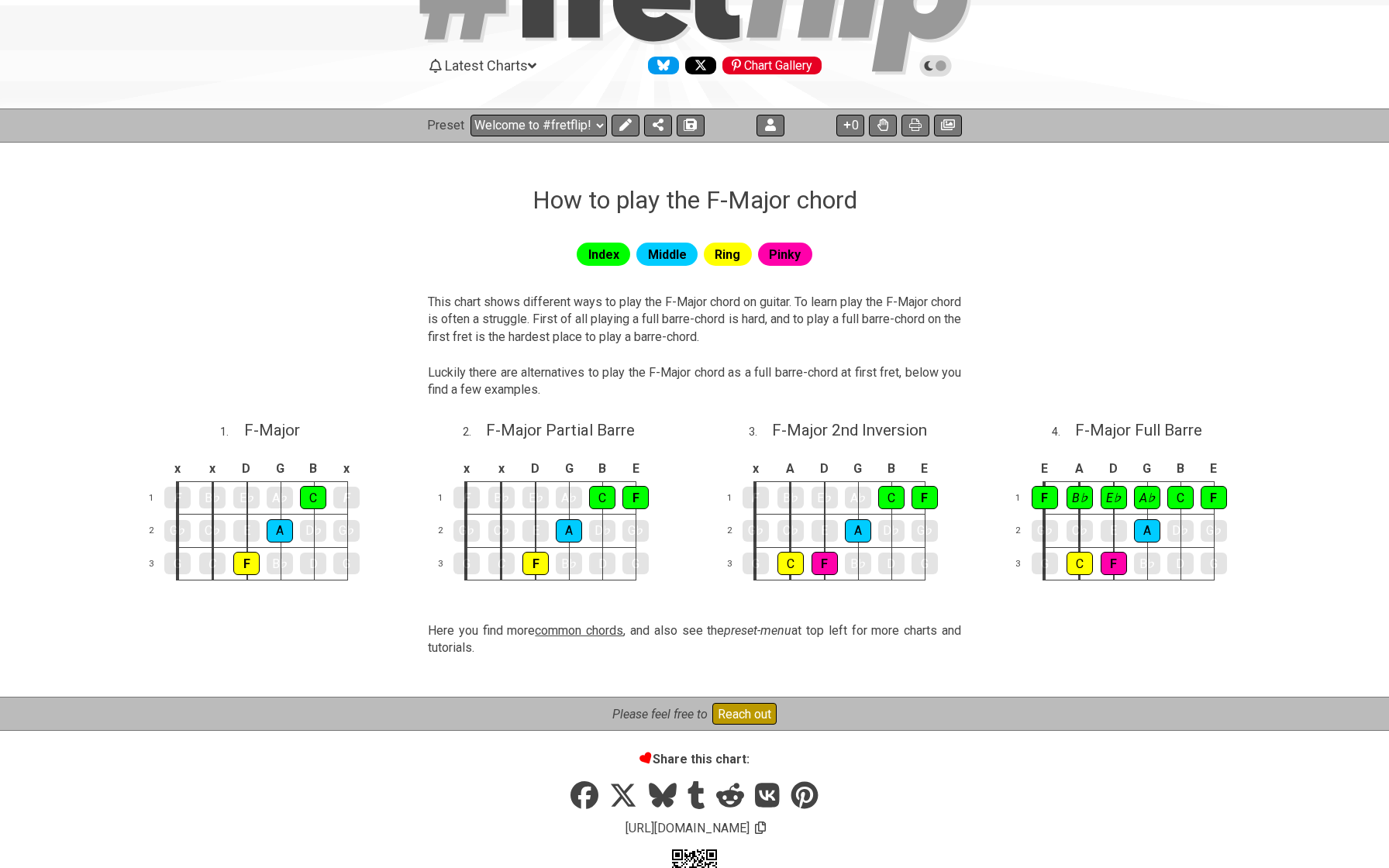
scroll to position [143, 0]
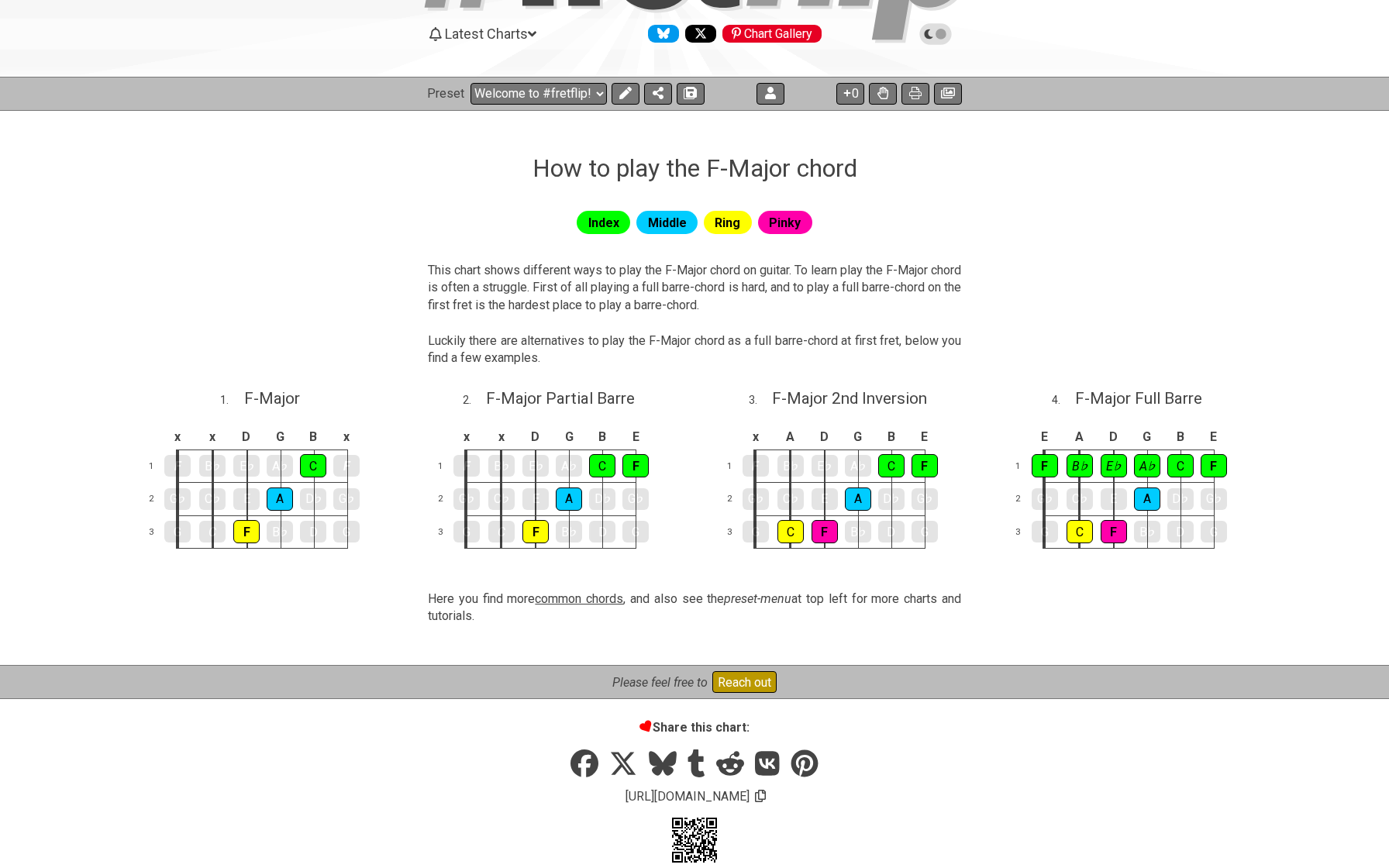
scroll to position [143, 0]
select select "/welcome"
select select "A"
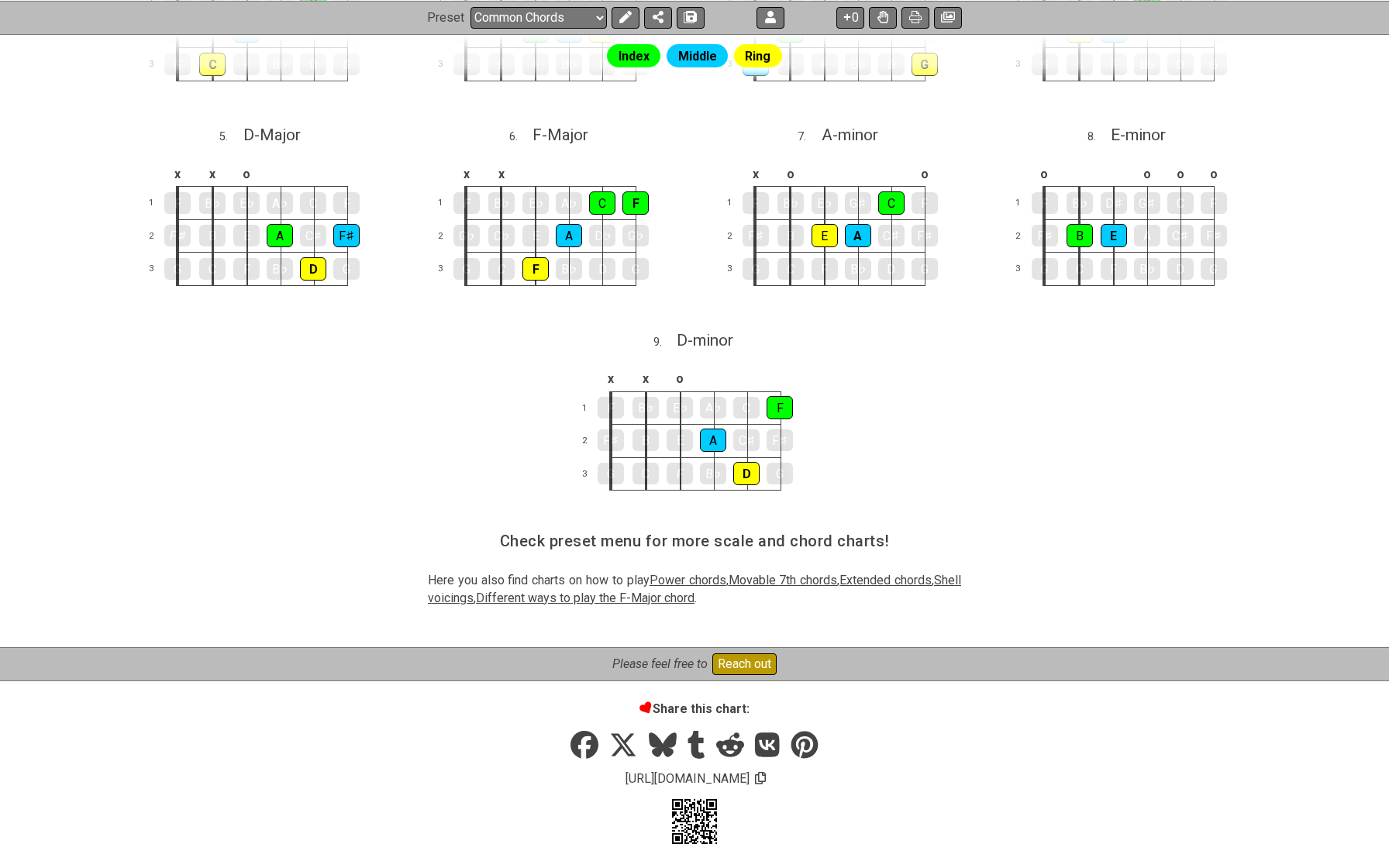
scroll to position [592, 0]
click at [787, 577] on span "Movable 7th chords" at bounding box center [783, 581] width 109 height 15
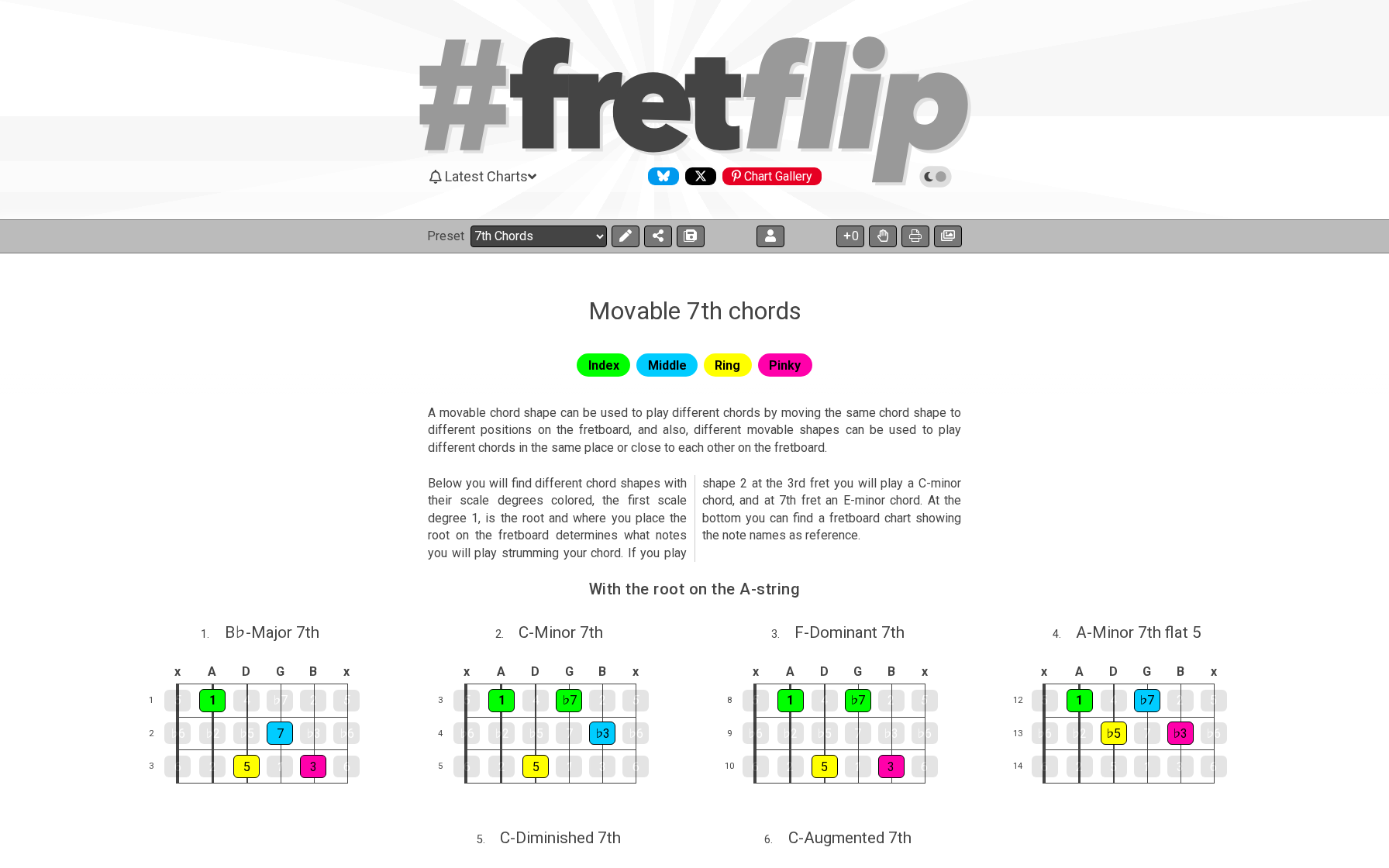
select select "/minor-triad-arpeggios"
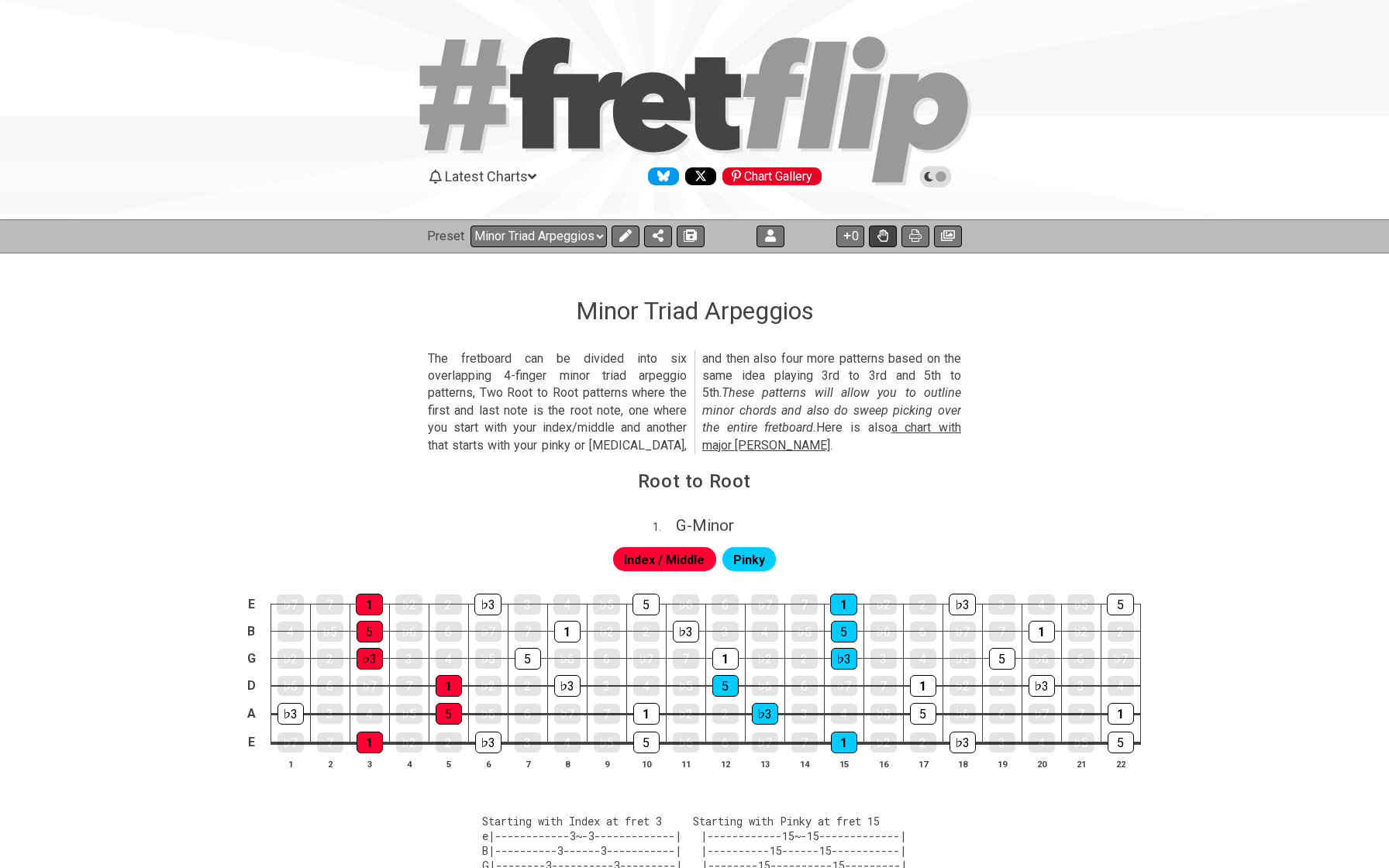
click at [885, 235] on icon at bounding box center [882, 235] width 11 height 12
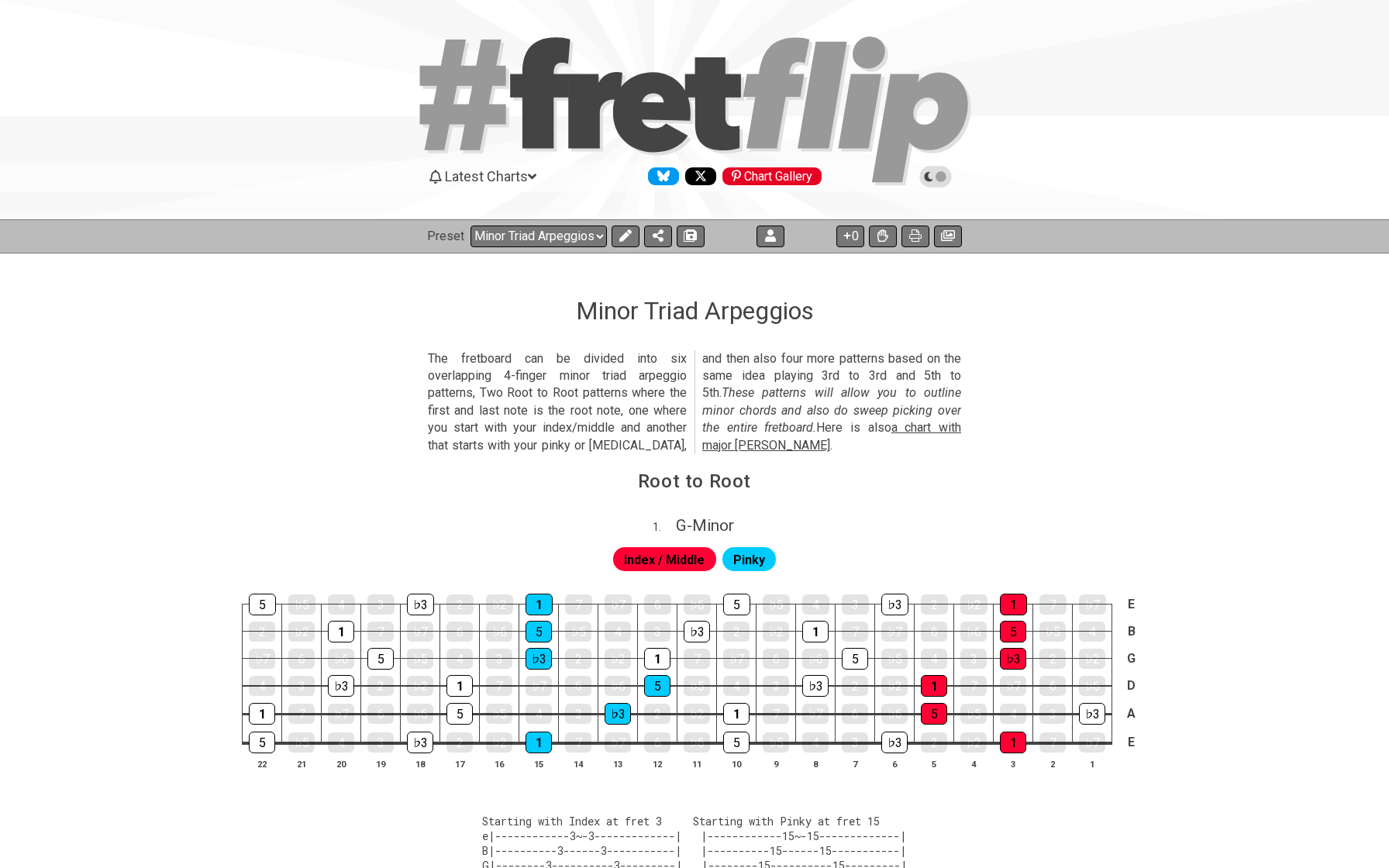
click at [271, 444] on section "The fretboard can be divided into six overlapping 4-finger minor triad arpeggio…" at bounding box center [694, 405] width 1389 height 122
click at [397, 494] on section "Root to Root" at bounding box center [694, 487] width 1389 height 40
